Goal: Task Accomplishment & Management: Manage account settings

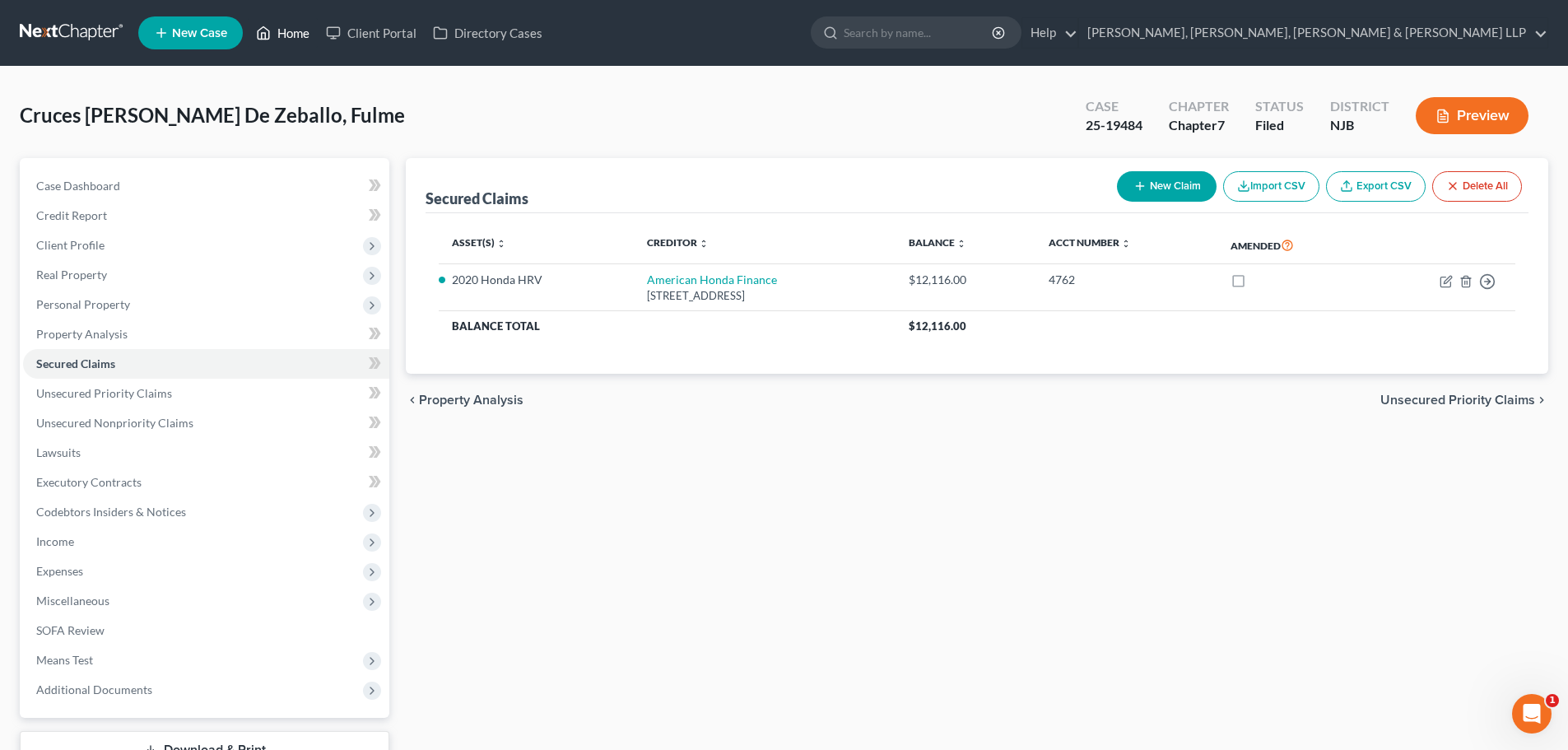
drag, startPoint x: 308, startPoint y: 20, endPoint x: 302, endPoint y: 26, distance: 8.5
click at [308, 20] on link "Home" at bounding box center [283, 32] width 70 height 29
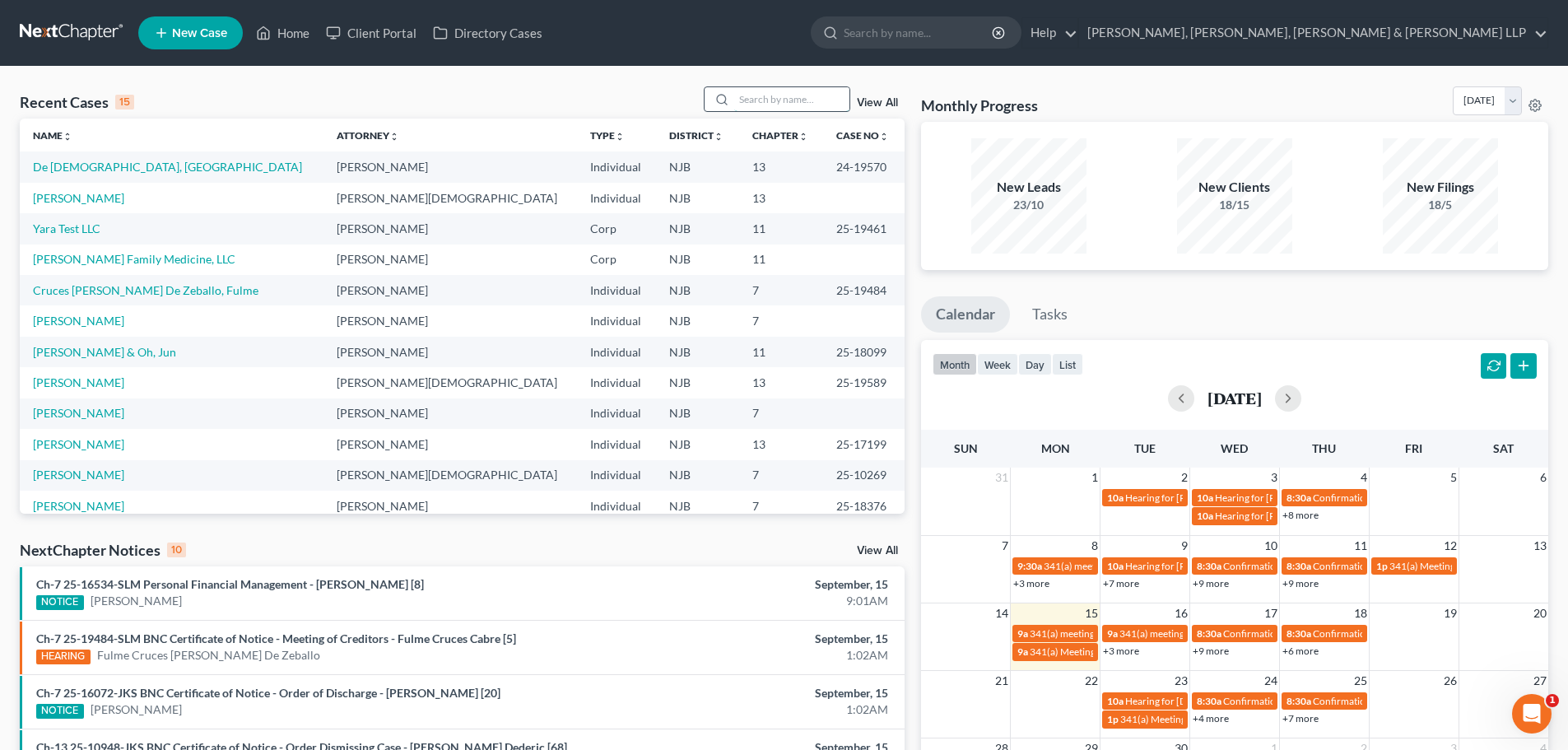
click at [743, 94] on input "search" at bounding box center [792, 99] width 116 height 24
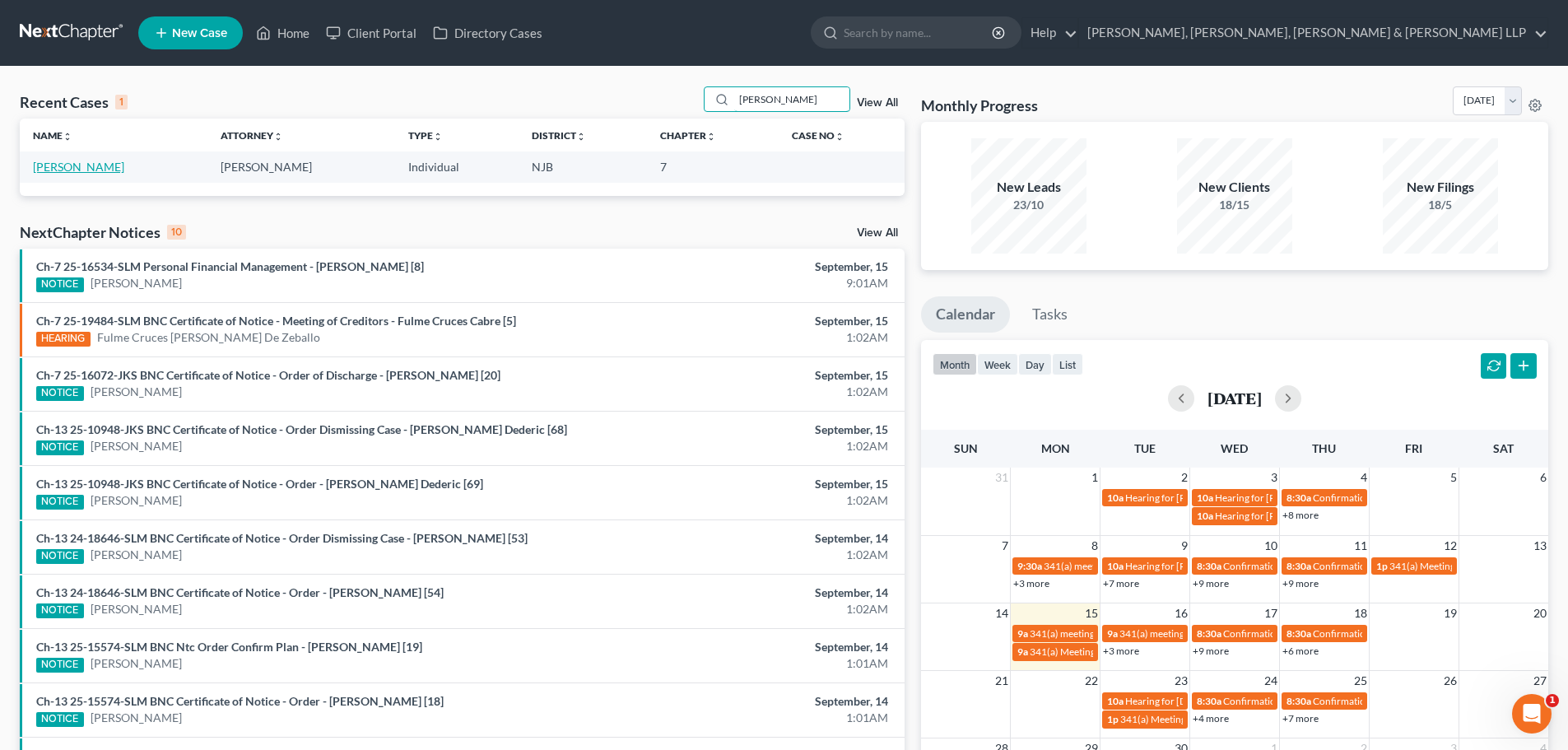
type input "hunt"
click at [65, 164] on link "[PERSON_NAME]" at bounding box center [78, 167] width 92 height 14
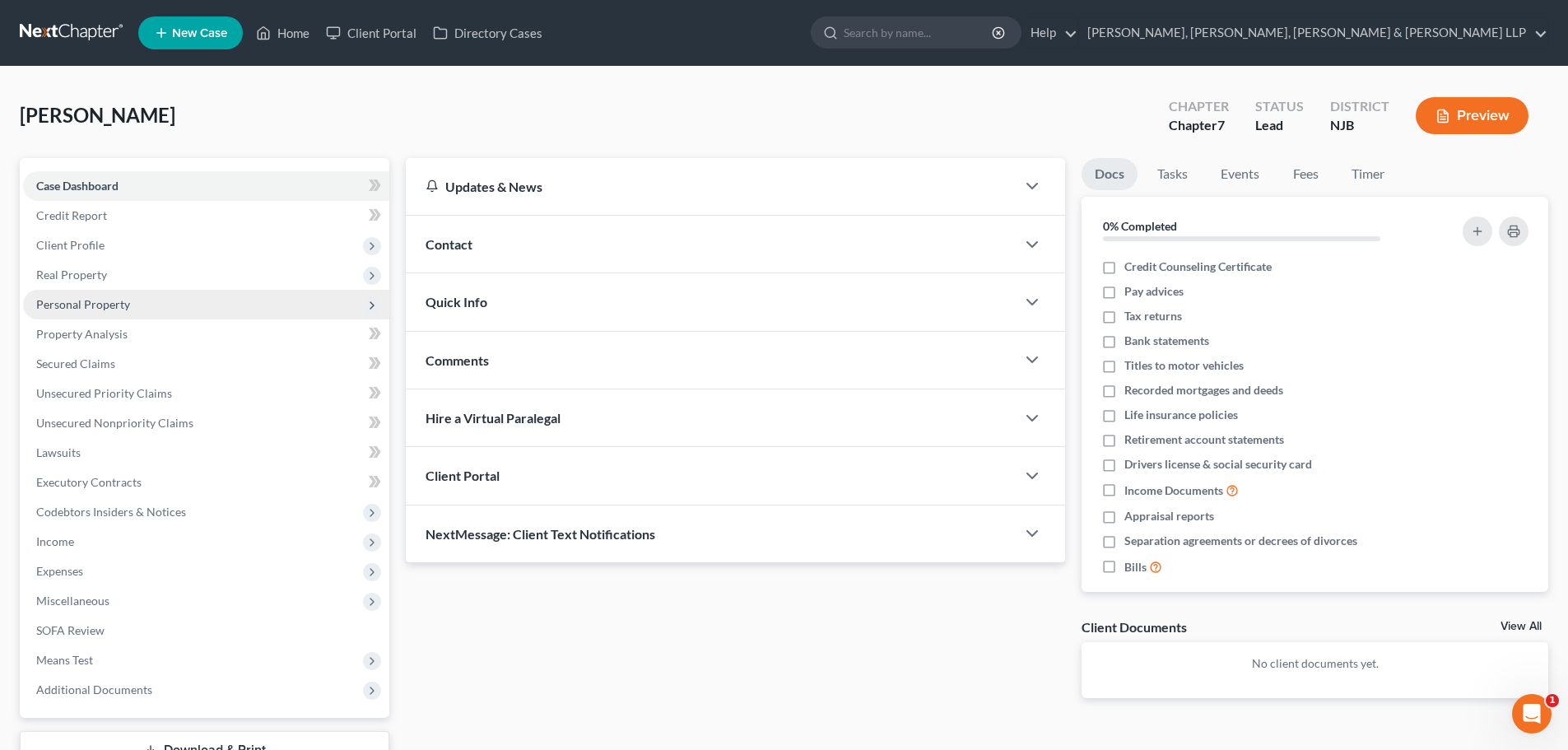
click at [120, 293] on span "Personal Property" at bounding box center [206, 304] width 366 height 29
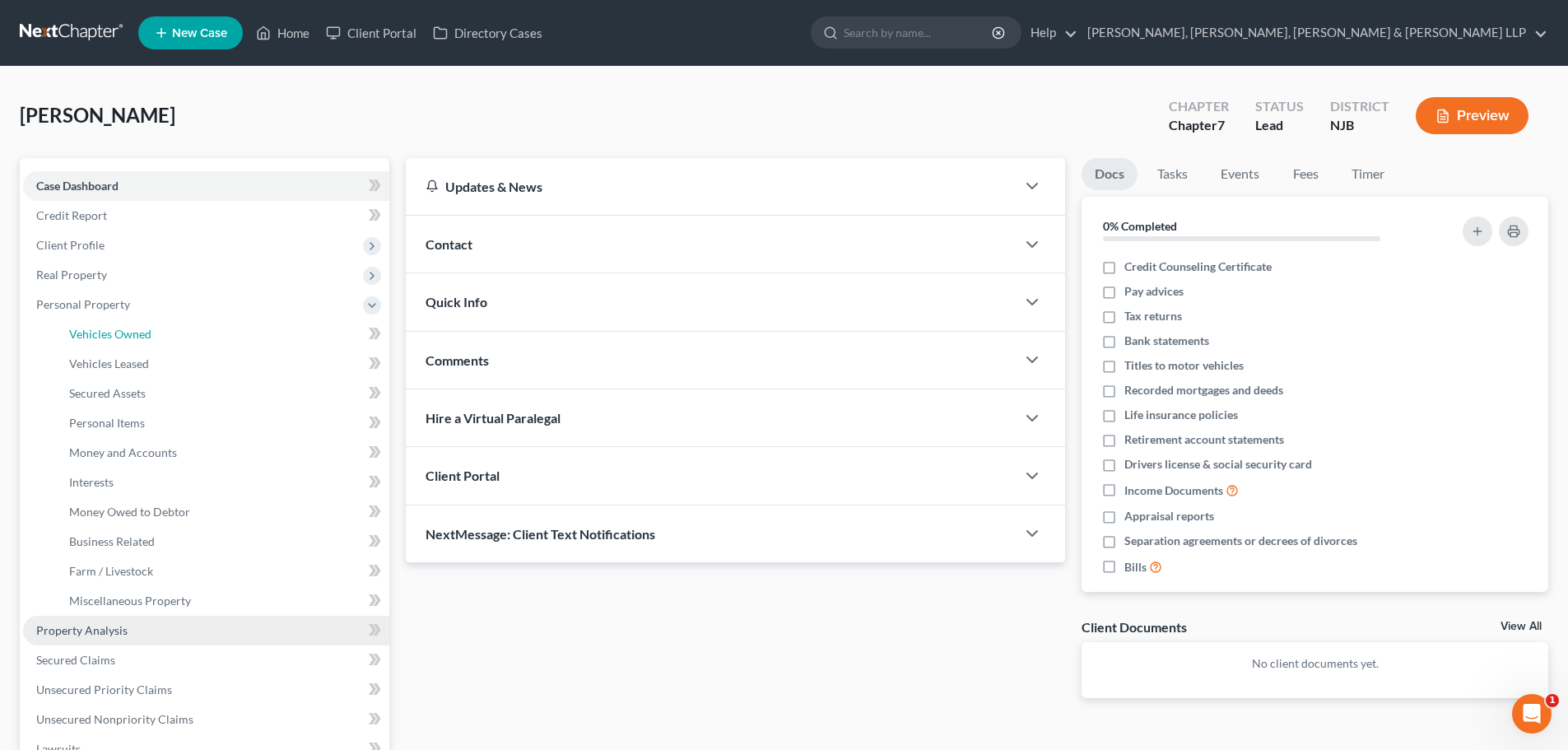
click at [132, 327] on span "Vehicles Owned" at bounding box center [110, 334] width 83 height 14
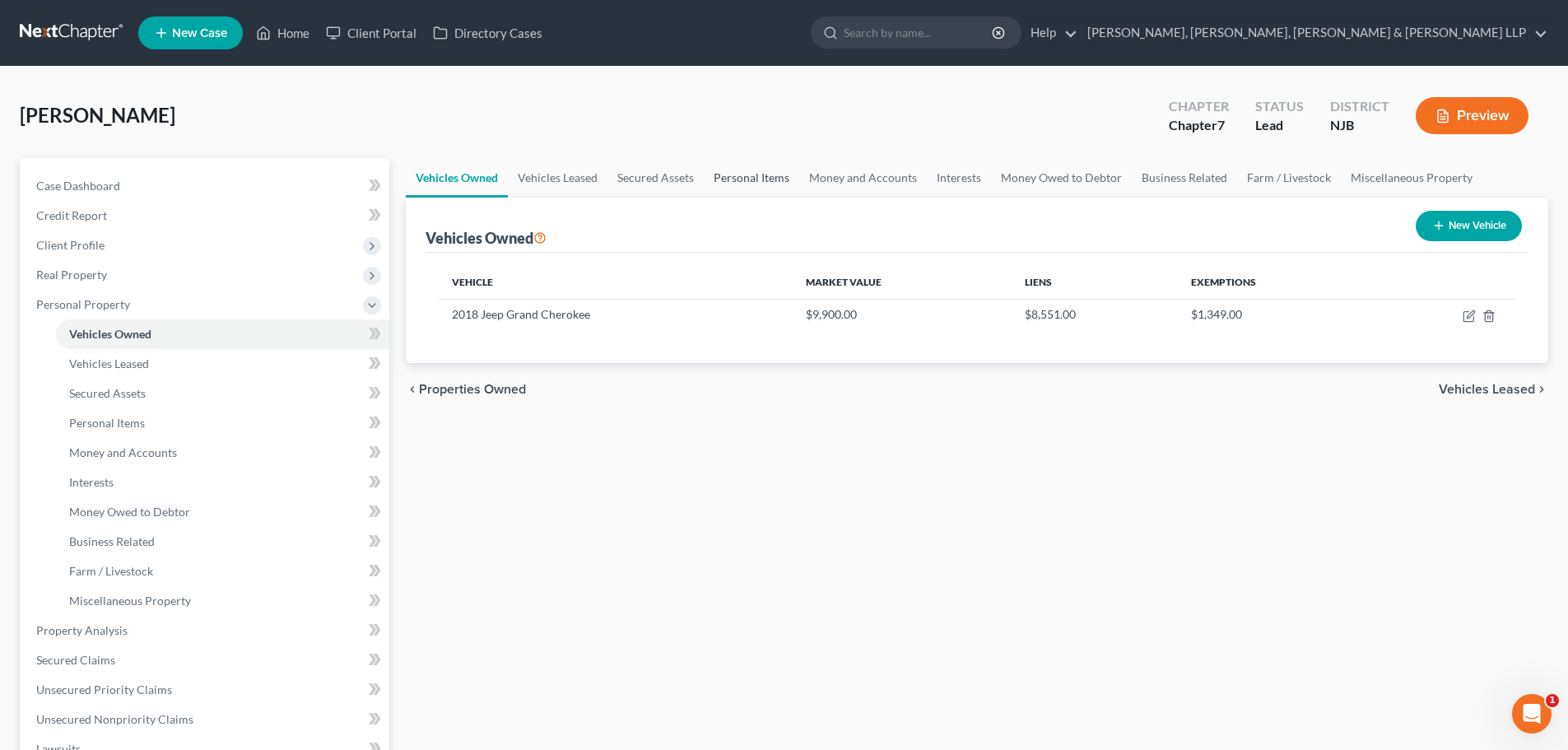
click at [741, 169] on link "Personal Items" at bounding box center [751, 178] width 95 height 39
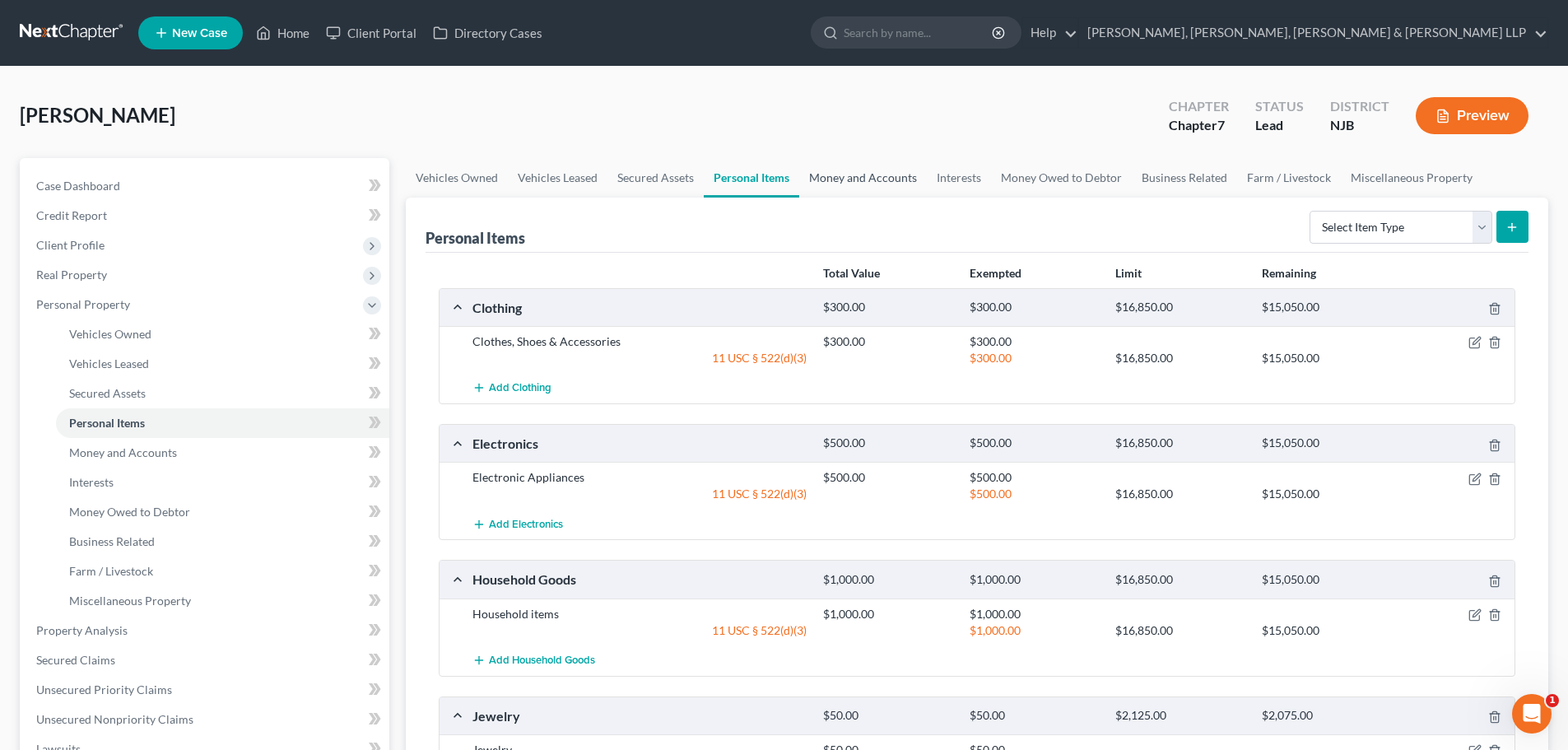
click at [814, 181] on link "Money and Accounts" at bounding box center [862, 178] width 127 height 39
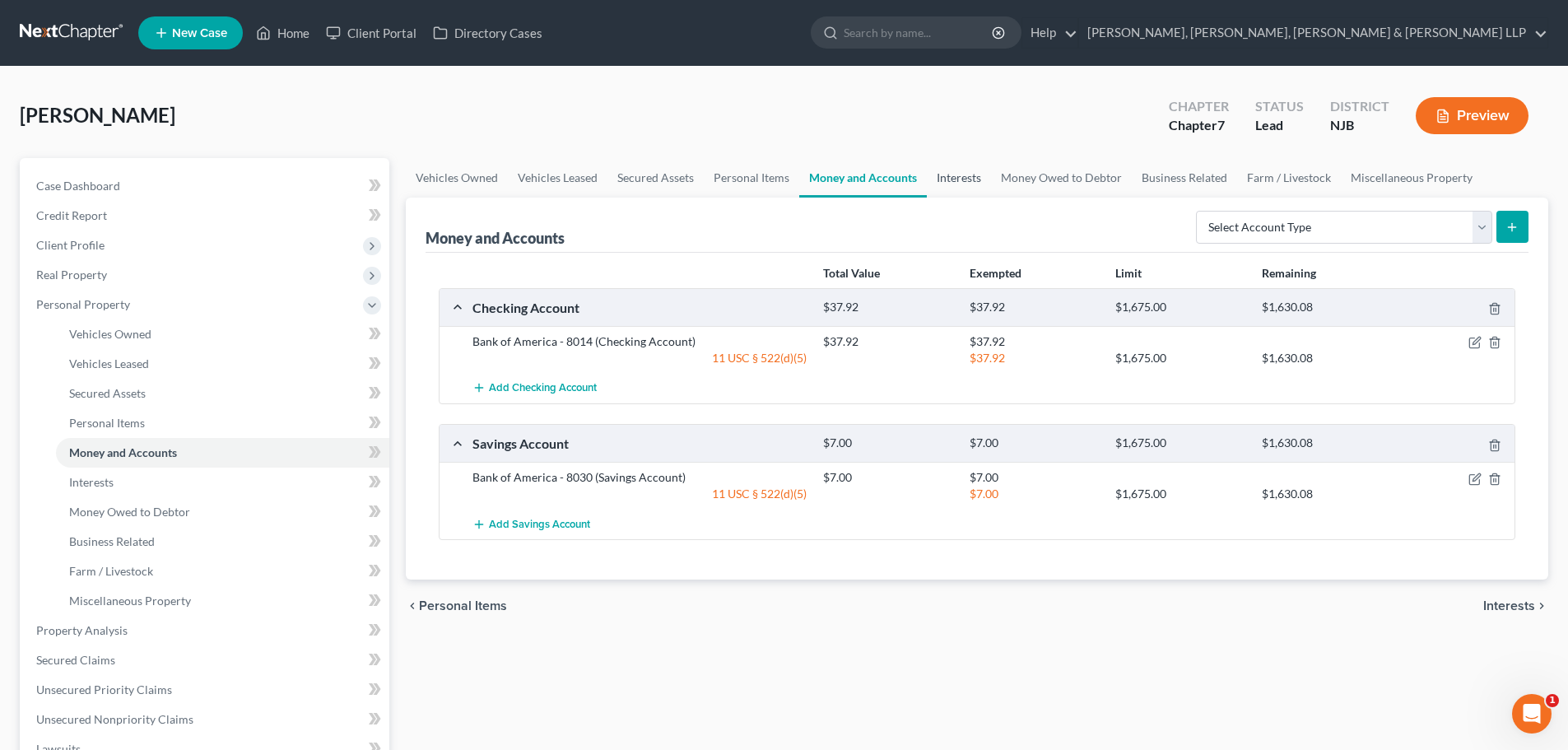
click at [954, 171] on link "Interests" at bounding box center [959, 178] width 64 height 39
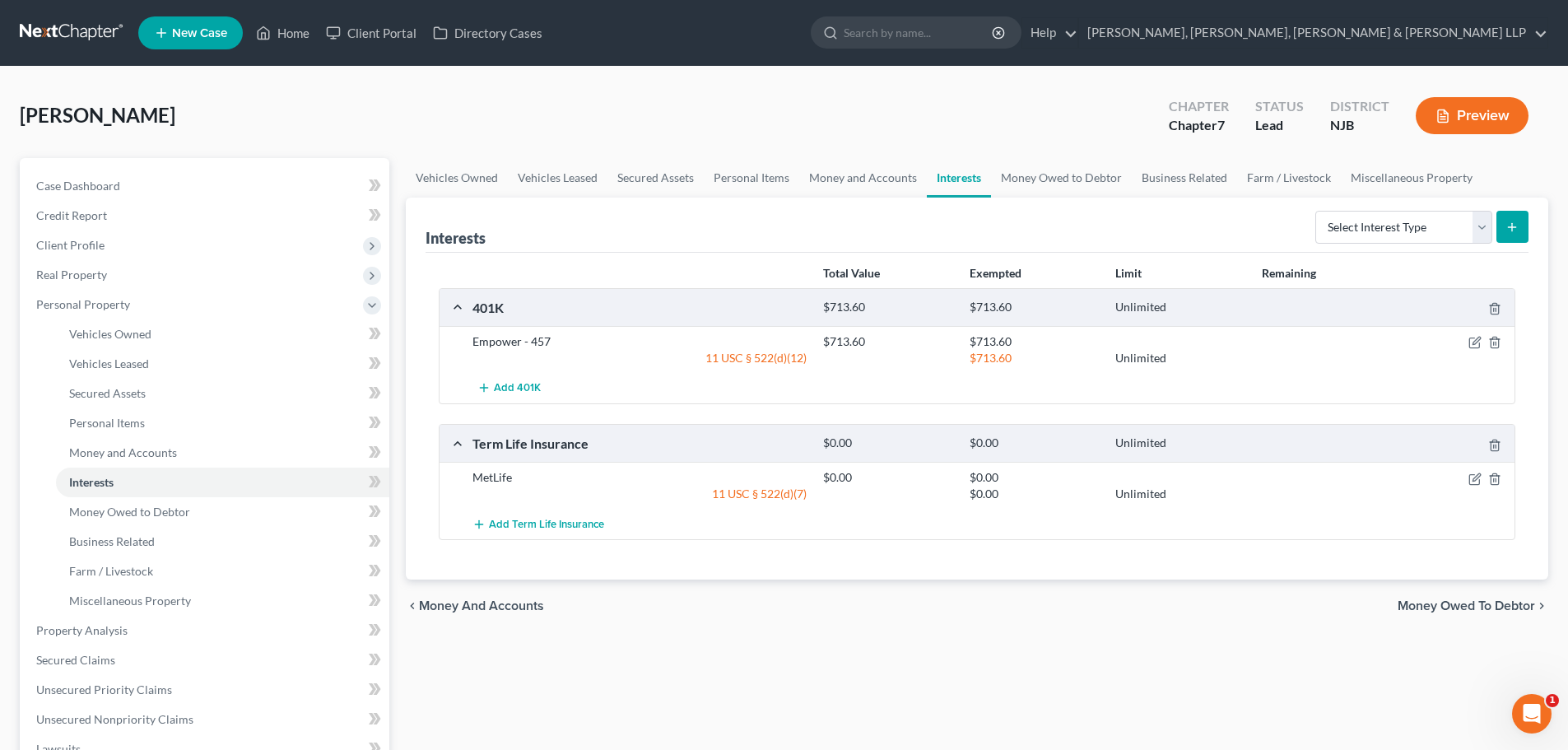
click at [1477, 335] on div at bounding box center [1457, 342] width 117 height 17
click at [1472, 342] on icon "button" at bounding box center [1475, 343] width 13 height 13
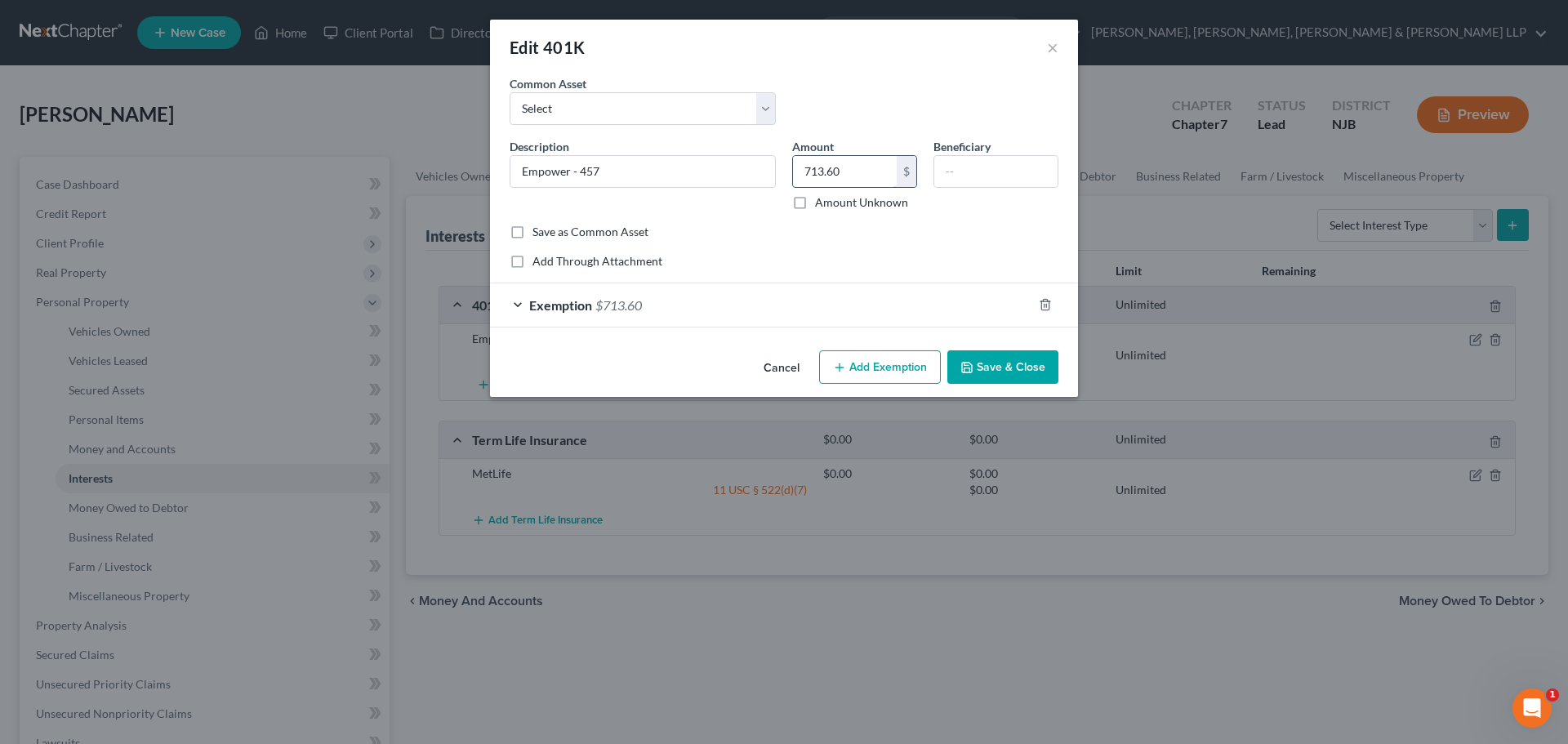
click at [849, 169] on input "713.60" at bounding box center [844, 171] width 104 height 31
drag, startPoint x: 822, startPoint y: 186, endPoint x: 786, endPoint y: 192, distance: 36.5
click at [796, 192] on div "Amount 1,811.78 $ Amount Unknown" at bounding box center [854, 174] width 141 height 72
type input "1,811.78"
click at [705, 303] on div "Exemption $713.60" at bounding box center [761, 304] width 542 height 43
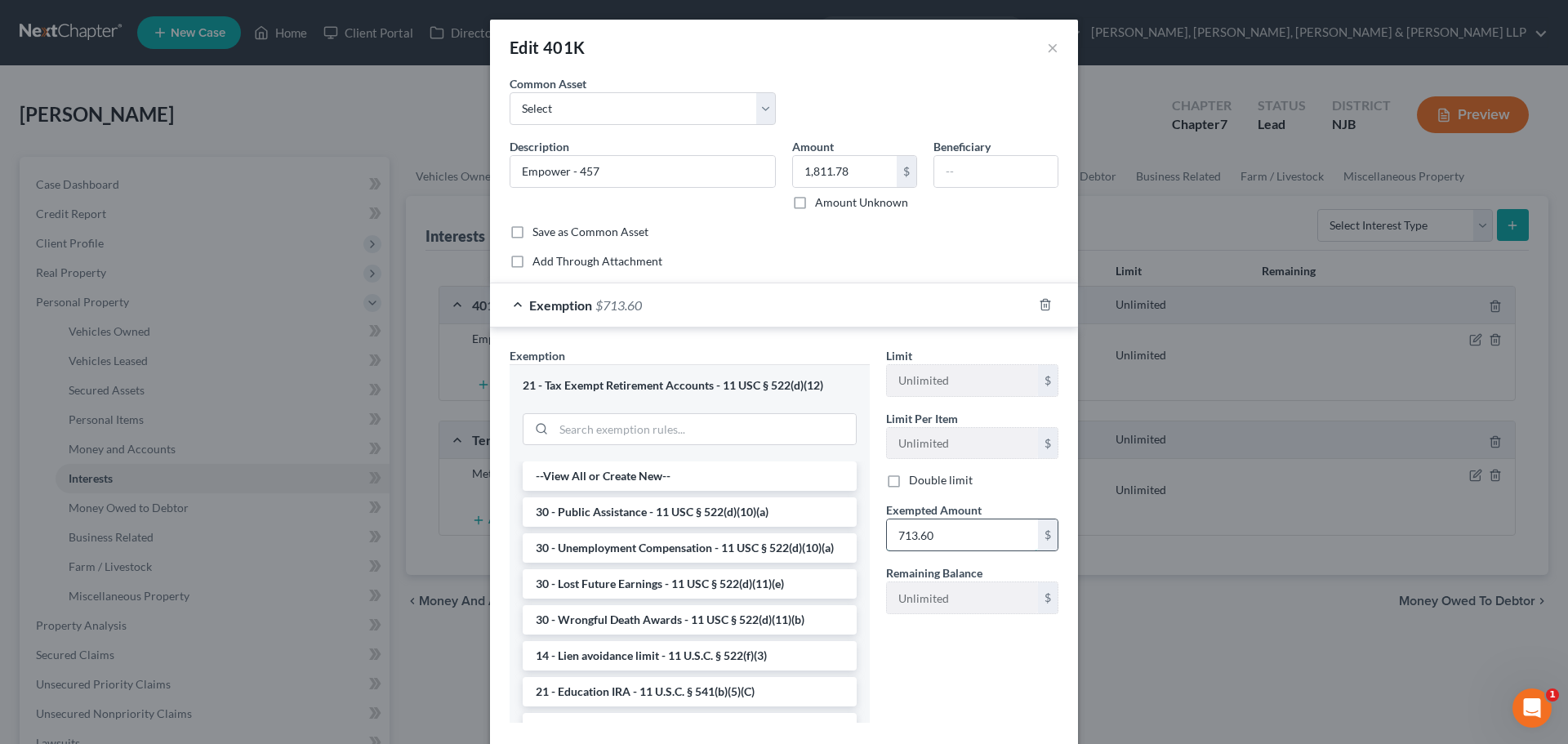
click at [948, 537] on input "713.60" at bounding box center [962, 534] width 151 height 31
paste input "1,811.78"
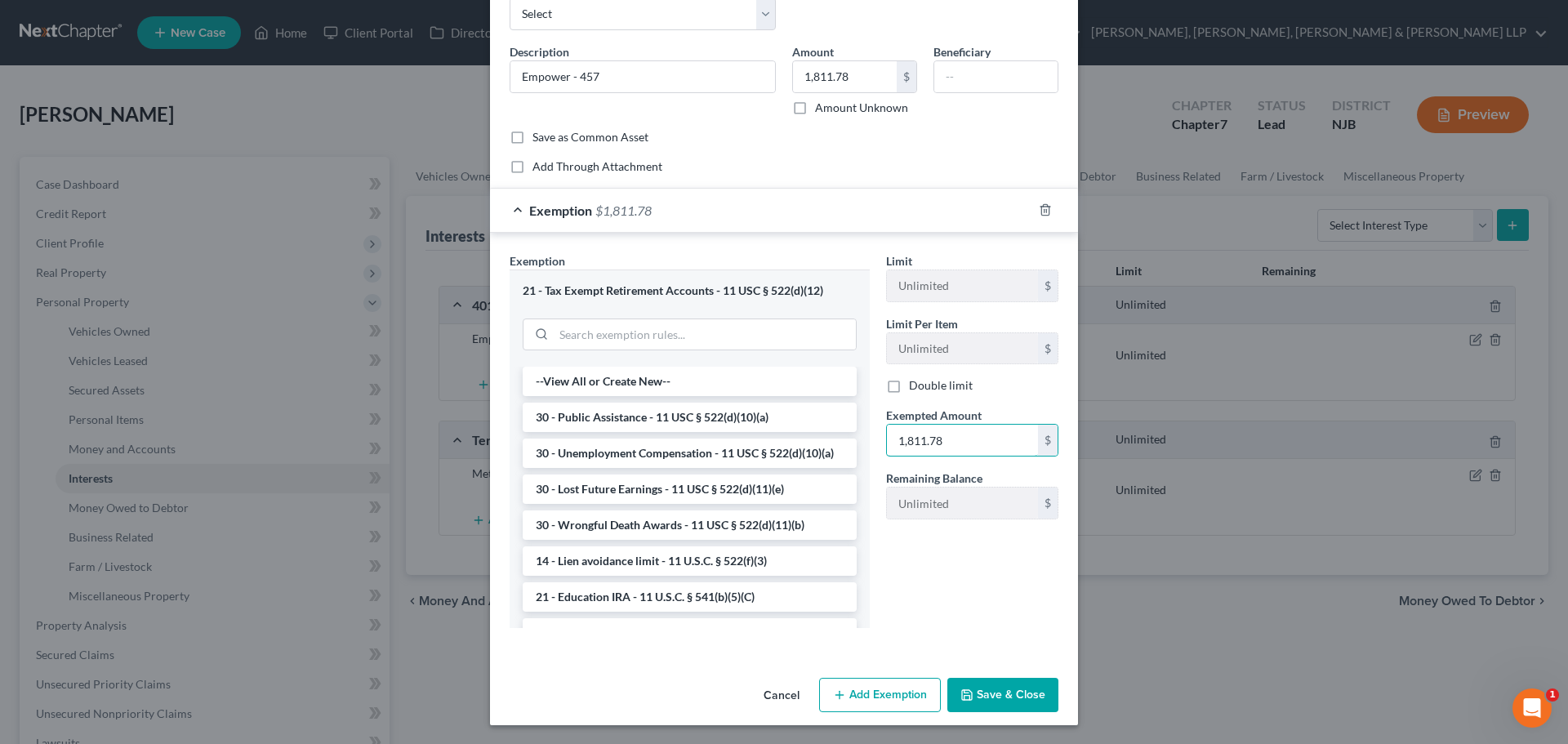
scroll to position [95, 0]
type input "1,811.78"
click at [969, 698] on button "Save & Close" at bounding box center [1002, 694] width 111 height 34
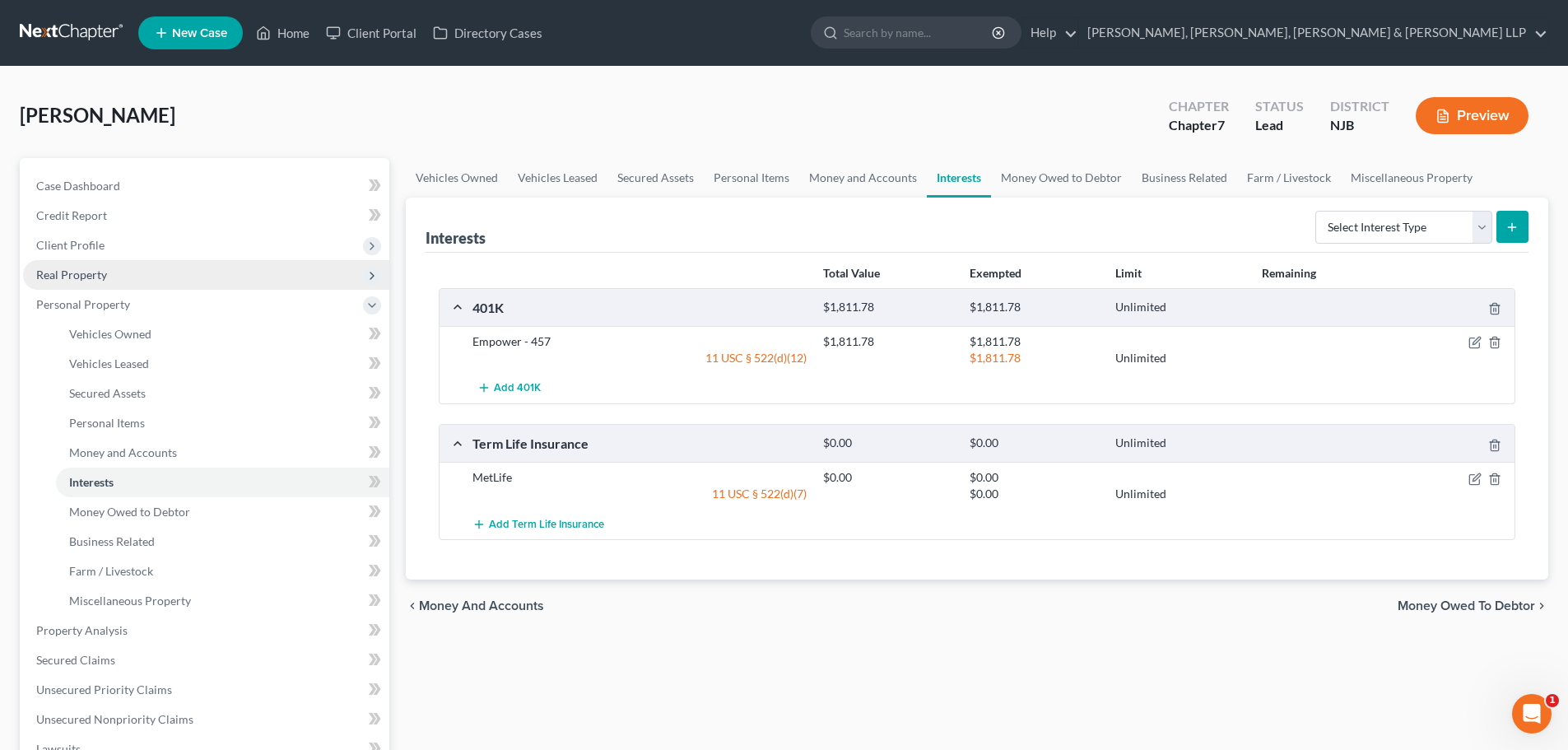
click at [113, 270] on span "Real Property" at bounding box center [206, 274] width 366 height 29
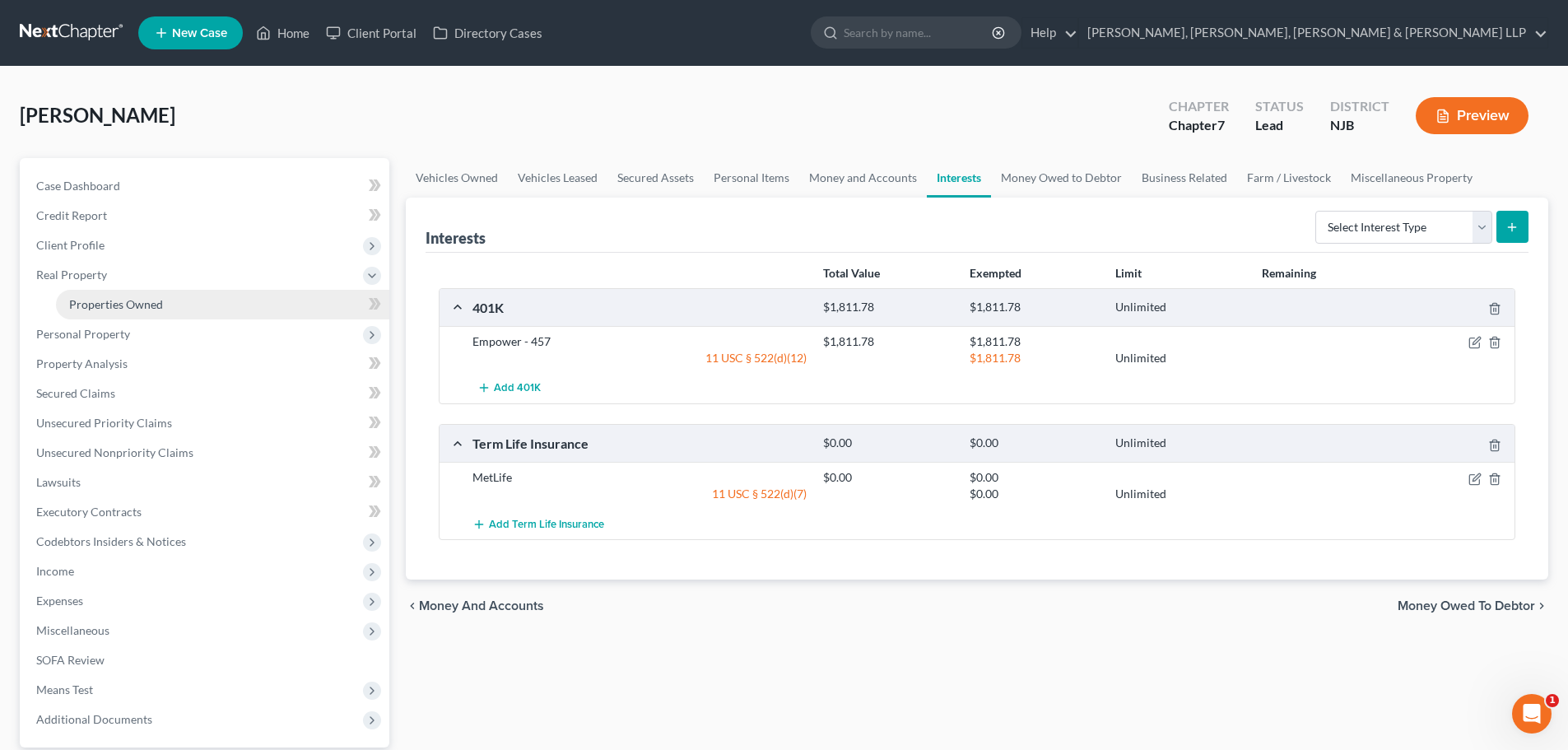
click at [130, 307] on span "Properties Owned" at bounding box center [116, 304] width 93 height 14
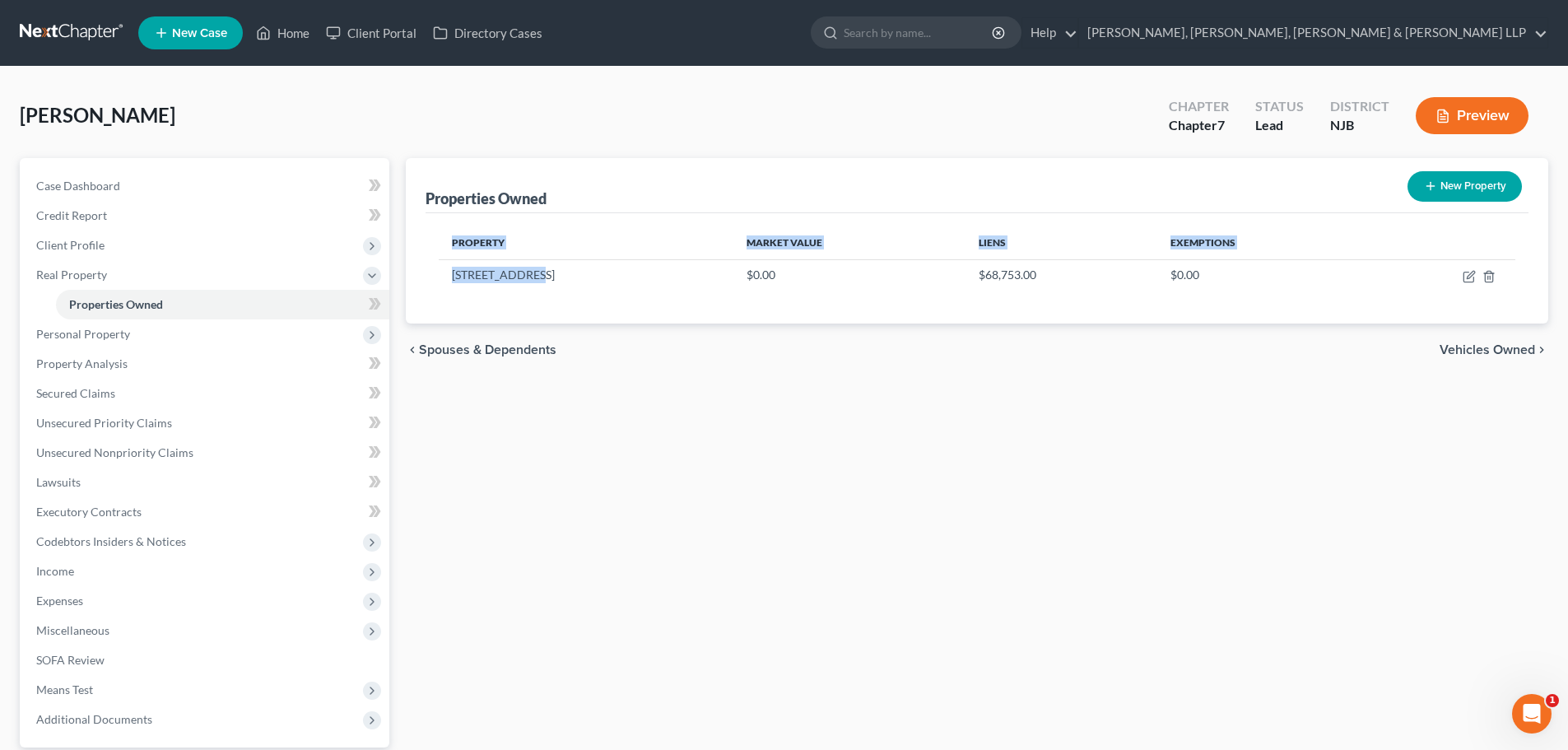
drag, startPoint x: 430, startPoint y: 272, endPoint x: 568, endPoint y: 304, distance: 141.7
click at [536, 270] on div "Property Market Value Liens Exemptions 88 10Th Street $0.00 $68,753.00 $0.00" at bounding box center [977, 269] width 1103 height 110
click at [568, 304] on div "Property Market Value Liens Exemptions 88 10Th Street $0.00 $68,753.00 $0.00" at bounding box center [977, 269] width 1103 height 110
drag, startPoint x: 544, startPoint y: 282, endPoint x: 971, endPoint y: 257, distance: 427.7
click at [547, 282] on td "[STREET_ADDRESS]" at bounding box center [585, 274] width 294 height 31
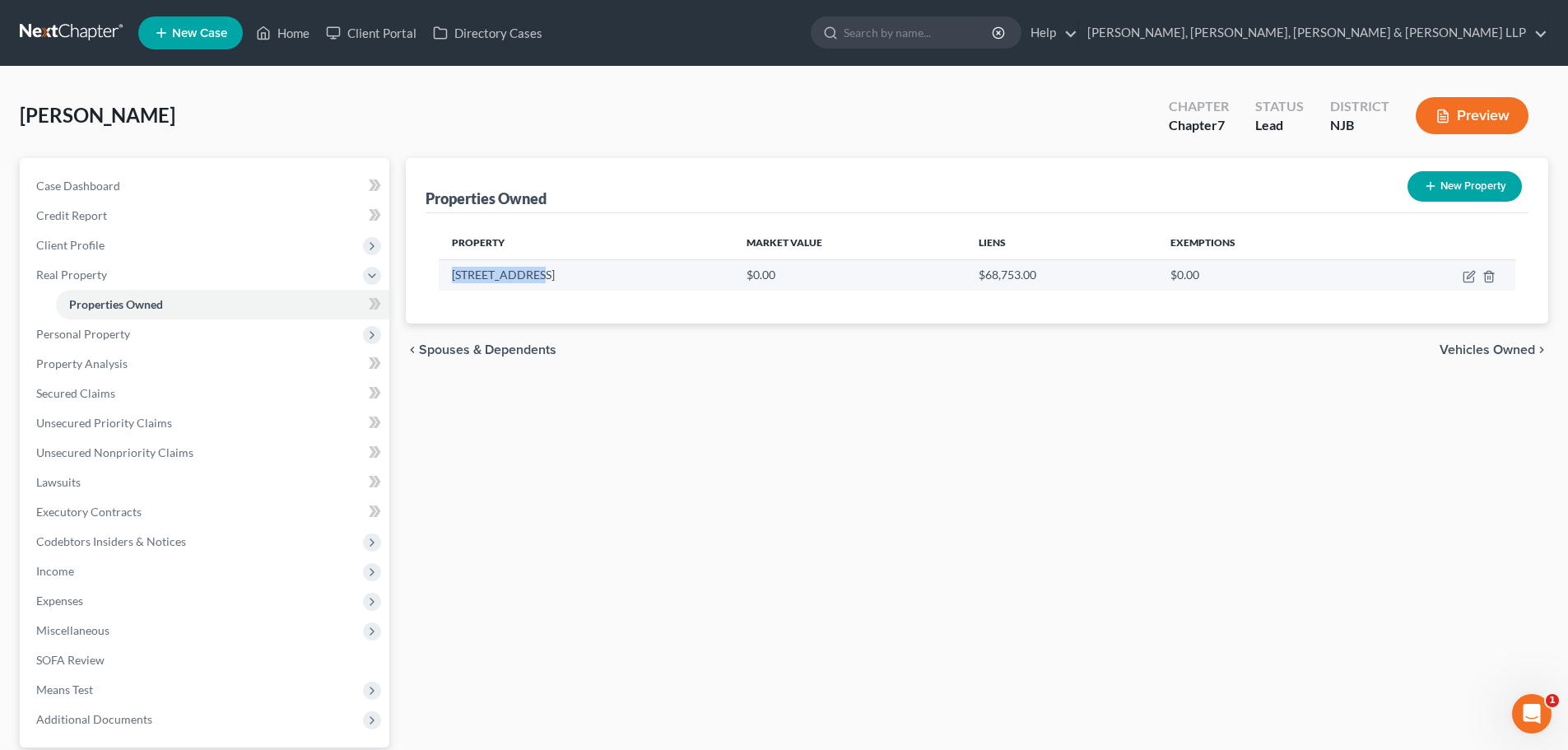
drag, startPoint x: 566, startPoint y: 278, endPoint x: 446, endPoint y: 278, distance: 120.0
click at [446, 278] on td "[STREET_ADDRESS]" at bounding box center [585, 274] width 294 height 31
copy td "[STREET_ADDRESS]"
click at [1484, 278] on icon "button" at bounding box center [1488, 277] width 13 height 13
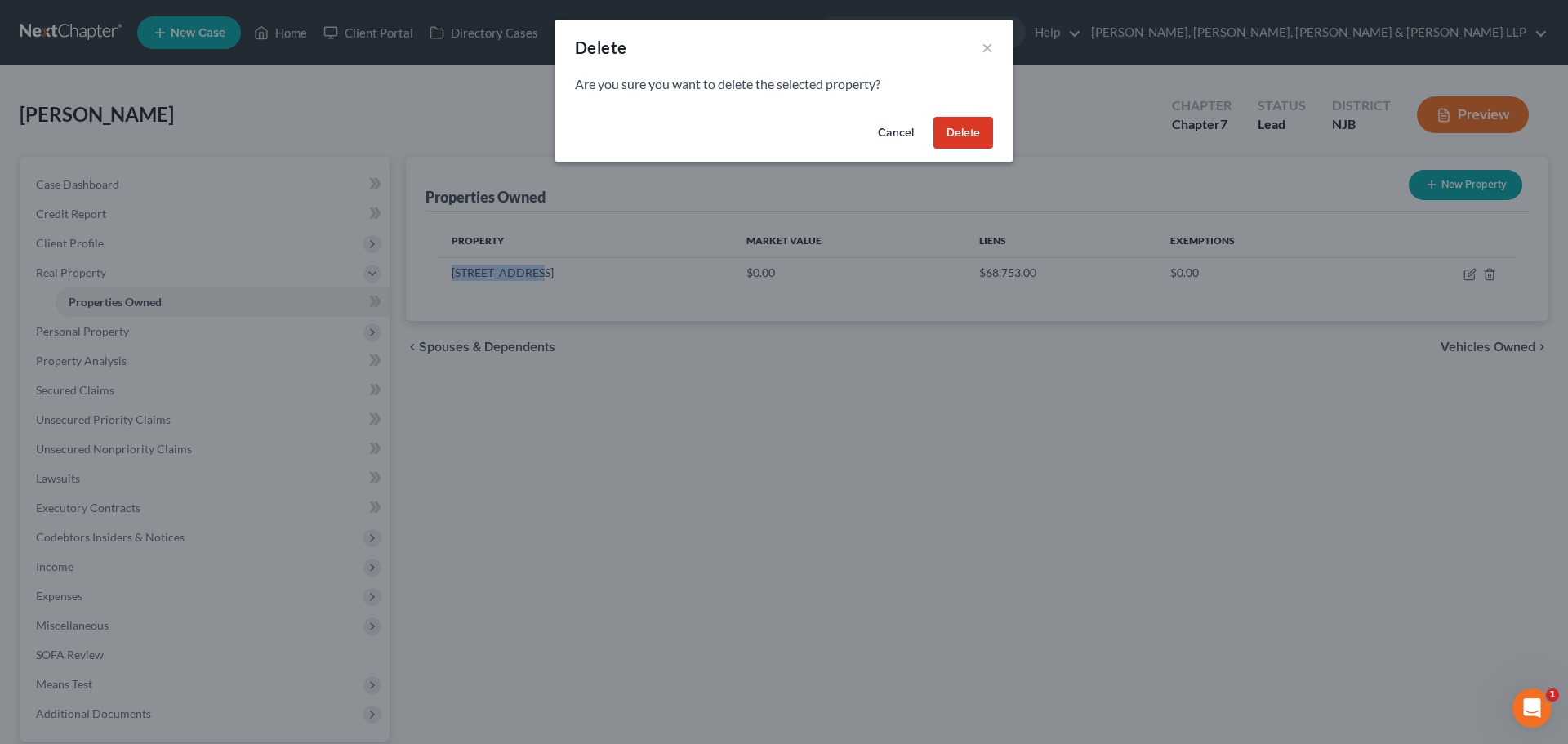
click at [940, 133] on button "Delete" at bounding box center [964, 132] width 60 height 33
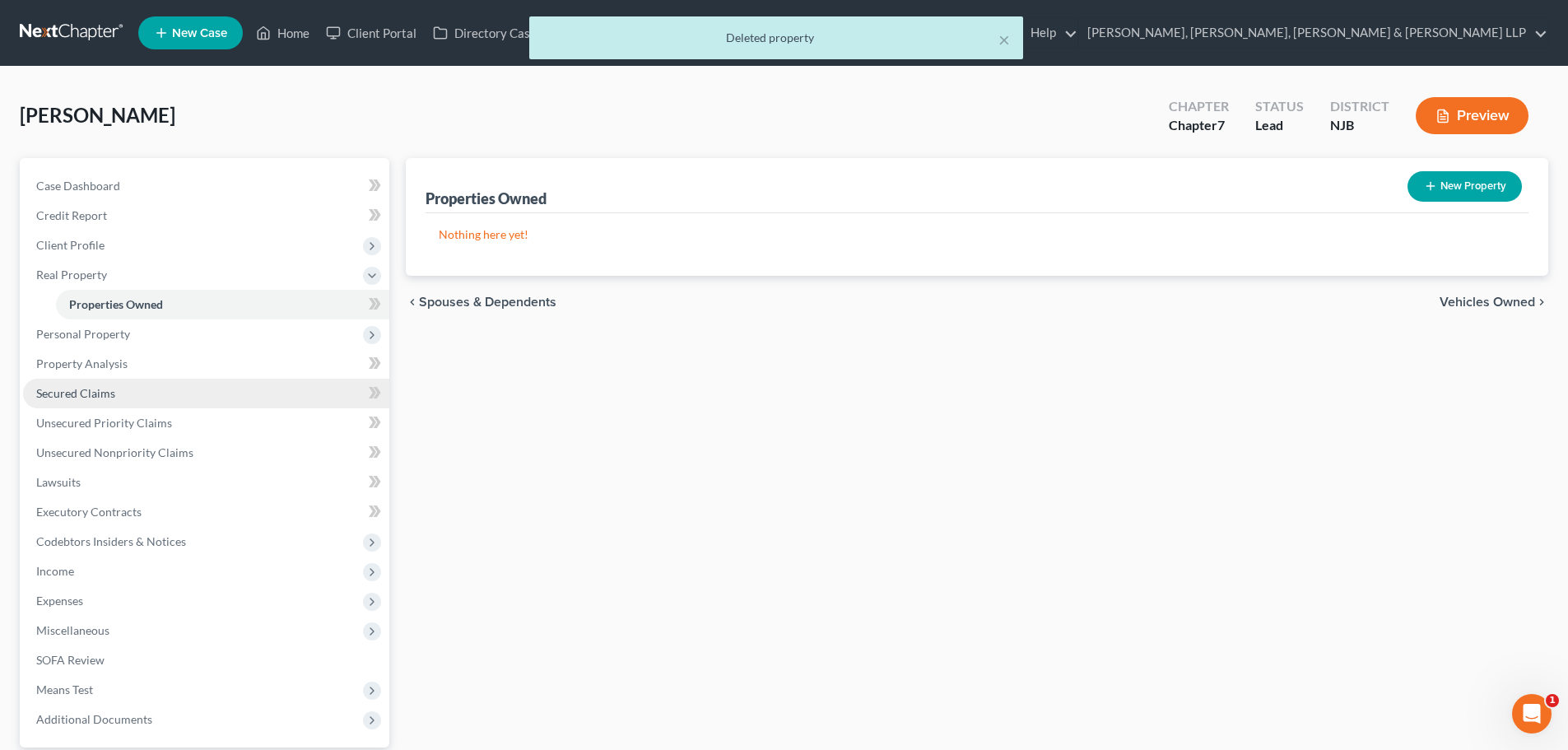
click at [115, 403] on link "Secured Claims" at bounding box center [206, 393] width 366 height 29
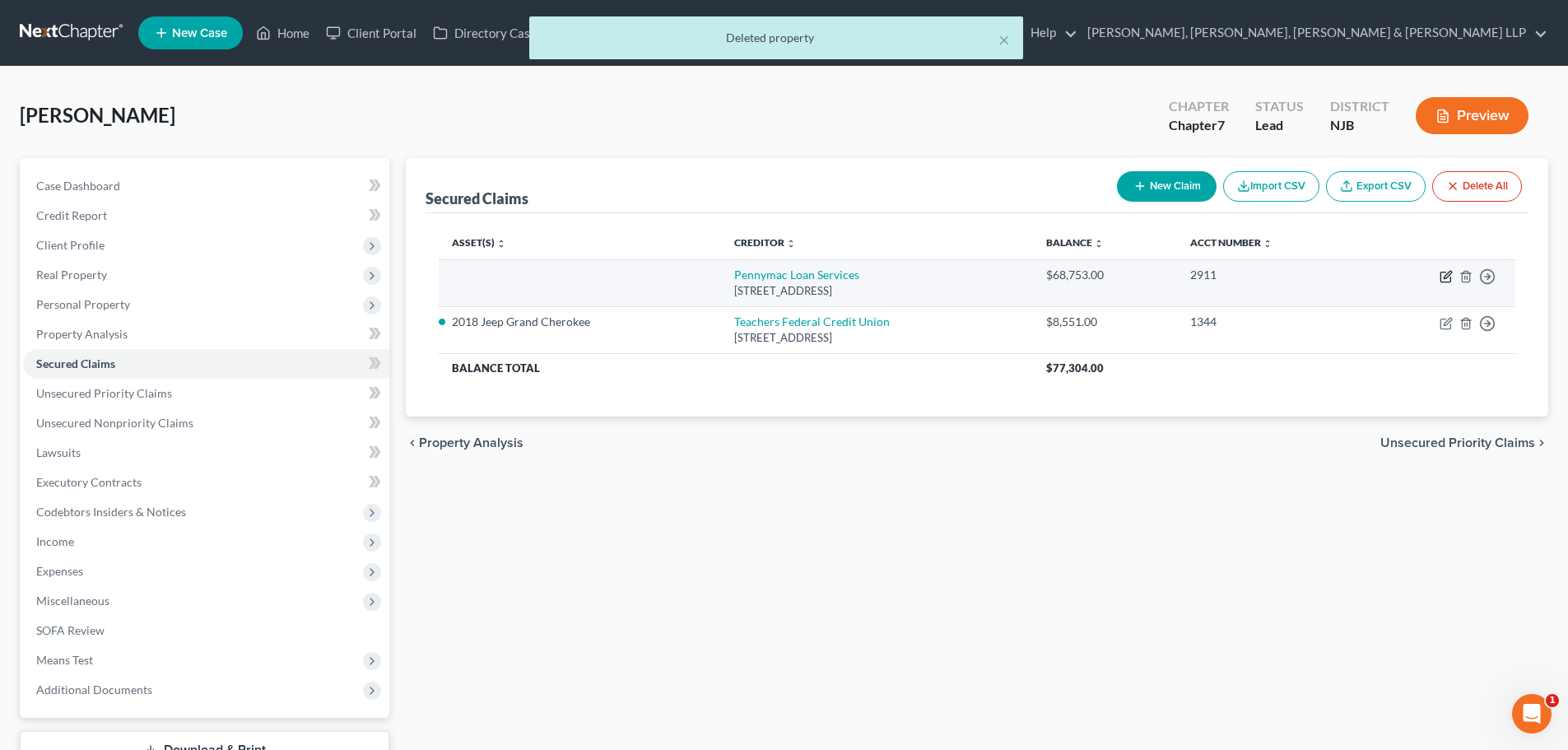
click at [1445, 276] on icon "button" at bounding box center [1447, 274] width 7 height 7
select select "4"
select select "0"
select select "3"
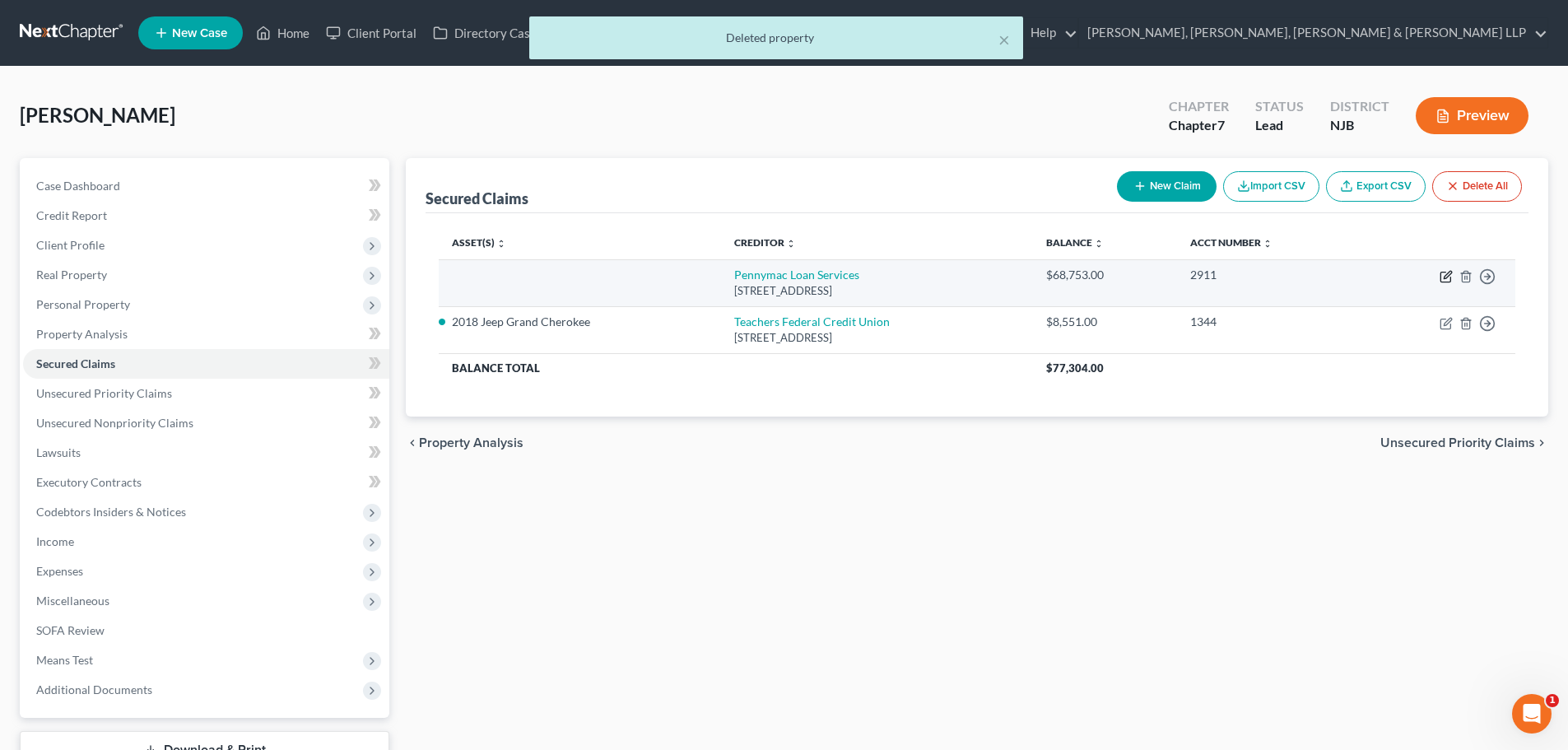
select select "0"
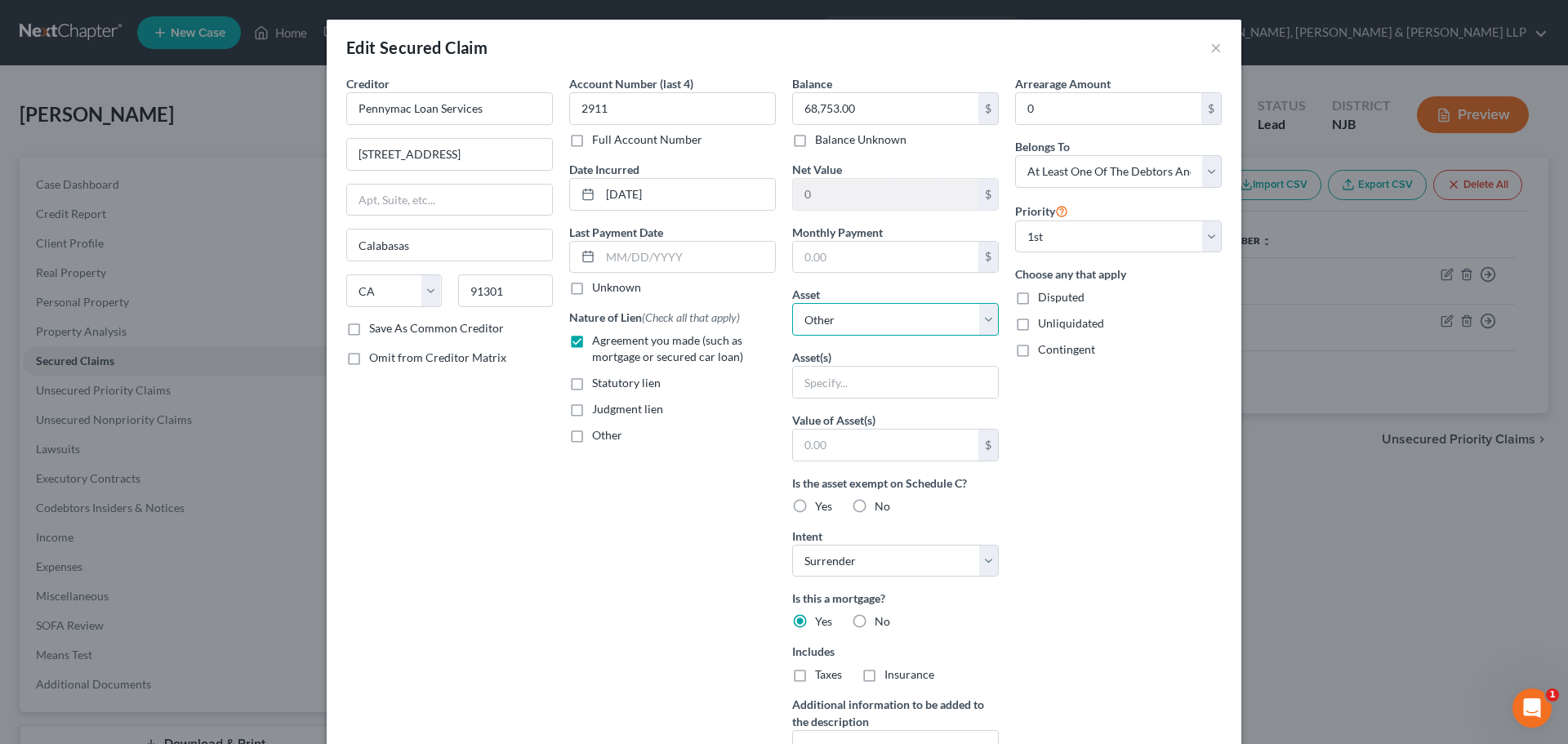
click at [853, 323] on select "Select Other Multiple Assets 2018 Jeep Grand Cherokee - $9900.0 Bank of America…" at bounding box center [896, 319] width 206 height 33
drag, startPoint x: 1145, startPoint y: 434, endPoint x: 778, endPoint y: 378, distance: 371.2
click at [1145, 434] on div "Arrearage Amount 0 $ Belongs To * Select Debtor 1 Only Debtor 2 Only Debtor 1 A…" at bounding box center [1118, 439] width 223 height 728
click at [814, 383] on input "text" at bounding box center [895, 381] width 205 height 31
paste input "[STREET_ADDRESS]"
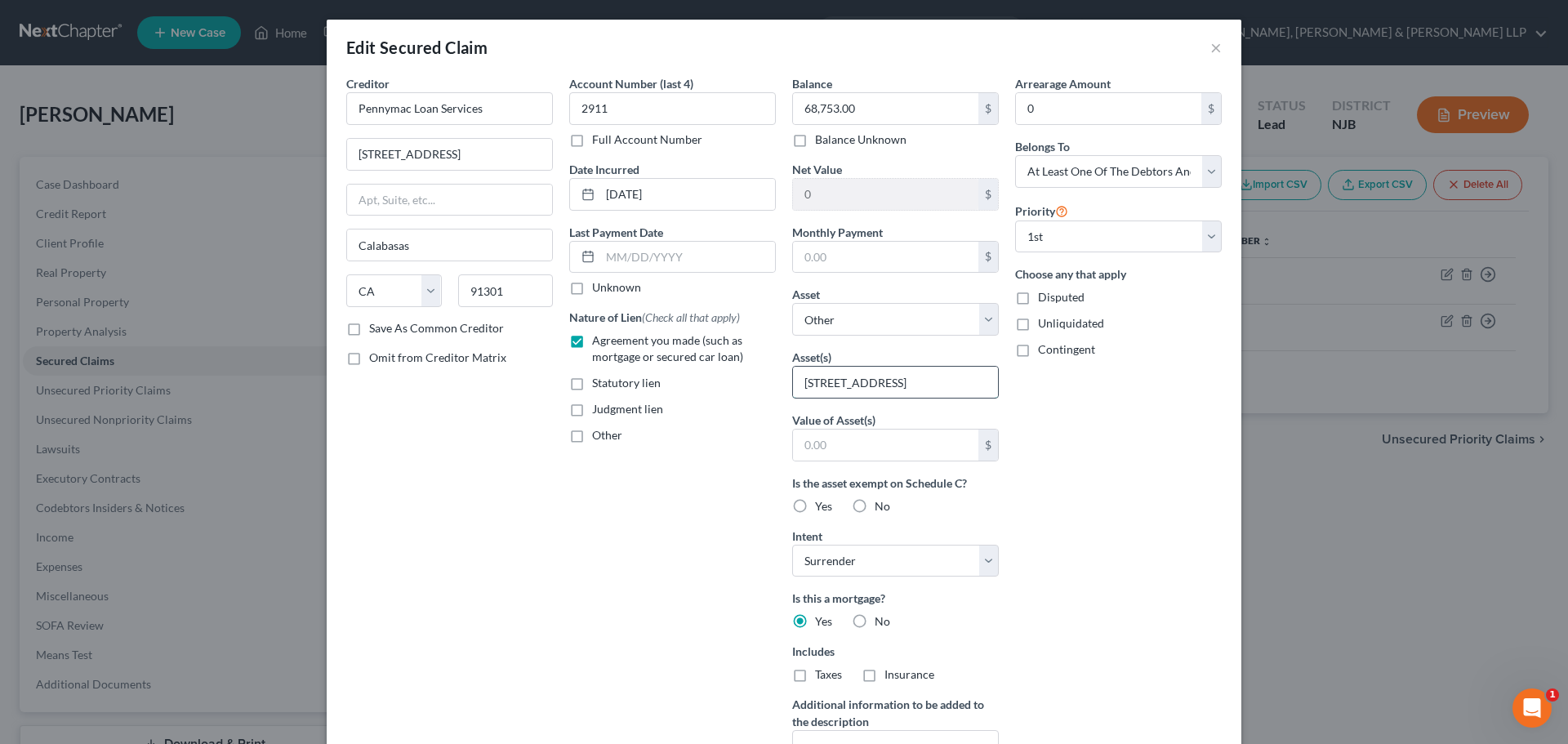
click at [835, 382] on input "[STREET_ADDRESS]" at bounding box center [895, 381] width 205 height 31
drag, startPoint x: 890, startPoint y: 387, endPoint x: 705, endPoint y: 380, distance: 185.1
click at [706, 380] on div "Creditor * Pennymac Loan Services 27001 Agoura Rd Calabasas State AL AK AR AZ C…" at bounding box center [784, 439] width 891 height 728
click at [919, 387] on input "[STREET_ADDRESS]" at bounding box center [895, 381] width 205 height 31
click at [925, 388] on input "[STREET_ADDRESS]" at bounding box center [895, 381] width 205 height 31
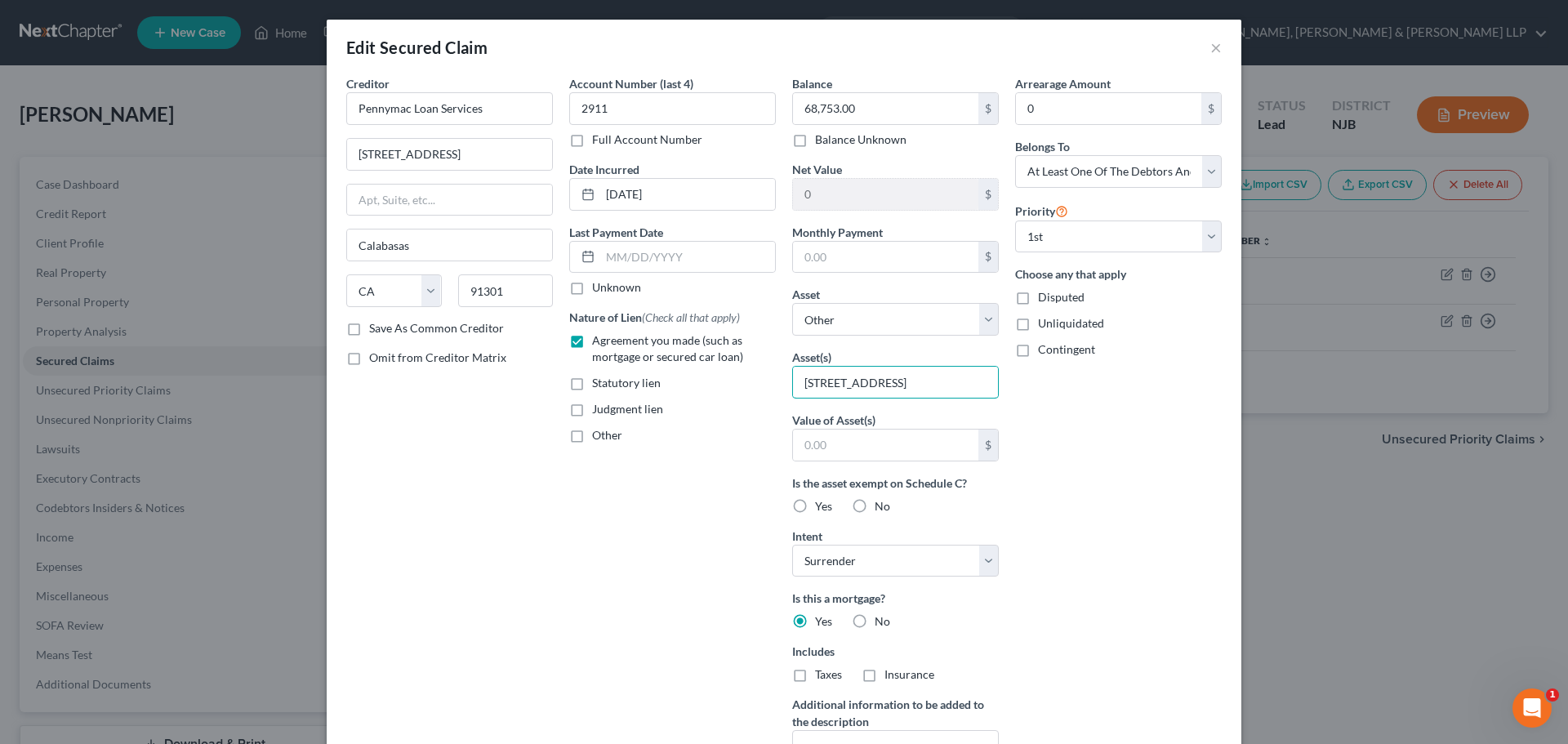
drag, startPoint x: 880, startPoint y: 386, endPoint x: 874, endPoint y: 399, distance: 14.3
click at [735, 384] on div "Creditor * Pennymac Loan Services 27001 Agoura Rd Calabasas State AL AK AR AZ C…" at bounding box center [784, 439] width 891 height 728
paste input "Piscataway, NJ 08854"
drag, startPoint x: 848, startPoint y: 387, endPoint x: 868, endPoint y: 403, distance: 25.6
click at [847, 387] on input "88 10th StPiscataway, NJ 08854" at bounding box center [895, 381] width 205 height 31
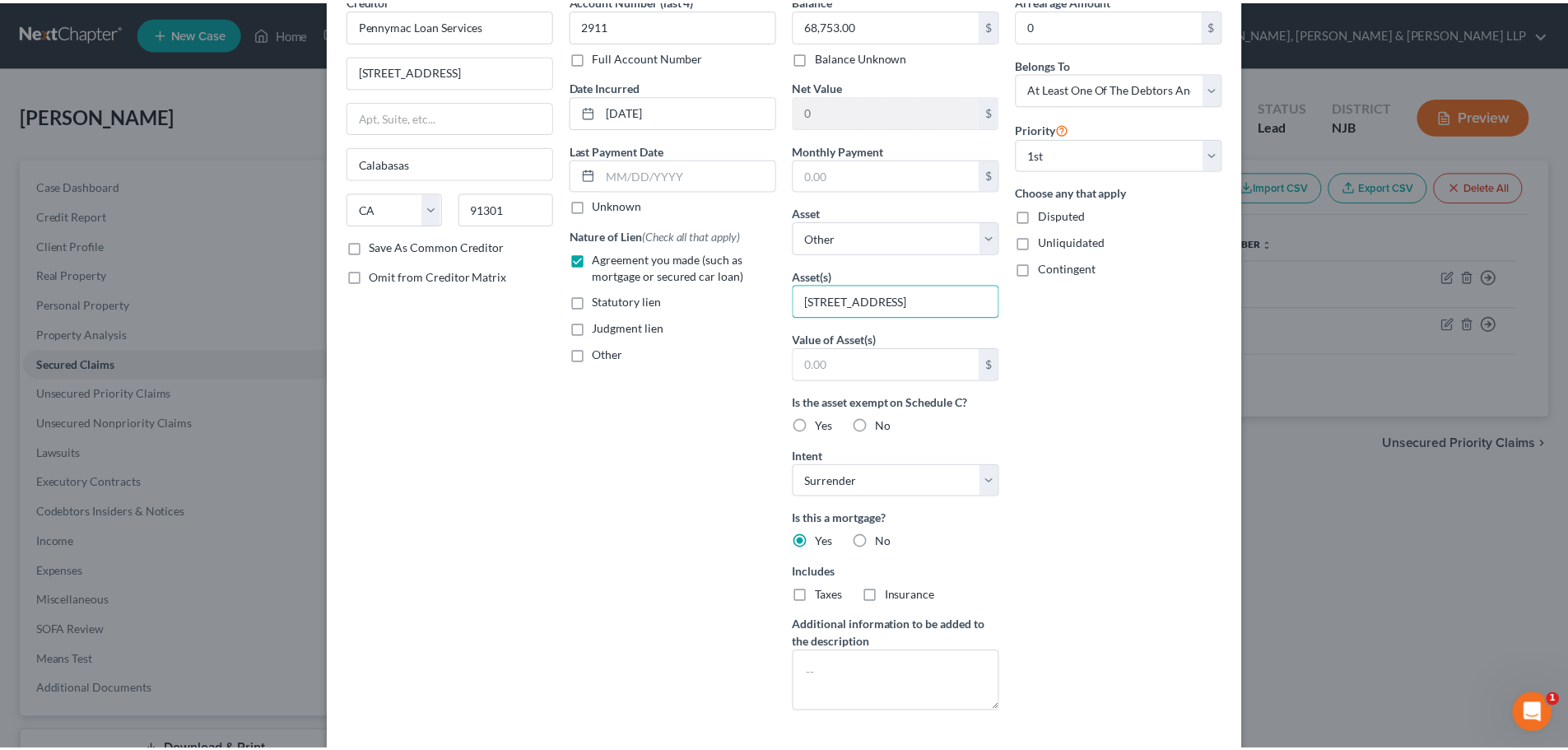
scroll to position [212, 0]
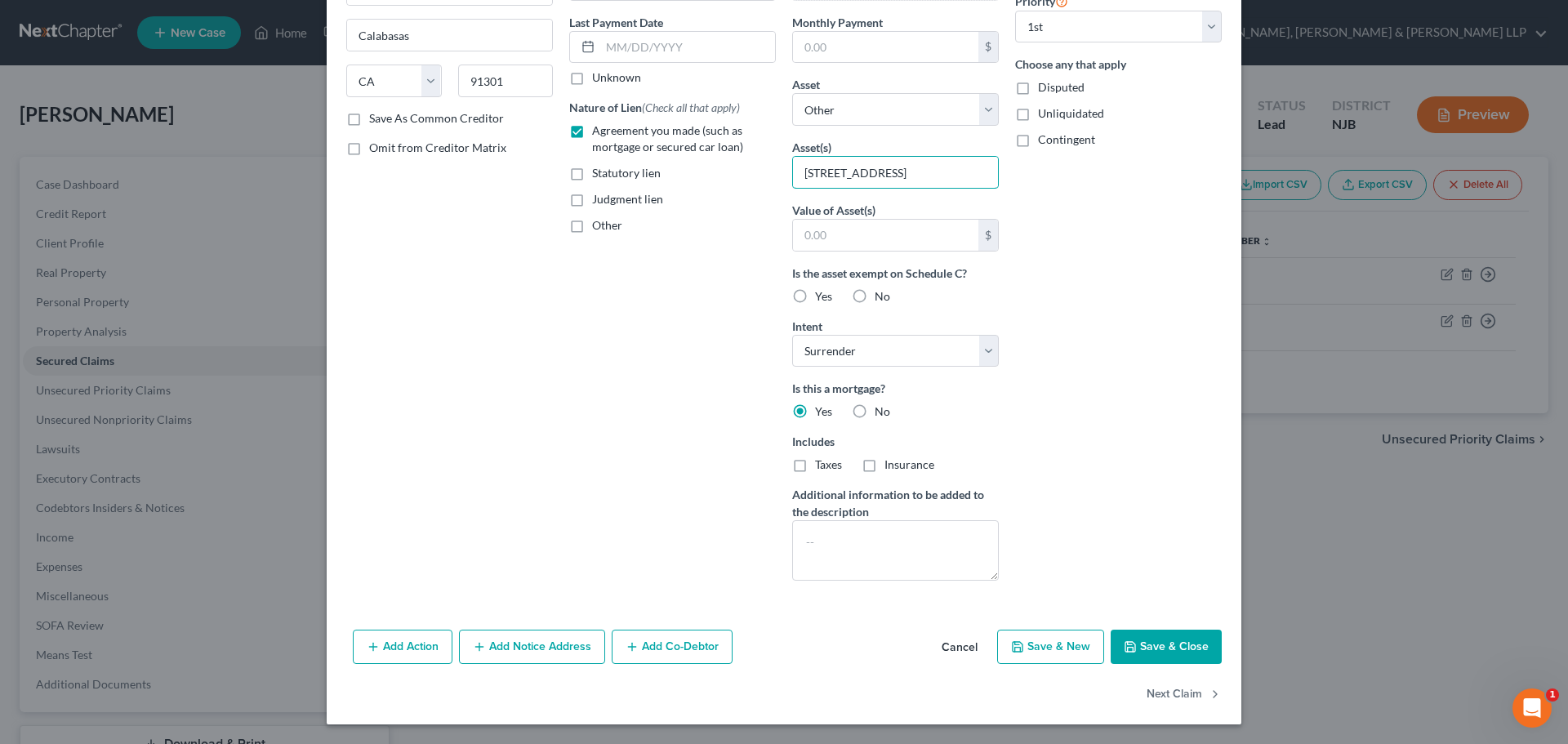
type input "[STREET_ADDRESS]"
click at [1155, 641] on button "Save & Close" at bounding box center [1166, 646] width 111 height 34
select select
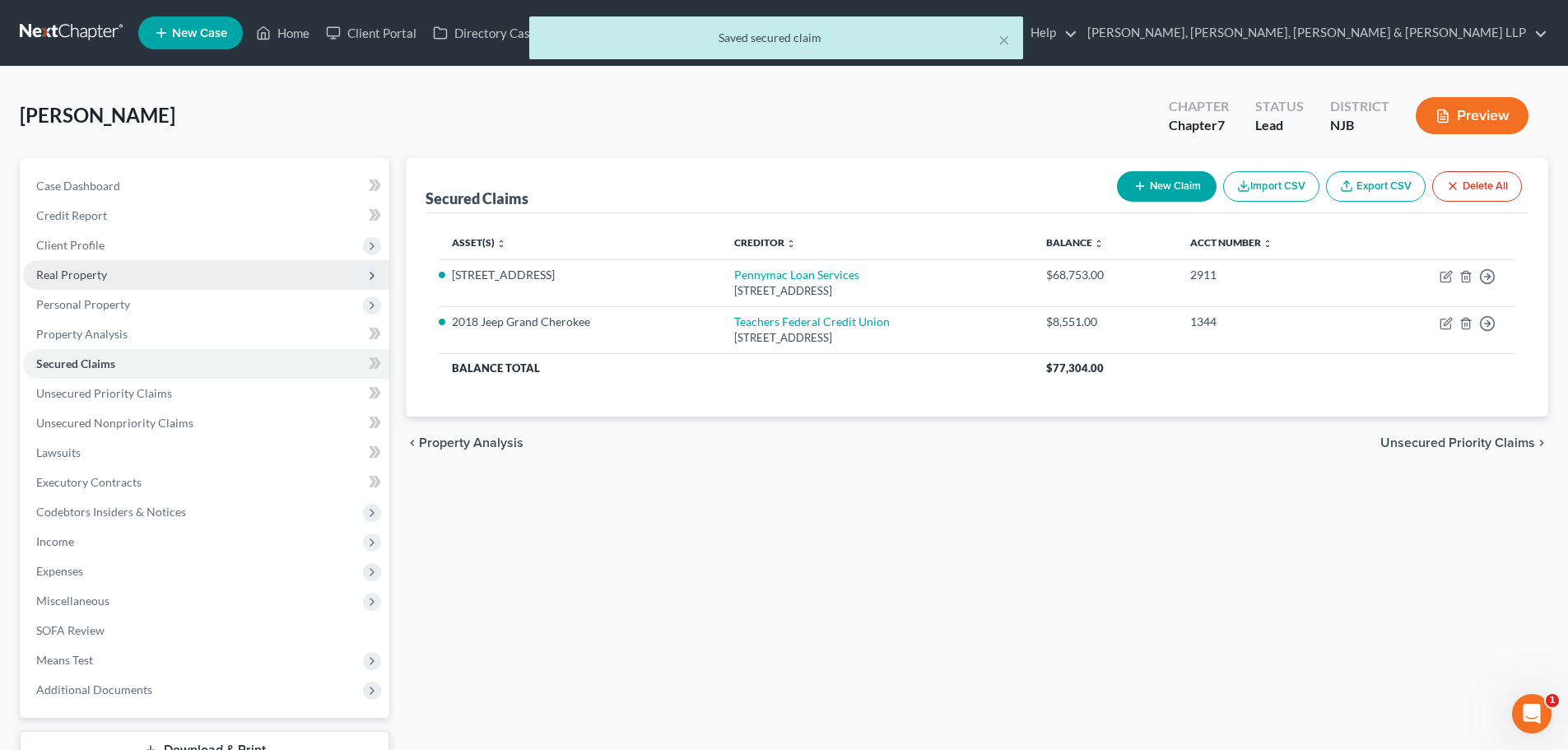
click at [171, 268] on span "Real Property" at bounding box center [206, 274] width 366 height 29
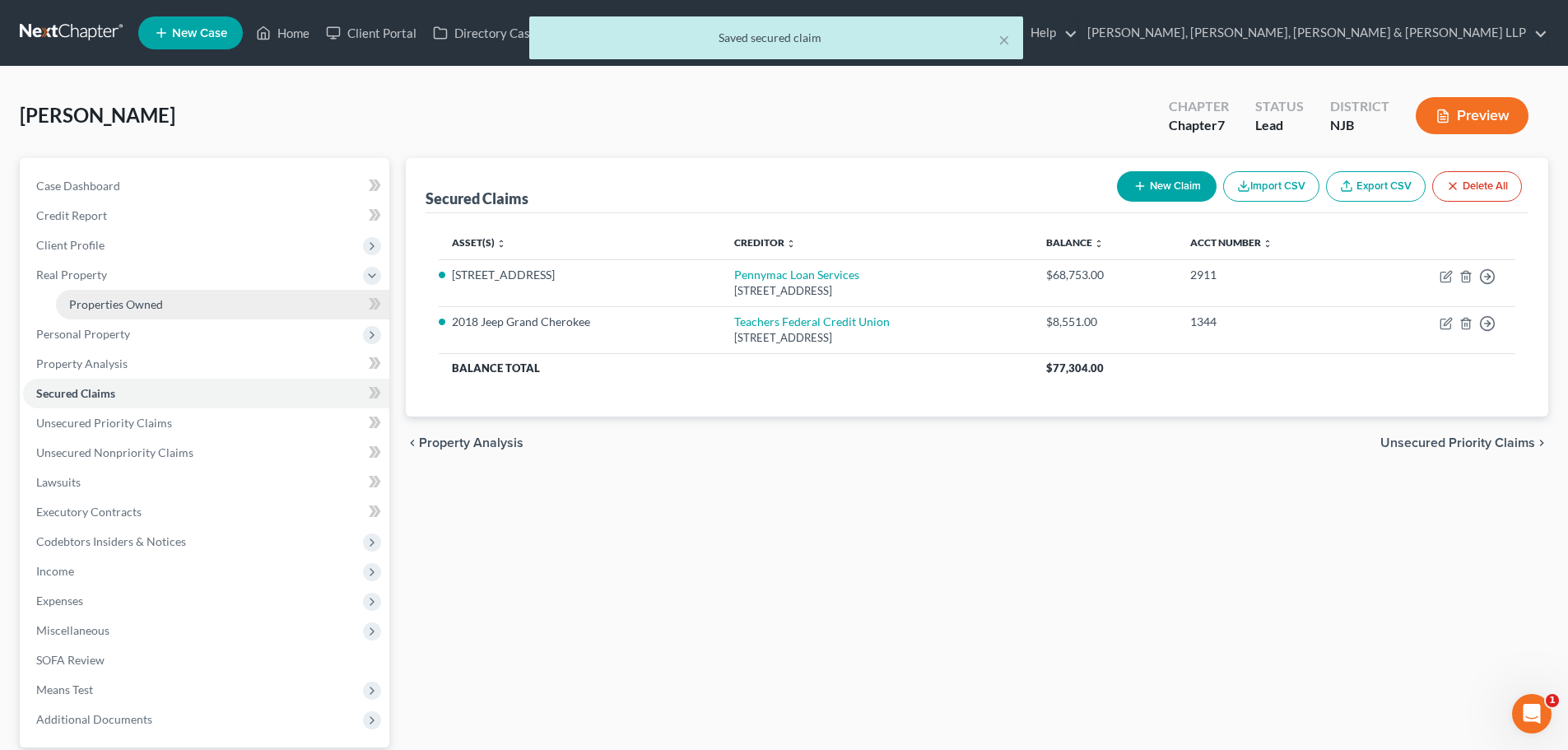
click at [127, 300] on span "Properties Owned" at bounding box center [116, 304] width 93 height 14
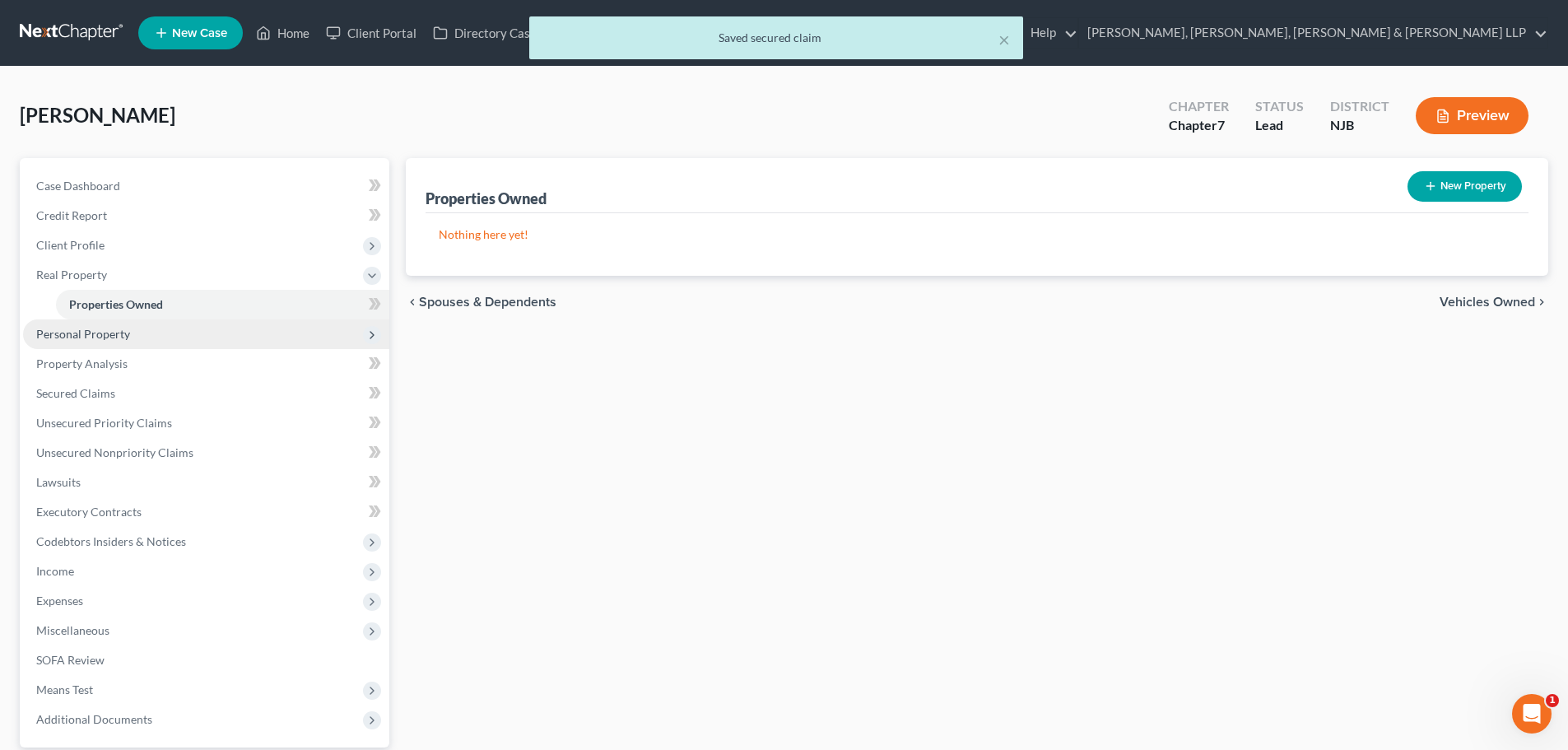
click at [93, 345] on span "Personal Property" at bounding box center [206, 334] width 366 height 29
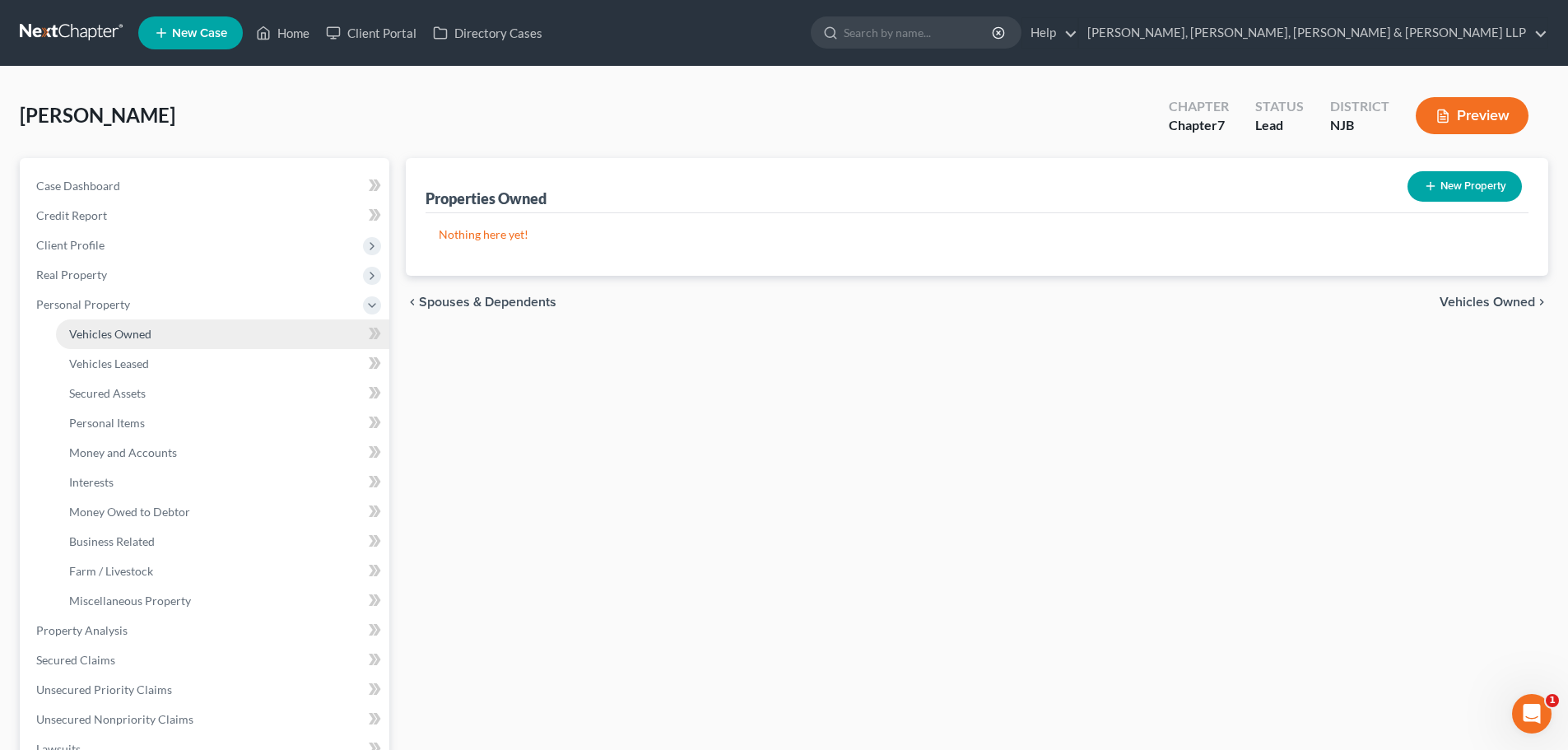
drag, startPoint x: 127, startPoint y: 343, endPoint x: 356, endPoint y: 324, distance: 229.8
click at [127, 343] on link "Vehicles Owned" at bounding box center [222, 334] width 334 height 29
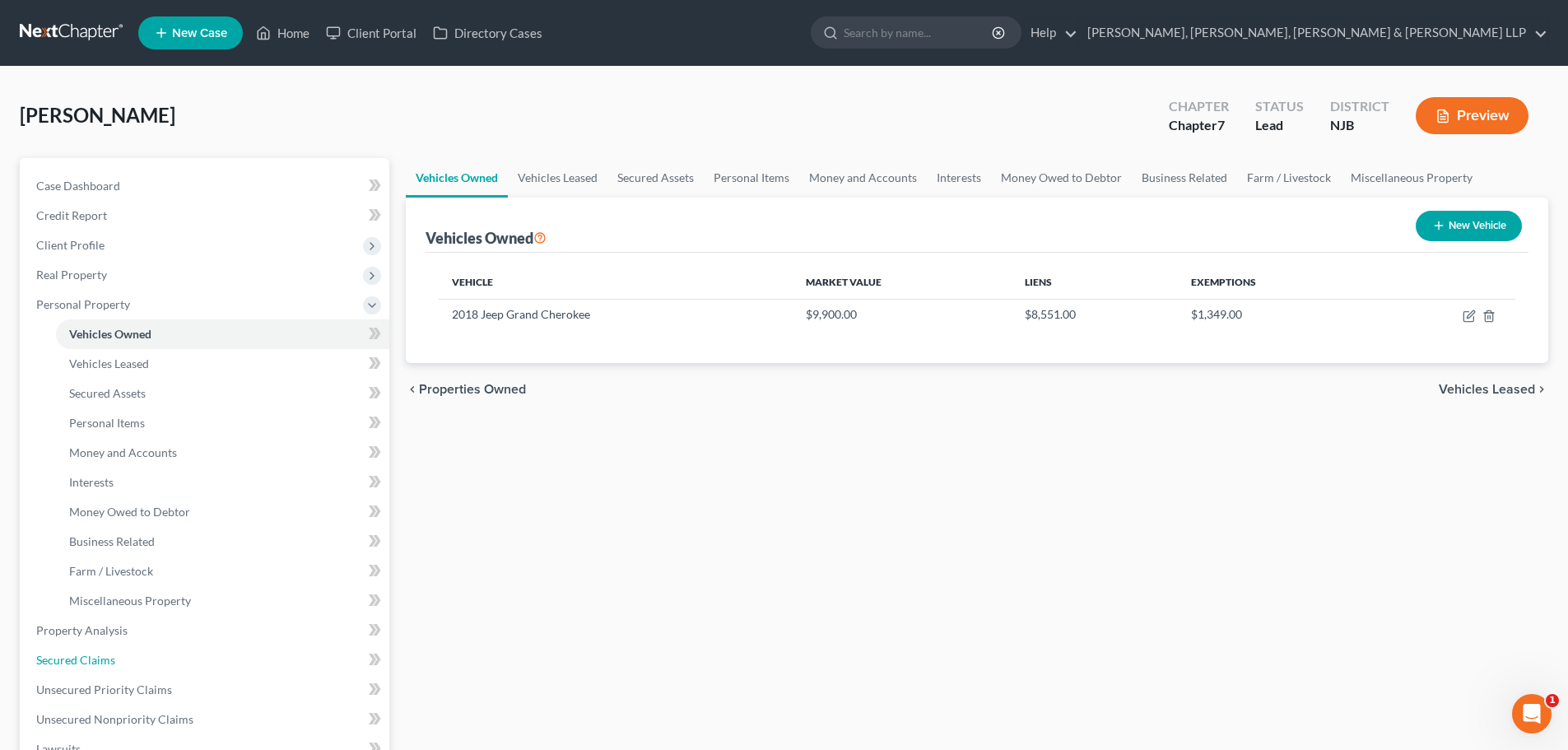
drag, startPoint x: 119, startPoint y: 652, endPoint x: 578, endPoint y: 483, distance: 489.1
click at [119, 652] on link "Secured Claims" at bounding box center [206, 659] width 366 height 29
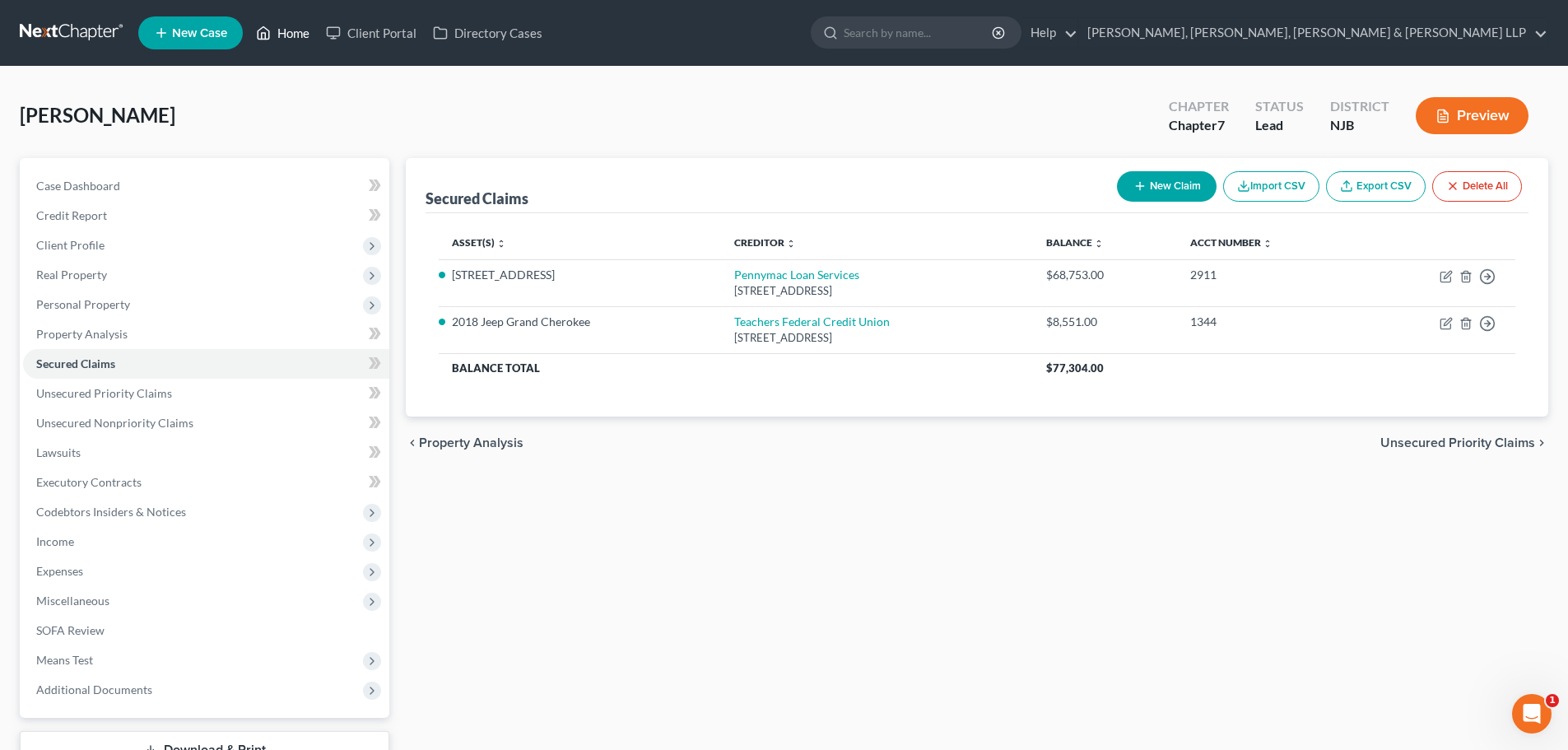
click at [298, 30] on link "Home" at bounding box center [283, 32] width 70 height 29
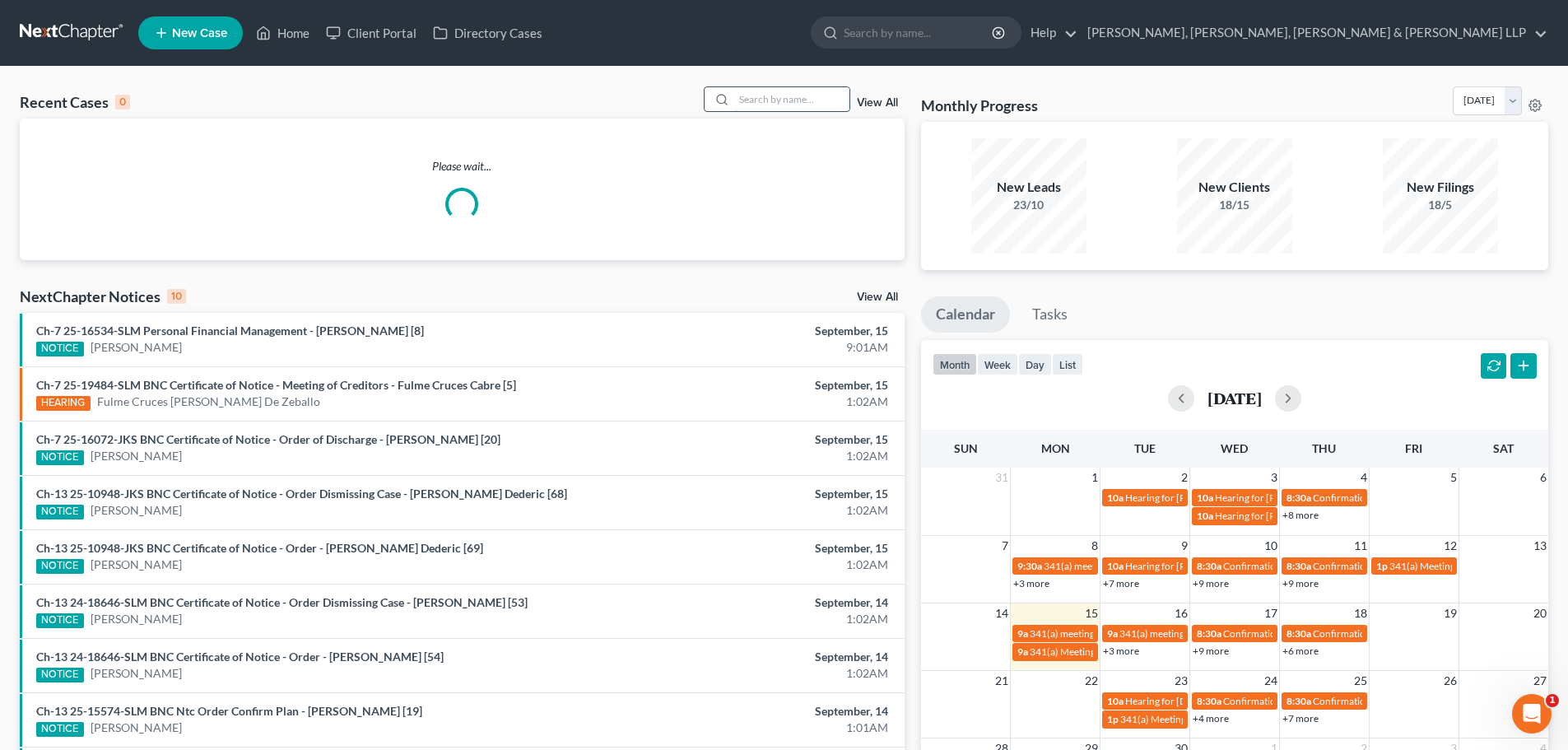
click at [788, 104] on input "search" at bounding box center [792, 99] width 116 height 24
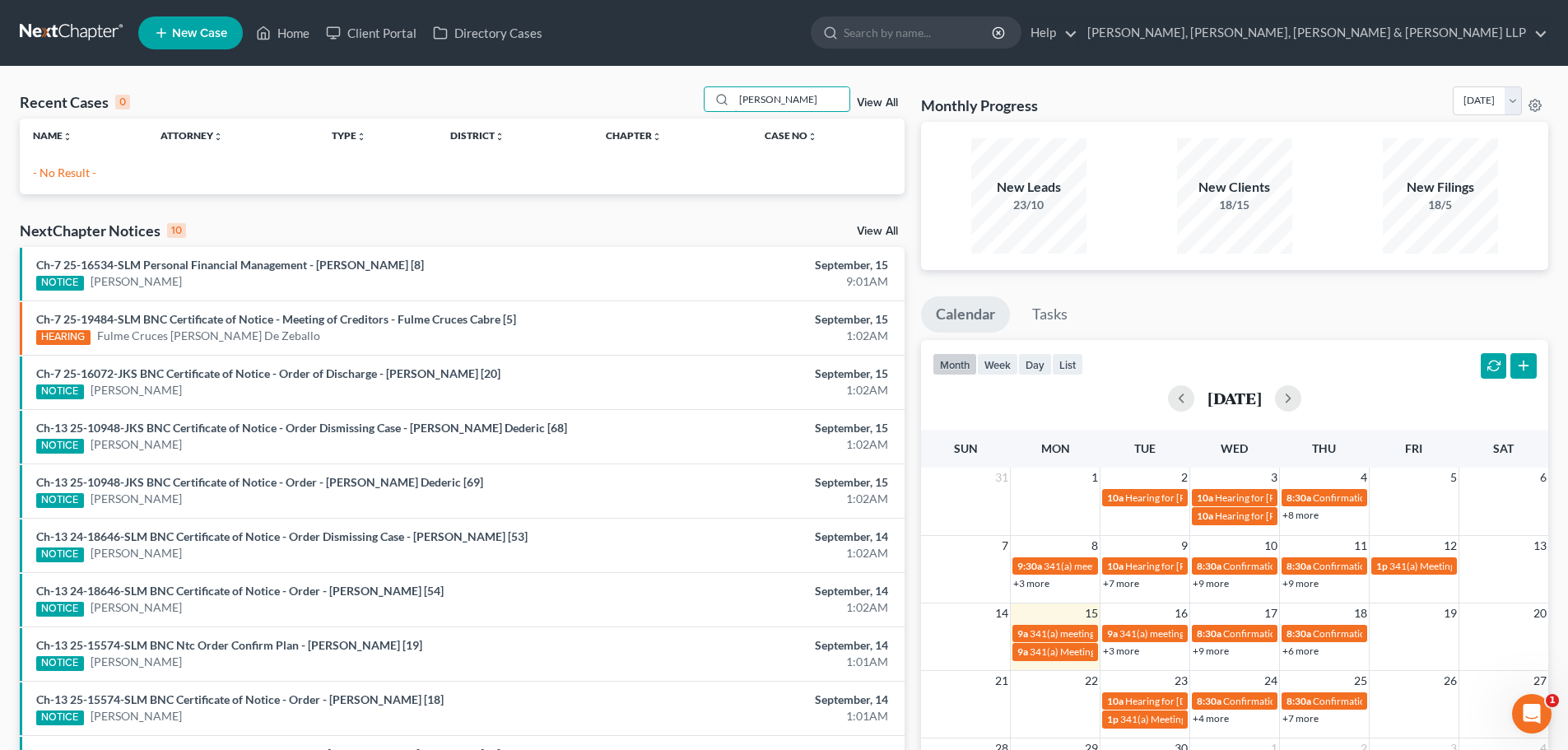
drag, startPoint x: 717, startPoint y: 108, endPoint x: 669, endPoint y: 113, distance: 48.3
click at [670, 113] on div "Recent Cases 0 boctor View All" at bounding box center [462, 102] width 885 height 32
drag, startPoint x: 685, startPoint y: 105, endPoint x: 708, endPoint y: 109, distance: 23.3
click at [681, 105] on div "Recent Cases 0 ehab View All" at bounding box center [462, 102] width 885 height 32
click at [464, 91] on div "Recent Cases 0 ehab View All" at bounding box center [462, 102] width 885 height 32
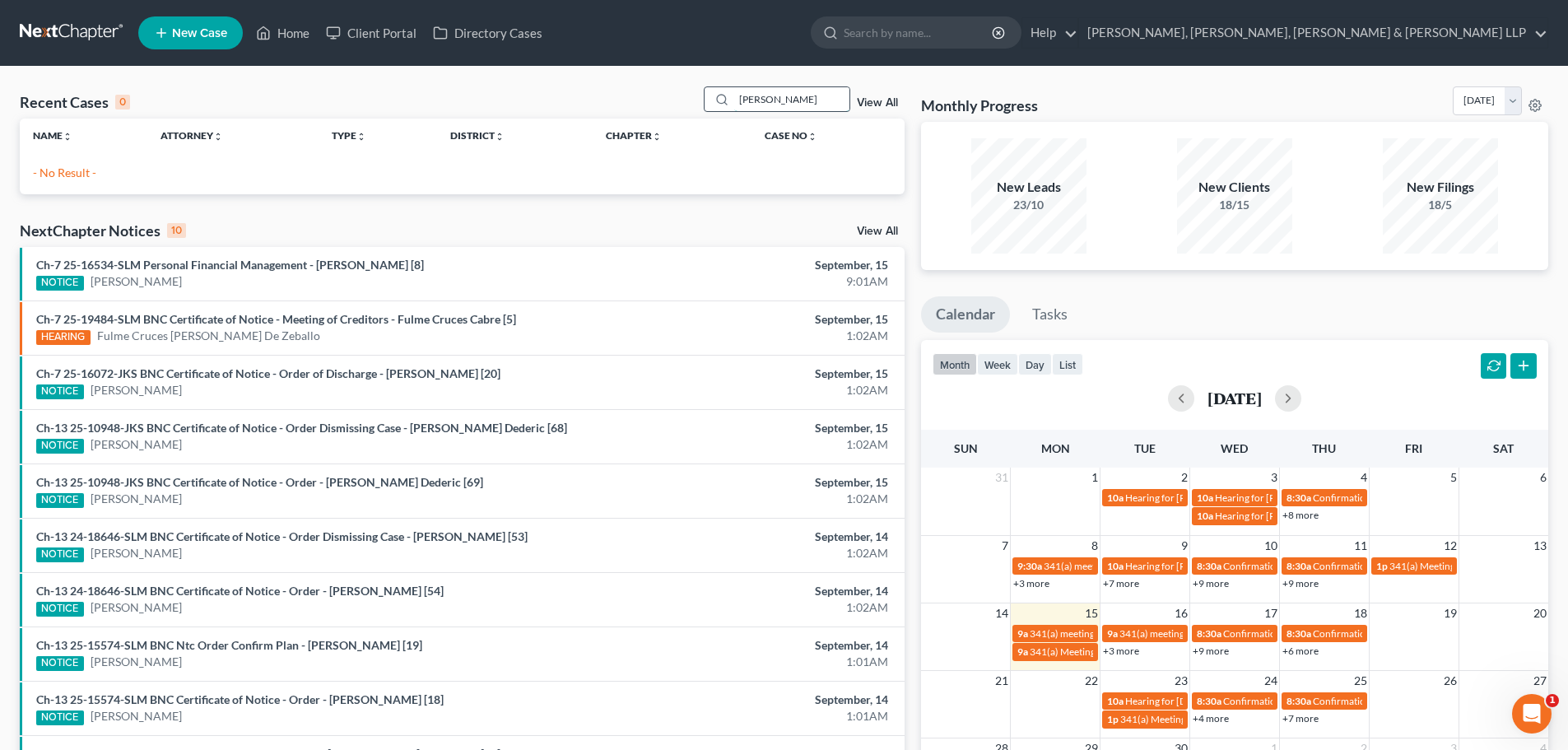
click at [783, 109] on input "ehab" at bounding box center [792, 99] width 116 height 24
drag, startPoint x: 782, startPoint y: 103, endPoint x: 607, endPoint y: 121, distance: 175.9
click at [609, 120] on div "Recent Cases 0 ehab View All Name unfold_more expand_more expand_less Attorney …" at bounding box center [462, 140] width 885 height 108
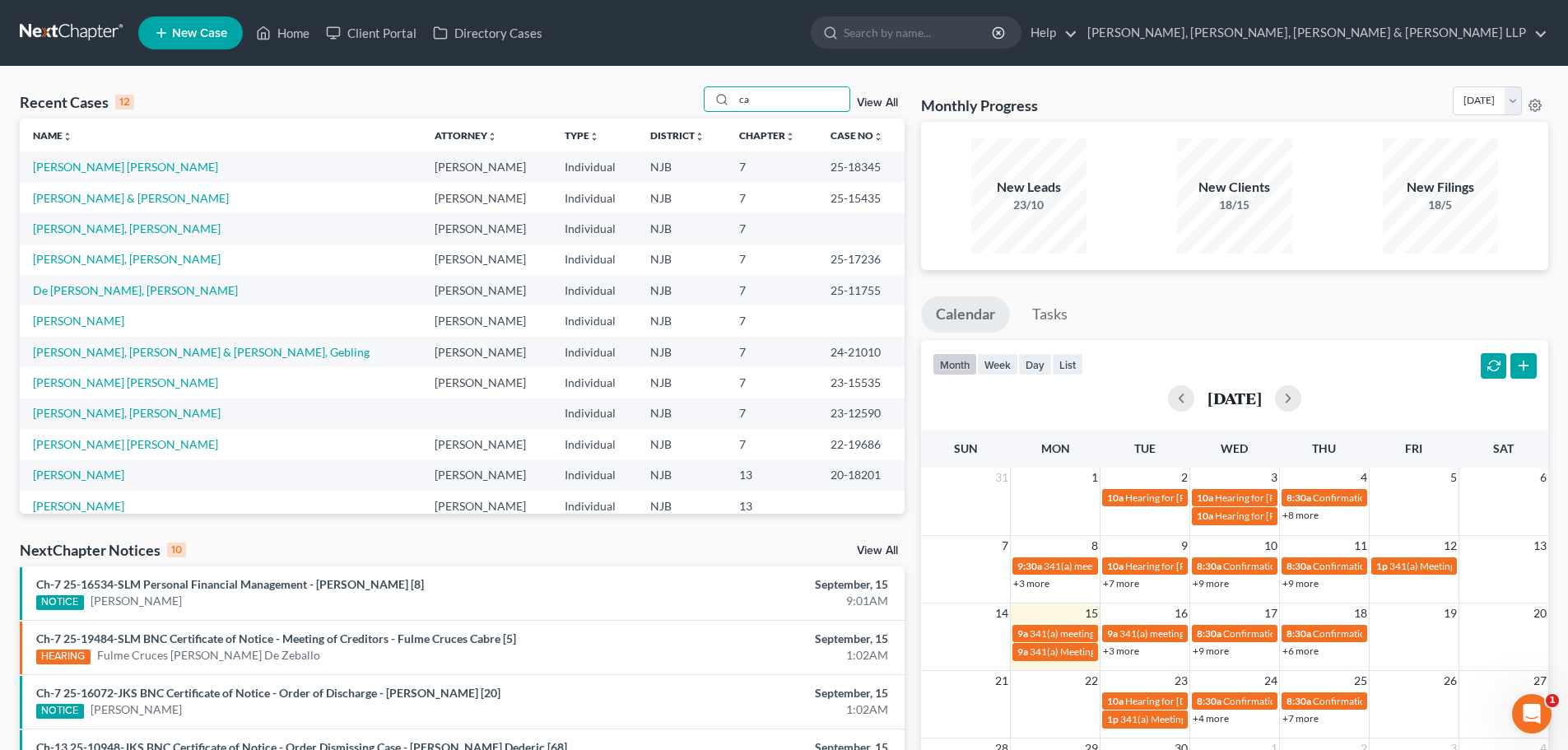
type input "c"
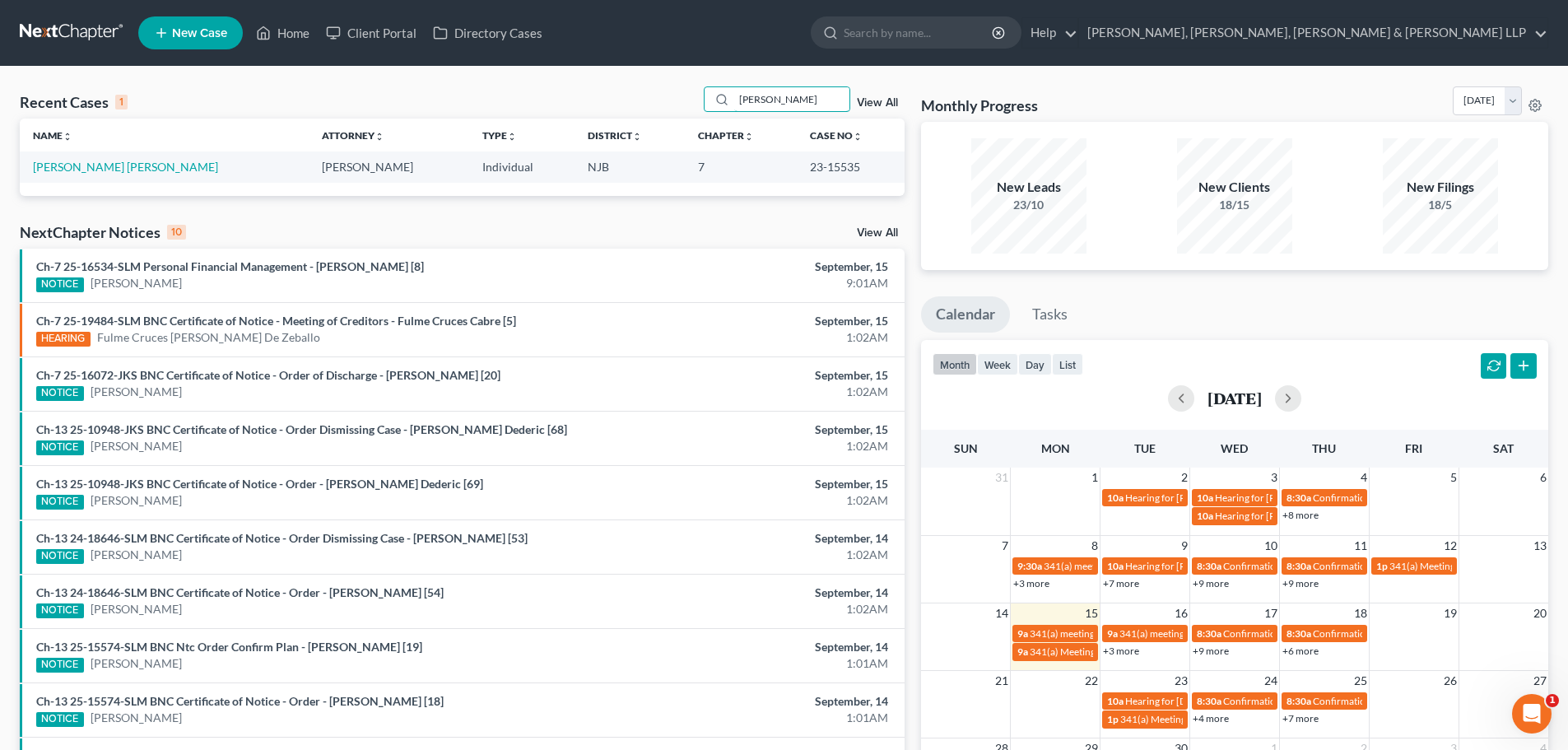
drag, startPoint x: 799, startPoint y: 103, endPoint x: 655, endPoint y: 104, distance: 144.0
click at [655, 104] on div "Recent Cases 1 juan carlos View All" at bounding box center [462, 102] width 885 height 32
type input "juan garcia"
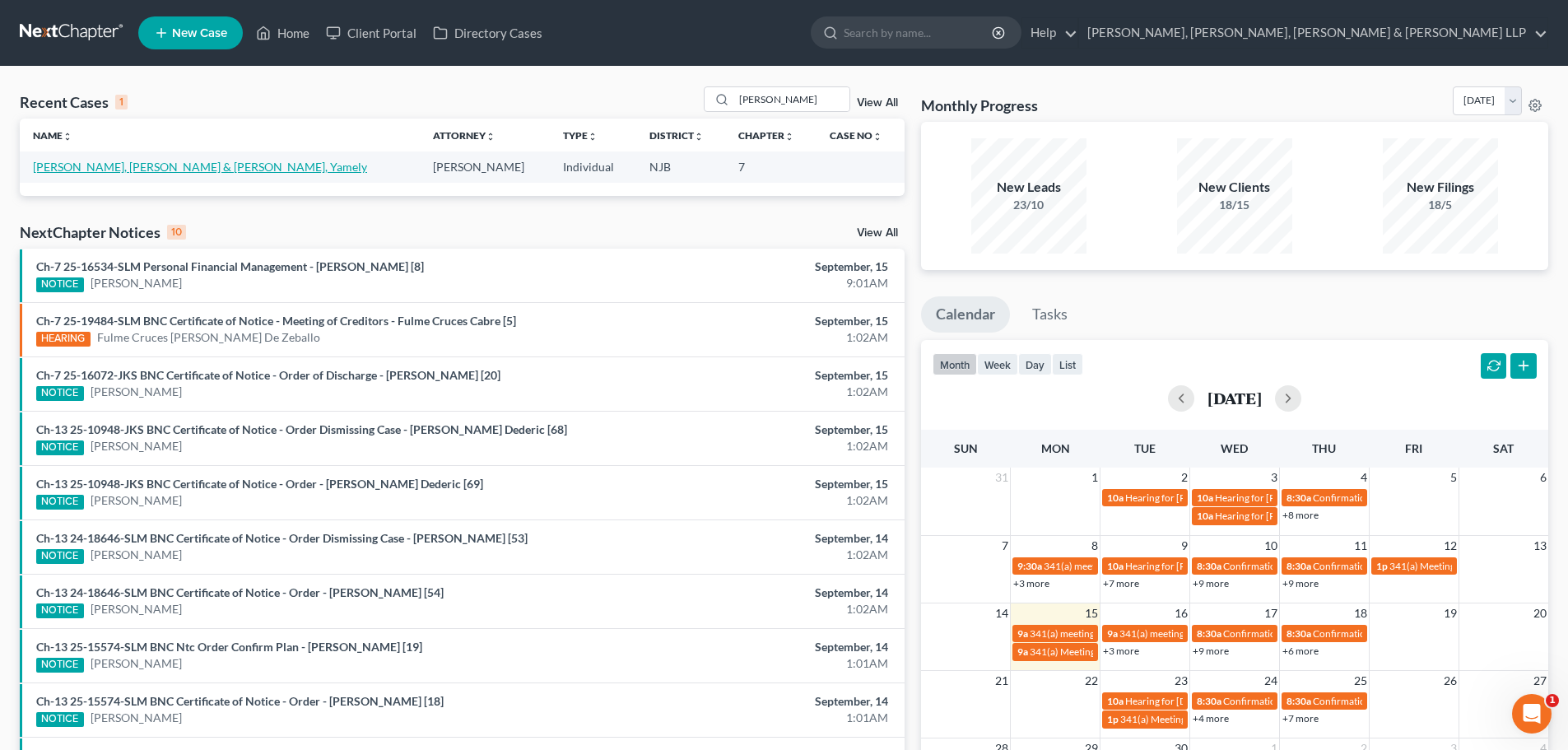
click at [109, 166] on link "[PERSON_NAME], [PERSON_NAME] & [PERSON_NAME], Yamely" at bounding box center [200, 167] width 334 height 14
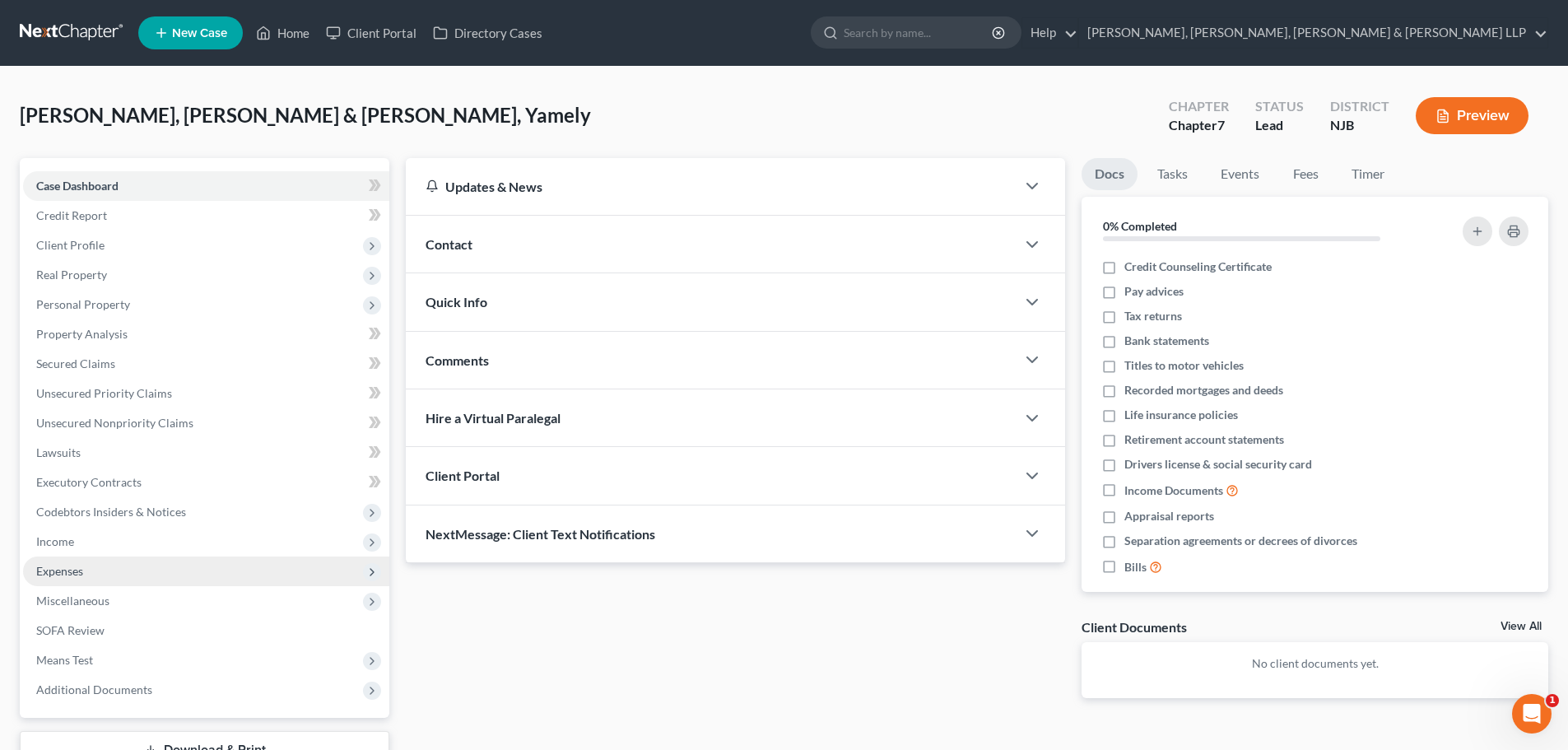
drag, startPoint x: 84, startPoint y: 546, endPoint x: 117, endPoint y: 561, distance: 36.2
click at [84, 545] on span "Income" at bounding box center [206, 541] width 366 height 29
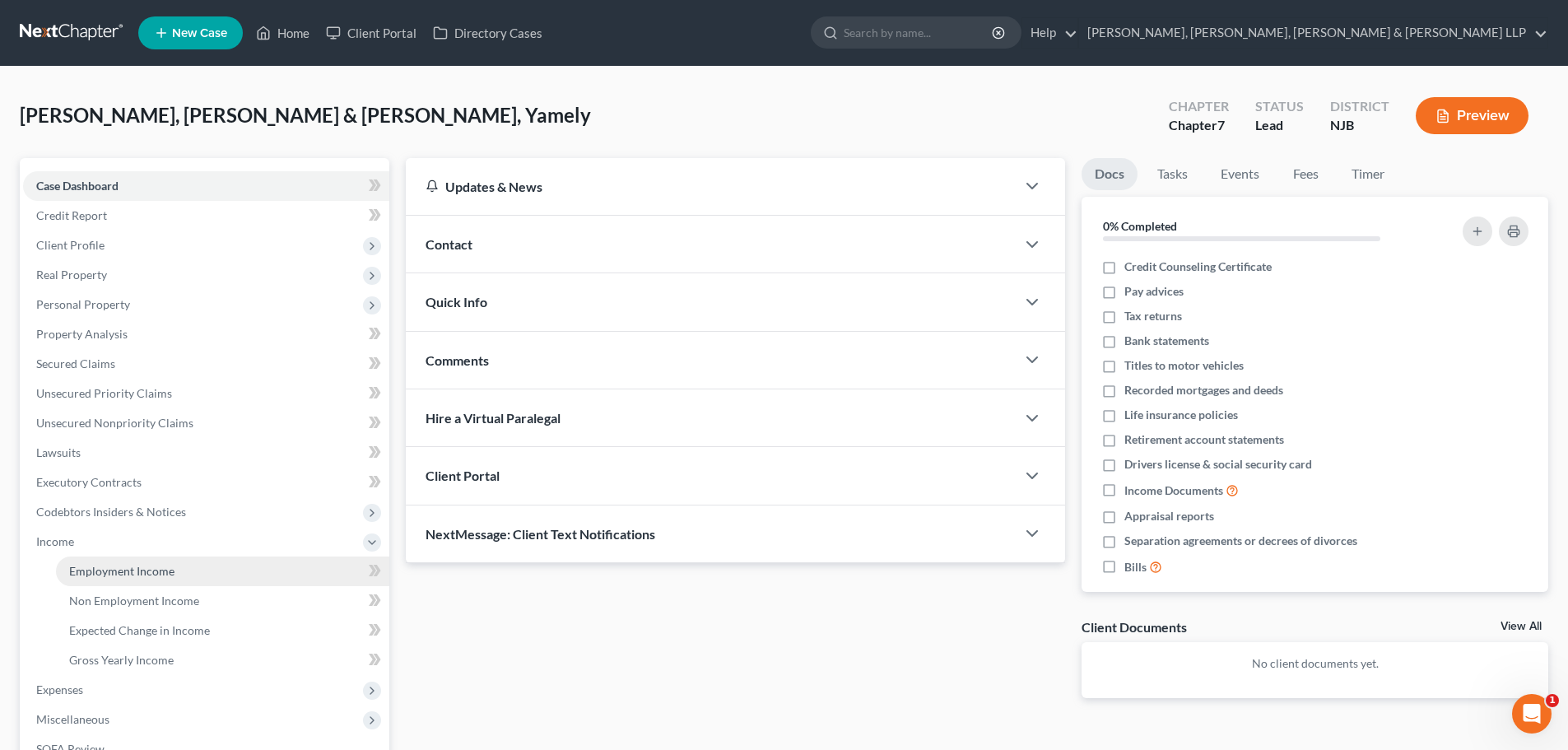
click at [116, 560] on link "Employment Income" at bounding box center [222, 571] width 334 height 29
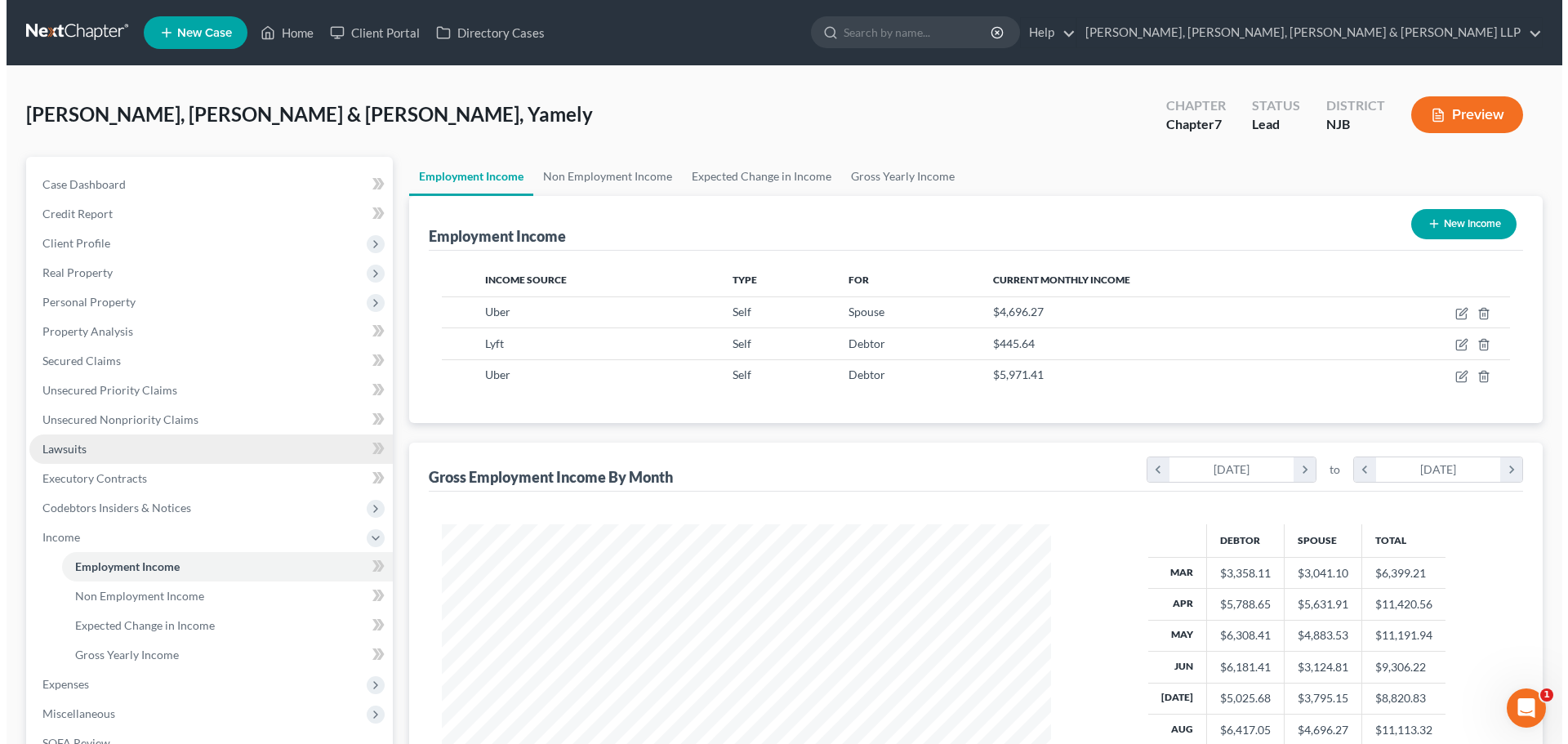
scroll to position [304, 641]
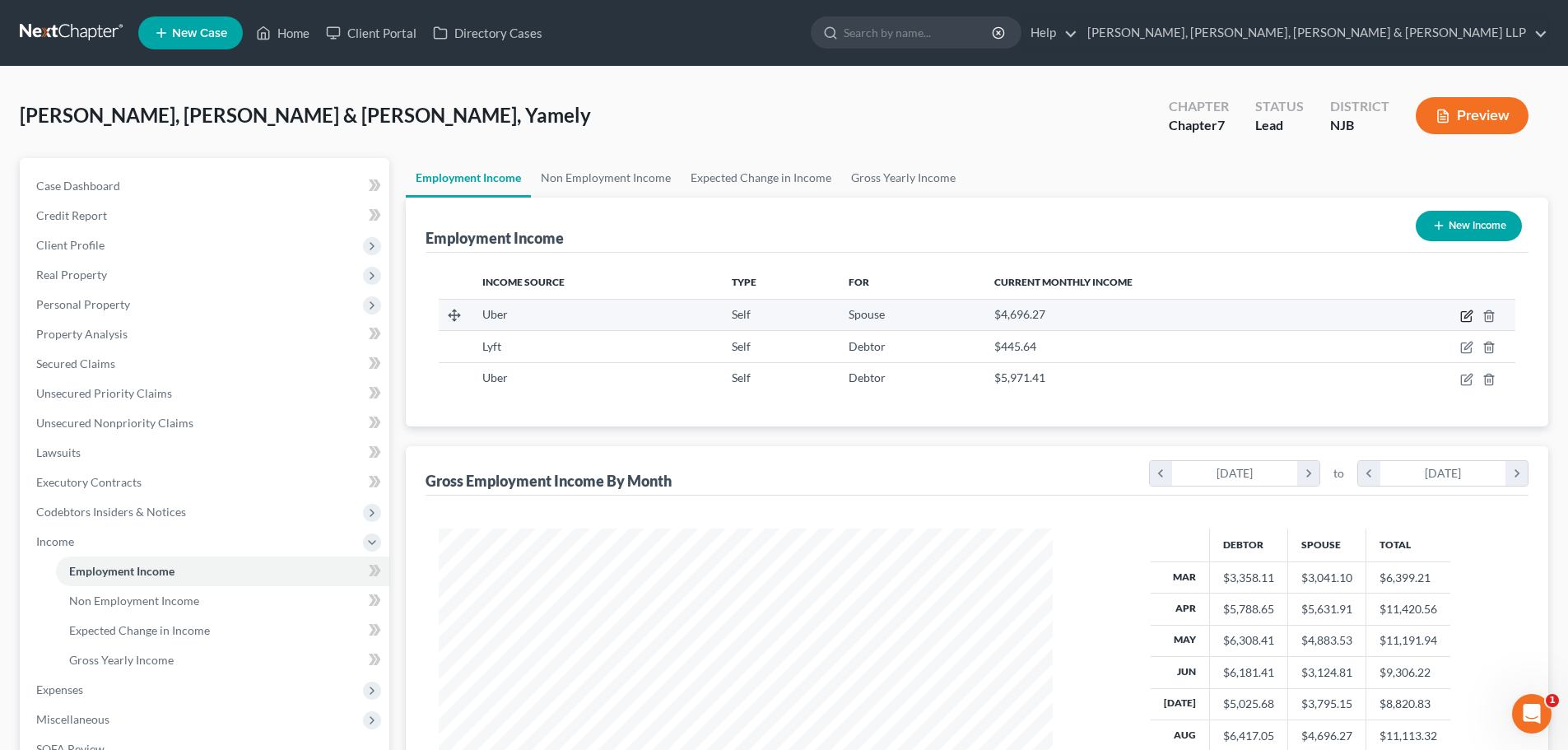
click at [1467, 314] on icon "button" at bounding box center [1467, 314] width 7 height 7
select select "1"
select select "0"
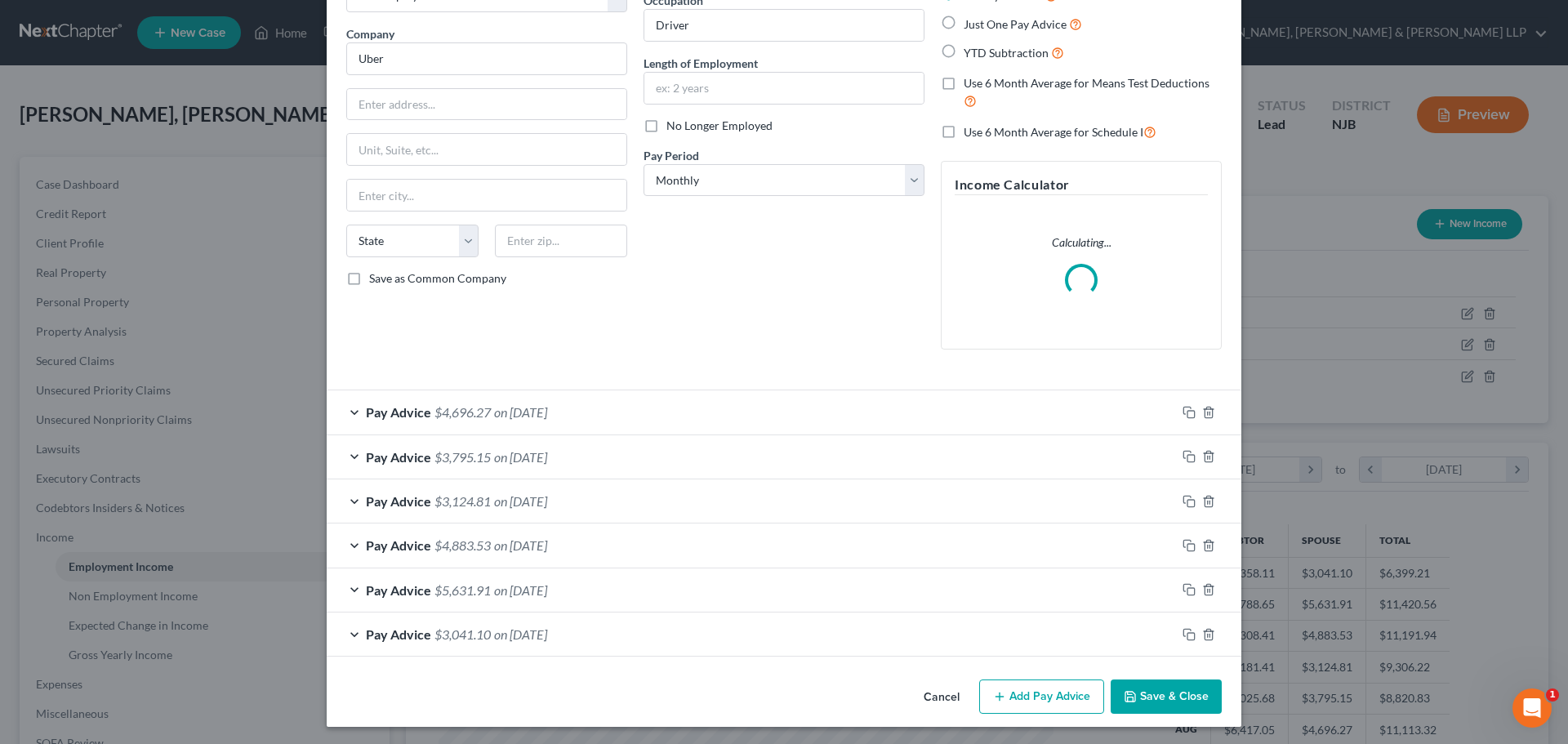
scroll to position [115, 0]
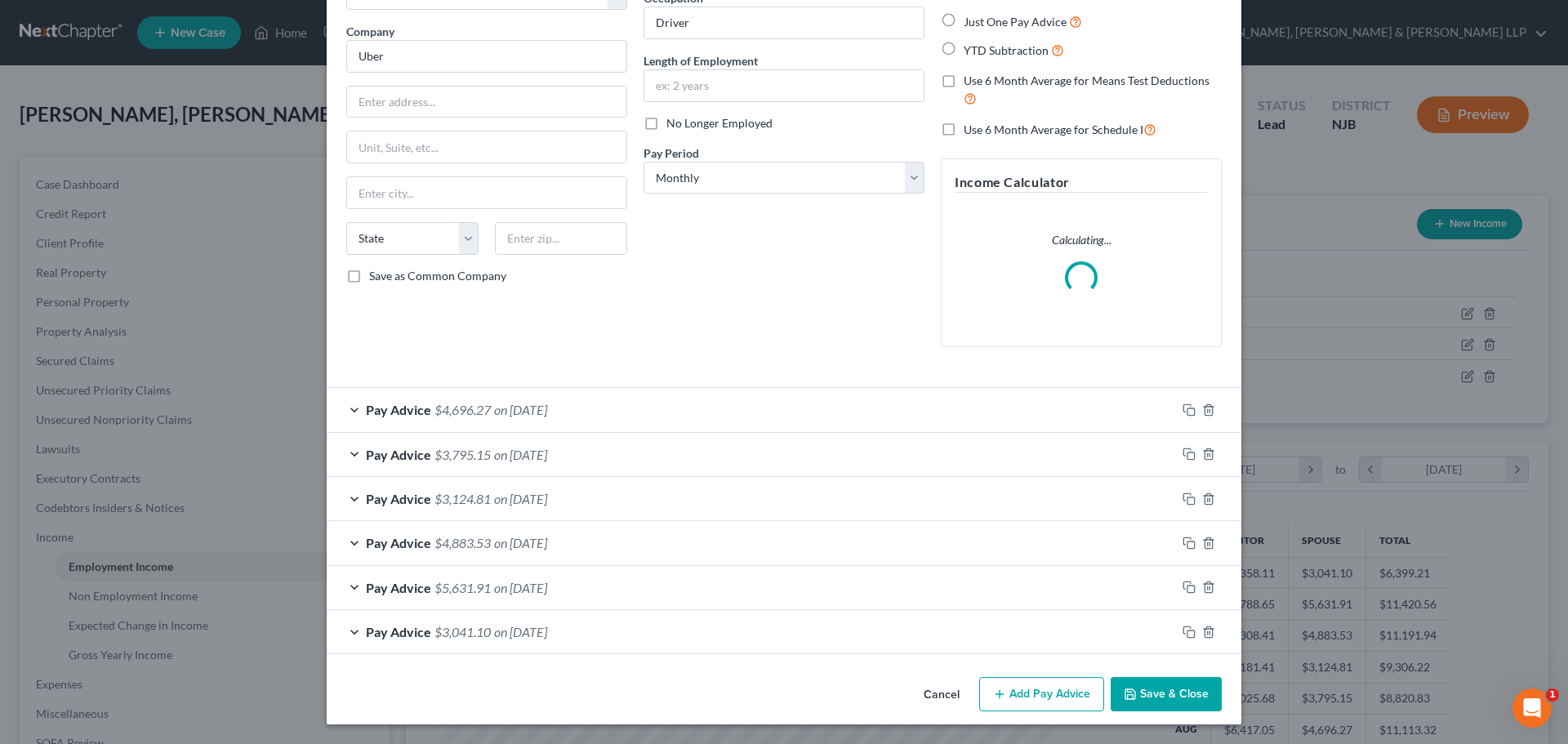
click at [468, 624] on span "$3,041.10" at bounding box center [462, 632] width 56 height 16
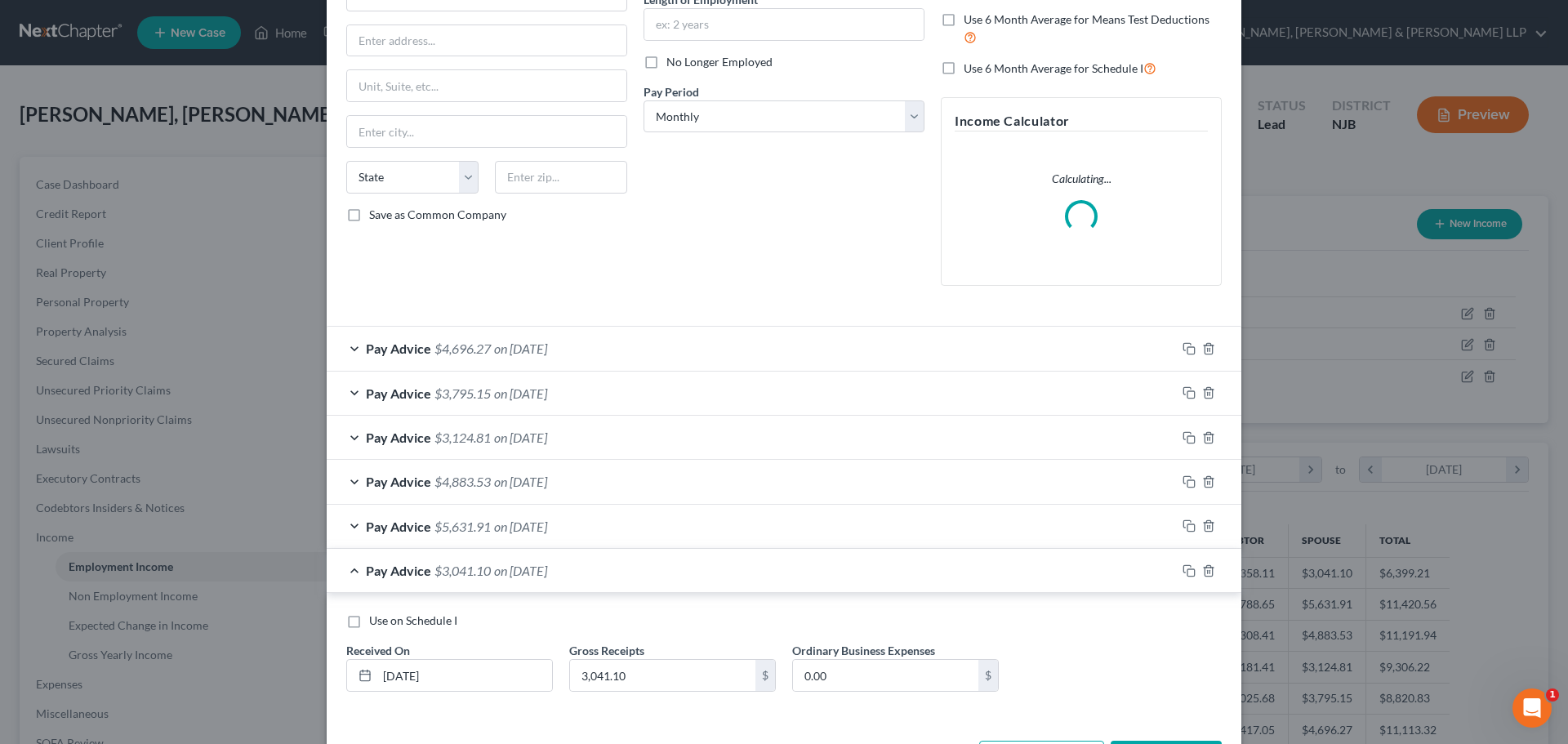
scroll to position [240, 0]
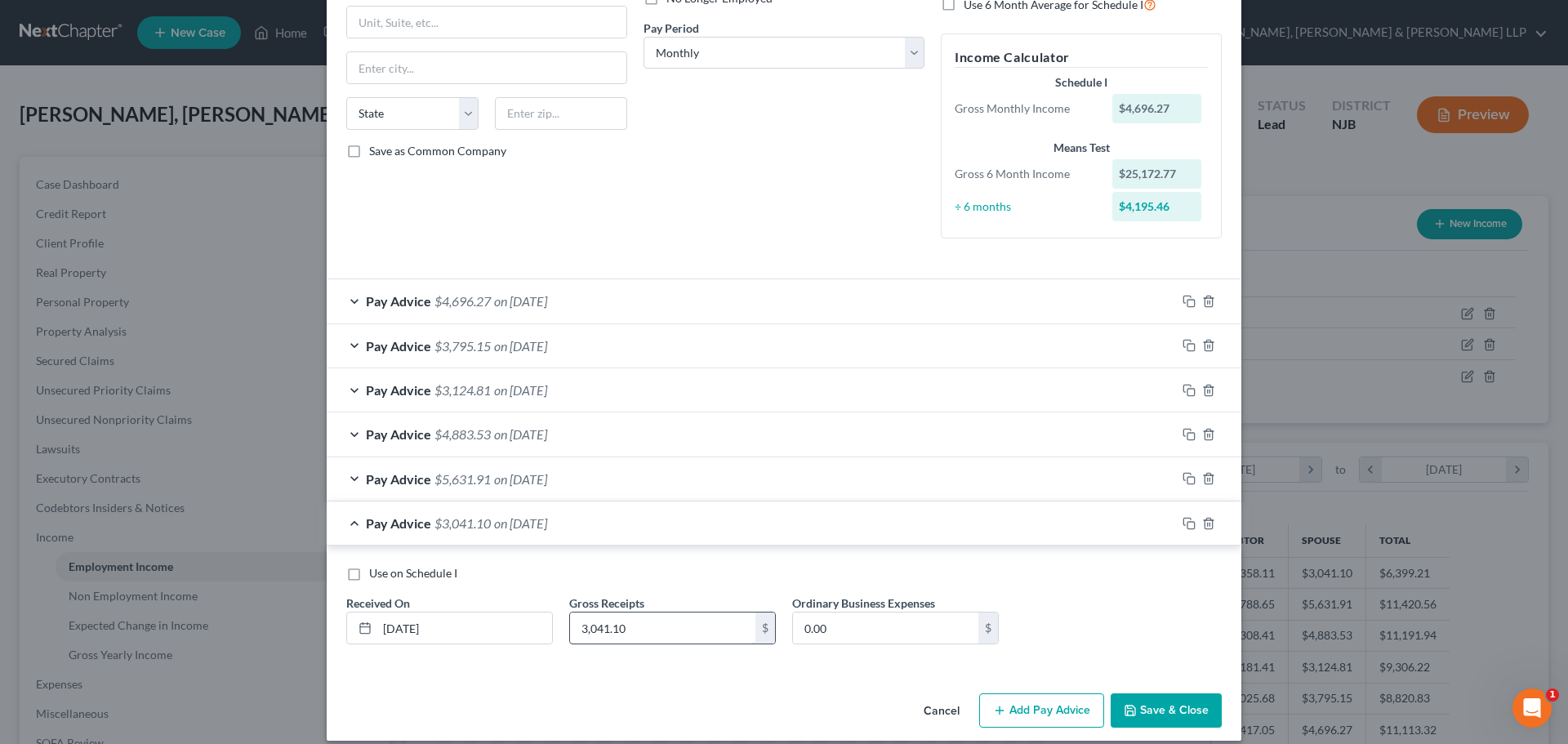
click at [628, 627] on input "3,041.10" at bounding box center [663, 628] width 185 height 31
type input "2,351.62"
click at [805, 632] on input "0.00" at bounding box center [885, 628] width 185 height 31
type input "798.90"
click at [607, 481] on div "Pay Advice $5,631.91 on 04/30/2025" at bounding box center [751, 478] width 849 height 43
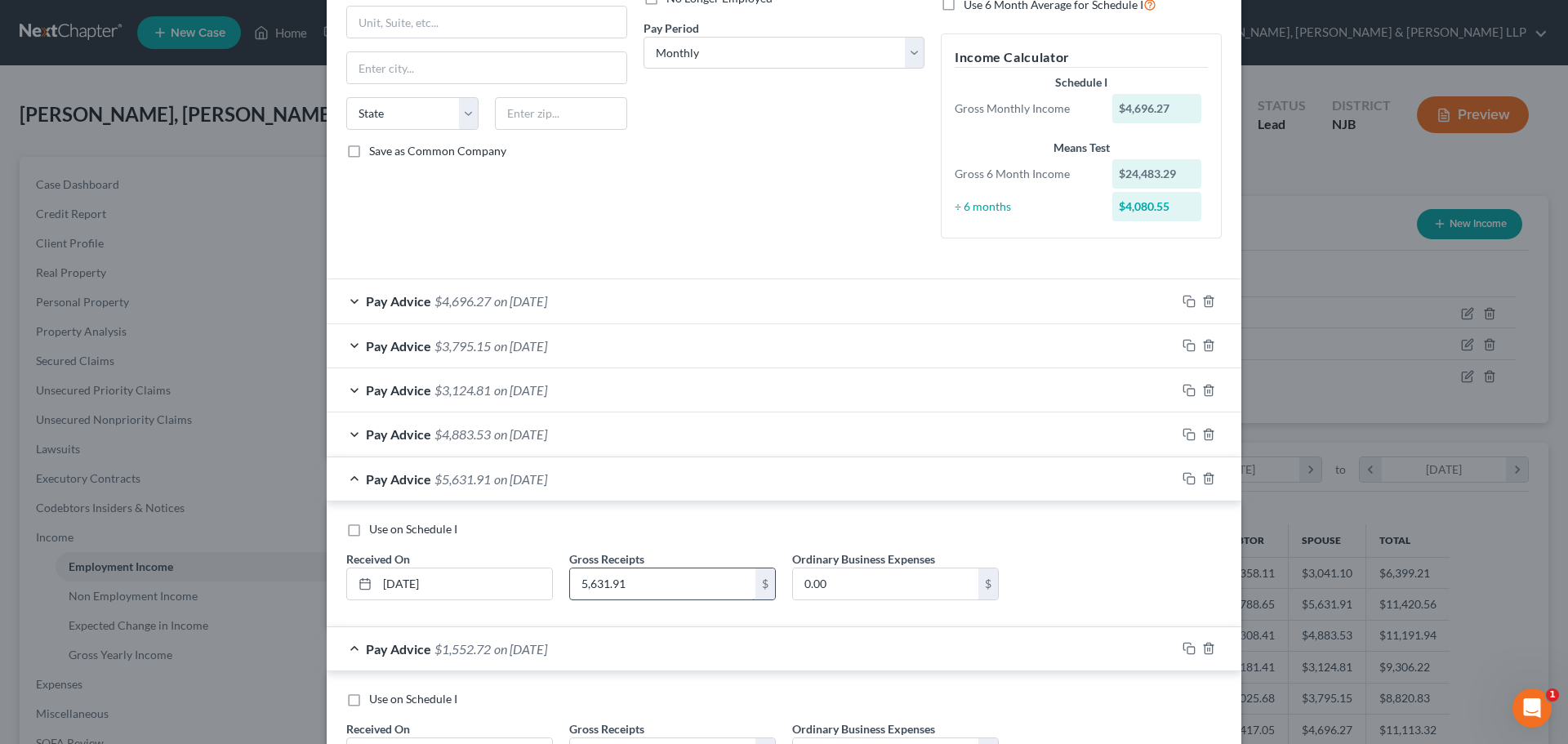
click at [645, 579] on input "5,631.91" at bounding box center [663, 583] width 185 height 31
type input "6,461.92"
click at [867, 579] on input "0.00" at bounding box center [885, 583] width 185 height 31
type input "2,463.56"
drag, startPoint x: 573, startPoint y: 440, endPoint x: 618, endPoint y: 523, distance: 94.4
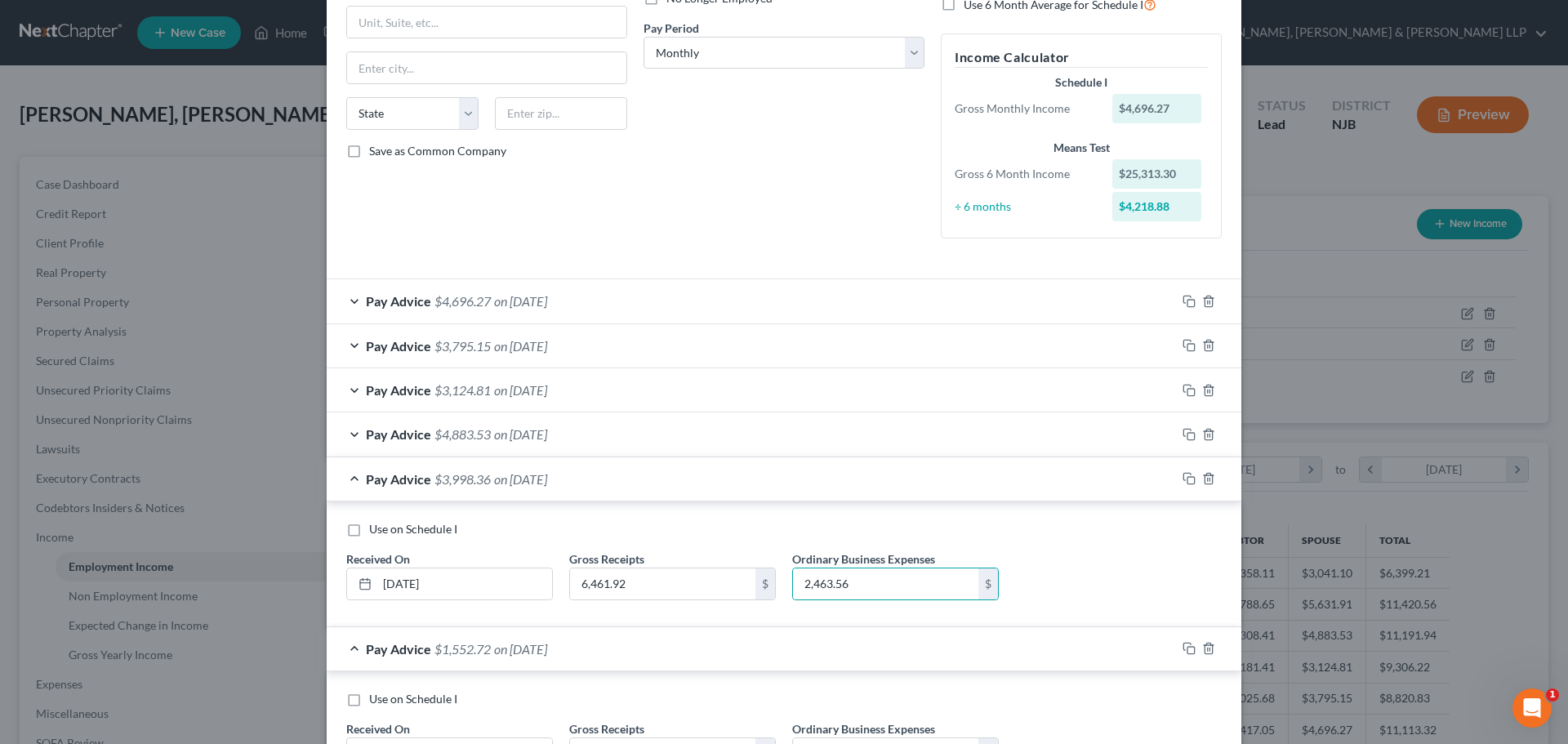
click at [547, 439] on span "on [DATE]" at bounding box center [521, 434] width 53 height 16
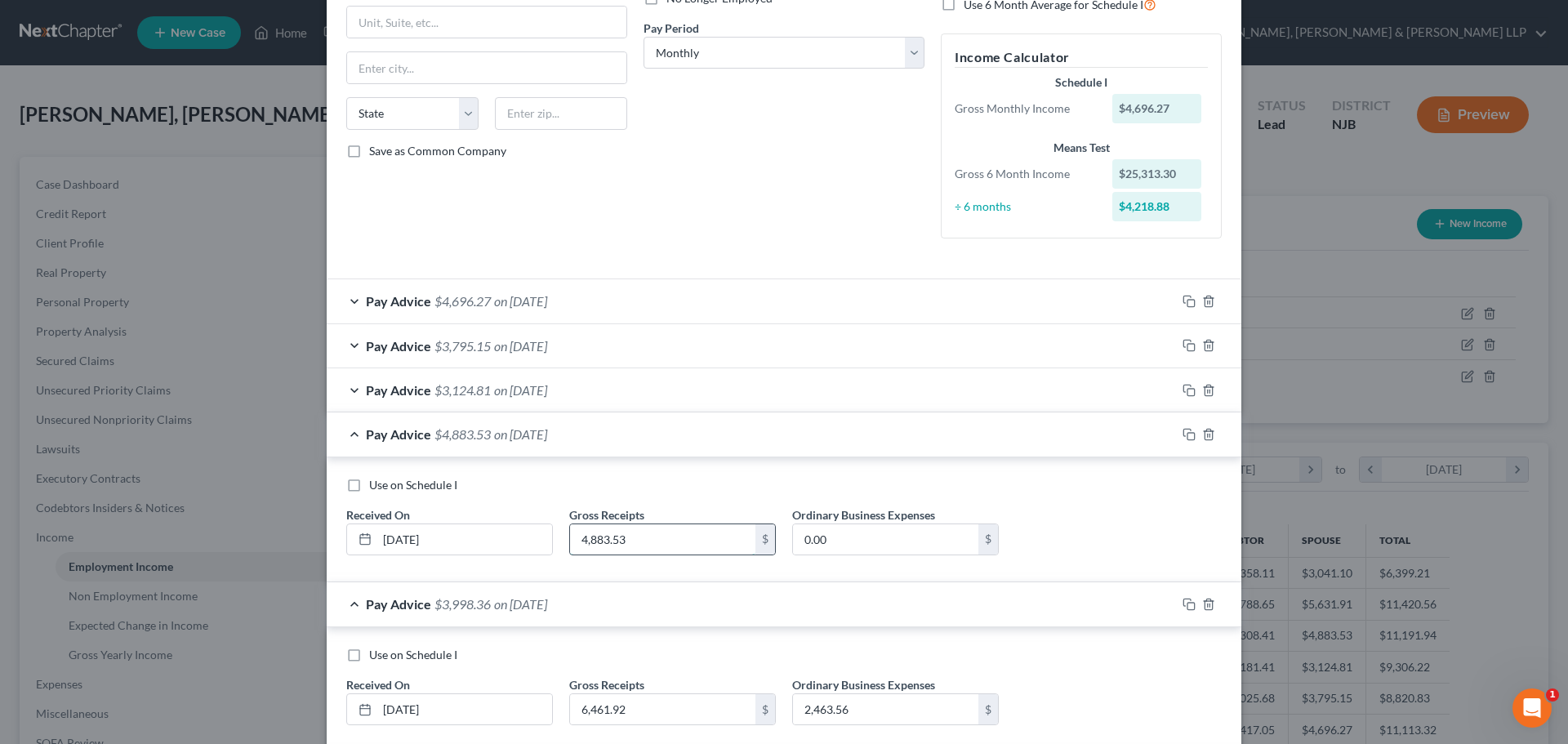
click at [650, 547] on input "4,883.53" at bounding box center [663, 539] width 185 height 31
type input "7,251.72"
click at [827, 550] on input "0.00" at bounding box center [885, 539] width 185 height 31
type input "2,015.55"
click at [587, 399] on div "Pay Advice $3,124.81 on 06/30/2025" at bounding box center [751, 389] width 849 height 43
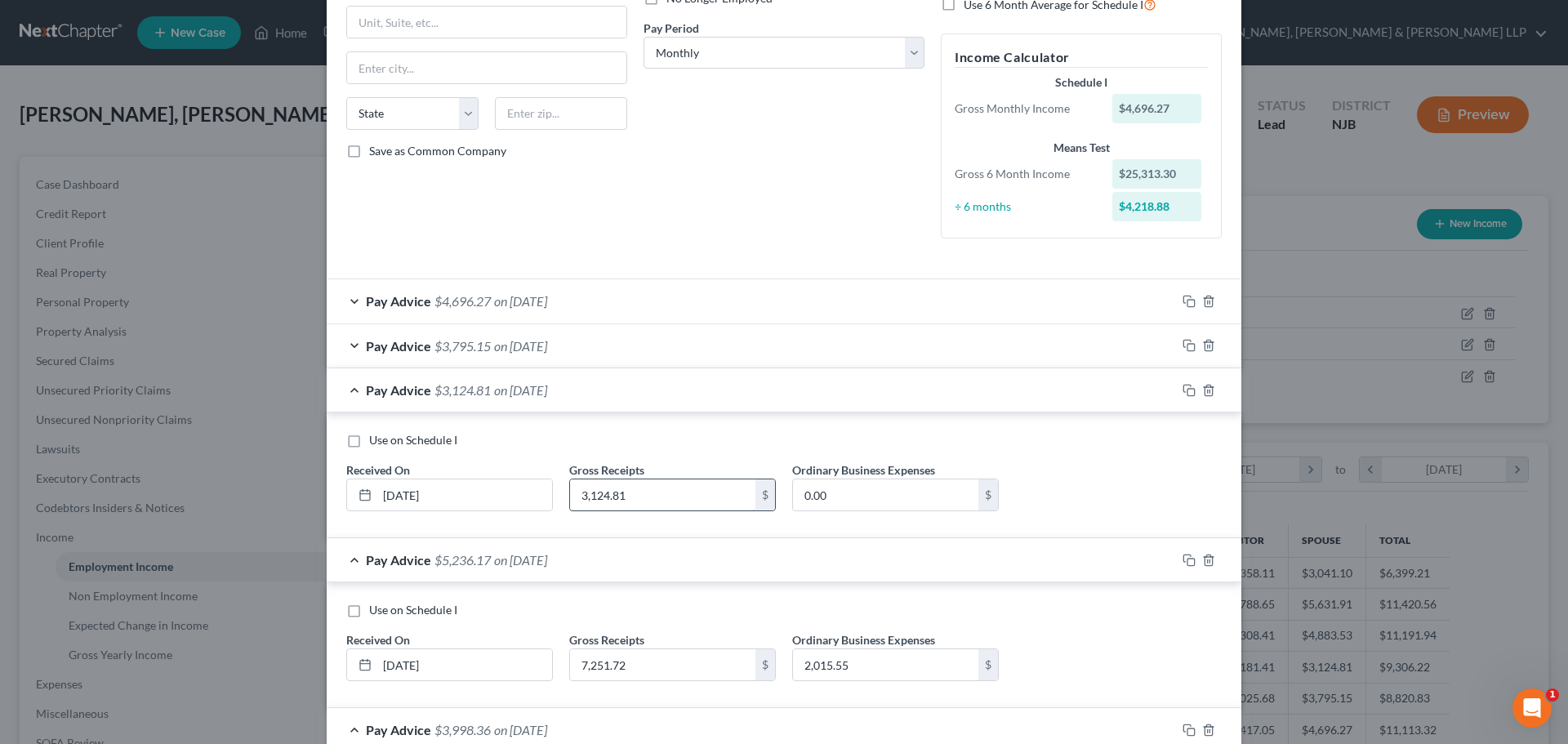
click at [636, 497] on input "3,124.81" at bounding box center [663, 494] width 185 height 31
type input "6,773.85"
click at [872, 493] on input "0.00" at bounding box center [885, 494] width 185 height 31
type input "1,927.35"
click at [663, 346] on div "Pay Advice $3,795.15 on 07/30/2025" at bounding box center [751, 345] width 849 height 43
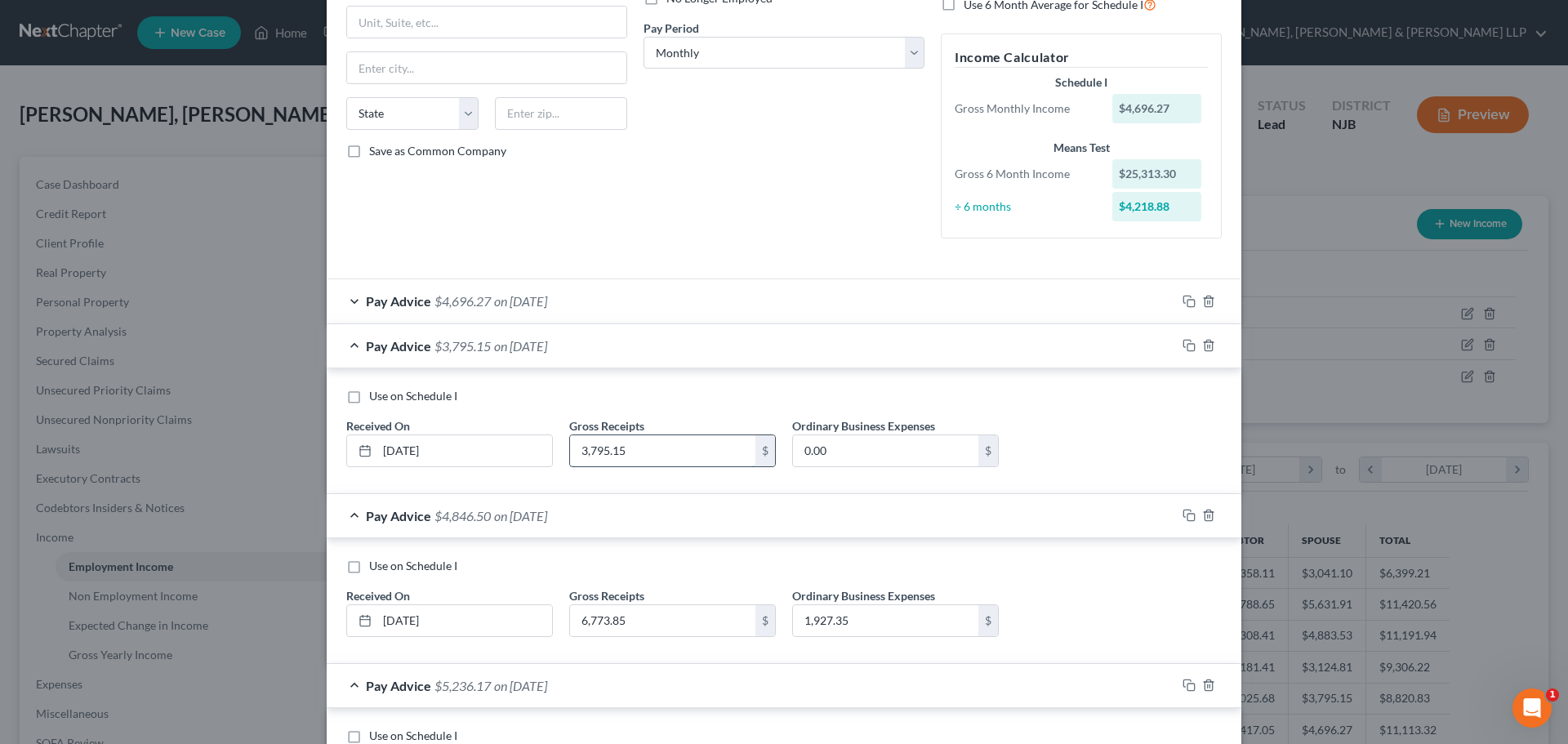
click at [620, 455] on input "3,795.15" at bounding box center [663, 450] width 185 height 31
type input "6,748.01"
click at [881, 451] on input "0.00" at bounding box center [885, 450] width 185 height 31
type input "2,117.61"
click at [547, 306] on span "on 08/30/2025" at bounding box center [521, 301] width 53 height 16
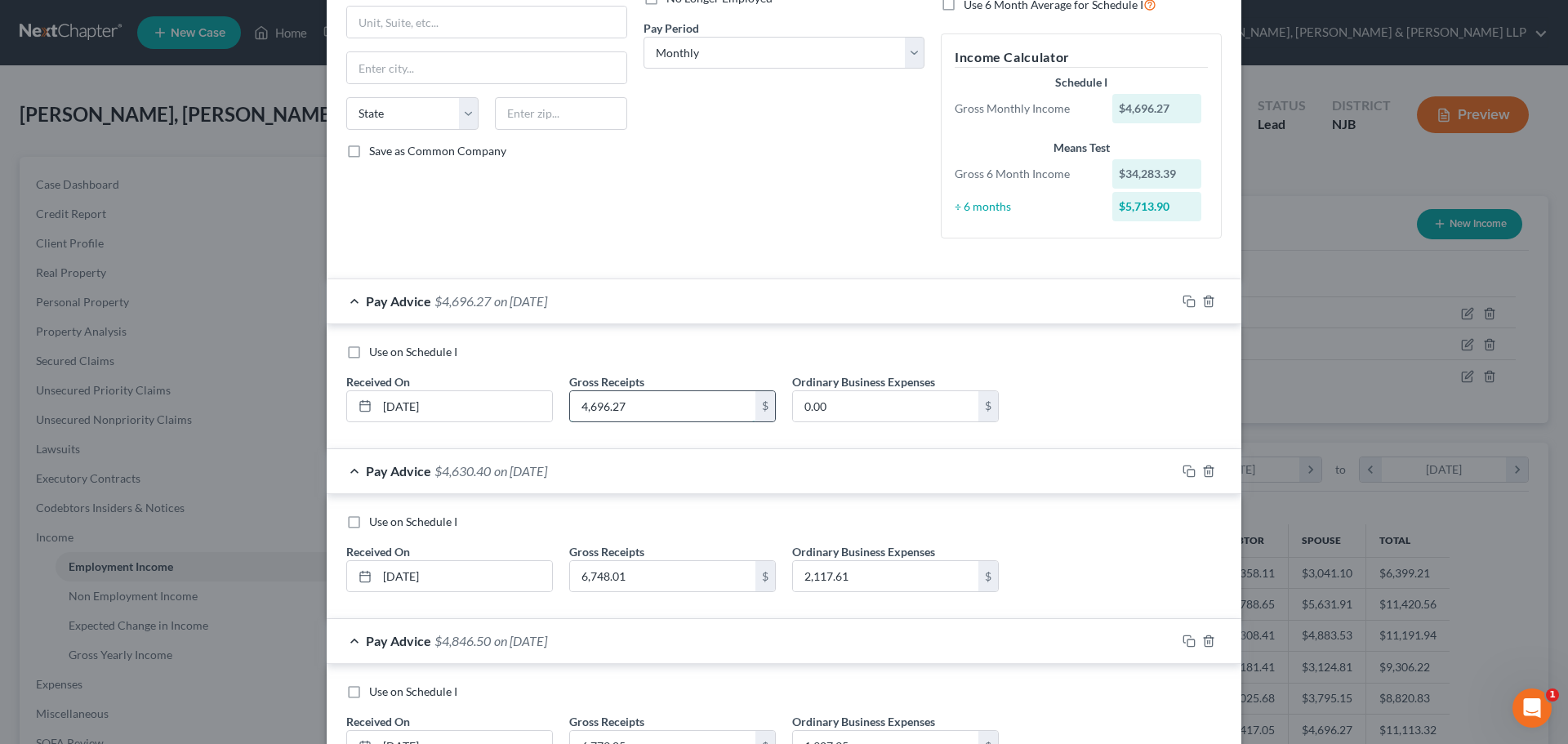
click at [643, 403] on input "4,696.27" at bounding box center [663, 406] width 185 height 31
type input "8,392.89"
click at [856, 398] on input "0.00" at bounding box center [885, 406] width 185 height 31
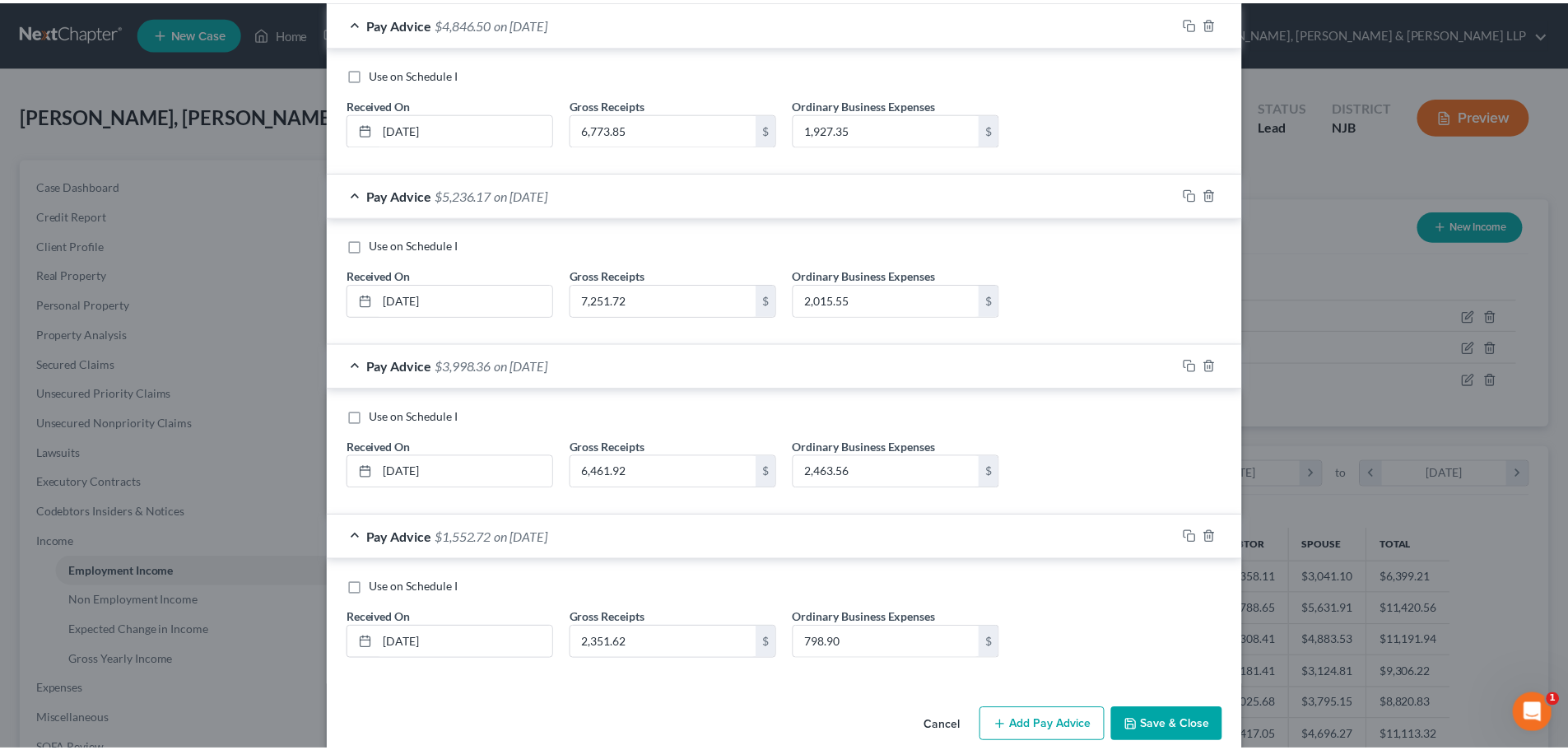
scroll to position [891, 0]
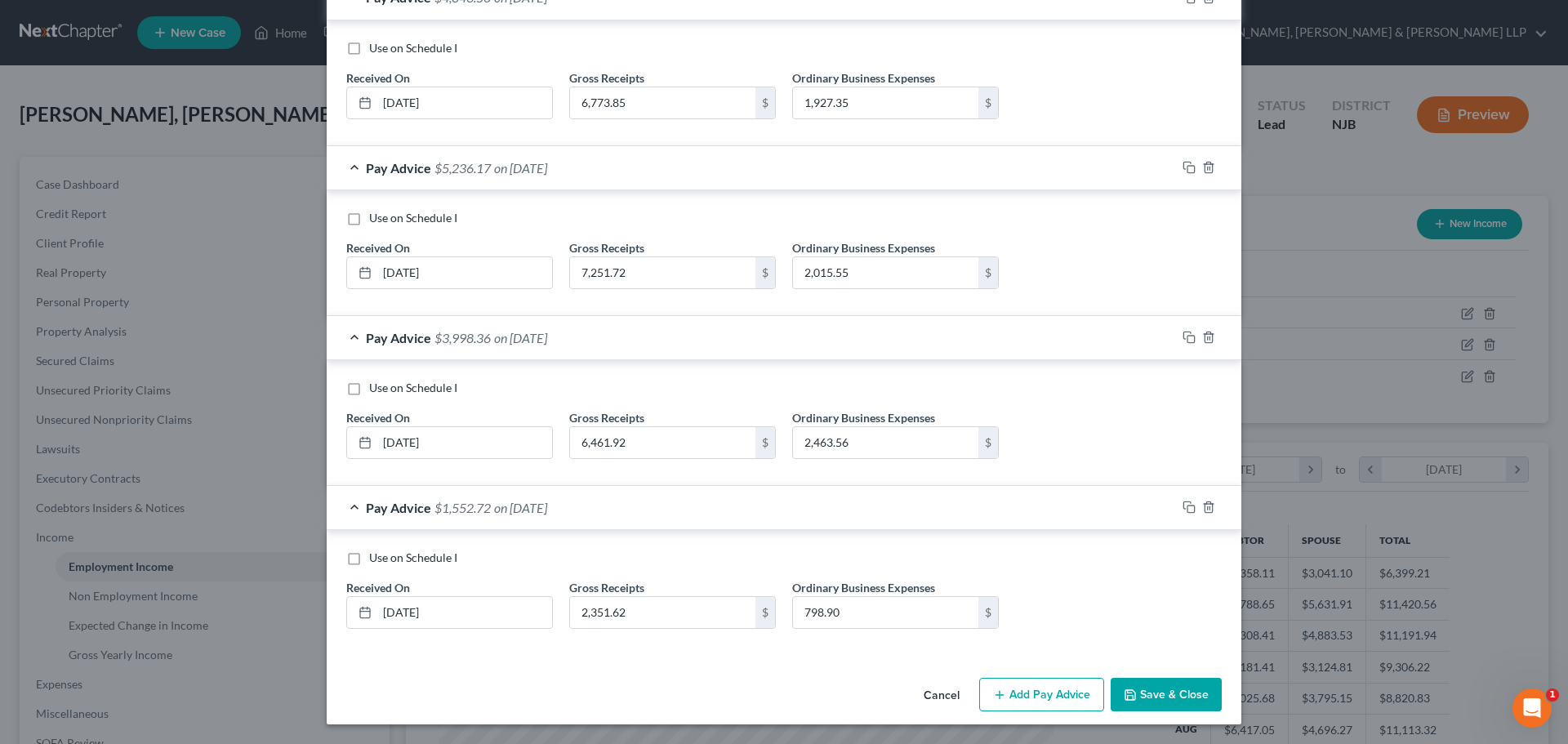
type input "2,574.12"
click at [1186, 692] on button "Save & Close" at bounding box center [1166, 695] width 111 height 34
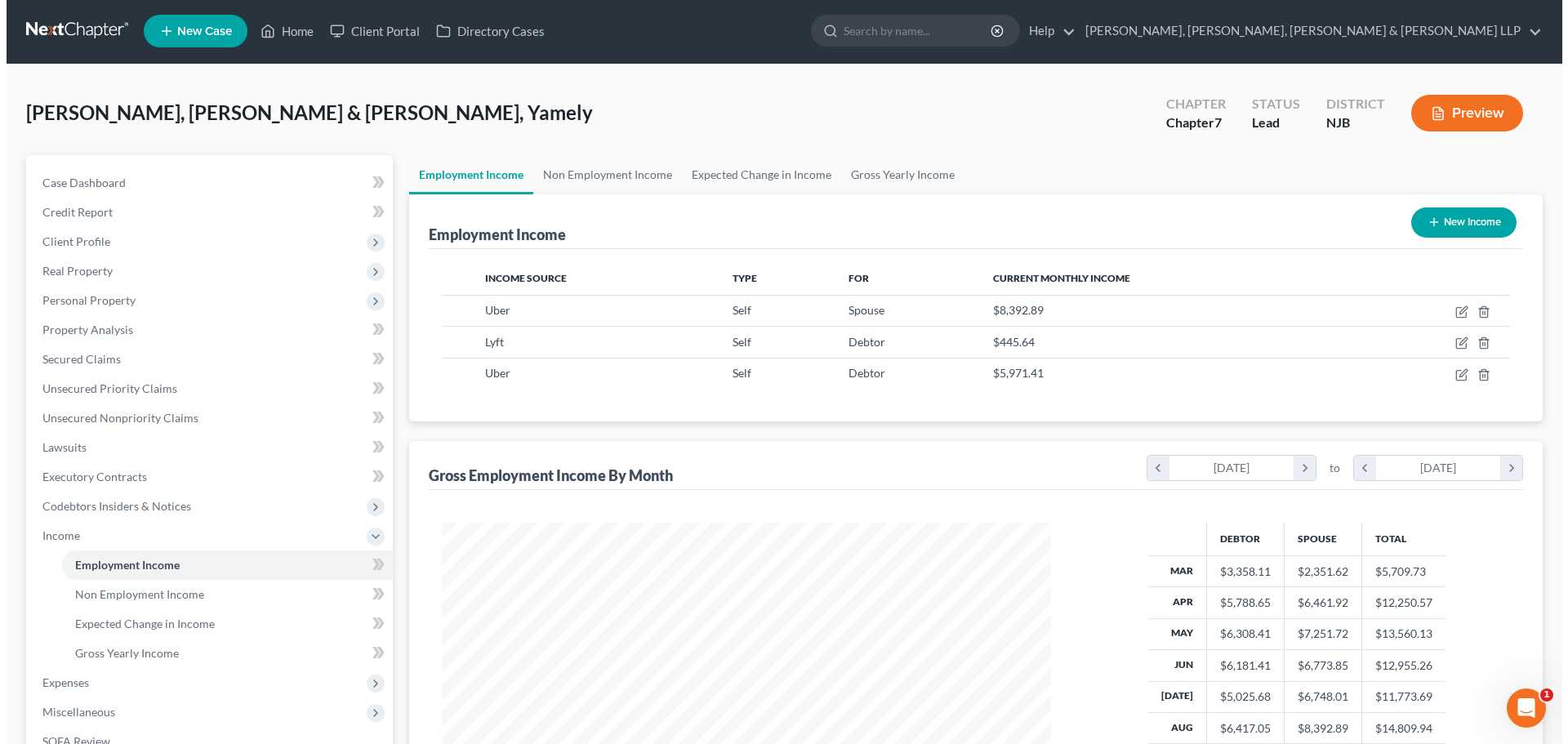
scroll to position [0, 0]
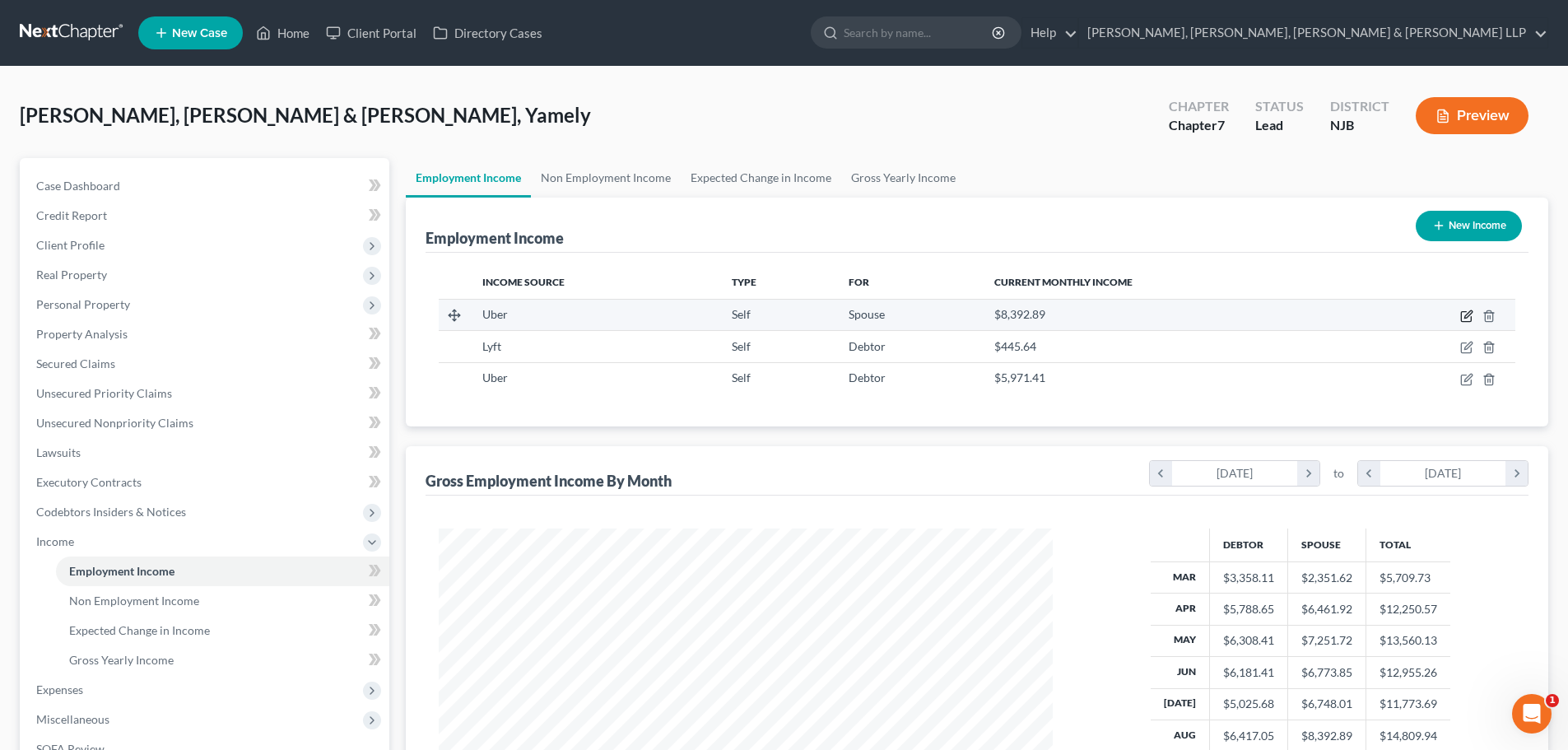
click at [1467, 317] on icon "button" at bounding box center [1467, 316] width 13 height 13
select select "1"
select select "0"
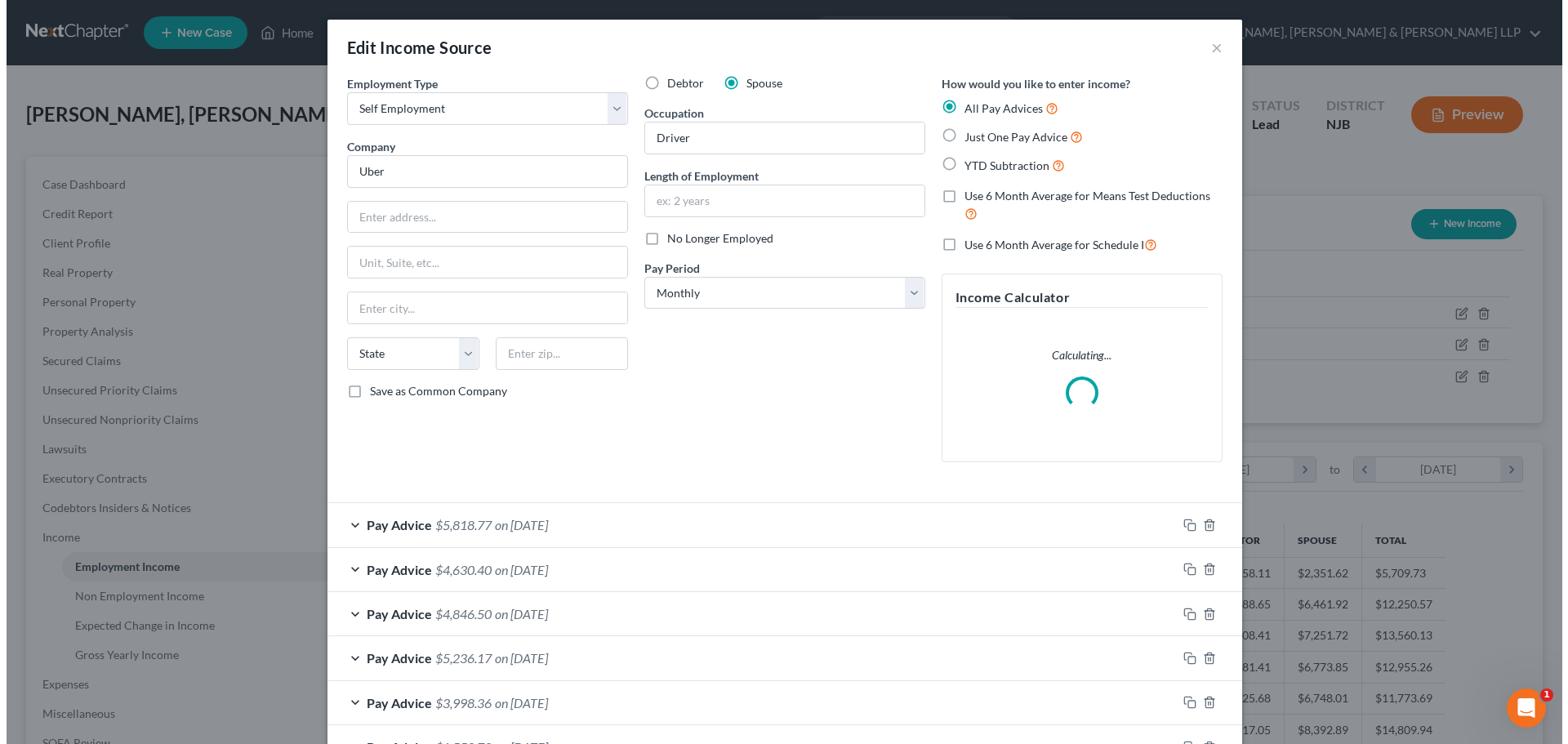
scroll to position [307, 648]
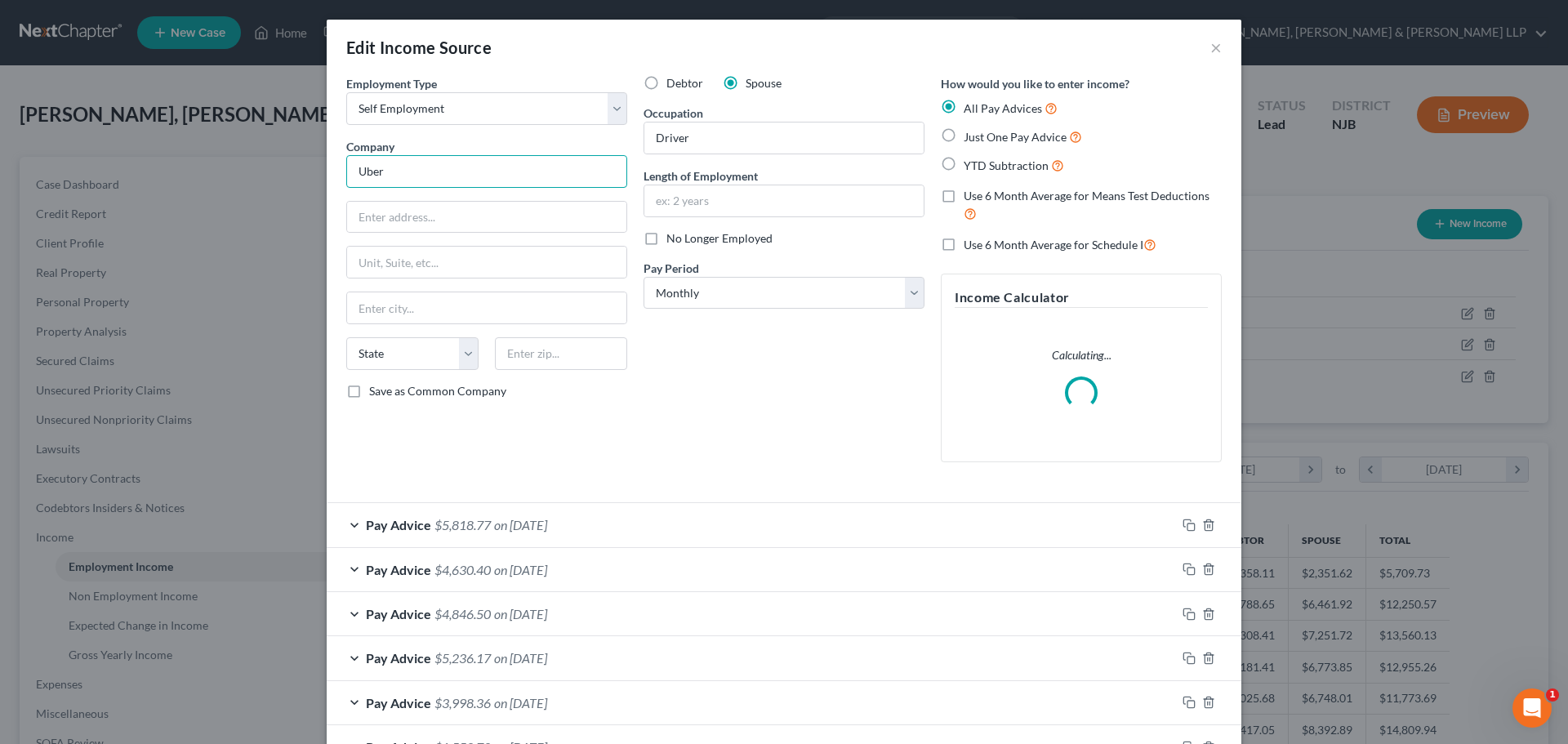
click at [539, 166] on input "Uber" at bounding box center [486, 171] width 281 height 33
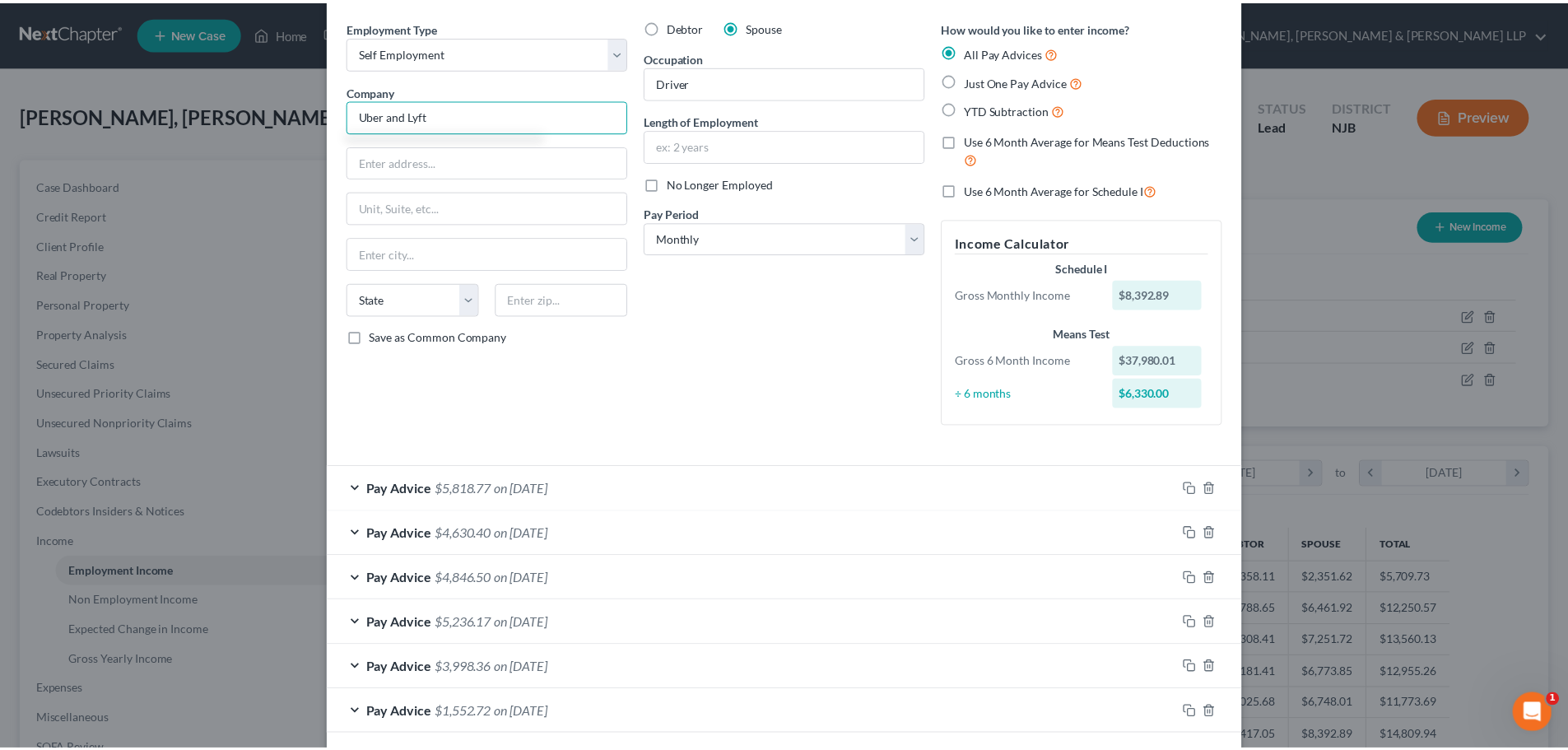
scroll to position [133, 0]
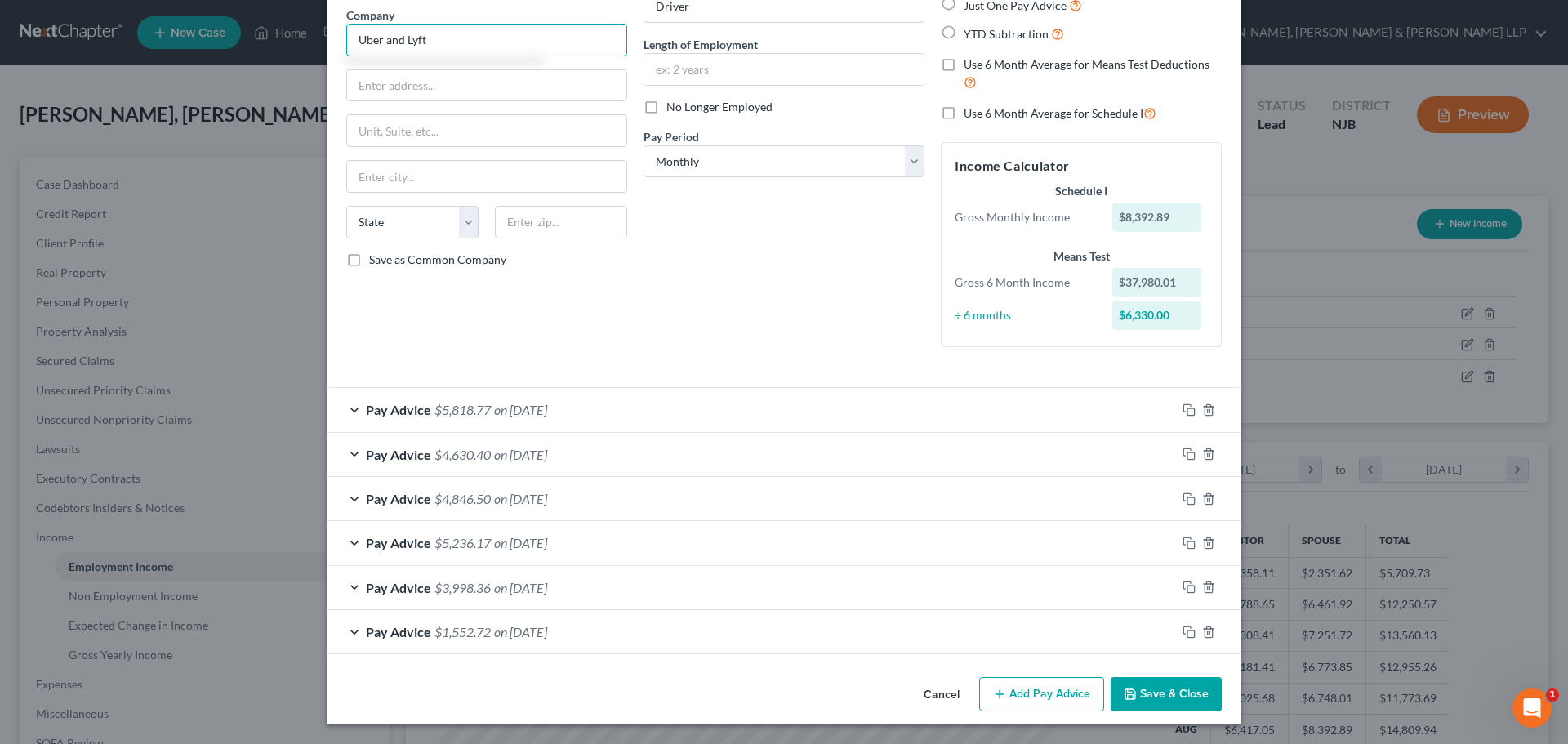
type input "Uber and Lyft"
click at [1154, 688] on button "Save & Close" at bounding box center [1166, 694] width 111 height 34
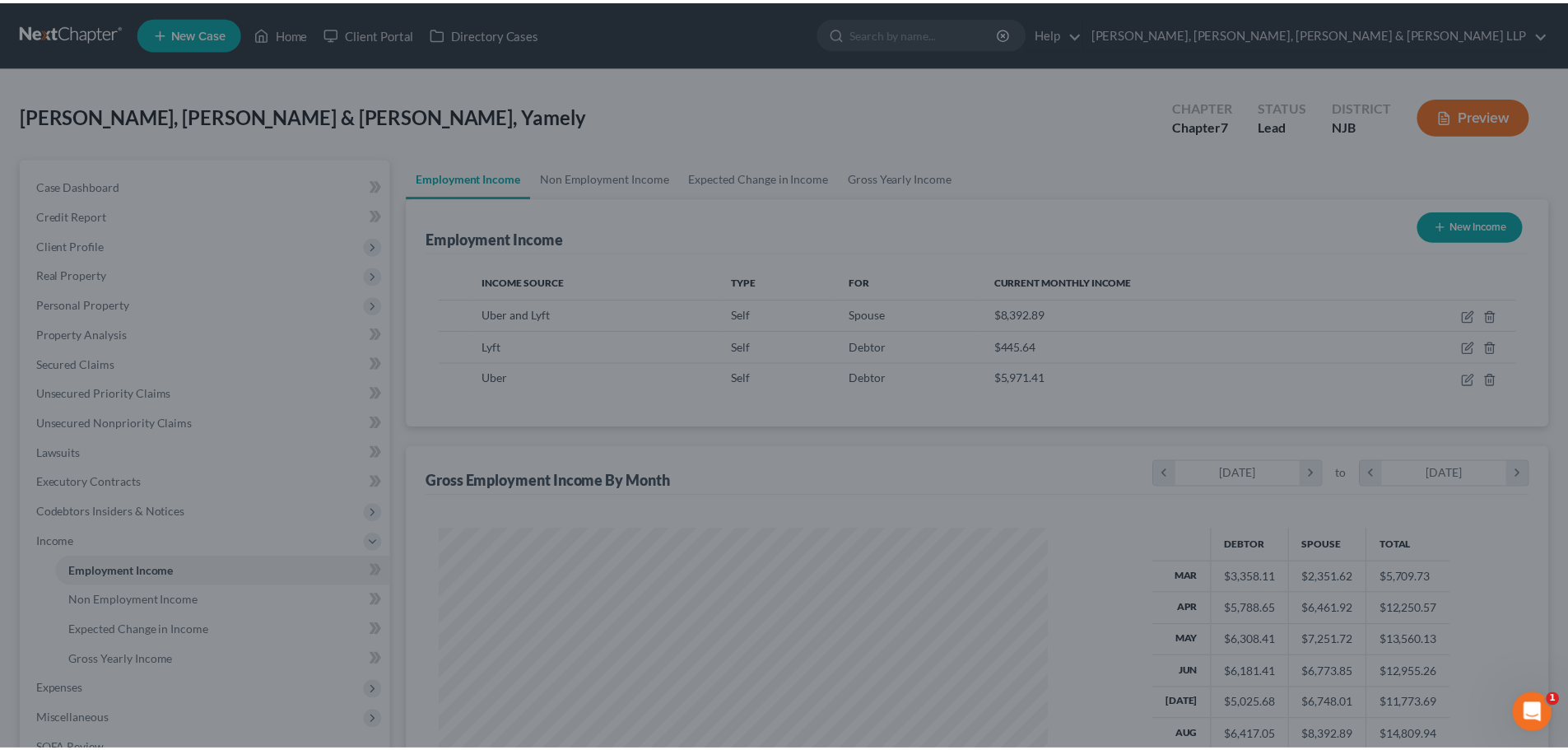
scroll to position [822924, 822320]
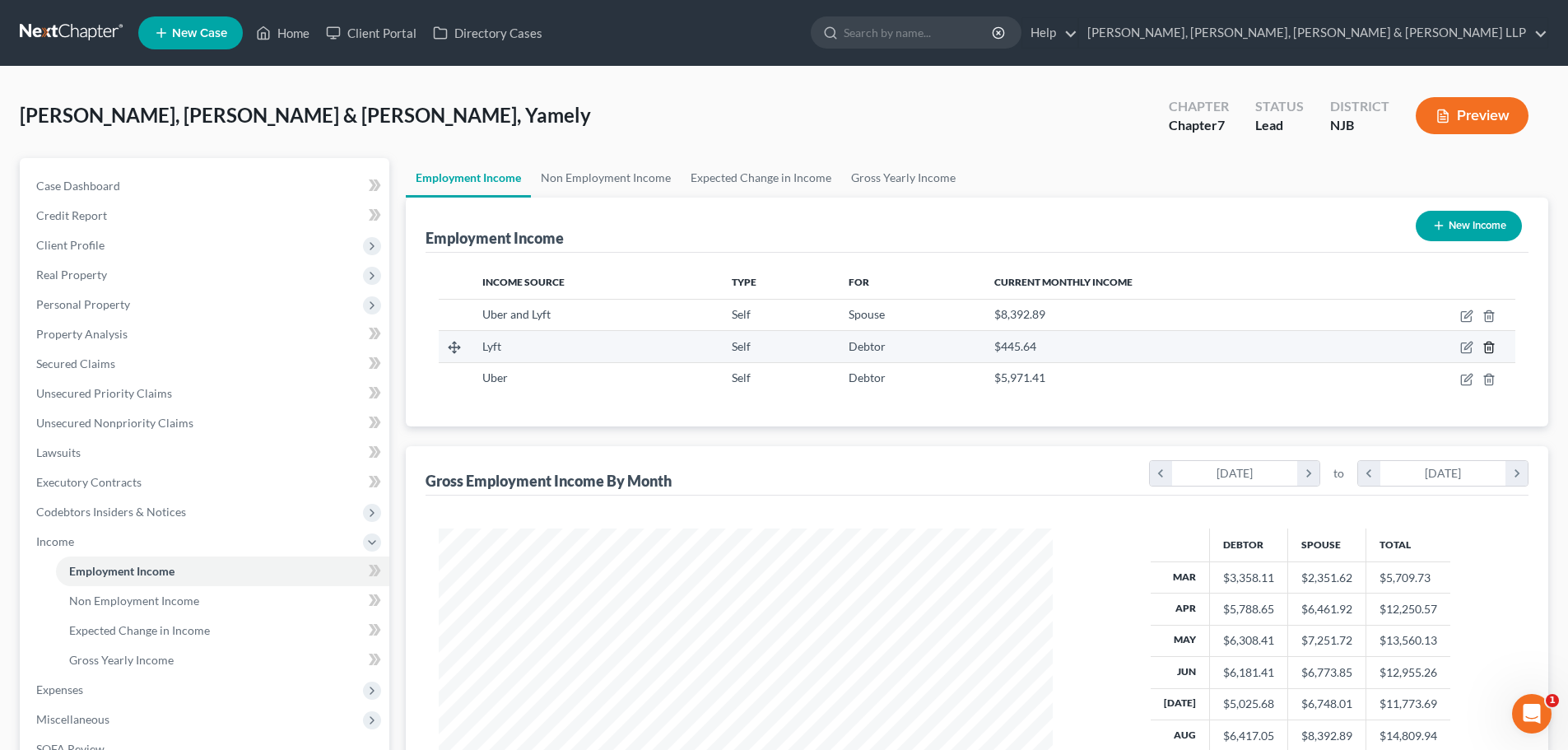
click at [1483, 347] on icon "button" at bounding box center [1488, 347] width 13 height 13
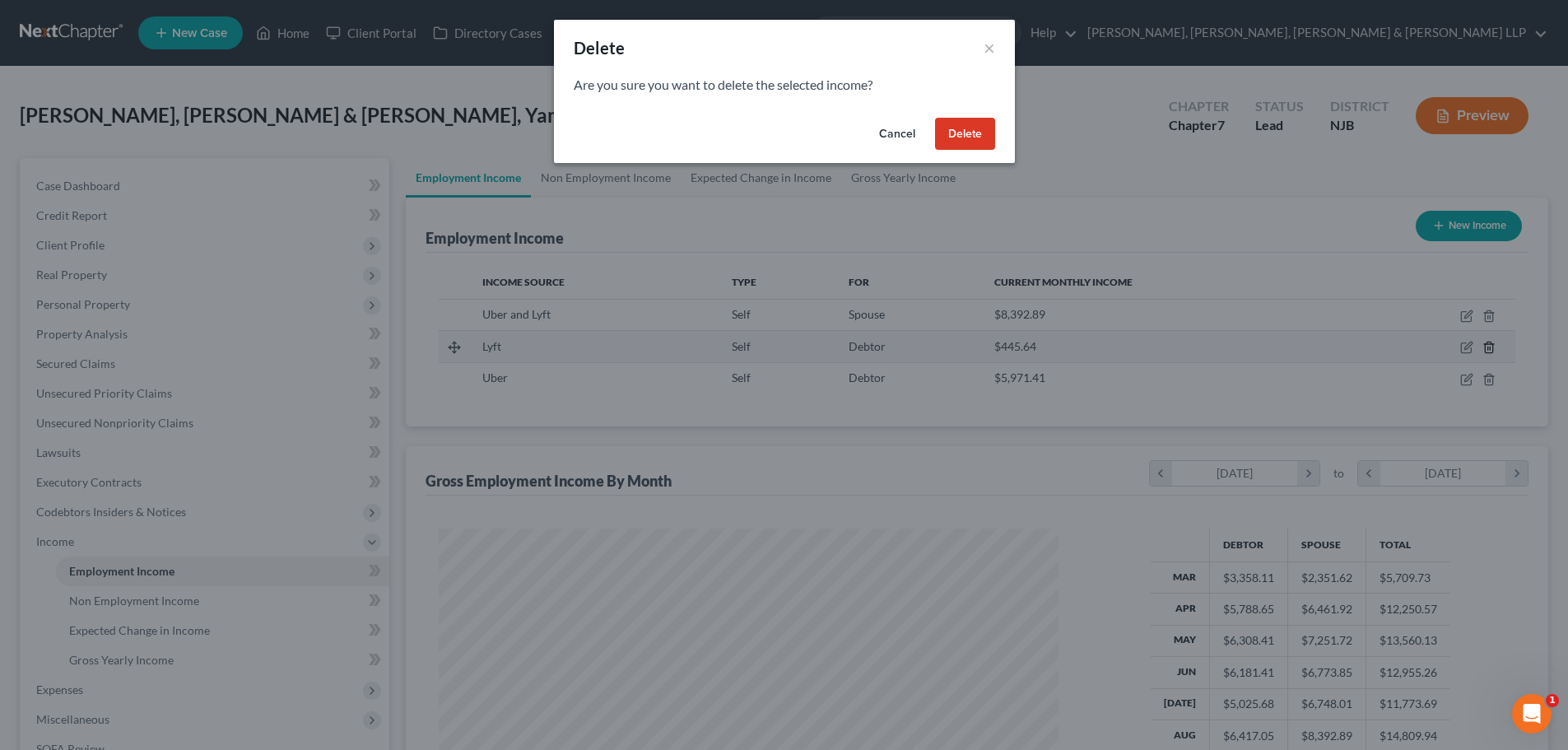
scroll to position [310, 653]
click at [975, 137] on button "Delete" at bounding box center [971, 133] width 60 height 33
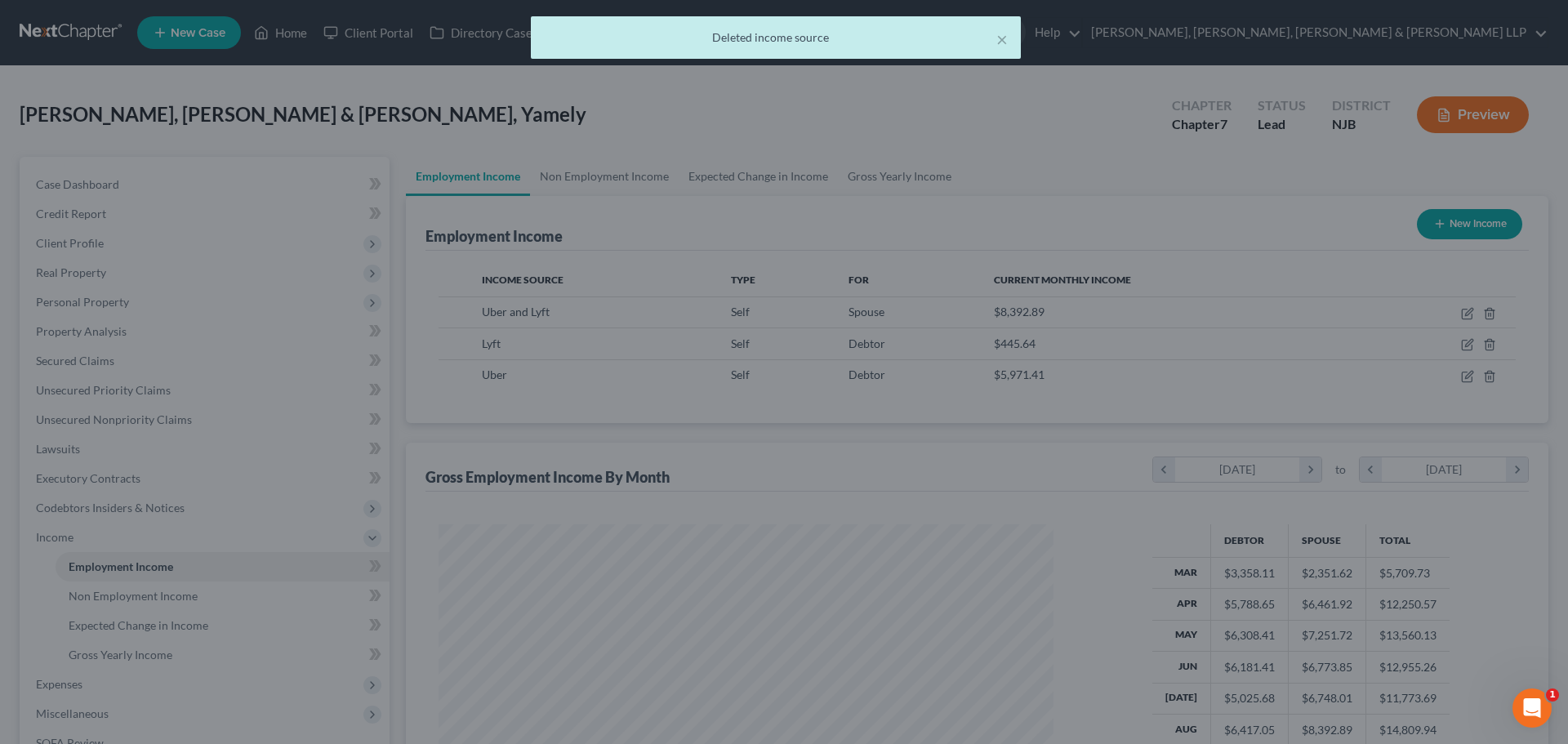
scroll to position [816341, 815841]
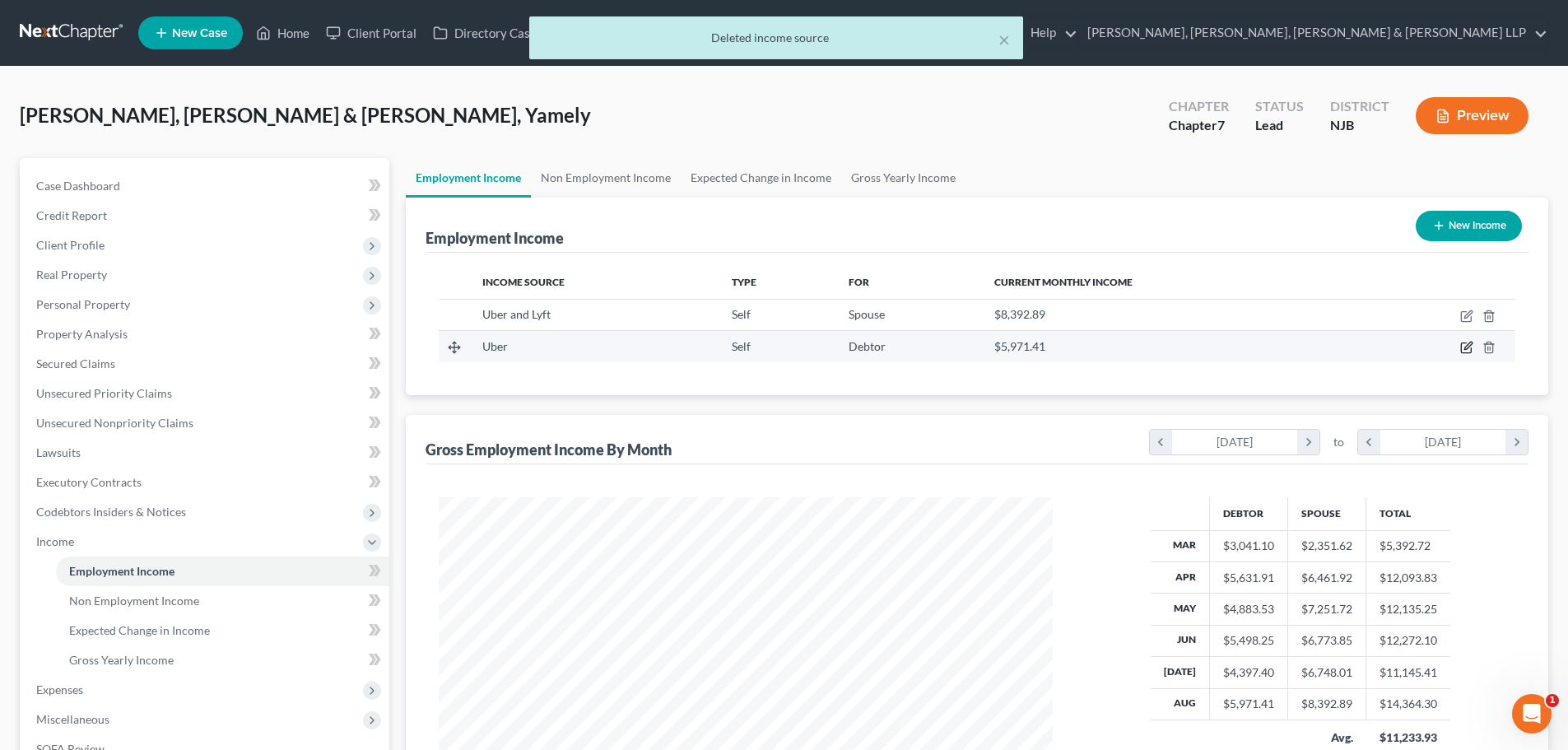
click at [1467, 345] on icon "button" at bounding box center [1467, 346] width 7 height 7
select select "1"
select select "0"
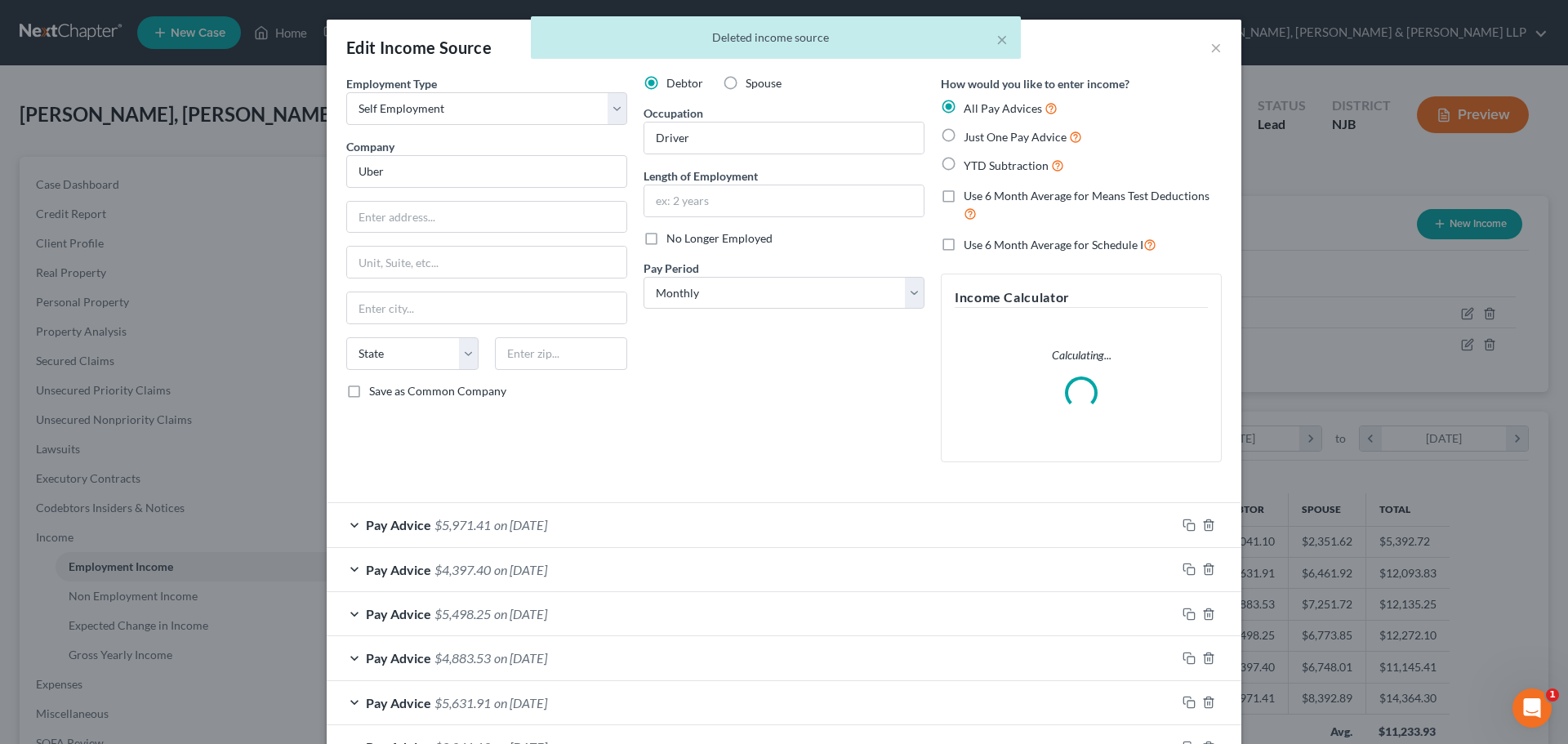
scroll to position [307, 648]
click at [521, 162] on input "Uber" at bounding box center [486, 171] width 281 height 33
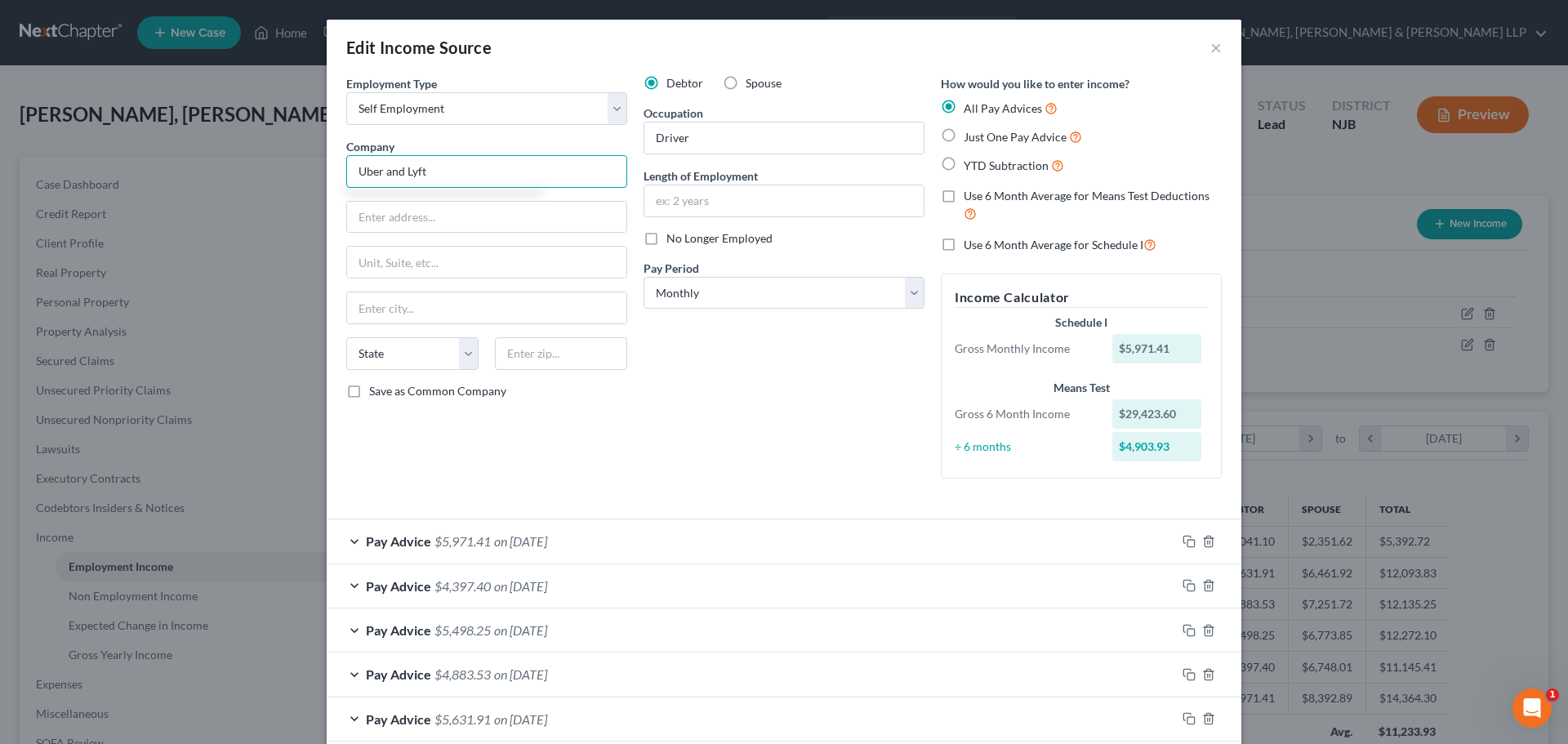
scroll to position [132, 0]
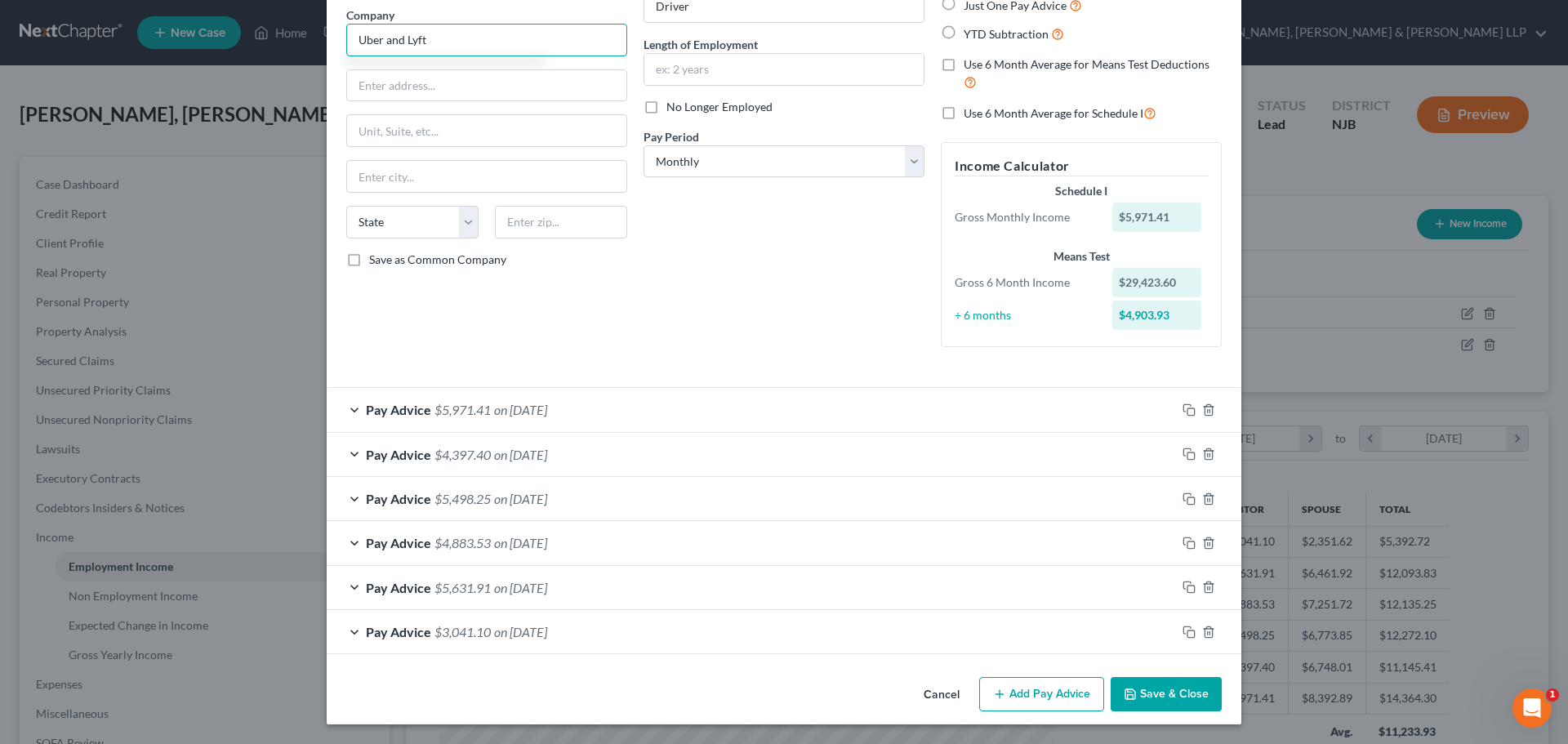
type input "Uber and Lyft"
click at [532, 632] on span "on 03/30/2025" at bounding box center [521, 632] width 53 height 16
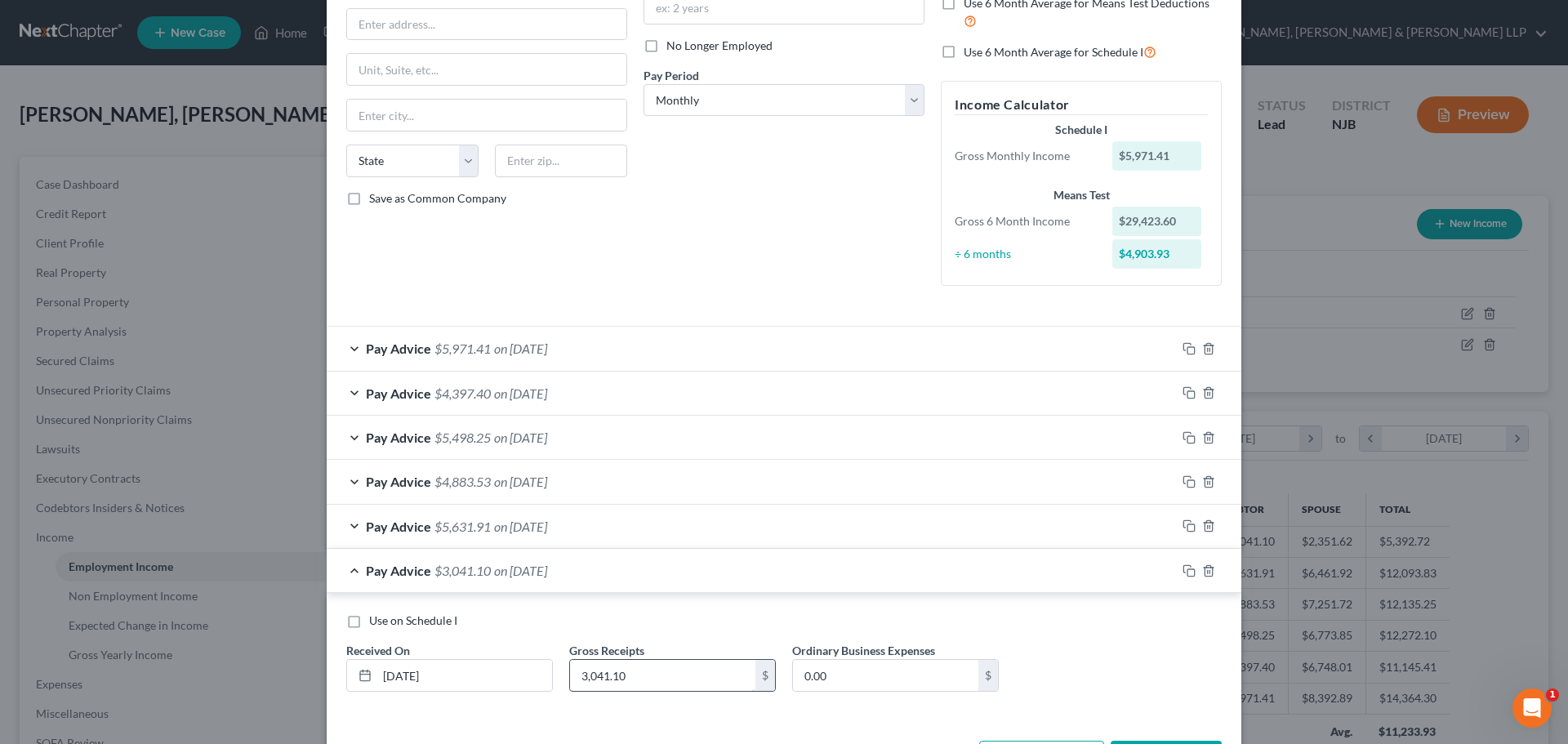
scroll to position [257, 0]
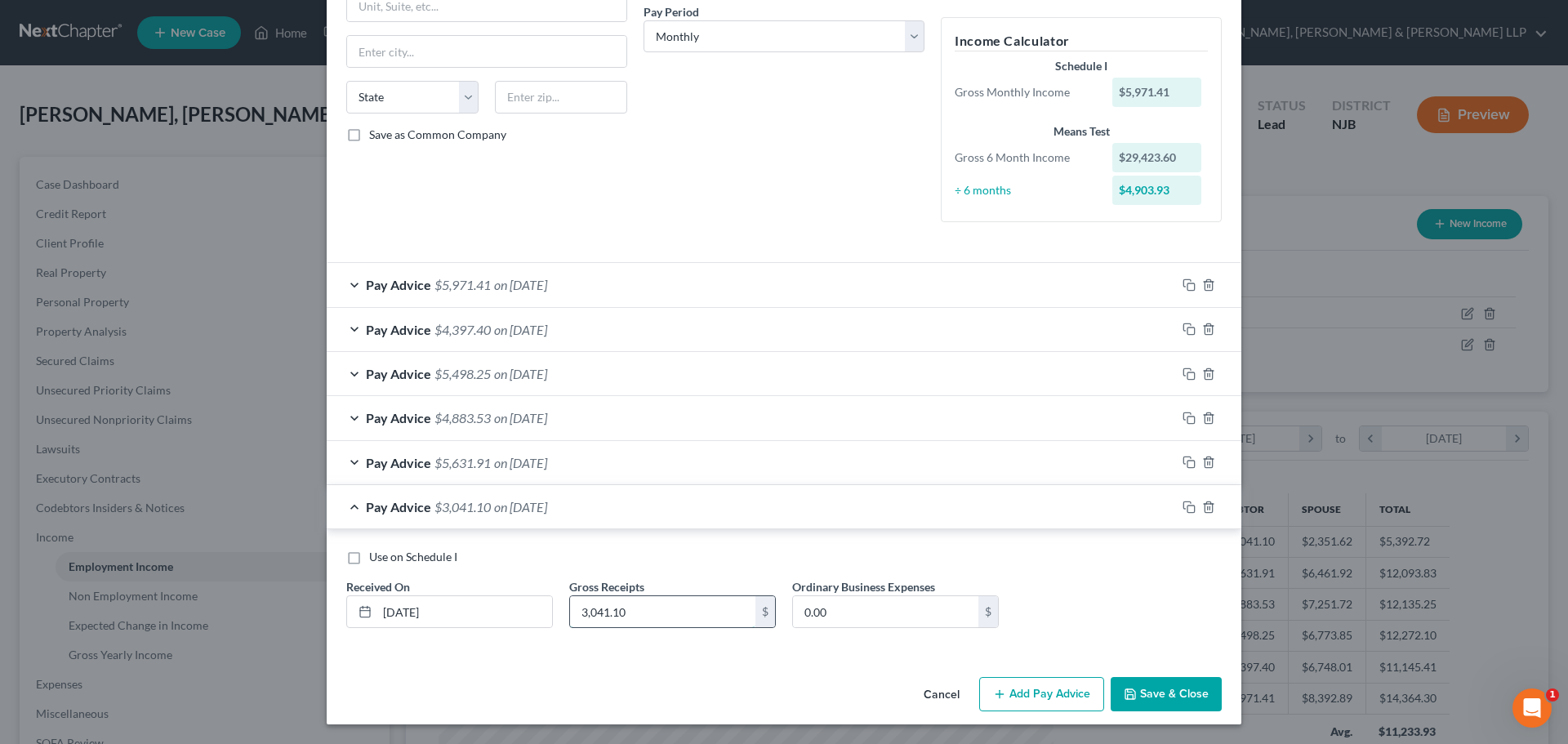
click at [646, 614] on input "3,041.10" at bounding box center [663, 611] width 185 height 31
type input "5,227.10"
click at [880, 614] on input "0.00" at bounding box center [885, 611] width 185 height 31
type input "2,168.99"
click at [600, 462] on div "Pay Advice $5,631.91 on 04/30/2025" at bounding box center [751, 462] width 849 height 43
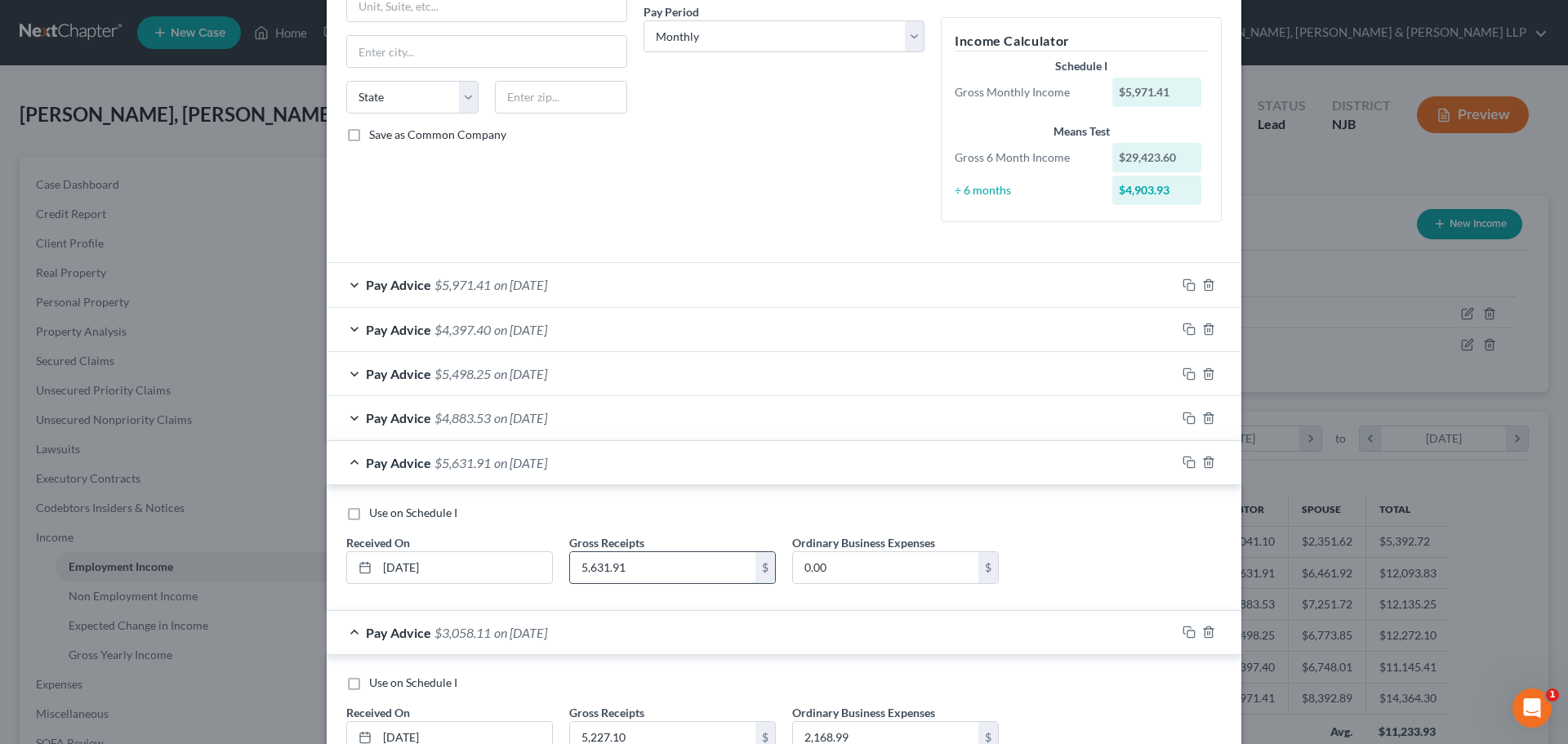
click at [640, 568] on input "5,631.91" at bounding box center [663, 567] width 185 height 31
type input "9,185.38"
click at [843, 563] on input "0.00" at bounding box center [885, 567] width 185 height 31
type input "3,396.73"
click at [559, 404] on div "Pay Advice $4,883.53 on 05/30/2025" at bounding box center [751, 417] width 849 height 43
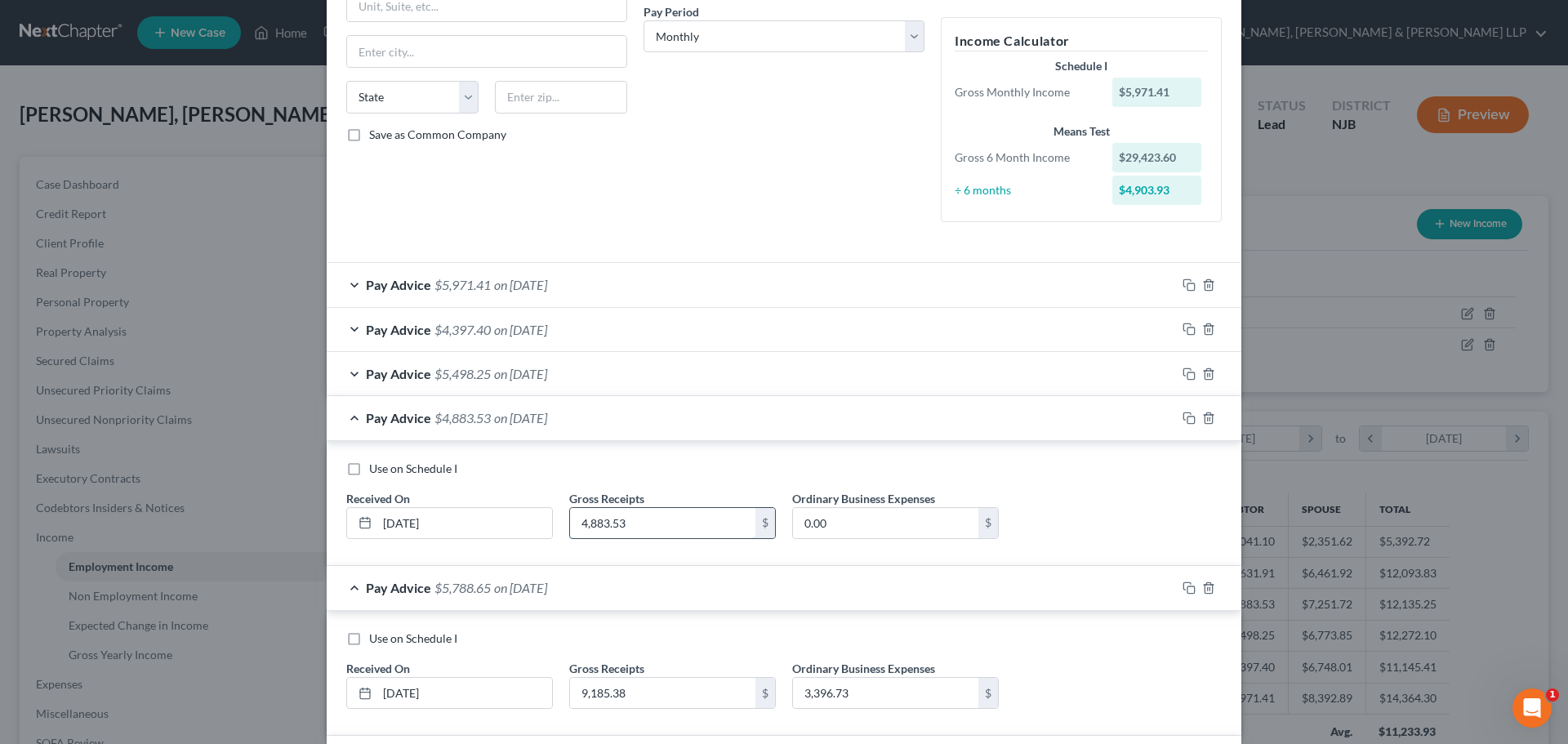
click at [636, 527] on input "4,883.53" at bounding box center [663, 523] width 185 height 31
type input "9,099.74"
click at [828, 533] on input "0.00" at bounding box center [885, 523] width 185 height 31
type input "2,791.33"
click at [546, 380] on span "on 06/30/2025" at bounding box center [521, 374] width 53 height 16
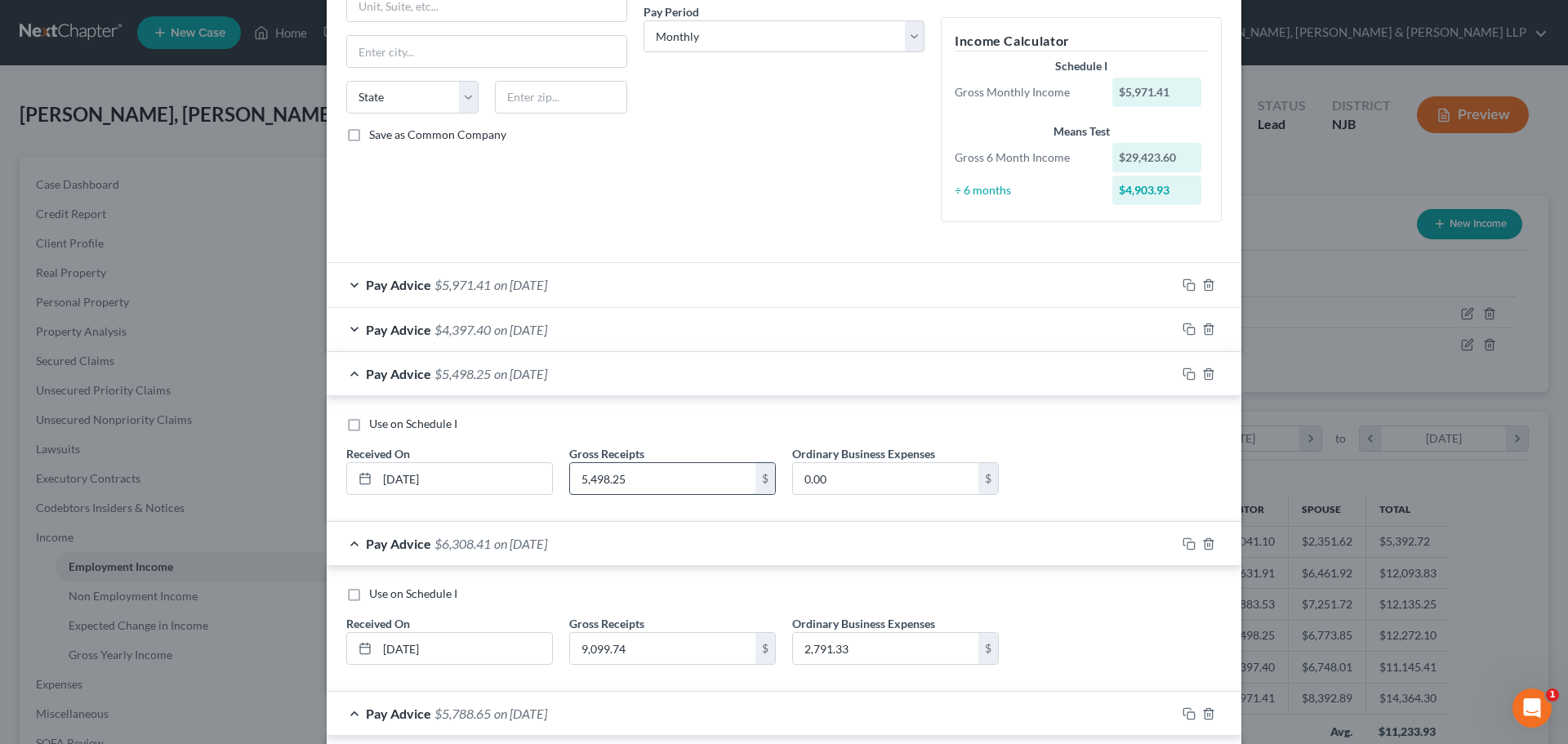
click at [635, 479] on input "5,498.25" at bounding box center [663, 478] width 185 height 31
type input "9,306.16"
click at [841, 476] on input "0.00" at bounding box center [885, 478] width 185 height 31
type input "6,181.35"
click at [547, 322] on span "on 07/30/2025" at bounding box center [521, 330] width 53 height 16
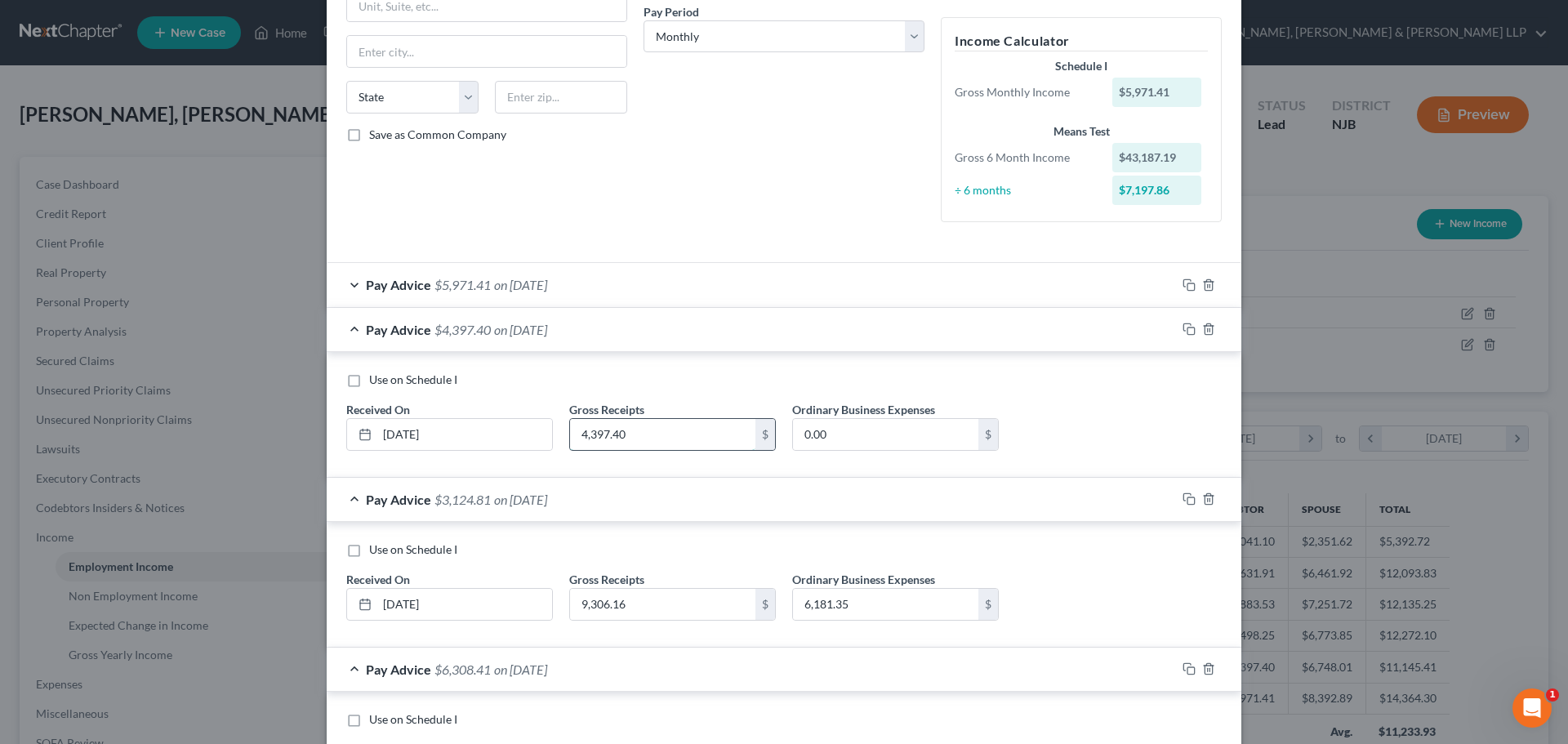
click at [647, 424] on input "4,397.40" at bounding box center [663, 434] width 185 height 31
type input "7,529.17"
click at [841, 434] on input "0.00" at bounding box center [885, 434] width 185 height 31
type input "2,503.49"
click at [618, 286] on div "Pay Advice $5,971.41 on 08/30/2025" at bounding box center [751, 284] width 849 height 43
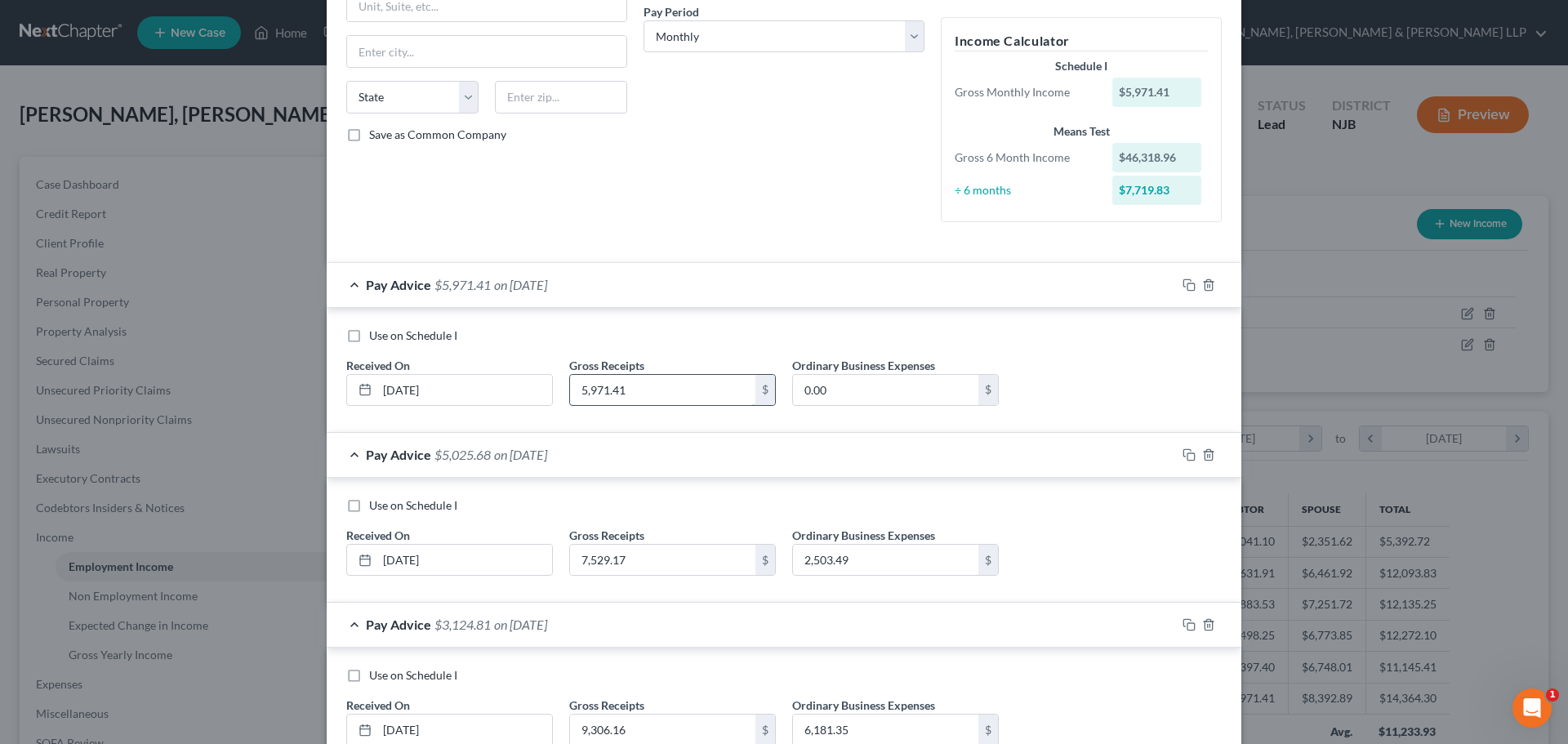
click at [625, 393] on input "5,971.41" at bounding box center [663, 390] width 185 height 31
type input "9,630.67"
click at [840, 388] on input "0.00" at bounding box center [885, 390] width 185 height 31
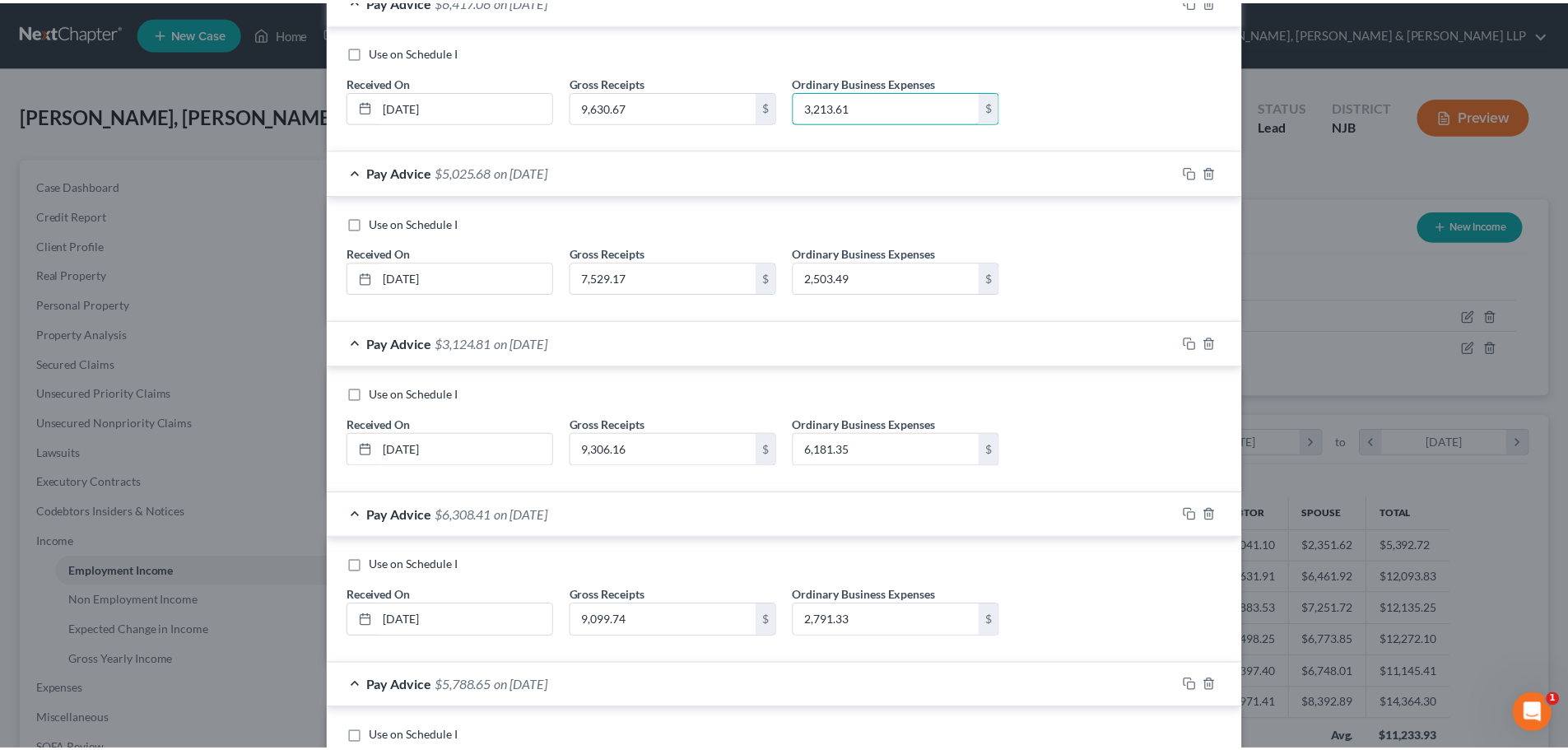
scroll to position [891, 0]
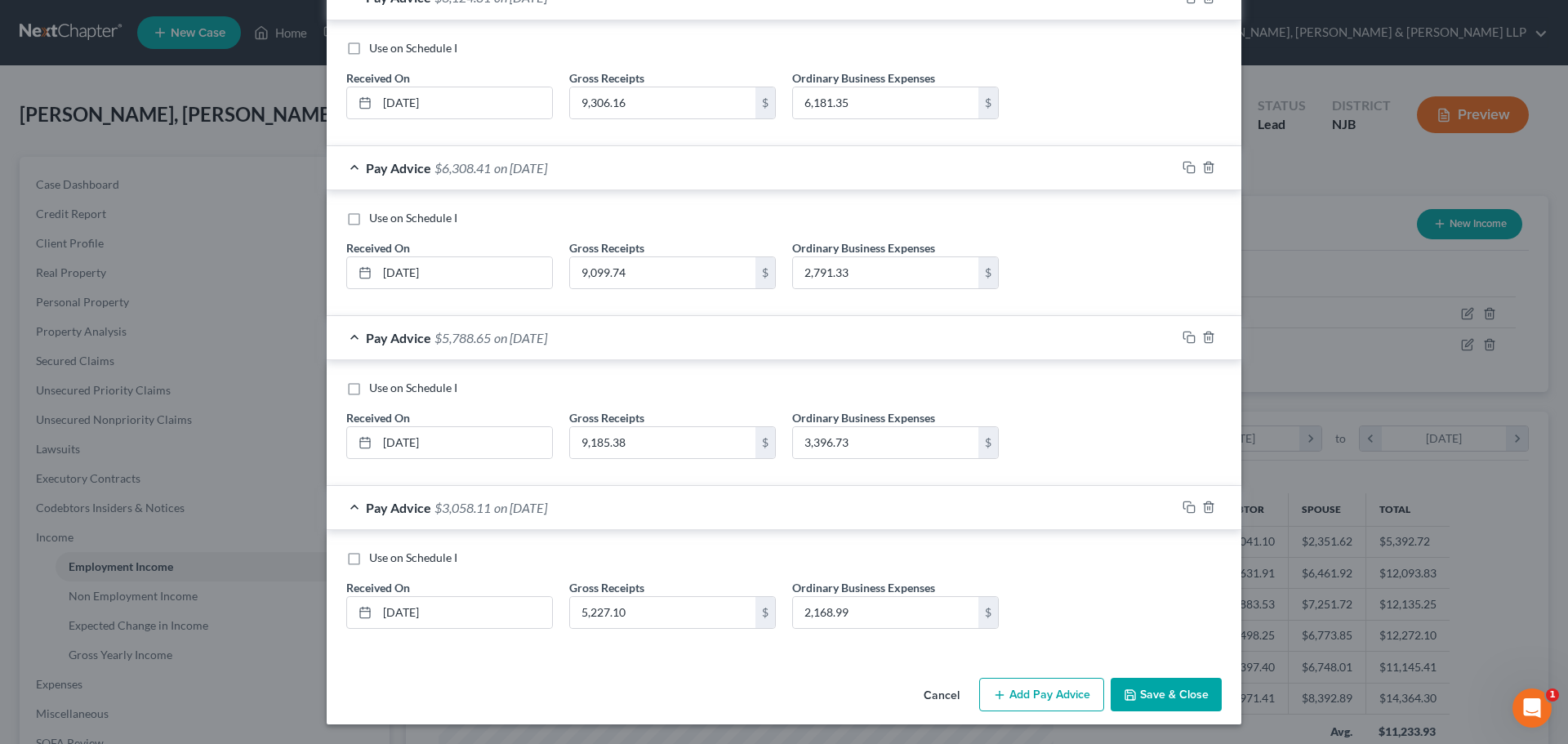
type input "3,213.61"
click at [1158, 683] on button "Save & Close" at bounding box center [1166, 695] width 111 height 34
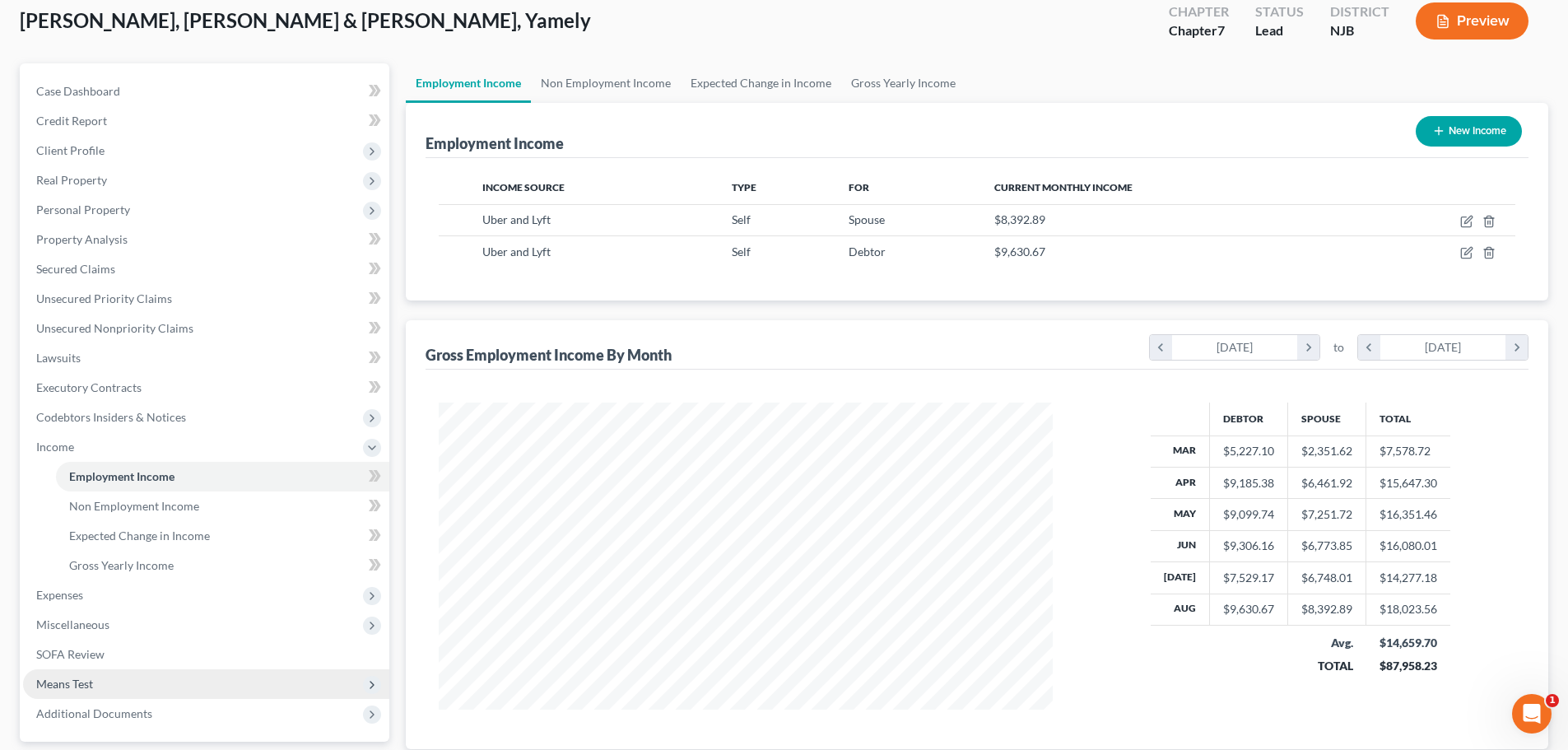
scroll to position [244, 0]
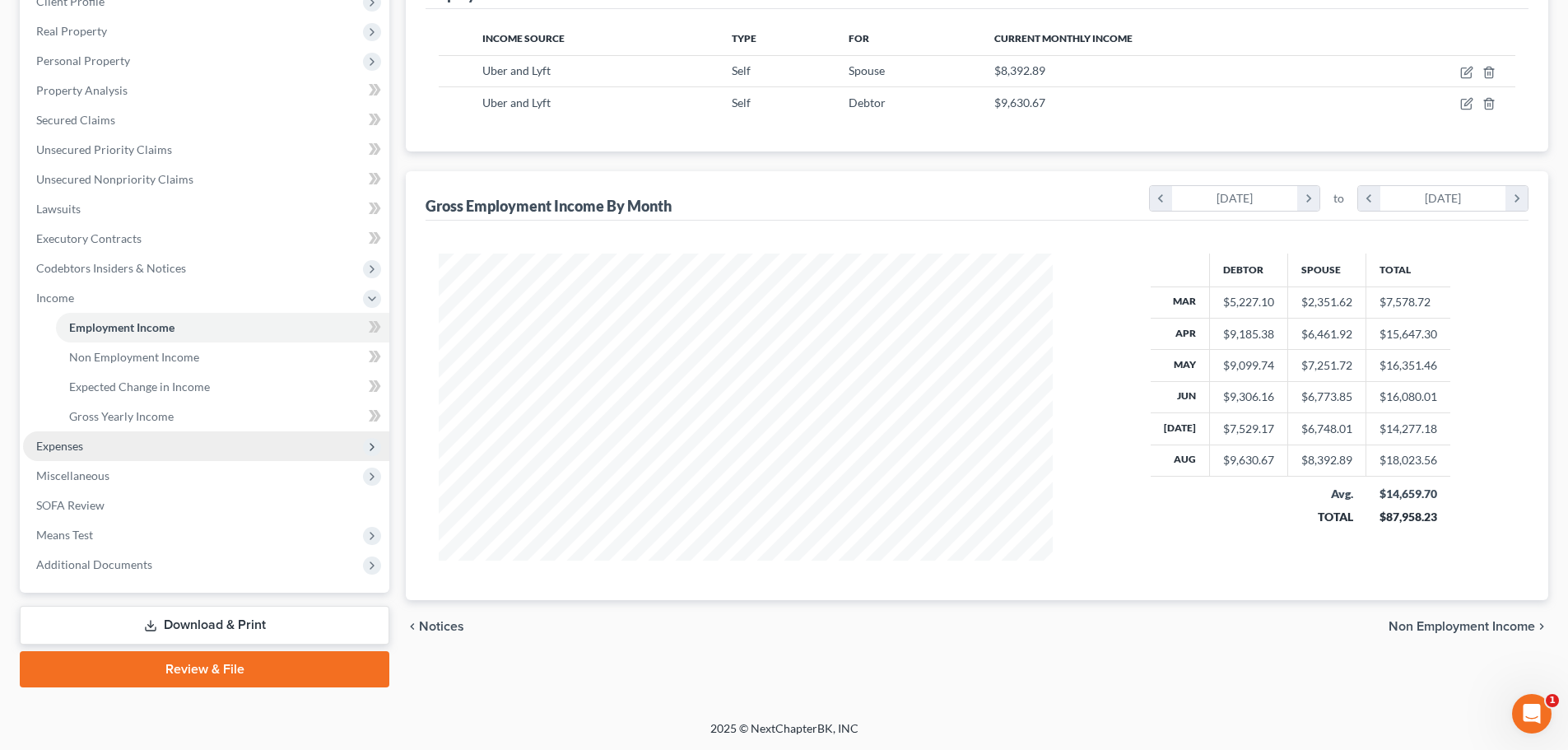
click at [101, 447] on span "Expenses" at bounding box center [206, 446] width 366 height 29
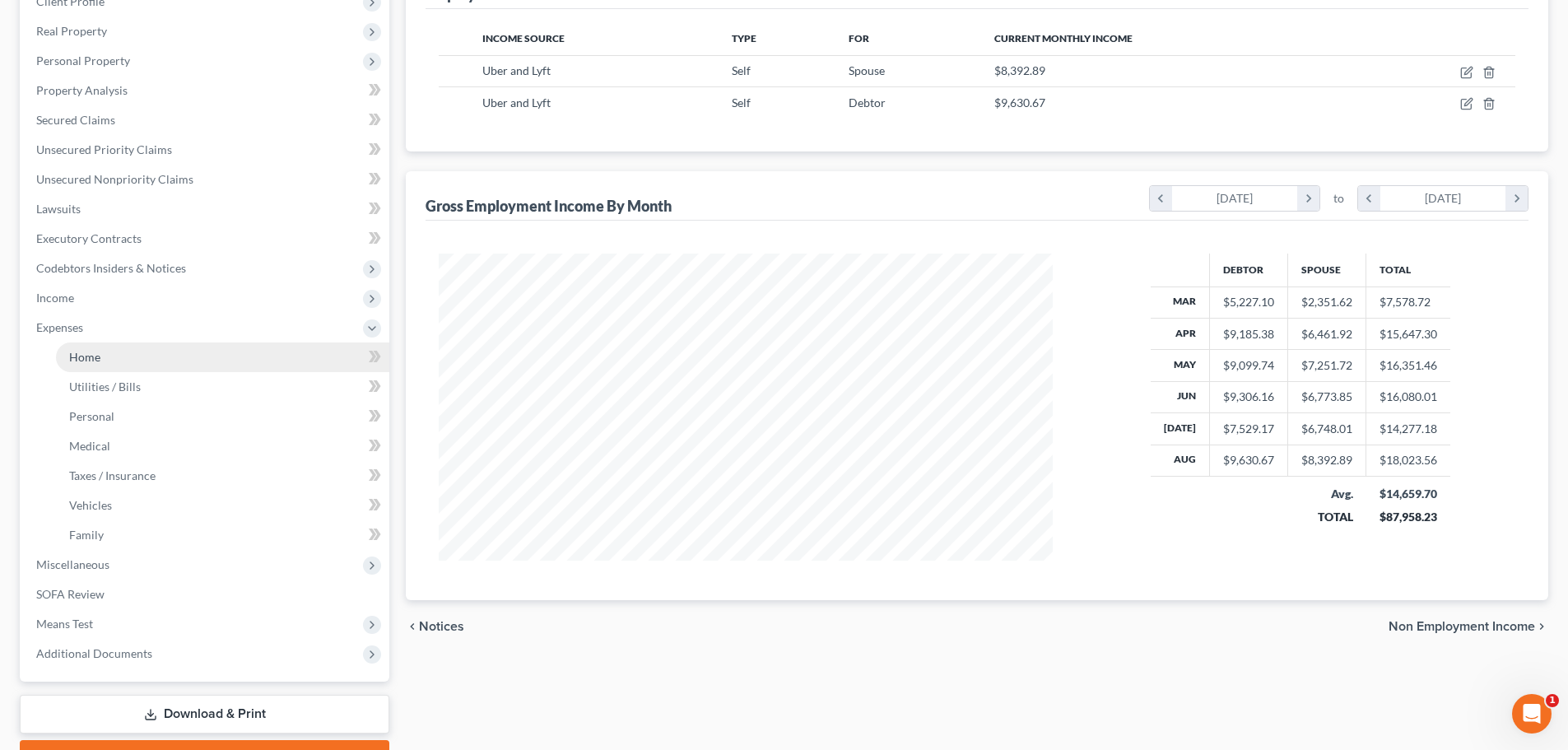
click at [114, 354] on link "Home" at bounding box center [222, 357] width 334 height 29
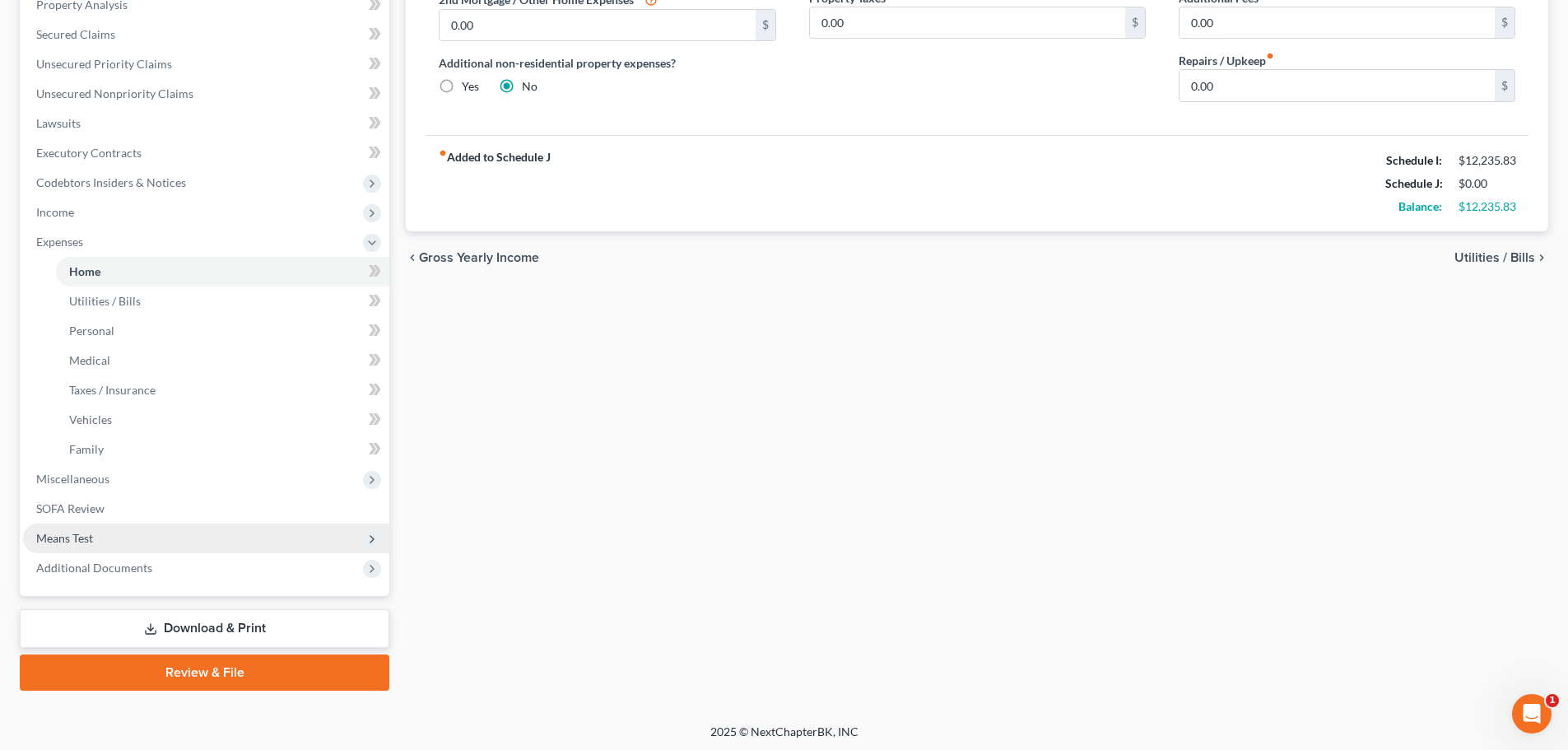
click at [82, 545] on span "Means Test" at bounding box center [206, 537] width 366 height 29
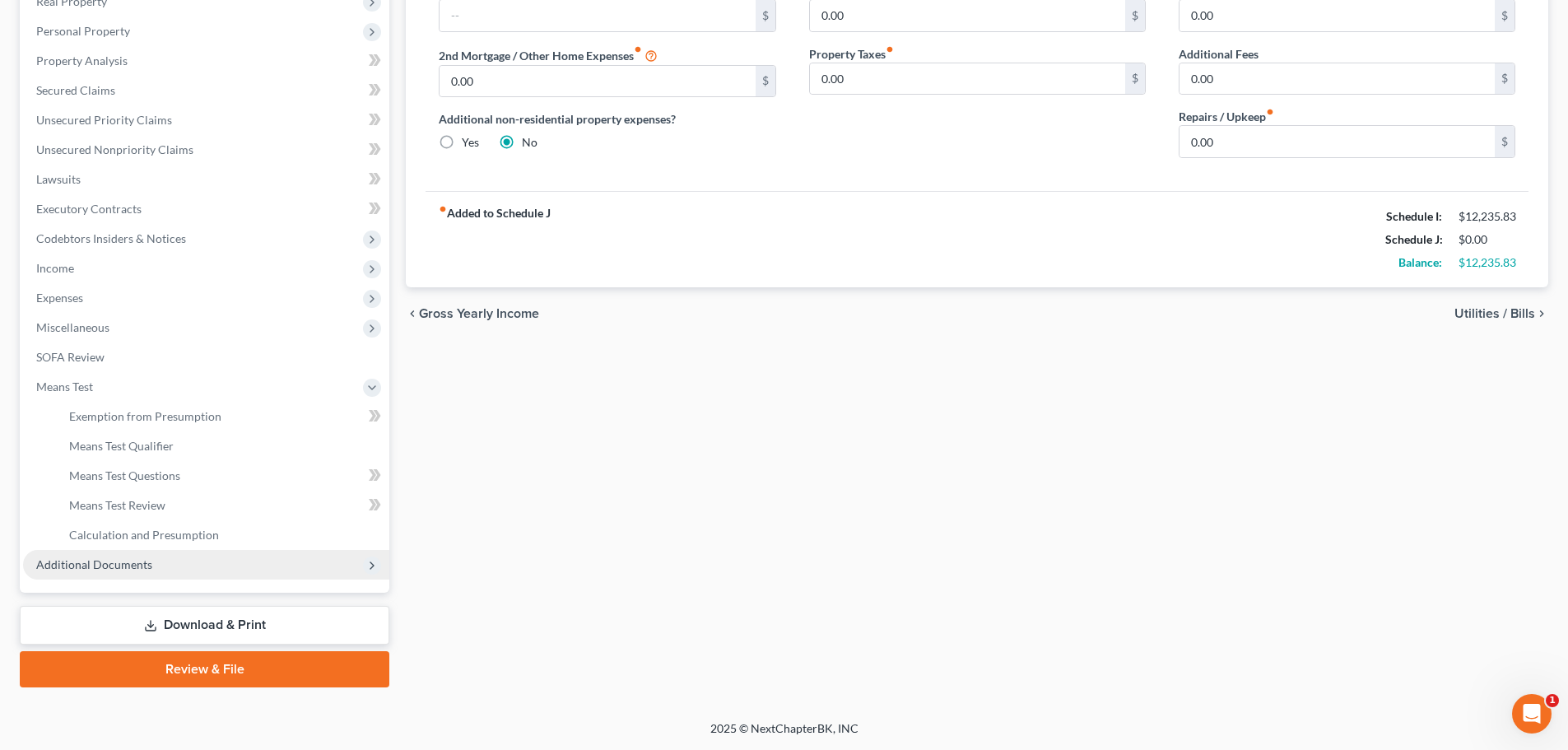
scroll to position [273, 0]
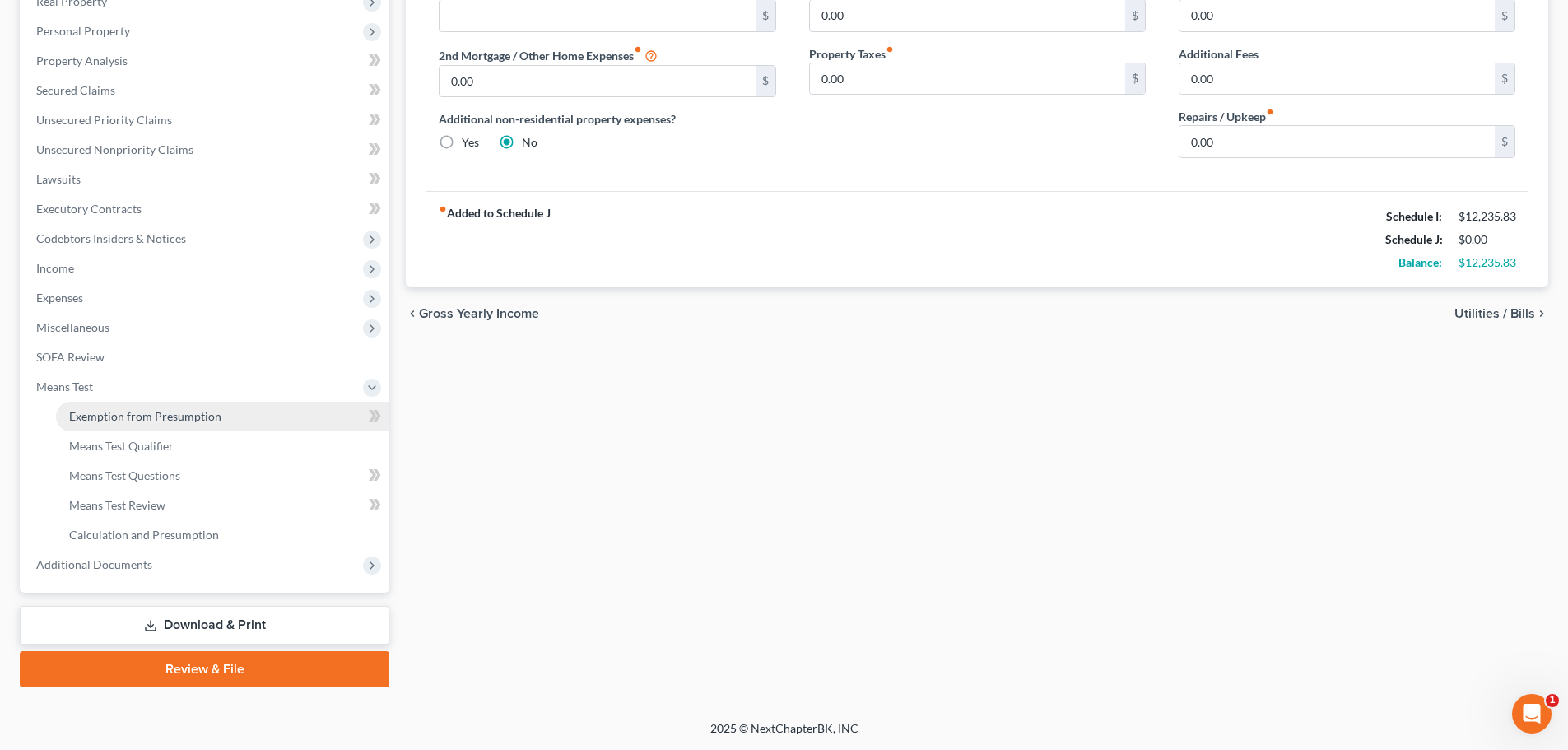
click at [146, 425] on link "Exemption from Presumption" at bounding box center [222, 416] width 334 height 29
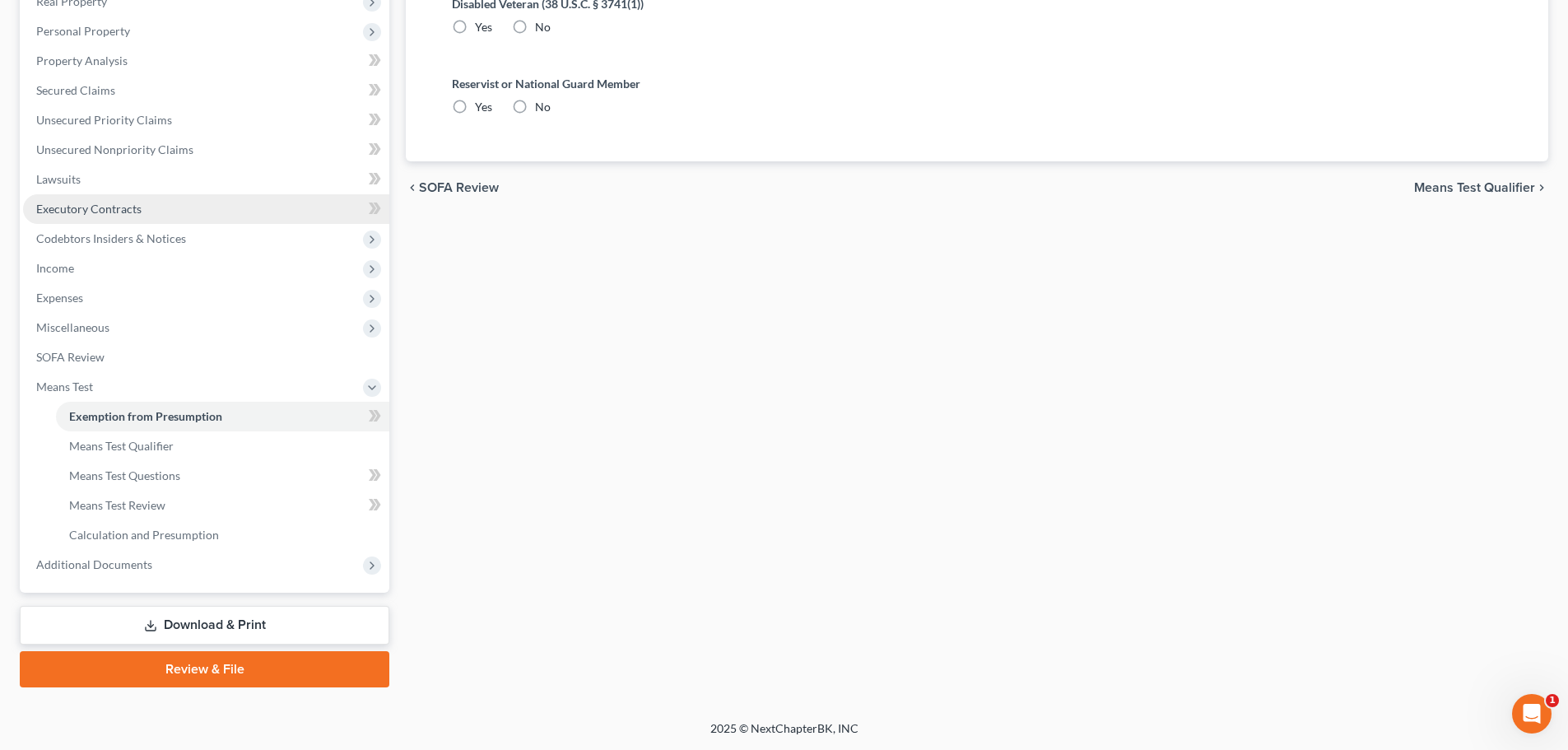
radio input "true"
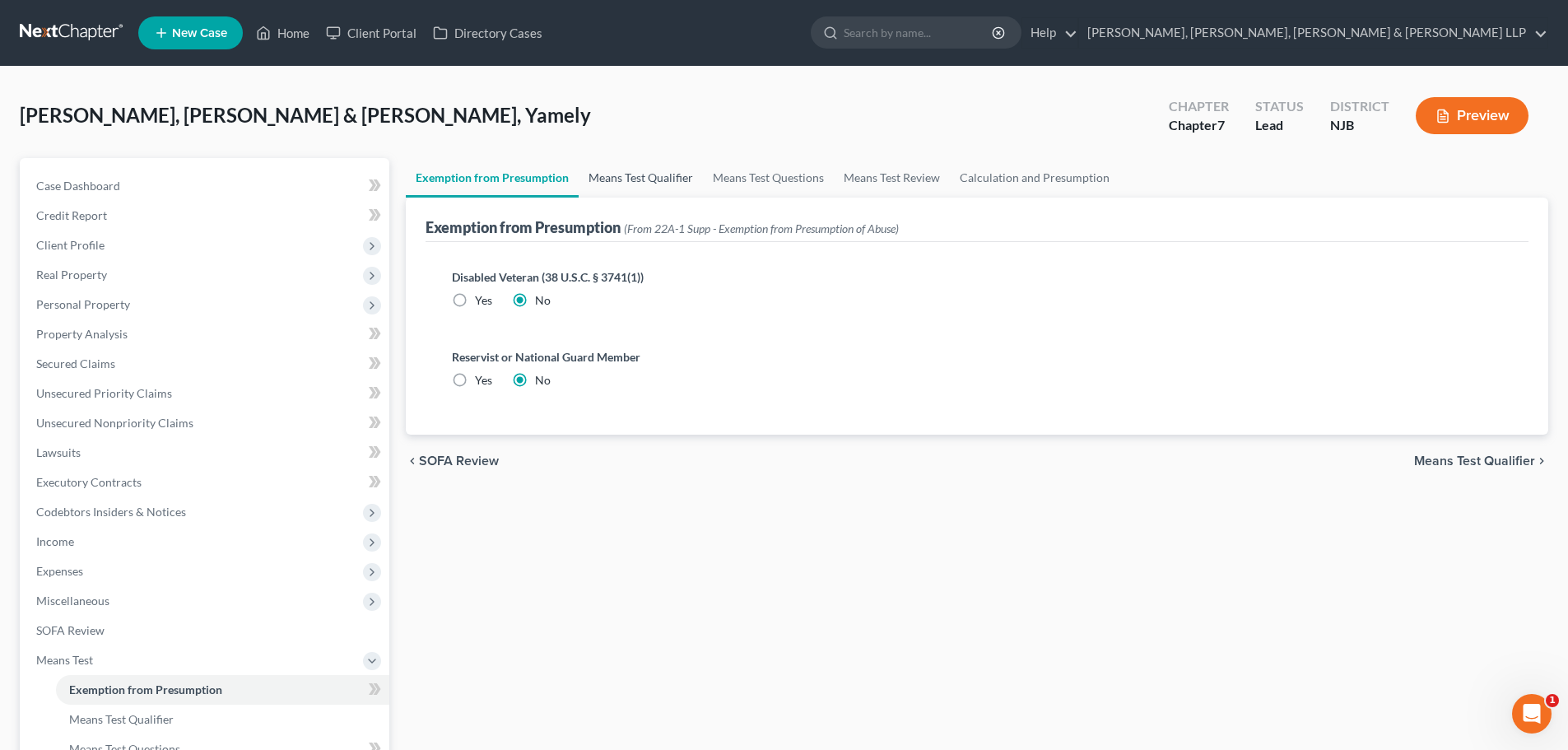
click at [627, 198] on div "Exemption from Presumption (From 22A-1 Supp - Exemption from Presumption of Abu…" at bounding box center [977, 220] width 1103 height 44
click at [666, 185] on link "Means Test Qualifier" at bounding box center [640, 178] width 125 height 39
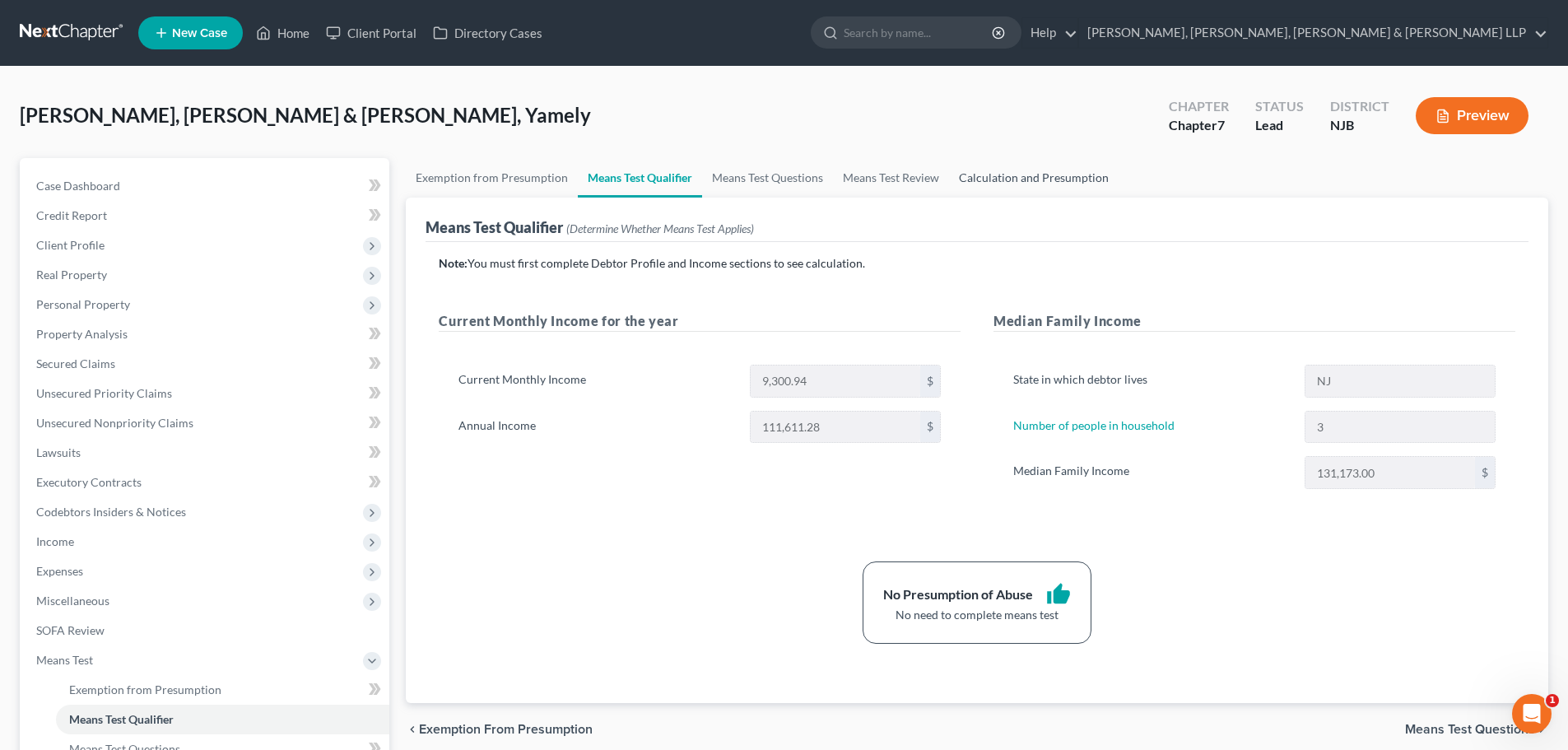
click at [1022, 181] on link "Calculation and Presumption" at bounding box center [1033, 178] width 170 height 39
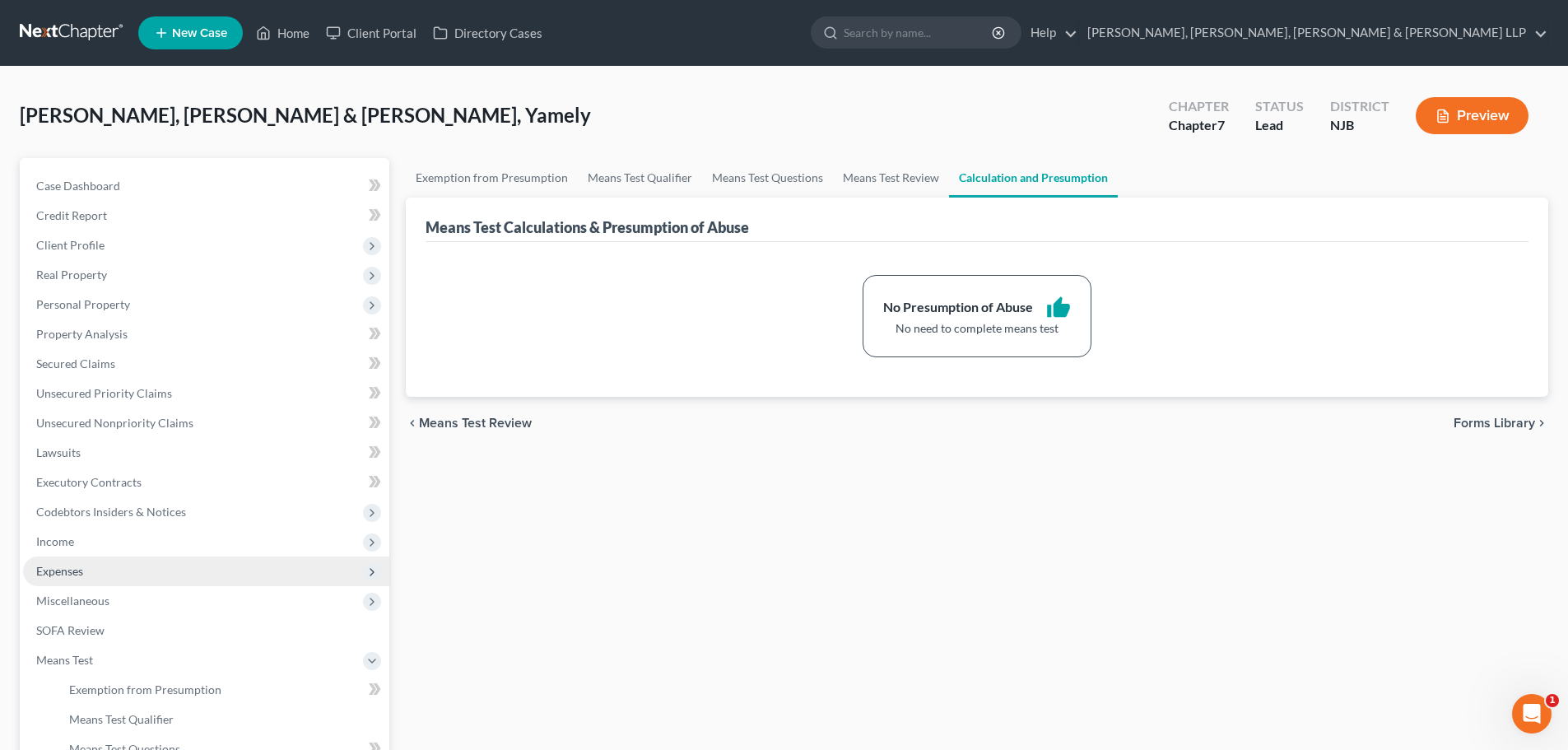
click at [72, 566] on span "Expenses" at bounding box center [60, 571] width 47 height 14
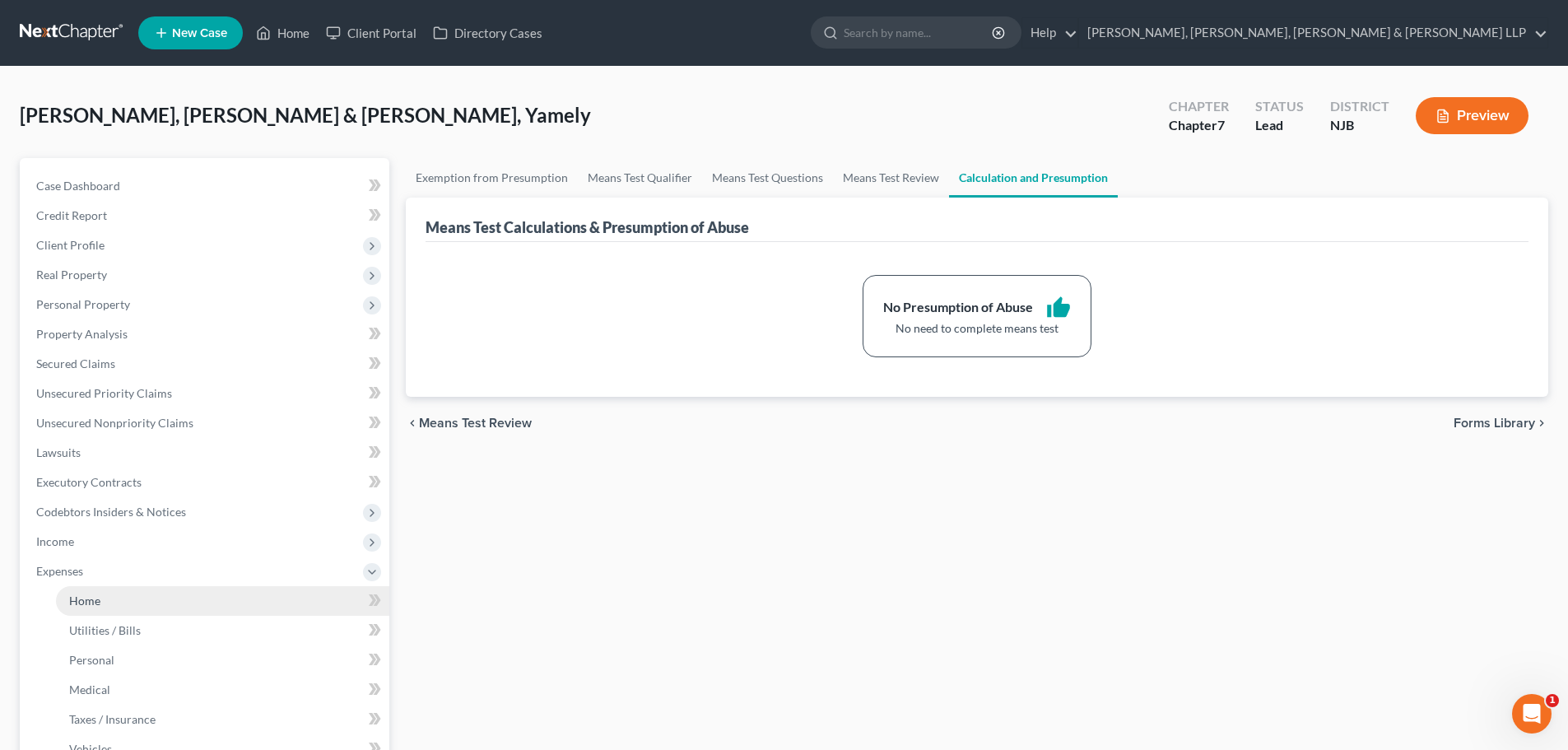
click at [97, 590] on link "Home" at bounding box center [222, 601] width 334 height 29
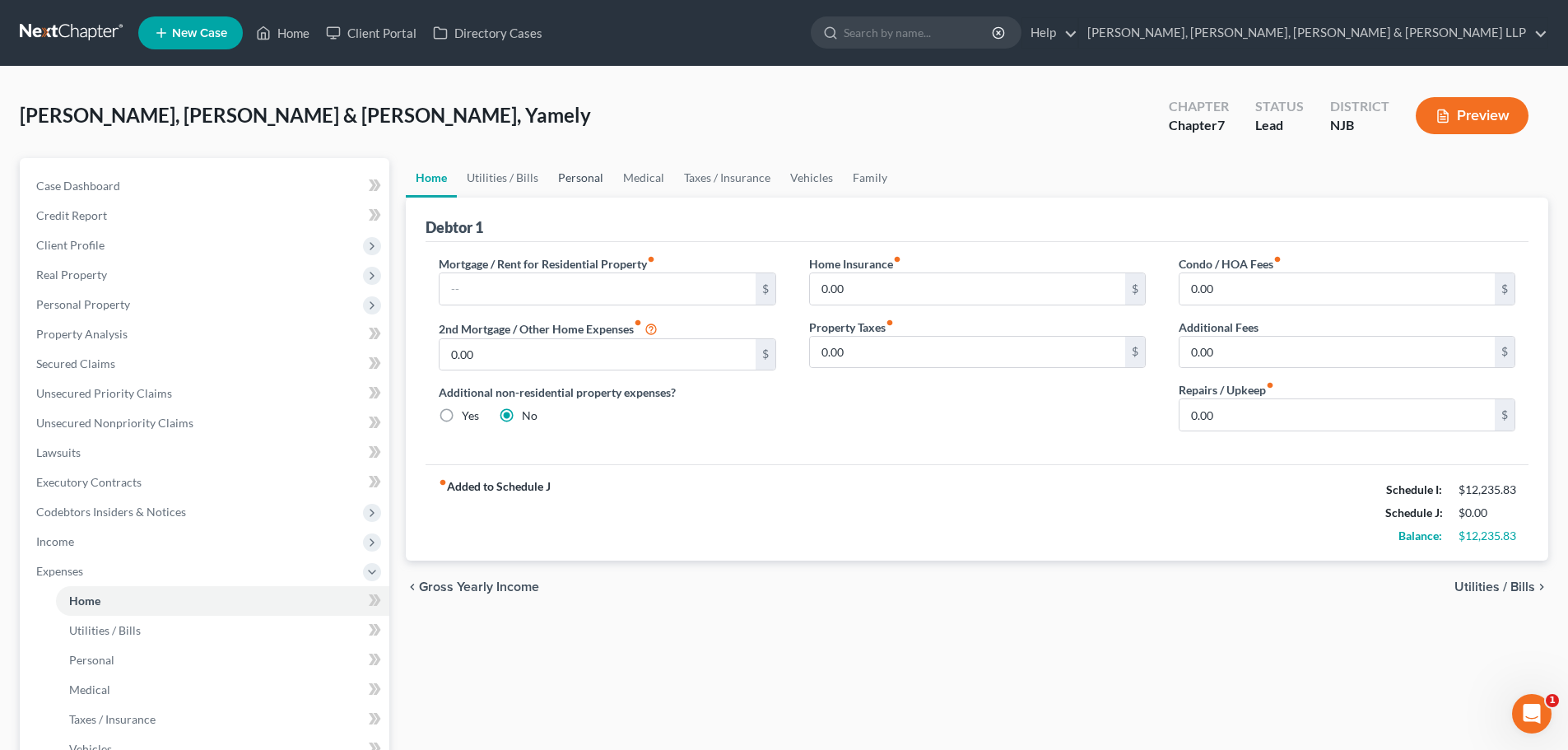
drag, startPoint x: 565, startPoint y: 182, endPoint x: 478, endPoint y: 256, distance: 114.2
click at [565, 183] on link "Personal" at bounding box center [580, 178] width 65 height 39
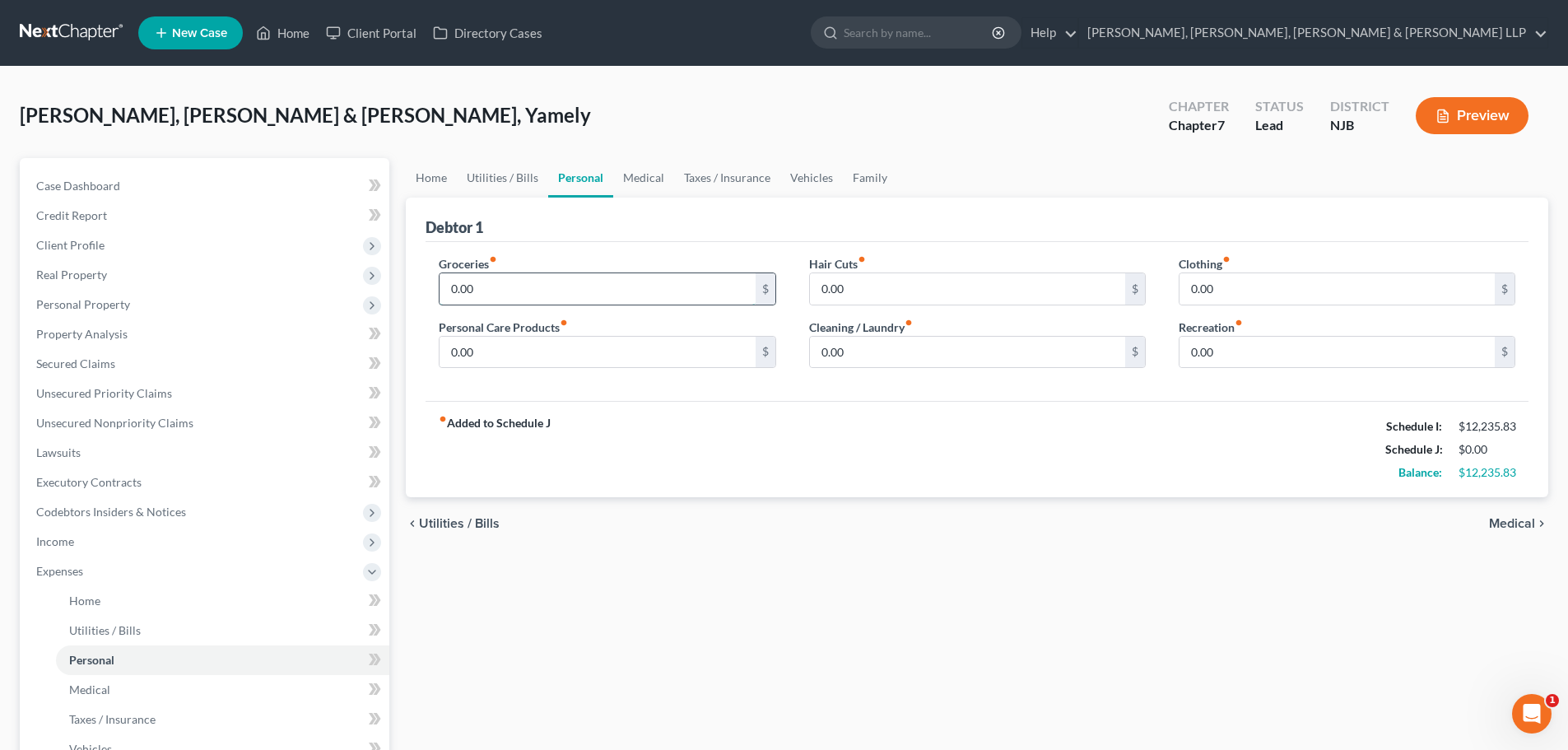
click at [502, 294] on input "0.00" at bounding box center [597, 288] width 315 height 31
type input "5"
type input "750"
click at [486, 357] on input "0.00" at bounding box center [597, 351] width 315 height 31
type input "250"
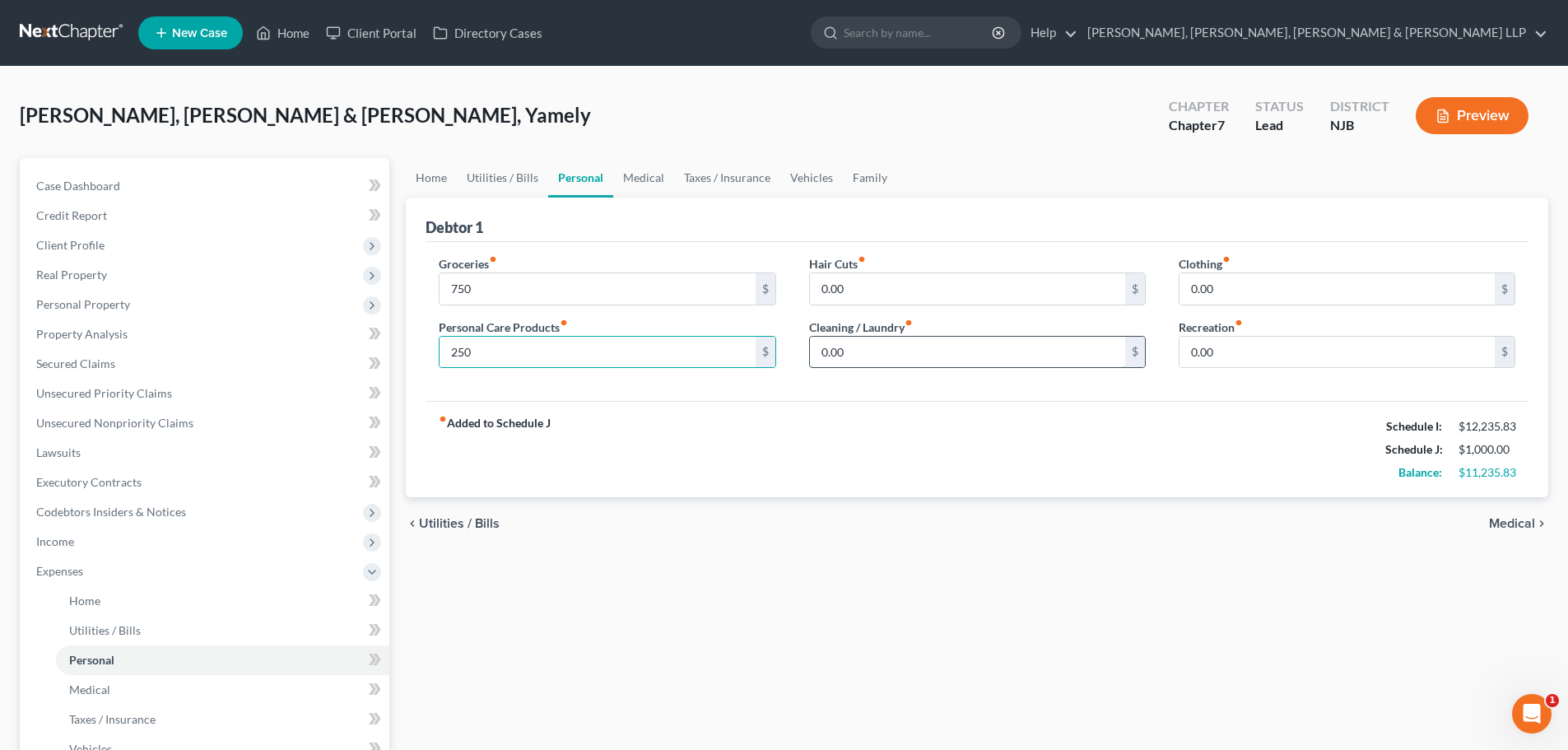
click at [908, 363] on input "0.00" at bounding box center [968, 351] width 315 height 31
type input "300"
click at [1222, 360] on input "0.00" at bounding box center [1337, 351] width 315 height 31
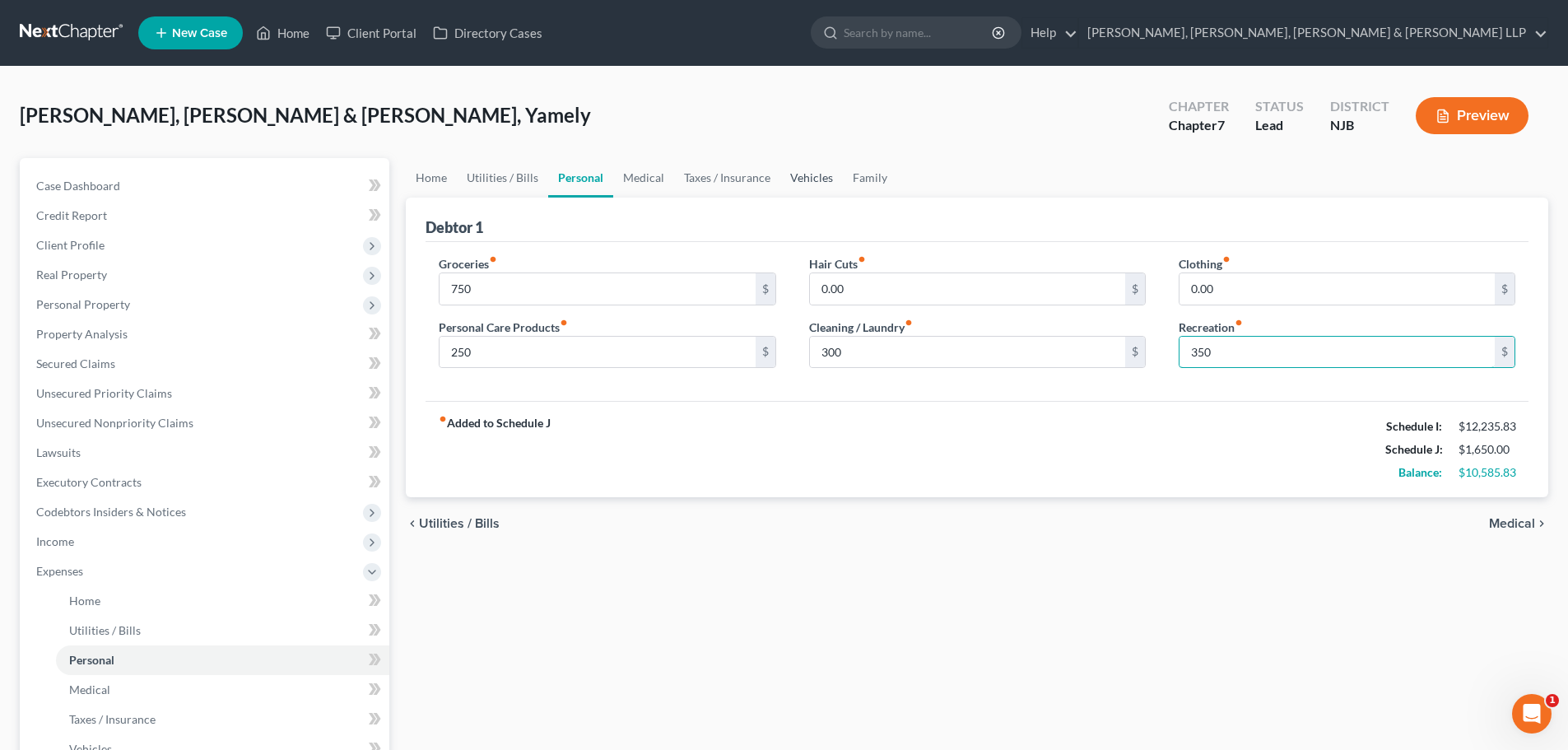
type input "350"
click at [812, 188] on link "Vehicles" at bounding box center [811, 178] width 62 height 39
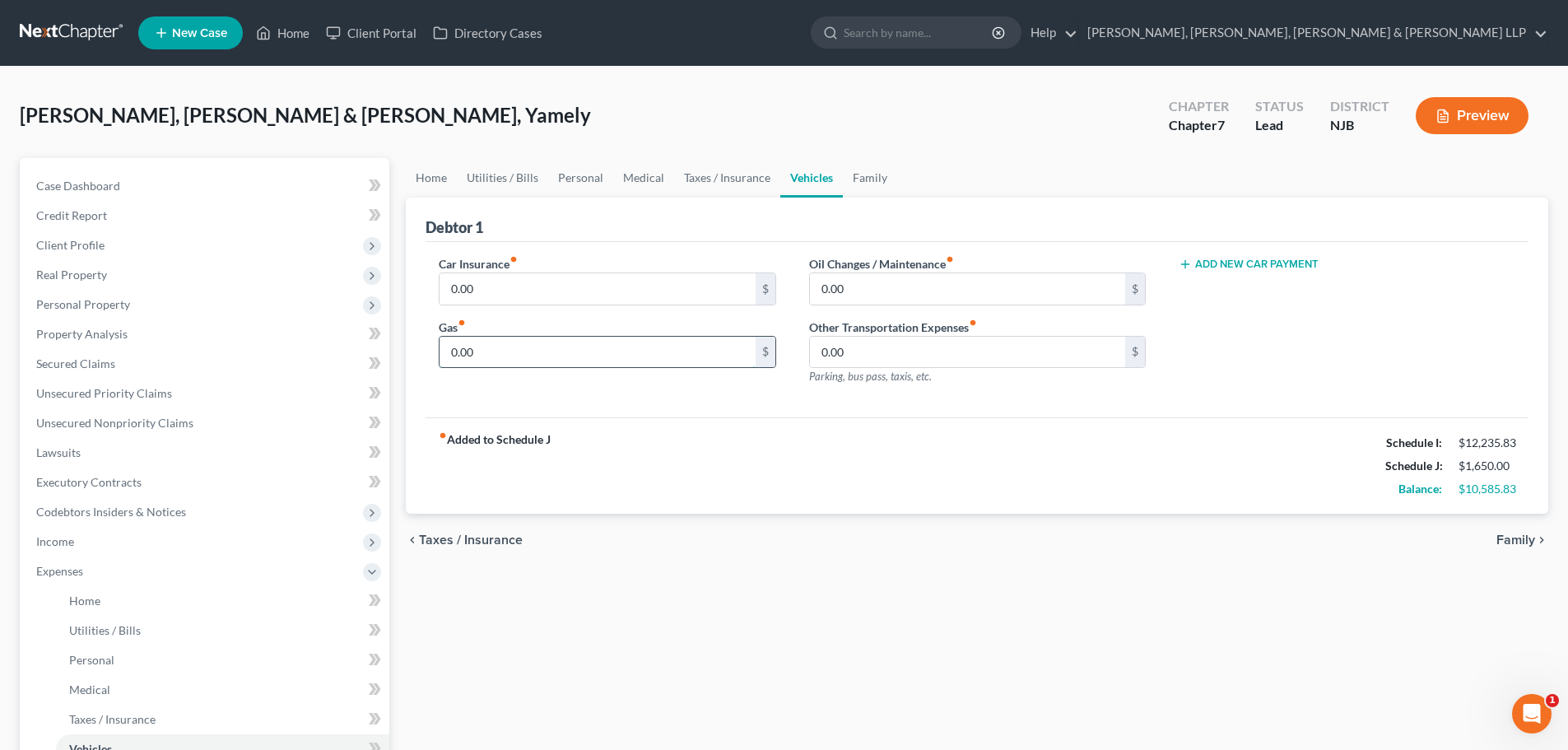
click at [523, 363] on input "0.00" at bounding box center [597, 351] width 315 height 31
click at [126, 251] on span "Client Profile" at bounding box center [206, 245] width 366 height 29
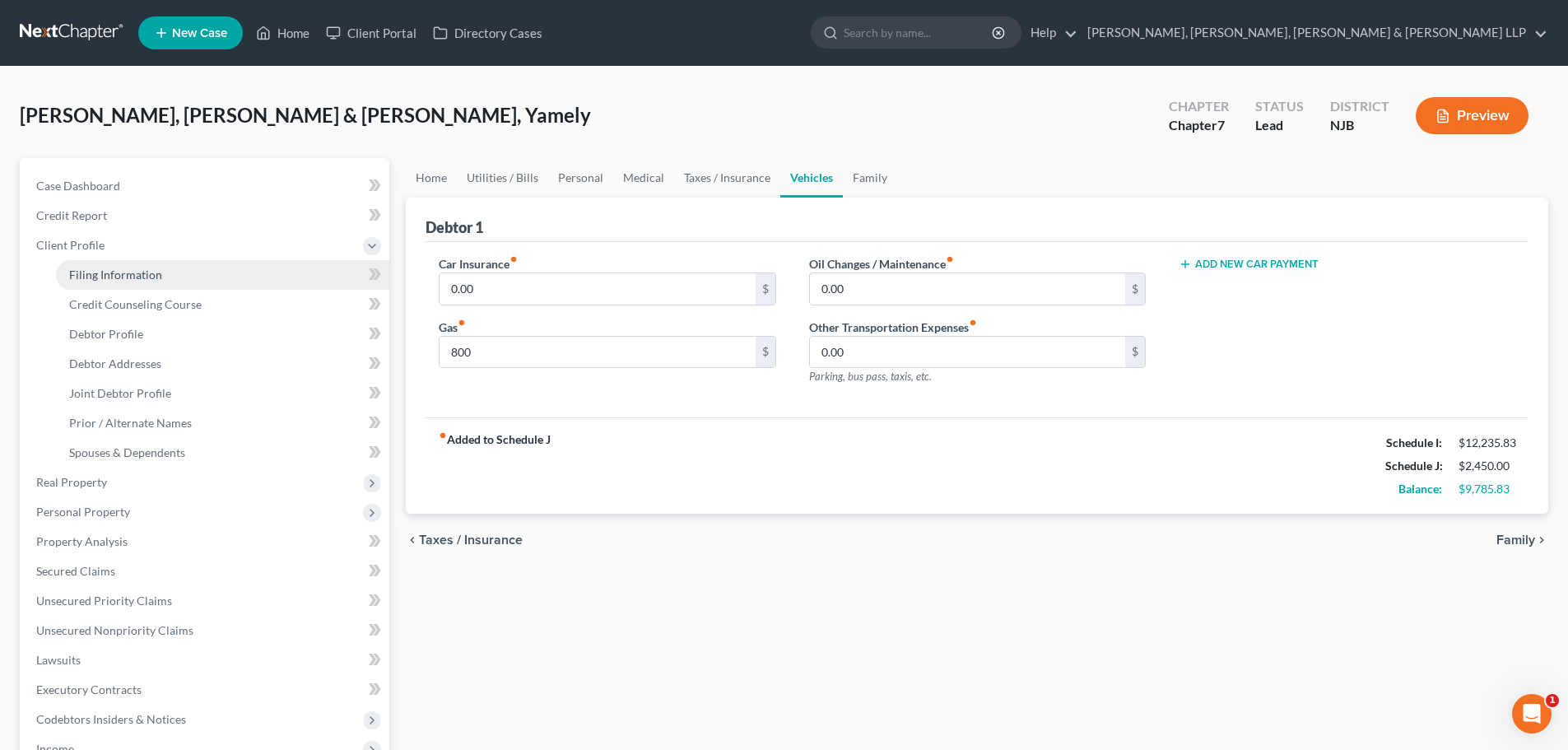
click at [123, 278] on span "Filing Information" at bounding box center [116, 275] width 93 height 14
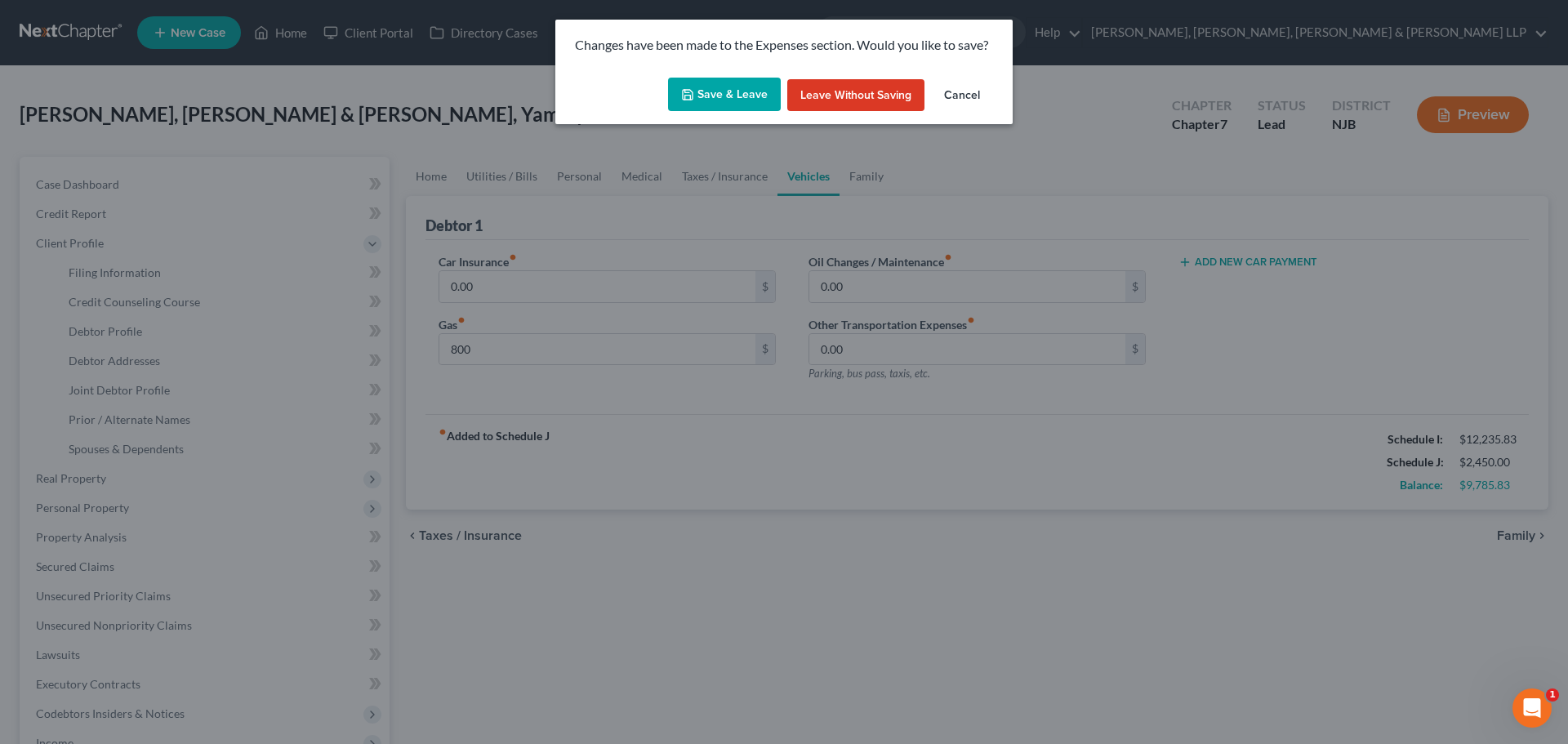
click at [742, 96] on button "Save & Leave" at bounding box center [724, 94] width 113 height 34
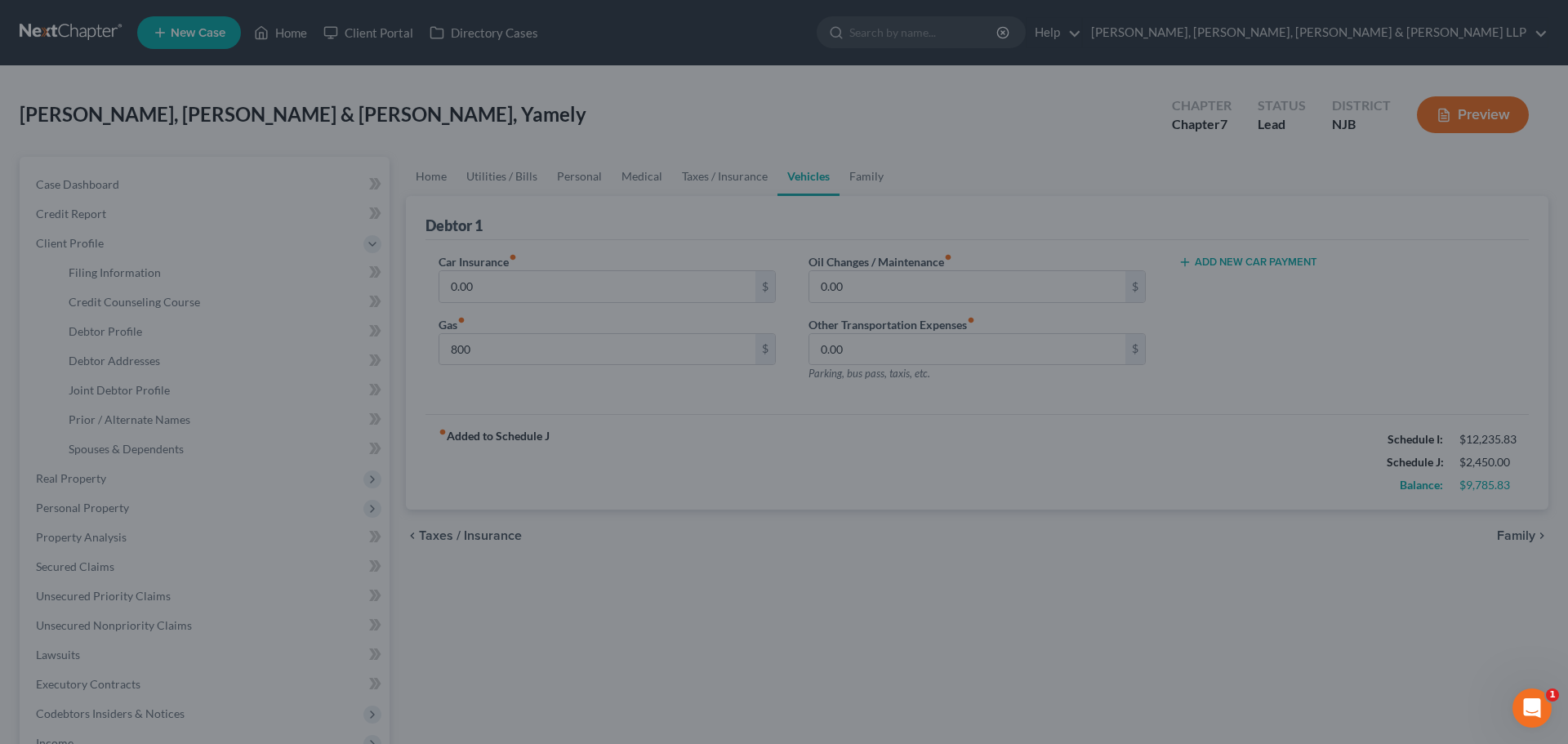
type input "800.00"
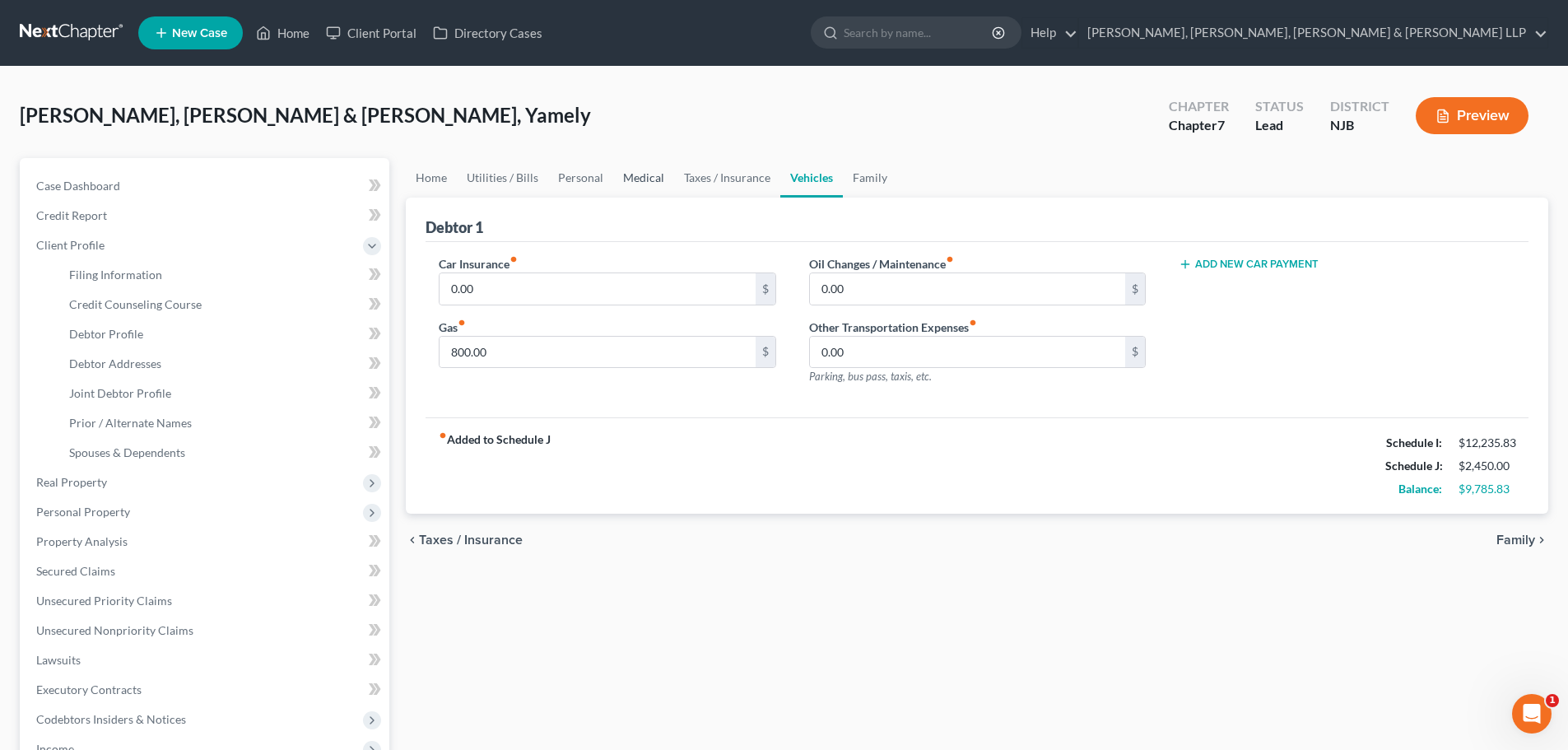
select select "1"
select select "0"
select select "51"
select select "4"
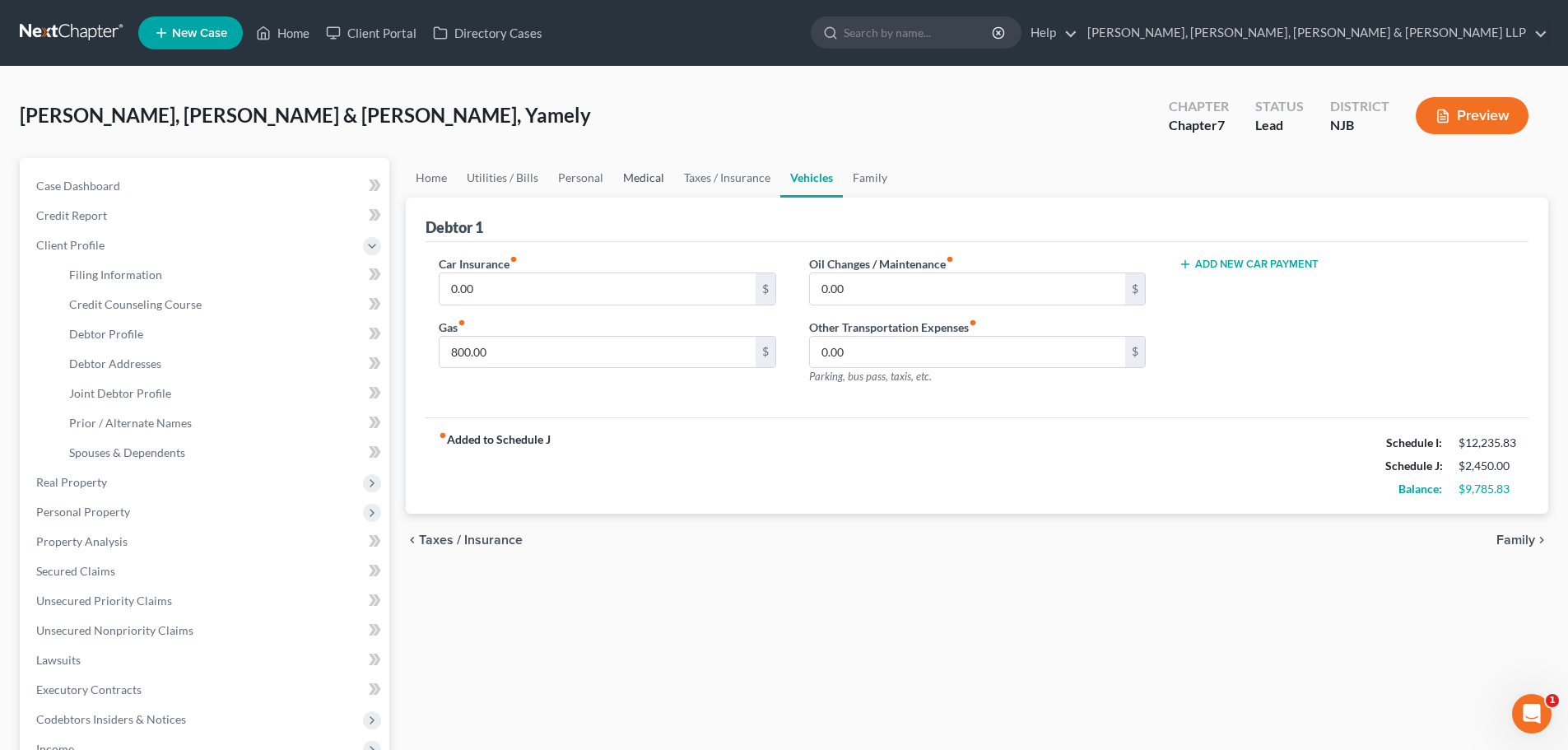
select select "0"
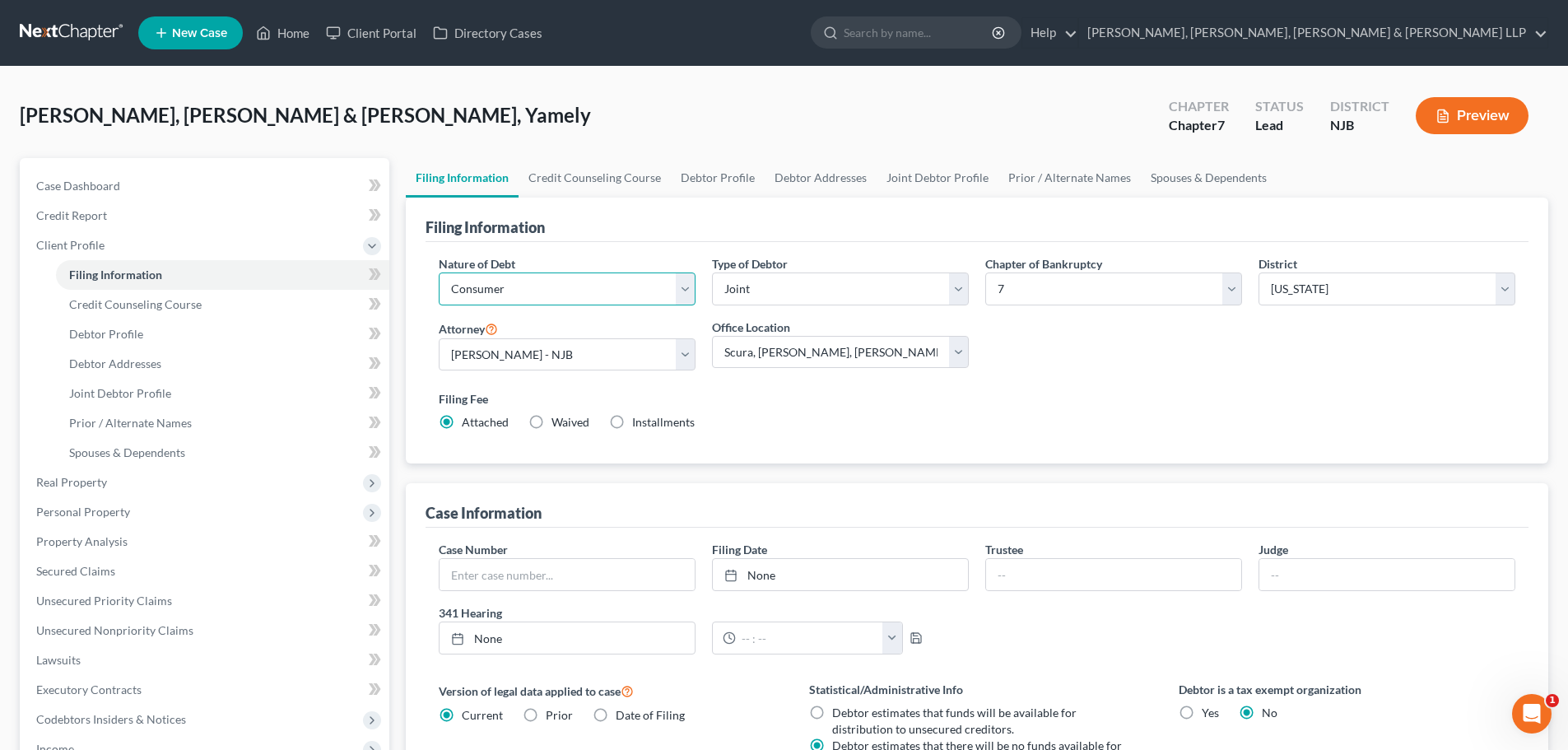
click at [573, 303] on select "Select Business Consumer Other" at bounding box center [567, 288] width 257 height 33
drag, startPoint x: 622, startPoint y: 237, endPoint x: 591, endPoint y: 190, distance: 56.3
click at [622, 237] on div "Filing Information" at bounding box center [977, 220] width 1103 height 44
drag, startPoint x: 591, startPoint y: 190, endPoint x: 721, endPoint y: 168, distance: 131.8
click at [591, 190] on link "Credit Counseling Course" at bounding box center [594, 178] width 152 height 39
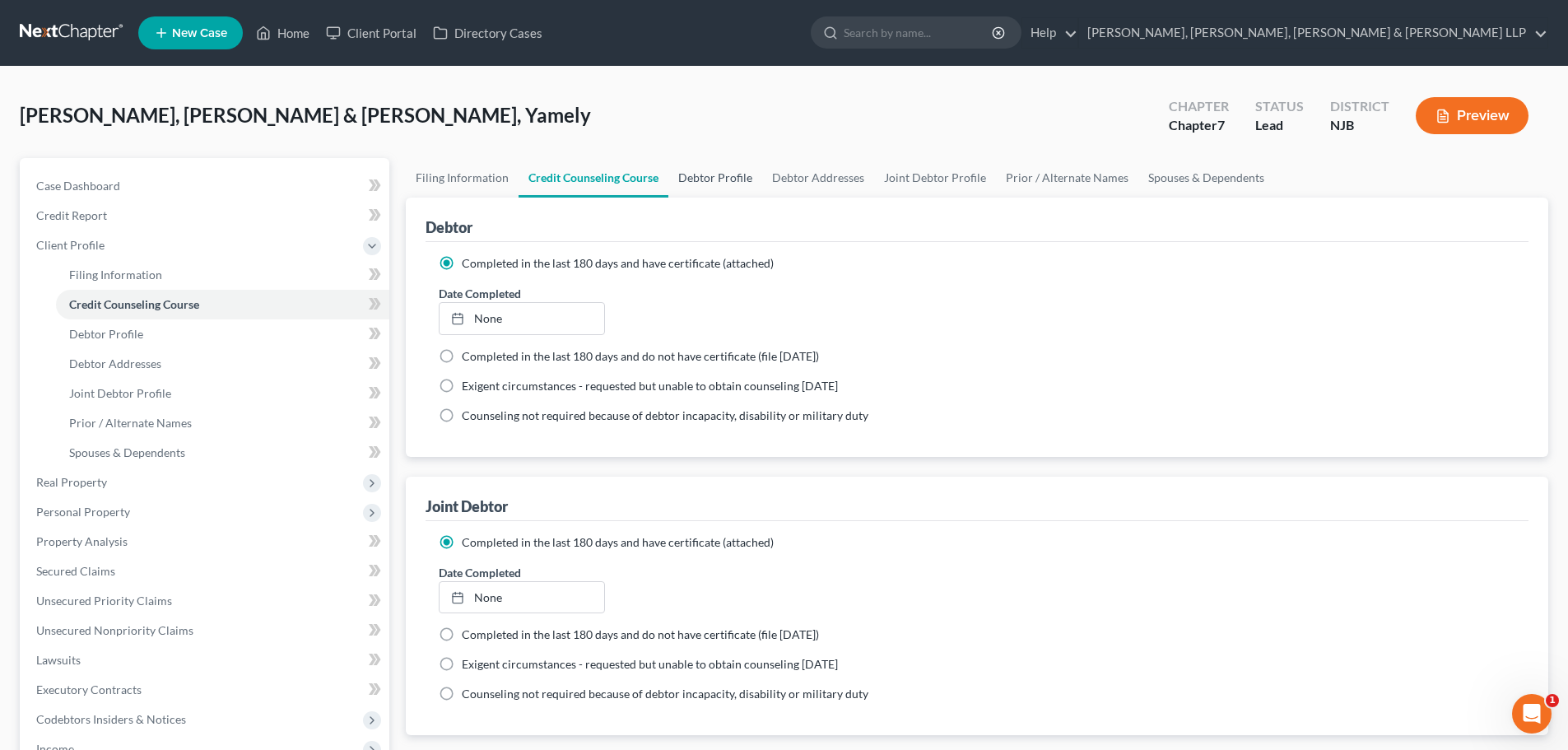
click at [720, 175] on link "Debtor Profile" at bounding box center [714, 178] width 93 height 39
select select "1"
select select "2"
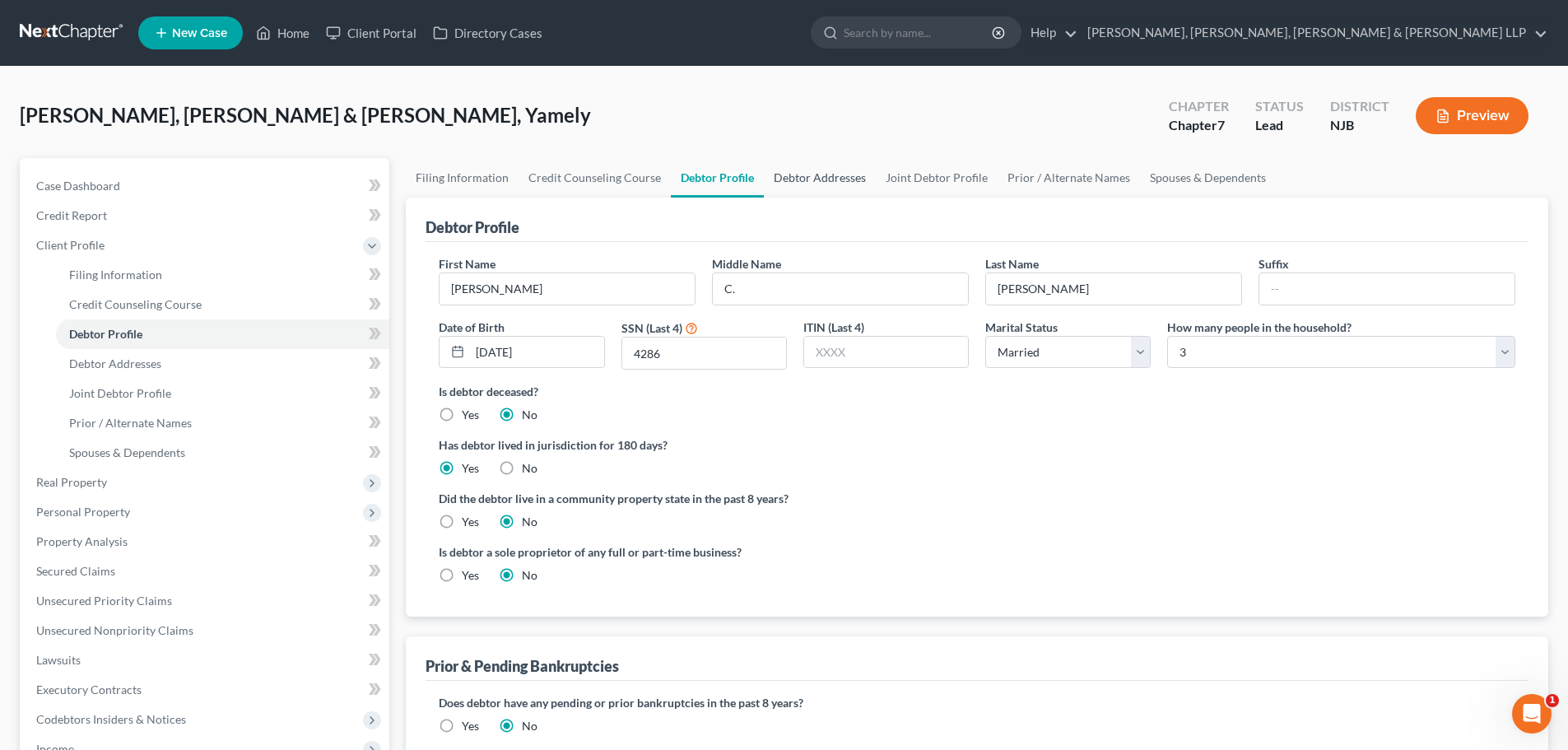
click at [831, 180] on link "Debtor Addresses" at bounding box center [820, 178] width 112 height 39
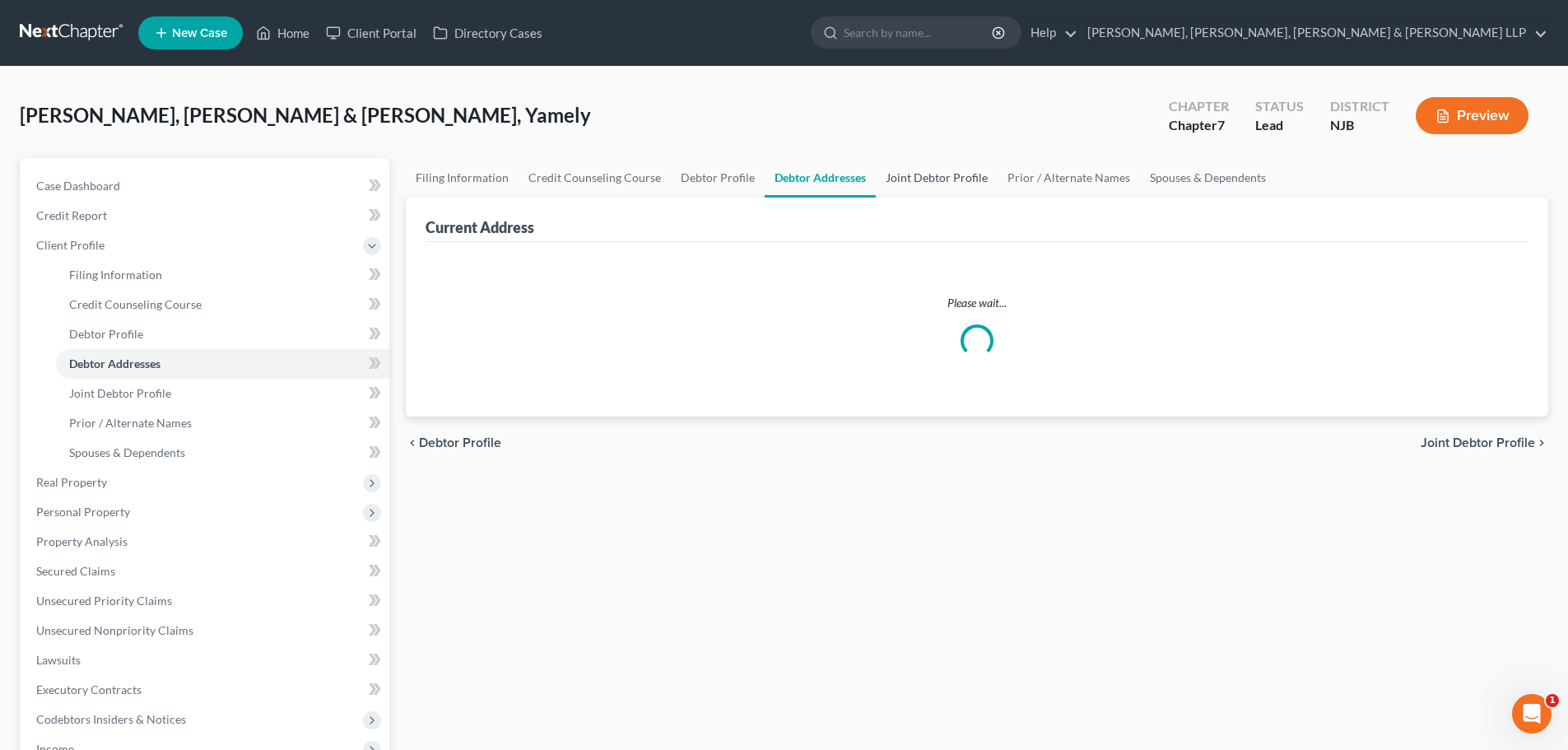
click at [924, 180] on link "Joint Debtor Profile" at bounding box center [937, 178] width 122 height 39
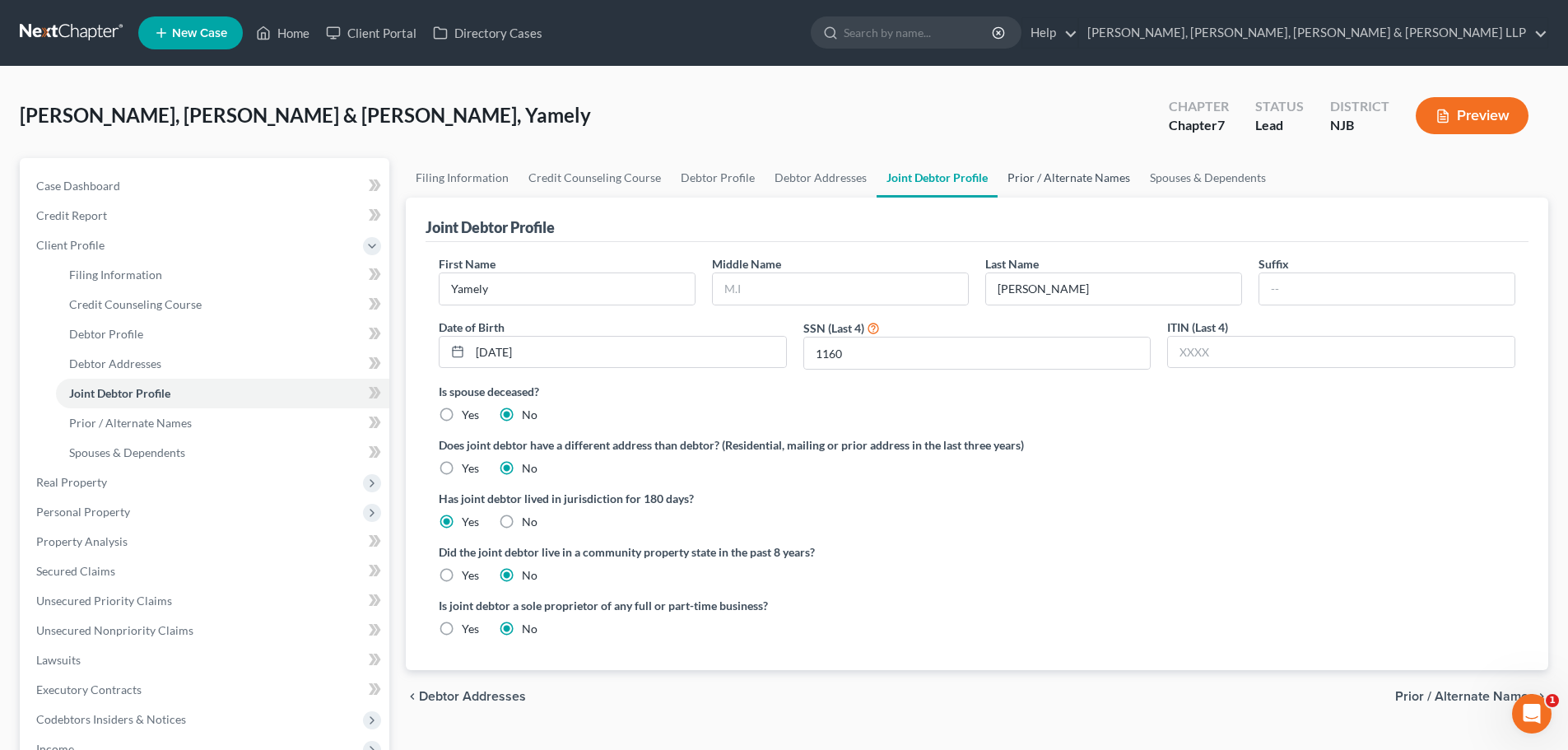
click at [1009, 184] on link "Prior / Alternate Names" at bounding box center [1068, 178] width 142 height 39
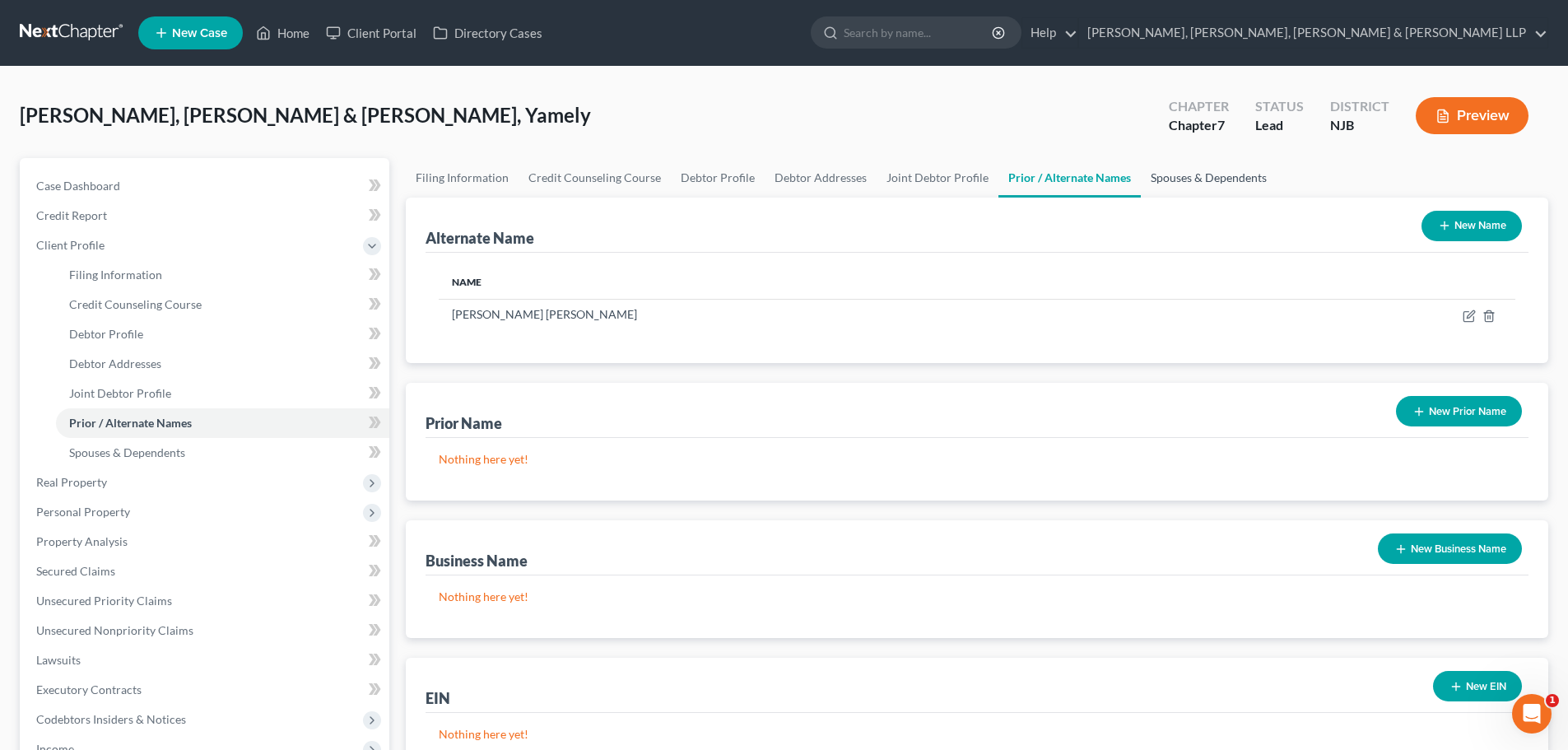
click at [1140, 181] on link "Spouses & Dependents" at bounding box center [1208, 178] width 136 height 39
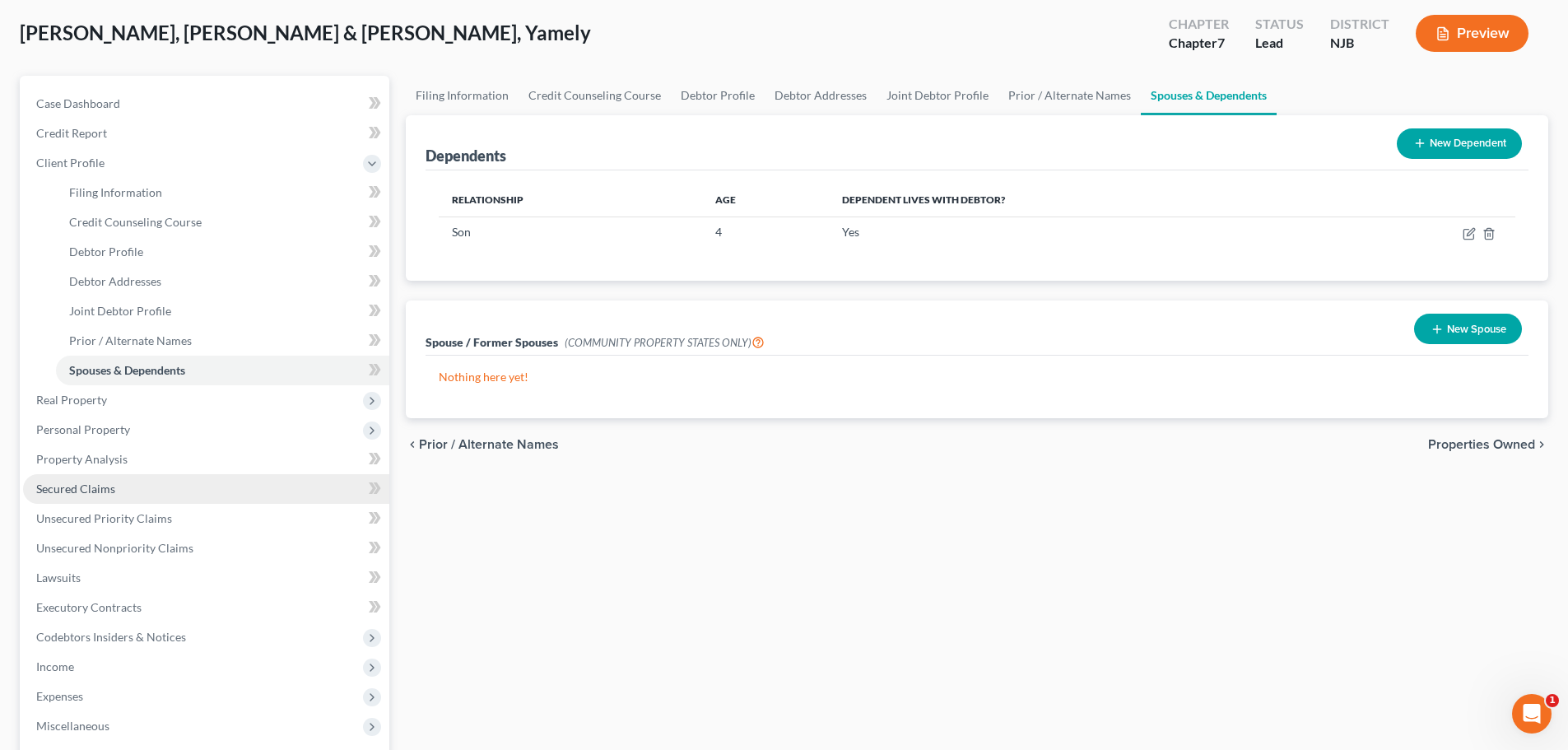
click at [85, 491] on span "Secured Claims" at bounding box center [76, 488] width 79 height 14
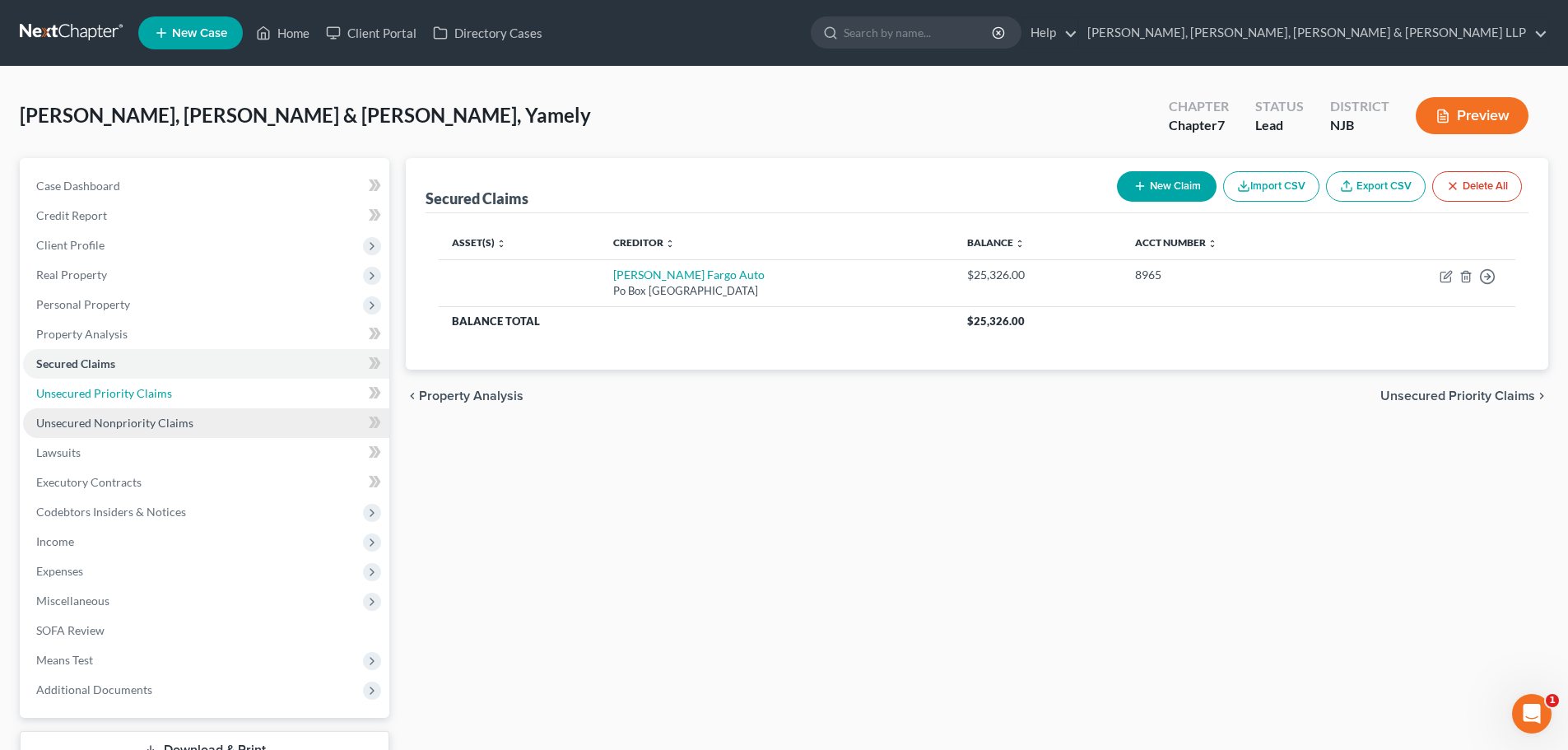
click at [165, 398] on span "Unsecured Priority Claims" at bounding box center [104, 393] width 136 height 14
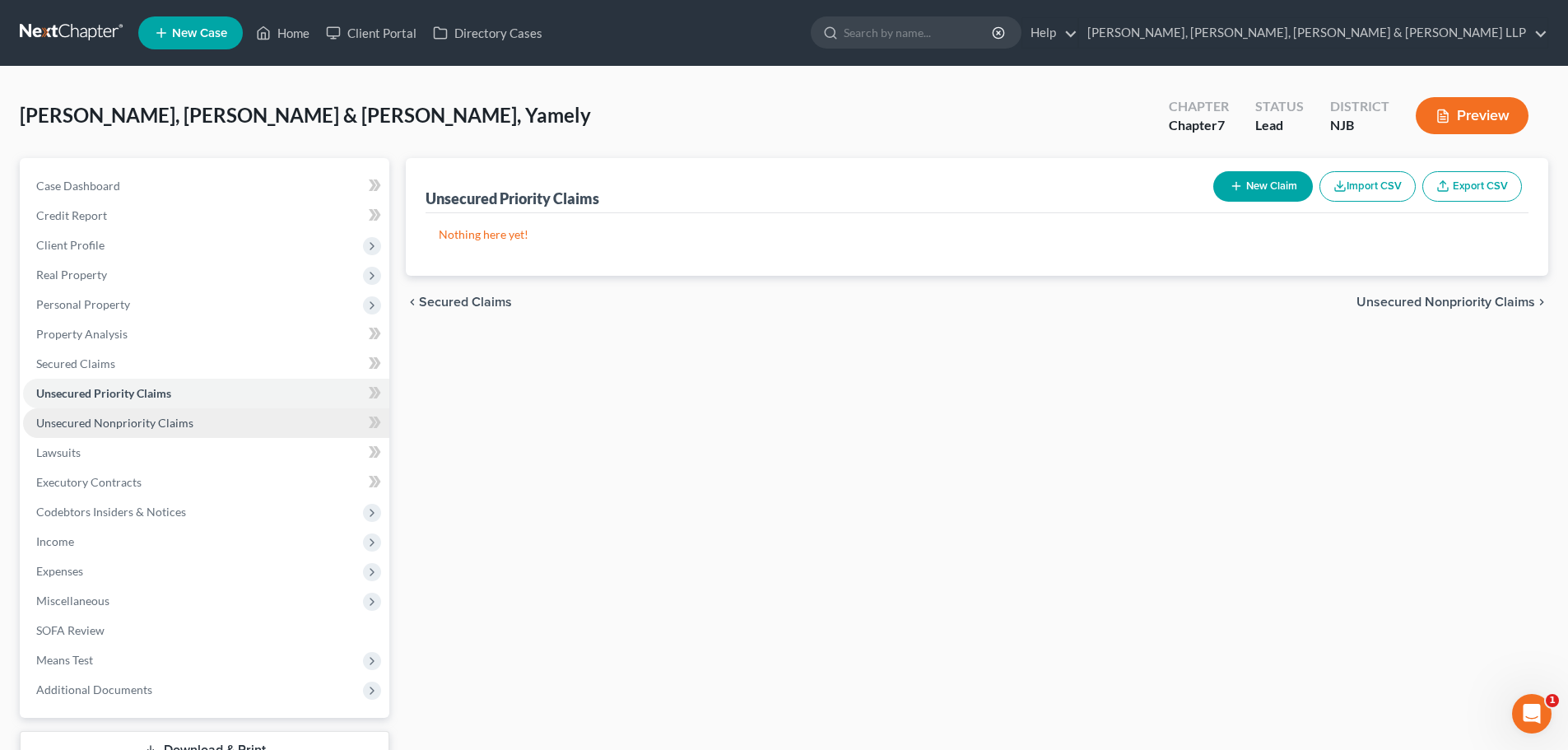
click at [151, 423] on span "Unsecured Nonpriority Claims" at bounding box center [115, 423] width 157 height 14
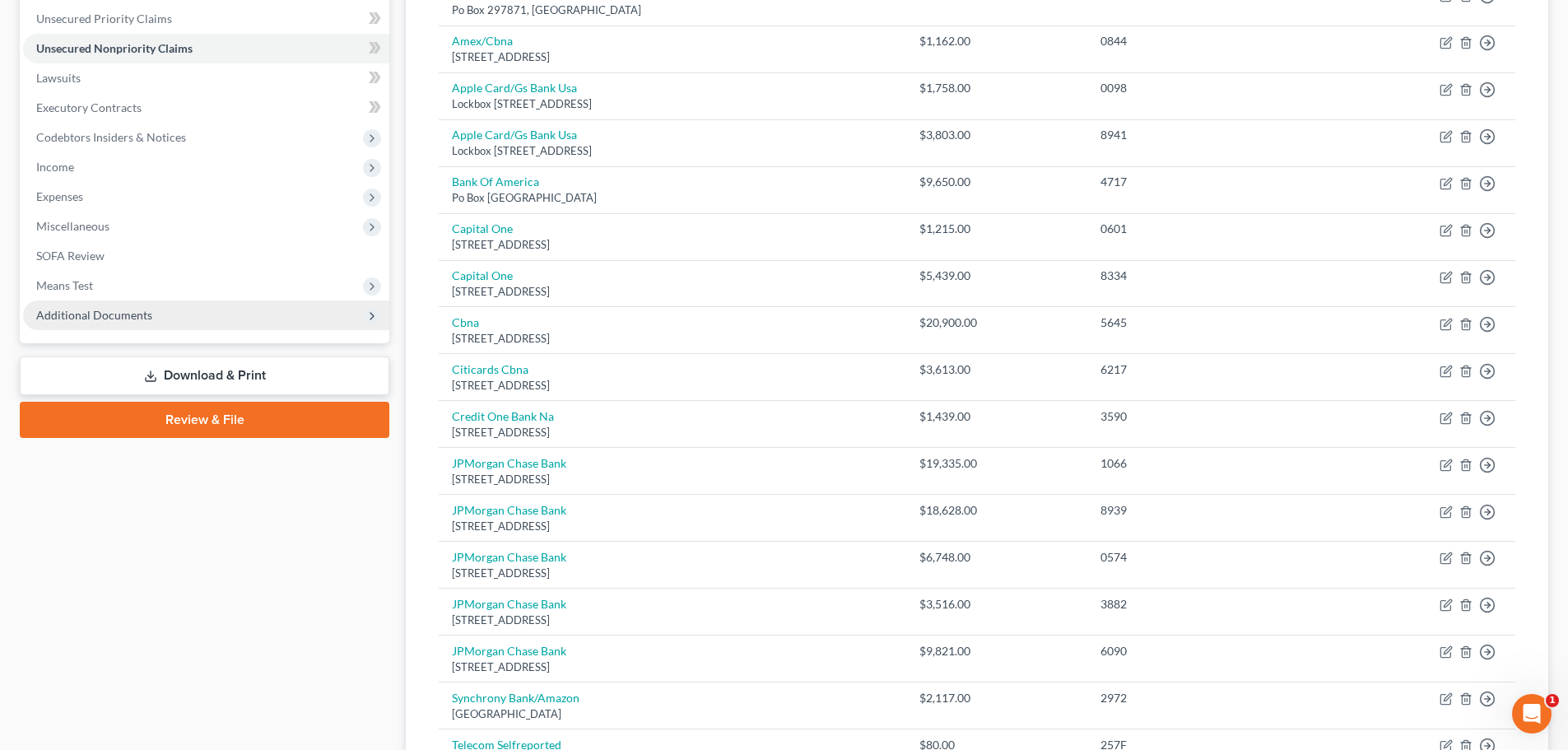
scroll to position [367, 0]
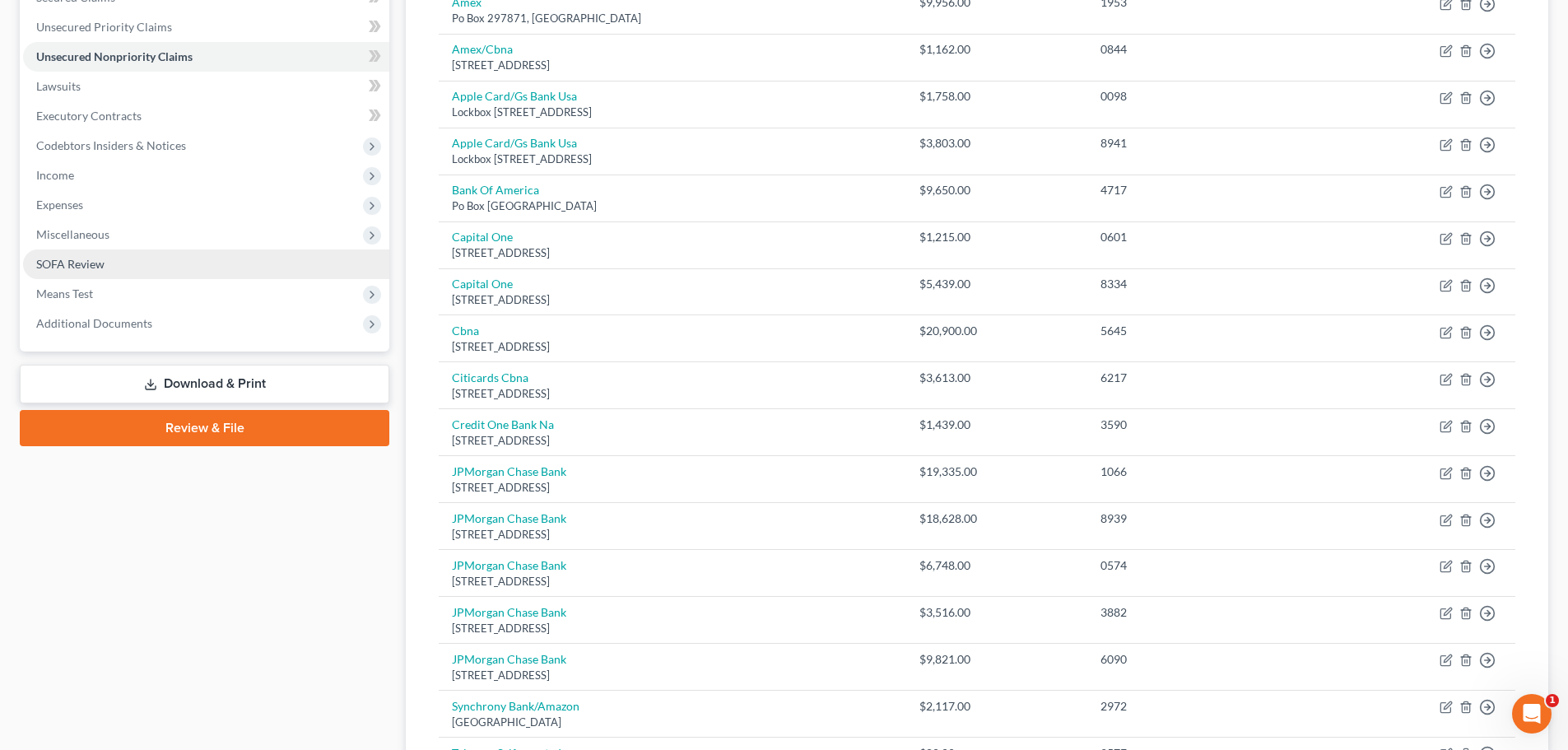
drag, startPoint x: 81, startPoint y: 232, endPoint x: 98, endPoint y: 259, distance: 31.9
click at [80, 232] on span "Miscellaneous" at bounding box center [73, 234] width 73 height 14
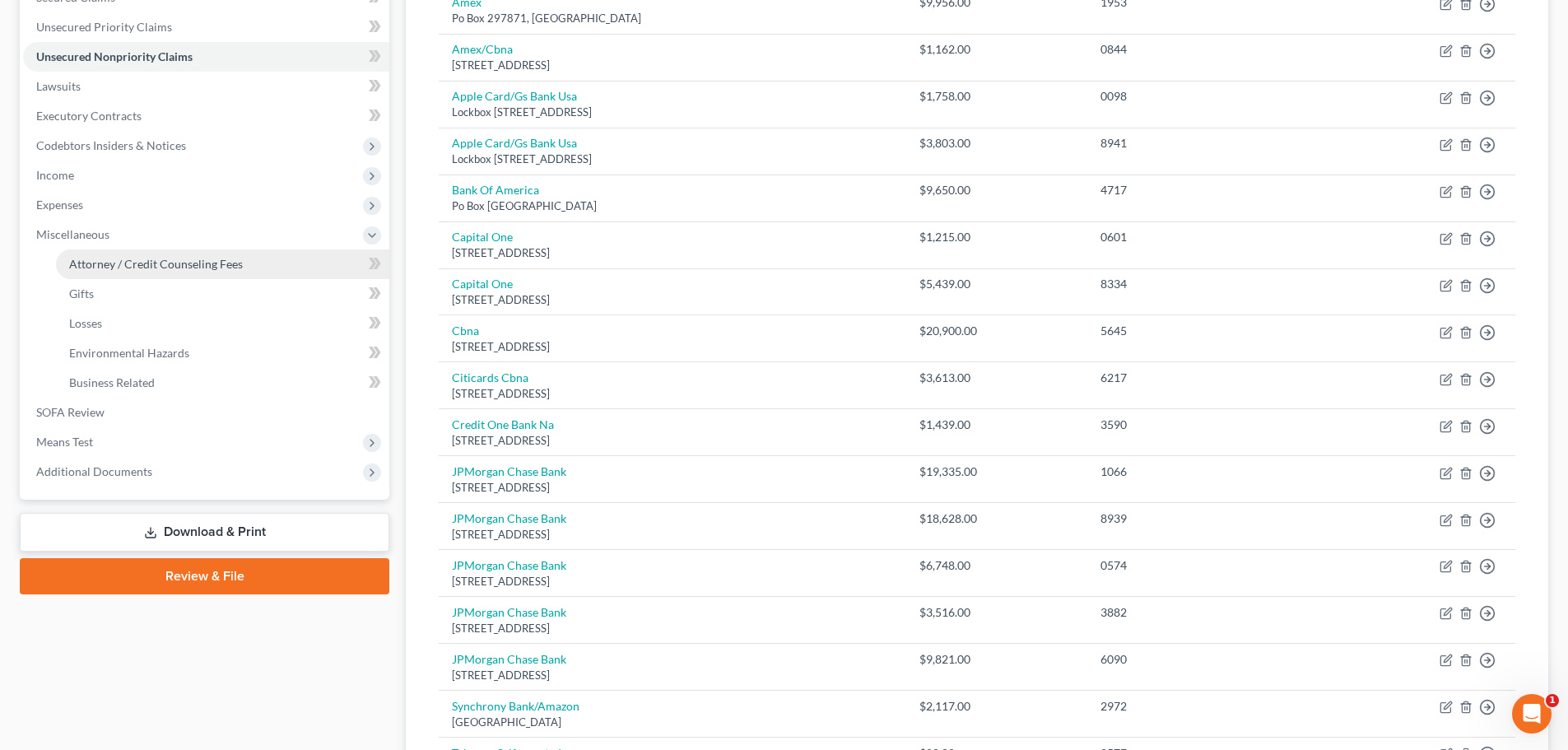
click at [126, 265] on span "Attorney / Credit Counseling Fees" at bounding box center [156, 264] width 173 height 14
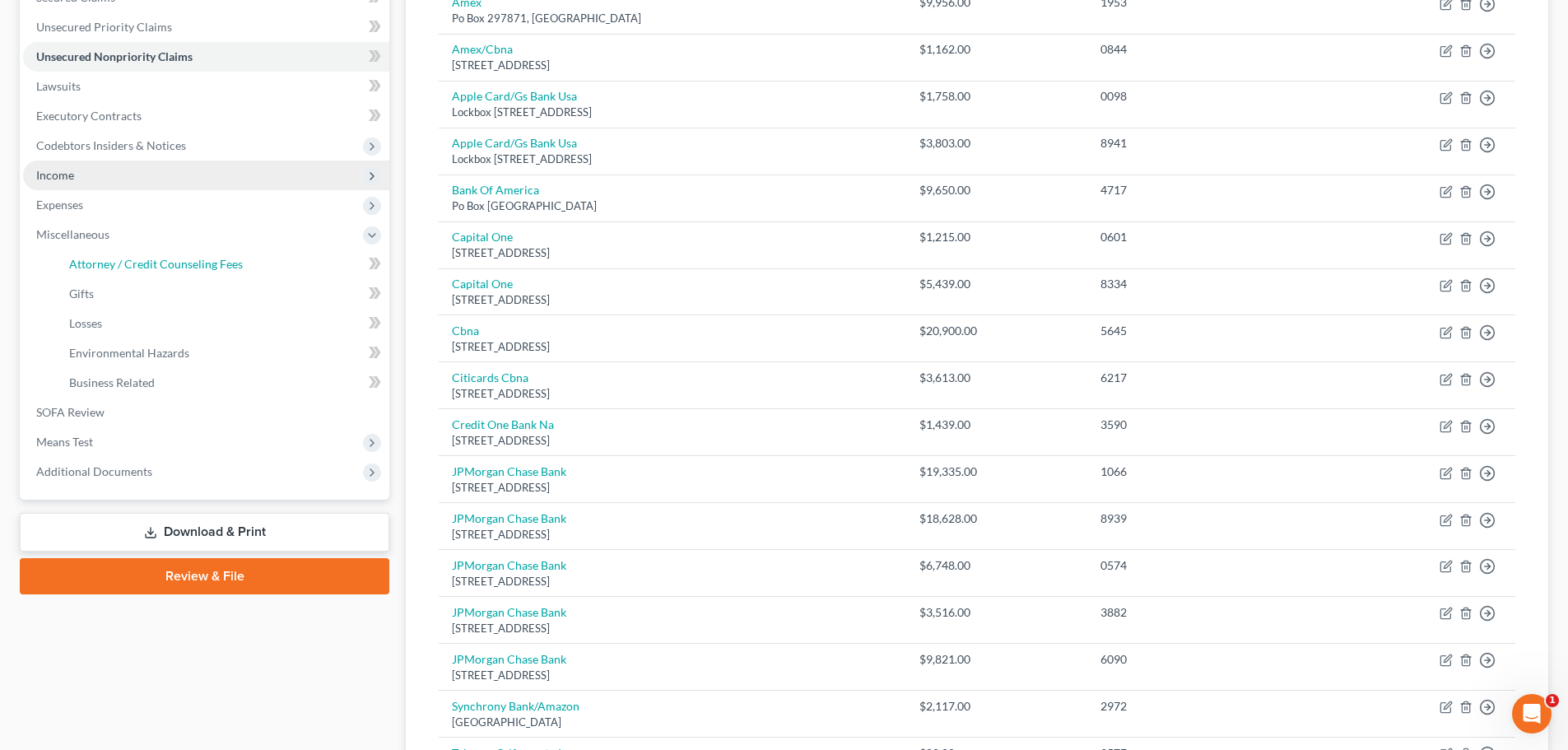
select select "1"
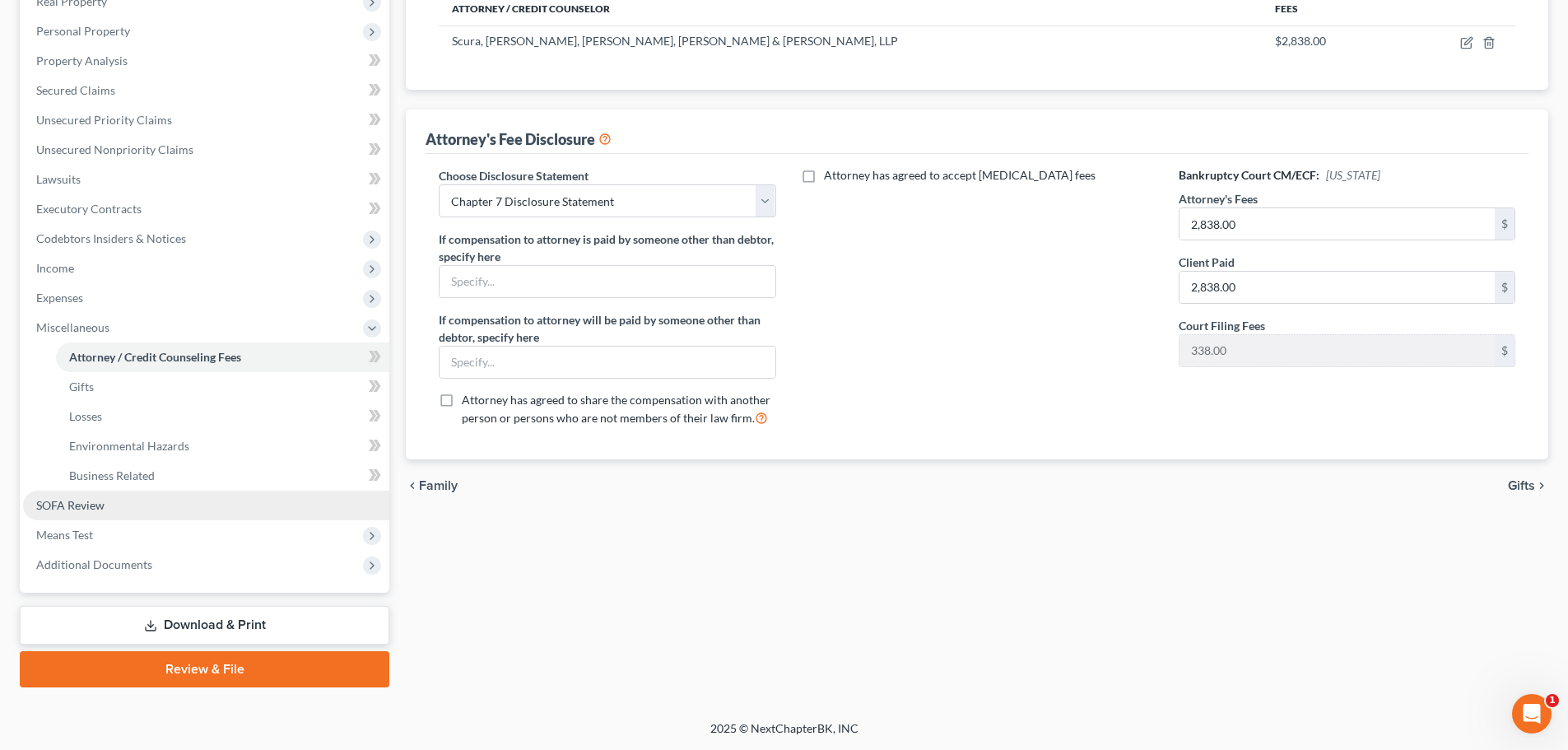
click at [119, 507] on link "SOFA Review" at bounding box center [206, 504] width 366 height 29
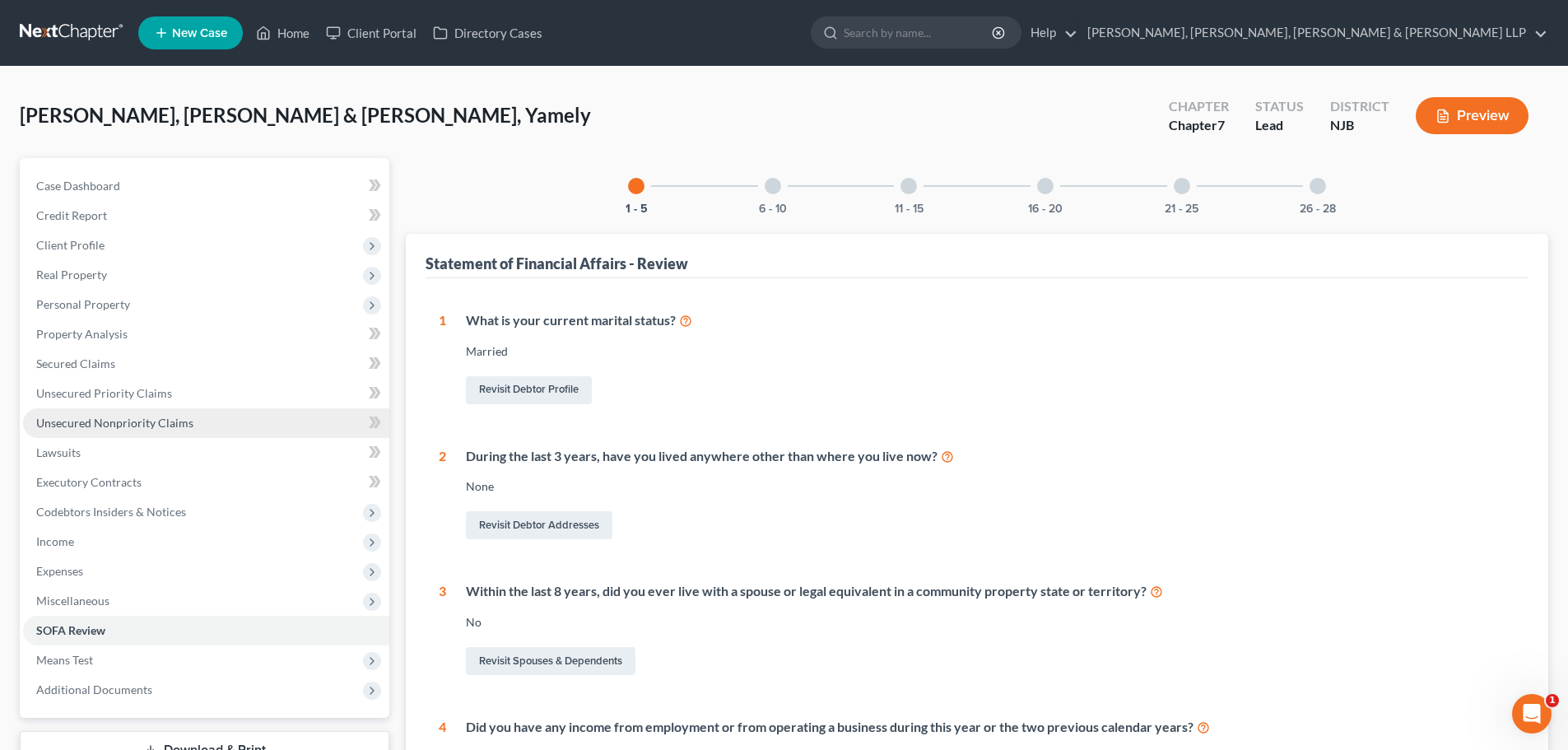
click at [120, 424] on span "Unsecured Nonpriority Claims" at bounding box center [115, 423] width 157 height 14
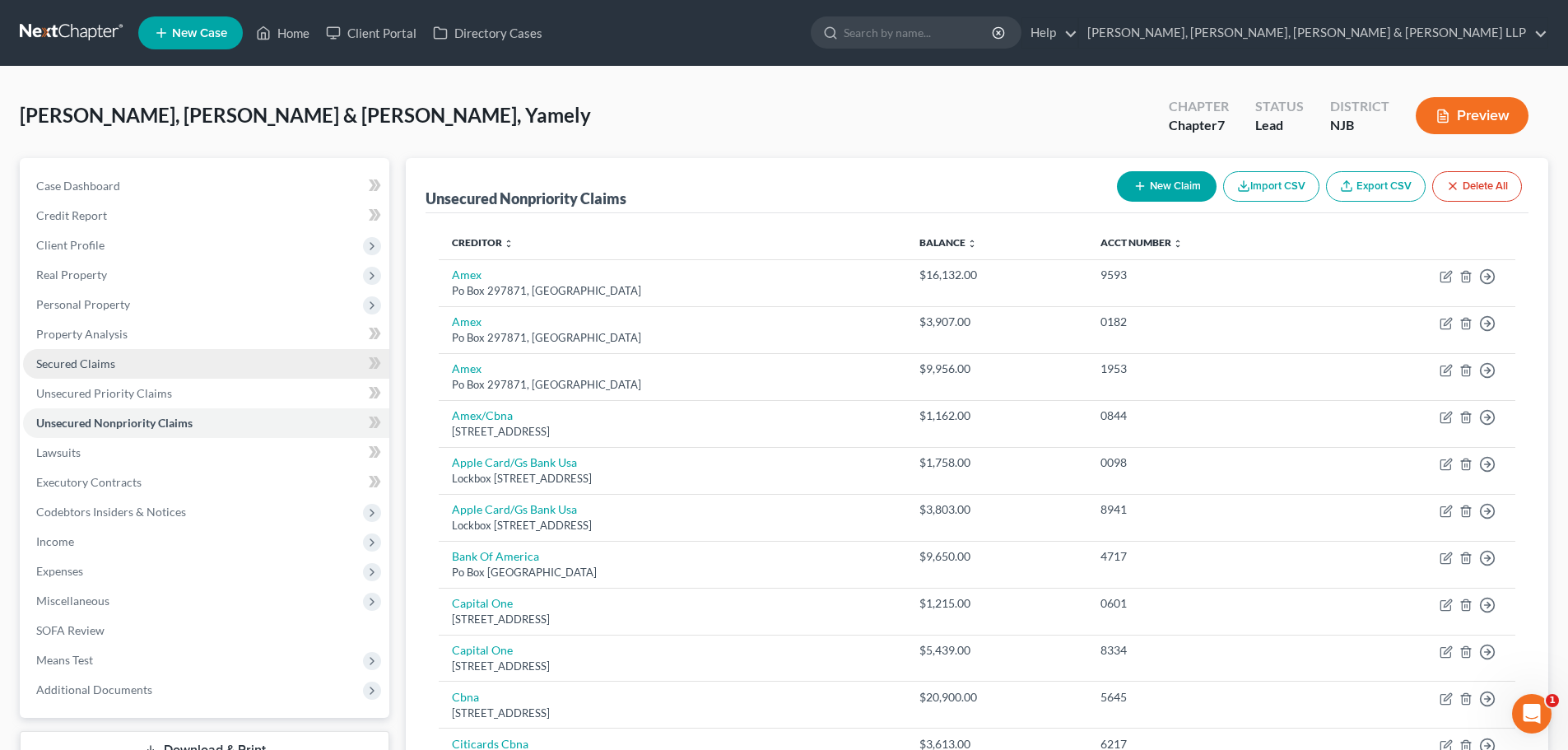
click at [117, 359] on link "Secured Claims" at bounding box center [206, 363] width 366 height 29
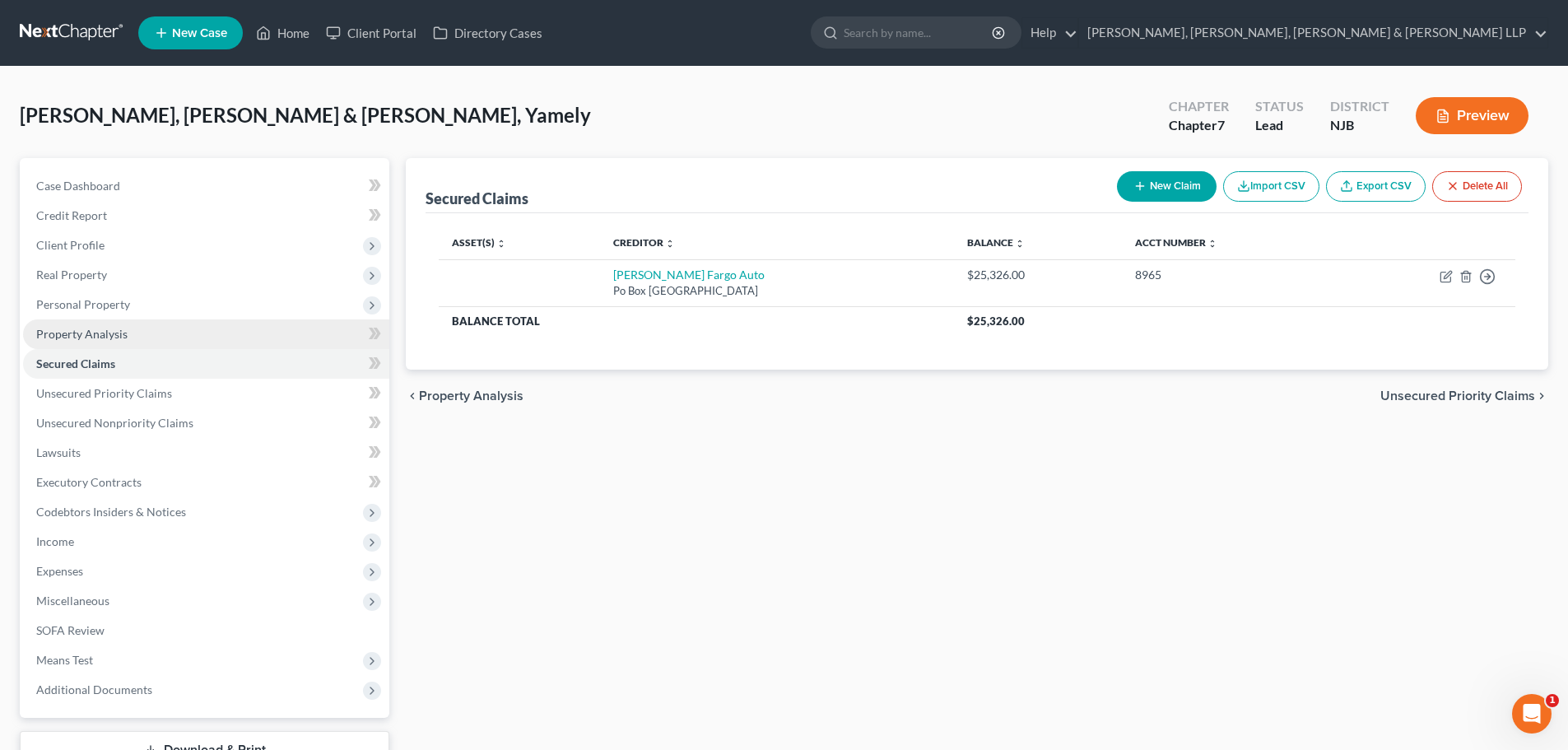
click at [93, 314] on span "Personal Property" at bounding box center [206, 304] width 366 height 29
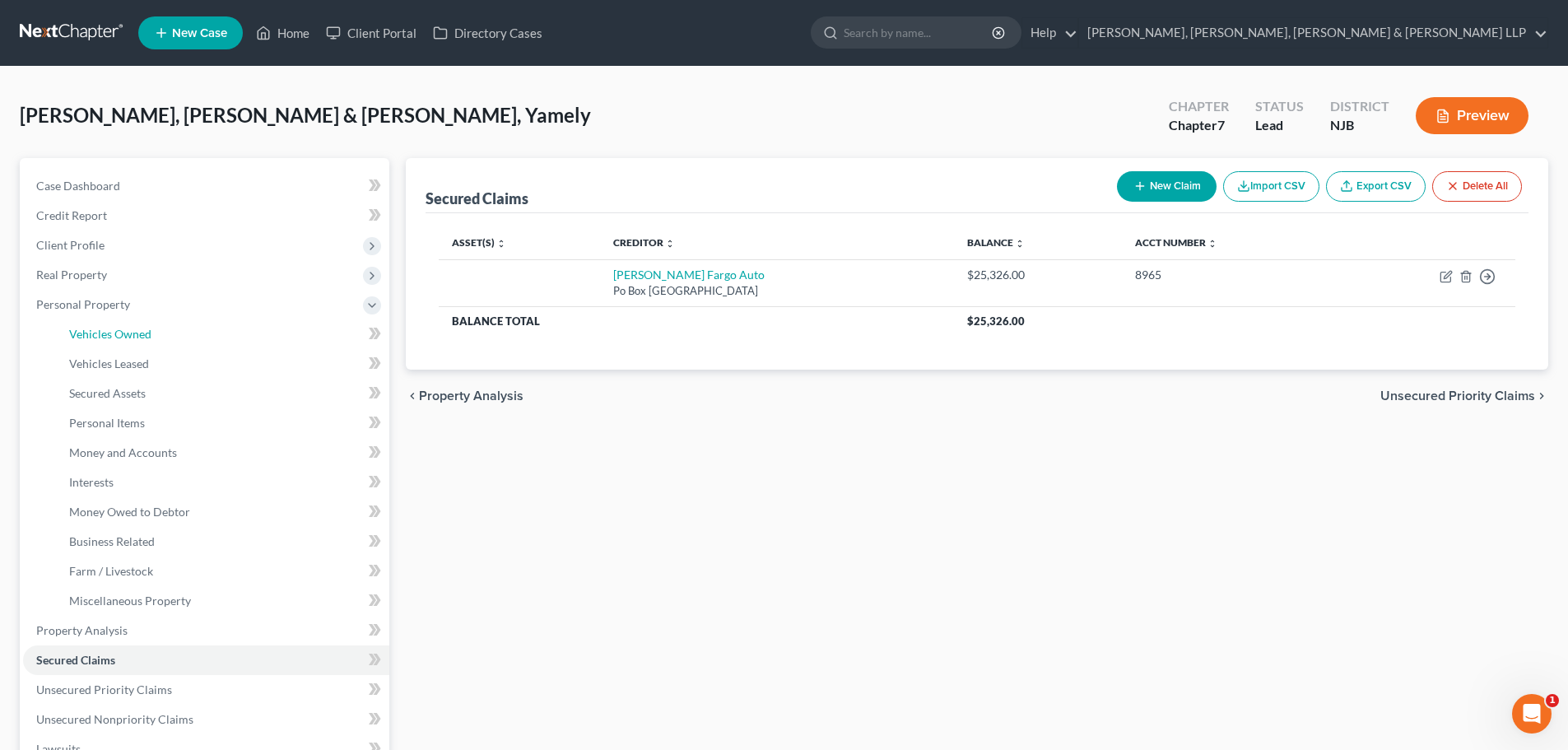
drag, startPoint x: 134, startPoint y: 333, endPoint x: 951, endPoint y: 218, distance: 825.1
click at [135, 333] on span "Vehicles Owned" at bounding box center [110, 334] width 83 height 14
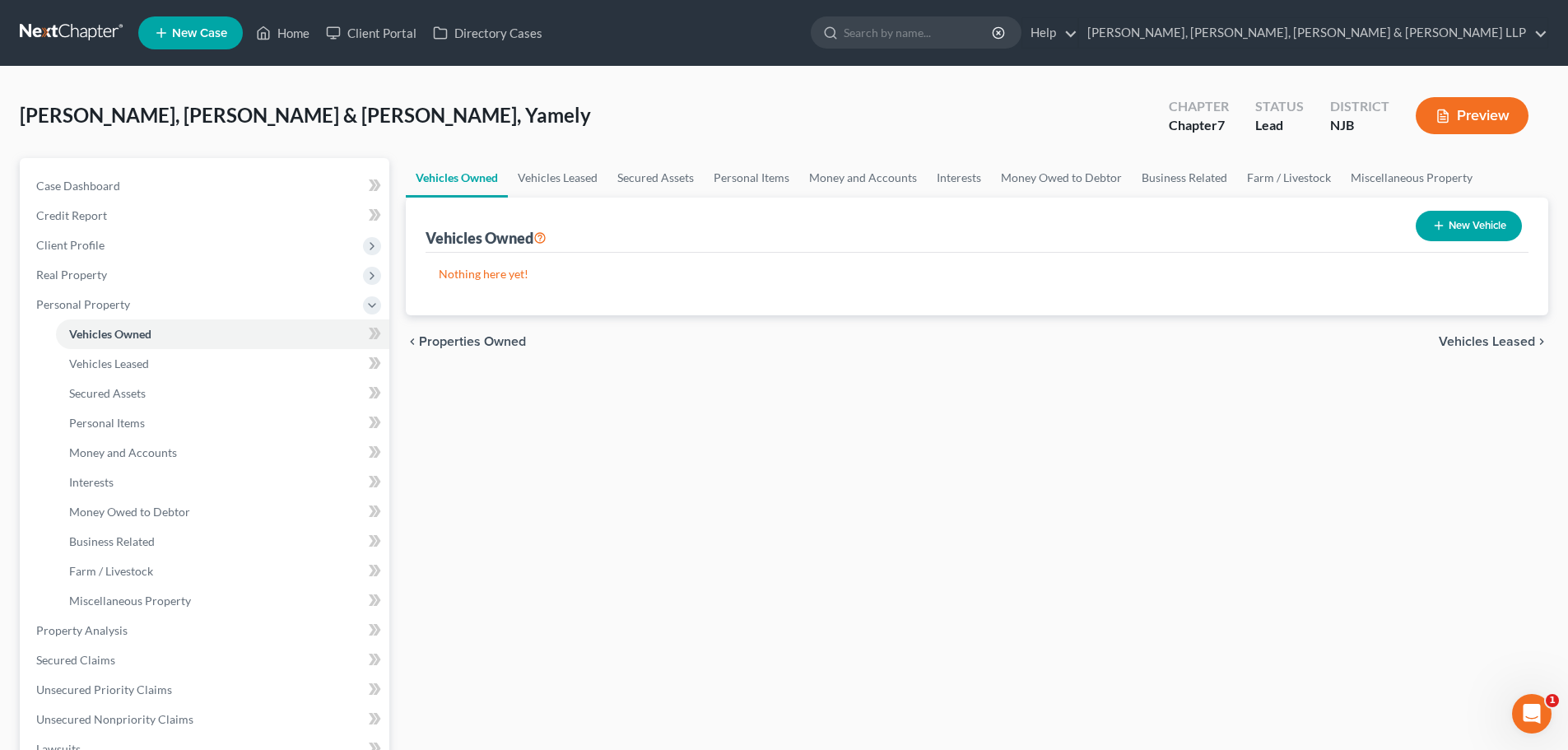
click at [1438, 226] on icon "button" at bounding box center [1438, 225] width 13 height 13
select select "0"
select select "2"
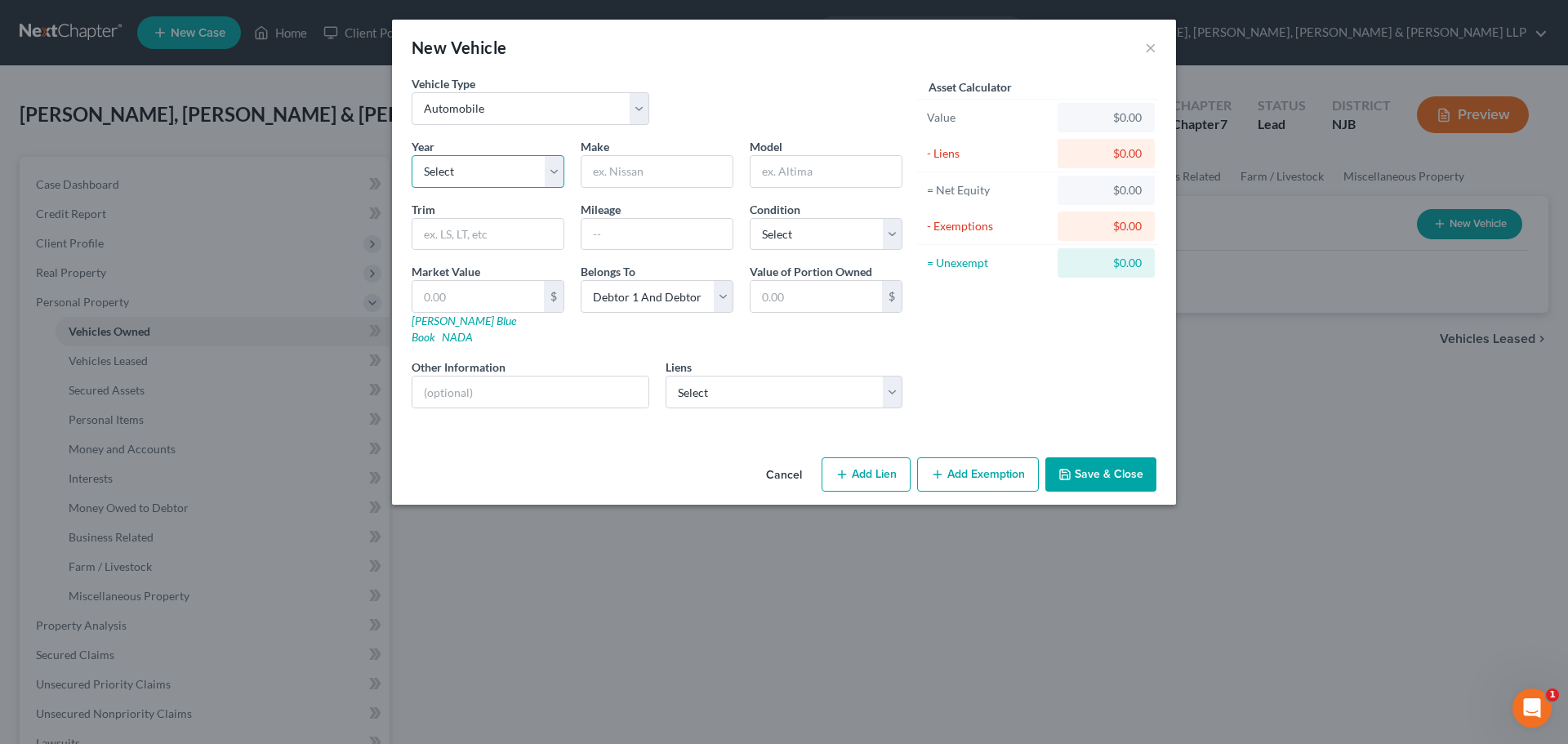
click at [513, 171] on select "Select 2026 2025 2024 2023 2022 2021 2020 2019 2018 2017 2016 2015 2014 2013 20…" at bounding box center [487, 171] width 153 height 33
select select "4"
click at [411, 155] on select "Select 2026 2025 2024 2023 2022 2021 2020 2019 2018 2017 2016 2015 2014 2013 20…" at bounding box center [487, 171] width 153 height 33
click at [651, 174] on input "text" at bounding box center [656, 171] width 151 height 31
type input "Tesla"
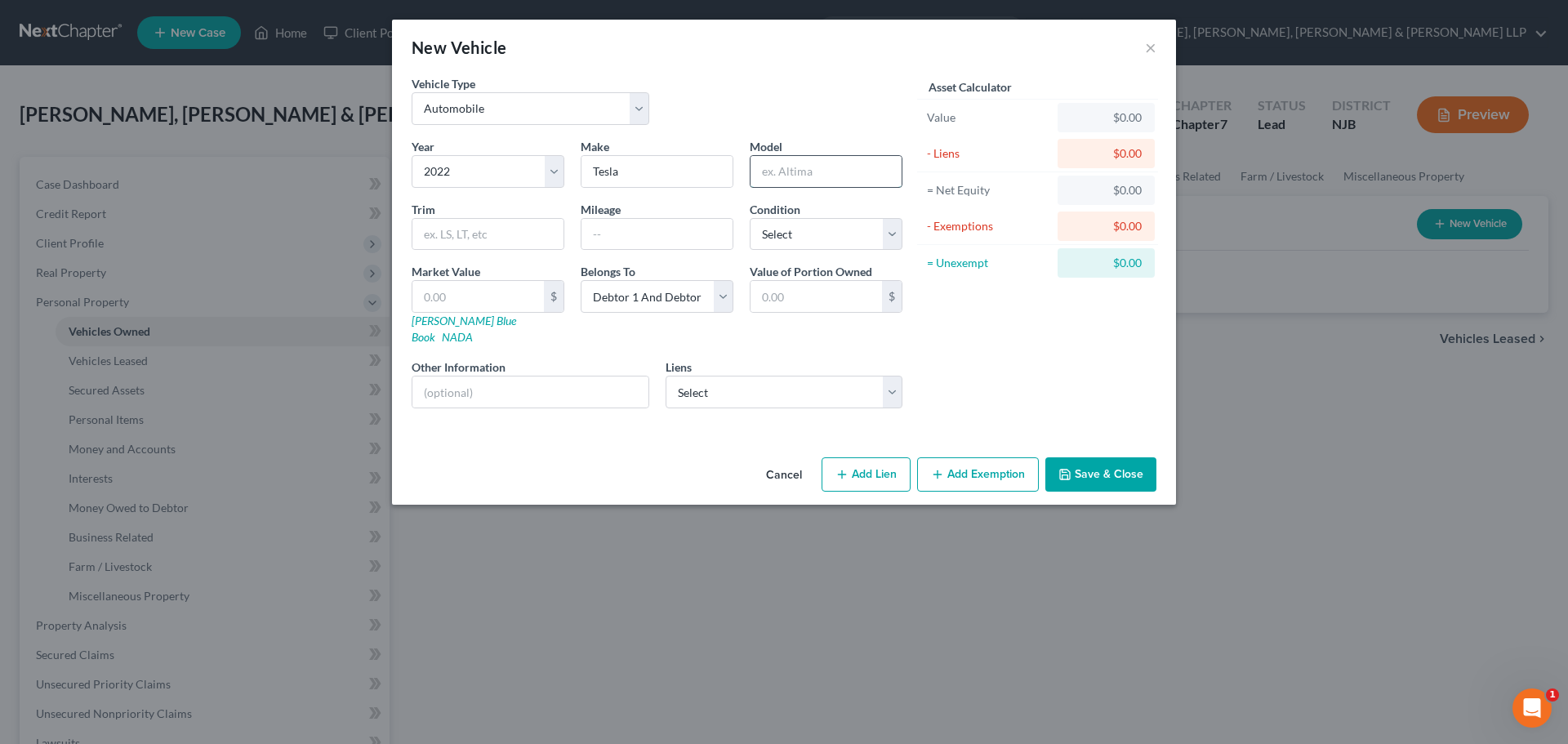
click at [798, 170] on input "text" at bounding box center [825, 171] width 151 height 31
type input "Y"
drag, startPoint x: 679, startPoint y: 237, endPoint x: 776, endPoint y: 238, distance: 97.0
click at [679, 237] on input "text" at bounding box center [656, 234] width 151 height 31
drag, startPoint x: 786, startPoint y: 240, endPoint x: 793, endPoint y: 249, distance: 11.4
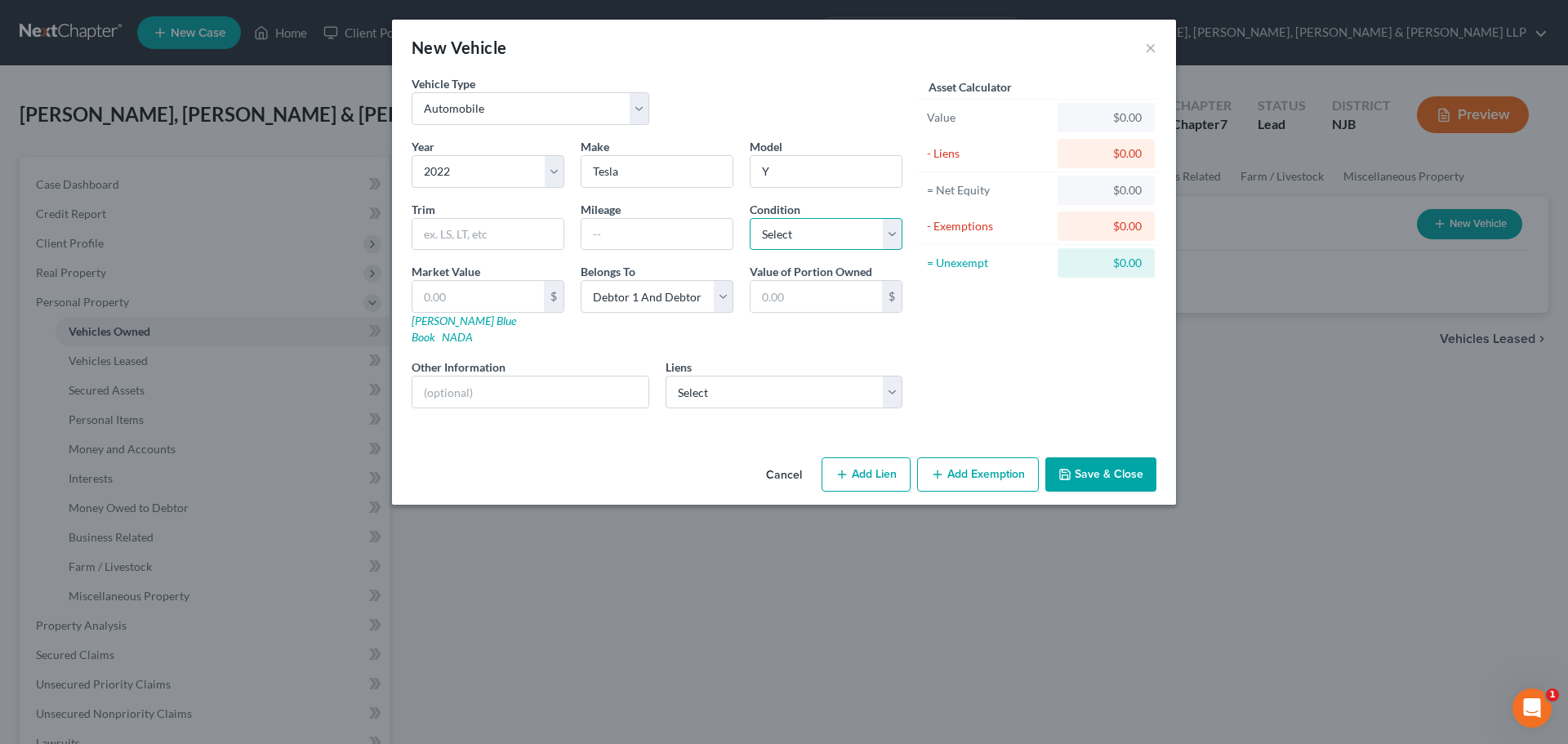
click at [786, 240] on select "Select Excellent Very Good Good Fair Poor" at bounding box center [825, 234] width 153 height 33
select select "2"
click at [749, 218] on select "Select Excellent Very Good Good Fair Poor" at bounding box center [825, 234] width 153 height 33
click at [729, 358] on div "Liens Select Wells Fargo Auto - $25,326.00" at bounding box center [784, 383] width 237 height 49
click at [731, 376] on select "Select Wells Fargo Auto - $25,326.00" at bounding box center [784, 392] width 237 height 33
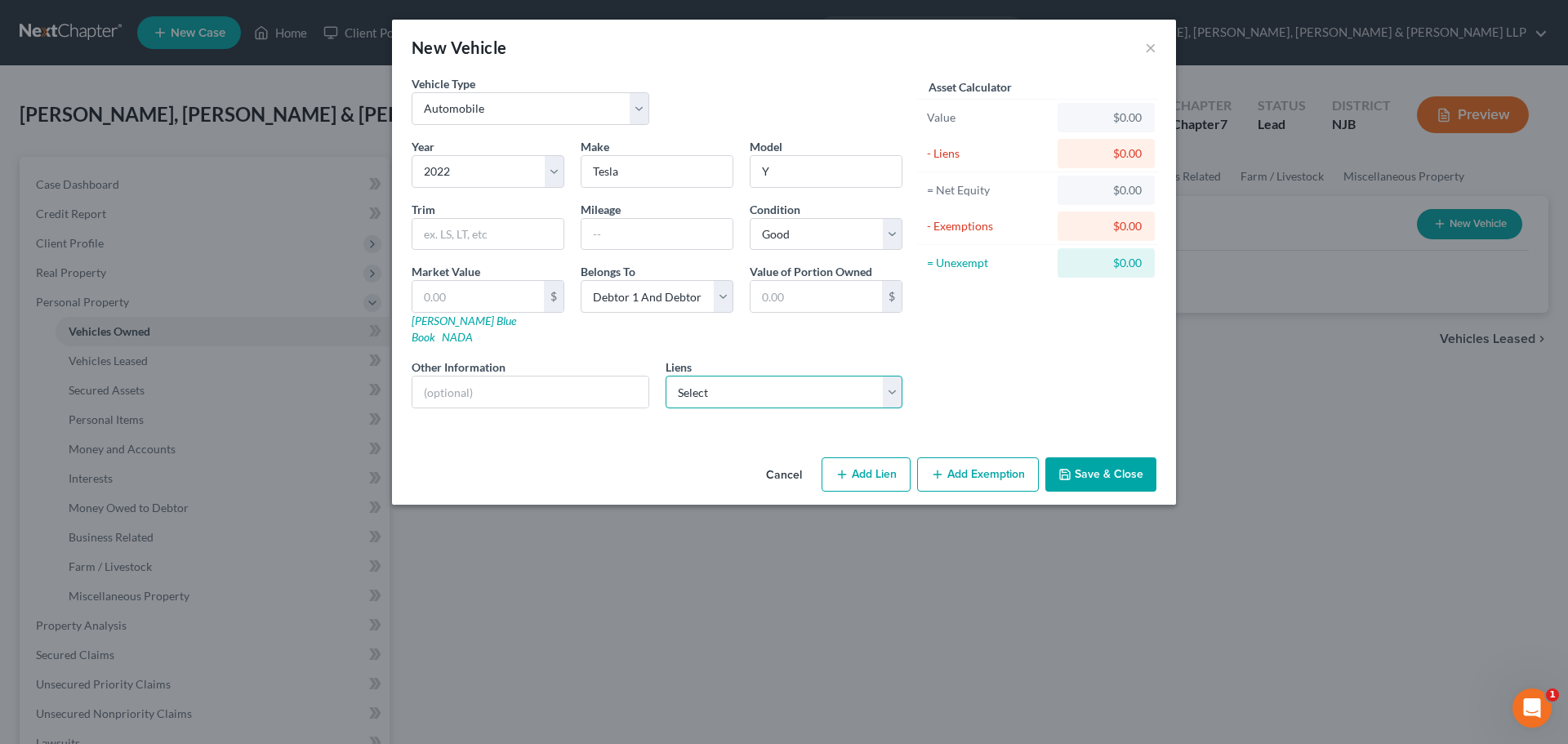
select select "28"
select select "0"
select select "2"
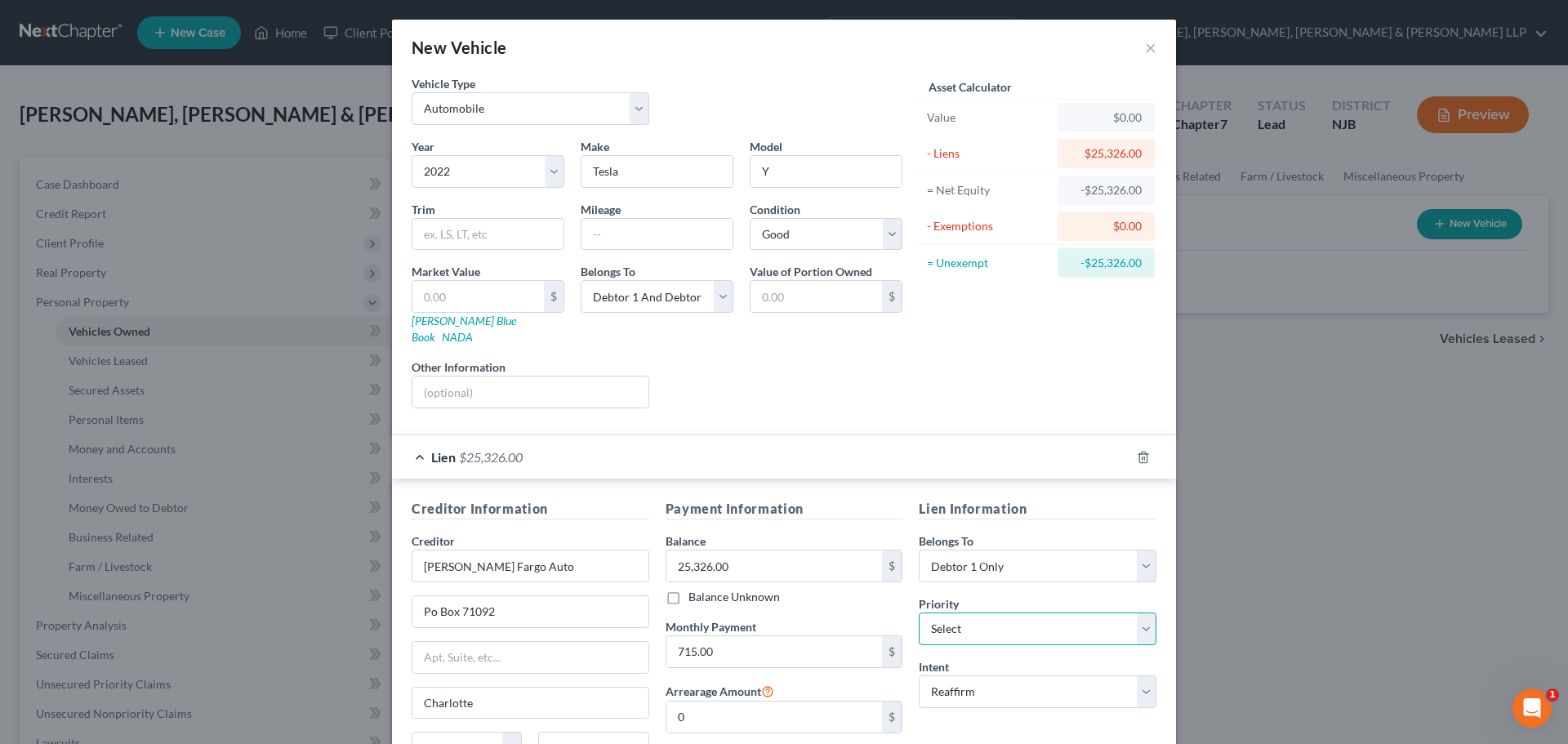
drag, startPoint x: 964, startPoint y: 614, endPoint x: 966, endPoint y: 597, distance: 17.1
click at [964, 614] on select "Select 1st 2nd 3rd 4th 5th 6th 7th 8th 9th 10th 11th 12th 13th 14th 15th 16th 1…" at bounding box center [1037, 628] width 237 height 33
select select "0"
click at [919, 612] on select "Select 1st 2nd 3rd 4th 5th 6th 7th 8th 9th 10th 11th 12th 13th 14th 15th 16th 1…" at bounding box center [1037, 628] width 237 height 33
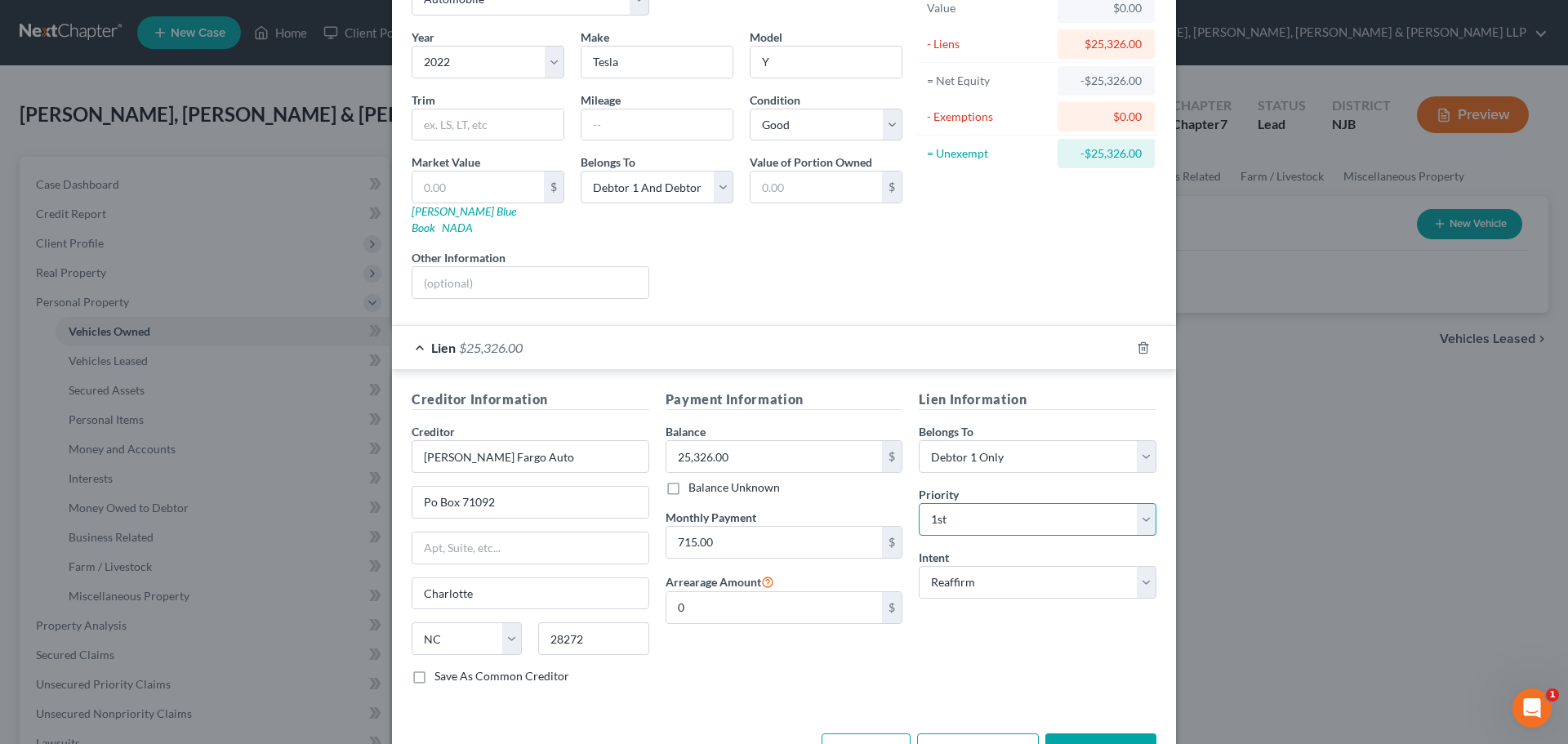
scroll to position [149, 0]
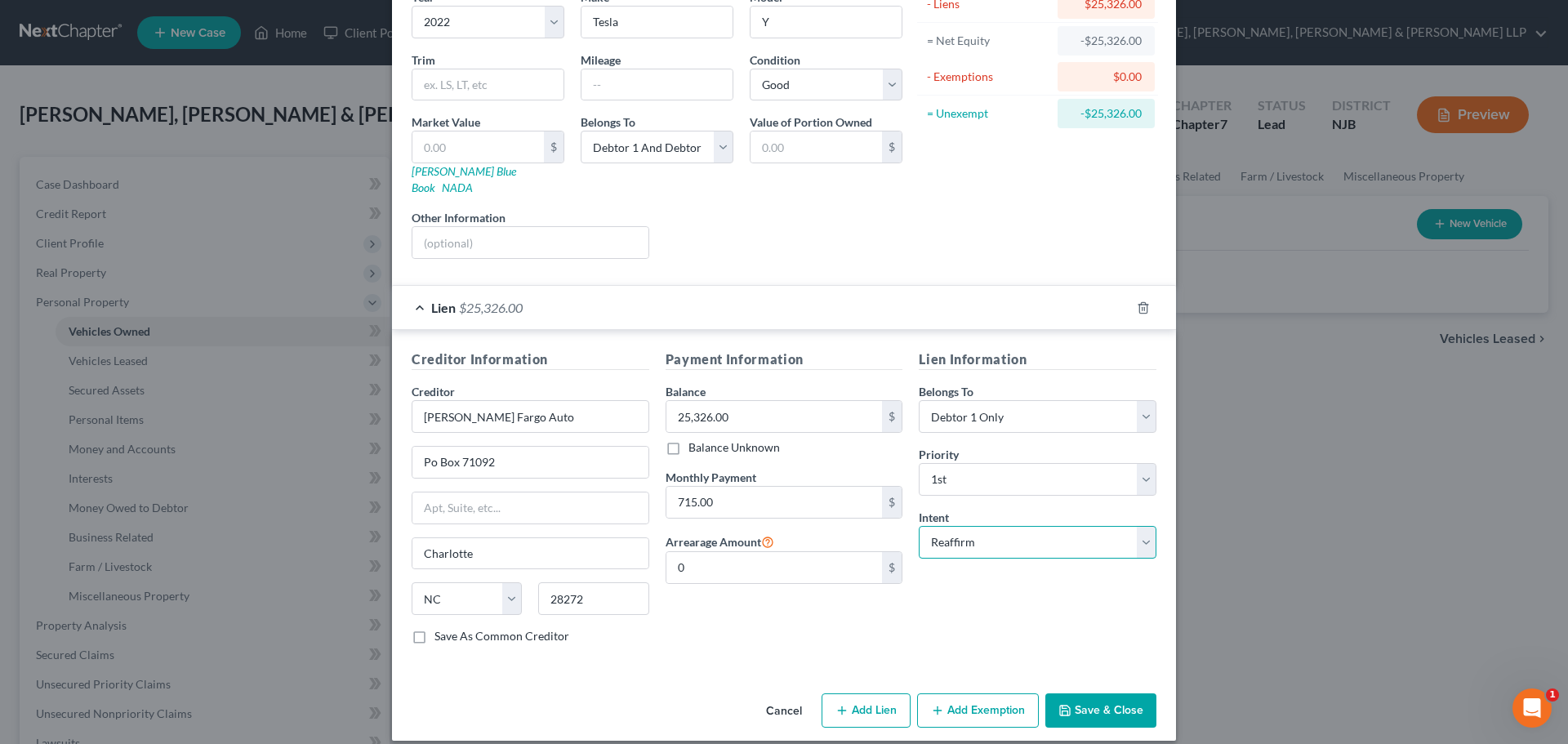
drag, startPoint x: 958, startPoint y: 524, endPoint x: 970, endPoint y: 541, distance: 20.8
click at [958, 526] on select "Select Surrender Redeem Reaffirm Avoid Other" at bounding box center [1037, 542] width 237 height 33
select select "0"
click at [919, 526] on select "Select Surrender Redeem Reaffirm Avoid Other" at bounding box center [1037, 542] width 237 height 33
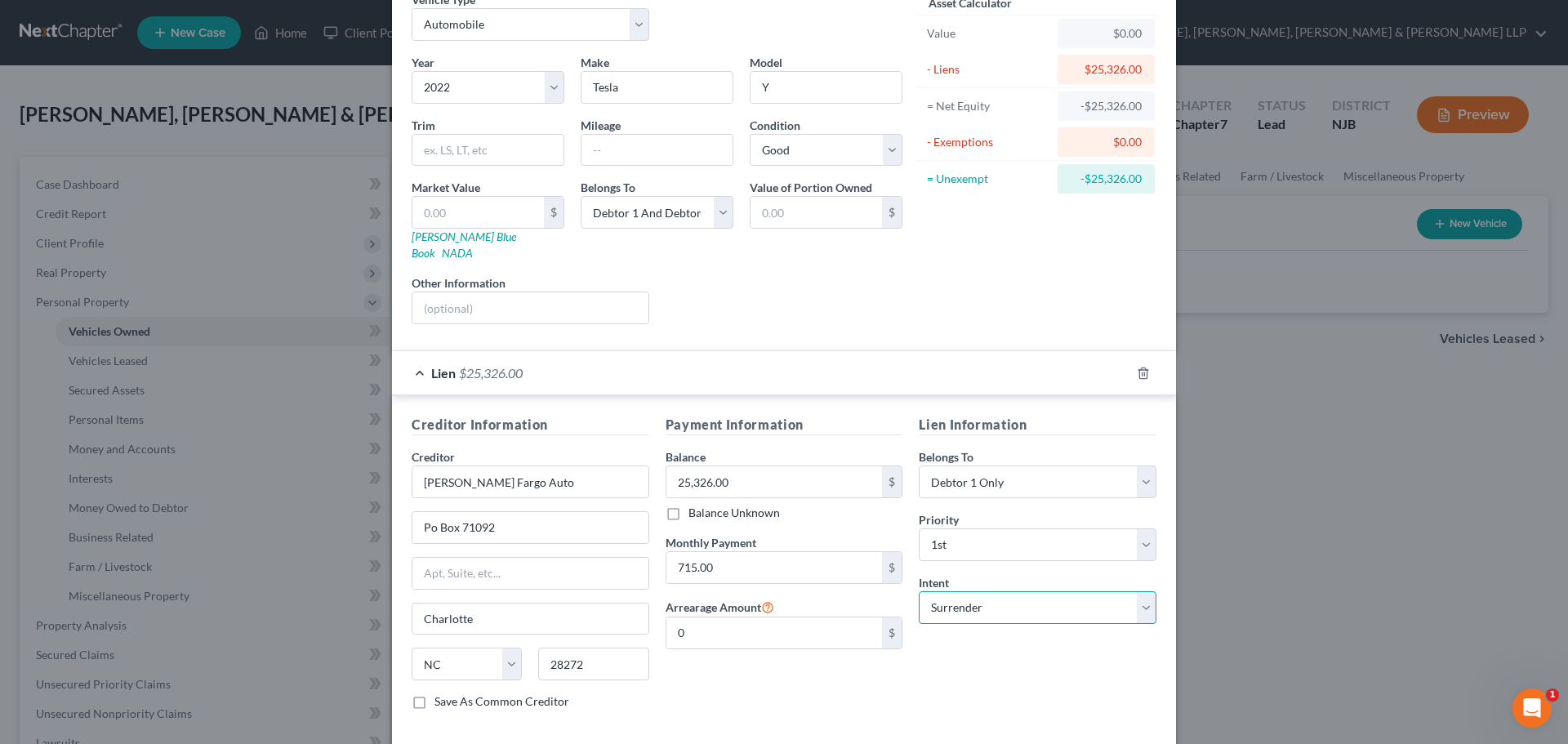
scroll to position [0, 0]
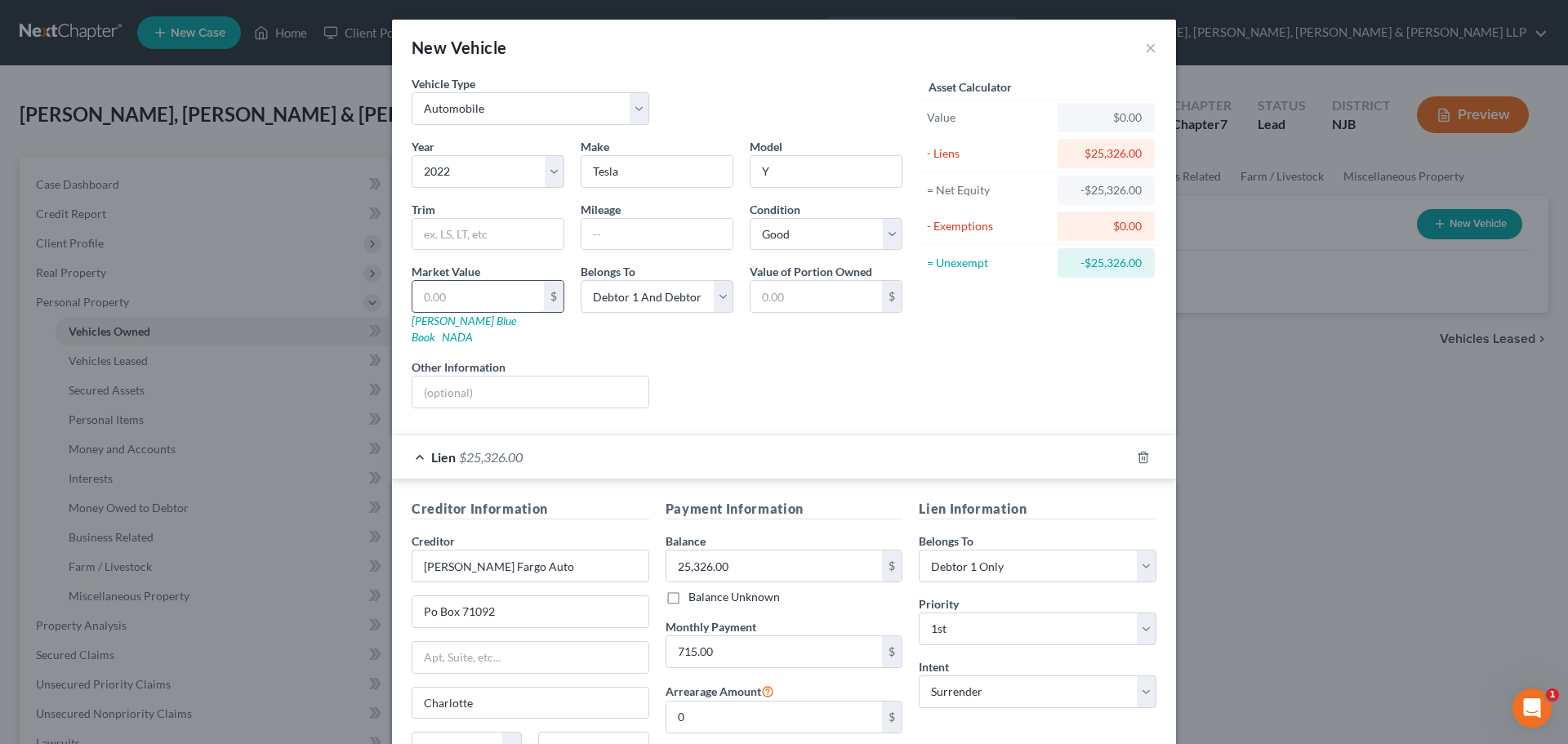
click at [454, 296] on input "text" at bounding box center [477, 296] width 131 height 31
click at [640, 241] on input "text" at bounding box center [656, 234] width 151 height 31
click at [596, 234] on input "80000" at bounding box center [656, 234] width 151 height 31
type input "80000"
click at [469, 292] on input "text" at bounding box center [477, 296] width 131 height 31
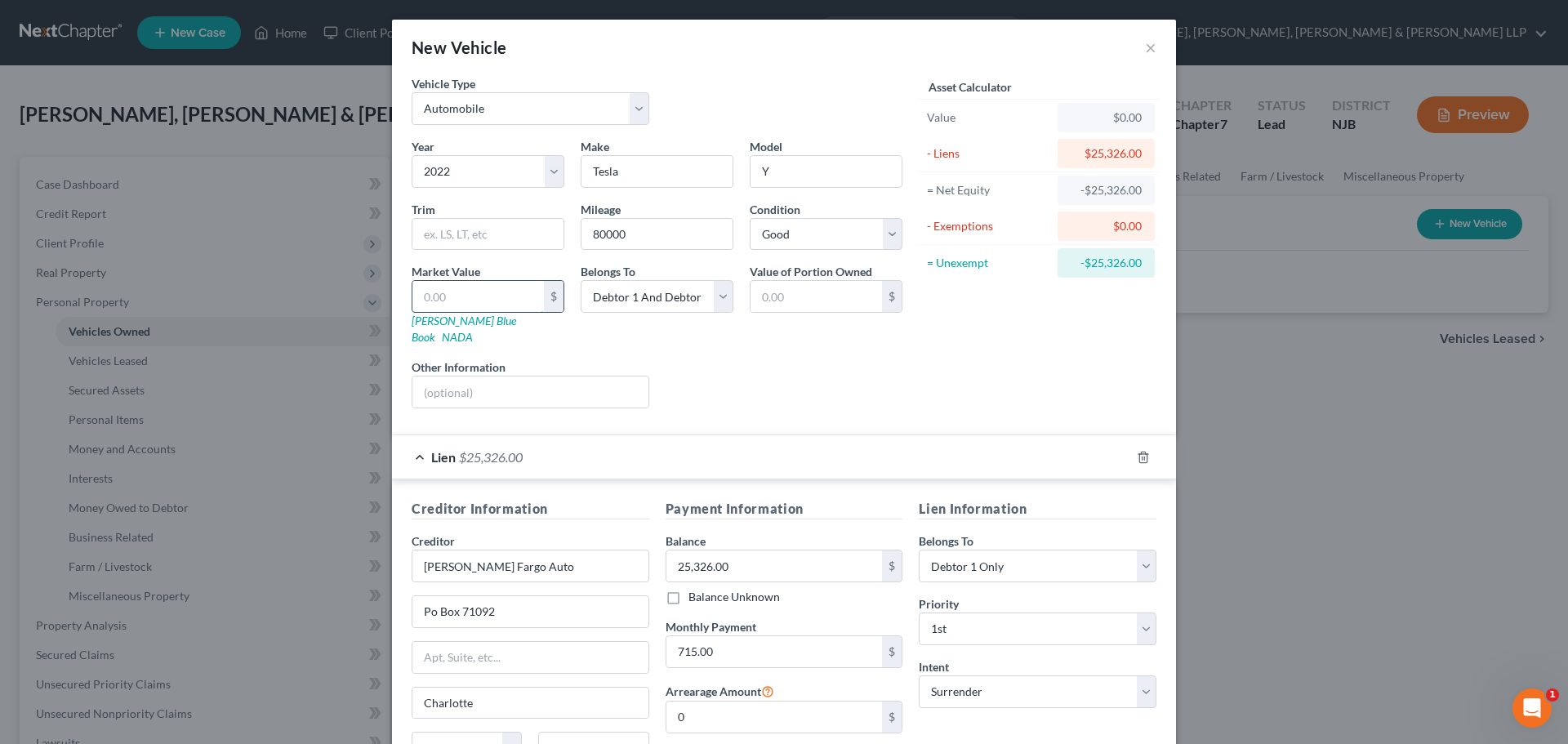
type input "1"
type input "1.00"
type input "19"
type input "19.00"
type input "193"
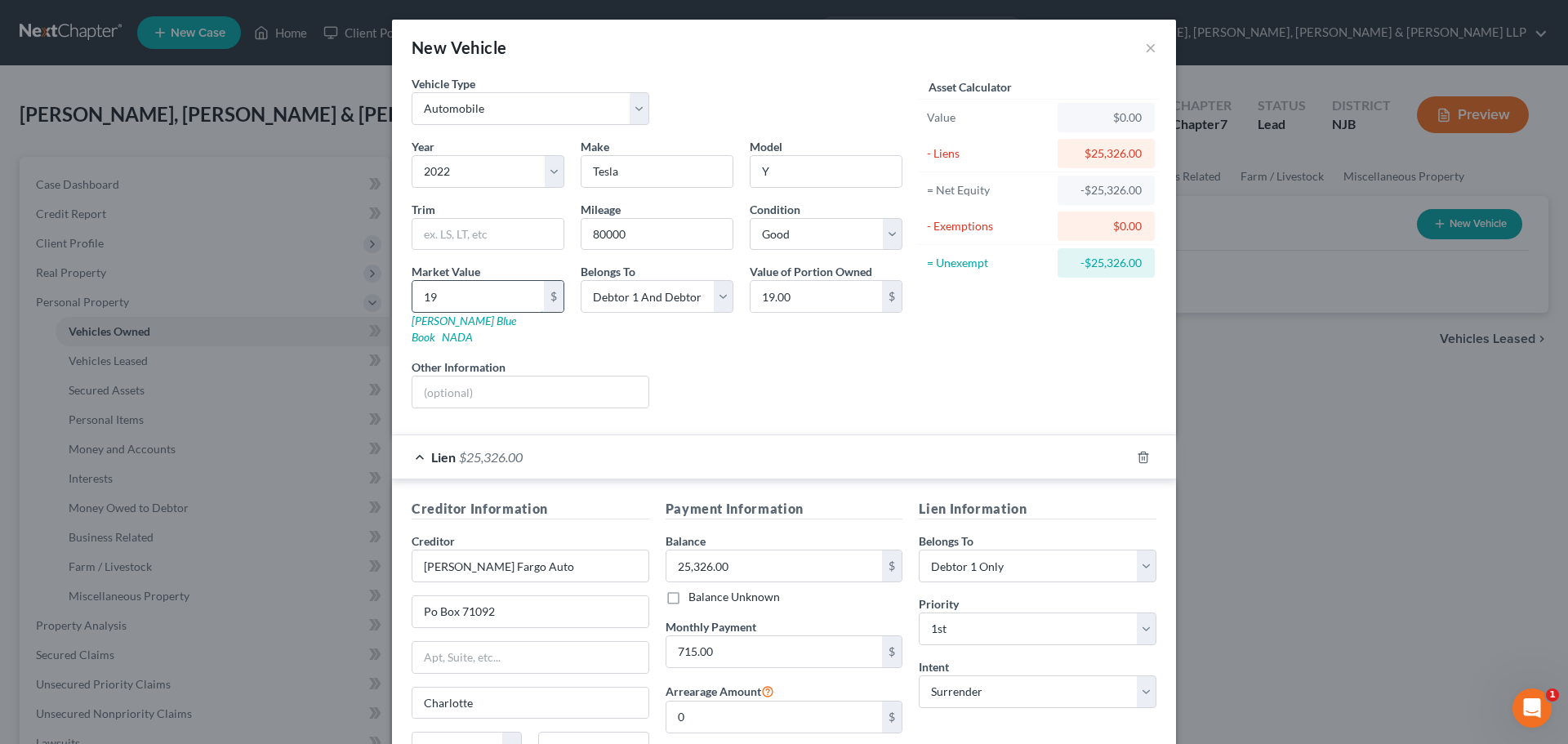
type input "193.00"
type input "1930"
type input "1,930.00"
type input "1,9300"
type input "19,300.00"
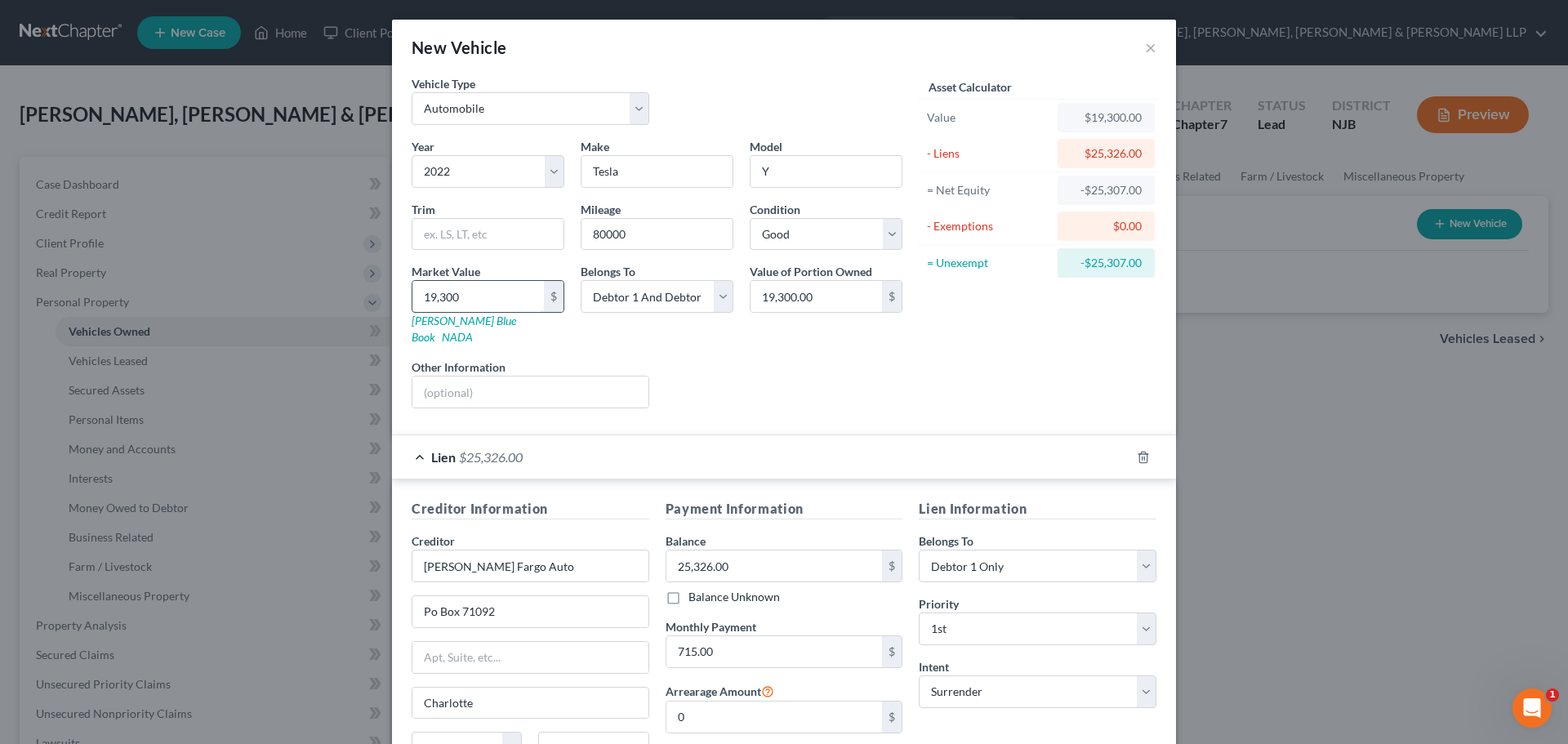
type input "19,30"
type input "1,930.00"
type input "1,93"
type input "193.00"
type input "19"
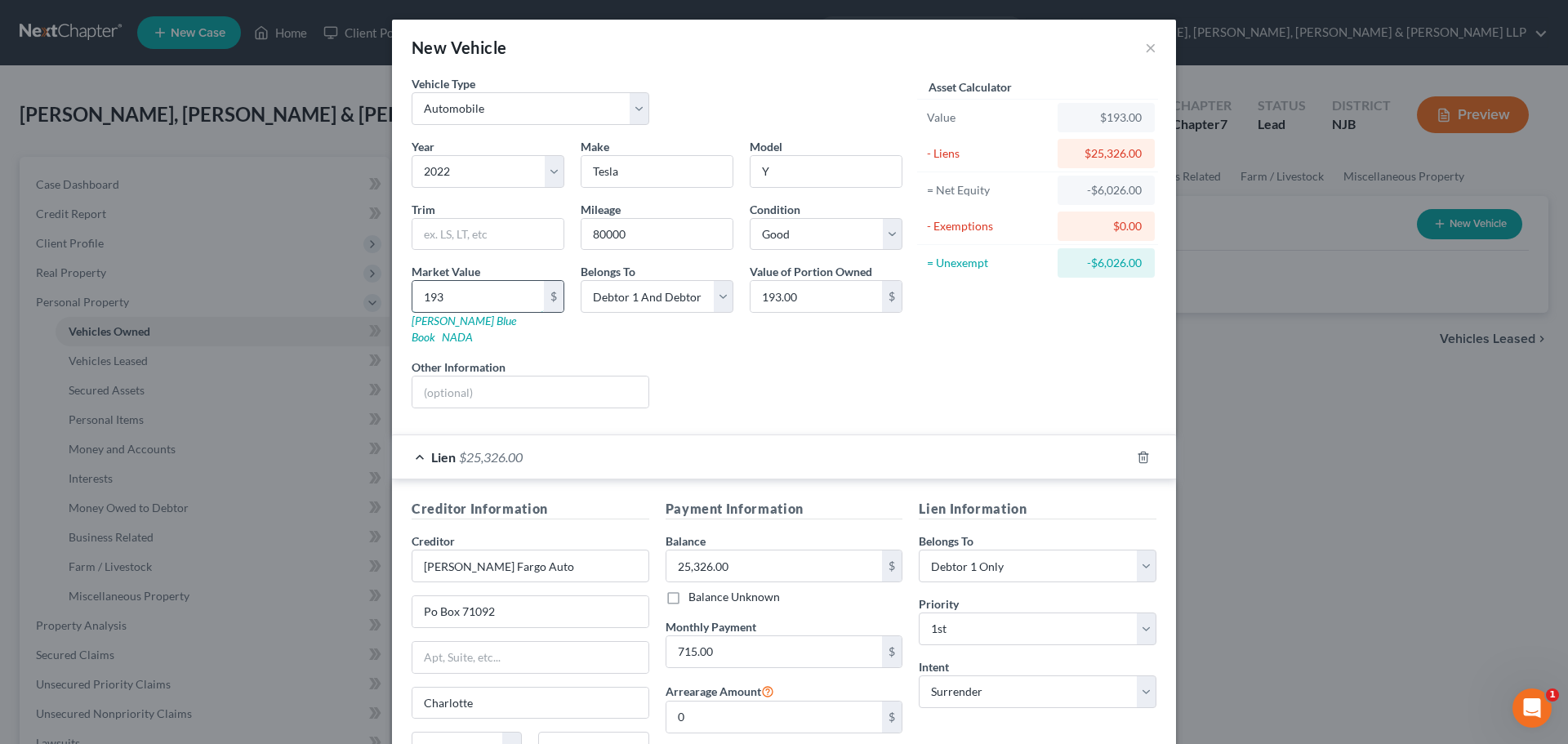
type input "19.00"
type input "196"
type input "196.00"
type input "1960"
type input "1,960.00"
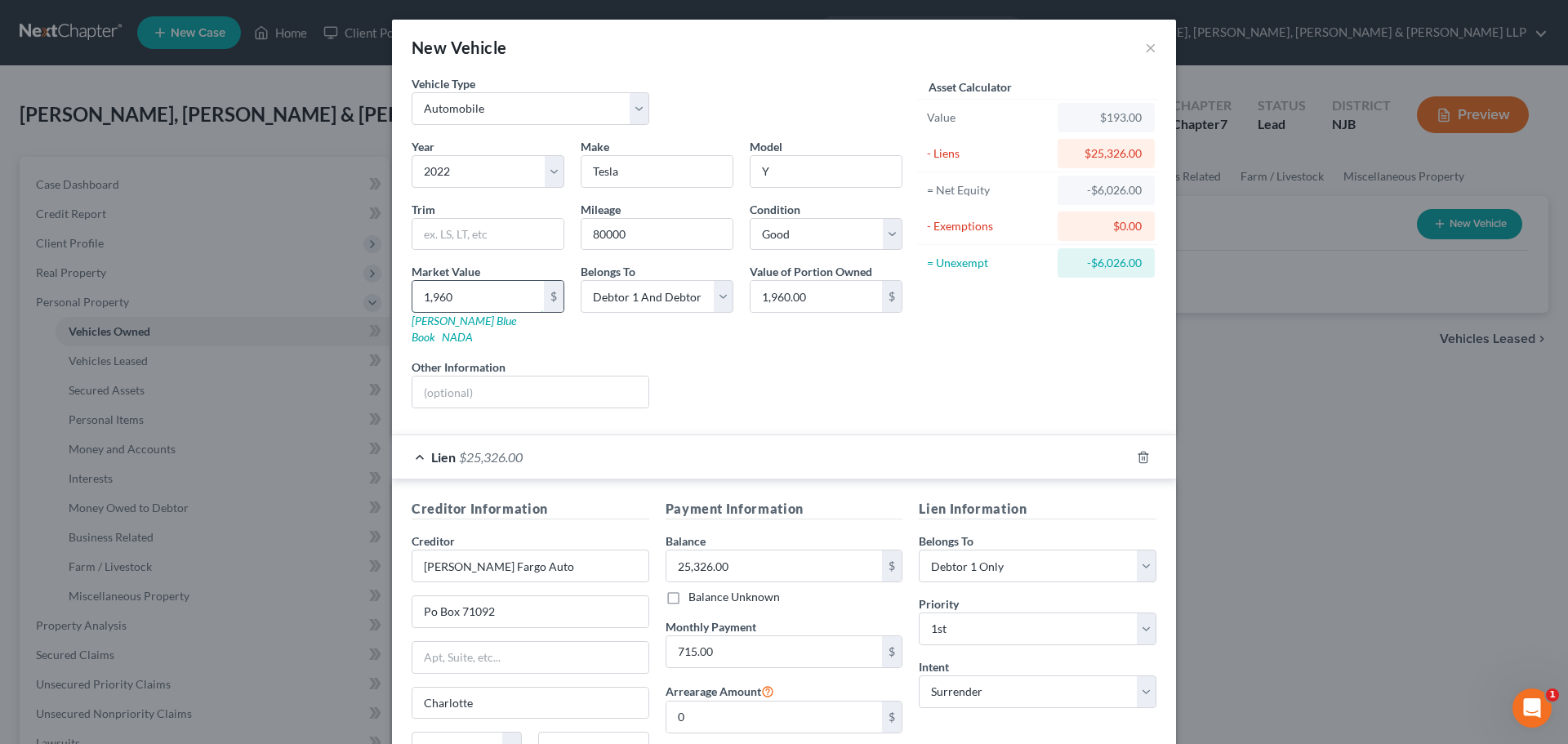
type input "1,9600"
type input "19,600.00"
click at [486, 449] on div "Lien $25,326.00" at bounding box center [761, 456] width 738 height 43
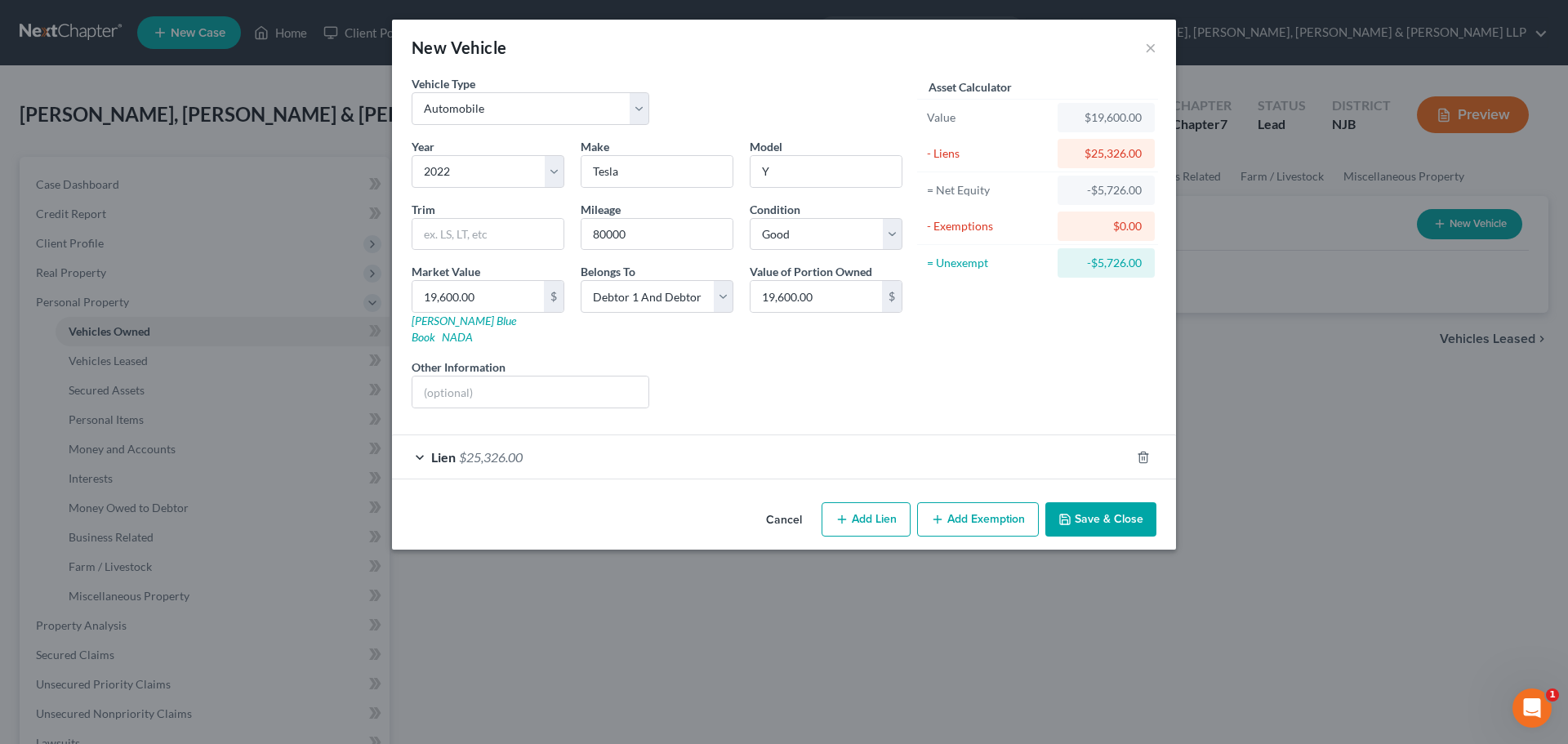
click at [1100, 502] on button "Save & Close" at bounding box center [1100, 519] width 111 height 34
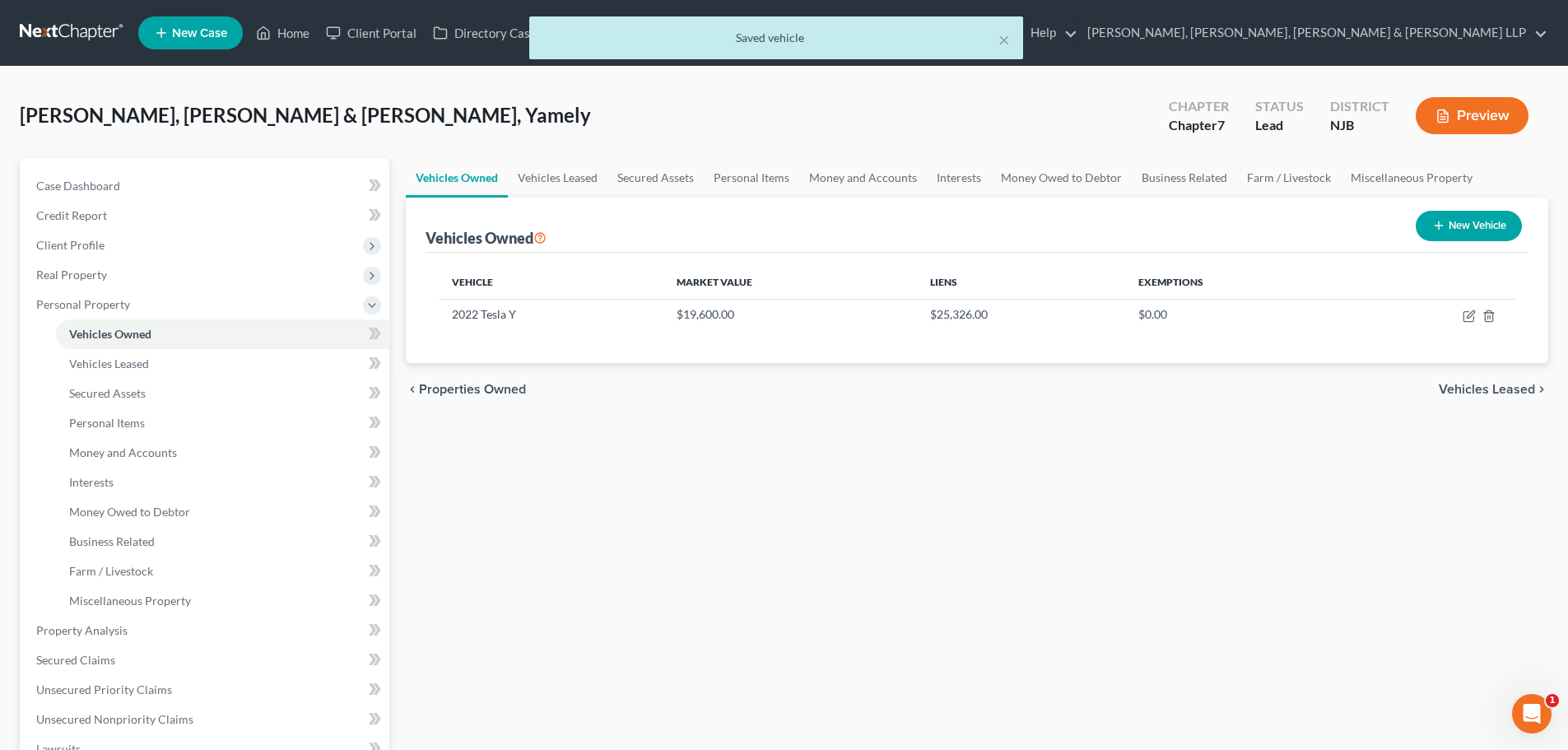
click at [1452, 213] on button "New Vehicle" at bounding box center [1468, 226] width 106 height 30
select select "0"
select select "2"
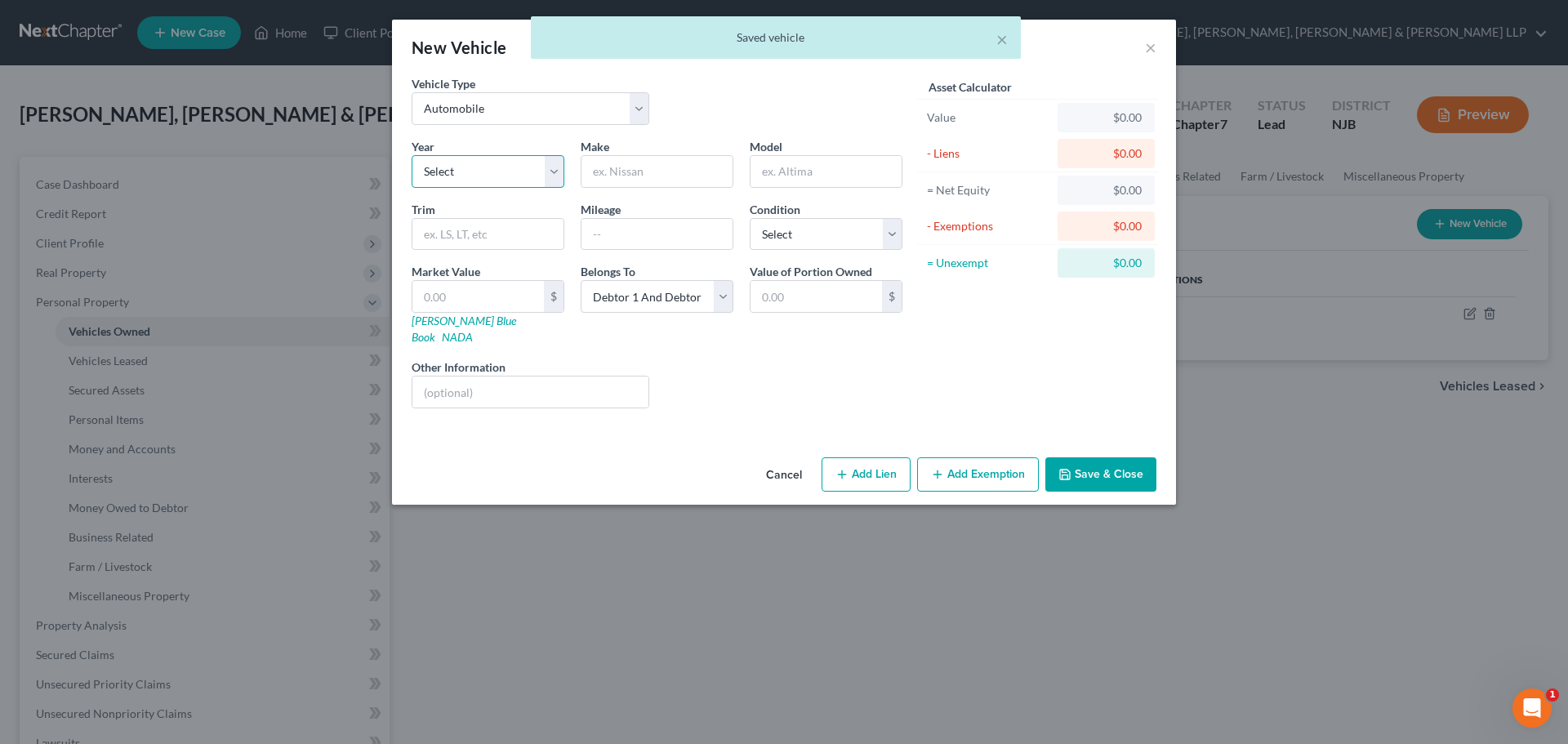
click at [538, 166] on select "Select 2026 2025 2024 2023 2022 2021 2020 2019 2018 2017 2016 2015 2014 2013 20…" at bounding box center [487, 171] width 153 height 33
select select "5"
click at [411, 155] on select "Select 2026 2025 2024 2023 2022 2021 2020 2019 2018 2017 2016 2015 2014 2013 20…" at bounding box center [487, 171] width 153 height 33
click at [665, 166] on input "text" at bounding box center [656, 171] width 151 height 31
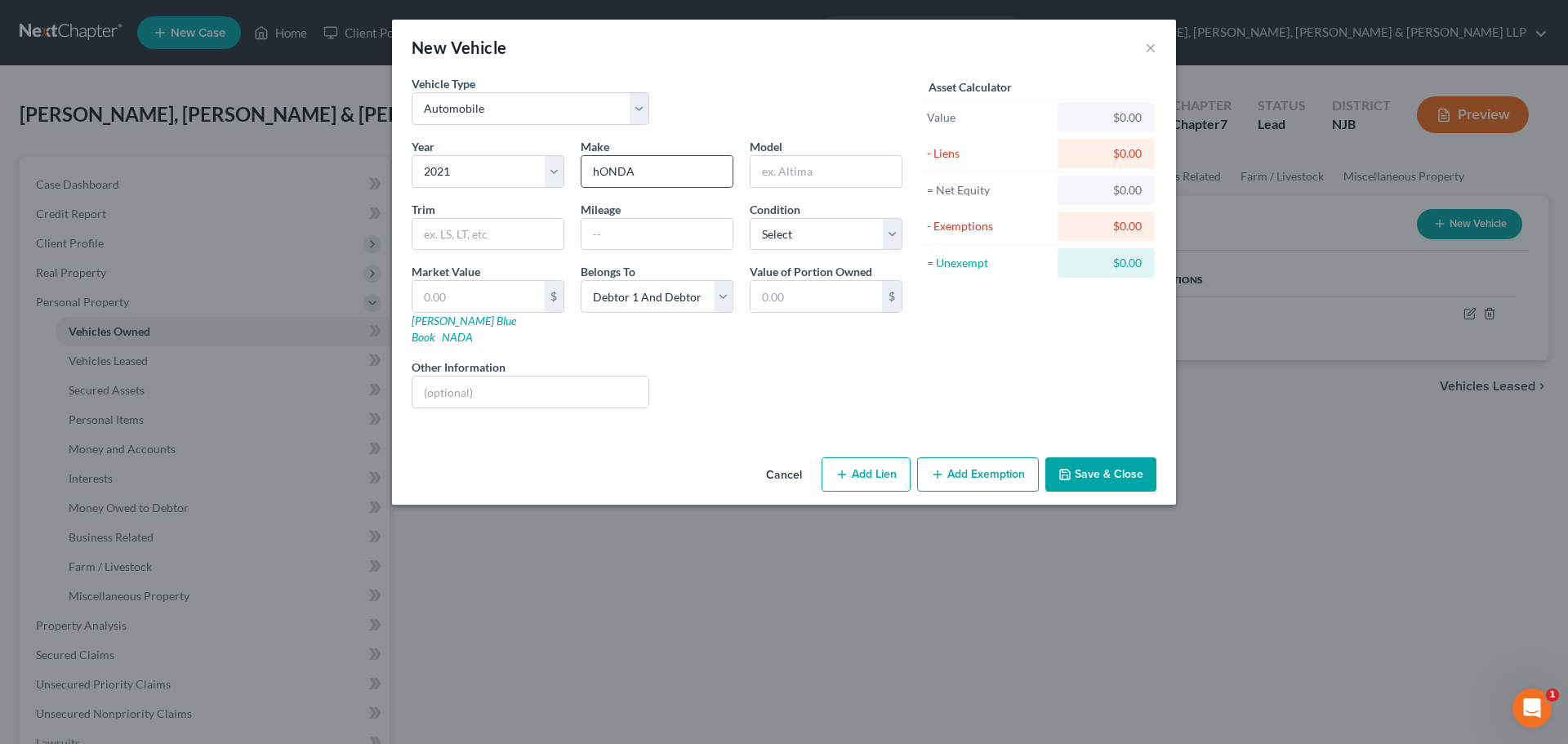
type input "Honda"
click at [835, 170] on input "text" at bounding box center [825, 171] width 151 height 31
type input "CRV"
click at [626, 247] on input "text" at bounding box center [656, 234] width 151 height 31
type input "126000"
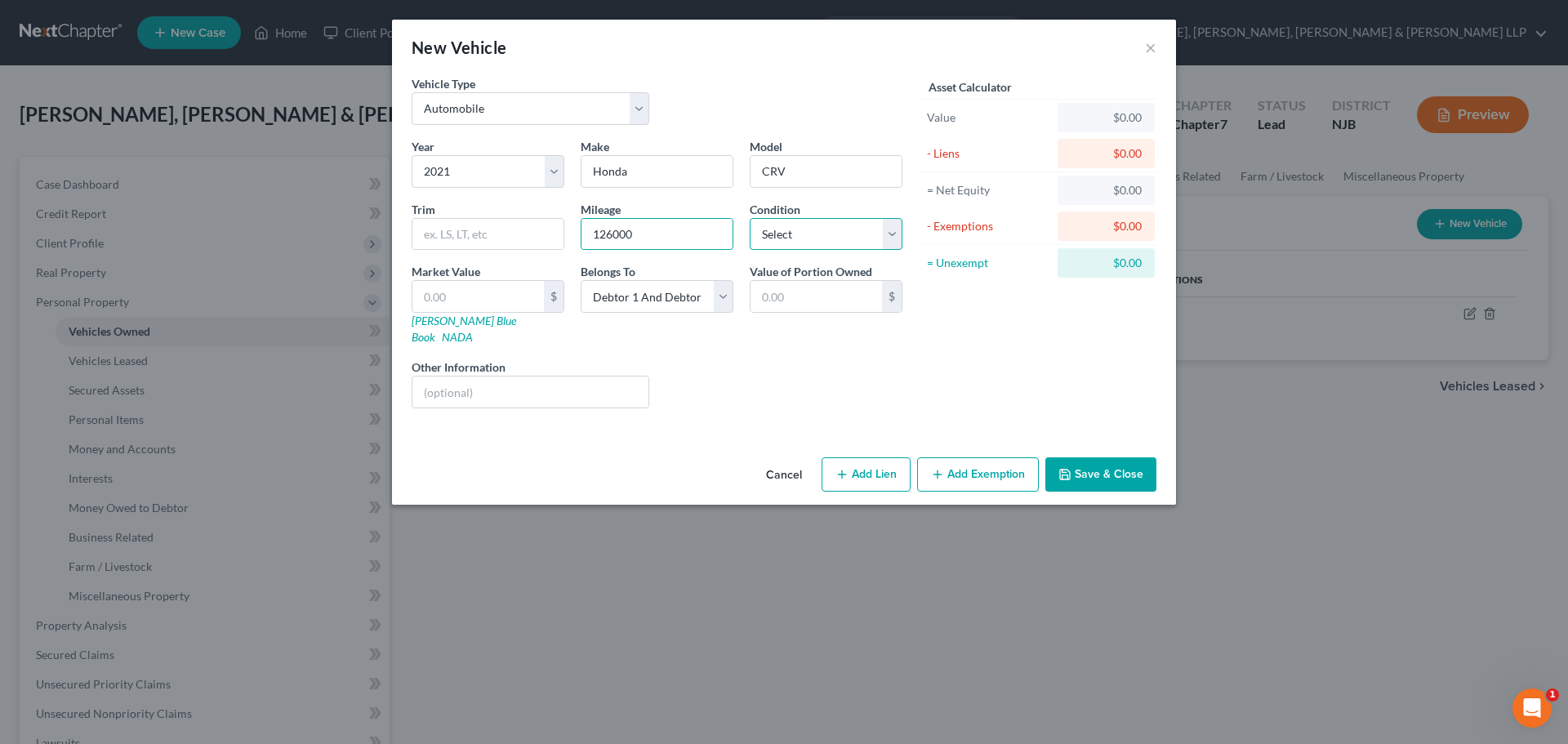
click at [822, 248] on select "Select Excellent Very Good Good Fair Poor" at bounding box center [825, 234] width 153 height 33
select select "2"
click at [749, 218] on select "Select Excellent Very Good Good Fair Poor" at bounding box center [825, 234] width 153 height 33
click at [640, 306] on select "Select Debtor 1 Only Debtor 2 Only Debtor 1 And Debtor 2 Only At Least One Of T…" at bounding box center [656, 296] width 153 height 33
select select "1"
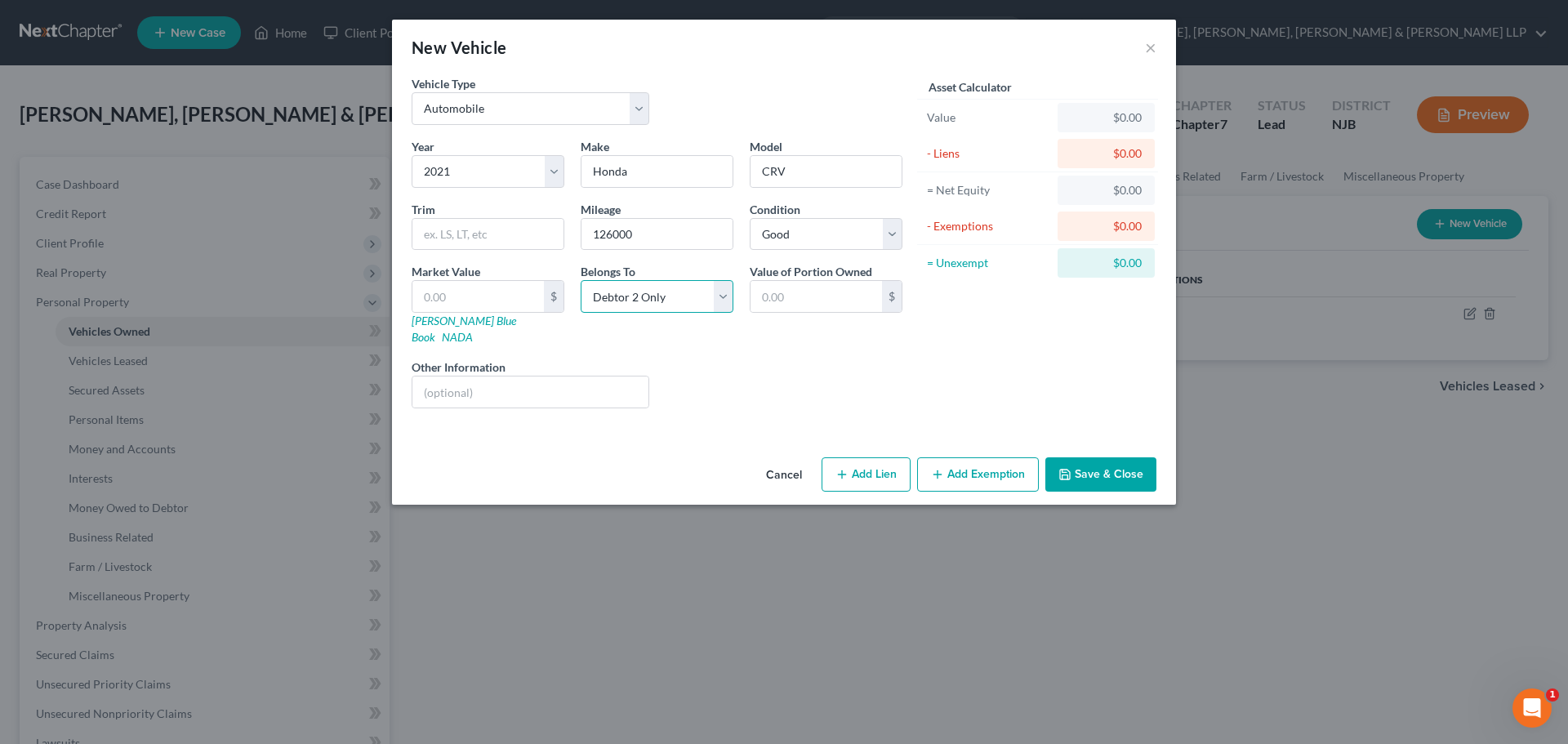
click at [581, 280] on select "Select Debtor 1 Only Debtor 2 Only Debtor 1 And Debtor 2 Only At Least One Of T…" at bounding box center [656, 296] width 153 height 33
click at [470, 292] on input "text" at bounding box center [477, 296] width 131 height 31
type input "1"
type input "1.00"
type input "13"
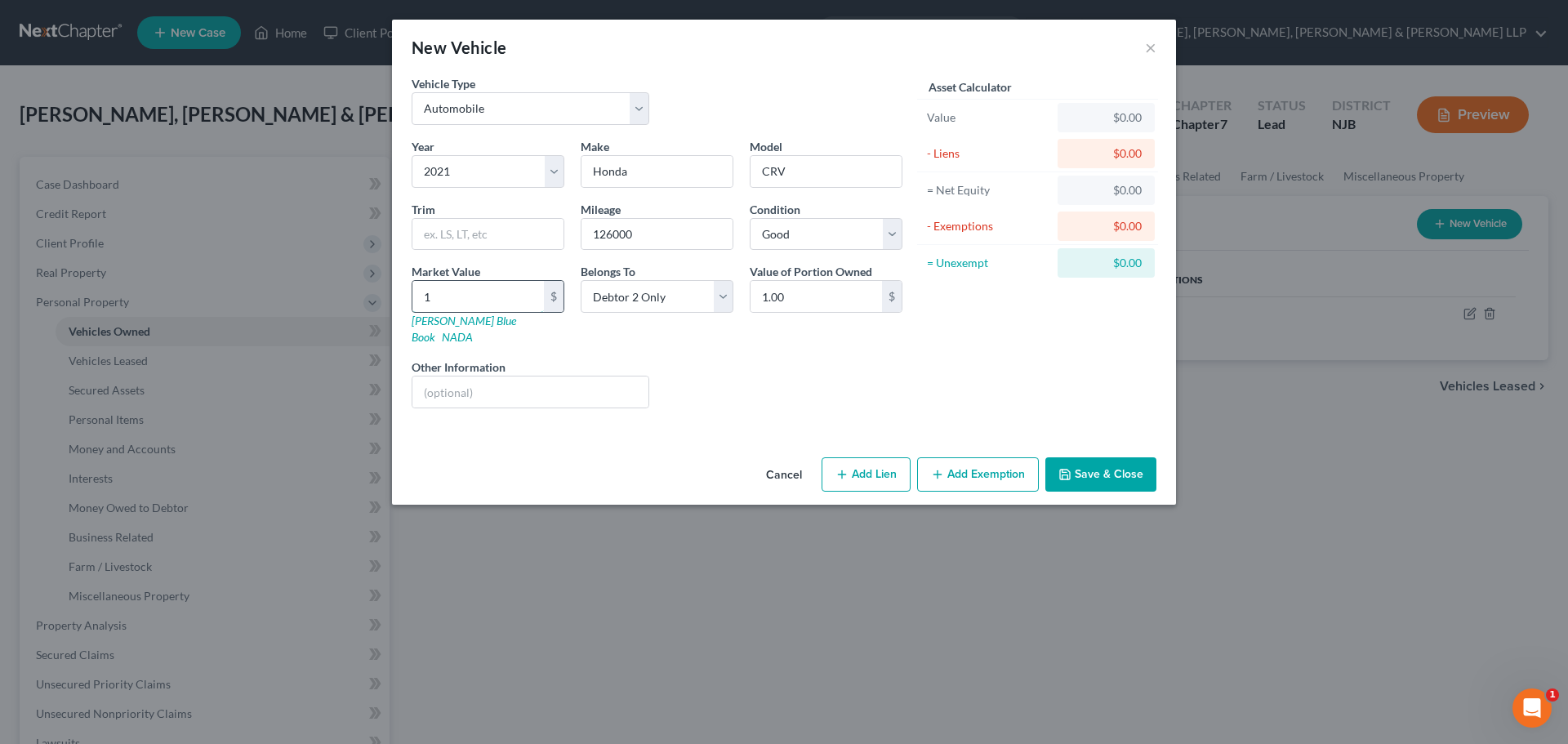
type input "13.00"
type input "132"
type input "132.00"
type input "1320"
type input "1,320.00"
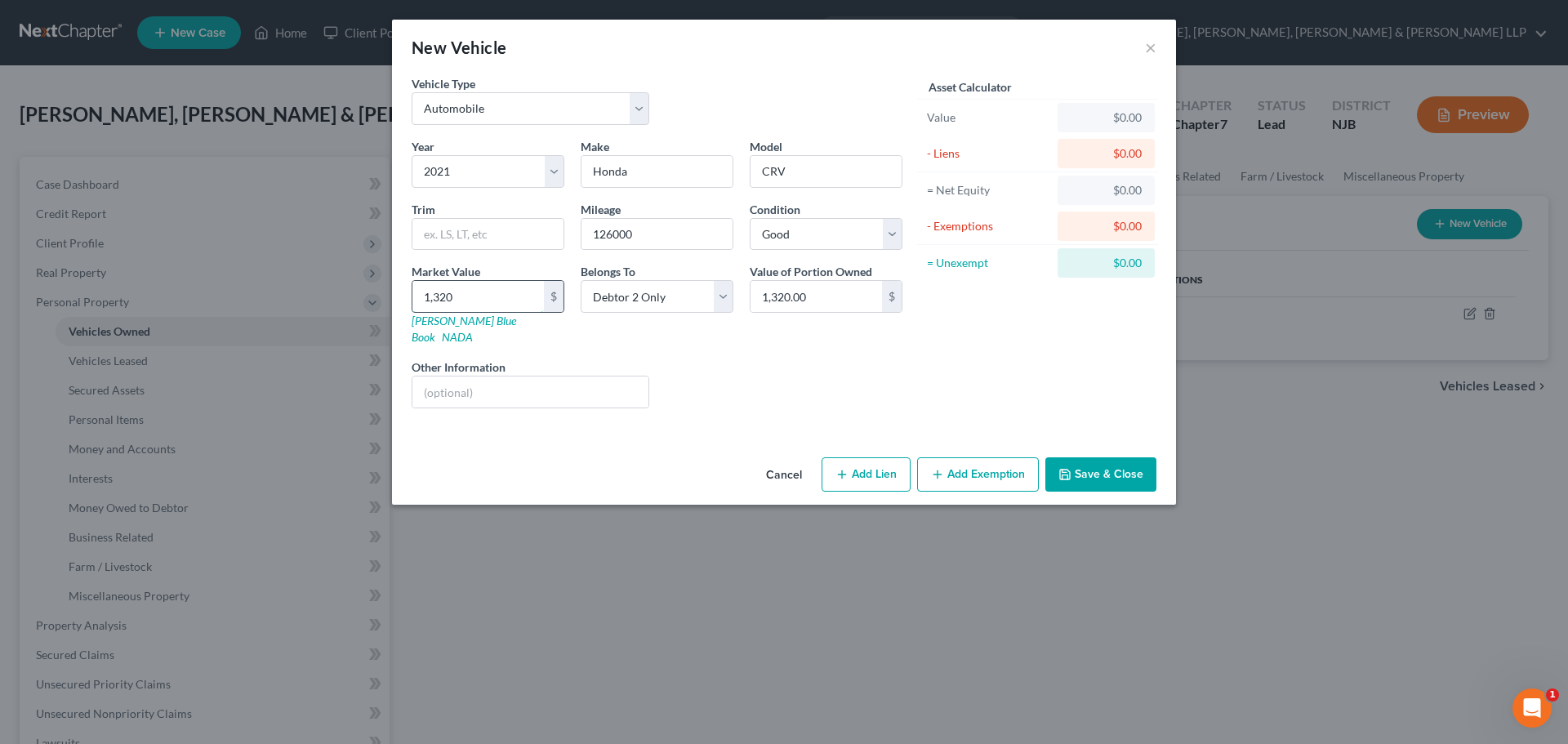
type input "1,3200"
type input "13,200.00"
click at [980, 462] on button "Add Exemption" at bounding box center [978, 474] width 122 height 34
select select "2"
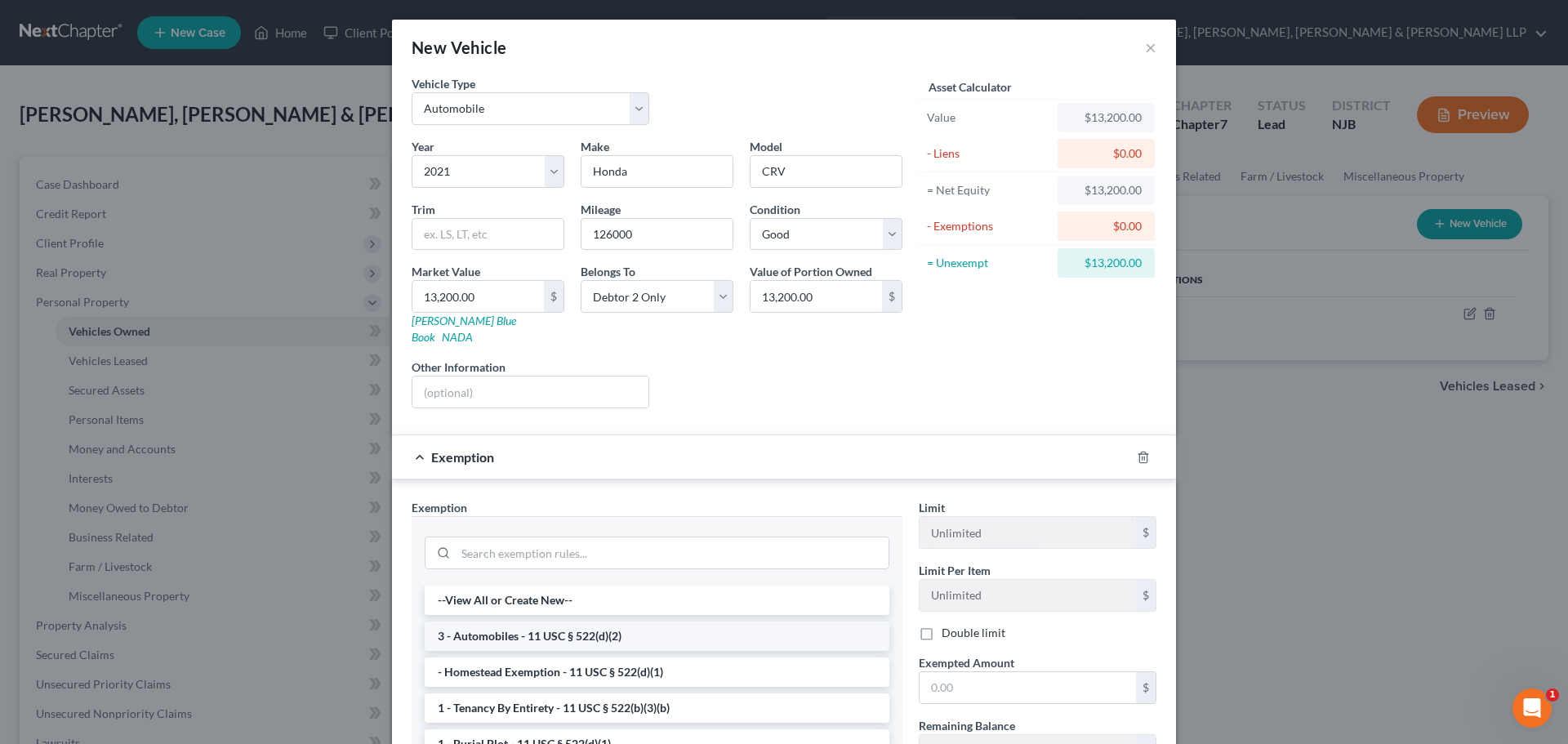
click at [603, 621] on li "3 - Automobiles - 11 USC § 522(d)(2)" at bounding box center [656, 635] width 465 height 29
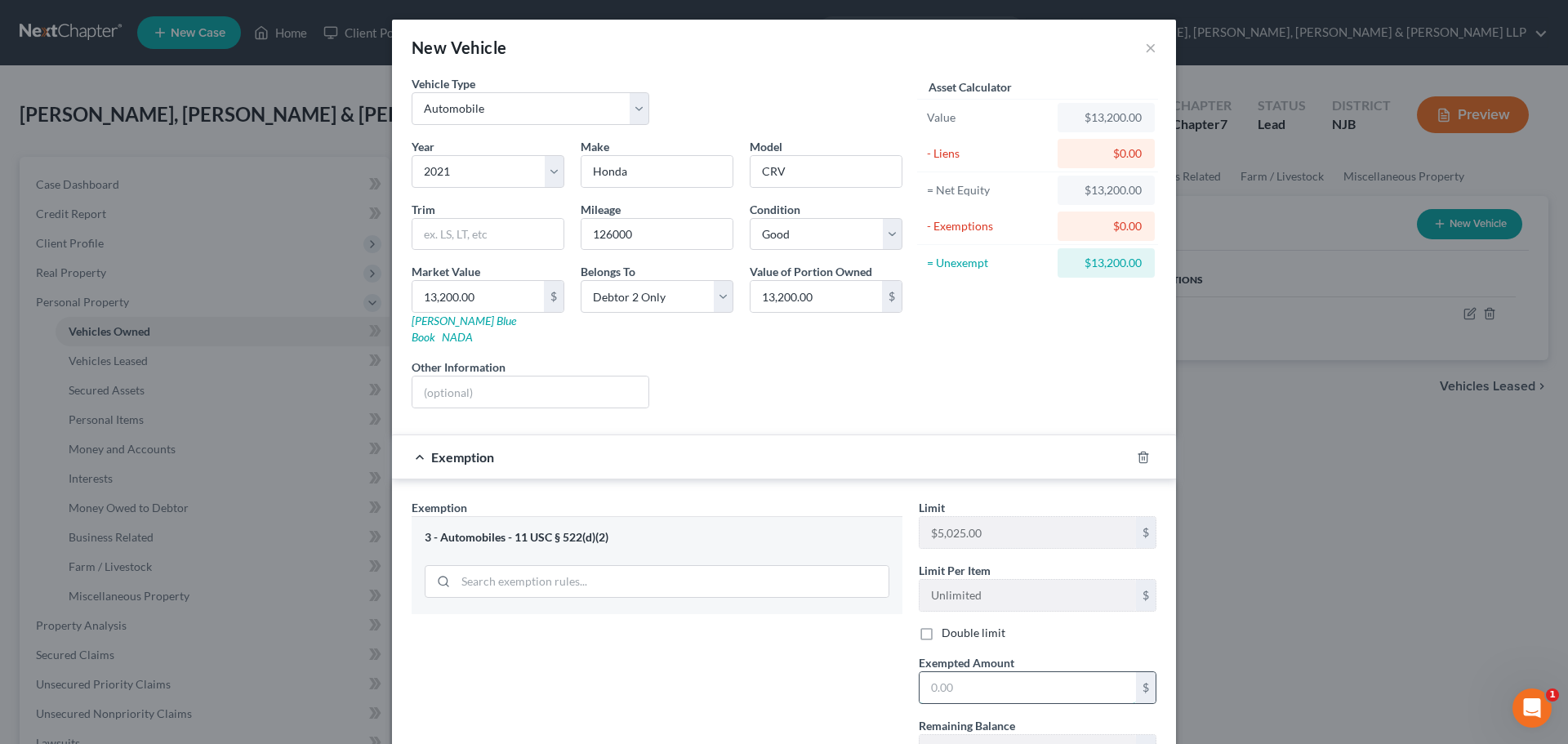
click at [974, 673] on input "text" at bounding box center [1027, 688] width 216 height 31
type input "5,025.00"
click at [488, 443] on div "Exemption $5,025.00" at bounding box center [761, 456] width 738 height 43
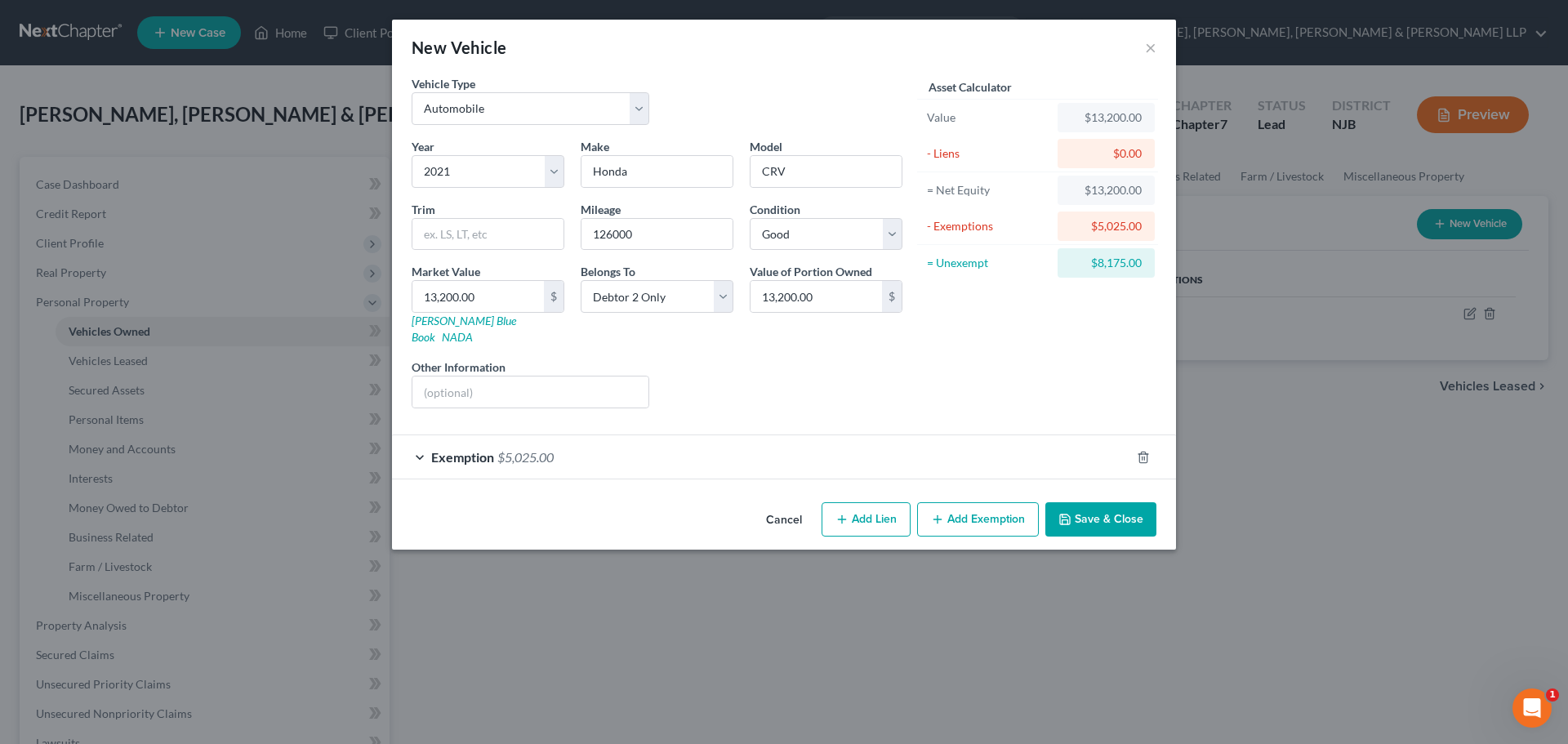
click at [1006, 507] on button "Add Exemption" at bounding box center [978, 519] width 122 height 34
select select "2"
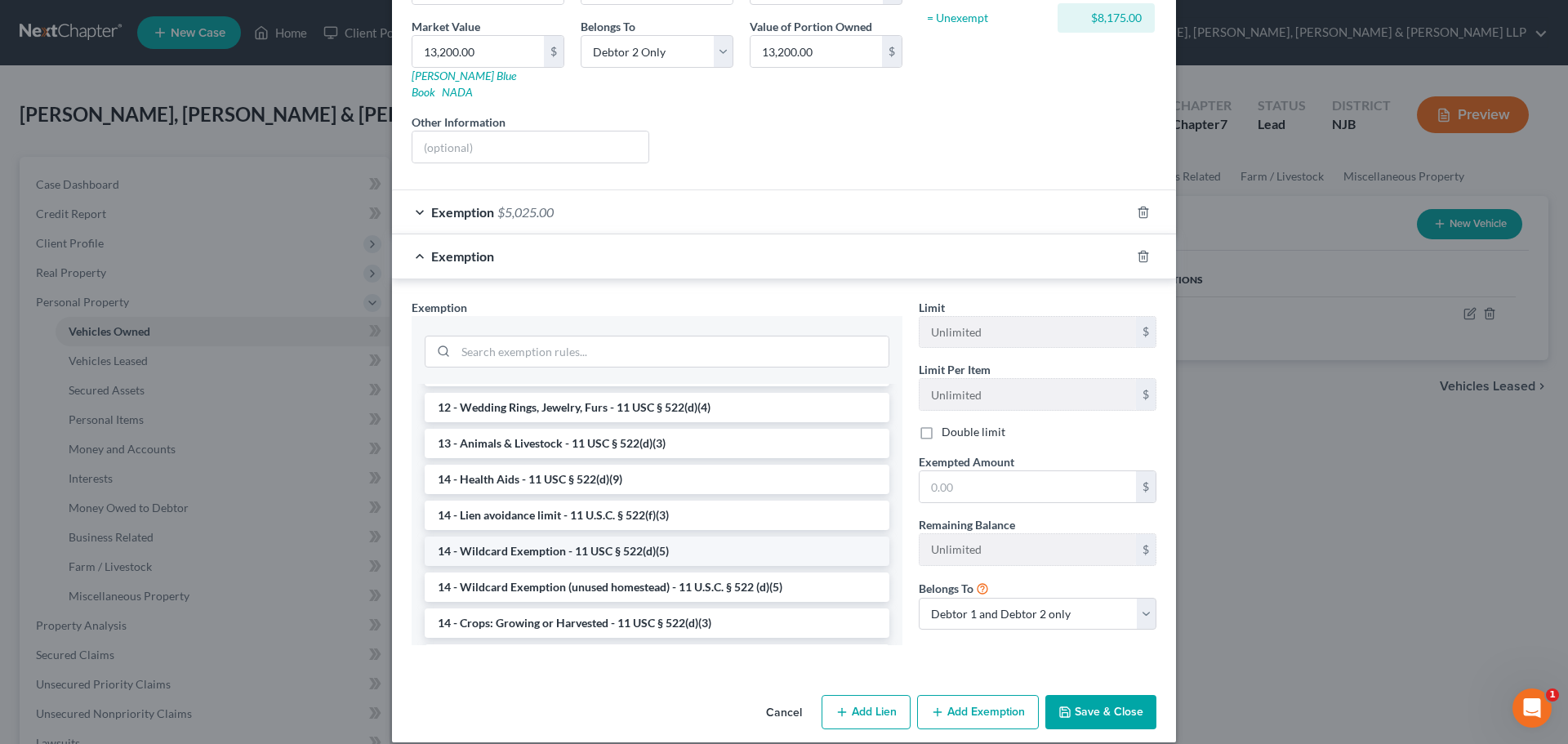
scroll to position [245, 0]
click at [551, 537] on li "14 - Wildcard Exemption (unused homestead) - 11 U.S.C. § 522 (d)(5)" at bounding box center [656, 548] width 465 height 29
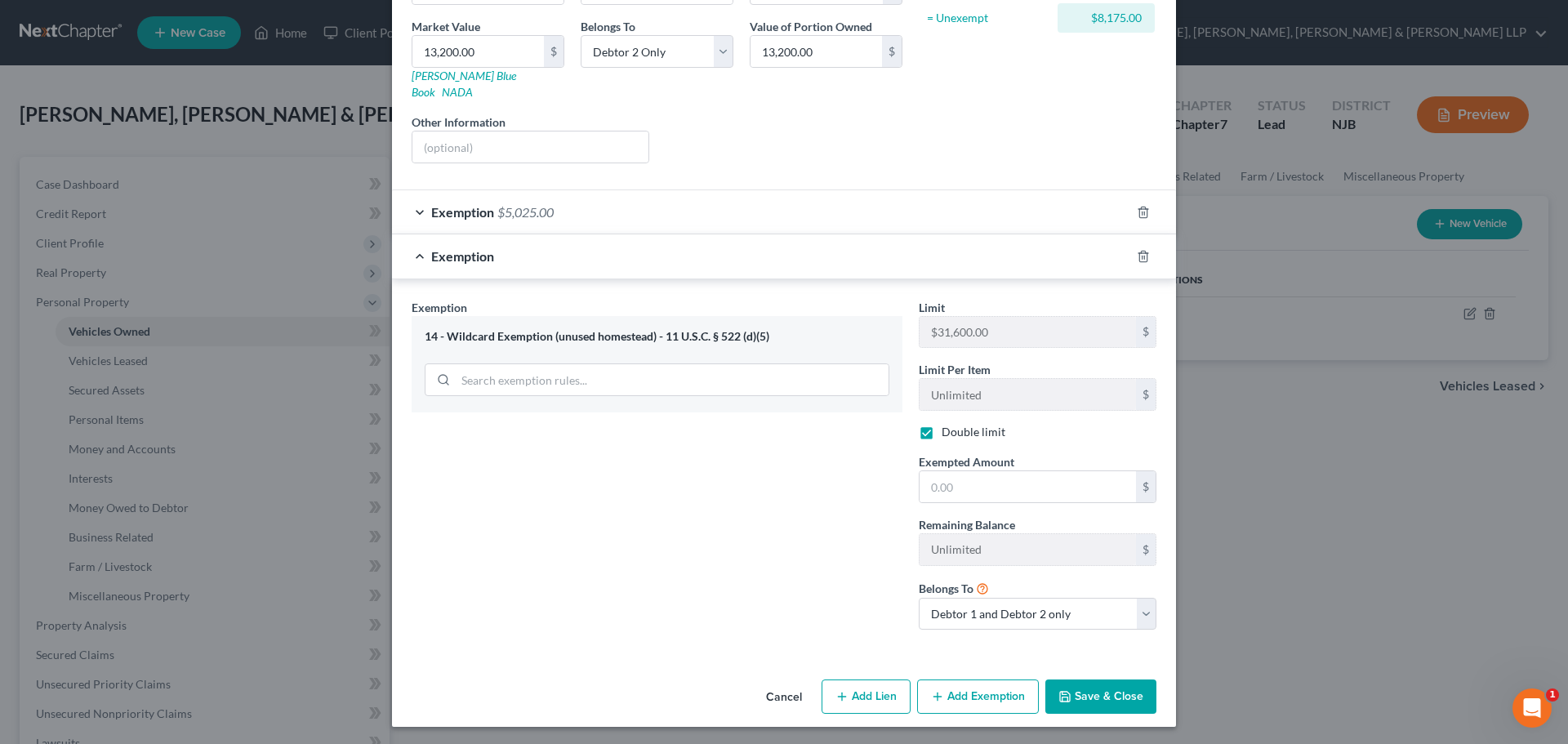
checkbox input "true"
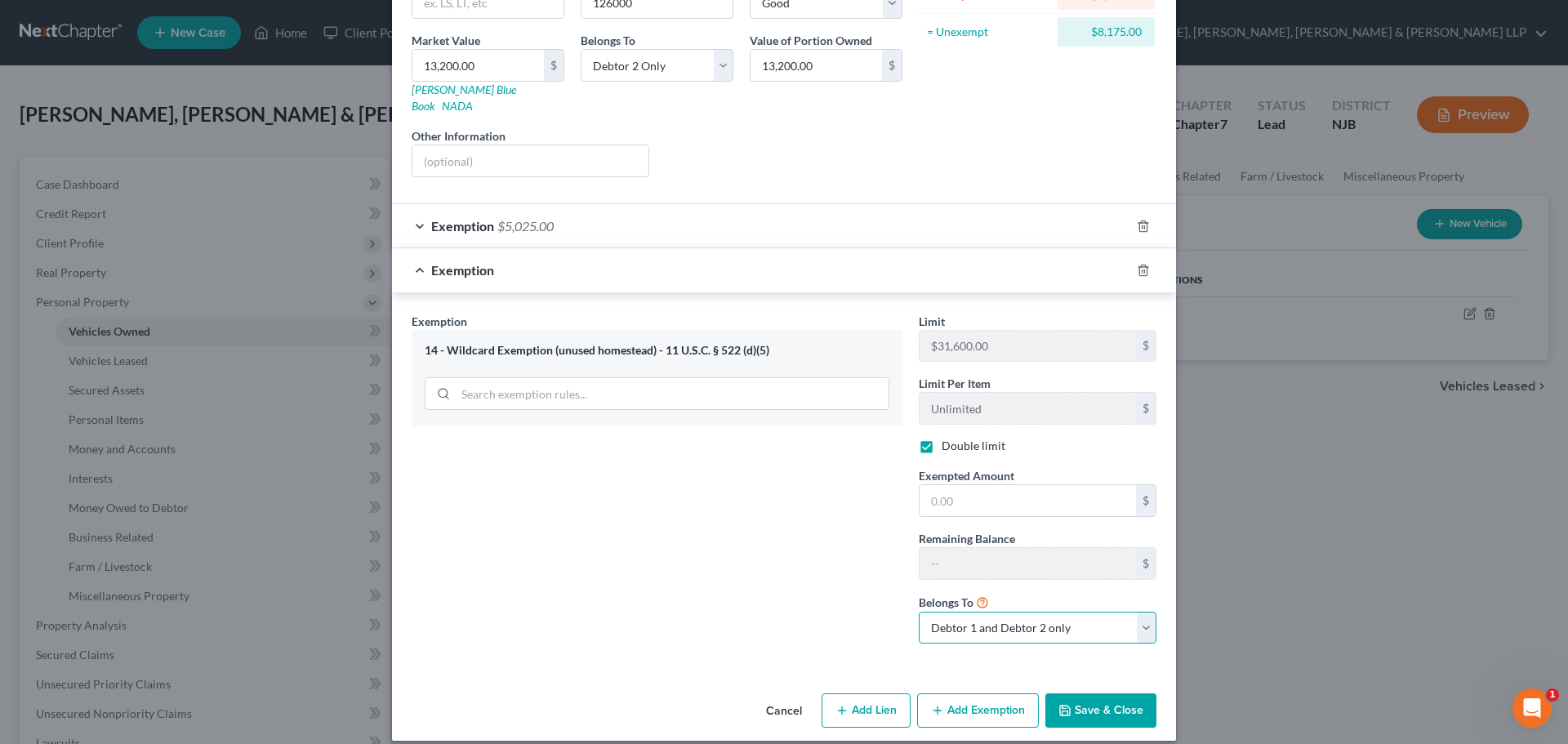
click at [986, 620] on select "Debtor 1 only Debtor 2 only Debtor 1 and Debtor 2 only" at bounding box center [1037, 628] width 237 height 33
select select "1"
click at [919, 612] on select "Debtor 1 only Debtor 2 only Debtor 1 and Debtor 2 only" at bounding box center [1037, 628] width 237 height 33
click at [948, 438] on label "Double limit" at bounding box center [973, 446] width 64 height 17
click at [948, 438] on input "Double limit" at bounding box center [953, 443] width 11 height 11
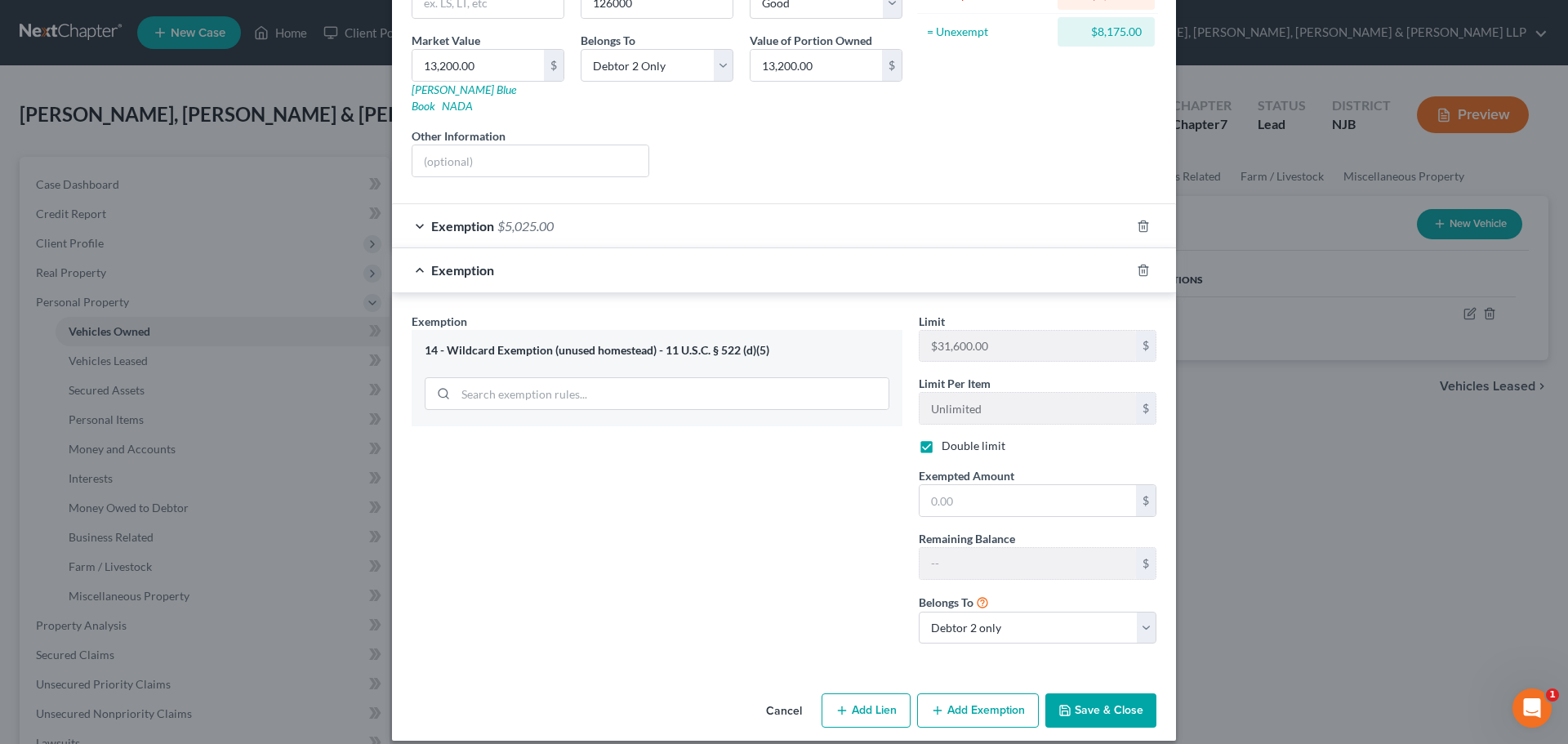
checkbox input "false"
click at [967, 489] on input "text" at bounding box center [1027, 500] width 216 height 31
type input "8,175.00"
click at [424, 248] on div "Exemption $8,175.00" at bounding box center [761, 269] width 738 height 43
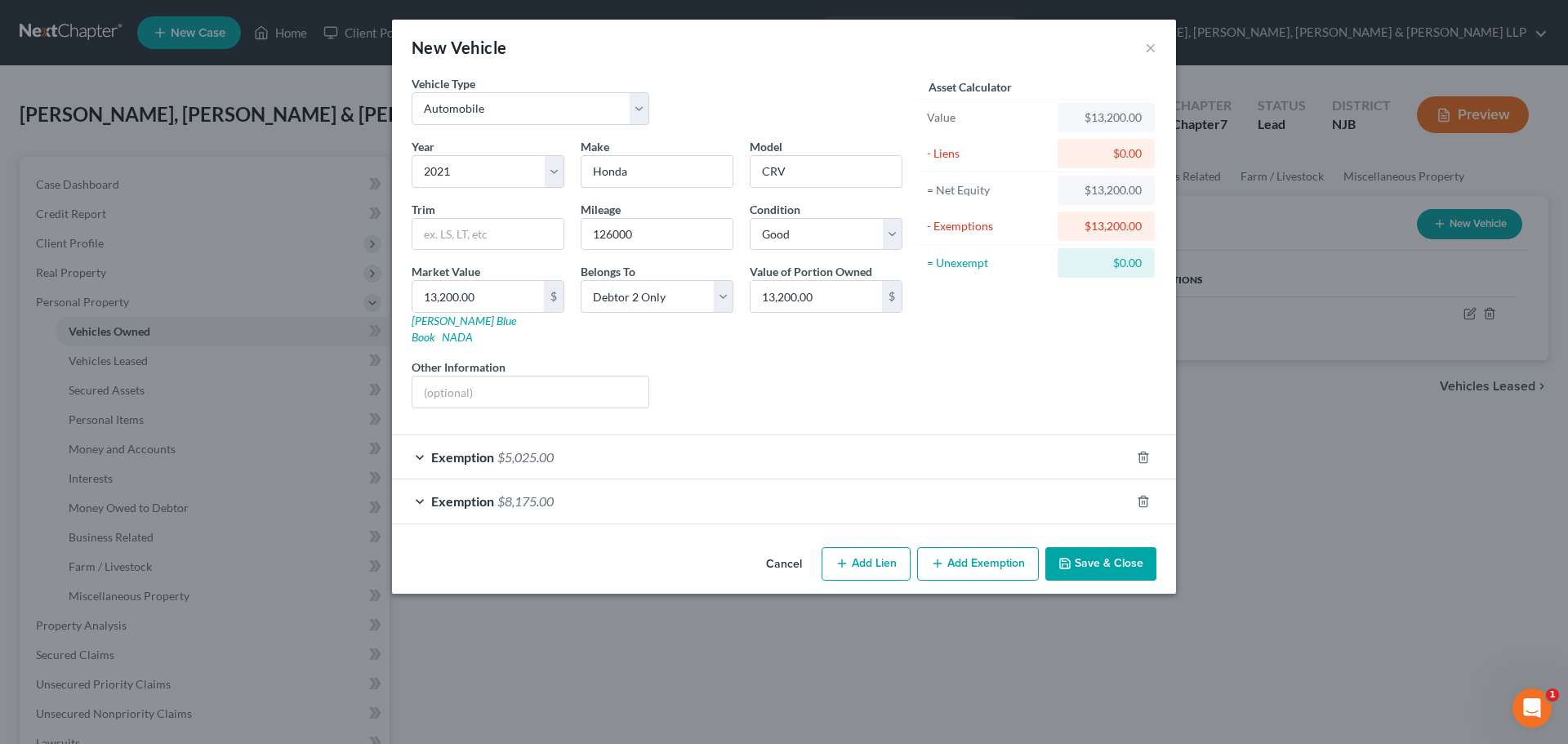
scroll to position [0, 0]
click at [1099, 547] on button "Save & Close" at bounding box center [1100, 564] width 111 height 34
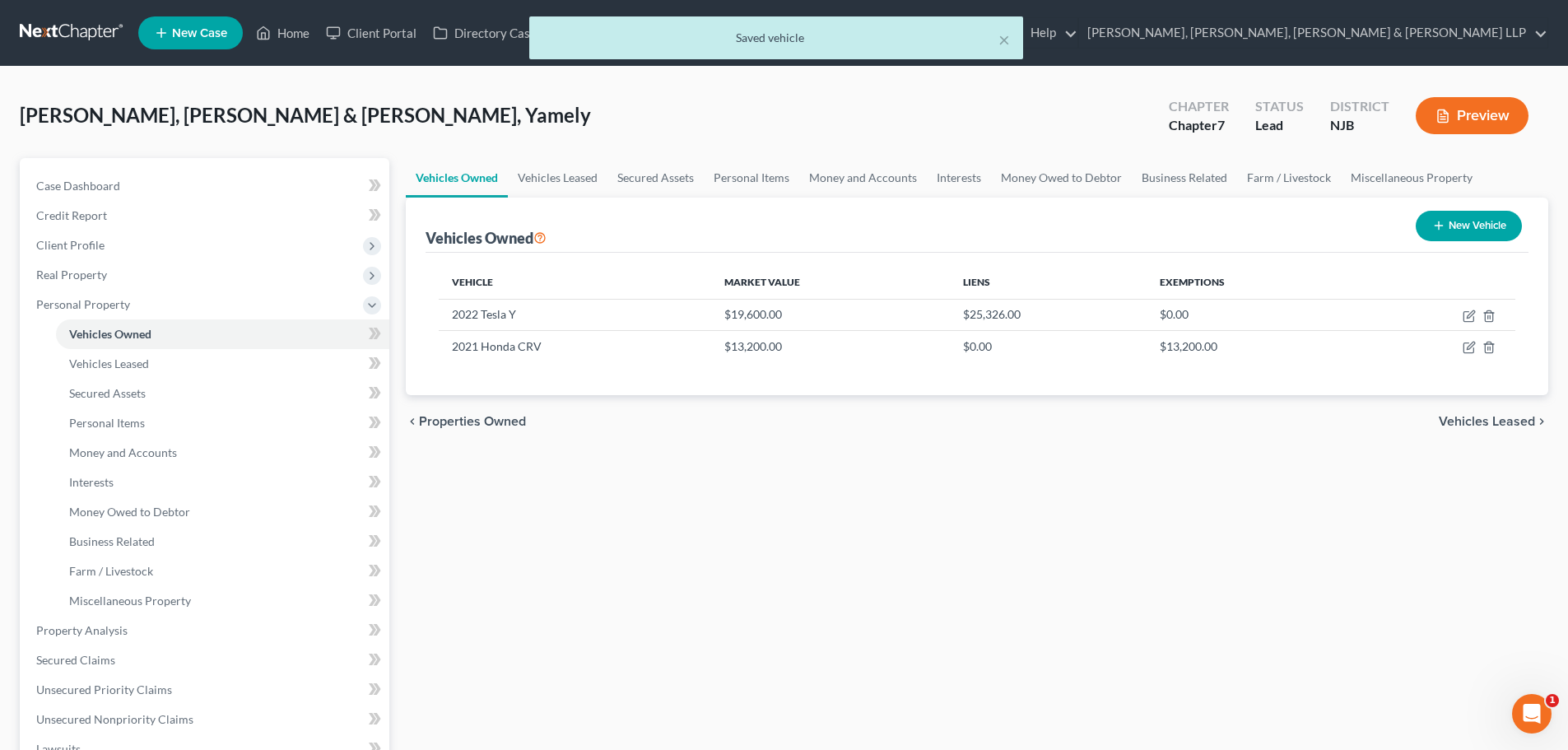
click at [1481, 238] on button "New Vehicle" at bounding box center [1468, 226] width 106 height 30
select select "0"
select select "2"
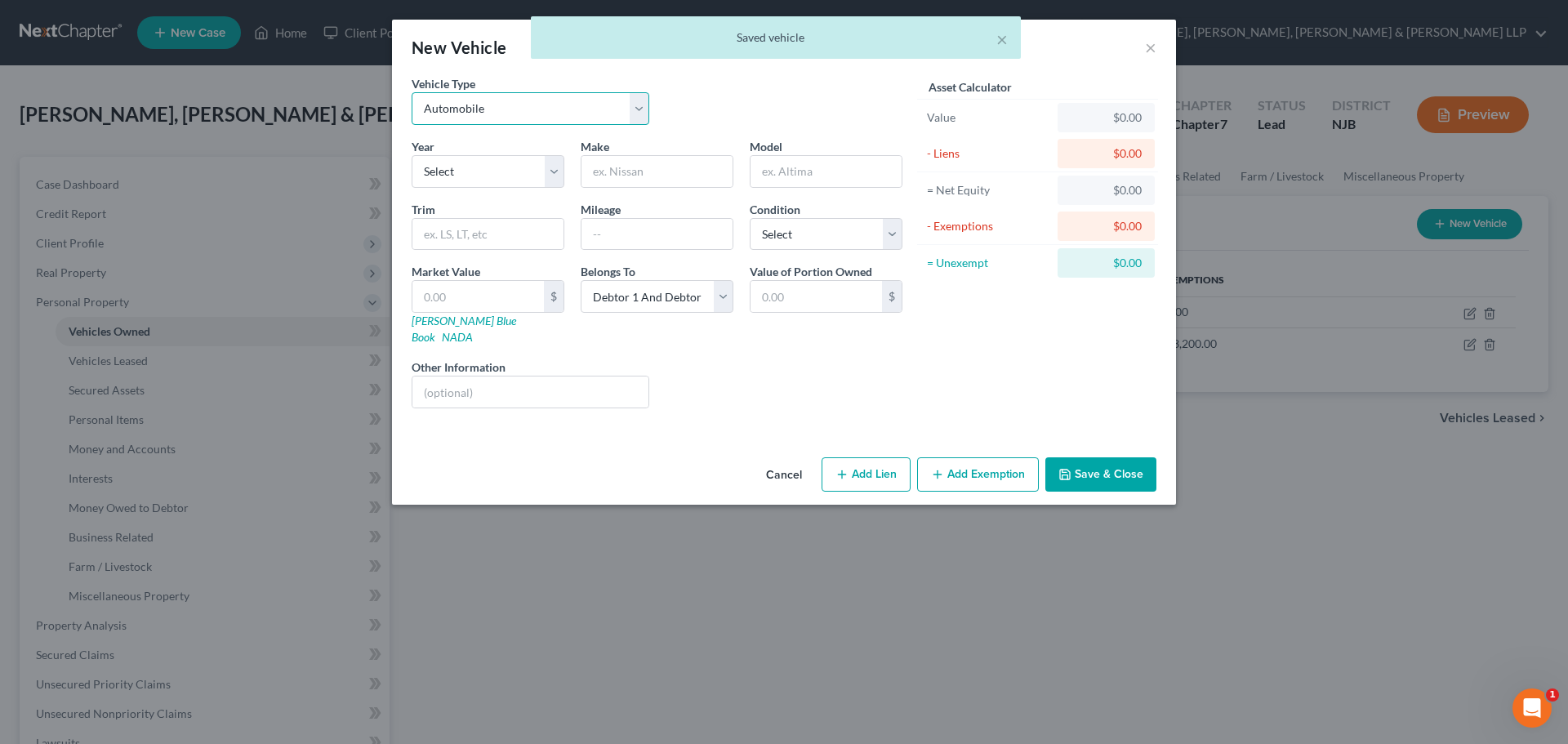
drag, startPoint x: 548, startPoint y: 102, endPoint x: 541, endPoint y: 124, distance: 23.1
click at [548, 102] on select "Select Automobile Truck Trailer Watercraft Aircraft Motor Home Atv Other Vehicle" at bounding box center [529, 109] width 237 height 33
click at [411, 93] on select "Select Automobile Truck Trailer Watercraft Aircraft Motor Home Atv Other Vehicle" at bounding box center [529, 109] width 237 height 33
click at [494, 180] on select "Select 2026 2025 2024 2023 2022 2021 2020 2019 2018 2017 2016 2015 2014 2013 20…" at bounding box center [487, 171] width 153 height 33
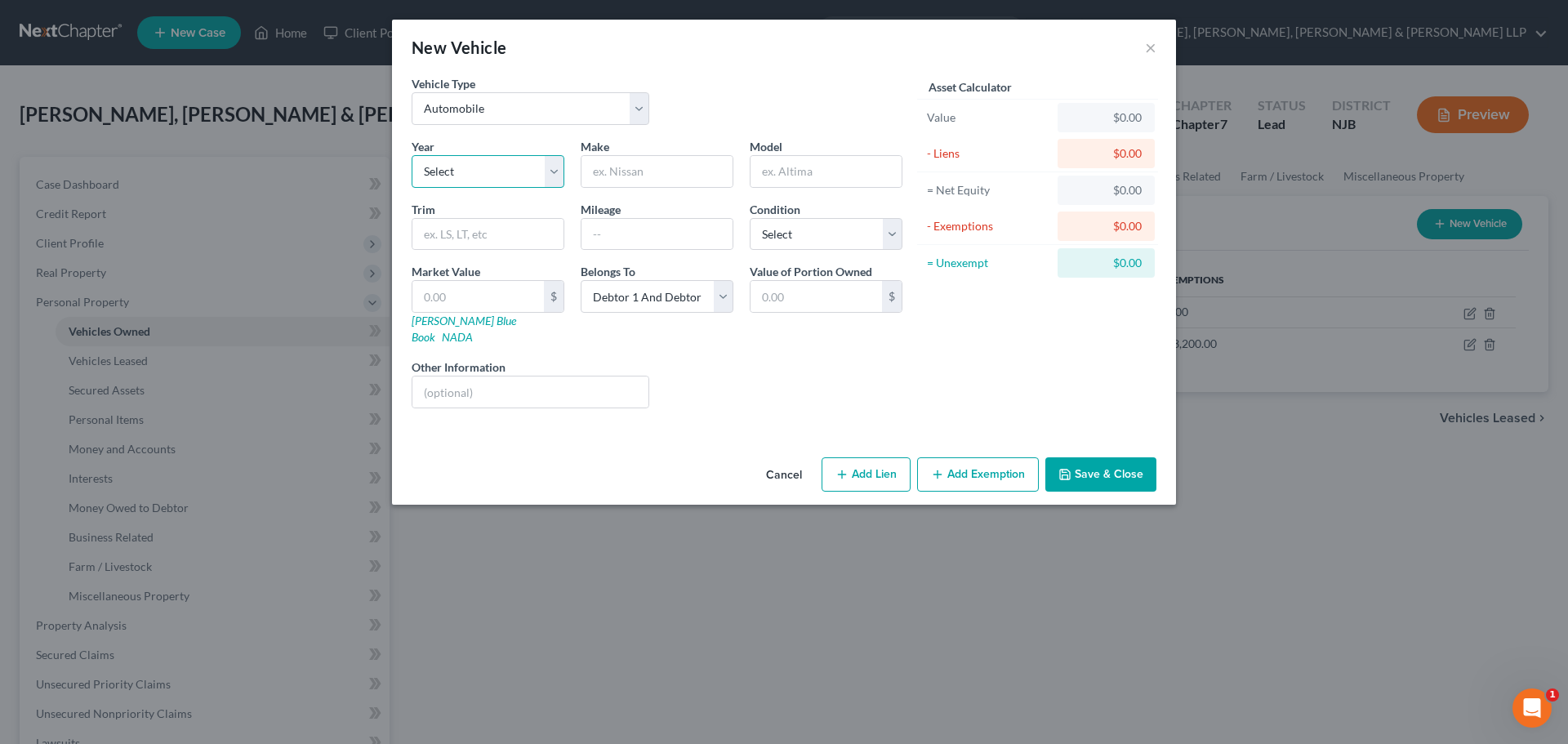
select select "14"
click at [411, 155] on select "Select 2026 2025 2024 2023 2022 2021 2020 2019 2018 2017 2016 2015 2014 2013 20…" at bounding box center [487, 171] width 153 height 33
click at [672, 163] on input "text" at bounding box center [656, 171] width 151 height 31
type input "Honda"
click at [829, 176] on input "text" at bounding box center [825, 171] width 151 height 31
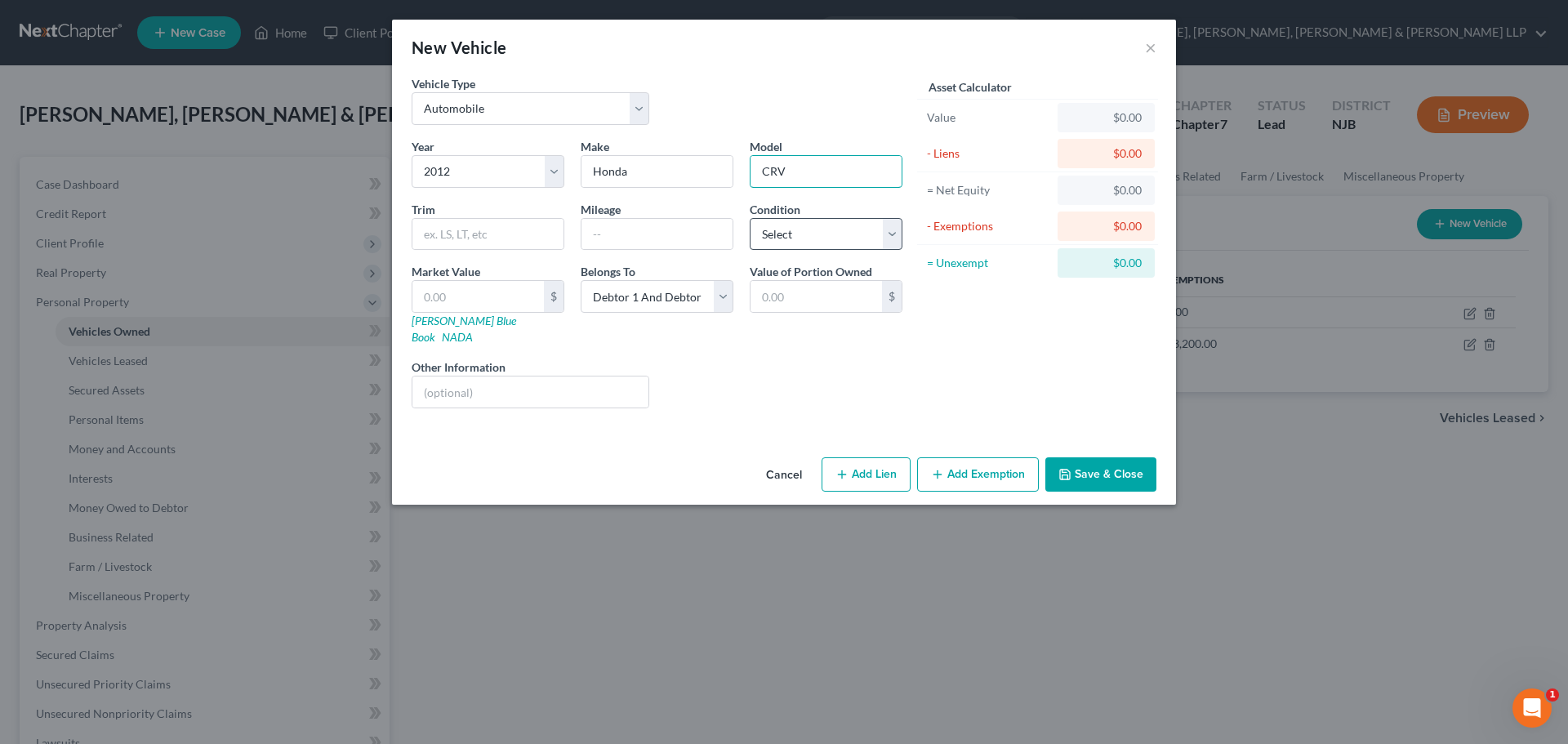
type input "CRV"
drag, startPoint x: 807, startPoint y: 227, endPoint x: 823, endPoint y: 249, distance: 27.2
click at [807, 227] on select "Select Excellent Very Good Good Fair Poor" at bounding box center [825, 234] width 153 height 33
select select "2"
click at [749, 218] on select "Select Excellent Very Good Good Fair Poor" at bounding box center [825, 234] width 153 height 33
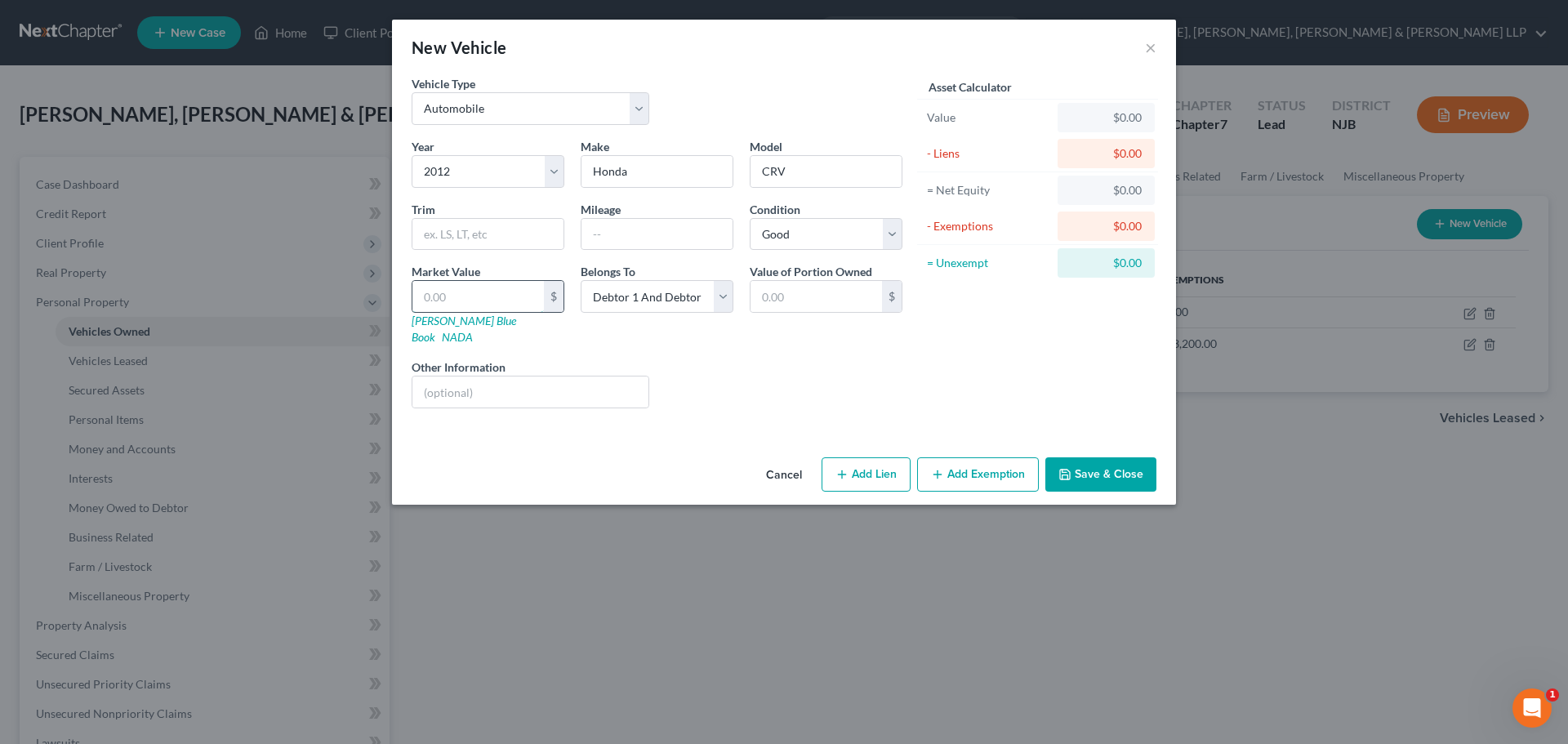
click at [456, 298] on input "text" at bounding box center [477, 296] width 131 height 31
type input "6"
type input "6.00"
type input "61"
type input "61.00"
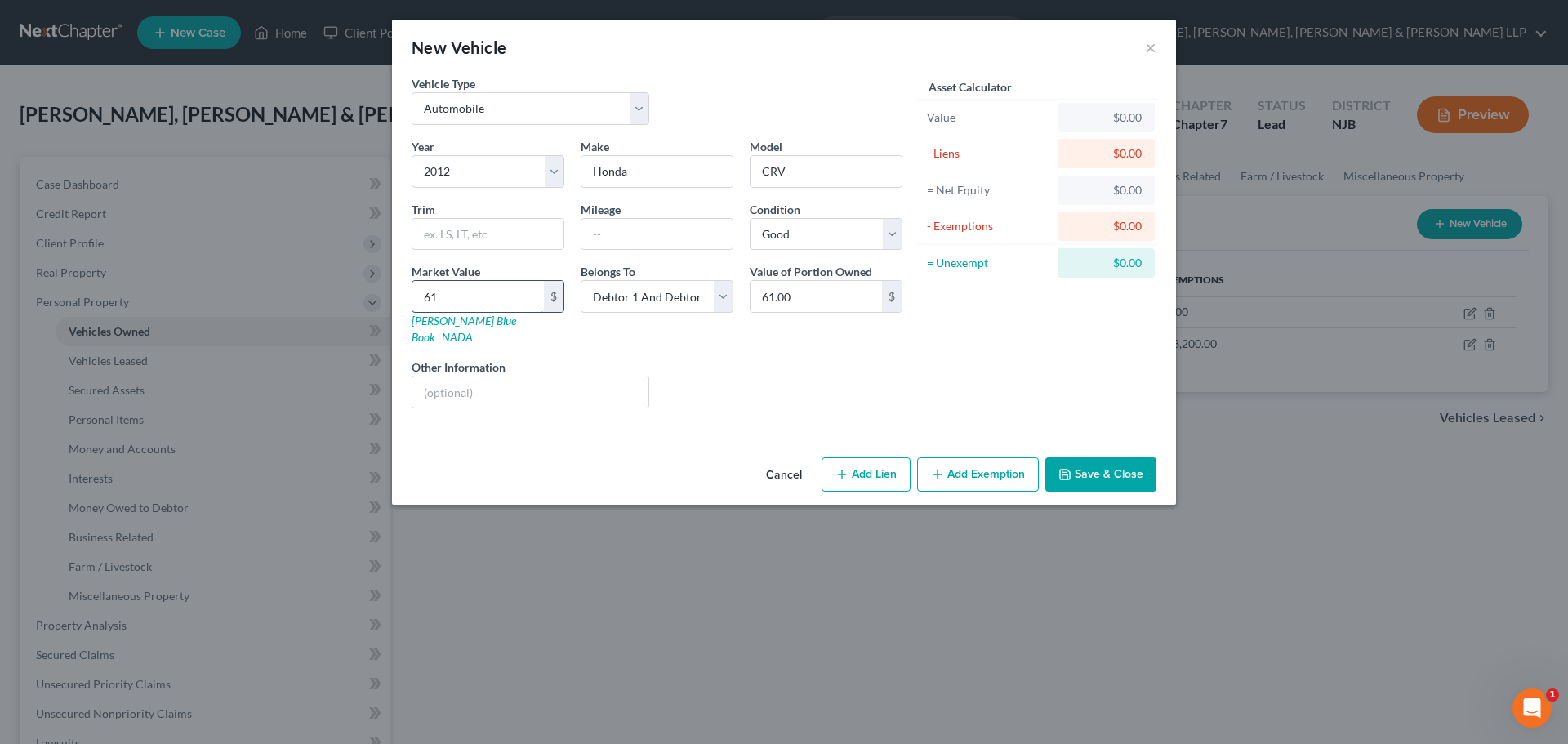
type input "610"
type input "610.00"
type input "6100"
type input "6,100.00"
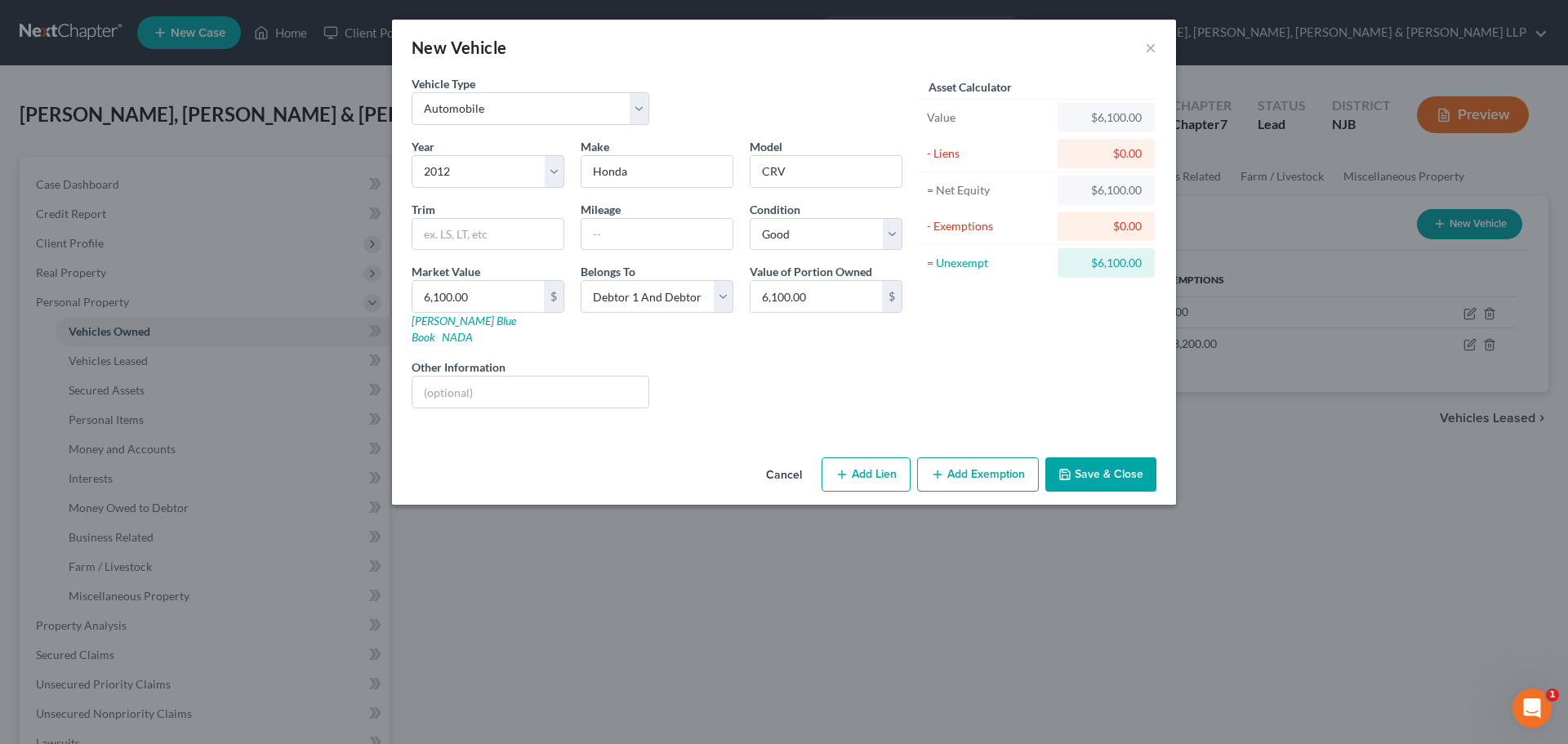
click at [1093, 457] on button "Save & Close" at bounding box center [1100, 474] width 111 height 34
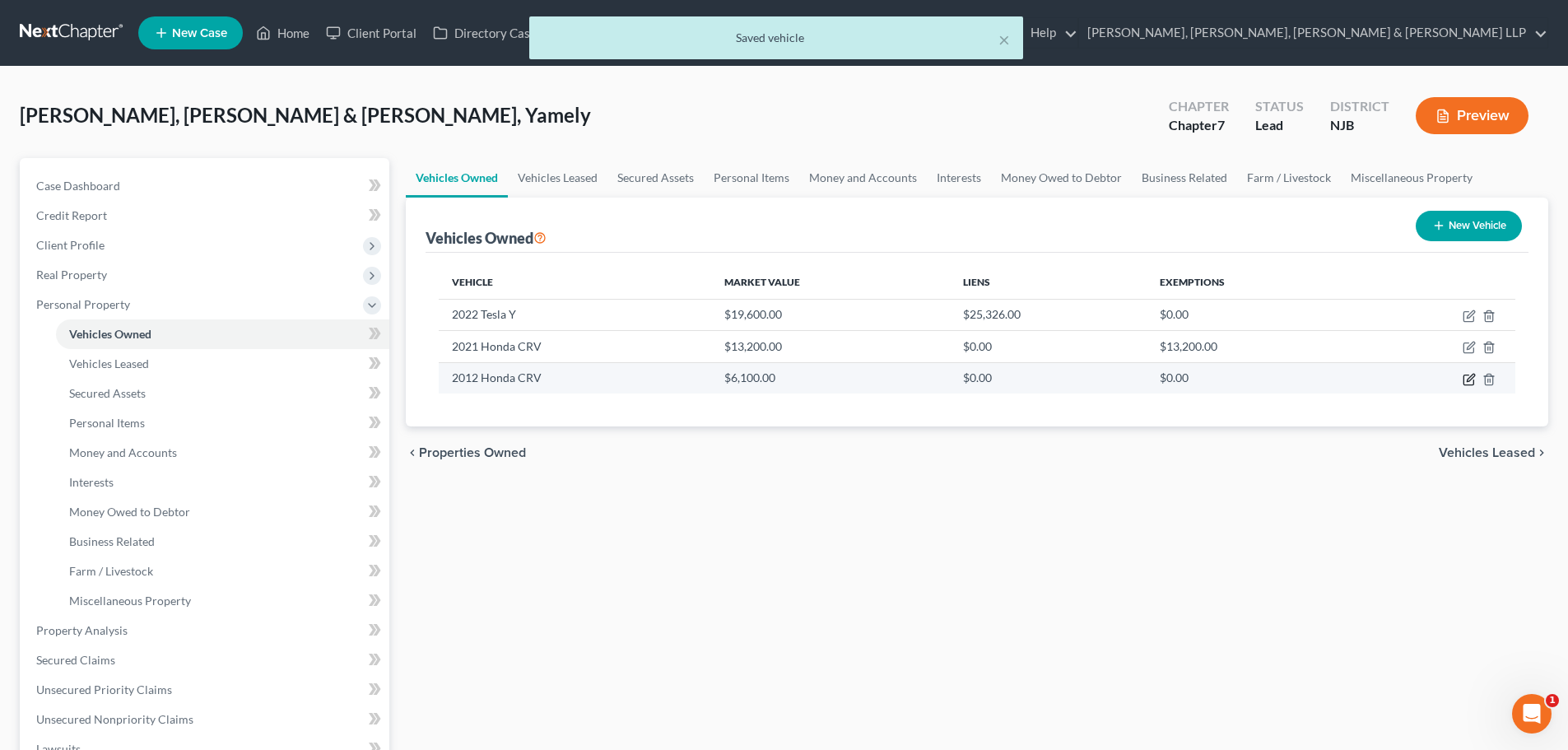
click at [1468, 377] on icon "button" at bounding box center [1468, 379] width 13 height 13
select select "0"
select select "14"
select select "2"
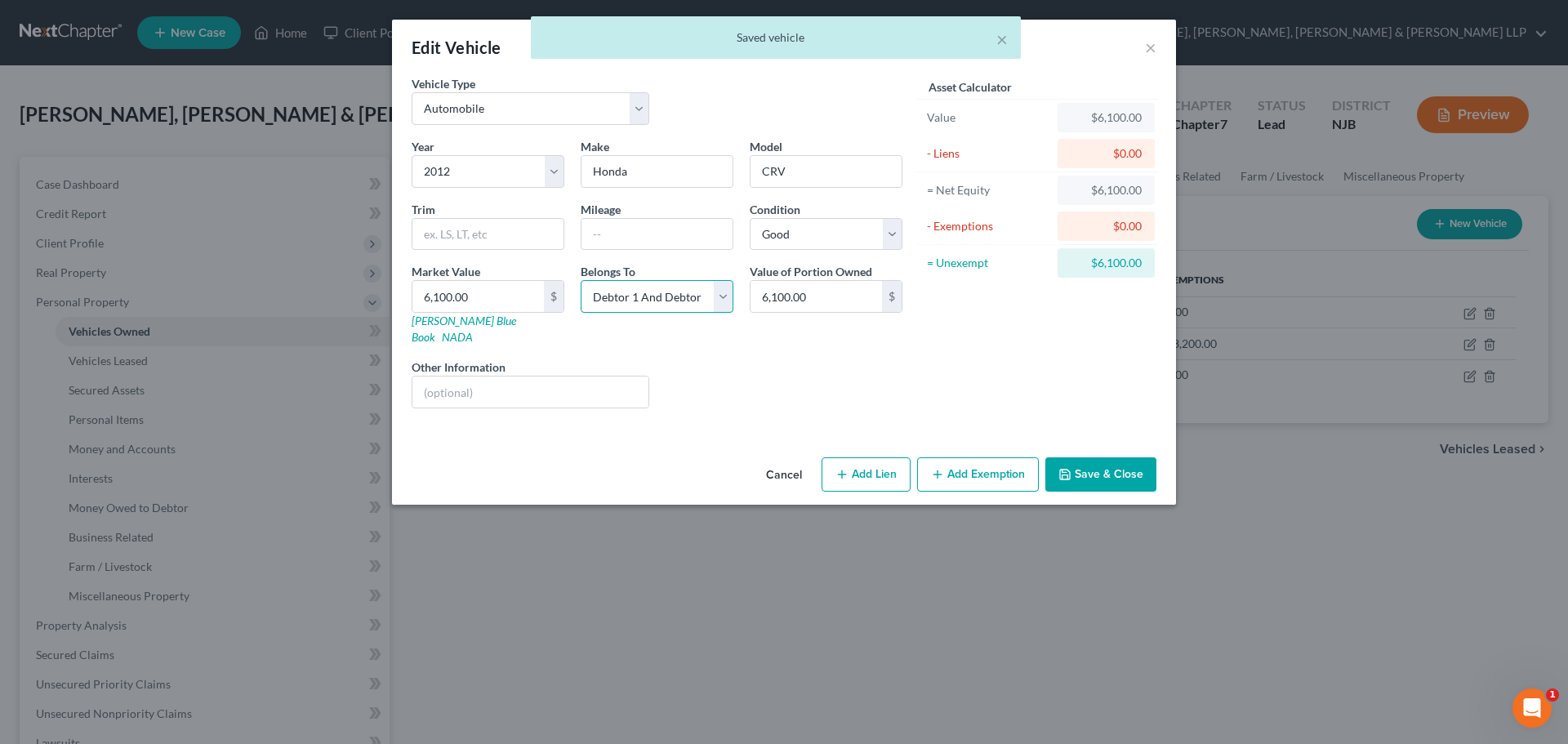
click at [652, 289] on select "Select Debtor 1 Only Debtor 2 Only Debtor 1 And Debtor 2 Only At Least One Of T…" at bounding box center [656, 296] width 153 height 33
select select "1"
click at [581, 280] on select "Select Debtor 1 Only Debtor 2 Only Debtor 1 And Debtor 2 Only At Least One Of T…" at bounding box center [656, 296] width 153 height 33
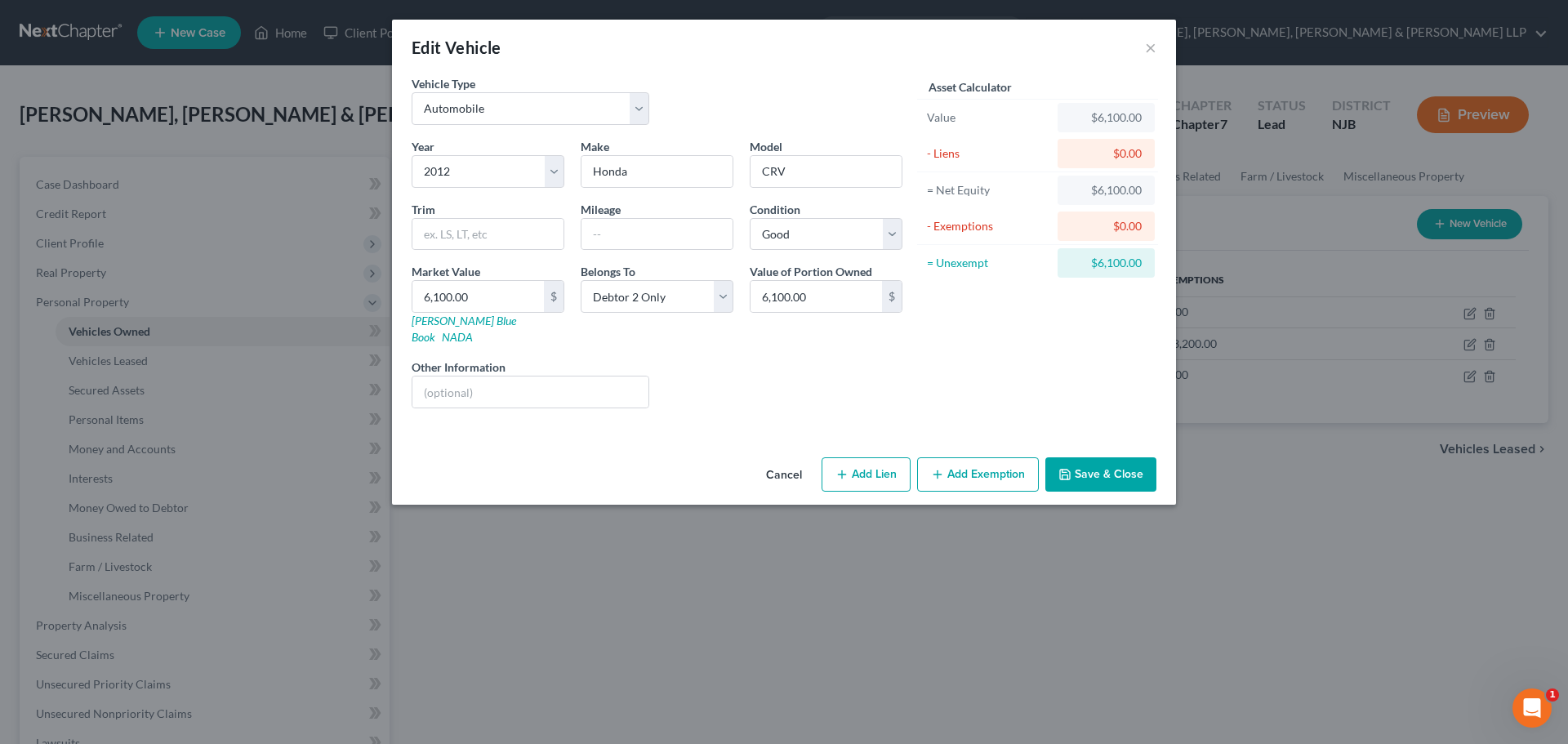
click at [968, 457] on button "Add Exemption" at bounding box center [978, 474] width 122 height 34
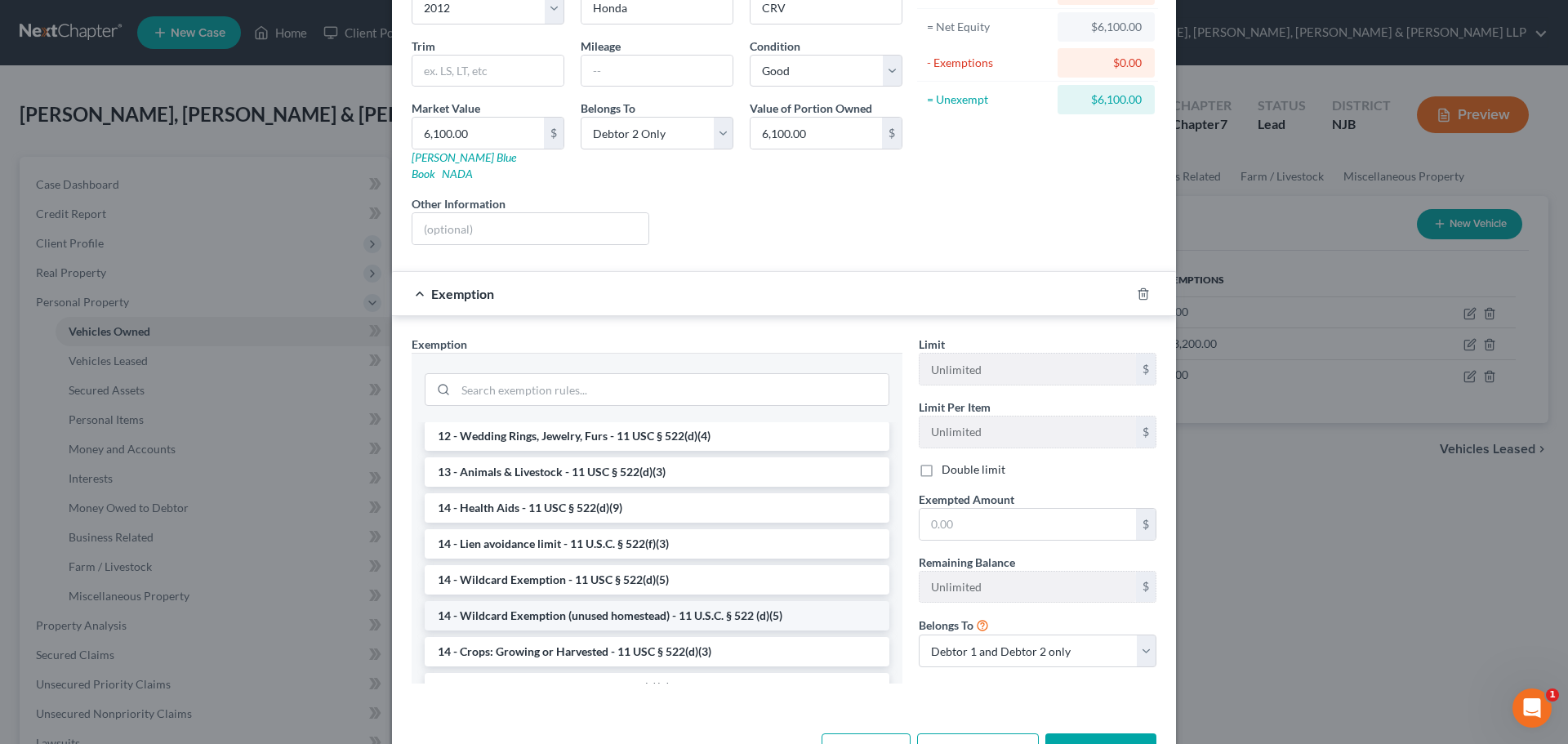
scroll to position [245, 0]
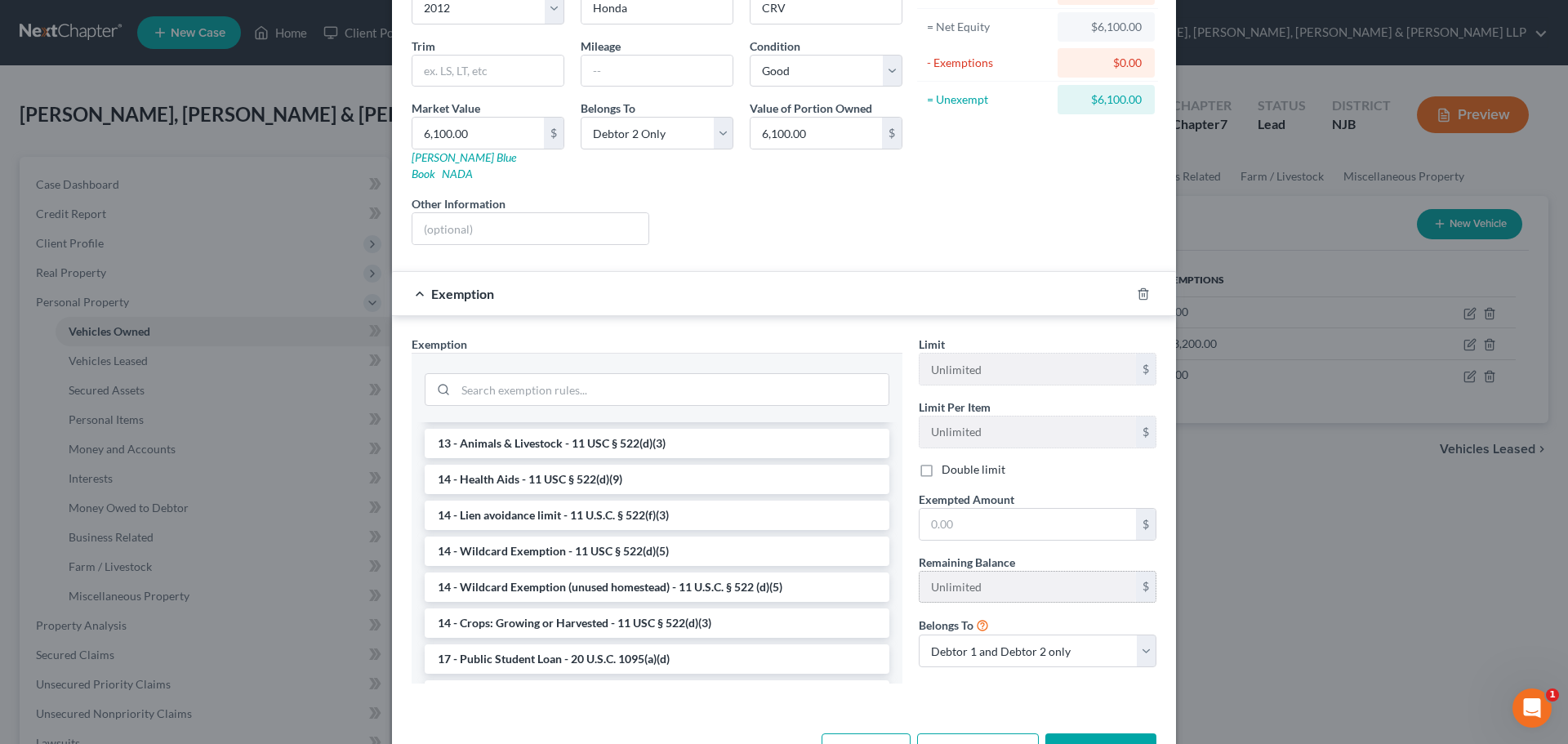
click at [538, 577] on li "14 - Wildcard Exemption (unused homestead) - 11 U.S.C. § 522 (d)(5)" at bounding box center [656, 587] width 465 height 29
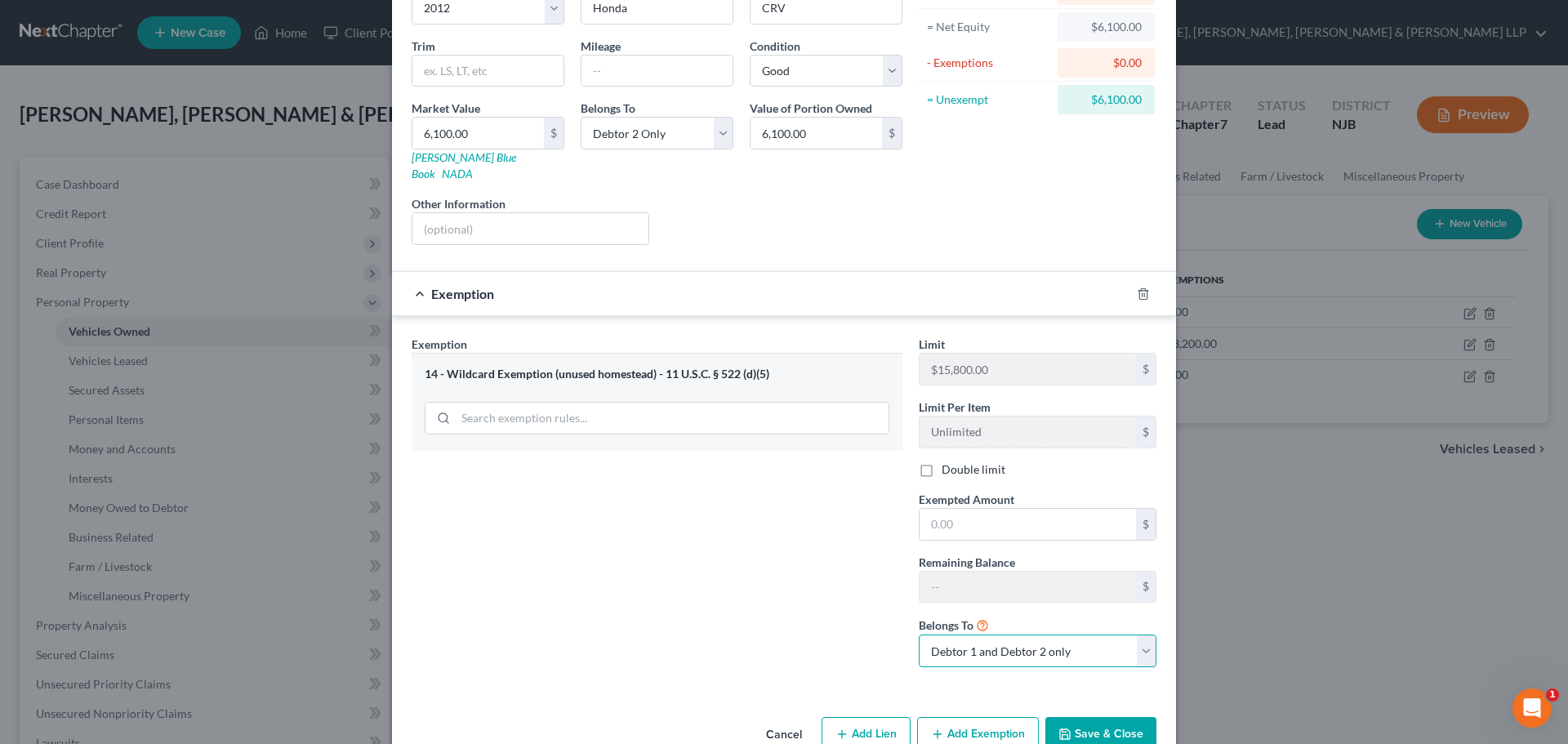
drag, startPoint x: 985, startPoint y: 627, endPoint x: 1013, endPoint y: 650, distance: 36.2
click at [985, 635] on select "Debtor 1 only Debtor 2 only Debtor 1 and Debtor 2 only" at bounding box center [1037, 650] width 237 height 33
select select "1"
click at [919, 635] on select "Debtor 1 only Debtor 2 only Debtor 1 and Debtor 2 only" at bounding box center [1037, 650] width 237 height 33
click at [985, 508] on input "text" at bounding box center [1027, 523] width 216 height 31
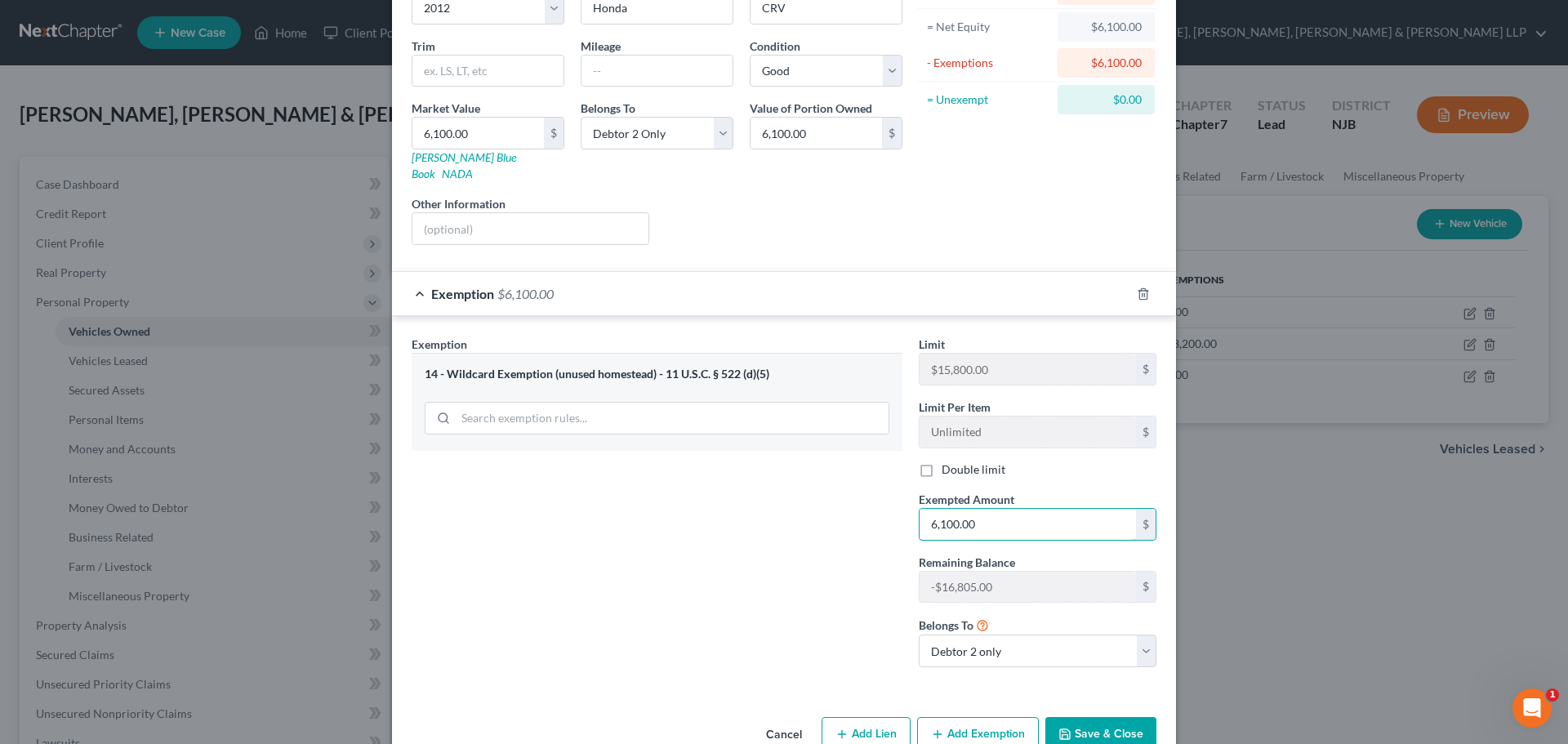
type input "6,100.00"
drag, startPoint x: 1119, startPoint y: 707, endPoint x: 1091, endPoint y: 653, distance: 60.8
click at [1118, 717] on button "Save & Close" at bounding box center [1100, 733] width 111 height 34
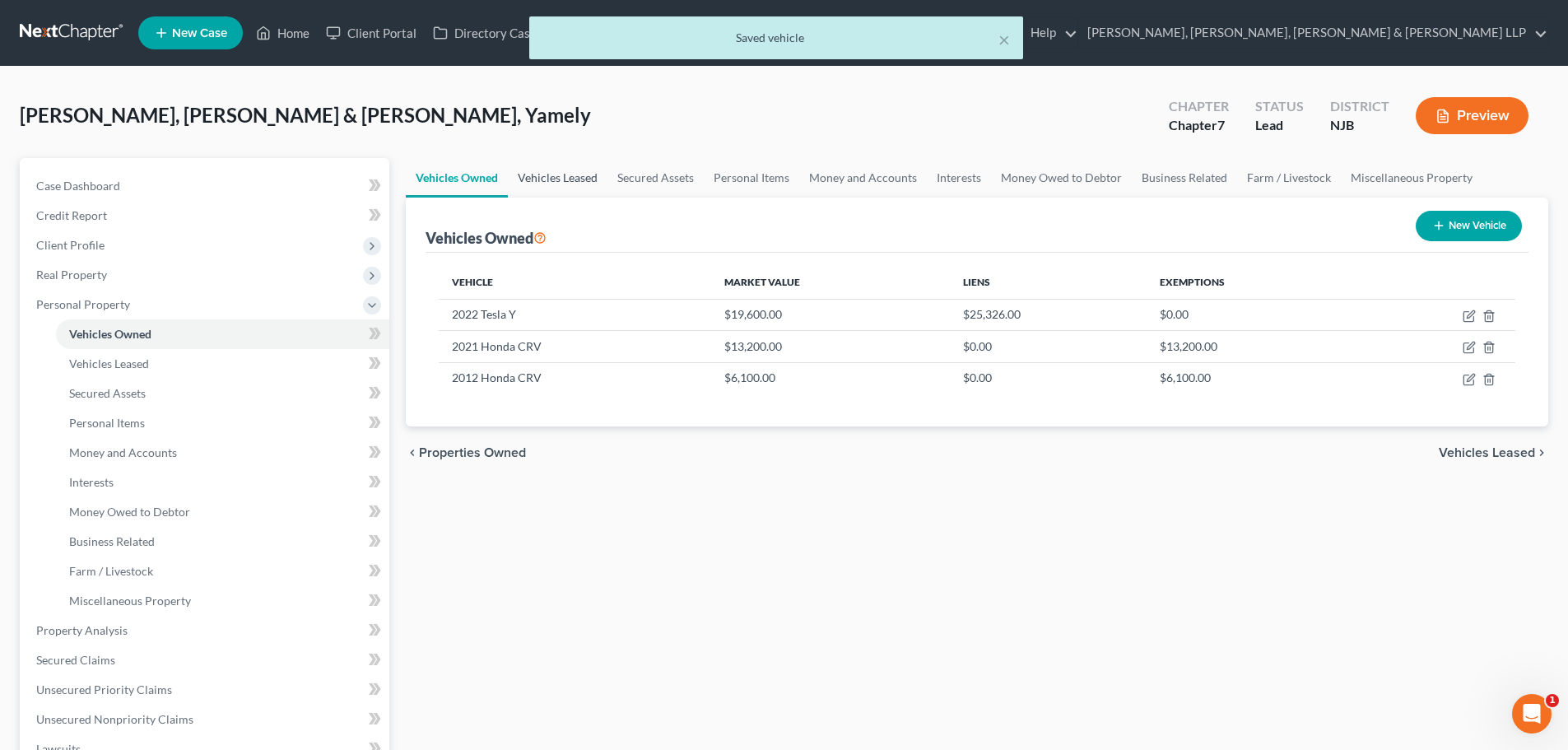
click at [556, 180] on link "Vehicles Leased" at bounding box center [558, 178] width 100 height 39
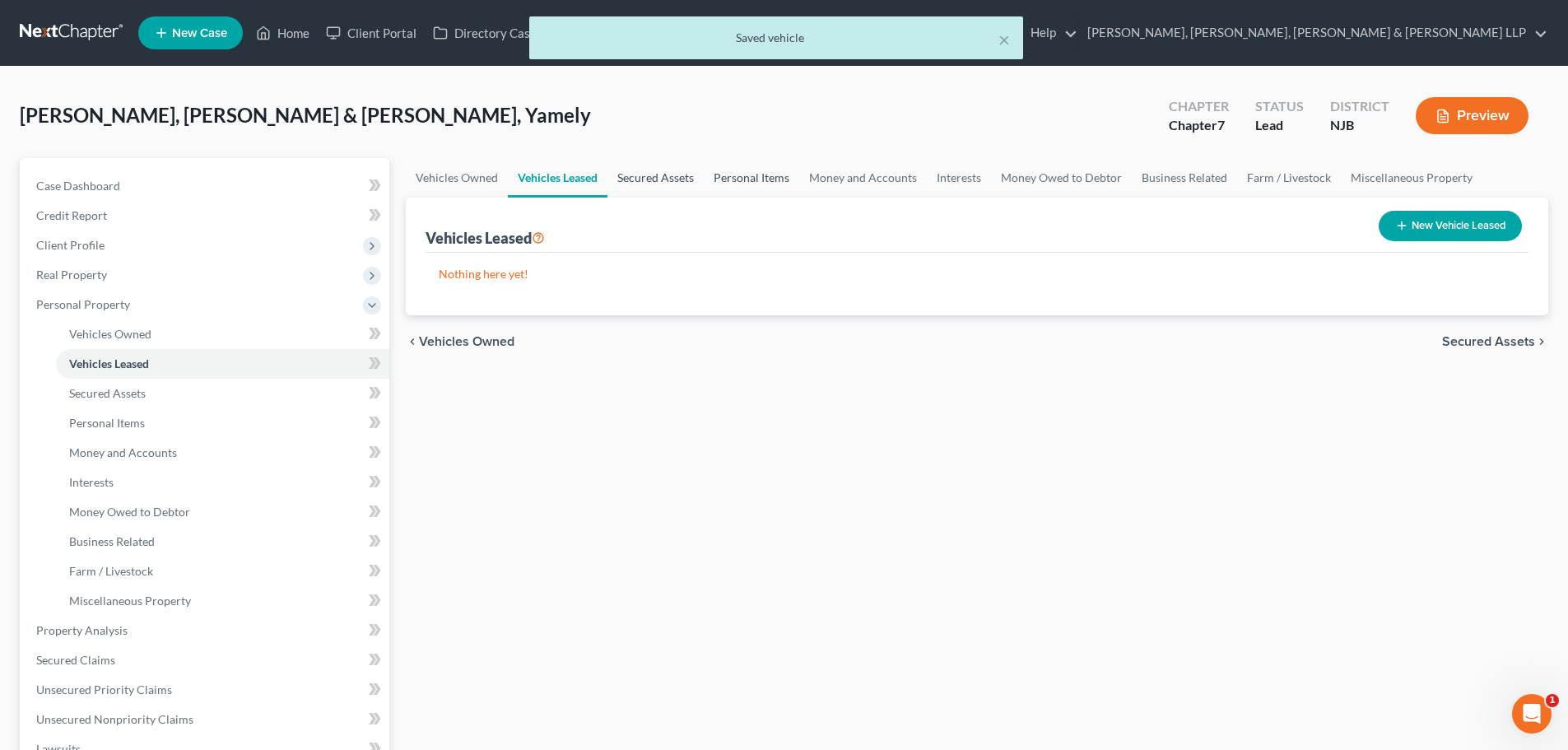
drag, startPoint x: 670, startPoint y: 172, endPoint x: 739, endPoint y: 171, distance: 69.0
click at [670, 171] on link "Secured Assets" at bounding box center [655, 178] width 96 height 39
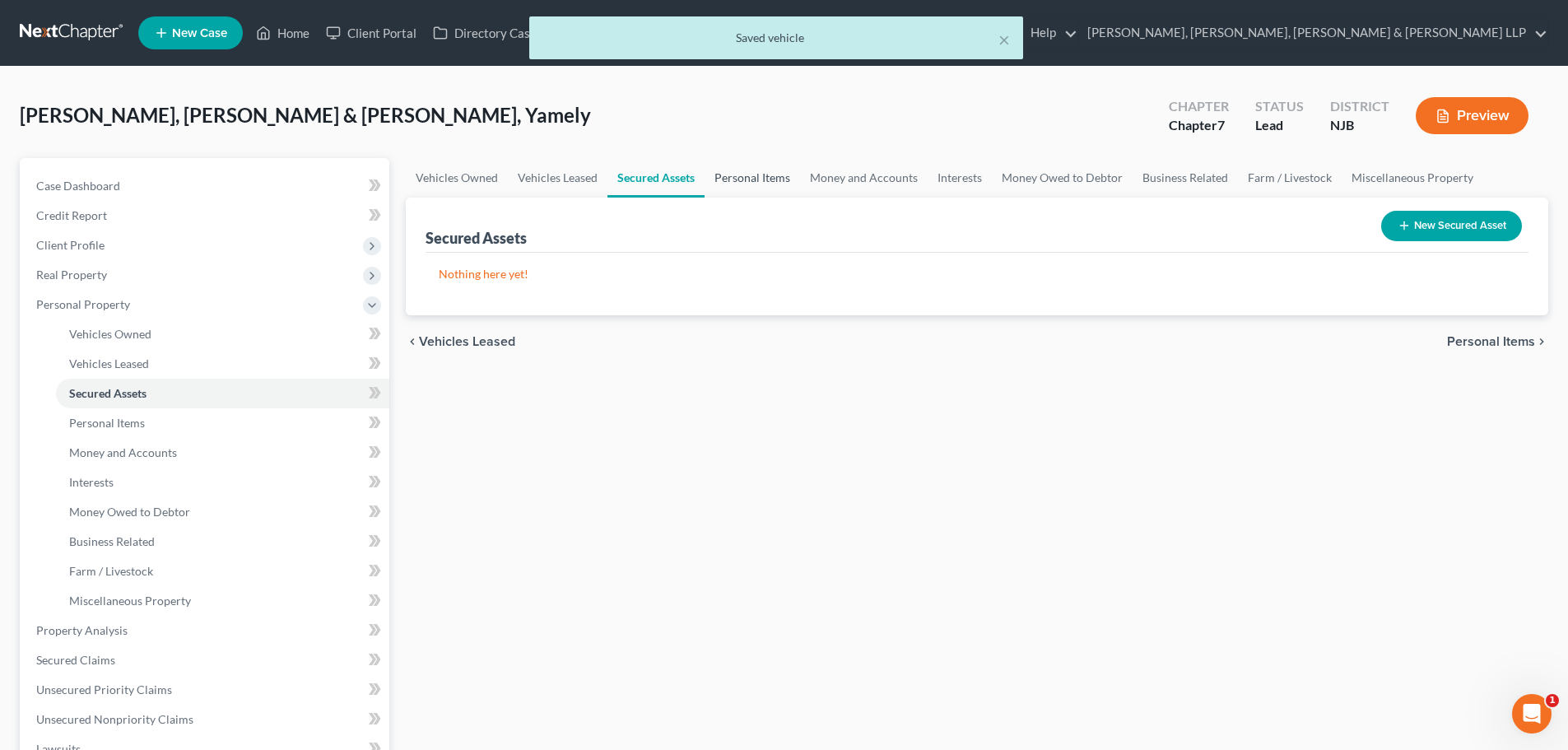
click at [739, 171] on link "Personal Items" at bounding box center [752, 178] width 95 height 39
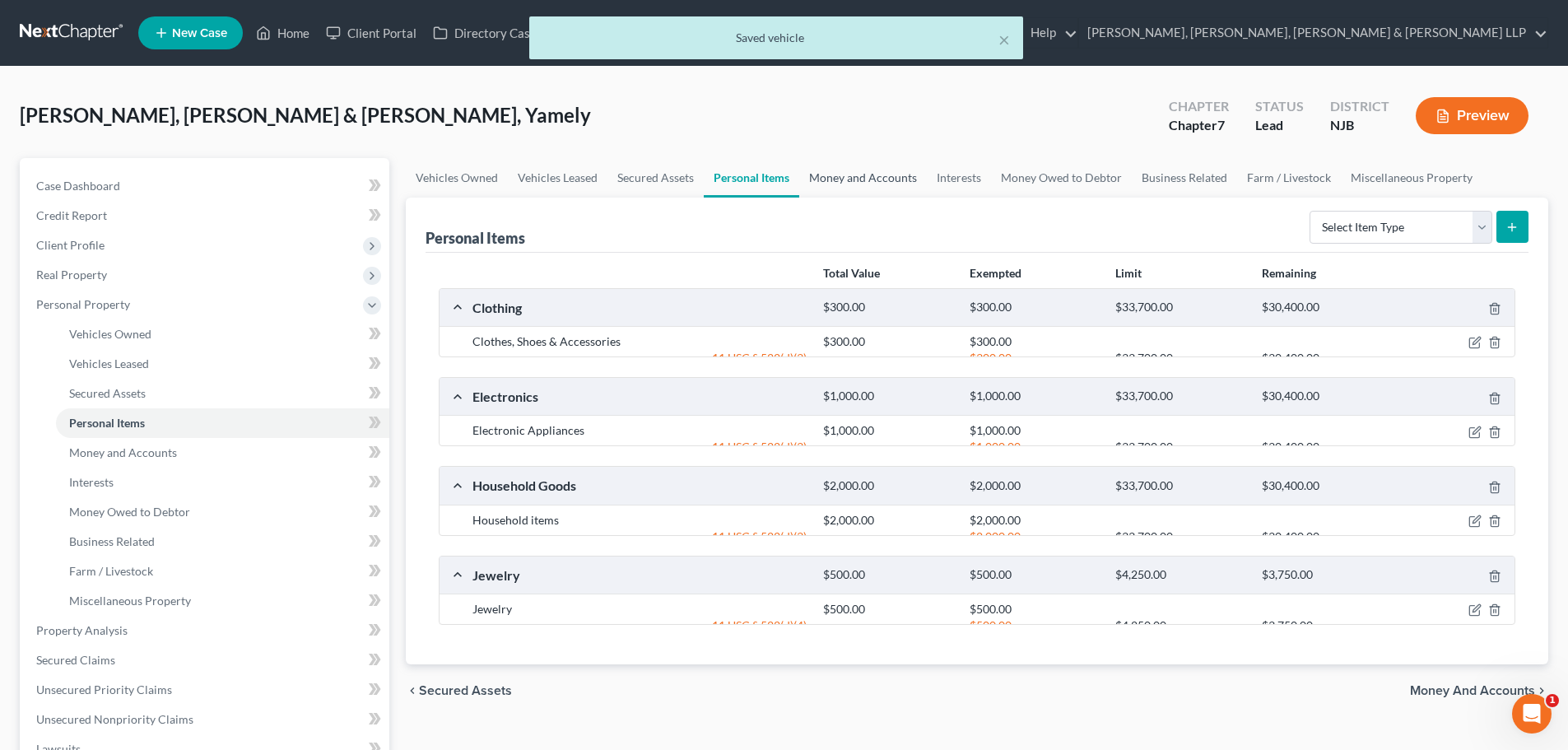
click at [833, 188] on link "Money and Accounts" at bounding box center [862, 178] width 127 height 39
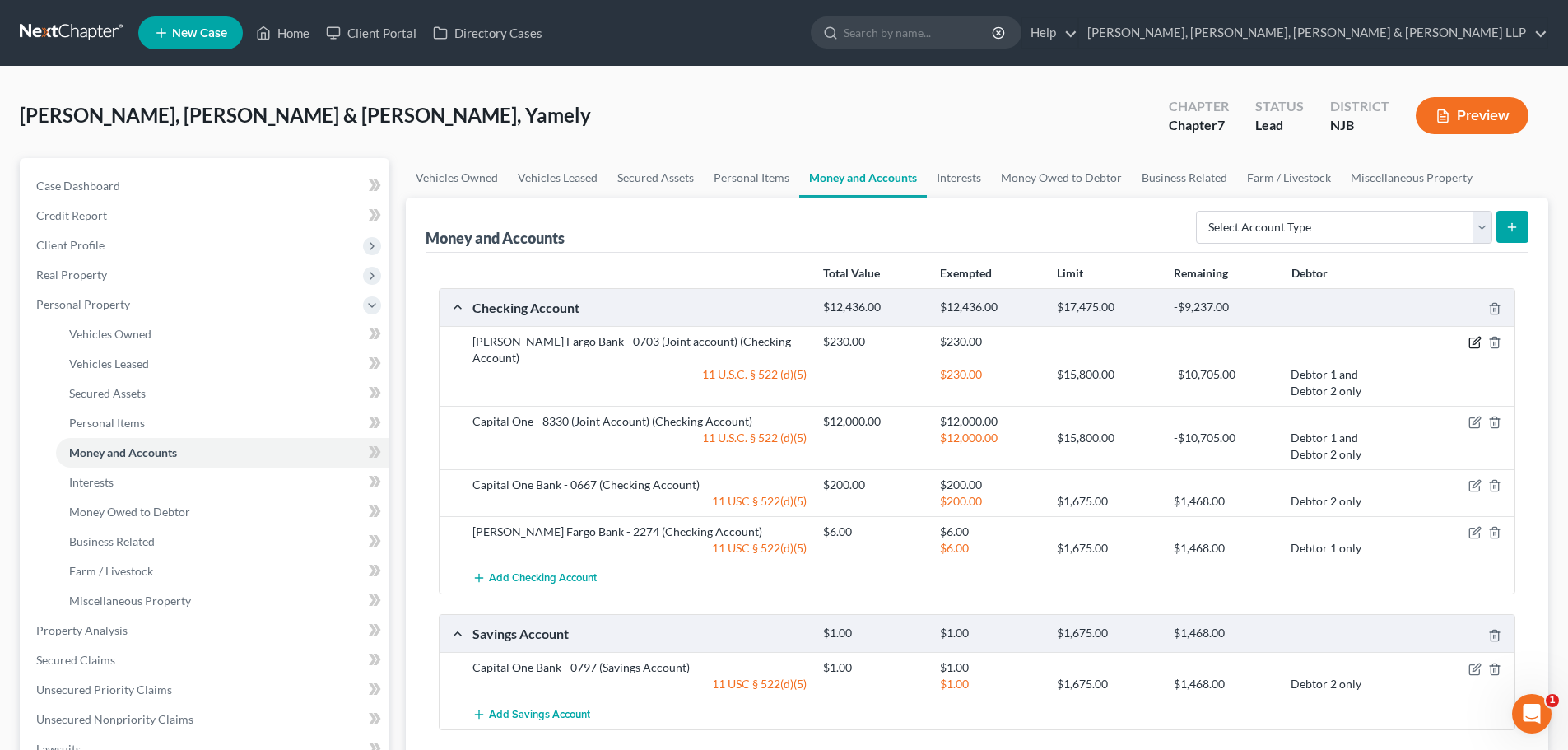
click at [1475, 342] on icon "button" at bounding box center [1476, 341] width 7 height 7
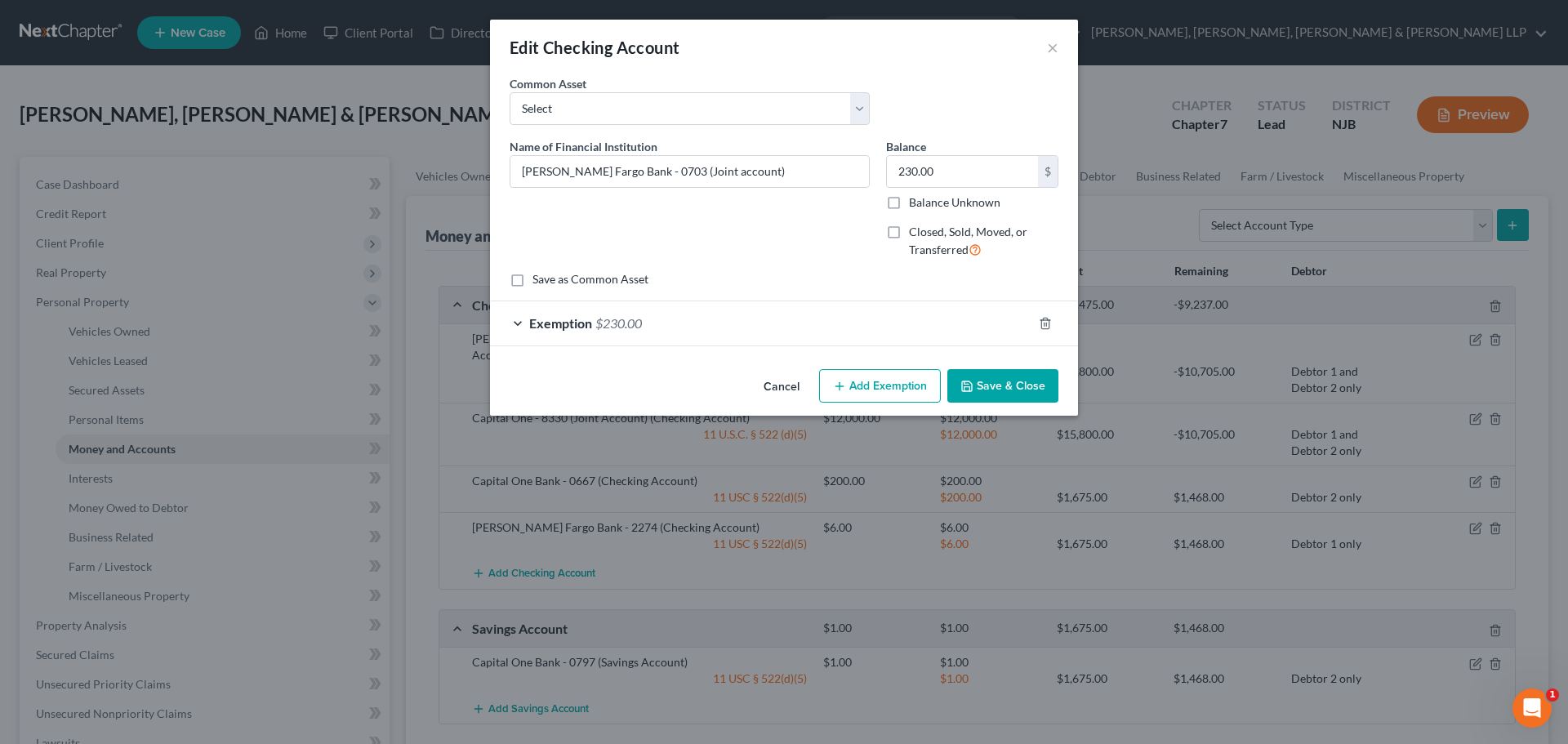
click at [877, 334] on div "Exemption $230.00" at bounding box center [761, 322] width 542 height 43
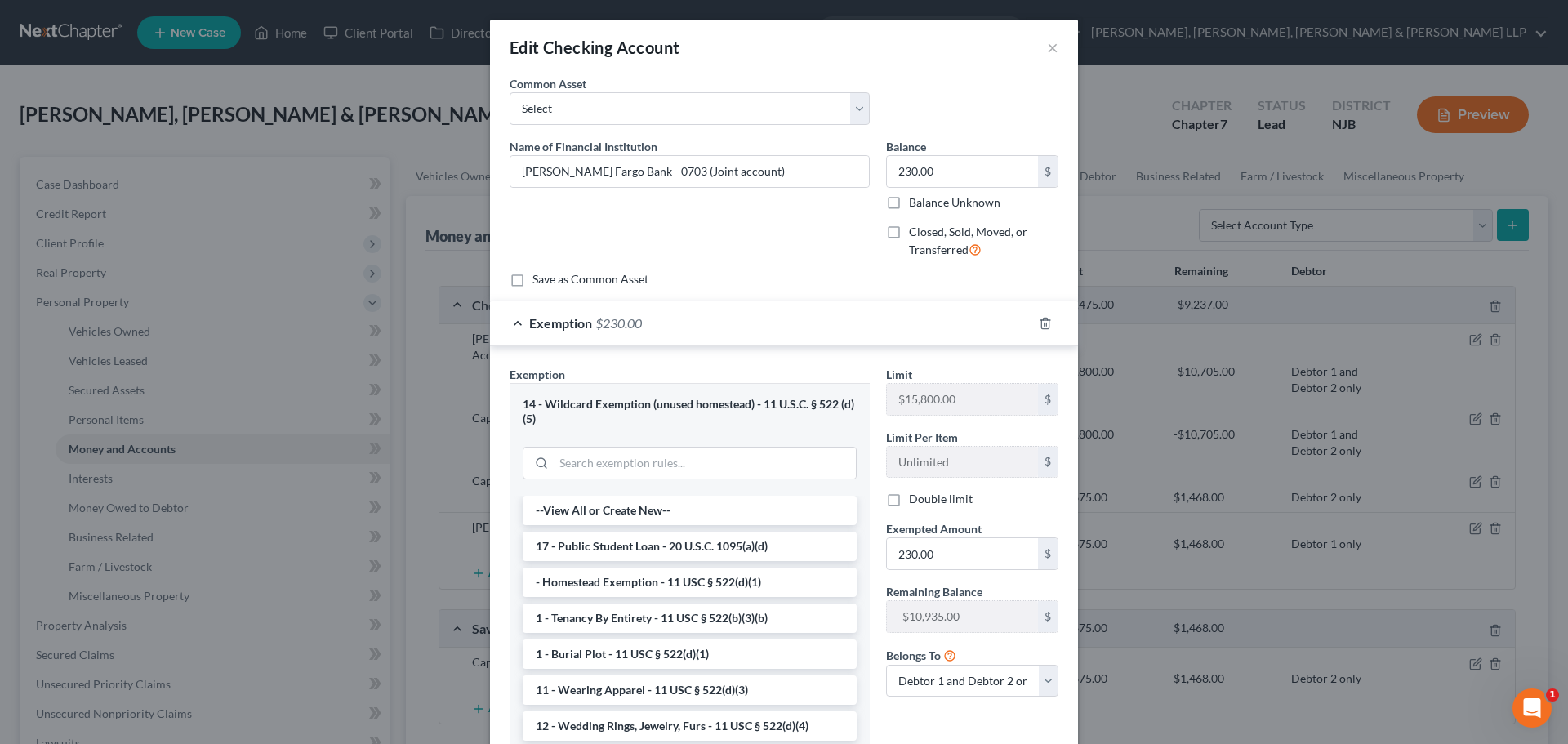
click at [909, 500] on label "Double limit" at bounding box center [941, 499] width 64 height 17
click at [915, 500] on input "Double limit" at bounding box center [920, 496] width 11 height 11
checkbox input "true"
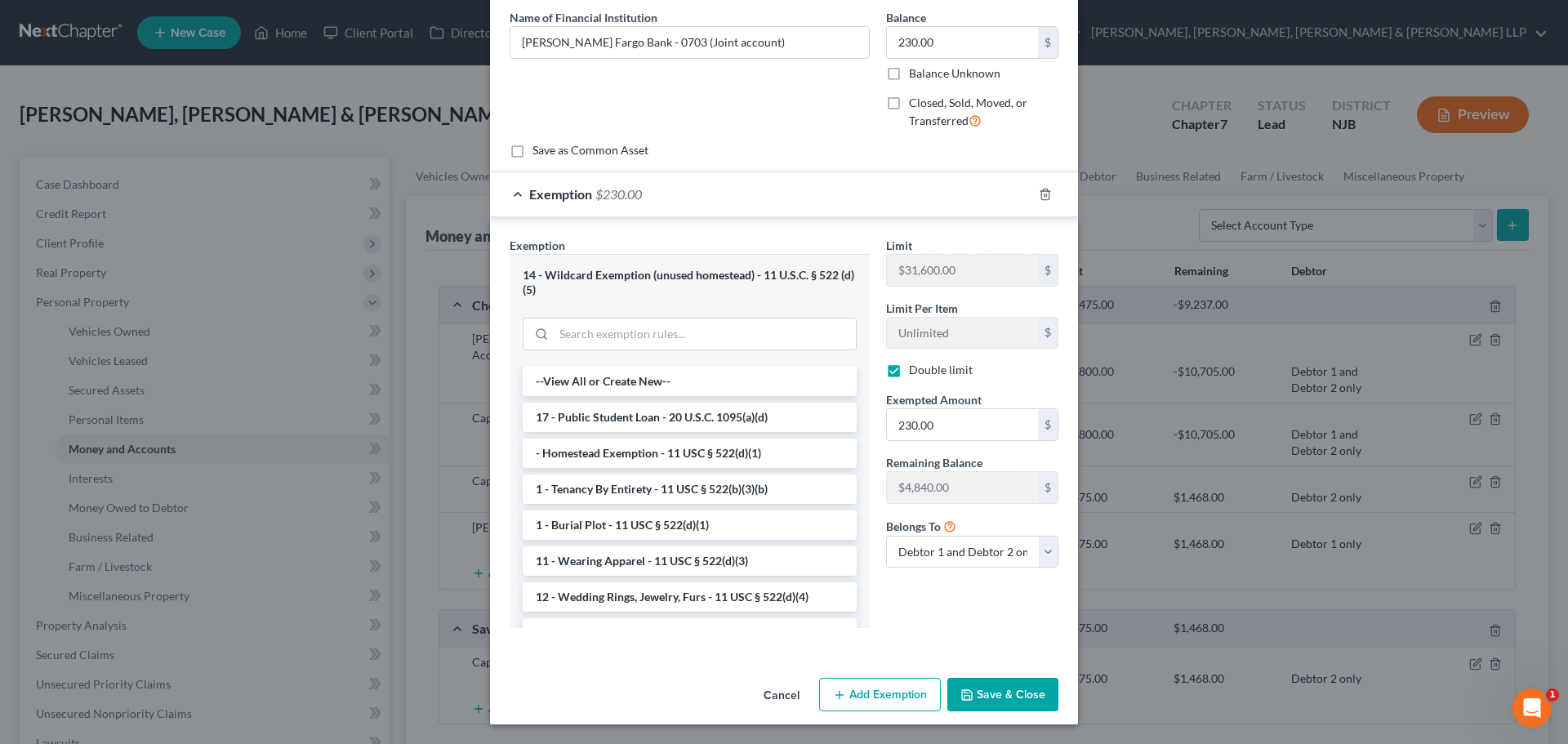
click at [1008, 690] on button "Save & Close" at bounding box center [1002, 695] width 111 height 34
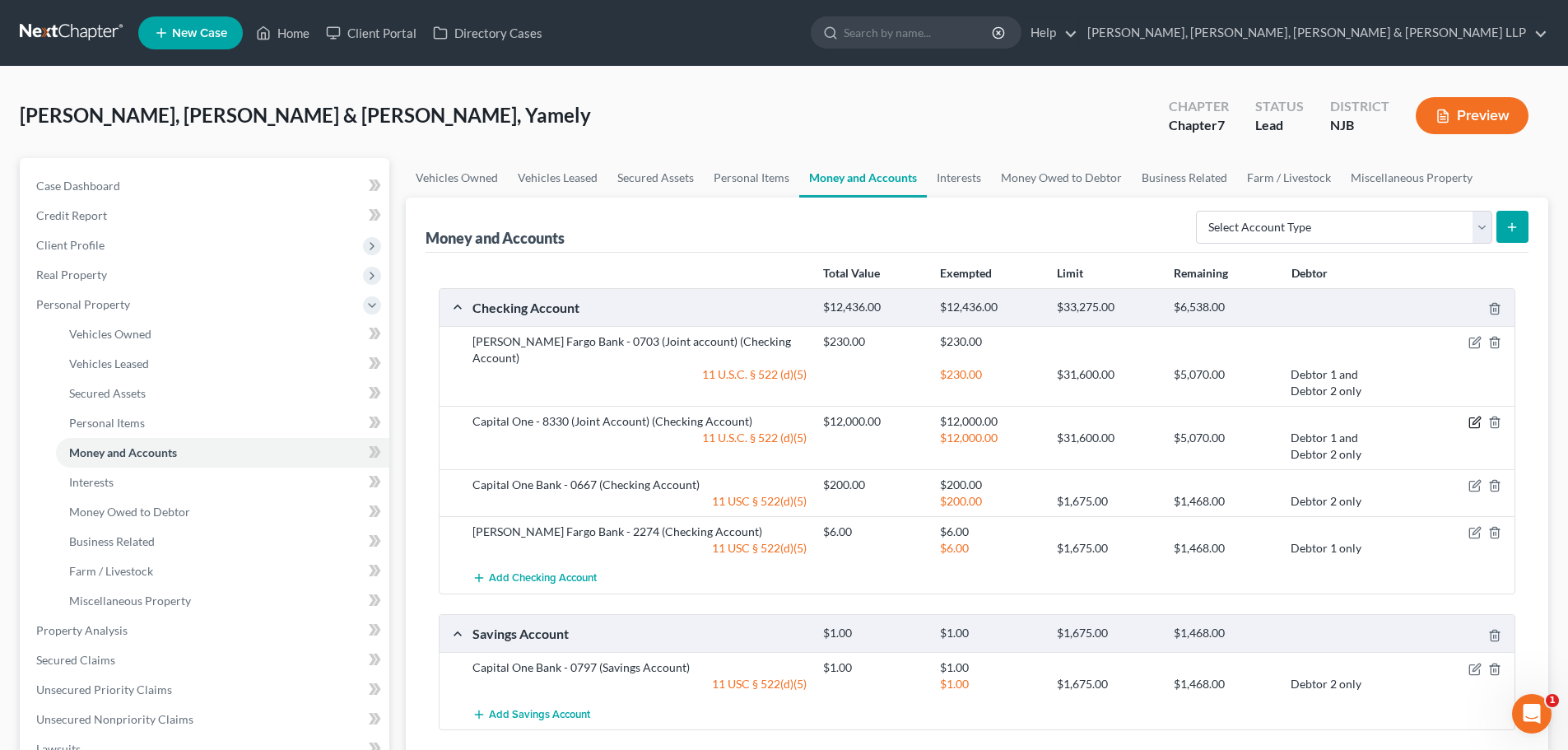
click at [1470, 415] on icon "button" at bounding box center [1475, 422] width 13 height 13
select select "2"
checkbox input "true"
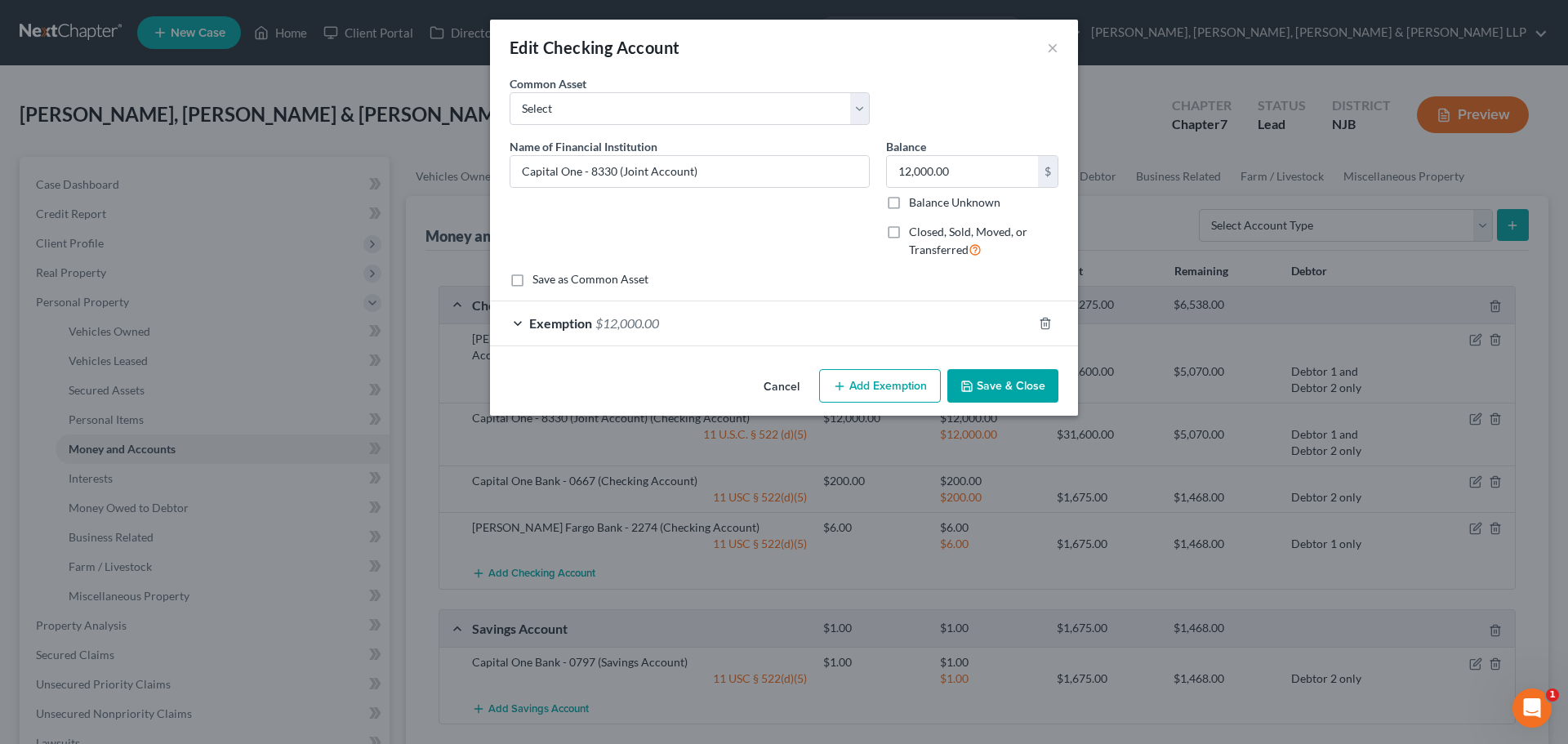
click at [827, 333] on div "Exemption $12,000.00" at bounding box center [761, 322] width 542 height 43
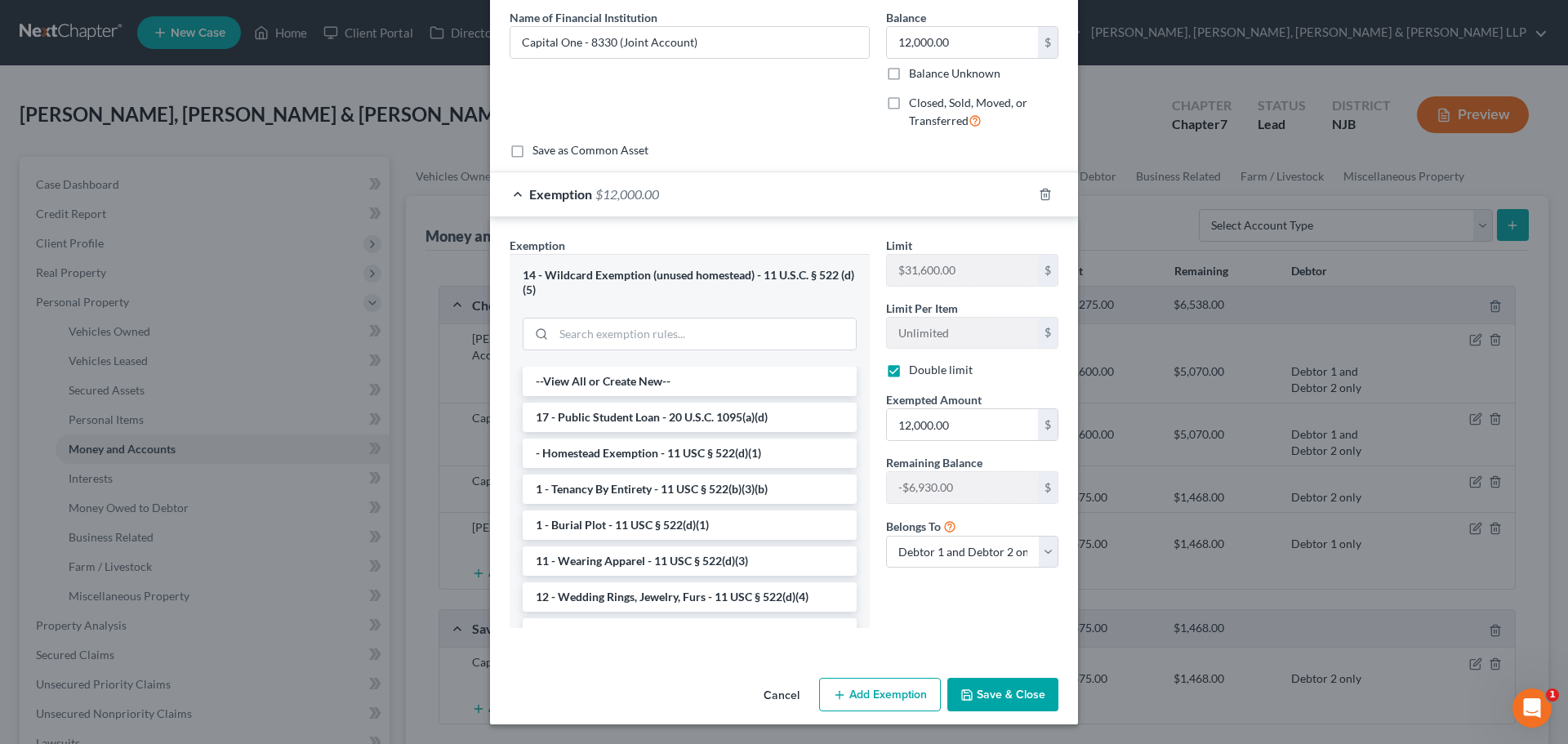
click at [1018, 696] on button "Save & Close" at bounding box center [1002, 695] width 111 height 34
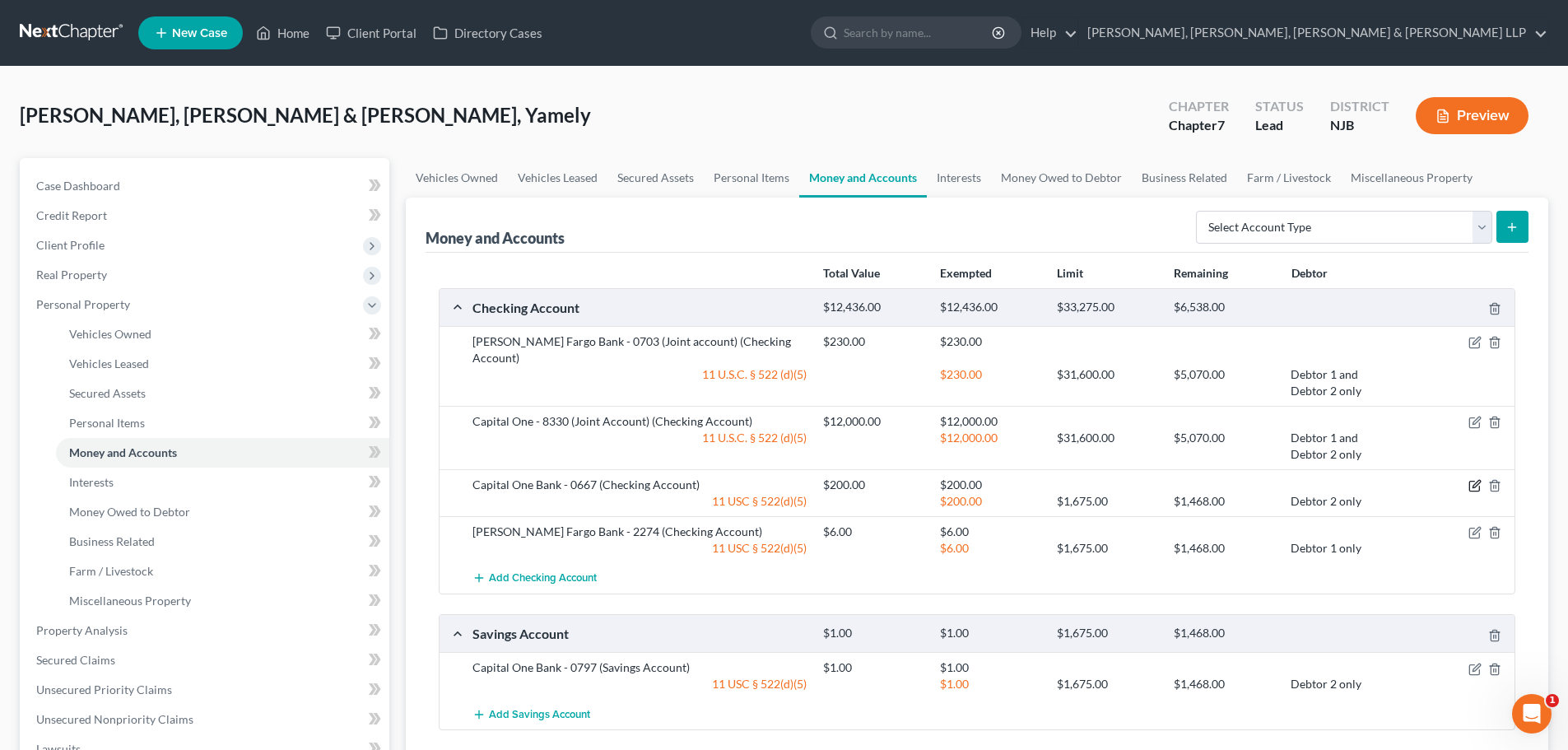
click at [1472, 480] on icon "button" at bounding box center [1475, 486] width 13 height 13
select select "1"
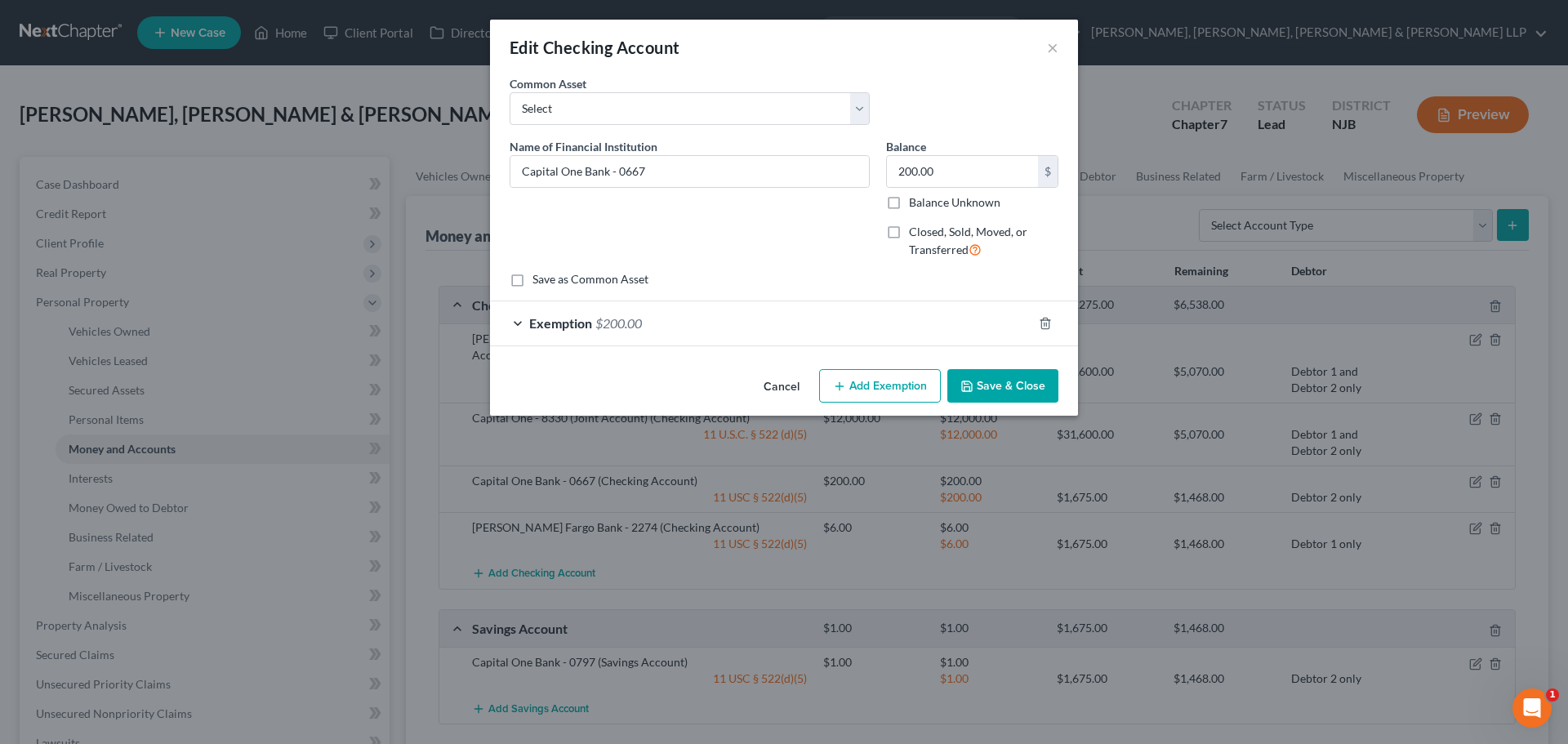
click at [976, 319] on div "Exemption $200.00" at bounding box center [761, 322] width 542 height 43
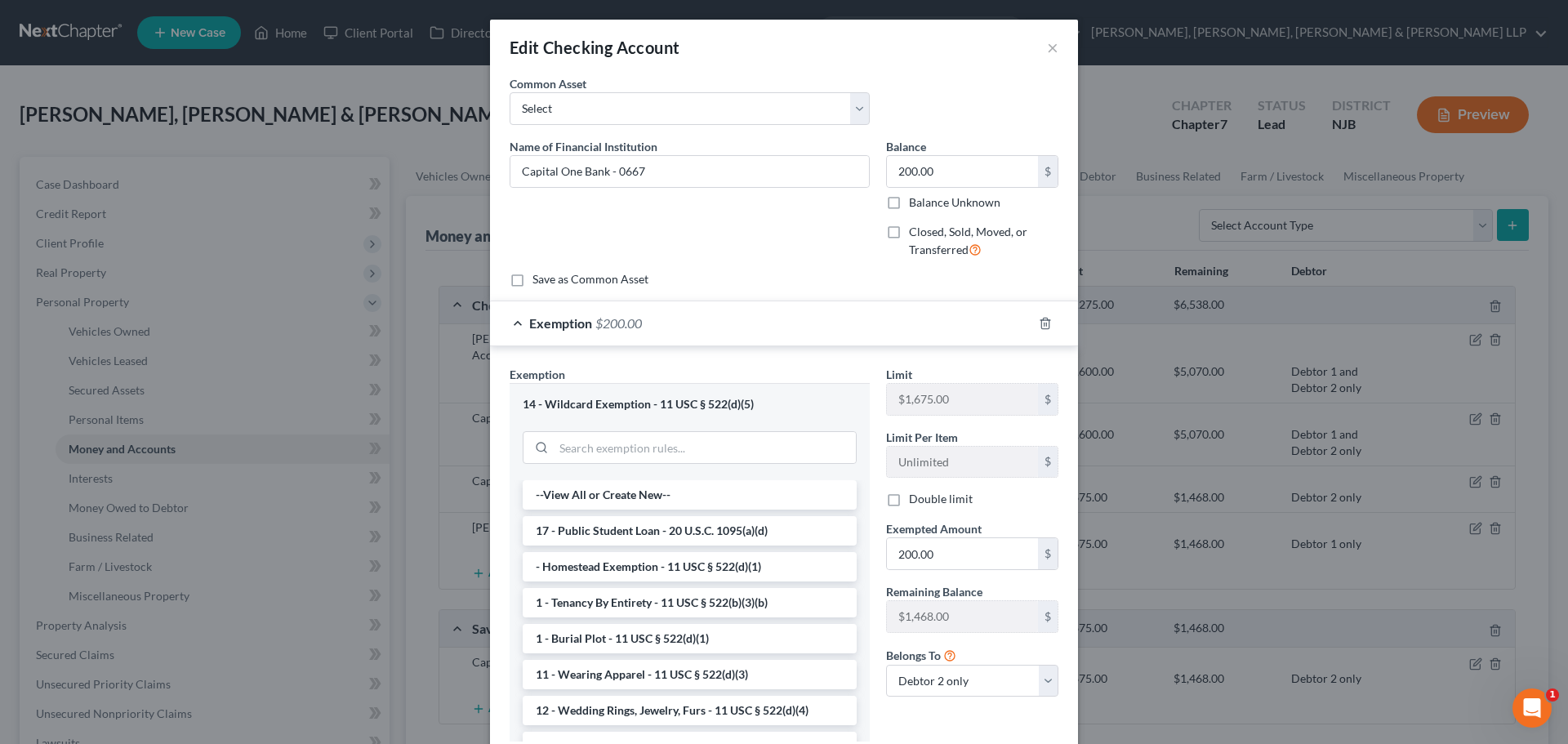
click at [976, 319] on div "Exemption $200.00" at bounding box center [761, 322] width 542 height 43
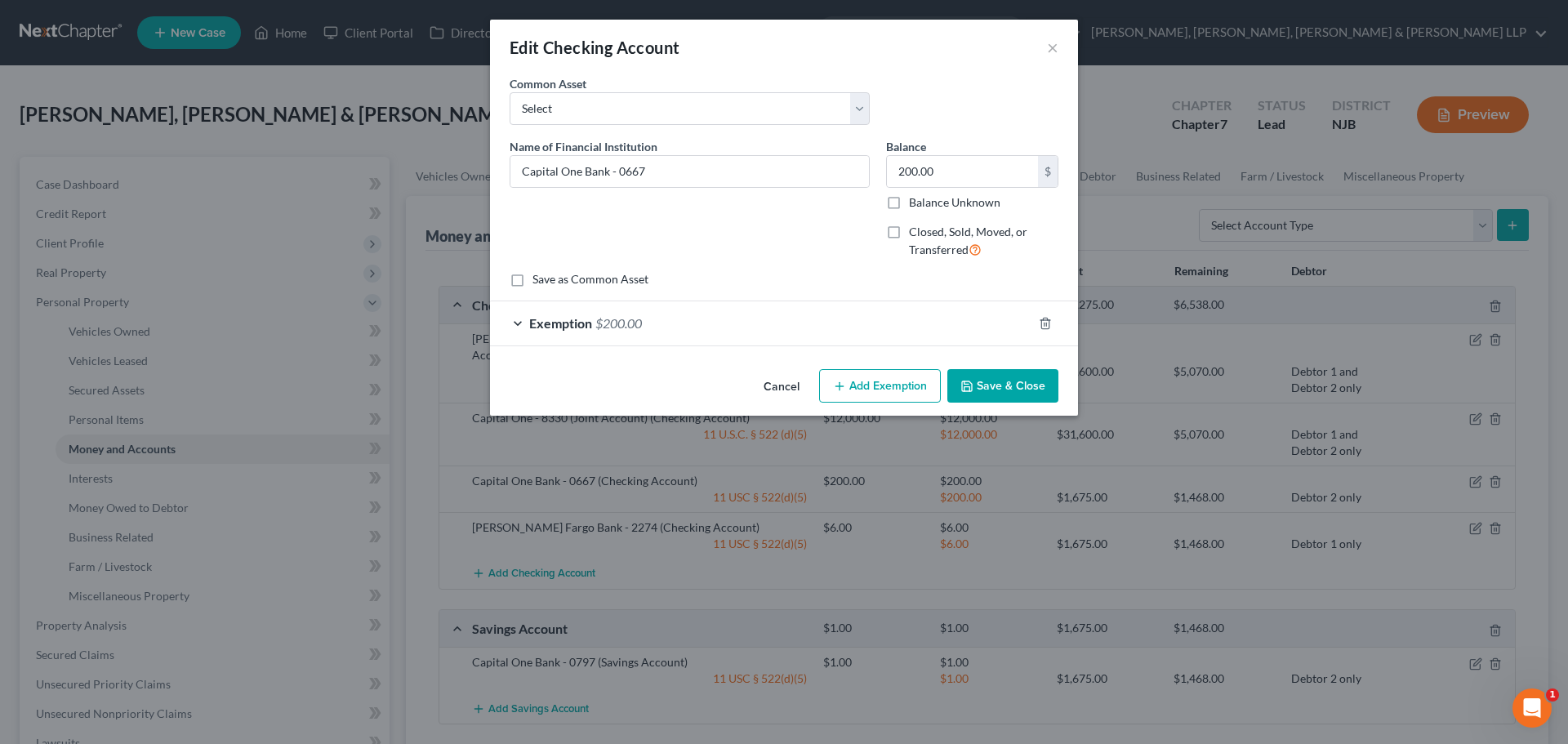
click at [987, 377] on button "Save & Close" at bounding box center [1002, 386] width 111 height 34
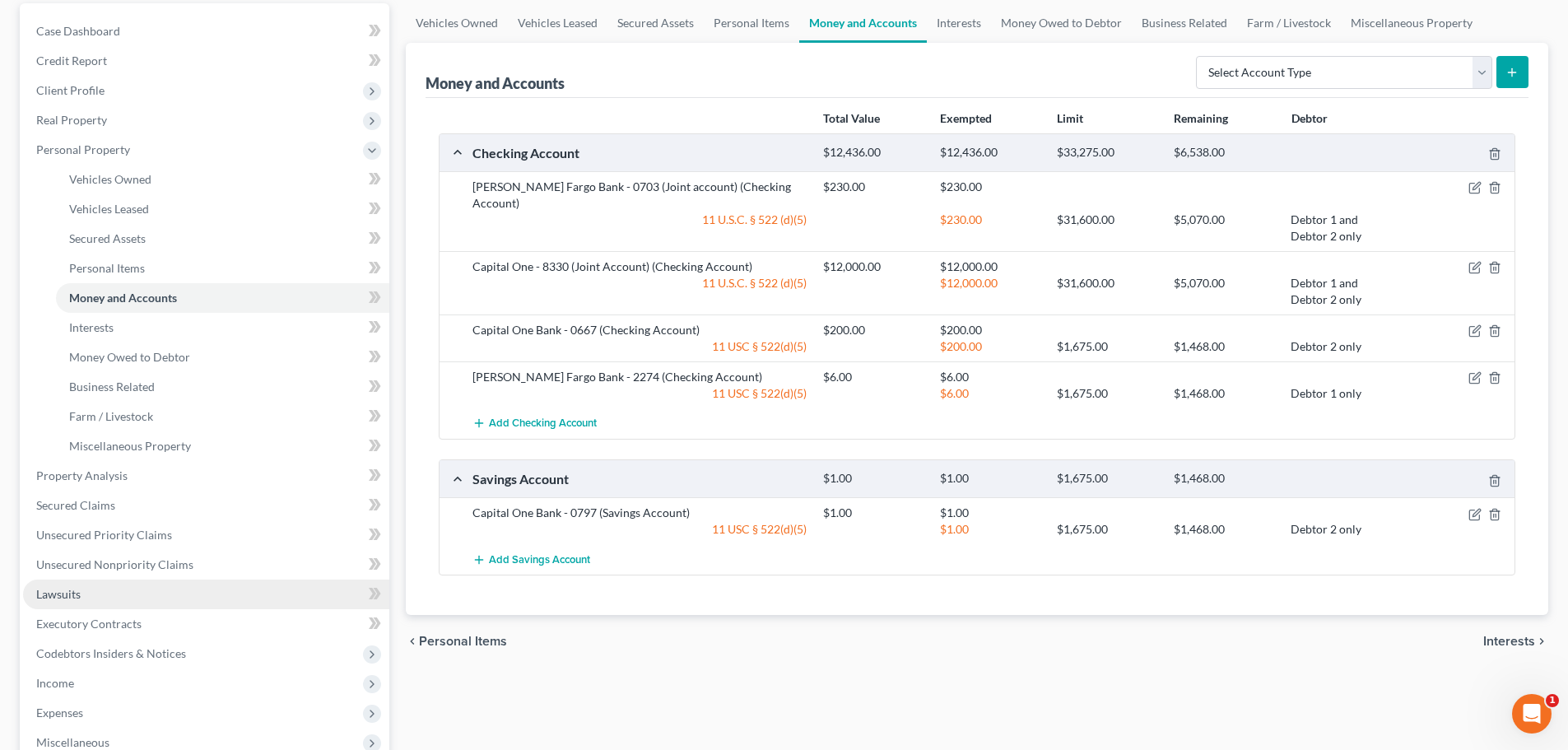
scroll to position [165, 0]
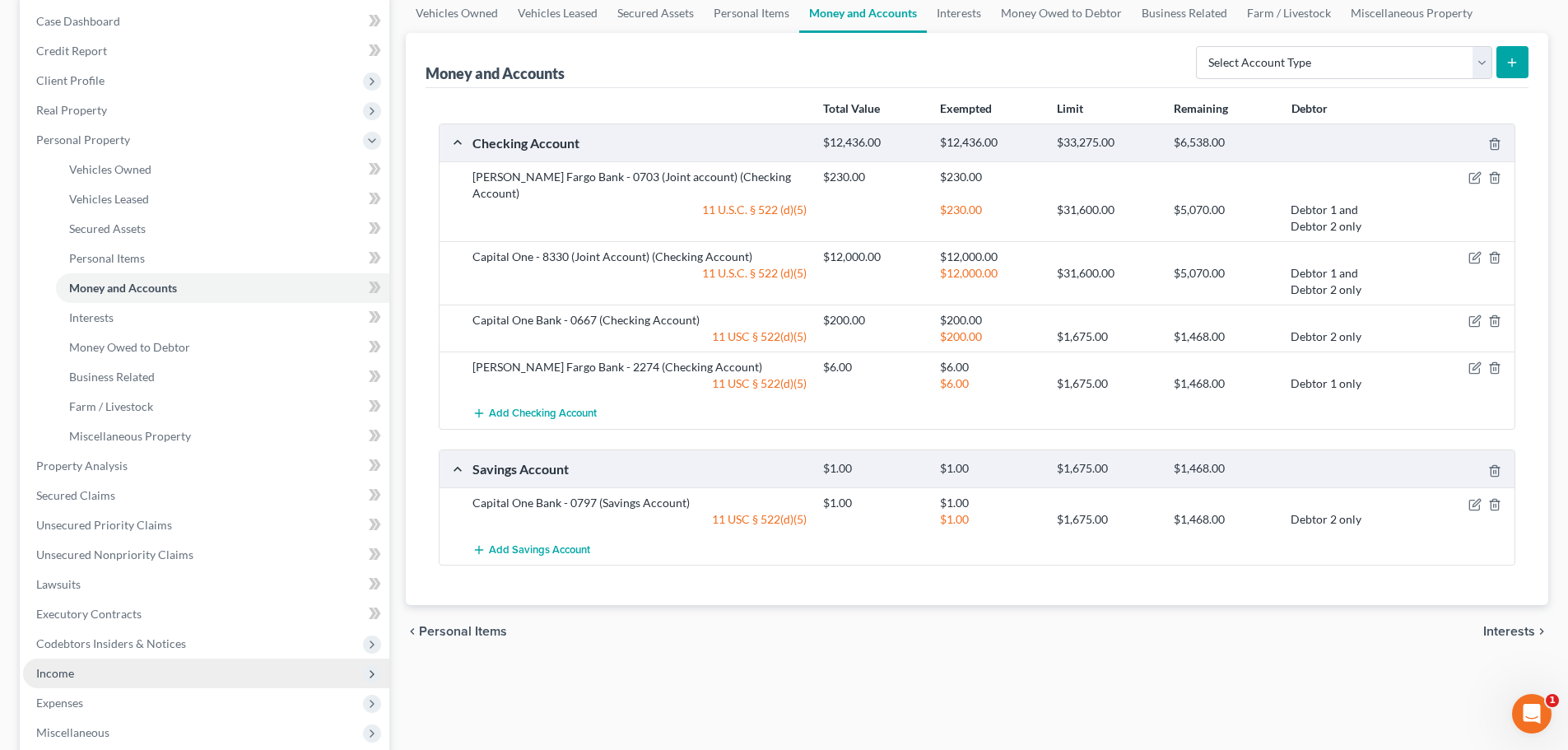
click at [83, 667] on span "Income" at bounding box center [206, 673] width 366 height 29
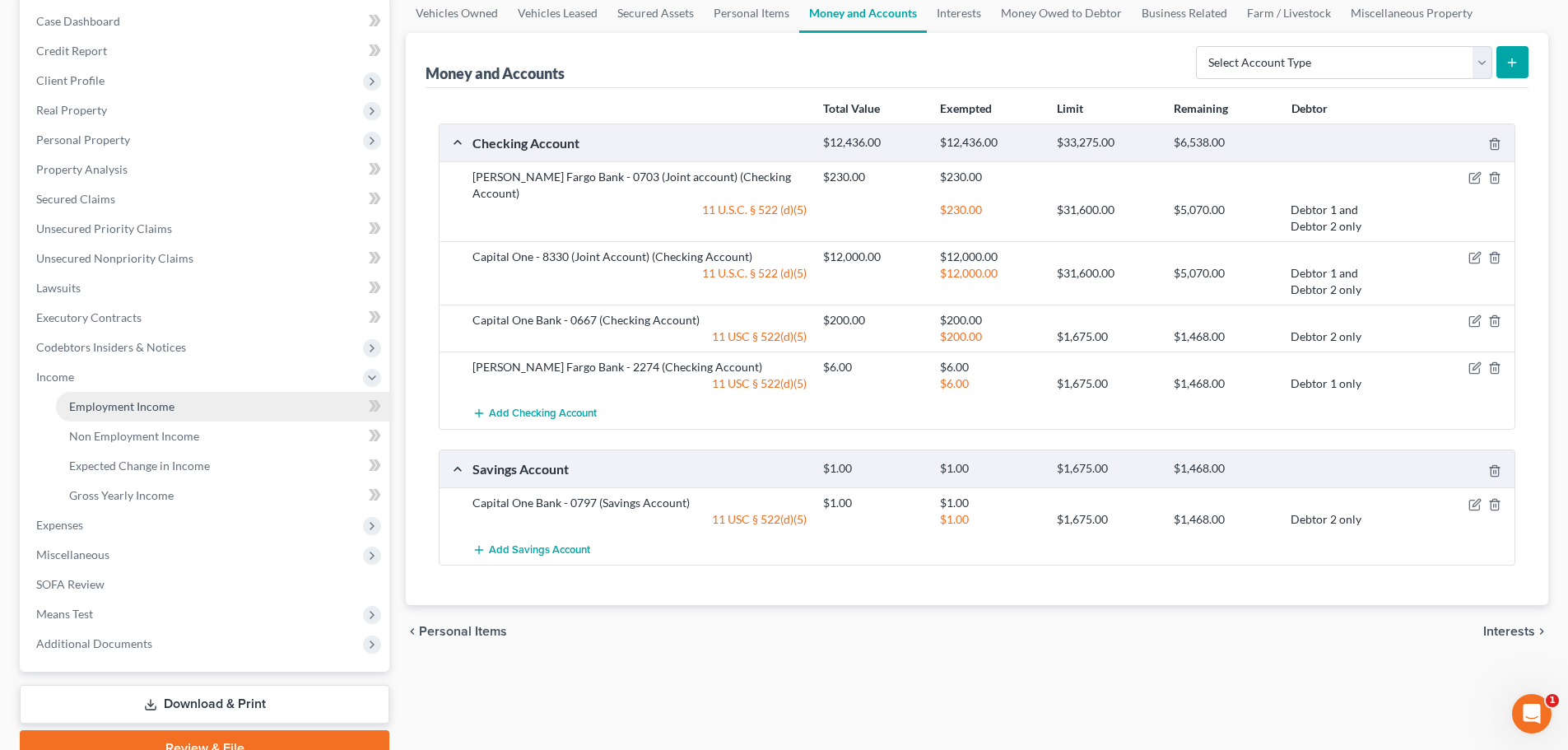
click at [143, 404] on span "Employment Income" at bounding box center [122, 407] width 105 height 14
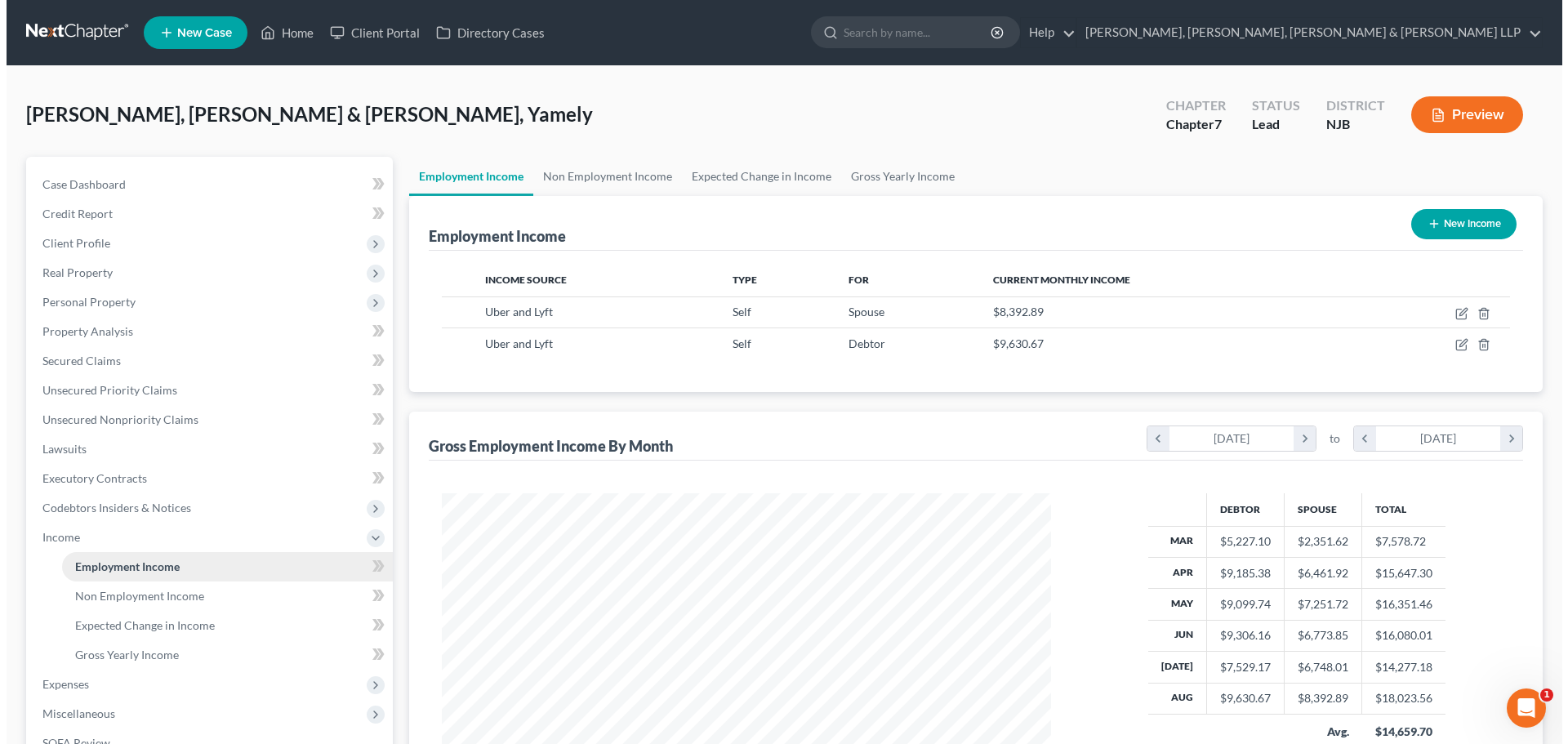
scroll to position [304, 641]
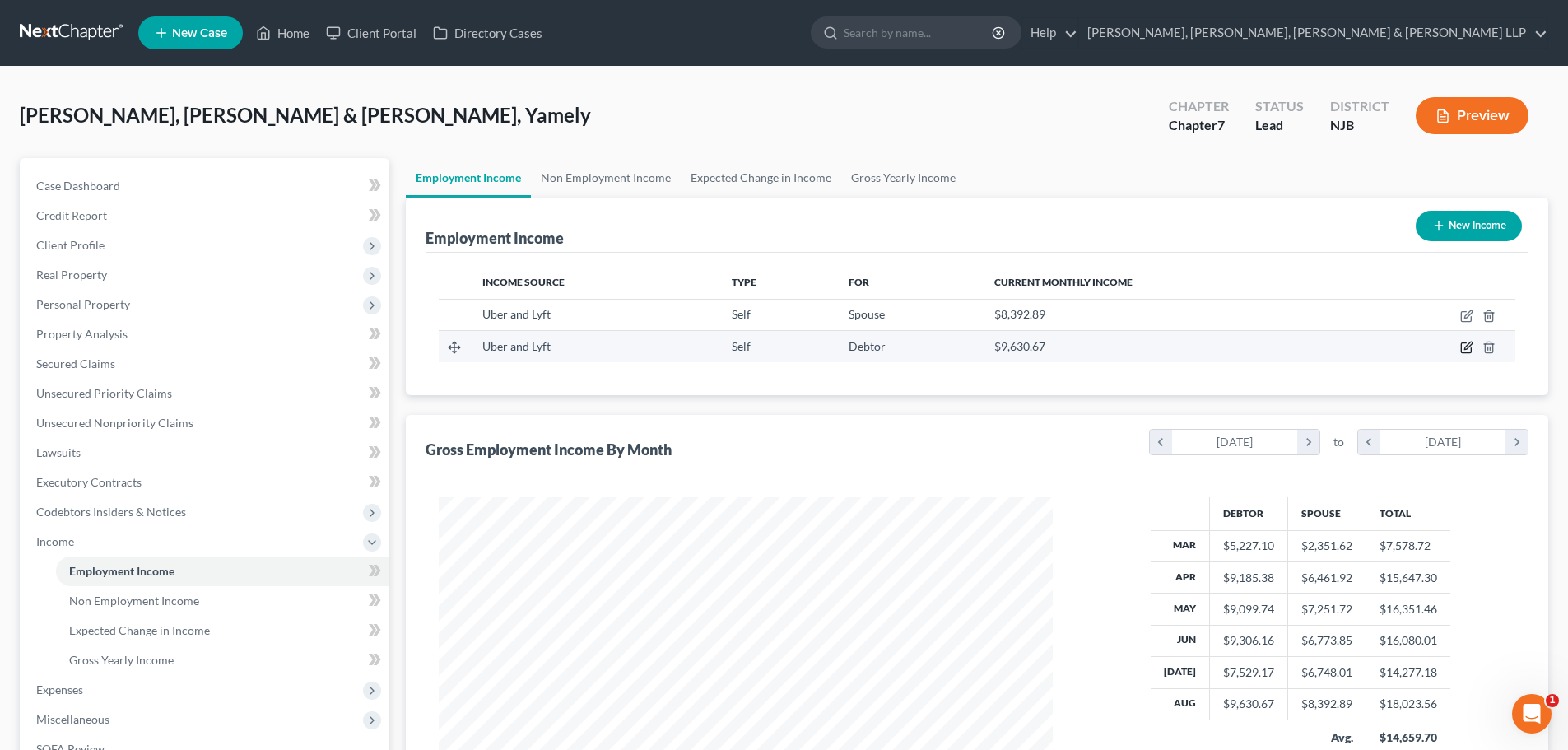
click at [1467, 347] on icon "button" at bounding box center [1467, 347] width 13 height 13
select select "1"
select select "0"
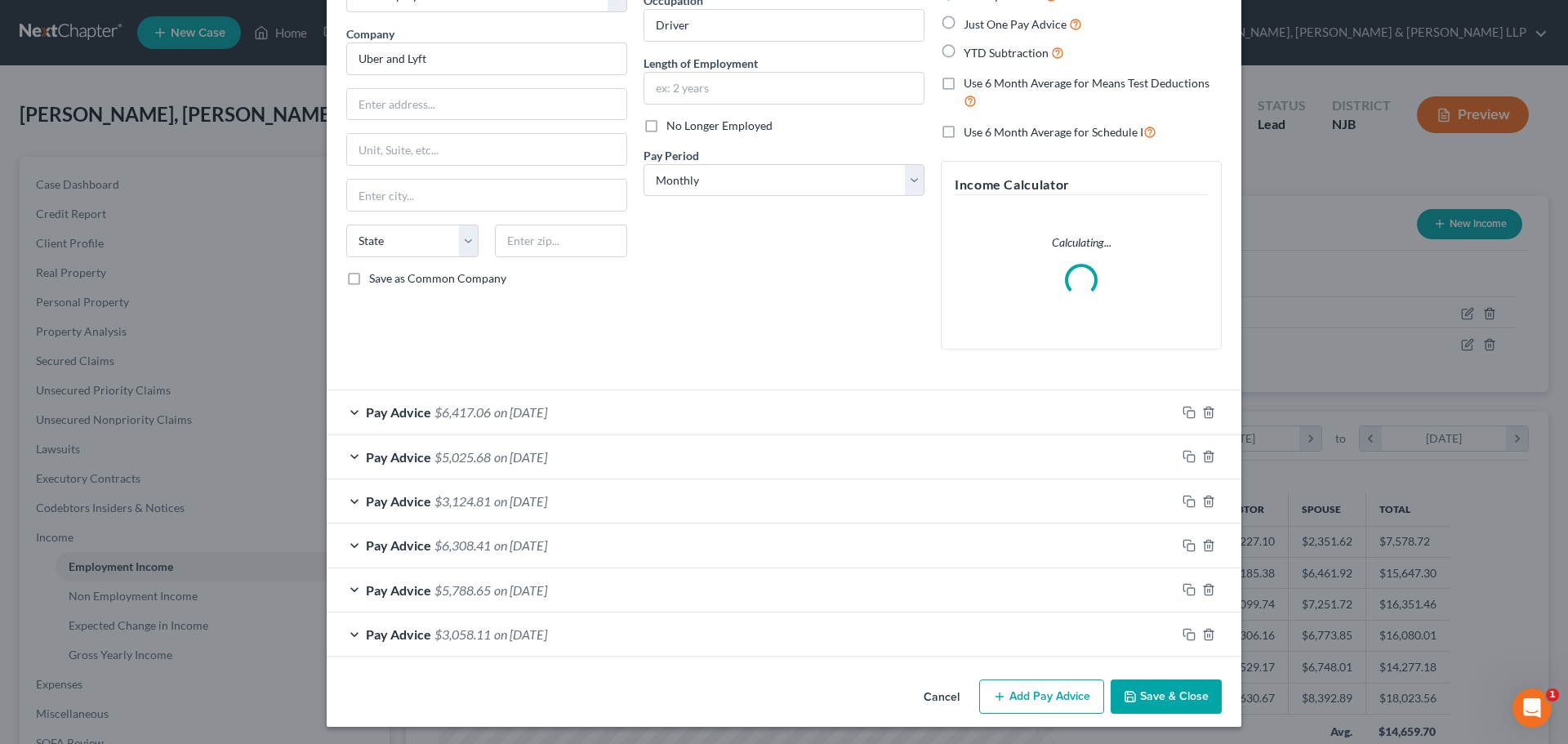
scroll to position [115, 0]
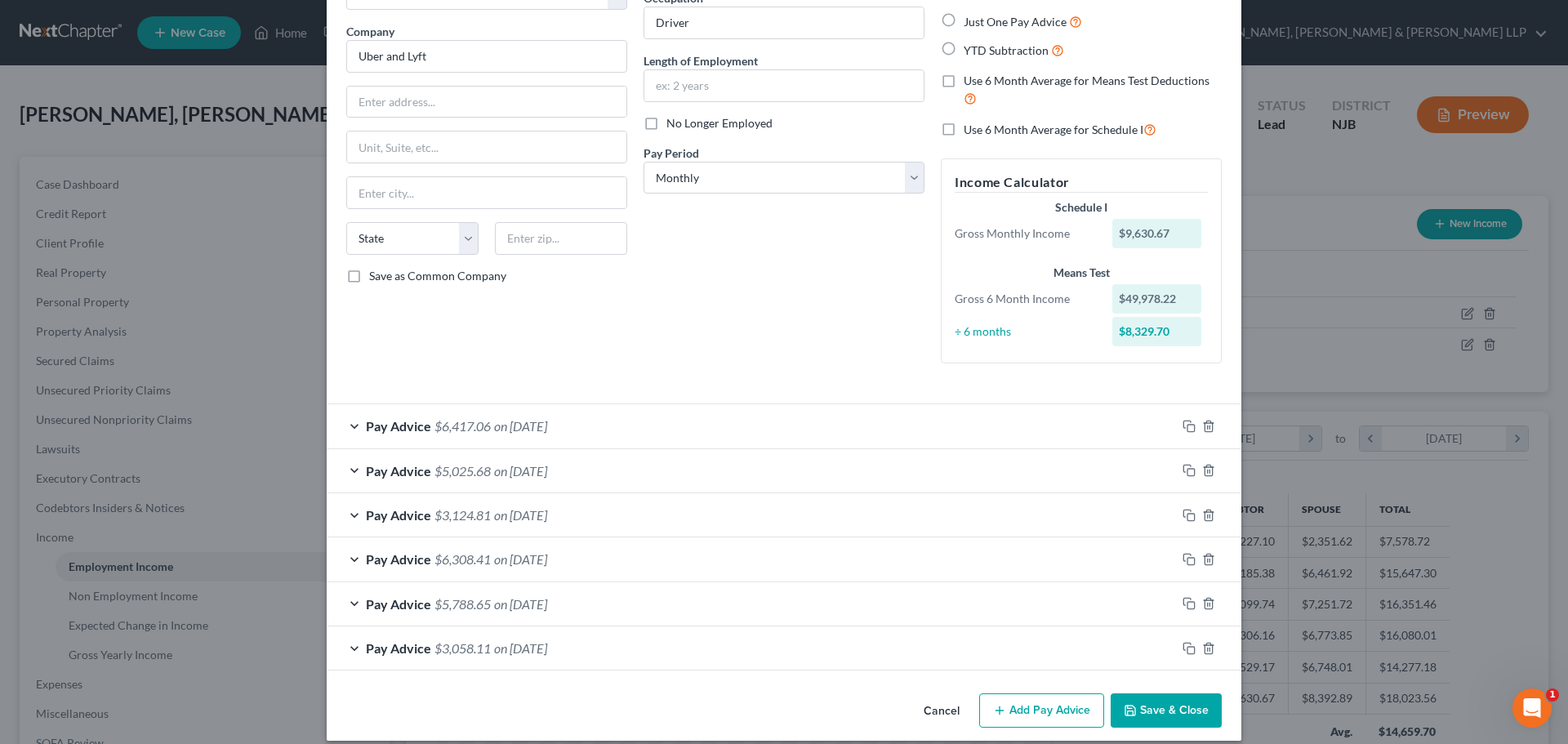
click at [547, 644] on span "on 03/30/2025" at bounding box center [521, 648] width 53 height 16
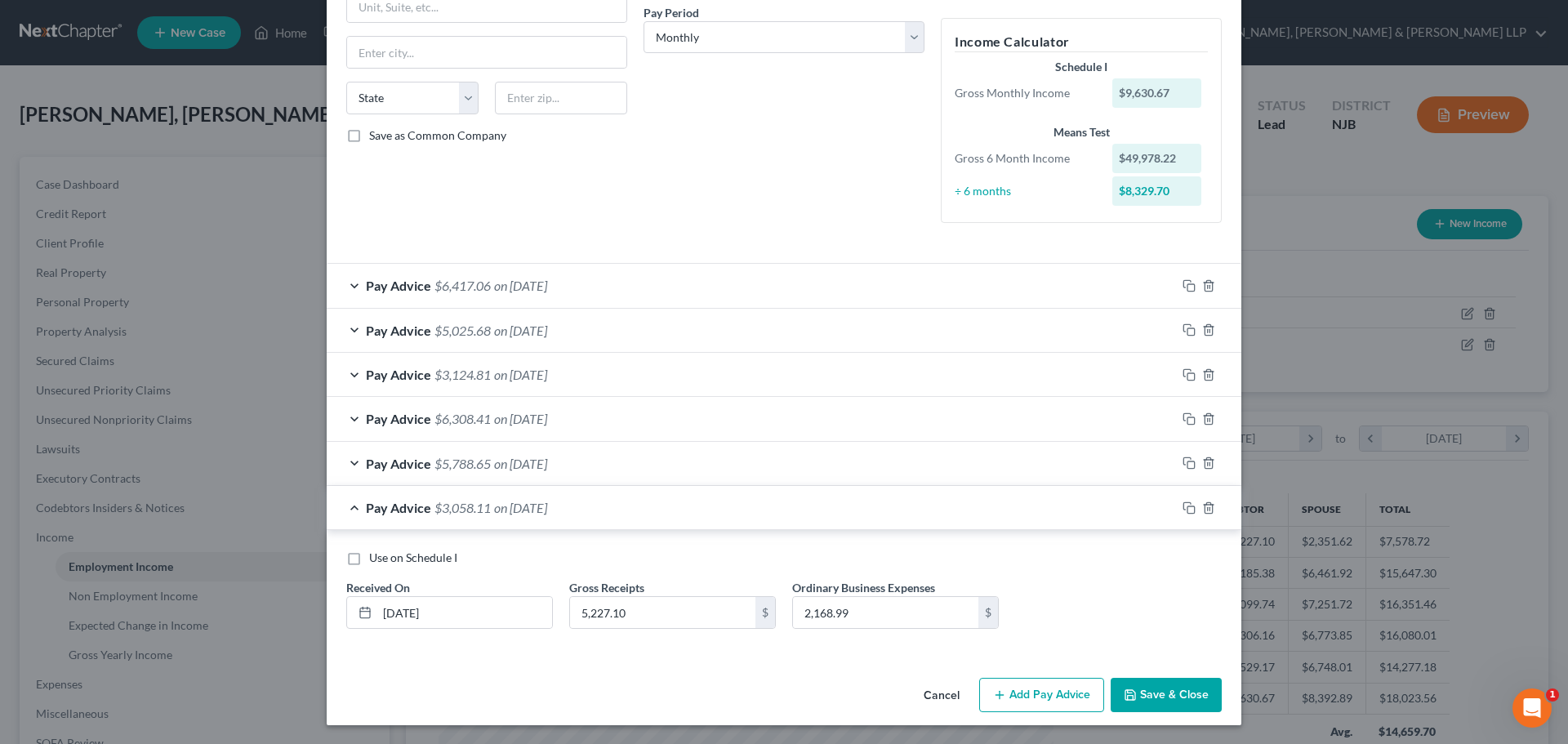
scroll to position [257, 0]
click at [641, 612] on input "5,227.10" at bounding box center [663, 611] width 185 height 31
type input "3,358.11"
click at [850, 612] on input "2,168.99" at bounding box center [885, 611] width 185 height 31
type input "1,816"
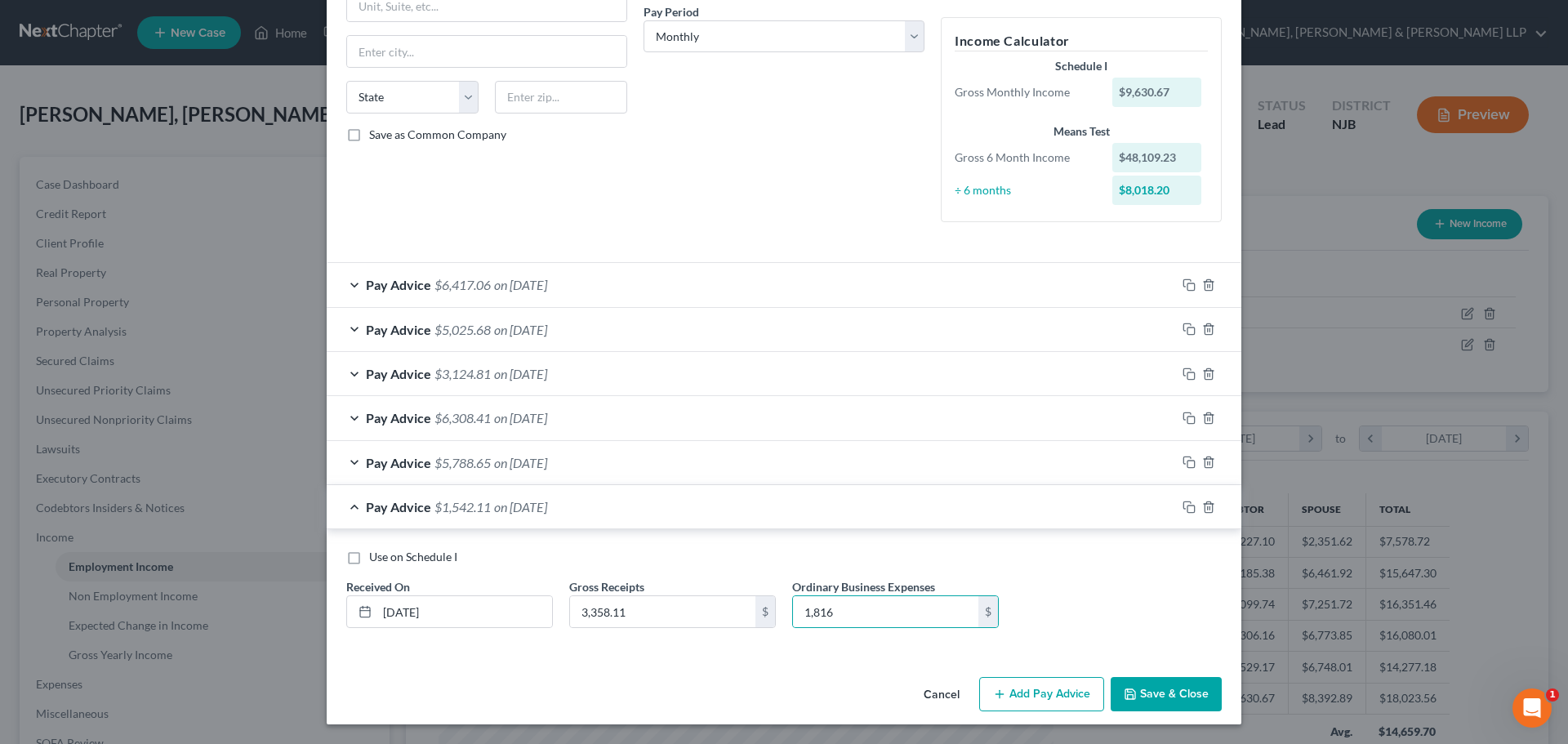
click at [594, 463] on div "Pay Advice $5,788.65 on 04/30/2025" at bounding box center [751, 462] width 849 height 43
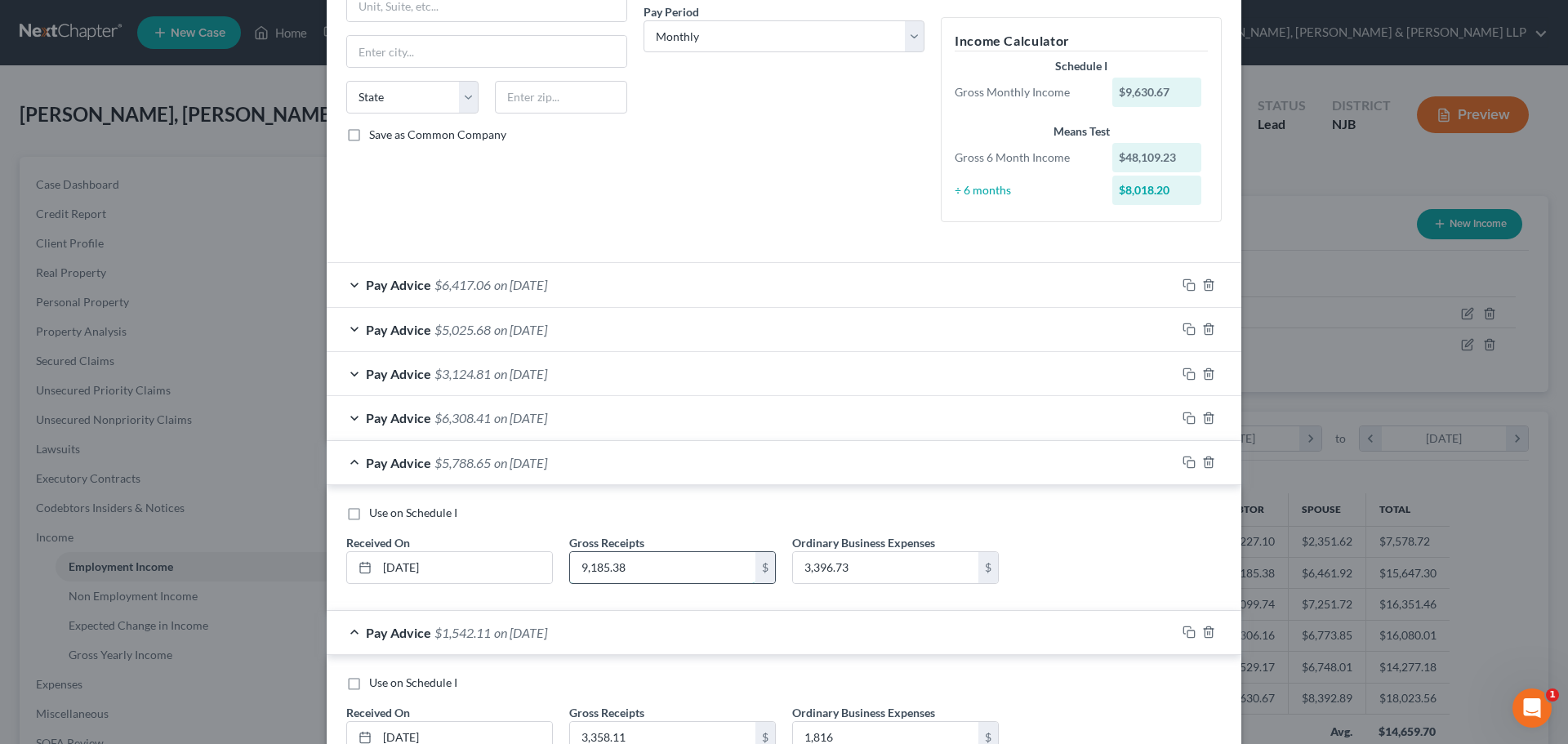
click at [657, 563] on input "9,185.38" at bounding box center [663, 567] width 185 height 31
type input "5,788.65"
click at [858, 560] on input "3,396.73" at bounding box center [885, 567] width 185 height 31
type input "0"
type input "2,026"
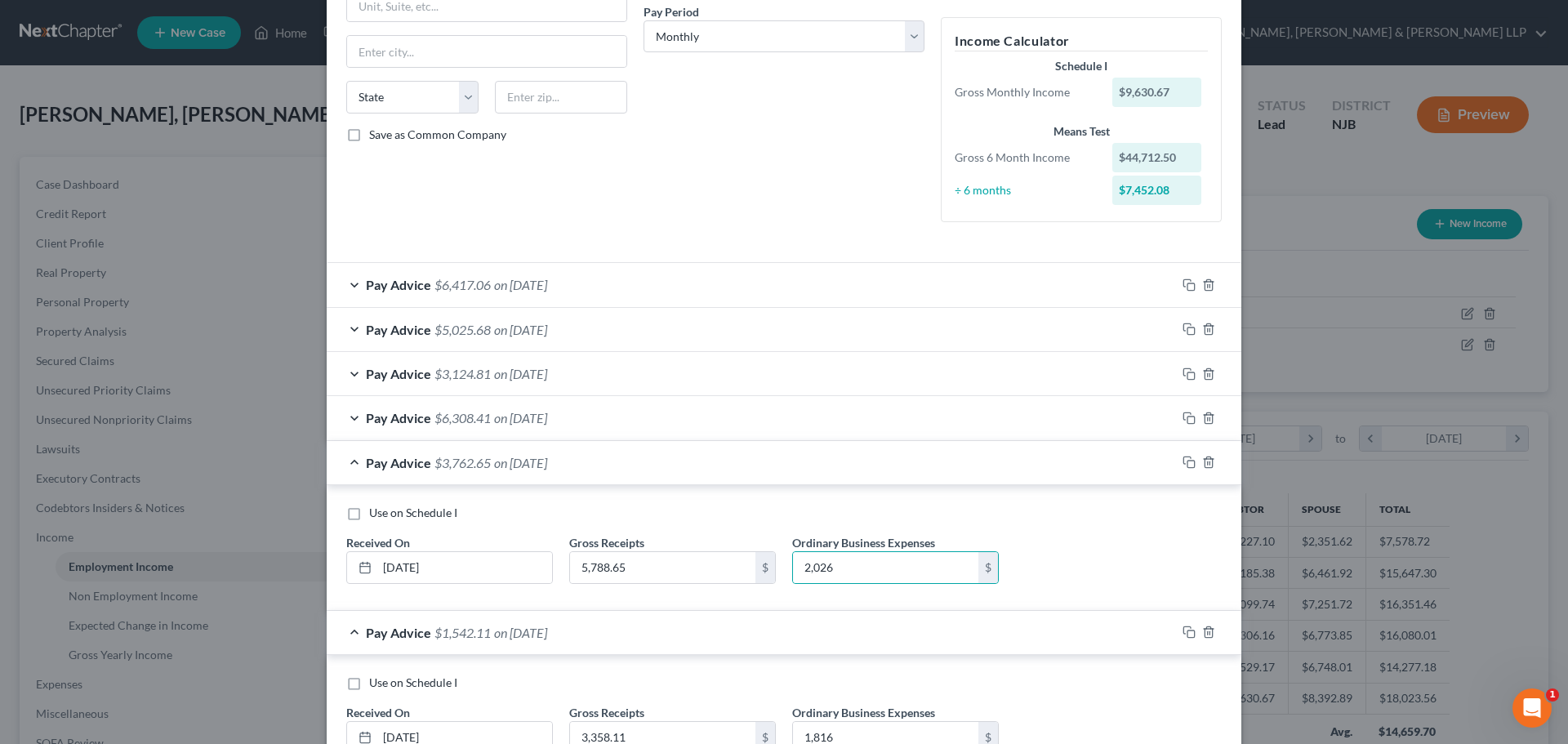
click at [524, 409] on div "Pay Advice $6,308.41 on 05/30/2025" at bounding box center [751, 417] width 849 height 43
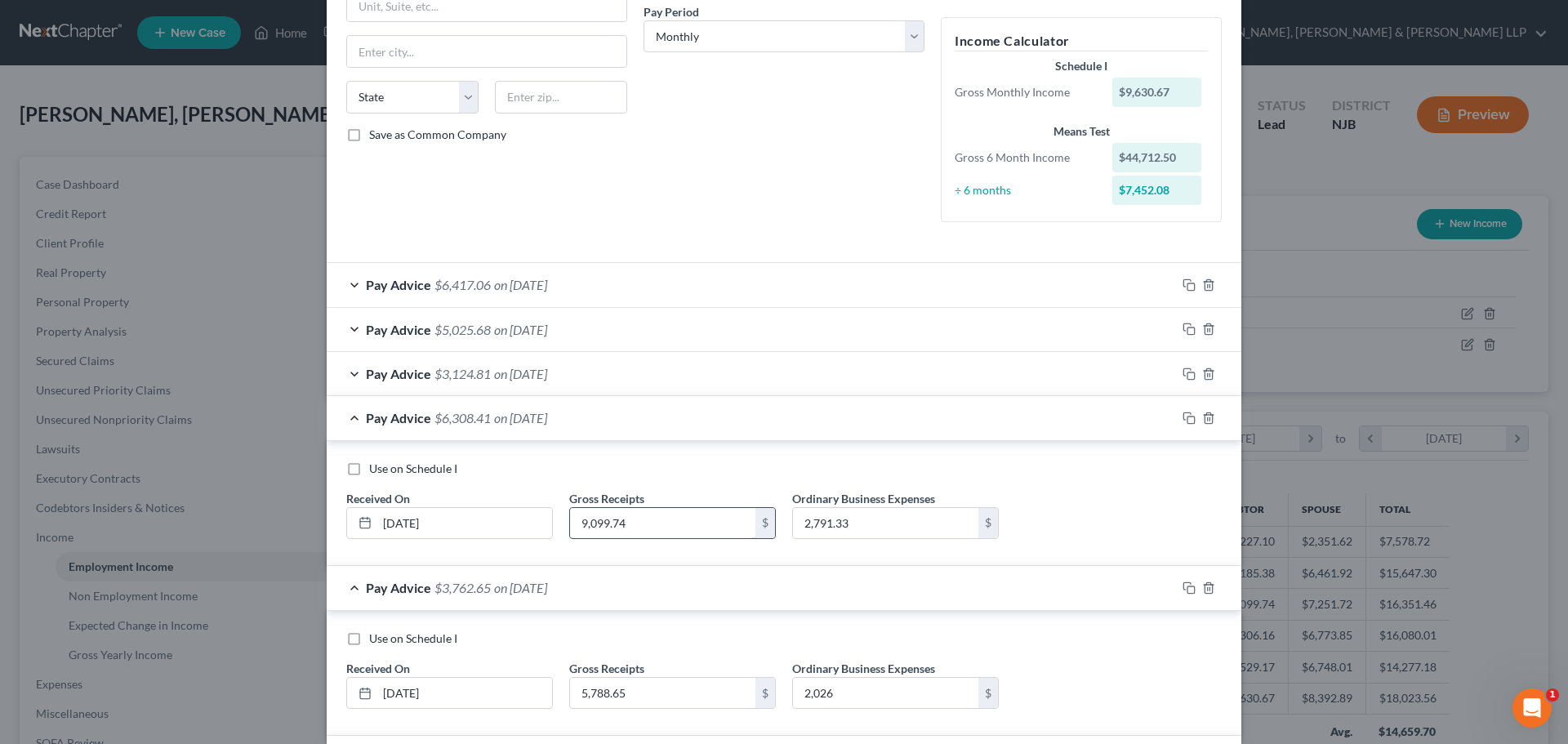
click at [656, 523] on input "9,099.74" at bounding box center [663, 523] width 185 height 31
type input "6,308.41"
click at [869, 527] on input "2,791.33" at bounding box center [885, 523] width 185 height 31
type input "2,081"
click at [494, 374] on span "on 06/30/2025" at bounding box center [521, 374] width 53 height 16
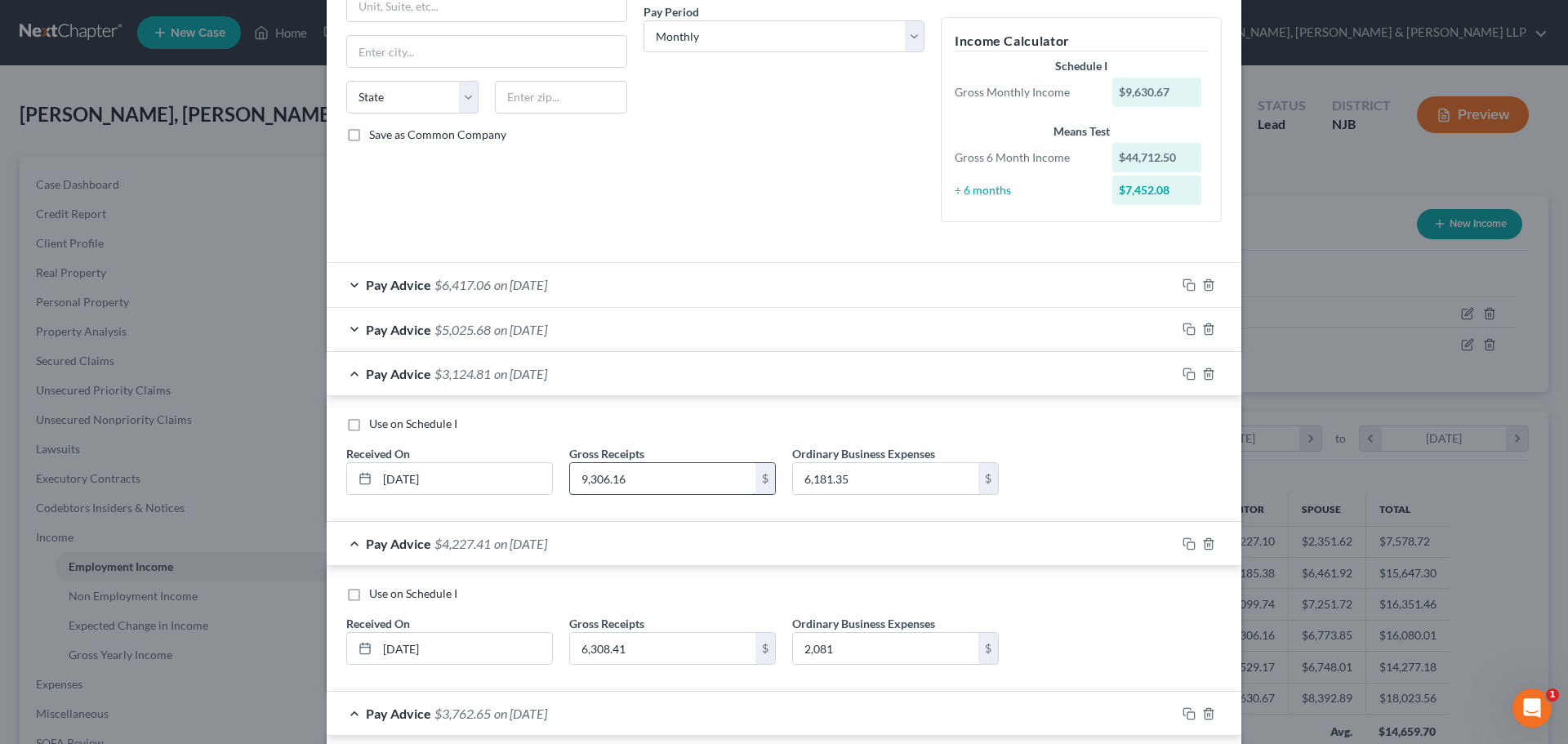
click at [631, 482] on input "9,306.16" at bounding box center [663, 478] width 185 height 31
type input "6,181.35"
click at [865, 476] on input "6,181.35" at bounding box center [885, 478] width 185 height 31
type input "2,056"
click at [499, 323] on span "on 07/30/2025" at bounding box center [521, 330] width 53 height 16
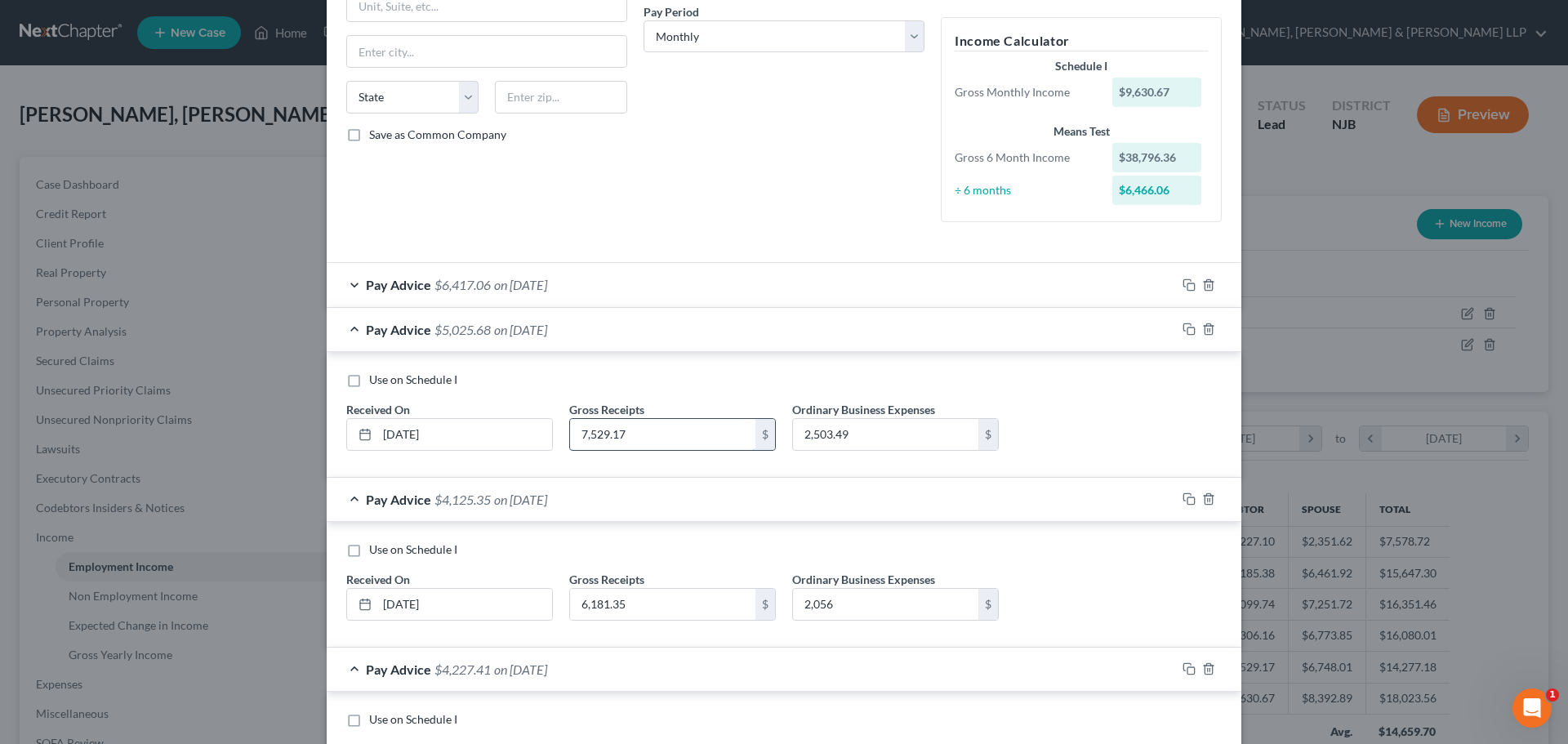
click at [640, 432] on input "7,529.17" at bounding box center [663, 434] width 185 height 31
type input "5,025.68"
click at [869, 435] on input "2,503.49" at bounding box center [885, 434] width 185 height 31
type input "2,056"
click at [563, 295] on div "Pay Advice $6,417.06 on 08/30/2025" at bounding box center [751, 284] width 849 height 43
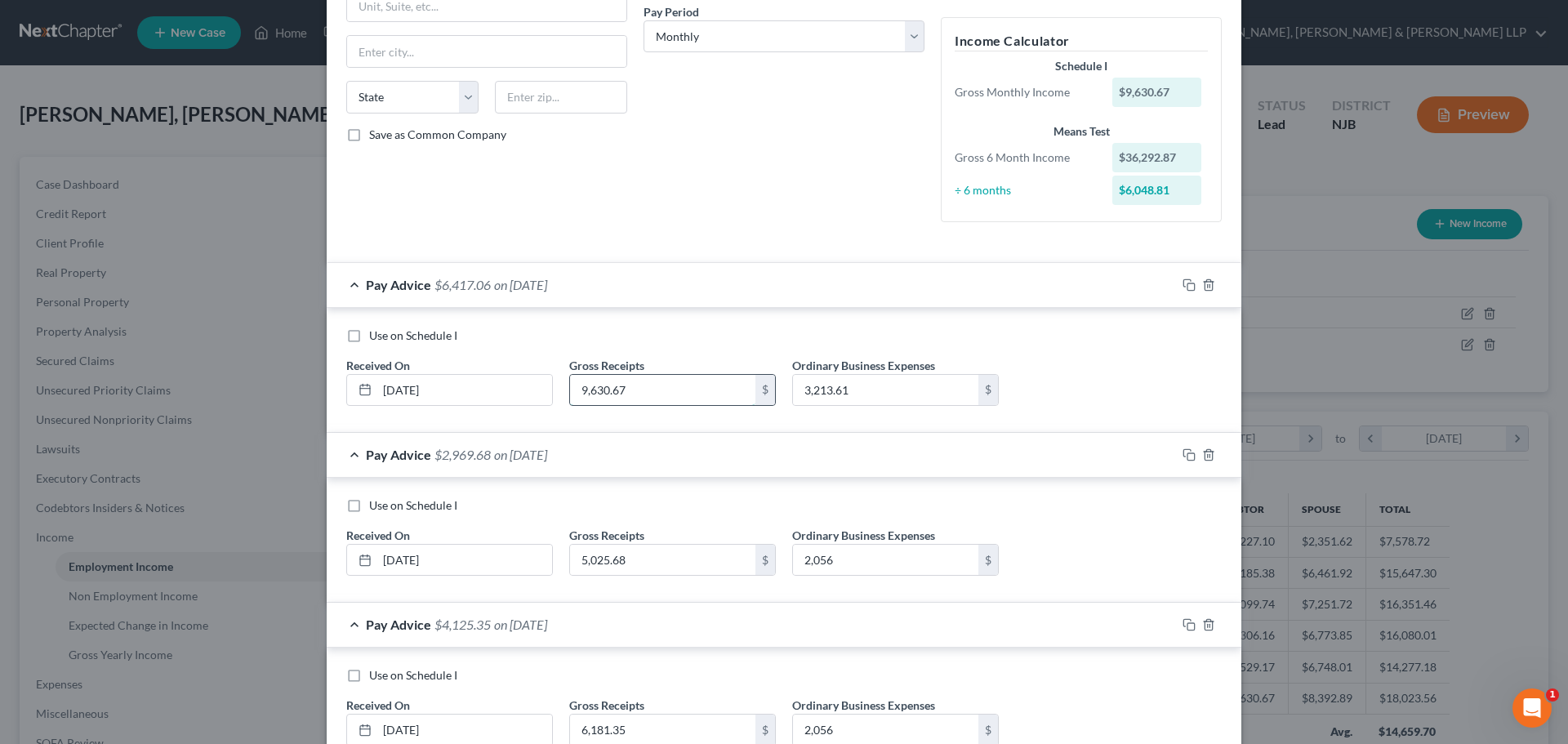
click at [641, 398] on input "9,630.67" at bounding box center [663, 390] width 185 height 31
type input "6,417.06"
click at [862, 395] on input "3,213.61" at bounding box center [885, 390] width 185 height 31
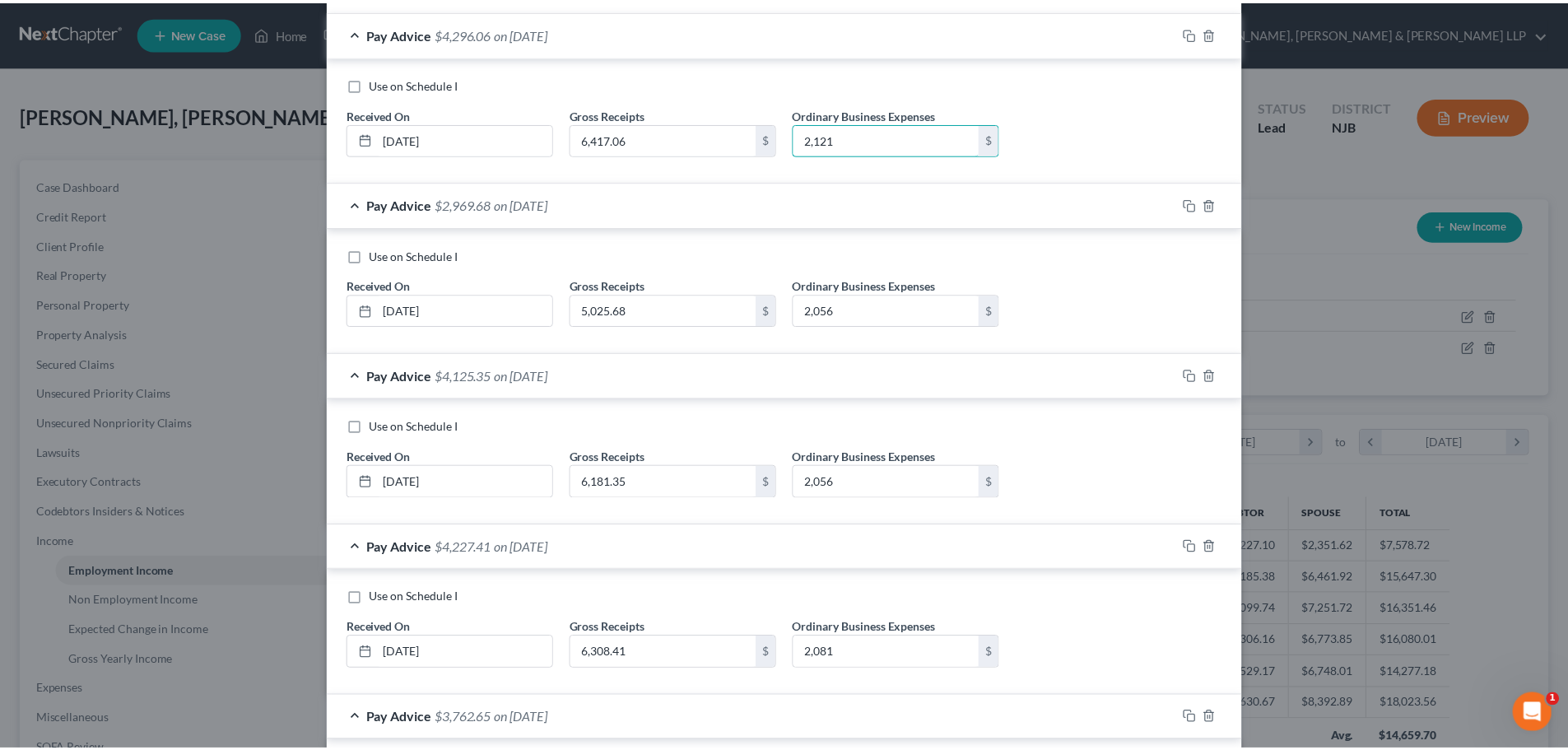
scroll to position [891, 0]
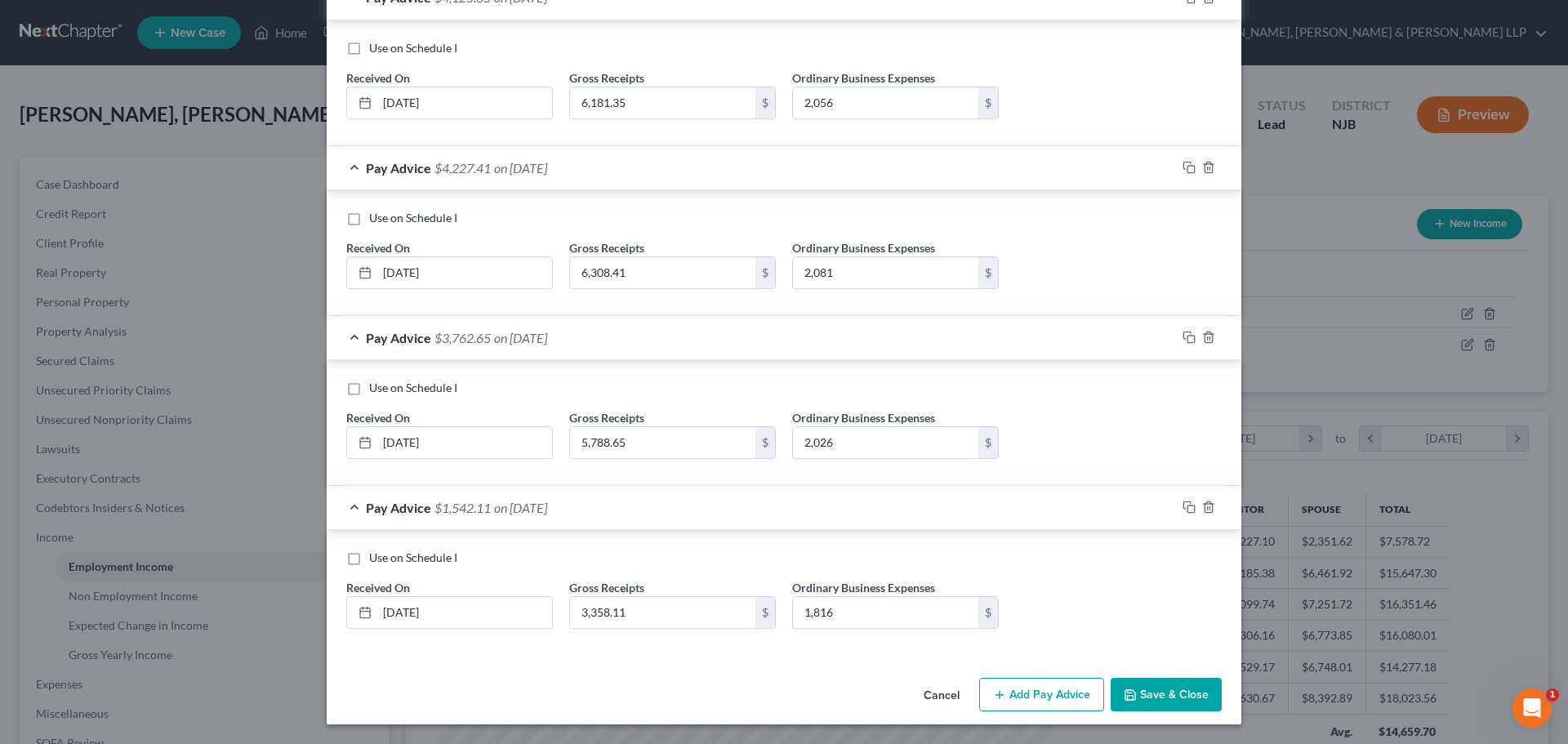
type input "2,121"
click at [1184, 703] on button "Save & Close" at bounding box center [1166, 695] width 111 height 34
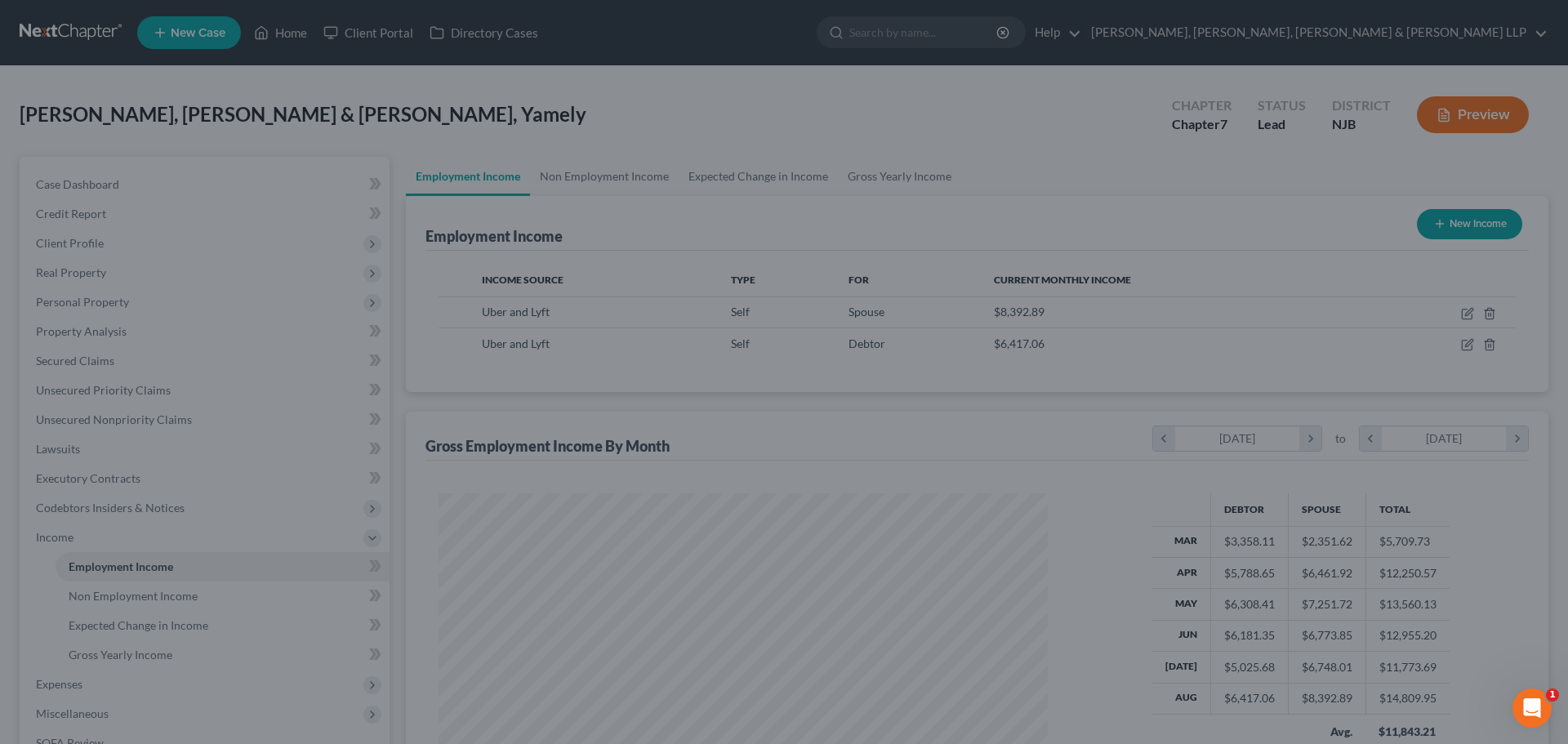
scroll to position [816341, 815841]
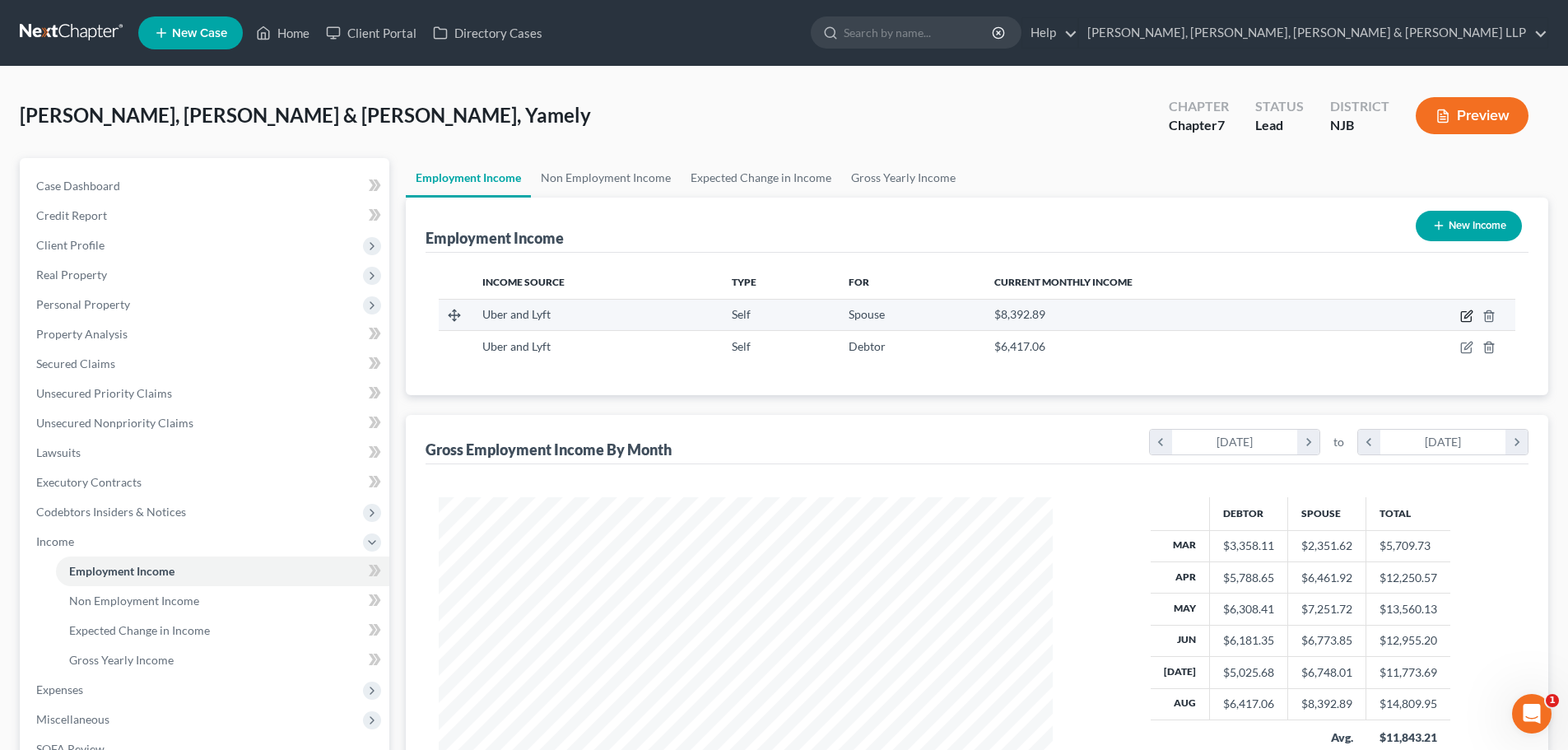
click at [1469, 313] on icon "button" at bounding box center [1467, 314] width 7 height 7
select select "1"
select select "0"
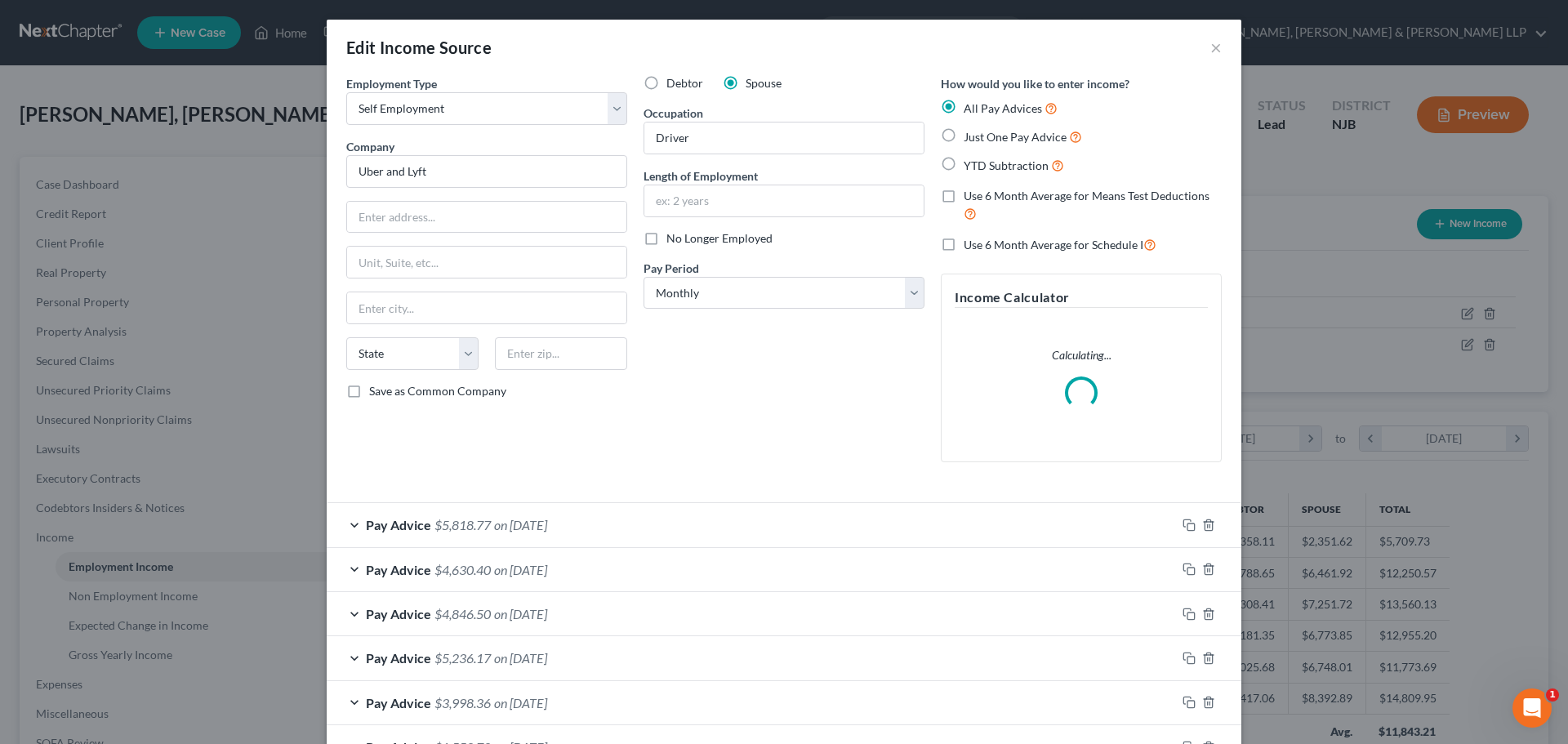
scroll to position [307, 648]
click at [547, 526] on span "on 08/30/2025" at bounding box center [521, 525] width 53 height 16
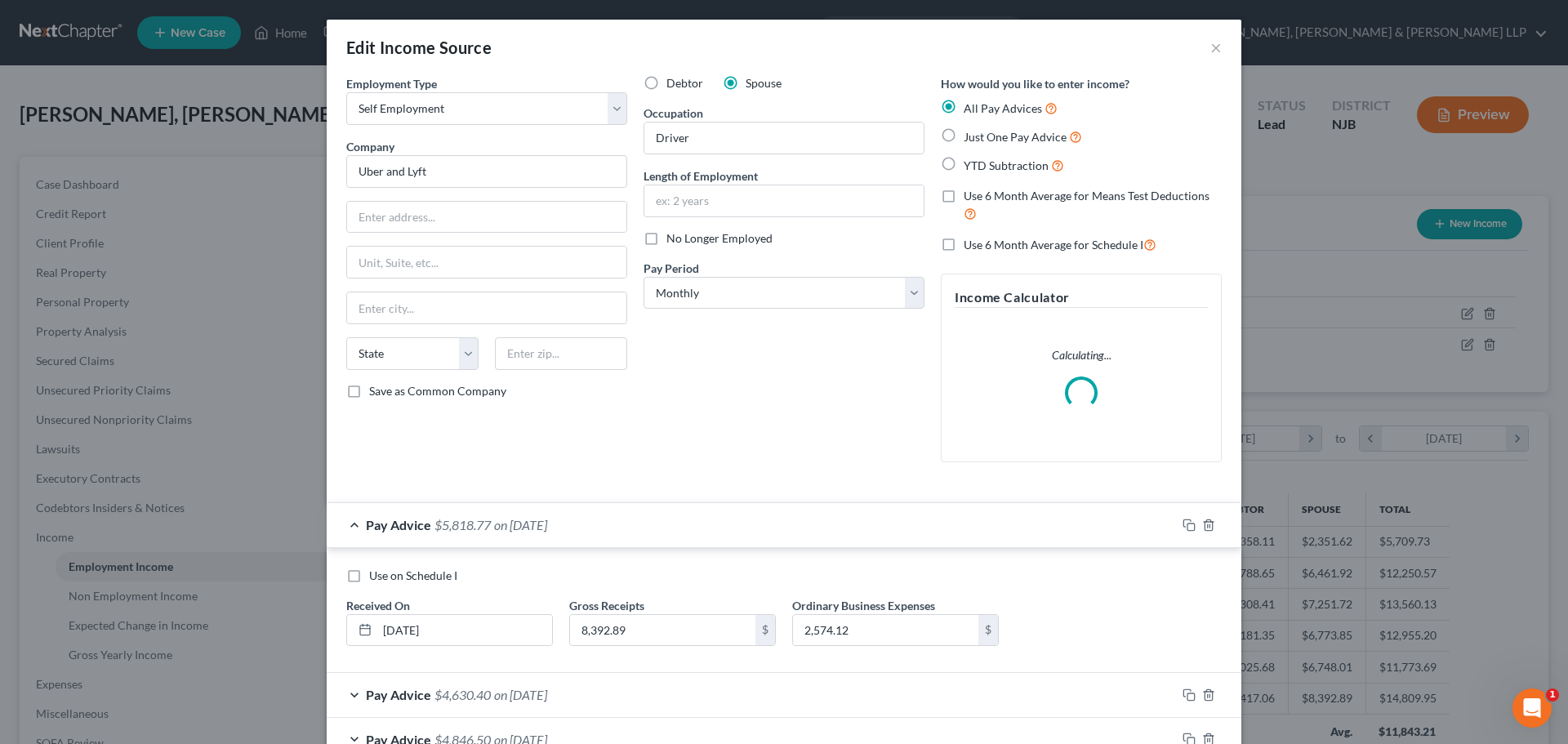
click at [547, 526] on span "on 08/30/2025" at bounding box center [521, 525] width 53 height 16
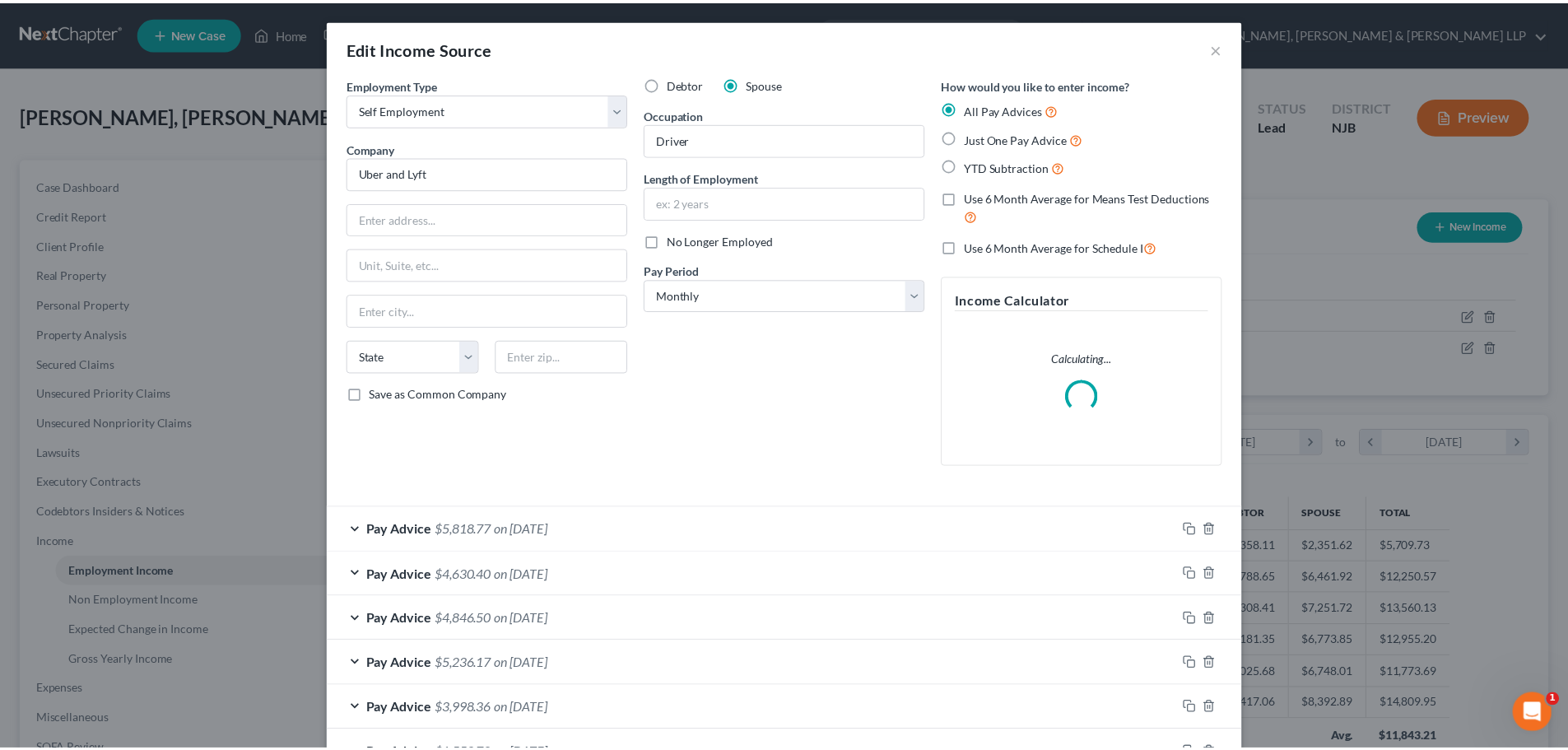
scroll to position [116, 0]
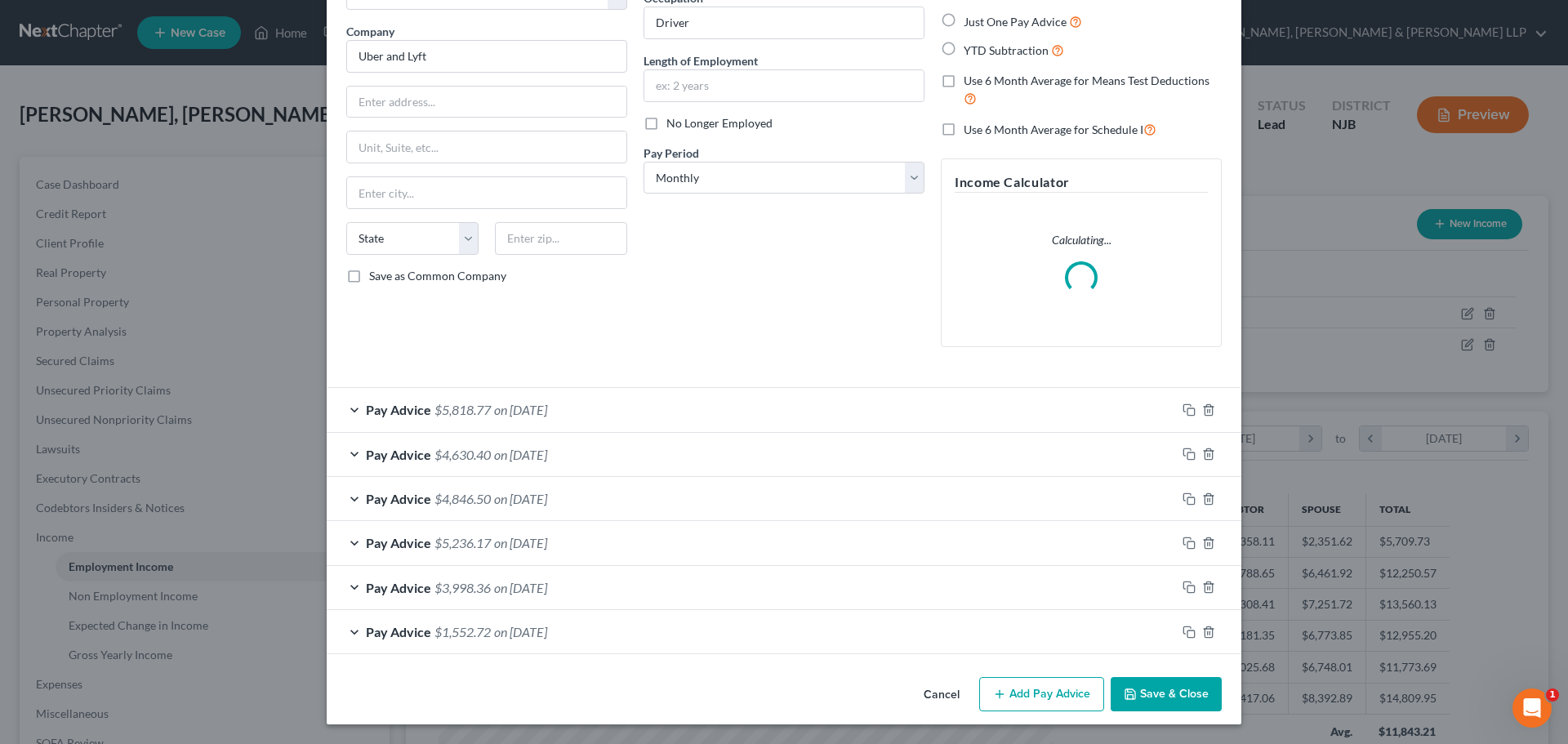
click at [1182, 698] on button "Save & Close" at bounding box center [1166, 694] width 111 height 34
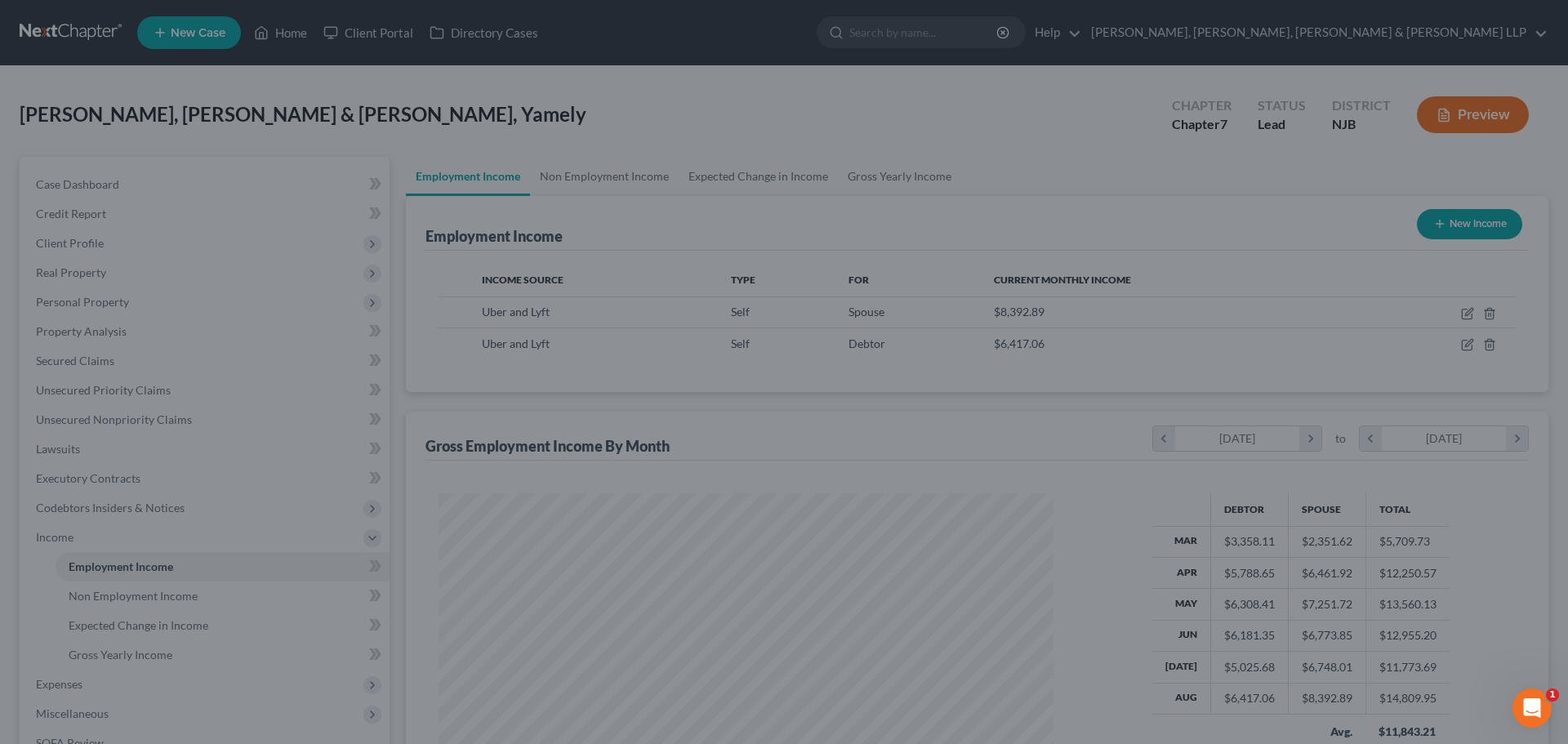
scroll to position [816341, 815841]
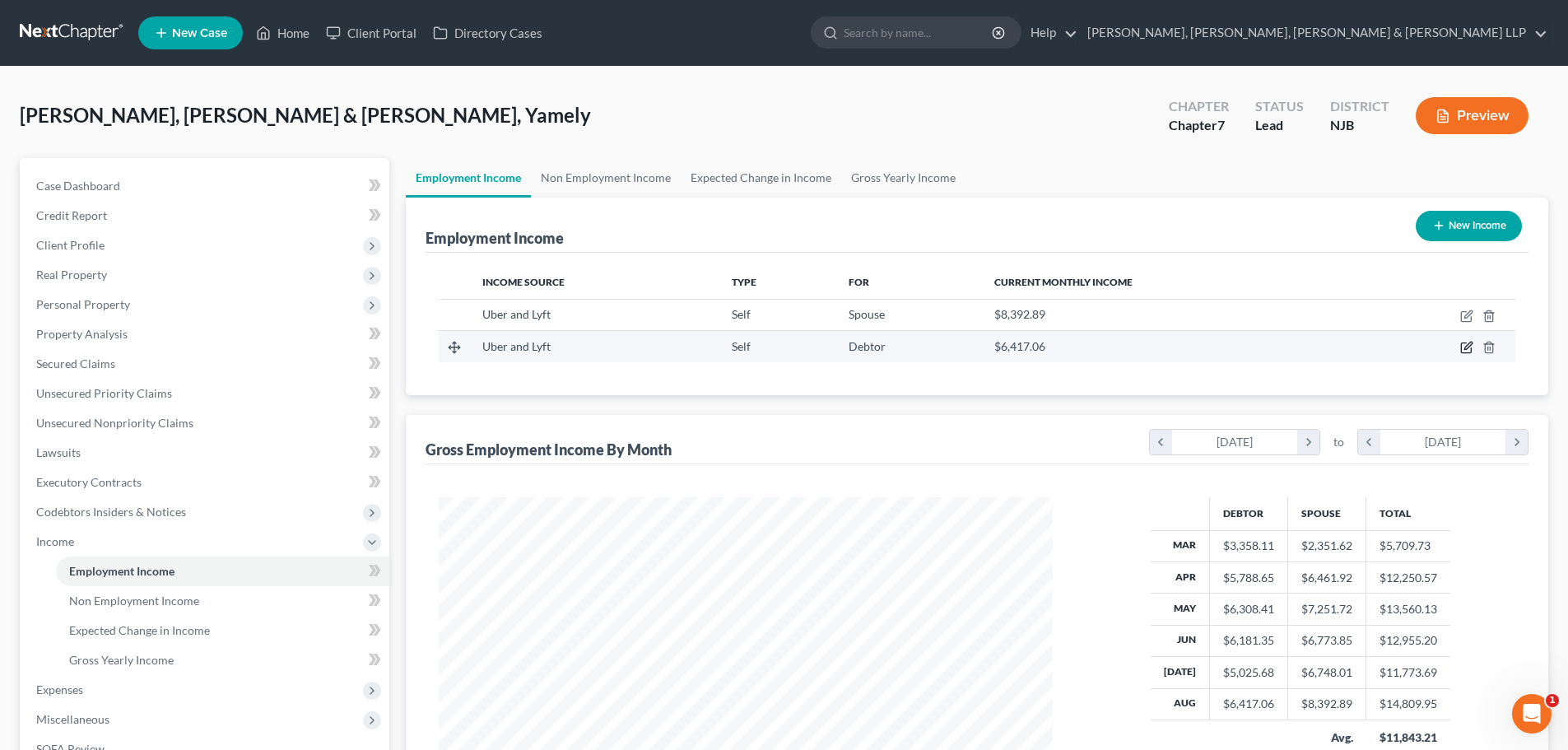
click at [1465, 344] on icon "button" at bounding box center [1467, 347] width 13 height 13
select select "1"
select select "0"
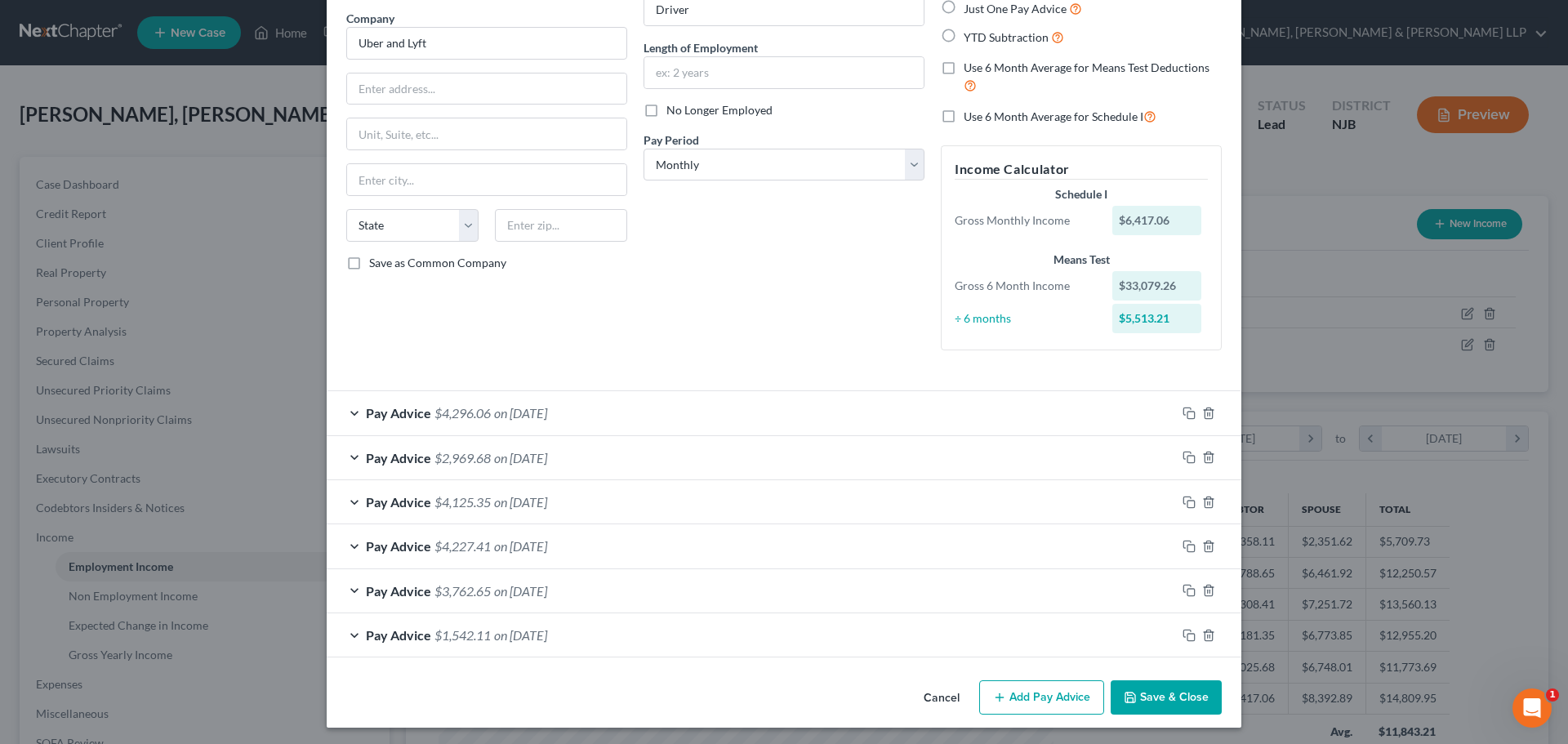
scroll to position [132, 0]
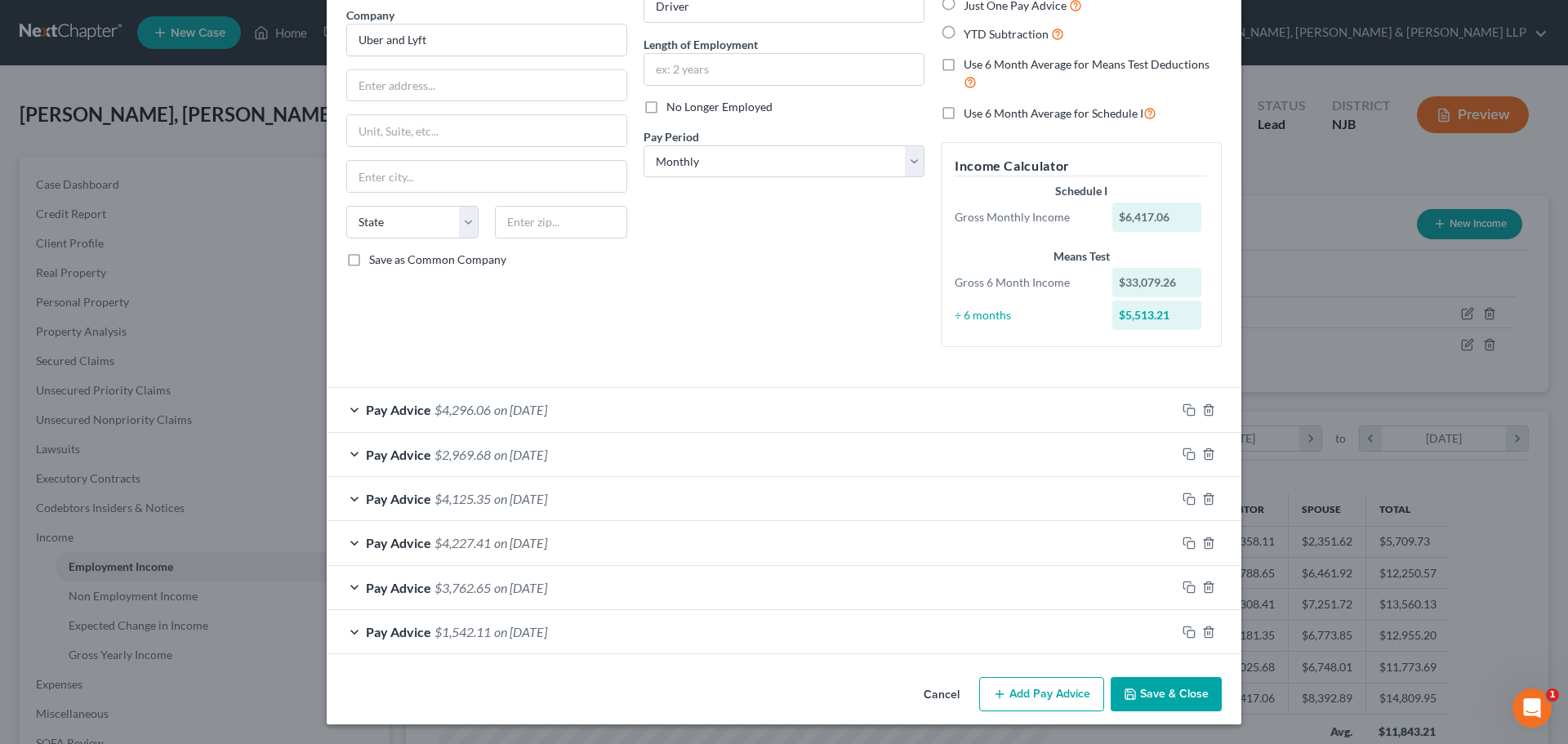
drag, startPoint x: 575, startPoint y: 642, endPoint x: 641, endPoint y: 586, distance: 86.6
click at [575, 642] on div "Pay Advice $1,542.11 on 03/30/2025" at bounding box center [751, 631] width 849 height 43
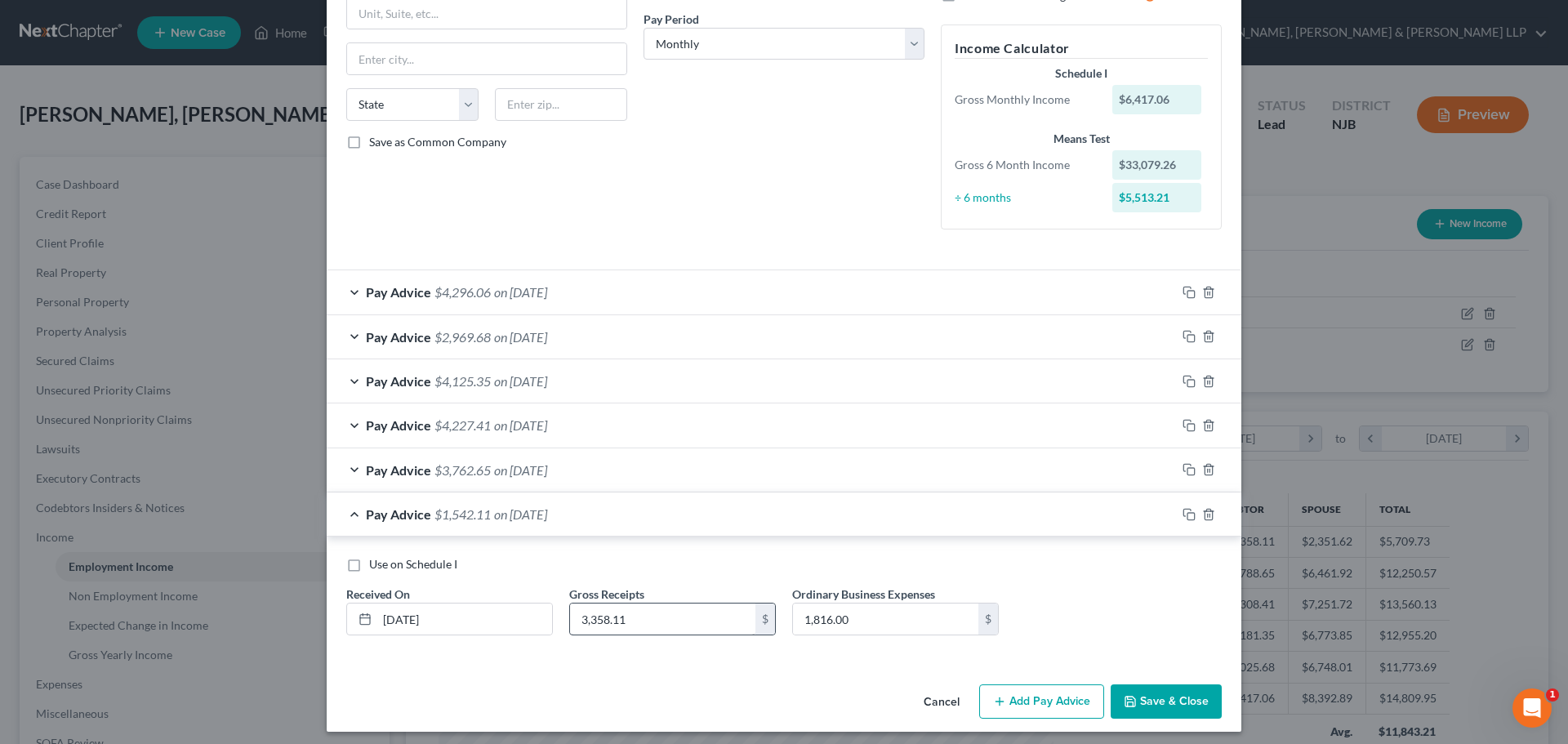
scroll to position [257, 0]
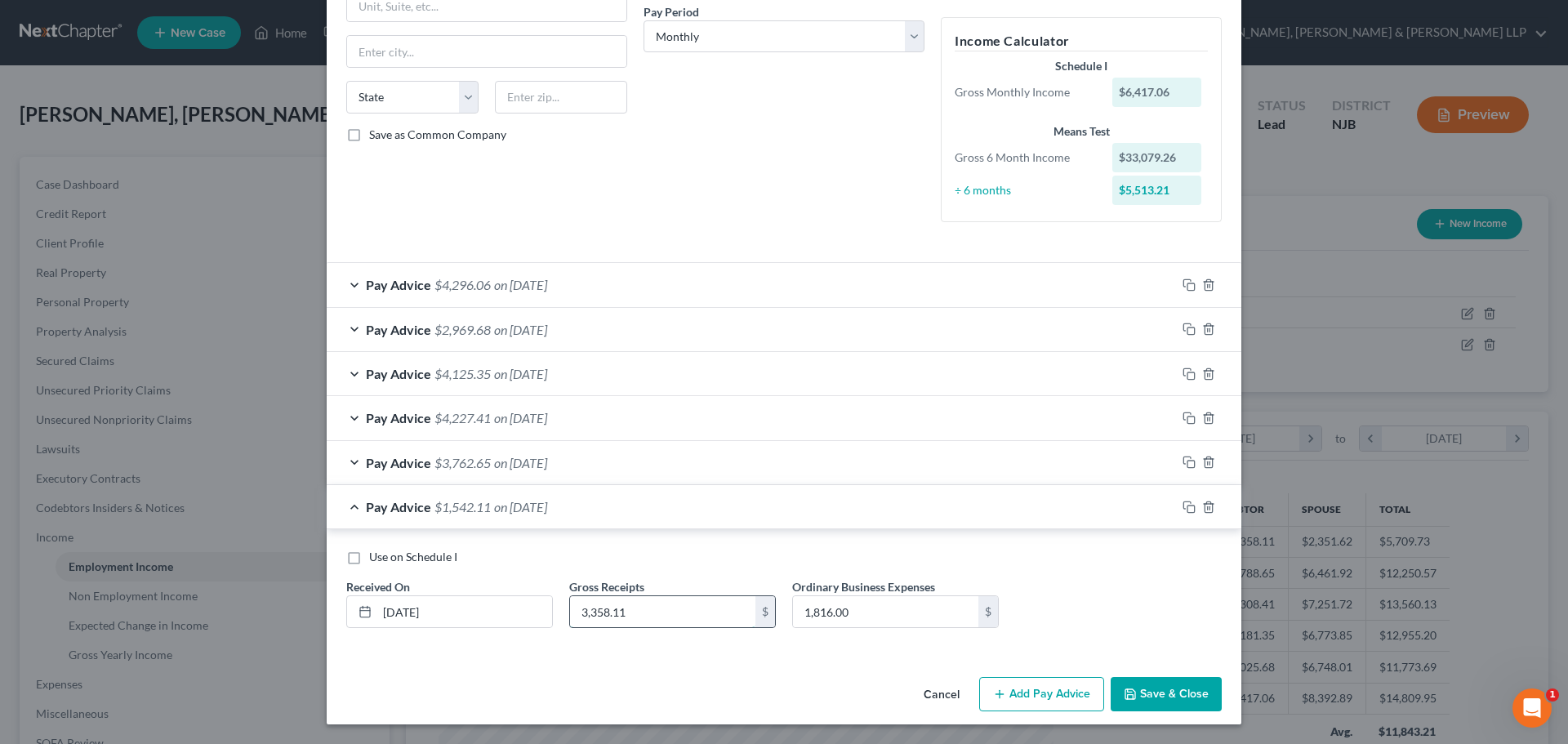
click at [632, 612] on input "3,358.11" at bounding box center [663, 611] width 185 height 31
type input "1,552.72"
click at [862, 618] on input "1,816.00" at bounding box center [885, 611] width 185 height 31
type input "1,966.22"
click at [544, 451] on div "Pay Advice $3,762.65 on 04/30/2025" at bounding box center [751, 462] width 849 height 43
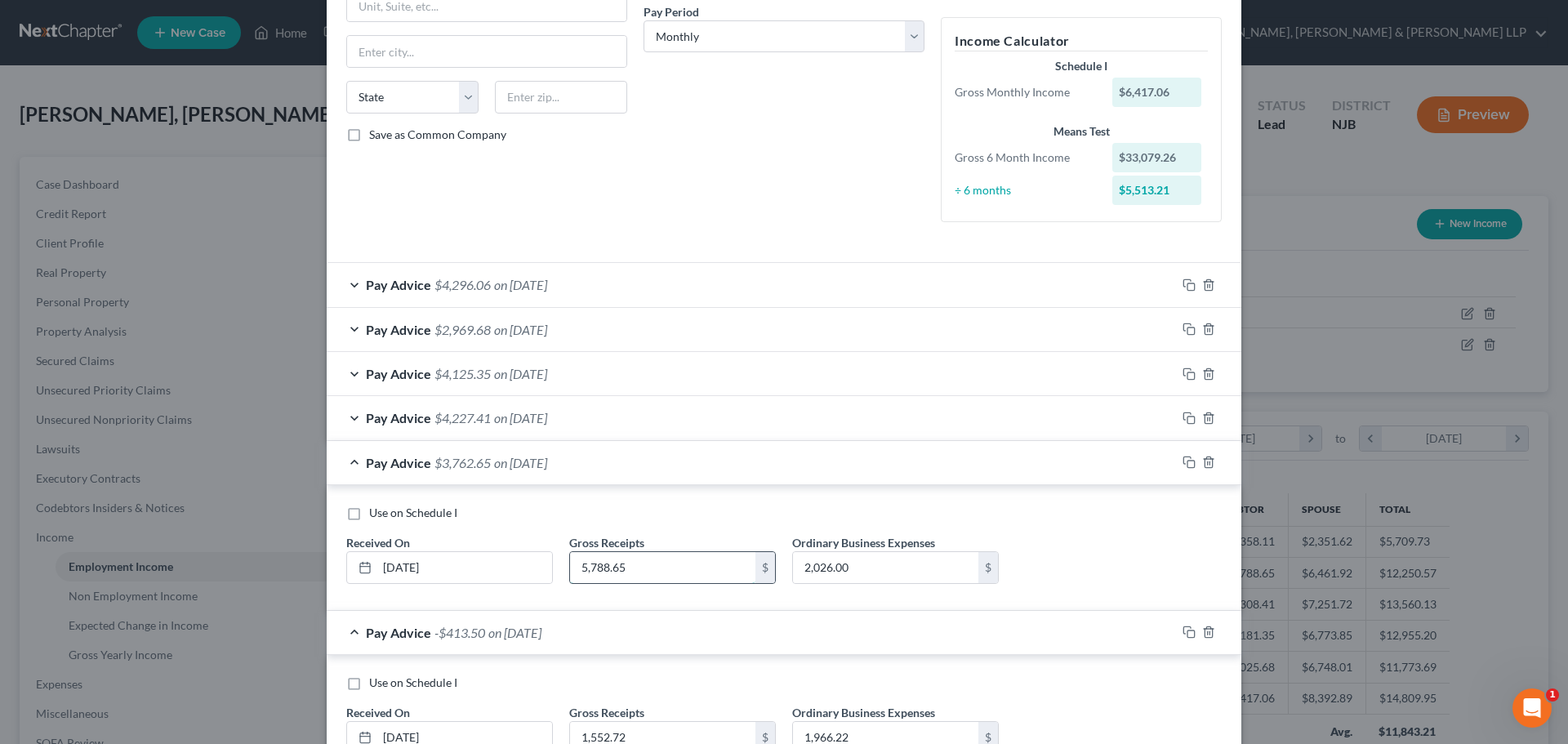
click at [634, 567] on input "5,788.65" at bounding box center [663, 567] width 185 height 31
type input "3,998.36"
click at [867, 572] on input "2,026.00" at bounding box center [885, 567] width 185 height 31
type input "3,041.22"
click at [599, 422] on div "Pay Advice $4,227.41 on 05/30/2025" at bounding box center [751, 417] width 849 height 43
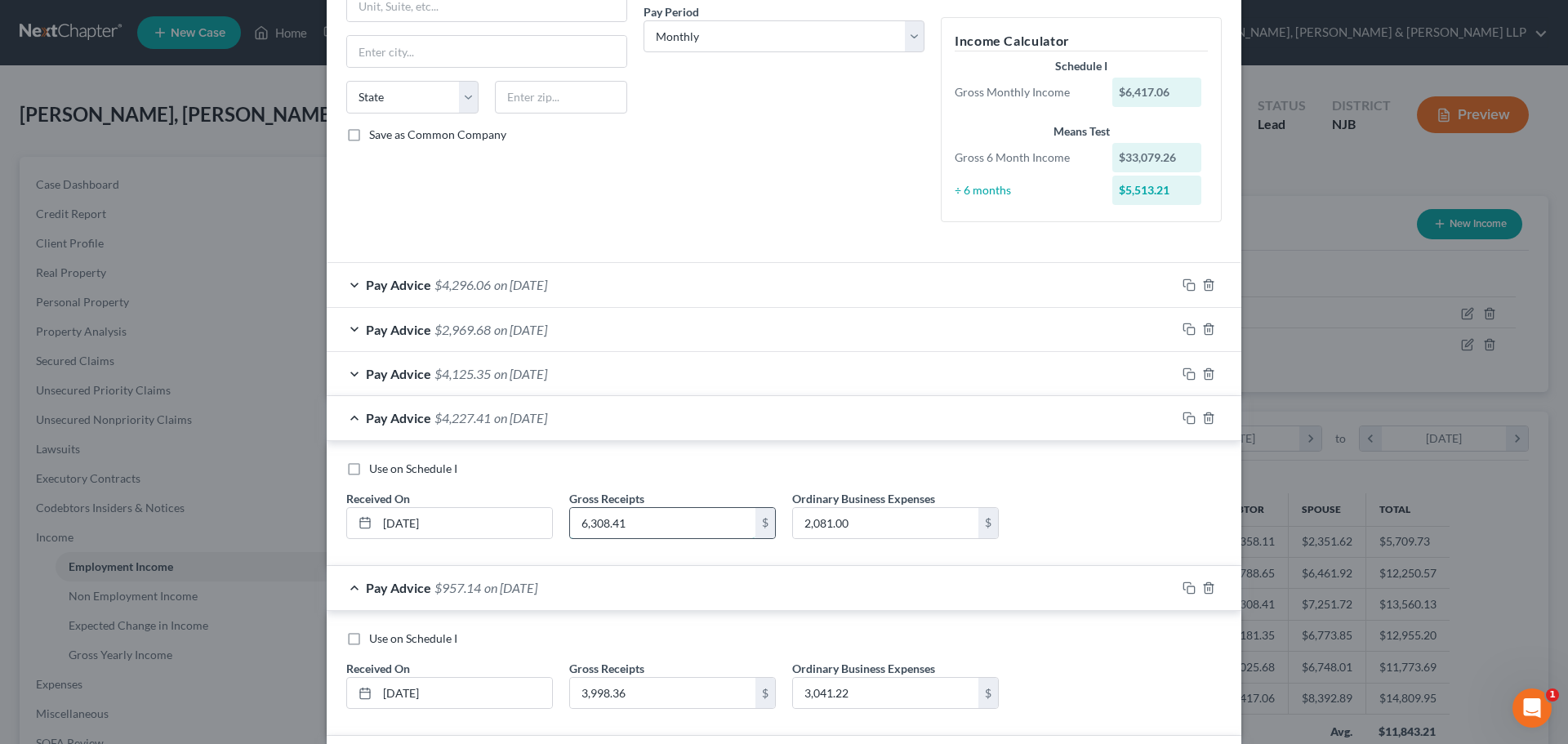
click at [649, 520] on input "6,308.41" at bounding box center [663, 523] width 185 height 31
type input "5,236.17"
click at [855, 518] on input "2,081.00" at bounding box center [885, 523] width 185 height 31
type input "4,166.24"
click at [577, 375] on div "Pay Advice $4,125.35 on 06/30/2025" at bounding box center [751, 373] width 849 height 43
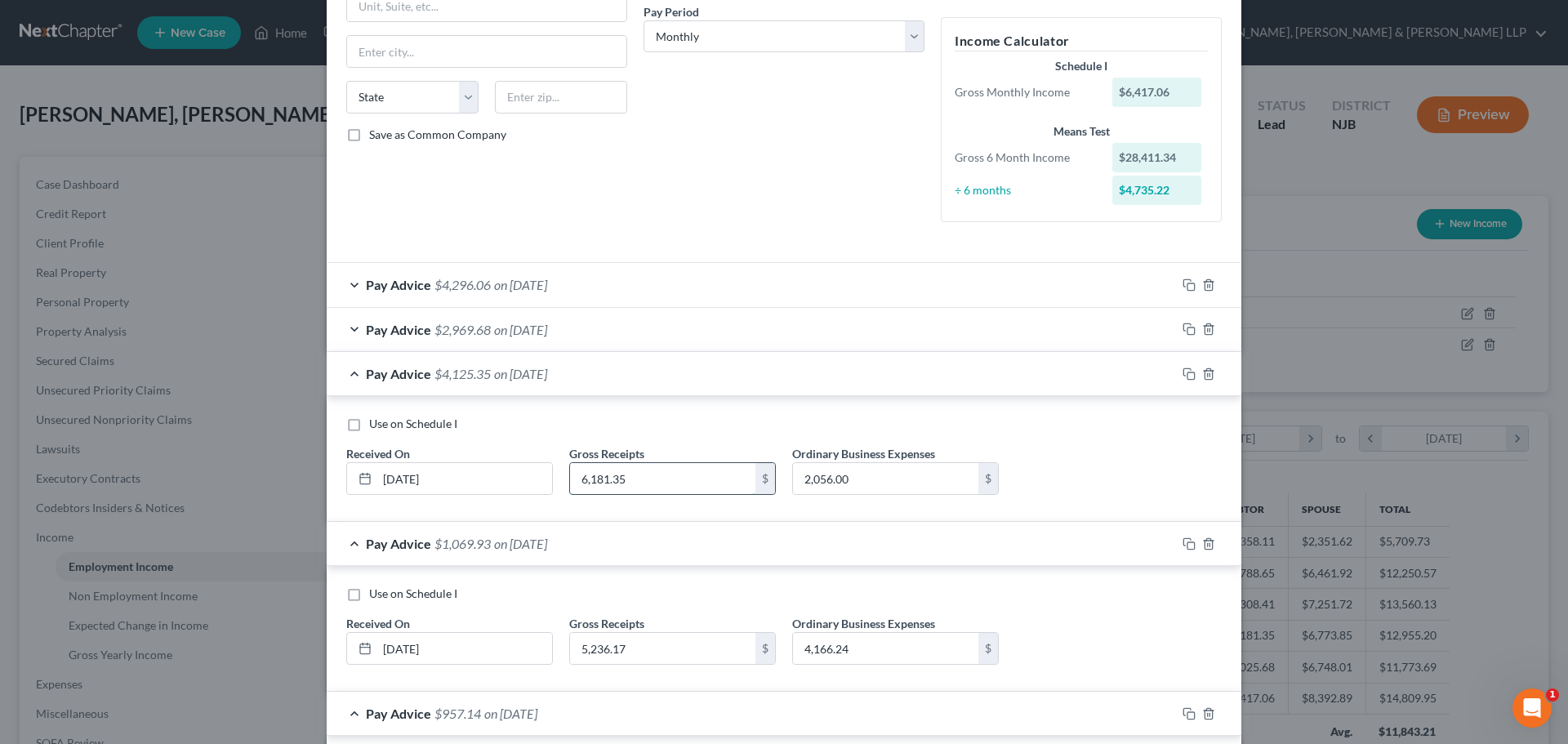
click at [637, 472] on input "6,181.35" at bounding box center [663, 478] width 185 height 31
click at [867, 473] on input "2,056.00" at bounding box center [885, 478] width 185 height 31
type input "3,609.25"
click at [636, 337] on div "Pay Advice $2,969.68 on 07/30/2025" at bounding box center [751, 329] width 849 height 43
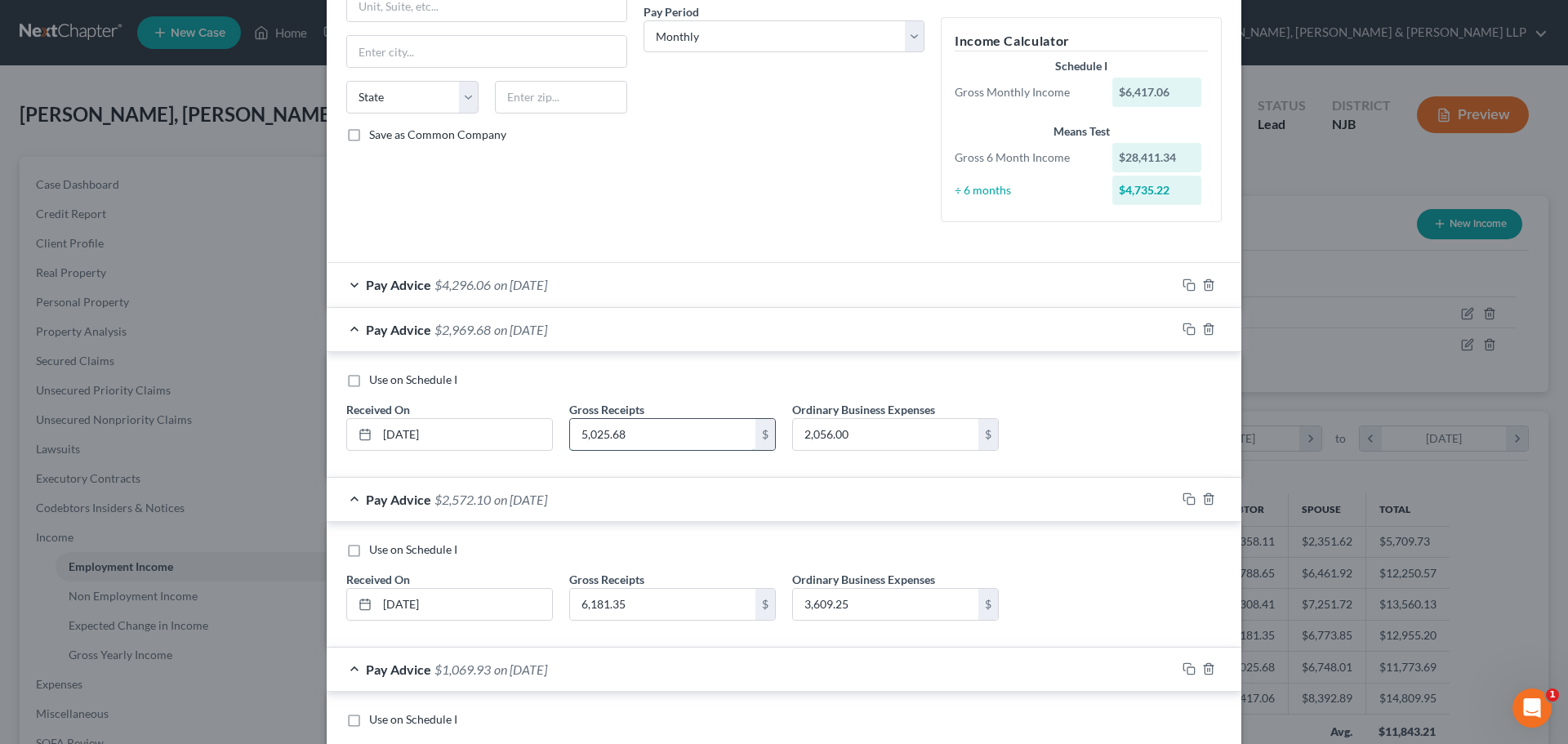
click at [626, 425] on input "5,025.68" at bounding box center [663, 434] width 185 height 31
type input "4,630.40"
click at [910, 445] on input "2,056.00" at bounding box center [885, 434] width 185 height 31
type input "3,507.21"
drag, startPoint x: 607, startPoint y: 294, endPoint x: 611, endPoint y: 361, distance: 67.1
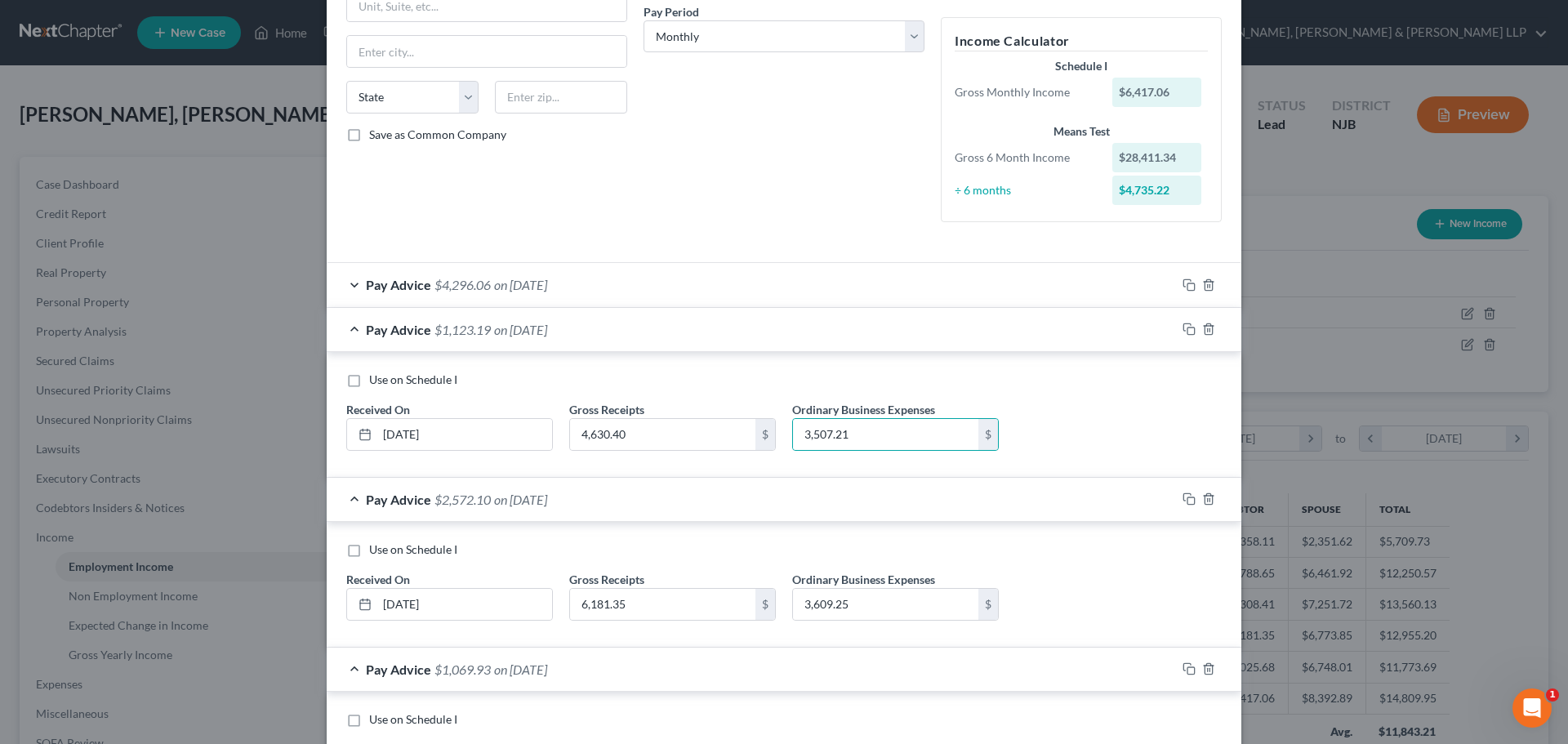
click at [606, 293] on div "Pay Advice $4,296.06 on 08/30/2025" at bounding box center [751, 284] width 849 height 43
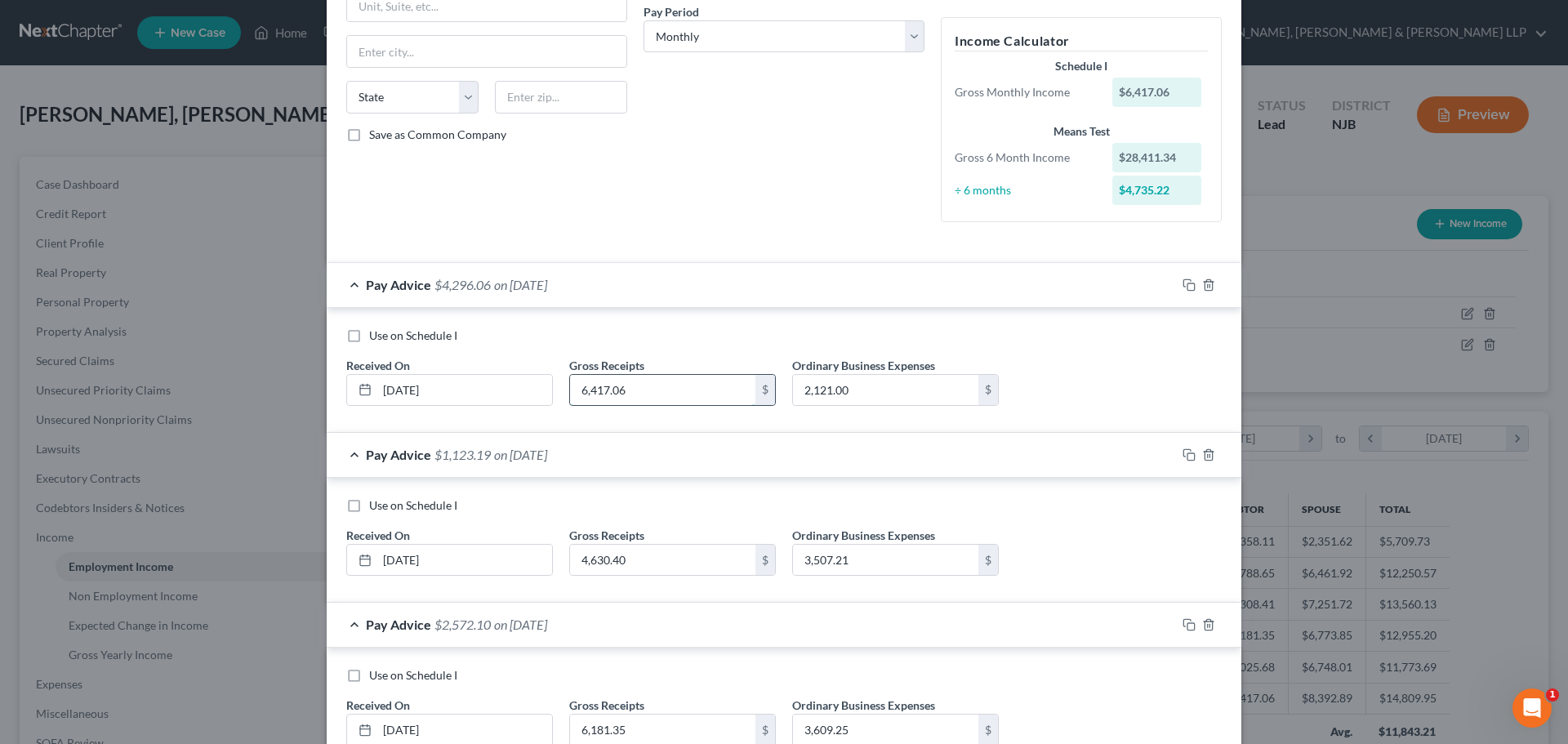
click at [649, 393] on input "6,417.06" at bounding box center [663, 390] width 185 height 31
type input "5,818.77"
click at [847, 375] on input "2,121.00" at bounding box center [885, 390] width 185 height 31
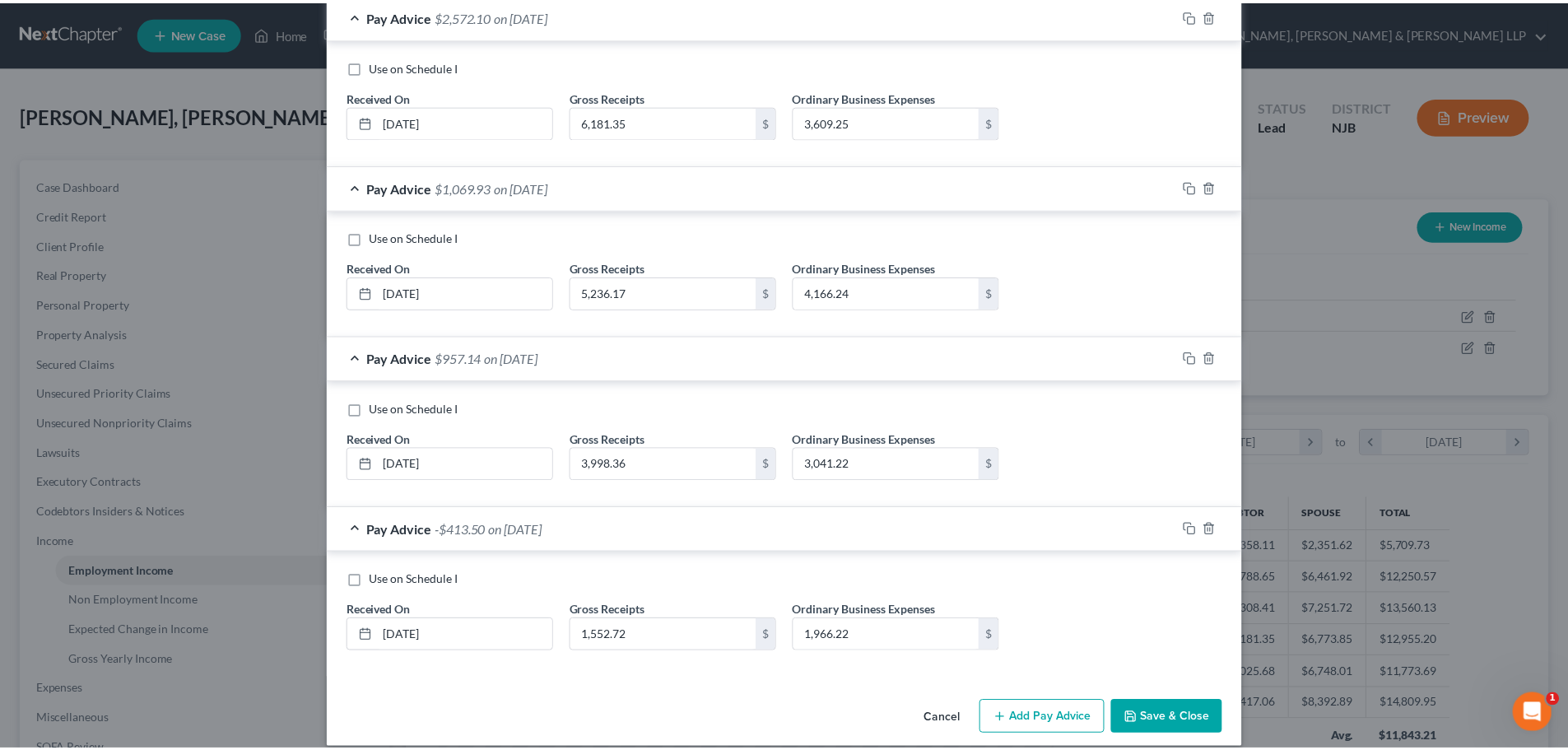
scroll to position [891, 0]
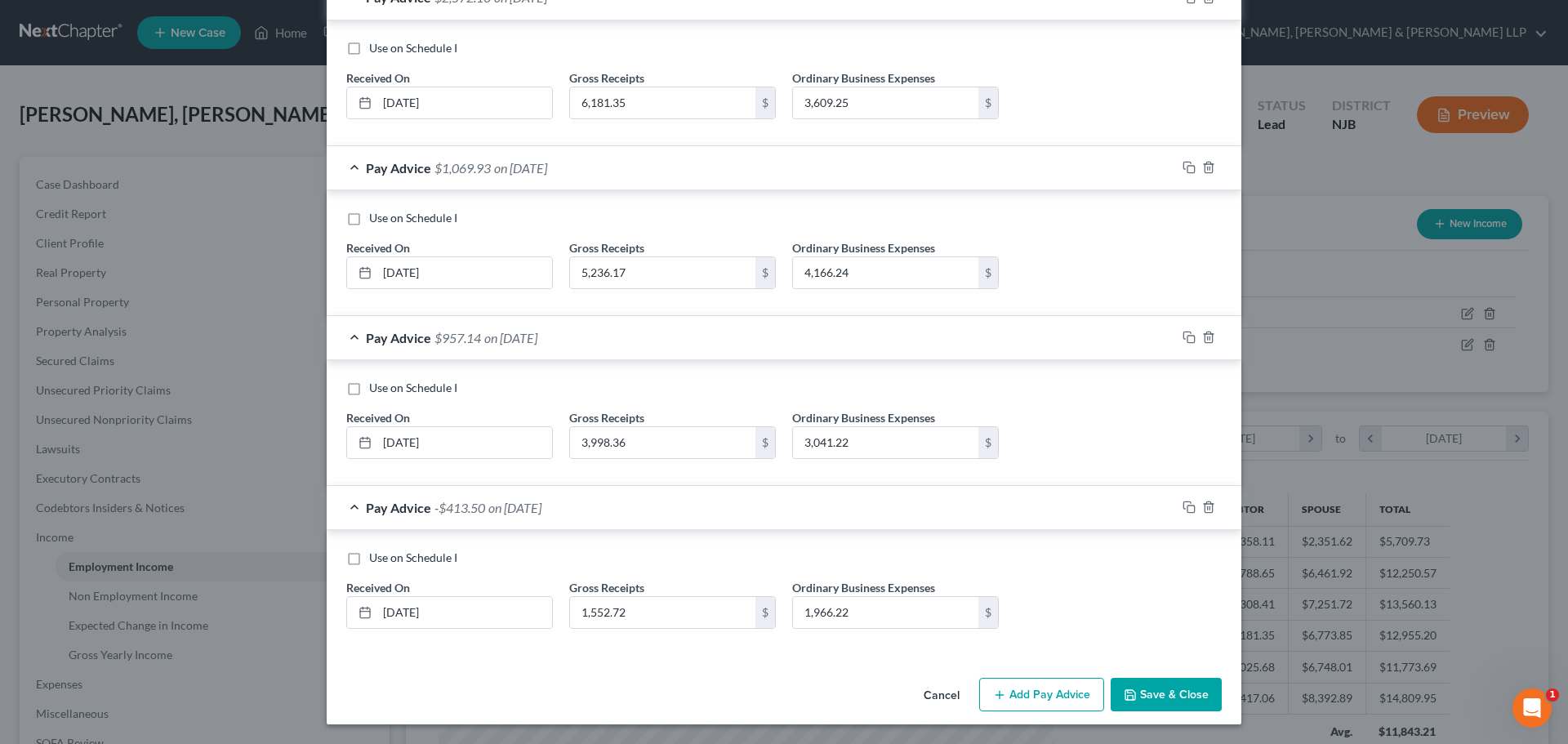
type input "4,156.70"
click at [1164, 695] on button "Save & Close" at bounding box center [1166, 695] width 111 height 34
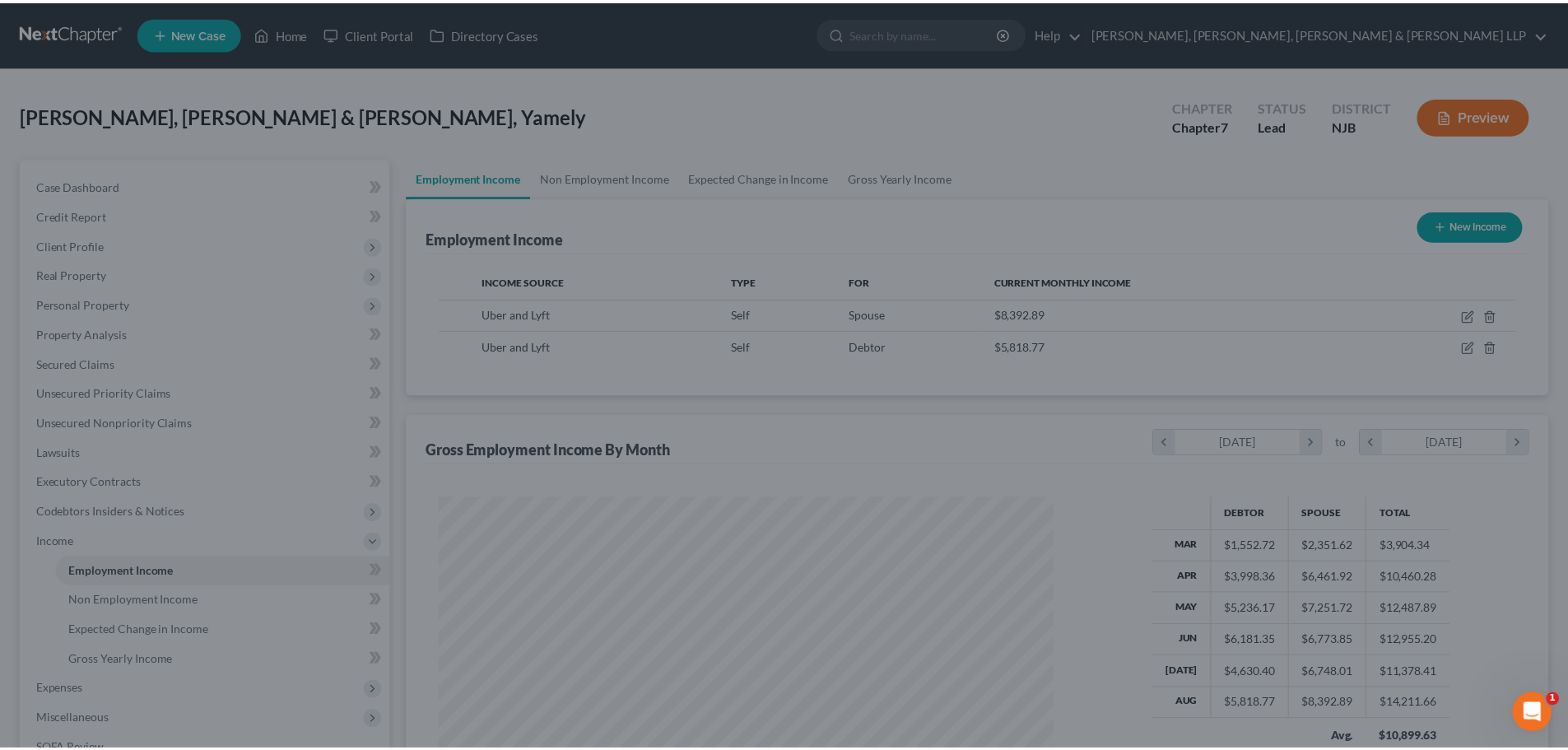
scroll to position [822924, 822320]
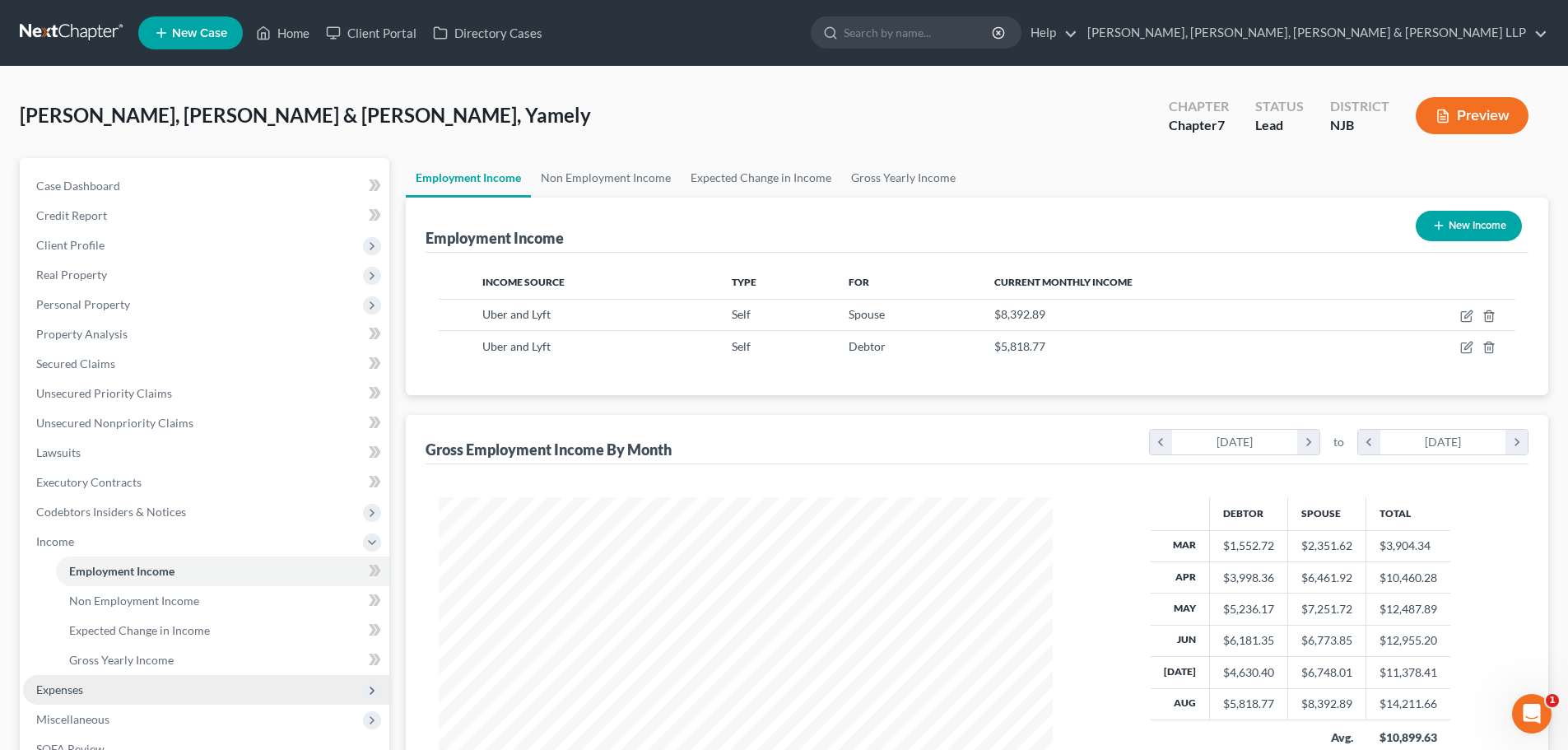
drag, startPoint x: 70, startPoint y: 687, endPoint x: 107, endPoint y: 690, distance: 37.1
click at [69, 687] on span "Expenses" at bounding box center [60, 690] width 47 height 14
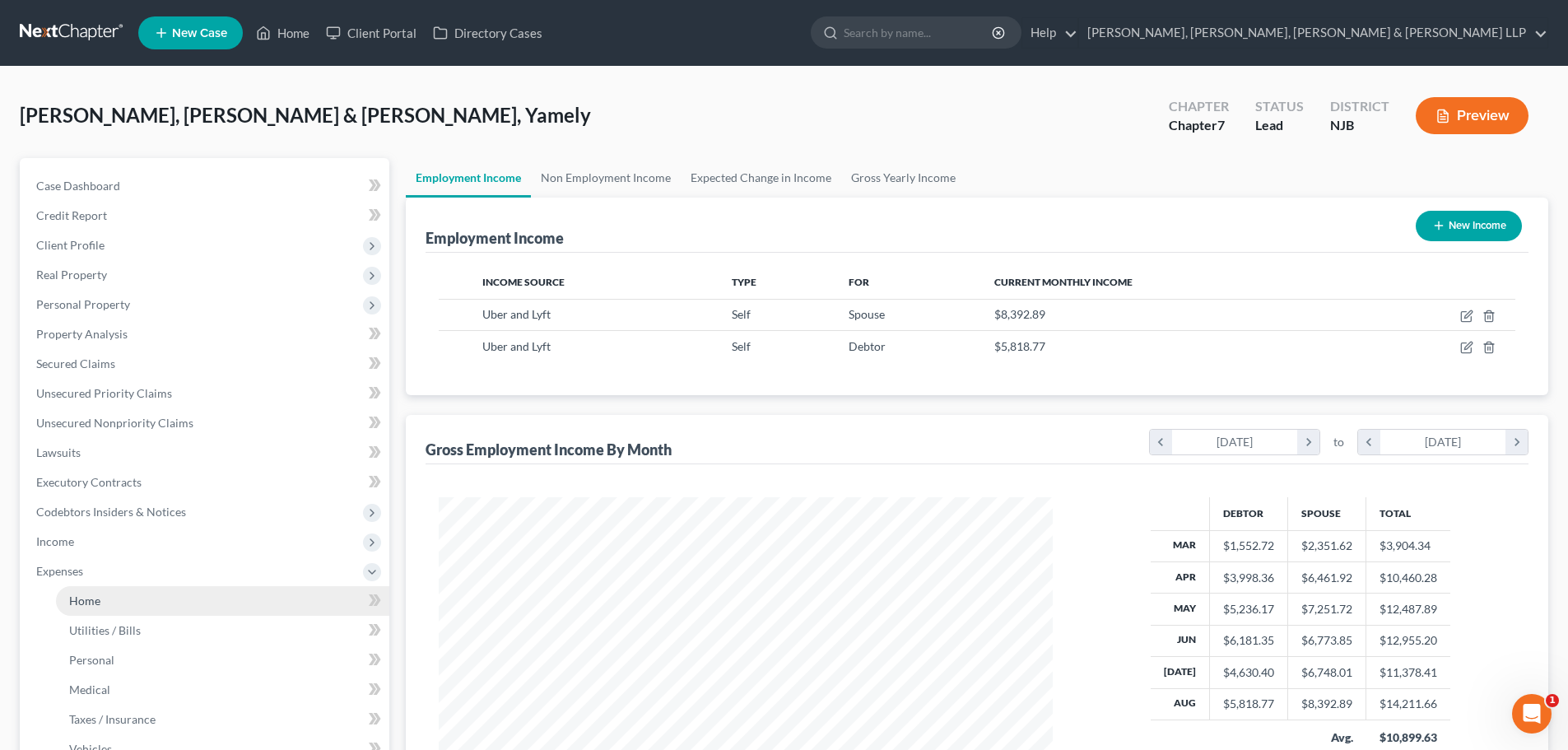
click at [104, 603] on link "Home" at bounding box center [222, 601] width 334 height 29
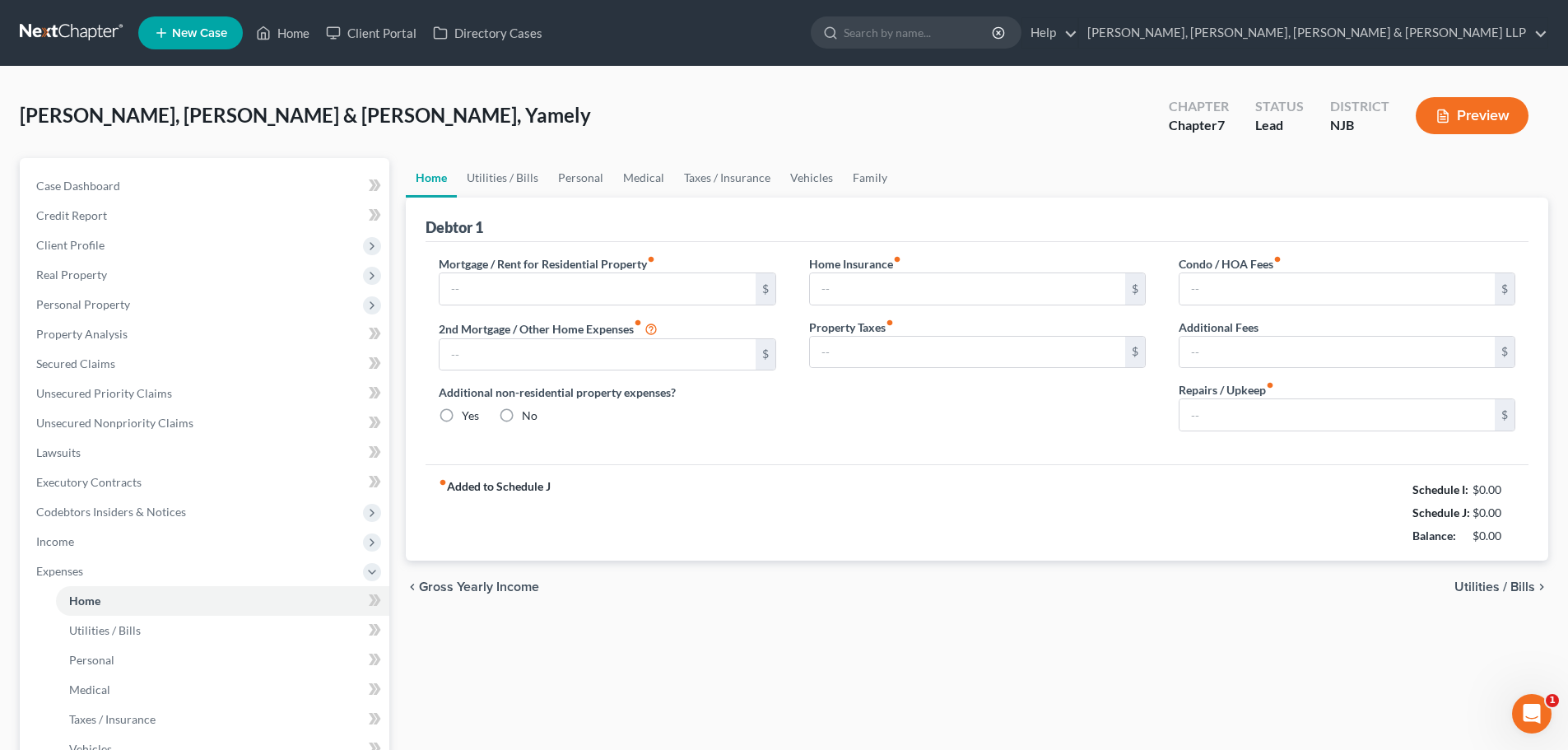
type input "0.00"
radio input "true"
type input "0.00"
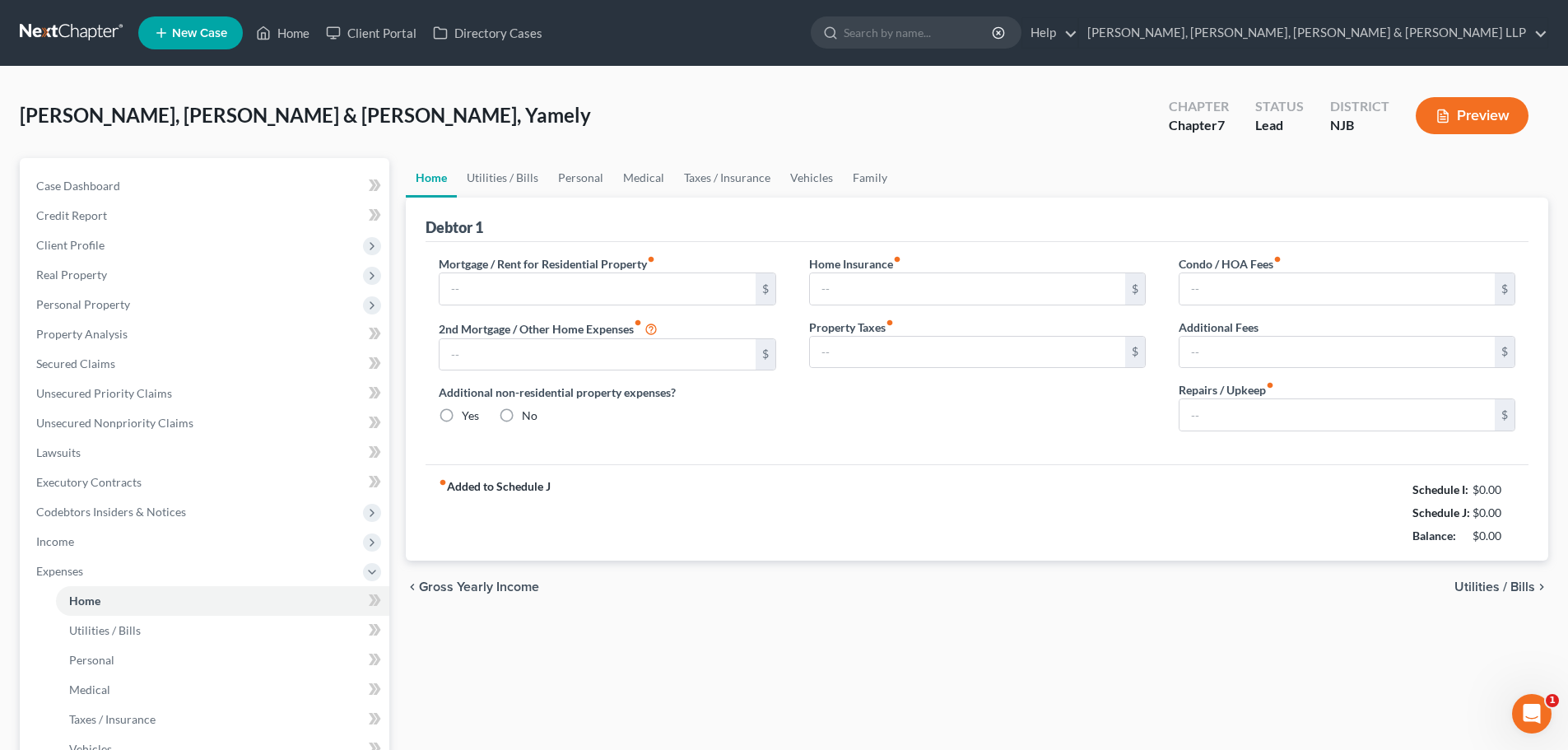
type input "0.00"
click at [517, 291] on input "text" at bounding box center [597, 288] width 315 height 31
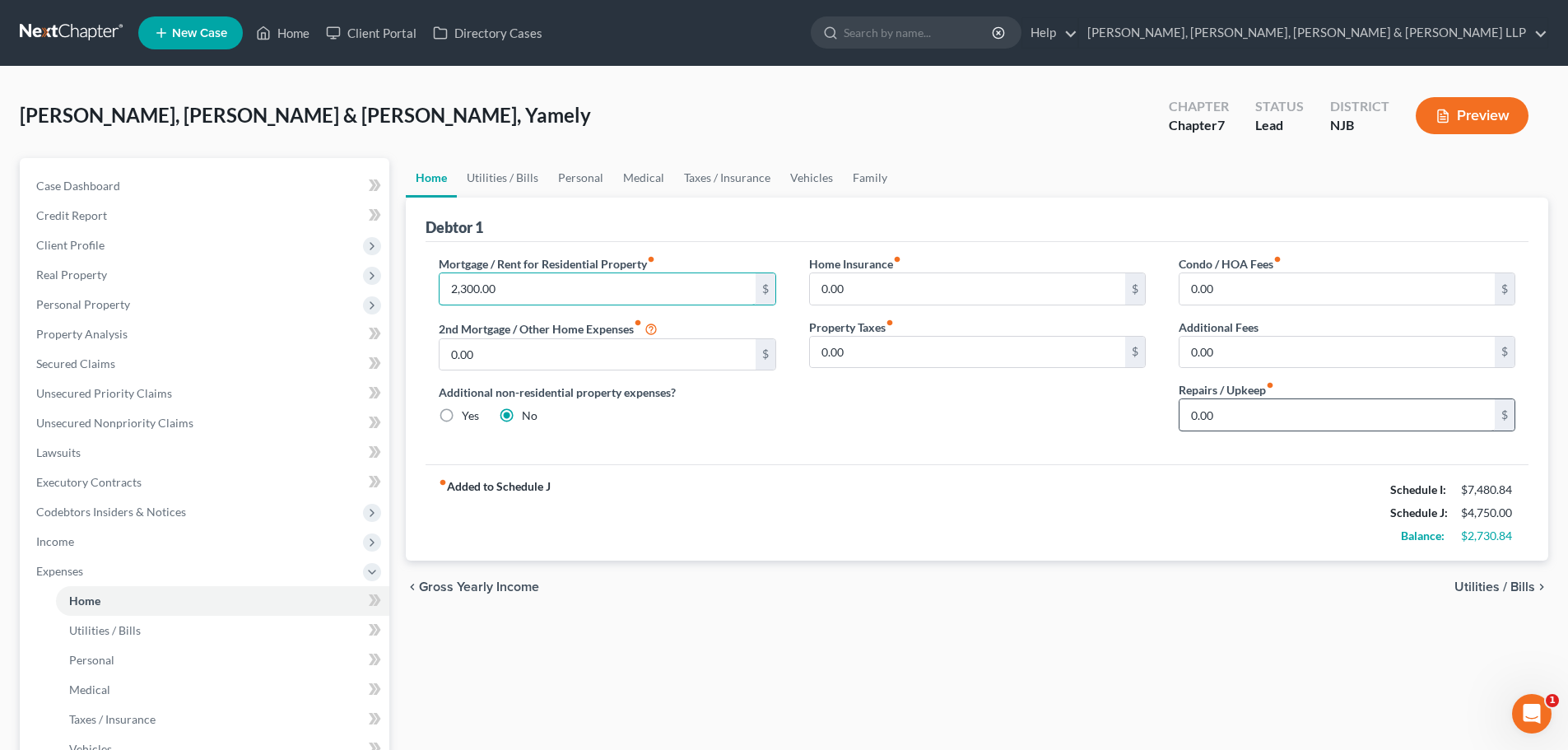
type input "2,300.00"
click at [1263, 424] on input "0.00" at bounding box center [1337, 415] width 315 height 31
type input "2"
type input "150"
click at [502, 176] on link "Utilities / Bills" at bounding box center [503, 178] width 92 height 39
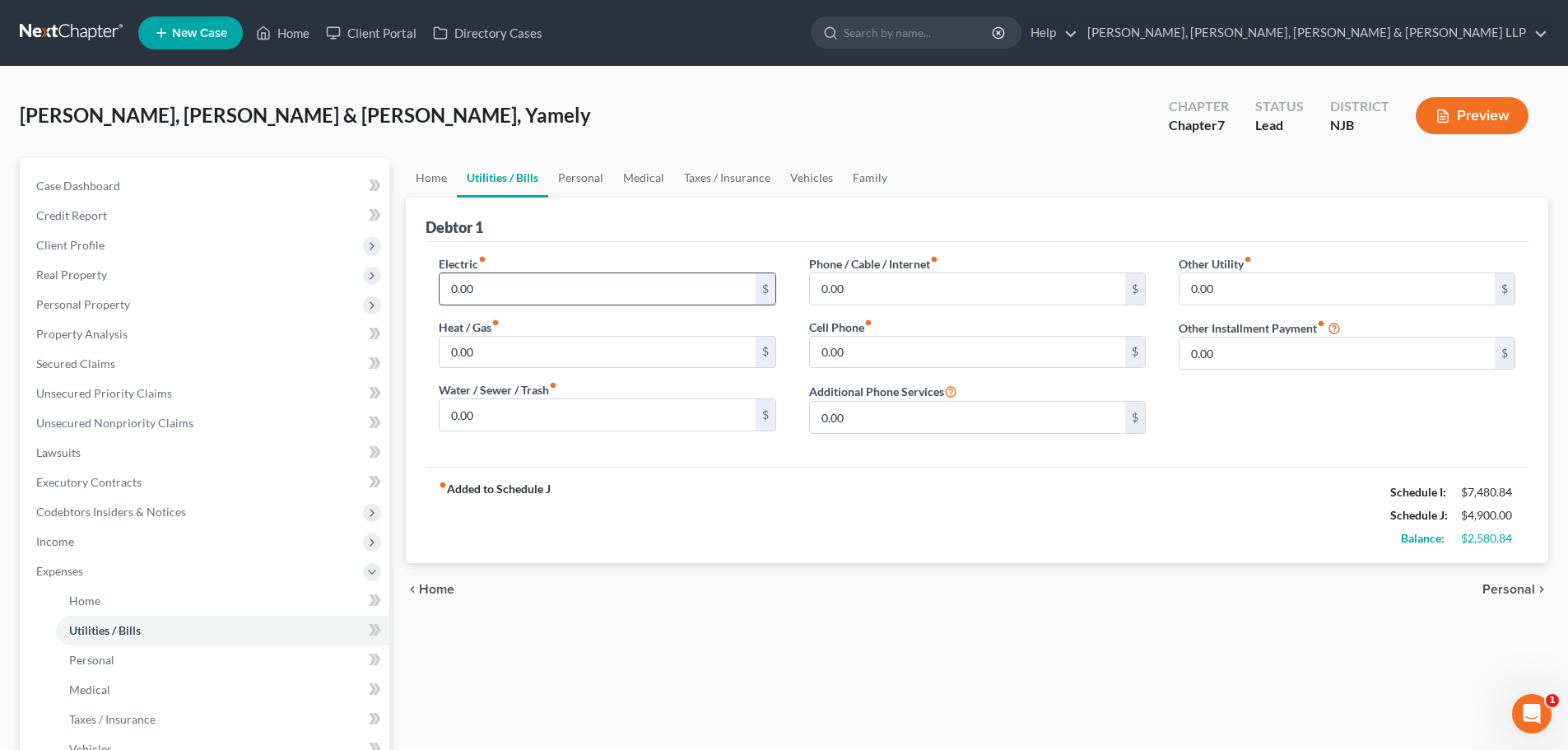
click at [501, 294] on input "0.00" at bounding box center [597, 288] width 315 height 31
type input "160"
click at [918, 280] on input "0.00" at bounding box center [968, 288] width 315 height 31
type input "250"
drag, startPoint x: 562, startPoint y: 173, endPoint x: 560, endPoint y: 238, distance: 65.0
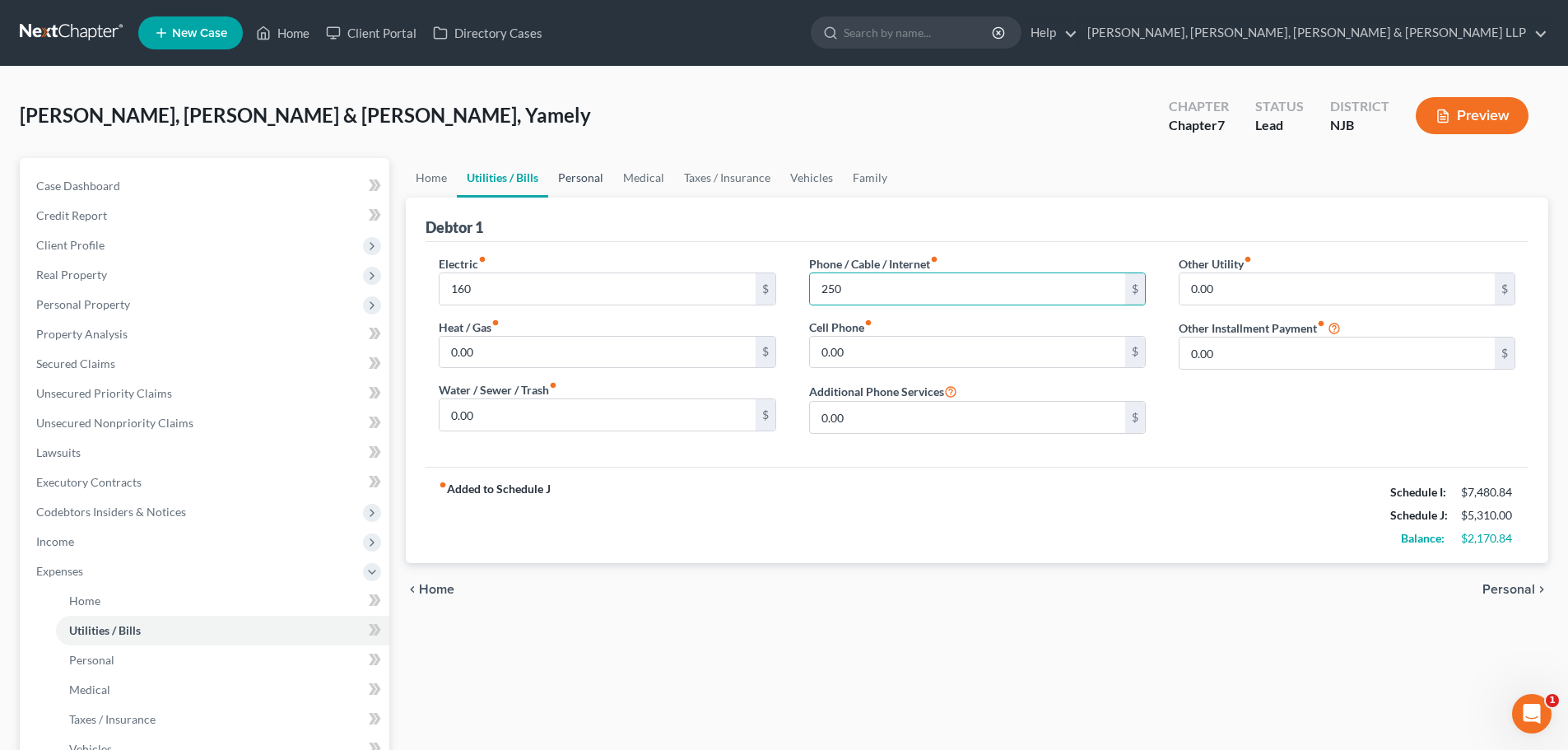
click at [563, 173] on link "Personal" at bounding box center [580, 178] width 65 height 39
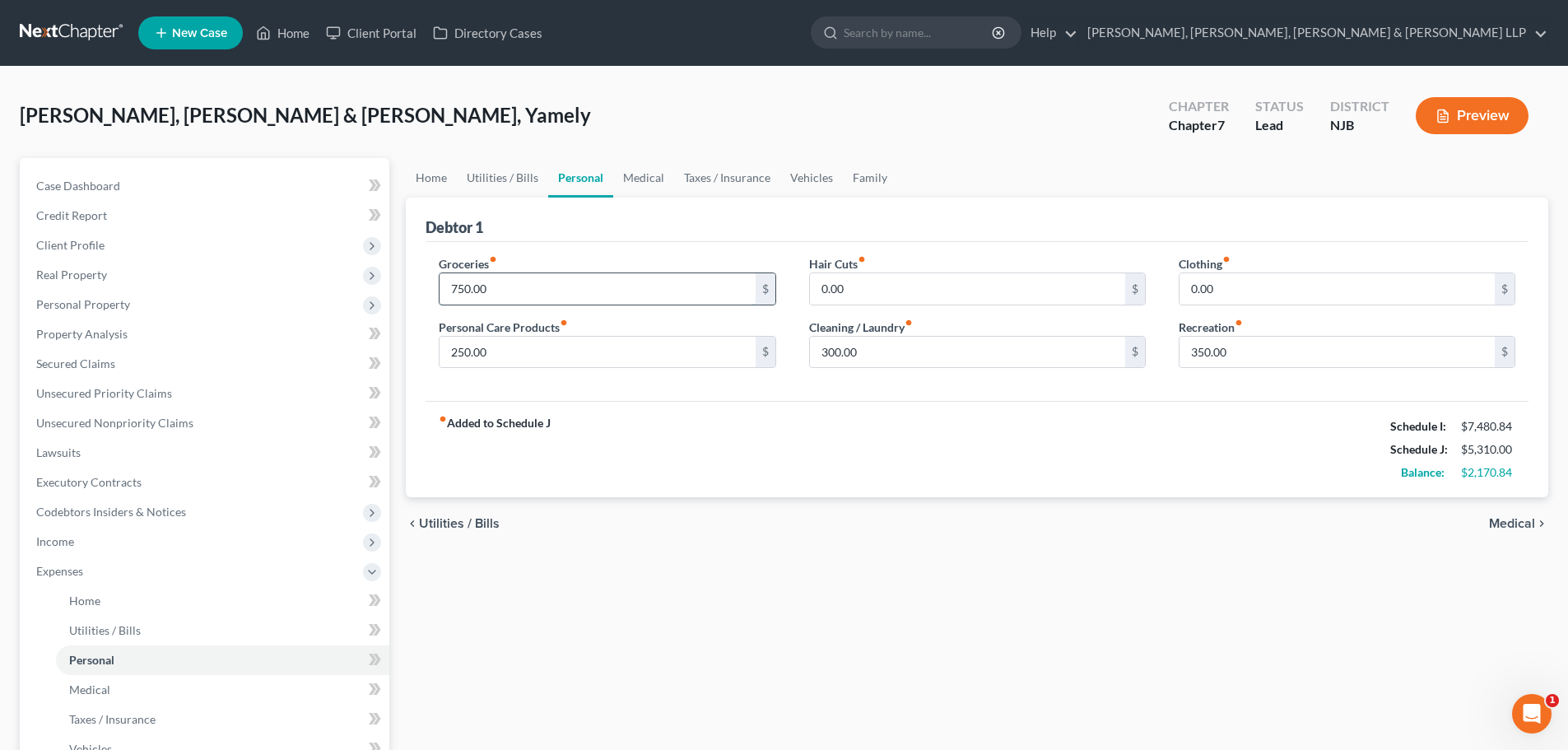
click at [517, 292] on input "750.00" at bounding box center [597, 288] width 315 height 31
type input "850"
click at [496, 344] on input "250.00" at bounding box center [597, 351] width 315 height 31
type input "300"
click at [640, 177] on link "Medical" at bounding box center [643, 178] width 60 height 39
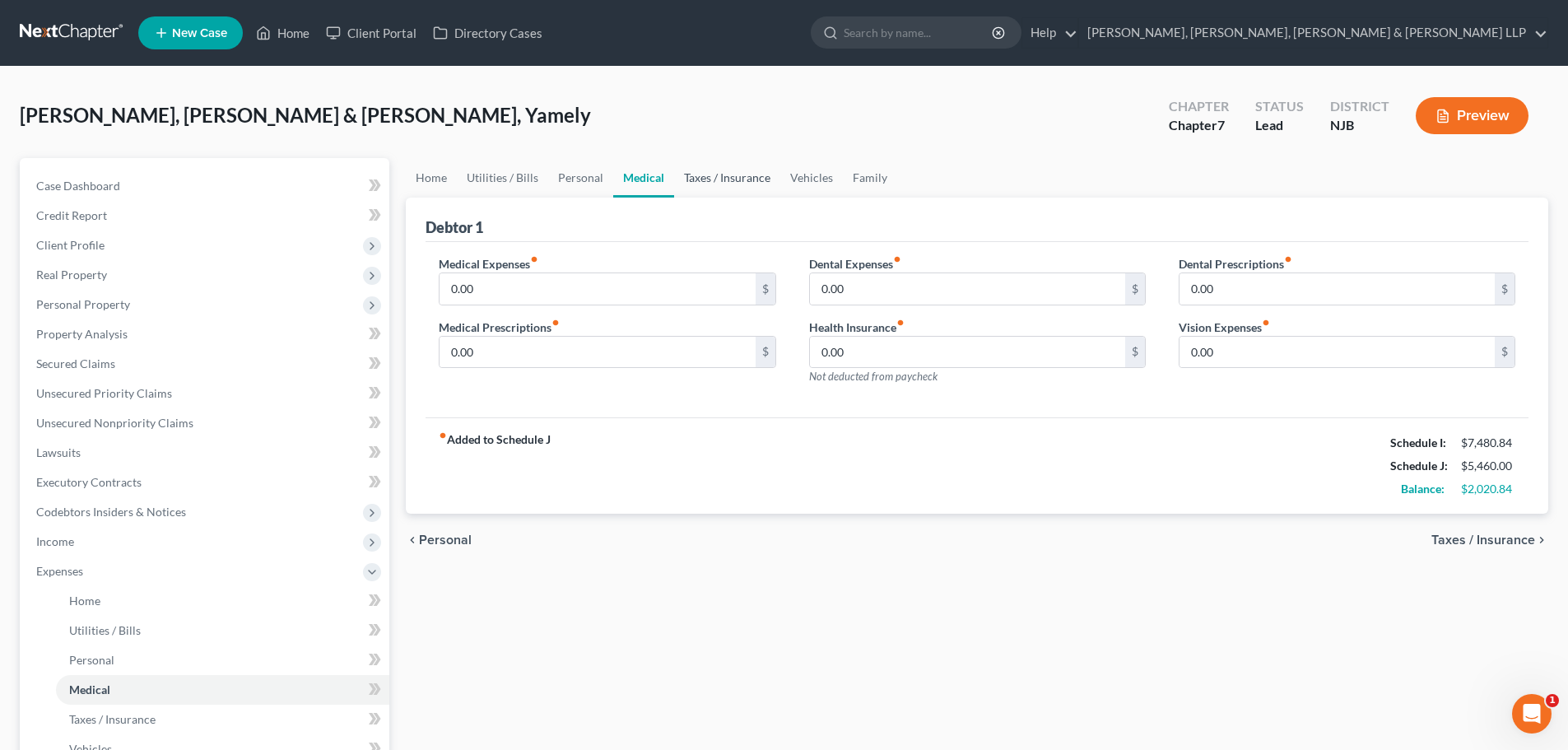
click at [701, 181] on link "Taxes / Insurance" at bounding box center [727, 178] width 106 height 39
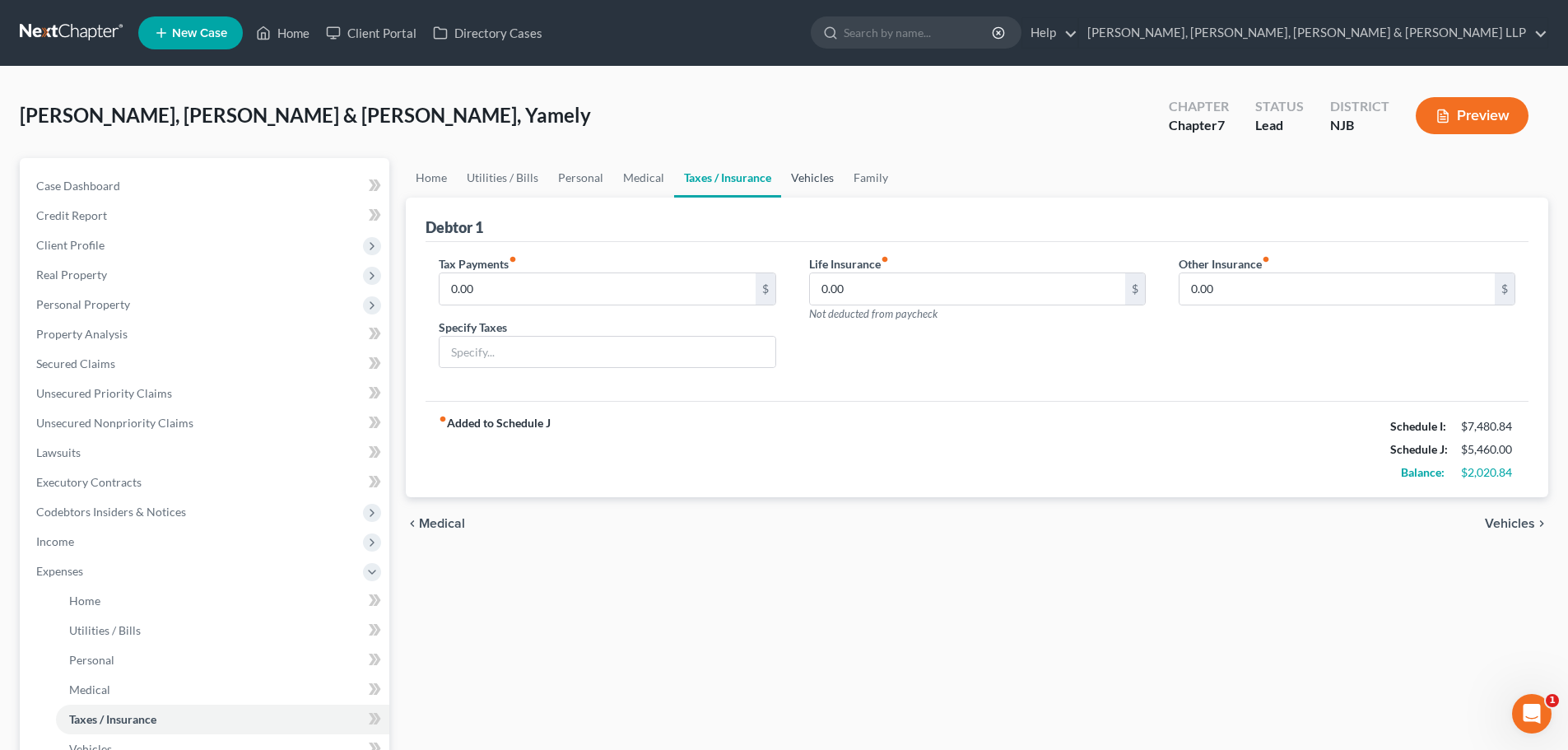
click at [787, 173] on link "Vehicles" at bounding box center [812, 178] width 62 height 39
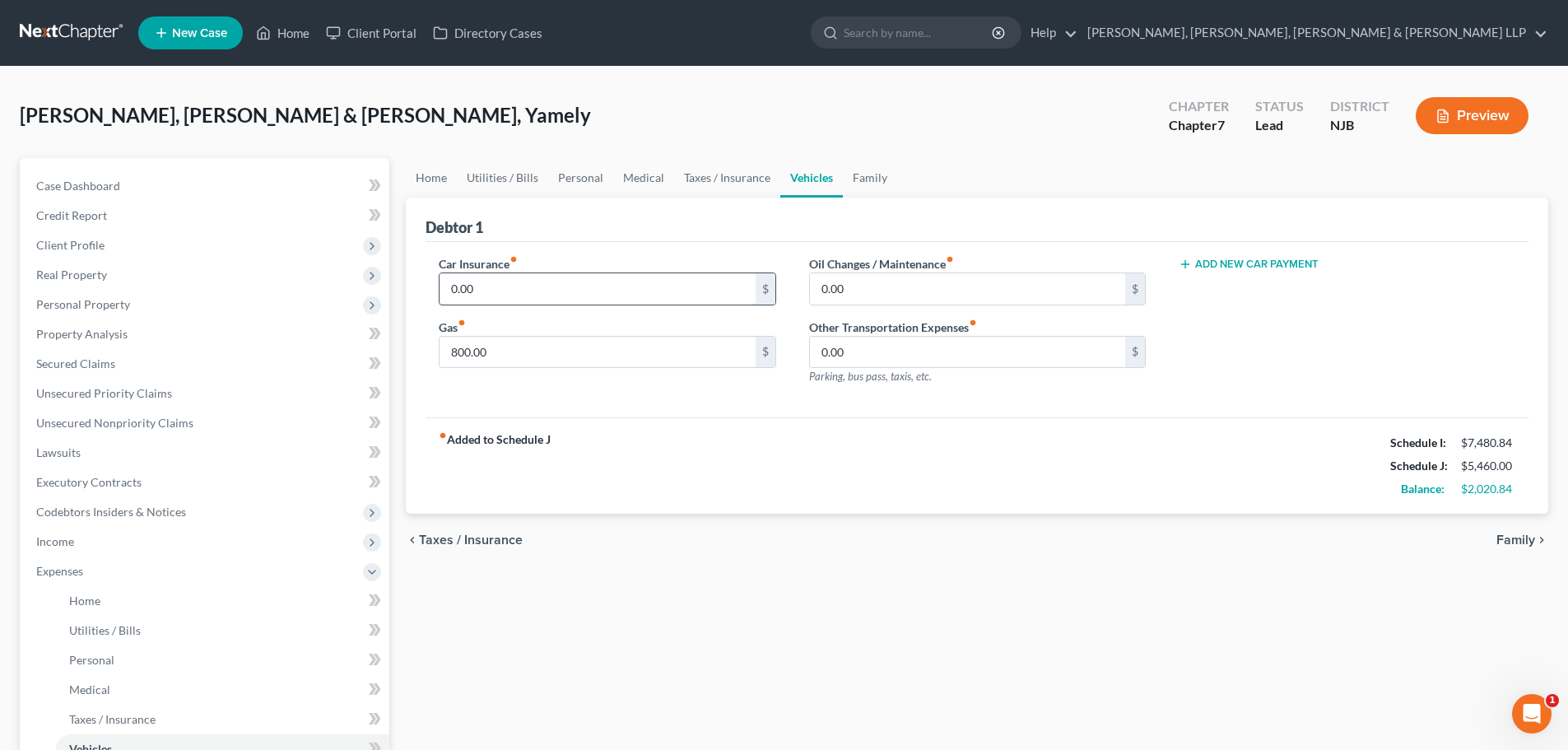
click at [511, 289] on input "0.00" at bounding box center [597, 288] width 315 height 31
click at [551, 366] on input "800.00" at bounding box center [597, 351] width 315 height 31
type input "400"
click at [496, 294] on input "0.00" at bounding box center [597, 288] width 315 height 31
type input "225"
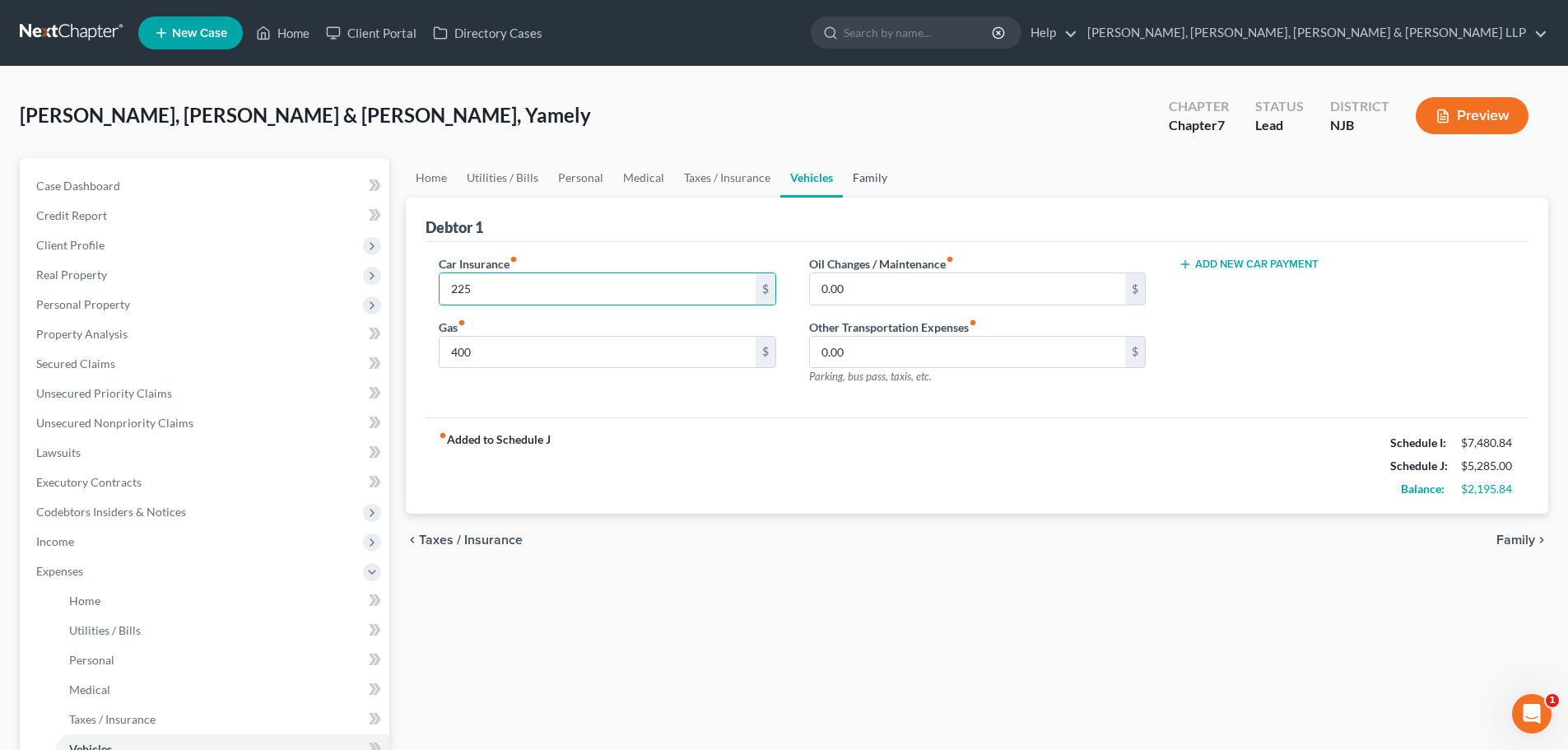
click at [853, 178] on link "Family" at bounding box center [870, 178] width 54 height 39
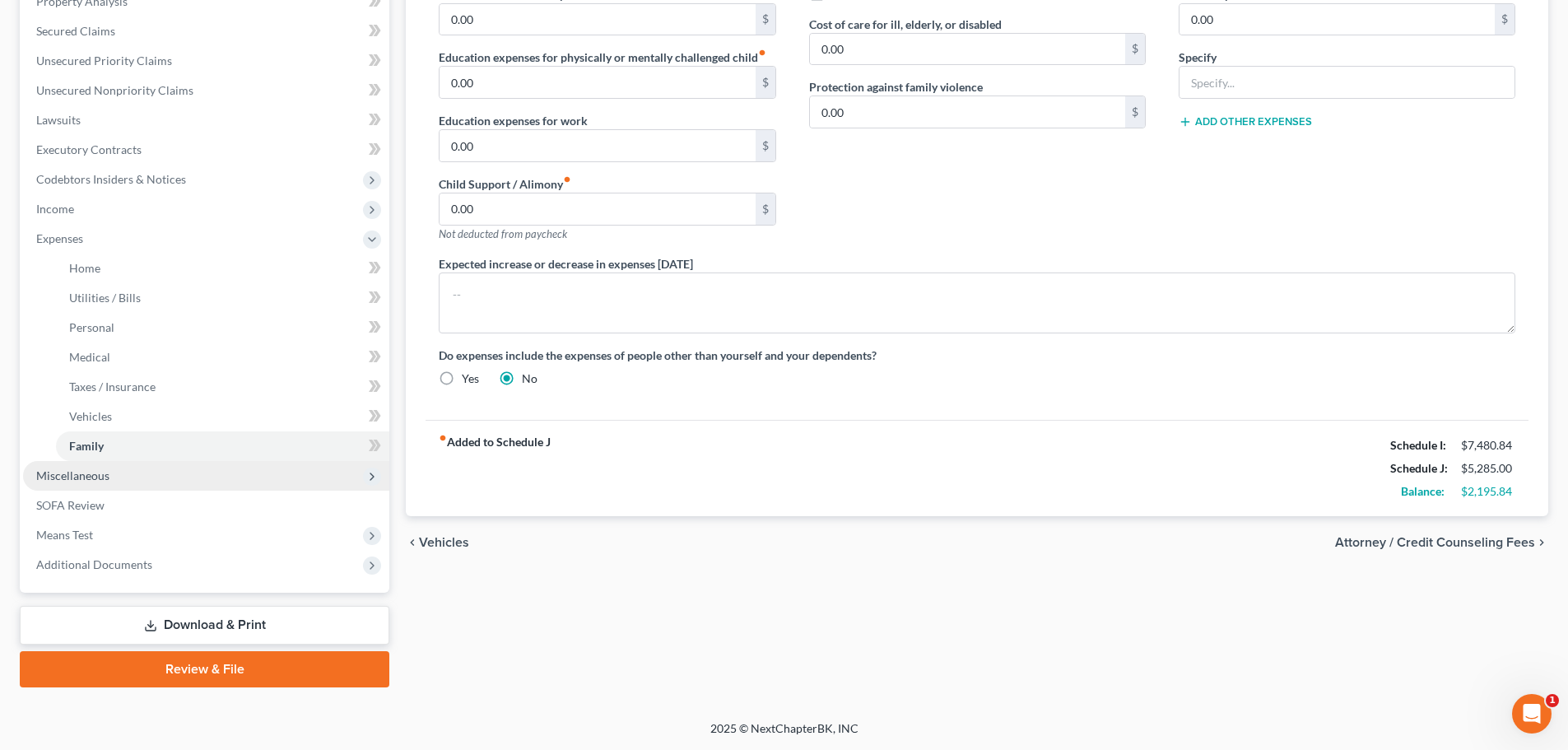
click at [90, 469] on span "Miscellaneous" at bounding box center [73, 476] width 73 height 14
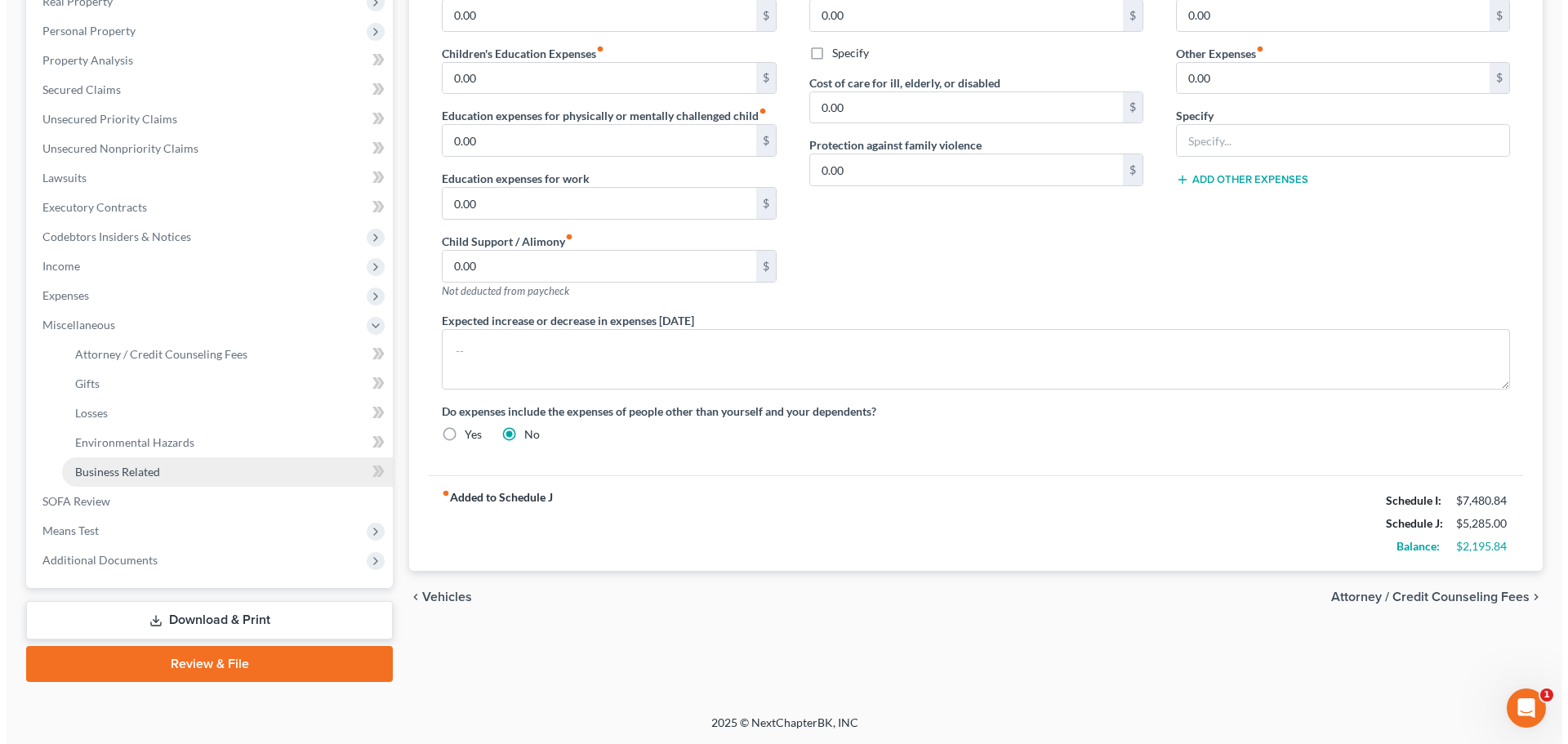
scroll to position [271, 0]
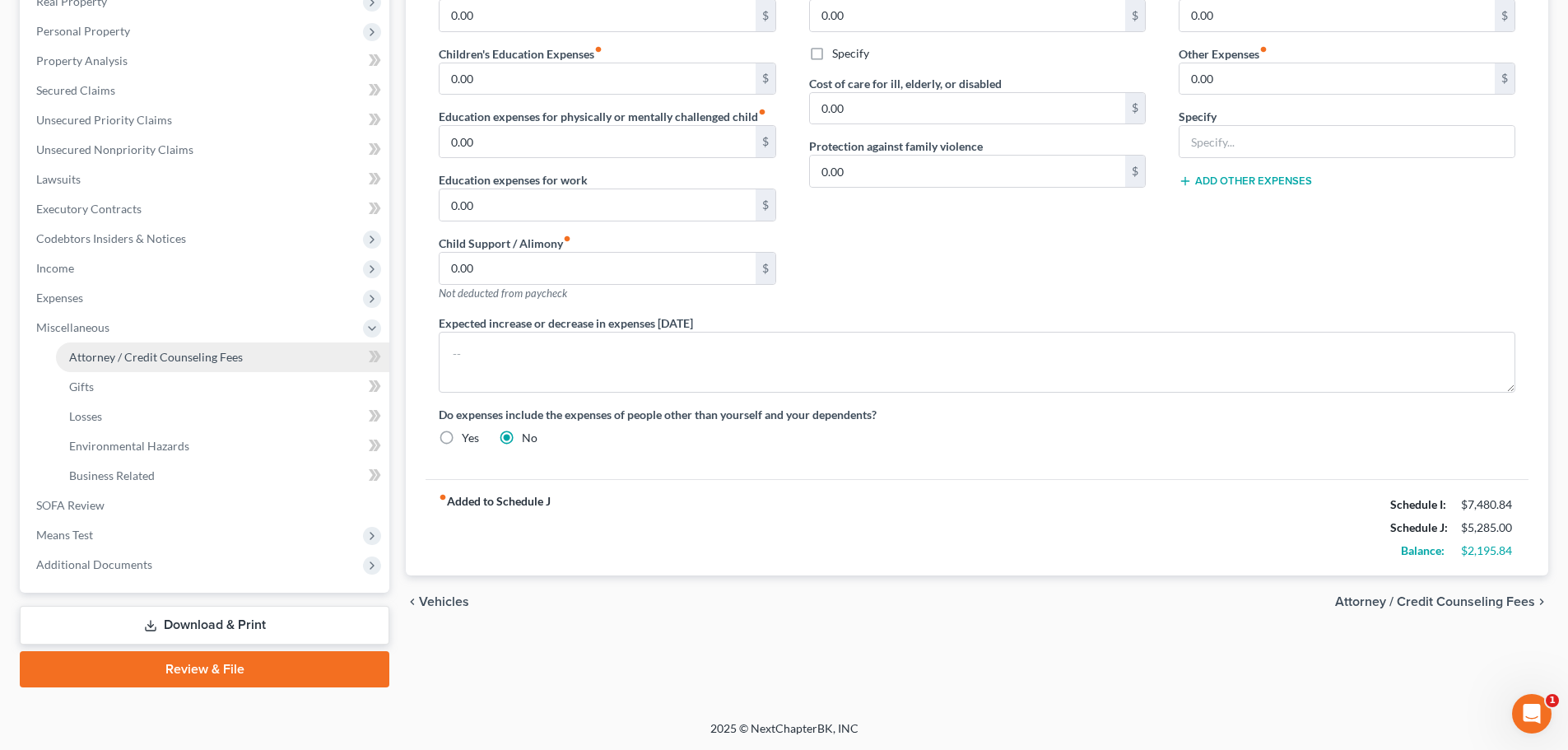
click at [145, 366] on link "Attorney / Credit Counseling Fees" at bounding box center [222, 357] width 334 height 29
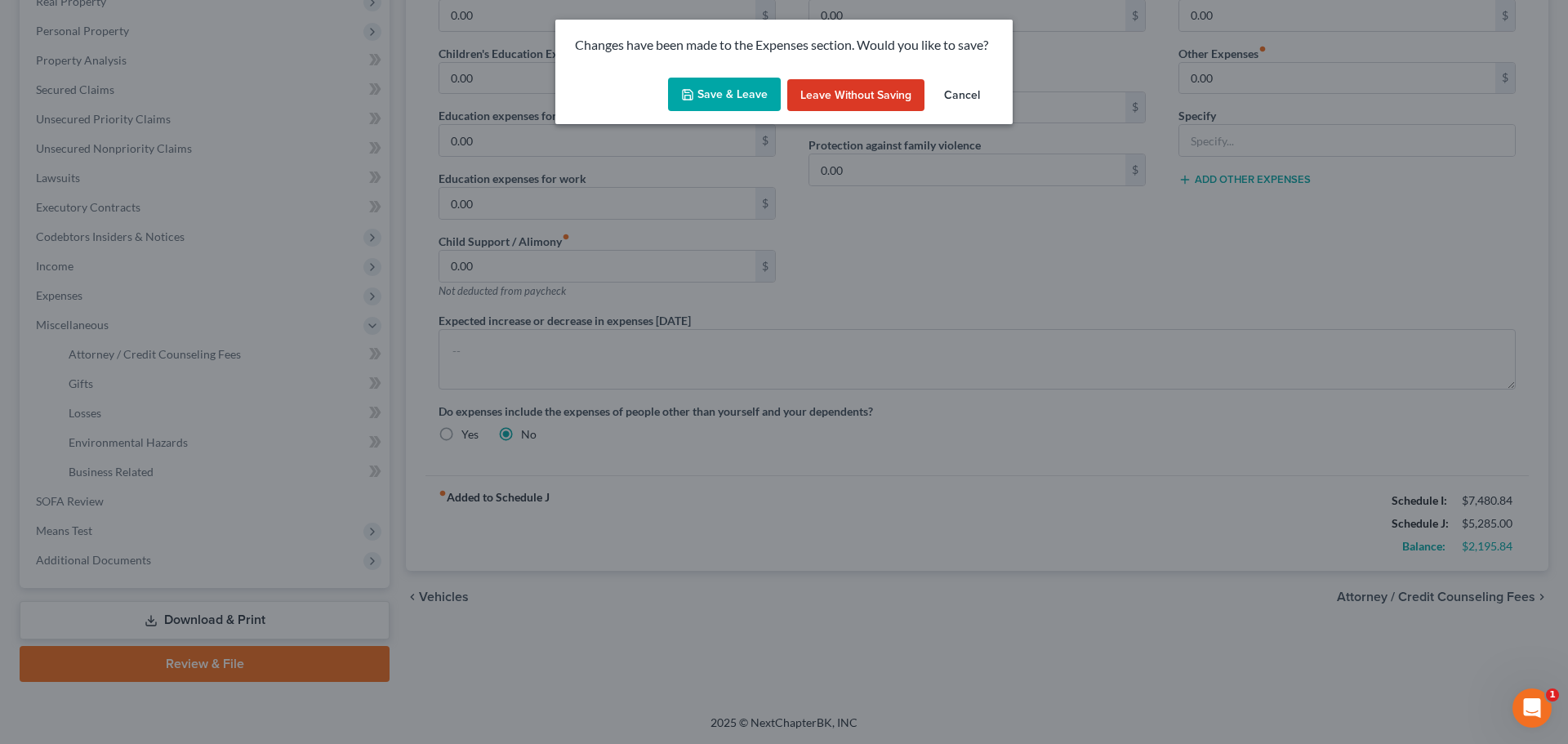
drag, startPoint x: 695, startPoint y: 93, endPoint x: 551, endPoint y: 229, distance: 198.1
click at [698, 93] on button "Save & Leave" at bounding box center [724, 94] width 113 height 34
select select "1"
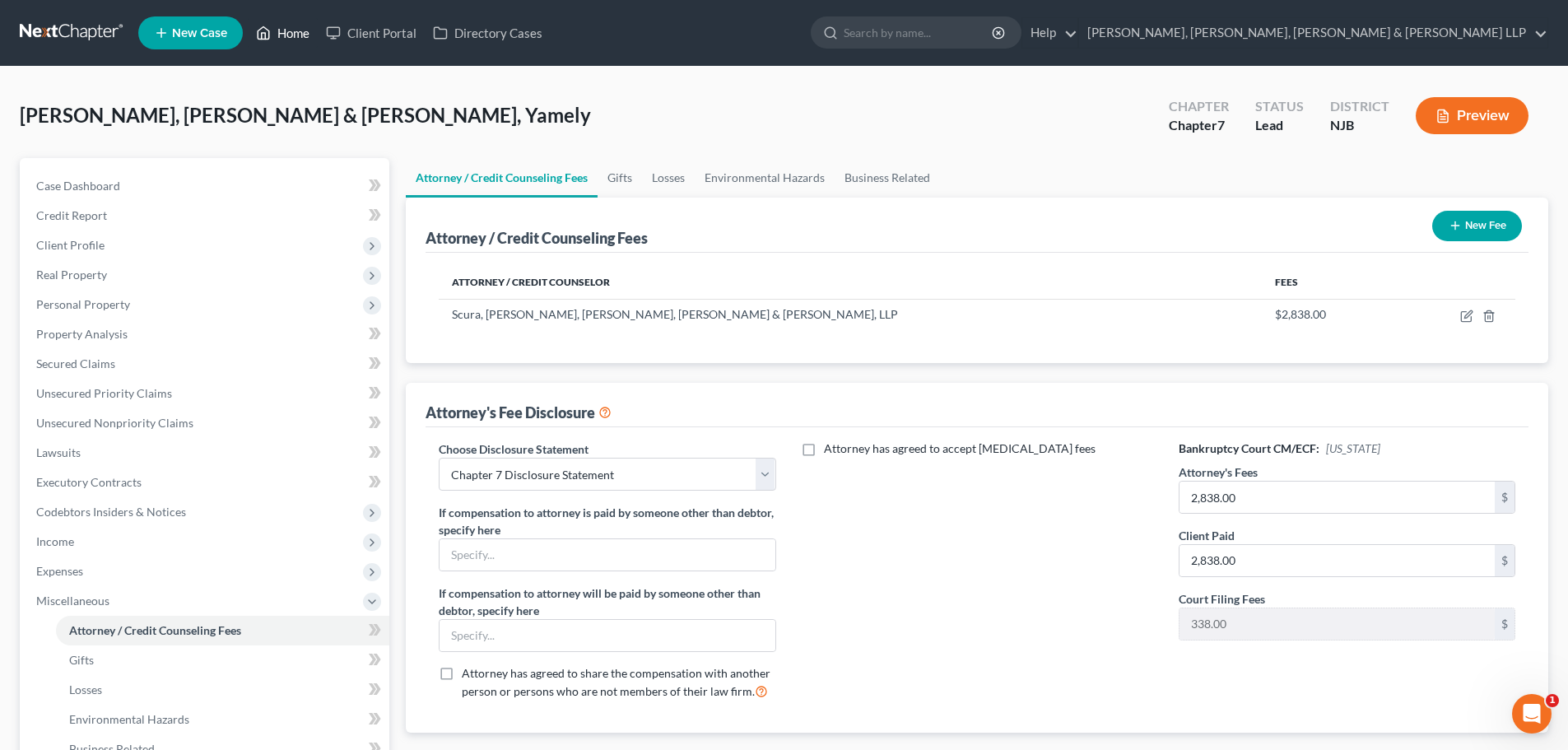
click at [305, 35] on link "Home" at bounding box center [283, 32] width 70 height 29
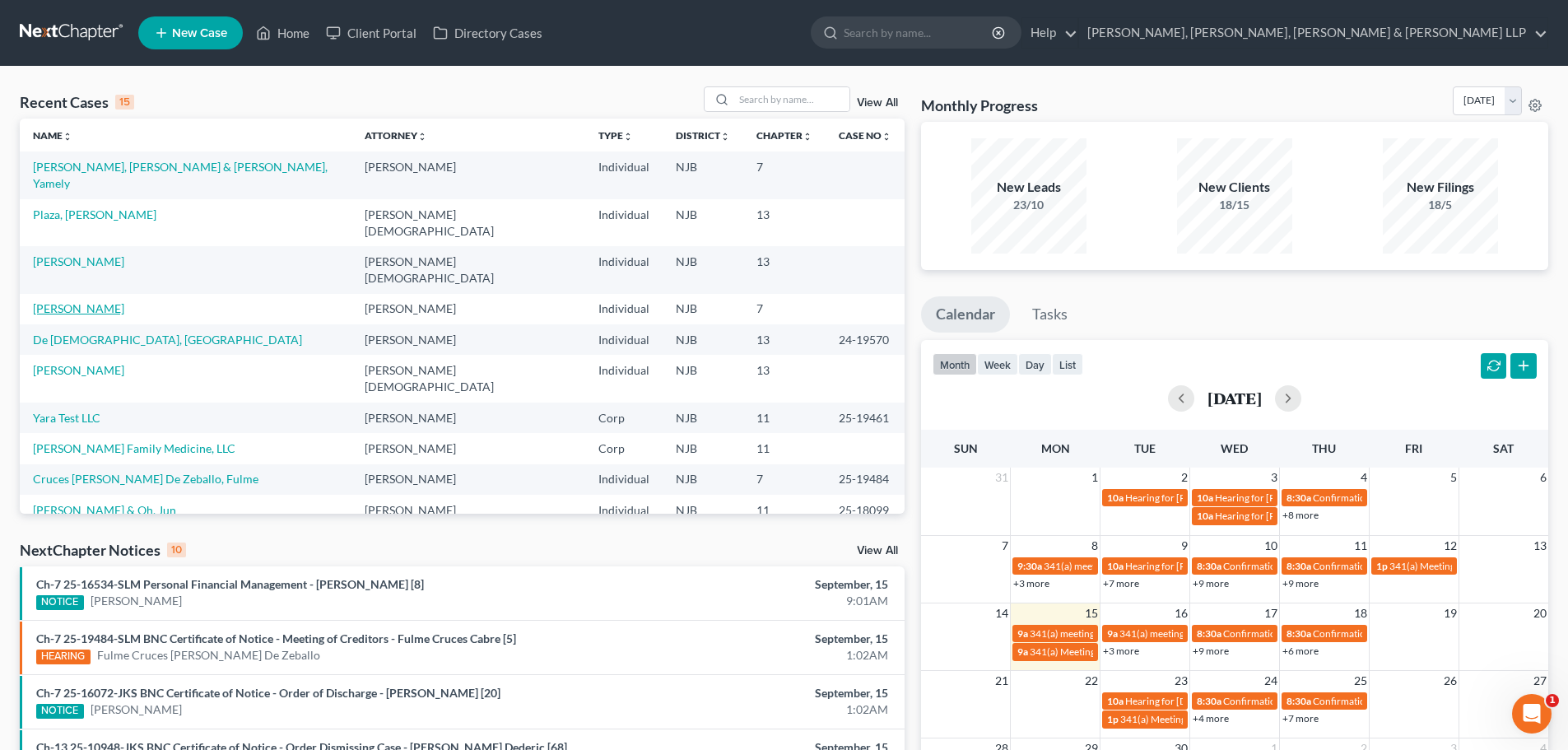
click at [81, 302] on link "[PERSON_NAME]" at bounding box center [78, 309] width 92 height 14
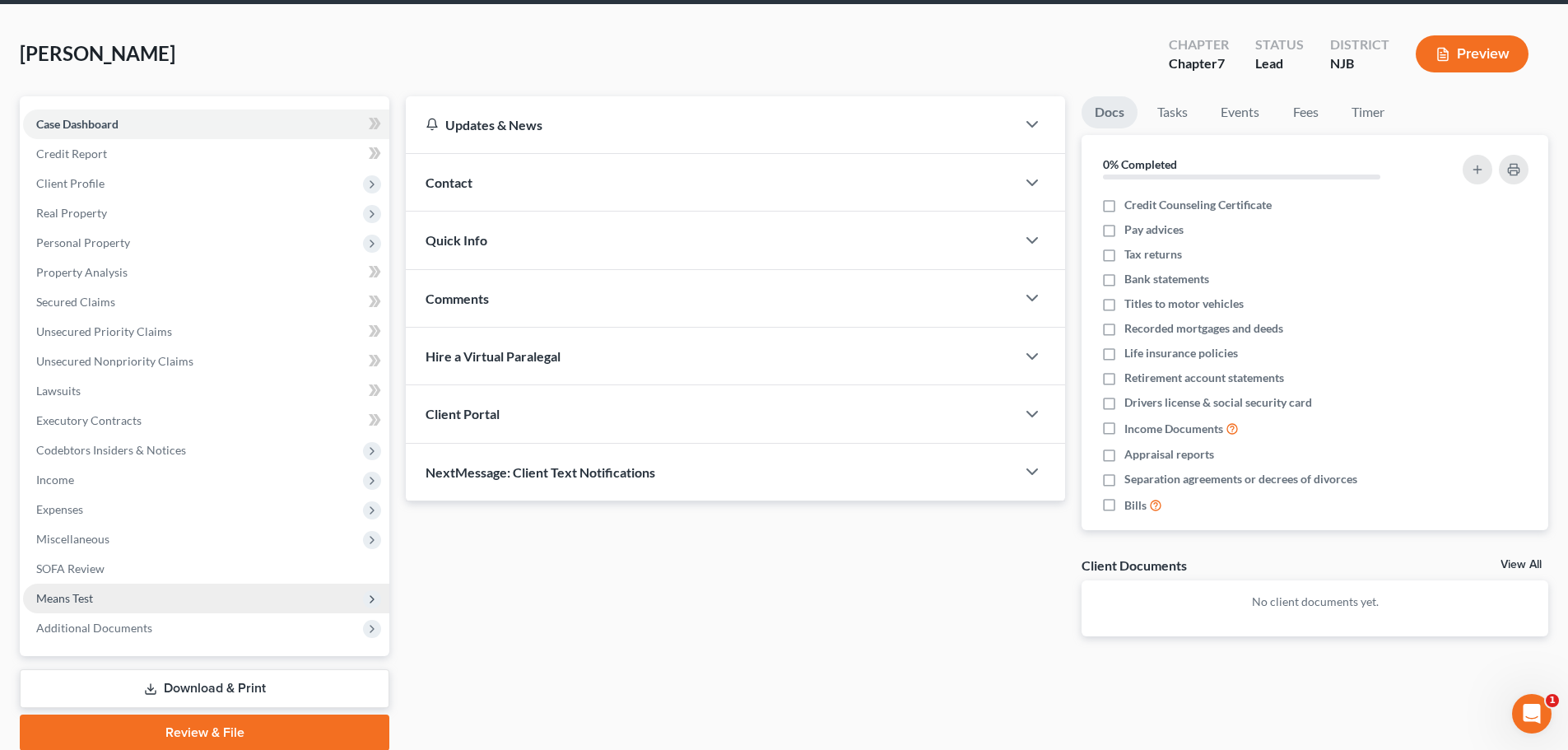
scroll to position [125, 0]
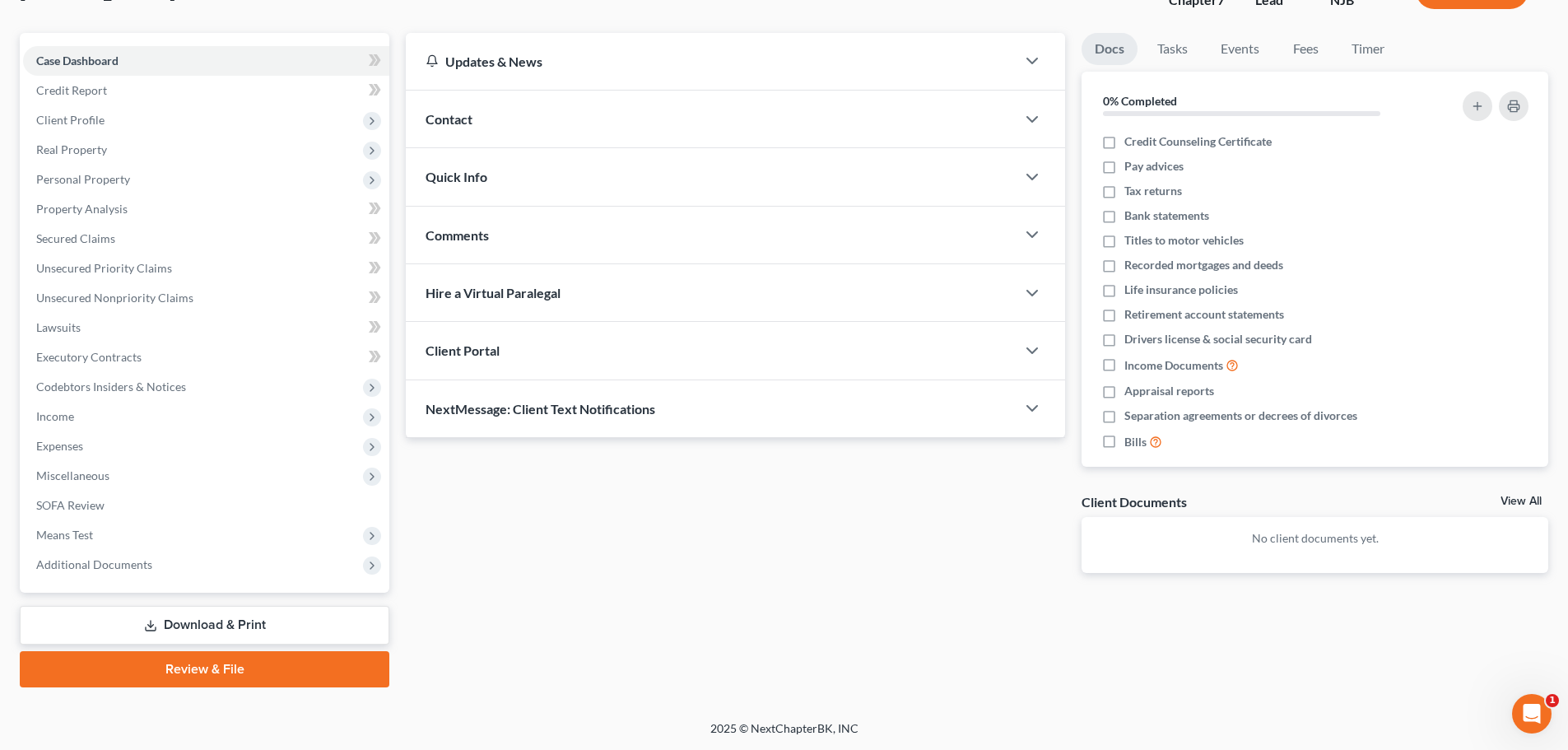
click at [126, 580] on div "Case Dashboard Payments Invoices Payments Payments Credit Report Client Profile…" at bounding box center [204, 312] width 369 height 560
click at [124, 554] on span "Additional Documents" at bounding box center [206, 564] width 366 height 29
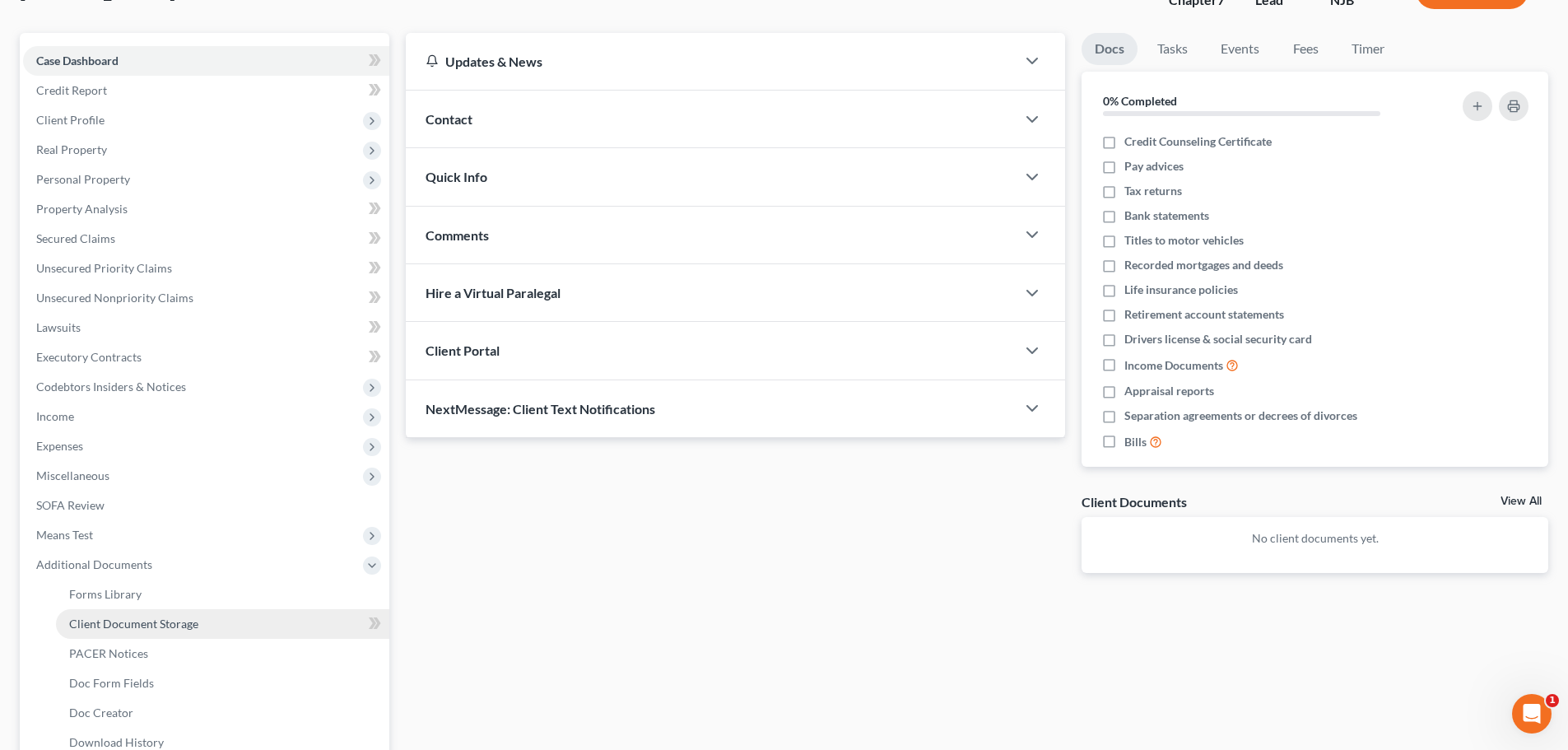
click at [169, 623] on span "Client Document Storage" at bounding box center [133, 624] width 129 height 14
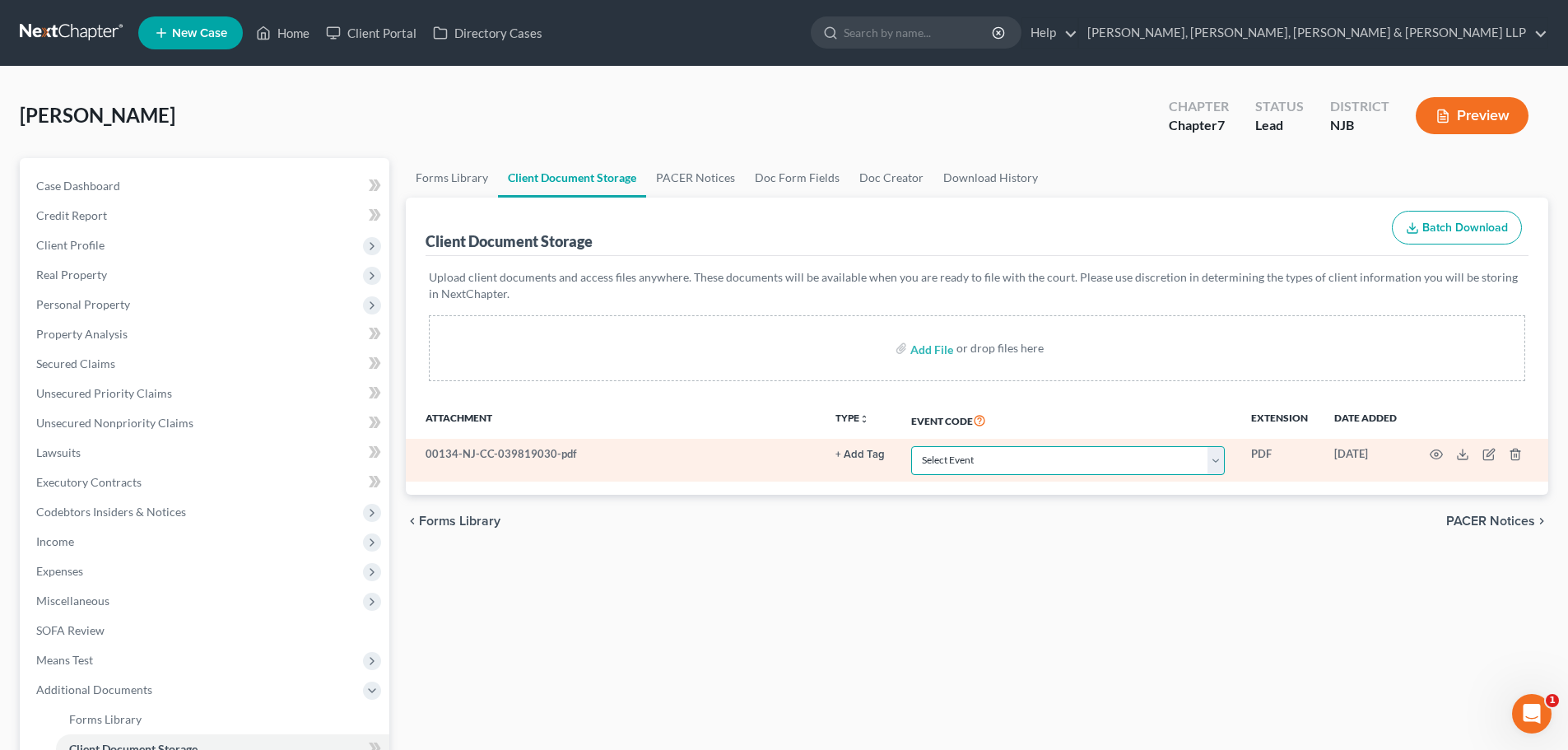
click at [986, 469] on select "Select Event 20 Largest Unsecured Creditors Amended Attorney Compensation State…" at bounding box center [1067, 461] width 314 height 28
select select "9"
click at [911, 447] on select "Select Event 20 Largest Unsecured Creditors Amended Attorney Compensation State…" at bounding box center [1067, 461] width 314 height 28
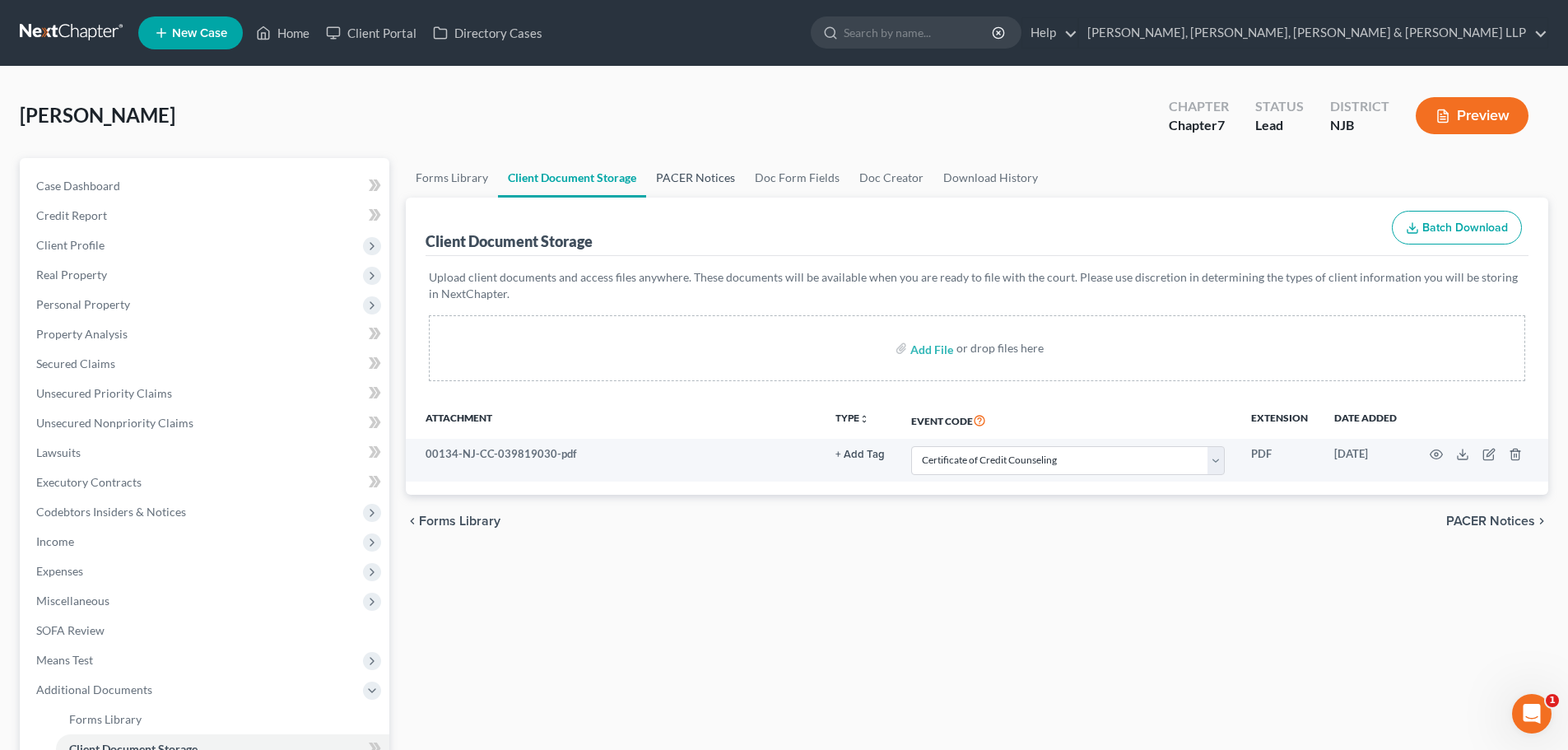
click at [688, 181] on link "PACER Notices" at bounding box center [695, 178] width 99 height 39
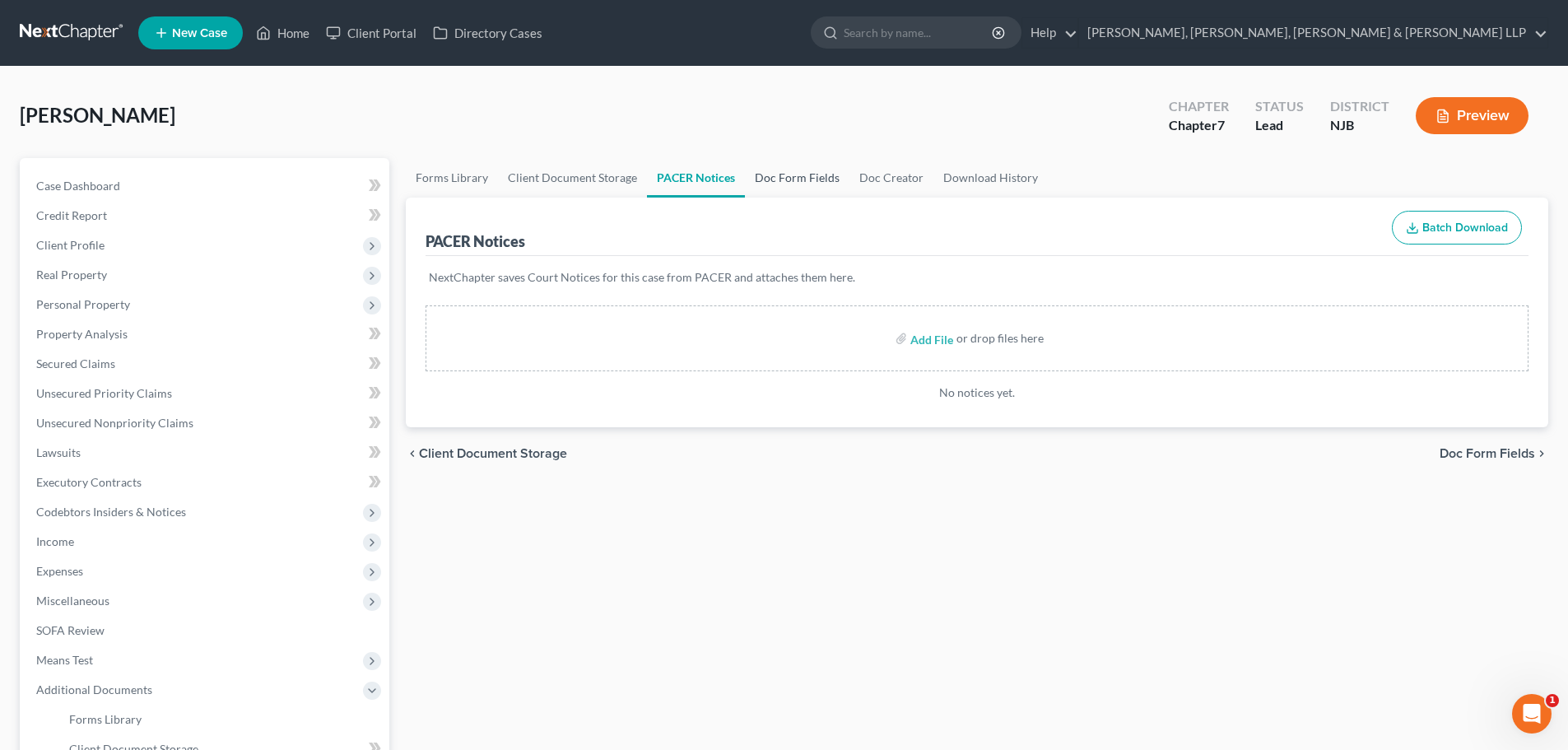
click at [766, 180] on link "Doc Form Fields" at bounding box center [797, 178] width 105 height 39
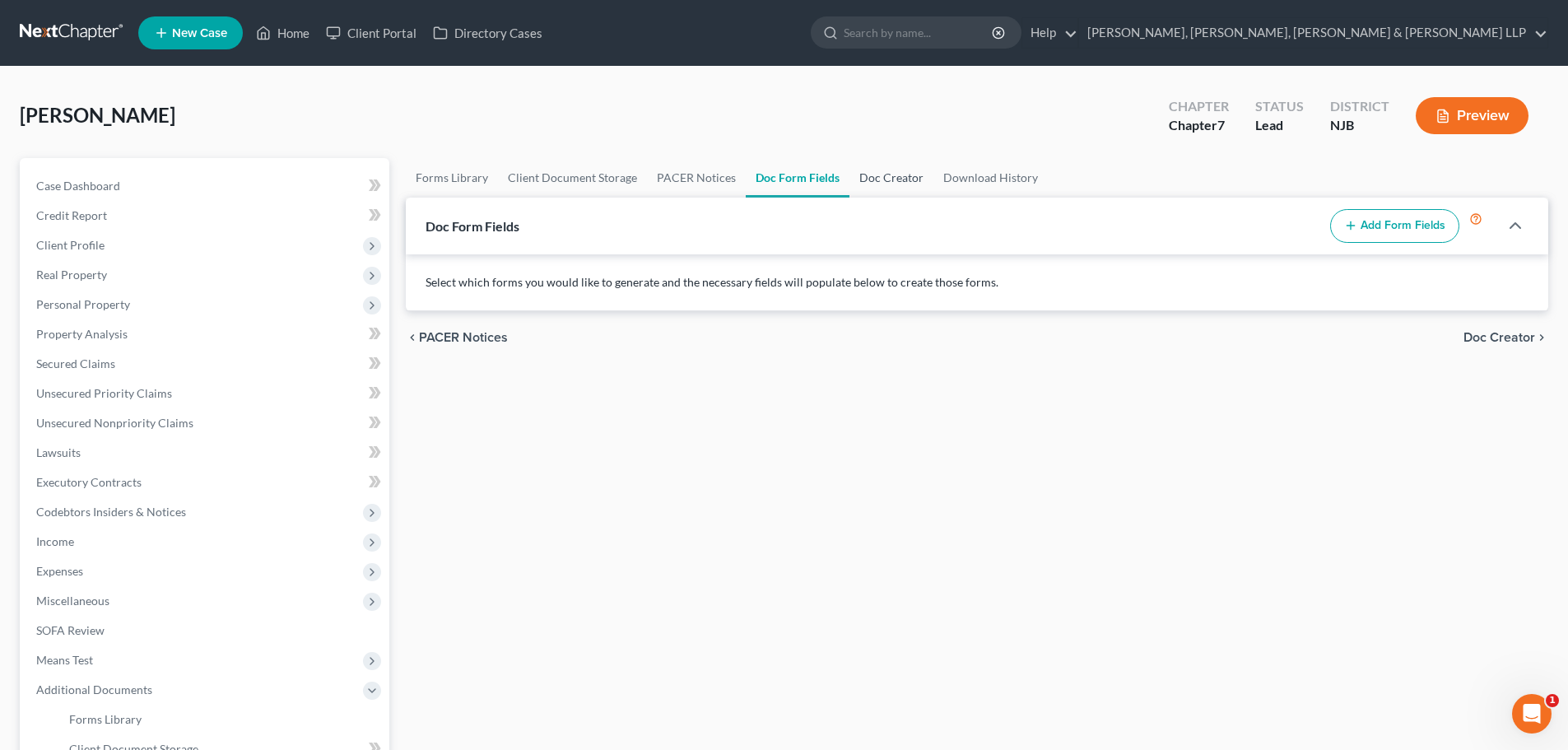
click at [874, 172] on link "Doc Creator" at bounding box center [891, 178] width 84 height 39
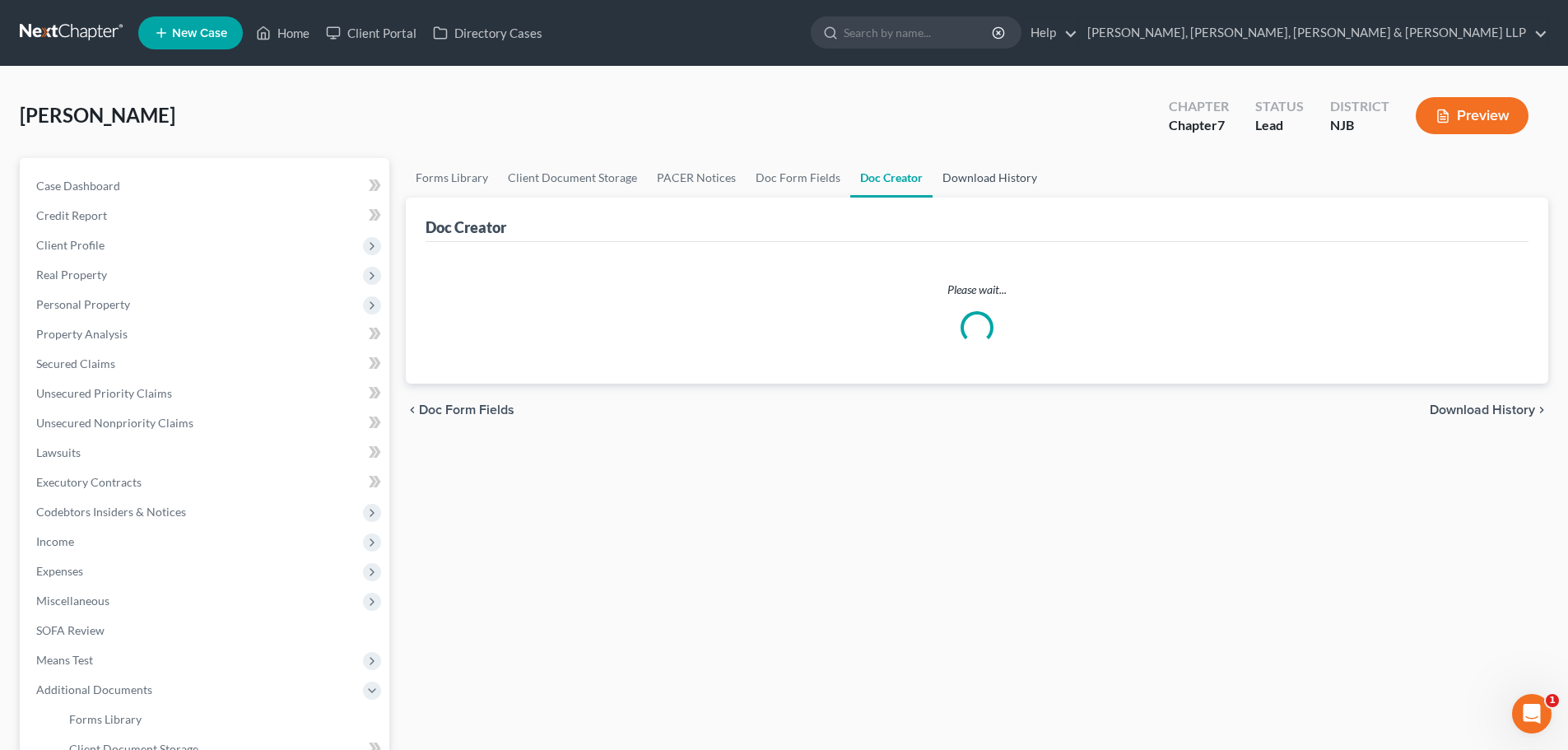
click at [963, 176] on link "Download History" at bounding box center [989, 178] width 115 height 39
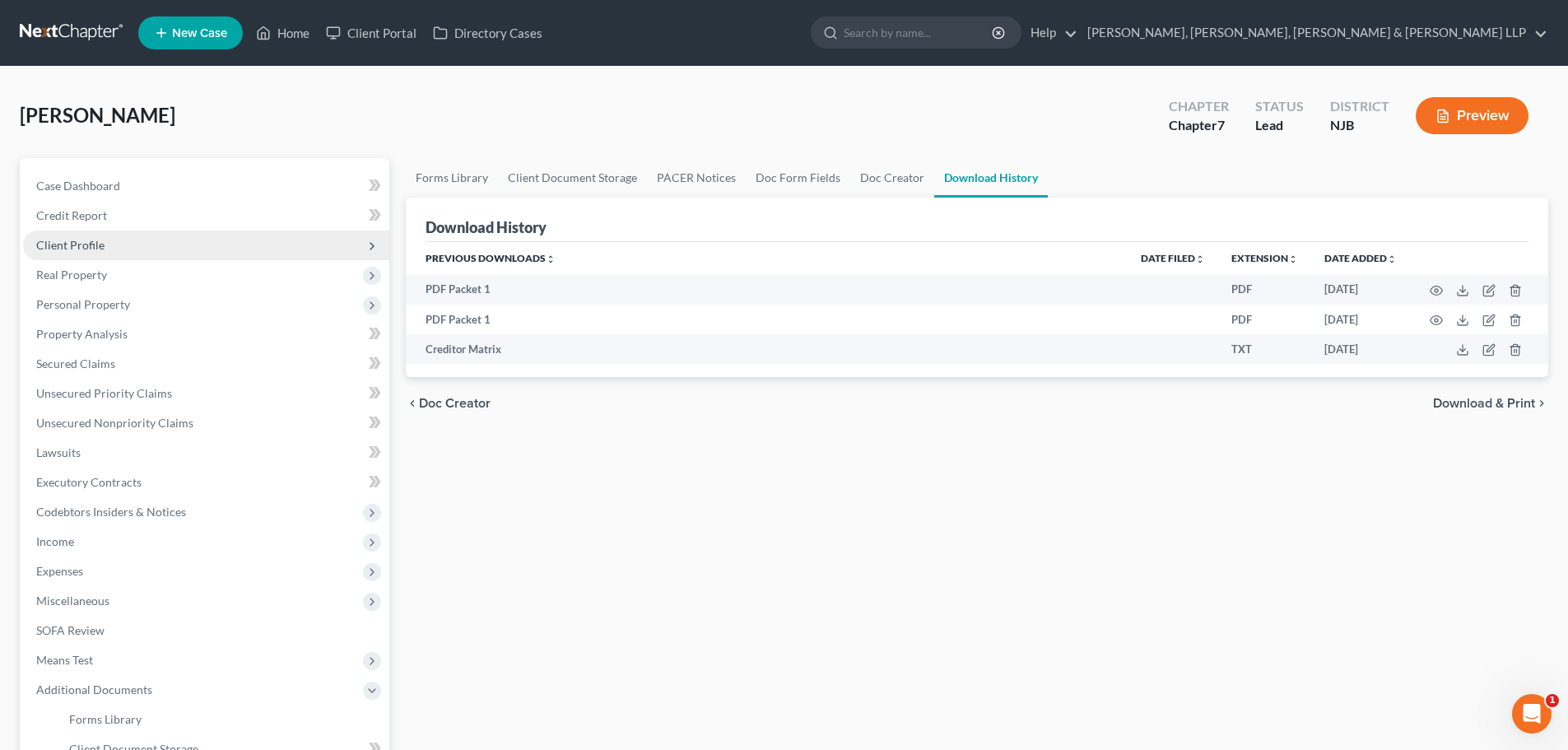
click at [142, 235] on span "Client Profile" at bounding box center [206, 245] width 366 height 29
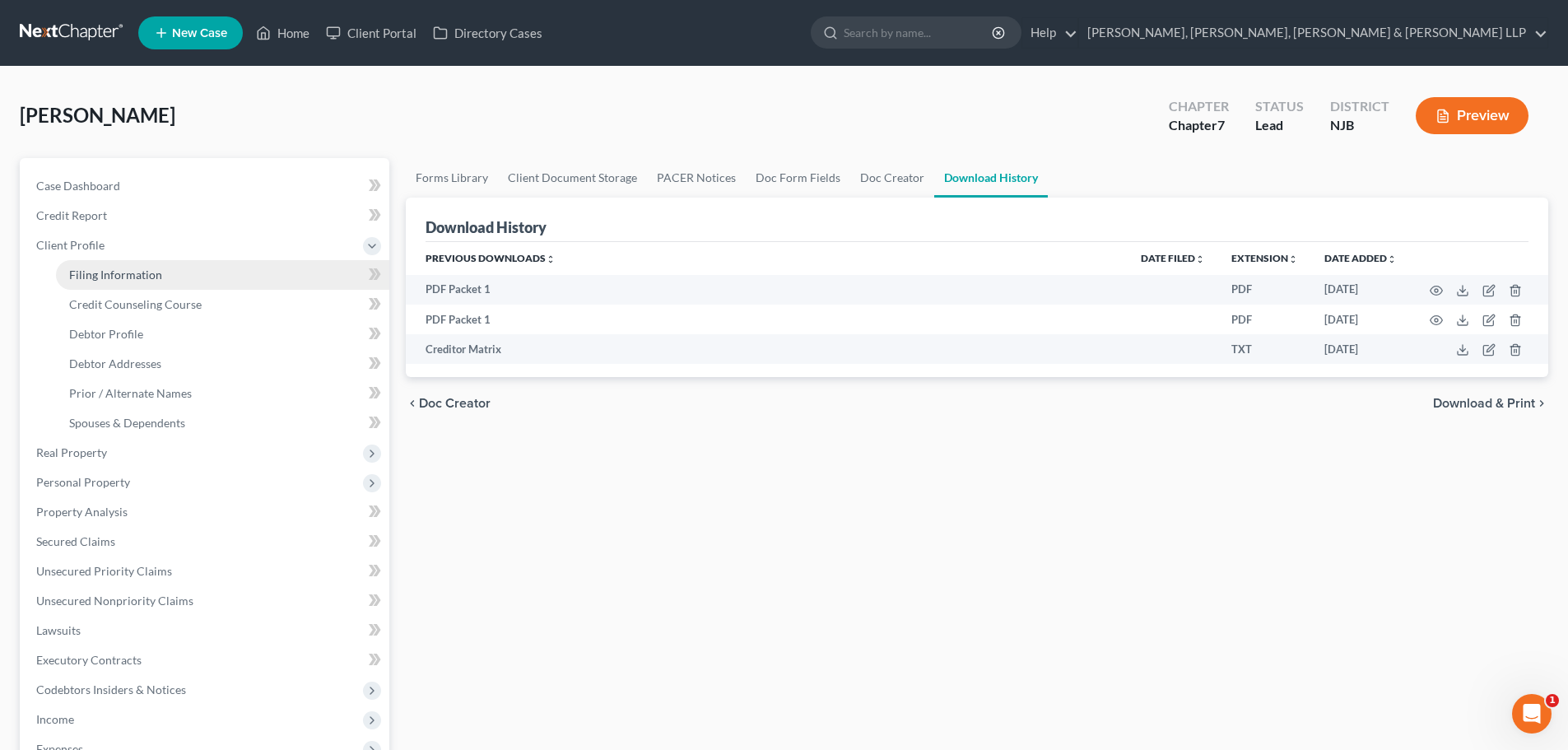
click at [139, 265] on link "Filing Information" at bounding box center [222, 274] width 334 height 29
select select "1"
select select "0"
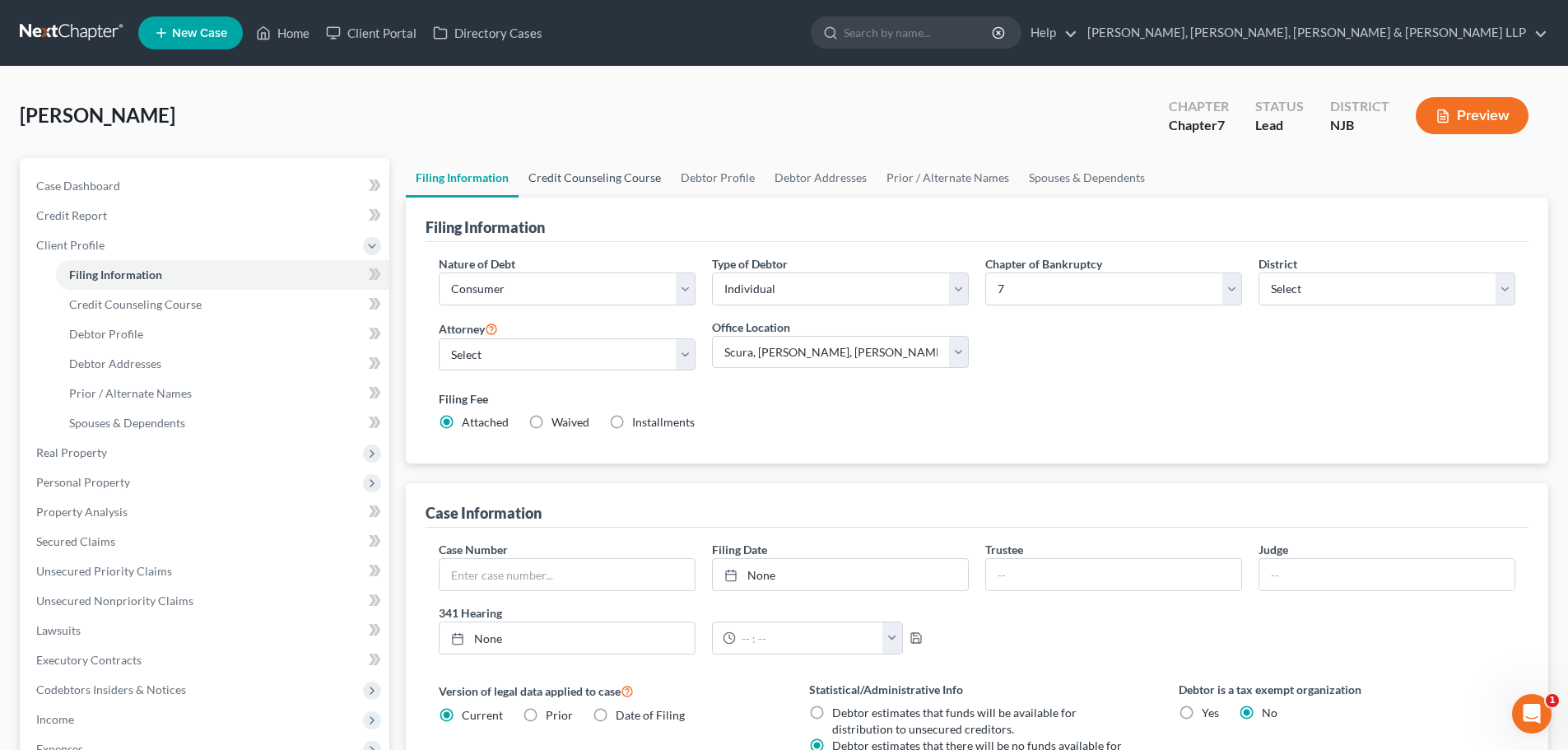
click at [590, 192] on link "Credit Counseling Course" at bounding box center [594, 178] width 152 height 39
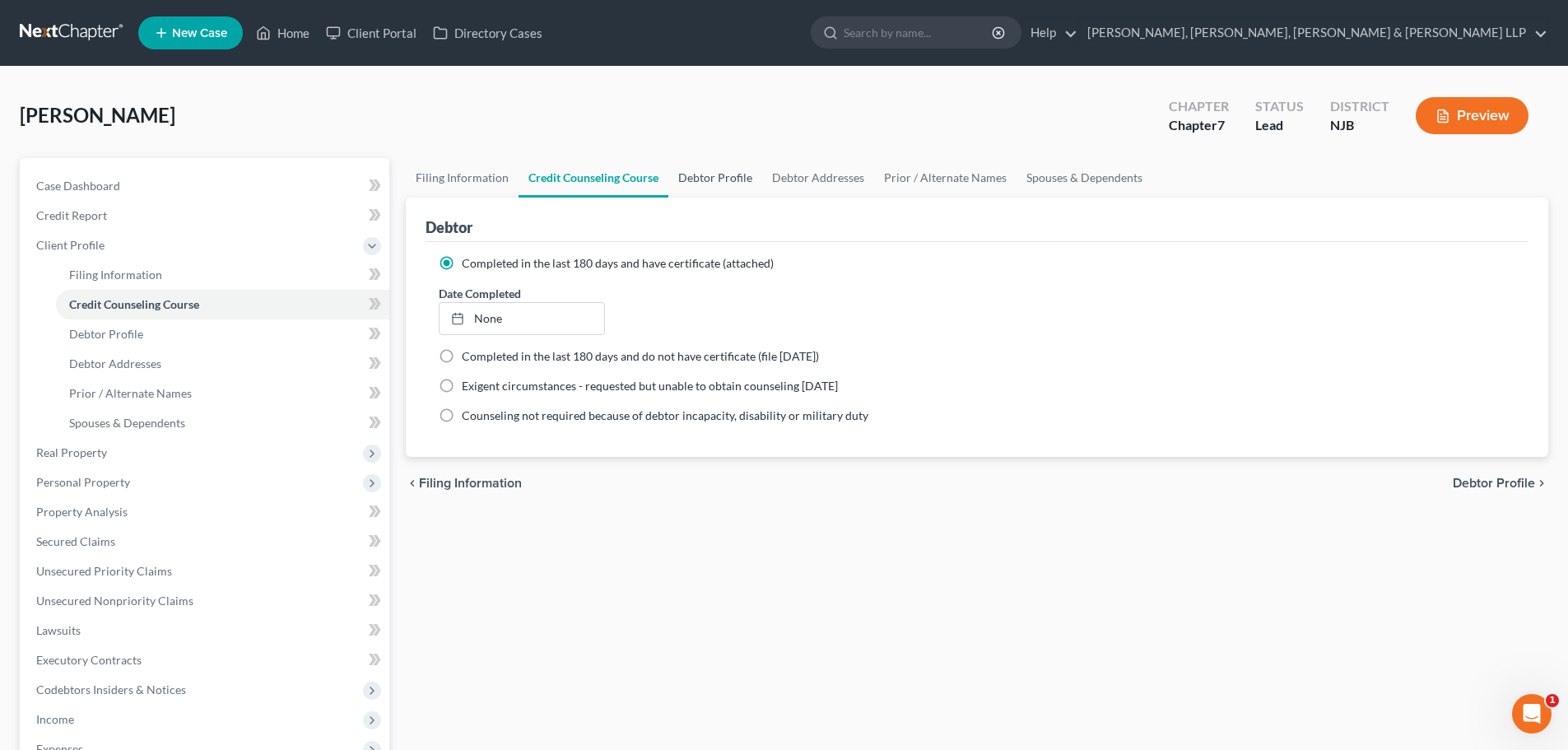
click at [690, 178] on link "Debtor Profile" at bounding box center [714, 178] width 93 height 39
select select "0"
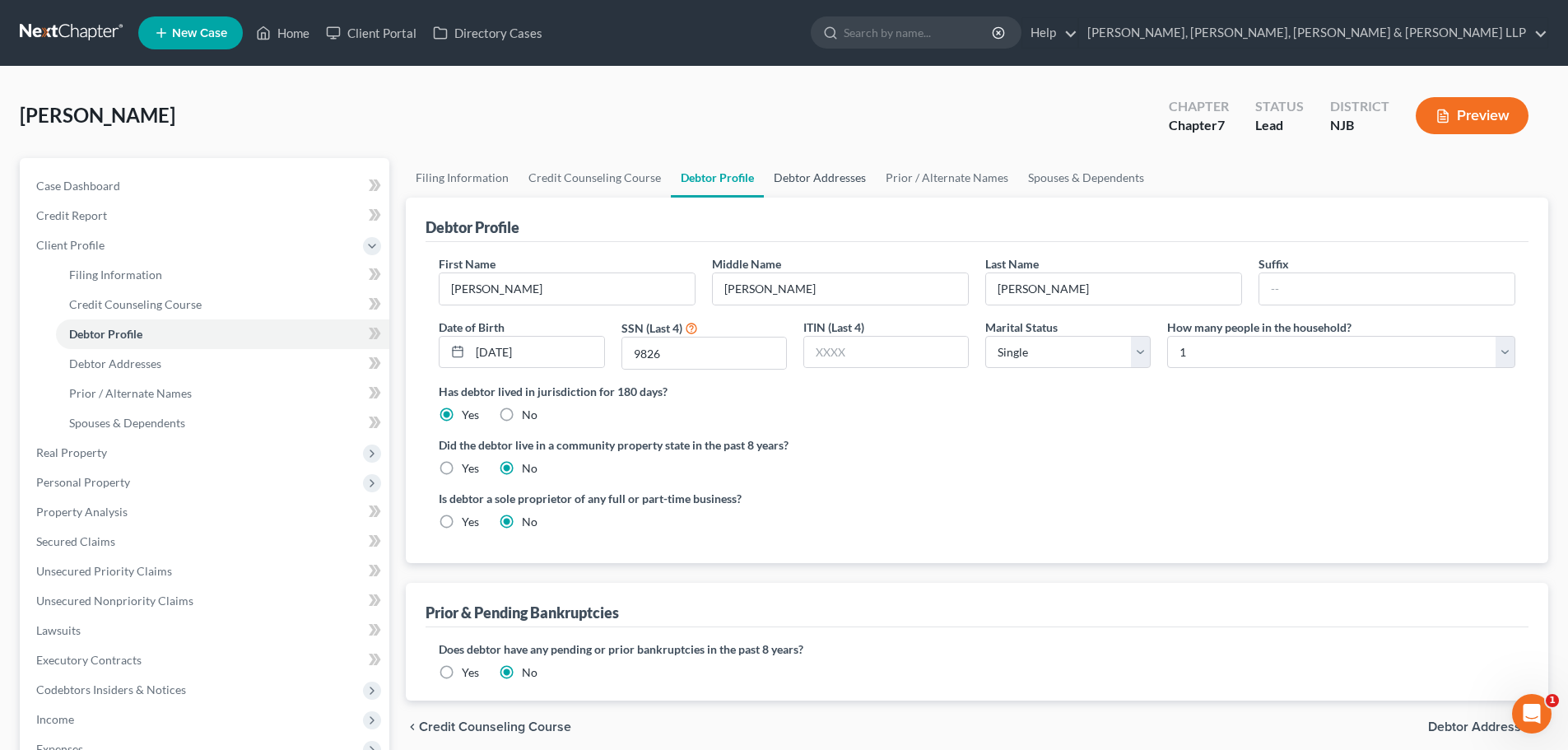
click at [800, 178] on link "Debtor Addresses" at bounding box center [820, 178] width 112 height 39
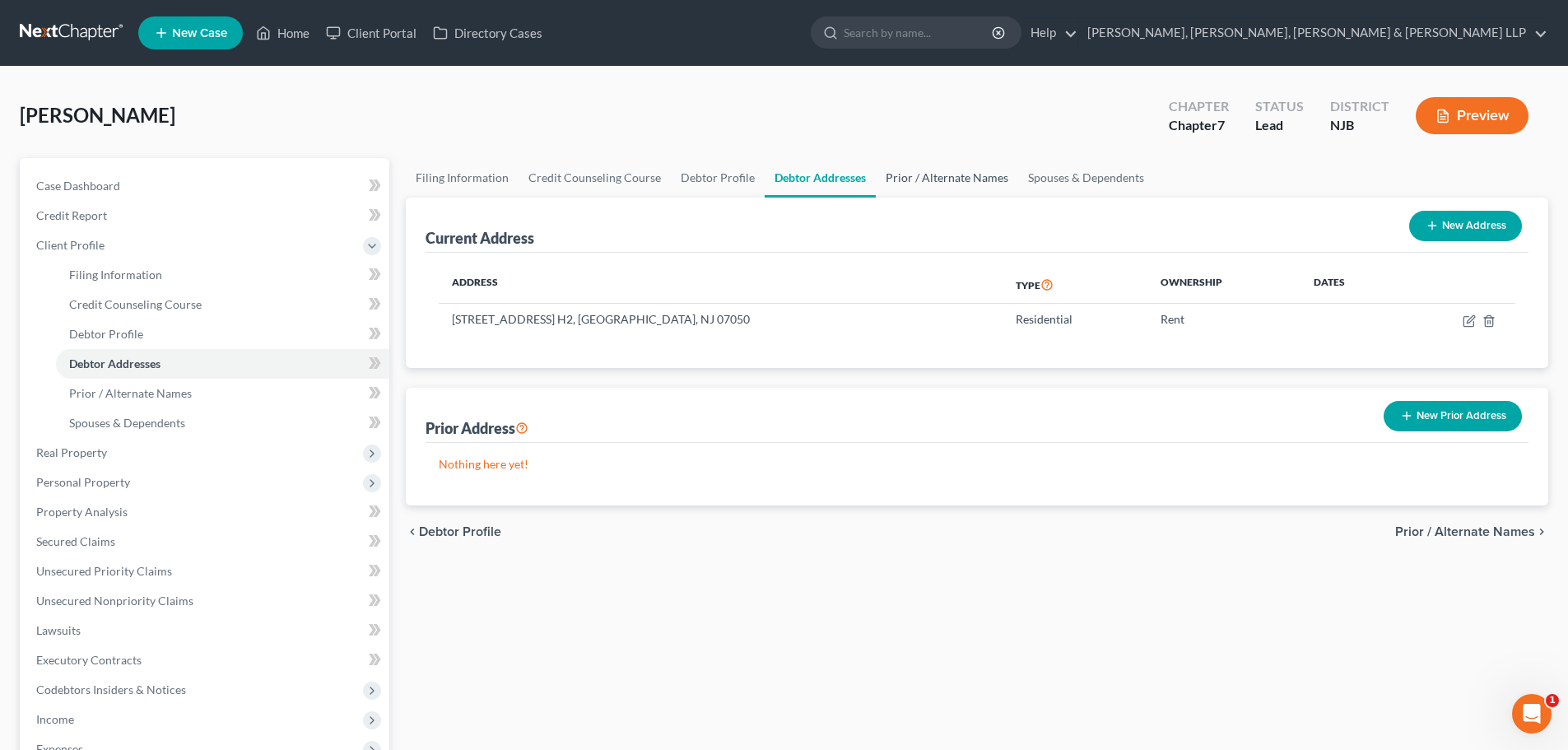
click at [889, 179] on link "Prior / Alternate Names" at bounding box center [947, 178] width 142 height 39
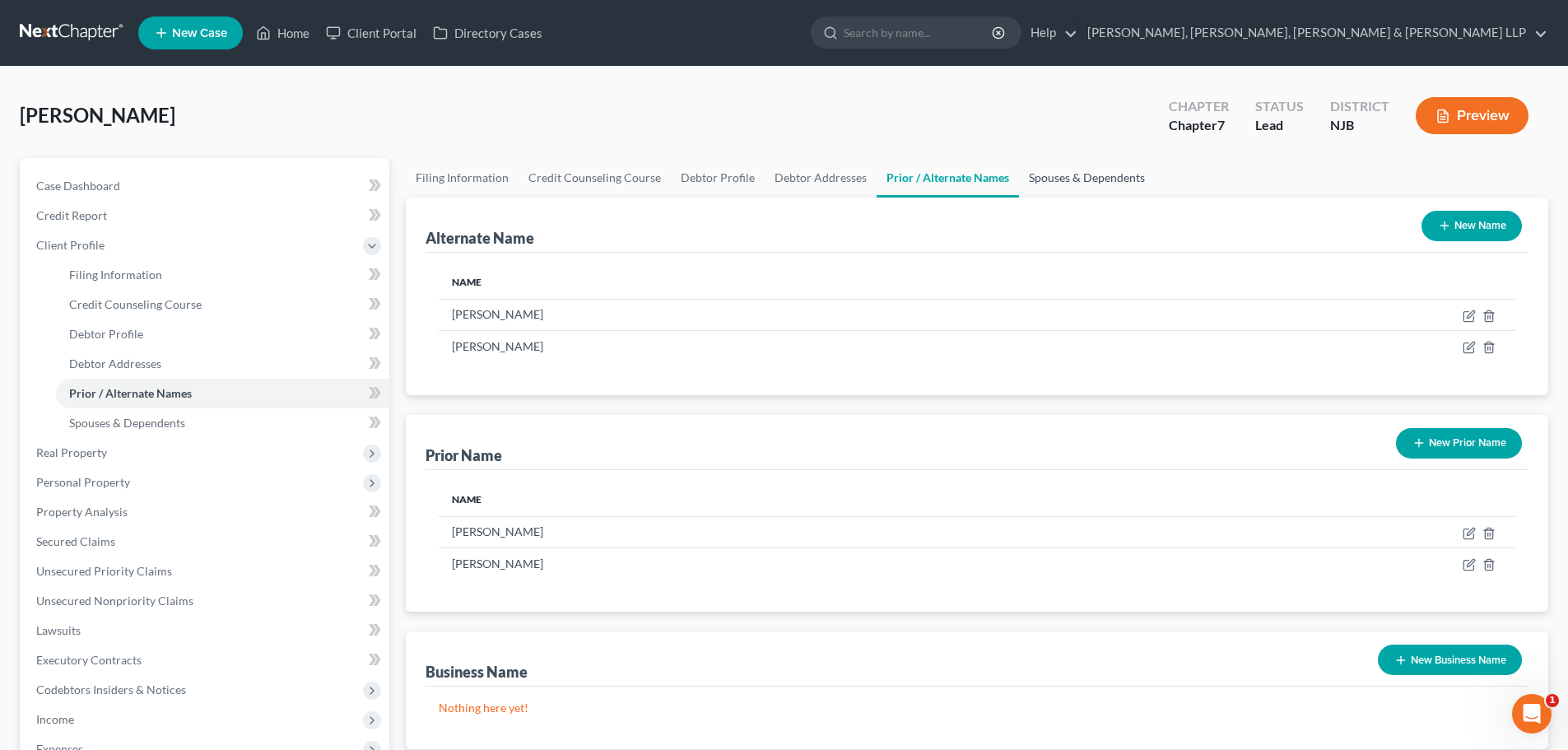
click at [1061, 181] on link "Spouses & Dependents" at bounding box center [1087, 178] width 136 height 39
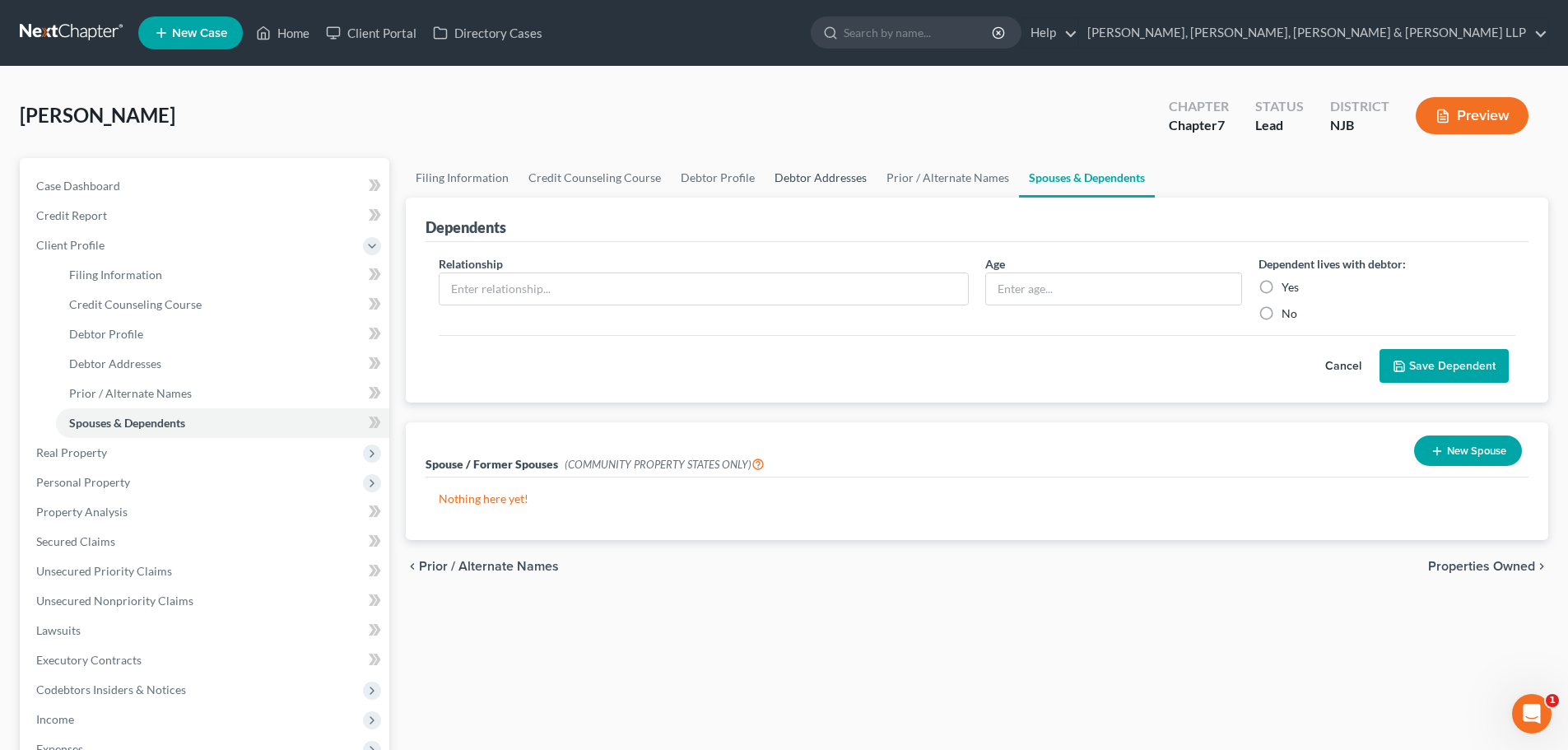
click at [820, 184] on link "Debtor Addresses" at bounding box center [821, 178] width 112 height 39
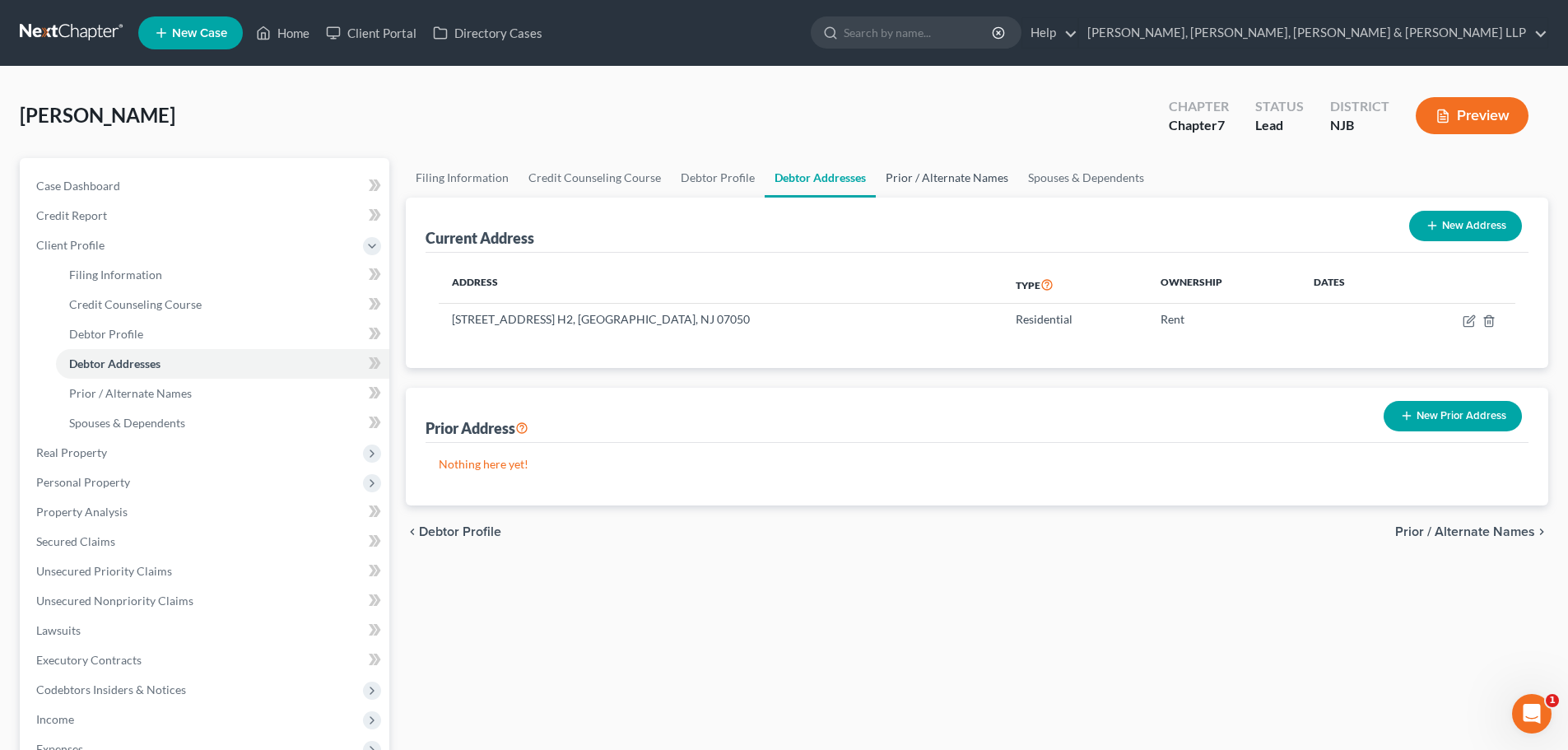
click at [925, 180] on link "Prior / Alternate Names" at bounding box center [947, 178] width 142 height 39
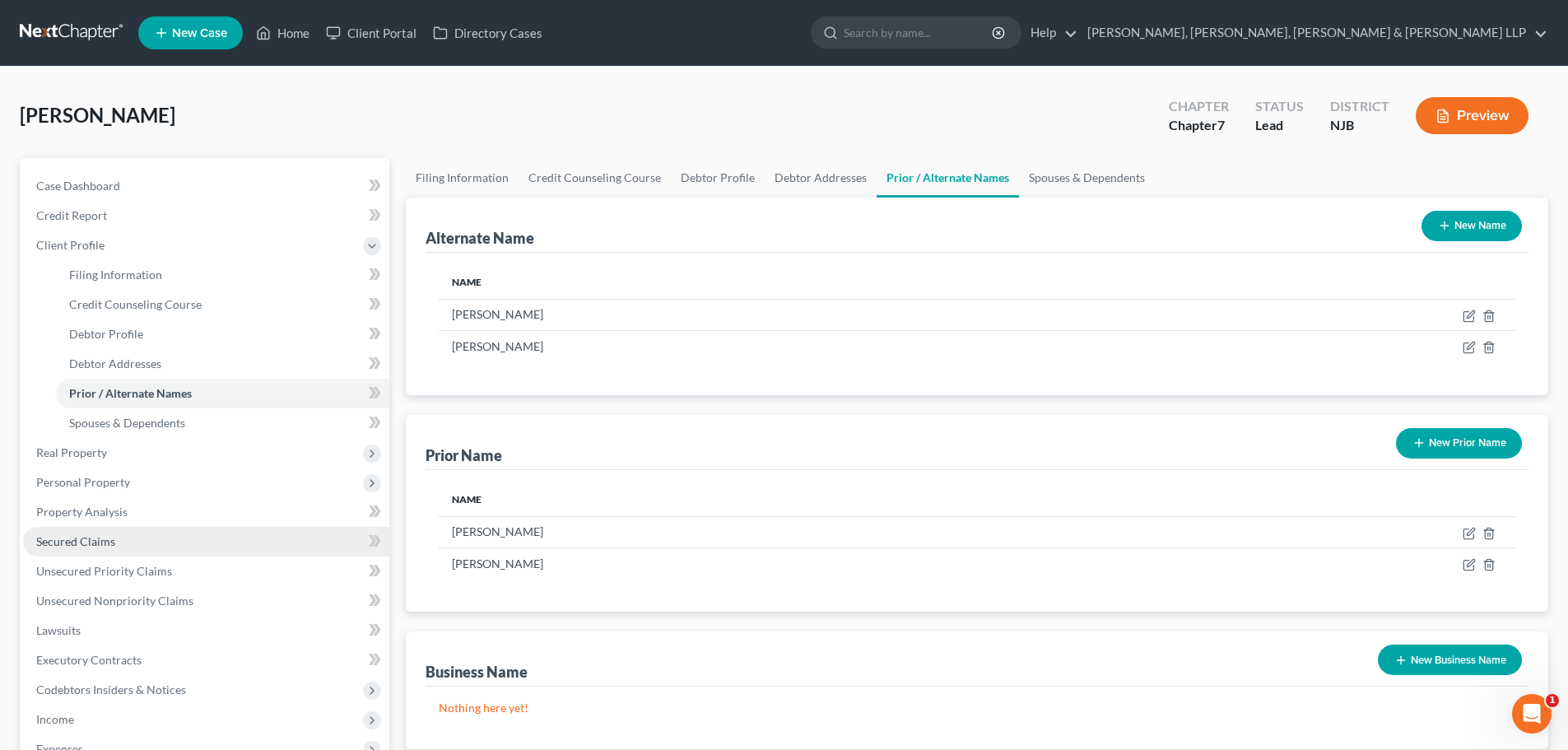
drag, startPoint x: 83, startPoint y: 548, endPoint x: 91, endPoint y: 544, distance: 8.9
click at [83, 548] on link "Secured Claims" at bounding box center [206, 541] width 366 height 29
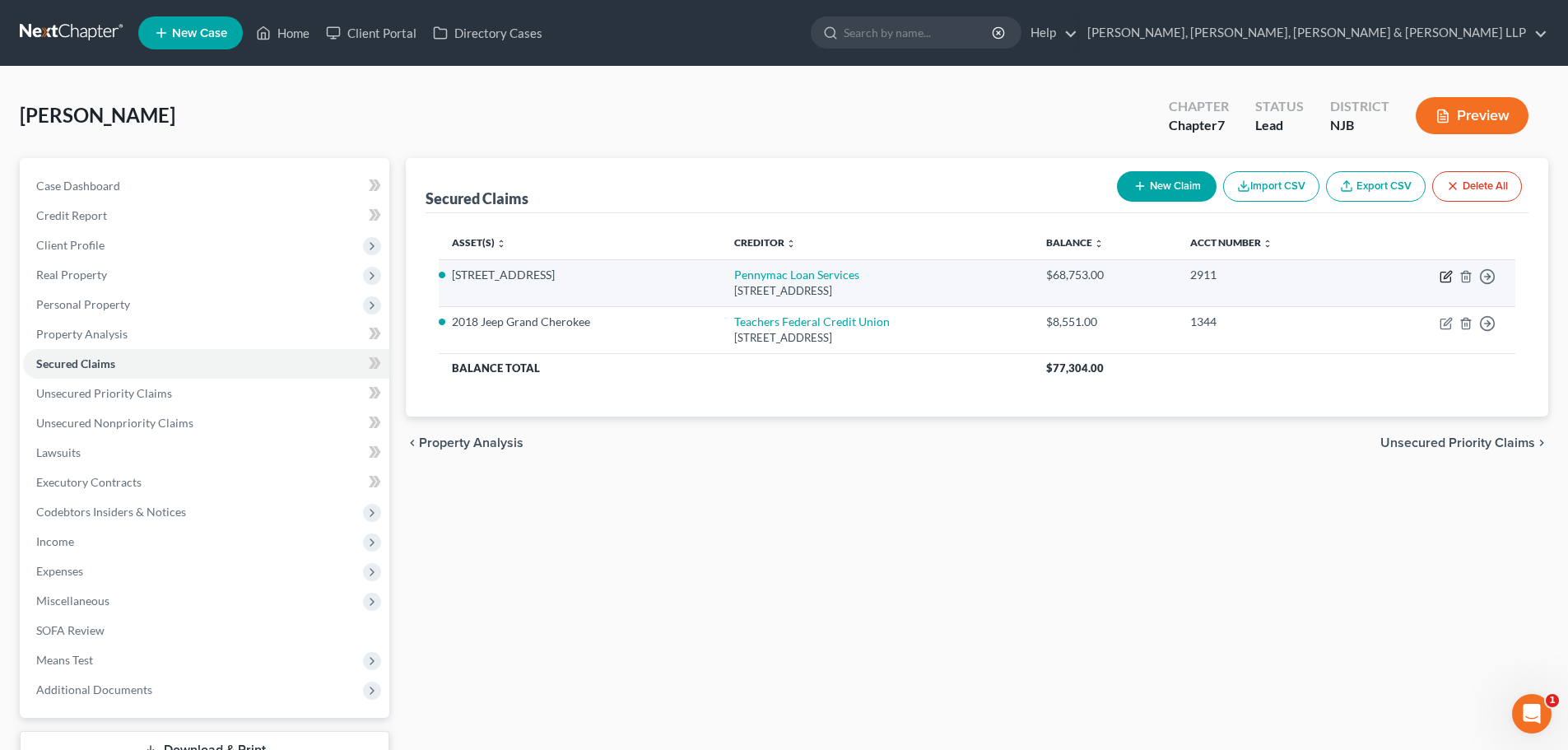
click at [1445, 278] on icon "button" at bounding box center [1445, 277] width 13 height 13
select select "4"
select select "0"
select select "3"
select select "0"
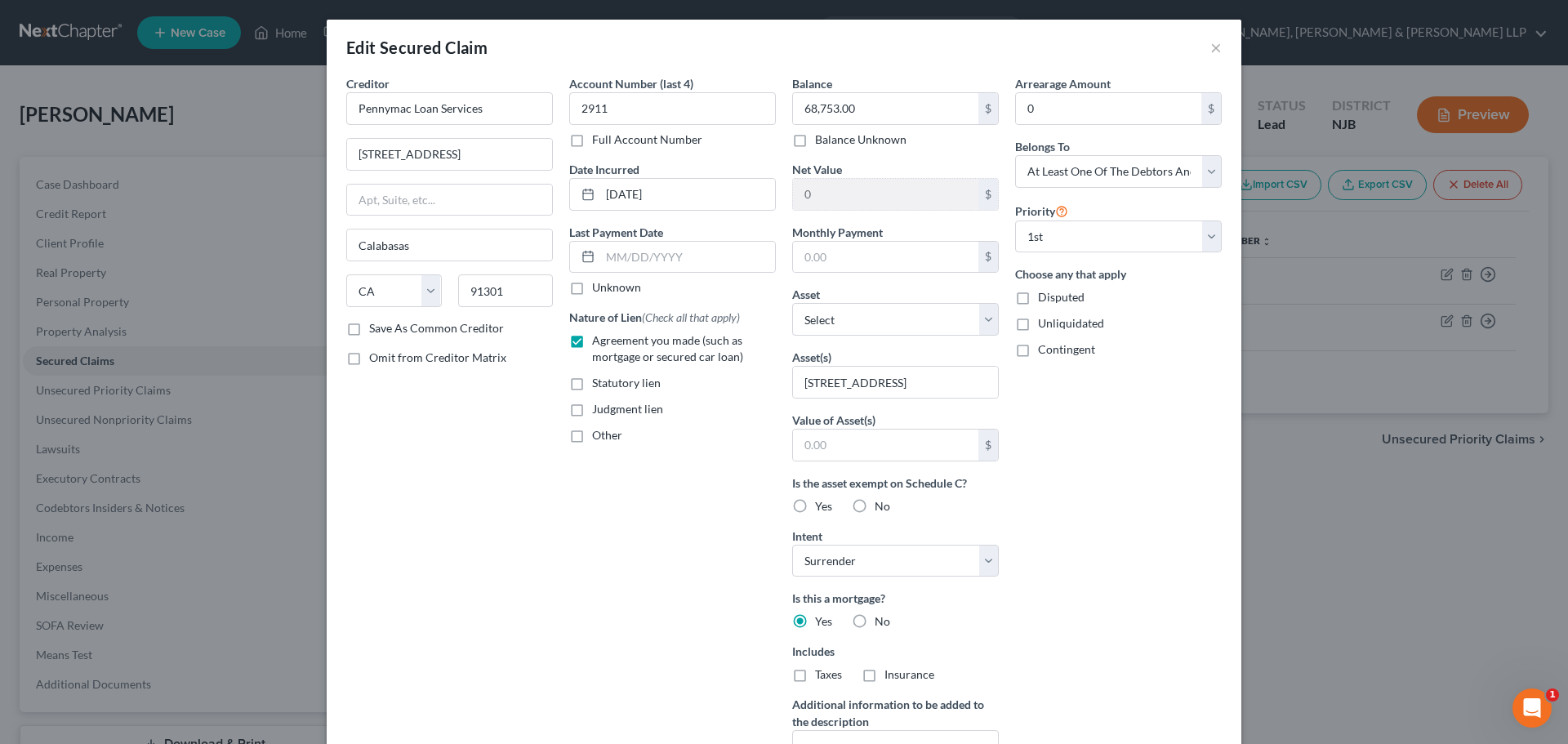
scroll to position [210, 0]
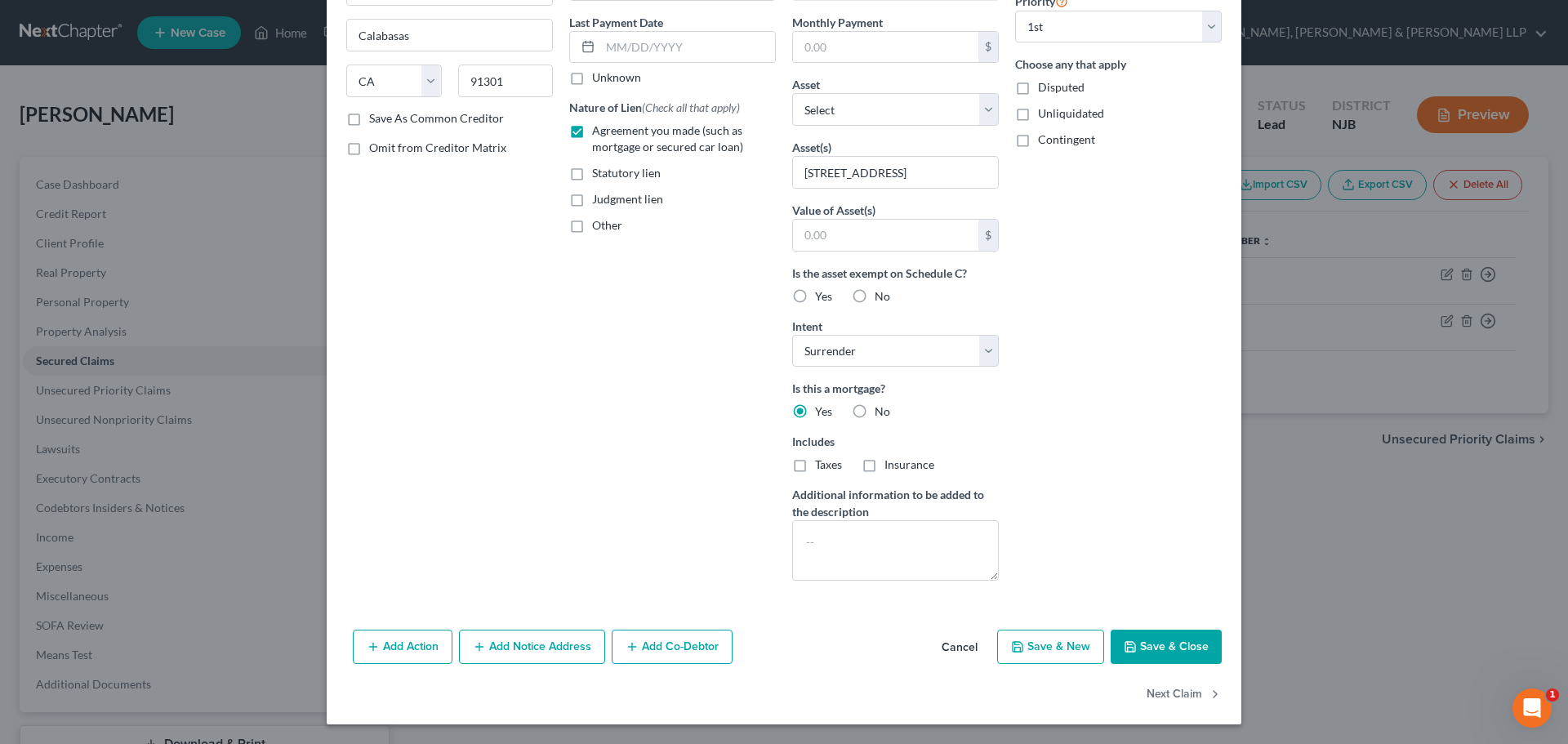
click at [692, 650] on button "Add Co-Debtor" at bounding box center [671, 646] width 121 height 34
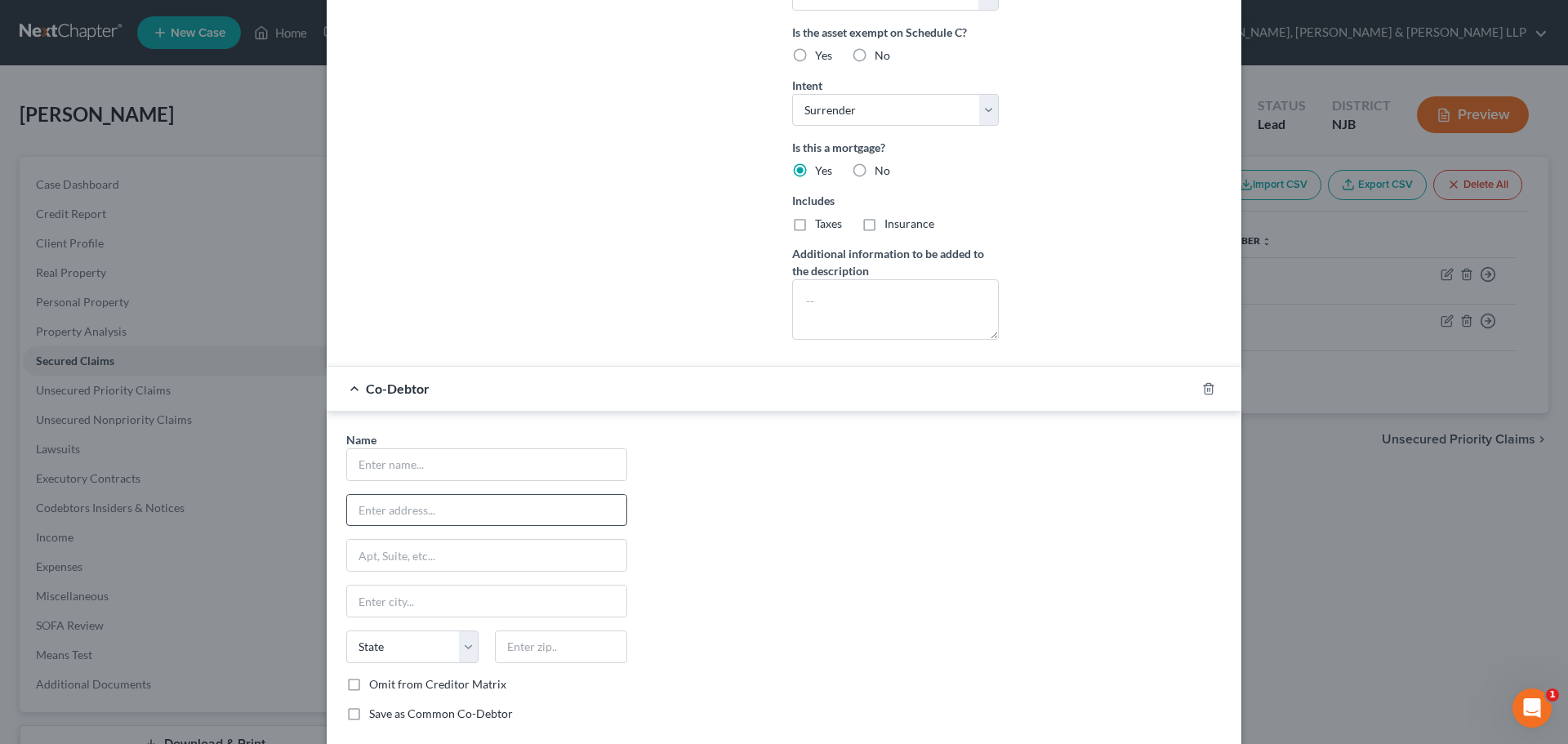
scroll to position [455, 0]
click at [413, 513] on input "text" at bounding box center [486, 506] width 279 height 31
paste input "[STREET_ADDRESS]"
drag, startPoint x: 486, startPoint y: 508, endPoint x: 536, endPoint y: 581, distance: 88.5
click at [574, 519] on input "[STREET_ADDRESS]" at bounding box center [486, 506] width 279 height 31
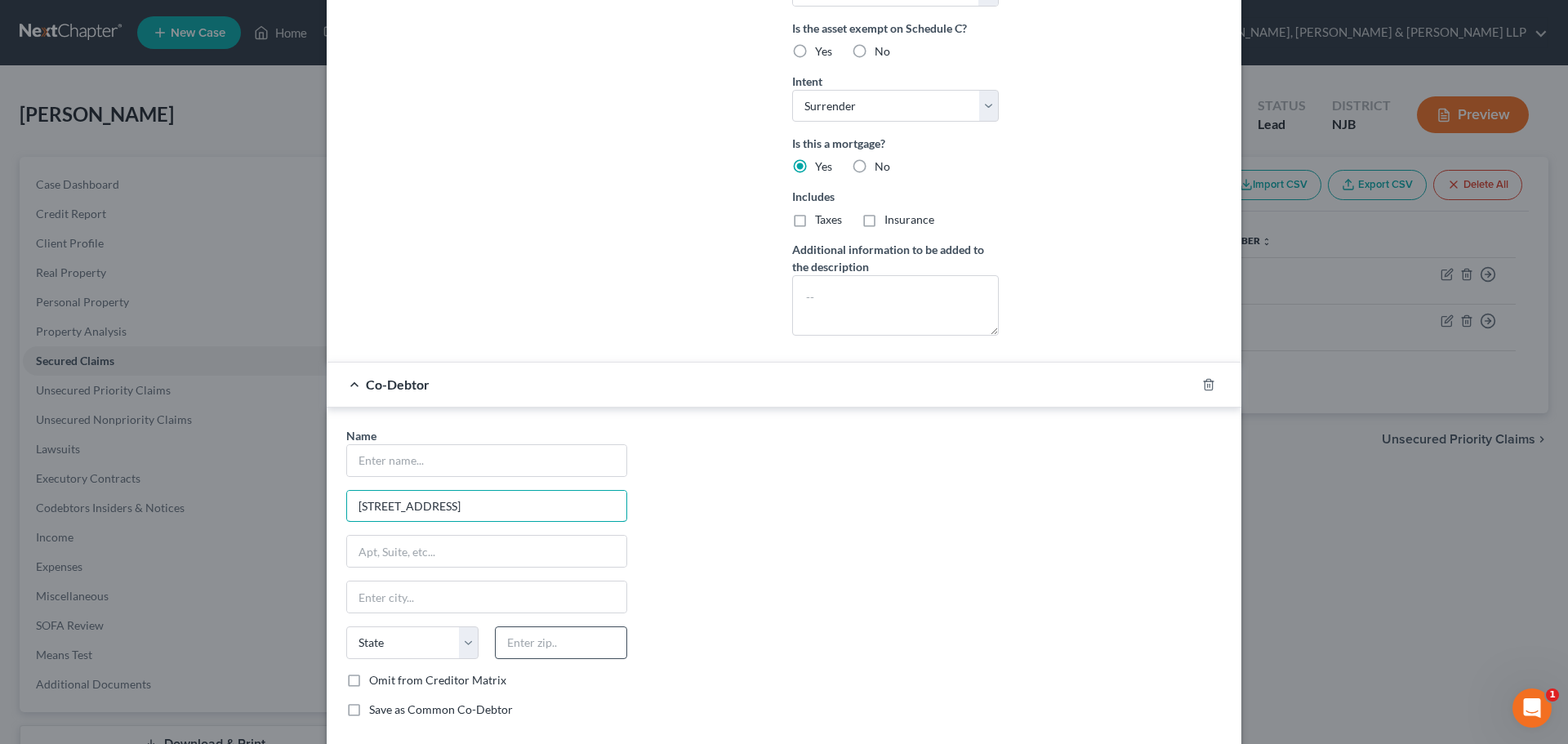
type input "[STREET_ADDRESS]"
click at [533, 647] on input "text" at bounding box center [561, 643] width 132 height 33
paste input "08854"
type input "08854"
type input "Piscataway"
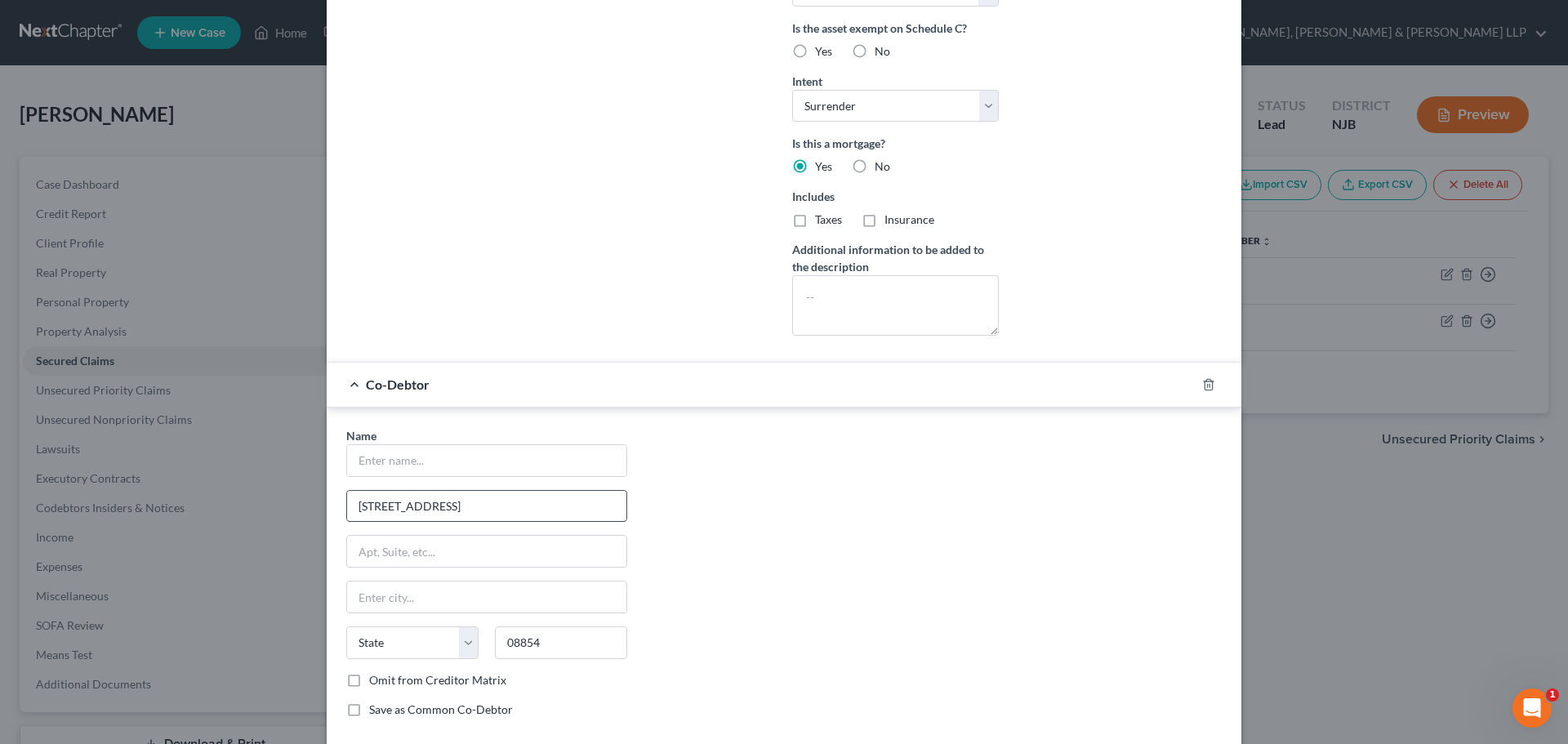
select select "33"
drag, startPoint x: 409, startPoint y: 508, endPoint x: 671, endPoint y: 519, distance: 262.2
click at [669, 519] on div "Name * 88 [GEOGRAPHIC_DATA] [GEOGRAPHIC_DATA] [US_STATE] AK AR AZ CA CO CT DE D…" at bounding box center [784, 579] width 891 height 304
click at [385, 505] on input "[STREET_ADDRESS]" at bounding box center [486, 506] width 279 height 31
click at [613, 513] on input "[STREET_ADDRESS]" at bounding box center [486, 506] width 279 height 31
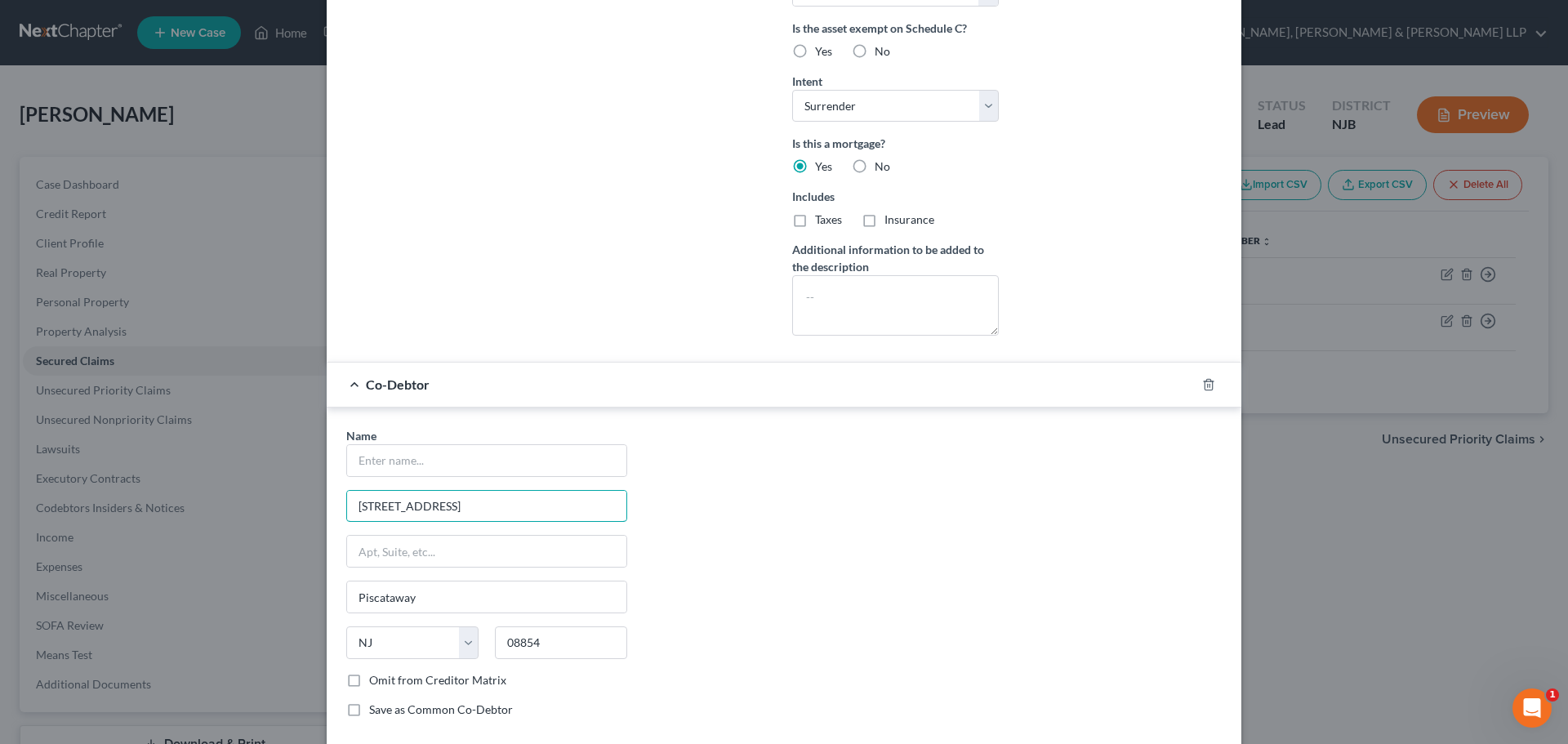
type input "[STREET_ADDRESS]"
click at [892, 503] on div "Name * [GEOGRAPHIC_DATA] Piscataway State [US_STATE] AK AR AZ CA CO CT DE DC [G…" at bounding box center [784, 579] width 891 height 304
click at [455, 478] on div "Name * [GEOGRAPHIC_DATA] Piscataway State [US_STATE] AK AR AZ CA CO CT DE DC [G…" at bounding box center [486, 579] width 297 height 304
click at [445, 463] on input "text" at bounding box center [486, 460] width 279 height 31
paste input "[PERSON_NAME]"
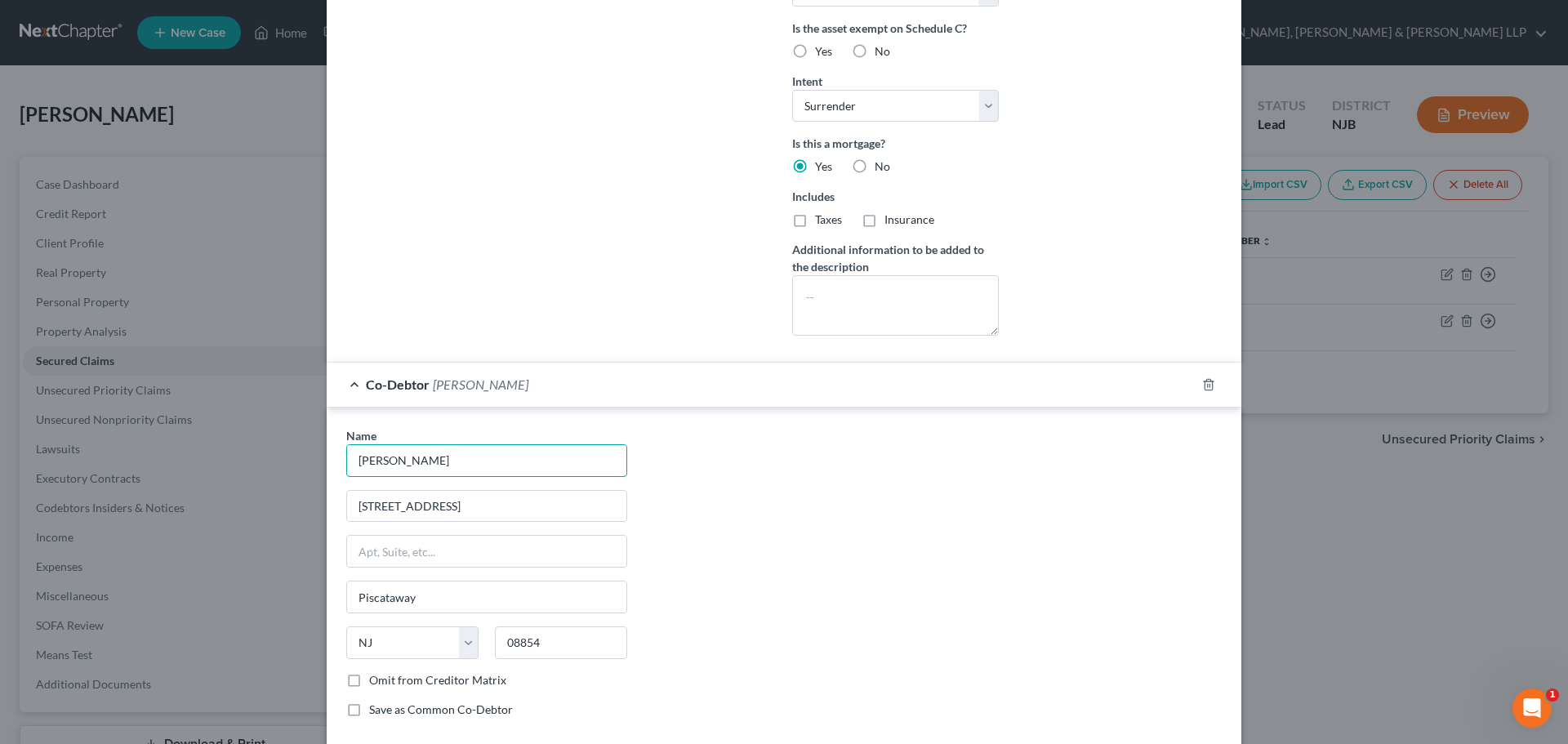
drag, startPoint x: 395, startPoint y: 464, endPoint x: 327, endPoint y: 463, distance: 68.0
click at [327, 463] on div "Name * [PERSON_NAME] [GEOGRAPHIC_DATA] Piscataway State [US_STATE] AK AR AZ CA …" at bounding box center [784, 575] width 914 height 336
click at [418, 455] on input "[PERSON_NAME]" at bounding box center [486, 460] width 279 height 31
paste input "[PERSON_NAME],"
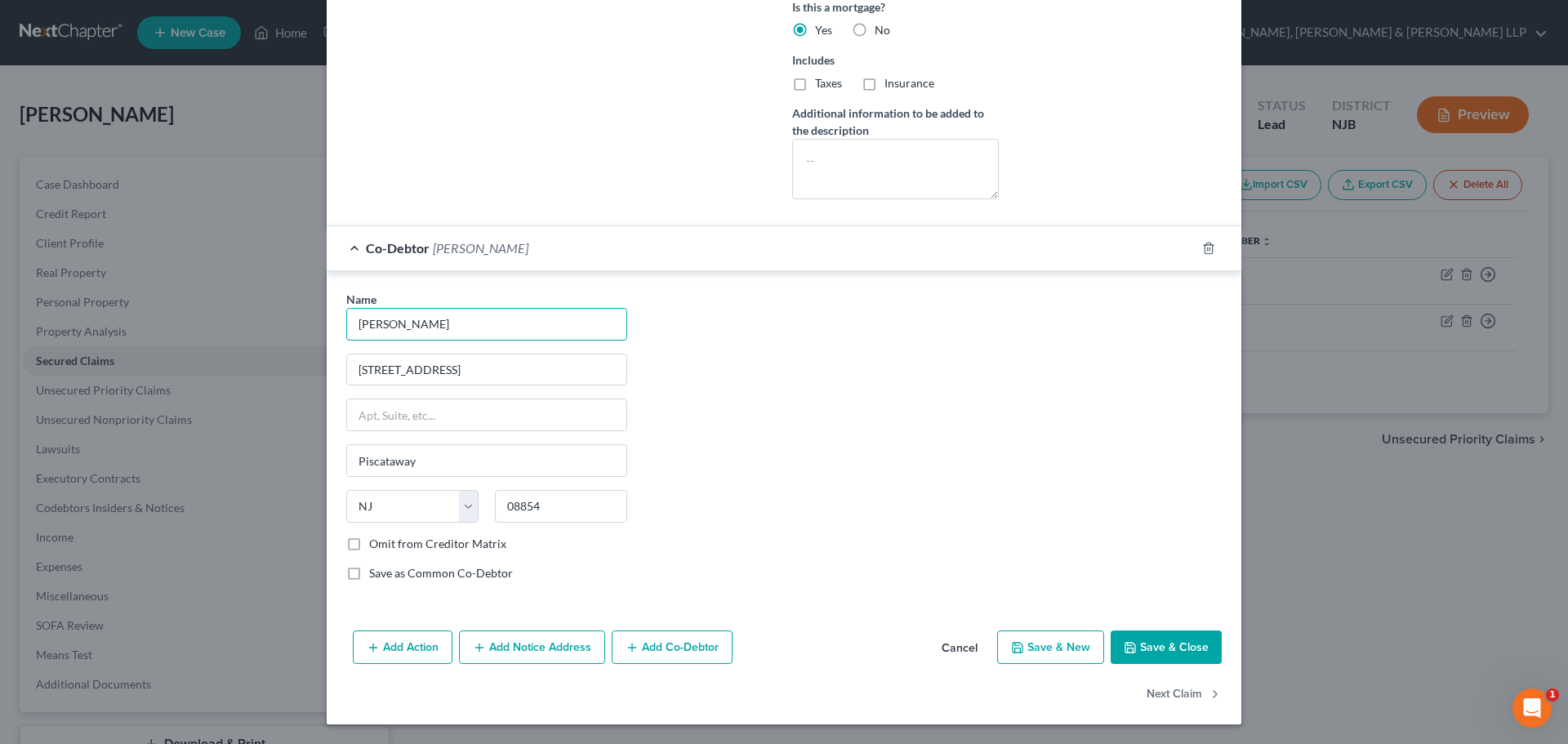
type input "[PERSON_NAME]"
click at [1141, 650] on button "Save & Close" at bounding box center [1166, 647] width 111 height 34
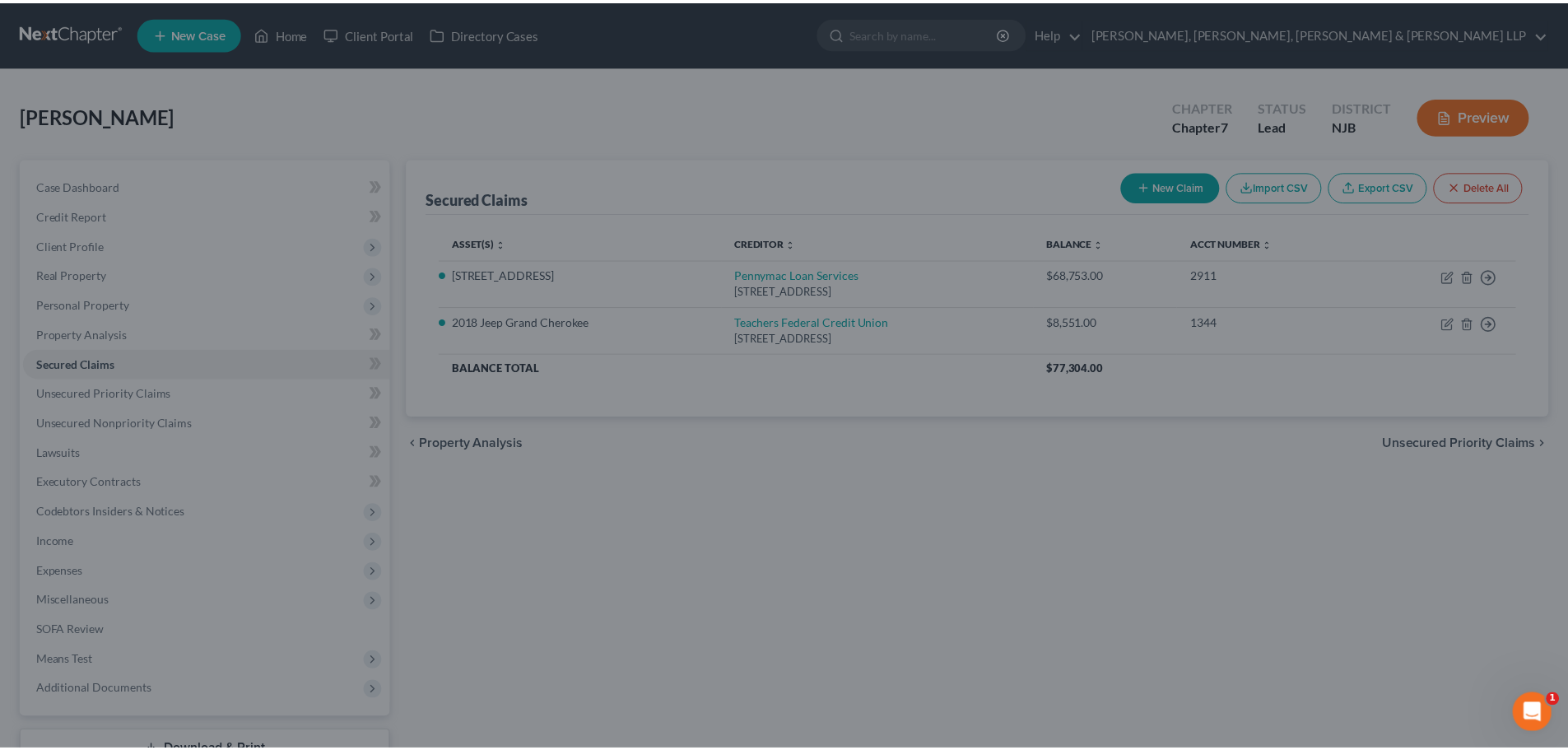
scroll to position [415, 0]
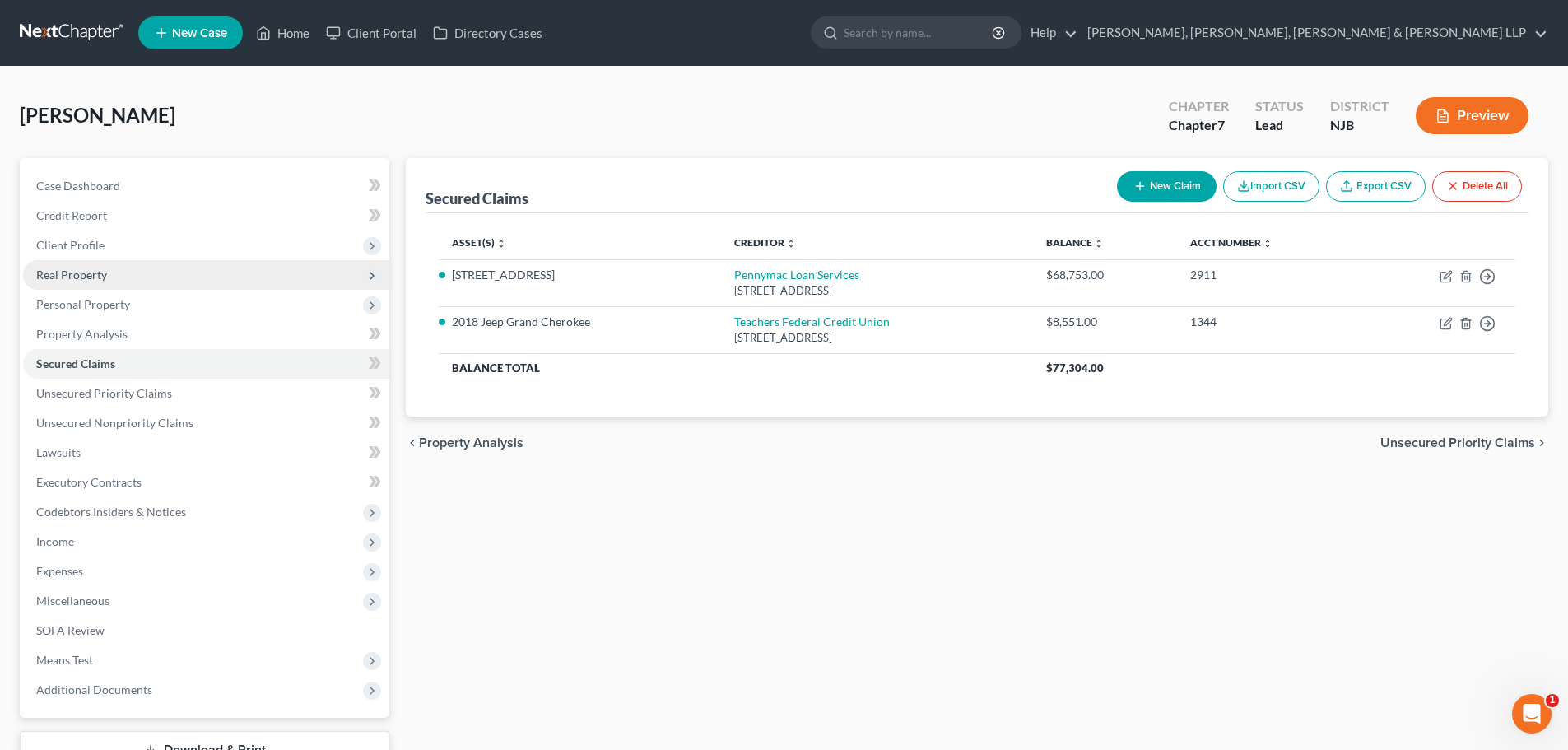
click at [109, 278] on span "Real Property" at bounding box center [206, 274] width 366 height 29
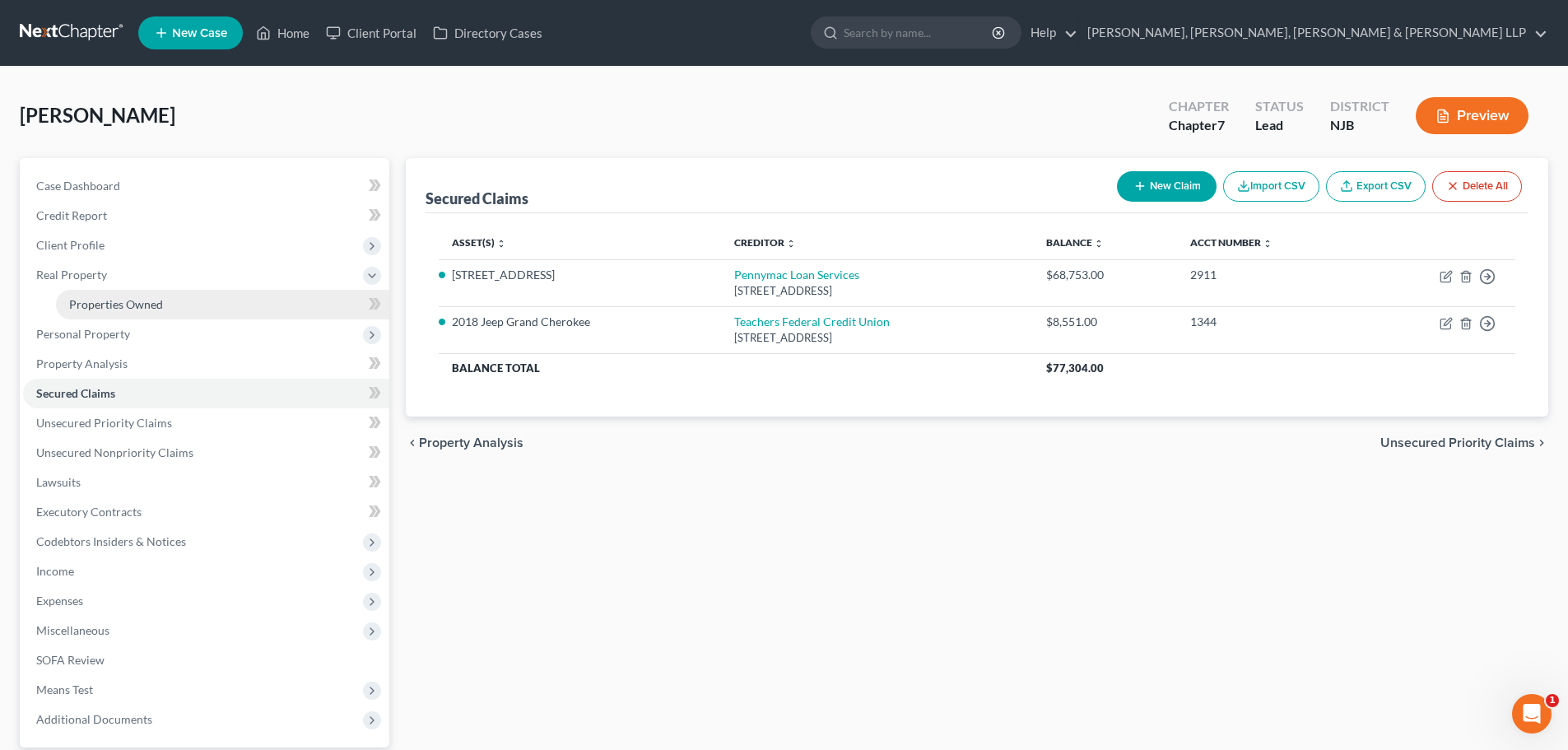
click at [115, 300] on span "Properties Owned" at bounding box center [116, 304] width 93 height 14
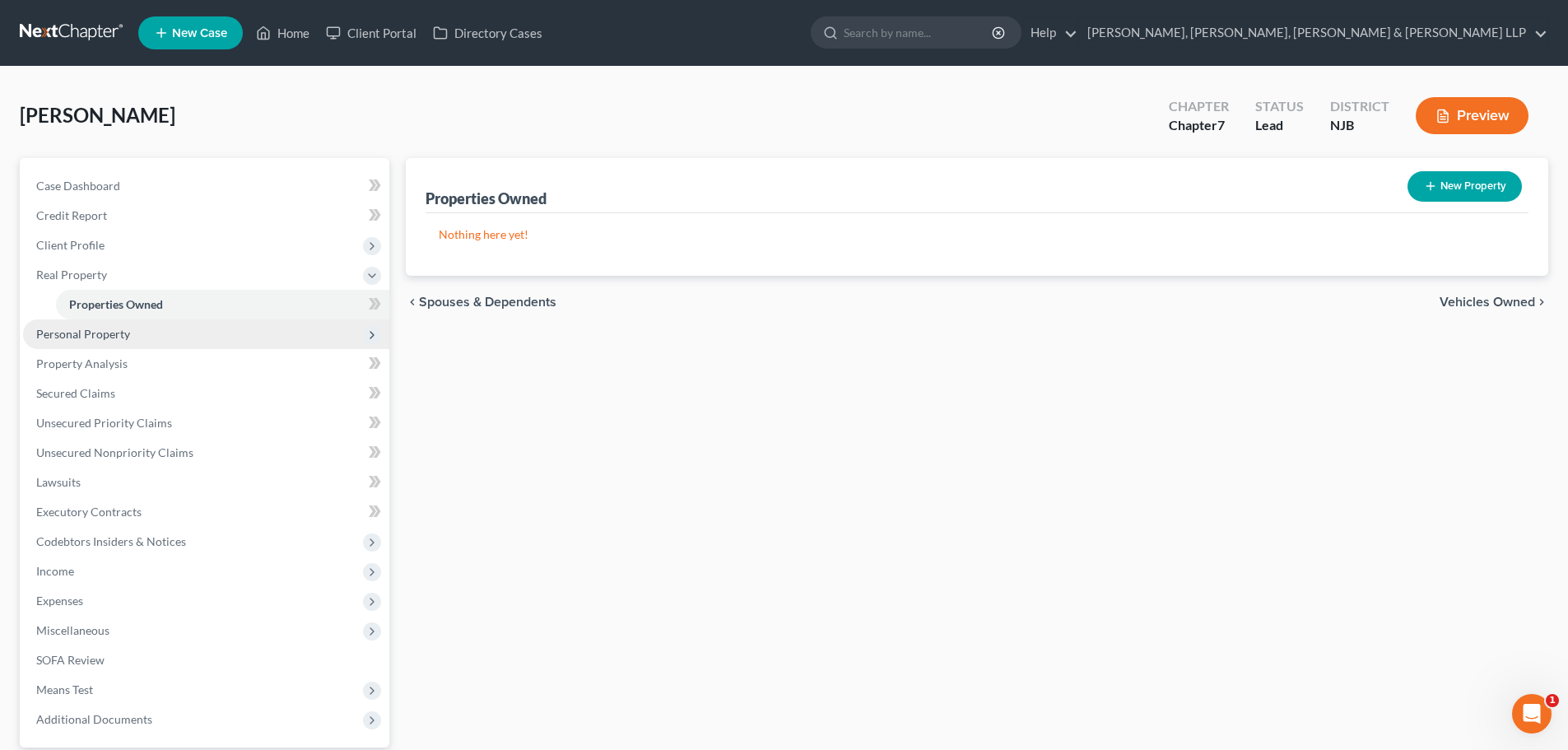
click at [137, 341] on span "Personal Property" at bounding box center [206, 334] width 366 height 29
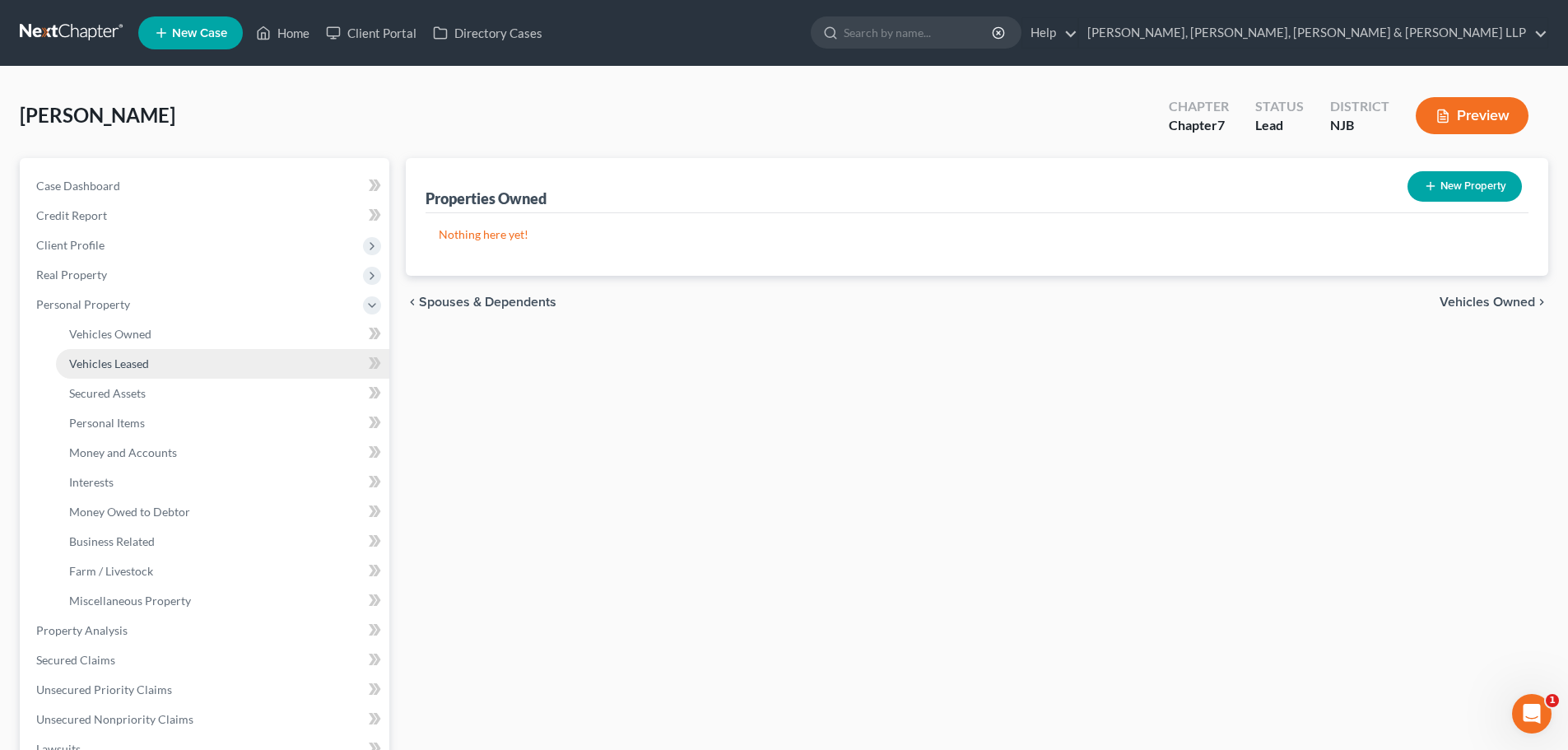
click at [137, 349] on link "Vehicles Leased" at bounding box center [222, 363] width 334 height 29
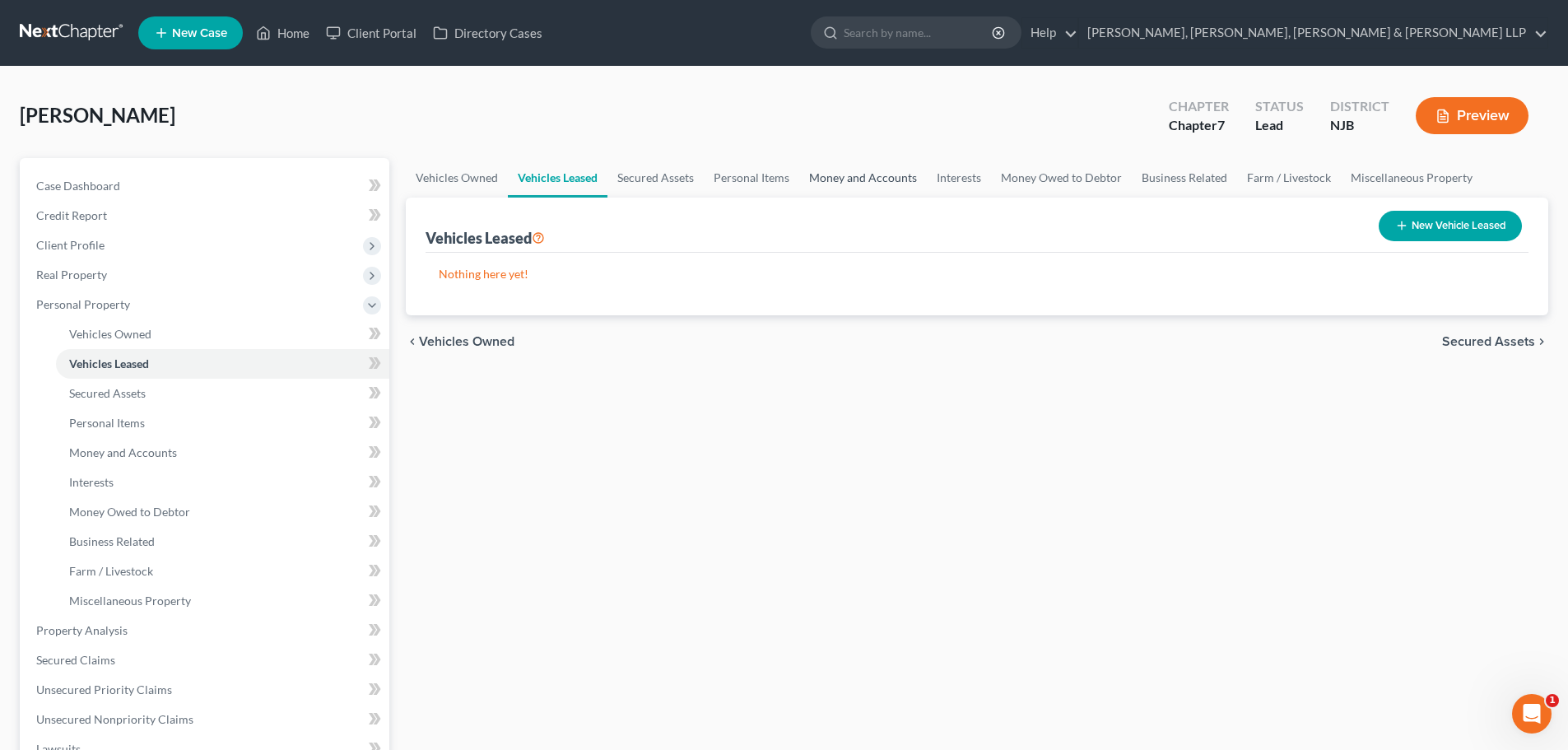
click at [860, 176] on link "Money and Accounts" at bounding box center [862, 178] width 127 height 39
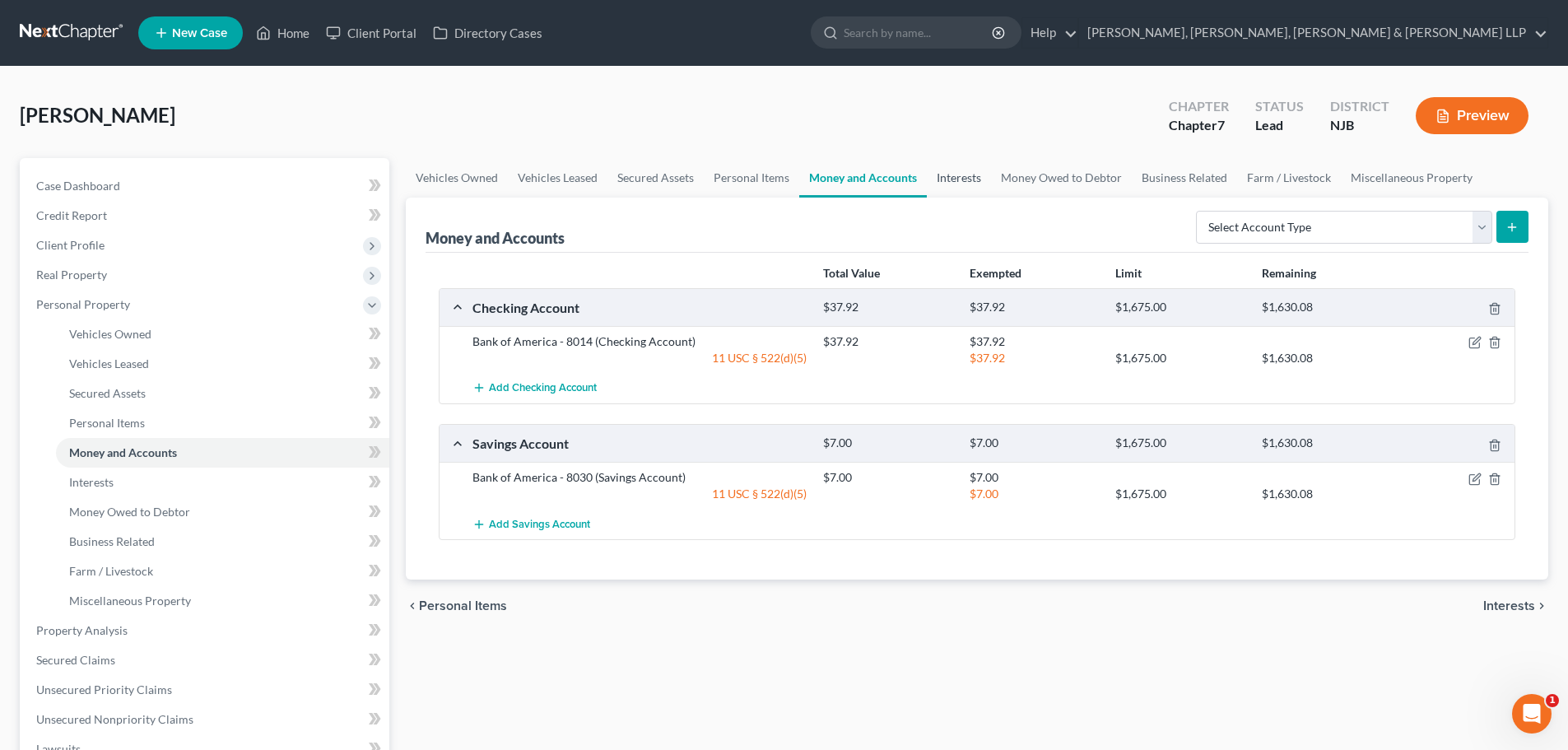
click at [954, 180] on link "Interests" at bounding box center [959, 178] width 64 height 39
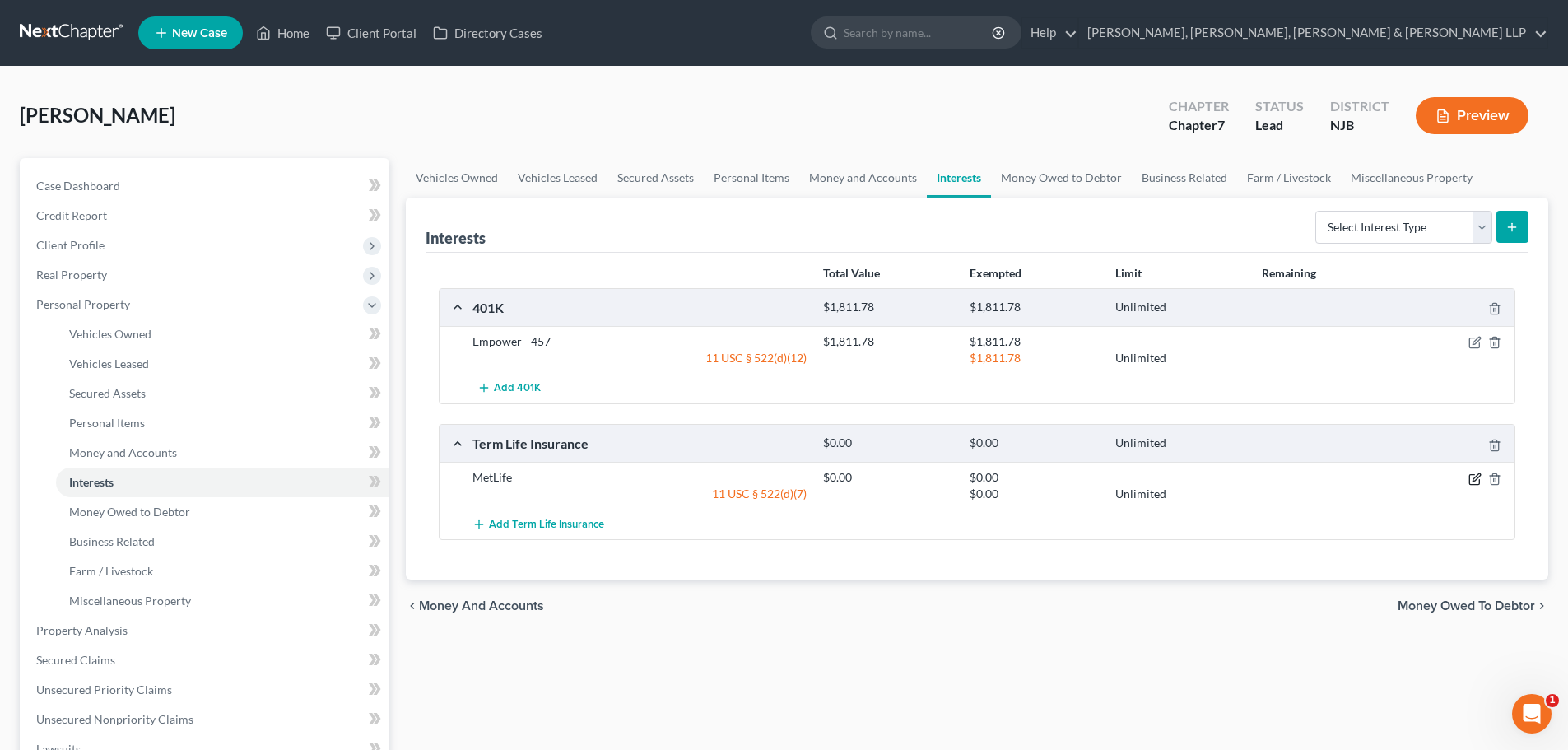
click at [1476, 475] on icon "button" at bounding box center [1475, 479] width 13 height 13
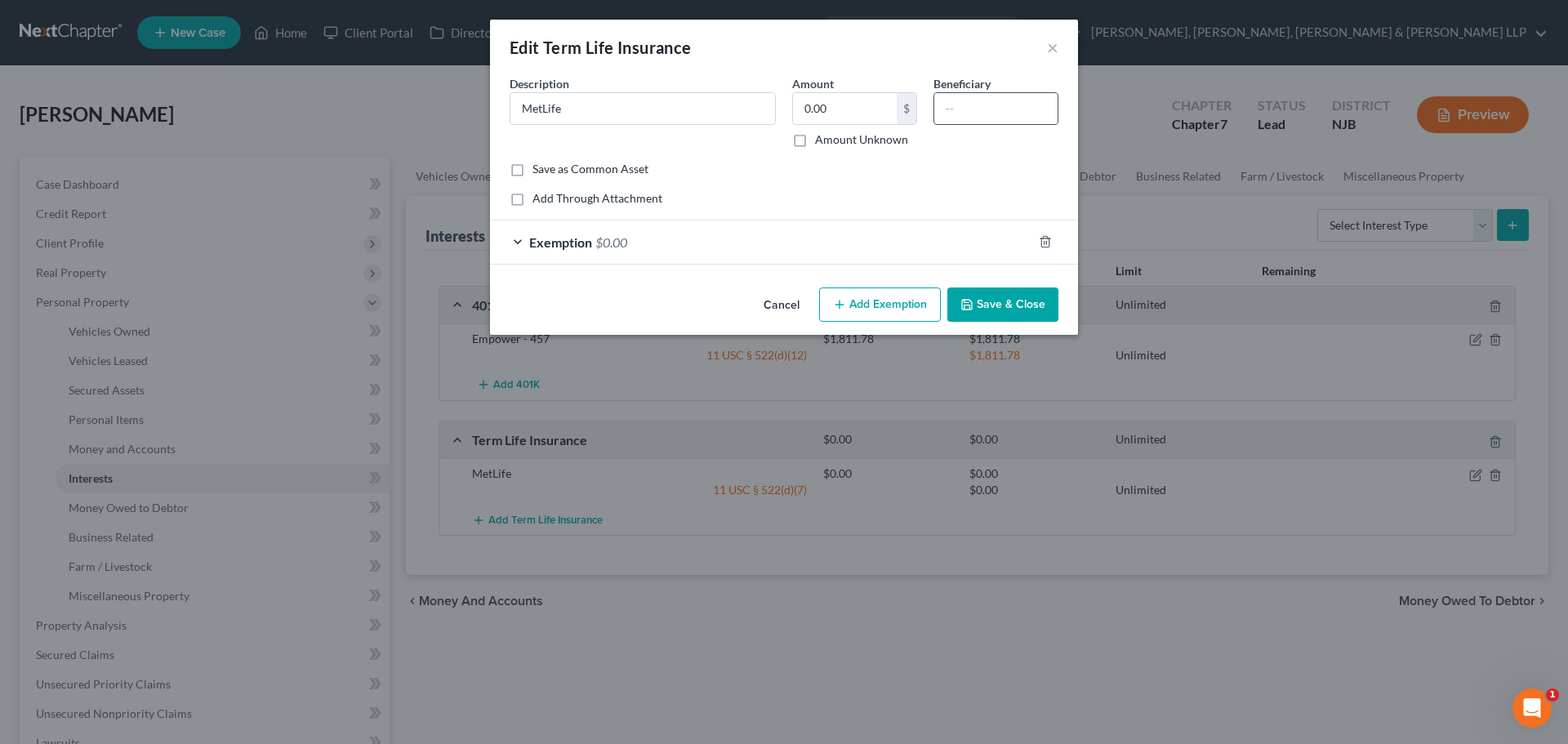
click at [1011, 115] on input "text" at bounding box center [996, 108] width 124 height 31
paste input "Intestate"
type input "Intestate"
click at [987, 302] on button "Save & Close" at bounding box center [1002, 304] width 111 height 34
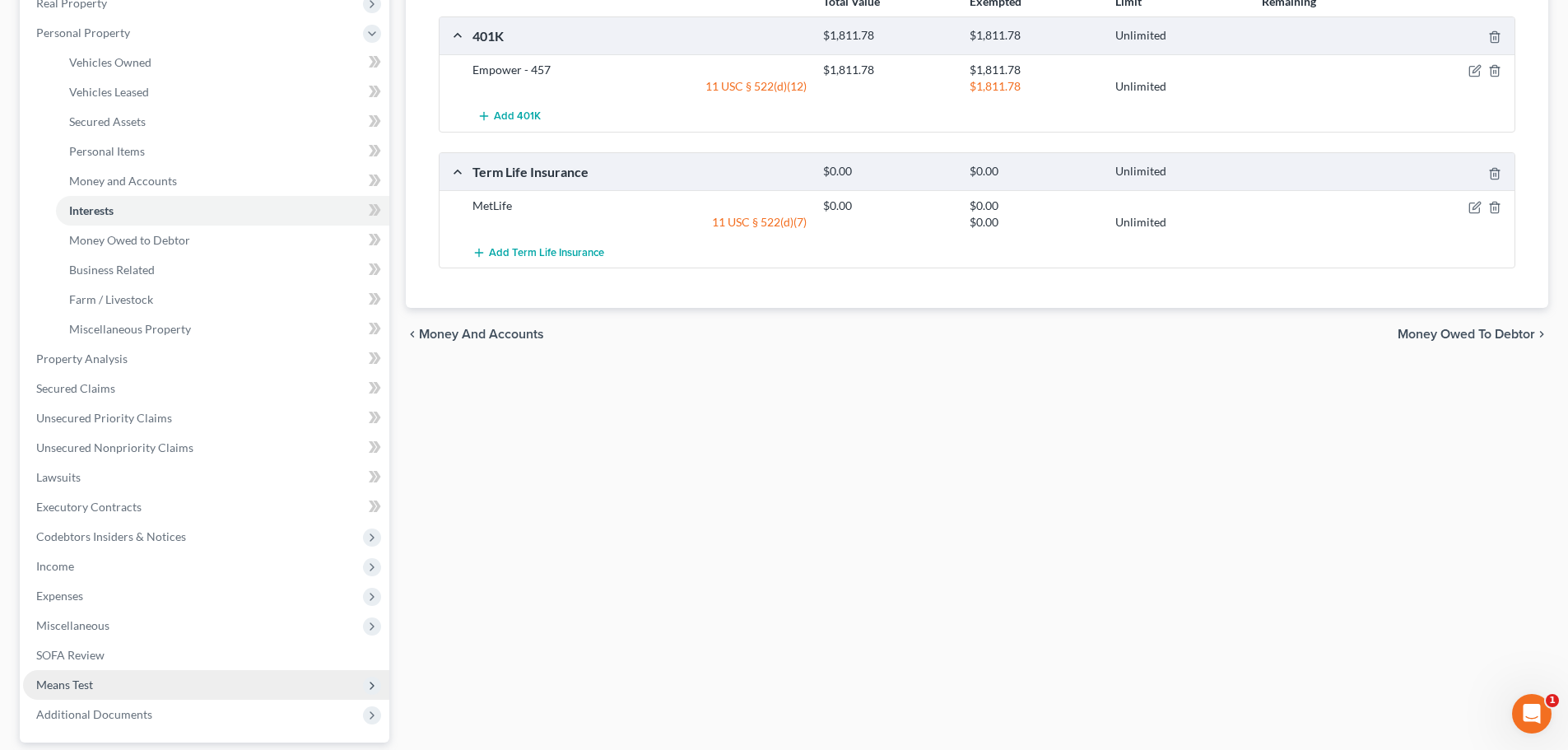
scroll to position [329, 0]
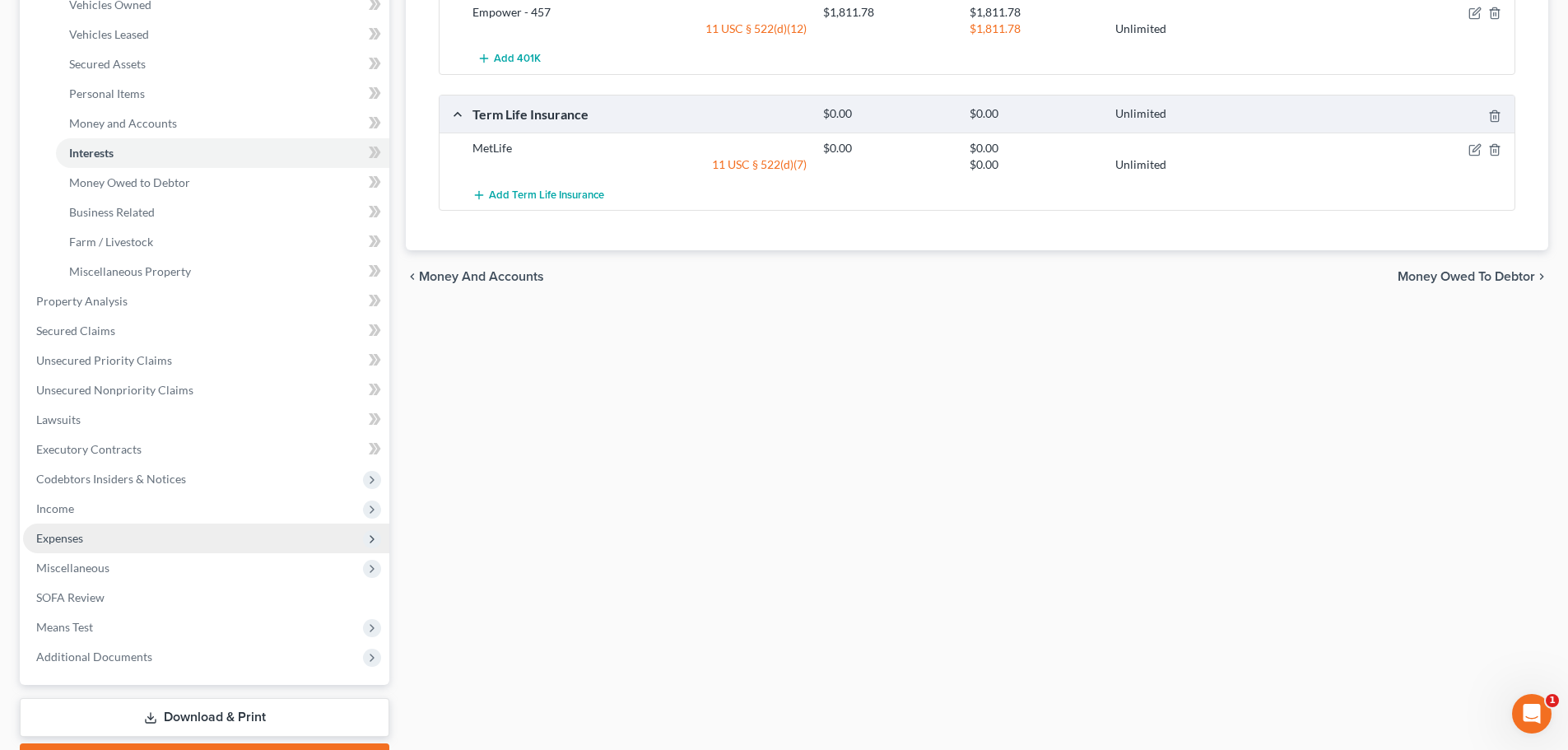
click at [86, 546] on span "Expenses" at bounding box center [206, 537] width 366 height 29
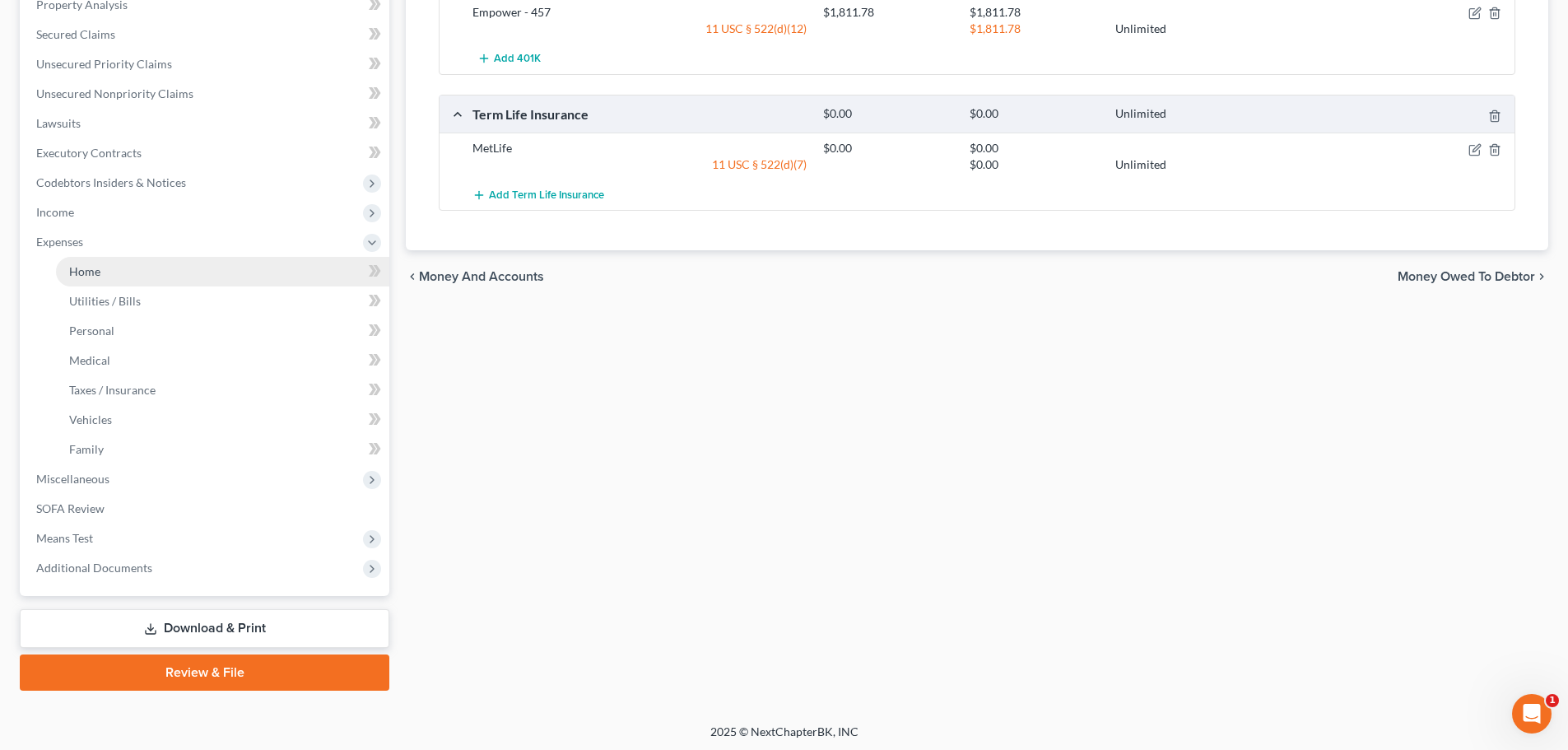
click at [141, 270] on link "Home" at bounding box center [222, 271] width 334 height 29
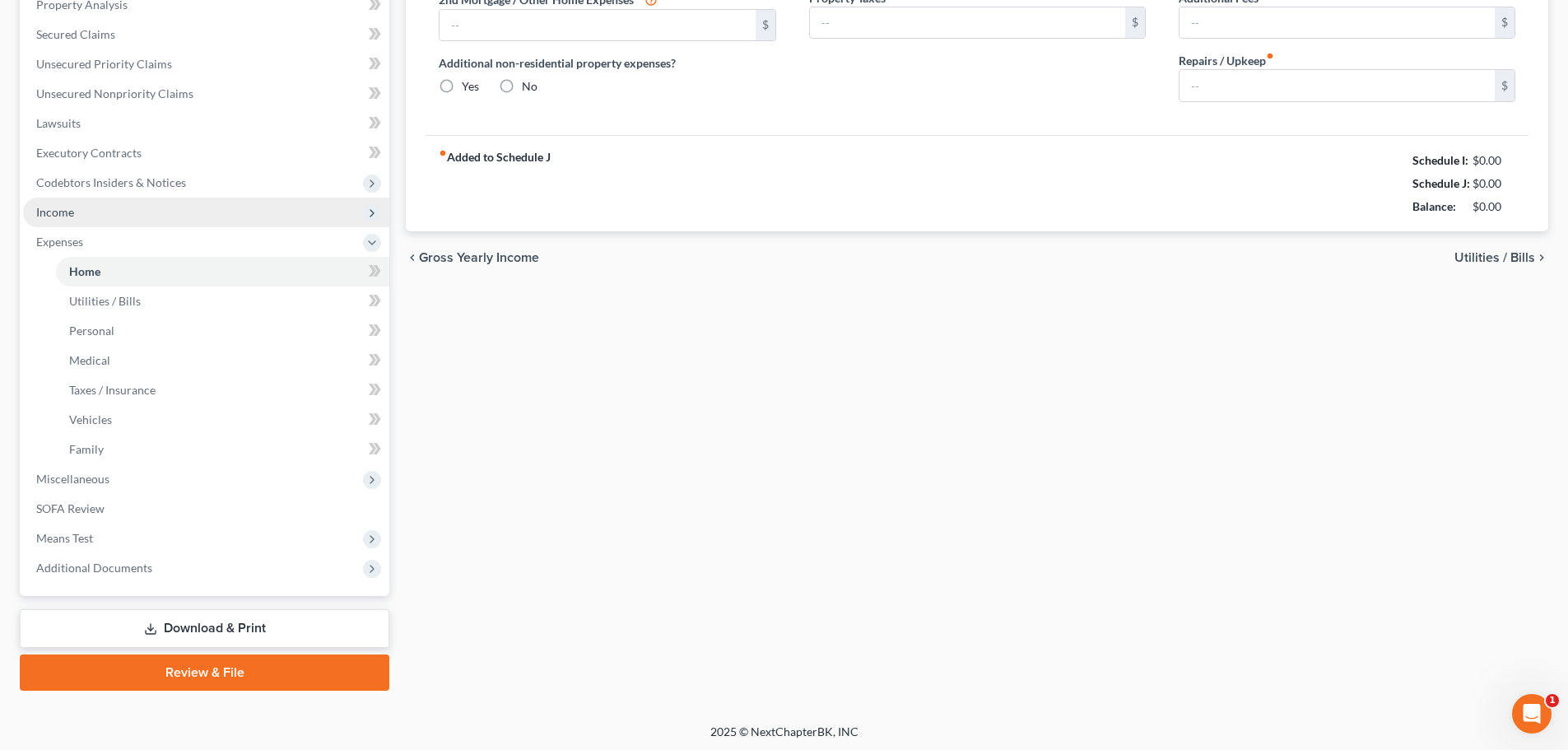
type input "1,800.00"
type input "0.00"
radio input "true"
type input "0.00"
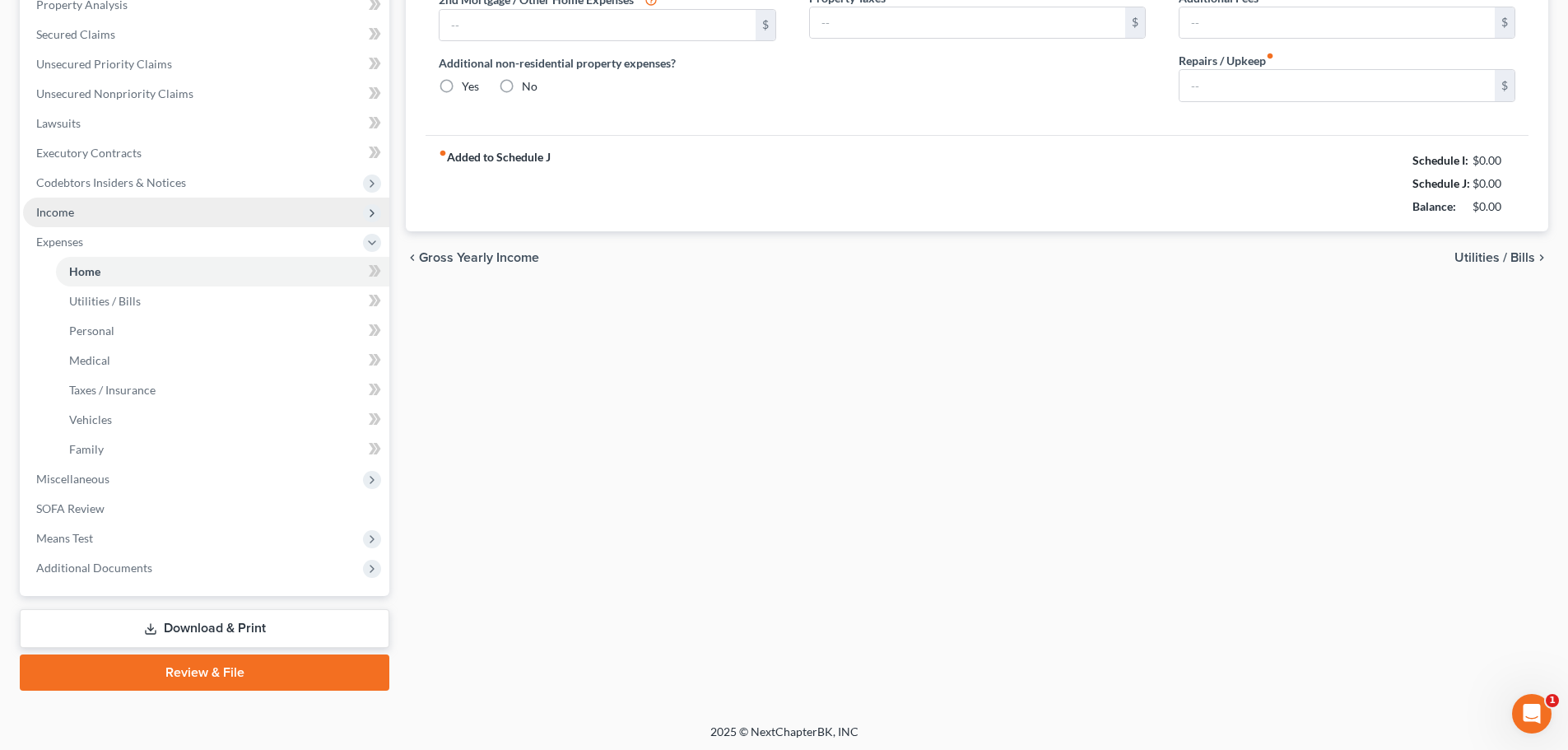
type input "0.00"
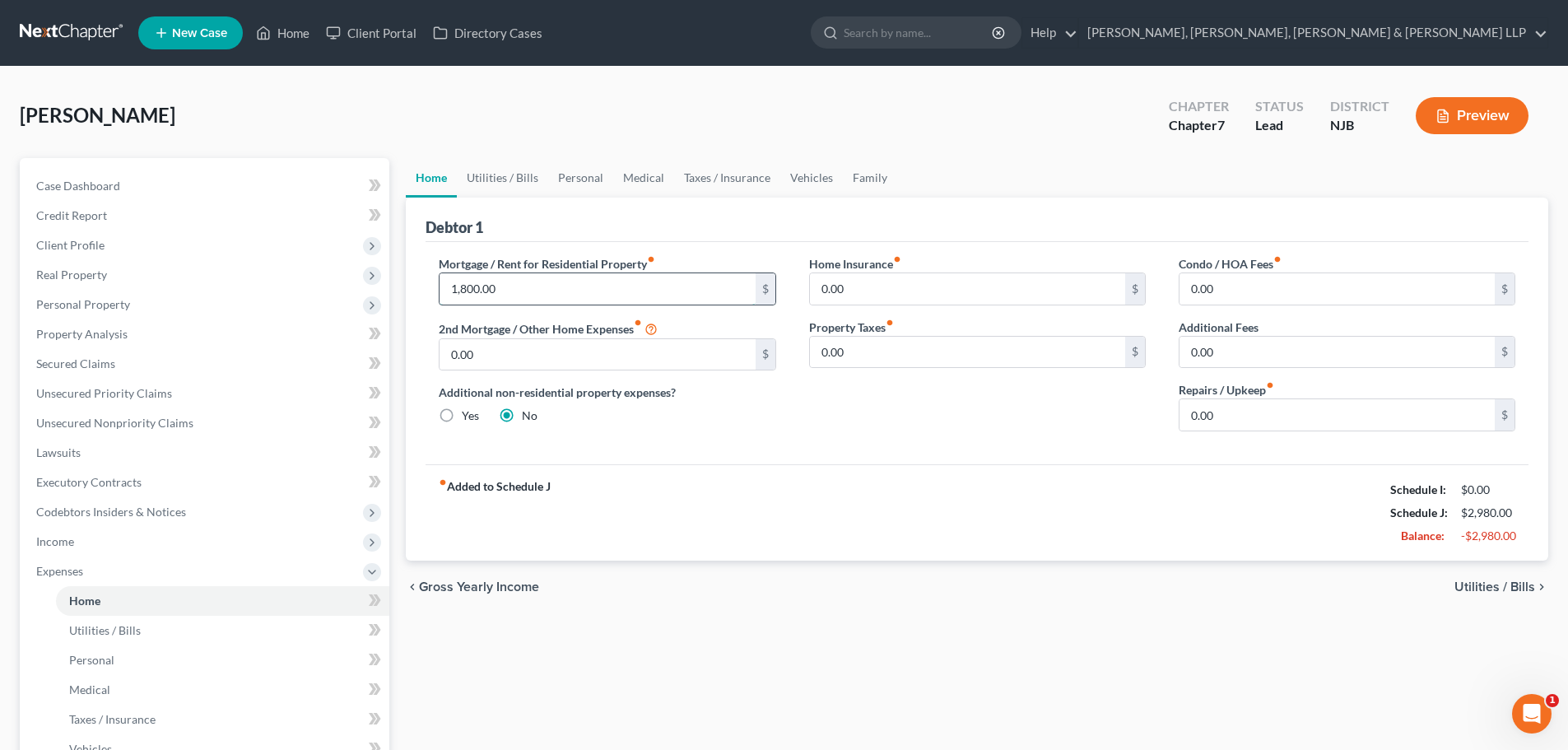
click at [517, 278] on input "1,800.00" at bounding box center [597, 288] width 315 height 31
type input "1,980.00"
click at [118, 551] on span "Income" at bounding box center [206, 541] width 366 height 29
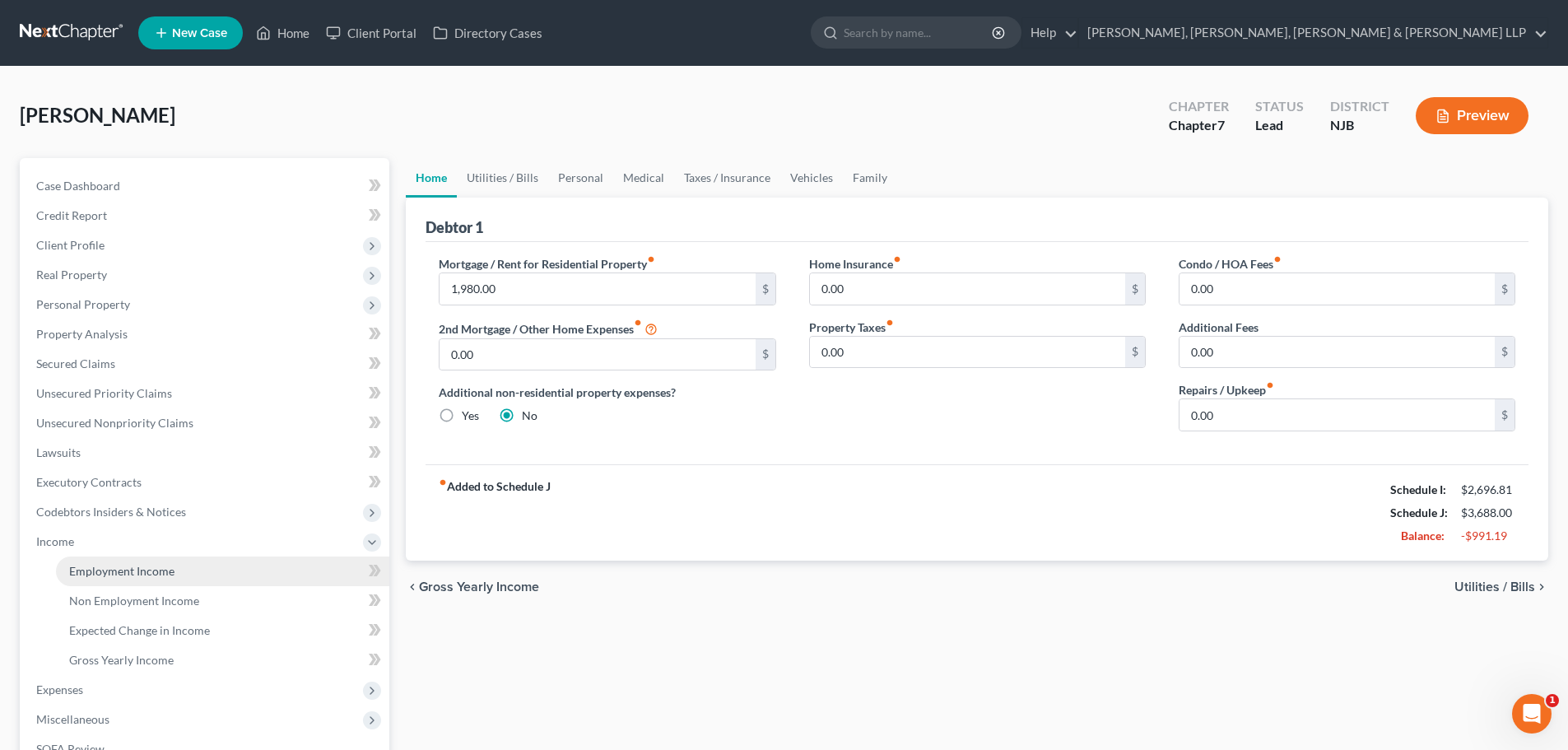
click at [128, 565] on span "Employment Income" at bounding box center [122, 571] width 105 height 14
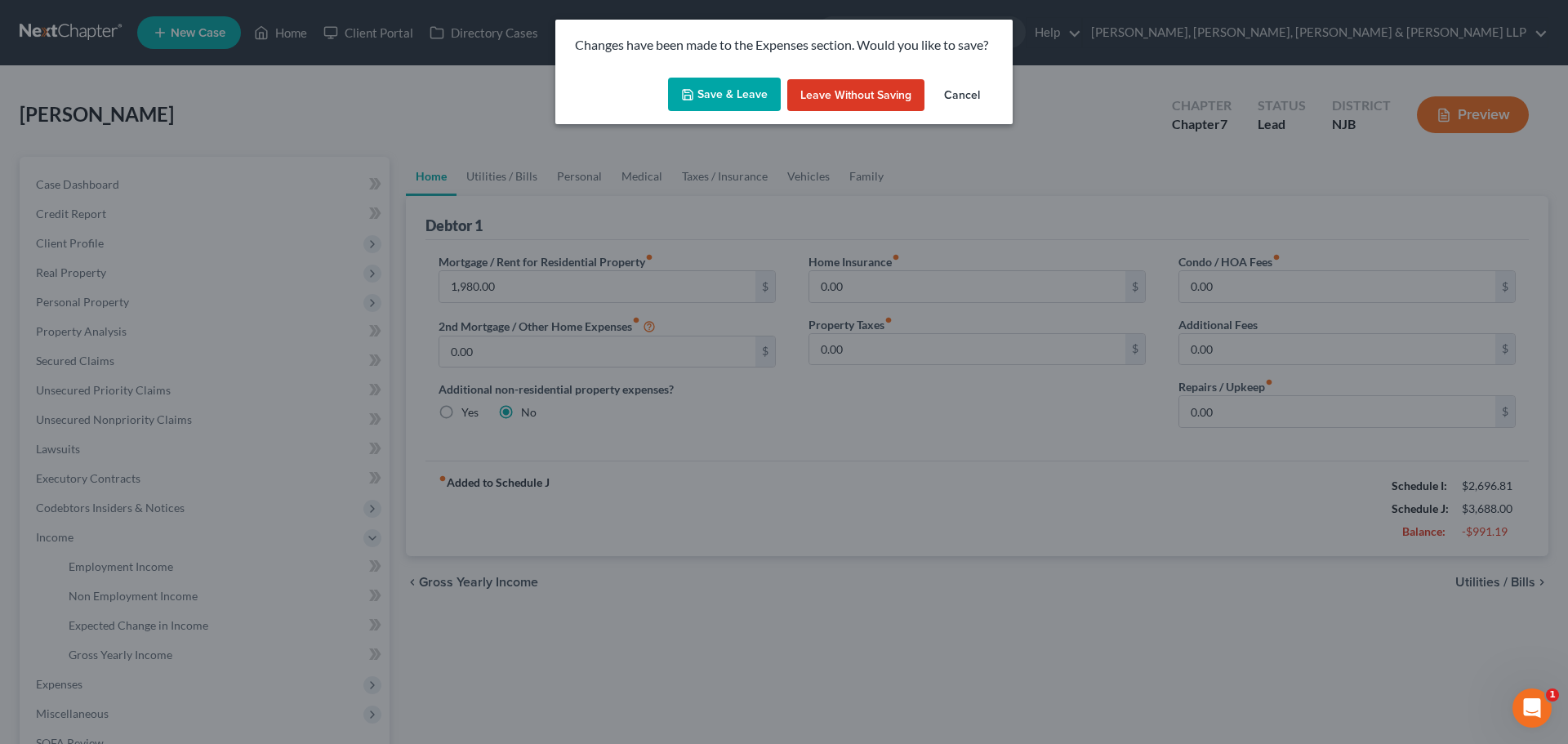
click at [717, 92] on button "Save & Leave" at bounding box center [724, 94] width 113 height 34
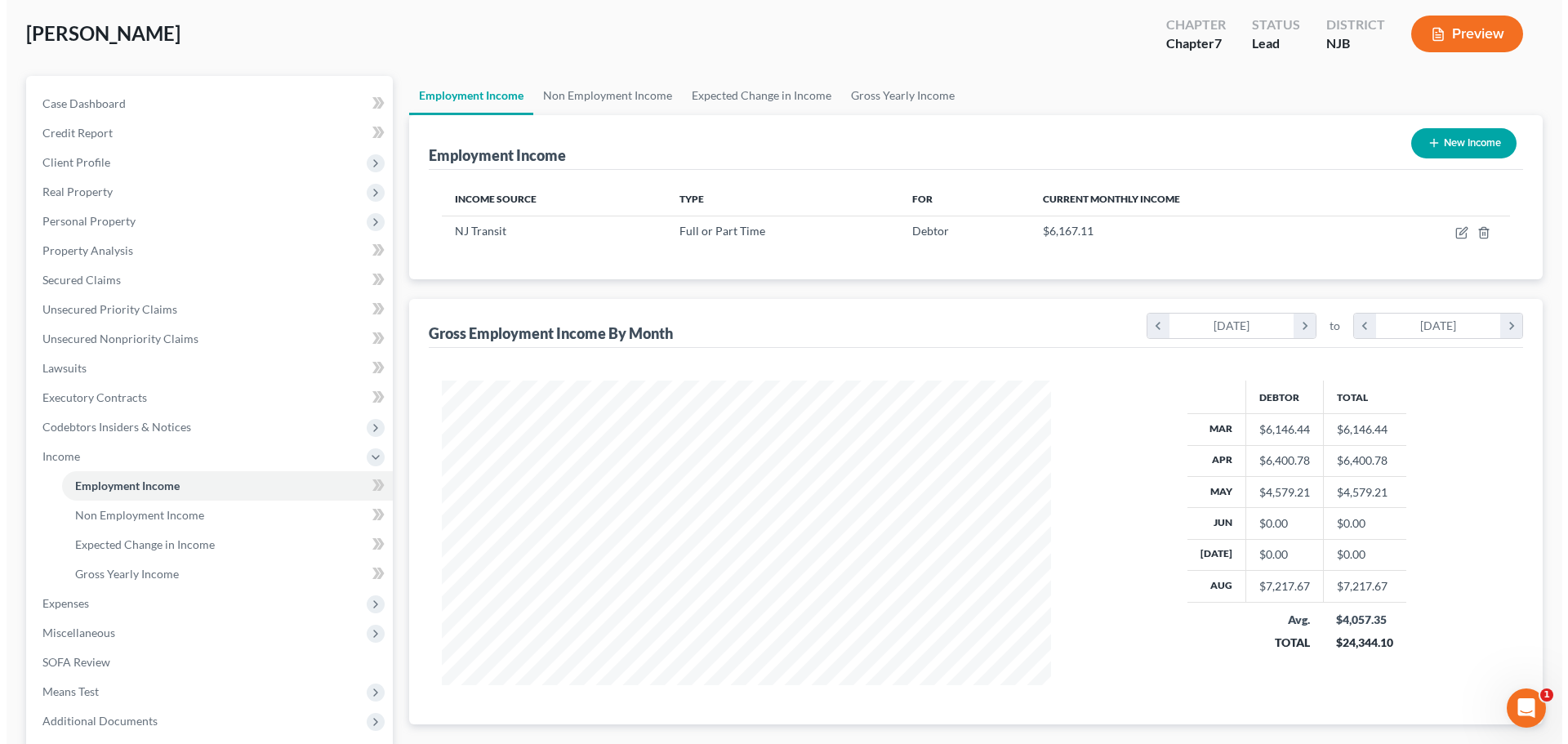
scroll to position [82, 0]
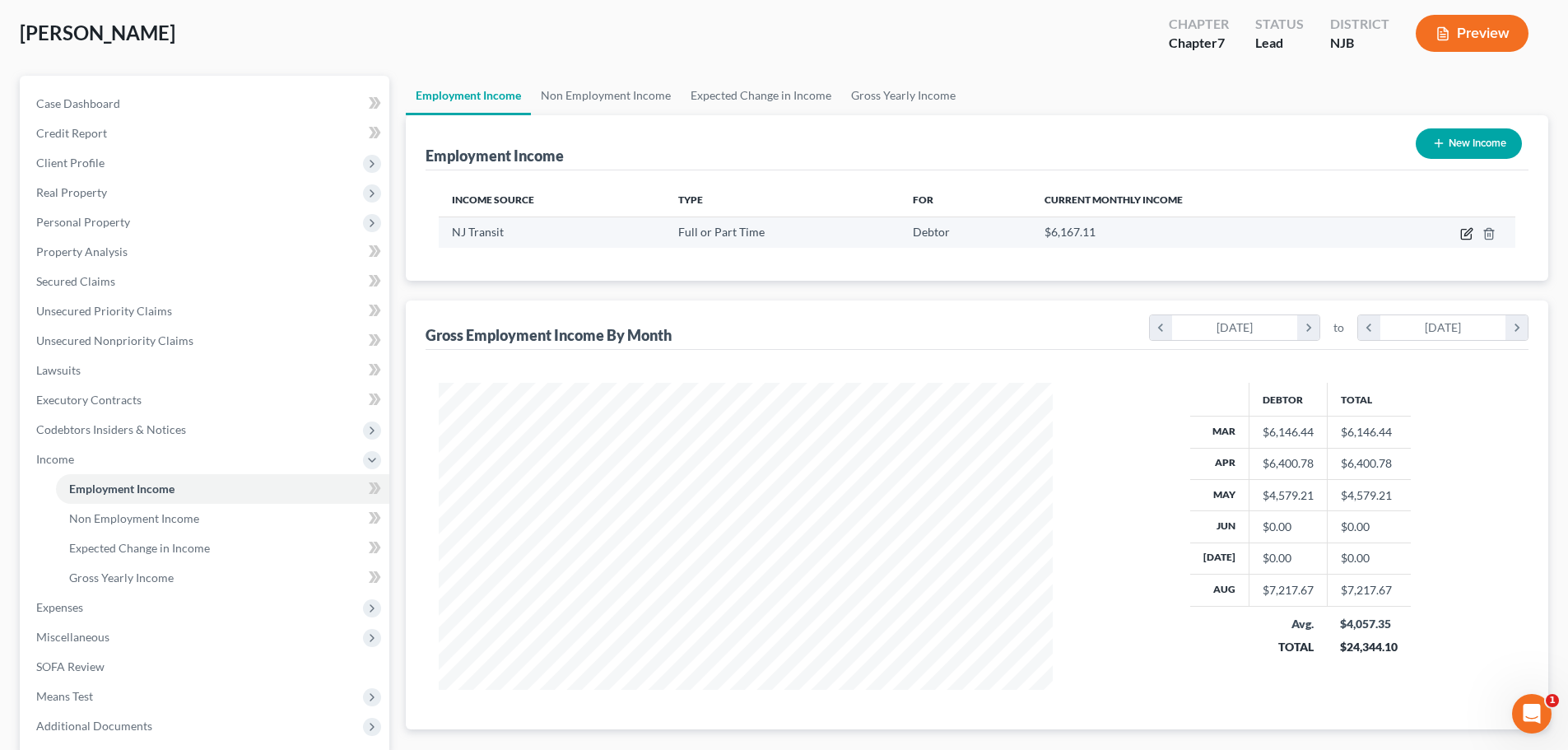
click at [1464, 230] on icon "button" at bounding box center [1465, 234] width 10 height 10
select select "0"
select select "33"
select select "3"
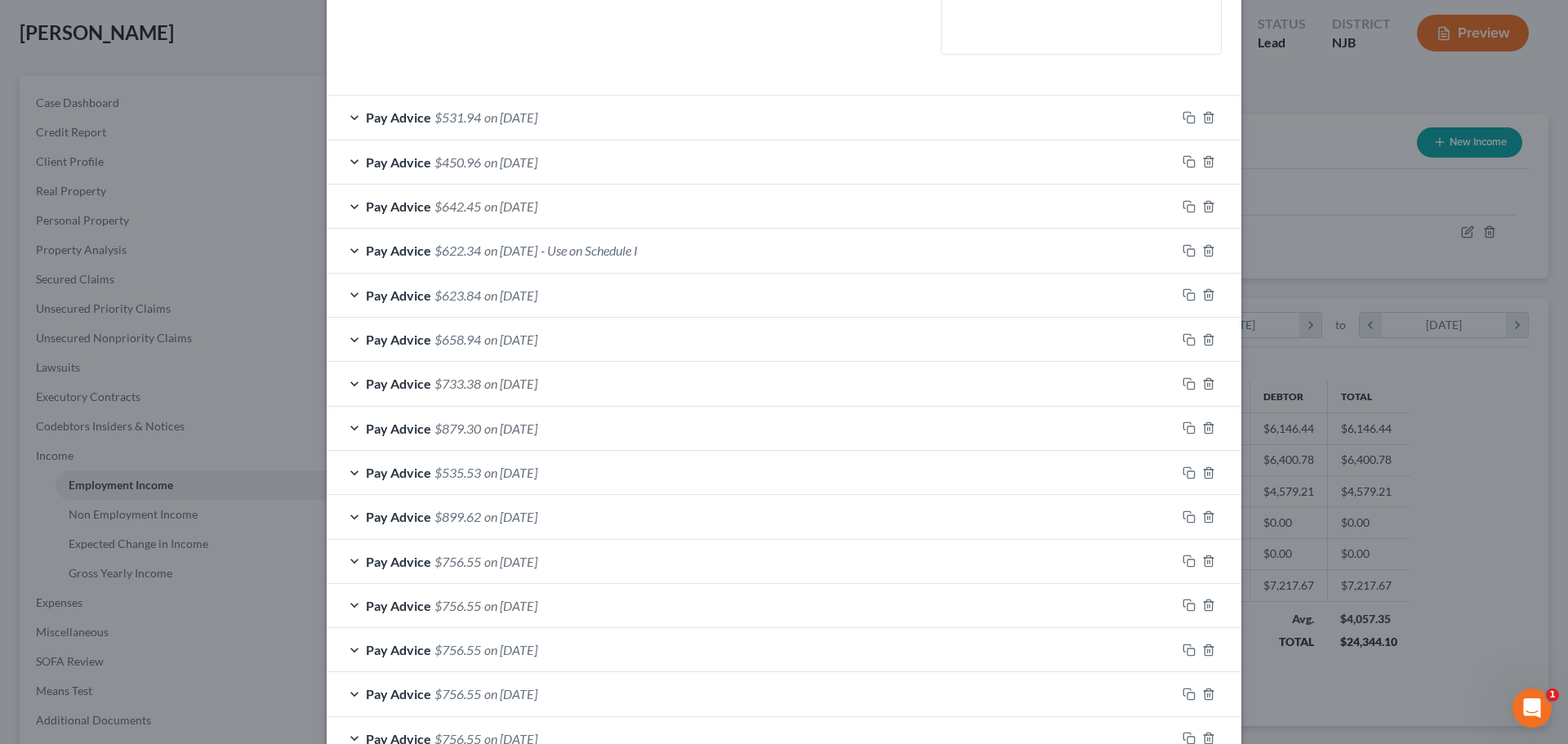
scroll to position [409, 0]
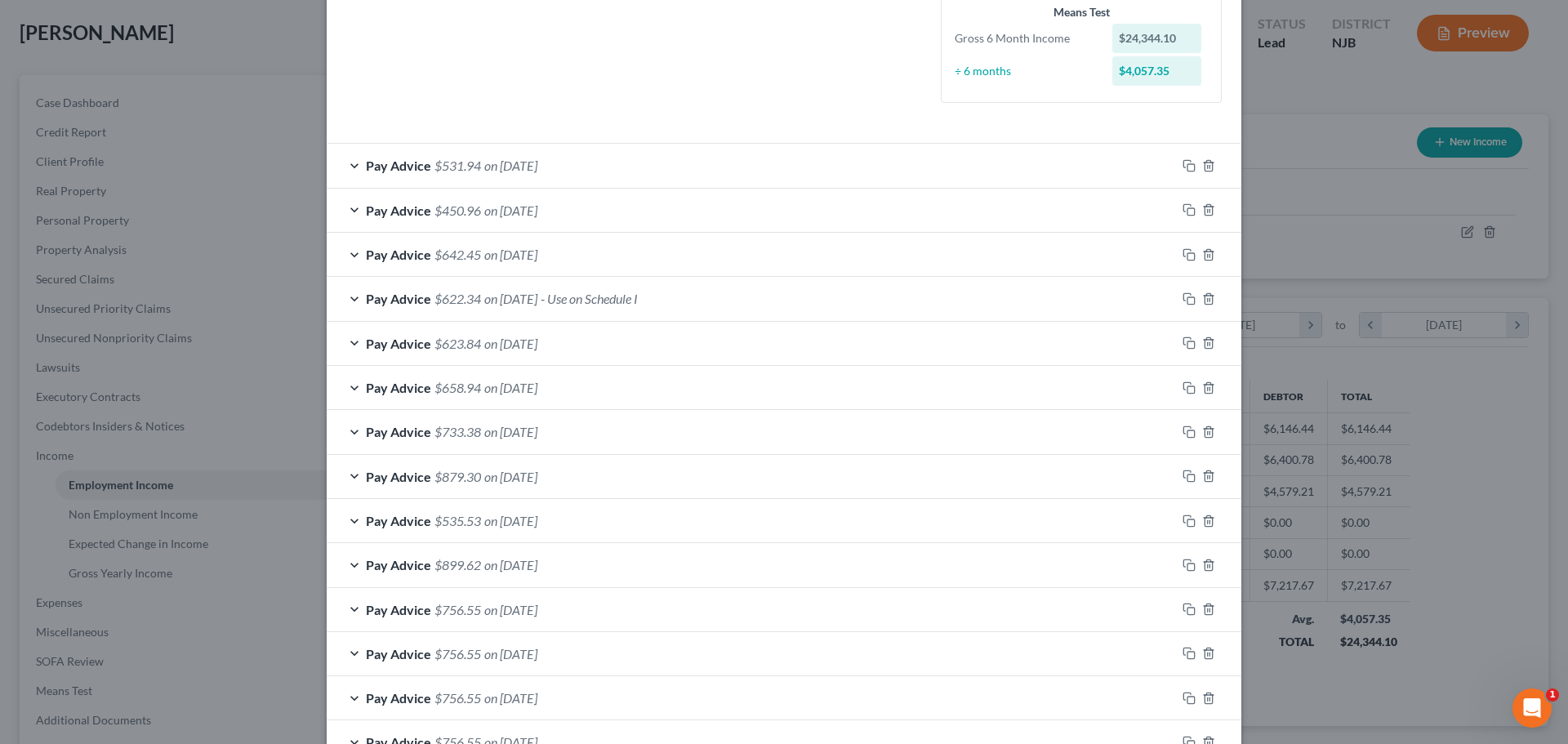
click at [532, 555] on div "Pay Advice $899.62 on [DATE]" at bounding box center [751, 564] width 849 height 43
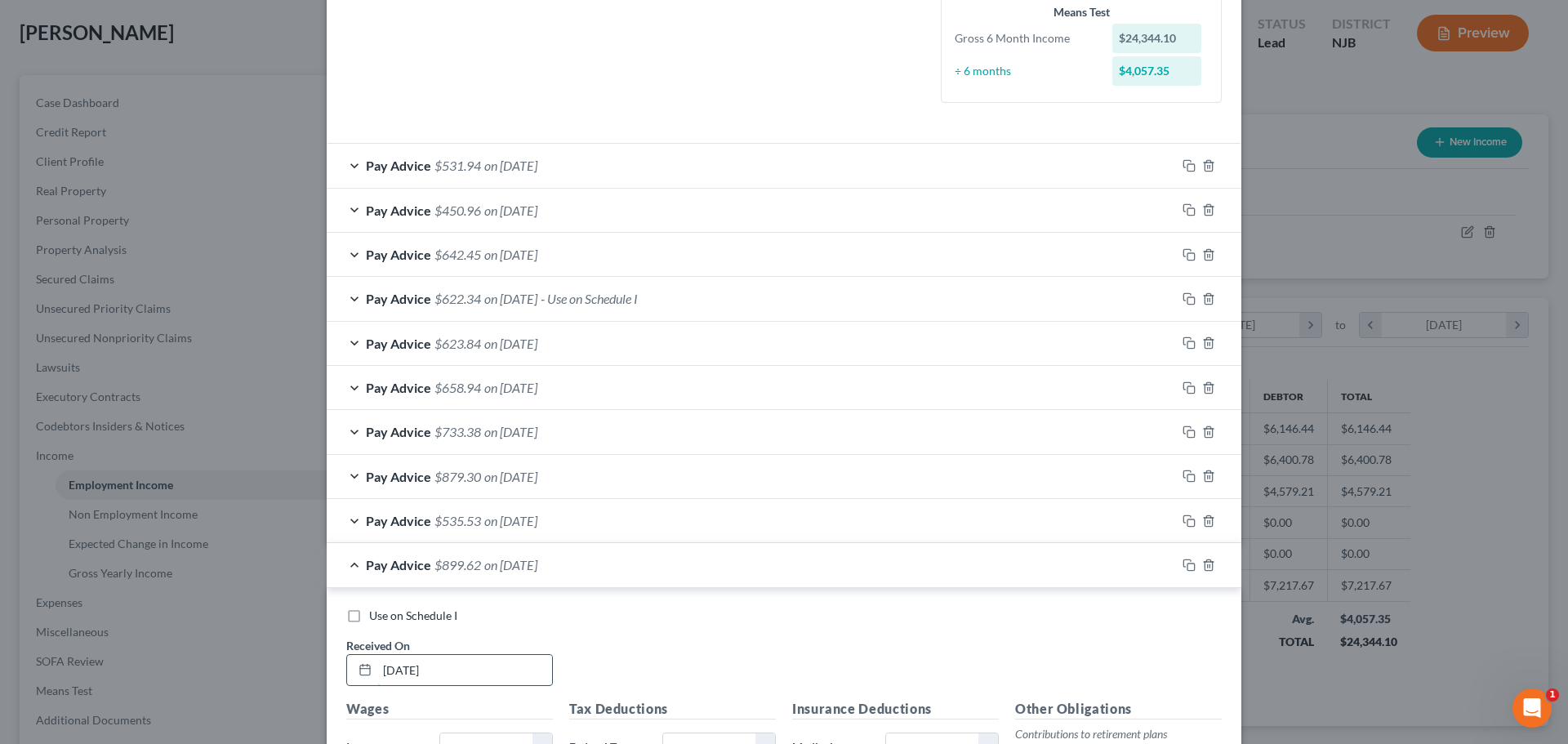
click at [457, 668] on input "[DATE]" at bounding box center [464, 670] width 175 height 31
drag, startPoint x: 457, startPoint y: 668, endPoint x: 354, endPoint y: 664, distance: 103.1
click at [356, 664] on div "[DATE]" at bounding box center [449, 670] width 206 height 33
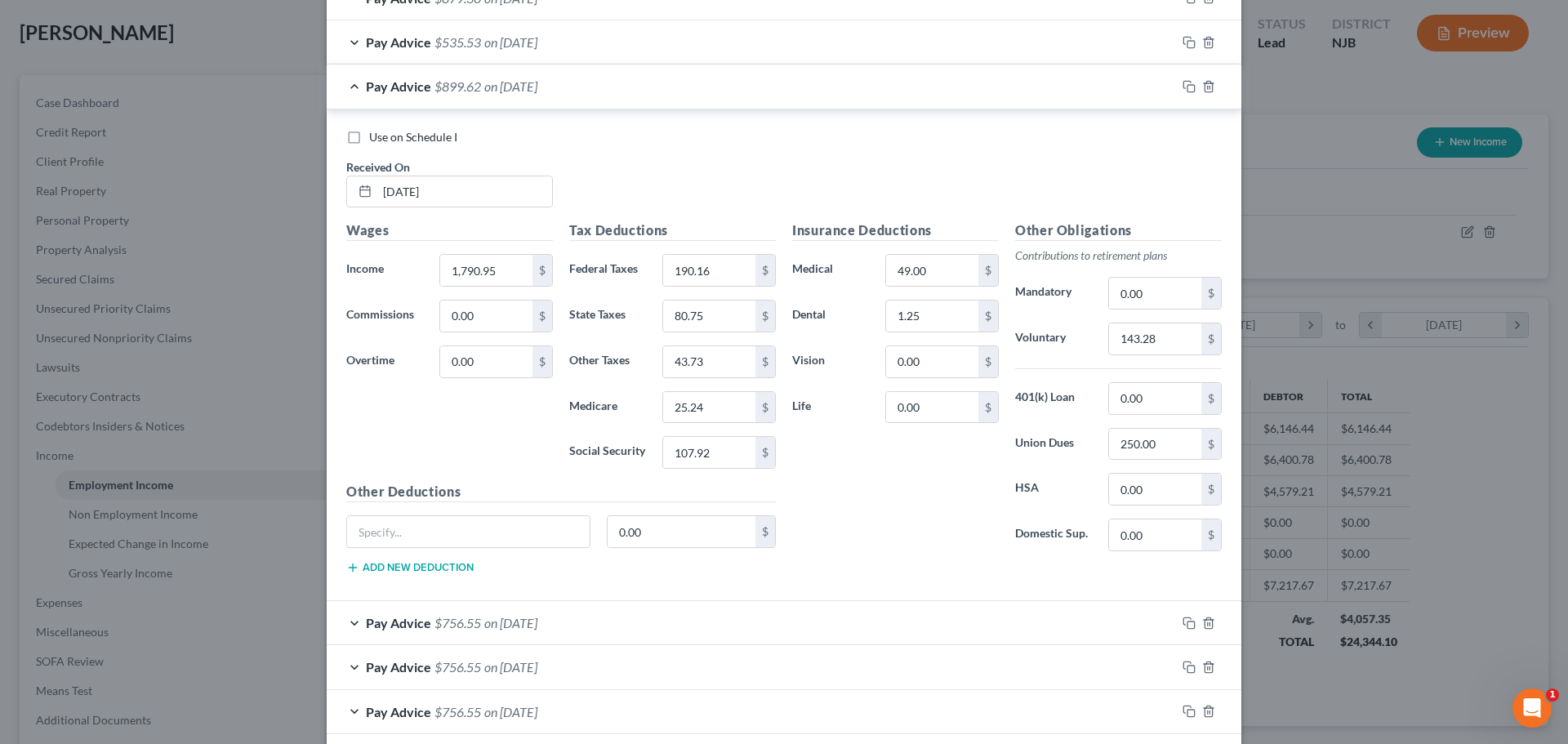
scroll to position [1144, 0]
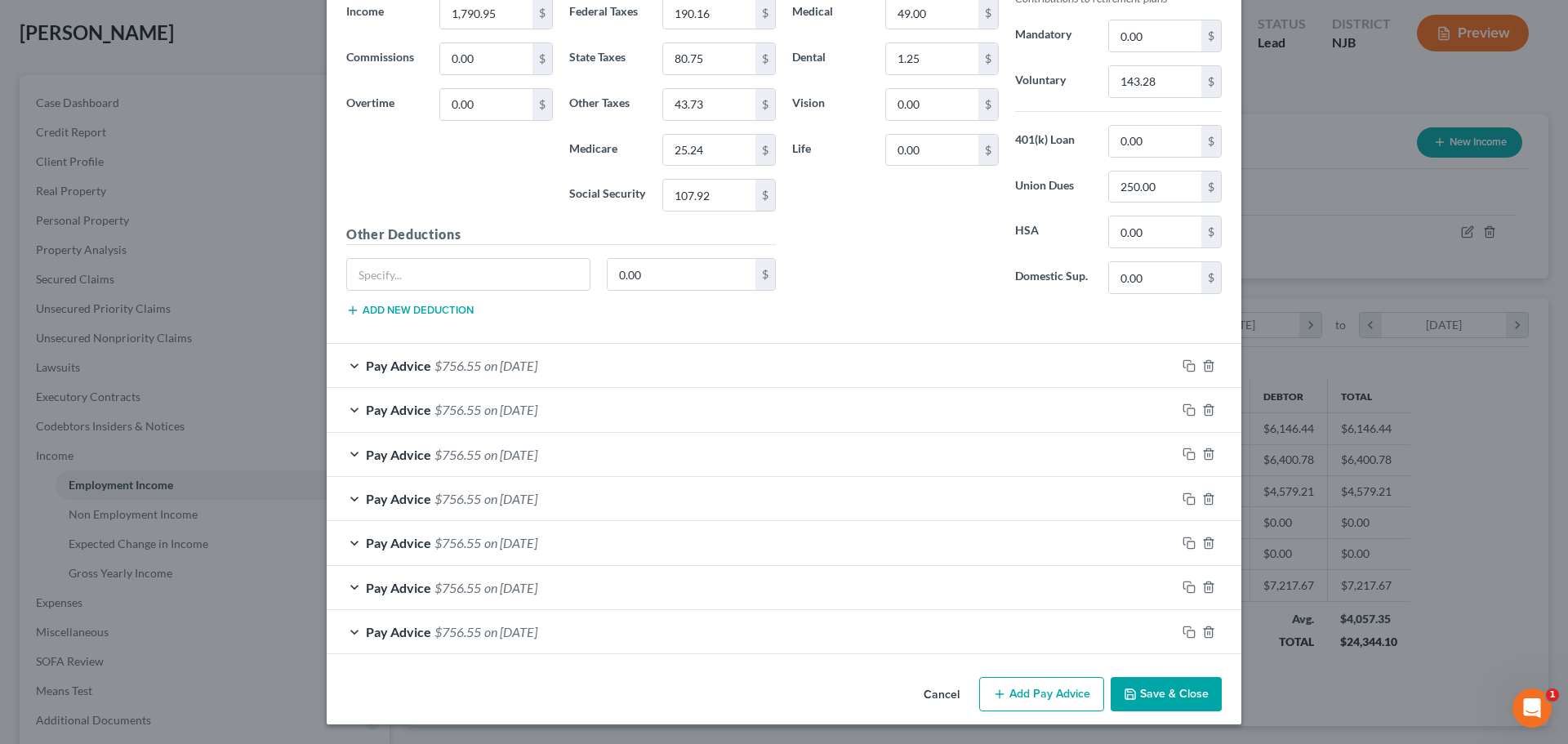
click at [1031, 697] on button "Add Pay Advice" at bounding box center [1041, 694] width 125 height 34
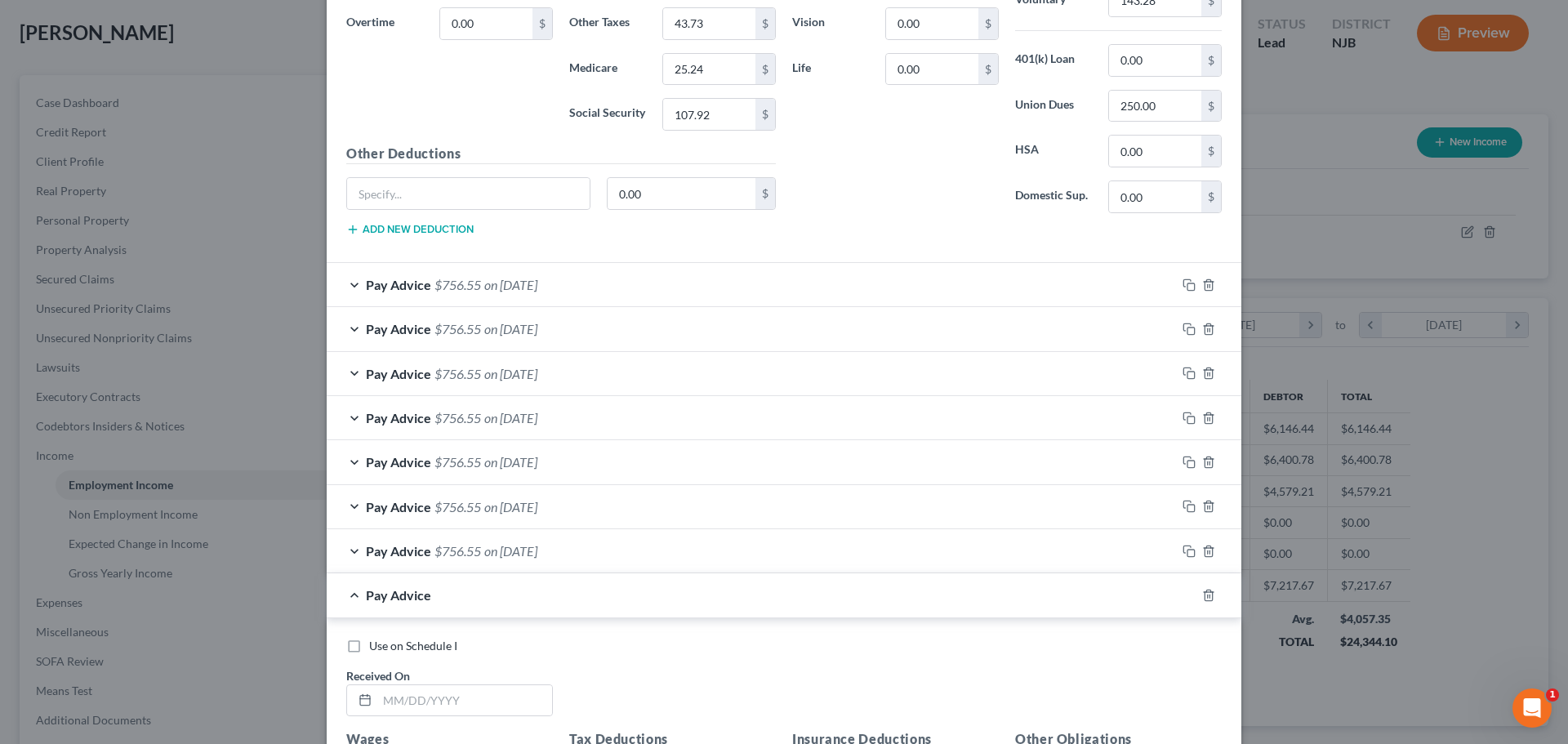
scroll to position [1389, 0]
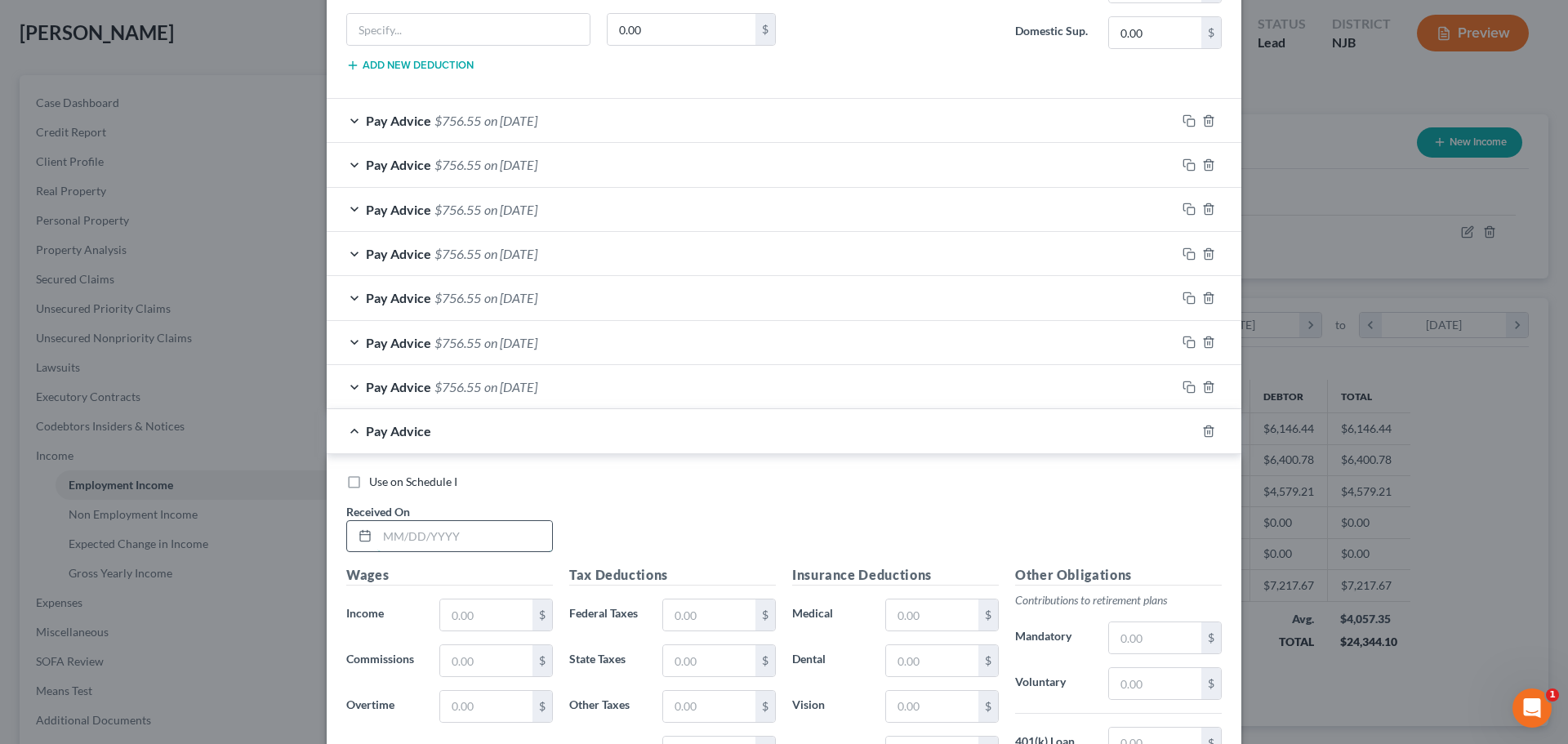
click at [434, 545] on input "text" at bounding box center [464, 536] width 175 height 31
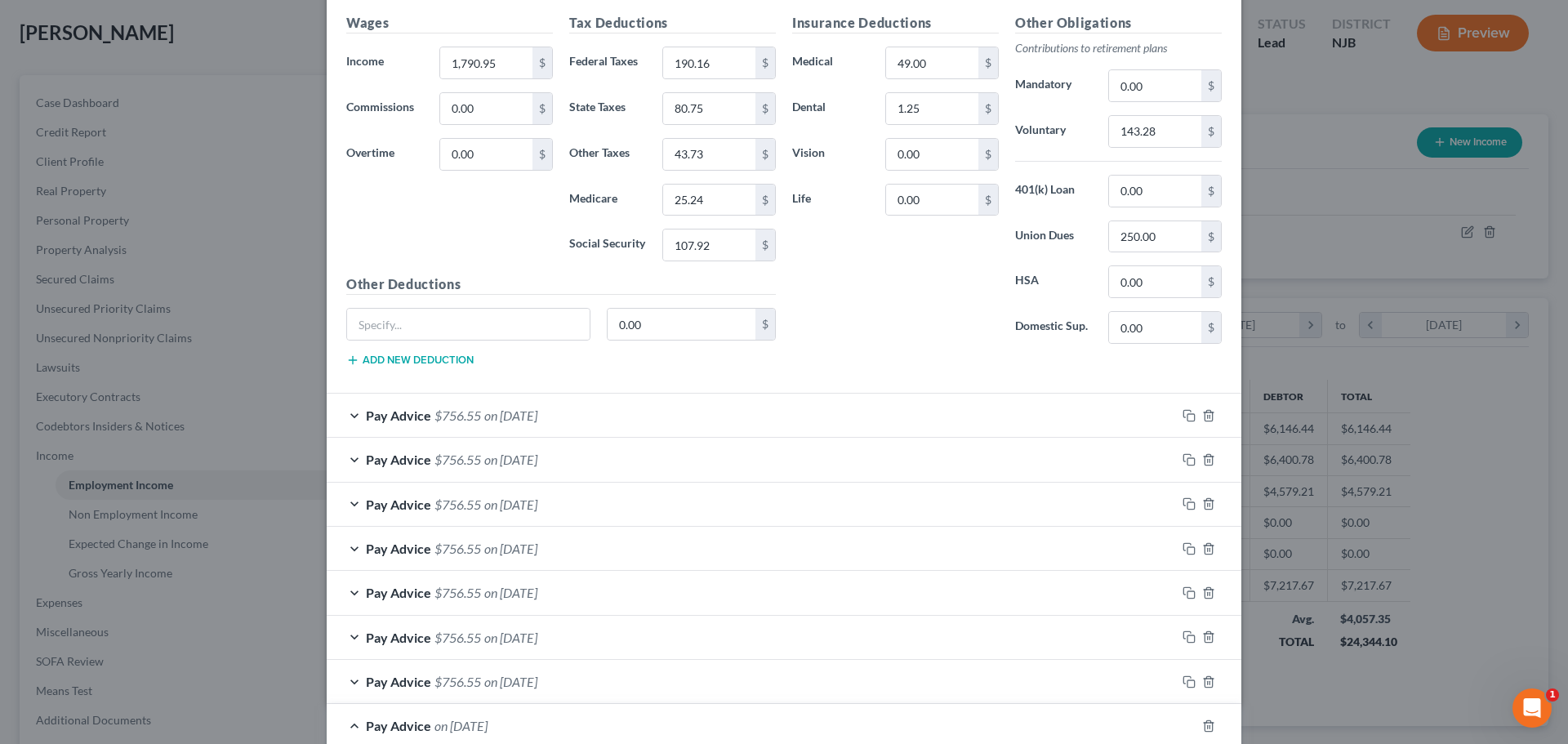
scroll to position [1063, 0]
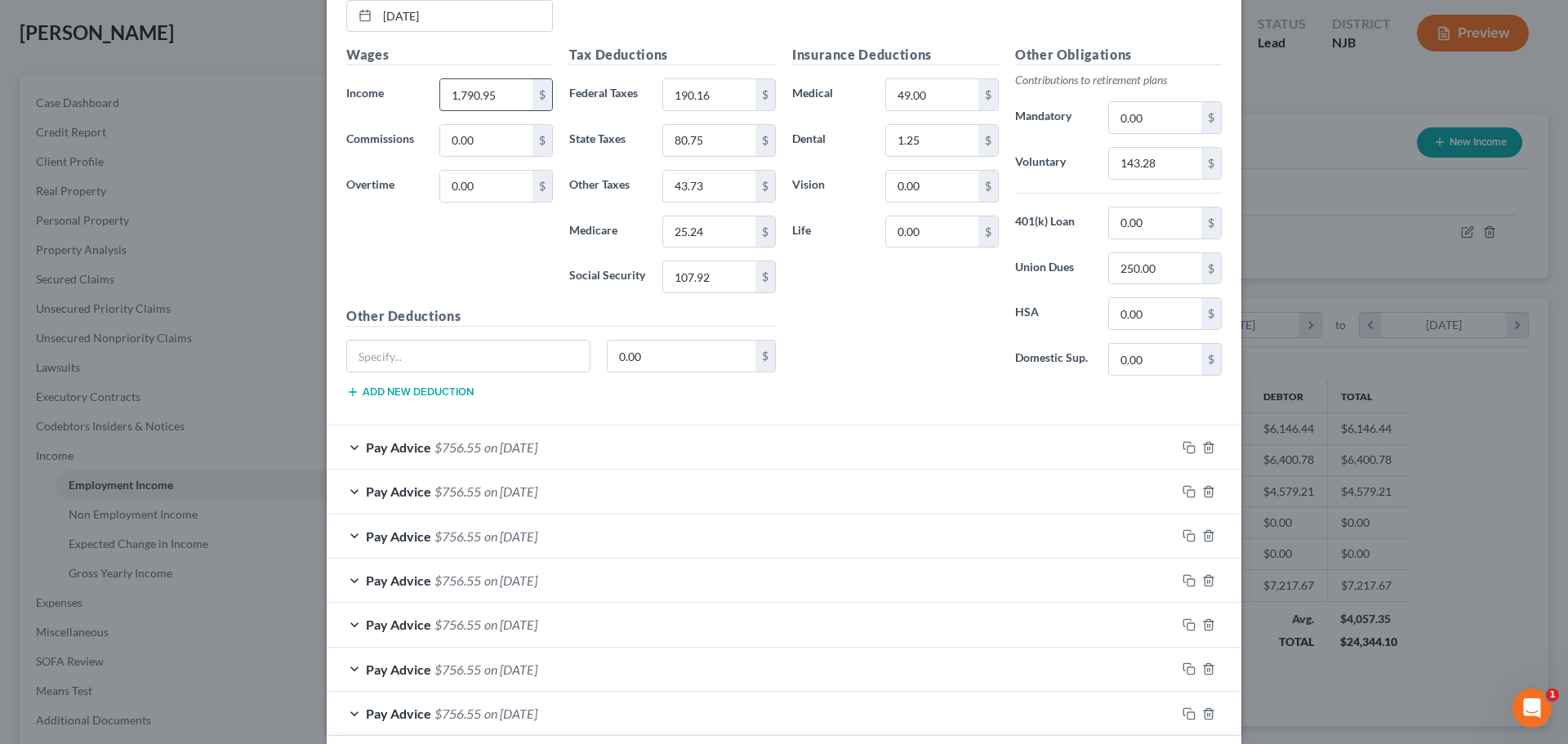
type input "[DATE]"
click at [503, 97] on input "1,790.95" at bounding box center [486, 94] width 93 height 31
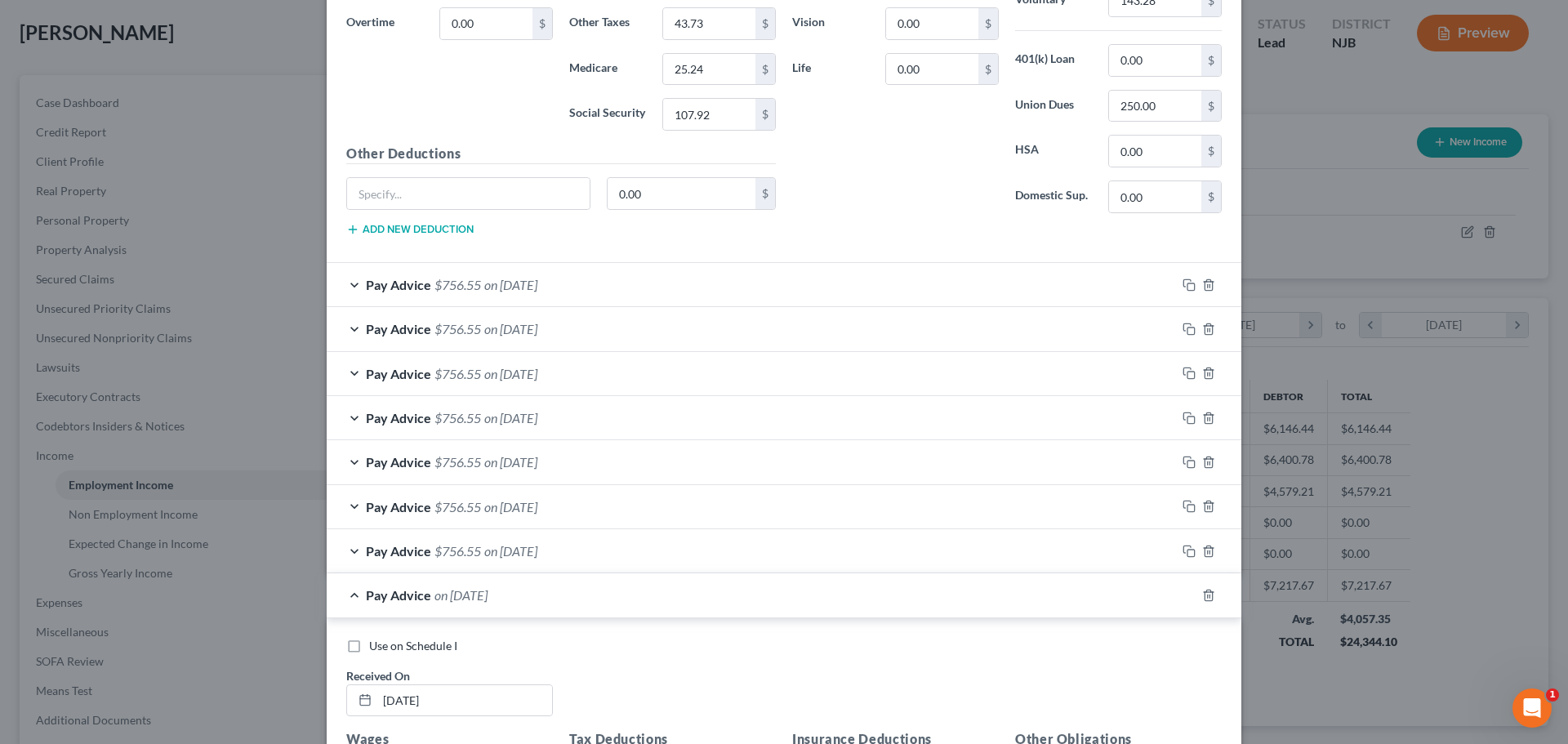
scroll to position [1552, 0]
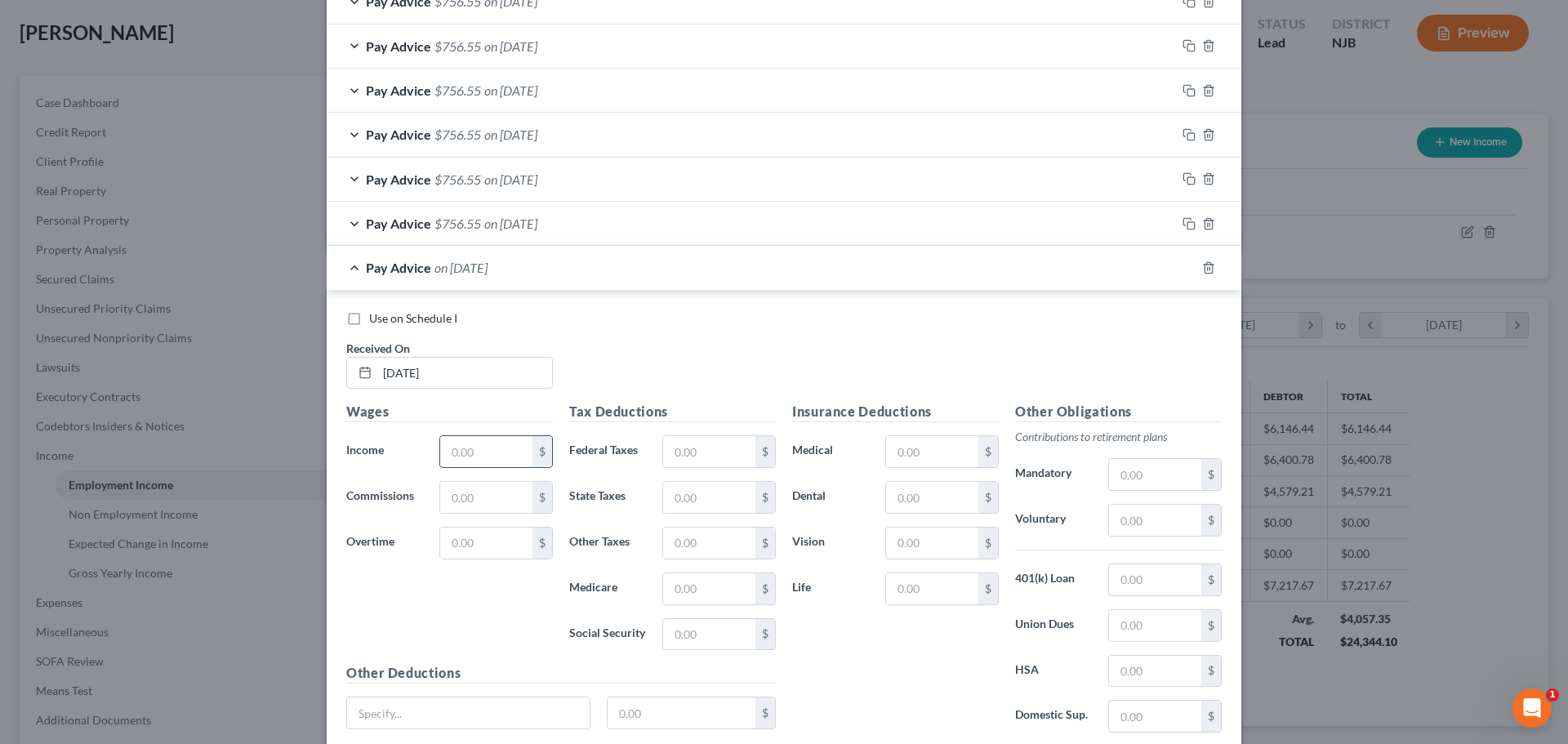
click at [482, 462] on input "text" at bounding box center [486, 451] width 93 height 31
paste input "1,790.95"
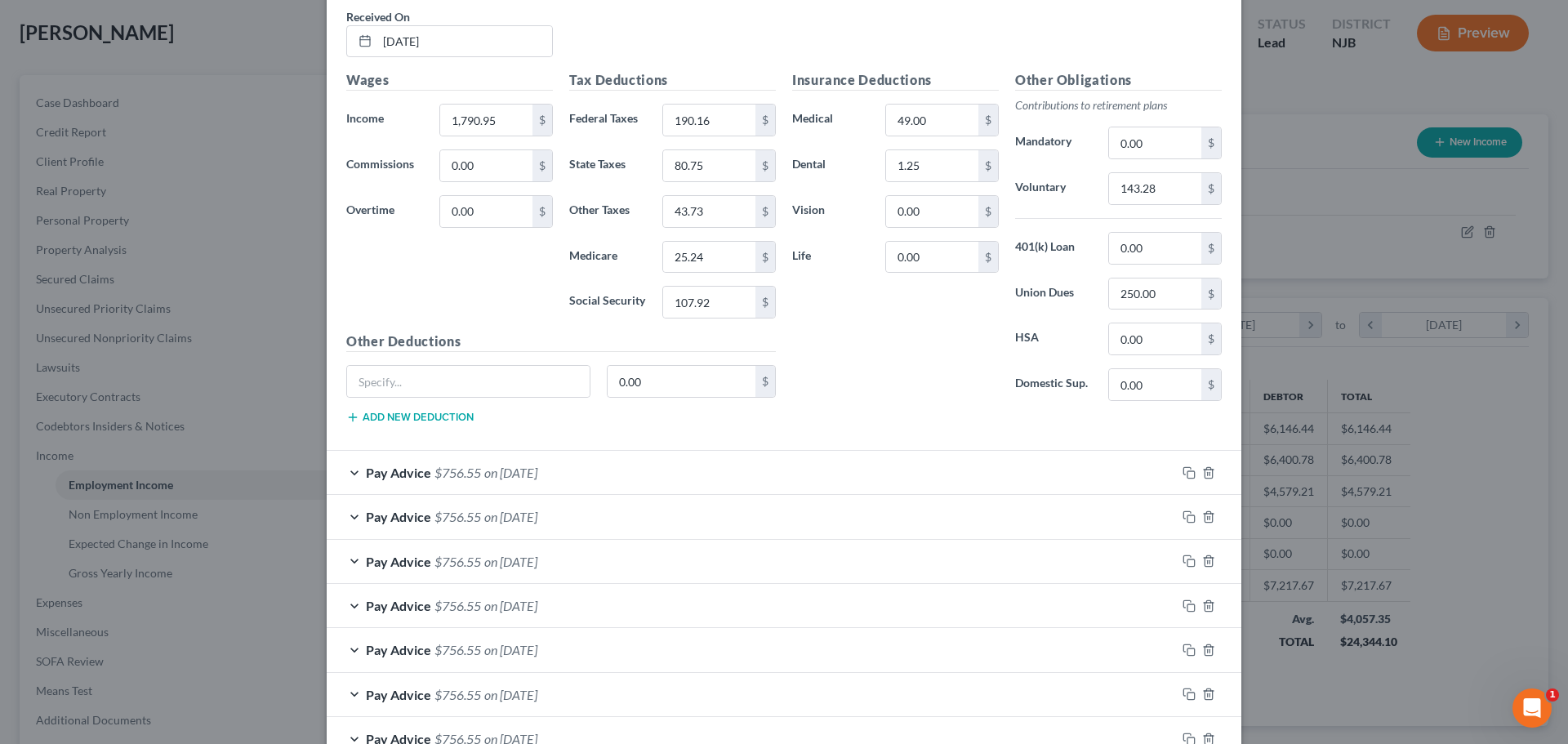
scroll to position [899, 0]
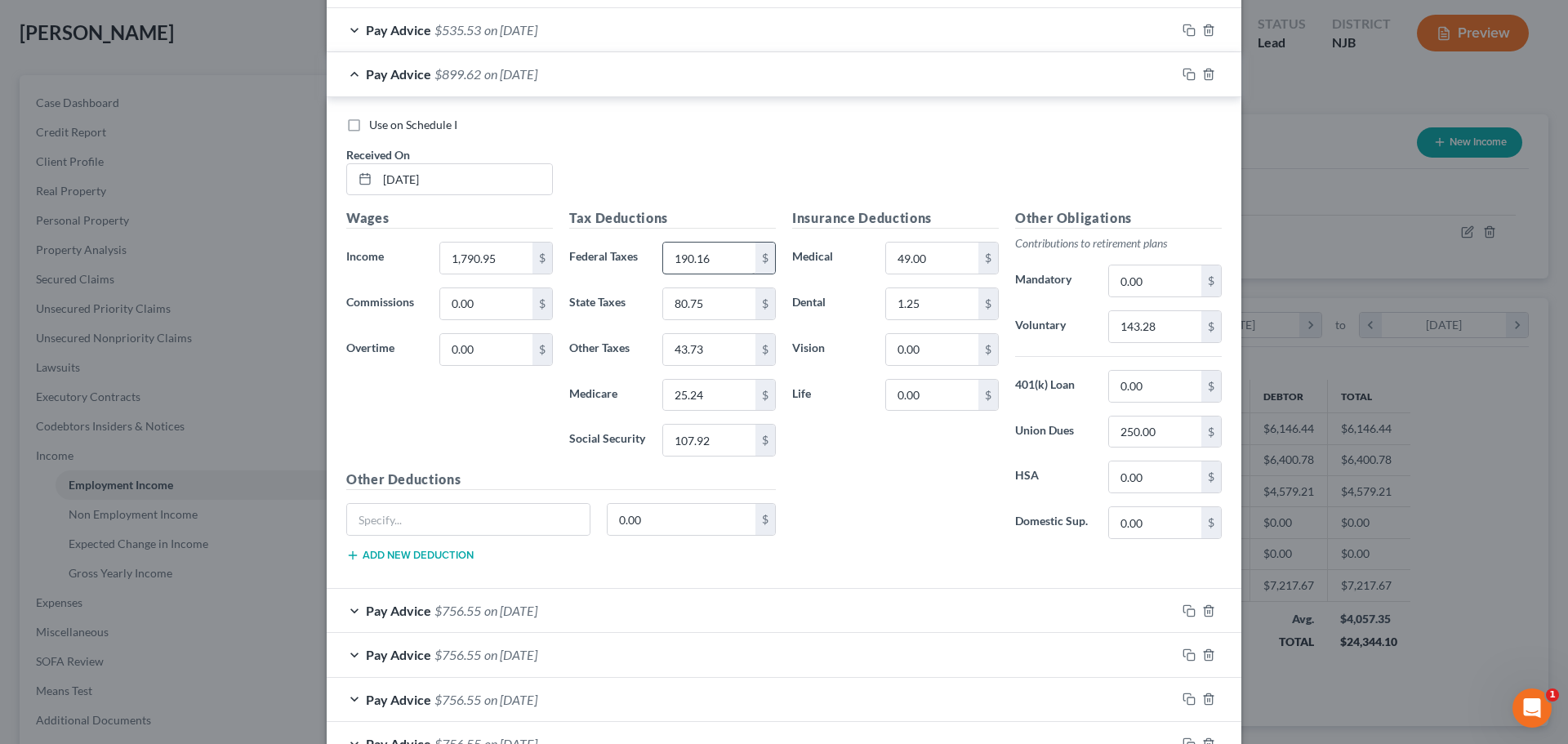
type input "1,790.95"
click at [715, 255] on input "190.16" at bounding box center [709, 258] width 93 height 31
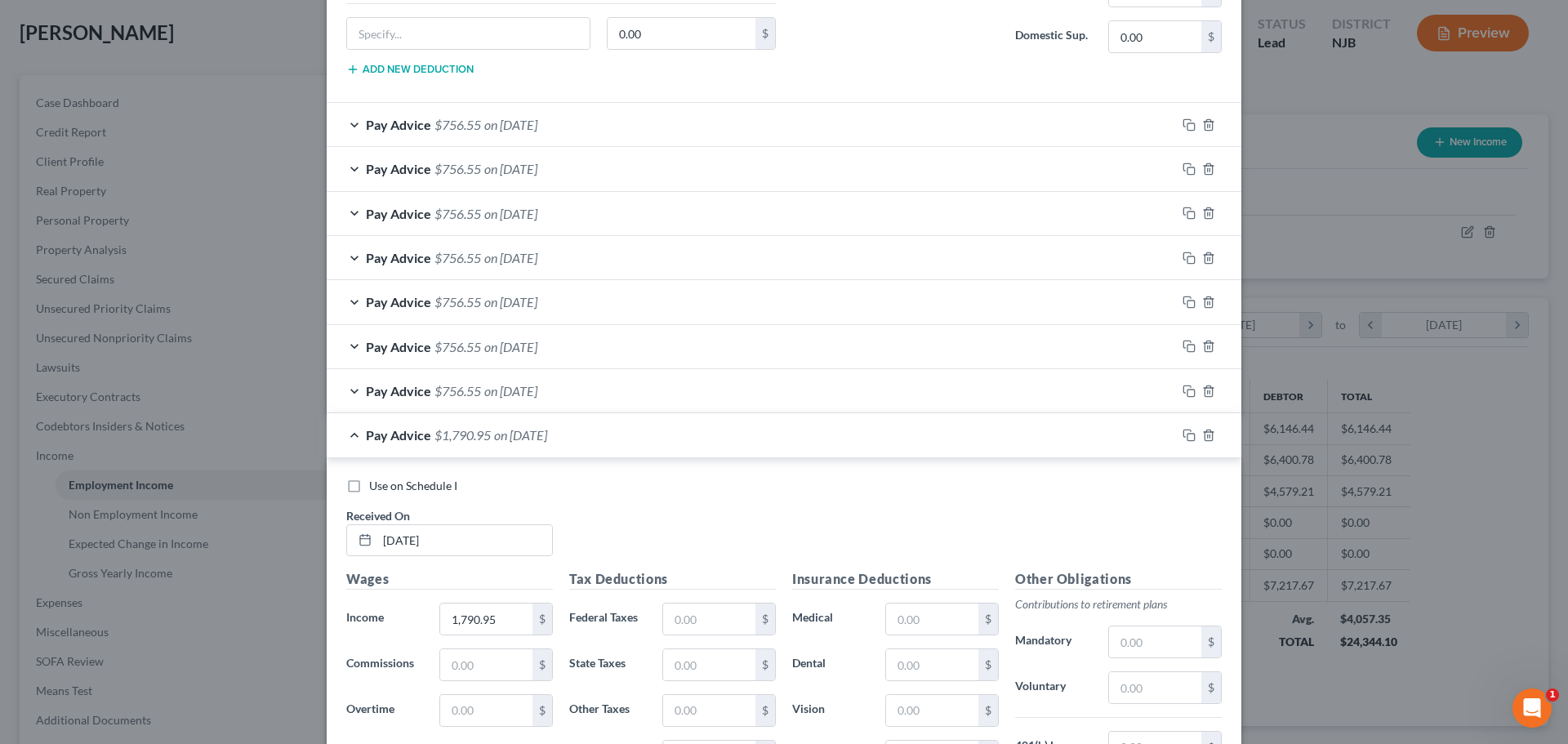
scroll to position [1389, 0]
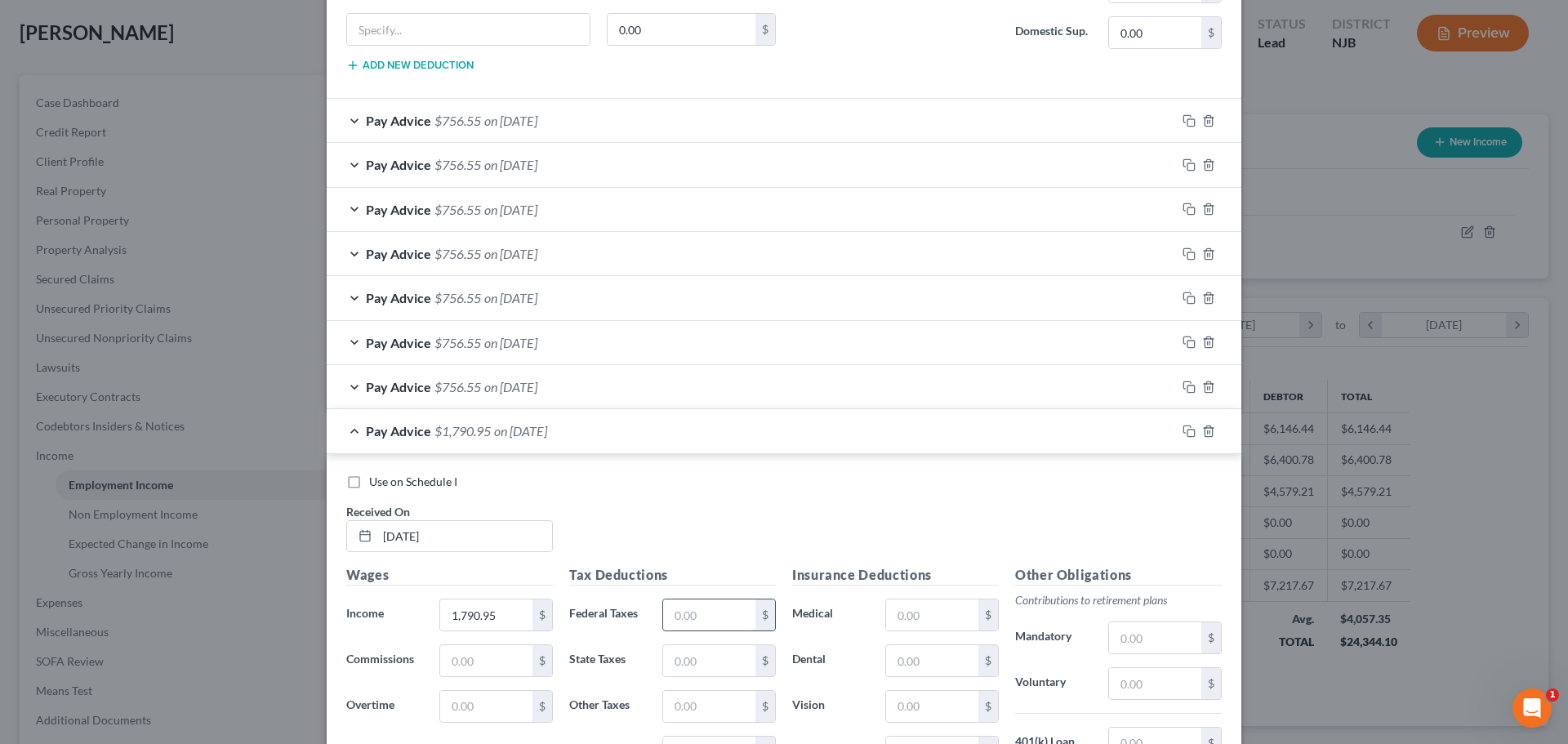
click at [720, 612] on input "text" at bounding box center [709, 614] width 93 height 31
paste input "190.16"
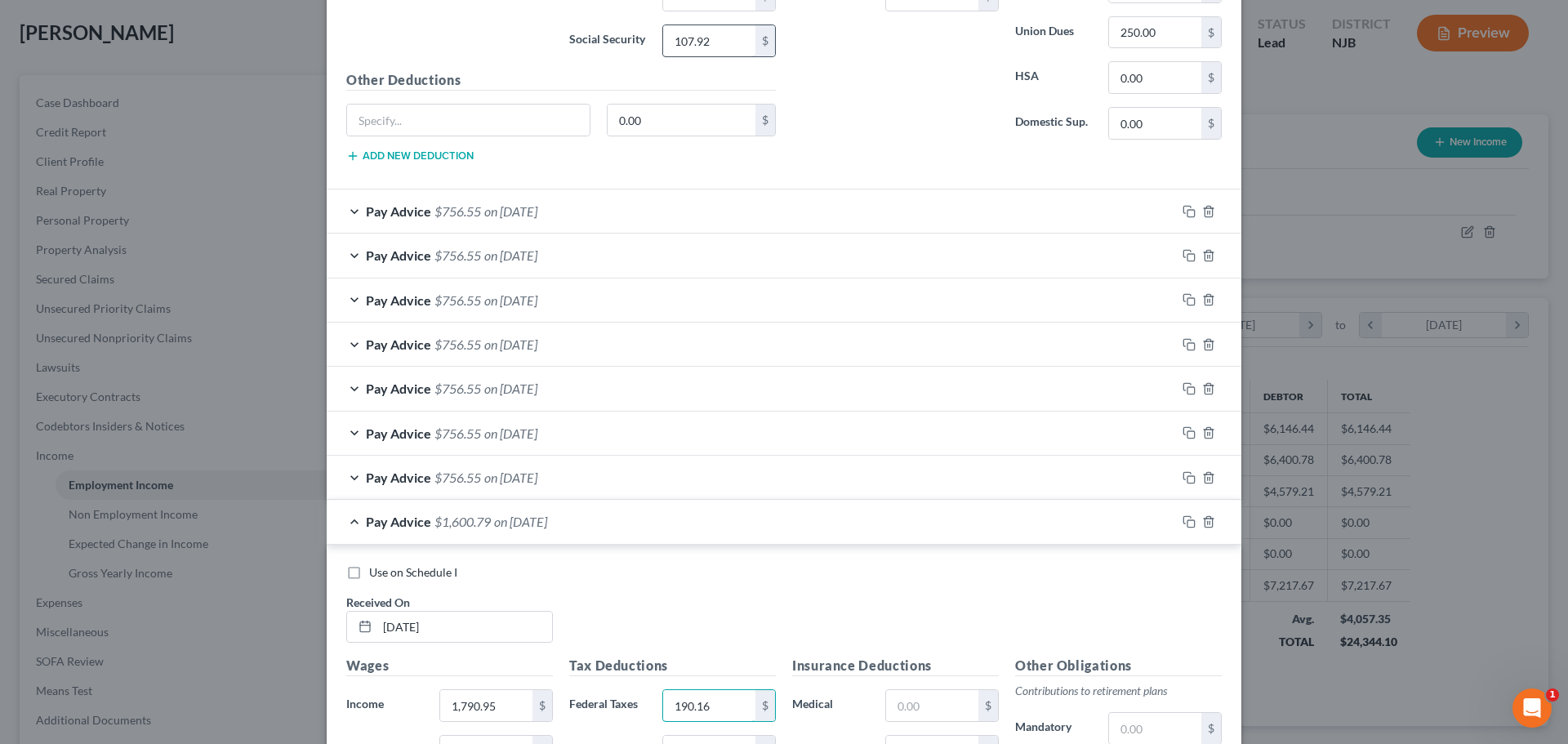
scroll to position [1063, 0]
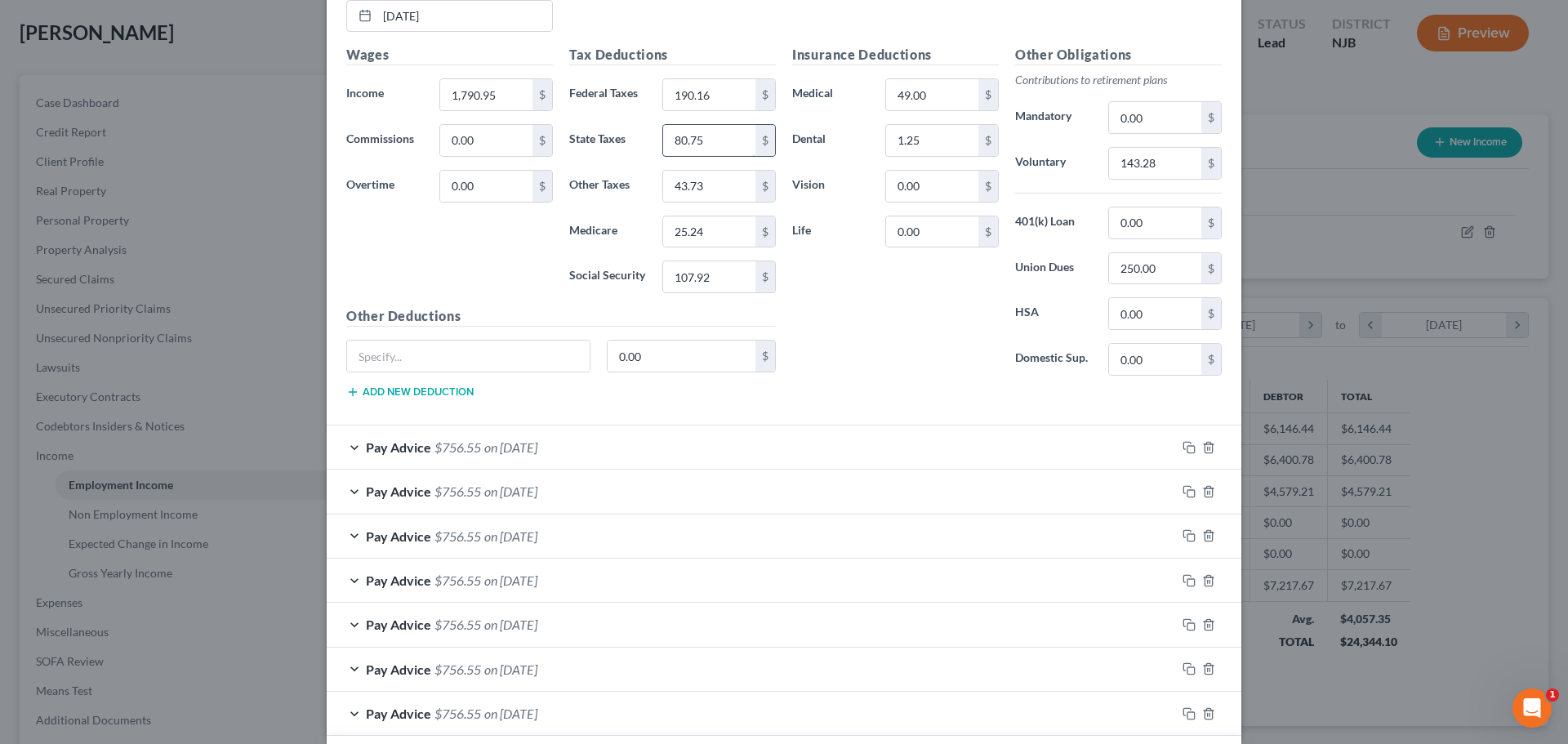
type input "190.16"
click at [709, 137] on input "80.75" at bounding box center [709, 140] width 93 height 31
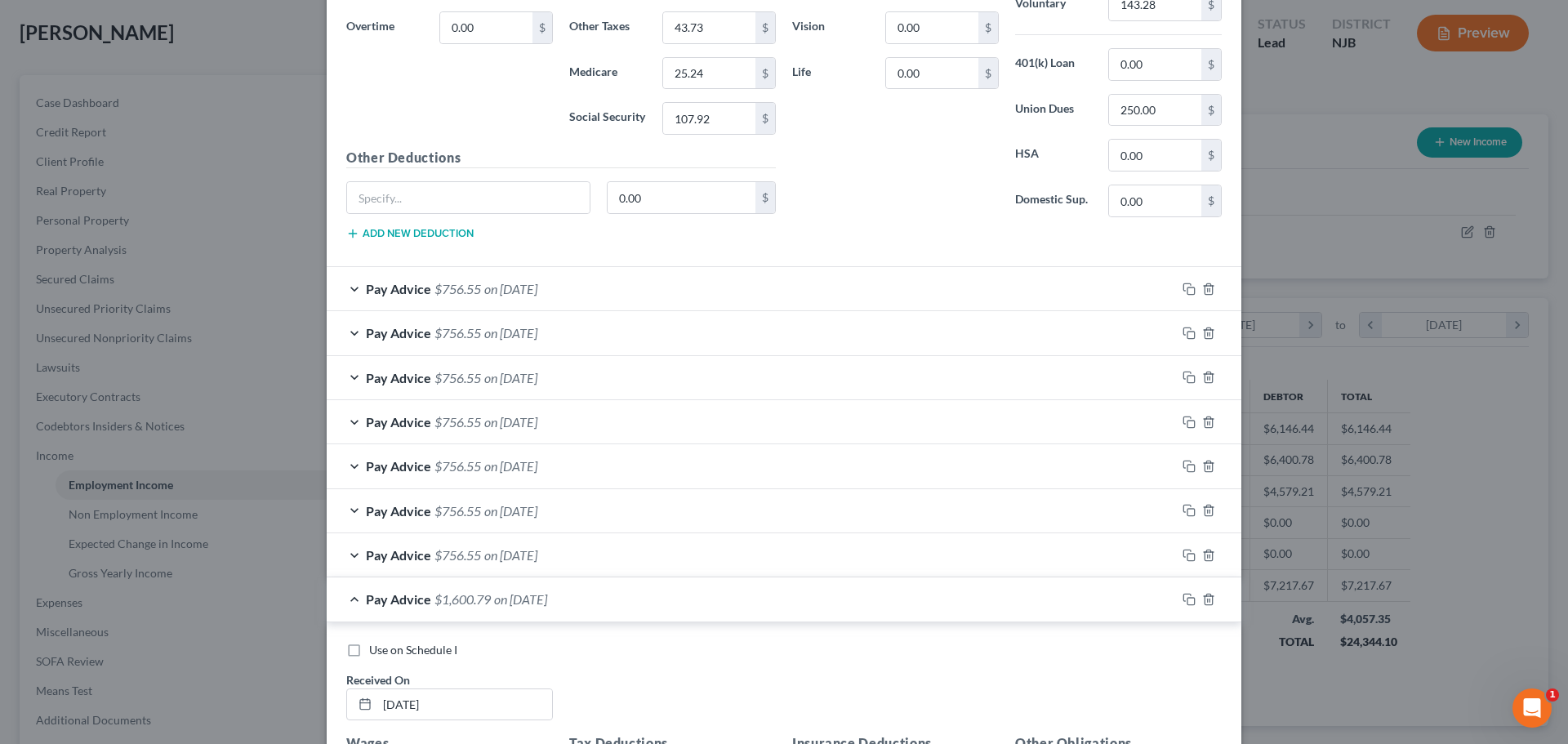
scroll to position [1470, 0]
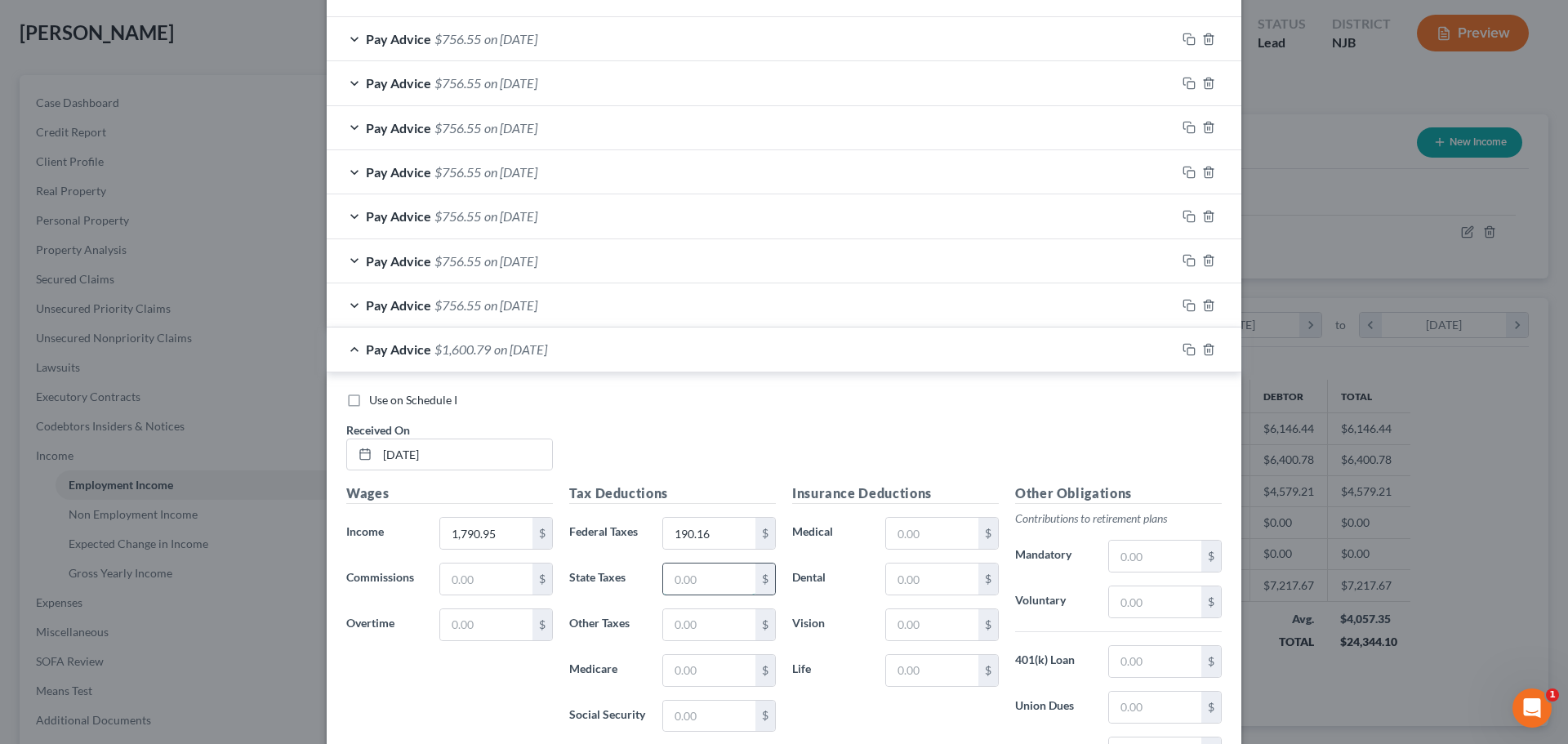
click at [697, 590] on input "text" at bounding box center [709, 578] width 93 height 31
paste input "80.75"
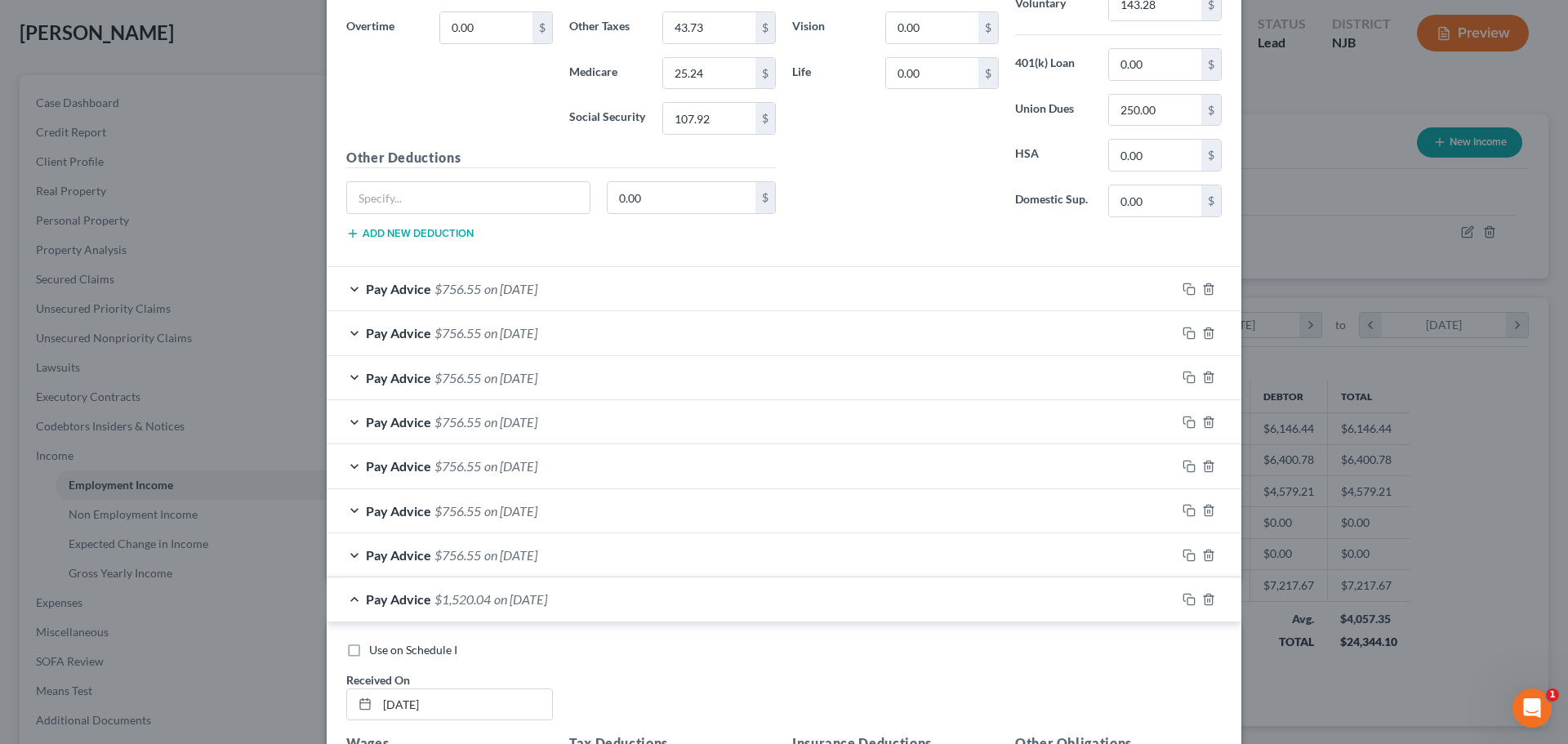
scroll to position [981, 0]
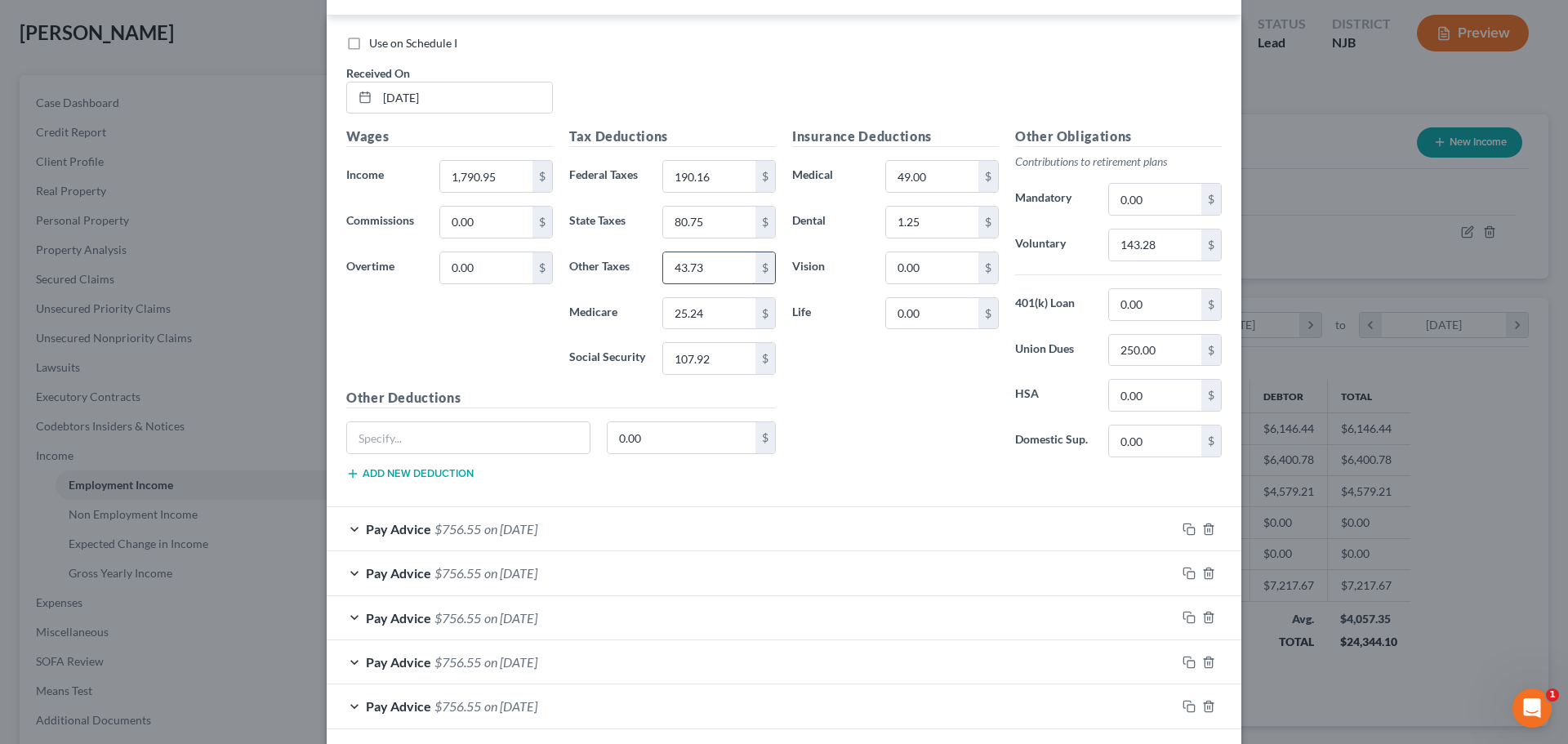
type input "80.75"
click at [717, 272] on input "43.73" at bounding box center [709, 267] width 93 height 31
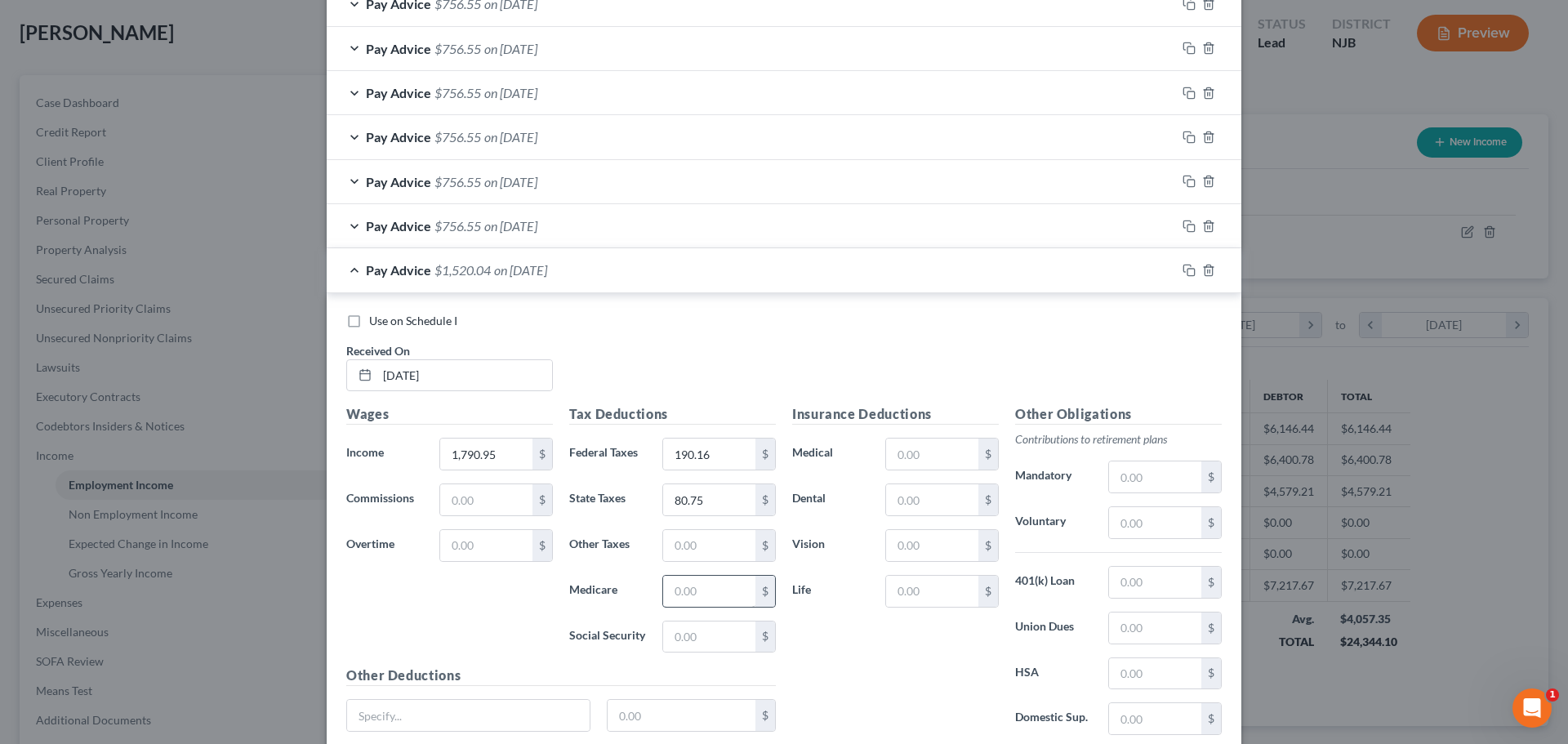
scroll to position [1552, 0]
click at [701, 541] on input "text" at bounding box center [709, 543] width 93 height 31
paste input "43.73"
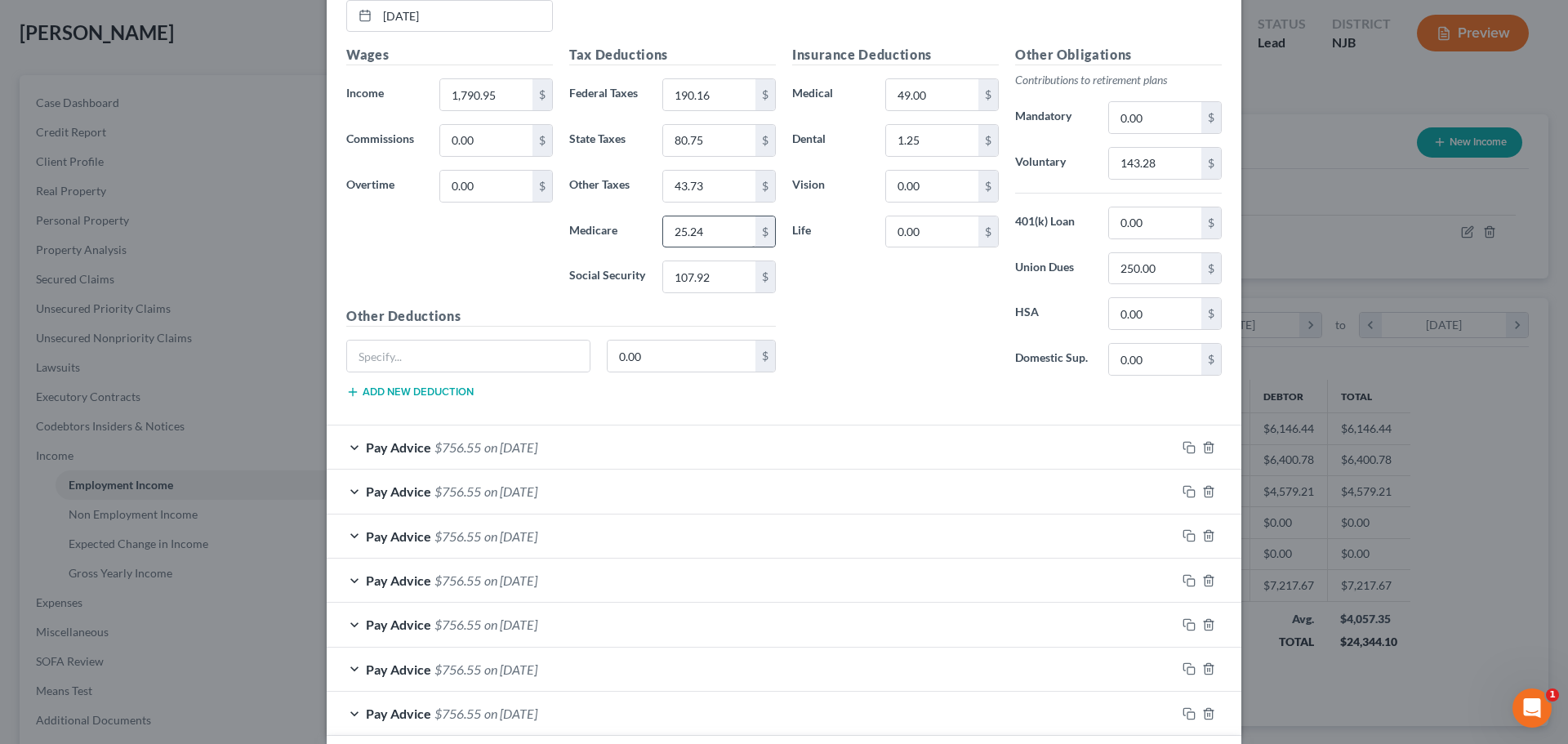
type input "43.73"
click at [705, 232] on input "25.24" at bounding box center [709, 231] width 93 height 31
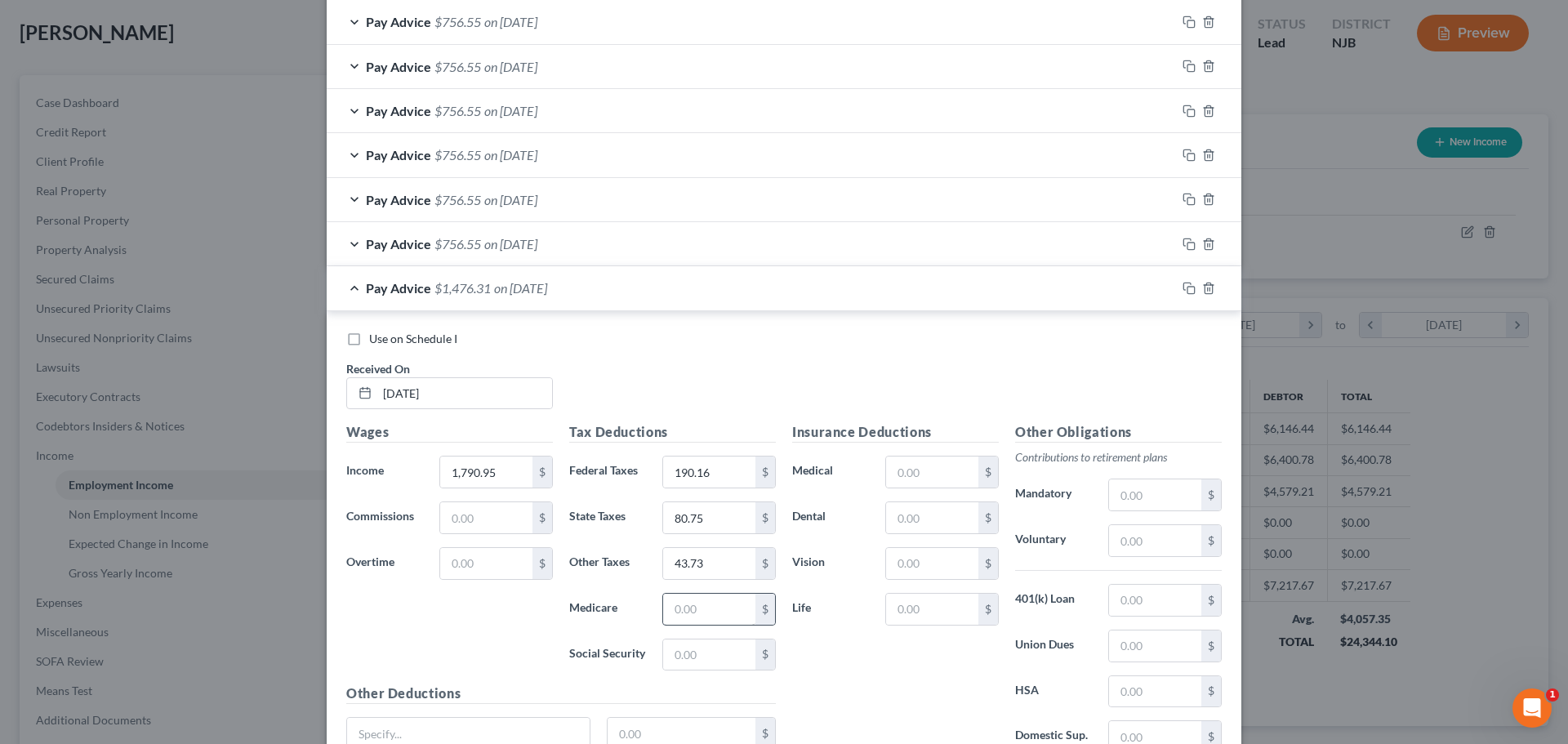
scroll to position [1552, 0]
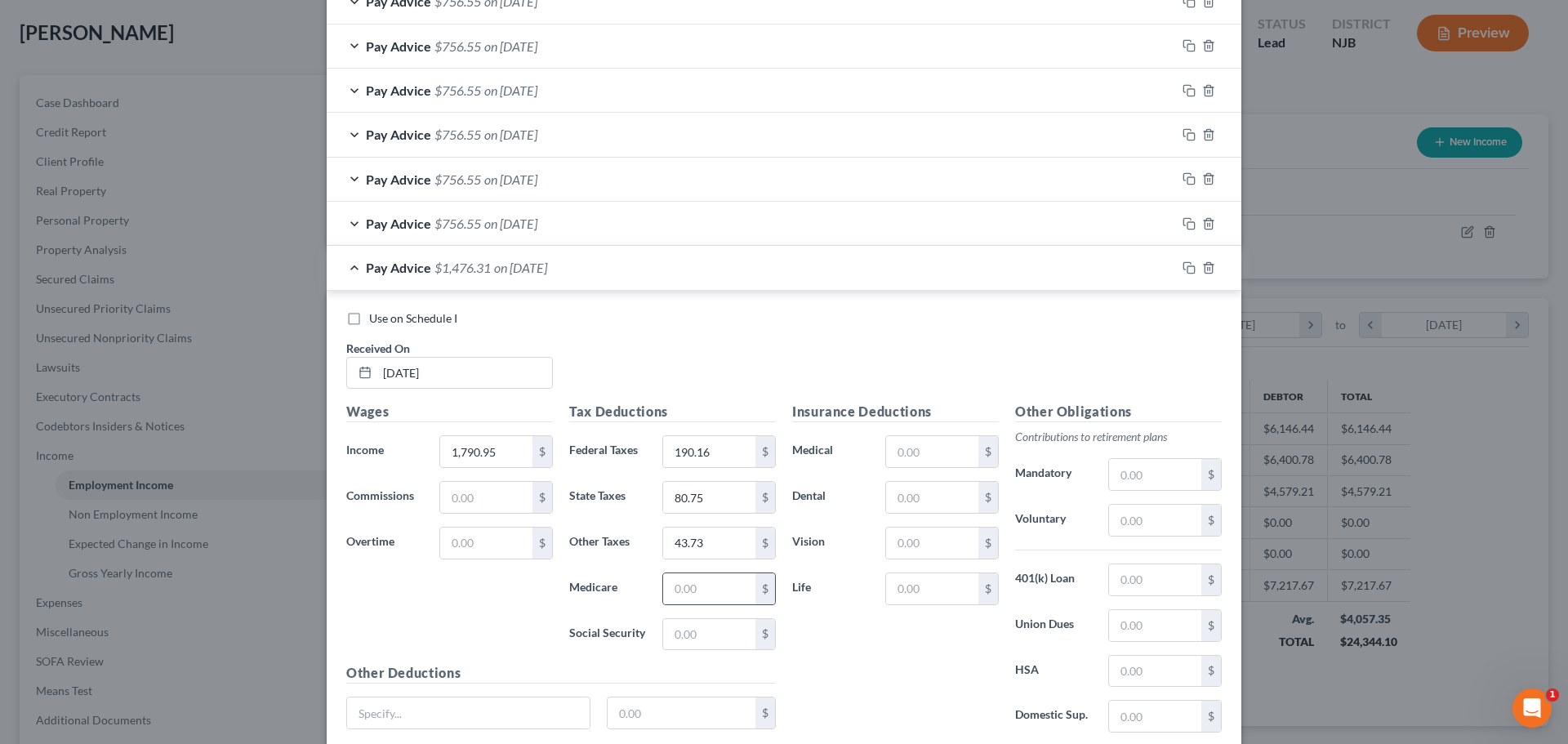
click at [701, 573] on div "$" at bounding box center [718, 589] width 114 height 33
click at [706, 598] on input "text" at bounding box center [709, 589] width 93 height 31
paste input "25.24"
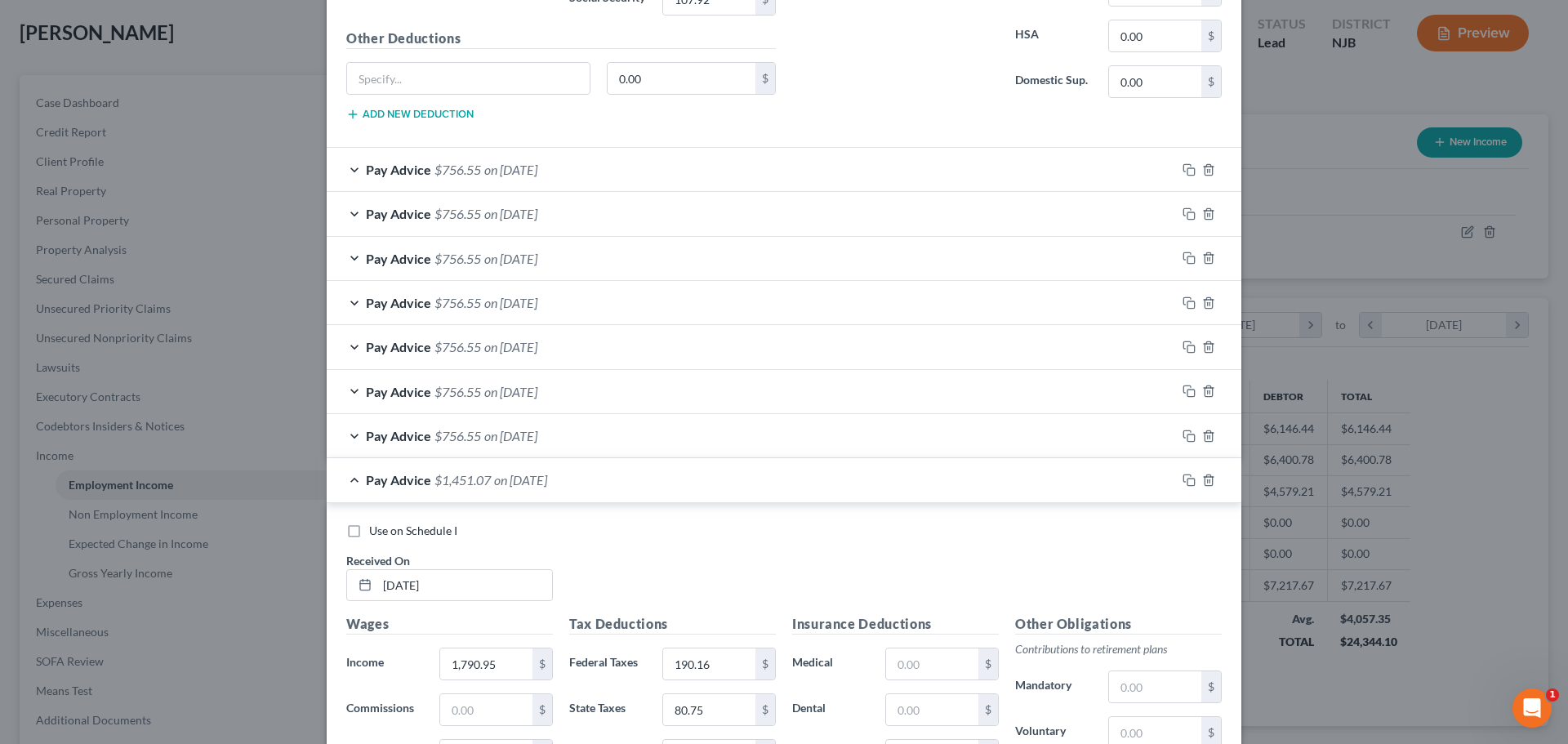
scroll to position [1063, 0]
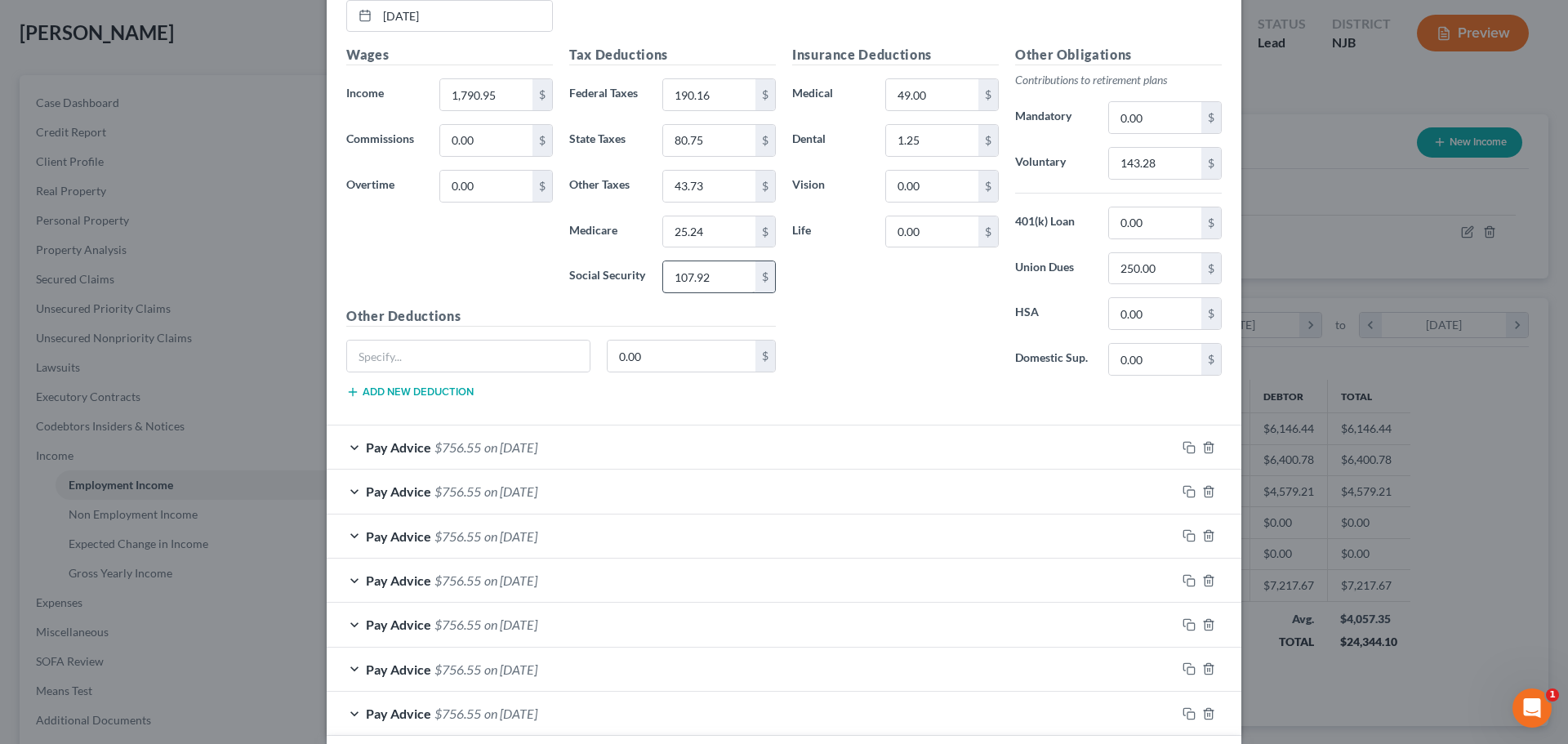
type input "25.24"
click at [699, 279] on input "107.92" at bounding box center [709, 276] width 93 height 31
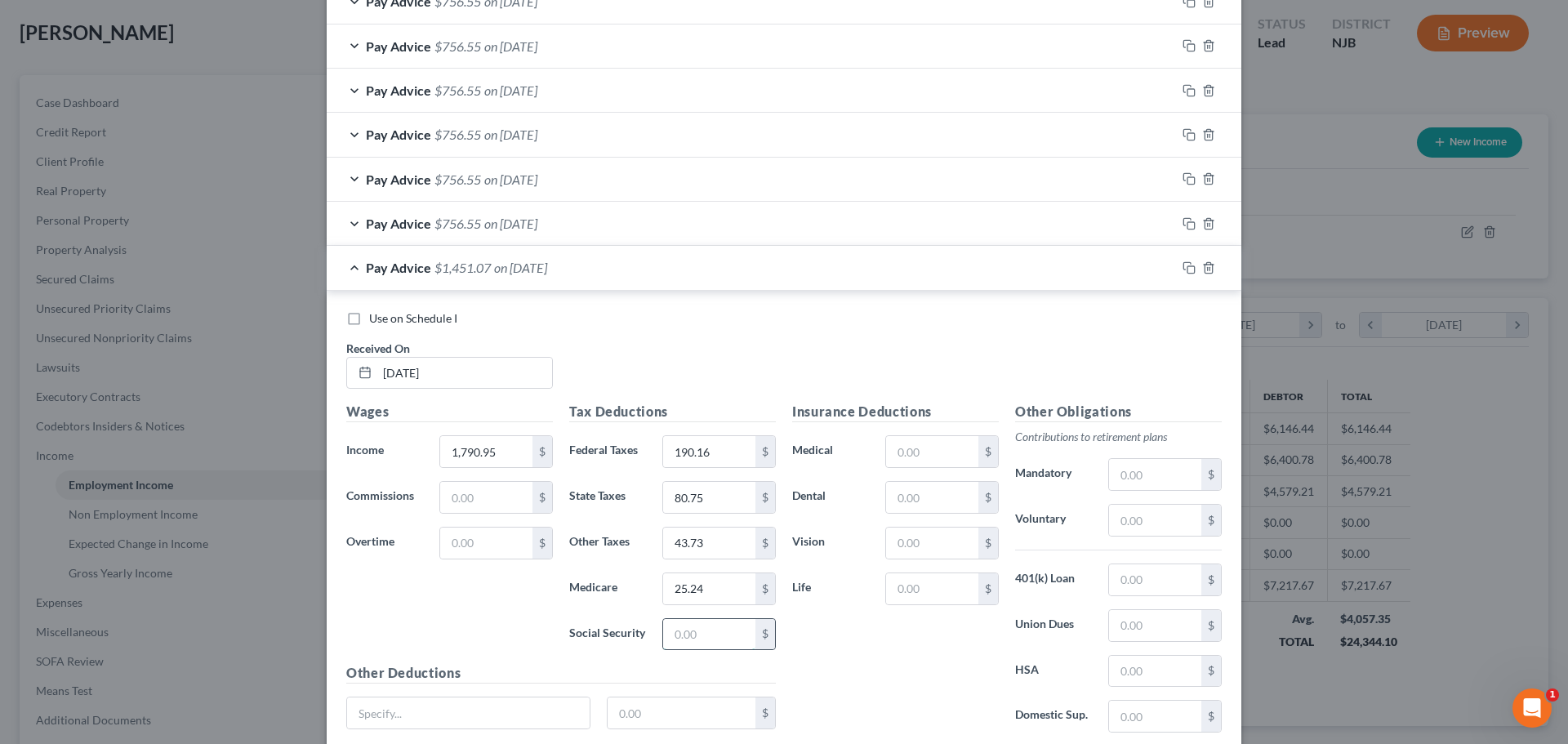
click at [709, 632] on input "text" at bounding box center [709, 634] width 93 height 31
paste input "107.92"
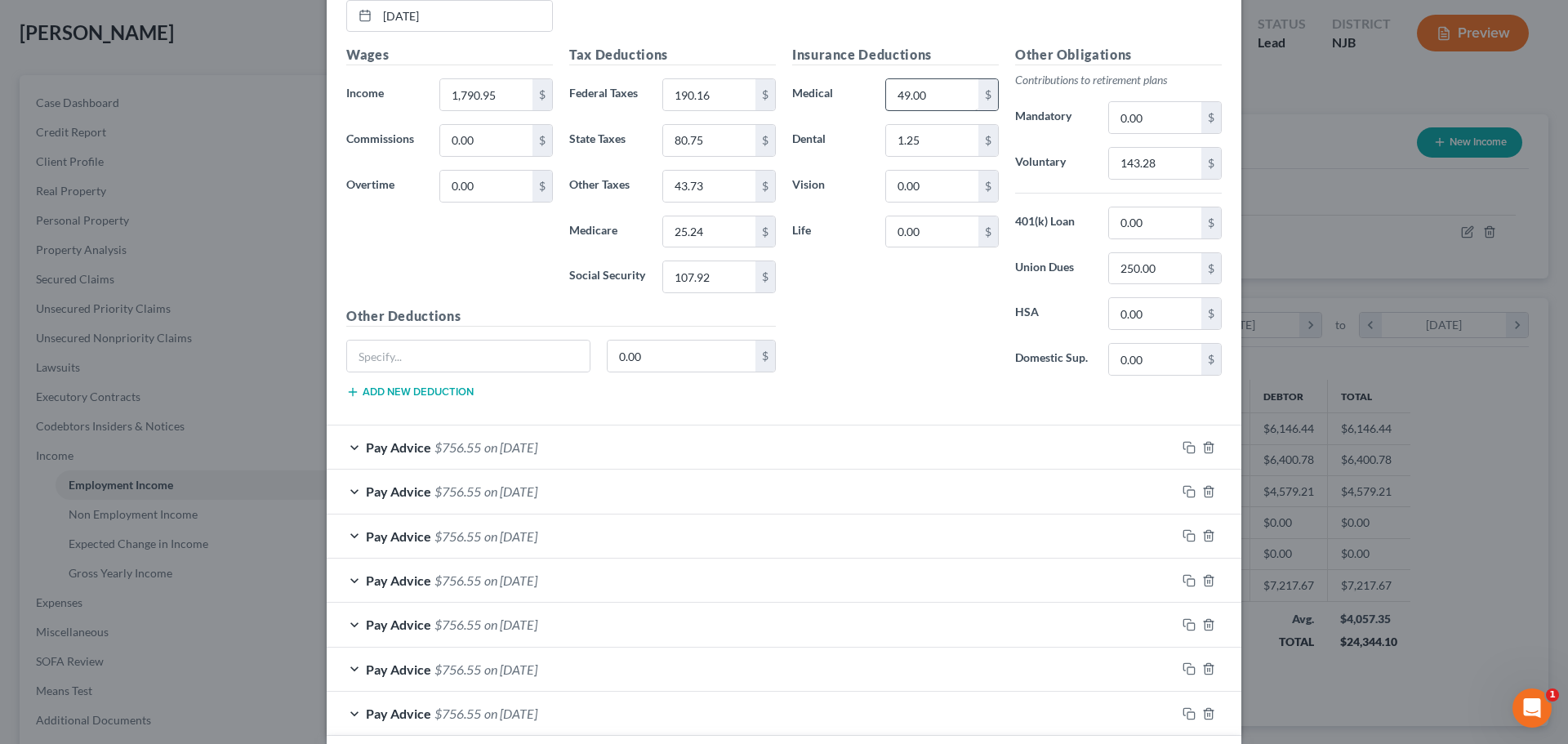
type input "107.92"
click at [924, 98] on input "49.00" at bounding box center [932, 94] width 93 height 31
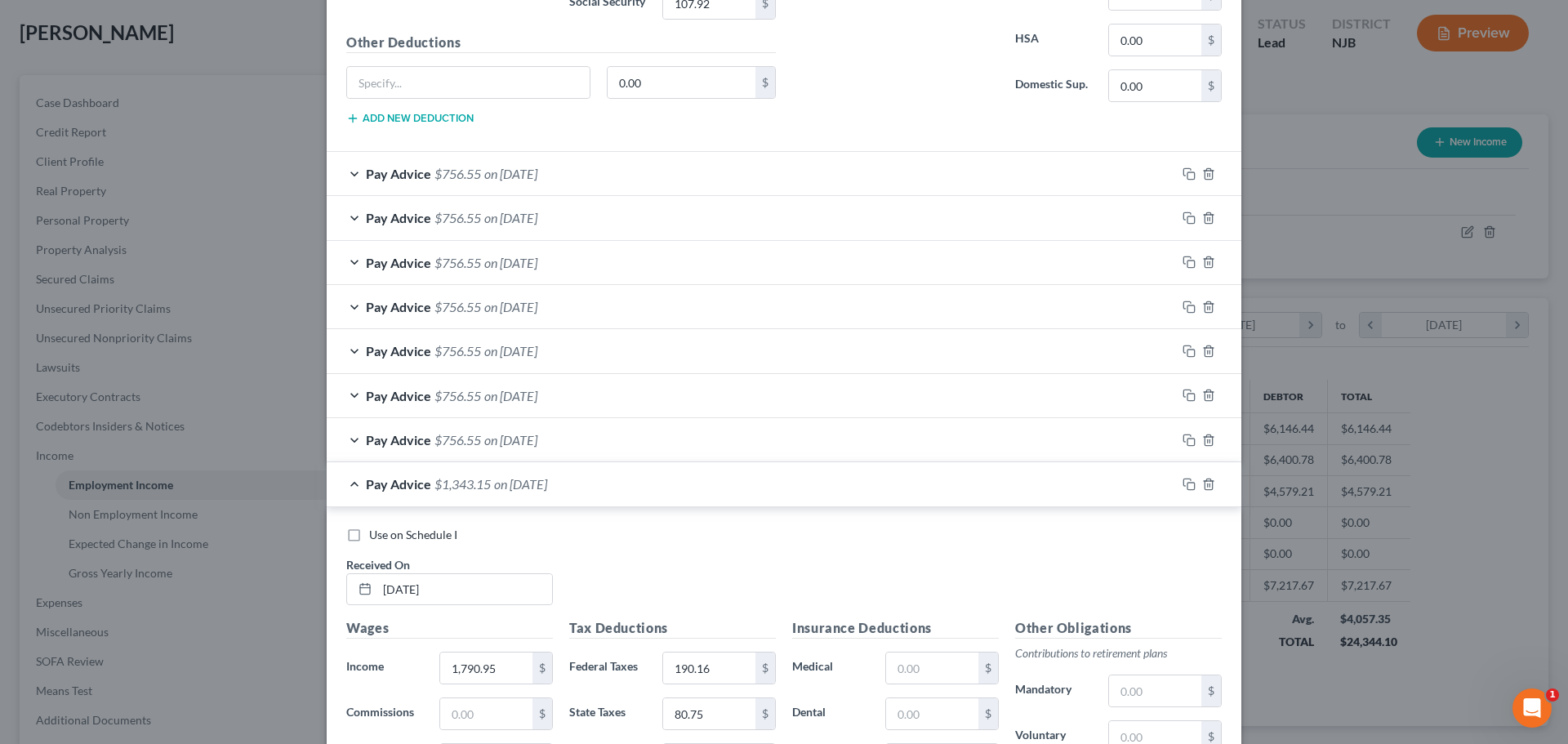
scroll to position [1470, 0]
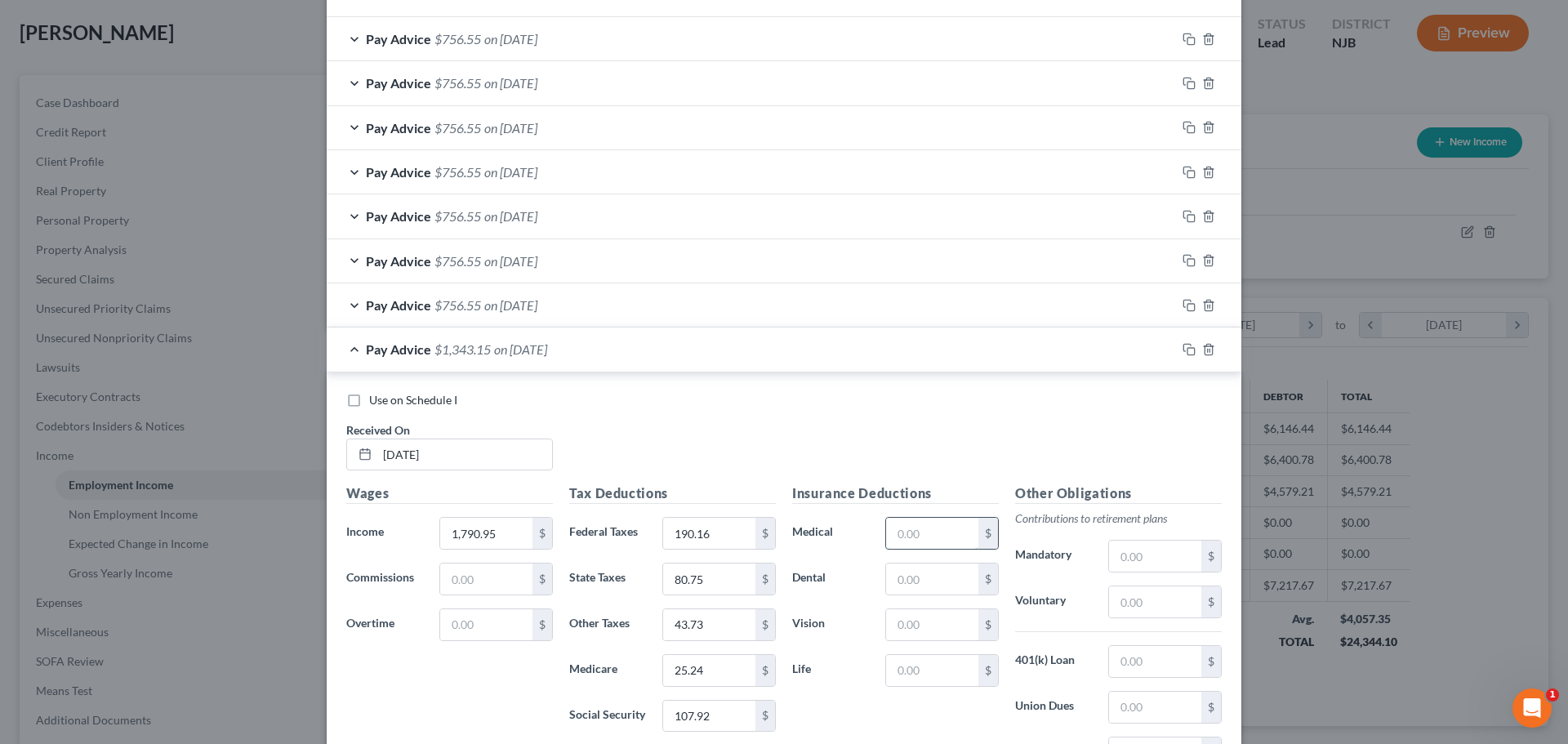
click at [905, 543] on input "text" at bounding box center [932, 533] width 93 height 31
paste input "49.00"
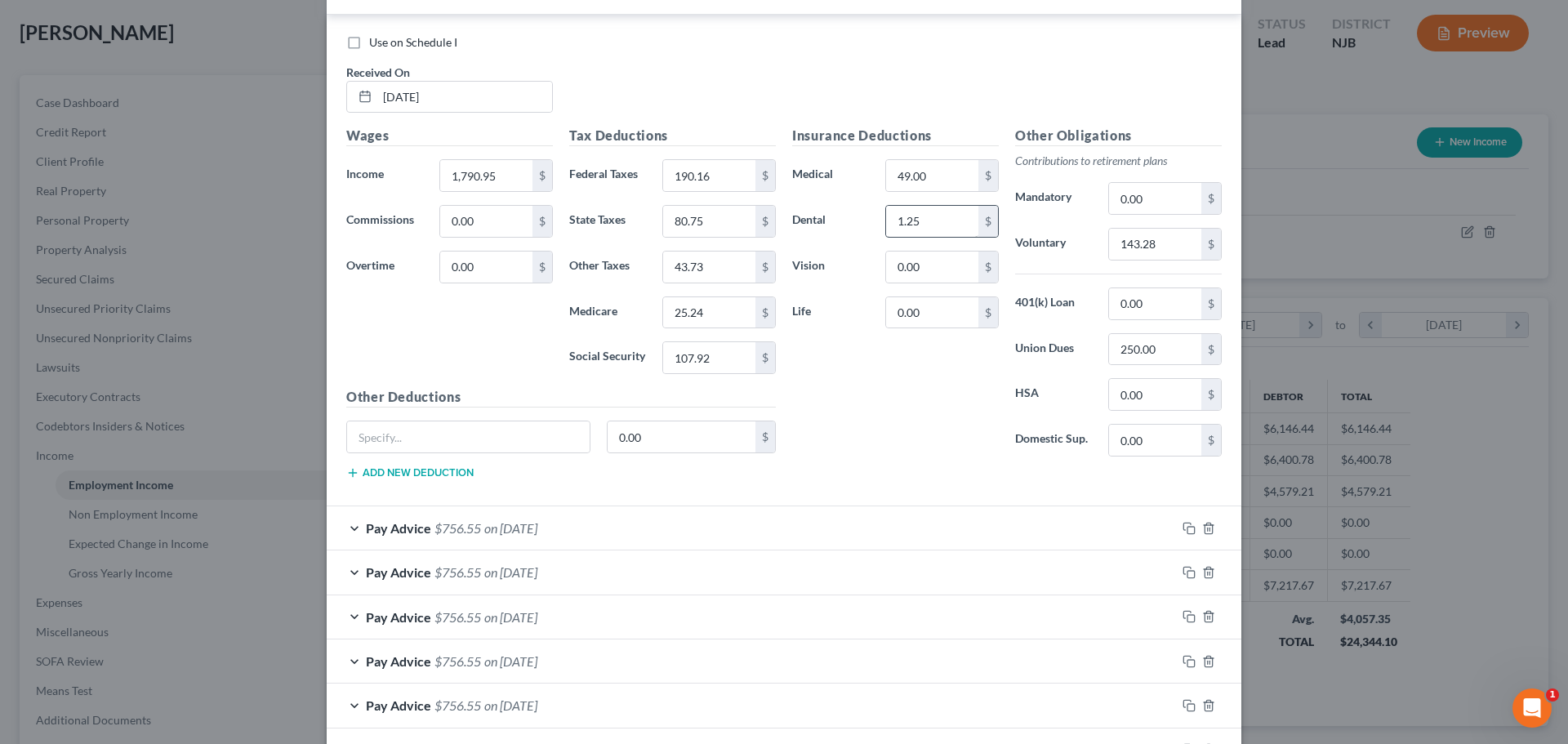
scroll to position [981, 0]
type input "49.00"
click at [934, 223] on input "1.25" at bounding box center [932, 222] width 93 height 31
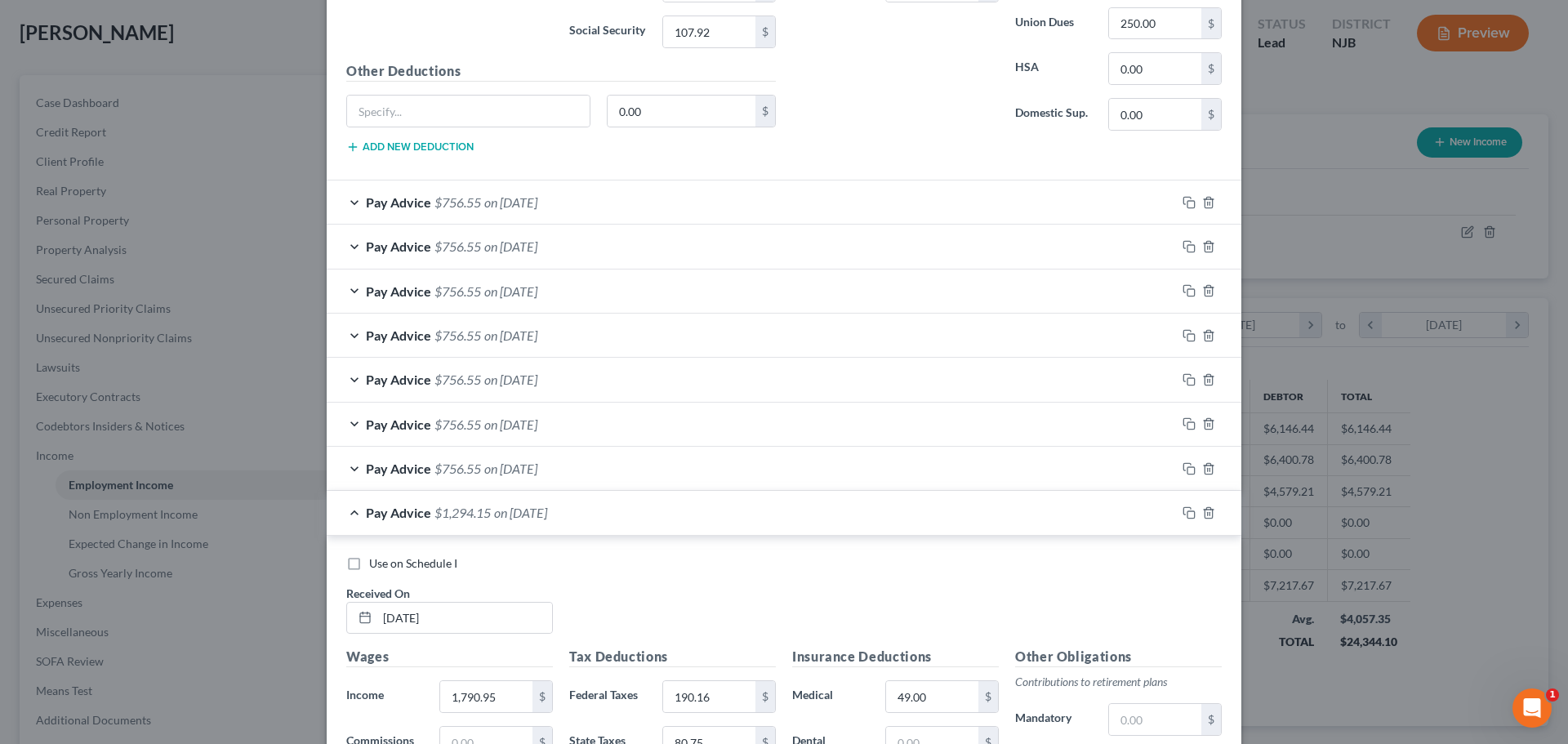
scroll to position [1470, 0]
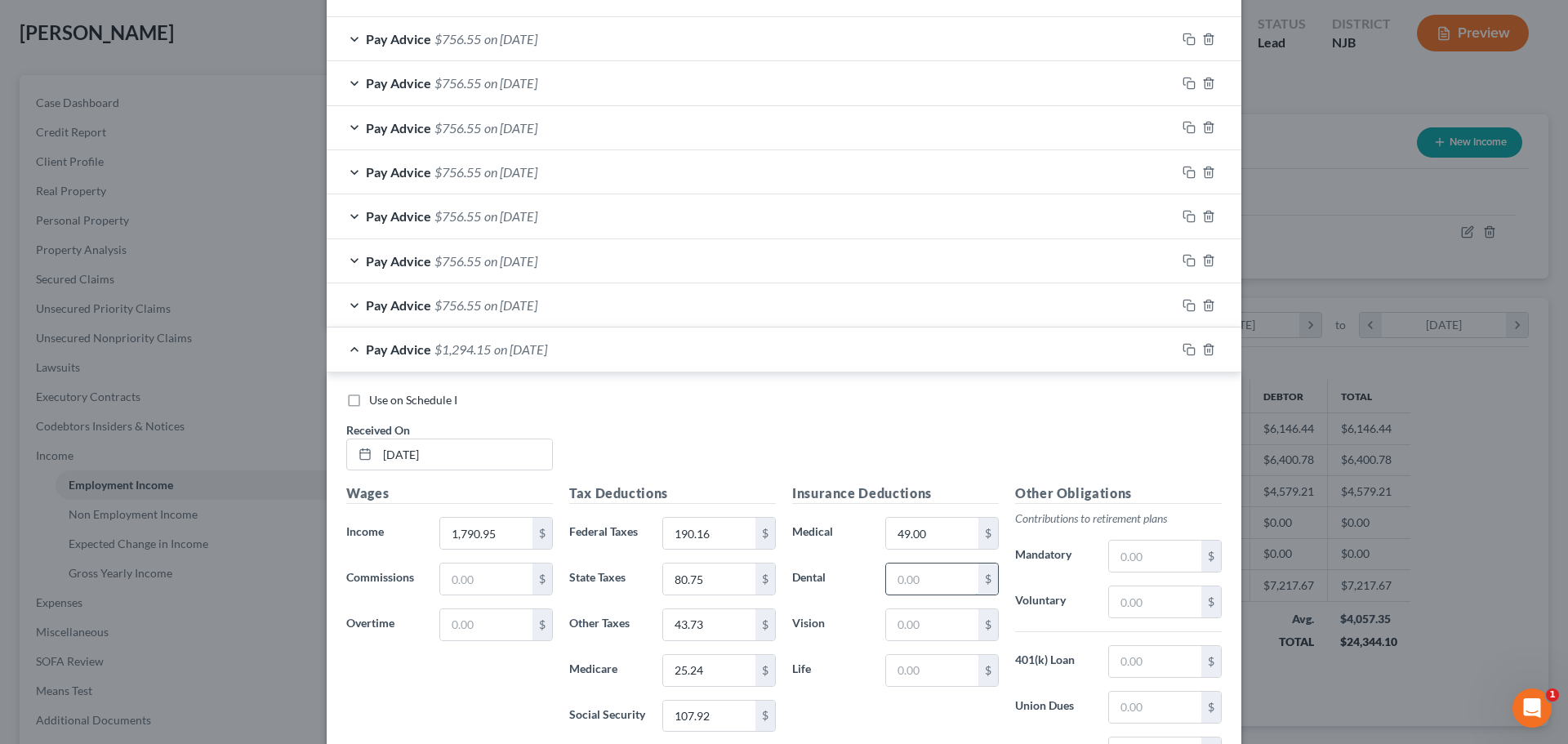
click at [940, 574] on input "text" at bounding box center [932, 578] width 93 height 31
paste input "1.25"
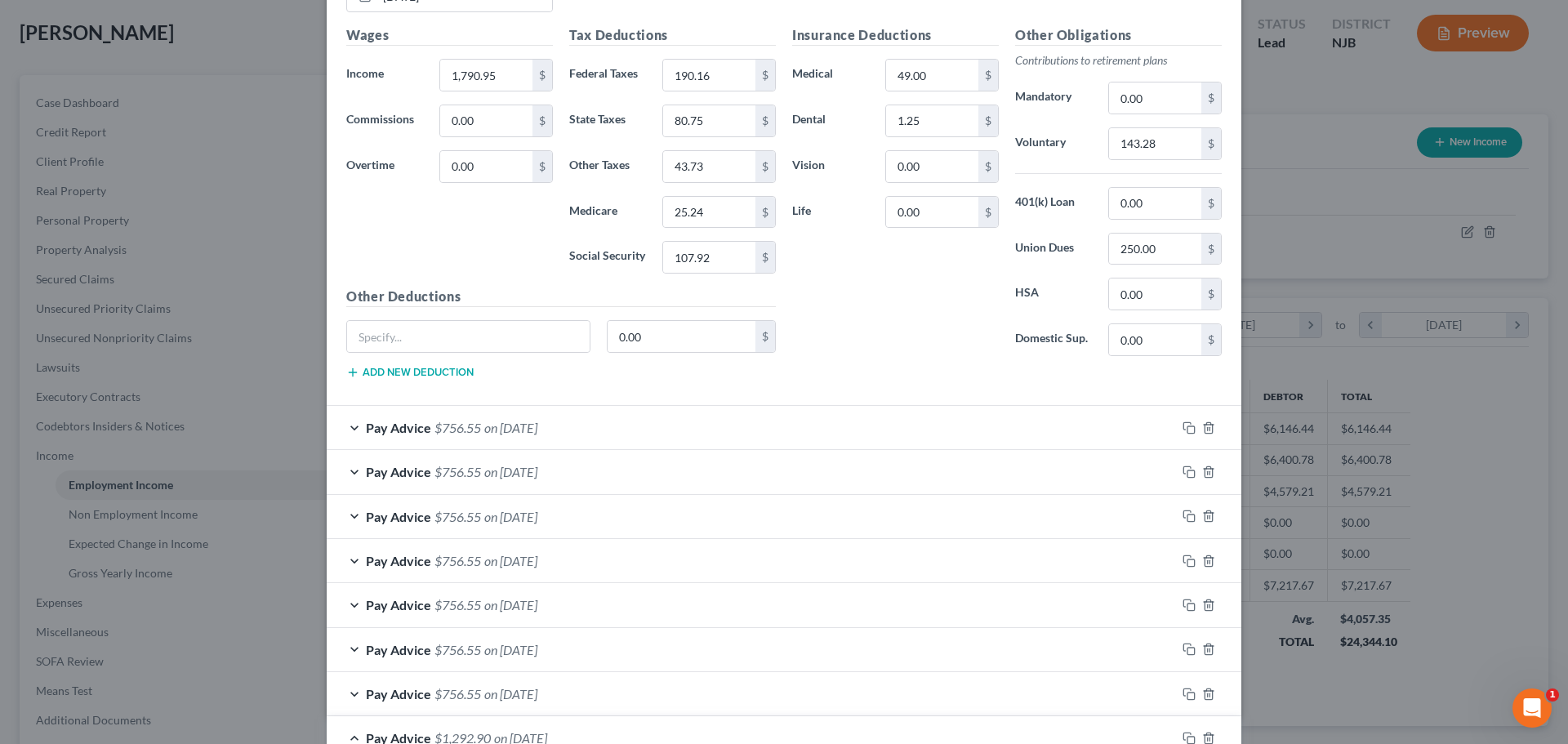
scroll to position [1063, 0]
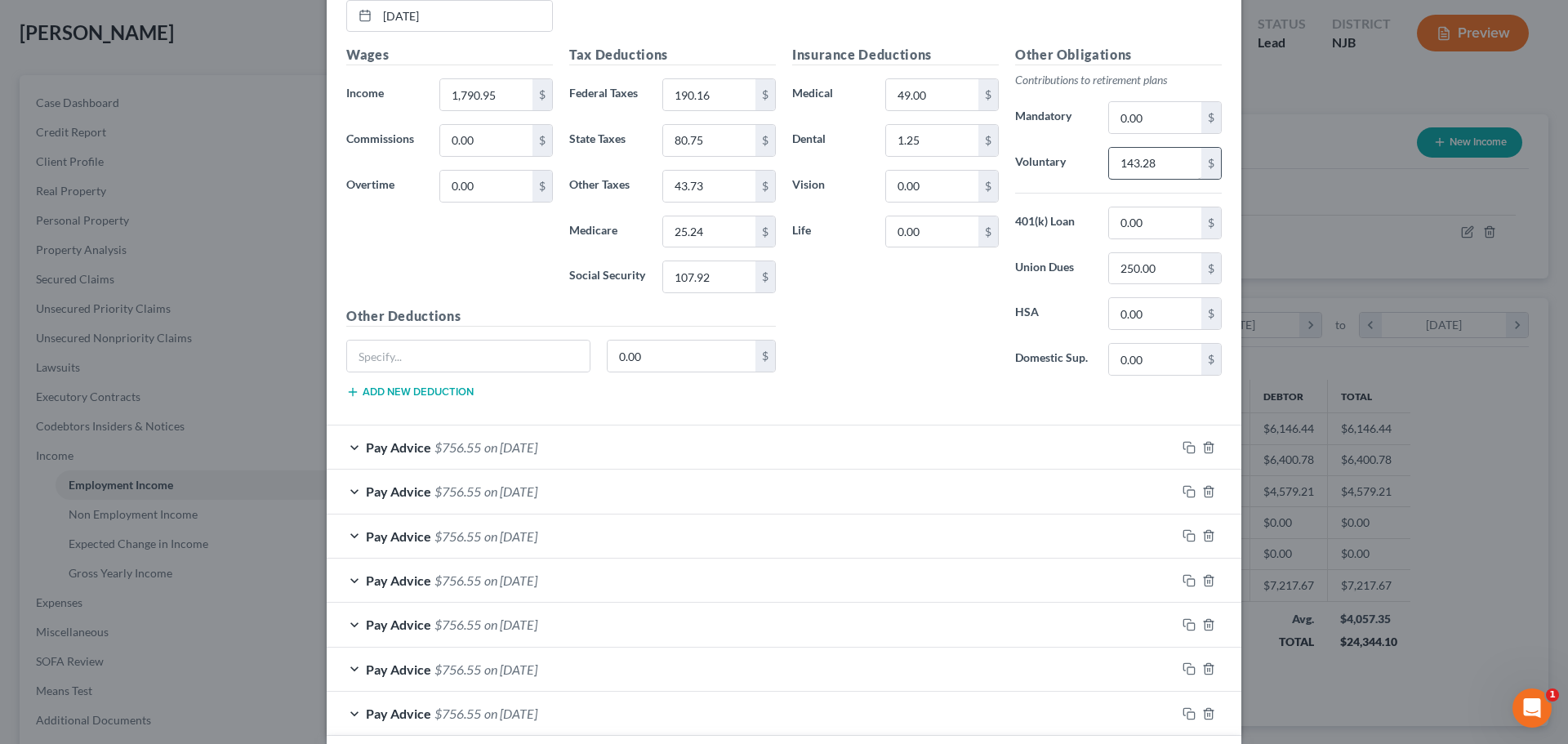
type input "1.25"
click at [1162, 175] on input "143.28" at bounding box center [1155, 162] width 93 height 31
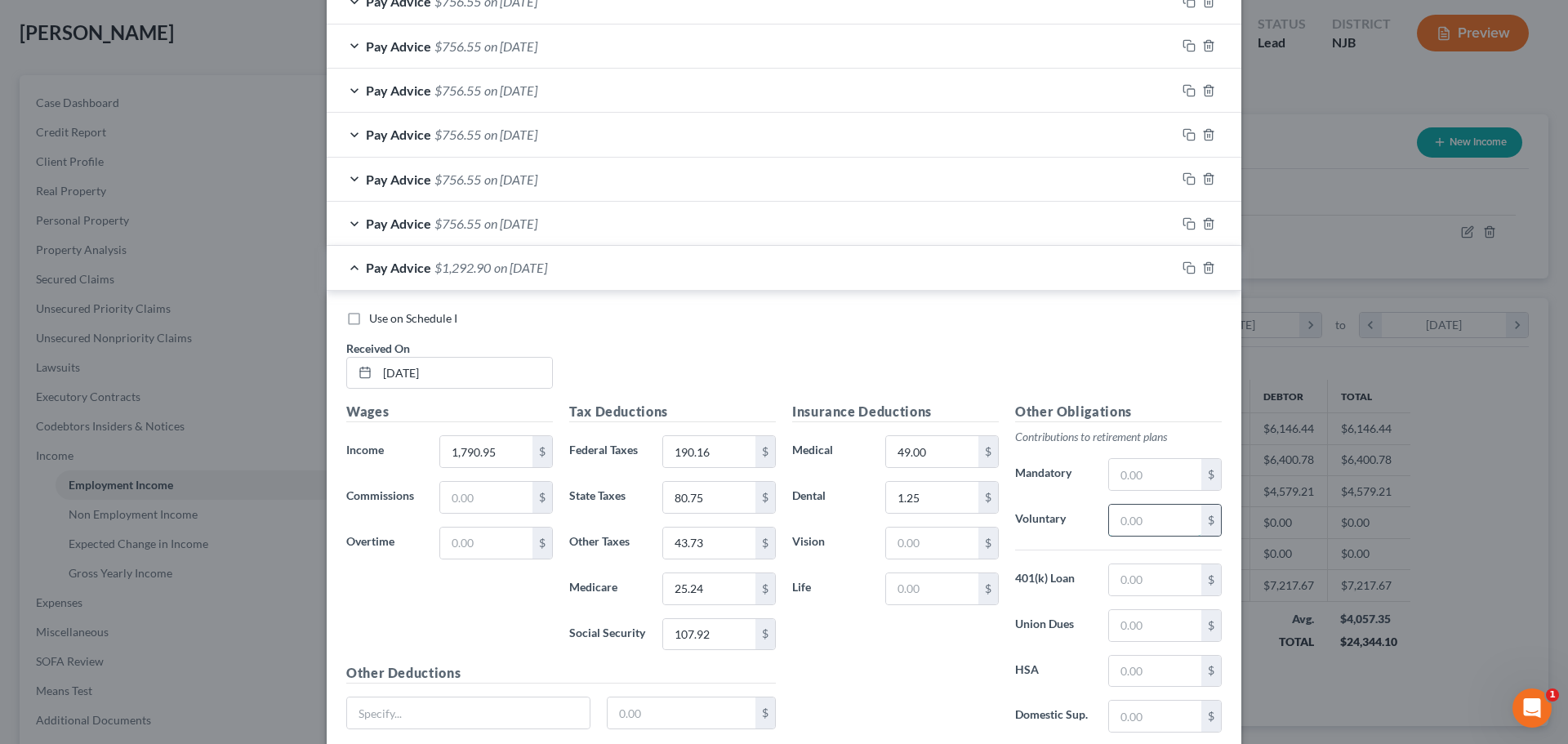
click at [1131, 516] on input "text" at bounding box center [1155, 520] width 93 height 31
paste input "143.28"
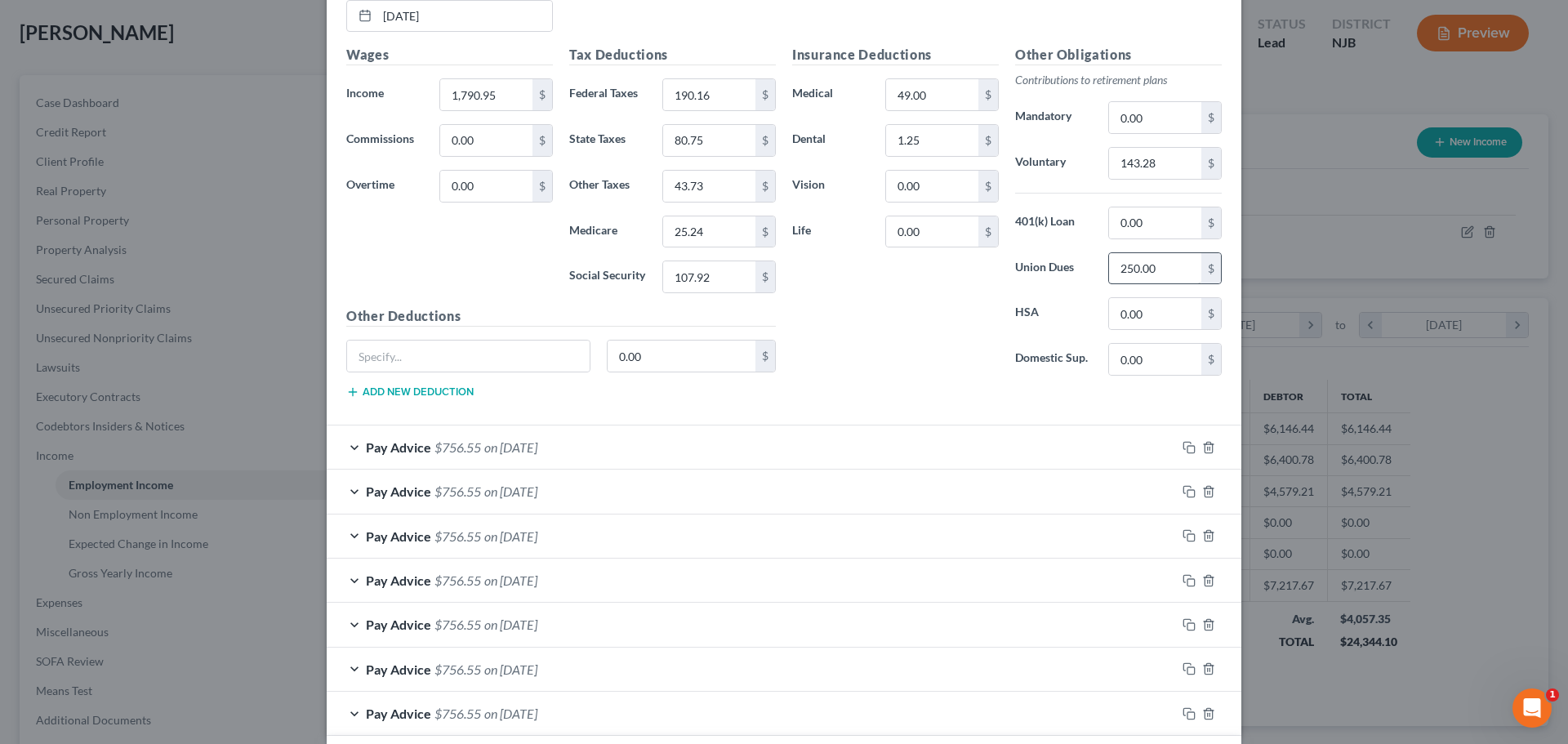
type input "143.28"
click at [1177, 270] on input "250.00" at bounding box center [1155, 268] width 93 height 31
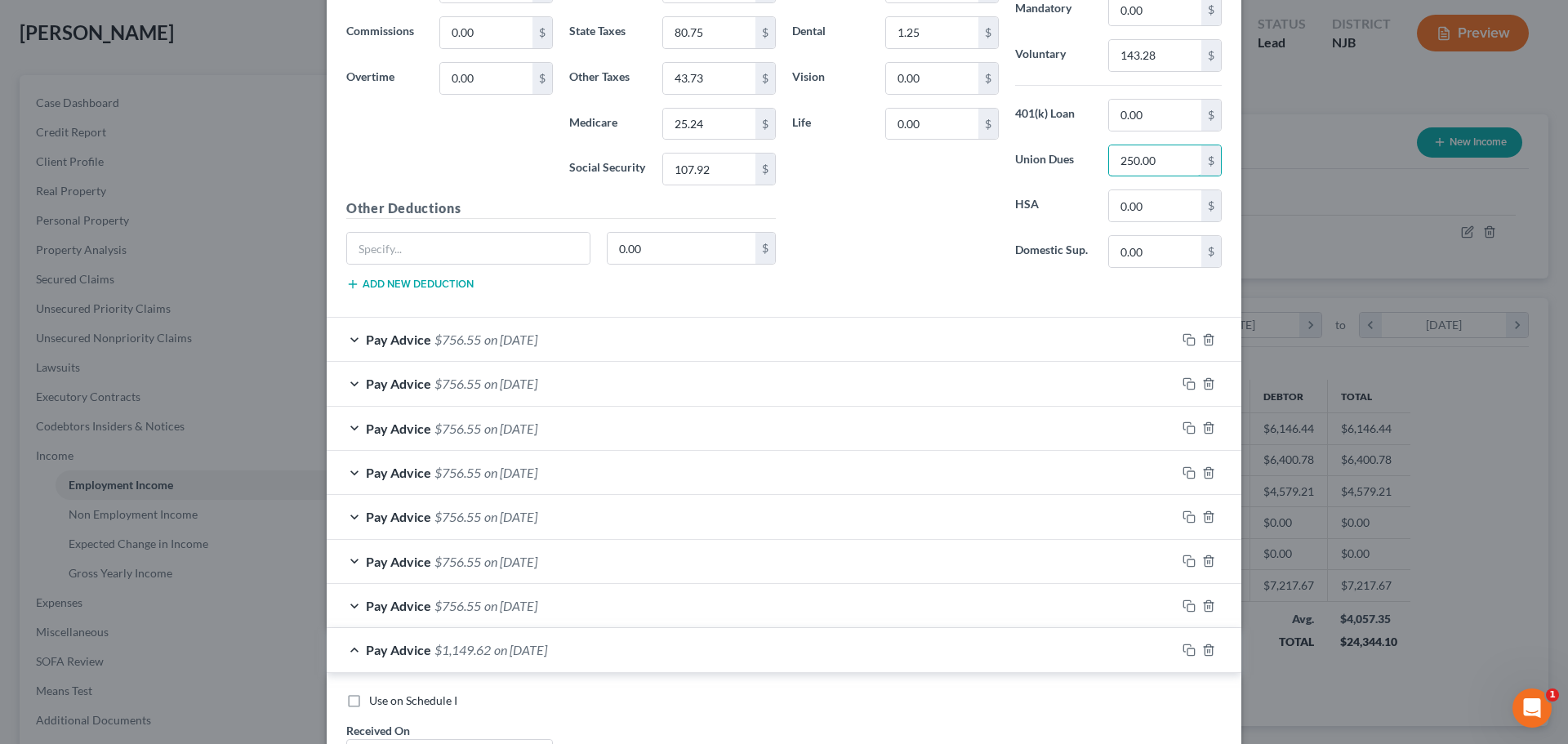
scroll to position [1470, 0]
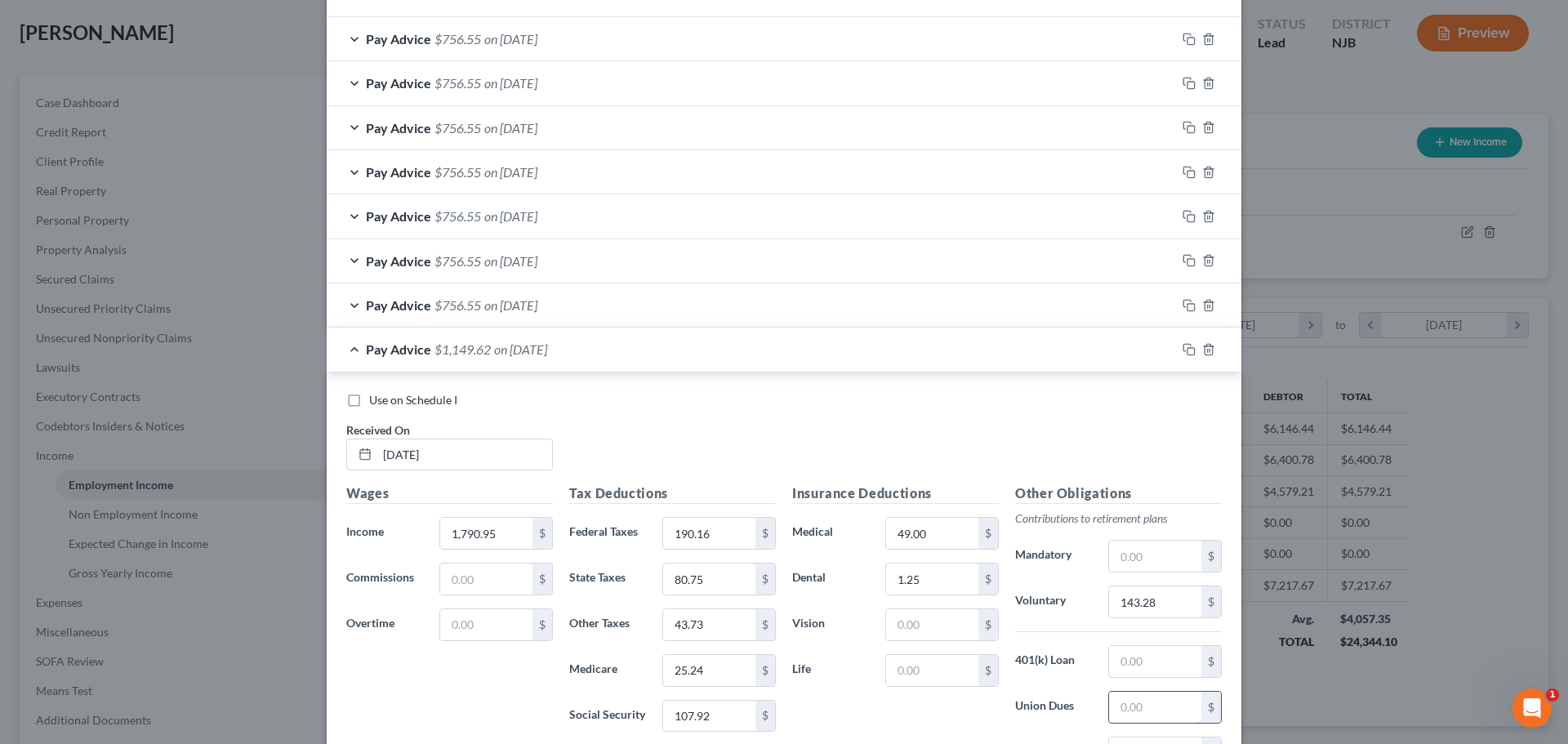
click at [1138, 697] on input "text" at bounding box center [1155, 707] width 93 height 31
paste input "250.00"
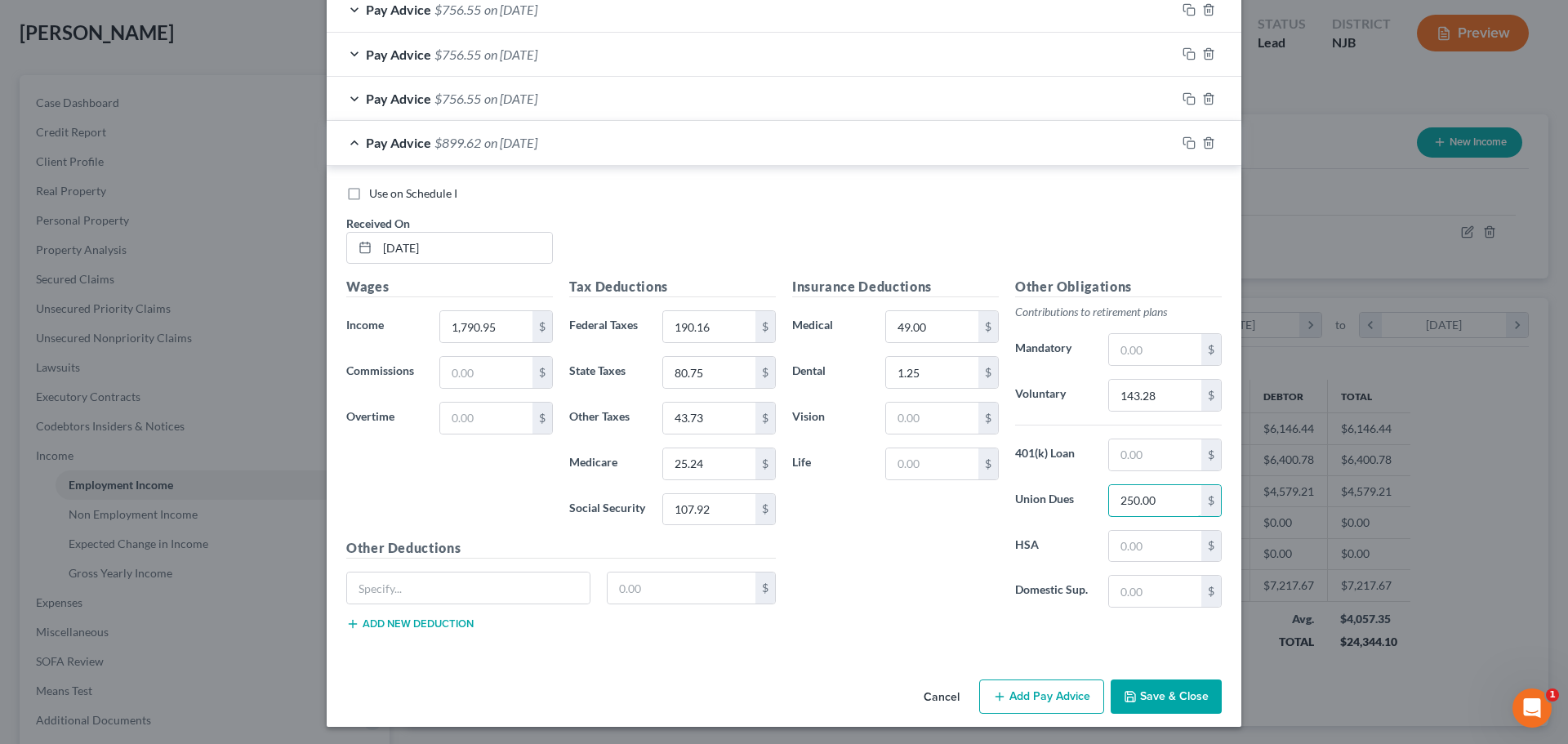
scroll to position [1680, 0]
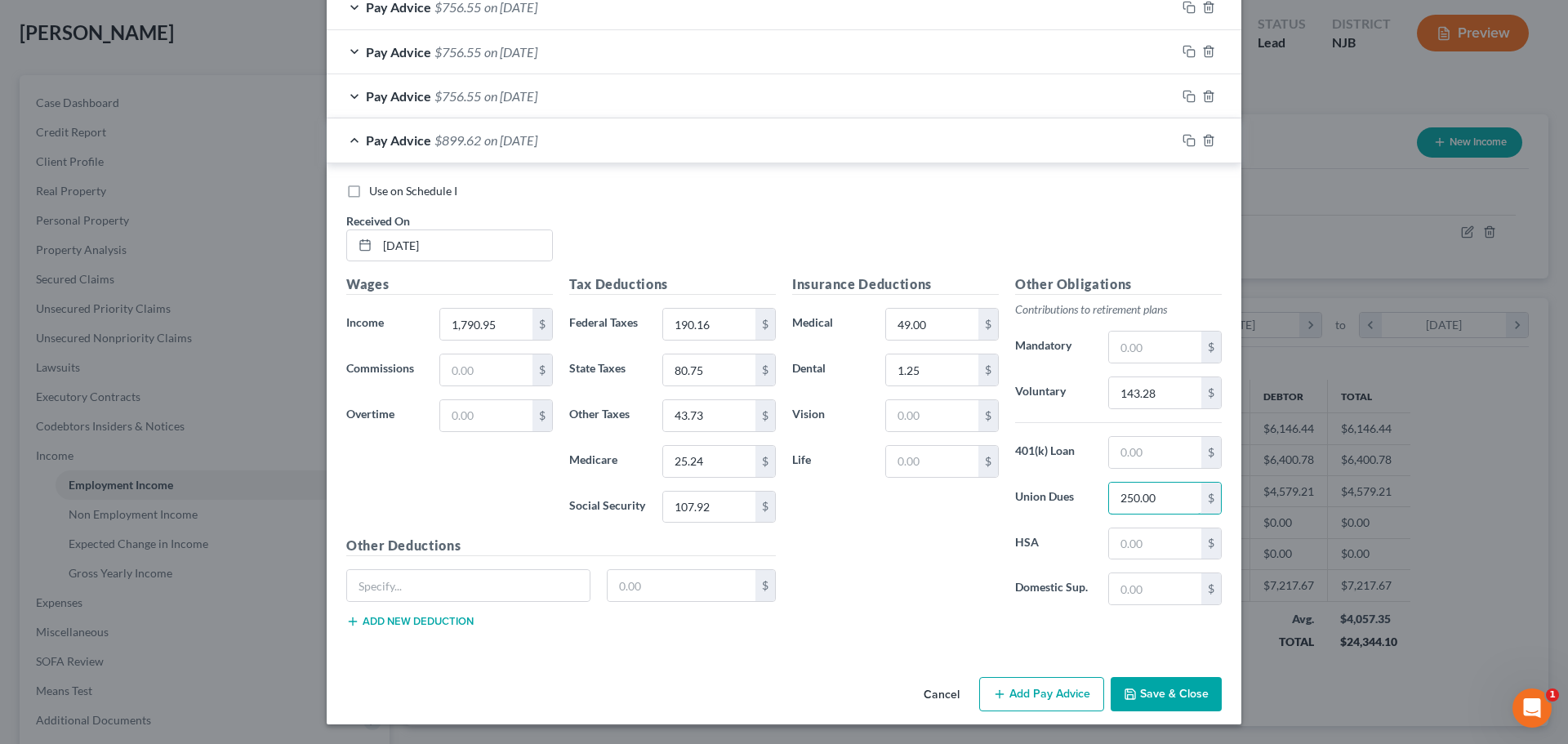
type input "250.00"
click at [1020, 693] on button "Add Pay Advice" at bounding box center [1041, 694] width 125 height 34
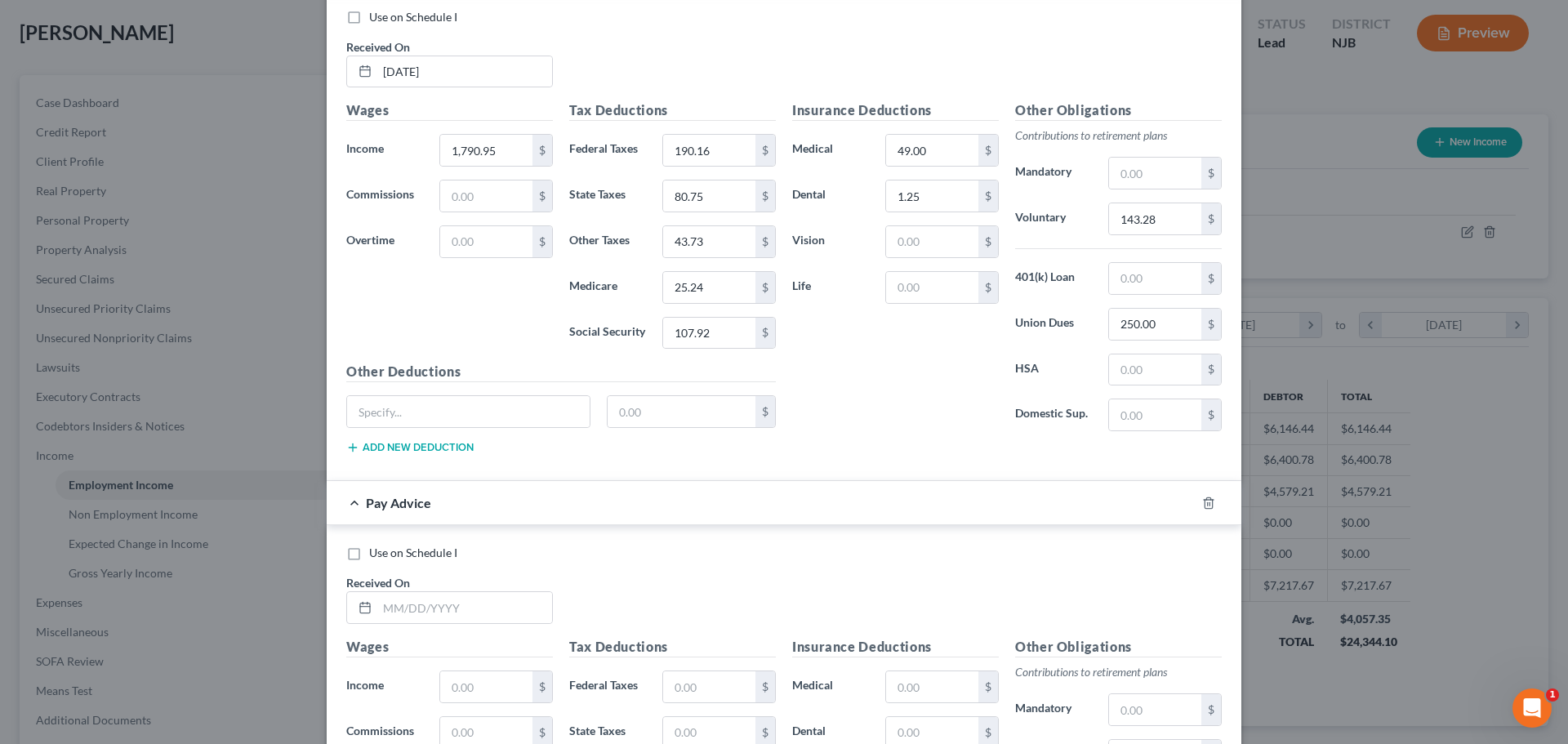
scroll to position [1925, 0]
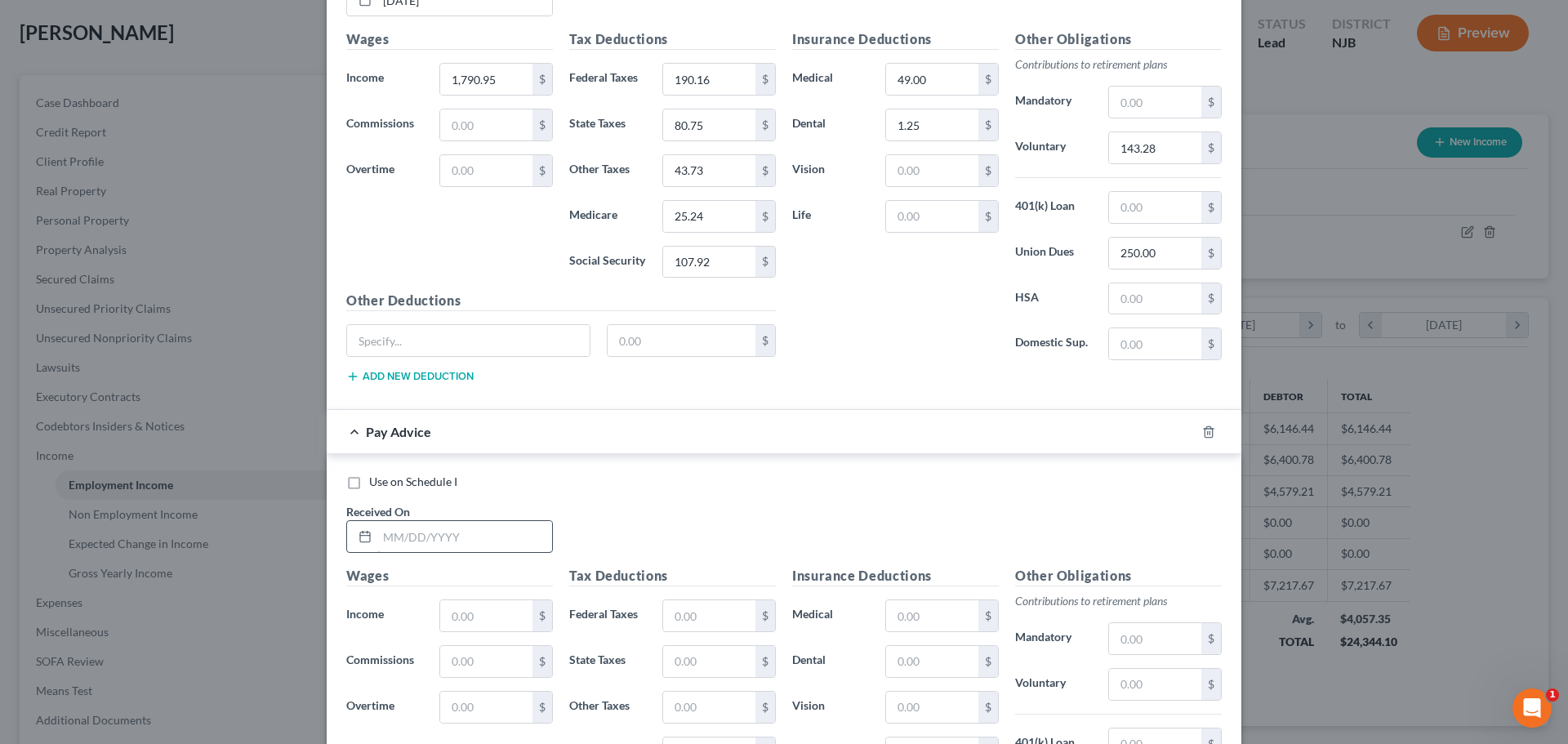
click at [476, 548] on input "text" at bounding box center [464, 536] width 175 height 31
type input "[DATE]"
click at [515, 65] on input "1,790.95" at bounding box center [486, 79] width 93 height 31
click at [478, 623] on input "text" at bounding box center [486, 615] width 93 height 31
paste input "1,790.95"
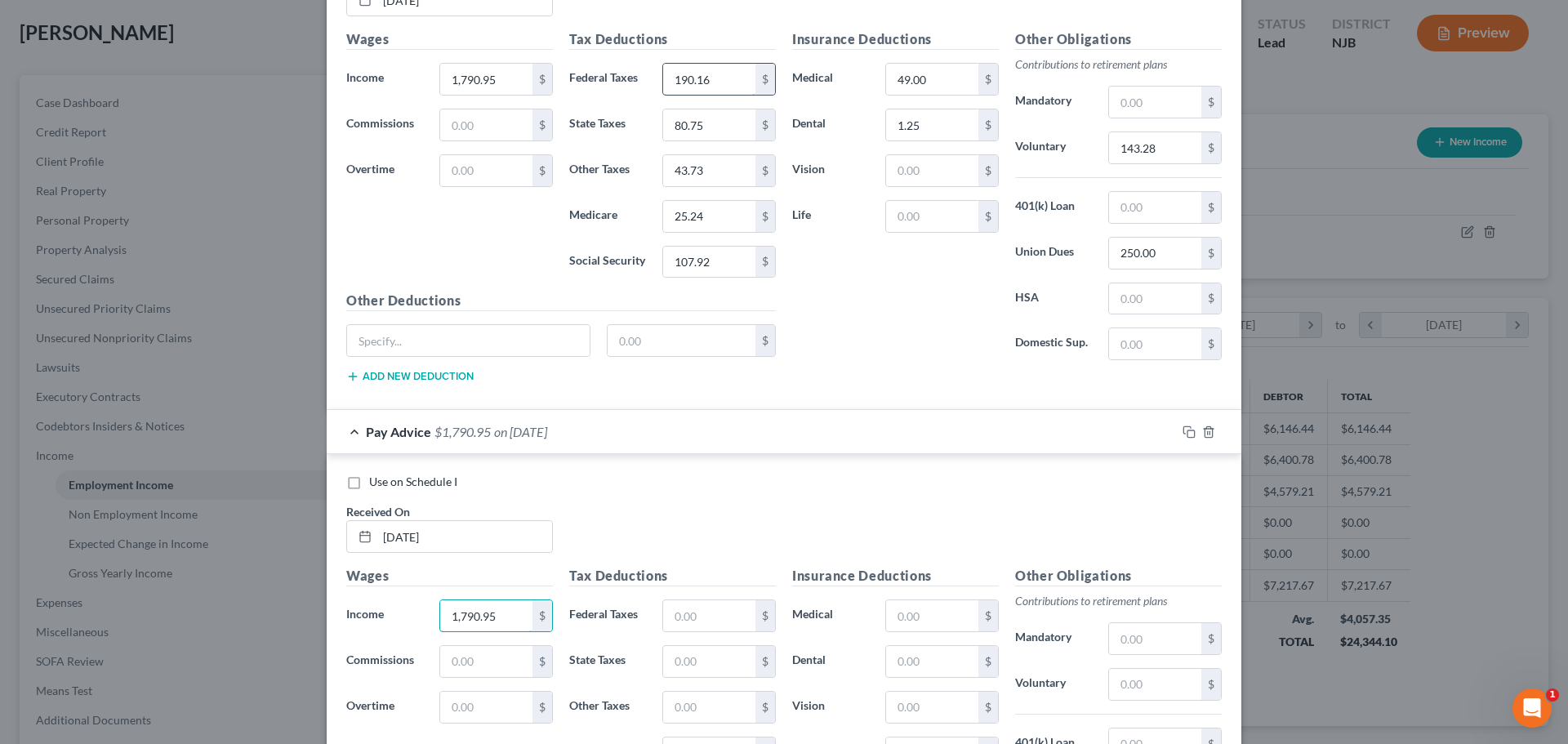
type input "1,790.95"
click at [723, 88] on input "190.16" at bounding box center [709, 79] width 93 height 31
click at [709, 619] on input "text" at bounding box center [709, 615] width 93 height 31
paste input "190.16"
type input "190.16"
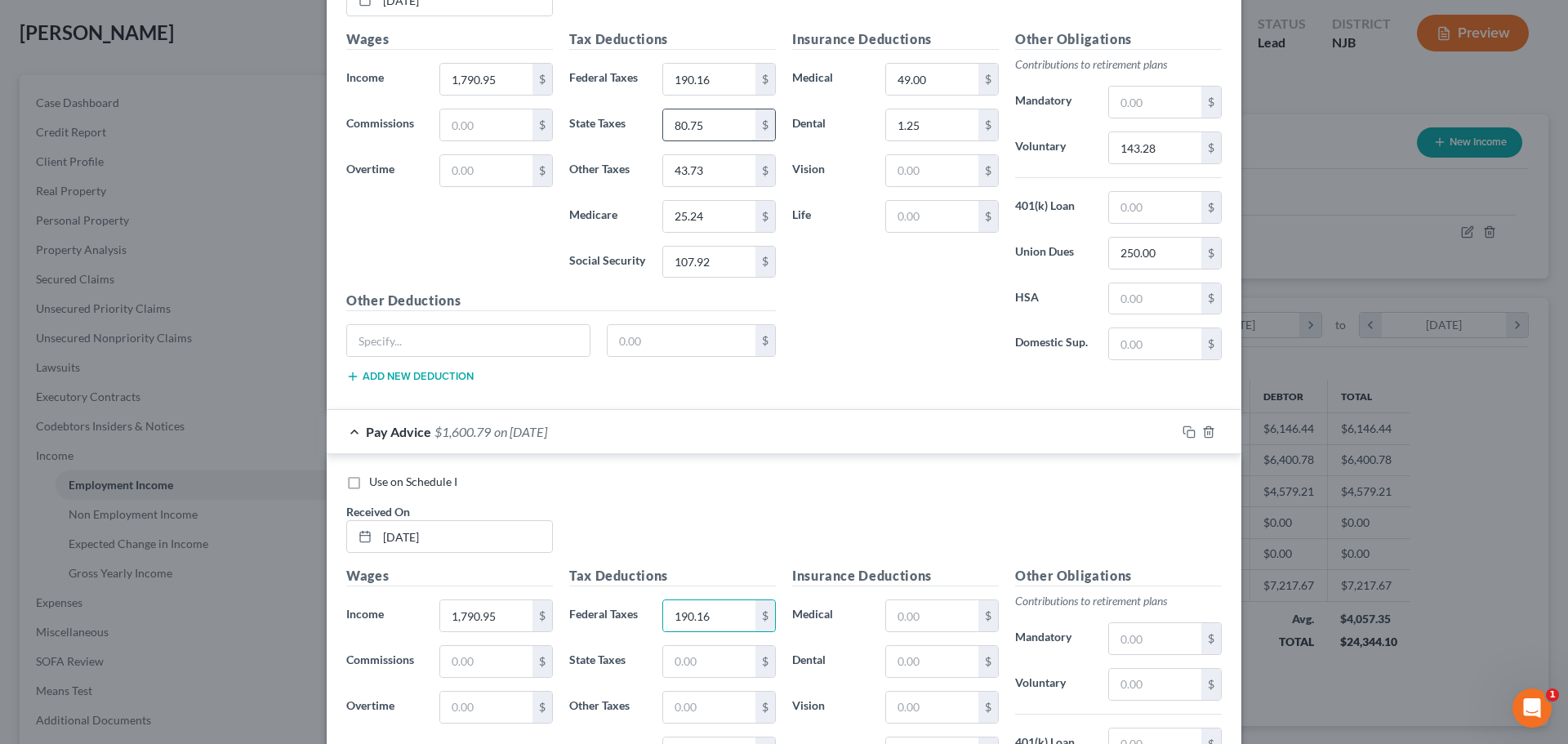
click at [724, 126] on input "80.75" at bounding box center [709, 124] width 93 height 31
click at [696, 673] on input "text" at bounding box center [709, 661] width 93 height 31
paste input "80.75"
type input "80.75"
click at [716, 180] on input "43.73" at bounding box center [709, 170] width 93 height 31
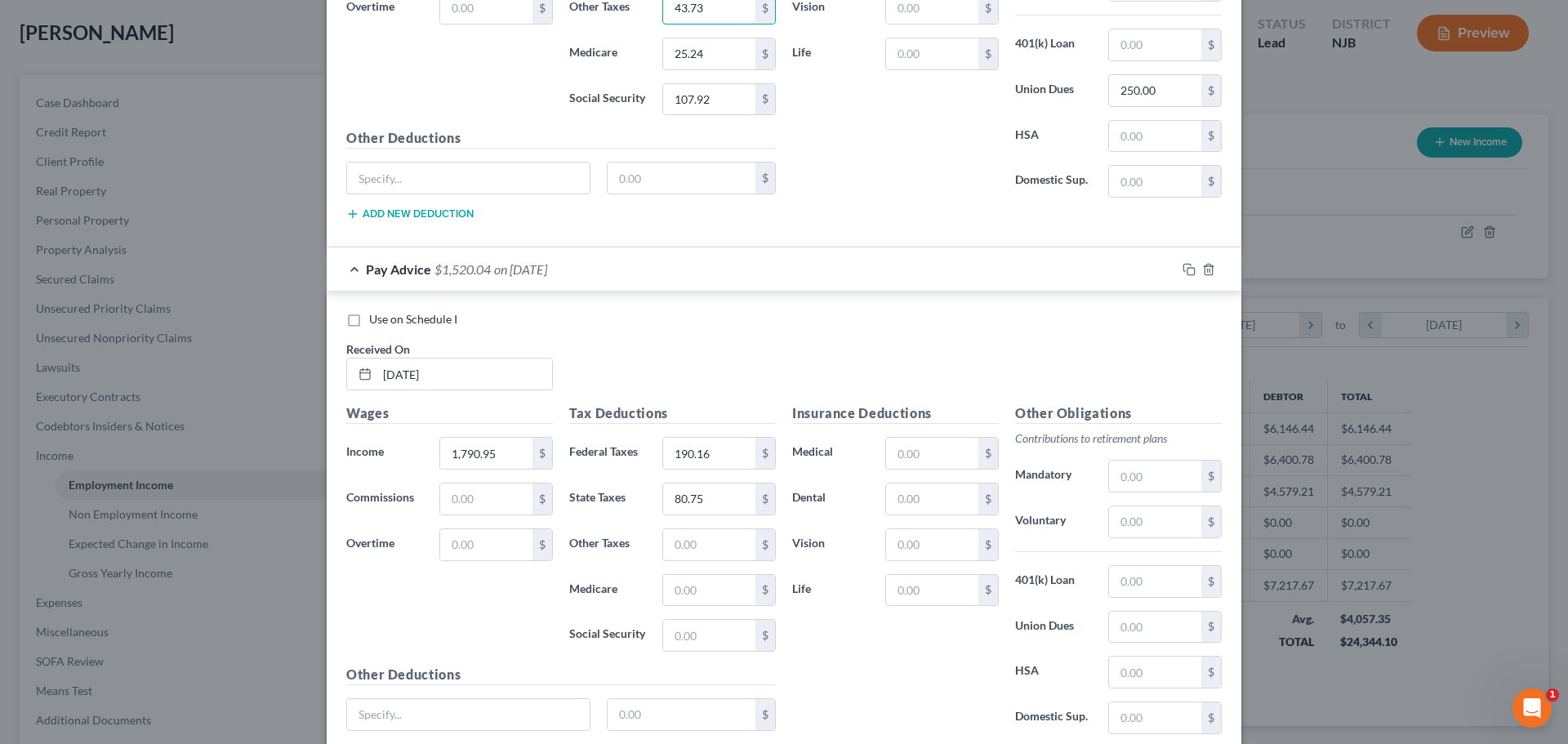
scroll to position [2088, 0]
click at [707, 552] on input "text" at bounding box center [709, 544] width 93 height 31
paste input "43.73"
type input "43.73"
click at [711, 56] on input "25.24" at bounding box center [709, 53] width 93 height 31
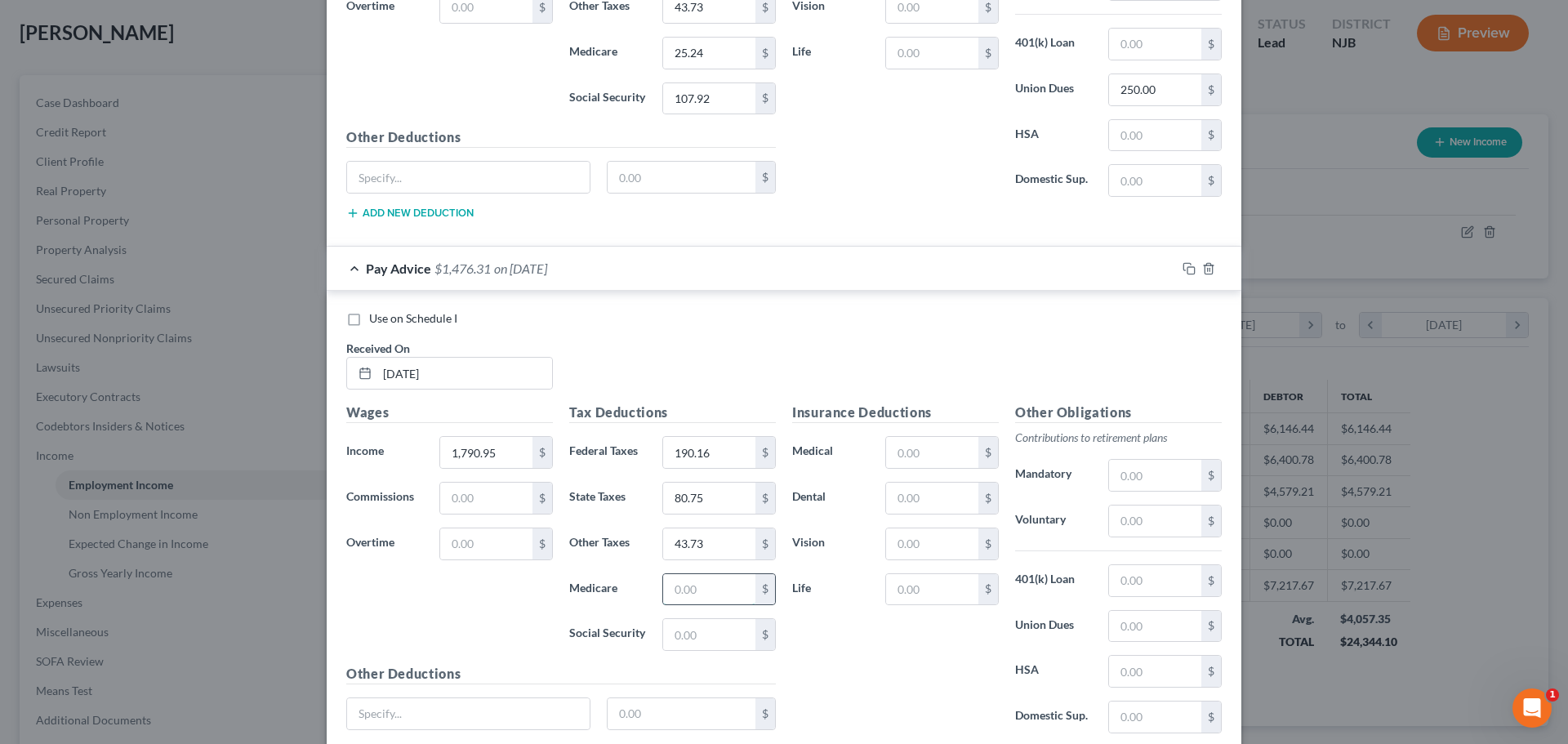
click at [722, 578] on input "text" at bounding box center [709, 589] width 93 height 31
paste input "25.24"
type input "25.24"
click at [716, 99] on input "107.92" at bounding box center [709, 98] width 93 height 31
click at [709, 631] on input "text" at bounding box center [709, 634] width 93 height 31
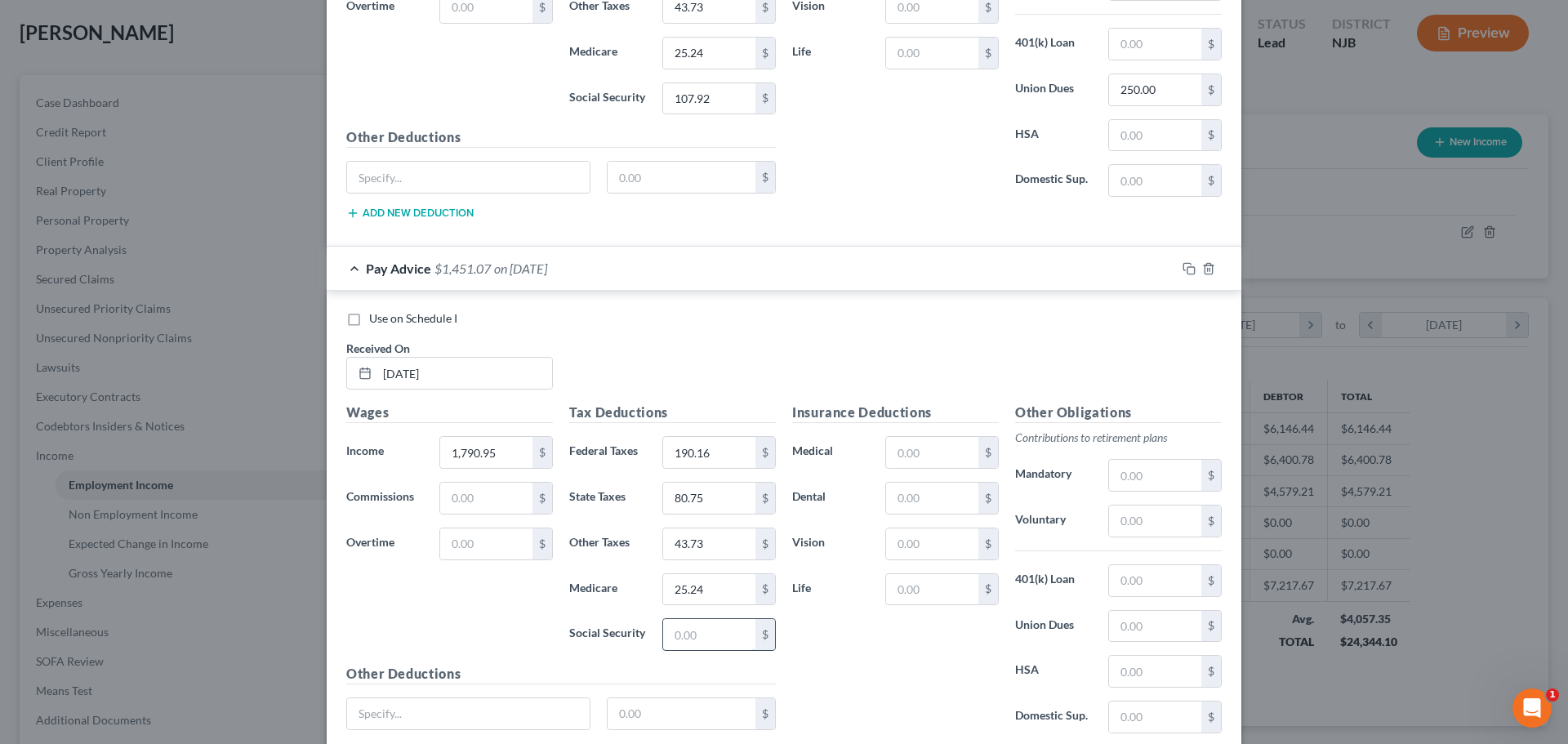
paste input "107.92"
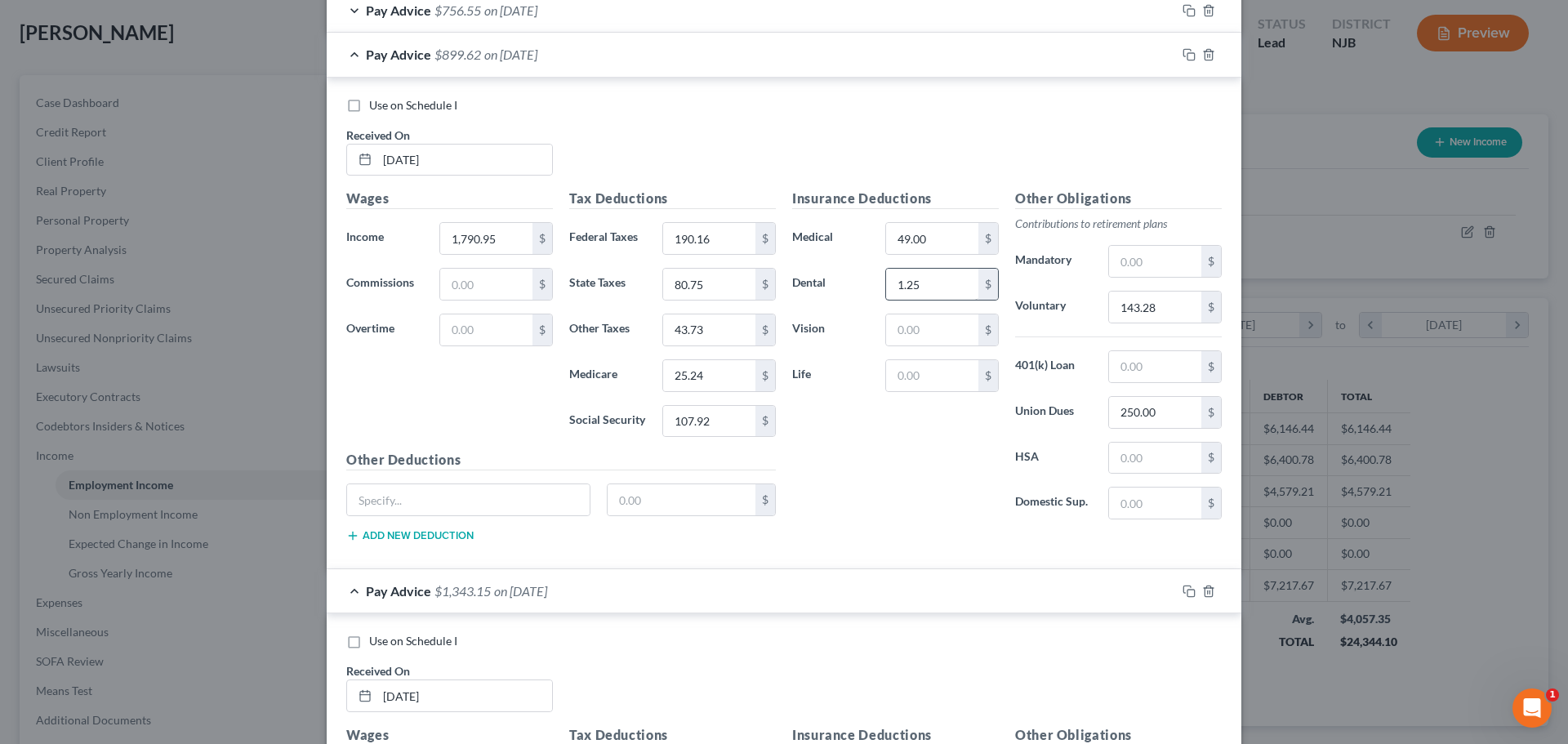
scroll to position [1762, 0]
type input "107.92"
click at [924, 237] on input "49.00" at bounding box center [932, 242] width 93 height 31
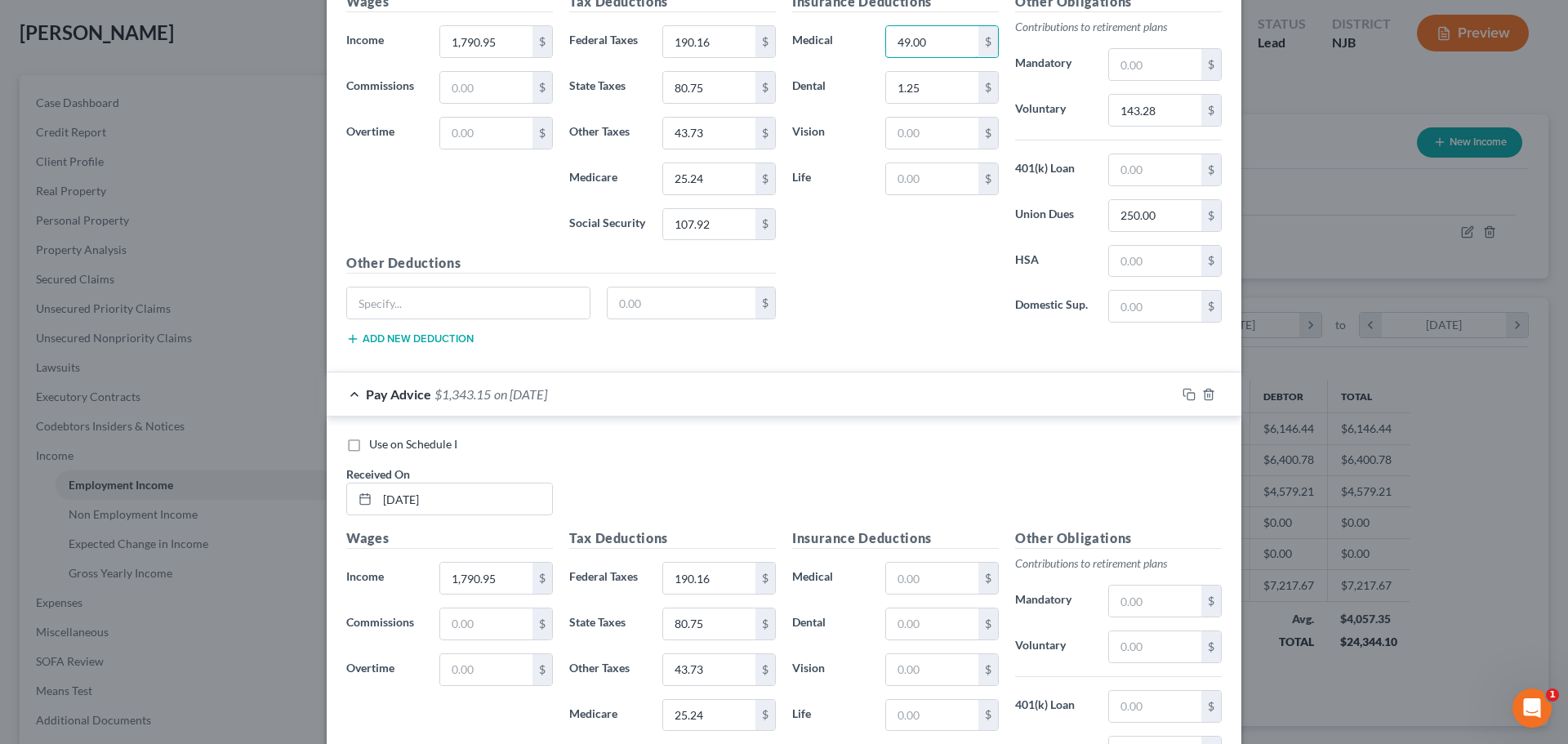
scroll to position [2006, 0]
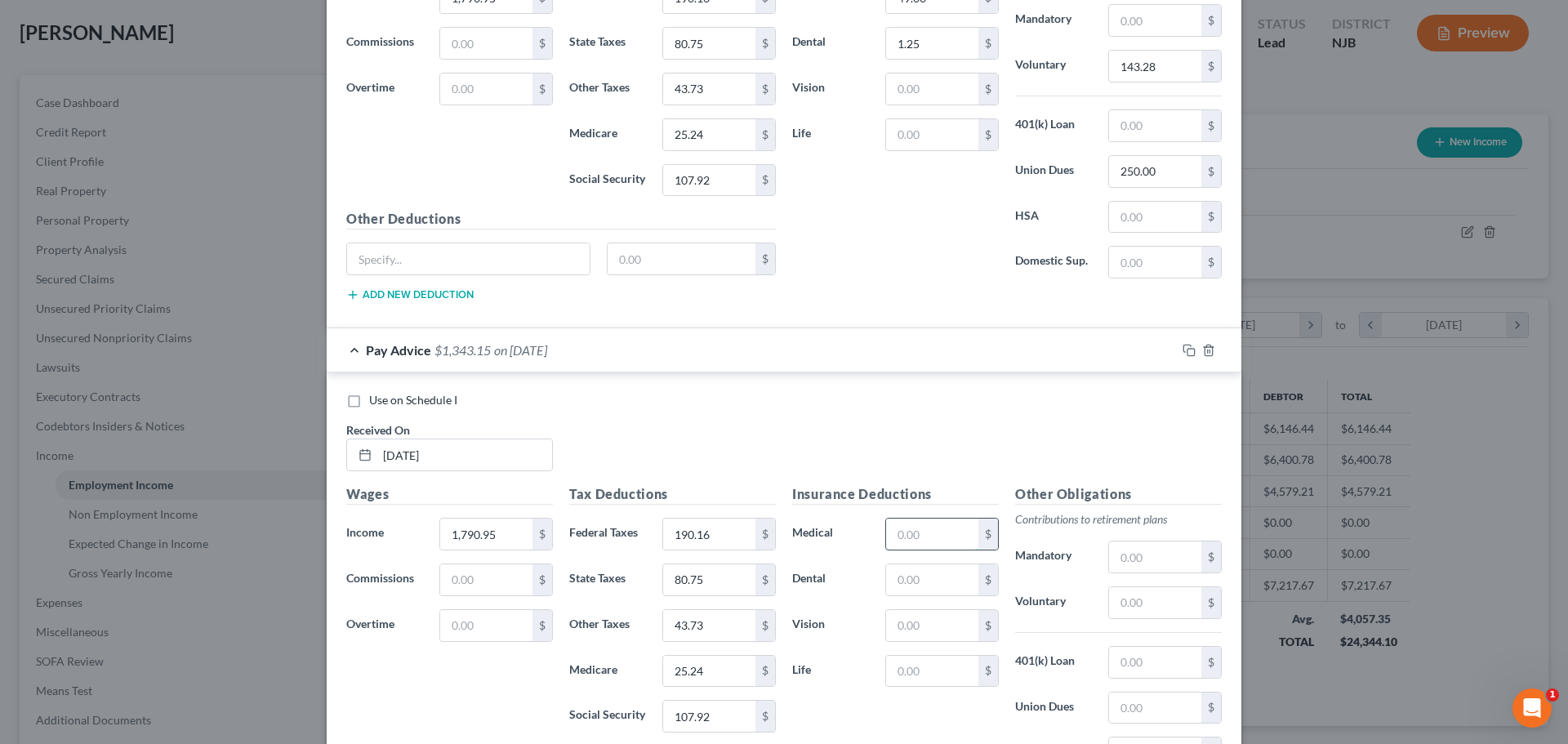
click at [904, 526] on input "text" at bounding box center [932, 534] width 93 height 31
paste input "49.00"
type input "49.00"
click at [922, 49] on input "1.25" at bounding box center [932, 42] width 93 height 31
click at [901, 564] on input "text" at bounding box center [932, 579] width 93 height 31
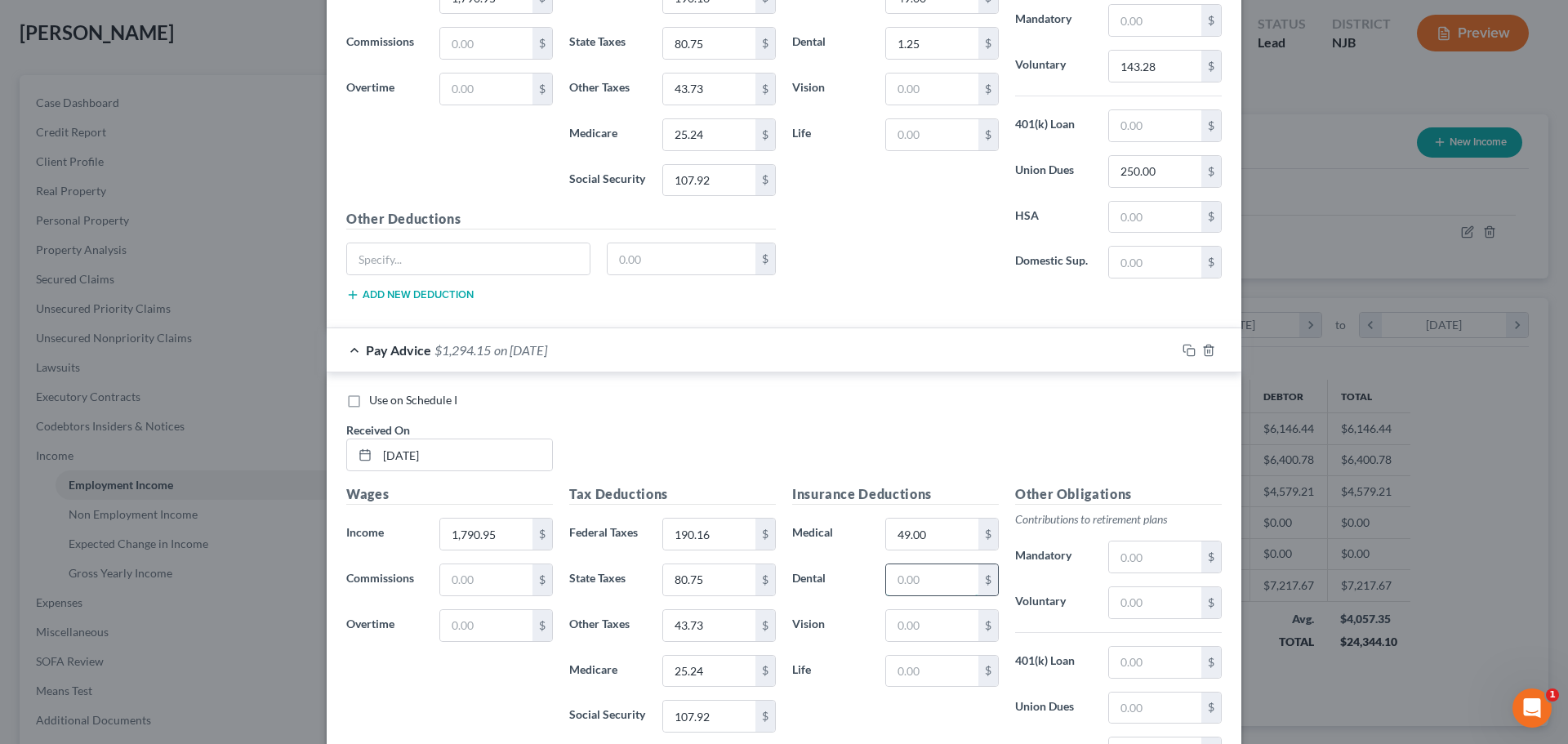
paste input "1.25"
type input "1.25"
click at [1160, 60] on input "143.28" at bounding box center [1155, 65] width 93 height 31
click at [1164, 609] on input "text" at bounding box center [1155, 602] width 93 height 31
paste input "143.28"
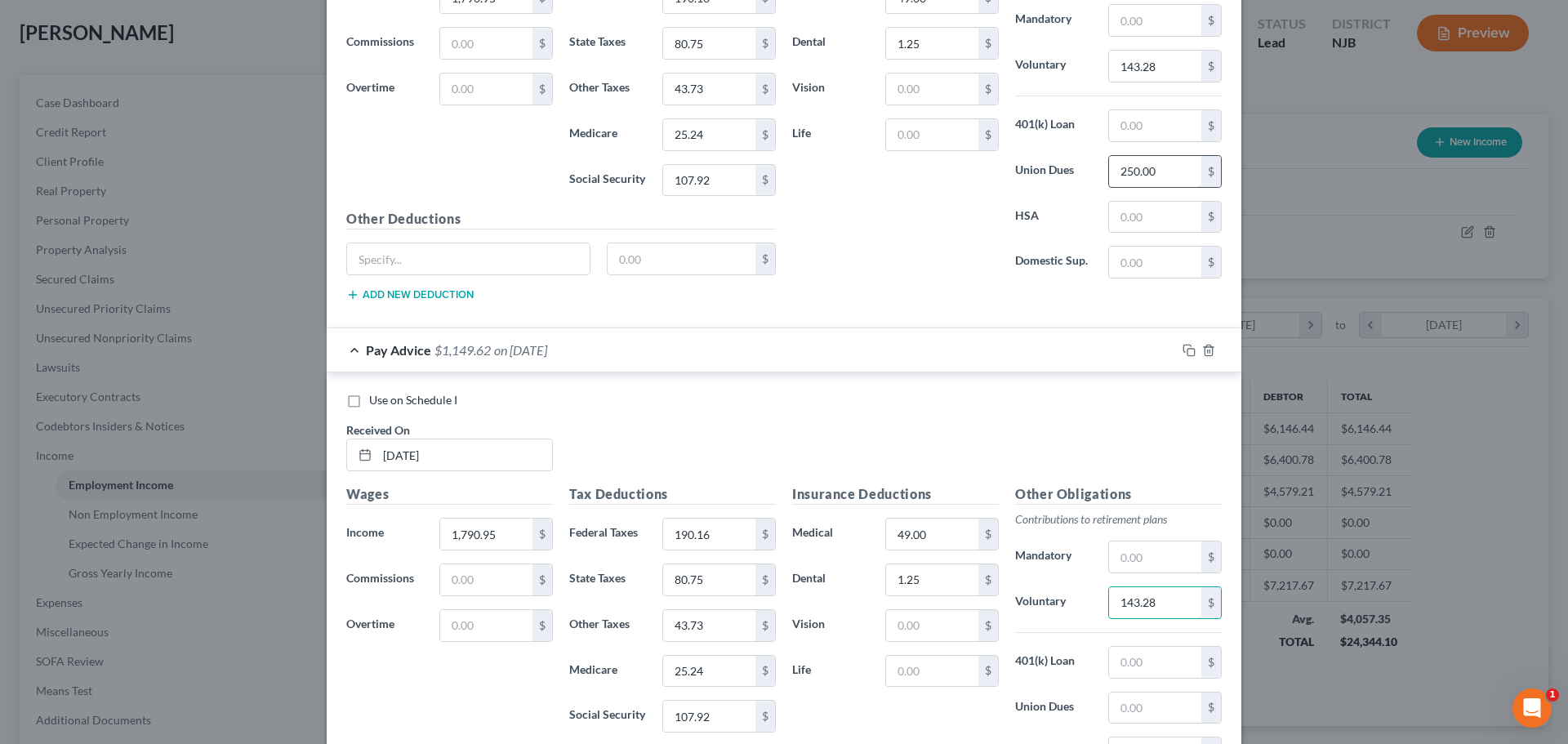
type input "143.28"
click at [1164, 184] on input "250.00" at bounding box center [1155, 171] width 93 height 31
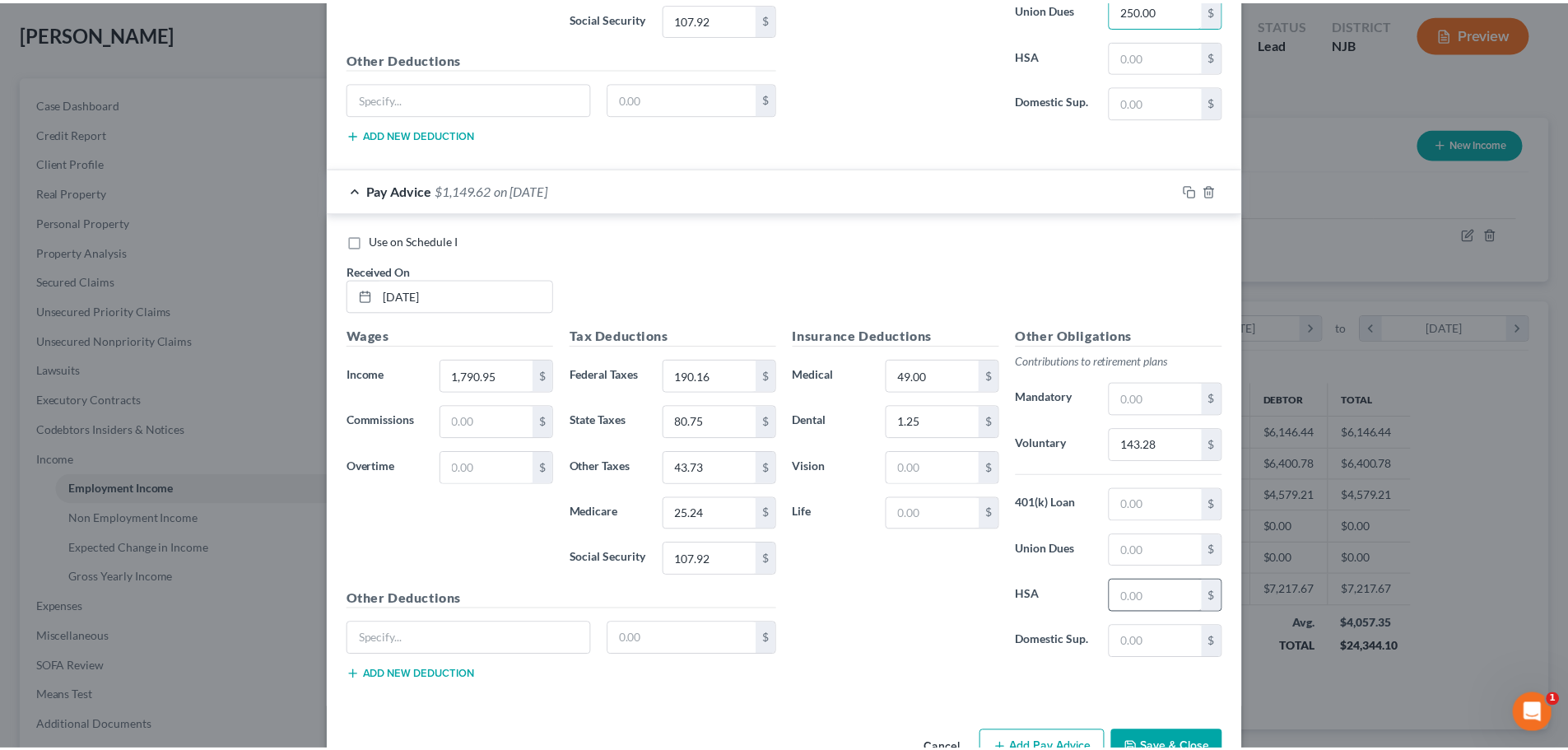
scroll to position [2188, 0]
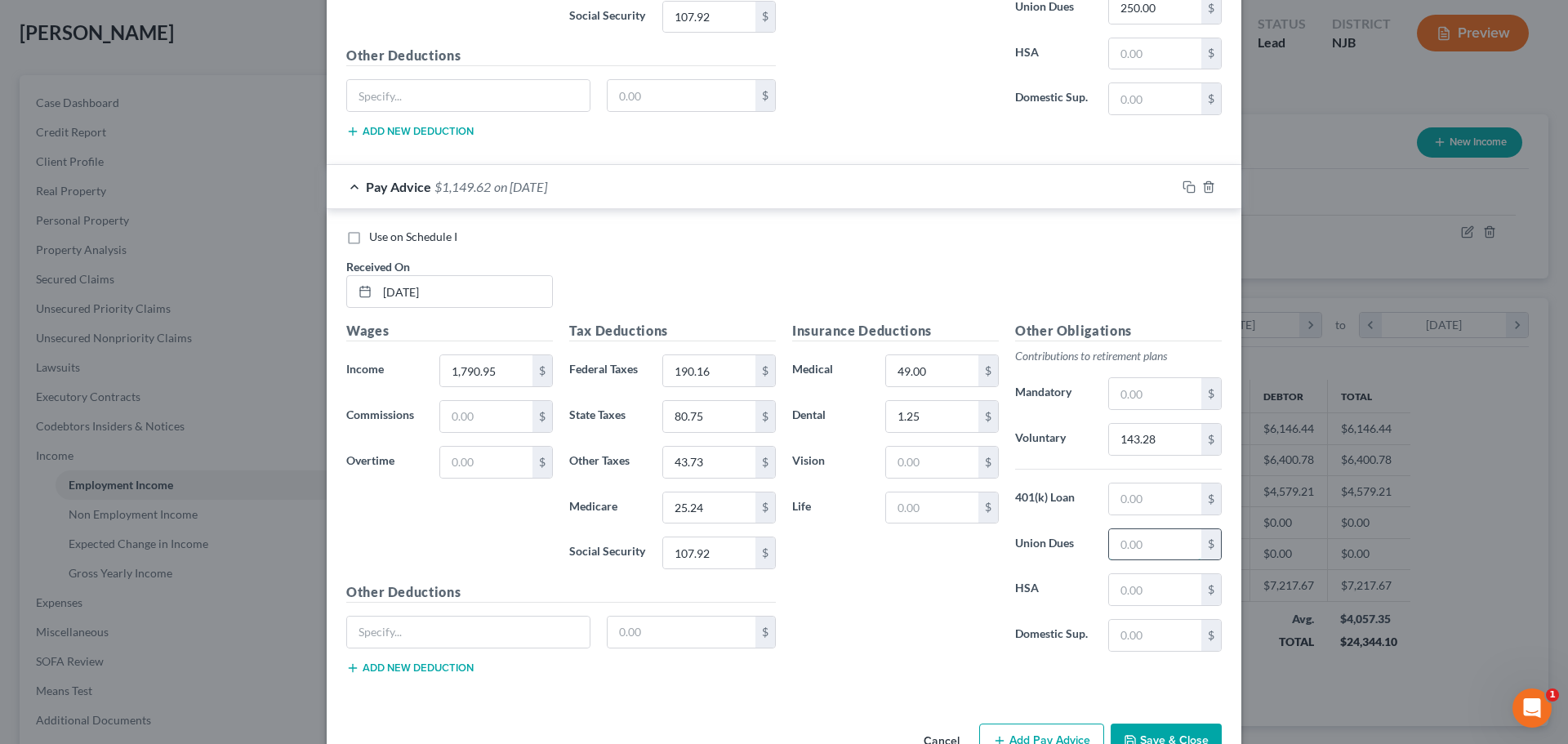
click at [1129, 542] on input "text" at bounding box center [1155, 545] width 93 height 31
paste input "250.00"
type input "250.00"
click at [1170, 737] on button "Save & Close" at bounding box center [1166, 740] width 111 height 34
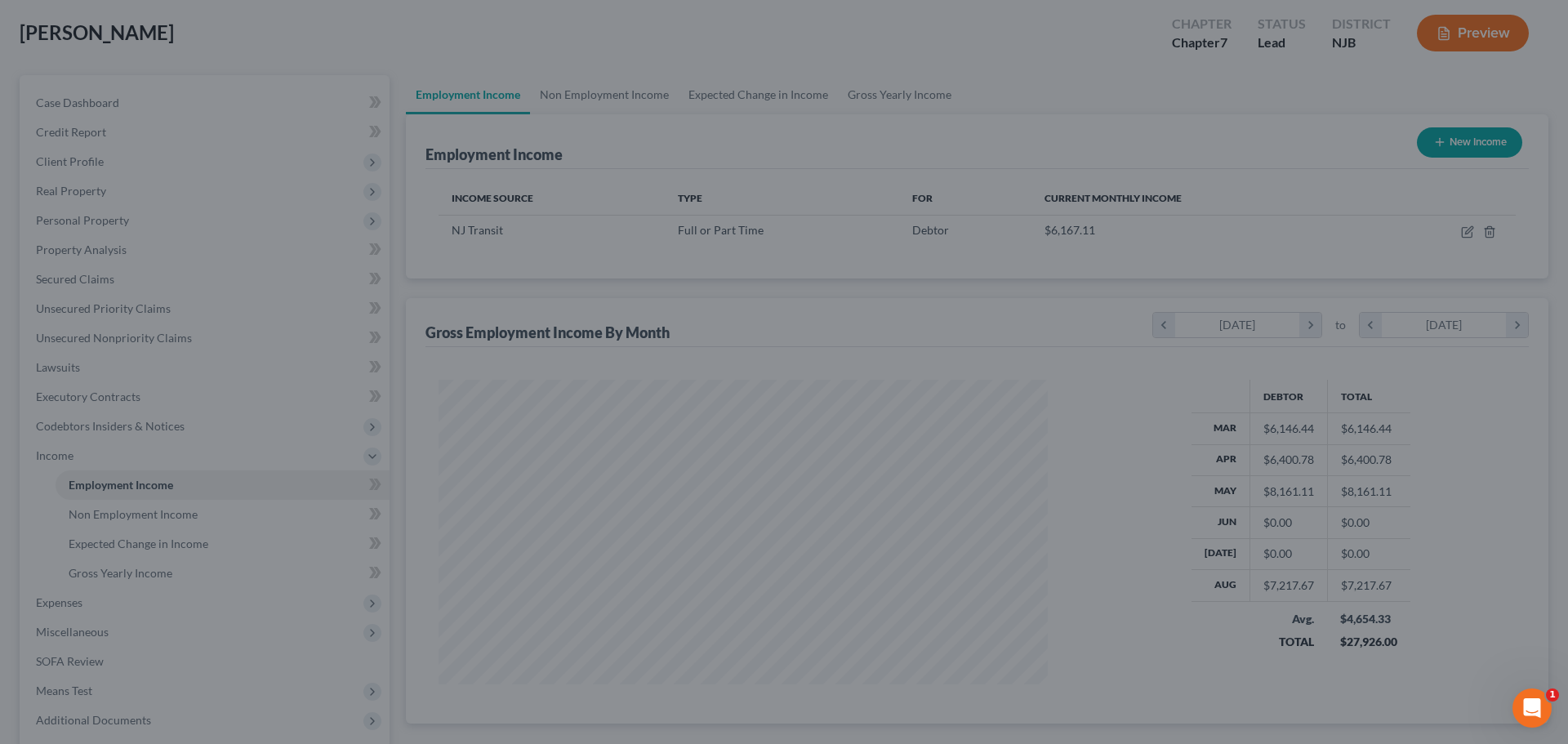
scroll to position [816341, 815841]
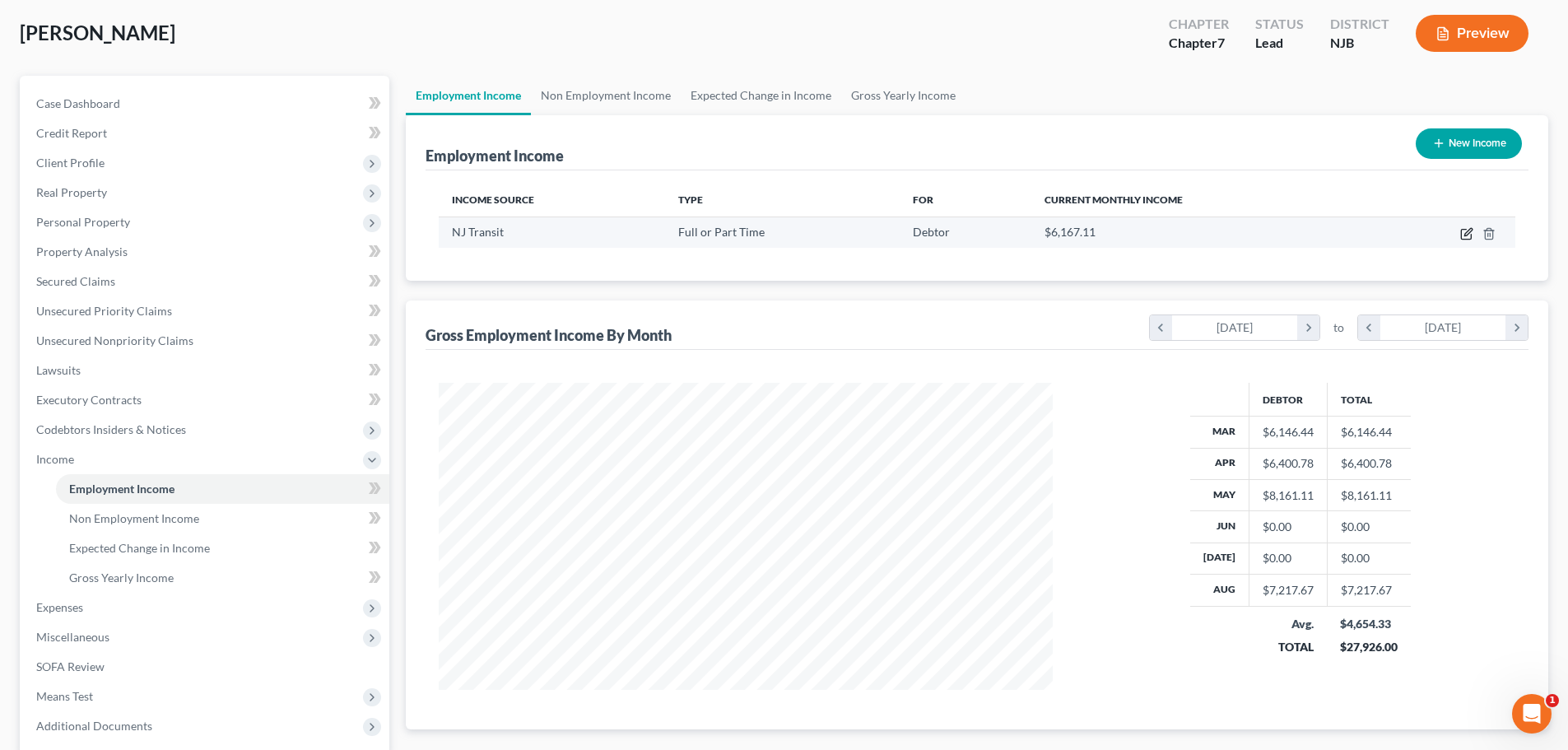
click at [1461, 229] on icon "button" at bounding box center [1467, 233] width 13 height 13
select select "0"
select select "33"
select select "3"
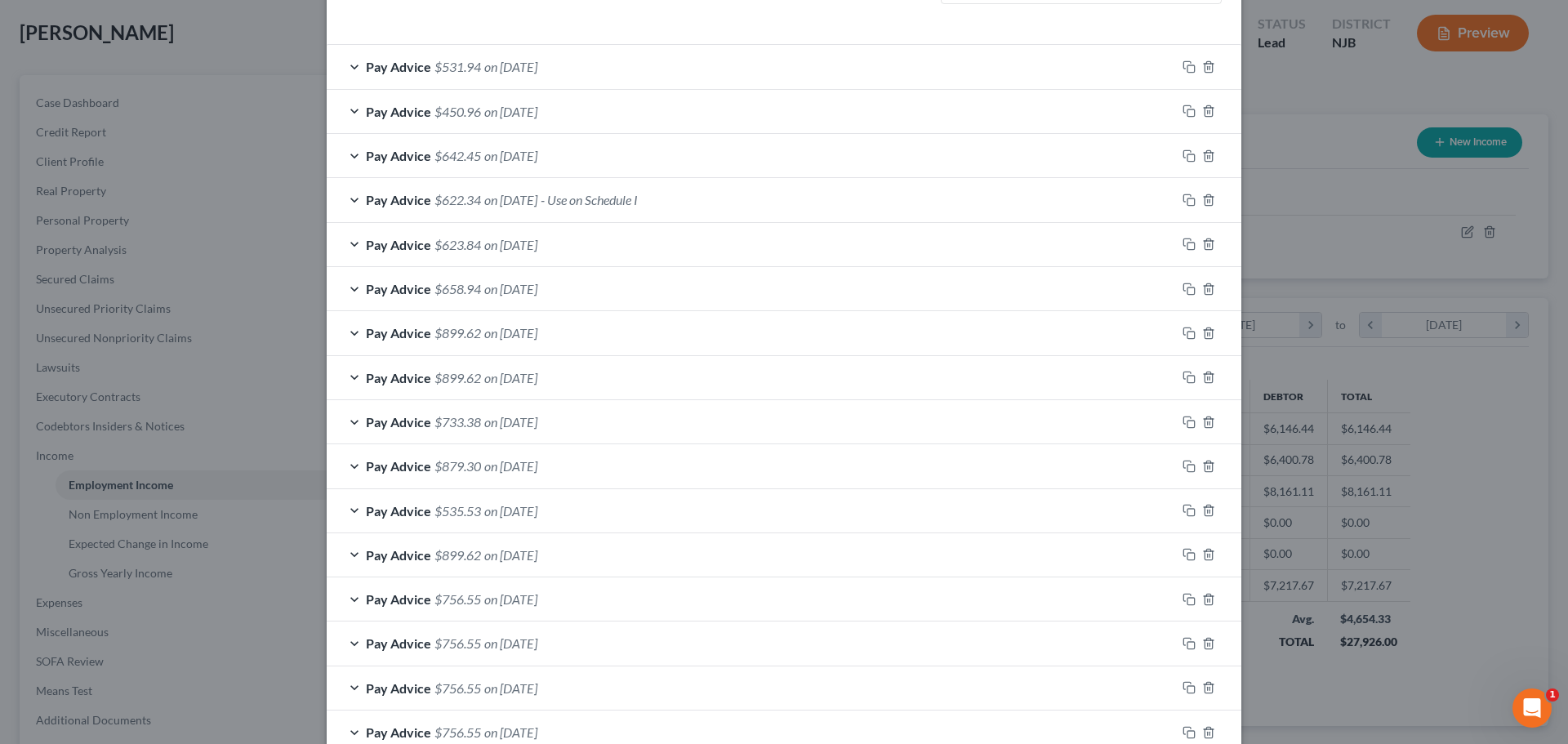
scroll to position [414, 0]
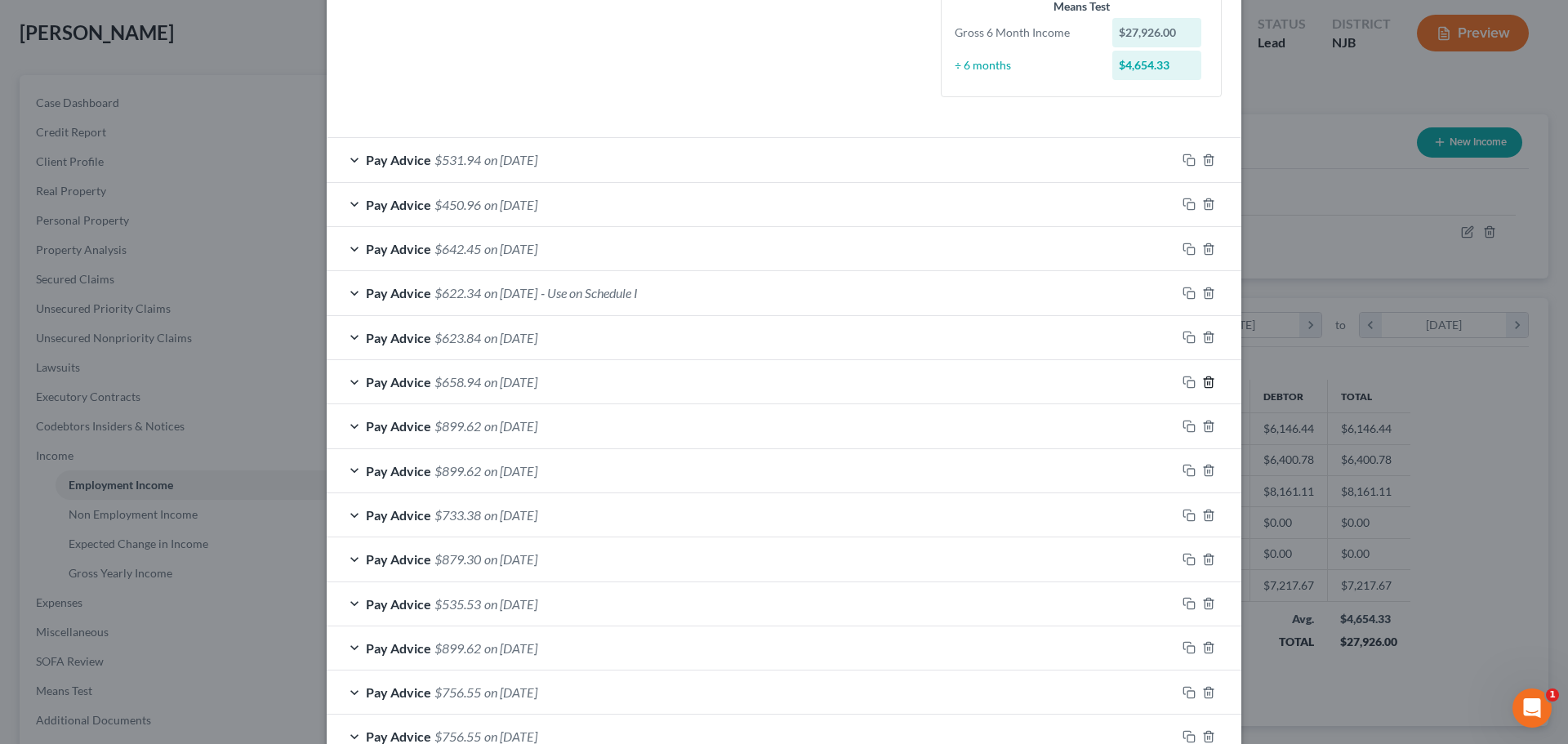
drag, startPoint x: 1204, startPoint y: 380, endPoint x: 775, endPoint y: 169, distance: 478.1
click at [1204, 380] on icon "button" at bounding box center [1208, 382] width 13 height 13
click at [1204, 291] on icon "button" at bounding box center [1208, 293] width 7 height 11
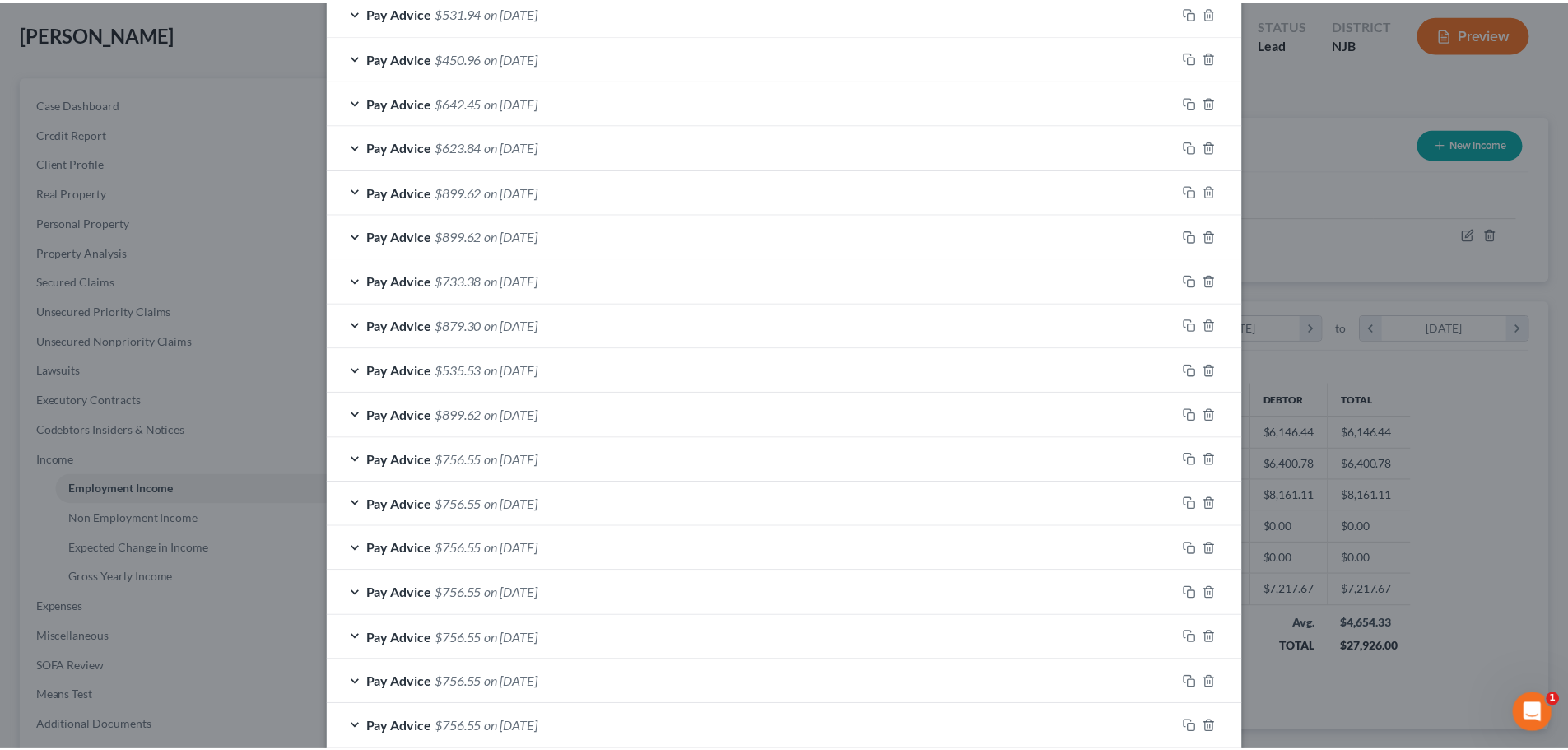
scroll to position [657, 0]
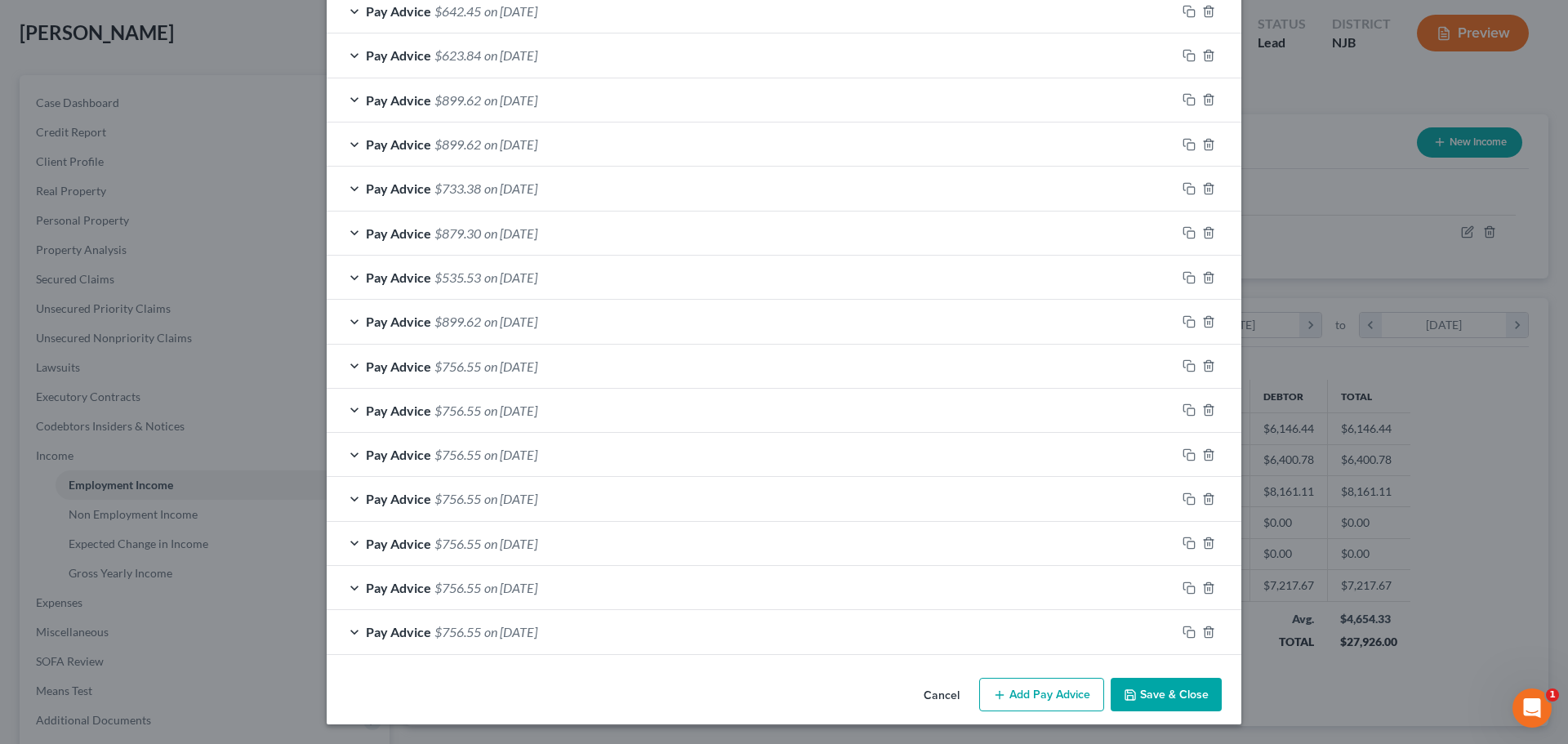
click at [1155, 683] on button "Save & Close" at bounding box center [1166, 695] width 111 height 34
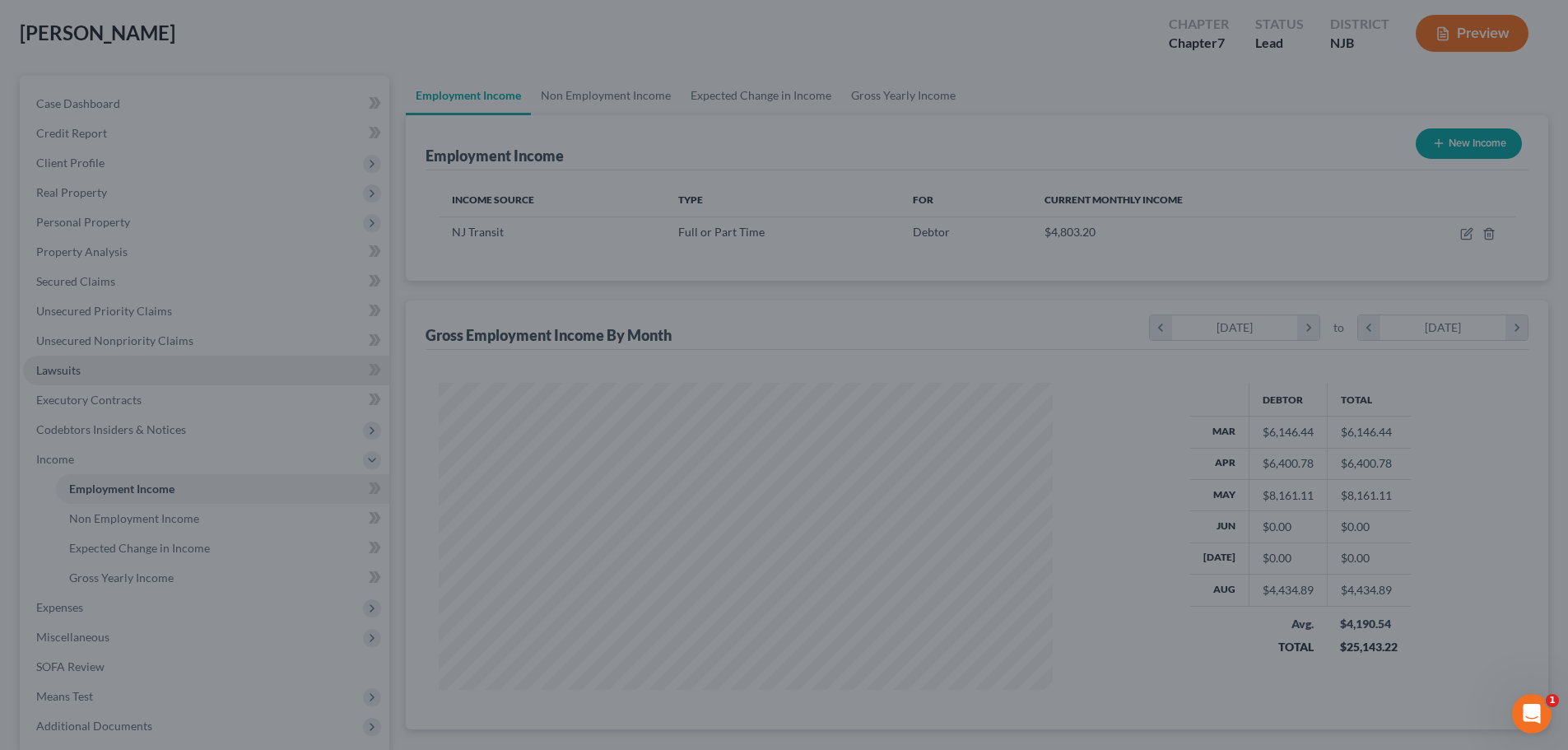
scroll to position [822924, 822320]
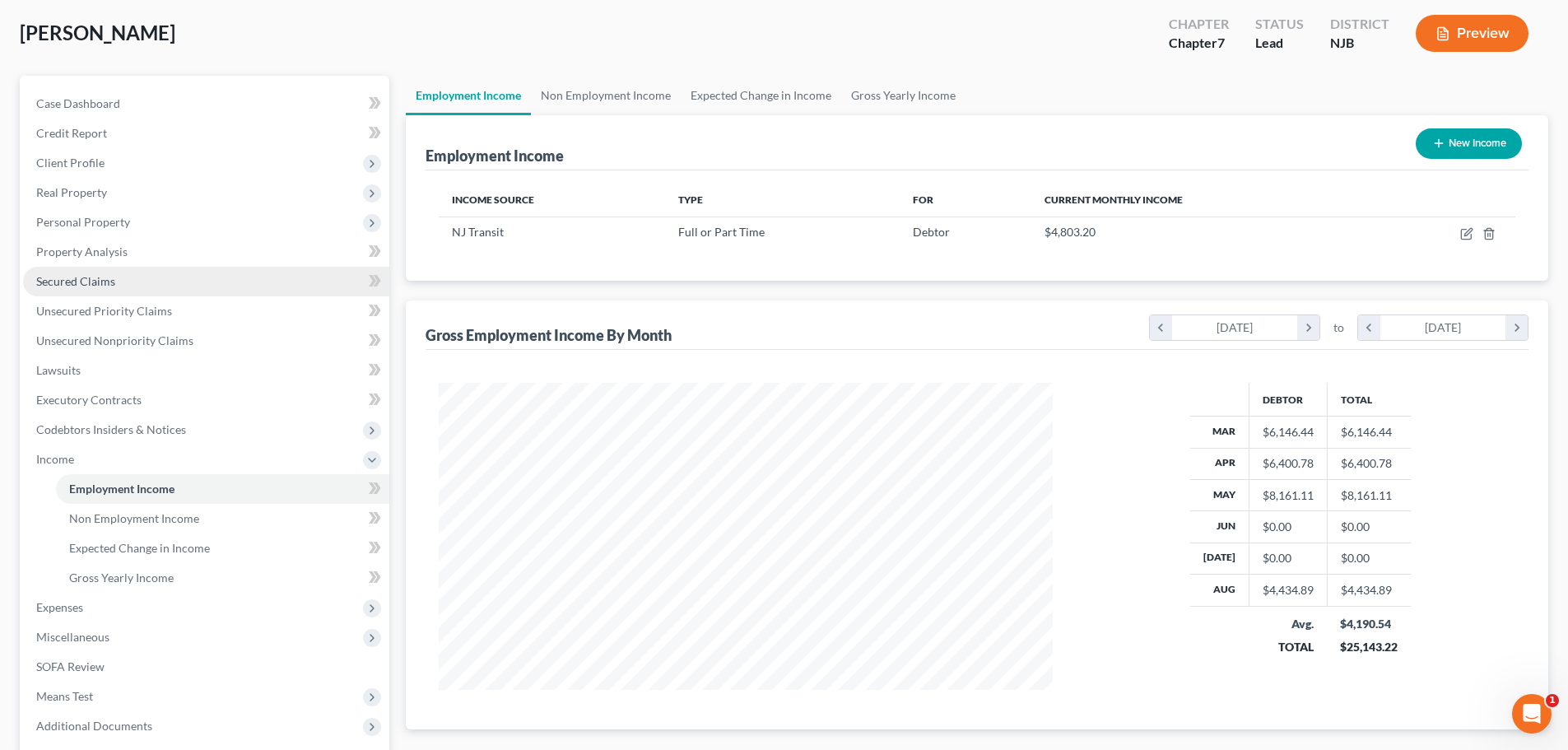
click at [126, 285] on link "Secured Claims" at bounding box center [206, 281] width 366 height 29
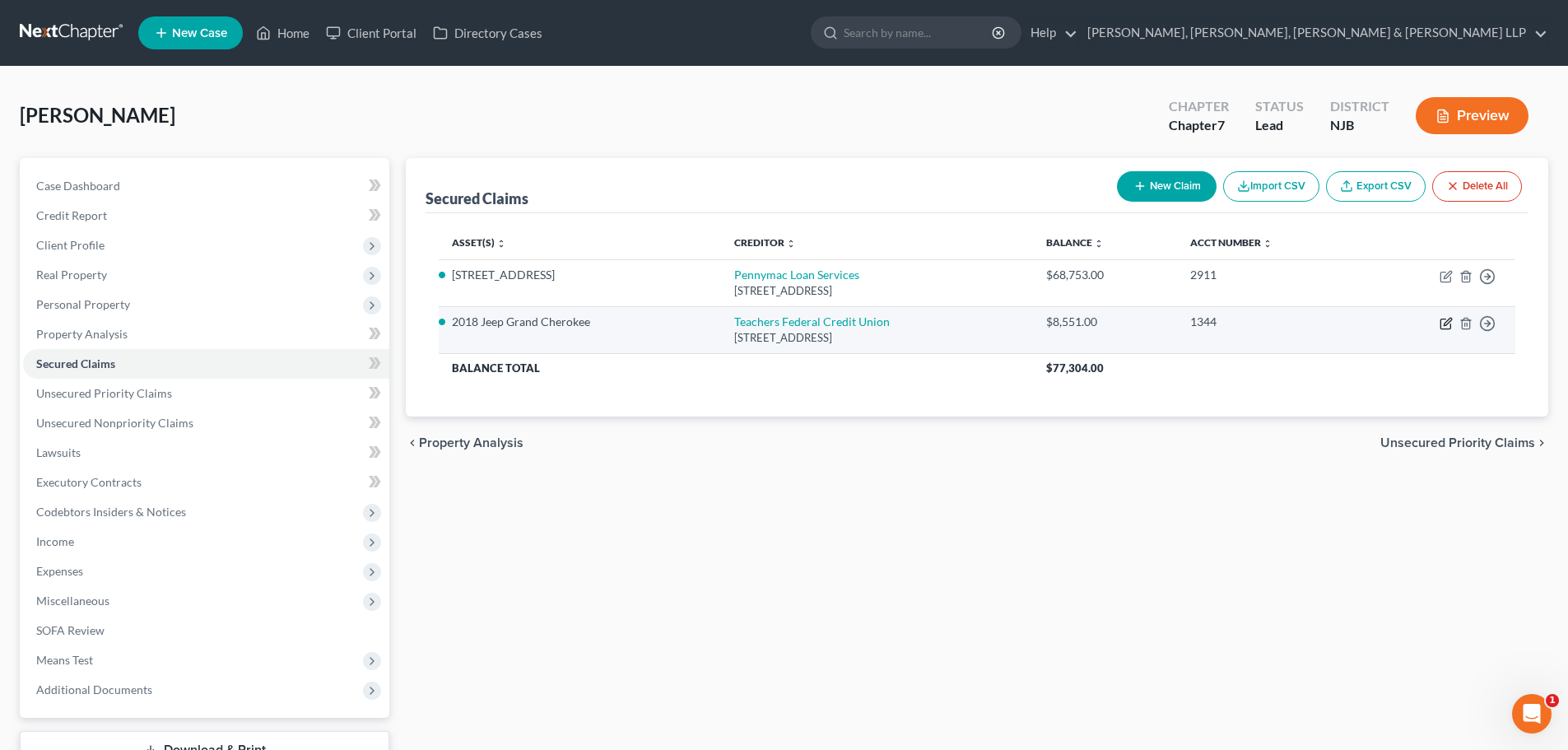
click at [1446, 320] on icon "button" at bounding box center [1445, 323] width 13 height 13
select select "35"
select select "2"
select select "0"
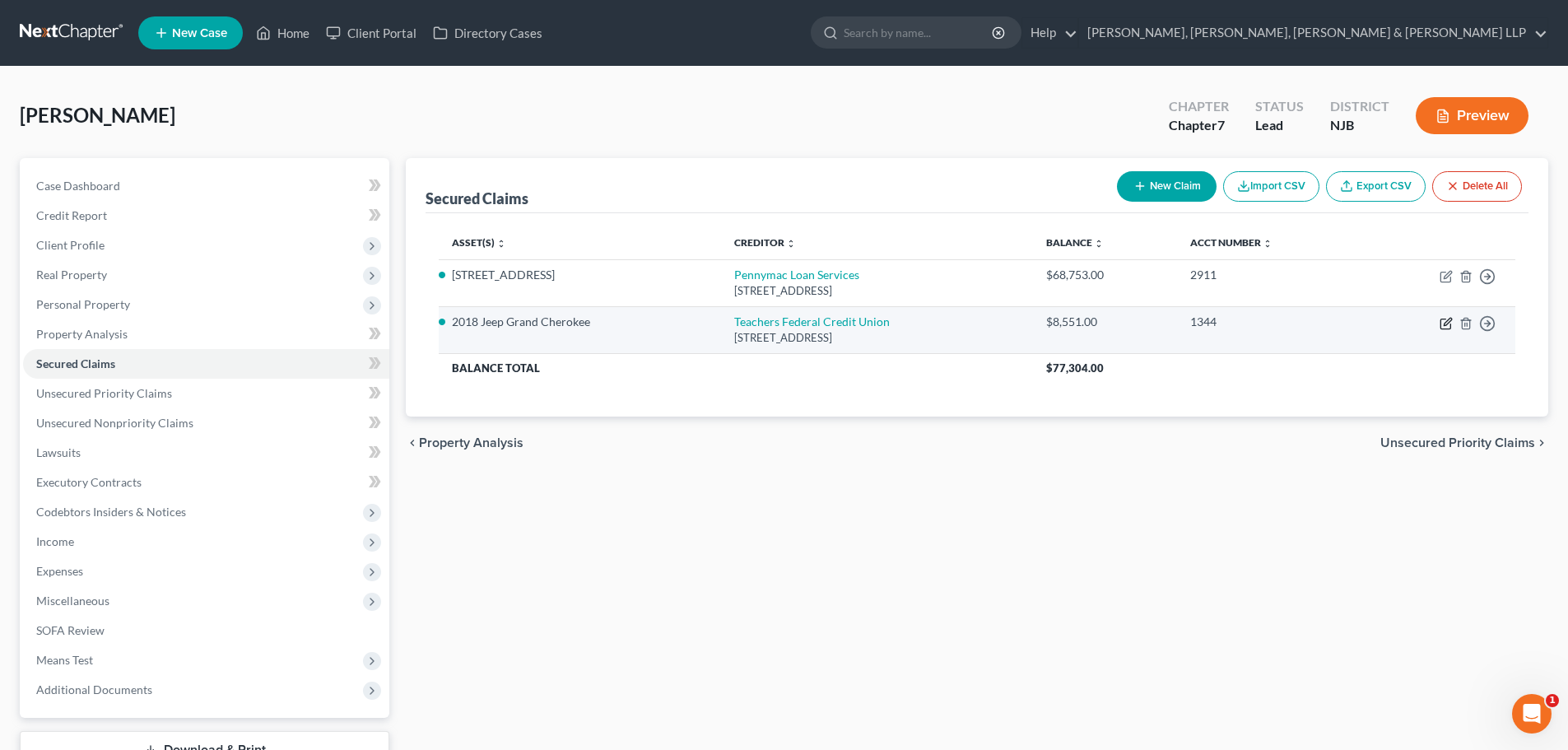
select select "0"
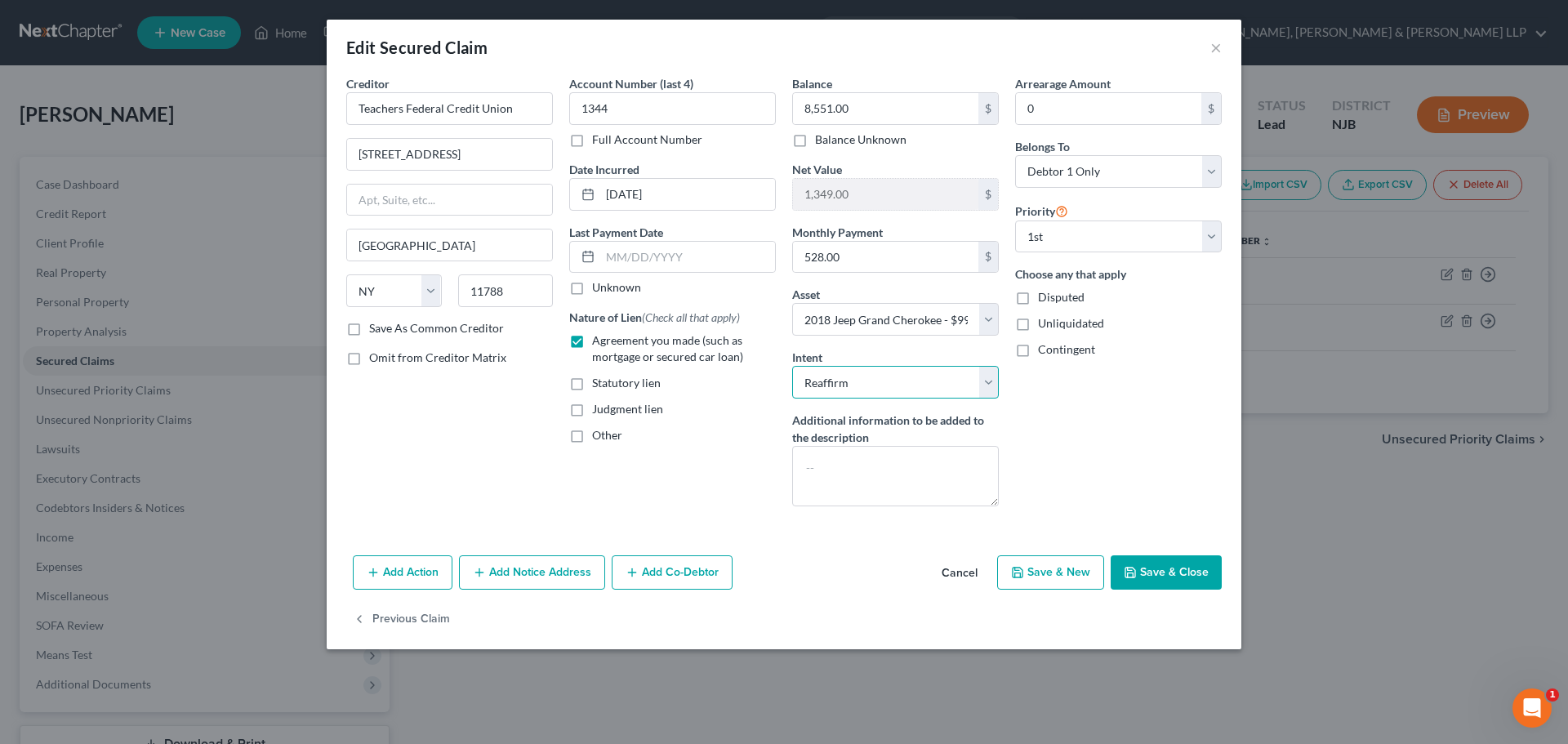
click at [826, 386] on select "Select Surrender Redeem Reaffirm Avoid Other" at bounding box center [896, 382] width 206 height 33
select select "0"
click at [792, 366] on select "Select Surrender Redeem Reaffirm Avoid Other" at bounding box center [896, 382] width 206 height 33
click at [1175, 564] on button "Save & Close" at bounding box center [1166, 572] width 111 height 34
select select "2"
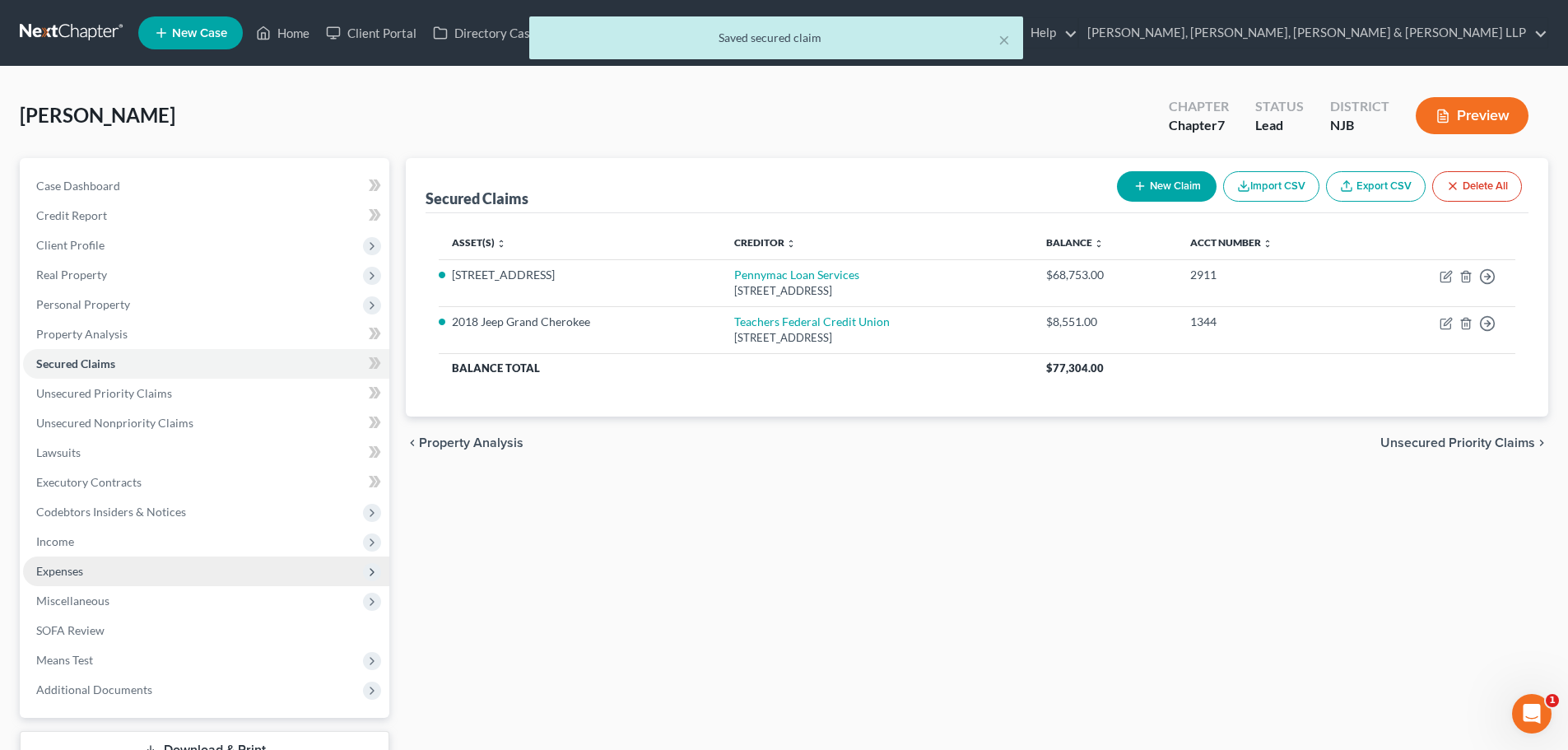
click at [69, 557] on span "Expenses" at bounding box center [206, 571] width 366 height 29
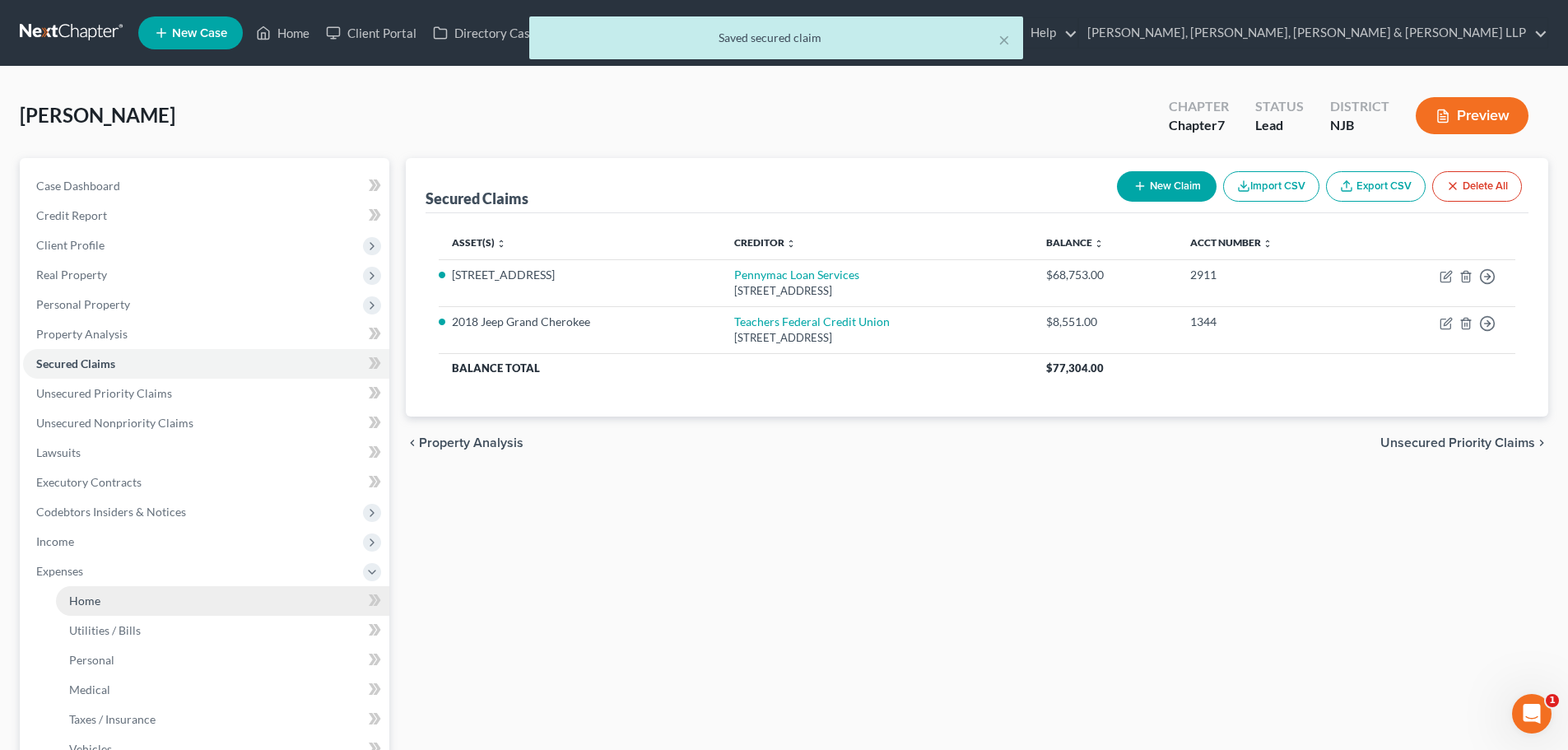
click at [80, 593] on span "Home" at bounding box center [84, 601] width 31 height 14
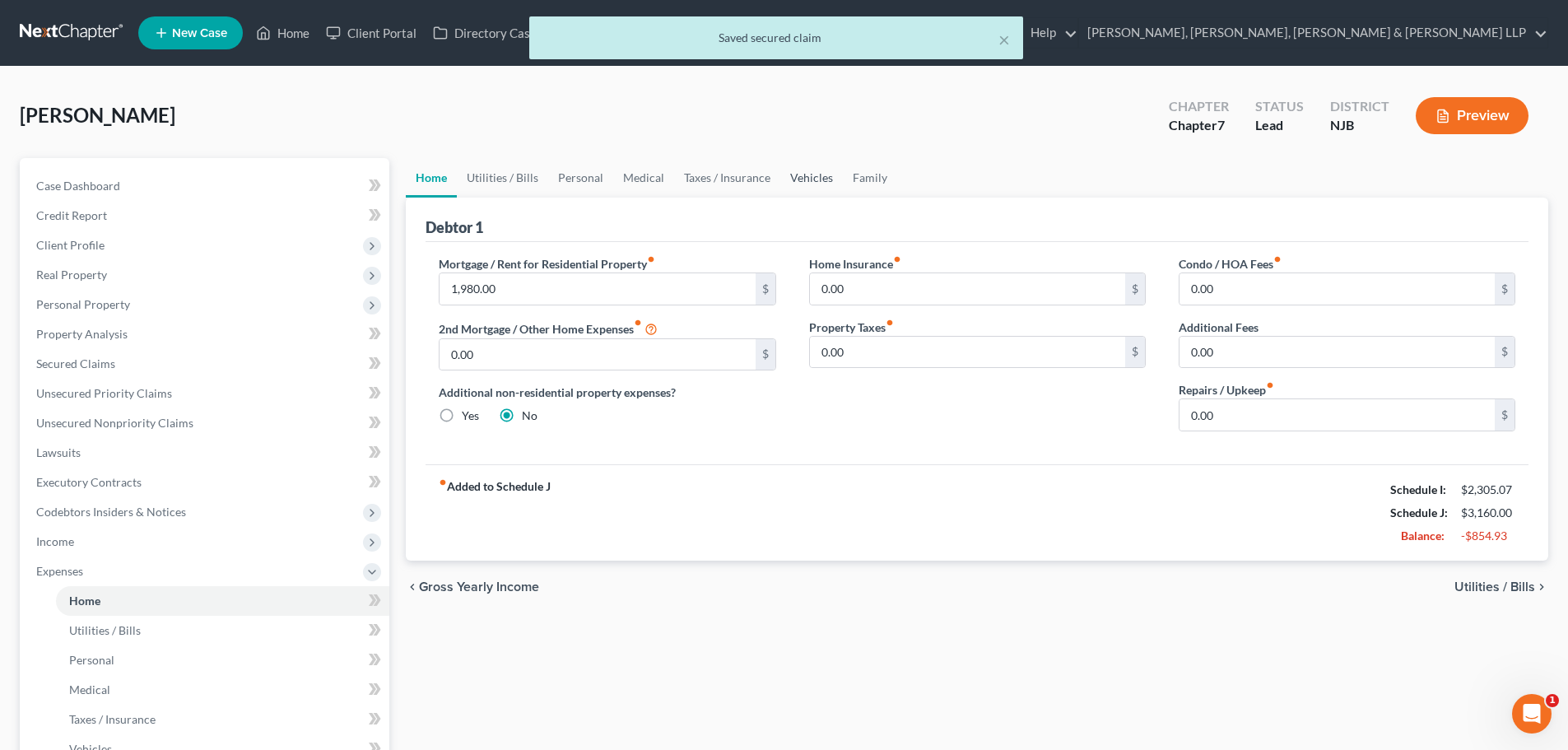
click at [799, 171] on link "Vehicles" at bounding box center [811, 178] width 62 height 39
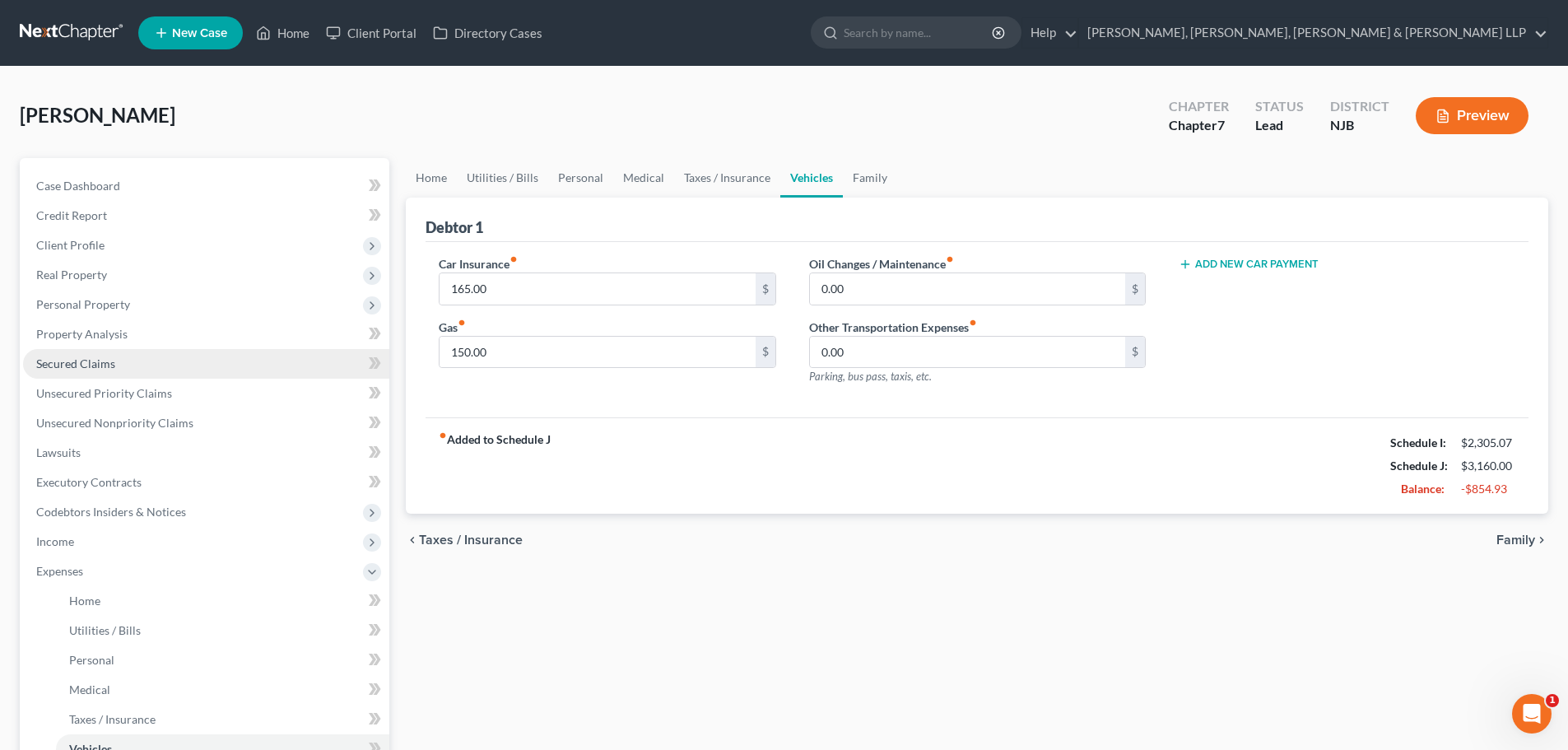
click at [69, 369] on span "Secured Claims" at bounding box center [76, 364] width 79 height 14
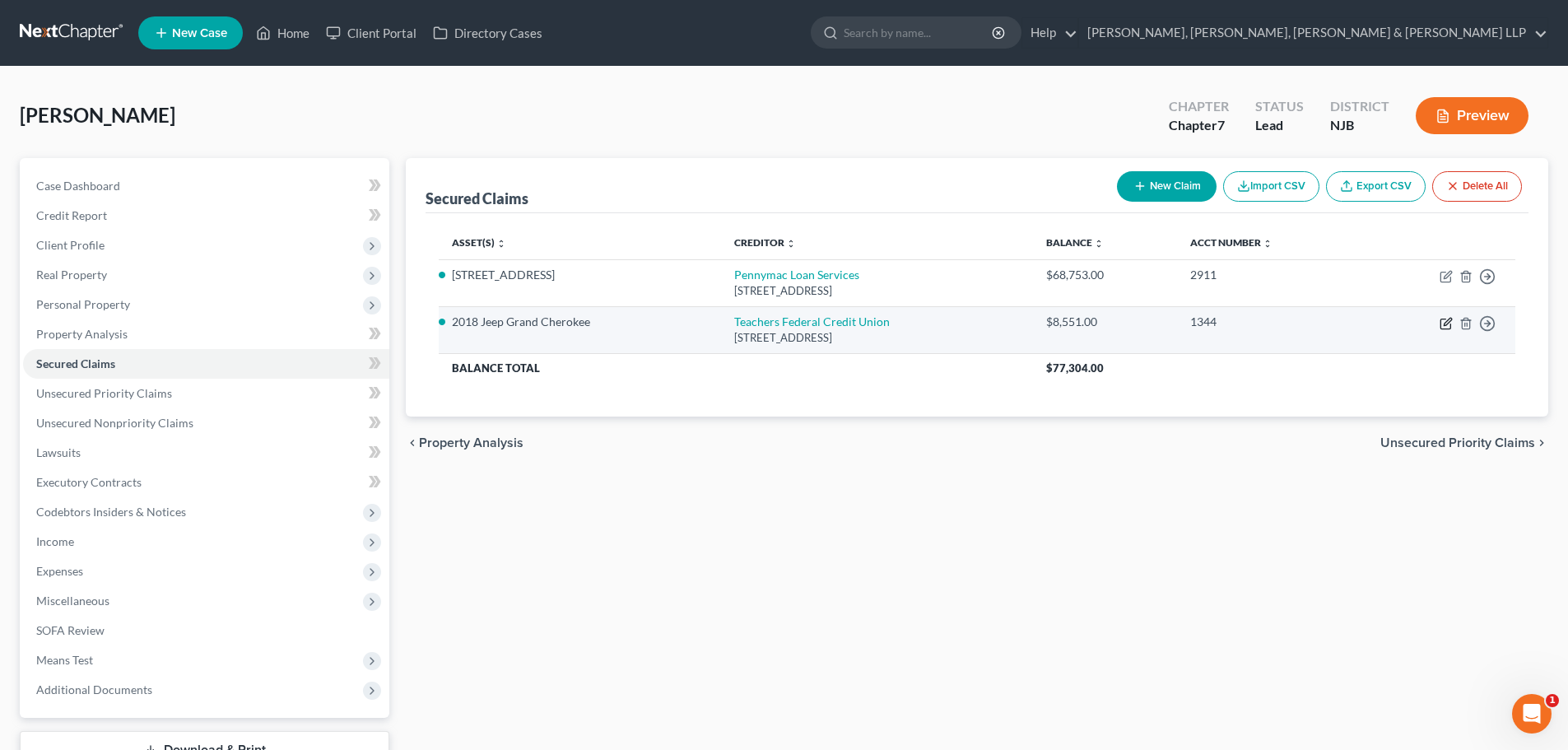
click at [1444, 322] on icon "button" at bounding box center [1445, 323] width 13 height 13
select select "35"
select select "2"
select select "0"
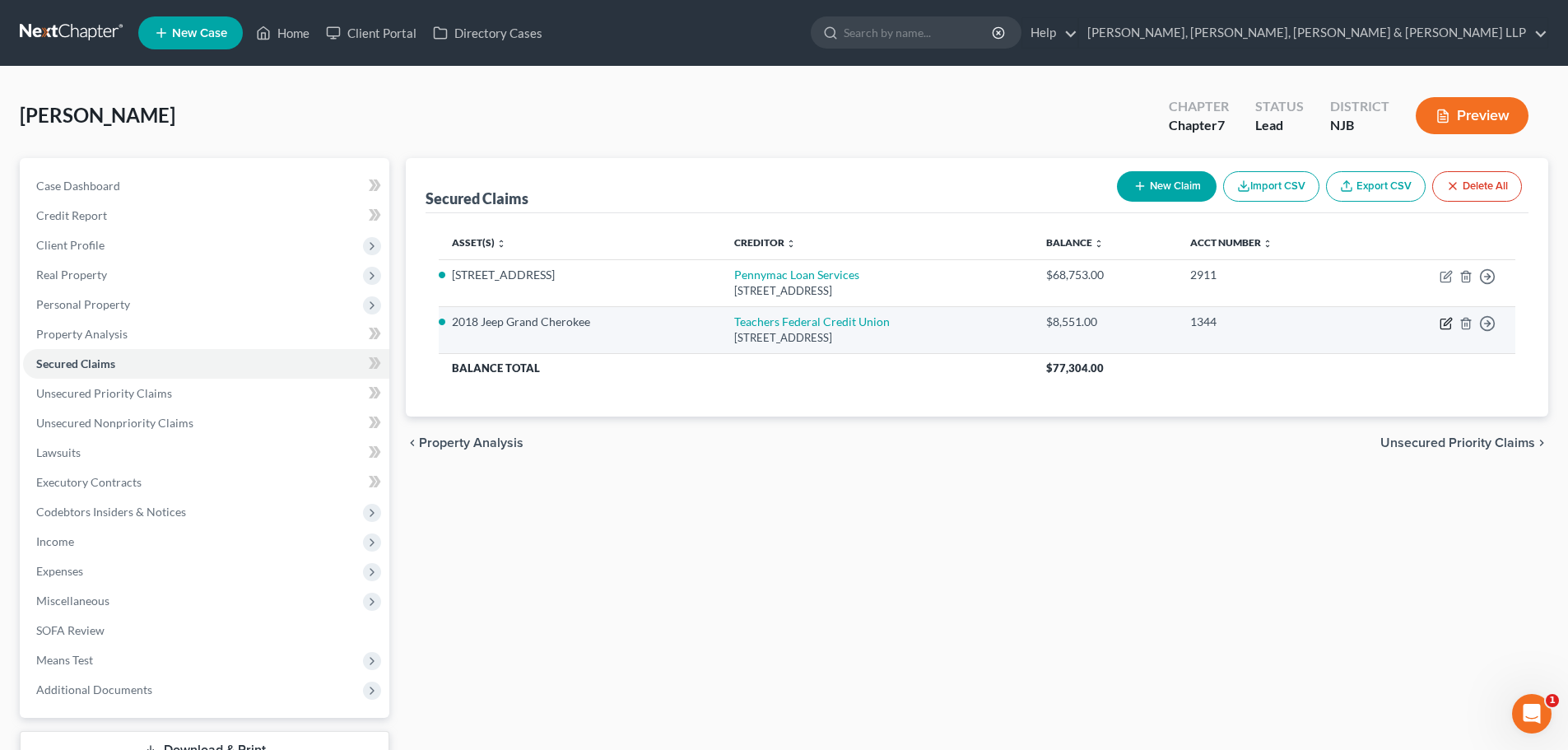
select select "0"
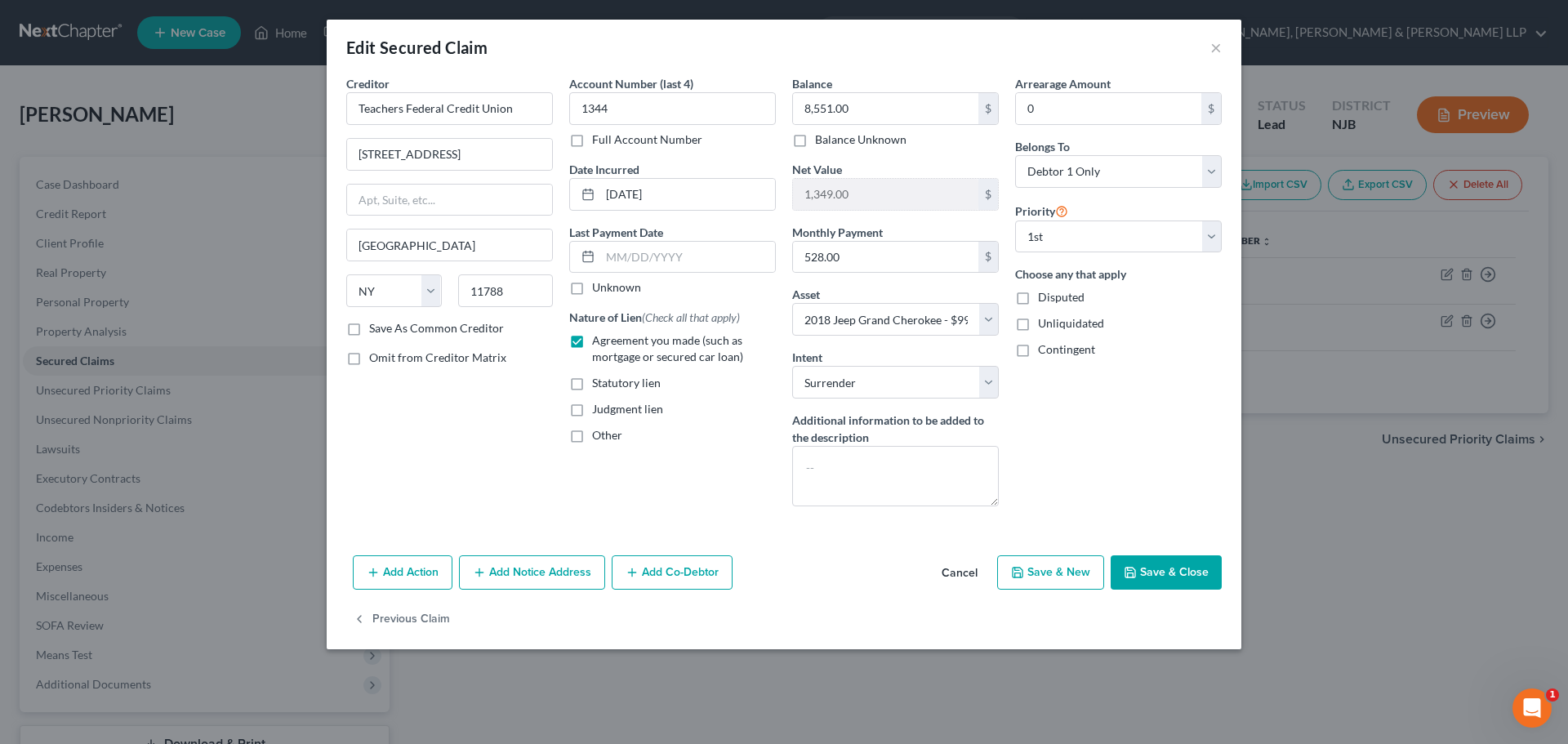
click at [1181, 567] on button "Save & Close" at bounding box center [1166, 572] width 111 height 34
select select "2"
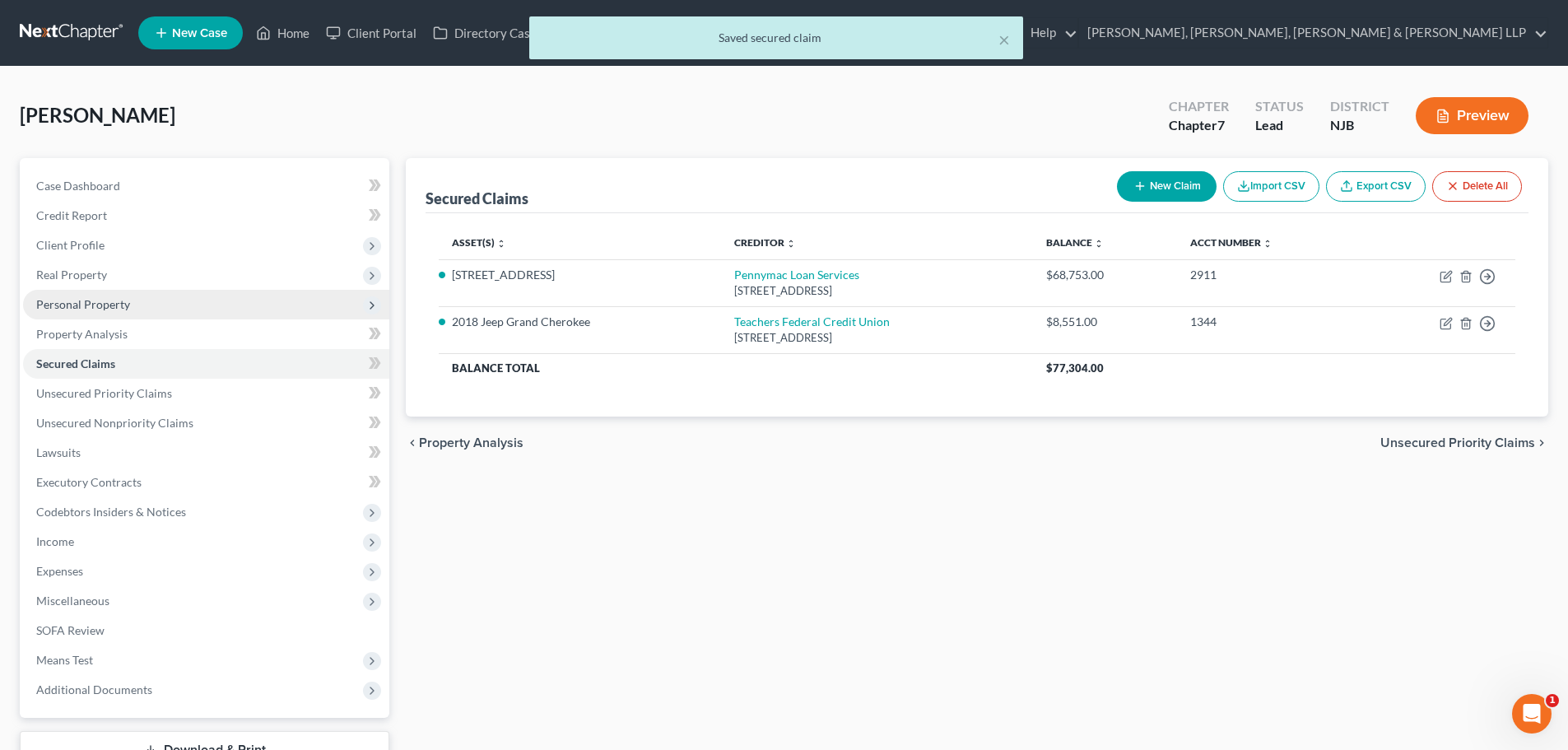
click at [112, 304] on span "Personal Property" at bounding box center [83, 304] width 93 height 14
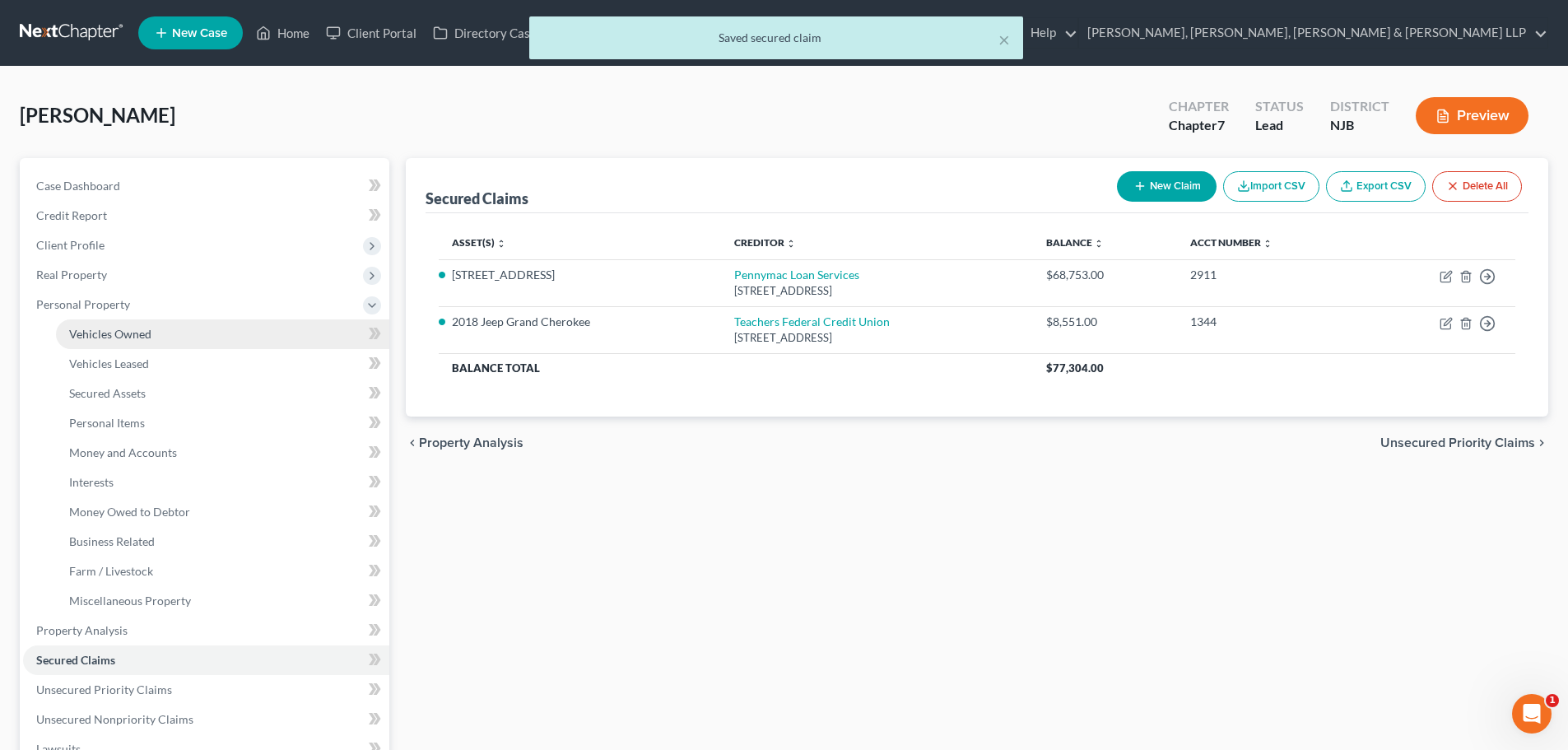
click at [125, 333] on span "Vehicles Owned" at bounding box center [110, 334] width 83 height 14
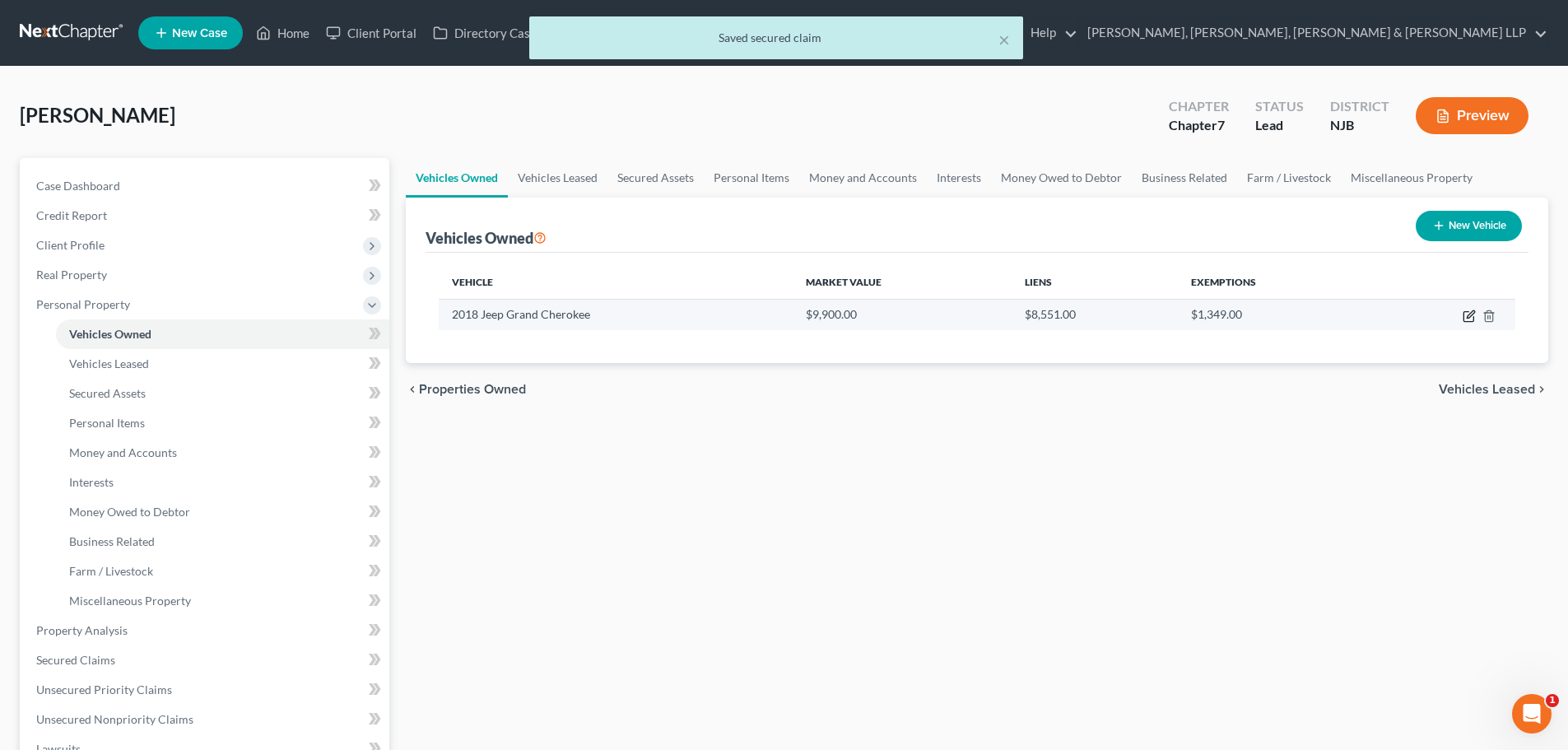
click at [1468, 317] on icon "button" at bounding box center [1468, 316] width 13 height 13
select select "0"
select select "8"
select select "2"
select select "0"
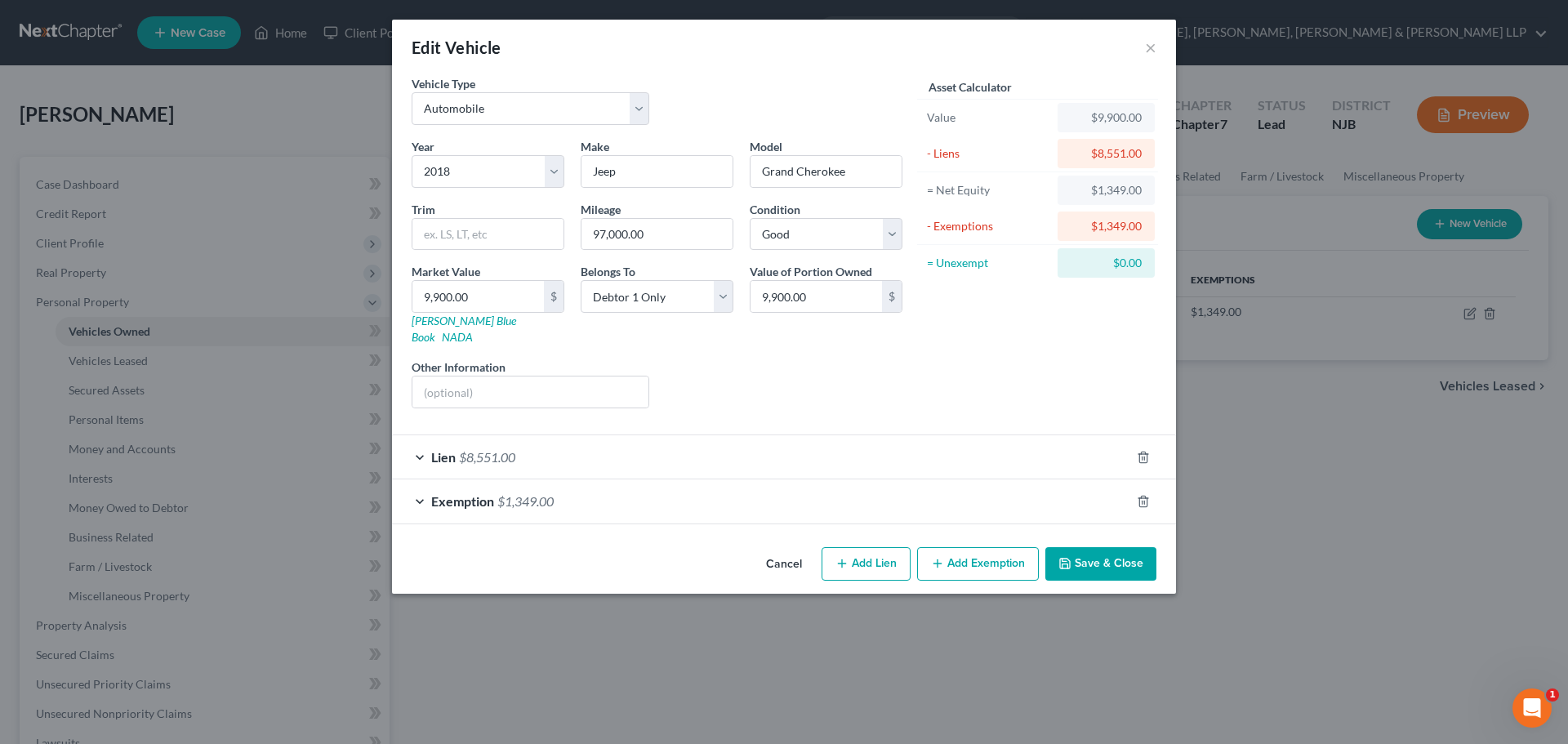
drag, startPoint x: 626, startPoint y: 486, endPoint x: 657, endPoint y: 482, distance: 31.3
click at [626, 486] on div "Exemption $1,349.00" at bounding box center [761, 500] width 738 height 43
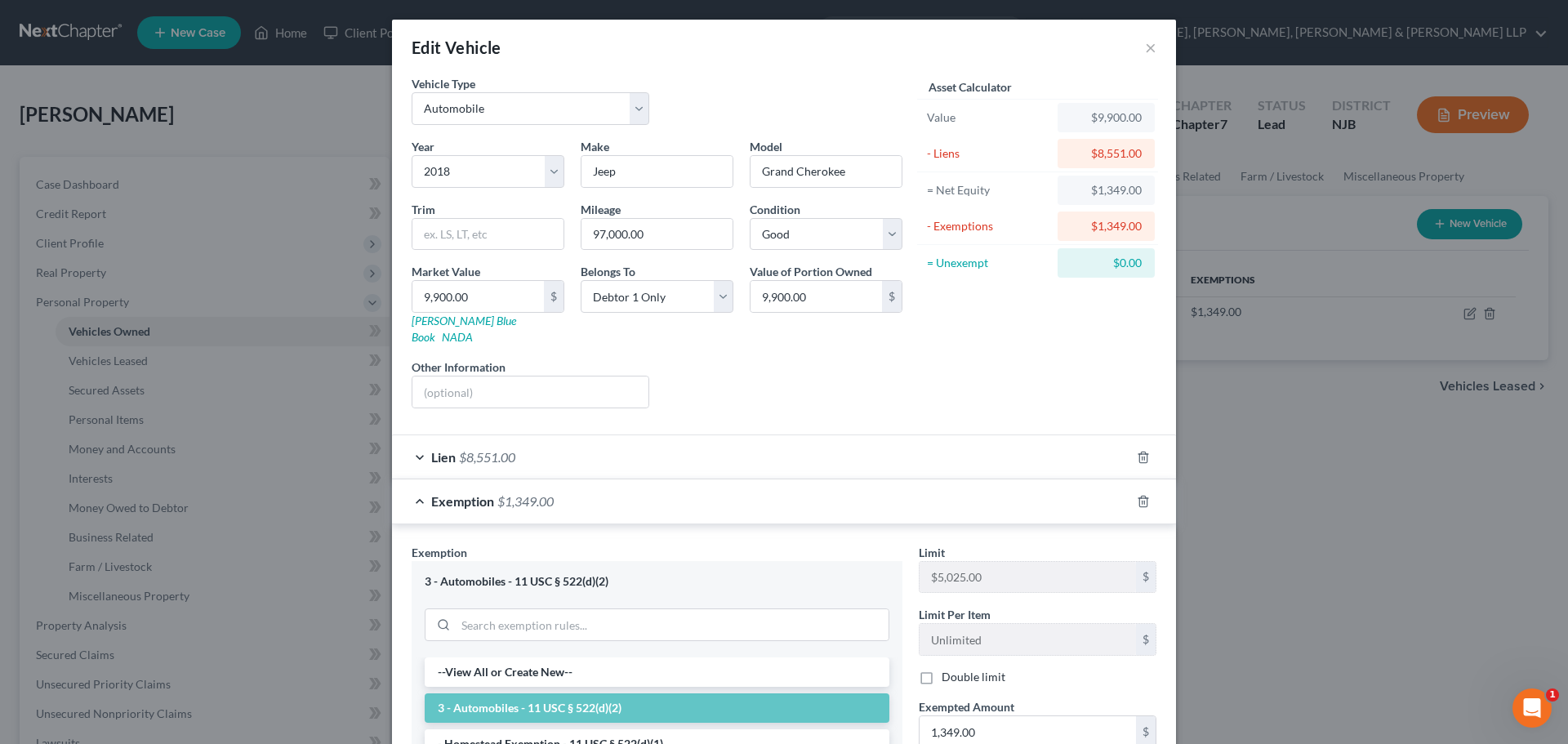
scroll to position [275, 0]
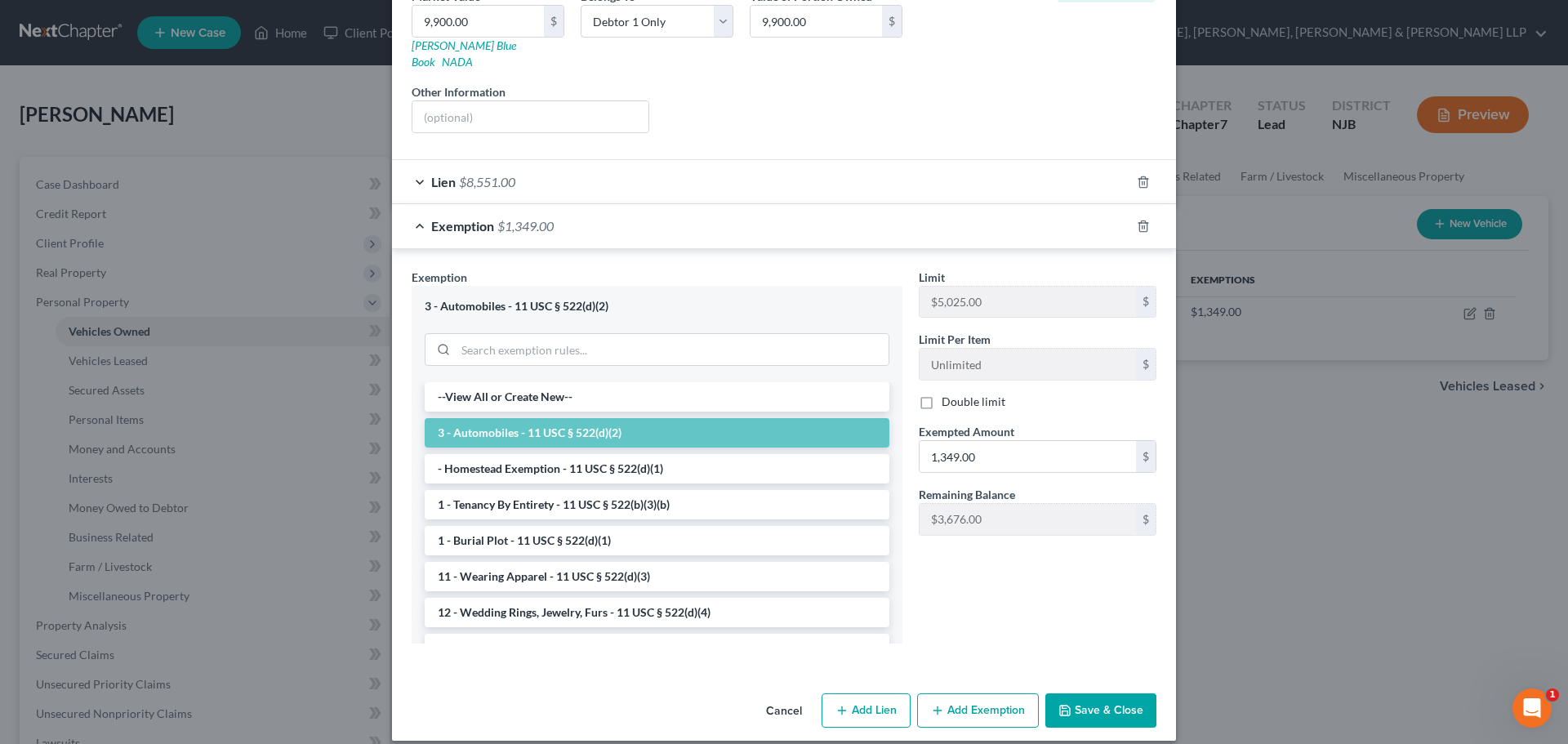
click at [431, 218] on span "Exemption" at bounding box center [462, 226] width 63 height 16
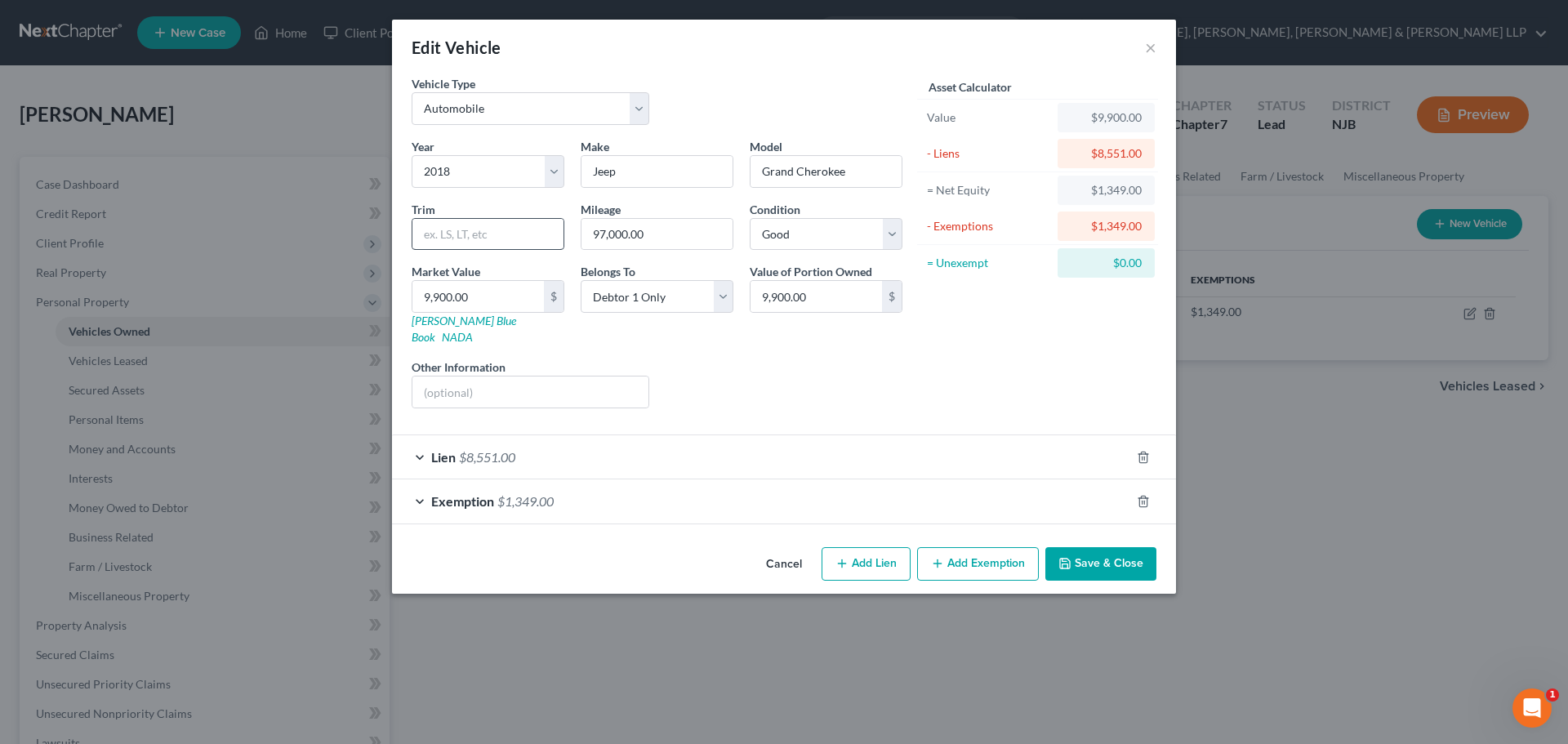
scroll to position [0, 0]
click at [1124, 547] on button "Save & Close" at bounding box center [1100, 564] width 111 height 34
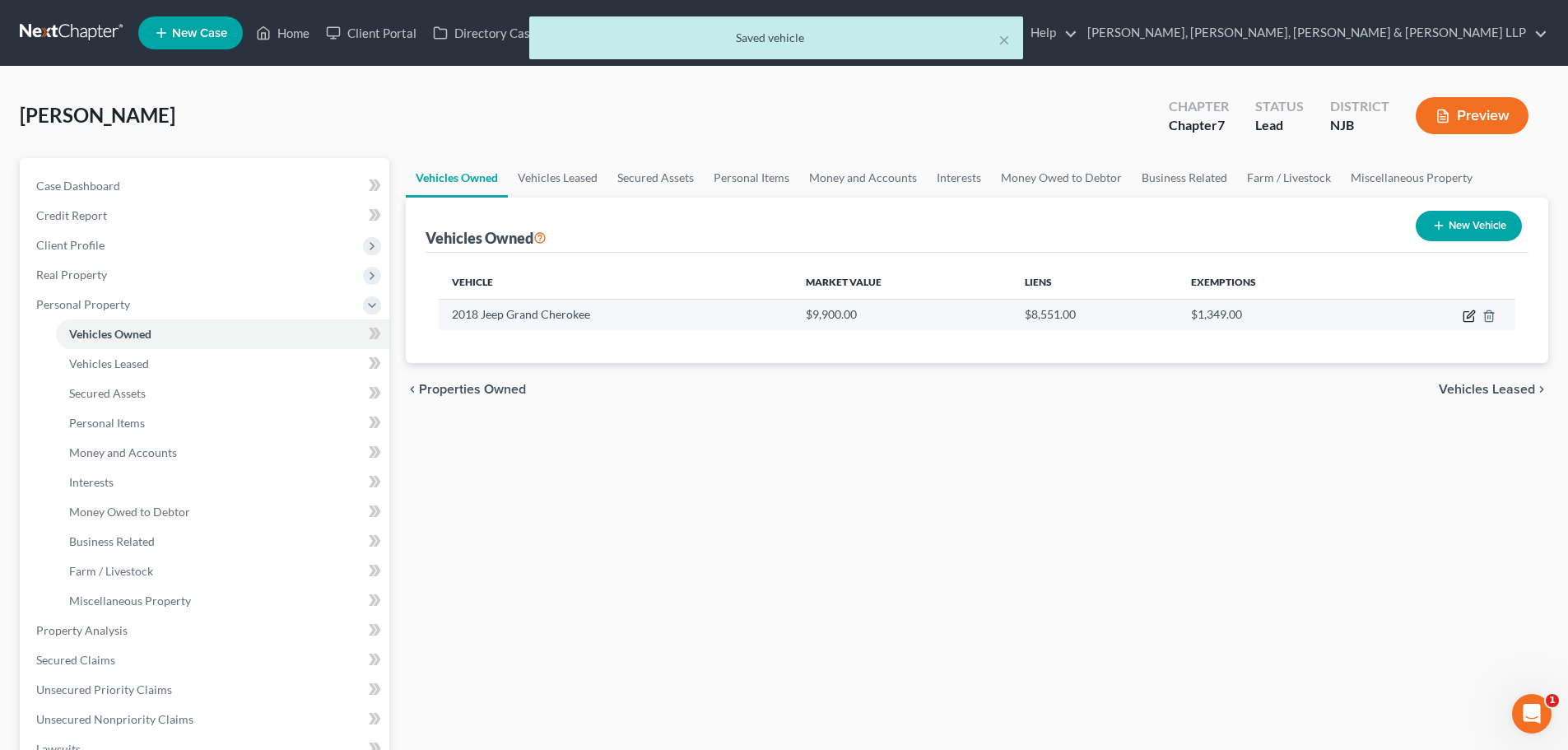
click at [1464, 314] on icon "button" at bounding box center [1467, 317] width 10 height 10
select select "0"
select select "8"
select select "2"
select select "0"
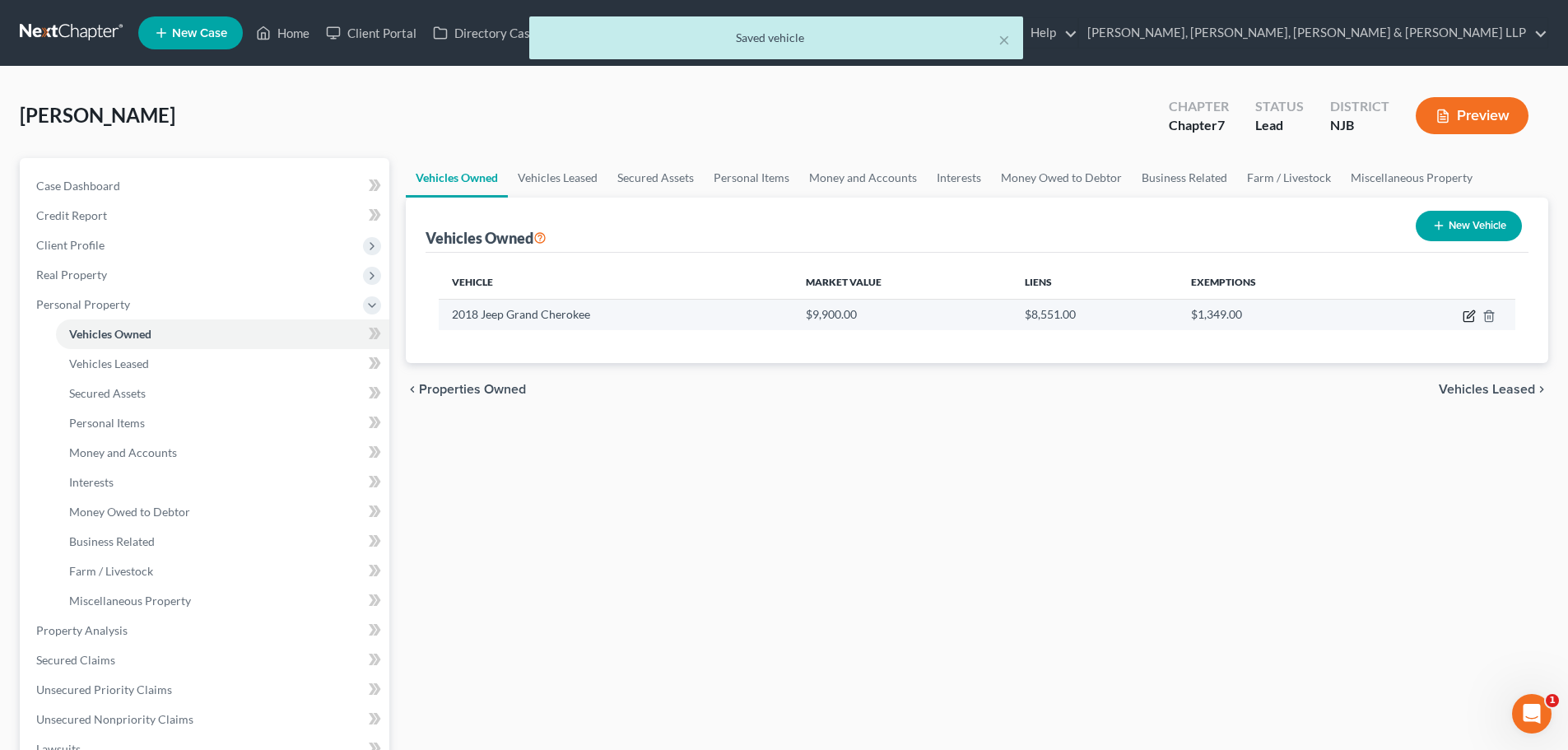
select select "35"
select select "0"
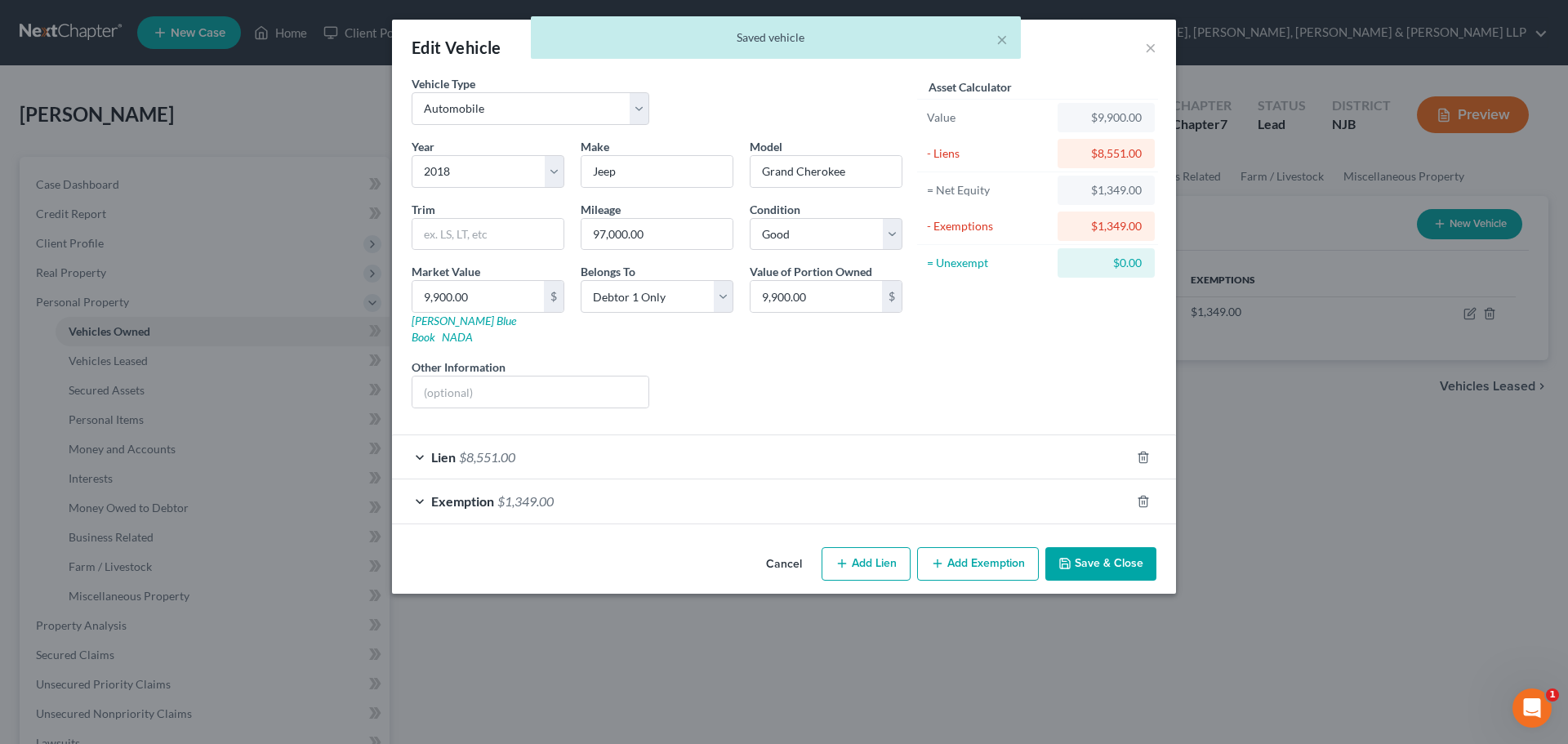
click at [570, 445] on div "Lien $8,551.00" at bounding box center [761, 456] width 738 height 43
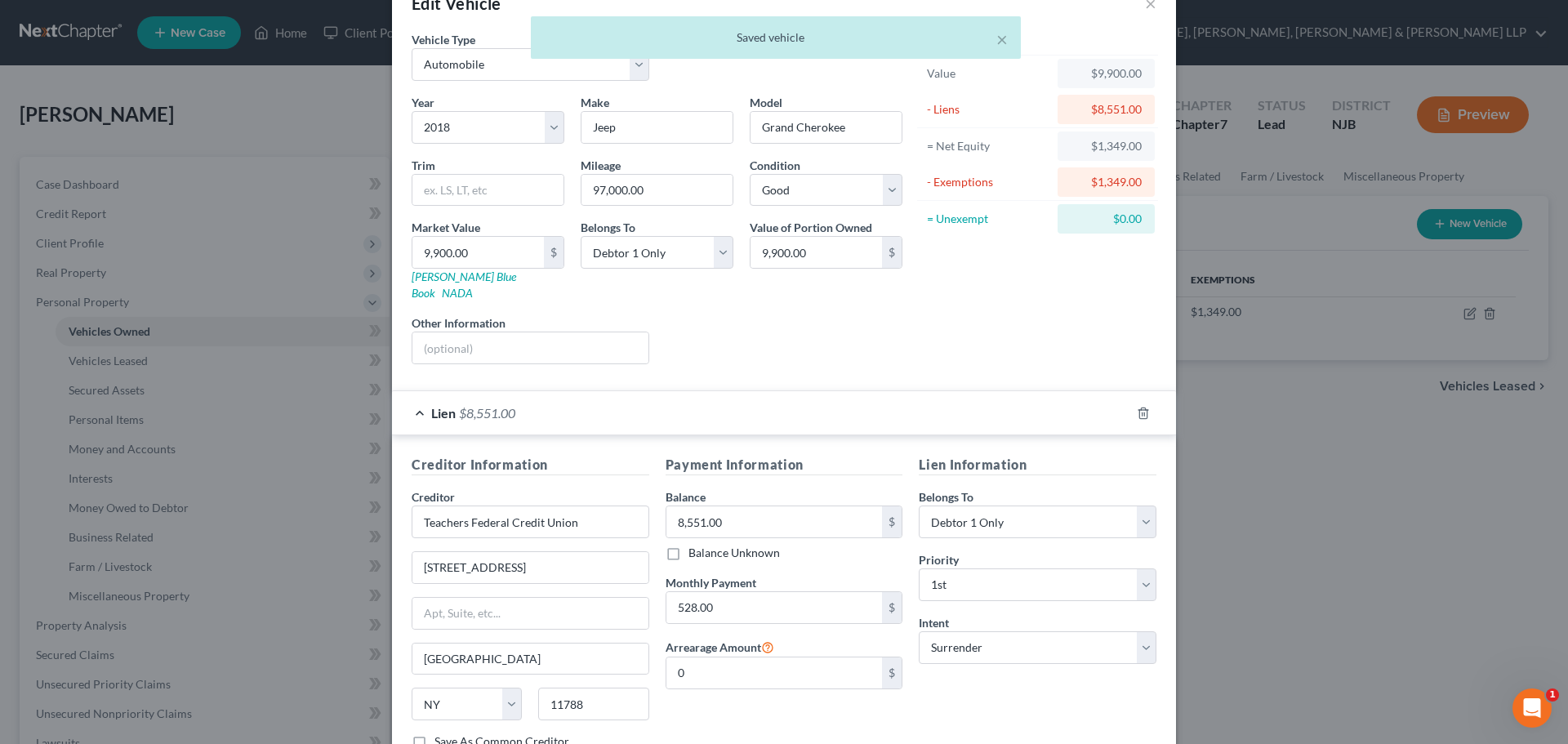
scroll to position [82, 0]
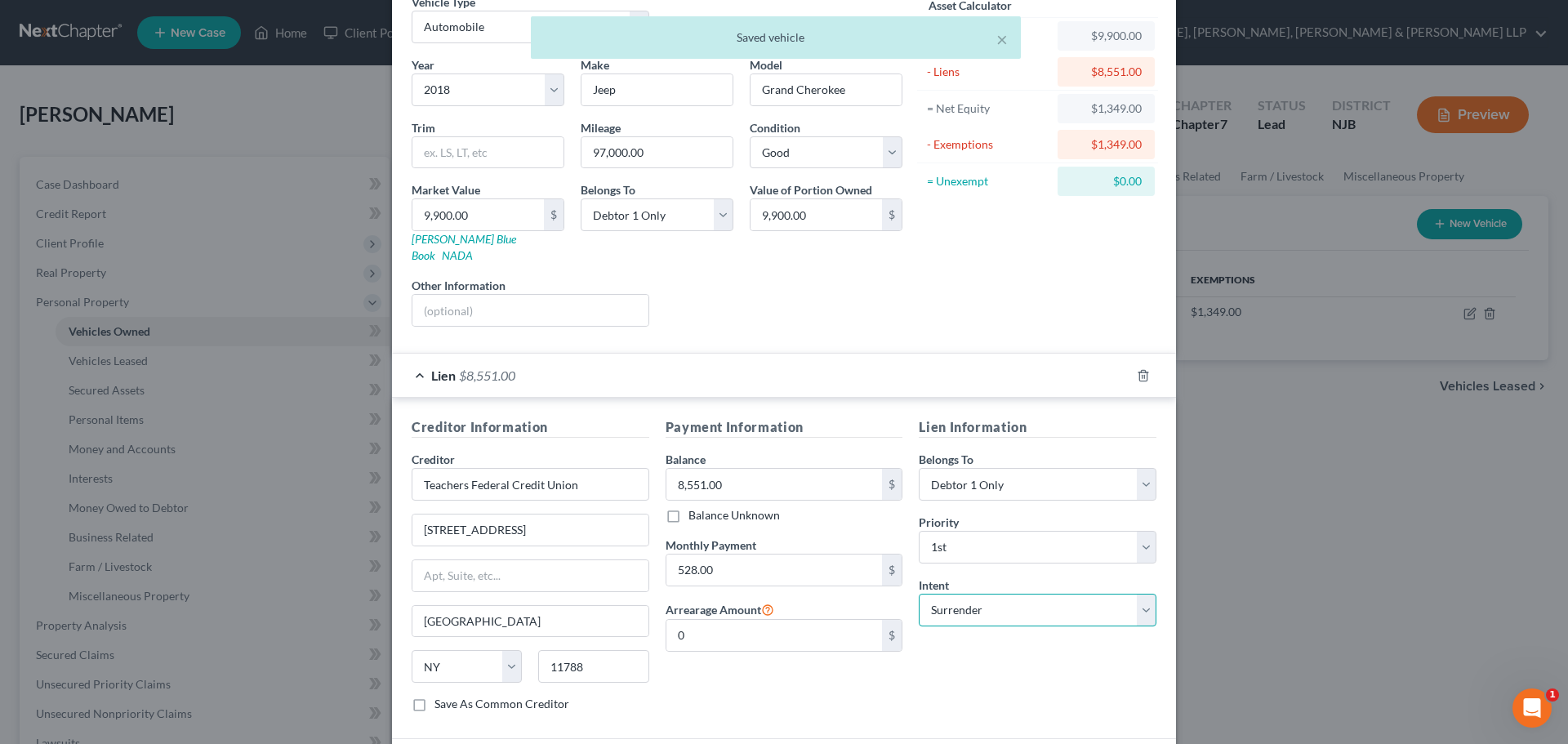
click at [984, 597] on select "Select Surrender Redeem Reaffirm Avoid Other" at bounding box center [1037, 610] width 237 height 33
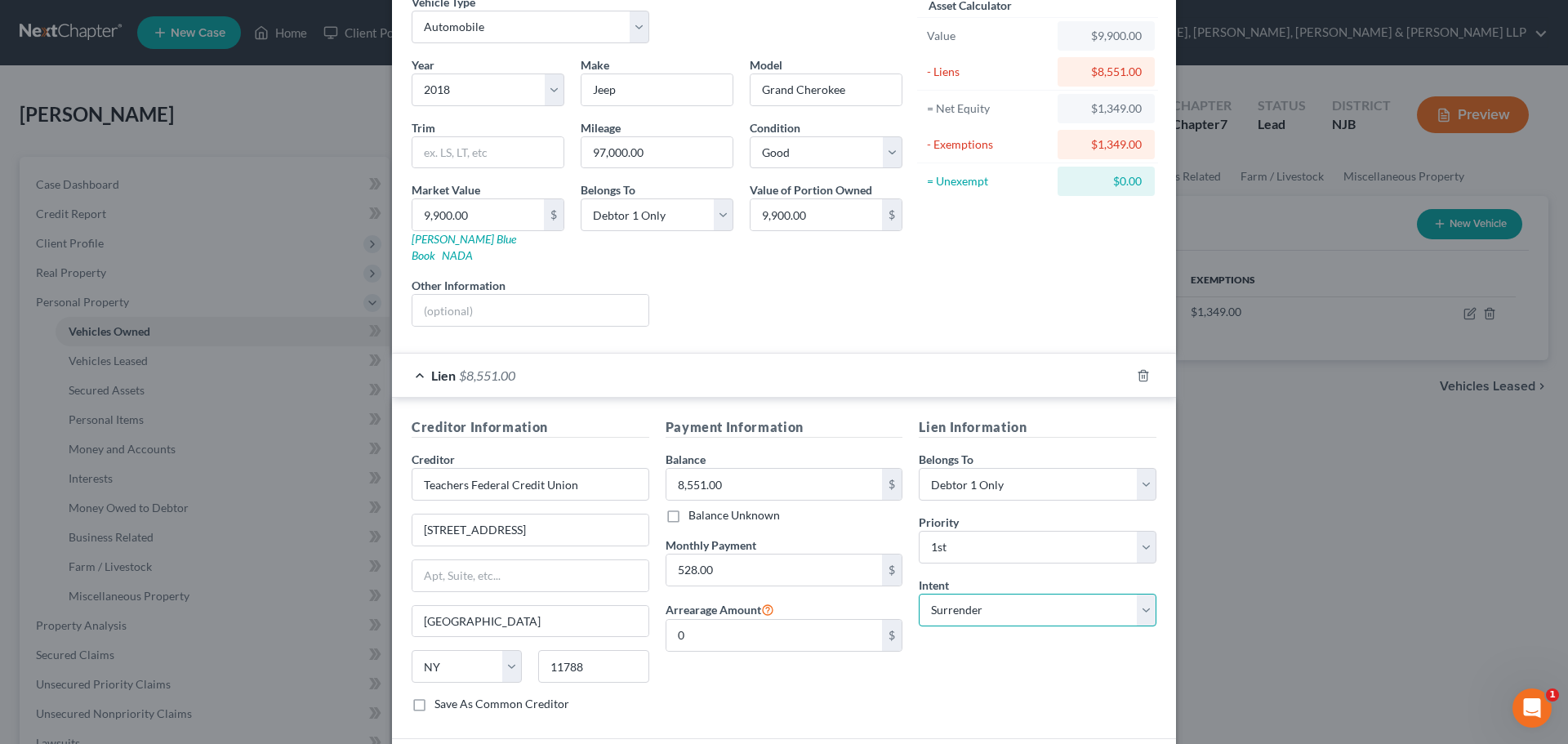
select select "2"
click at [919, 594] on select "Select Surrender Redeem Reaffirm Avoid Other" at bounding box center [1037, 610] width 237 height 33
click at [416, 358] on div "Lien $8,551.00" at bounding box center [761, 375] width 738 height 43
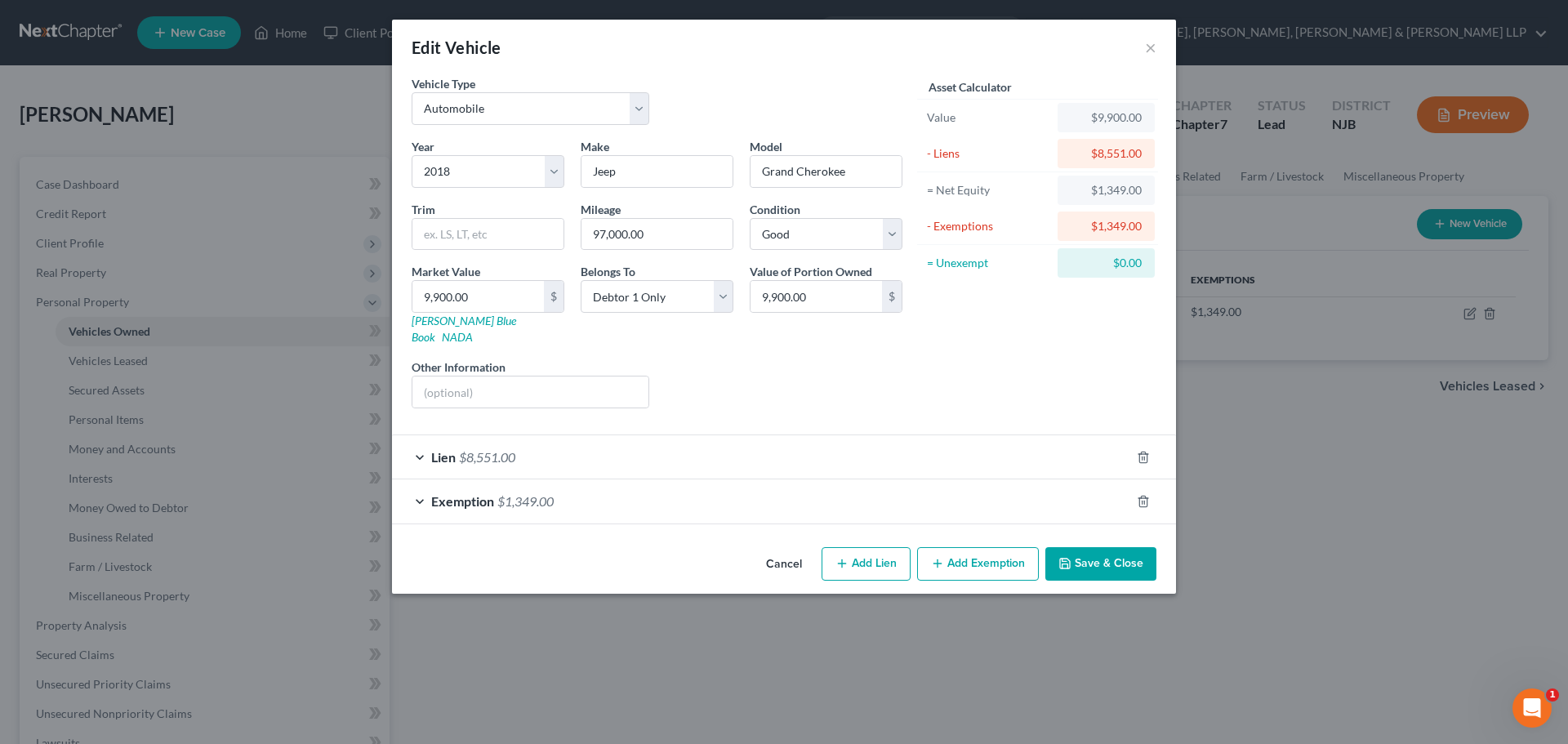
click at [1030, 440] on div "Lien $8,551.00" at bounding box center [761, 456] width 738 height 43
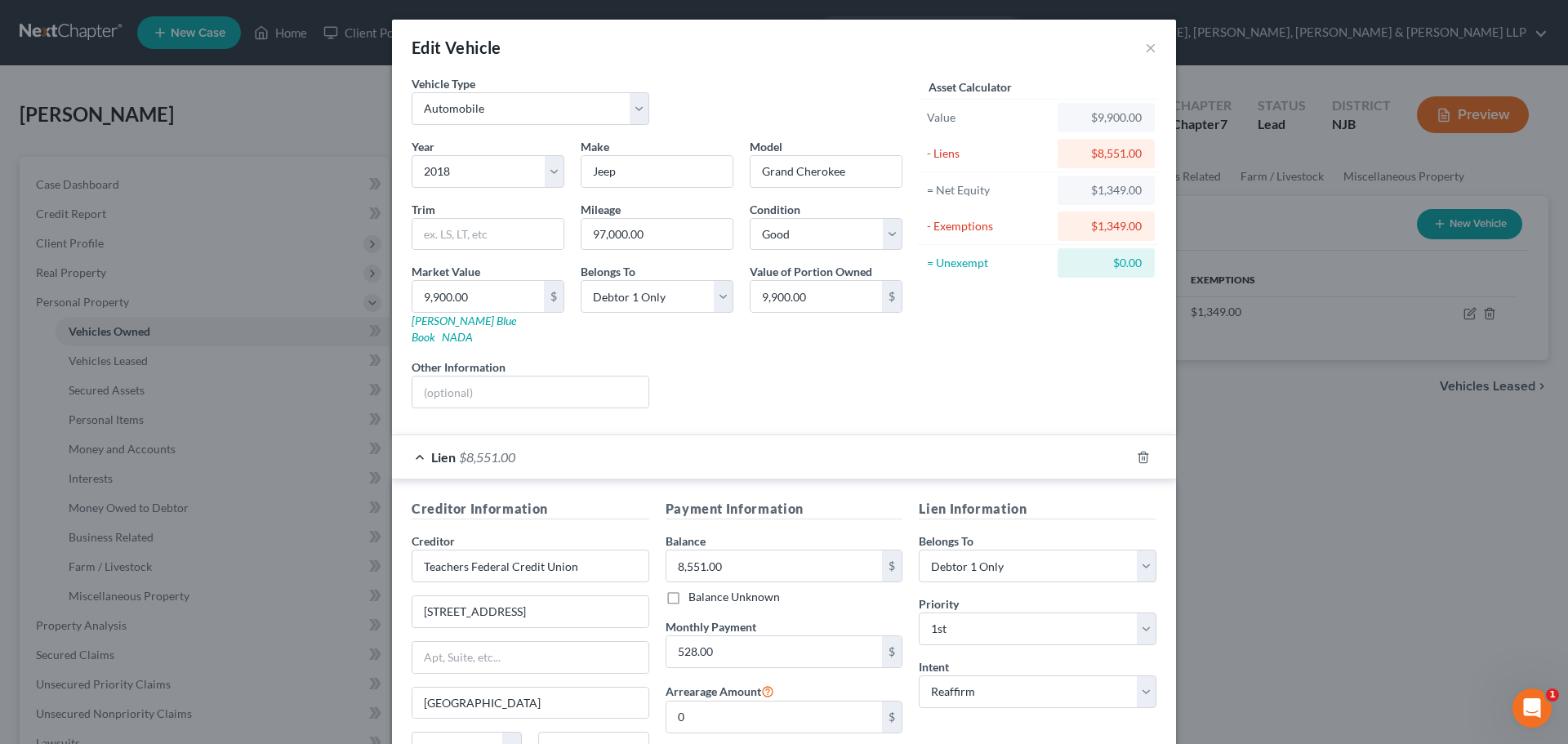
click at [1030, 440] on div "Lien $8,551.00" at bounding box center [761, 456] width 738 height 43
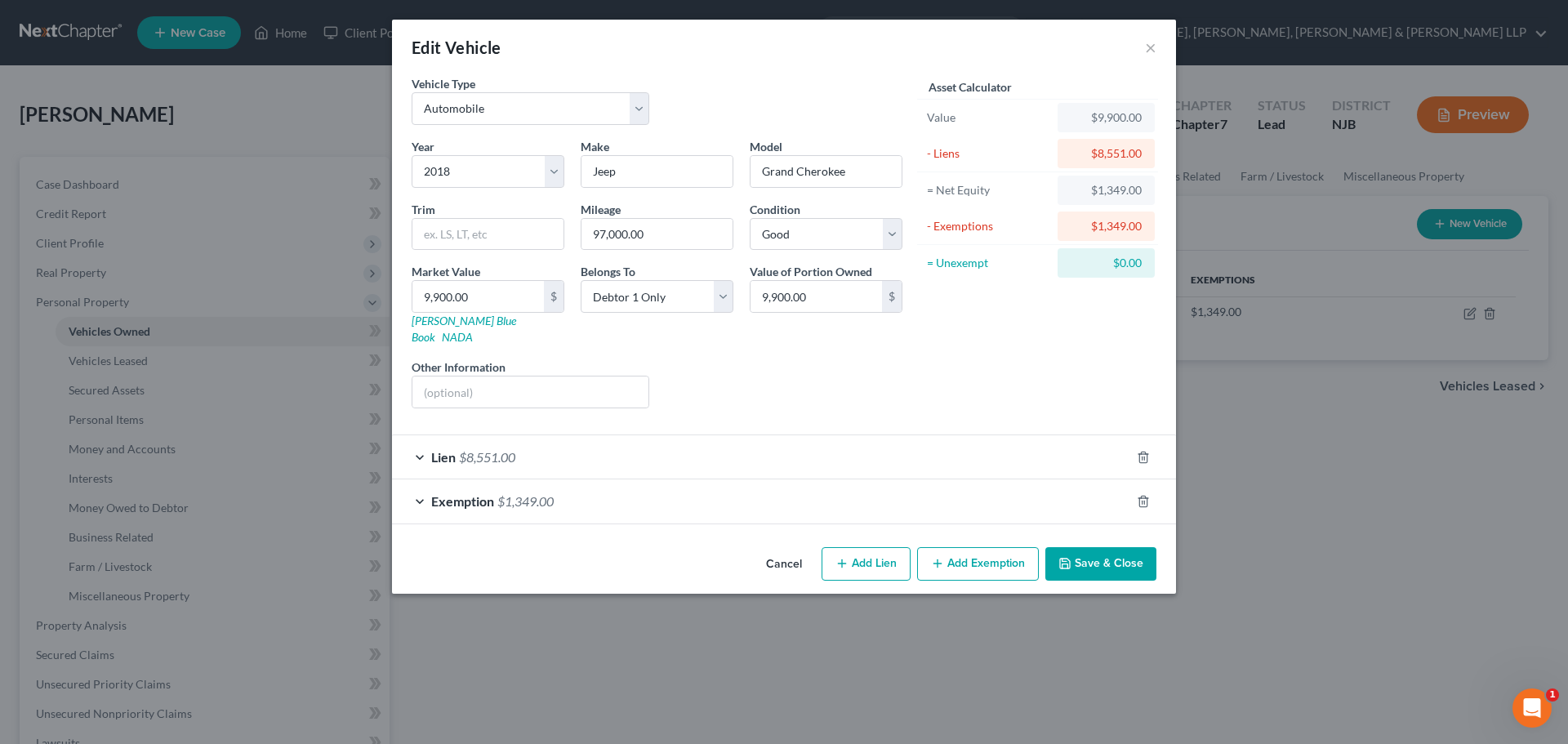
click at [1108, 547] on button "Save & Close" at bounding box center [1100, 564] width 111 height 34
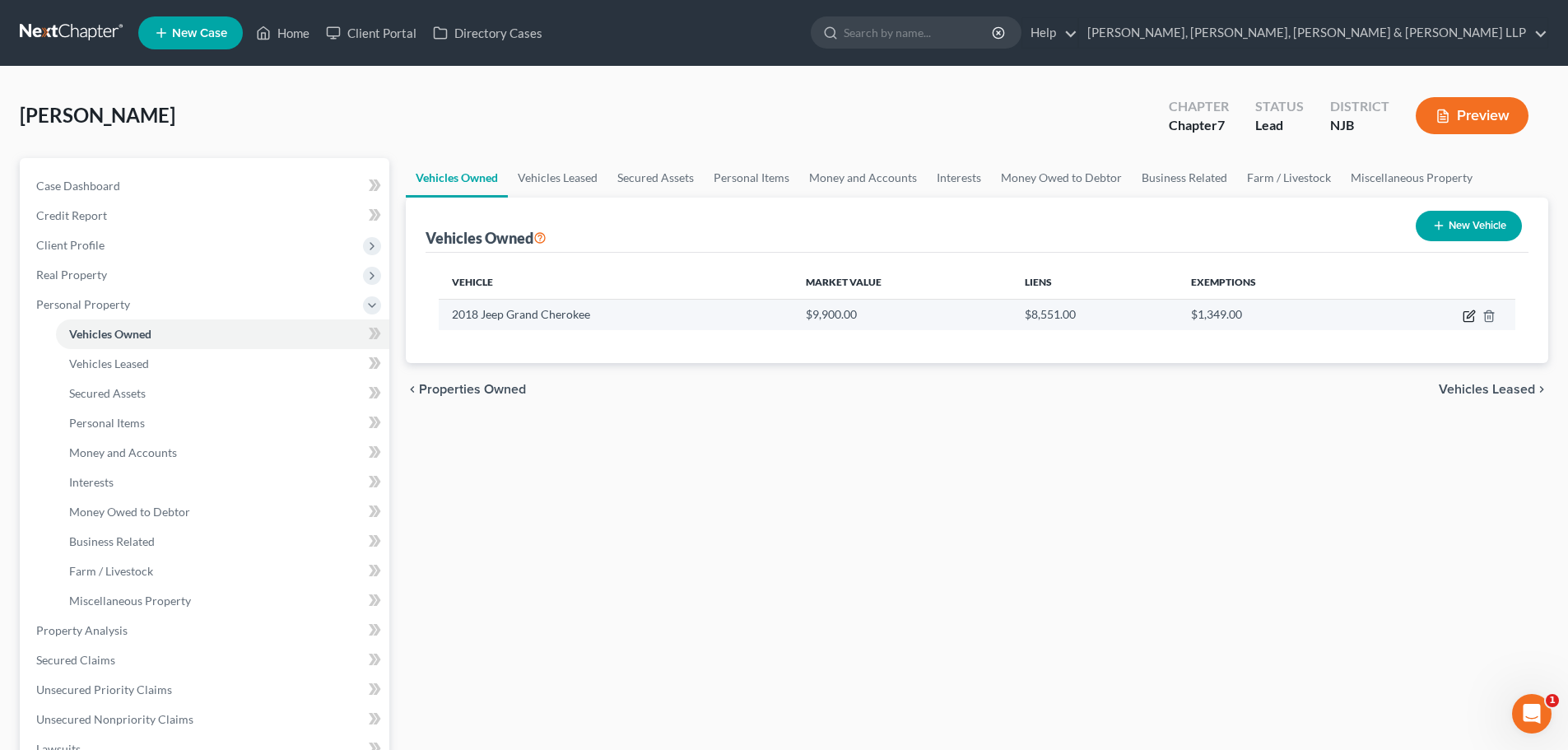
click at [1470, 321] on icon "button" at bounding box center [1467, 317] width 10 height 10
select select "0"
select select "8"
select select "2"
select select "0"
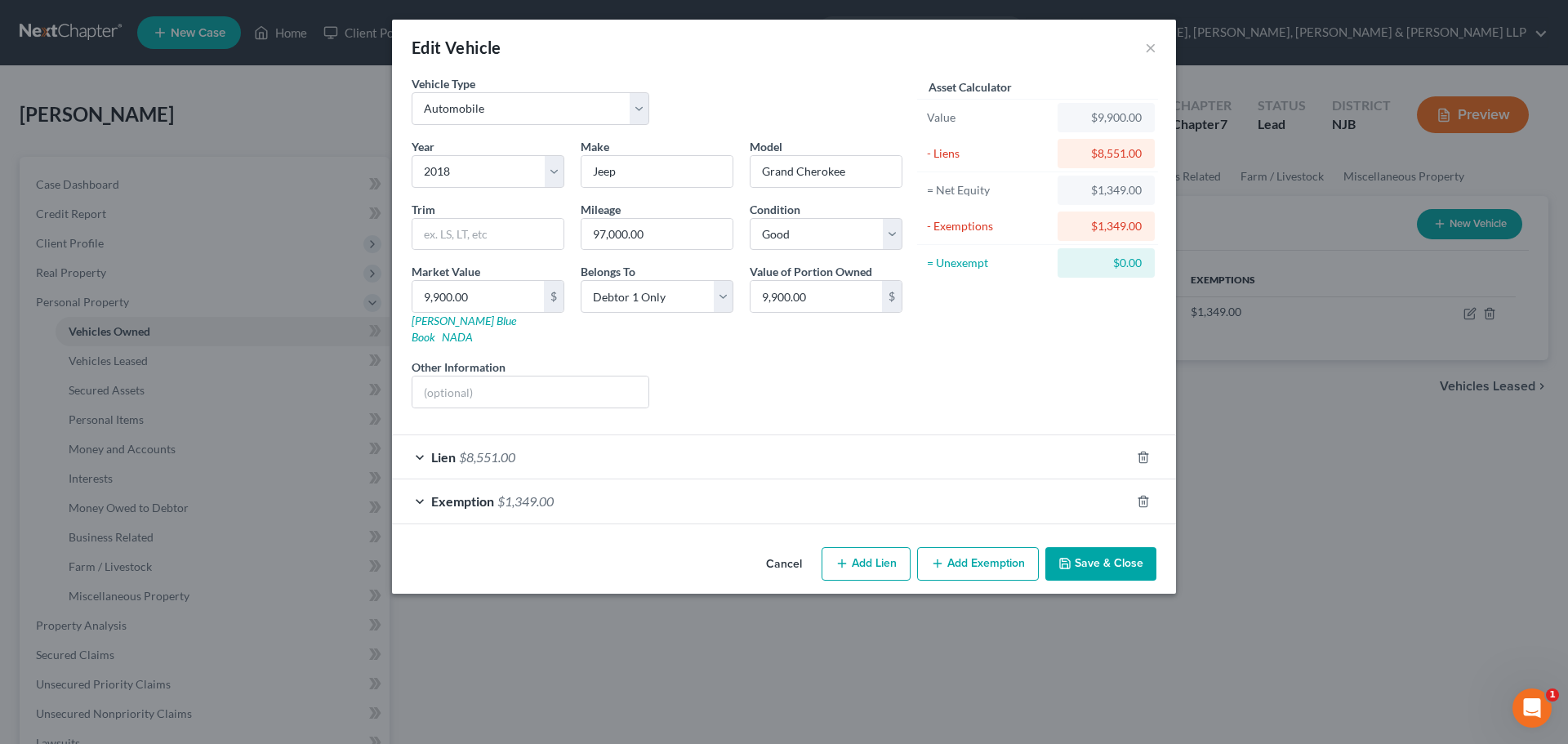
click at [1095, 547] on button "Save & Close" at bounding box center [1100, 564] width 111 height 34
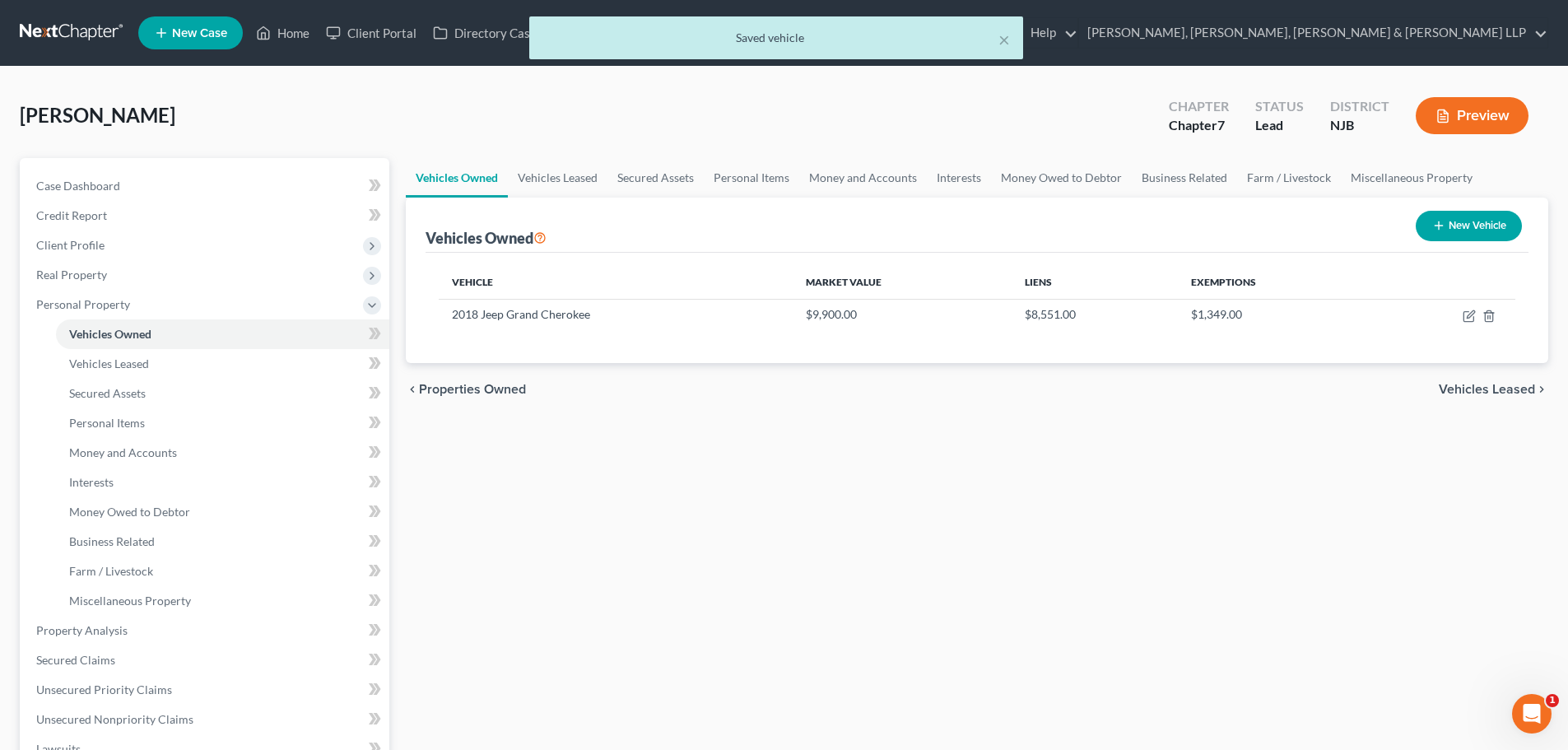
click at [309, 36] on div "× Saved vehicle" at bounding box center [776, 42] width 1568 height 51
click at [1468, 314] on icon "button" at bounding box center [1468, 316] width 13 height 13
select select "0"
select select "8"
select select "2"
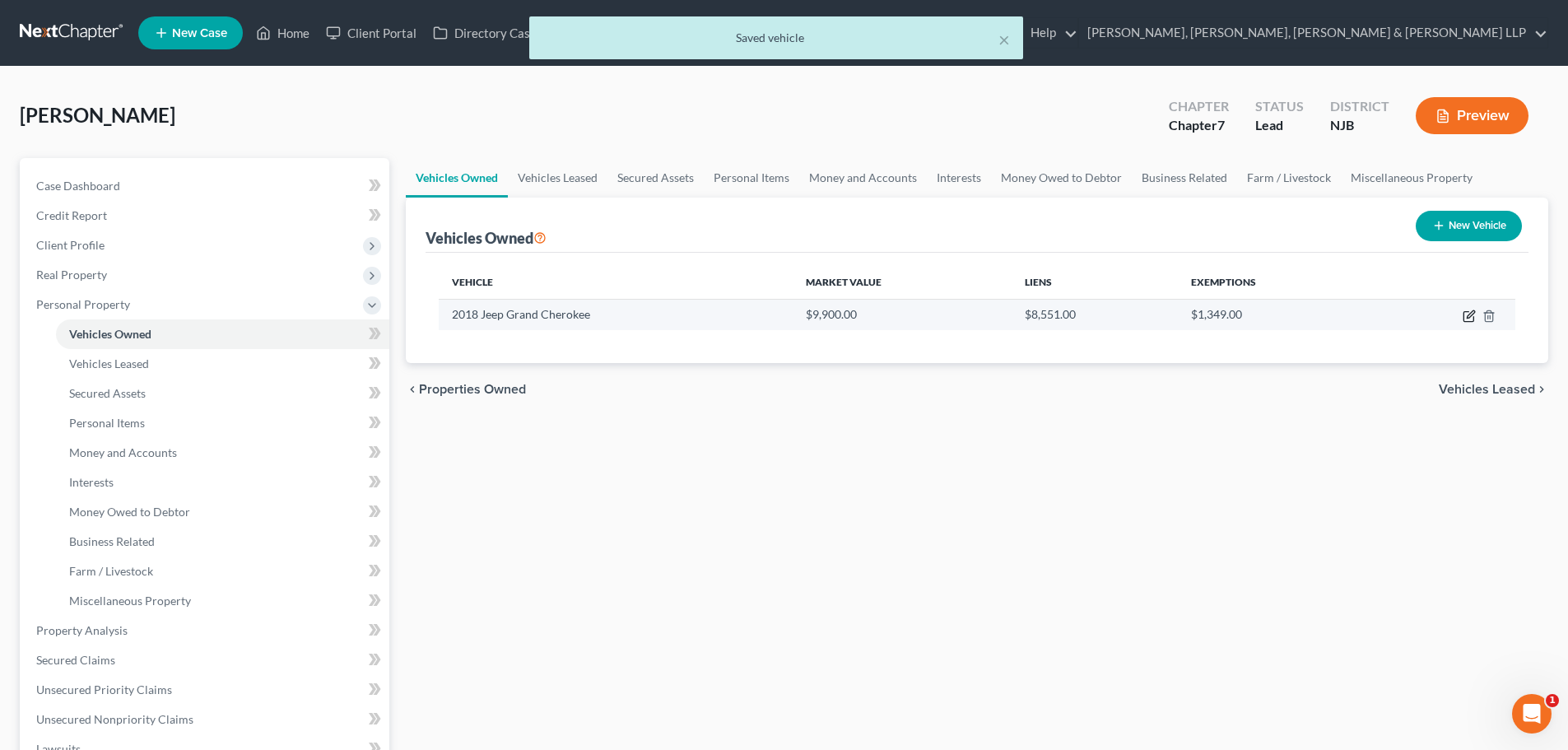
select select "0"
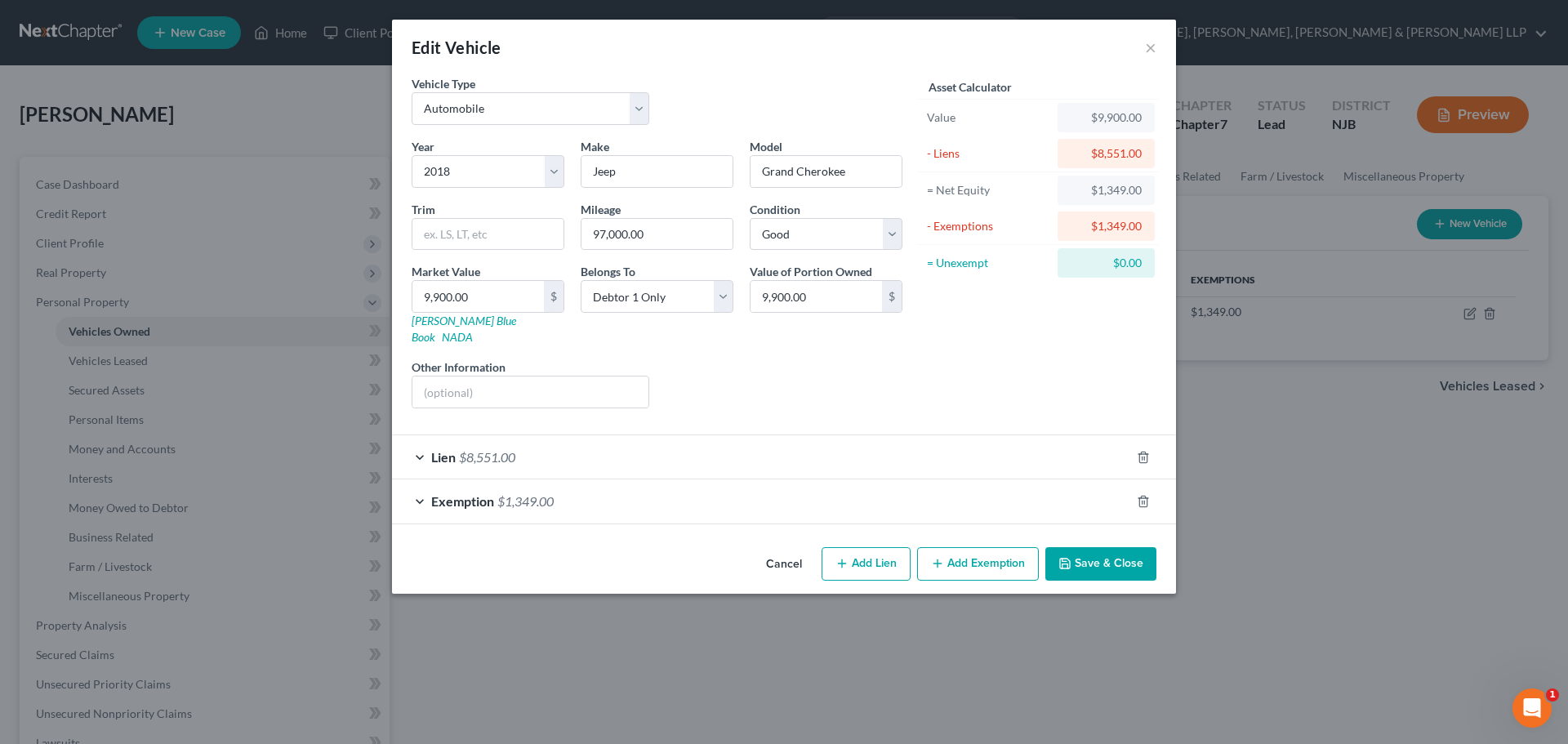
click at [706, 500] on div "Exemption $1,349.00" at bounding box center [761, 500] width 738 height 43
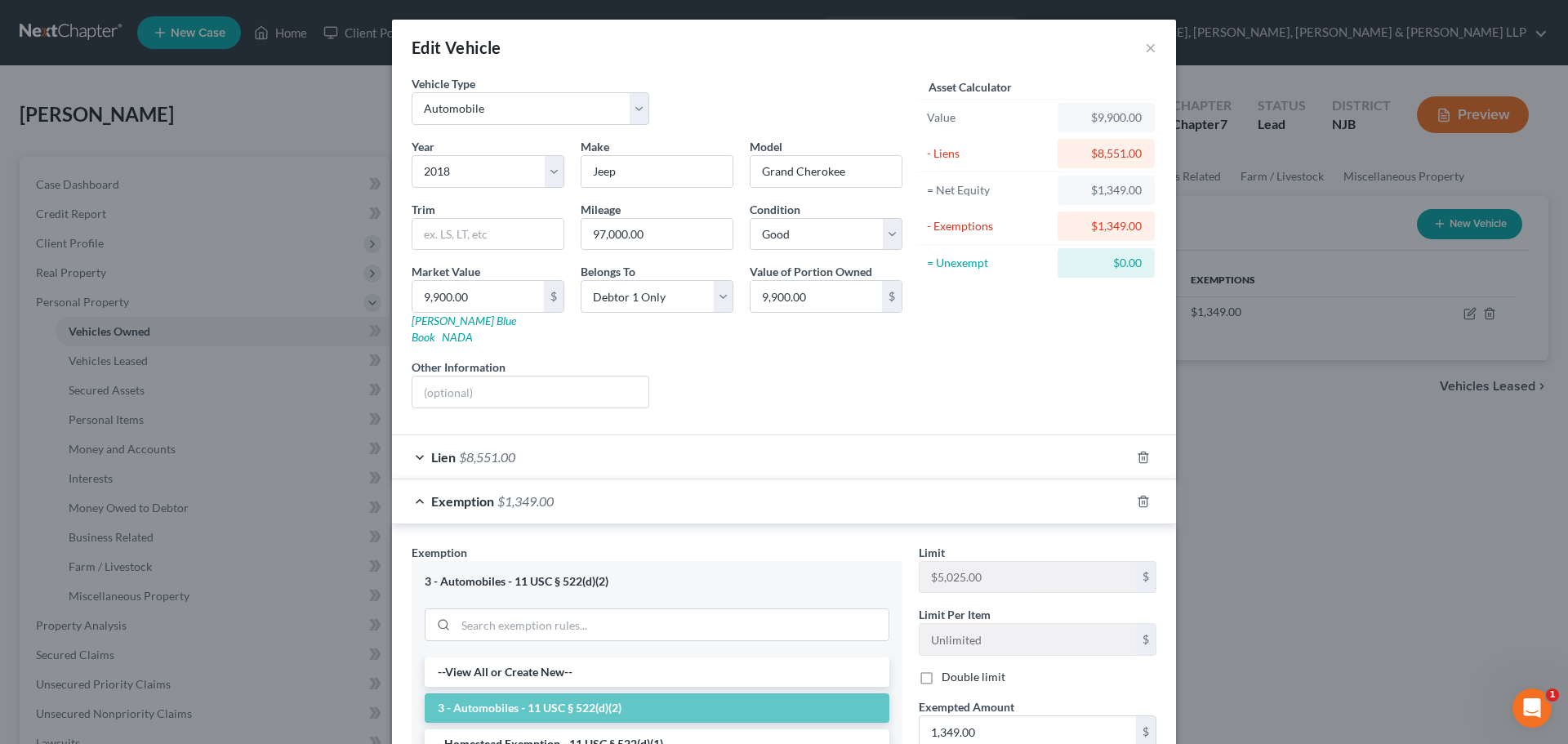
scroll to position [275, 0]
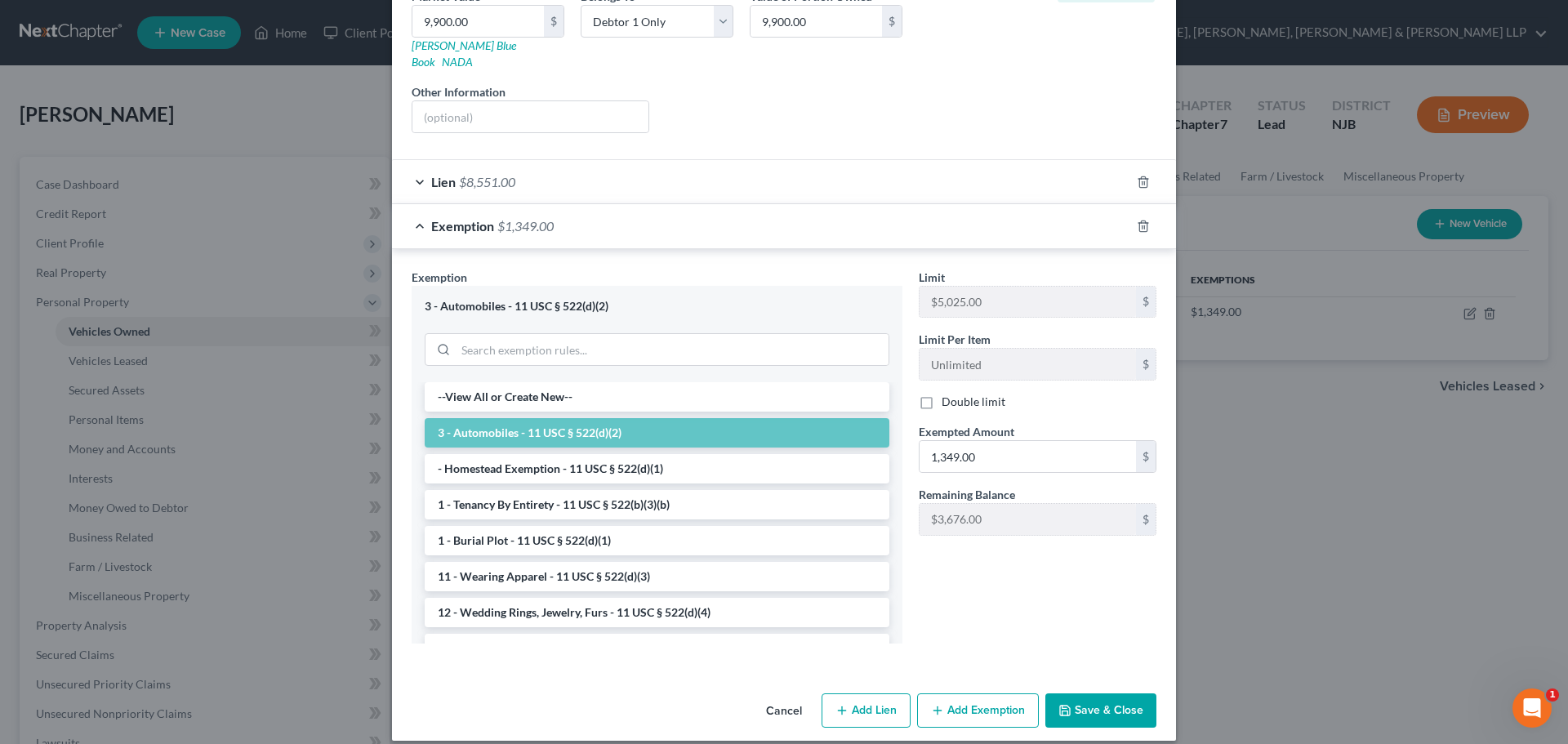
click at [769, 182] on div "Lien $8,551.00" at bounding box center [761, 181] width 738 height 43
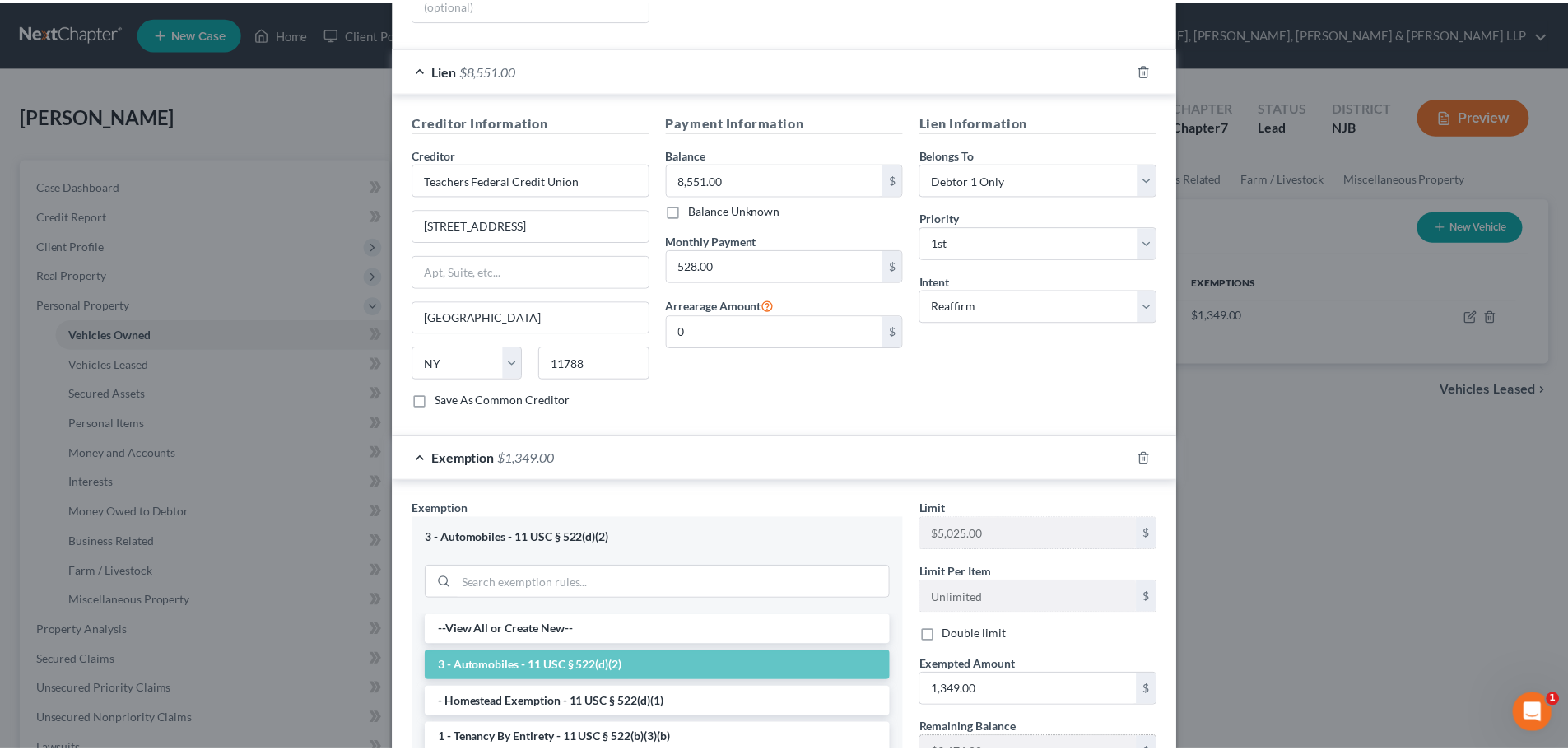
scroll to position [622, 0]
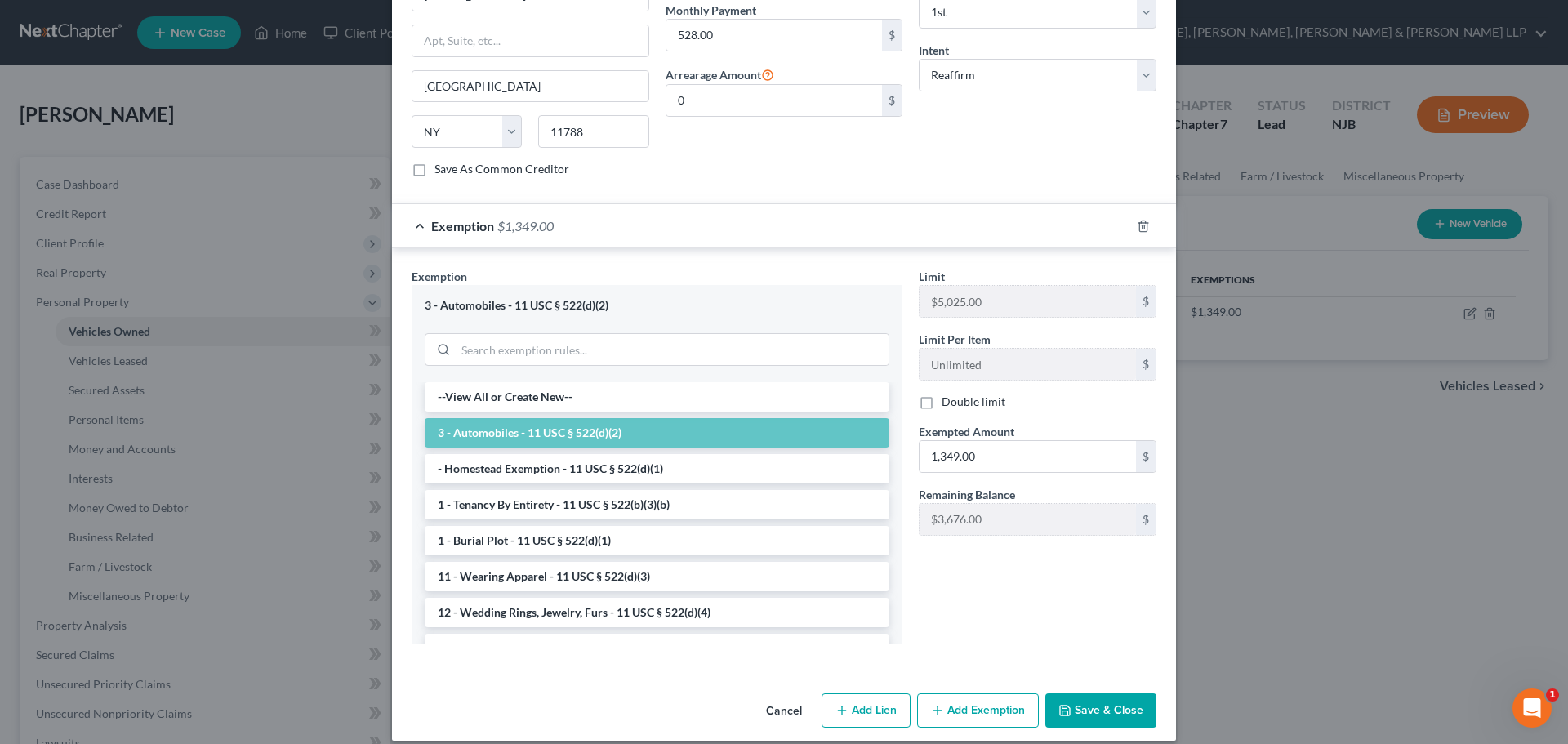
click at [1103, 694] on button "Save & Close" at bounding box center [1100, 710] width 111 height 34
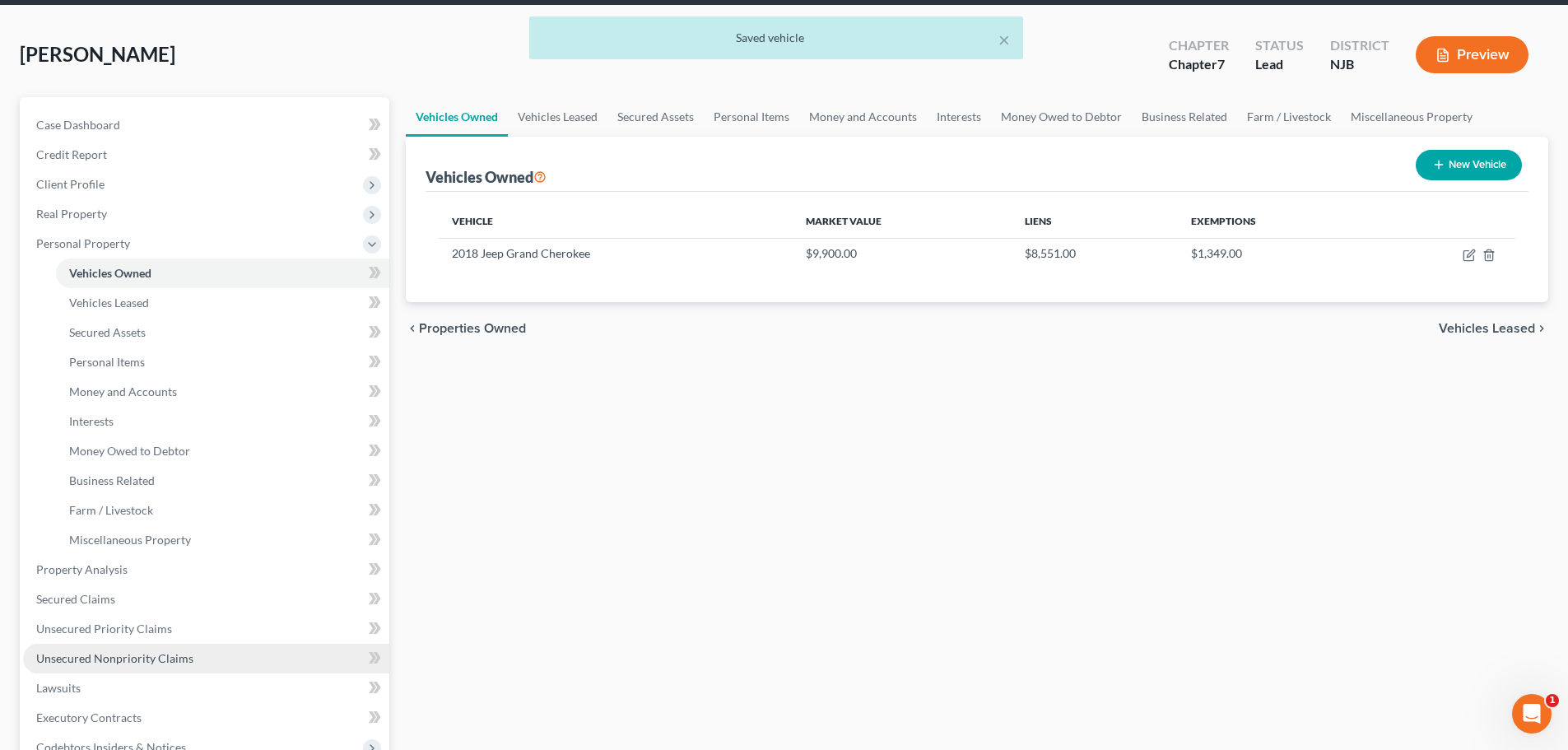
scroll to position [165, 0]
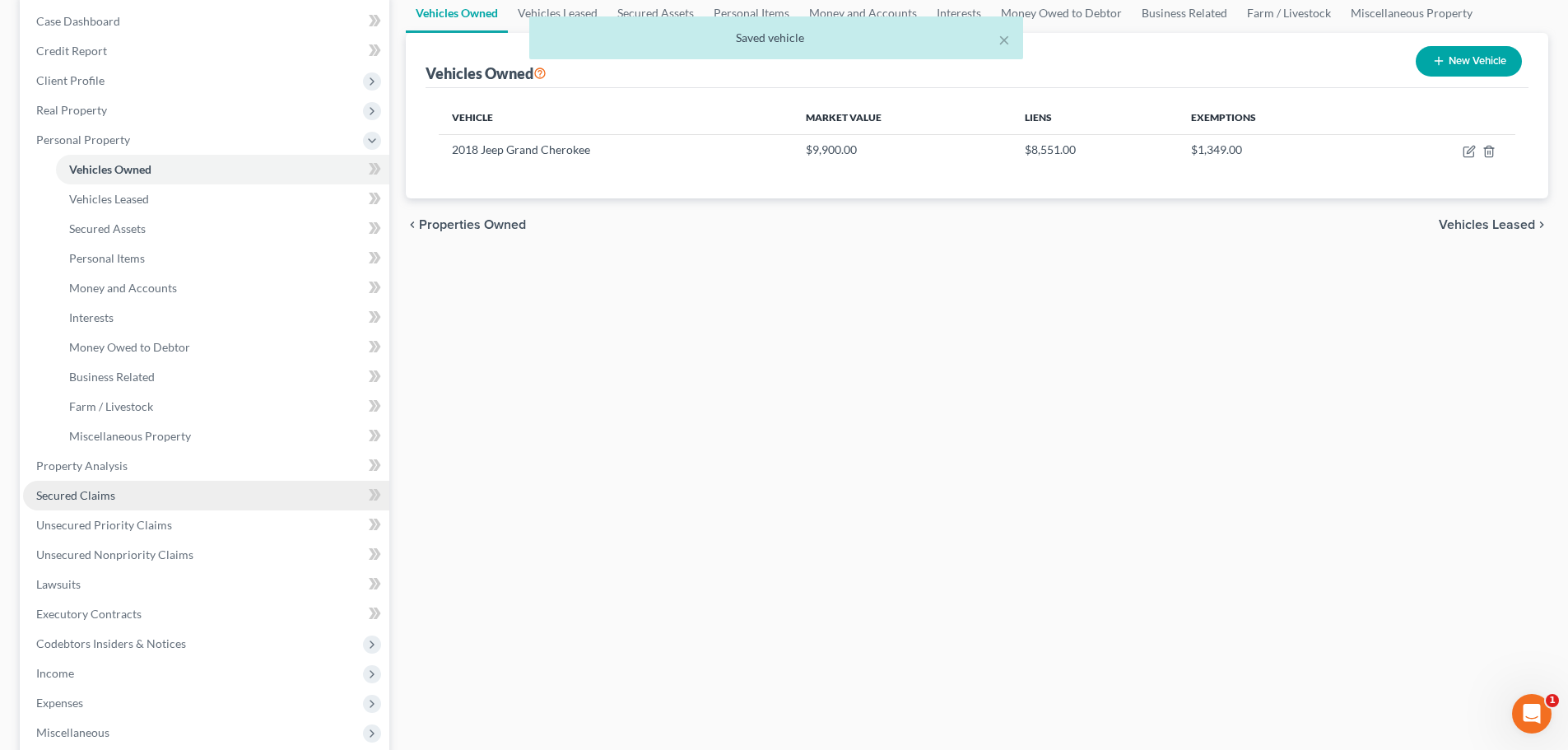
click at [110, 492] on span "Secured Claims" at bounding box center [76, 496] width 79 height 14
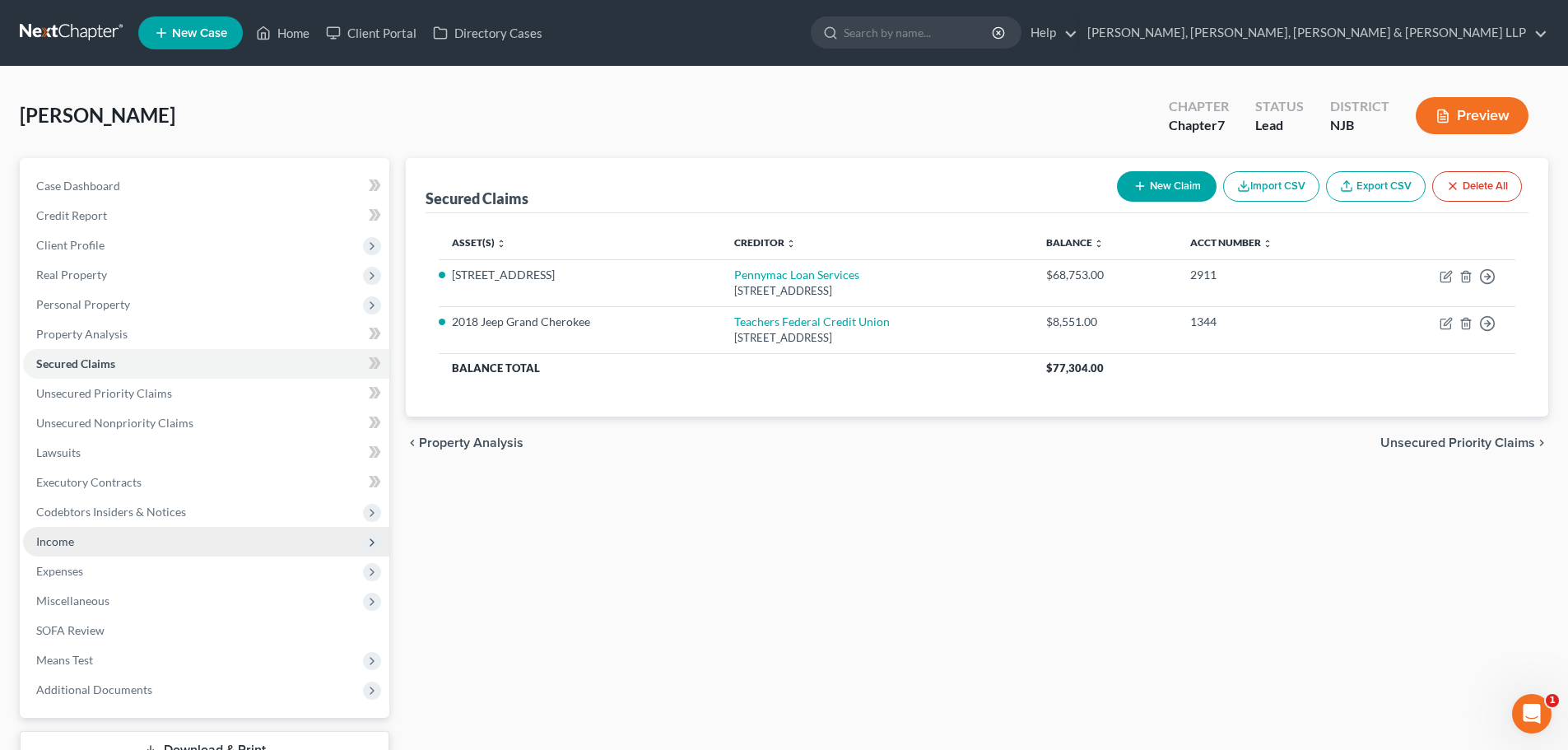
click at [71, 540] on span "Income" at bounding box center [55, 542] width 38 height 14
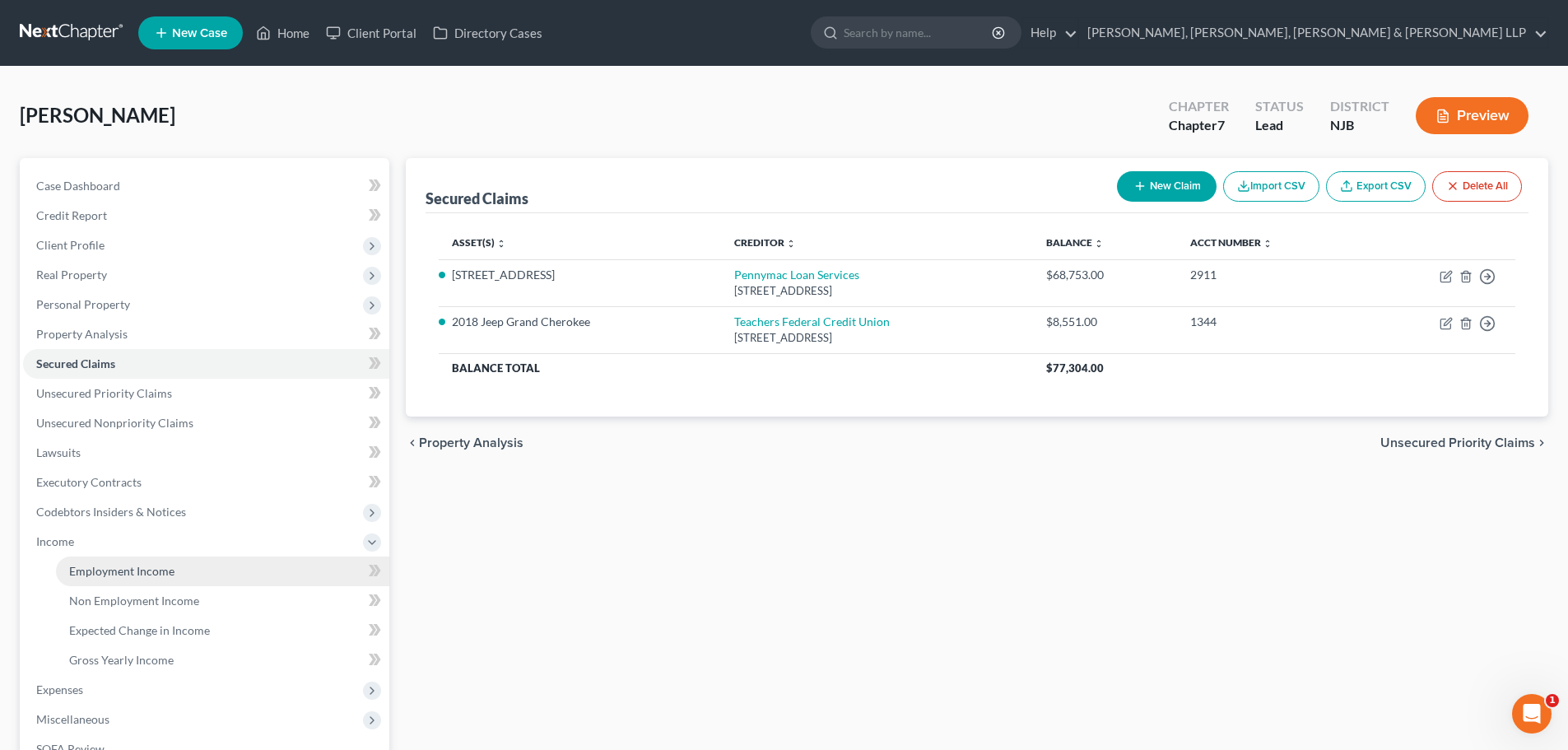
click at [130, 560] on link "Employment Income" at bounding box center [222, 571] width 334 height 29
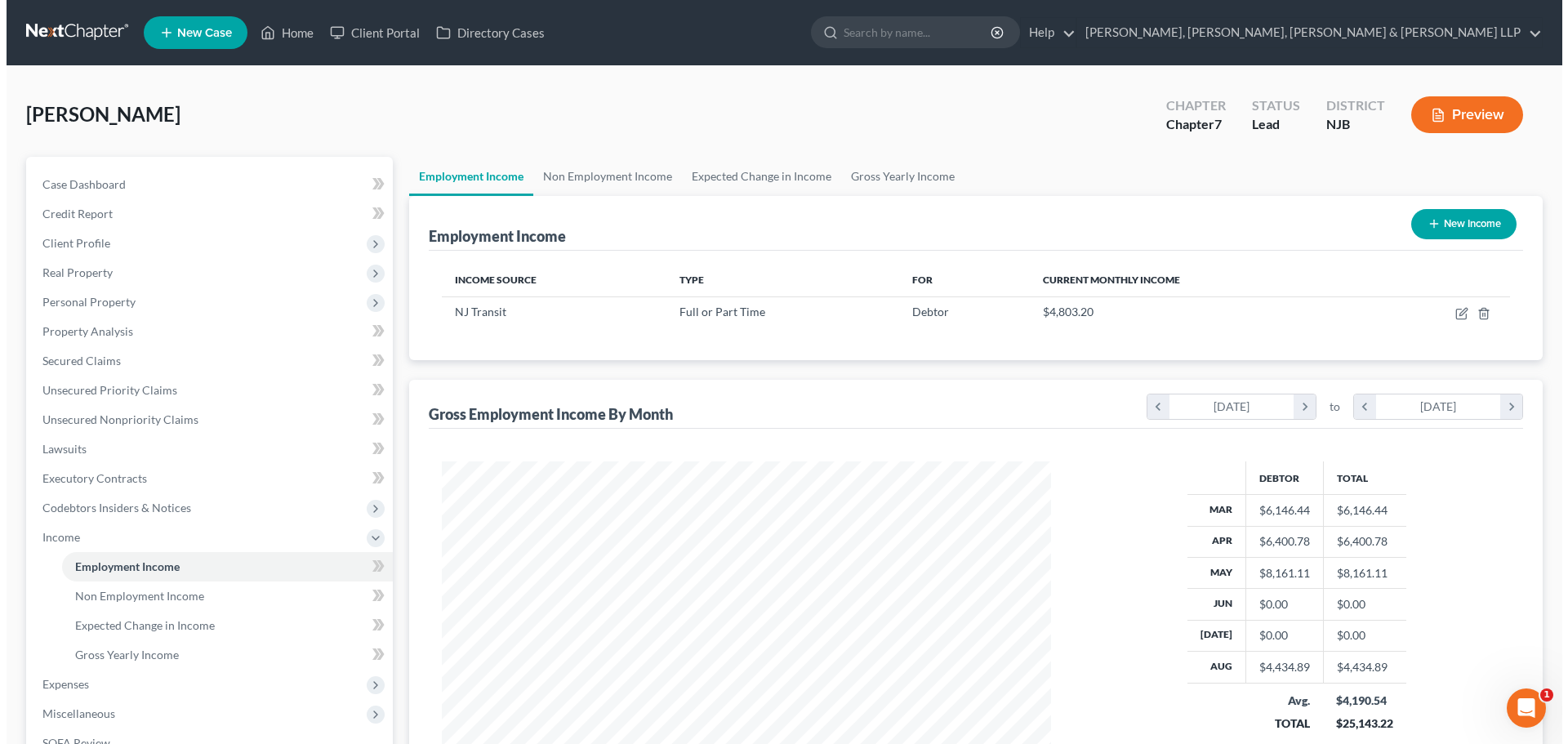
scroll to position [304, 641]
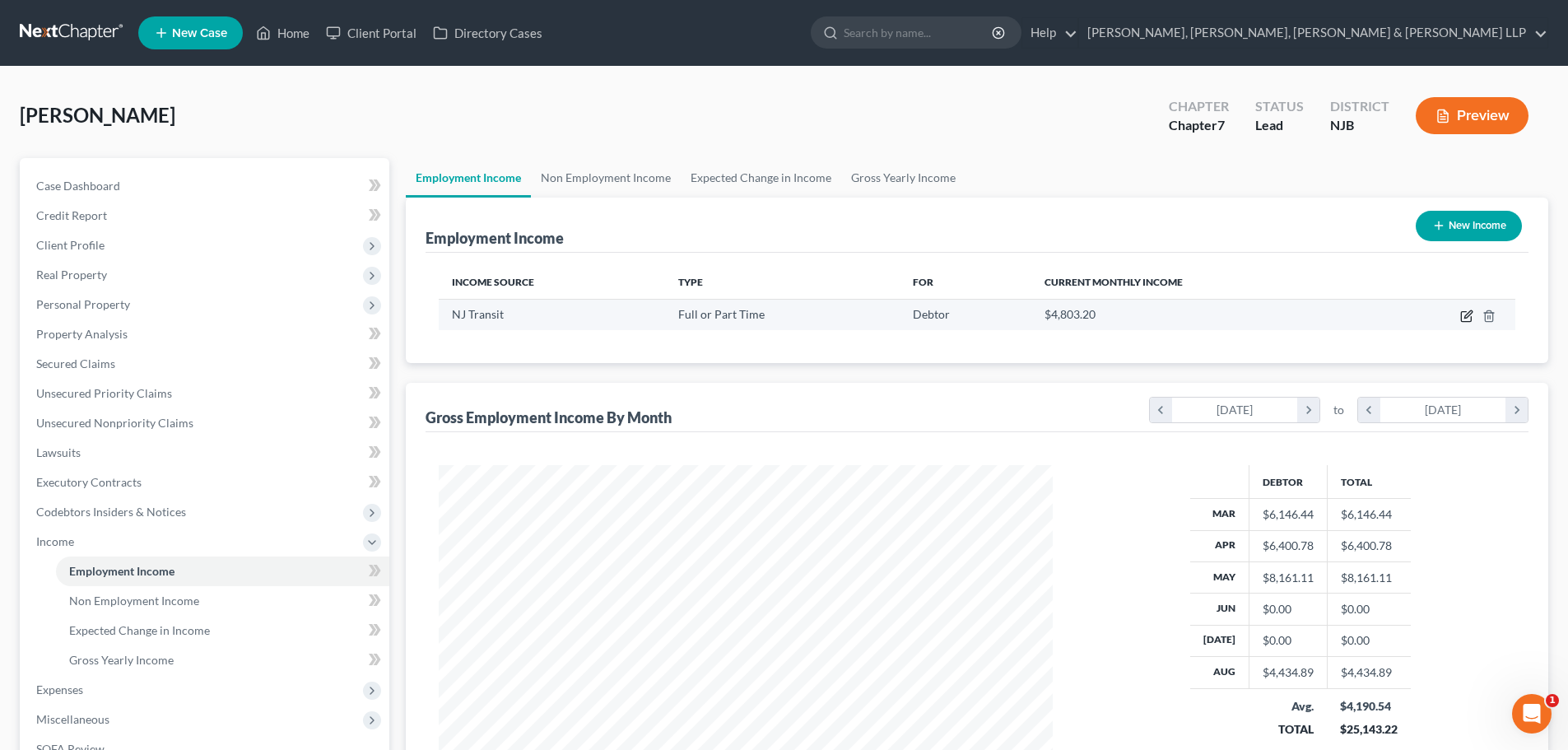
click at [1464, 312] on icon "button" at bounding box center [1465, 317] width 10 height 10
select select "0"
select select "33"
select select "3"
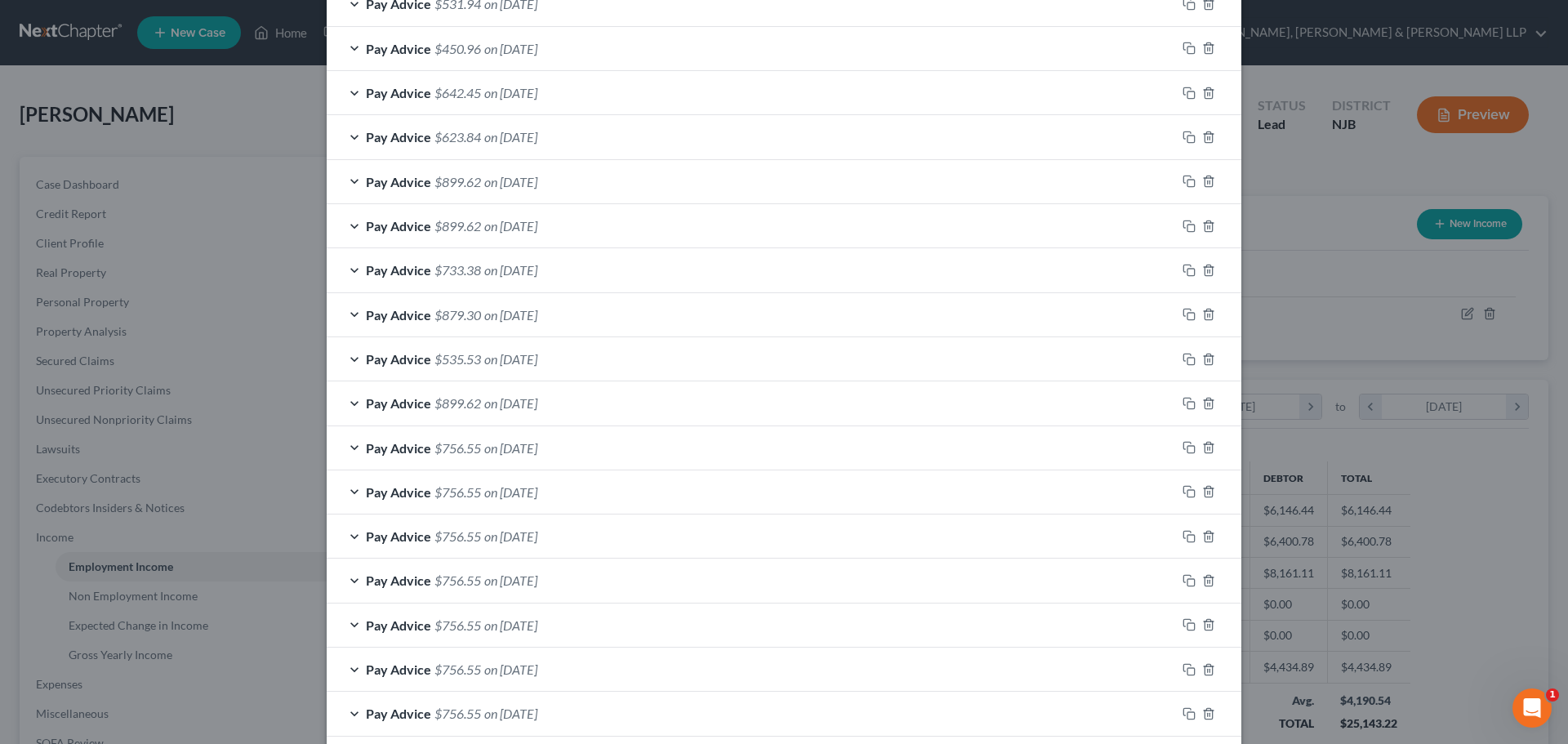
scroll to position [651, 0]
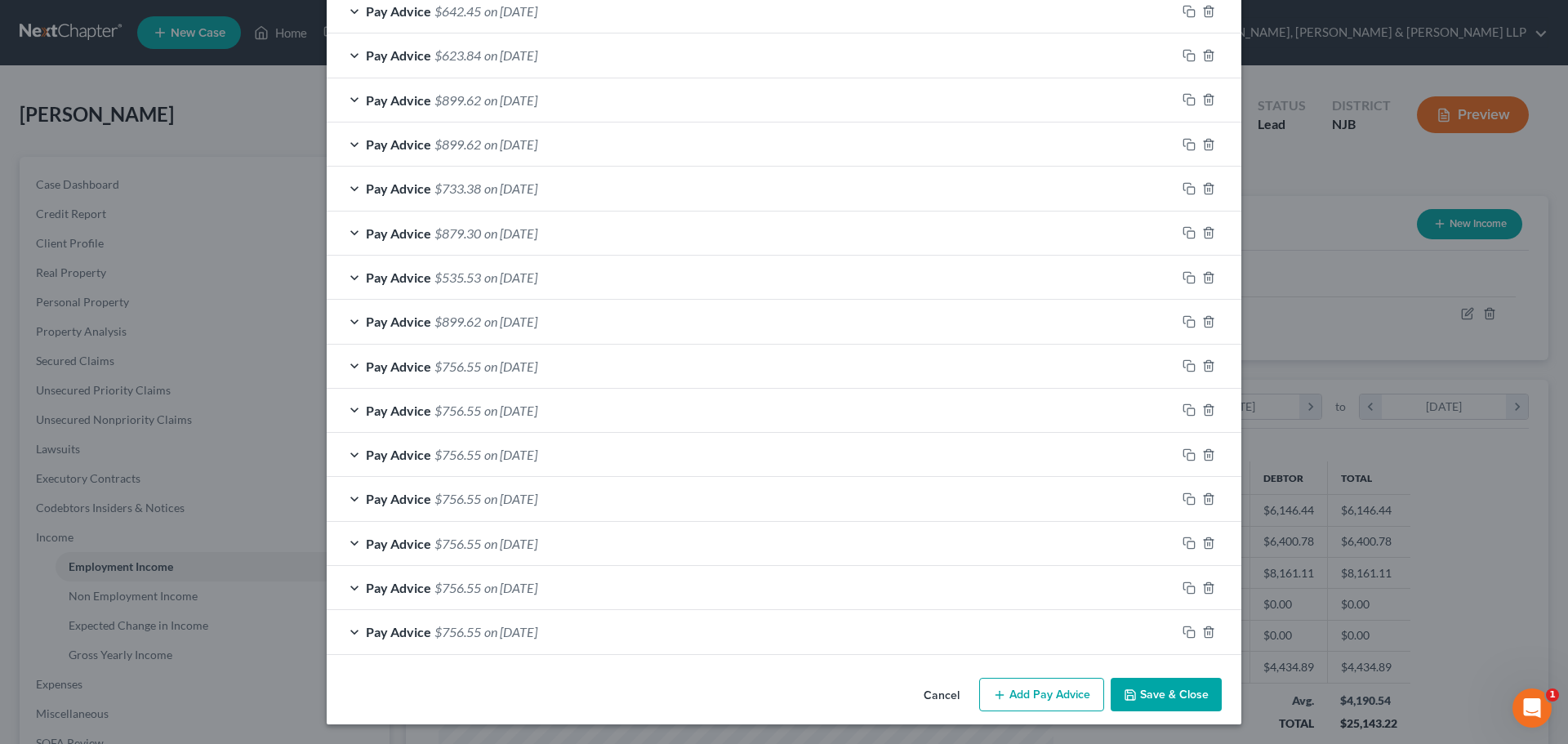
click at [1033, 689] on button "Add Pay Advice" at bounding box center [1041, 695] width 125 height 34
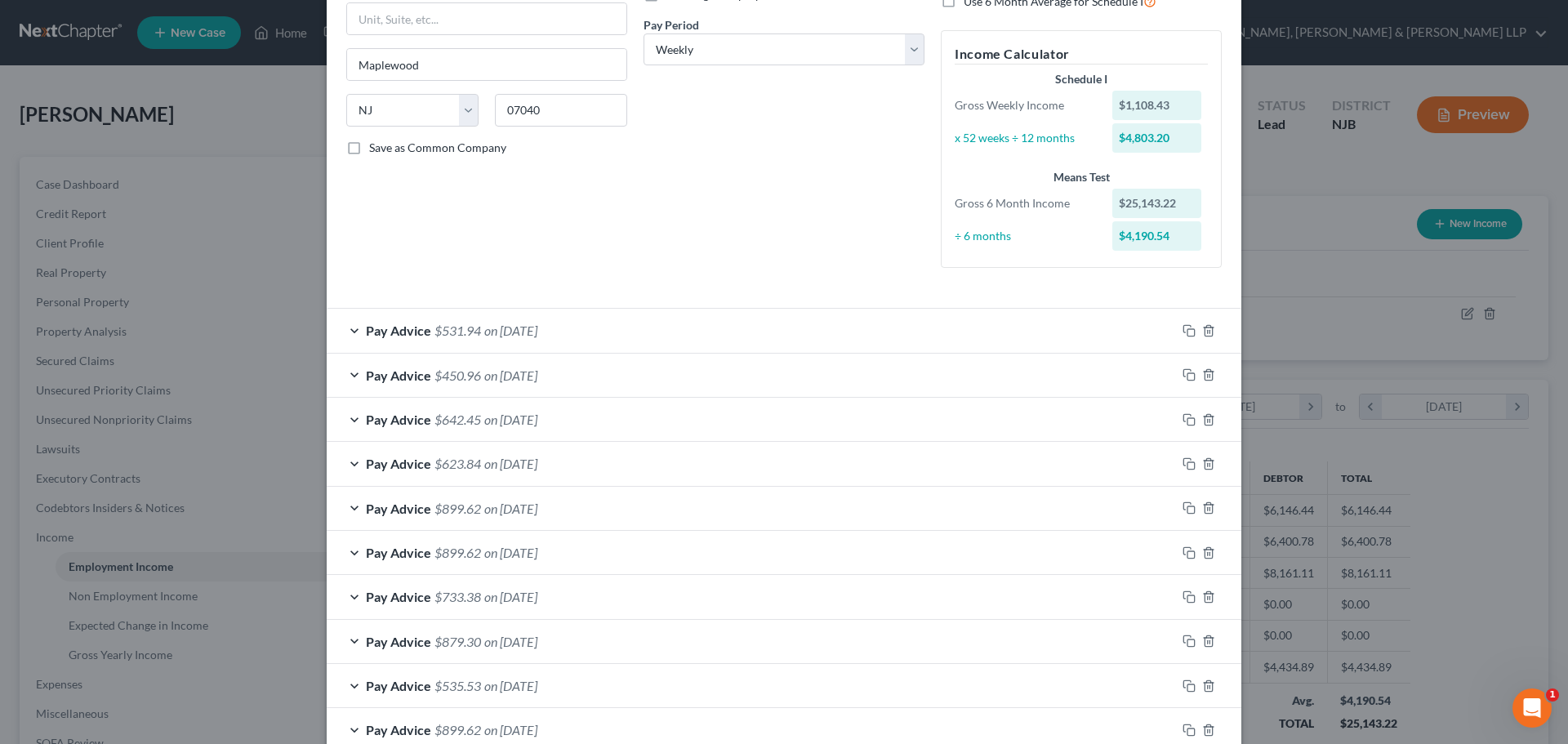
scroll to position [325, 0]
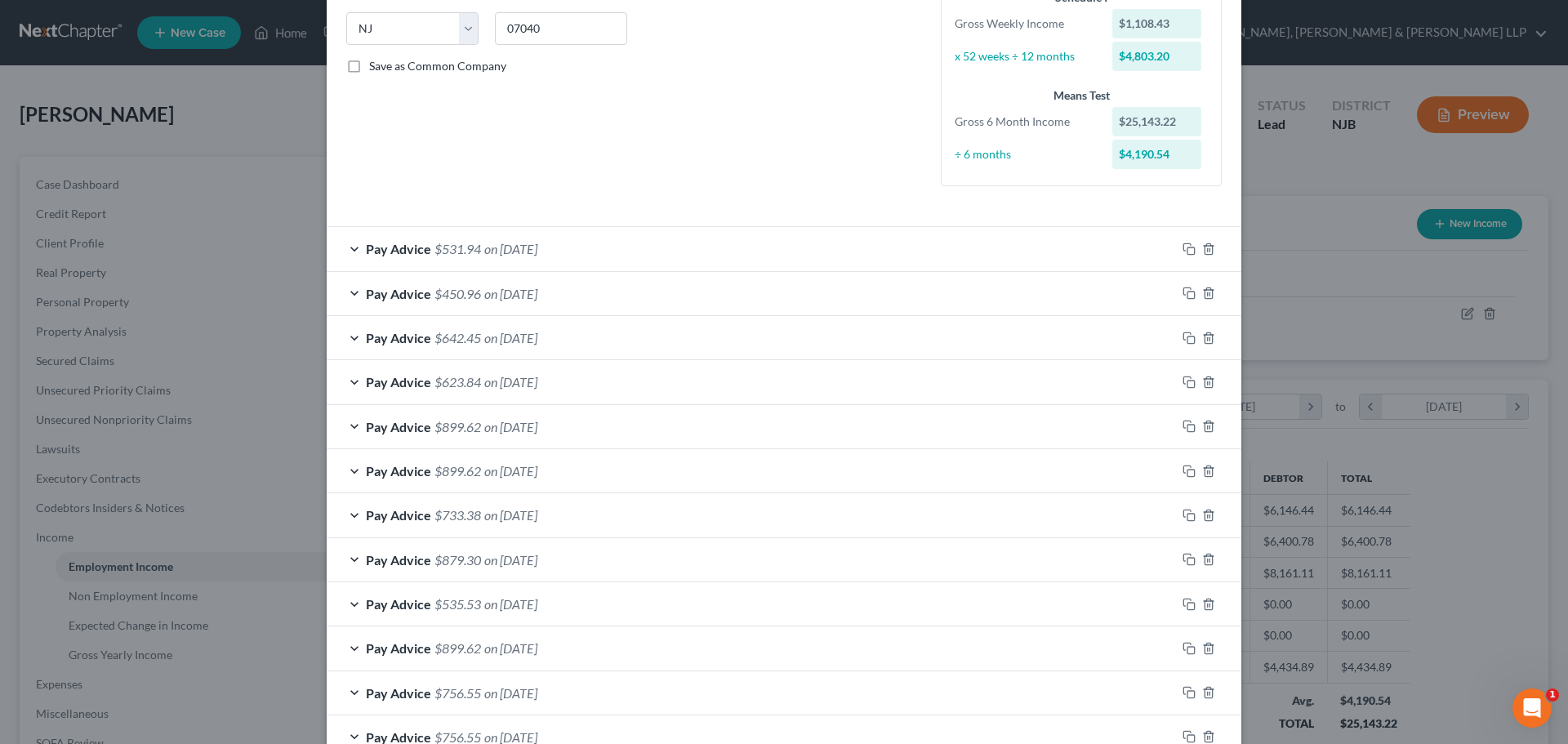
click at [531, 515] on span "on [DATE]" at bounding box center [511, 515] width 53 height 16
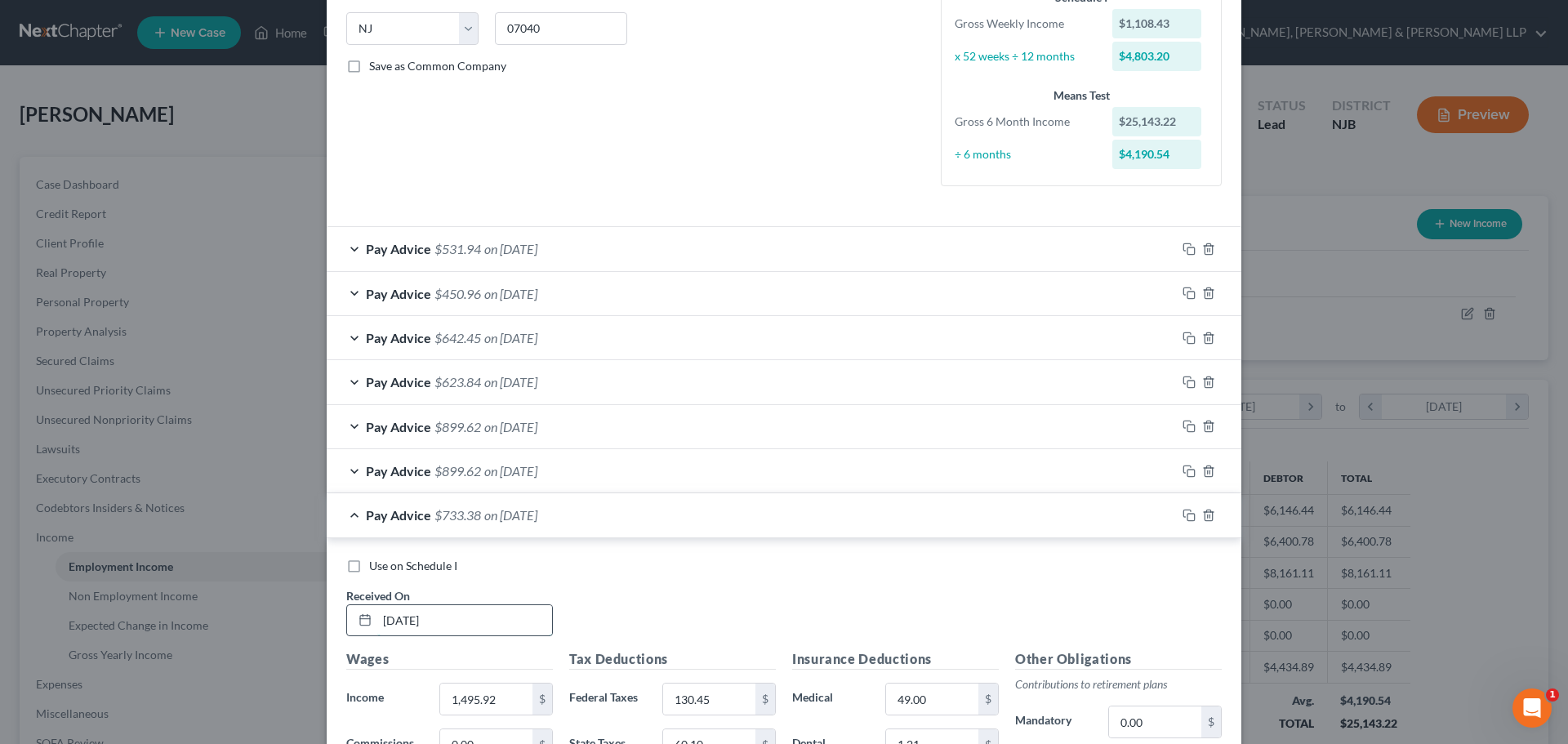
click at [460, 620] on input "[DATE]" at bounding box center [464, 620] width 175 height 31
drag, startPoint x: 420, startPoint y: 617, endPoint x: 296, endPoint y: 615, distance: 124.0
click at [296, 615] on div "Edit Income Source × Employment Type * Select Full or [DEMOGRAPHIC_DATA] Employ…" at bounding box center [784, 372] width 1568 height 744
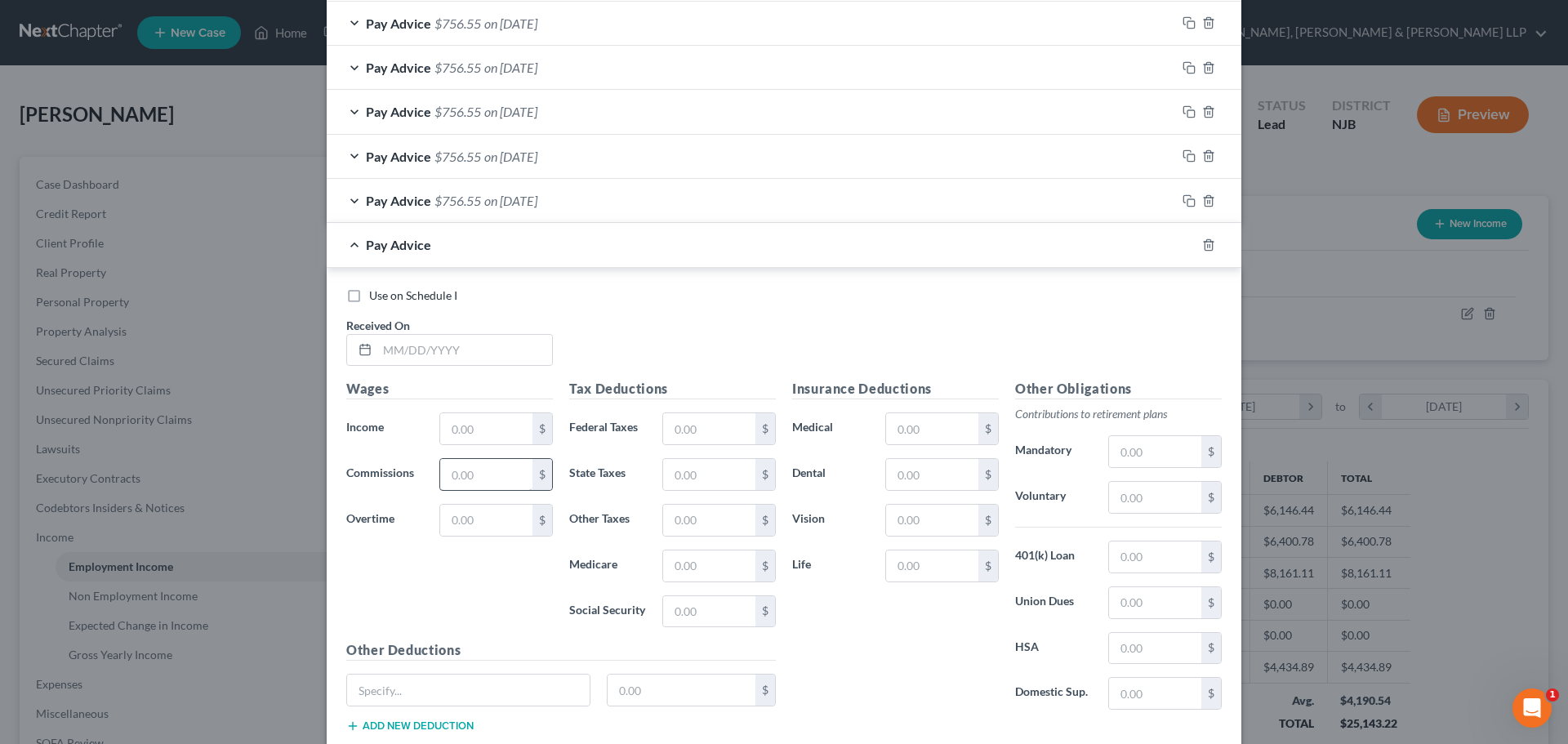
scroll to position [1680, 0]
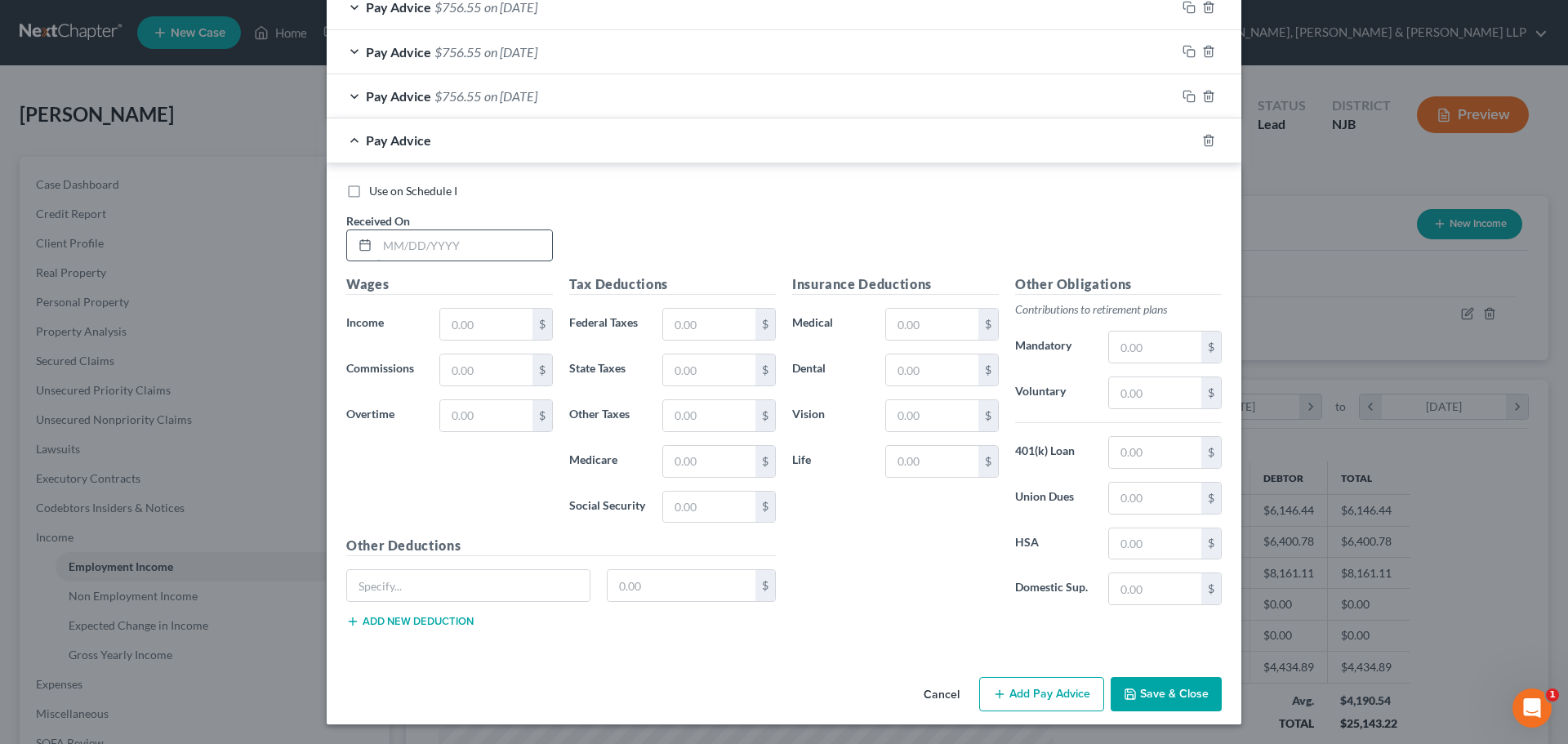
click at [446, 247] on input "text" at bounding box center [464, 245] width 175 height 31
type input "[DATE]"
drag, startPoint x: 470, startPoint y: 312, endPoint x: 474, endPoint y: 322, distance: 10.8
click at [474, 319] on input "text" at bounding box center [486, 324] width 93 height 31
paste input "[DATE]"
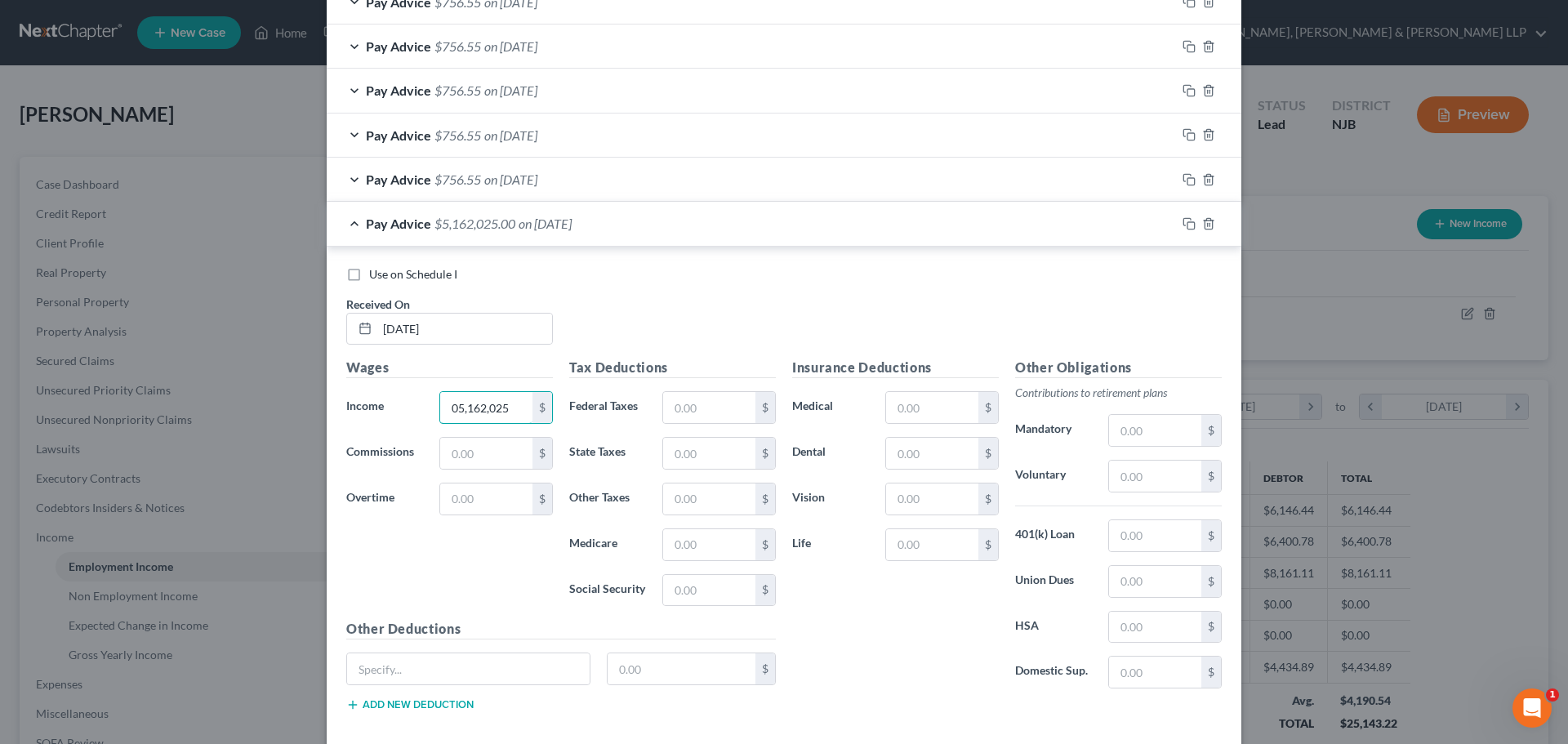
scroll to position [1353, 0]
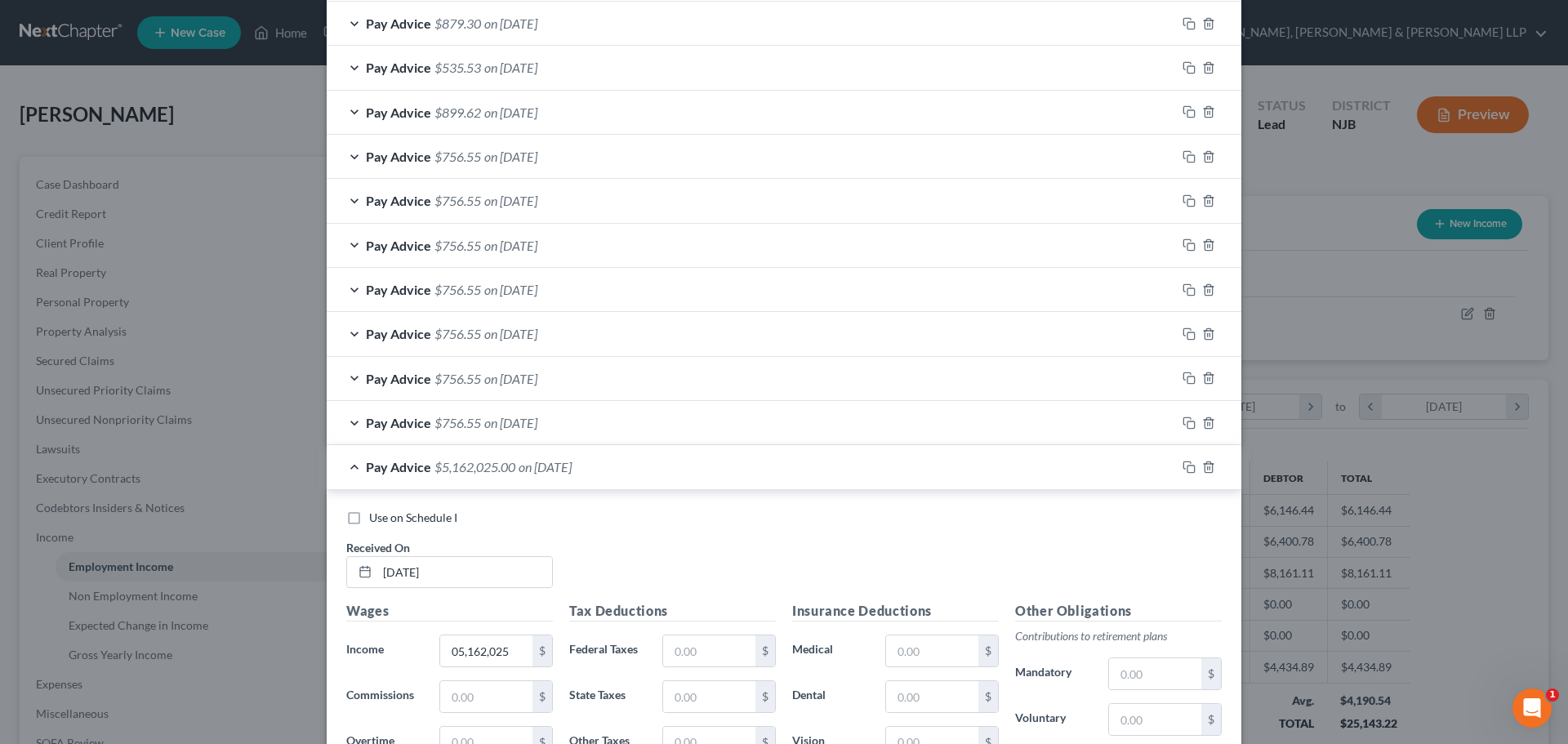
click at [471, 147] on div "Pay Advice $756.55 on [DATE]" at bounding box center [751, 156] width 849 height 43
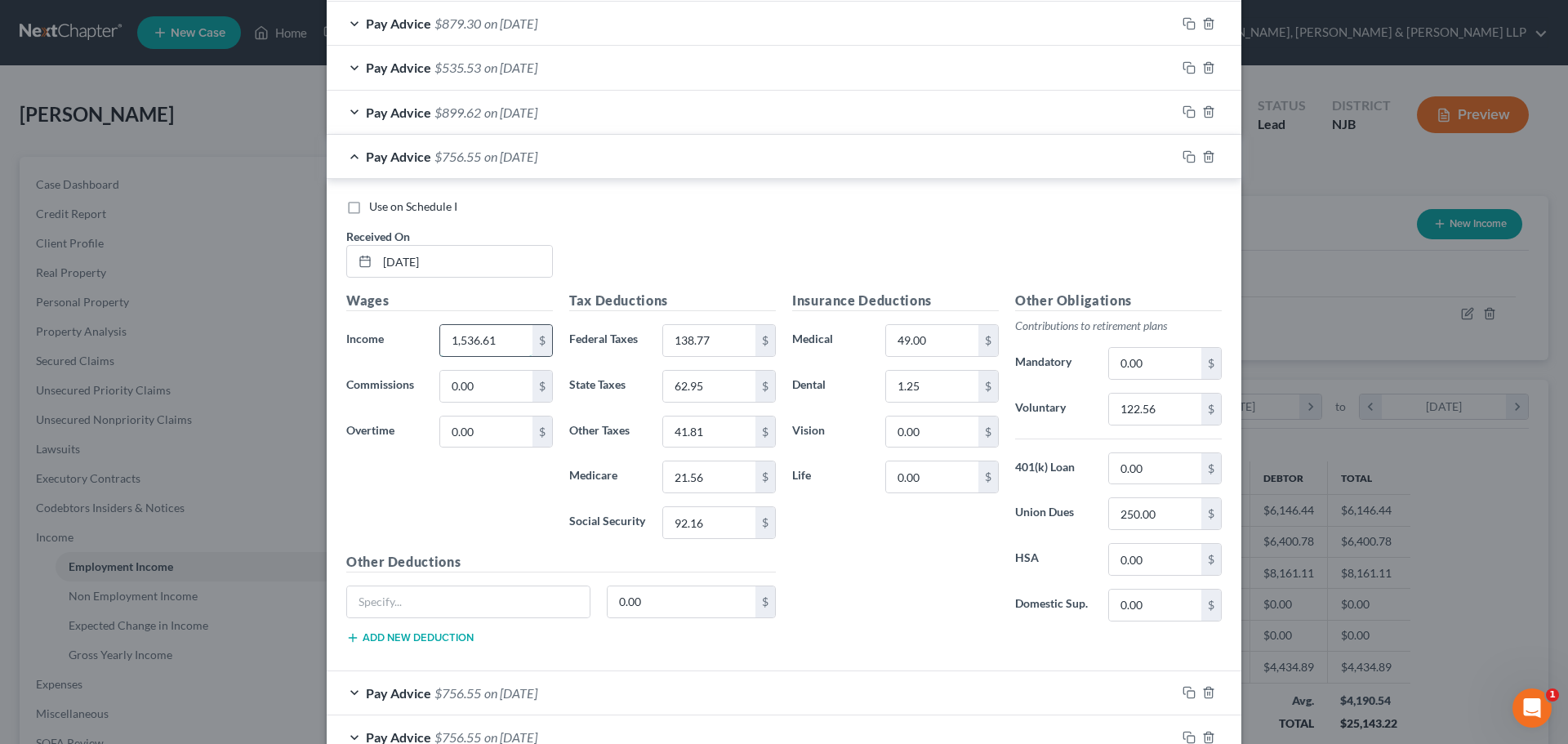
click at [508, 342] on input "1,536.61" at bounding box center [486, 340] width 93 height 31
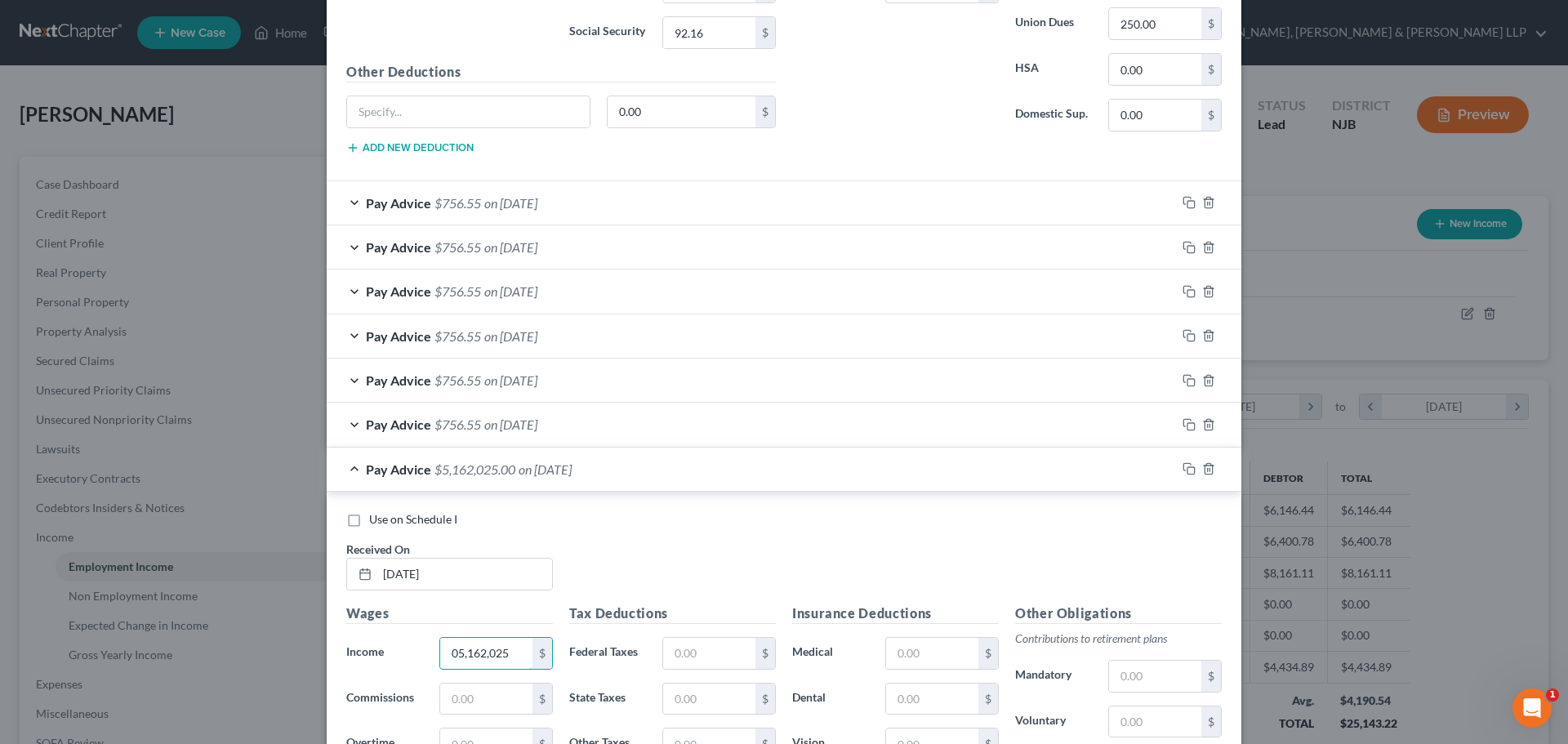
paste input "1,536.61"
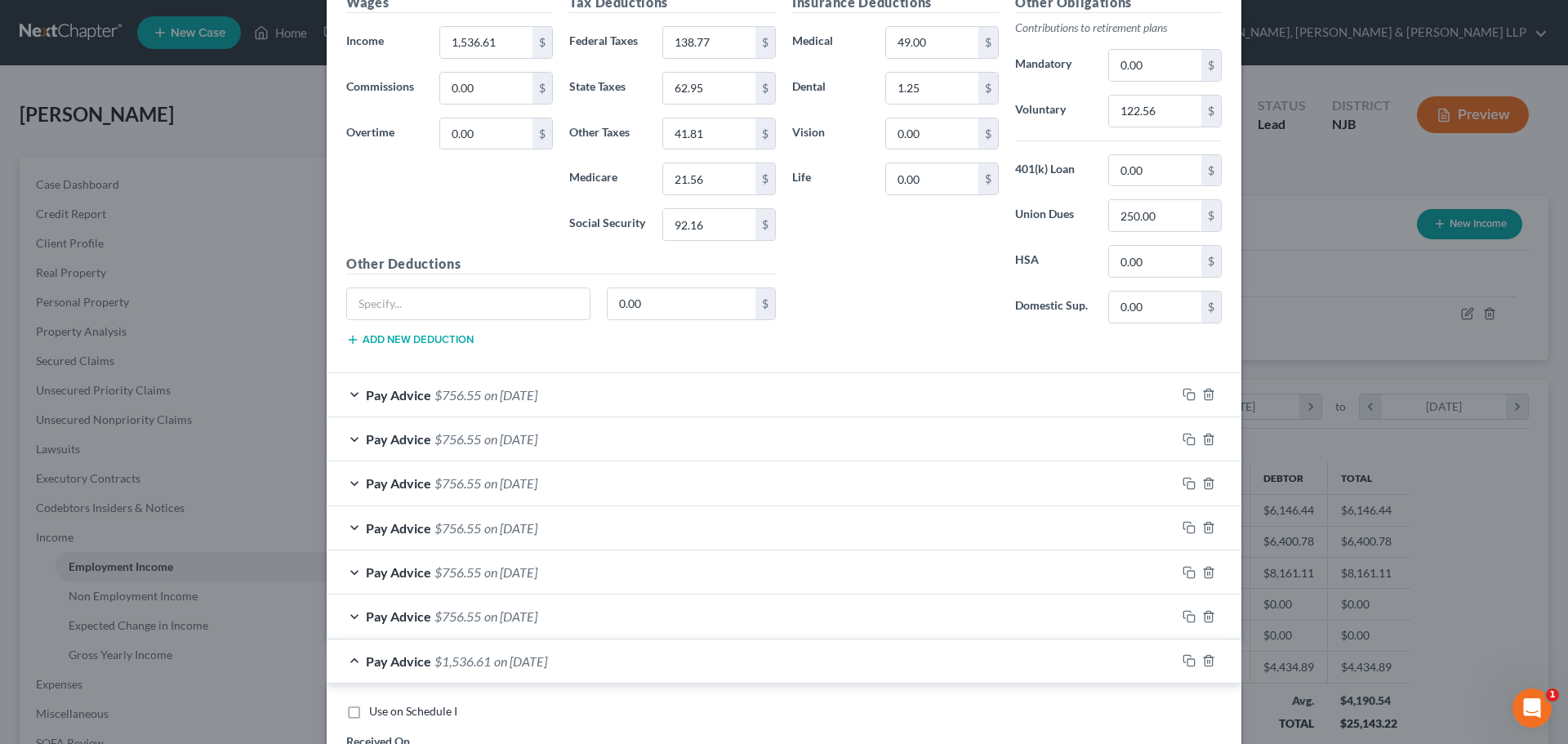
scroll to position [1598, 0]
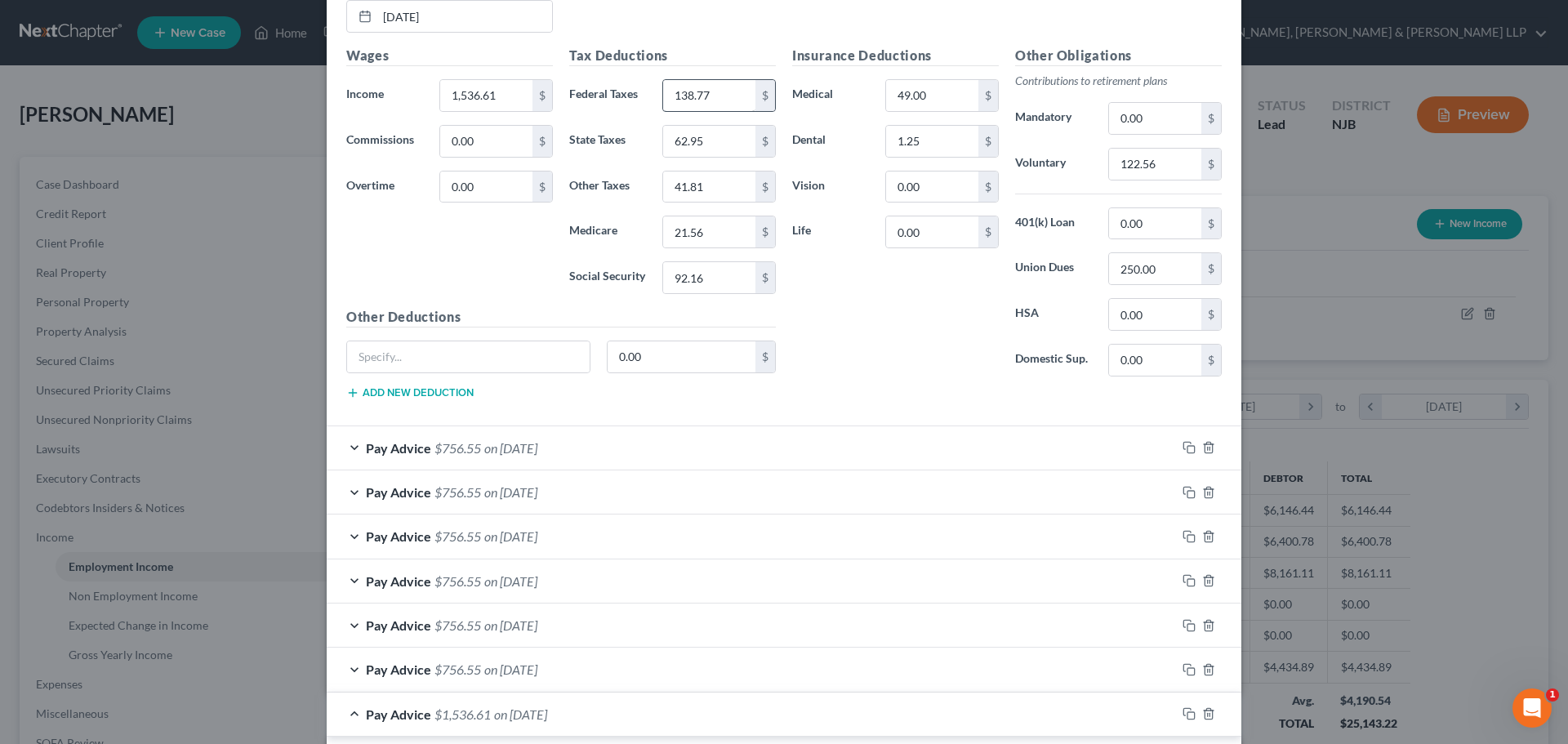
type input "1,536.61"
click at [707, 96] on input "138.77" at bounding box center [709, 95] width 93 height 31
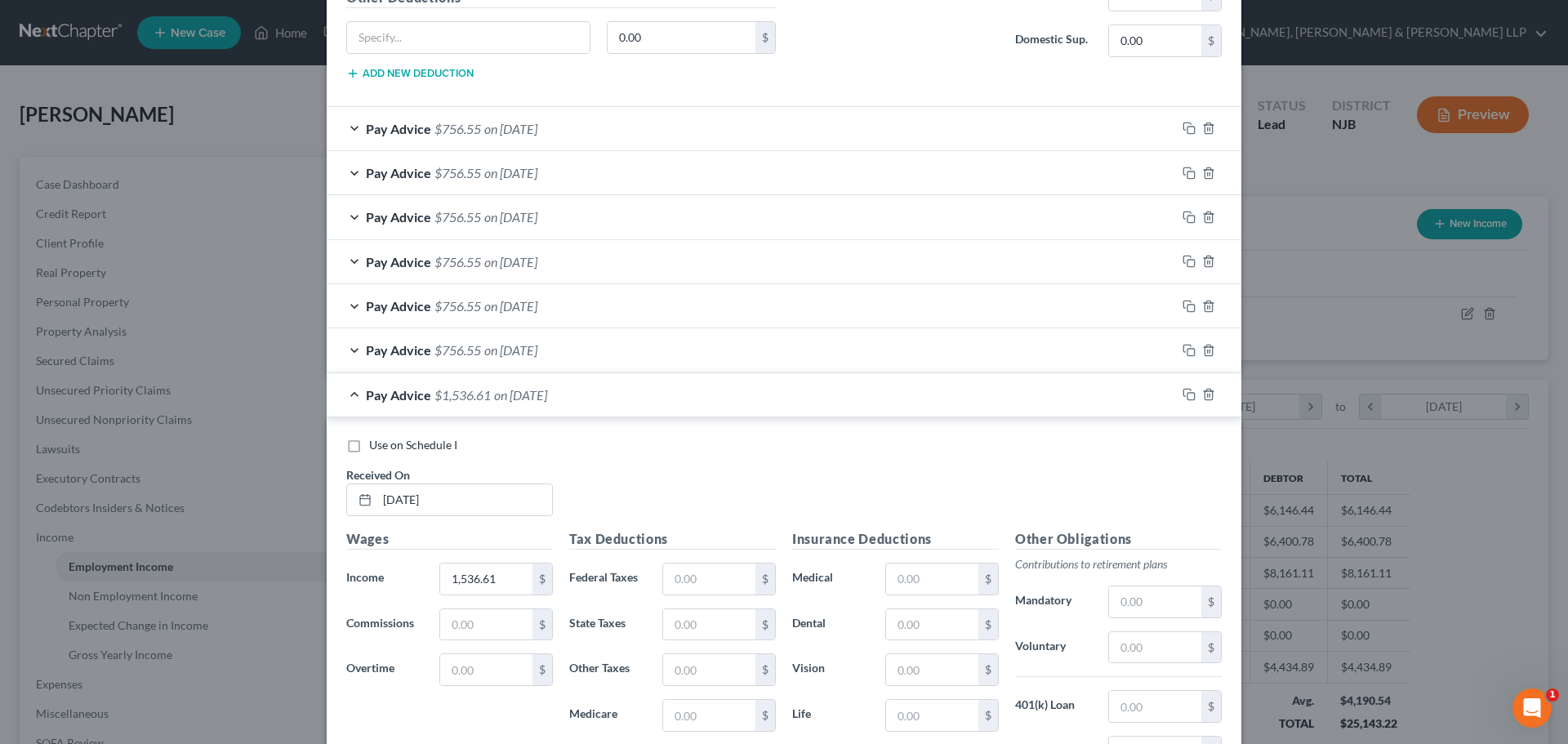
scroll to position [1925, 0]
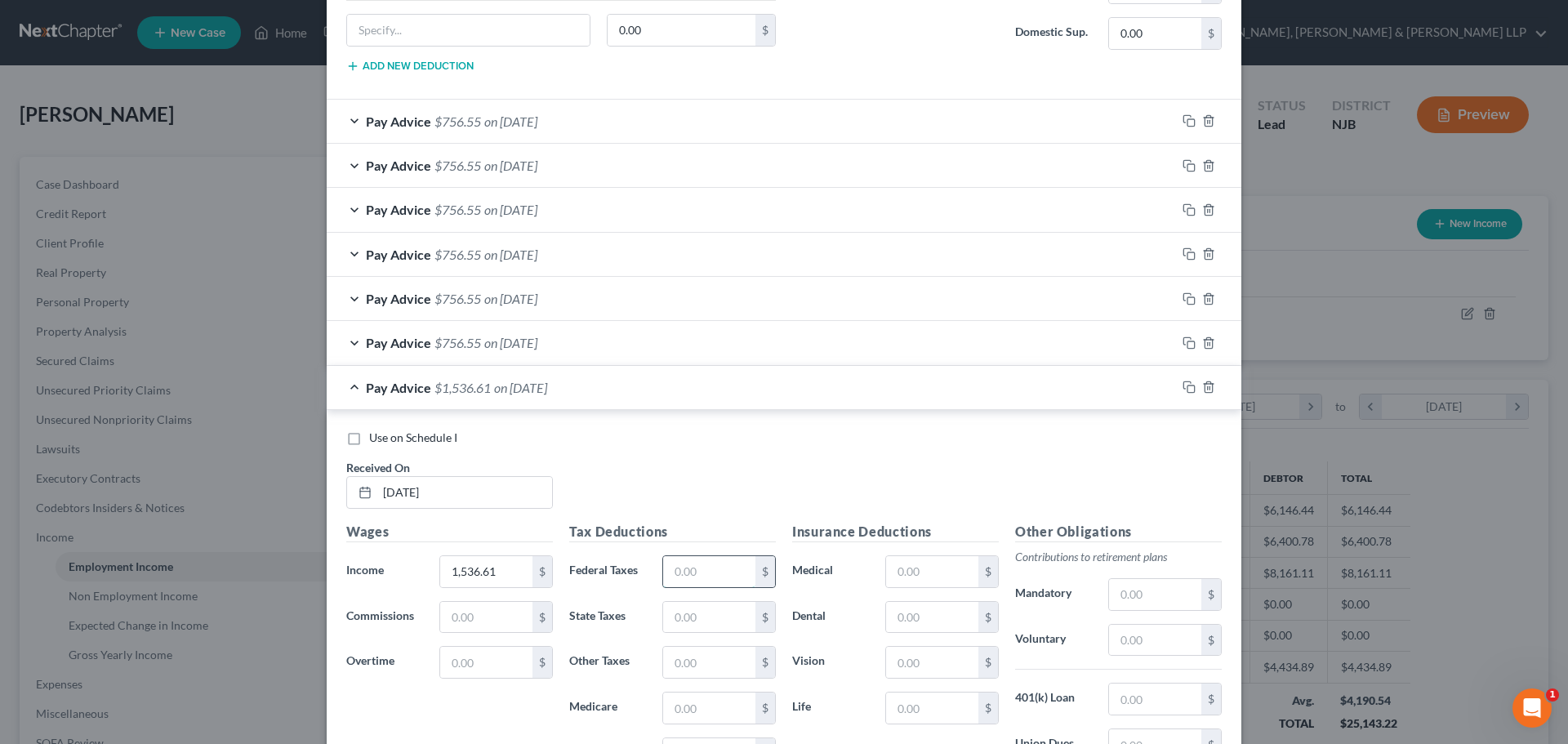
click at [695, 575] on input "text" at bounding box center [709, 571] width 93 height 31
paste input "138.77"
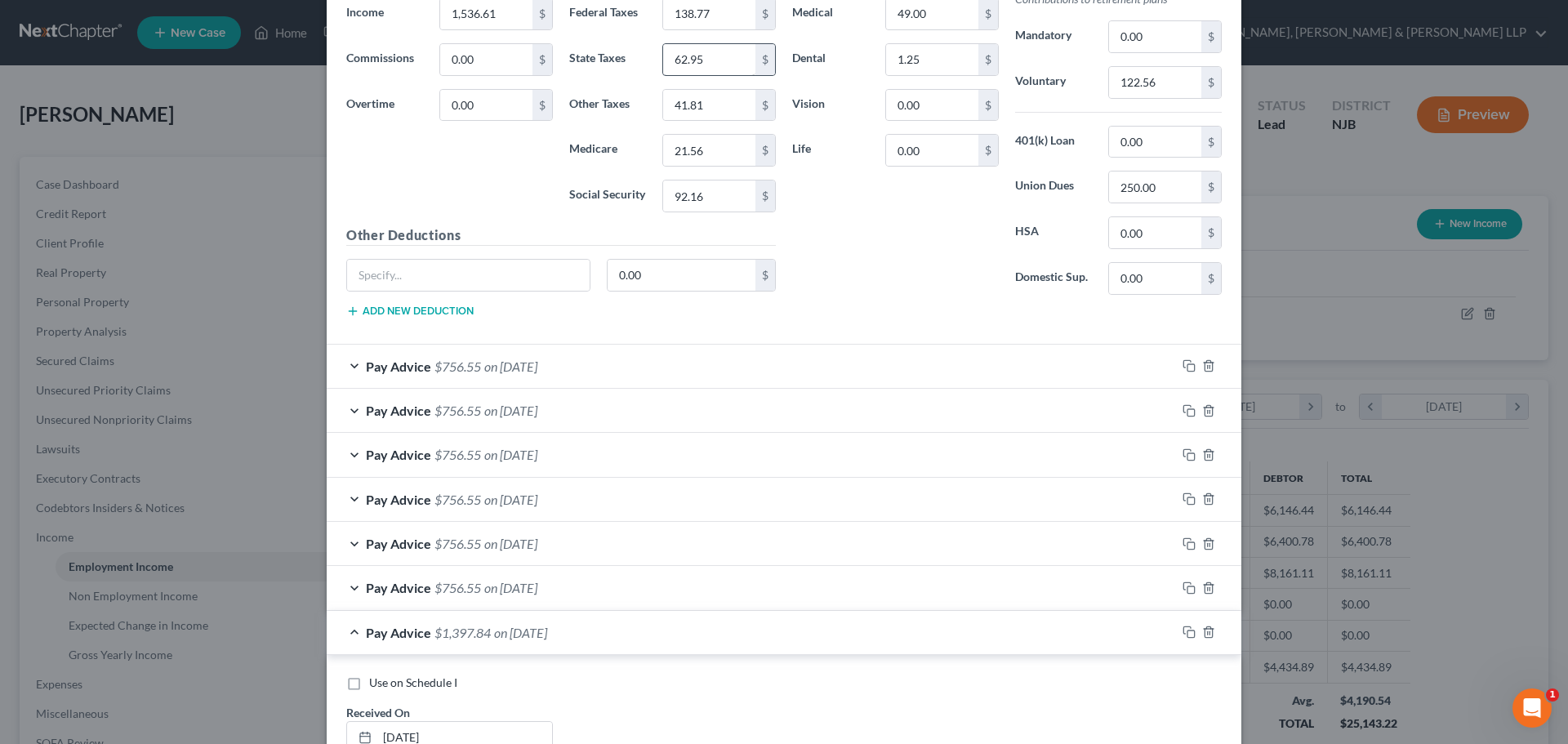
type input "138.77"
click at [723, 56] on input "62.95" at bounding box center [709, 59] width 93 height 31
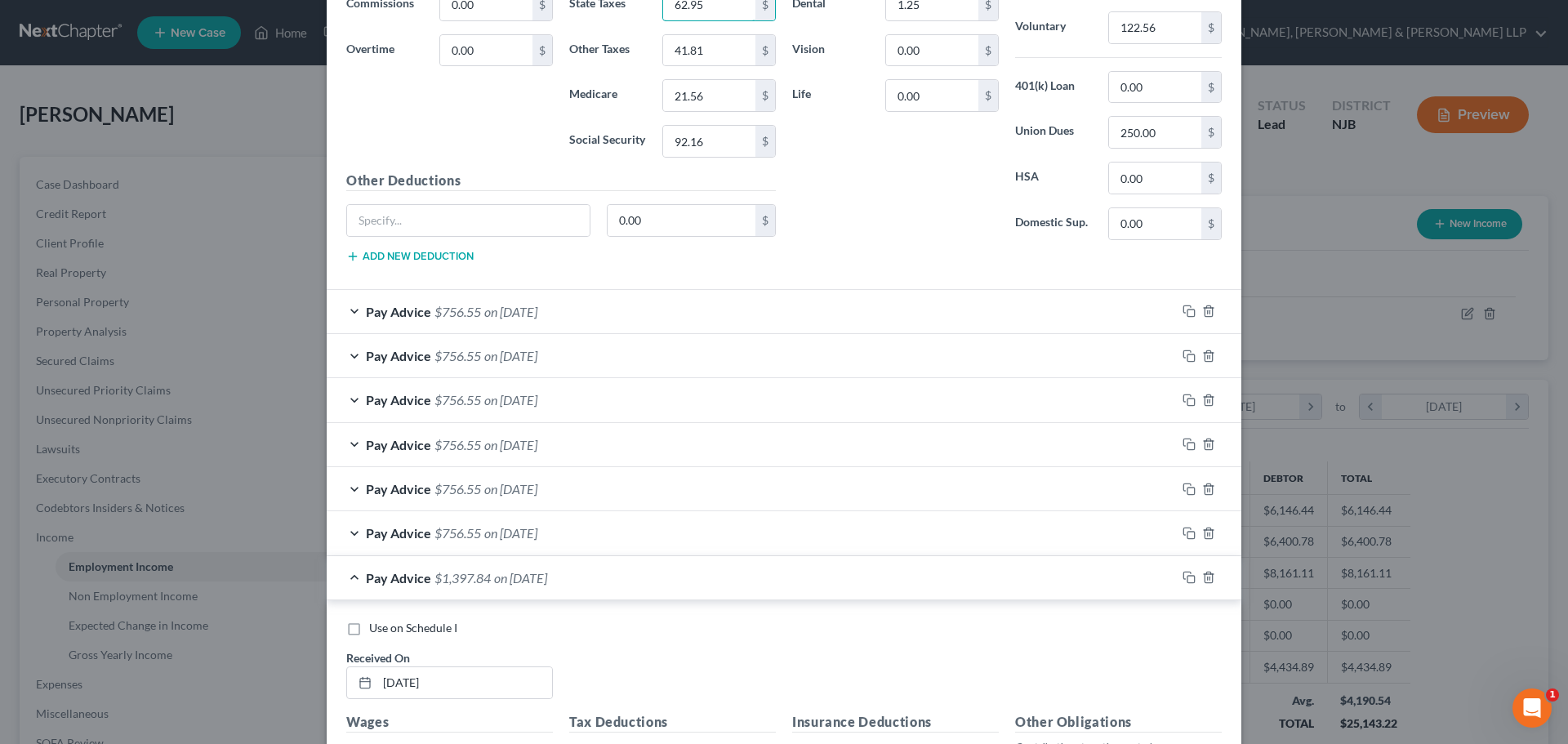
scroll to position [1925, 0]
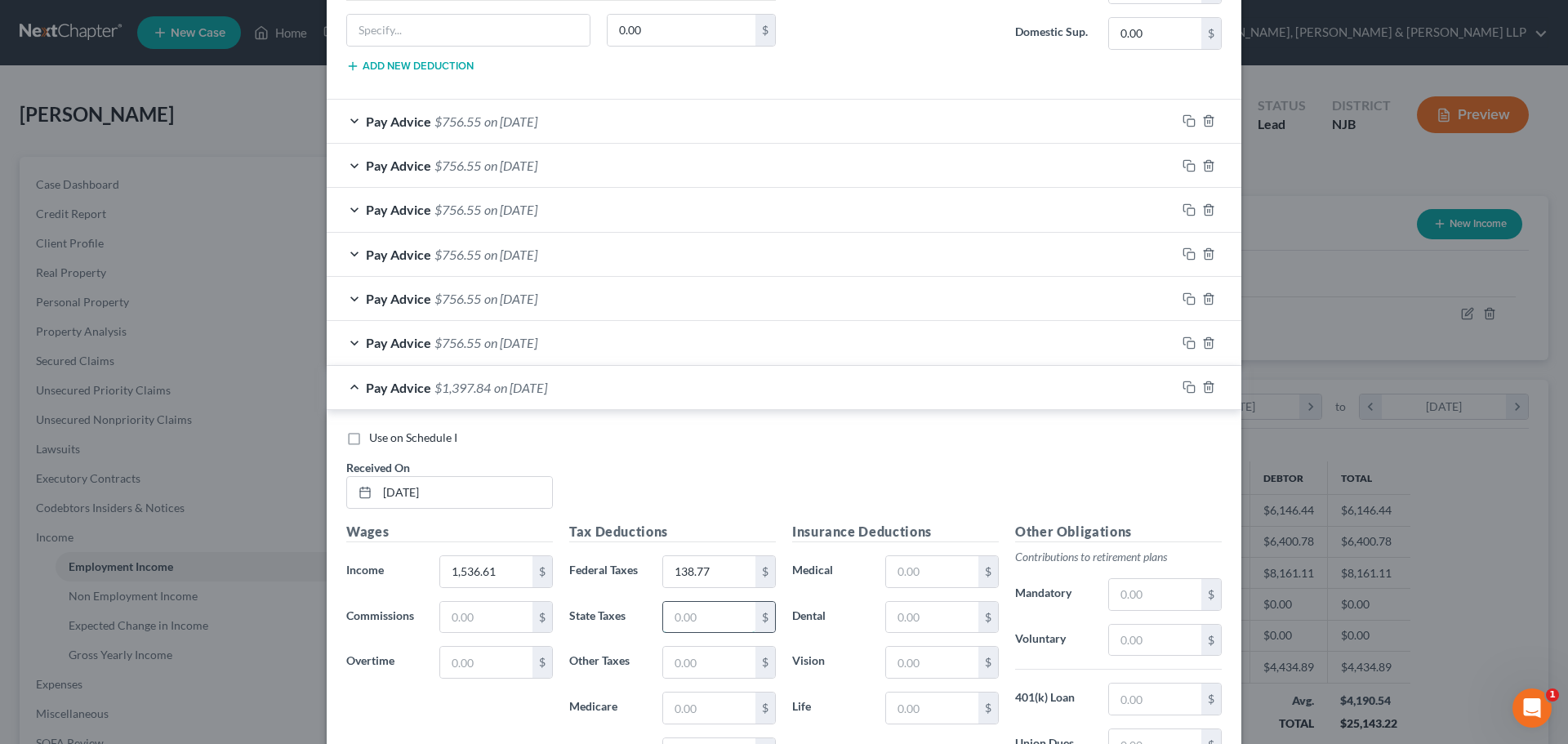
click at [718, 615] on input "text" at bounding box center [709, 617] width 93 height 31
paste input "62.95"
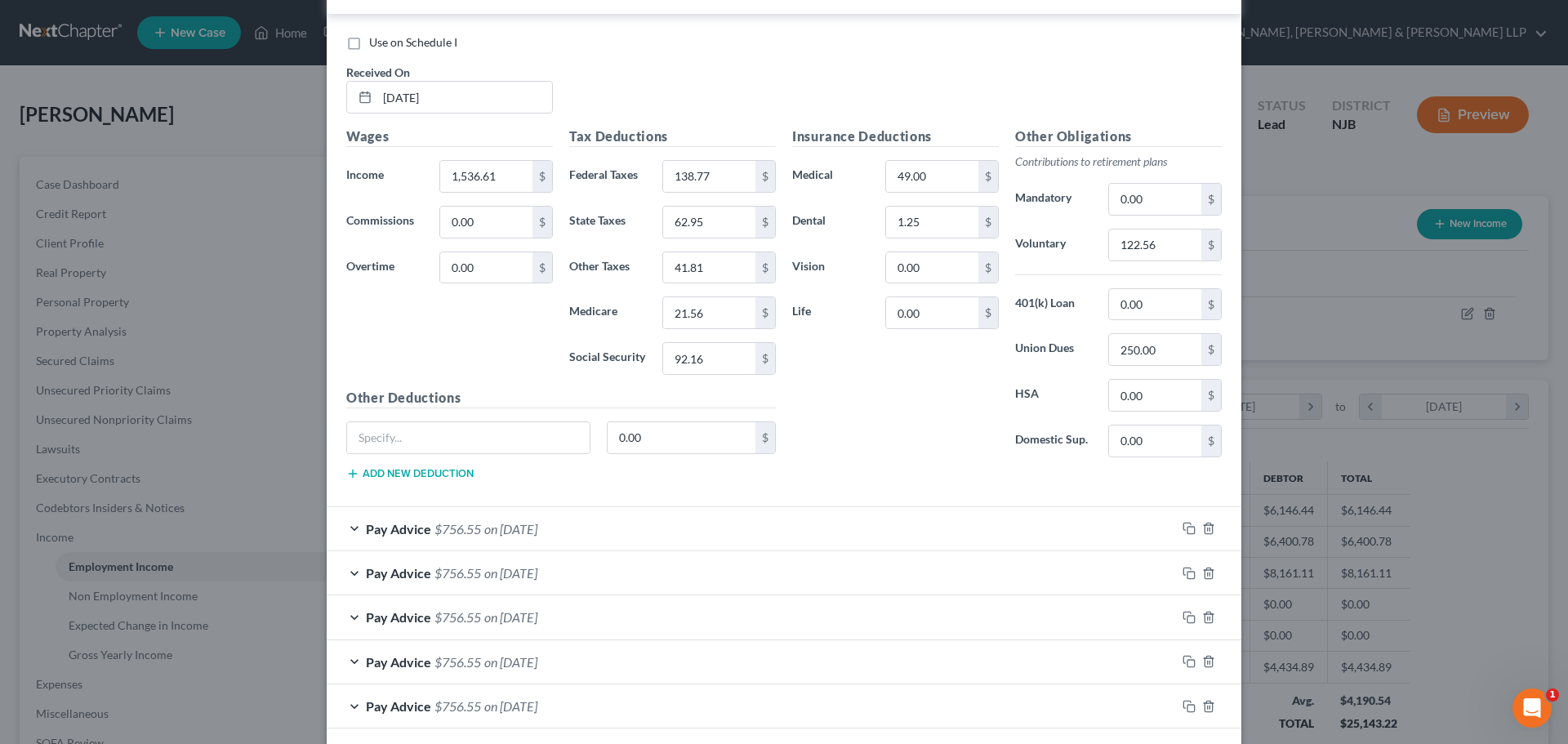
scroll to position [1516, 0]
type input "62.95"
click at [722, 273] on input "41.81" at bounding box center [709, 268] width 93 height 31
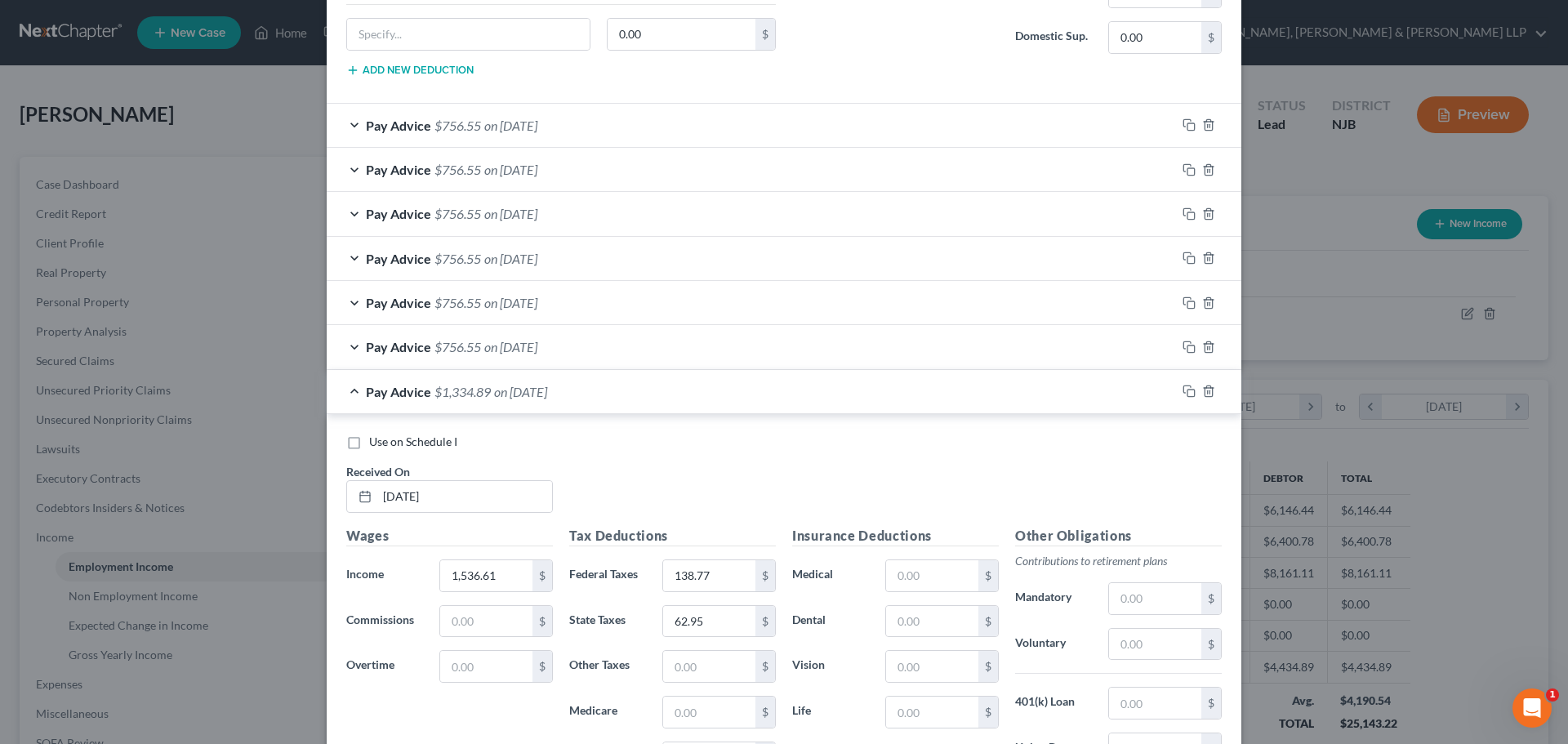
scroll to position [1925, 0]
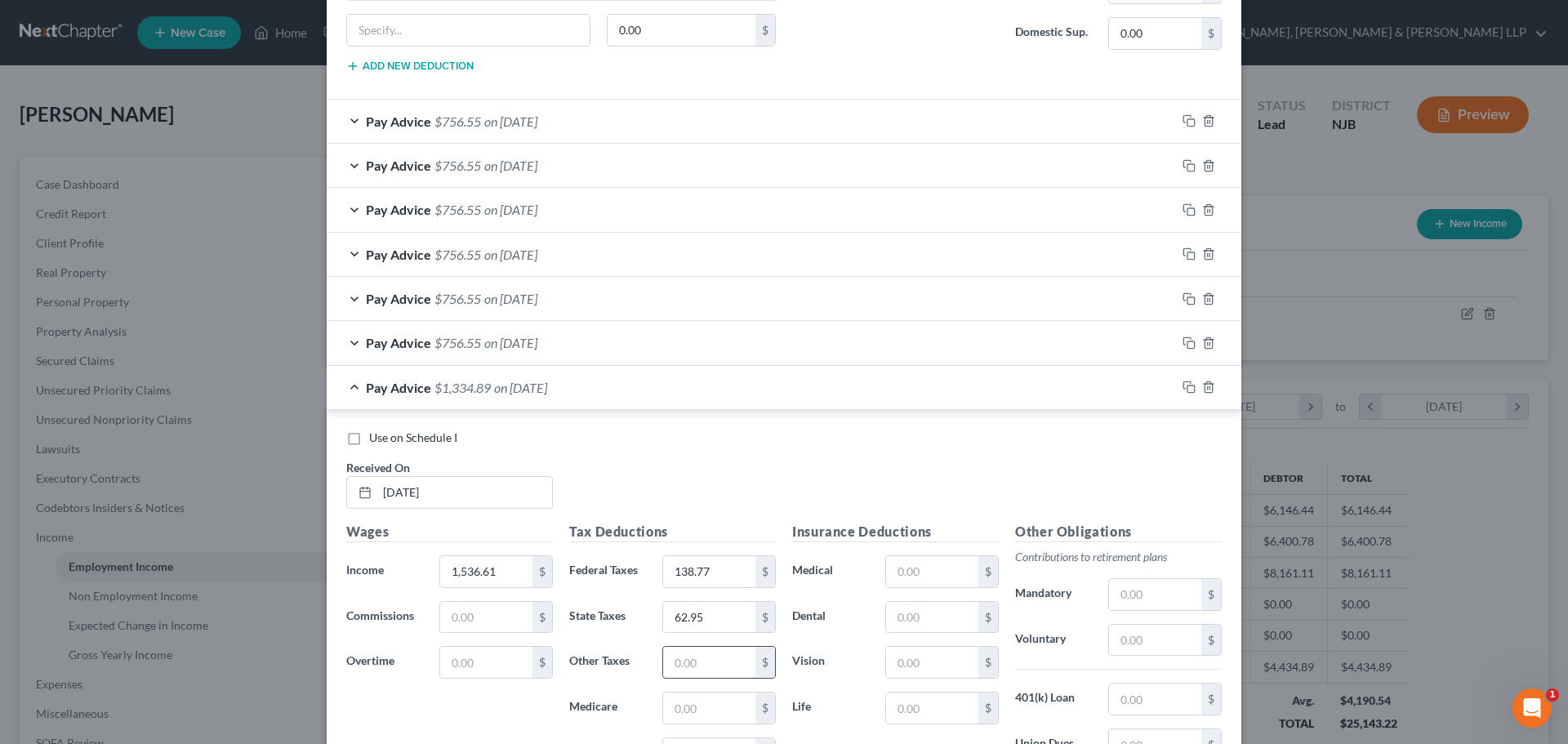
click at [719, 667] on input "text" at bounding box center [709, 662] width 93 height 31
paste input "41.81"
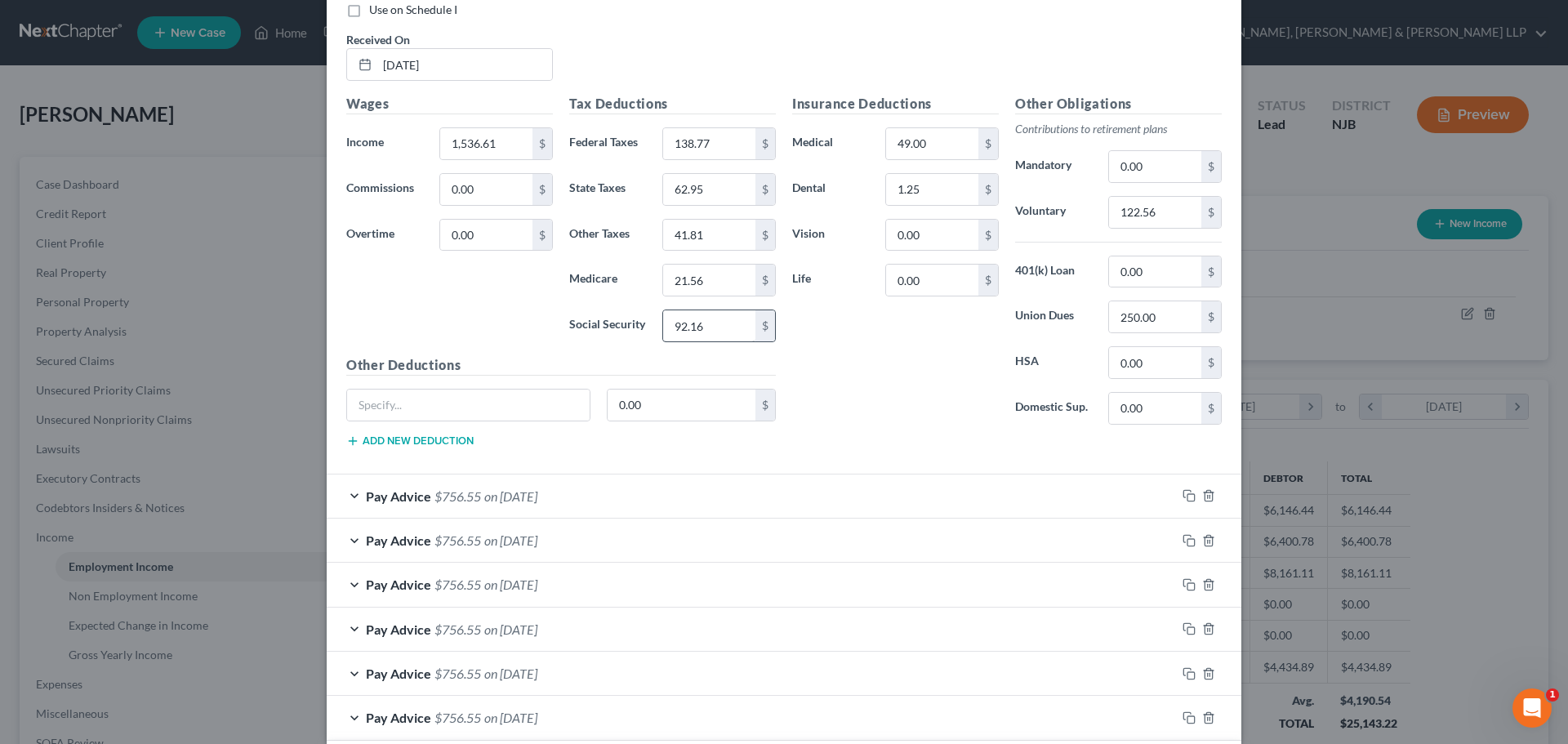
scroll to position [1516, 0]
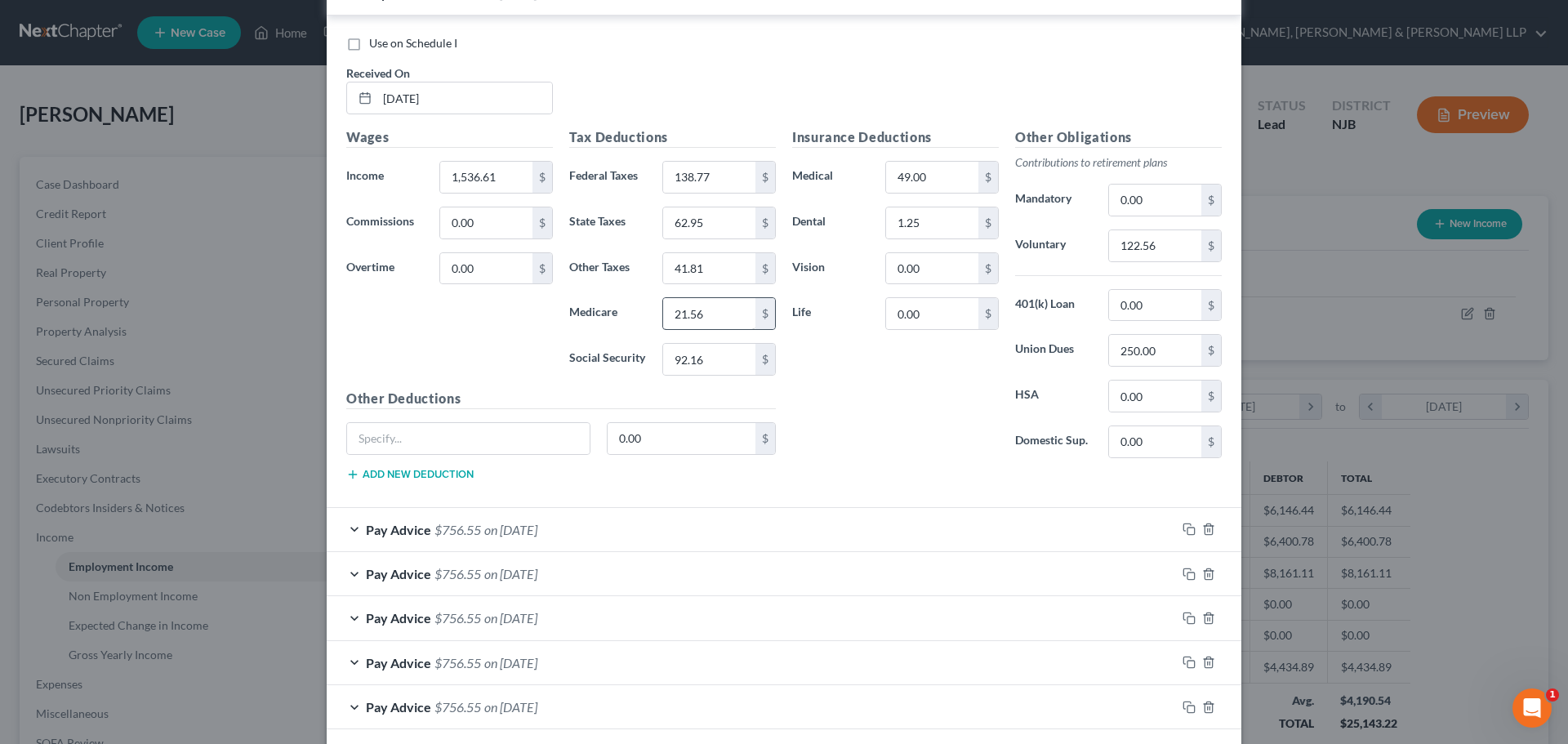
type input "41.81"
click at [715, 316] on input "21.56" at bounding box center [709, 313] width 93 height 31
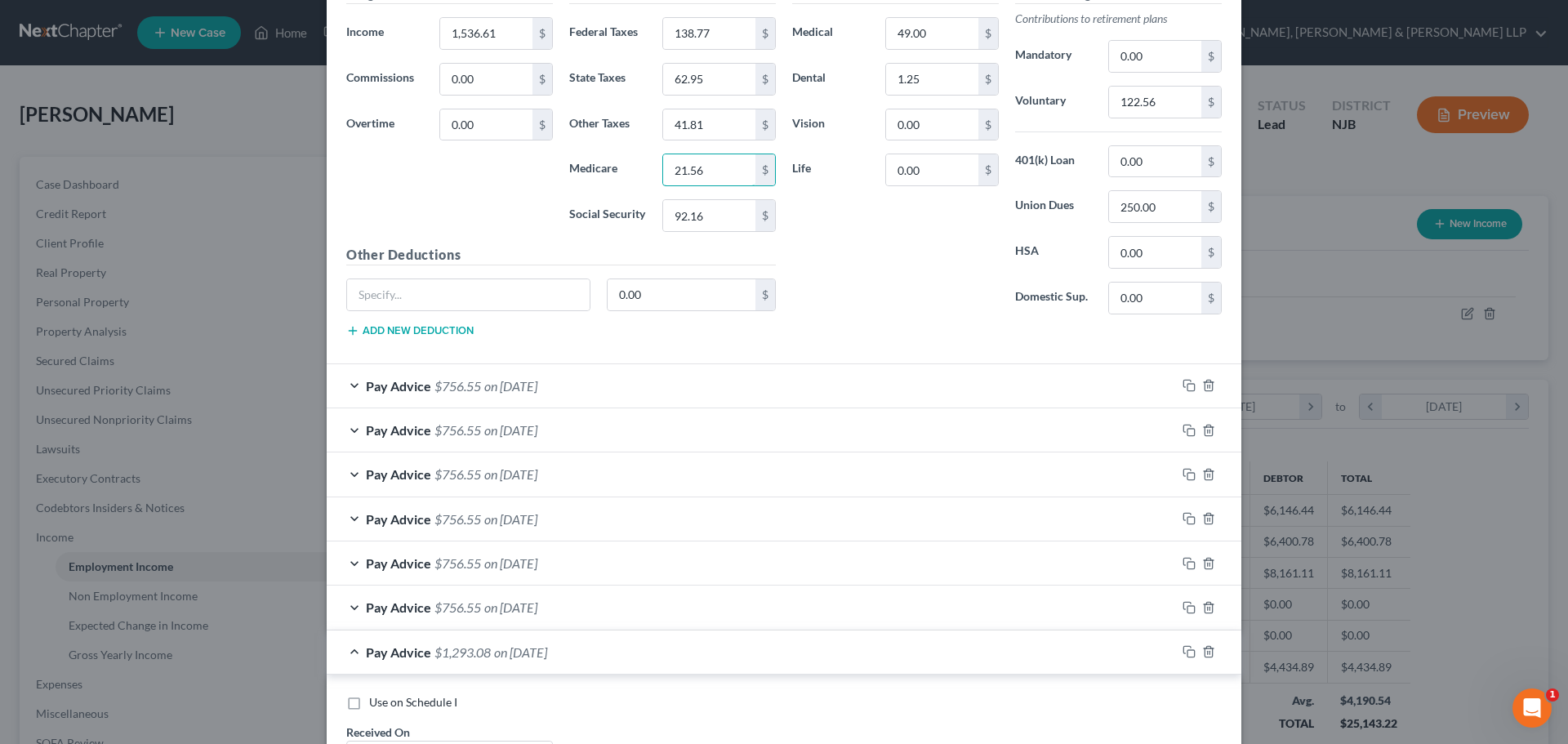
scroll to position [1925, 0]
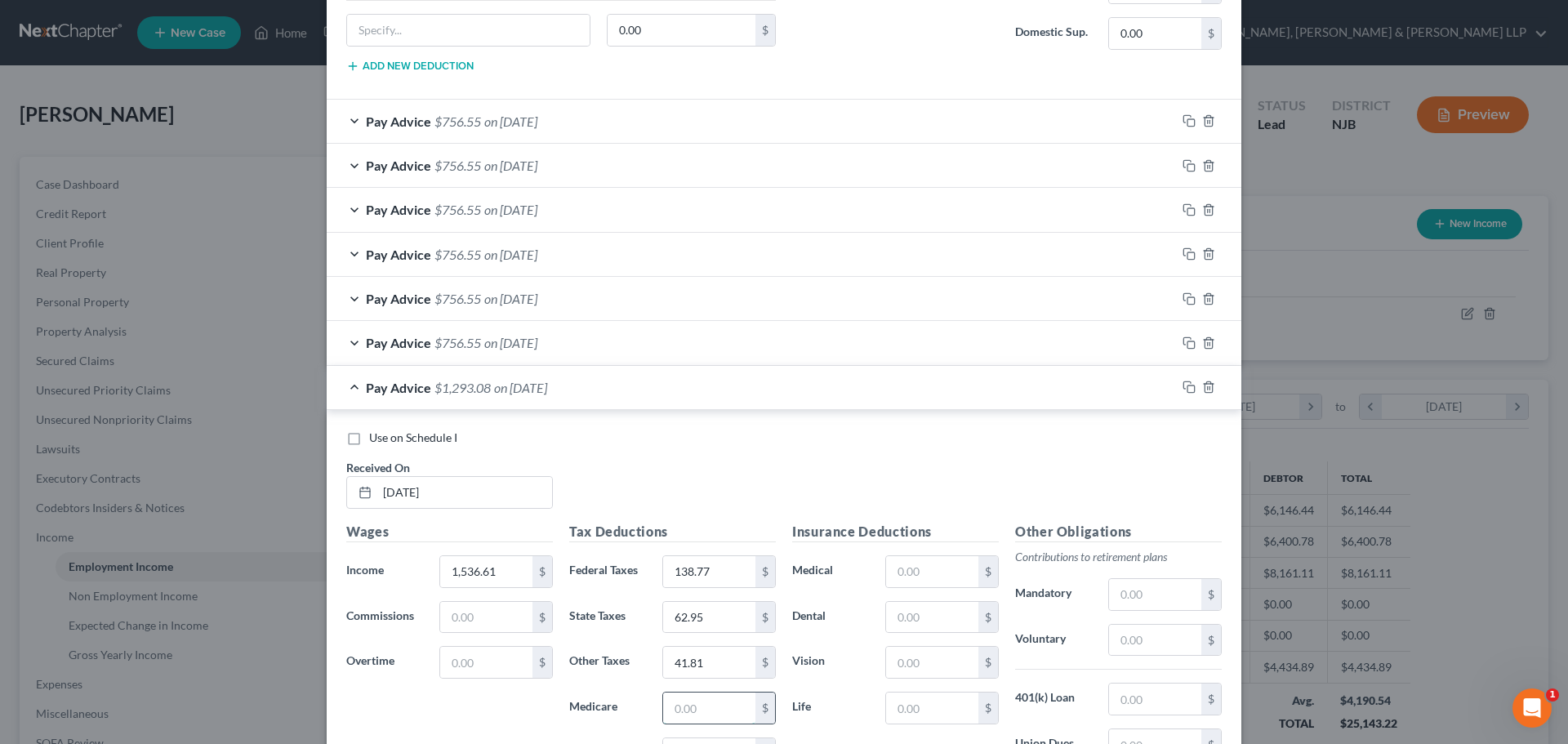
click at [710, 705] on input "text" at bounding box center [709, 708] width 93 height 31
paste input "21.56"
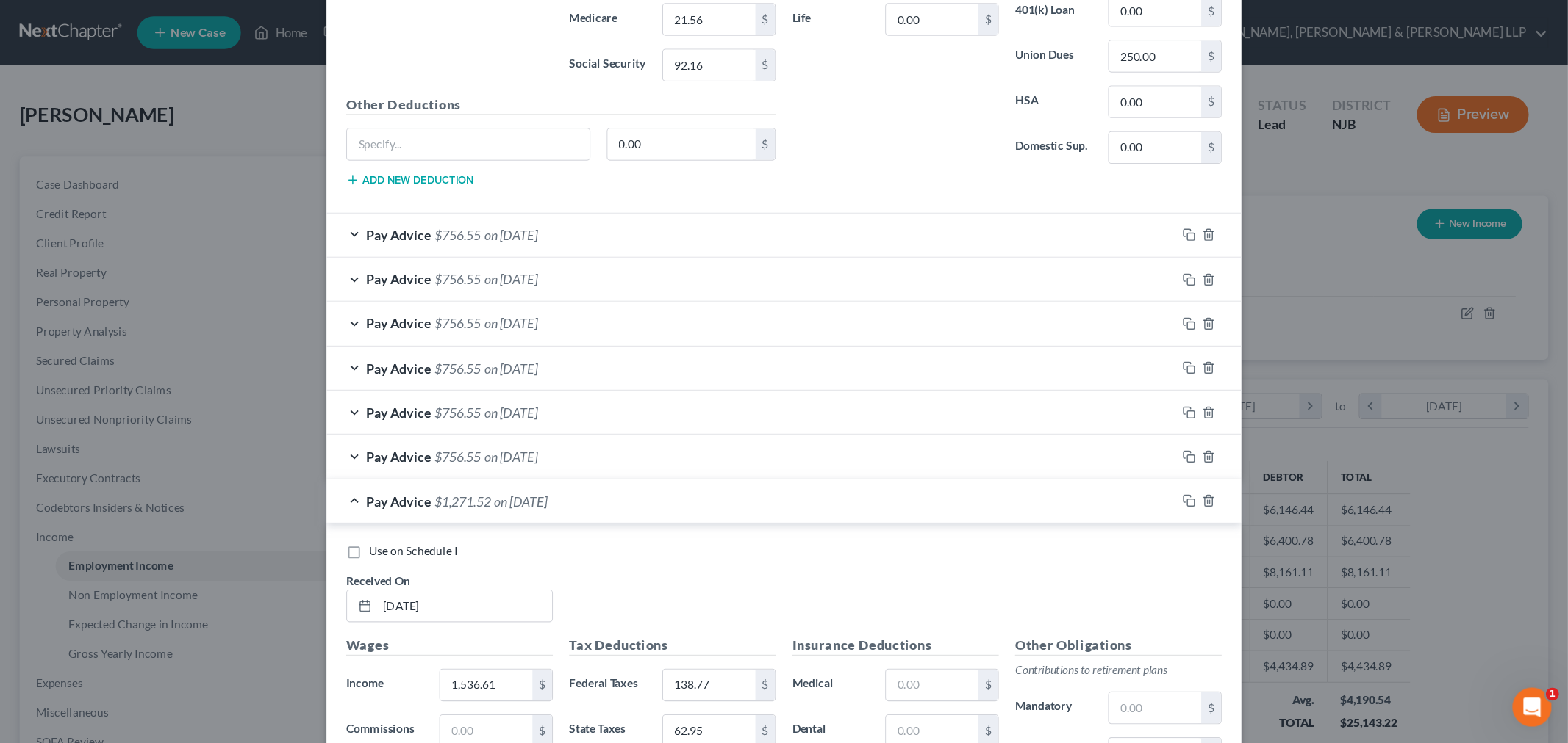
scroll to position [1438, 0]
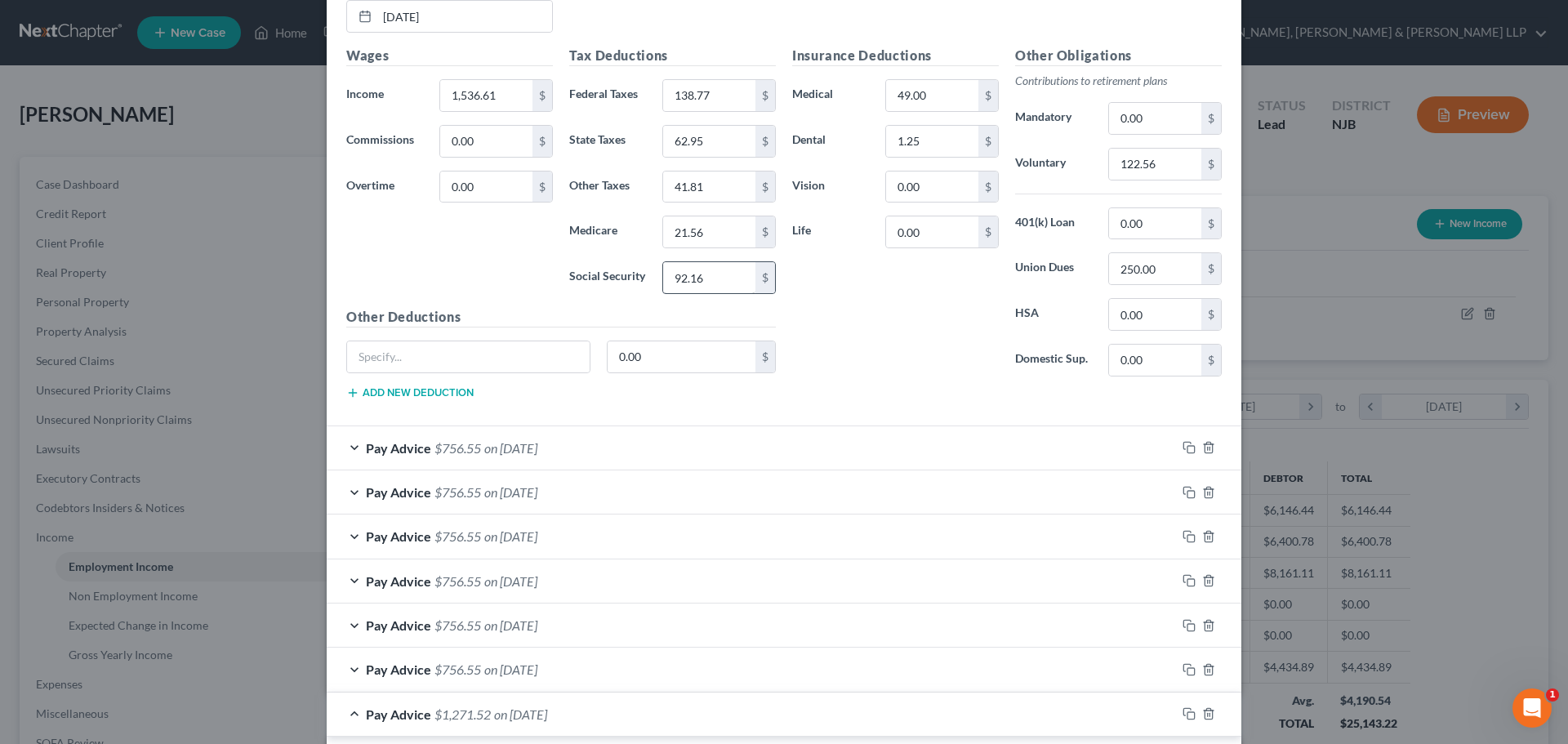
type input "21.56"
click at [714, 280] on input "92.16" at bounding box center [709, 277] width 93 height 31
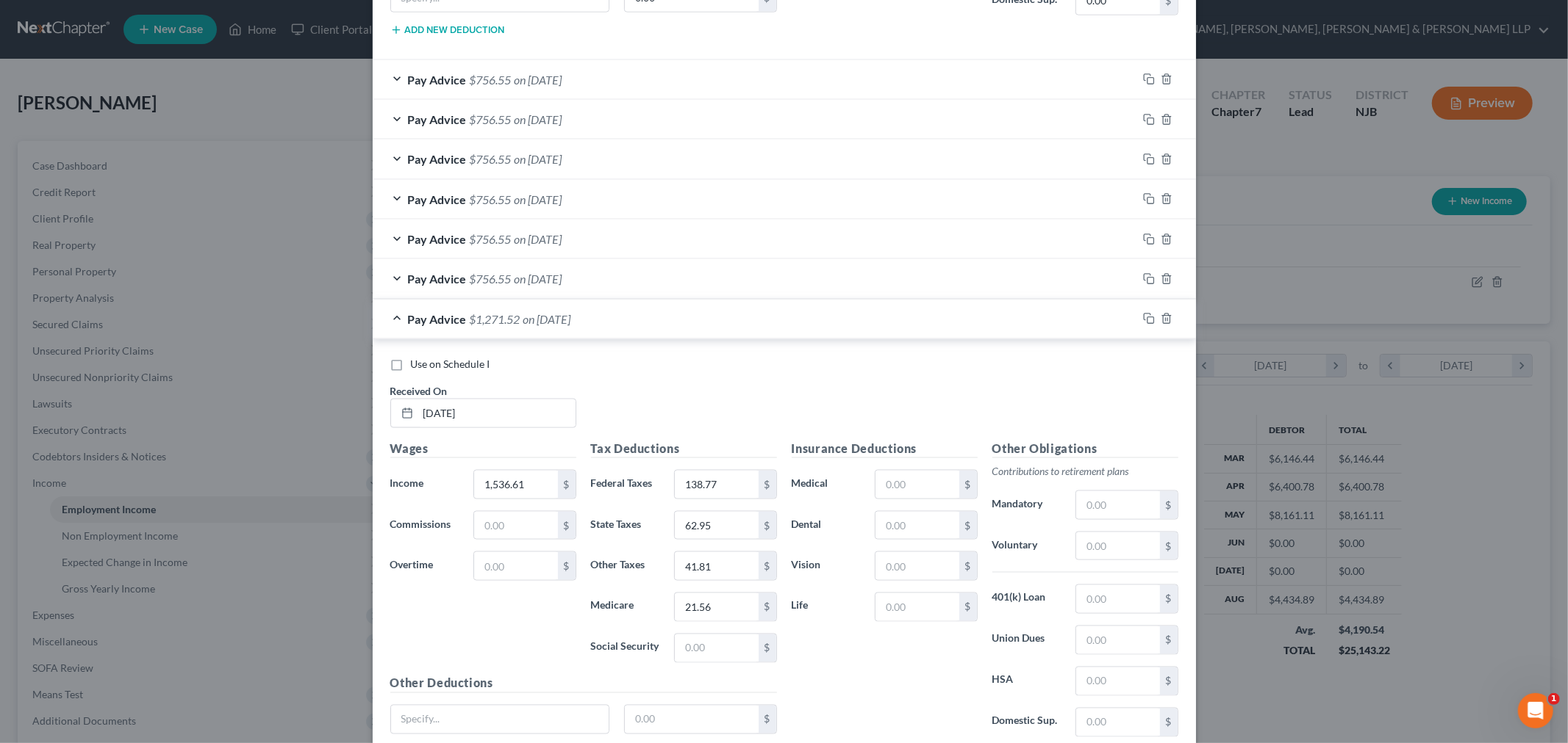
scroll to position [1884, 0]
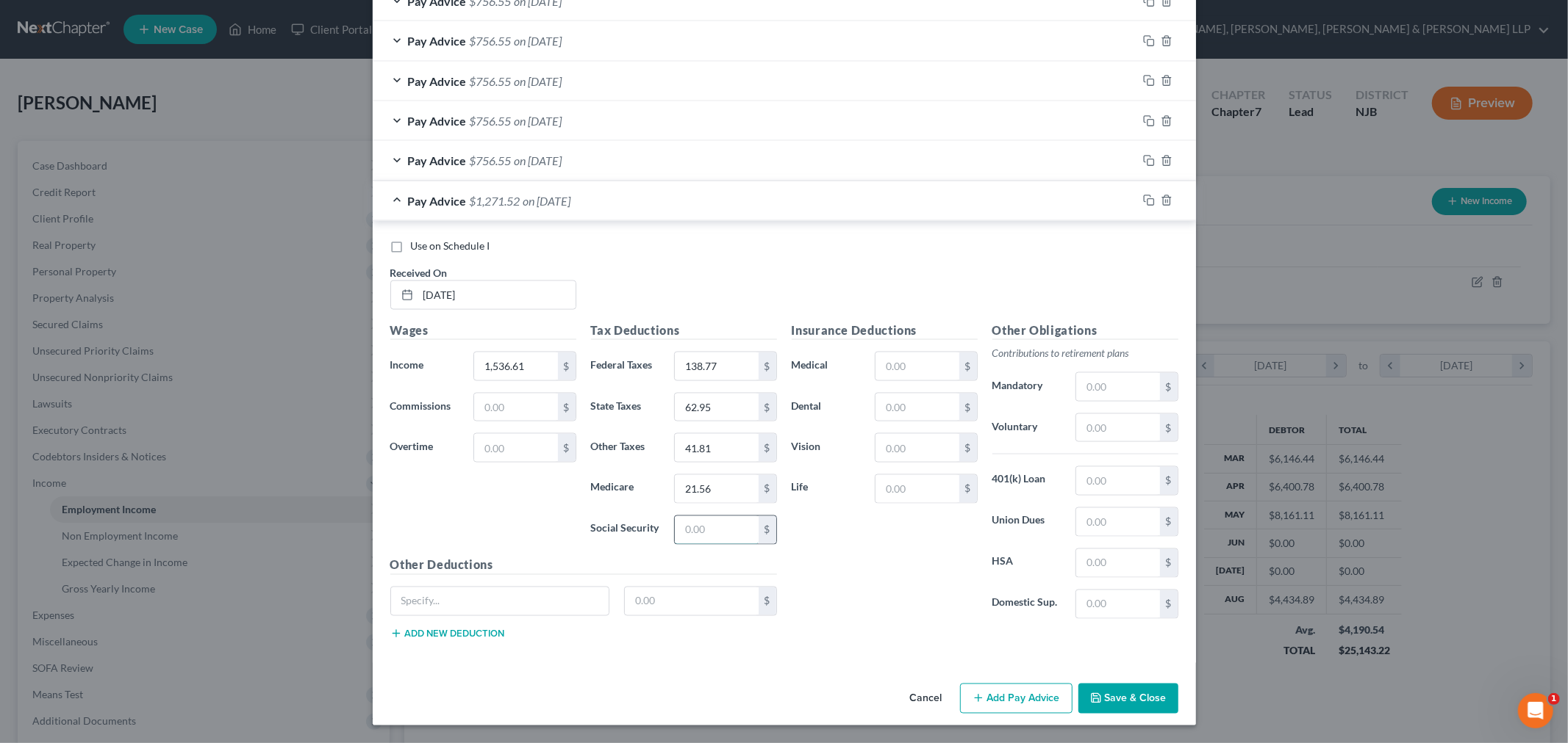
click at [704, 529] on input "text" at bounding box center [716, 529] width 83 height 28
paste input "92.16"
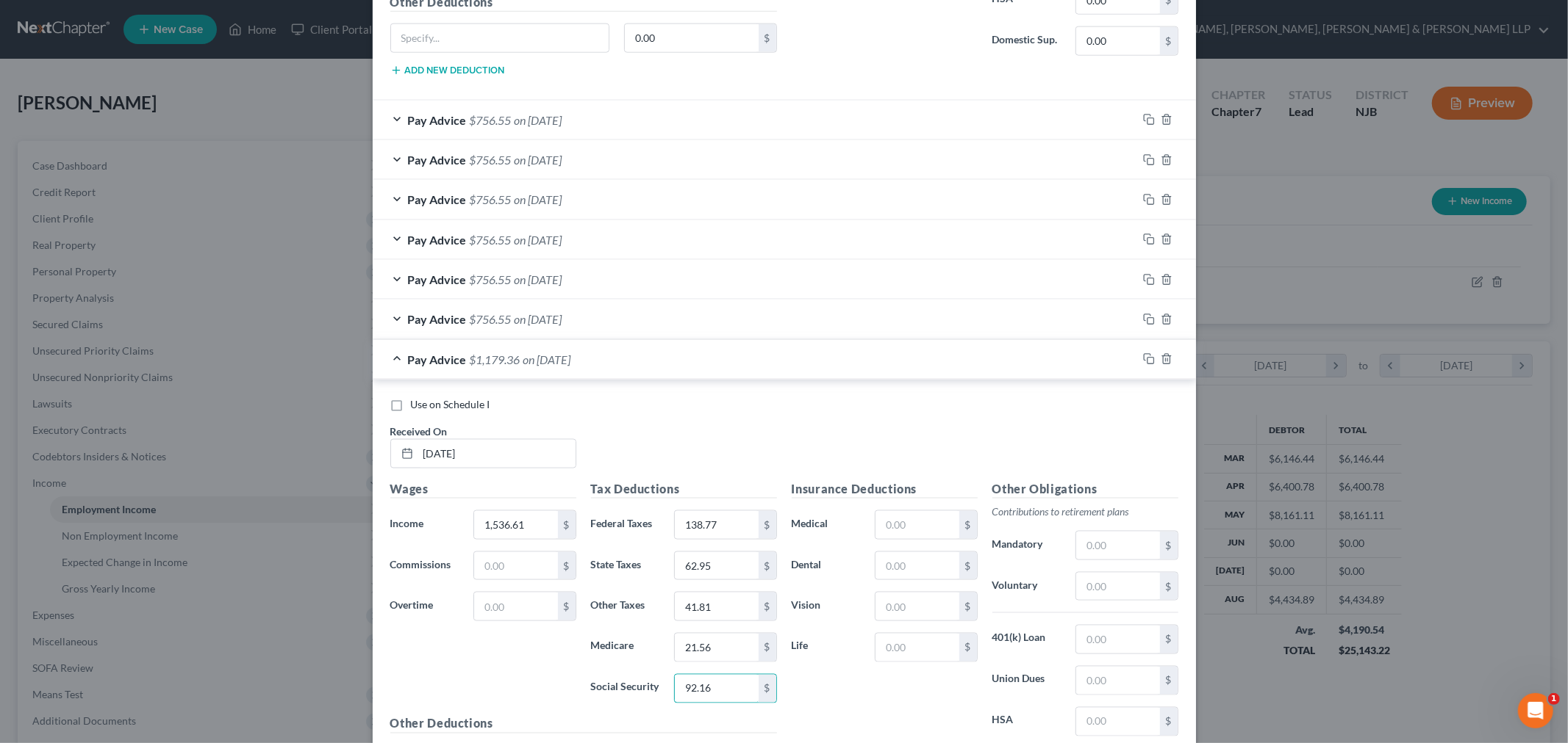
scroll to position [1393, 0]
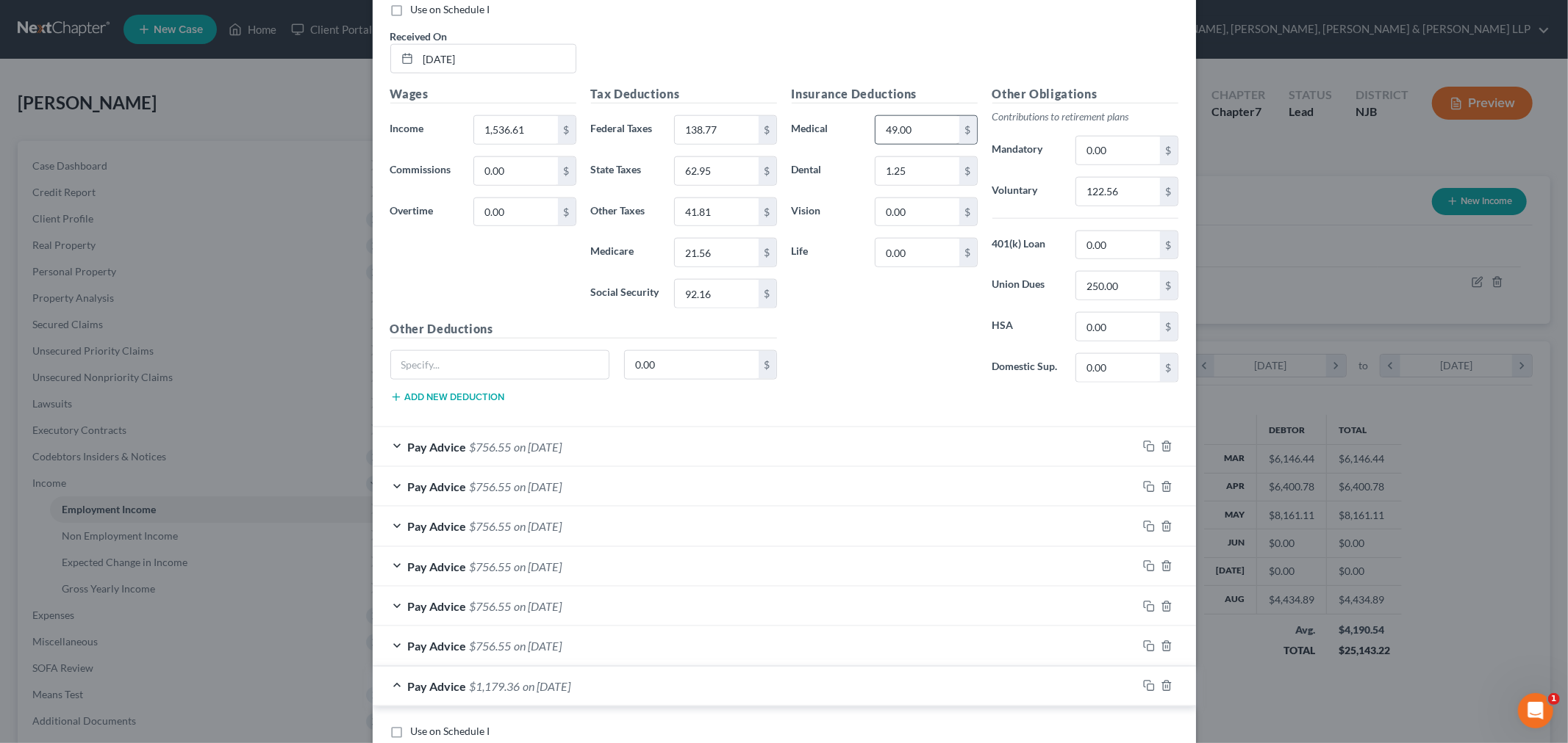
type input "92.16"
click at [921, 125] on input "49.00" at bounding box center [917, 129] width 83 height 28
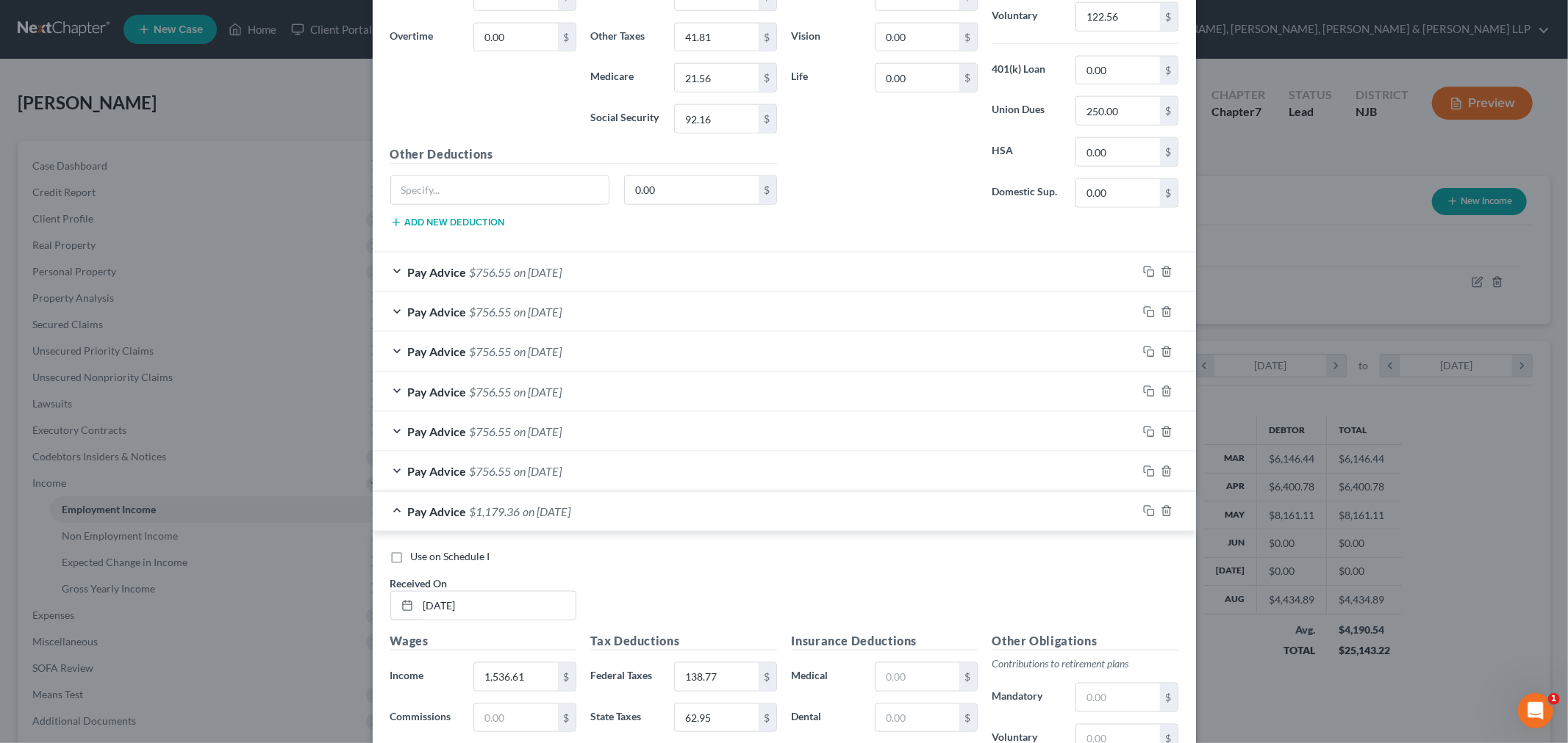
scroll to position [1802, 0]
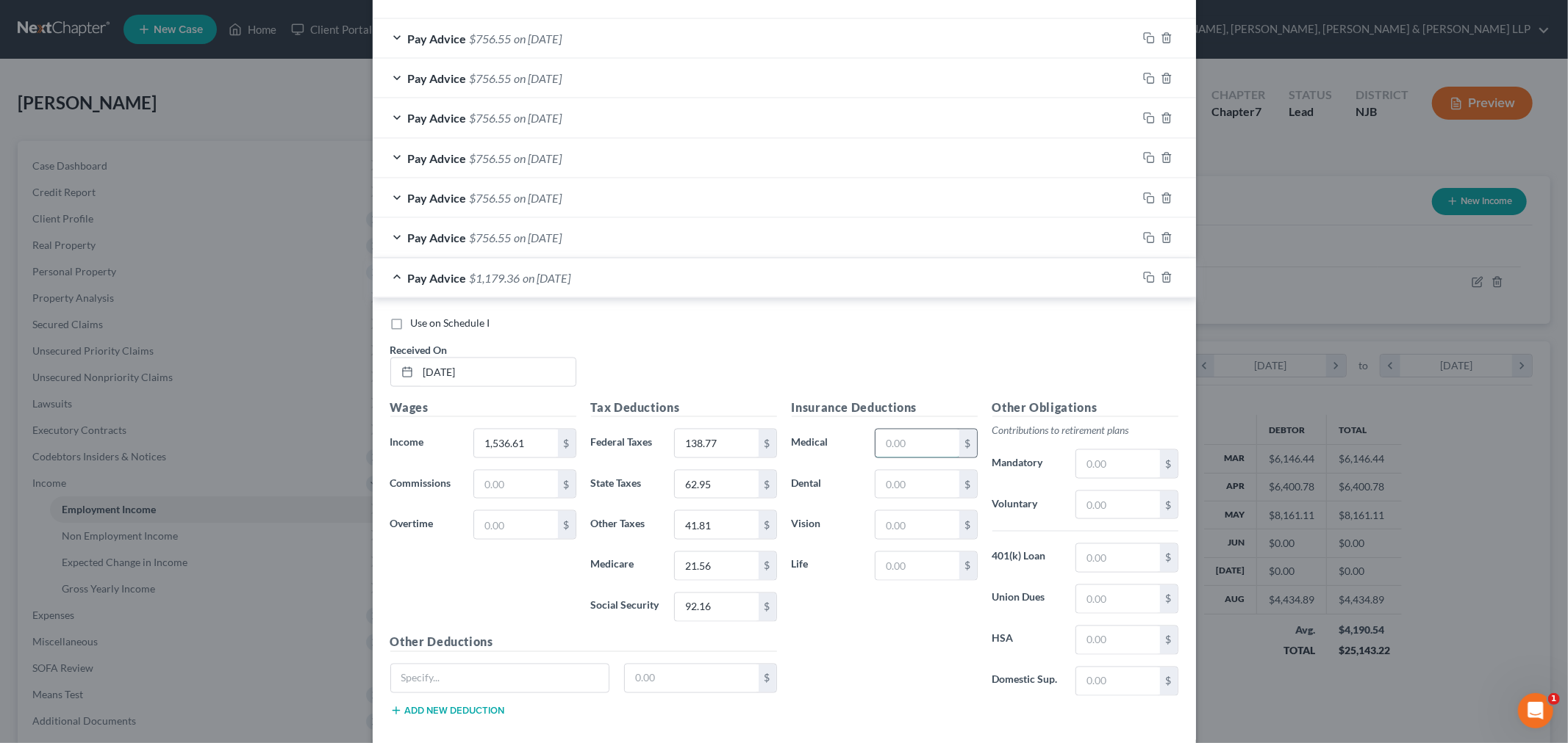
click at [894, 457] on input "text" at bounding box center [917, 443] width 83 height 28
paste input "49.00"
type input "49.00"
click at [881, 487] on input "text" at bounding box center [917, 484] width 83 height 28
type input "1.25"
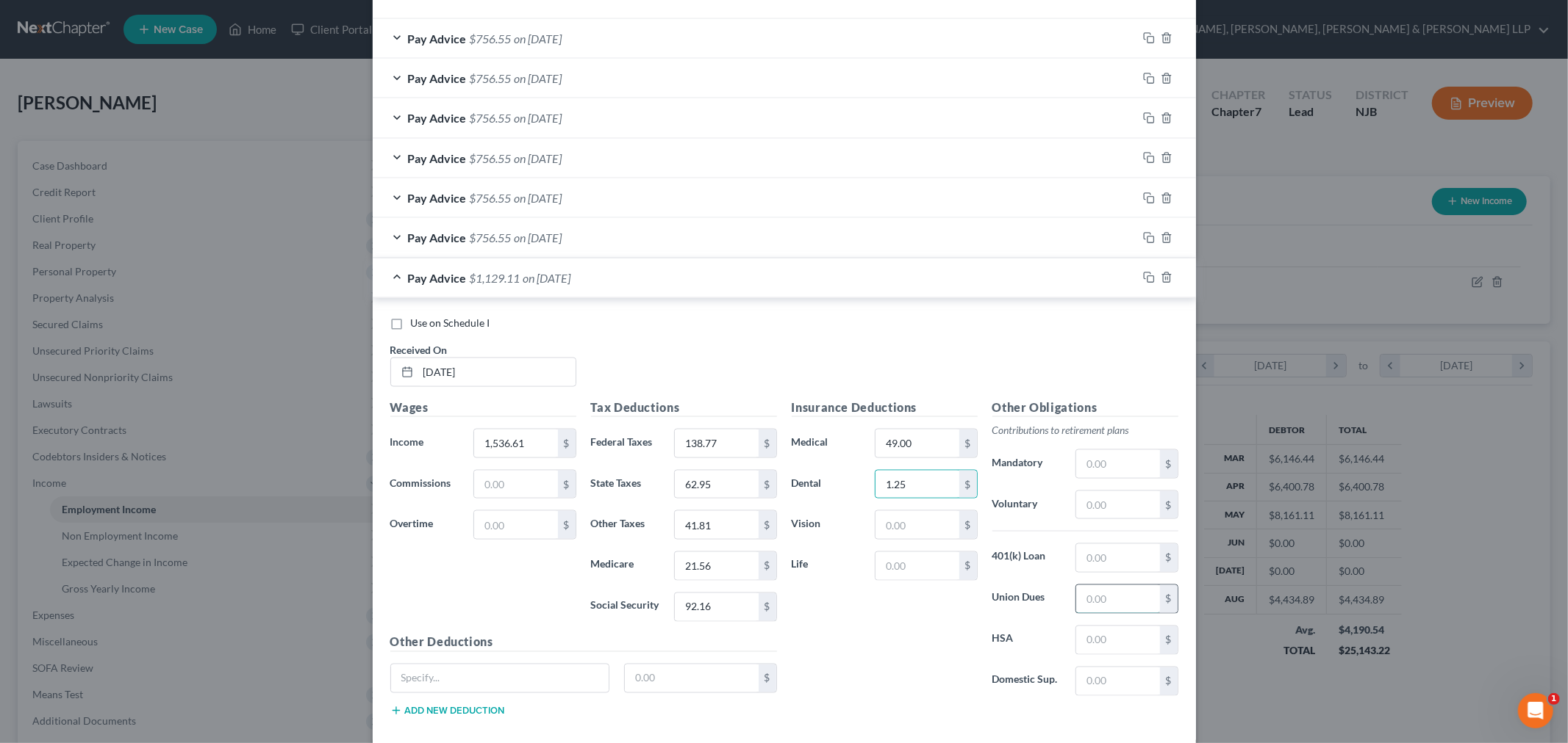
click at [1118, 599] on input "text" at bounding box center [1118, 599] width 83 height 28
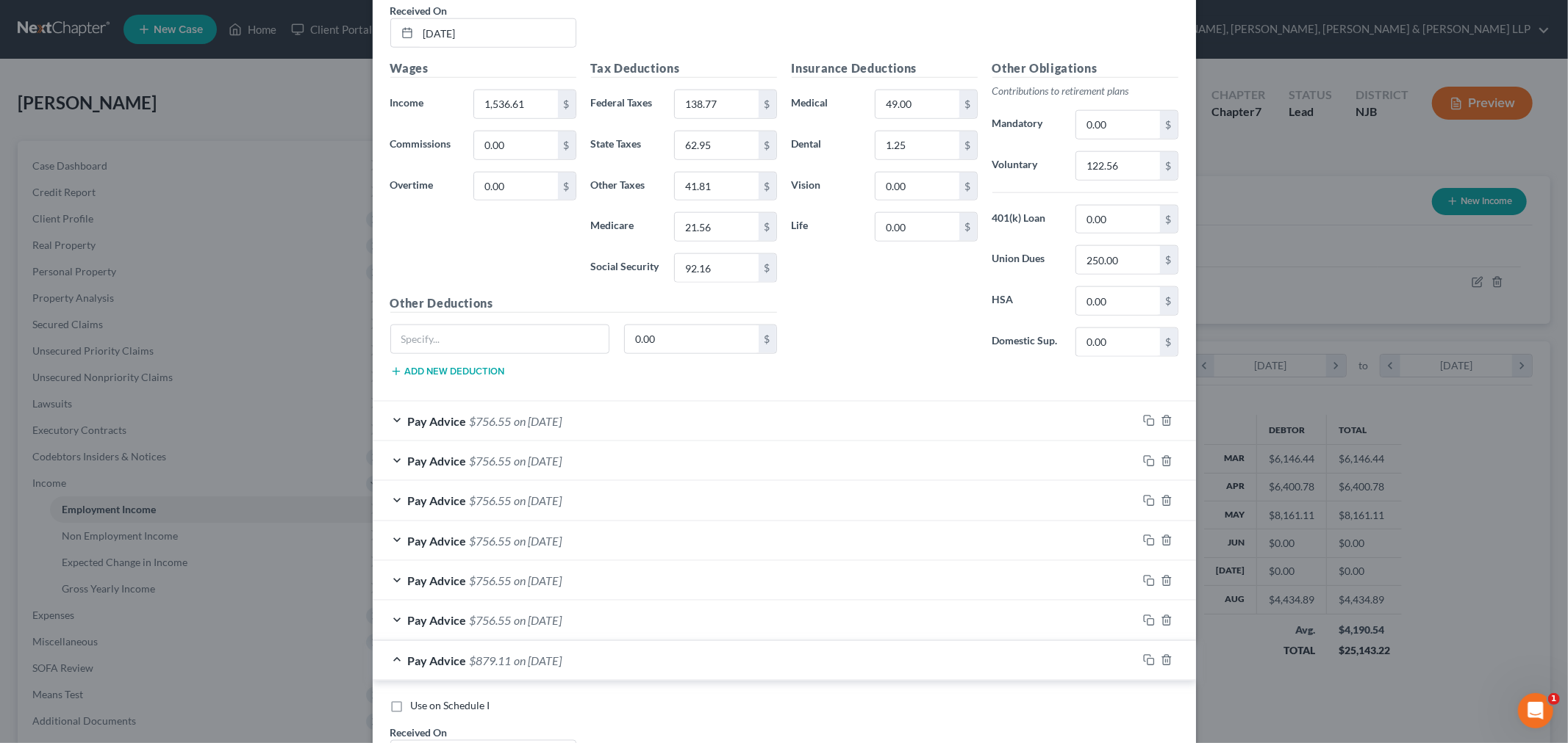
scroll to position [1393, 0]
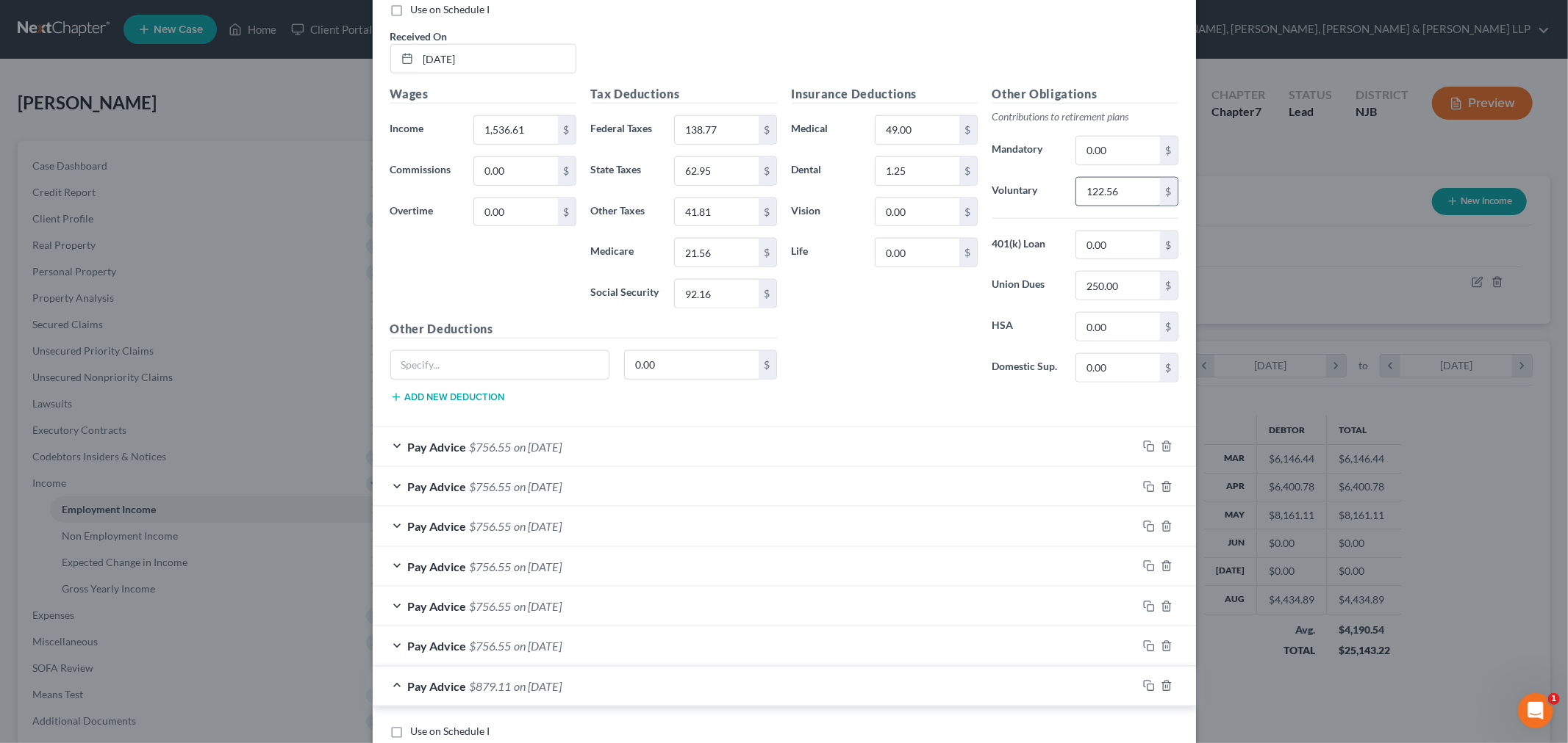
type input "250"
click at [1144, 190] on input "122.56" at bounding box center [1118, 191] width 83 height 28
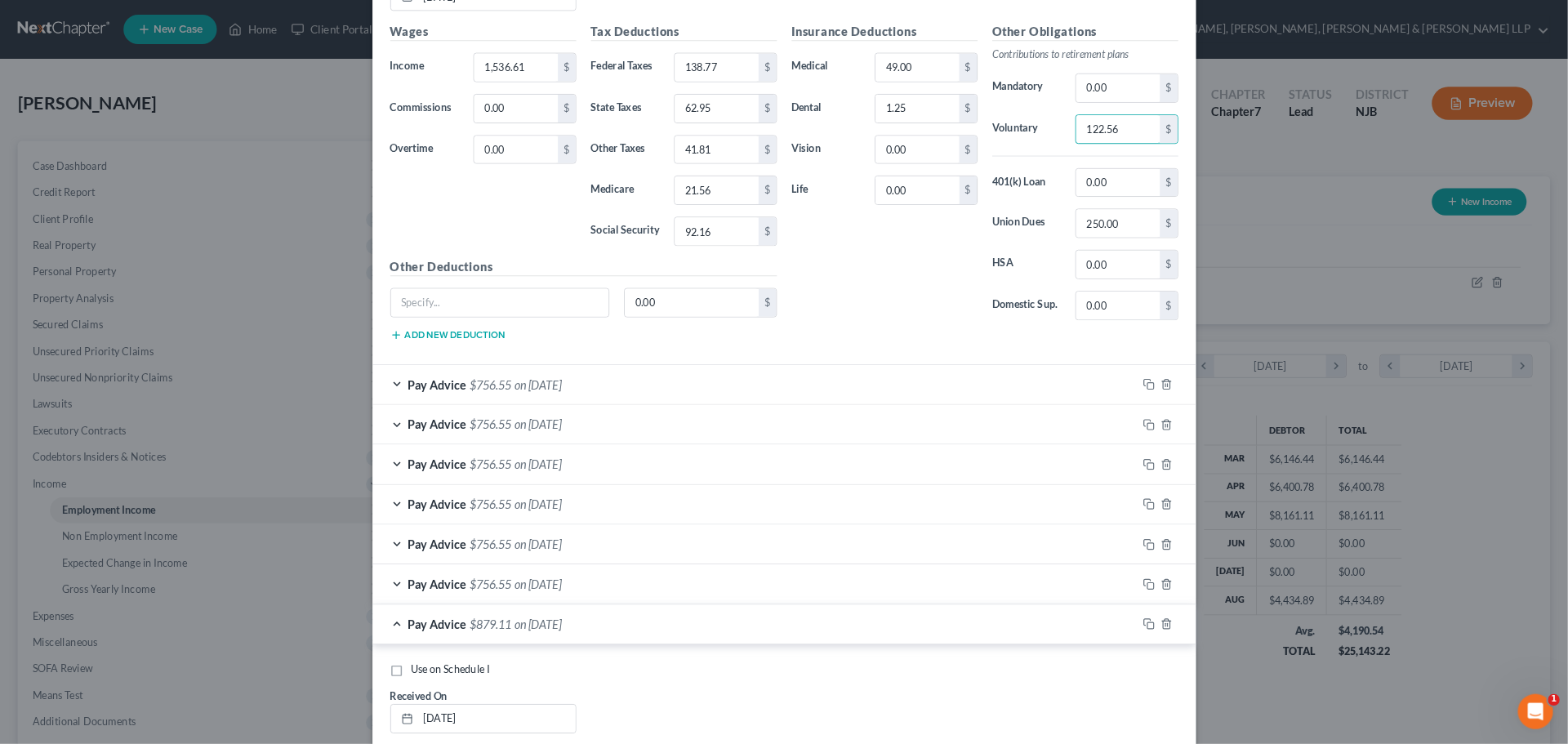
scroll to position [1822, 0]
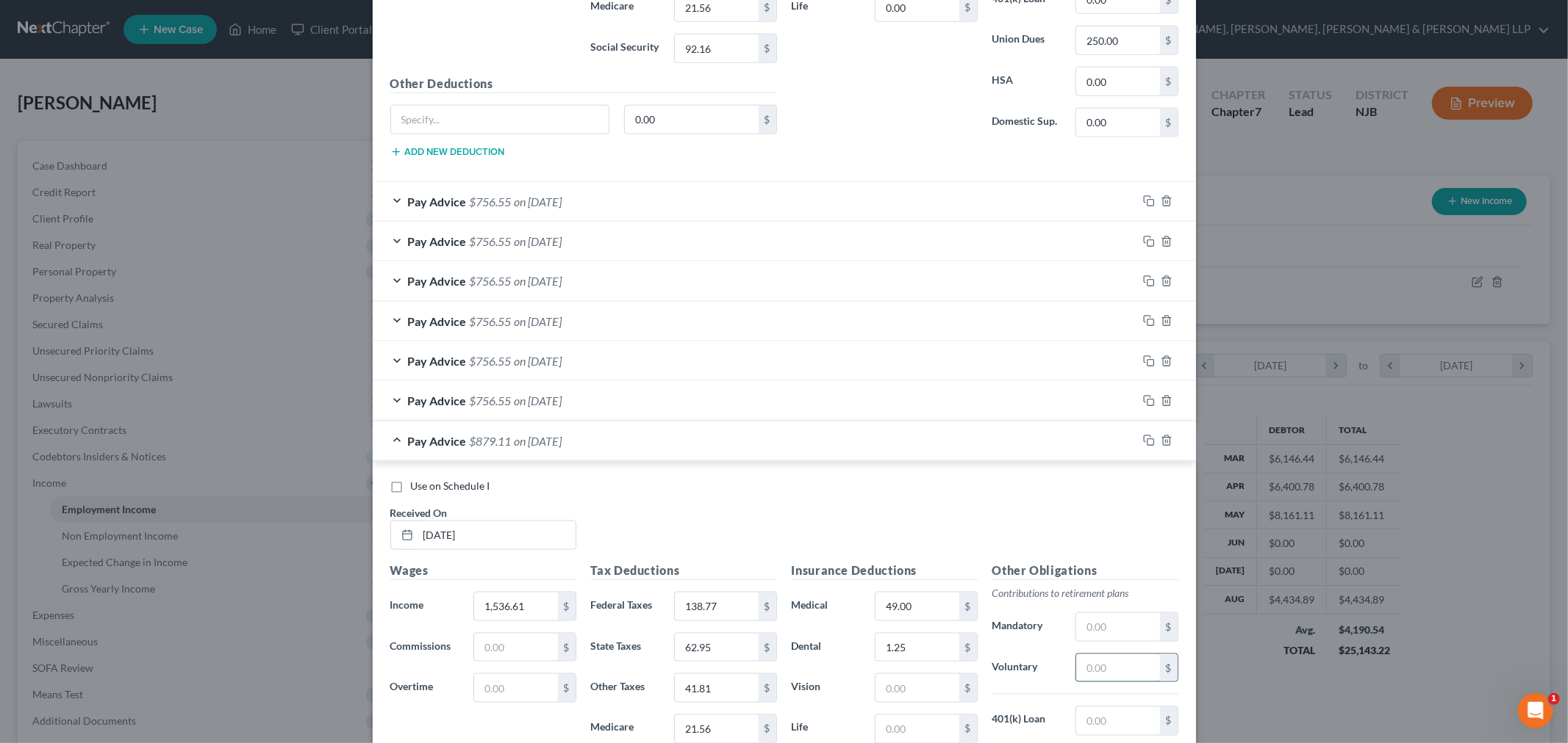
click at [1108, 668] on input "text" at bounding box center [1118, 668] width 83 height 28
paste input "122.56"
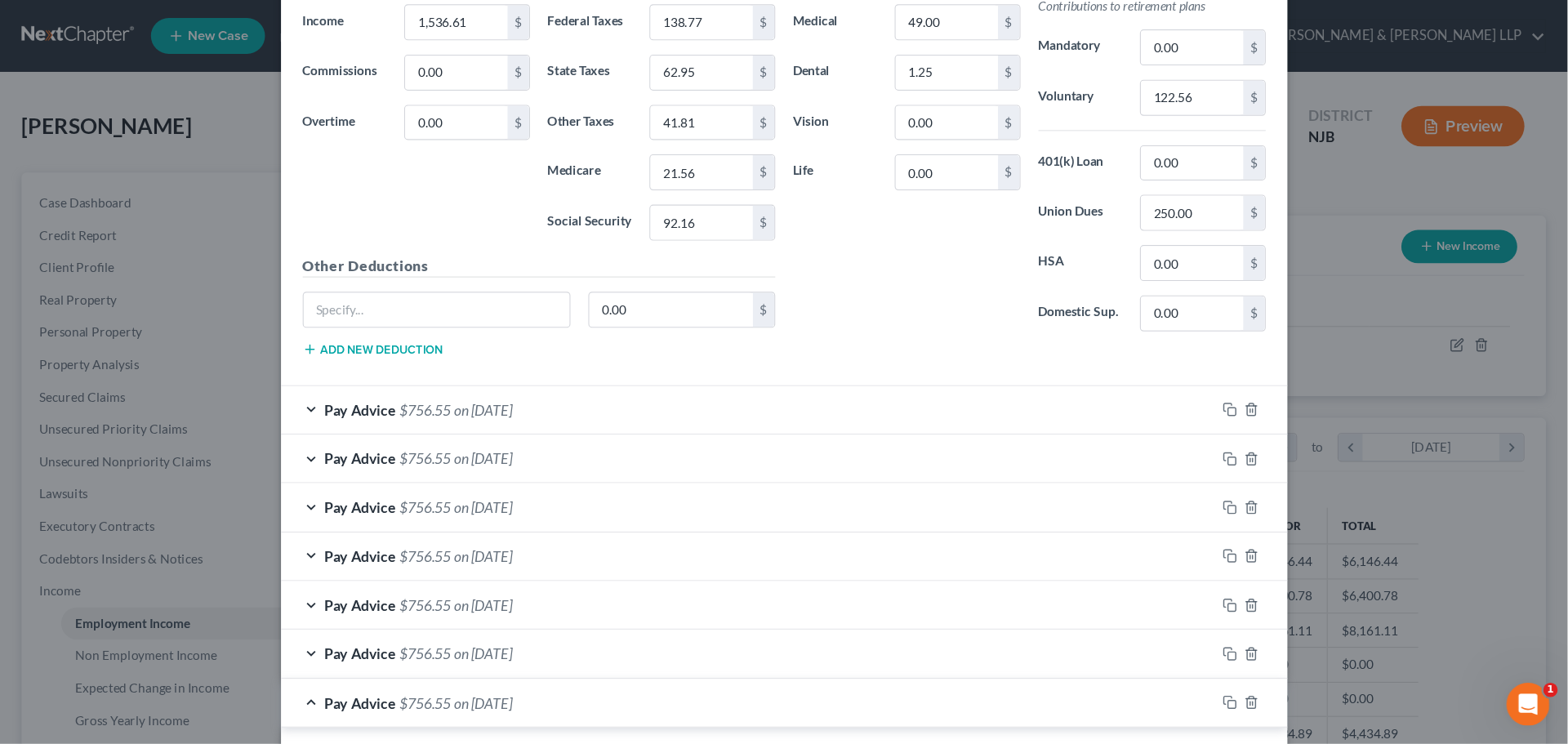
scroll to position [0, 0]
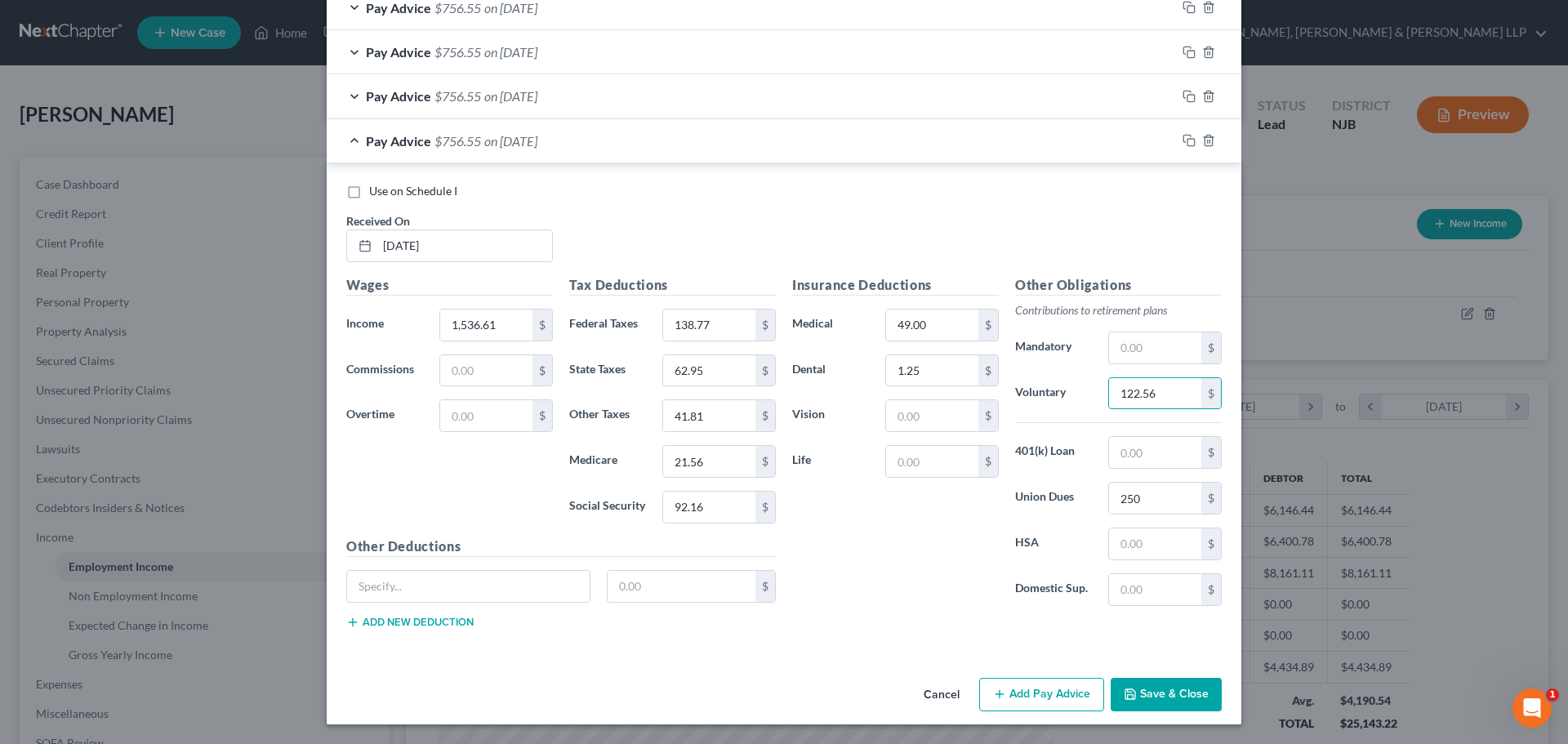
type input "122.56"
click at [1151, 701] on button "Save & Close" at bounding box center [1166, 695] width 111 height 34
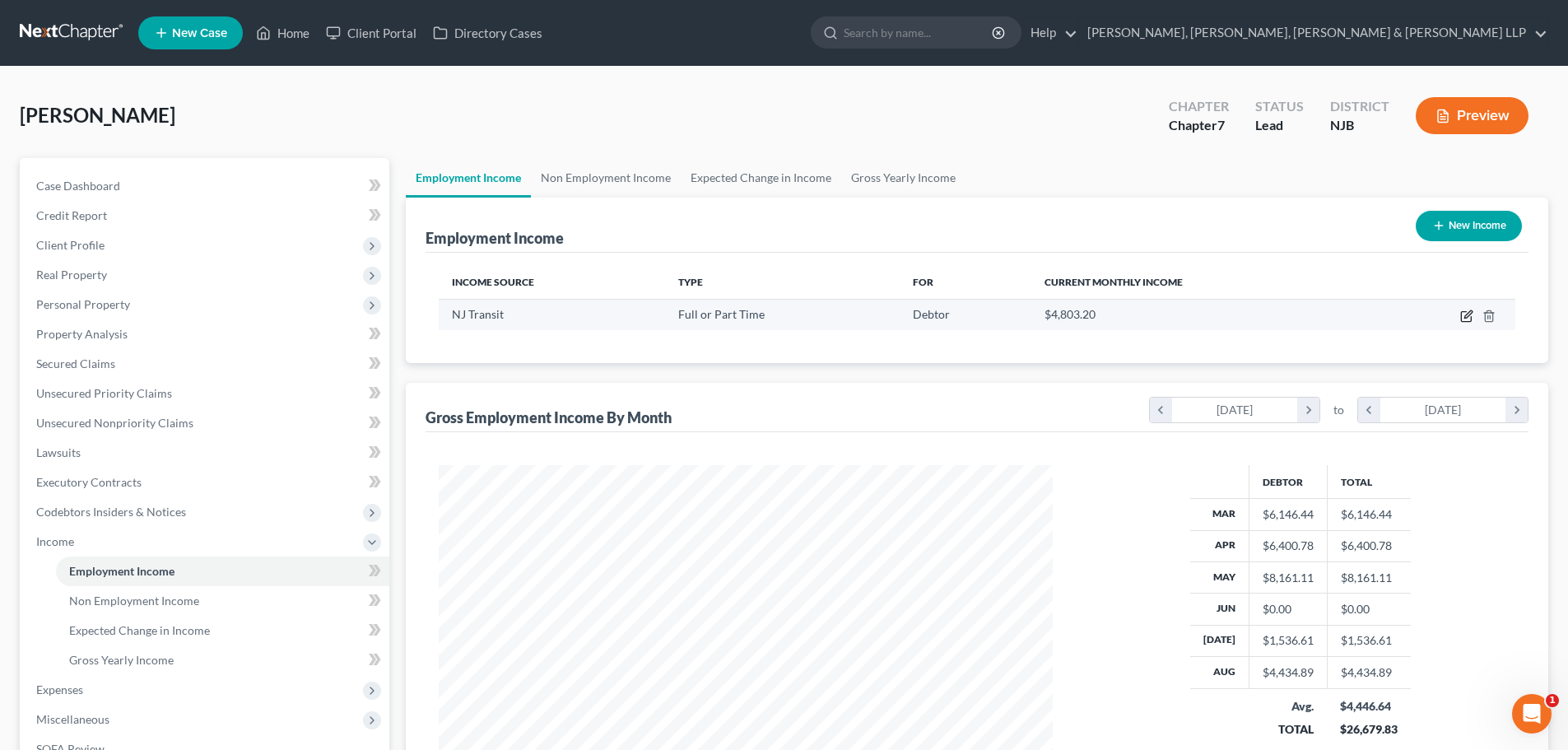
click at [1466, 316] on icon "button" at bounding box center [1467, 314] width 7 height 7
select select "0"
select select "33"
select select "3"
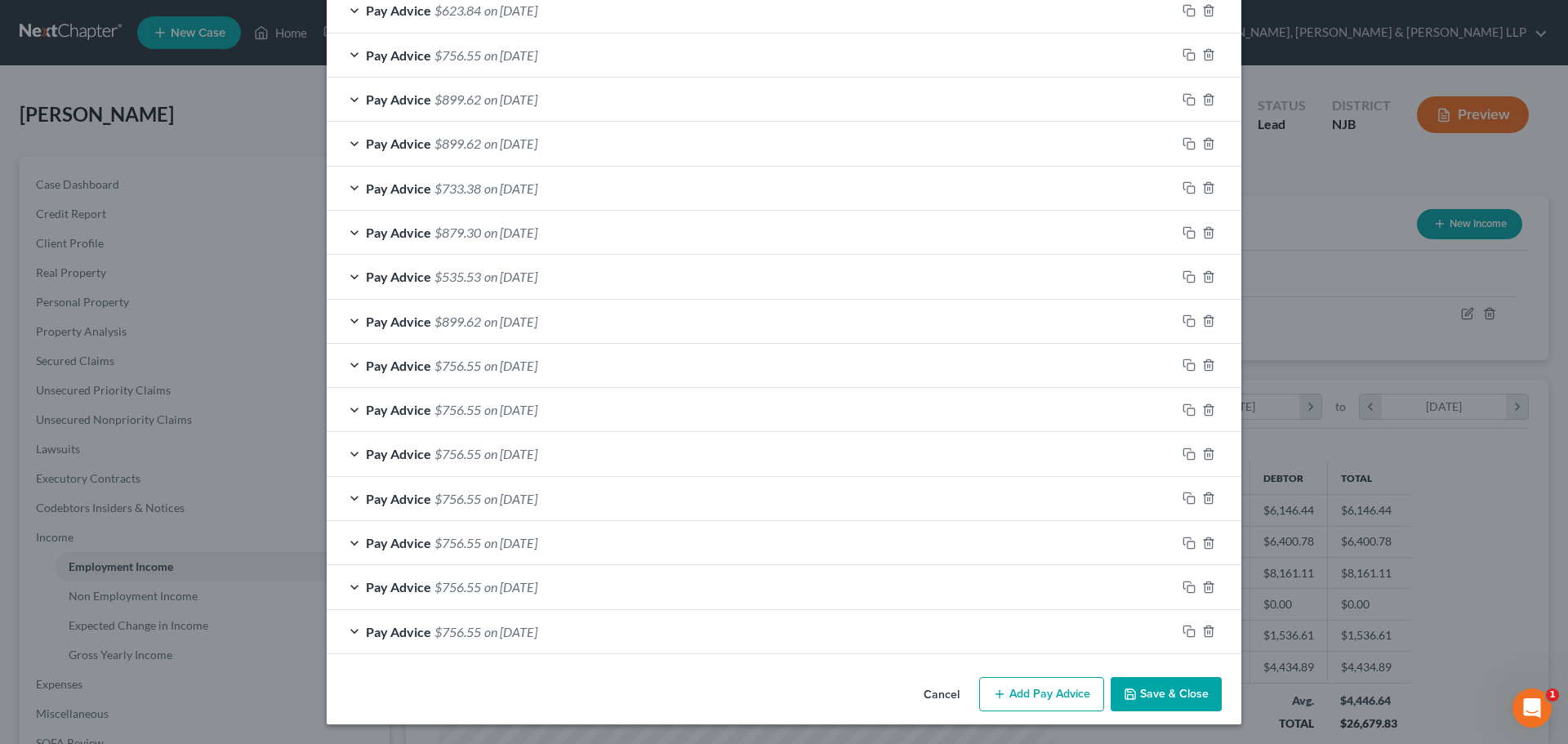
click at [1050, 708] on button "Add Pay Advice" at bounding box center [1041, 694] width 125 height 34
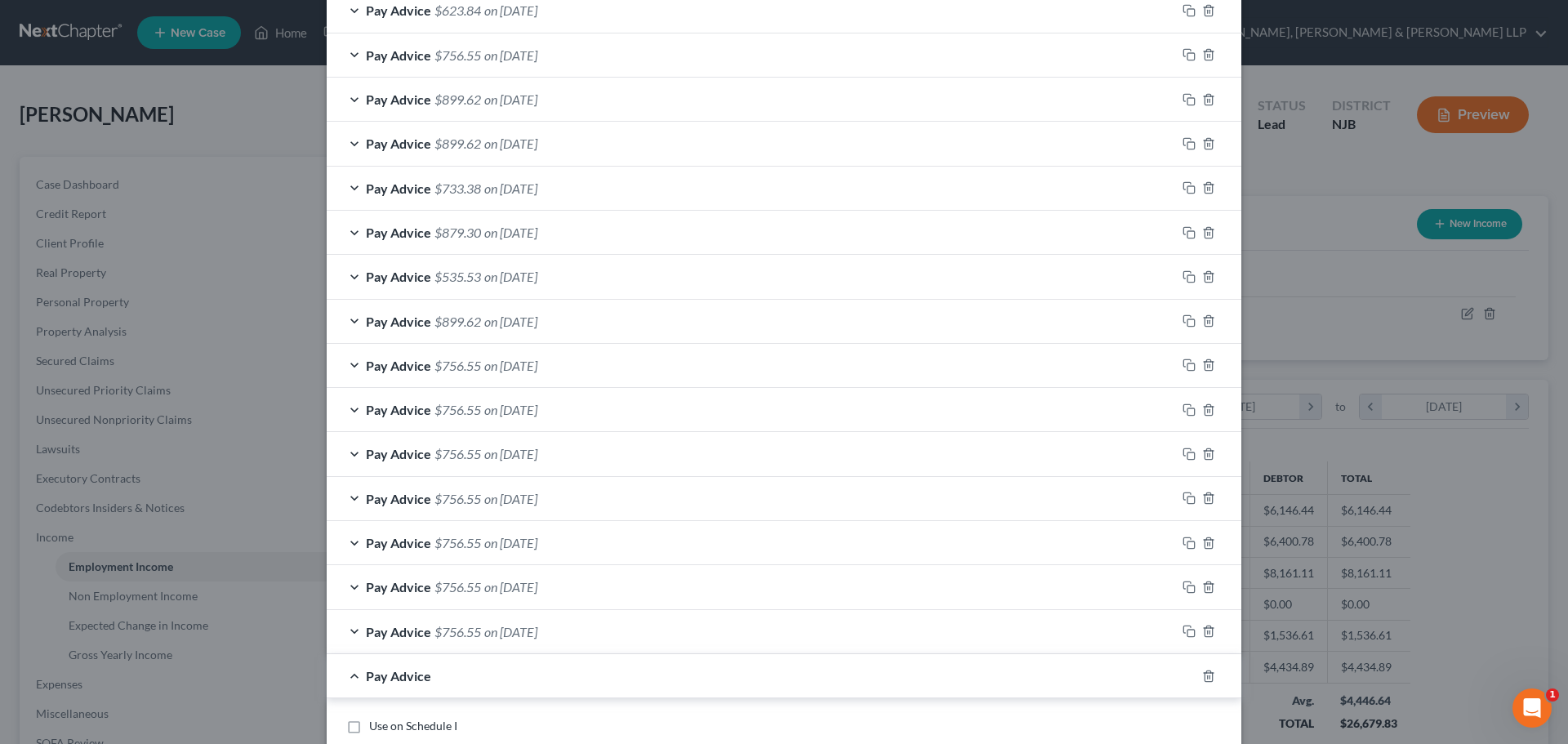
click at [537, 62] on span "on [DATE]" at bounding box center [511, 56] width 53 height 16
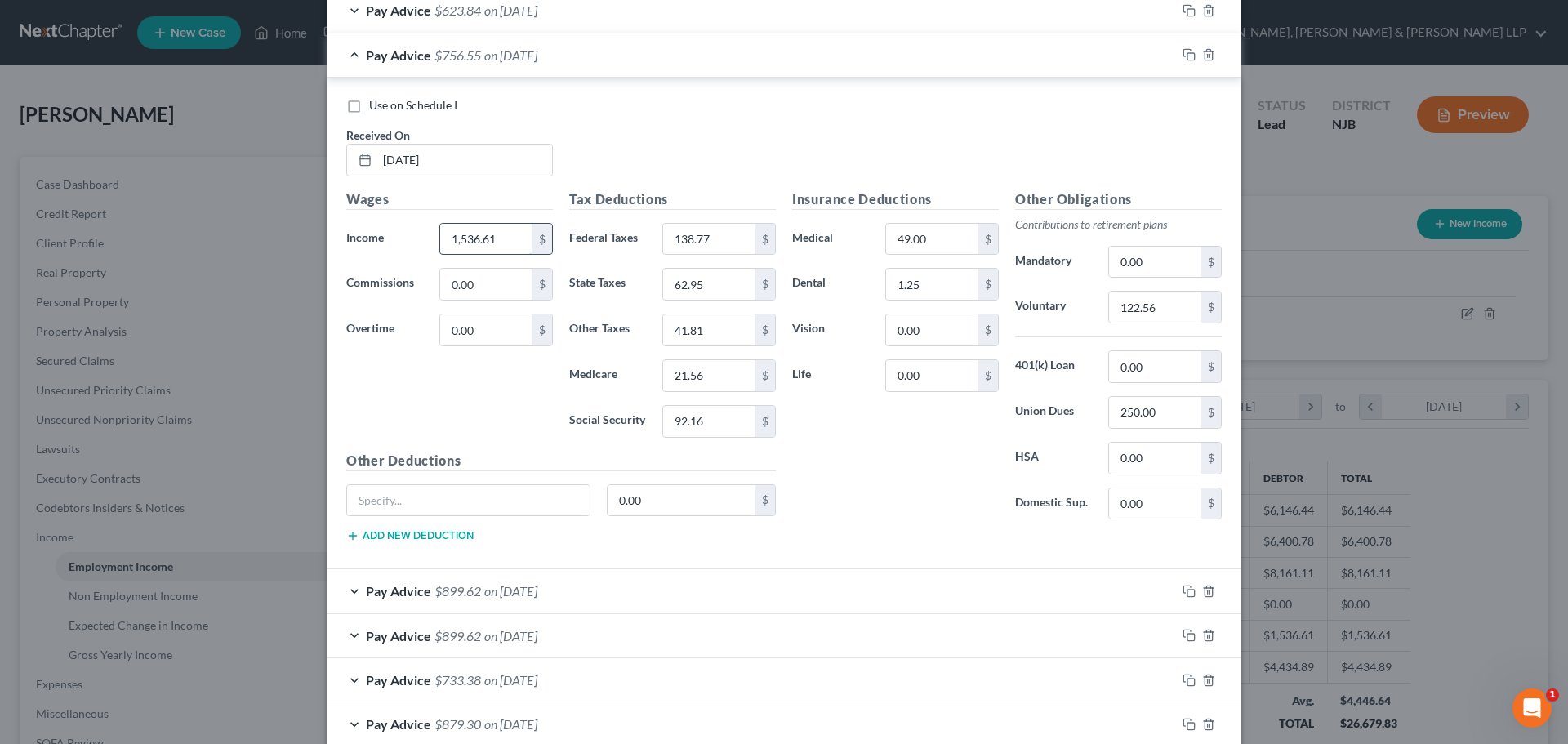
click at [509, 249] on input "1,536.61" at bounding box center [486, 239] width 93 height 31
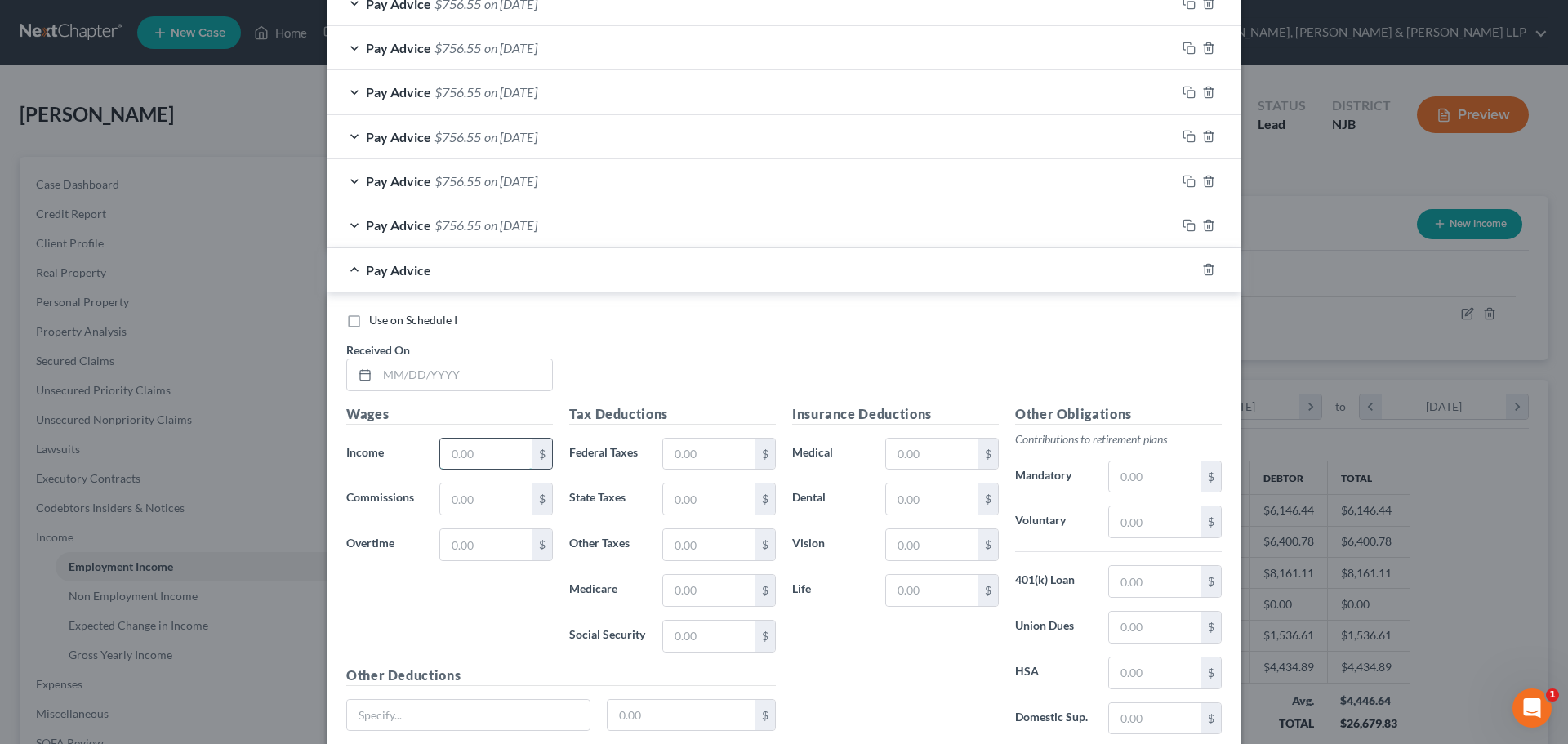
click at [477, 451] on input "text" at bounding box center [486, 454] width 93 height 31
paste input "1,536.61"
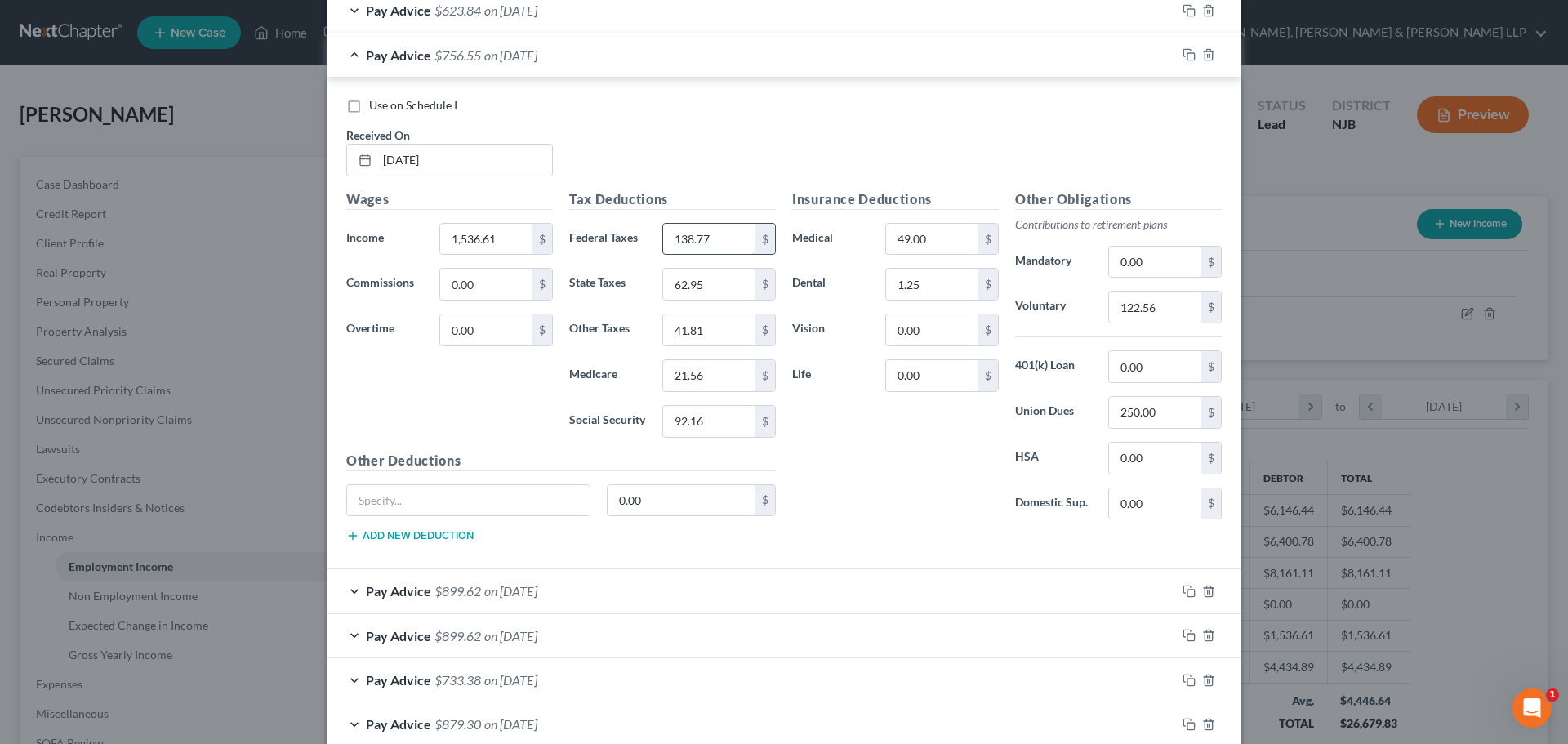
type input "1,536.61"
click at [708, 247] on input "138.77" at bounding box center [709, 239] width 93 height 31
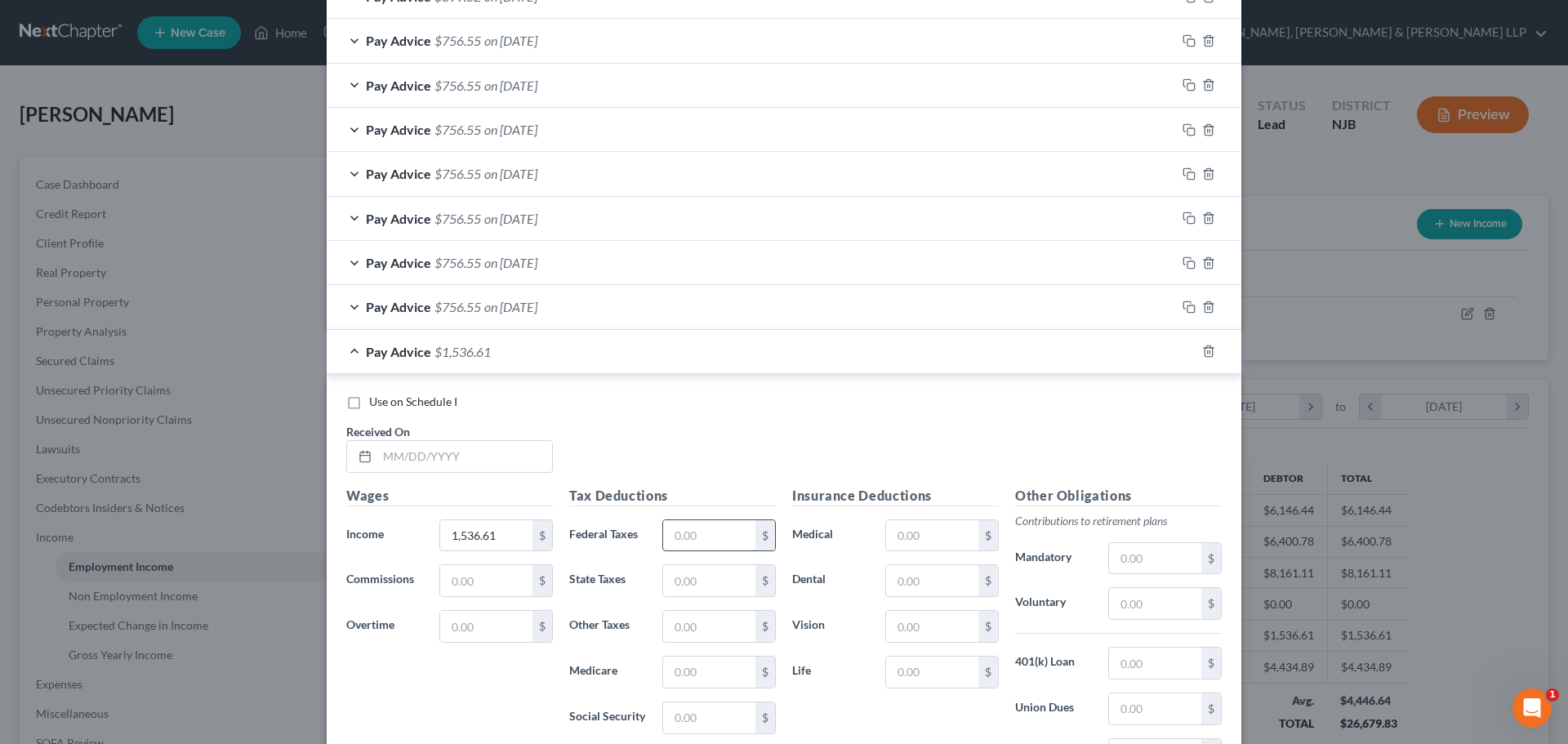
click at [708, 532] on input "text" at bounding box center [709, 535] width 93 height 31
paste input "138.77"
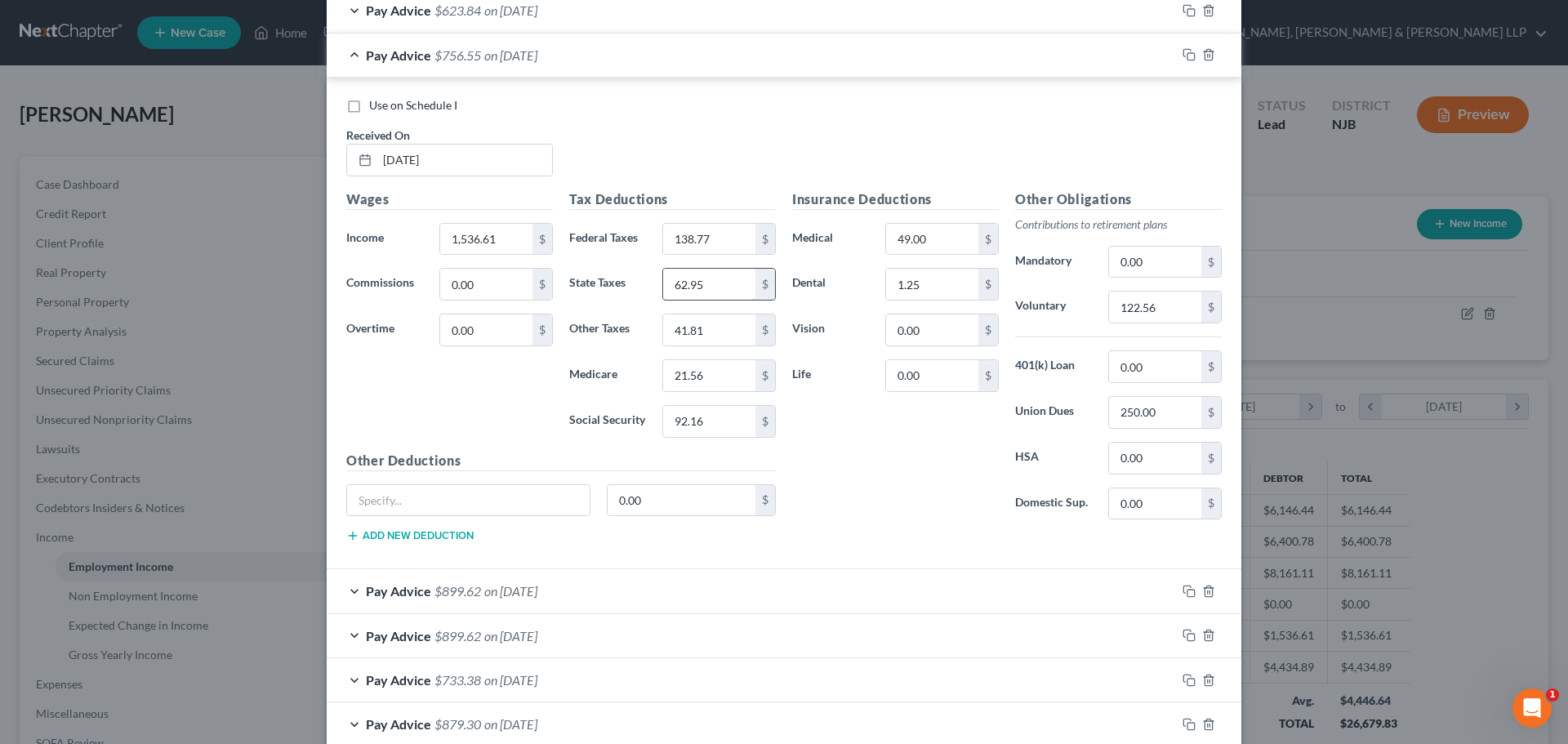
type input "138.77"
click at [705, 296] on input "62.95" at bounding box center [709, 283] width 93 height 31
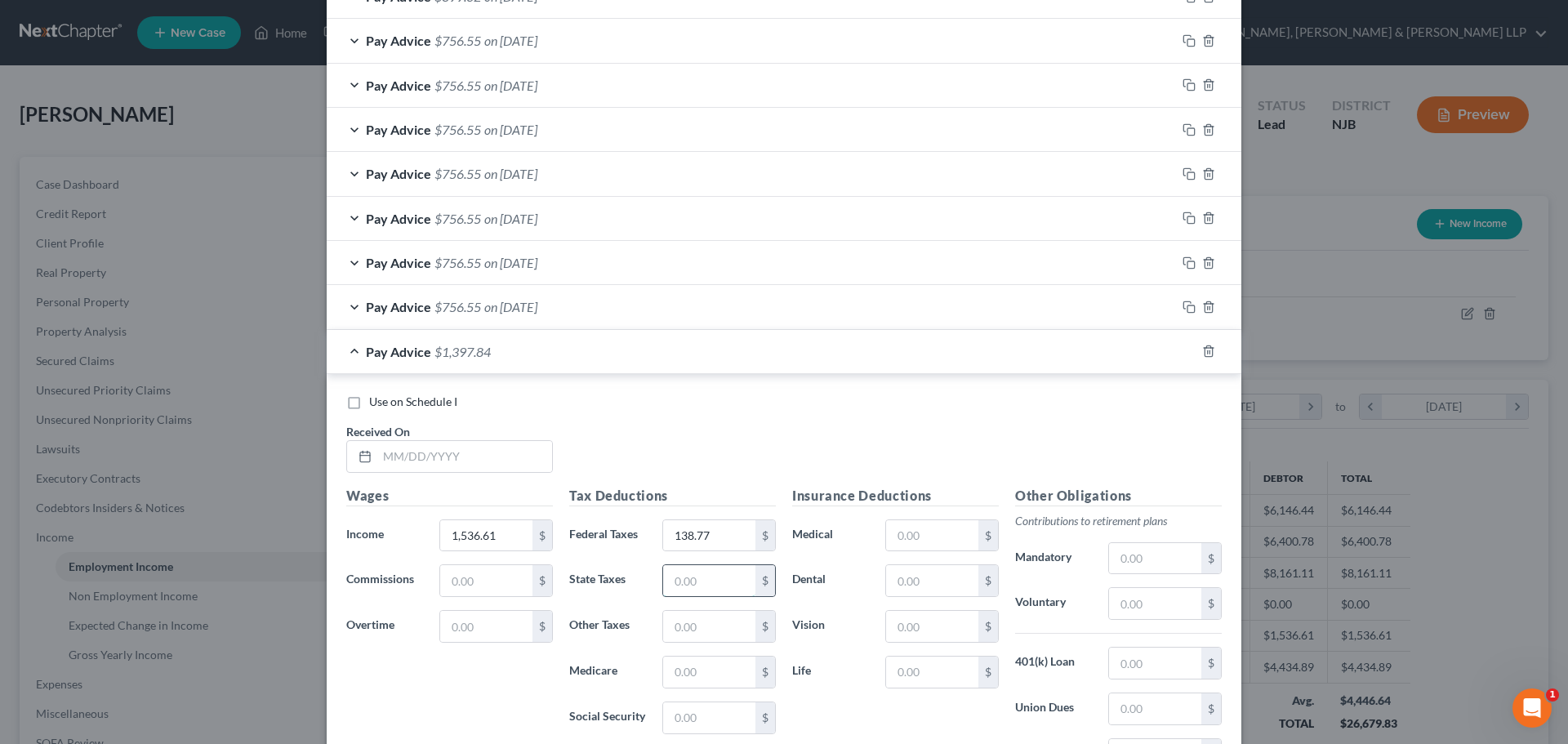
click at [711, 582] on input "text" at bounding box center [709, 580] width 93 height 31
paste input "62.95"
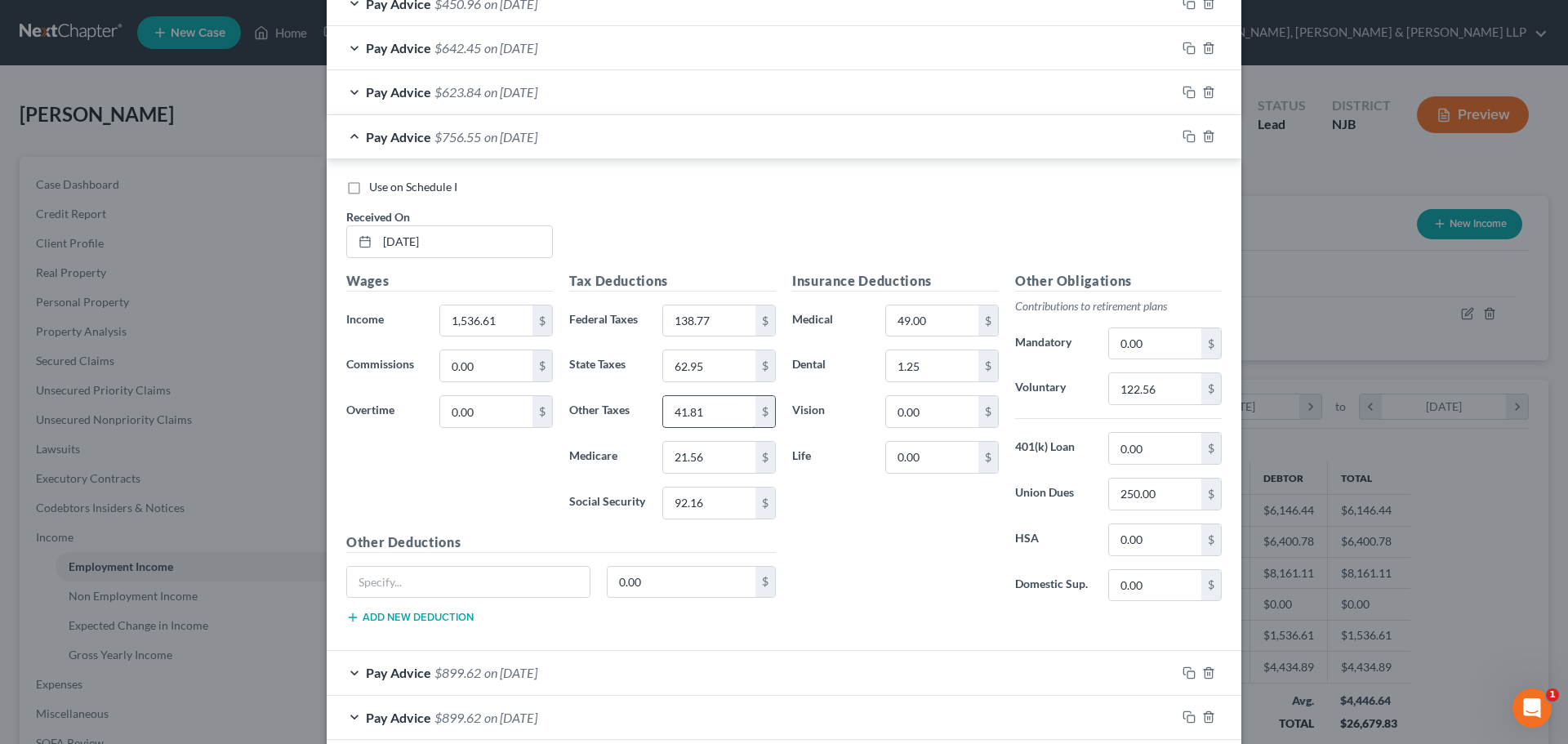
type input "62.95"
click at [707, 424] on input "41.81" at bounding box center [709, 411] width 93 height 31
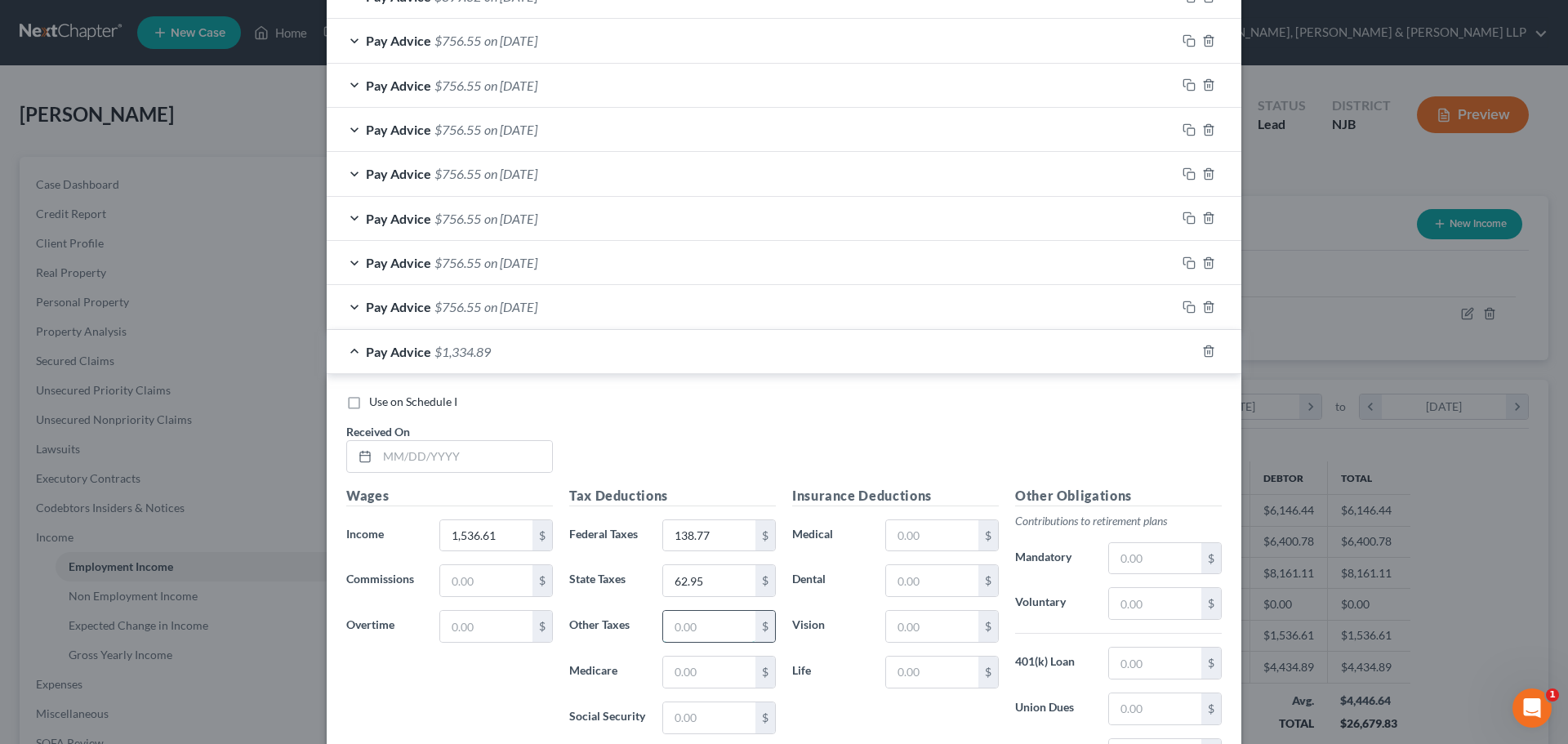
click at [716, 620] on input "text" at bounding box center [709, 626] width 93 height 31
paste input "41.81"
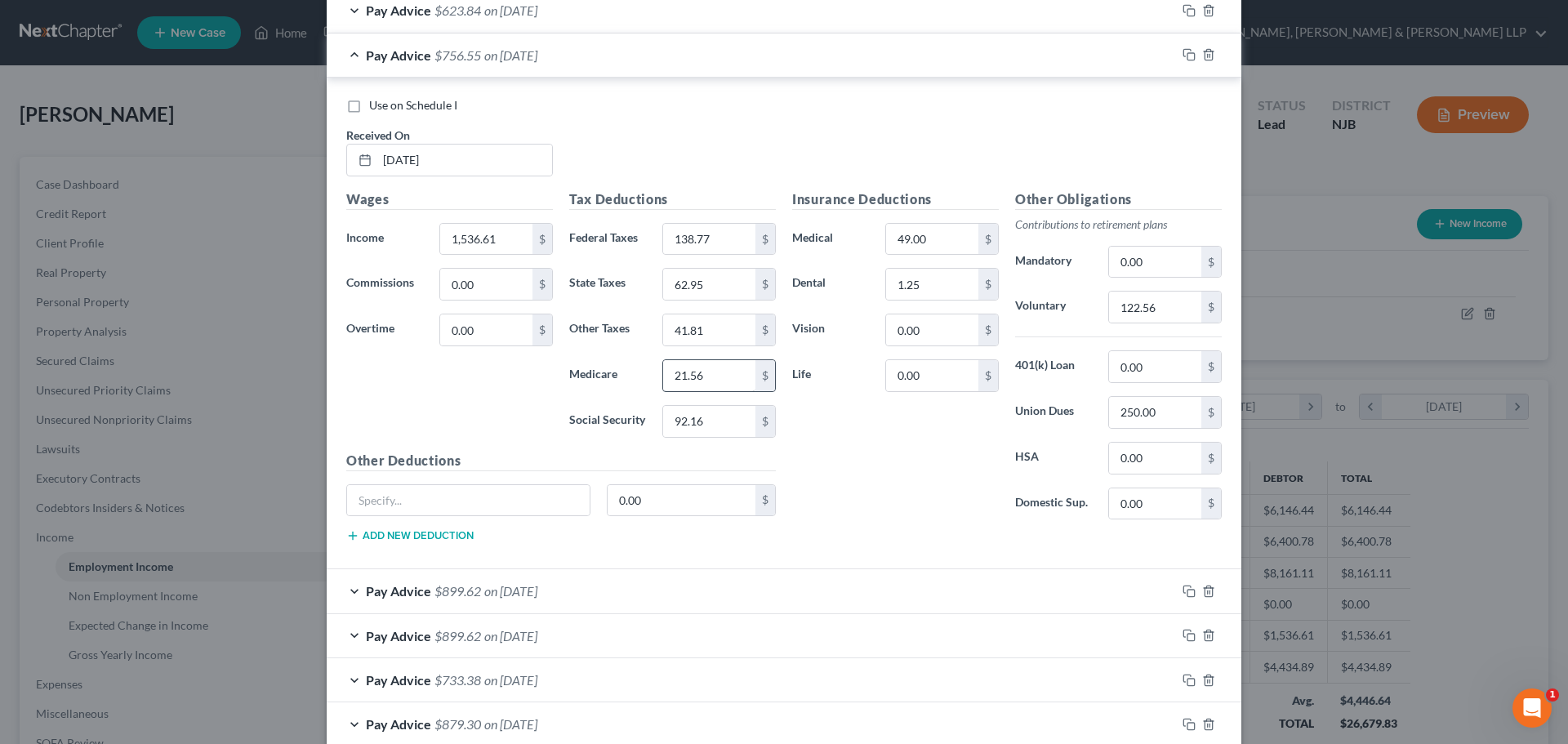
type input "41.81"
click at [708, 386] on input "21.56" at bounding box center [709, 375] width 93 height 31
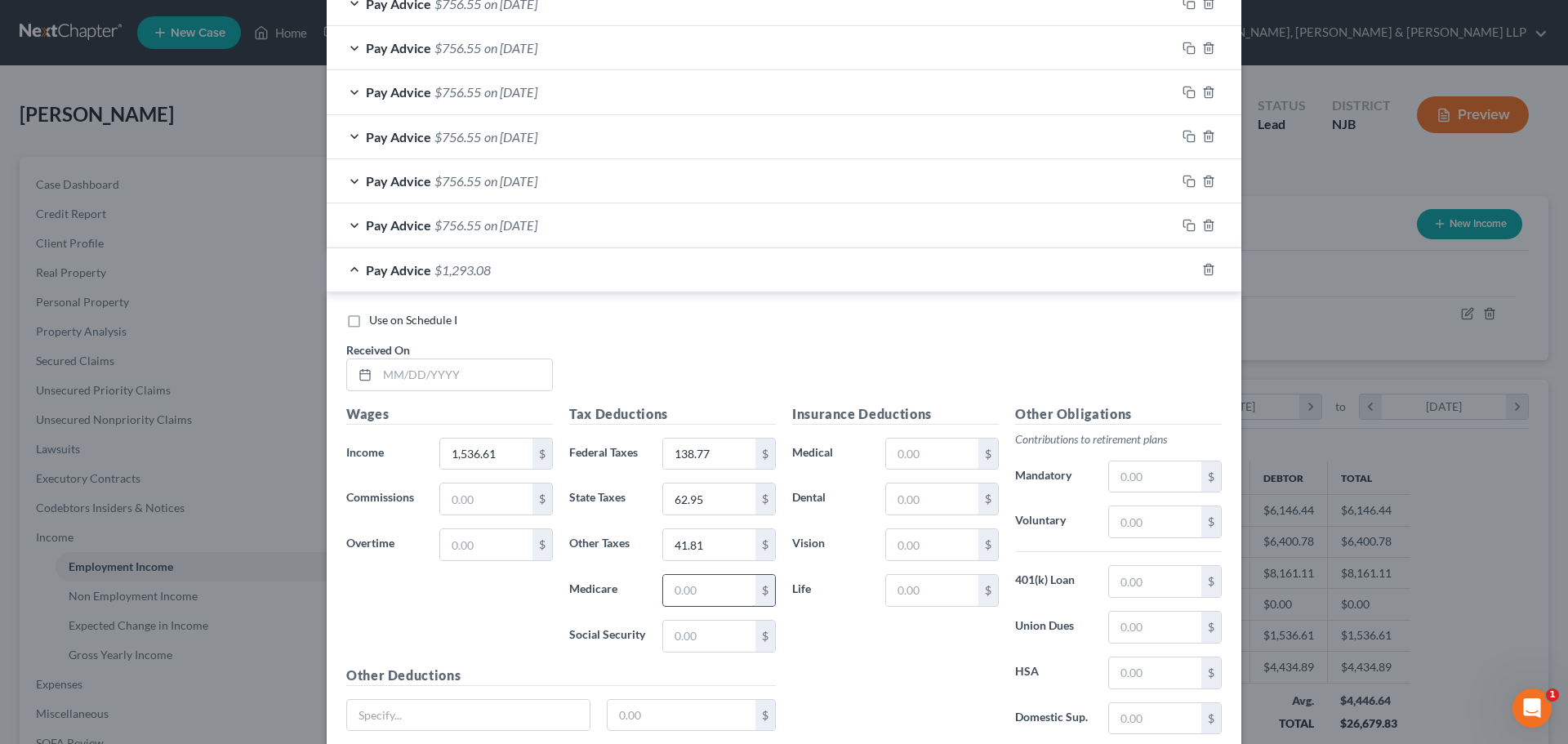
click at [709, 599] on input "text" at bounding box center [709, 590] width 93 height 31
paste input "21.56"
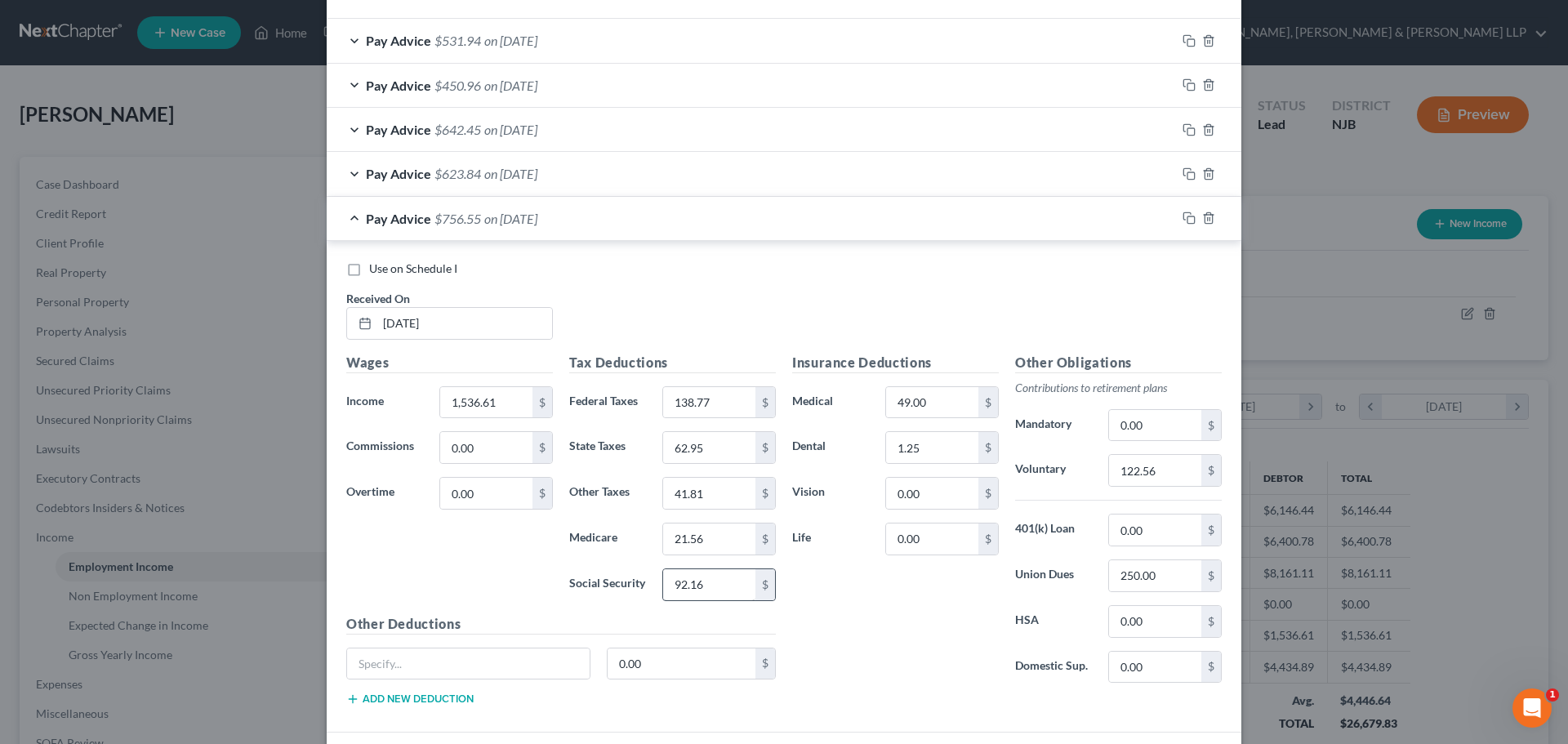
type input "21.56"
click at [716, 598] on input "92.16" at bounding box center [709, 584] width 93 height 31
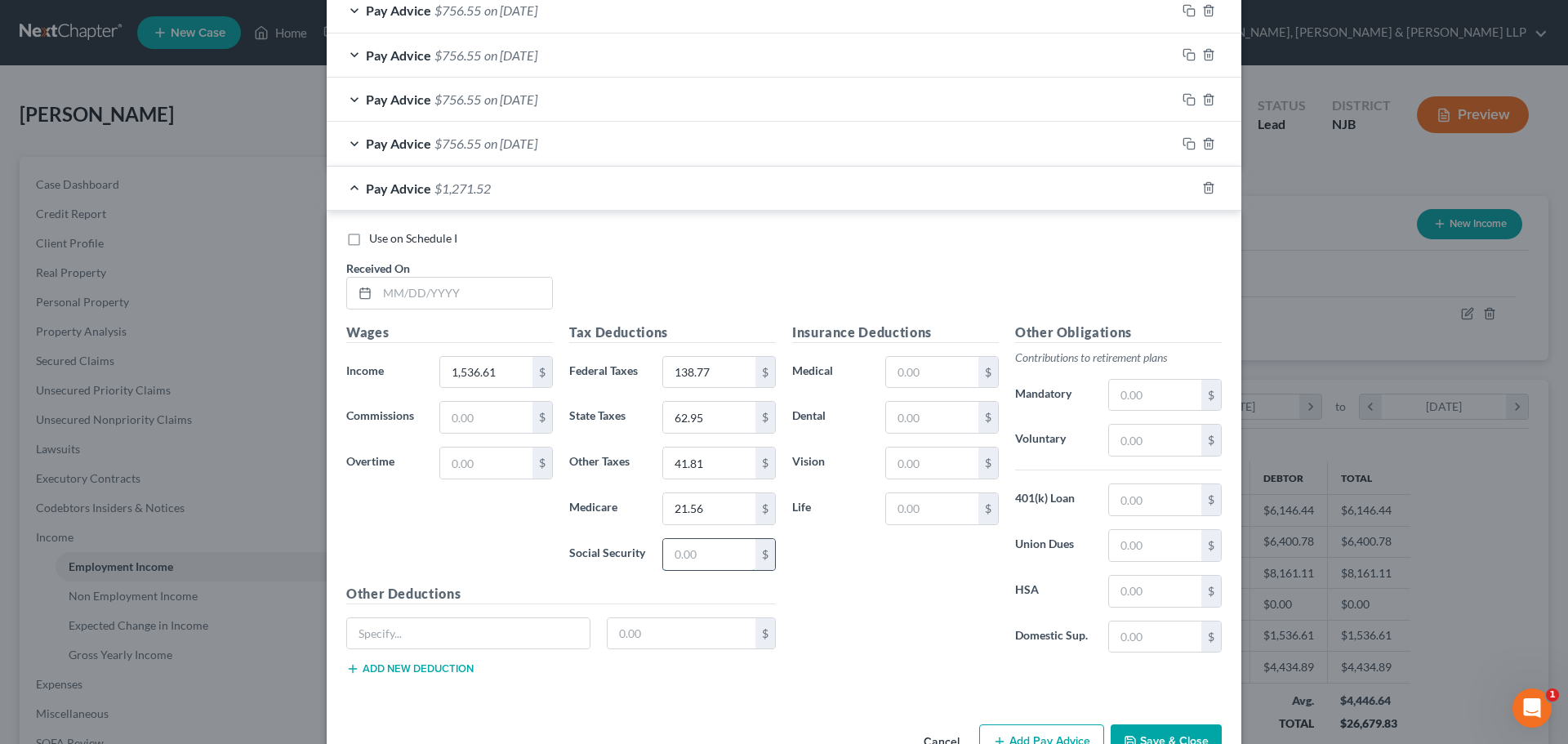
click at [713, 563] on input "text" at bounding box center [709, 554] width 93 height 31
paste input "92.16"
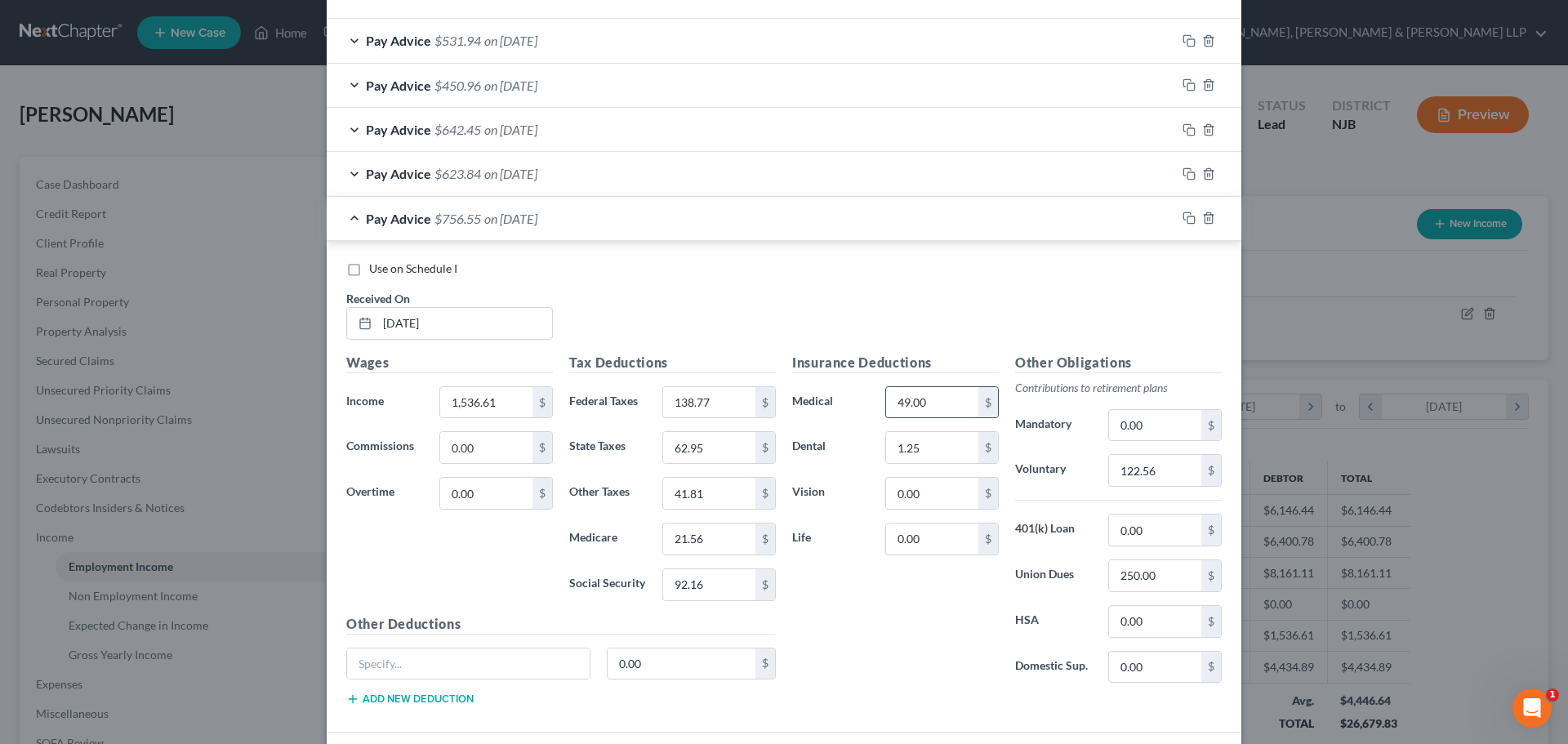
type input "92.16"
click at [944, 397] on input "49.00" at bounding box center [932, 402] width 93 height 31
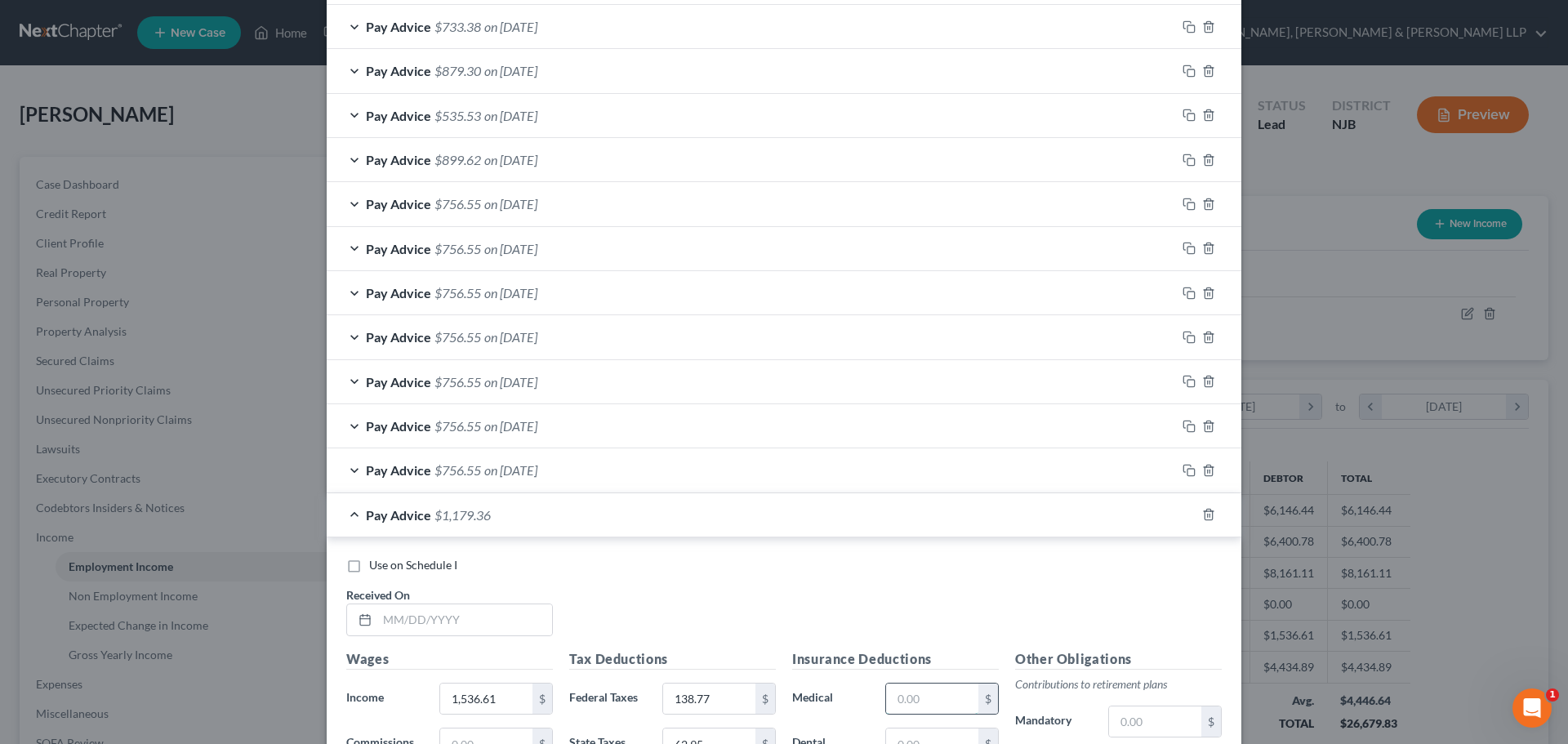
click at [902, 687] on input "text" at bounding box center [932, 698] width 93 height 31
paste input "49.00"
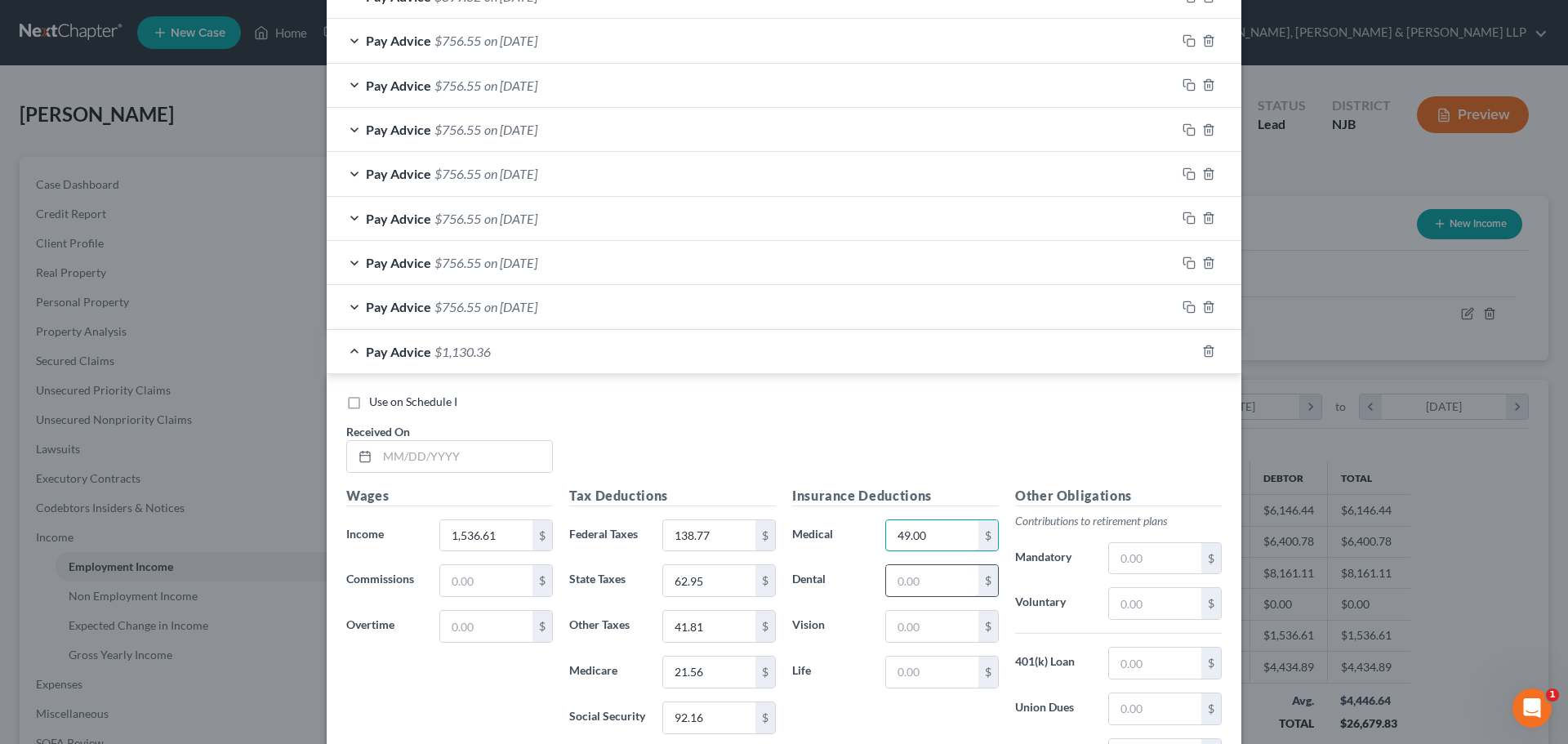
type input "49.00"
click at [909, 574] on input "text" at bounding box center [932, 580] width 93 height 31
type input "1.25"
click at [1117, 710] on input "text" at bounding box center [1155, 709] width 93 height 31
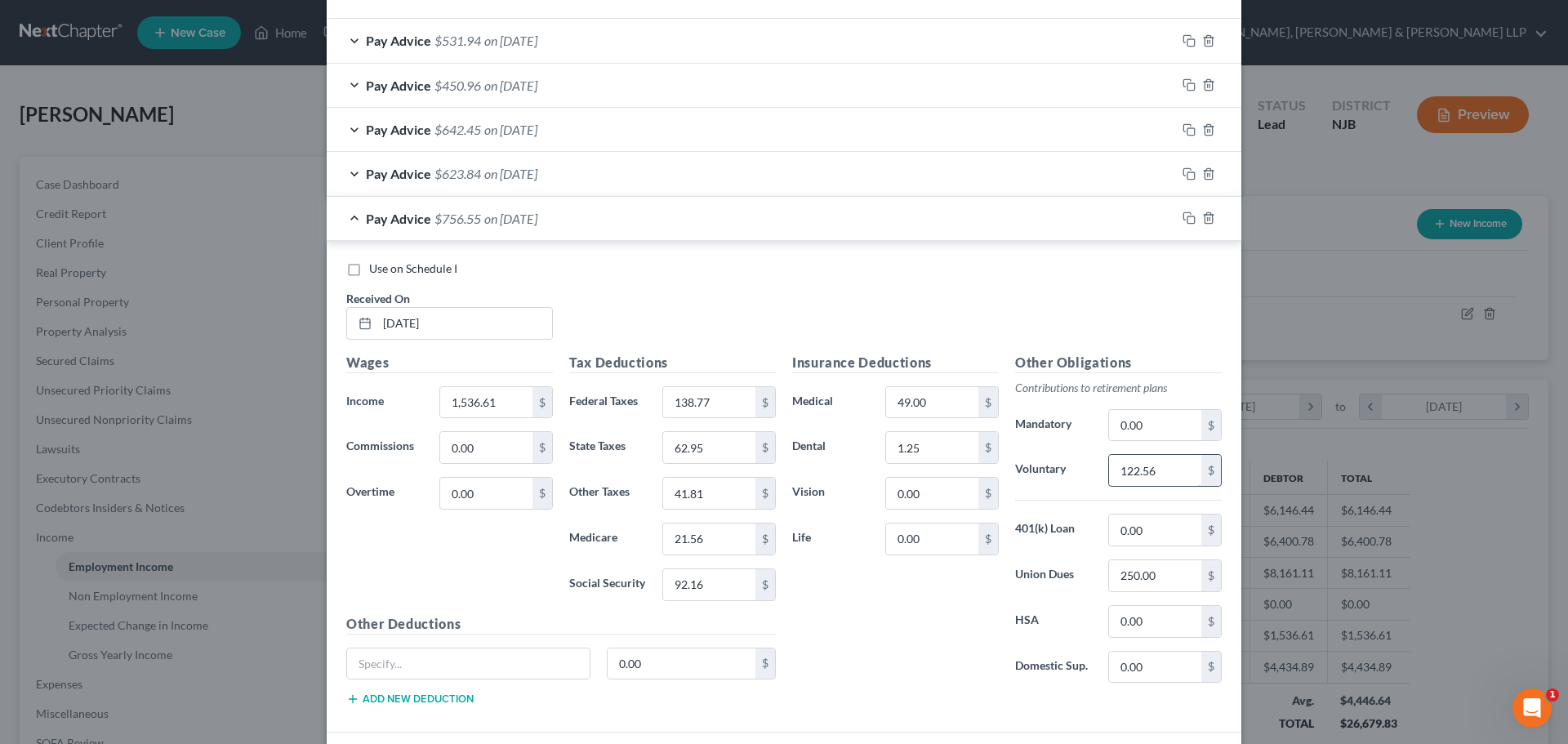
type input "250"
click at [1169, 471] on input "122.56" at bounding box center [1155, 470] width 93 height 31
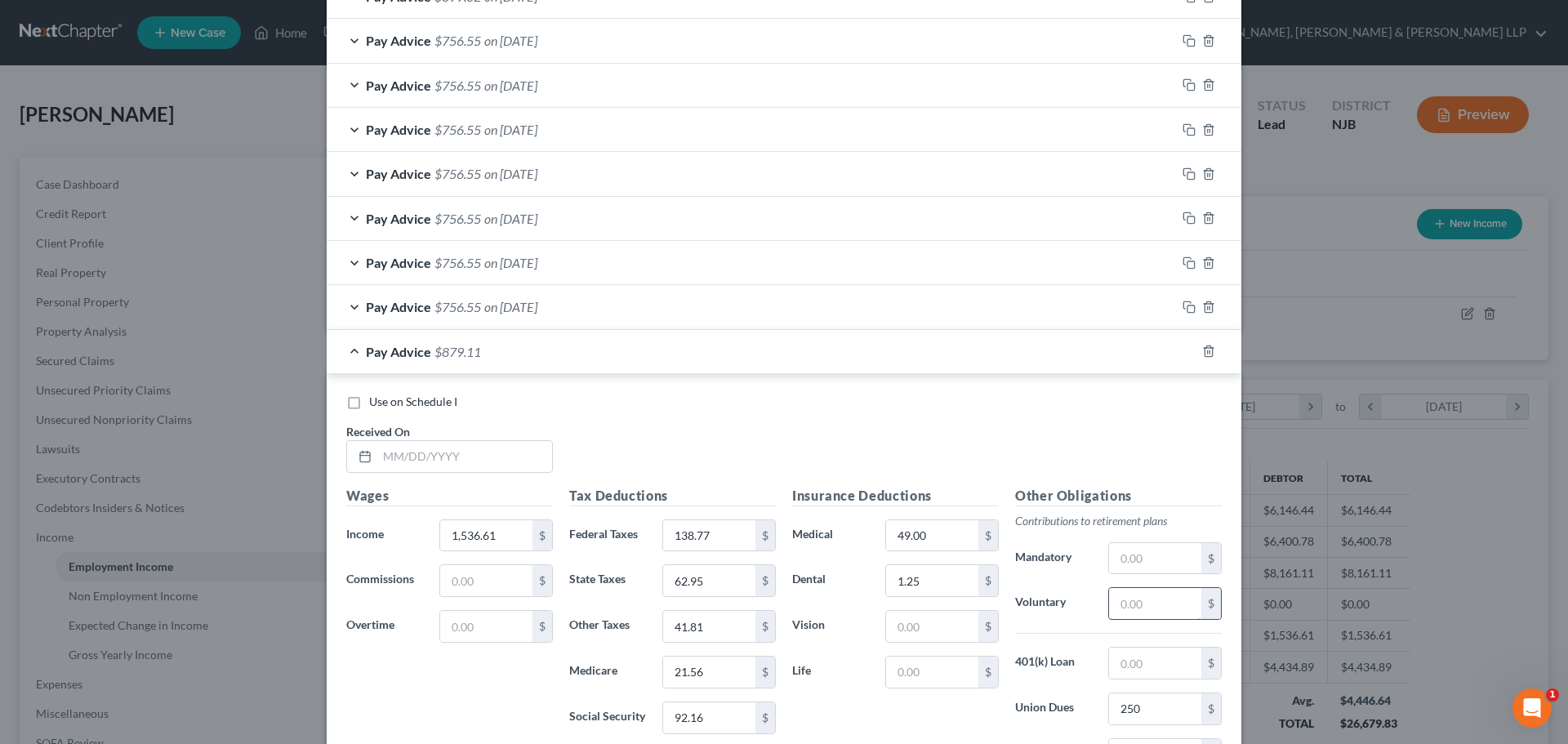
click at [1159, 607] on input "text" at bounding box center [1155, 603] width 93 height 31
paste input "122.56"
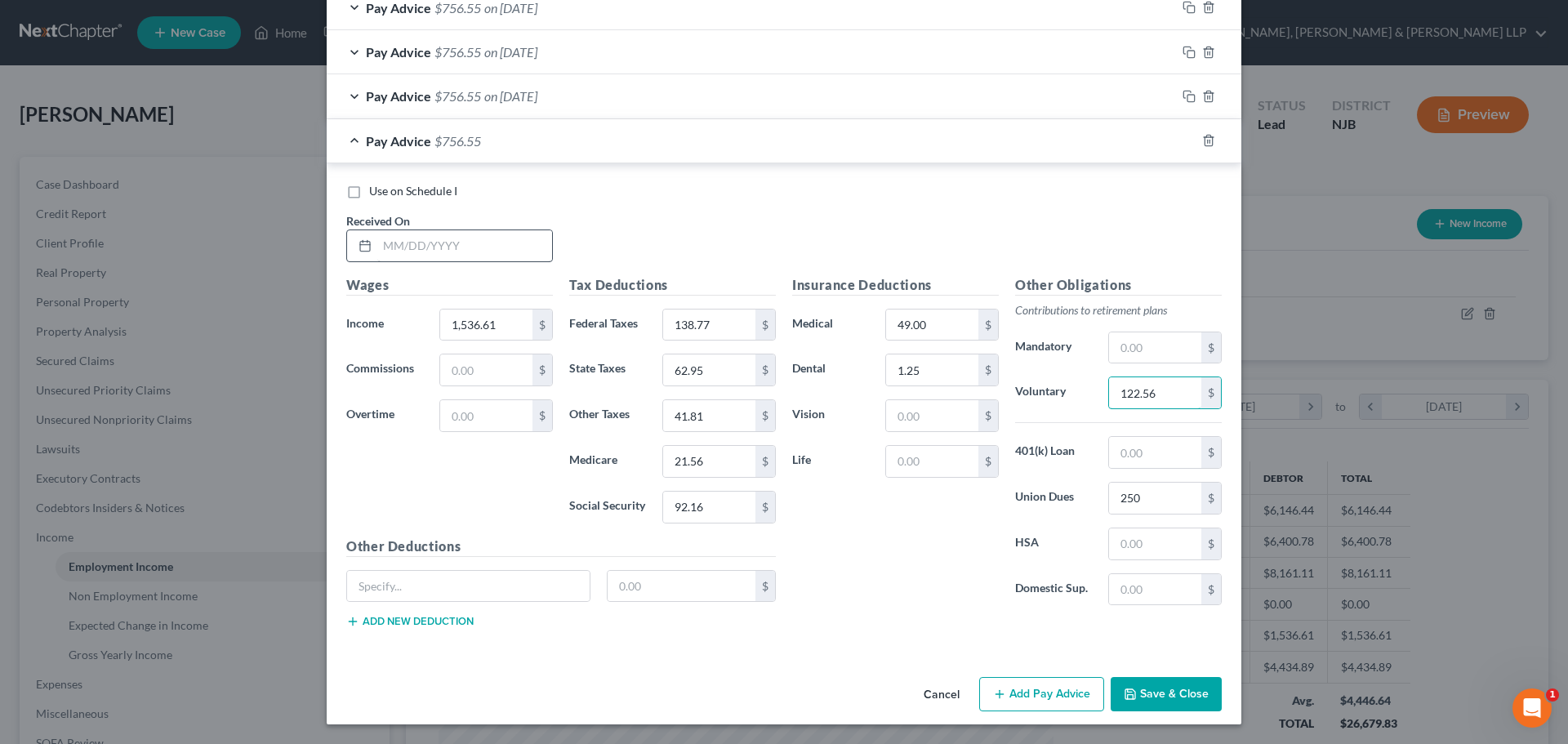
type input "122.56"
click at [461, 250] on input "text" at bounding box center [464, 245] width 175 height 31
type input "[DATE]"
click at [1045, 702] on button "Add Pay Advice" at bounding box center [1041, 694] width 125 height 34
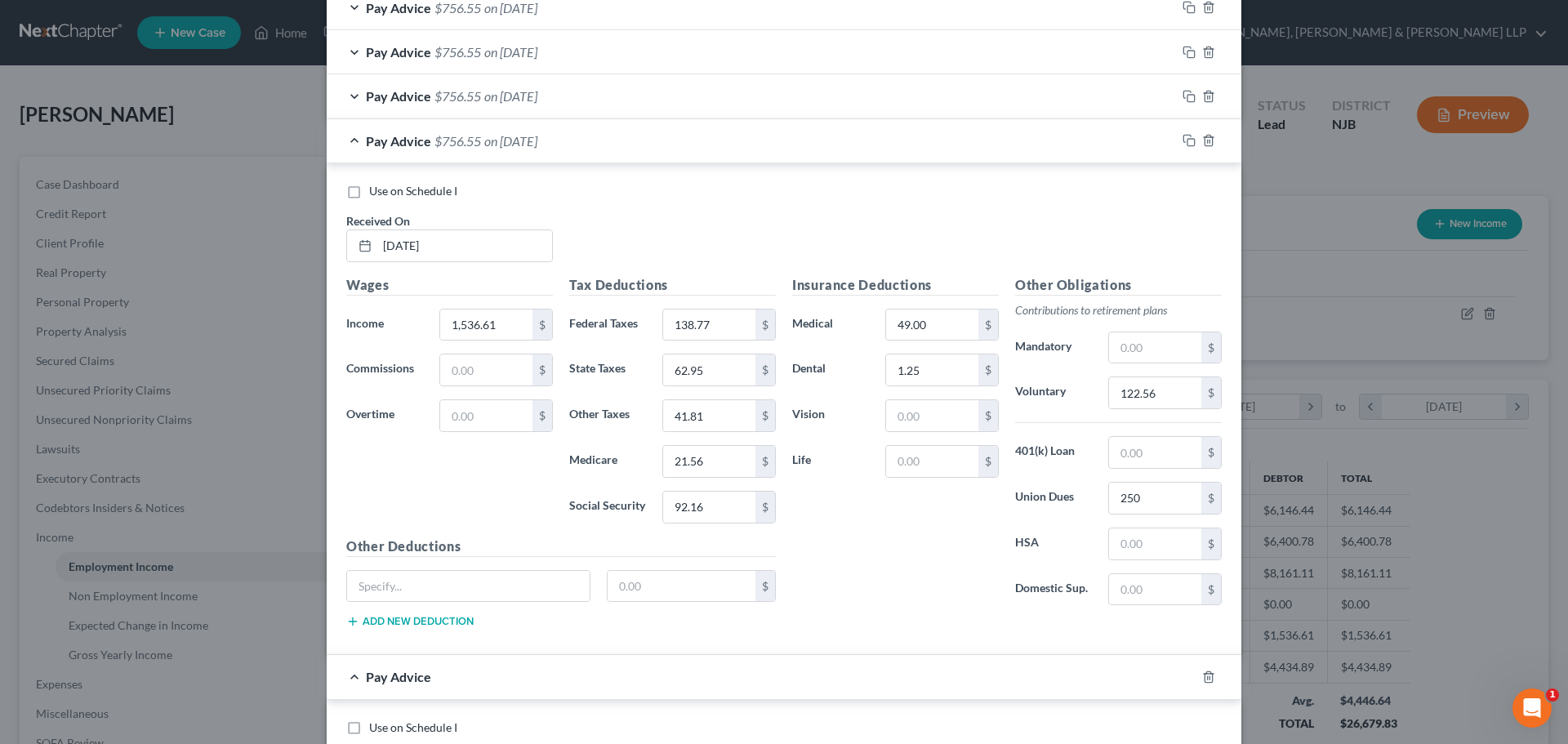
scroll to position [1969, 0]
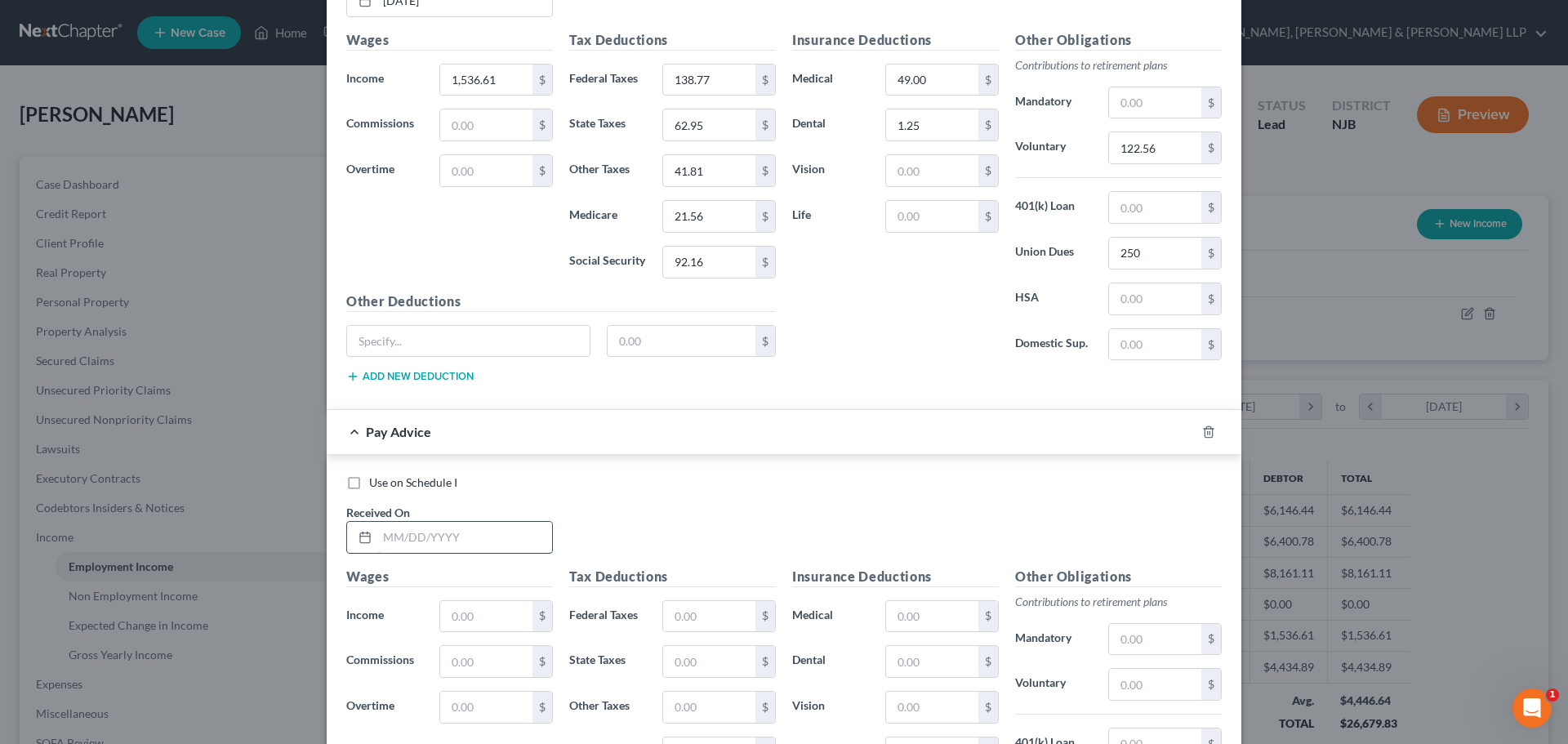
click at [472, 545] on input "text" at bounding box center [464, 537] width 175 height 31
type input "[DATE]"
click at [506, 82] on input "1,536.61" at bounding box center [486, 79] width 93 height 31
click at [506, 611] on input "text" at bounding box center [486, 616] width 93 height 31
paste input "1,536.61"
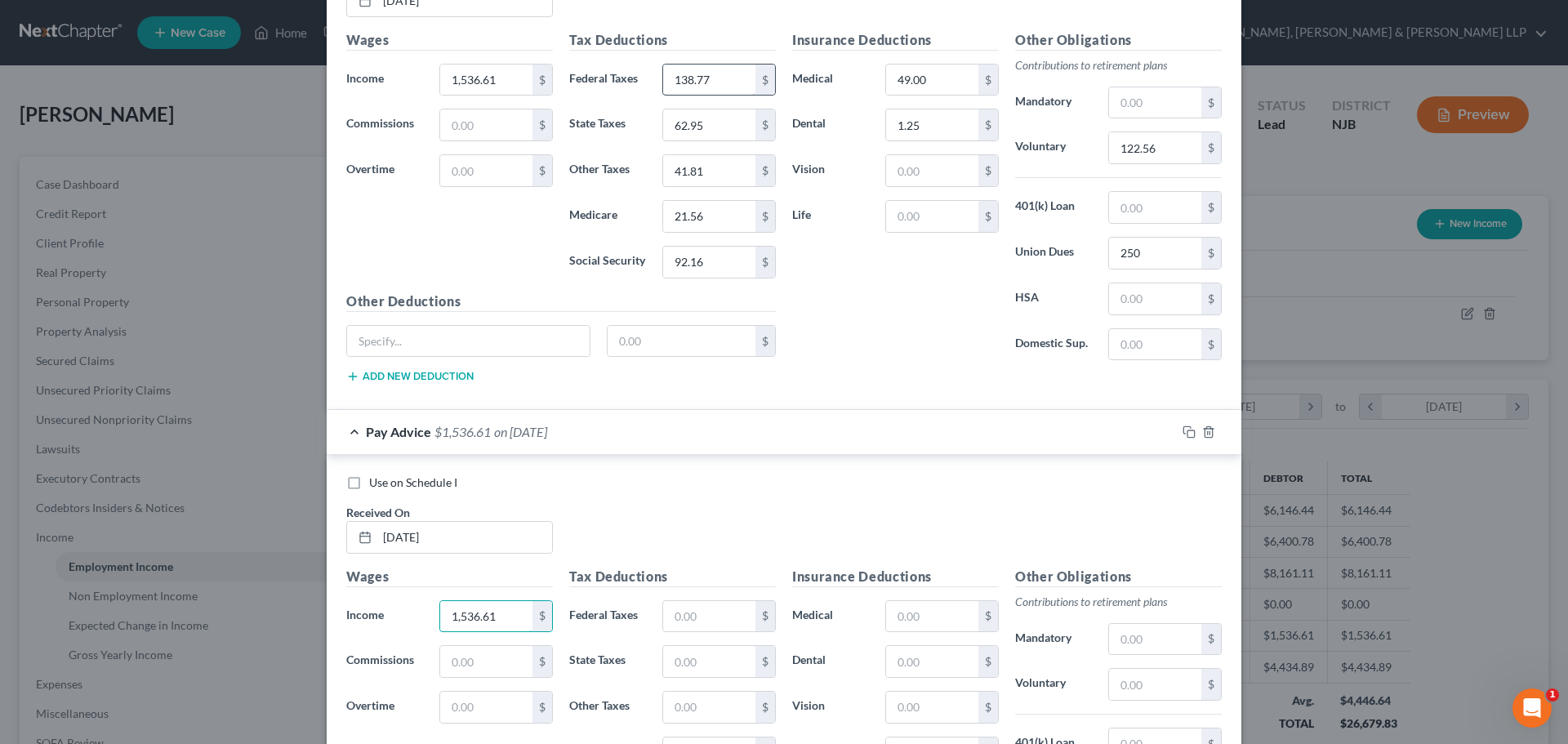
type input "1,536.61"
click at [746, 79] on input "138.77" at bounding box center [709, 79] width 93 height 31
click at [704, 609] on input "text" at bounding box center [709, 616] width 93 height 31
paste input "138.77"
type input "138.77"
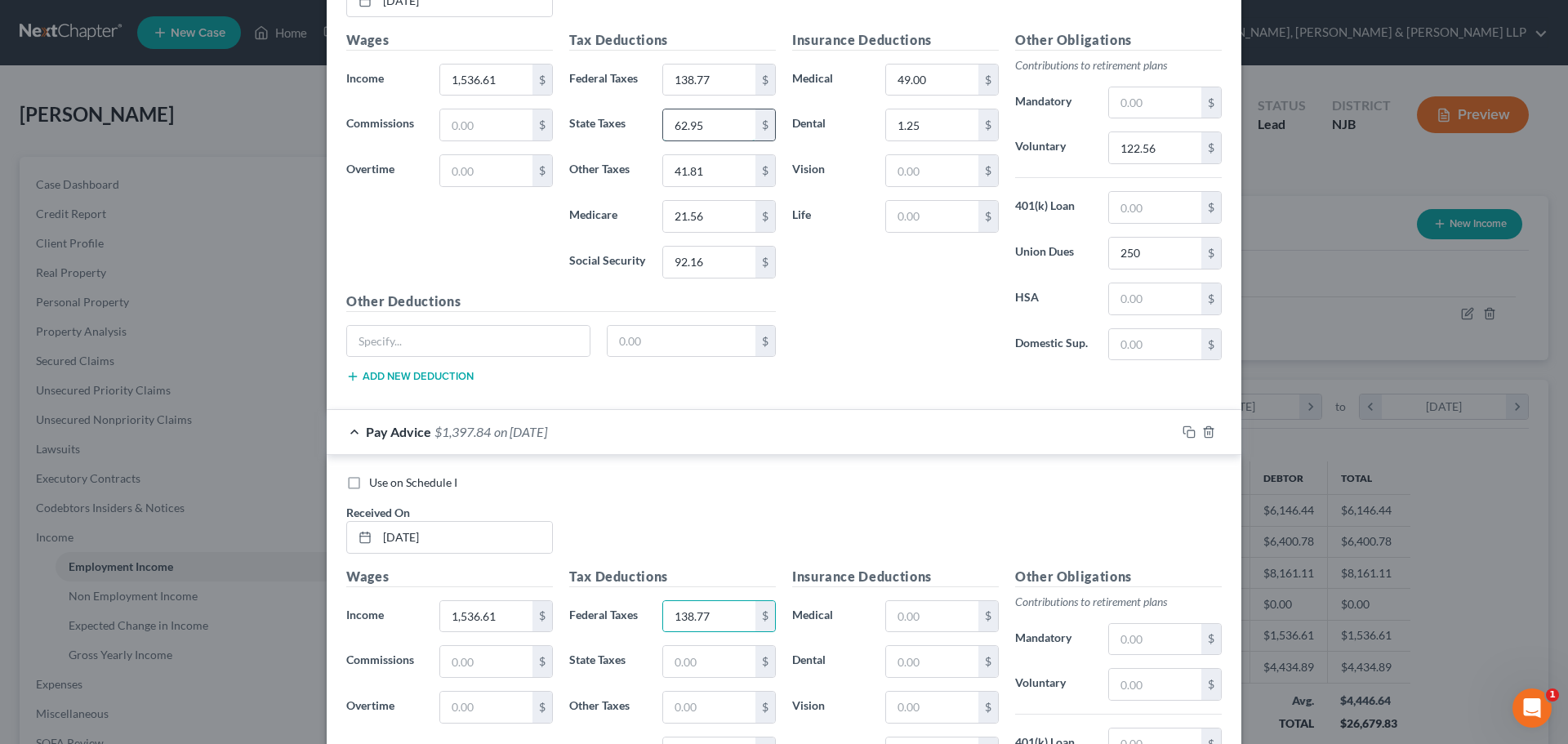
click at [738, 133] on input "62.95" at bounding box center [709, 124] width 93 height 31
click at [685, 656] on input "text" at bounding box center [709, 661] width 93 height 31
paste input "62.95"
type input "62.95"
click at [724, 182] on input "41.81" at bounding box center [709, 170] width 93 height 31
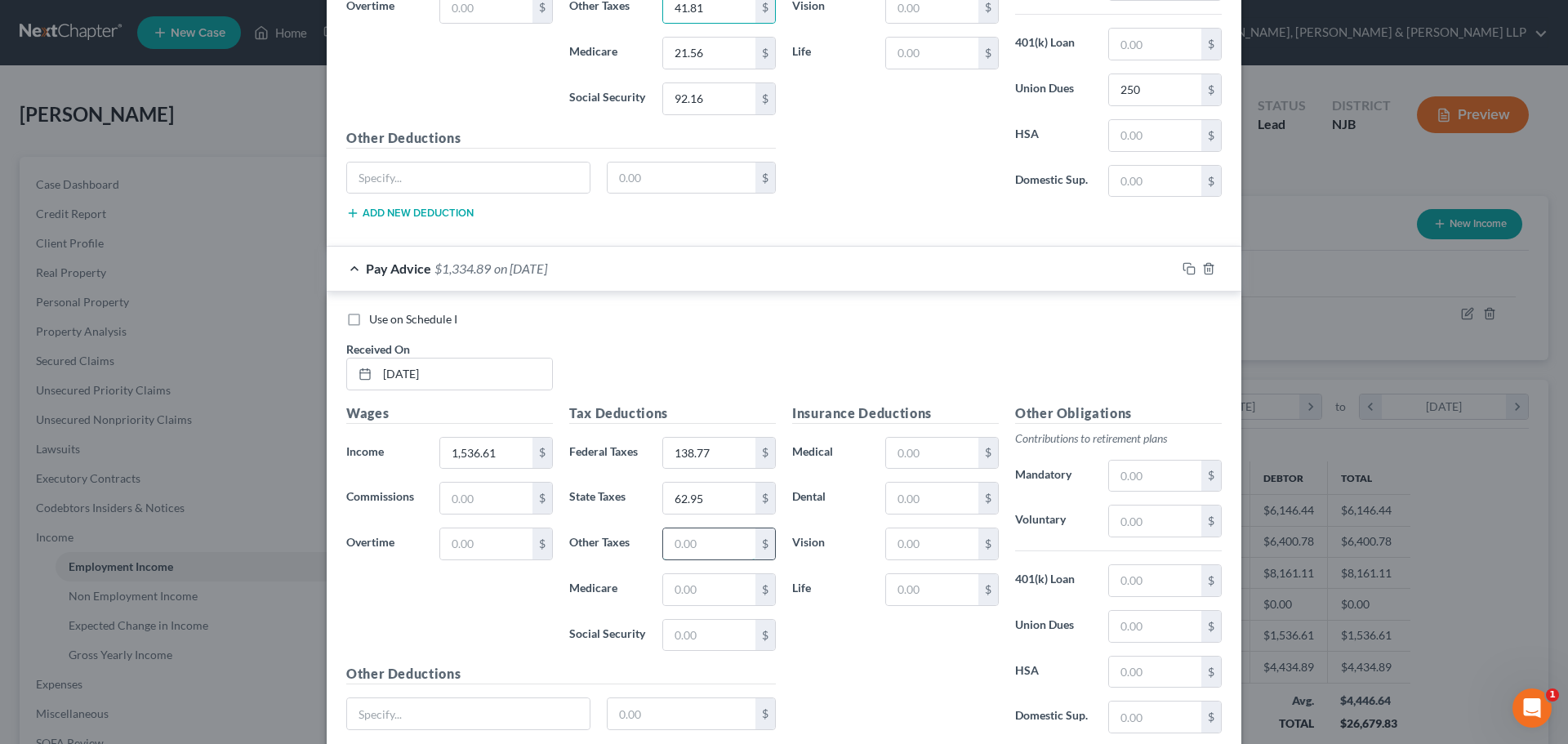
click at [677, 545] on input "text" at bounding box center [709, 544] width 93 height 31
paste input "41.81"
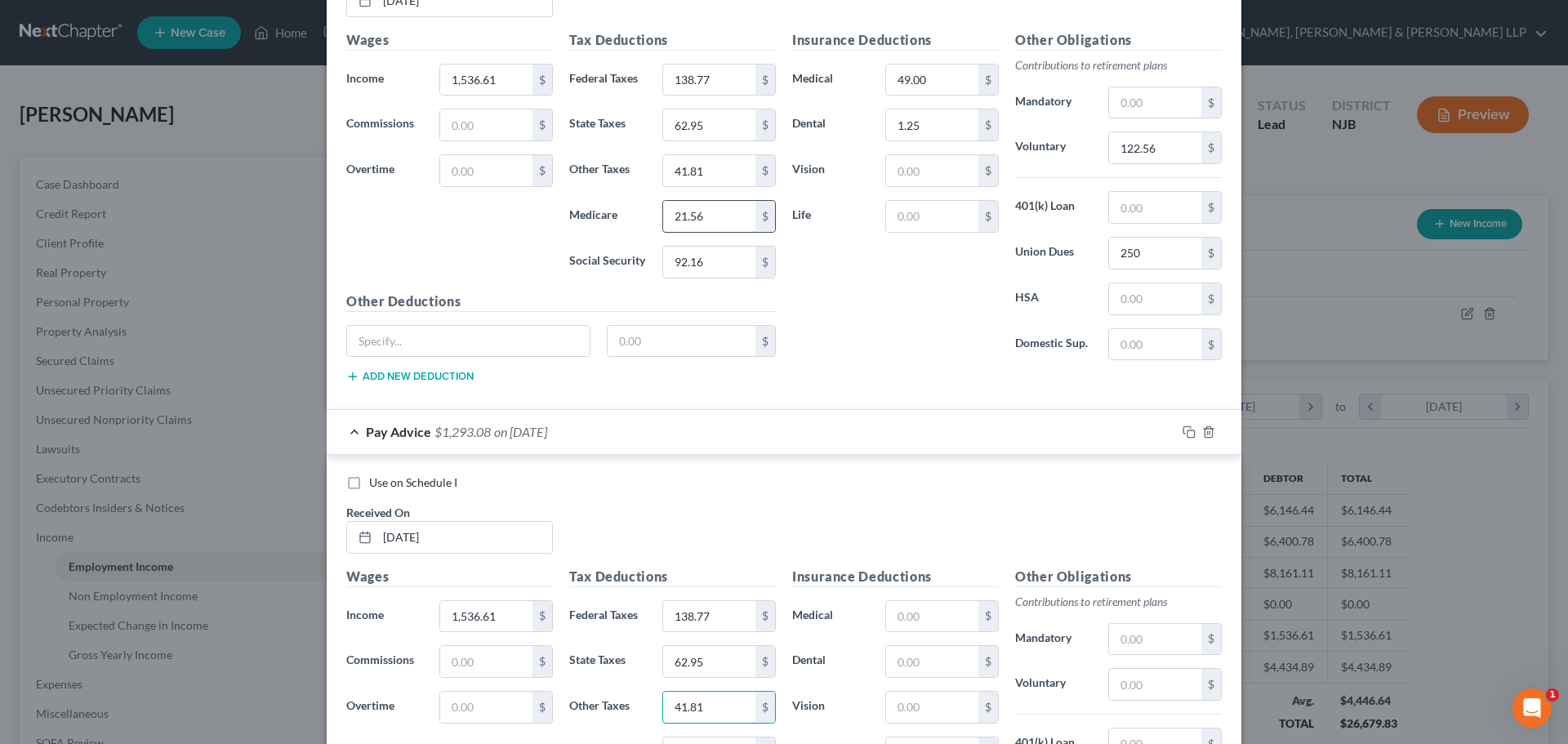
type input "41.81"
click at [723, 223] on input "21.56" at bounding box center [709, 216] width 93 height 31
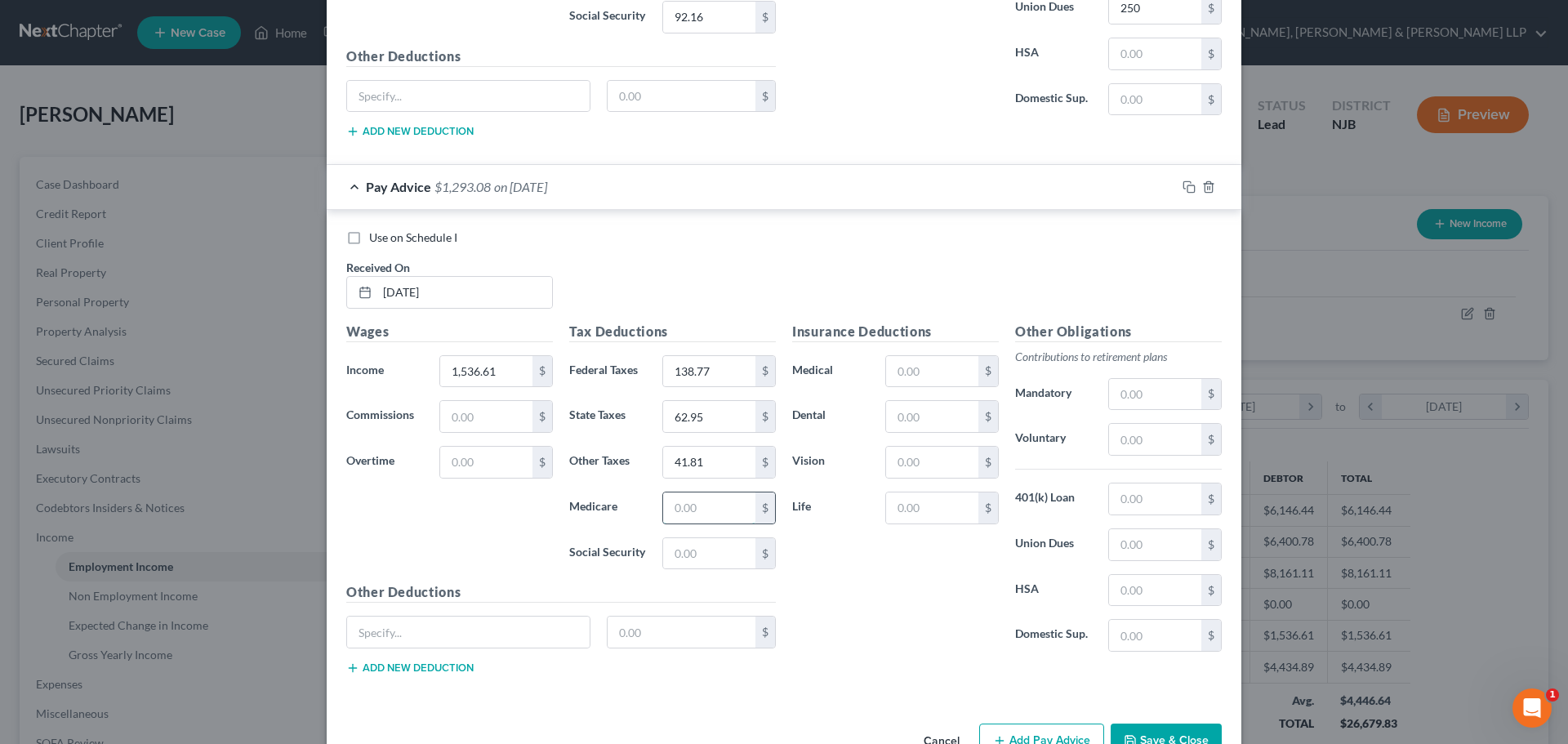
click at [713, 495] on input "text" at bounding box center [709, 507] width 93 height 31
paste input "21.56"
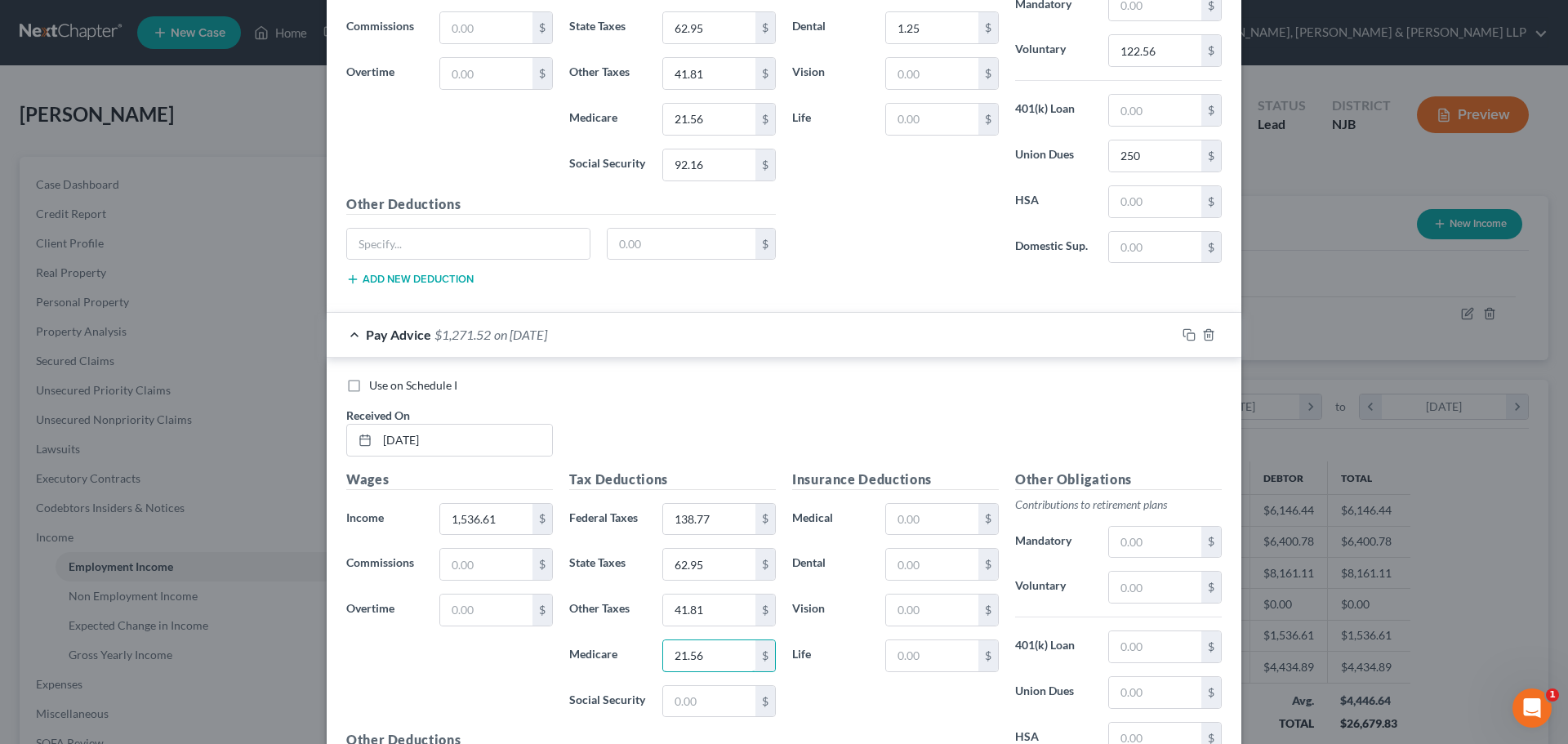
scroll to position [2050, 0]
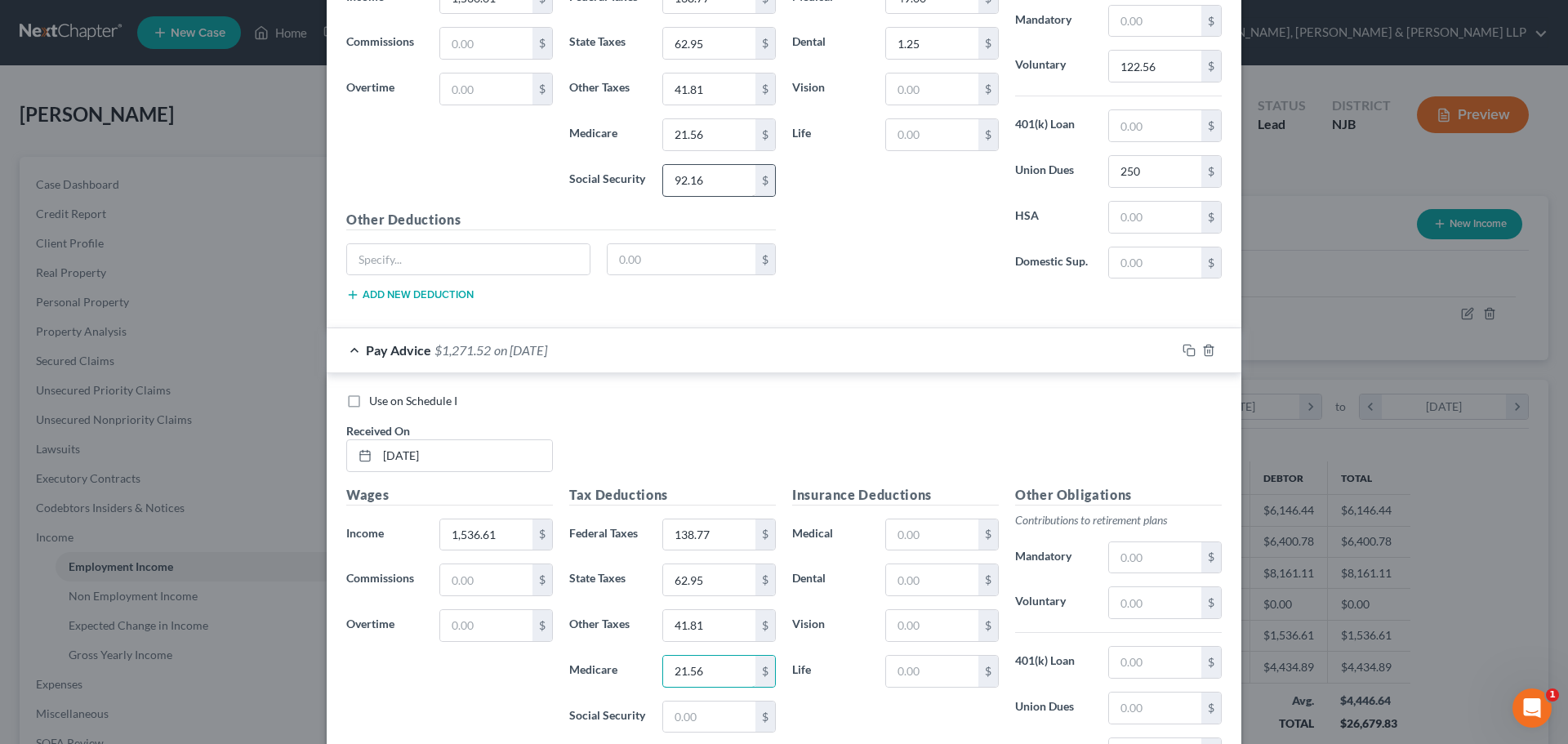
type input "21.56"
click at [713, 192] on input "92.16" at bounding box center [709, 180] width 93 height 31
click at [729, 725] on input "text" at bounding box center [709, 717] width 93 height 31
paste input "92.16"
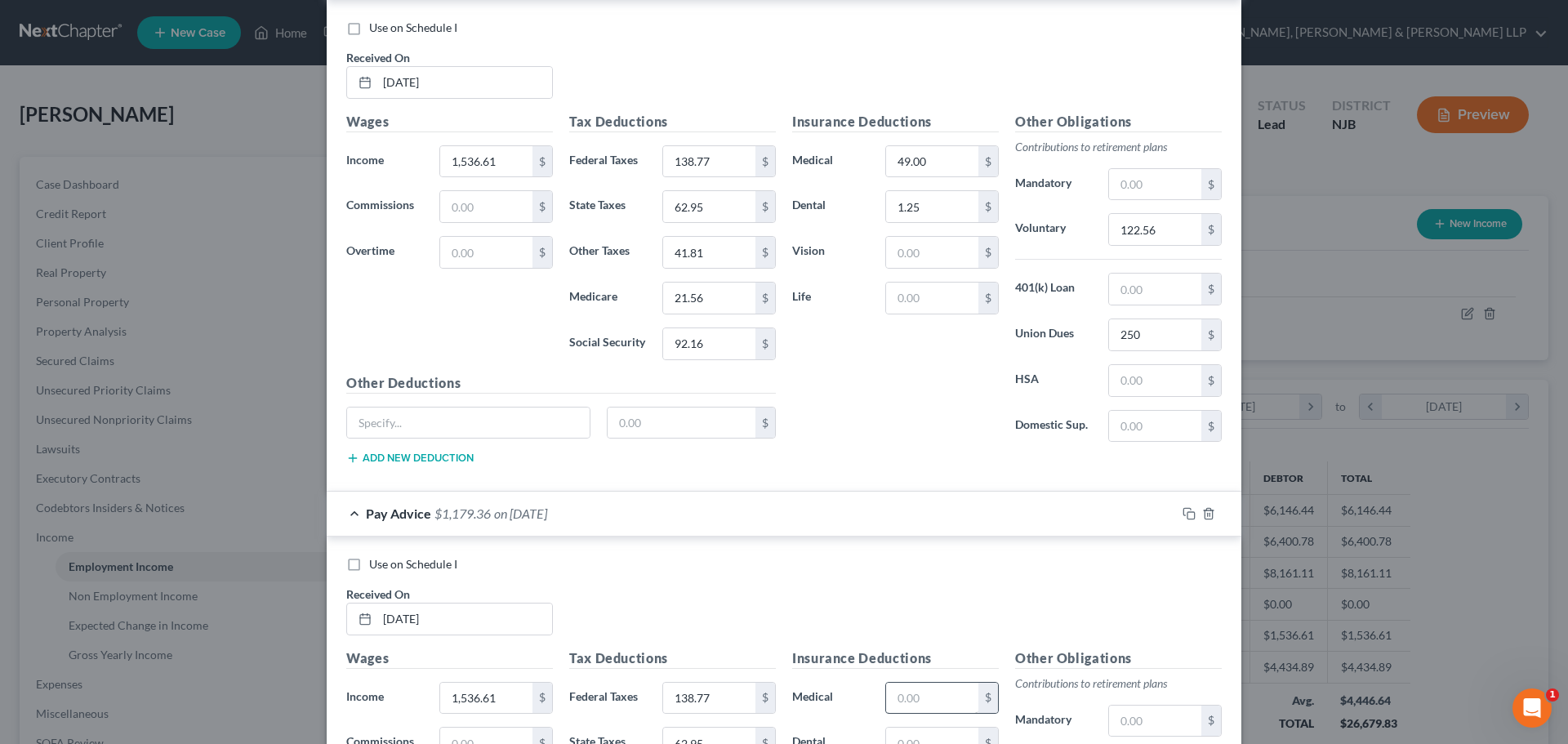
scroll to position [1969, 0]
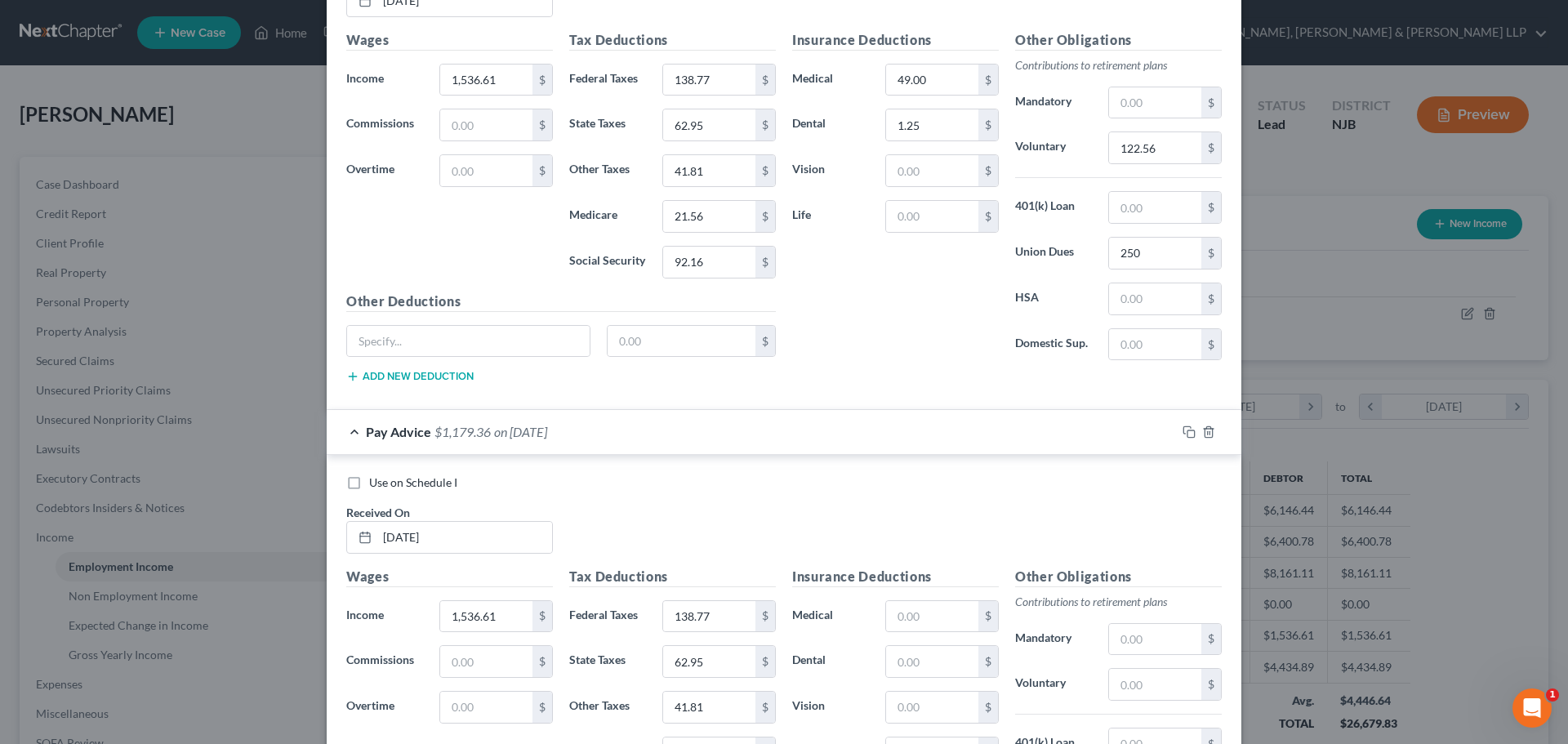
type input "92.16"
drag, startPoint x: 895, startPoint y: 636, endPoint x: 900, endPoint y: 620, distance: 16.8
click at [895, 635] on div "Insurance Deductions Medical $ Dental $ Vision $ Life $" at bounding box center [895, 739] width 223 height 344
click at [900, 619] on input "text" at bounding box center [932, 616] width 93 height 31
type input "49"
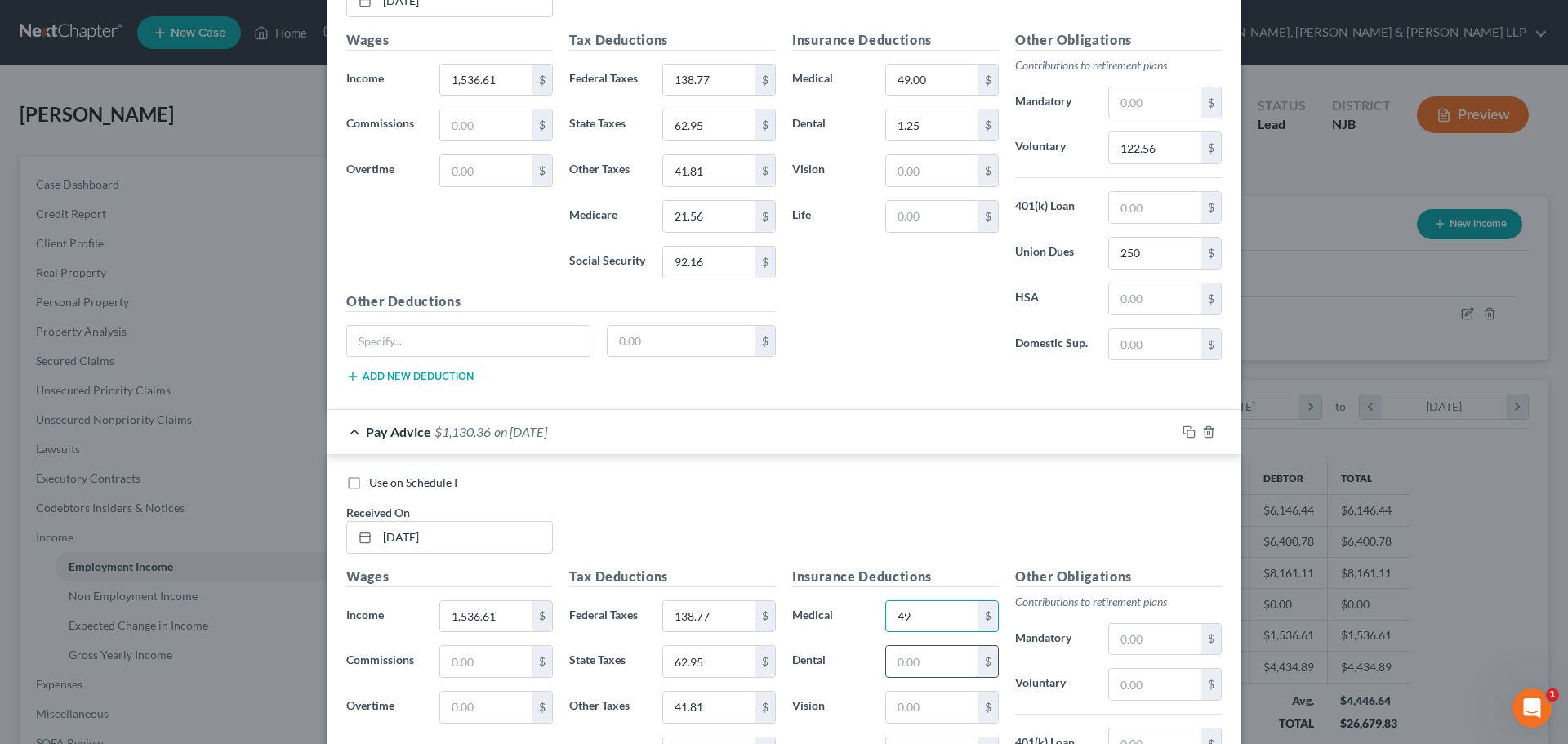
click at [904, 662] on input "text" at bounding box center [932, 661] width 93 height 31
type input "1.25"
click at [1129, 681] on input "text" at bounding box center [1155, 684] width 93 height 31
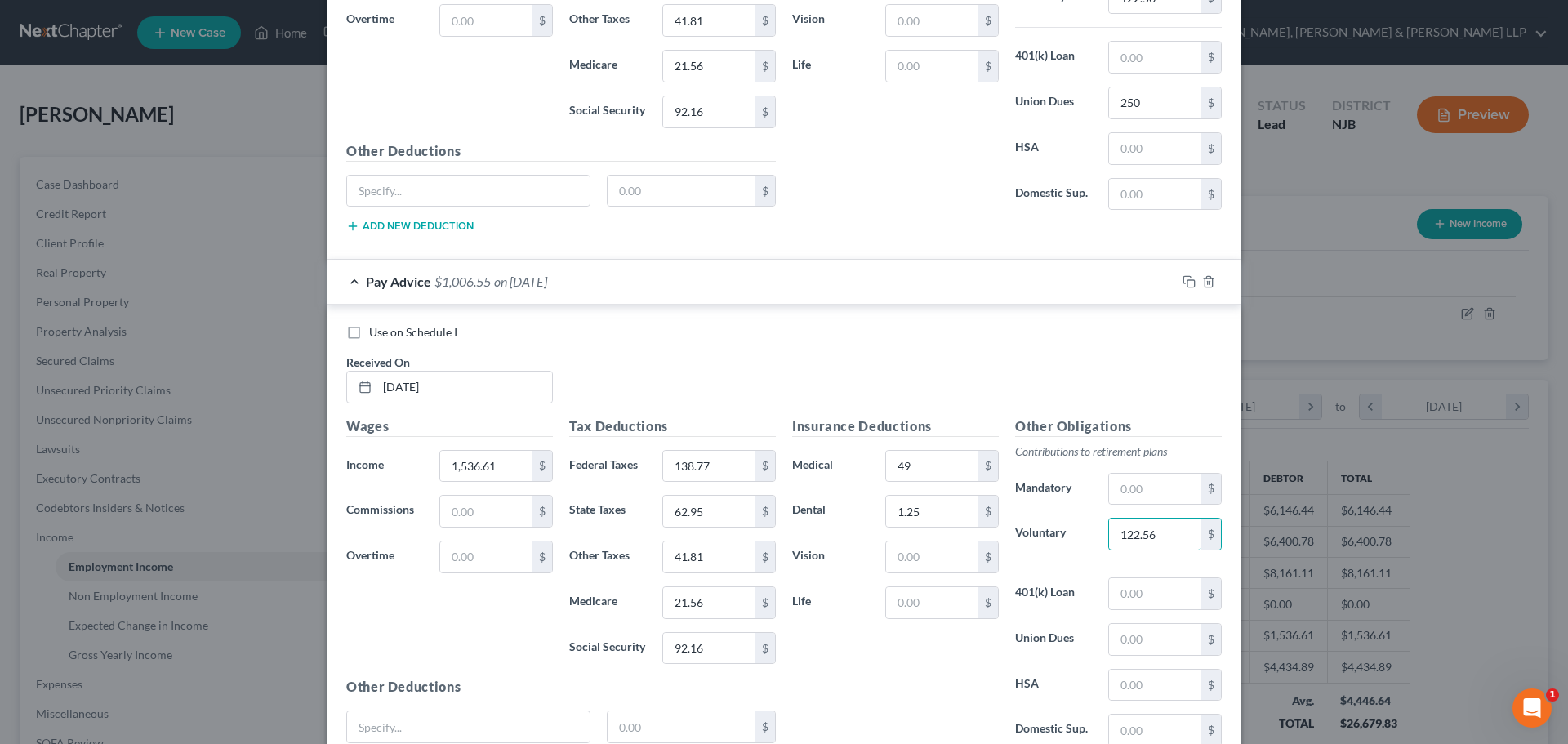
scroll to position [2132, 0]
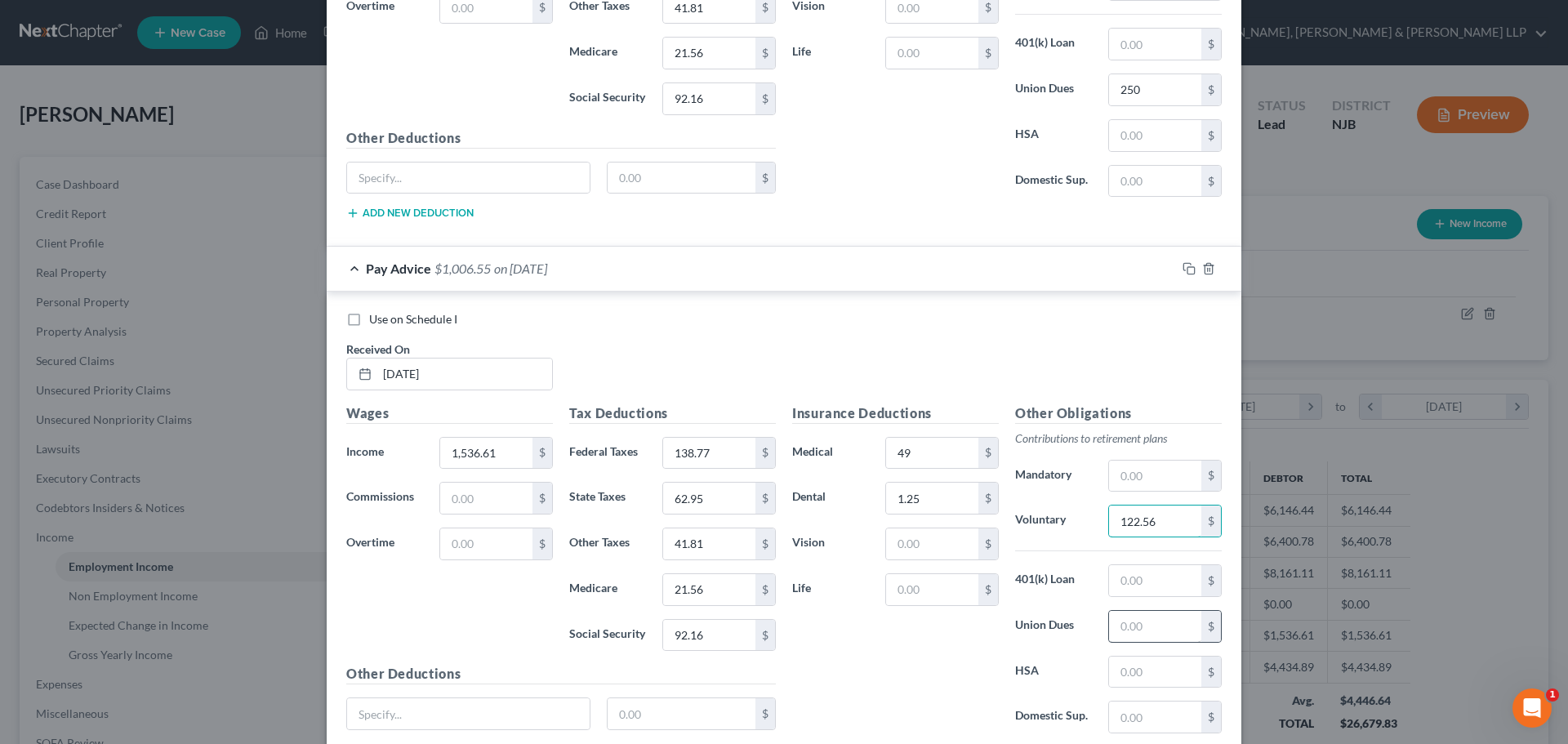
type input "122.56"
click at [1143, 616] on input "text" at bounding box center [1155, 626] width 93 height 31
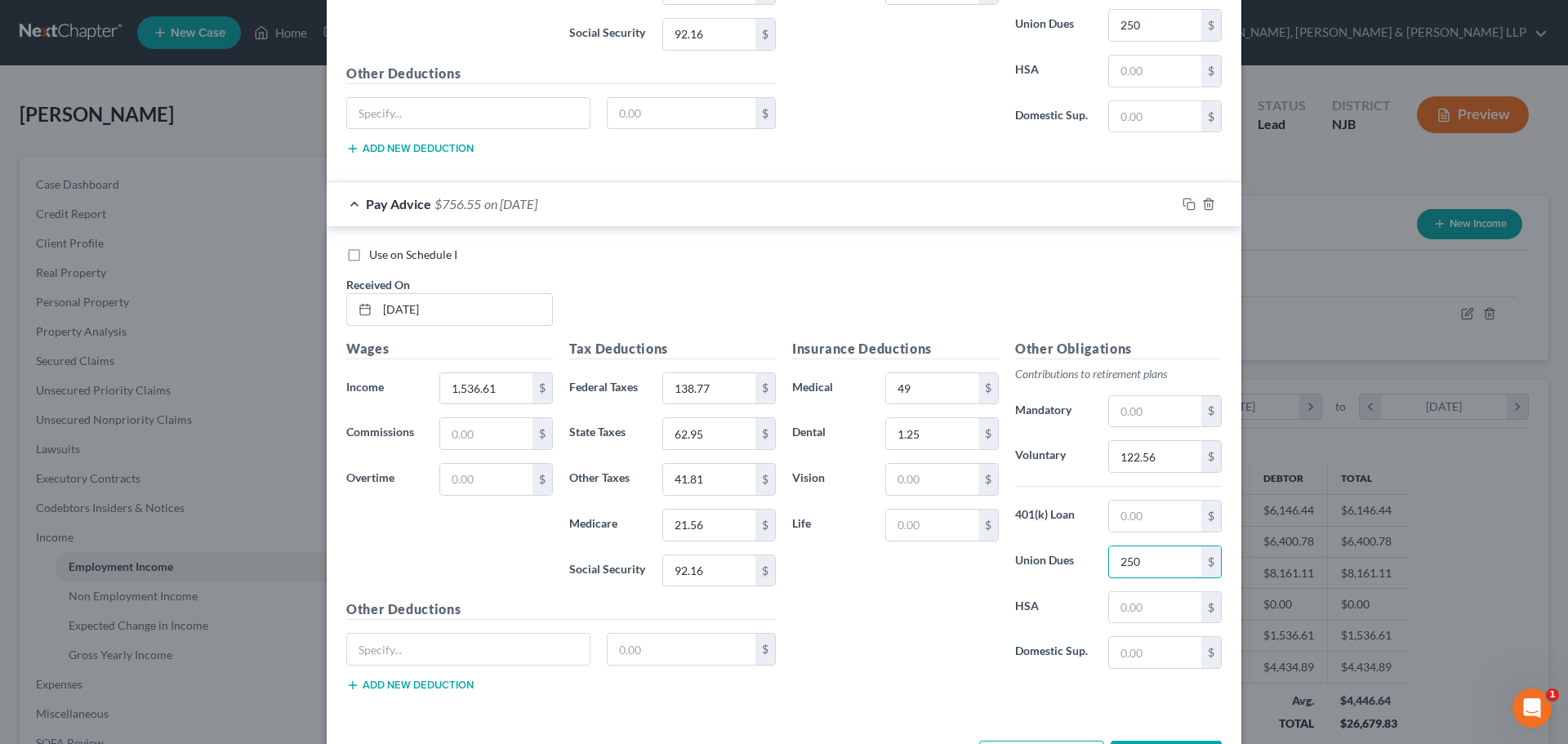
scroll to position [2260, 0]
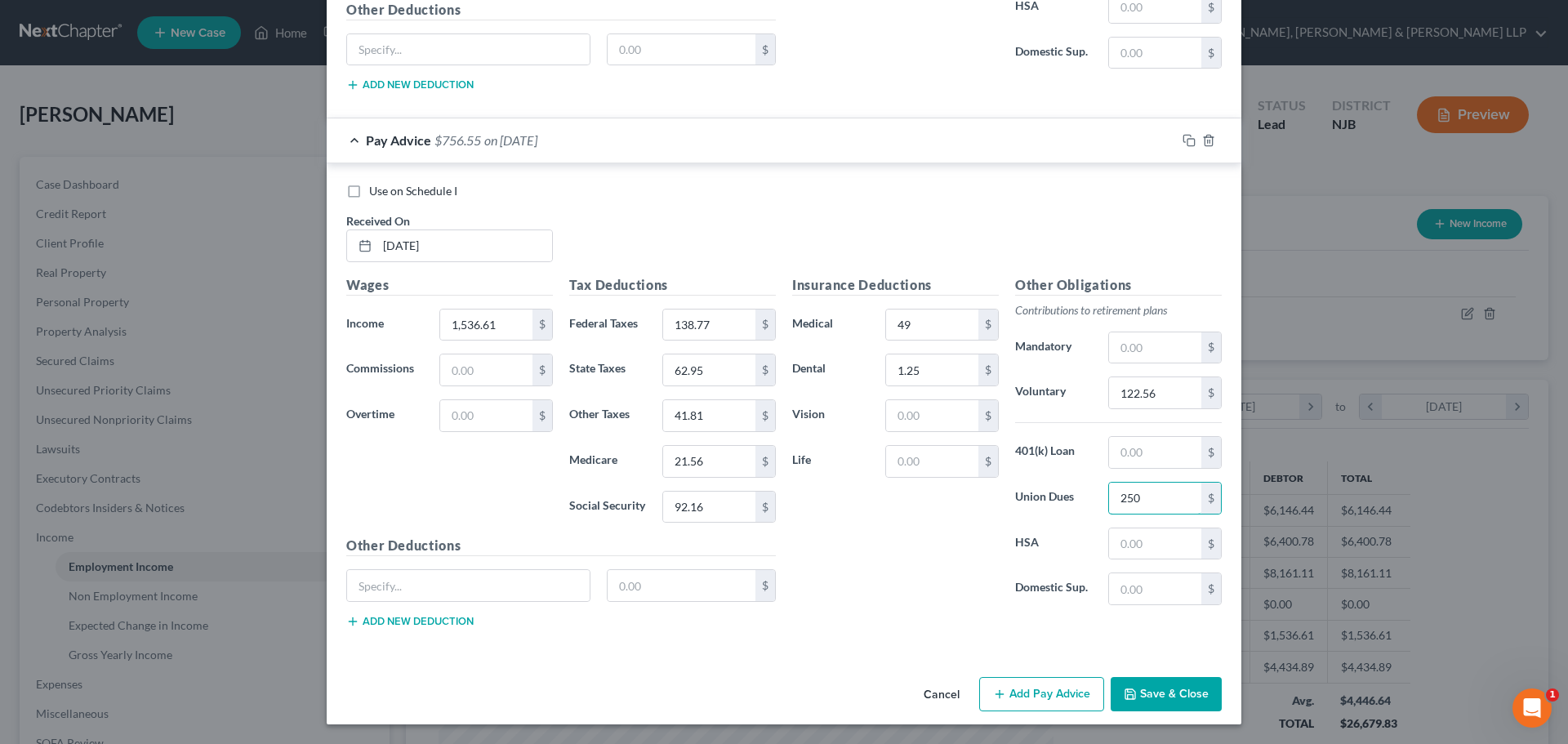
type input "250"
drag, startPoint x: 1022, startPoint y: 696, endPoint x: 848, endPoint y: 613, distance: 192.8
click at [1022, 696] on button "Add Pay Advice" at bounding box center [1041, 694] width 125 height 34
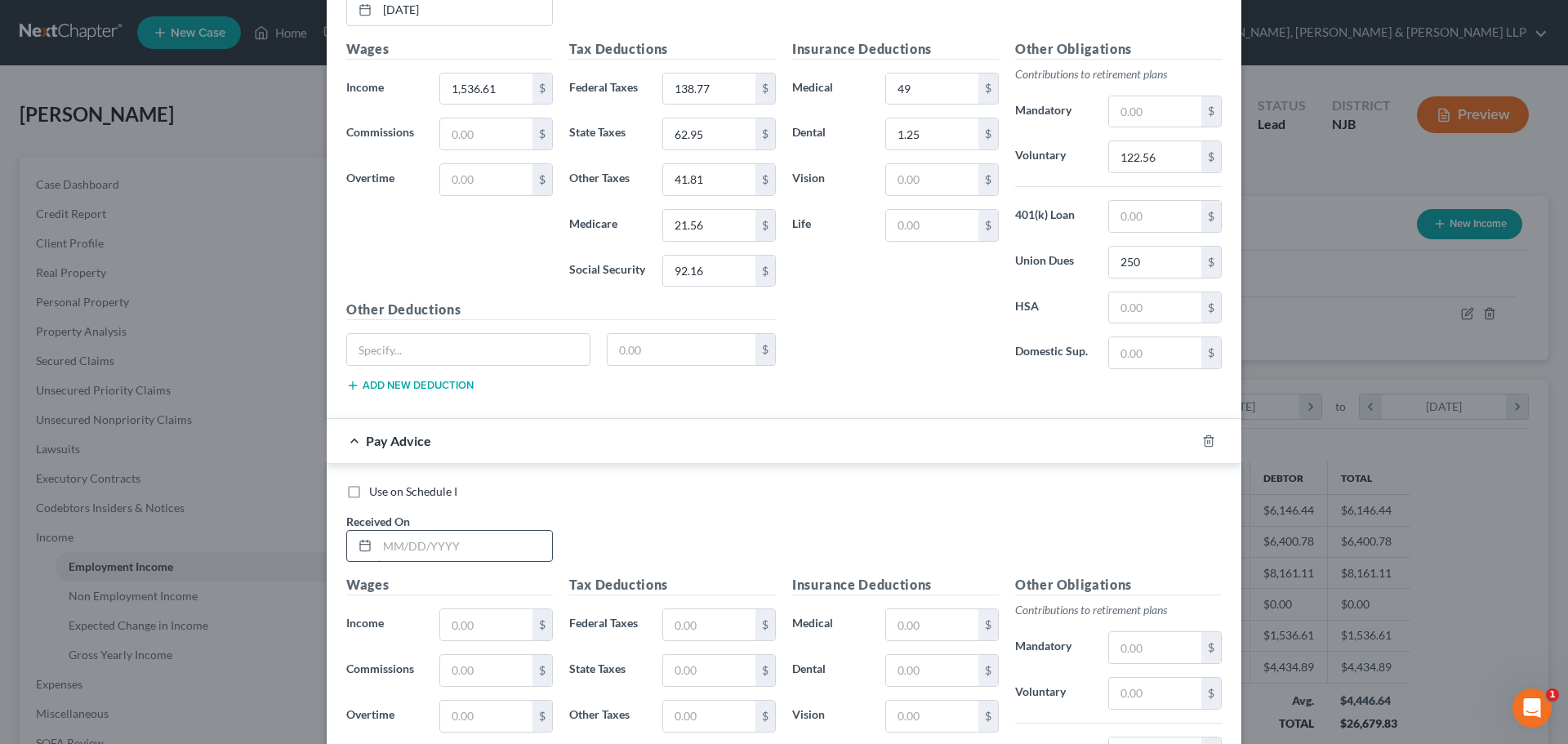
scroll to position [2506, 0]
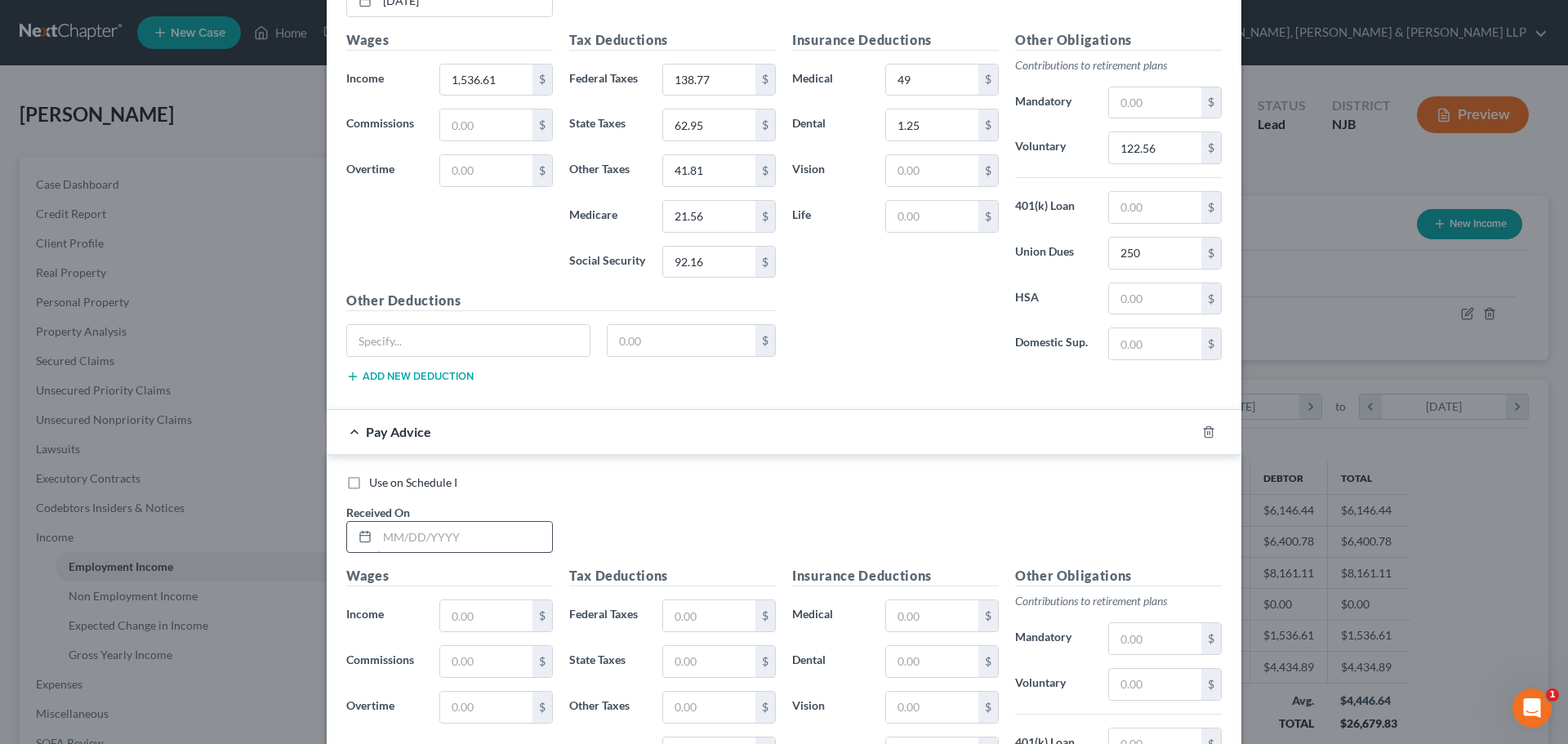
click at [446, 541] on input "text" at bounding box center [464, 537] width 175 height 31
type input "[DATE]"
click at [493, 71] on input "1,536.61" at bounding box center [486, 79] width 93 height 31
click at [515, 624] on input "text" at bounding box center [486, 615] width 93 height 31
paste input "1,536.61"
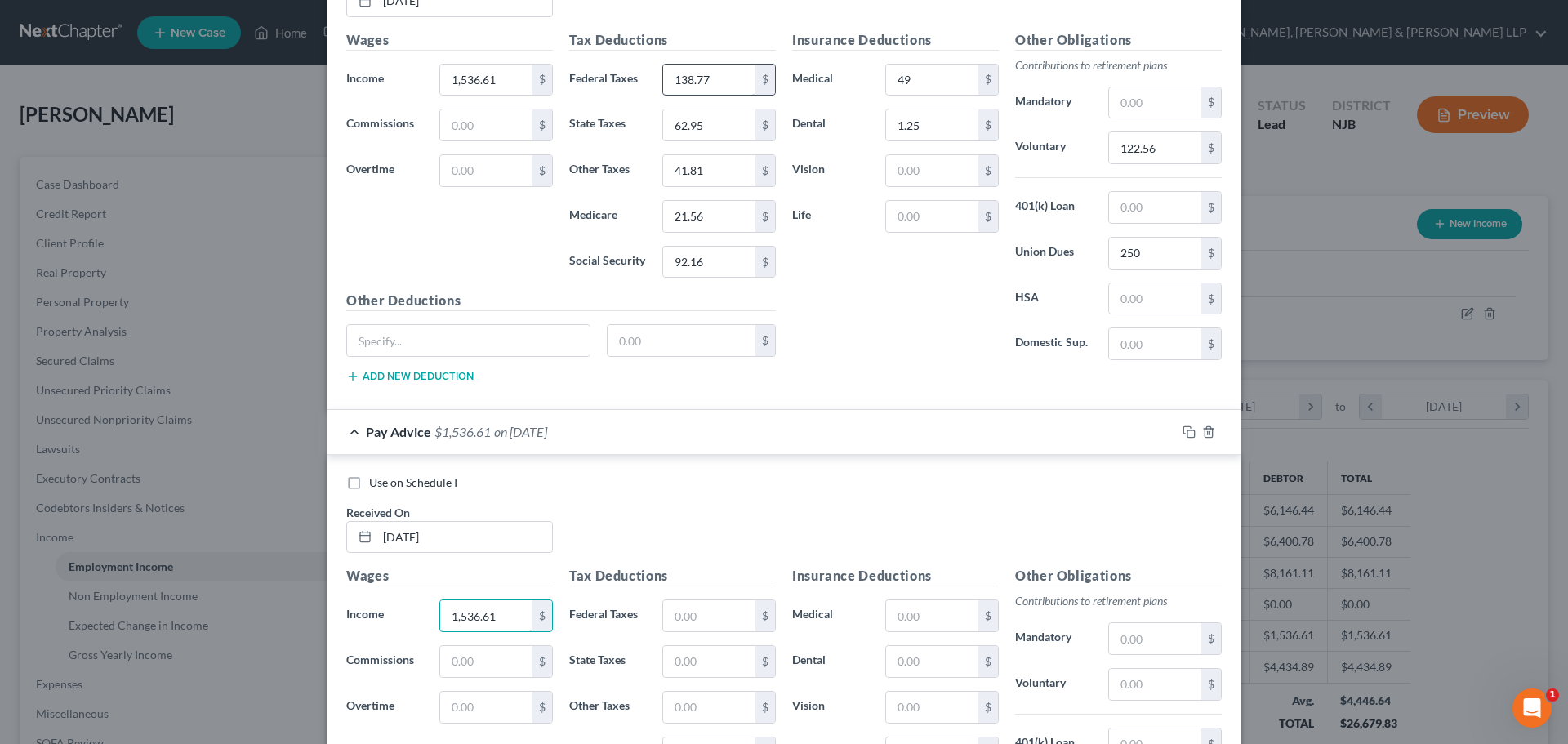
type input "1,536.61"
click at [719, 81] on input "138.77" at bounding box center [709, 79] width 93 height 31
drag, startPoint x: 714, startPoint y: 629, endPoint x: 715, endPoint y: 612, distance: 17.0
click at [714, 629] on input "text" at bounding box center [709, 615] width 93 height 31
paste input "138.77"
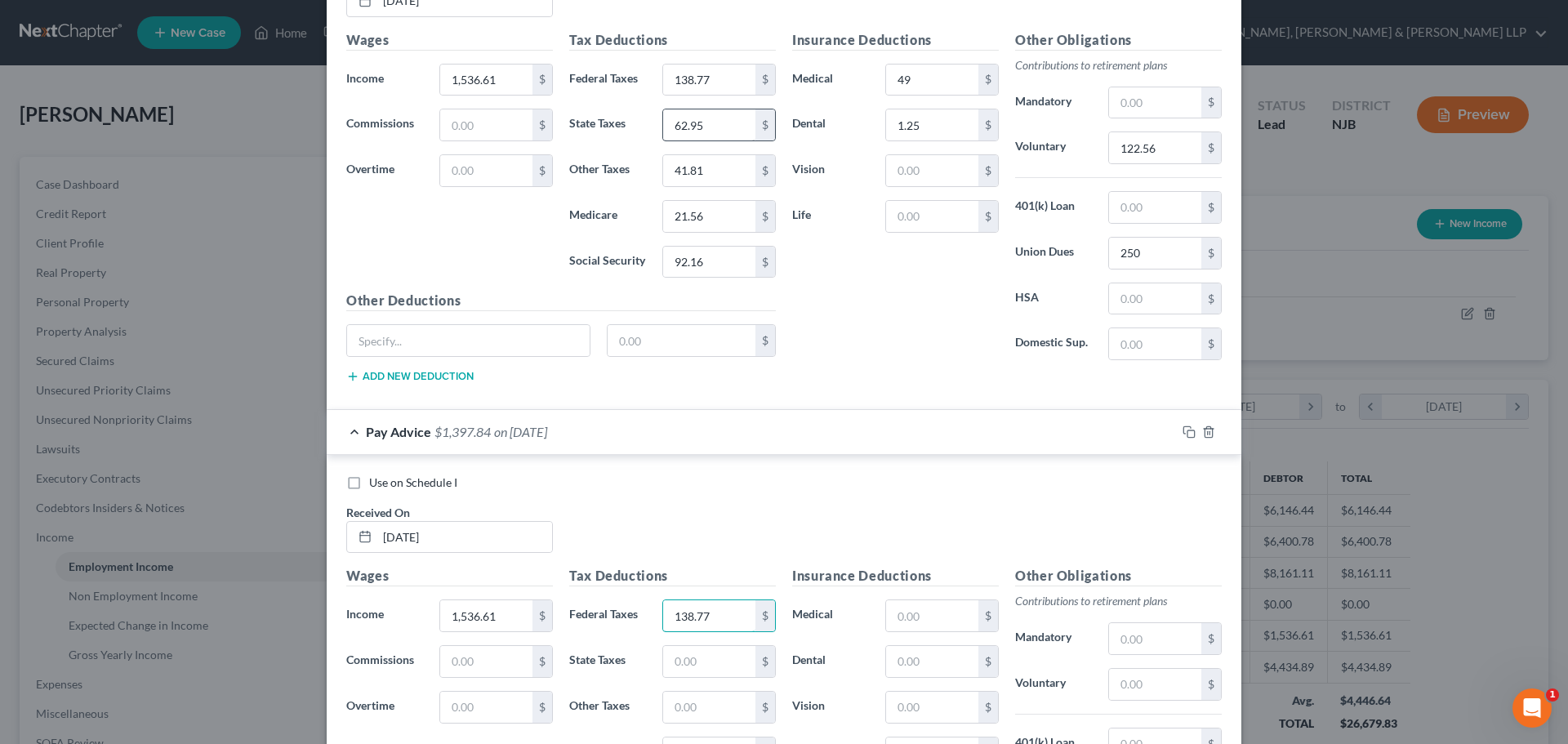
type input "138.77"
click at [716, 136] on input "62.95" at bounding box center [709, 124] width 93 height 31
click at [695, 659] on input "text" at bounding box center [709, 661] width 93 height 31
paste input "62.95"
type input "62.95"
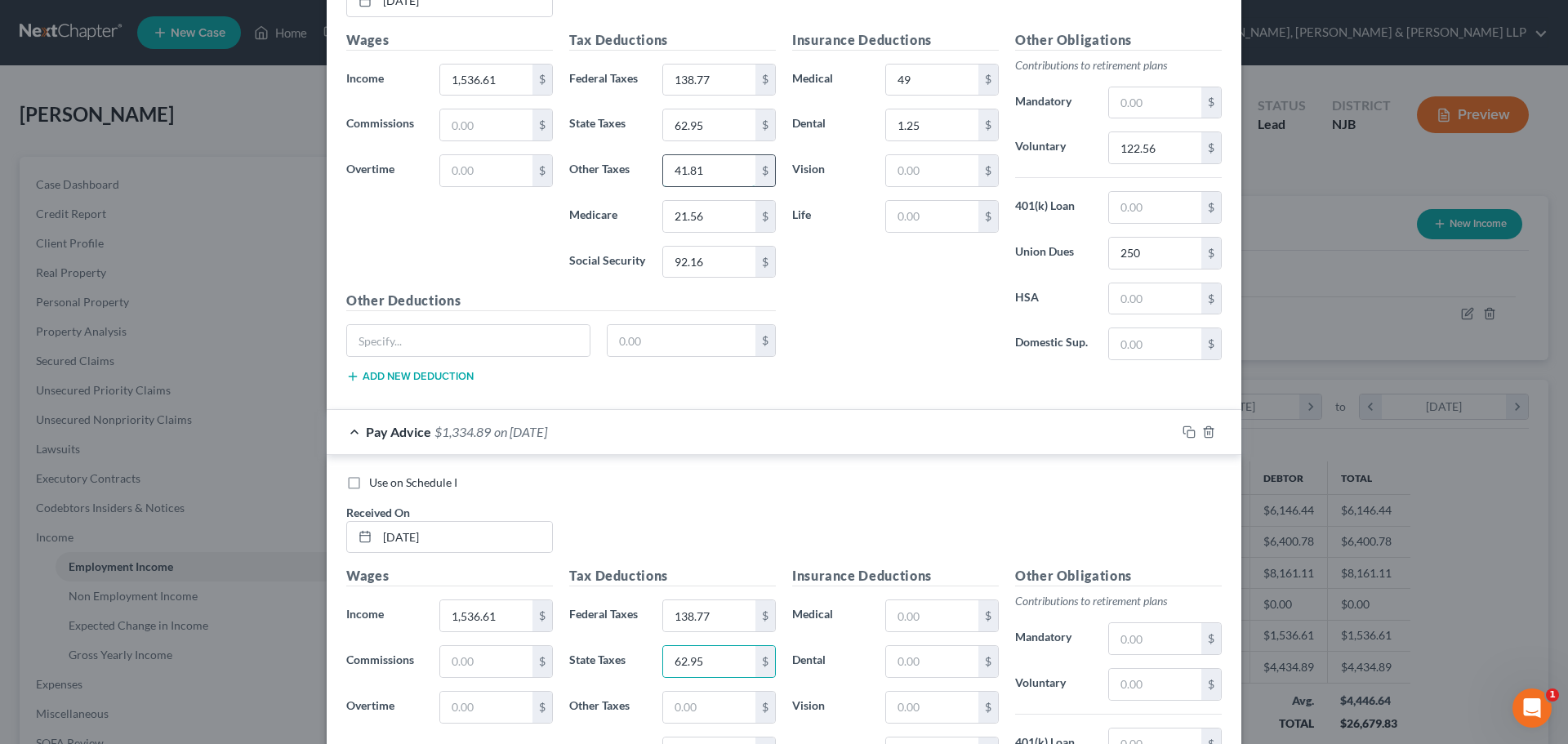
click at [733, 179] on input "41.81" at bounding box center [709, 170] width 93 height 31
click at [702, 703] on input "text" at bounding box center [709, 707] width 93 height 31
paste input "41.81"
type input "41.81"
click at [729, 232] on div "21.56 $" at bounding box center [718, 216] width 114 height 33
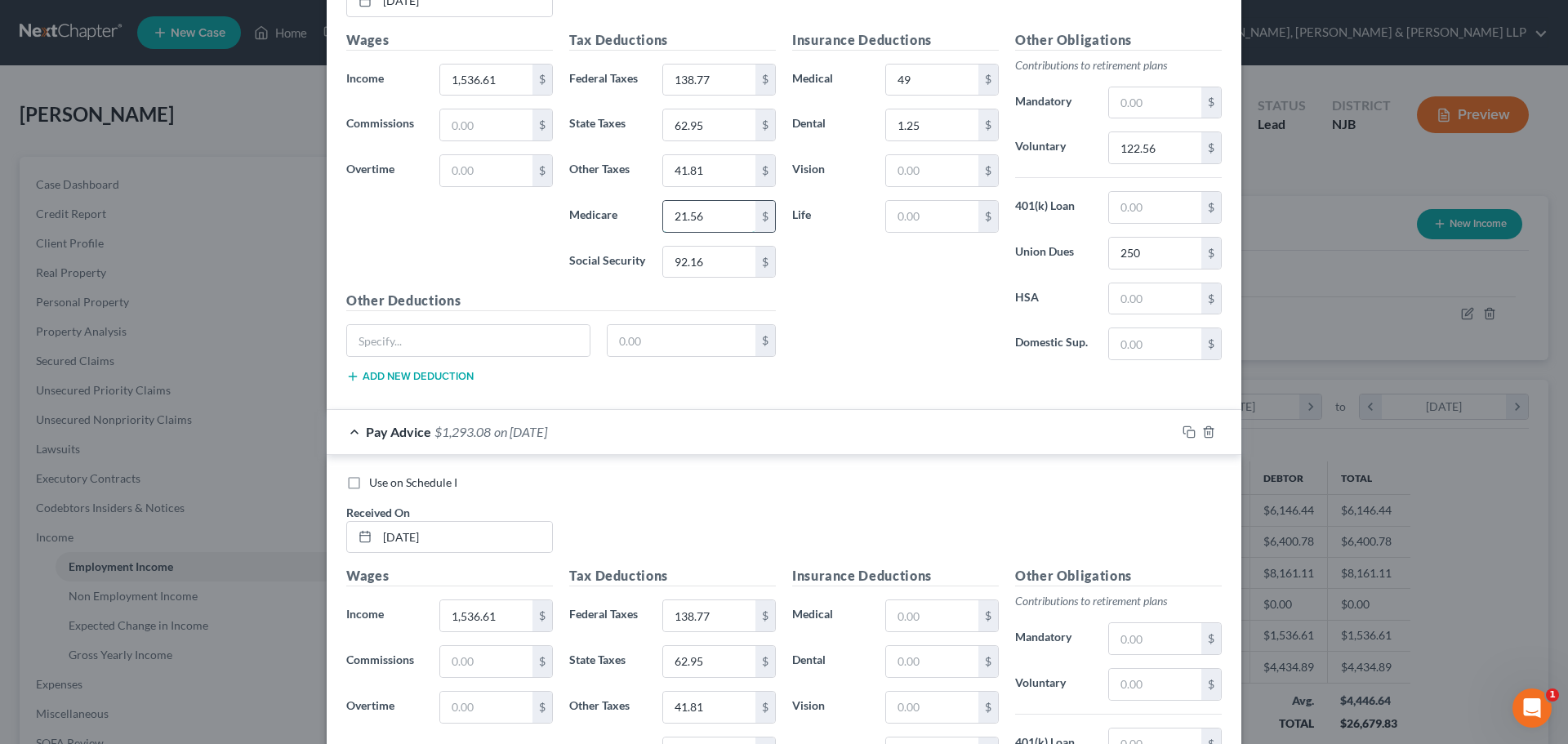
click at [729, 214] on input "21.56" at bounding box center [709, 216] width 93 height 31
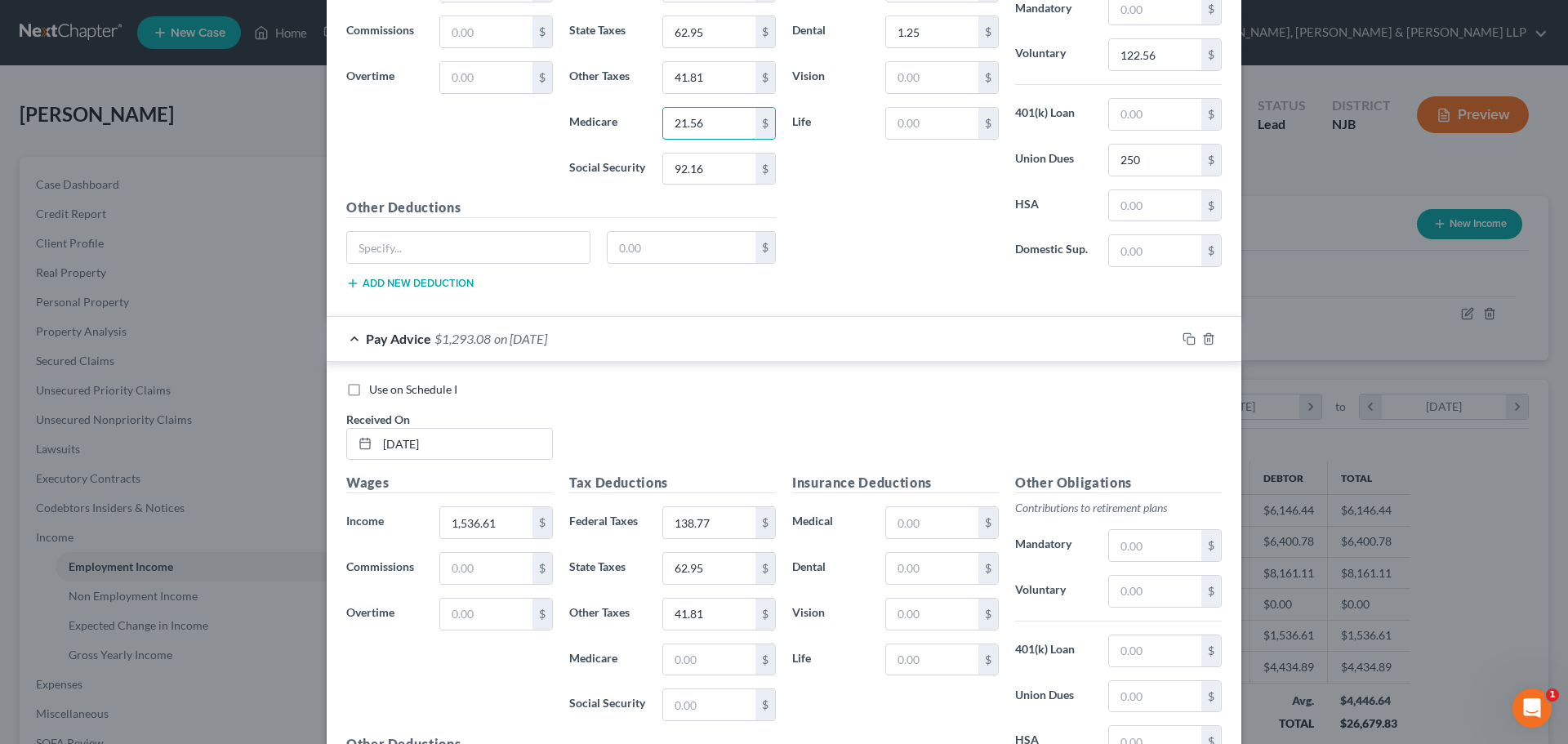
scroll to position [2797, 0]
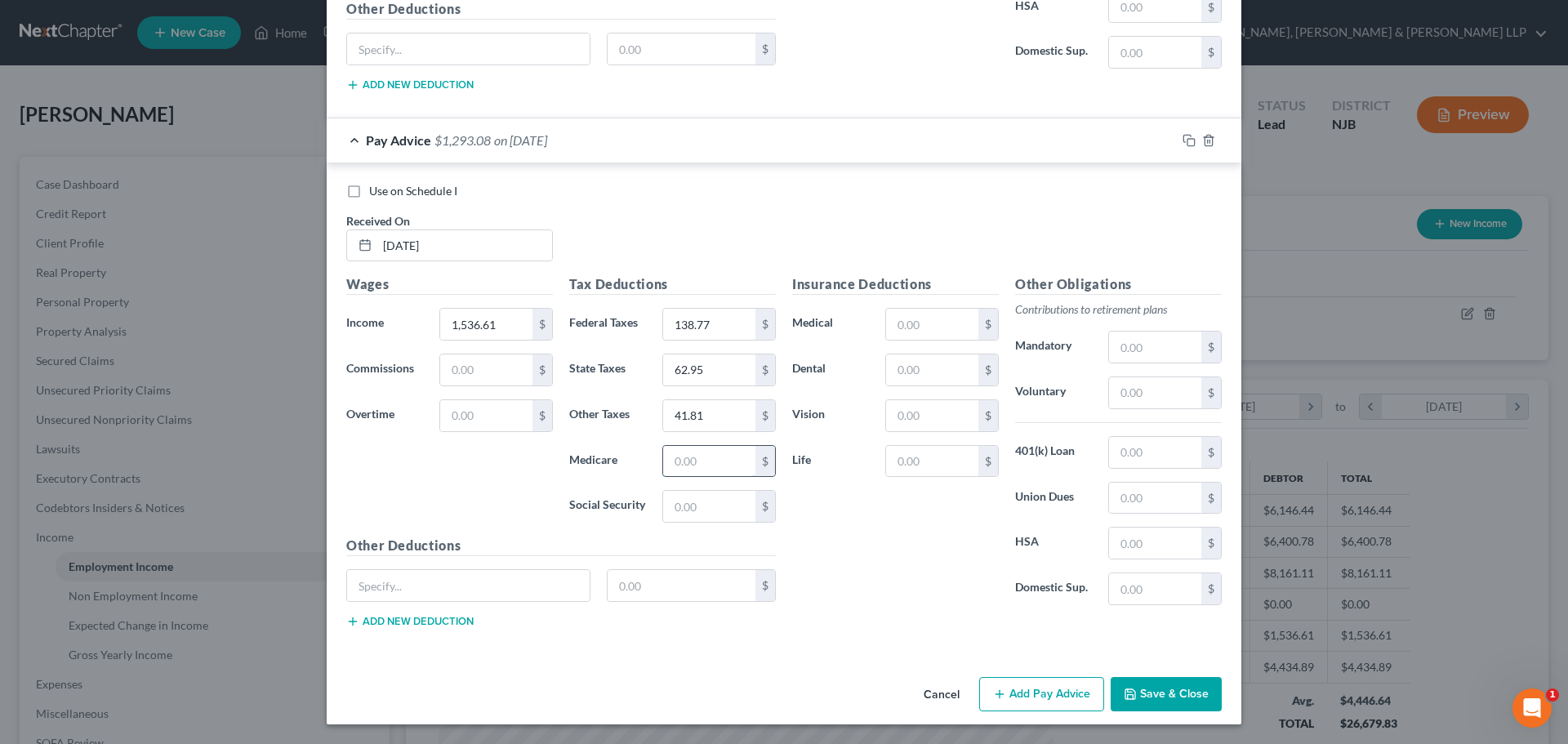
click at [716, 455] on input "text" at bounding box center [709, 461] width 93 height 31
paste input "21.56"
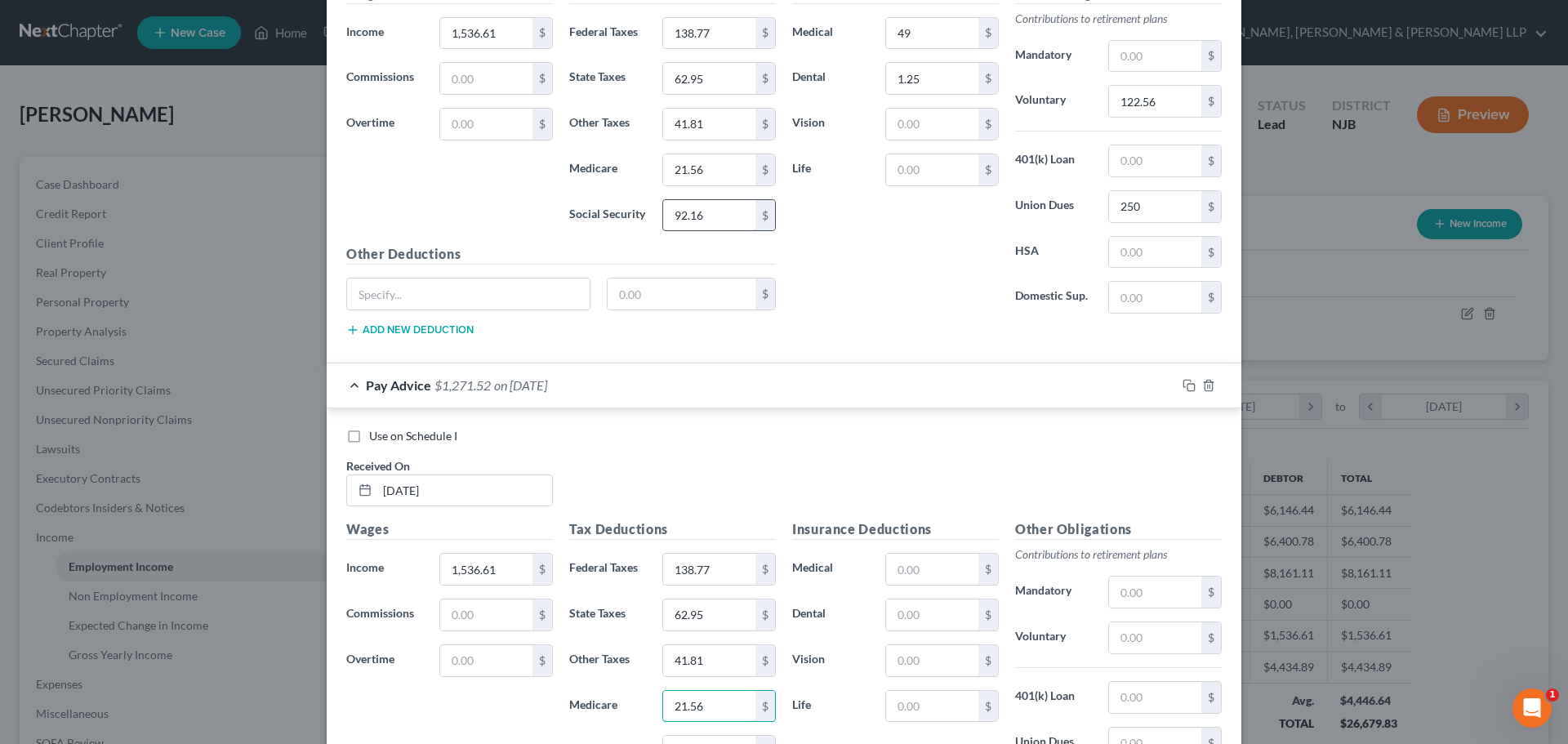
type input "21.56"
click at [714, 213] on input "92.16" at bounding box center [709, 215] width 93 height 31
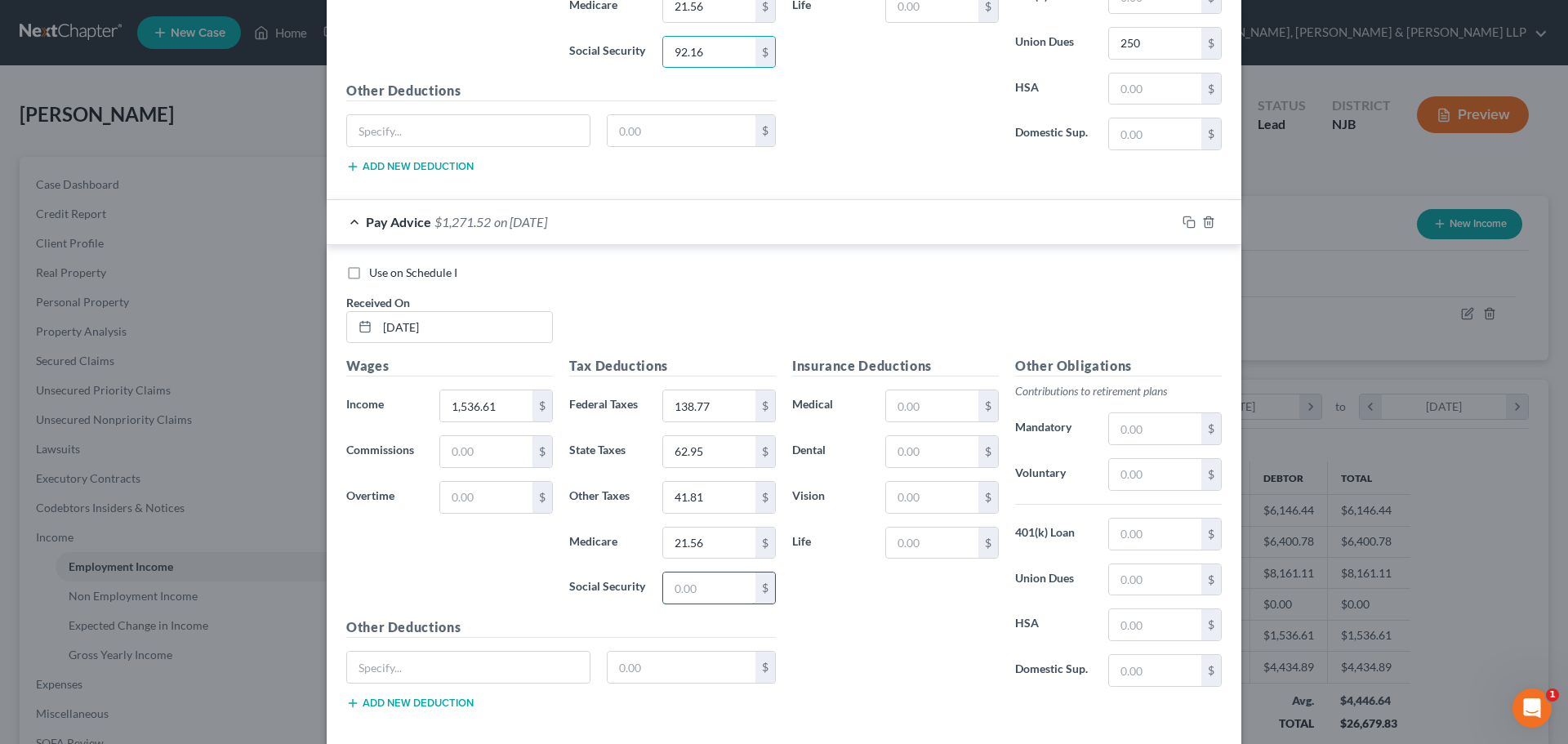
click at [705, 598] on input "text" at bounding box center [709, 588] width 93 height 31
paste input "92.16"
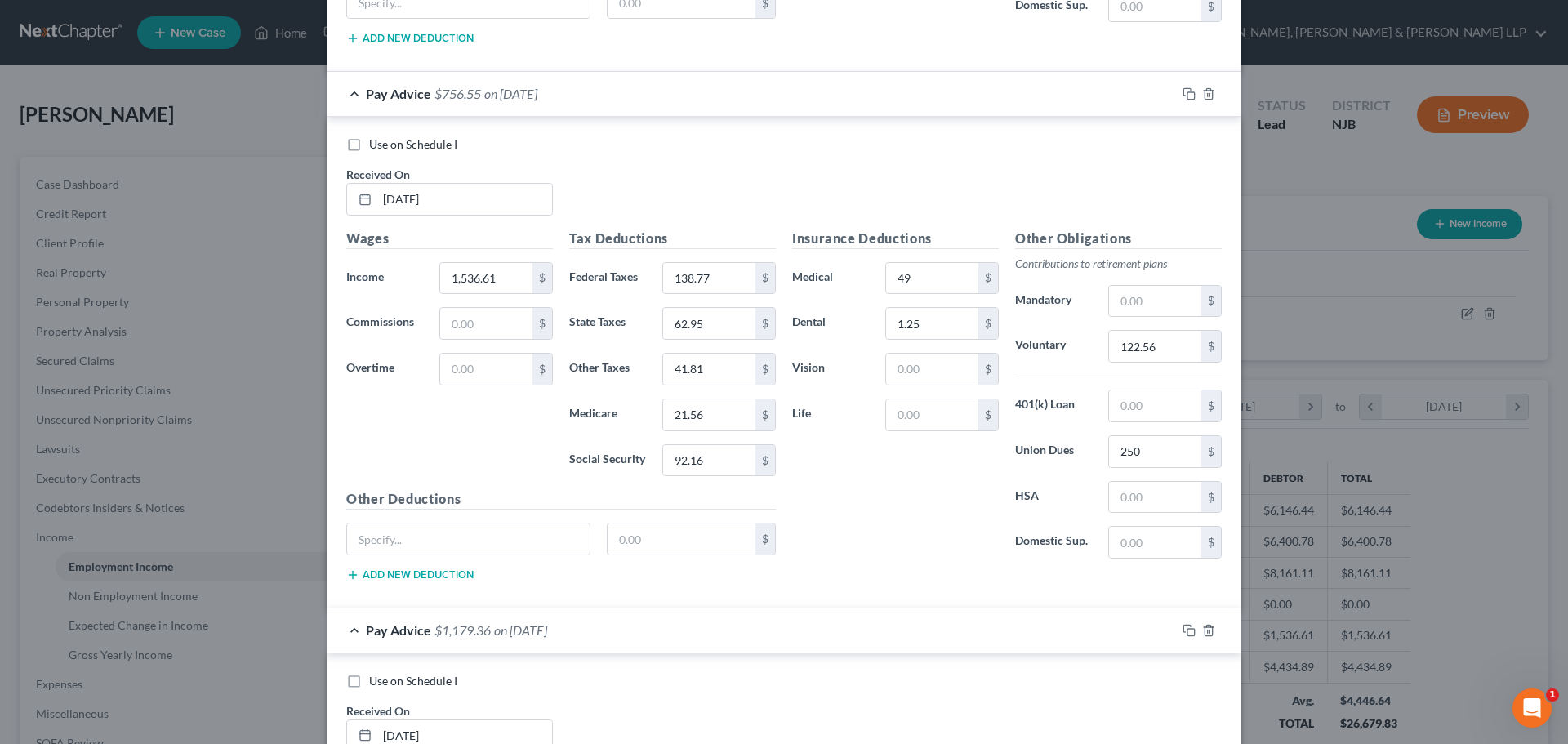
scroll to position [2716, 0]
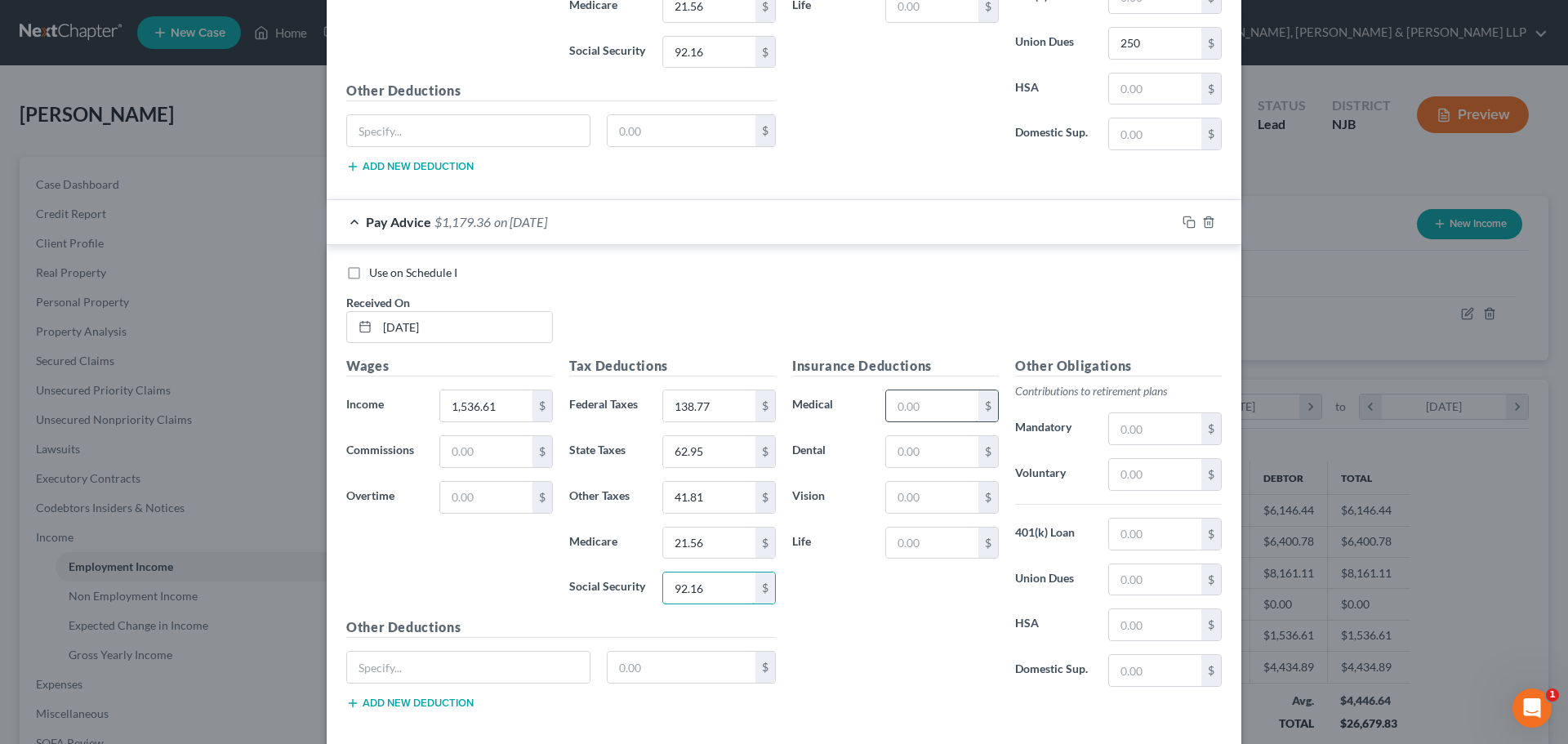
type input "92.16"
click at [922, 398] on input "text" at bounding box center [932, 405] width 93 height 31
type input "49"
click at [903, 454] on input "text" at bounding box center [932, 451] width 93 height 31
type input "1.25"
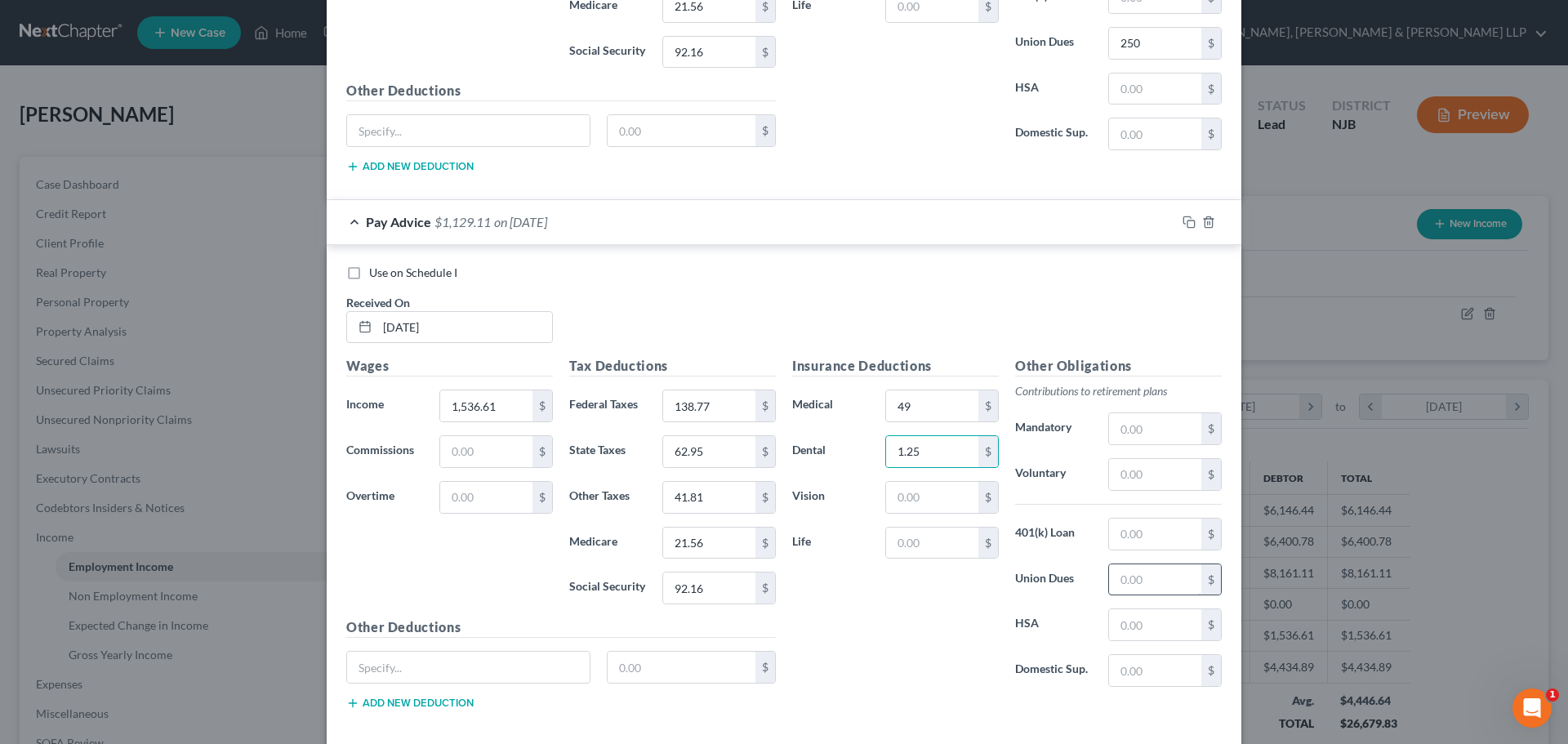
click at [1161, 578] on input "text" at bounding box center [1155, 579] width 93 height 31
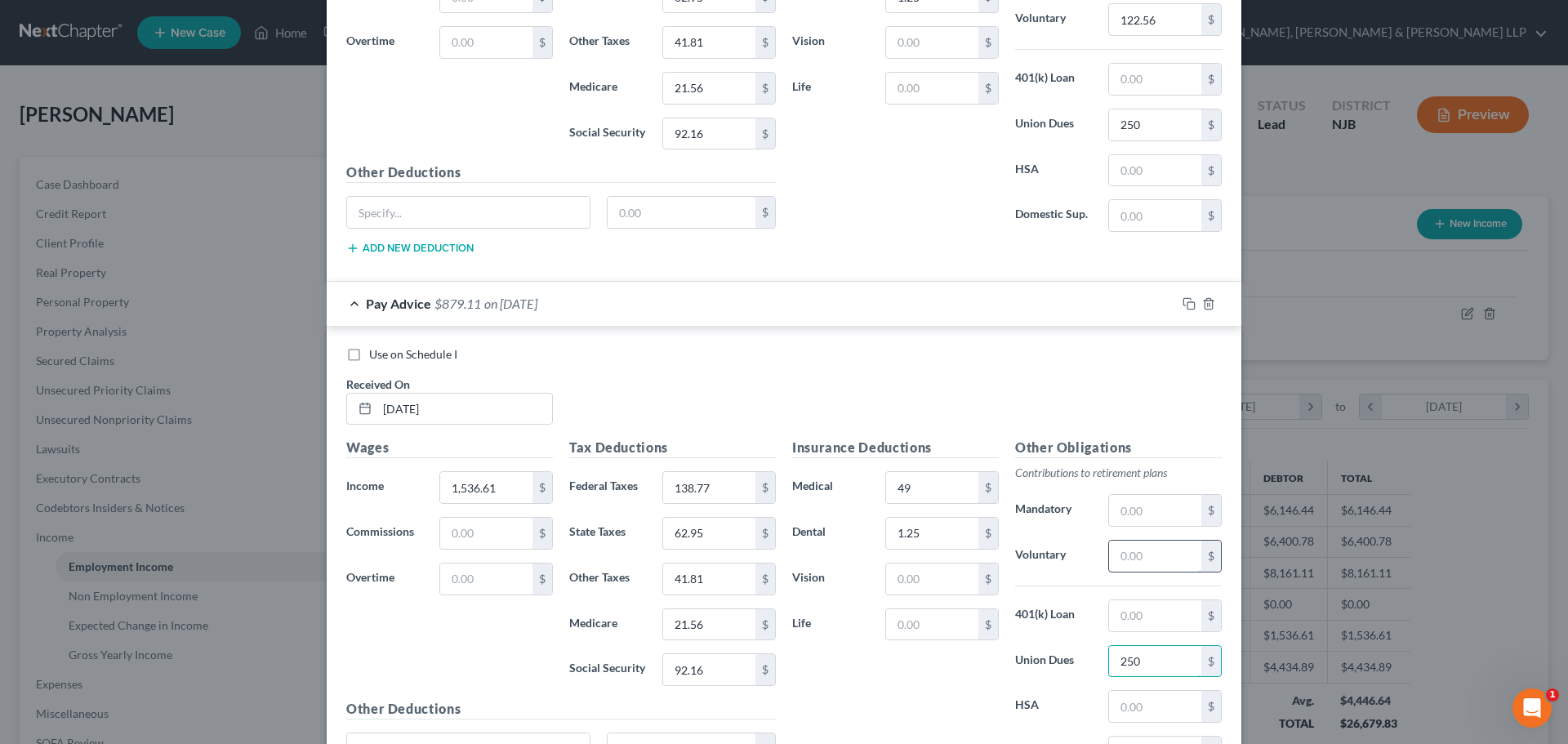
type input "250"
click at [1157, 553] on input "text" at bounding box center [1155, 556] width 93 height 31
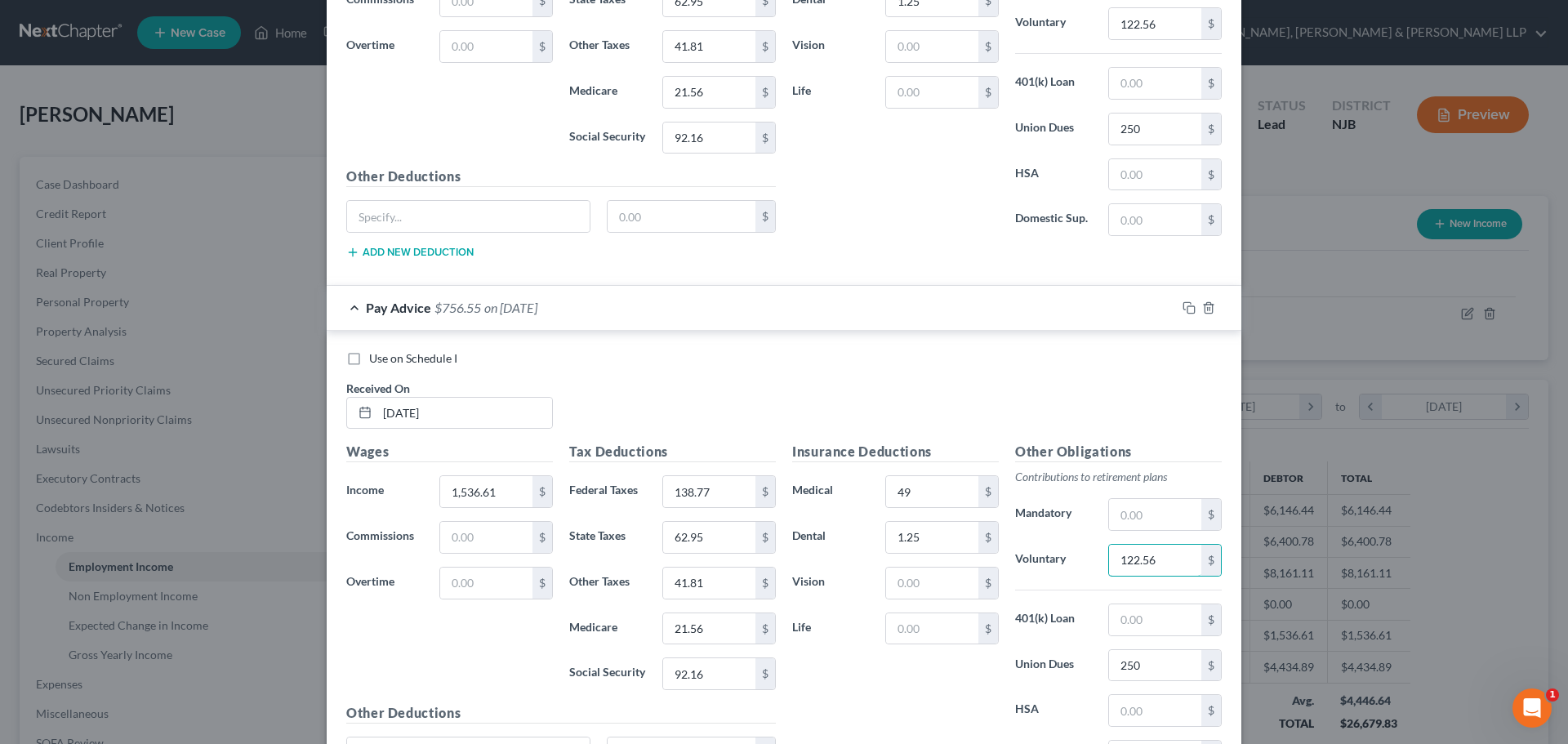
scroll to position [2797, 0]
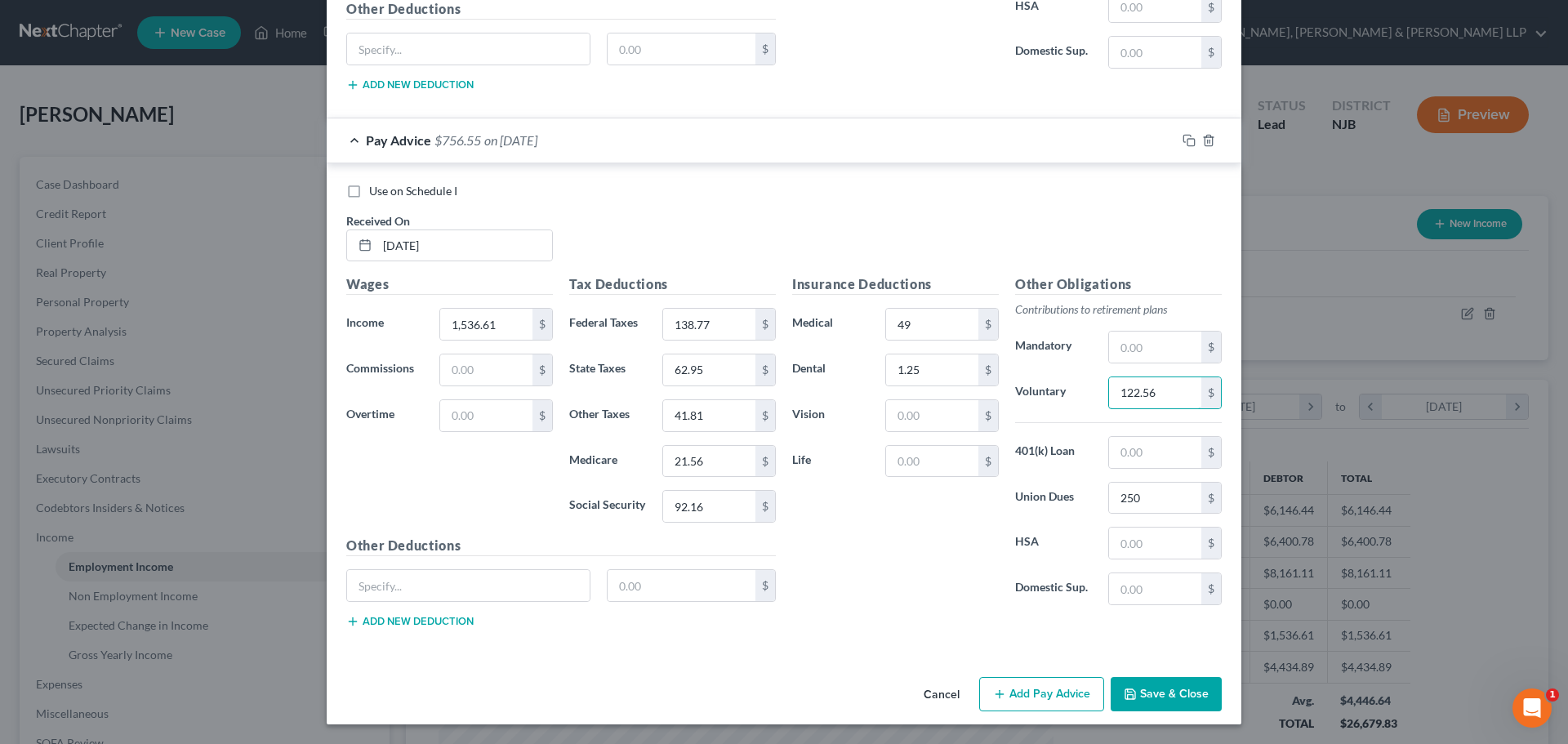
type input "122.56"
click at [1015, 702] on button "Add Pay Advice" at bounding box center [1041, 694] width 125 height 34
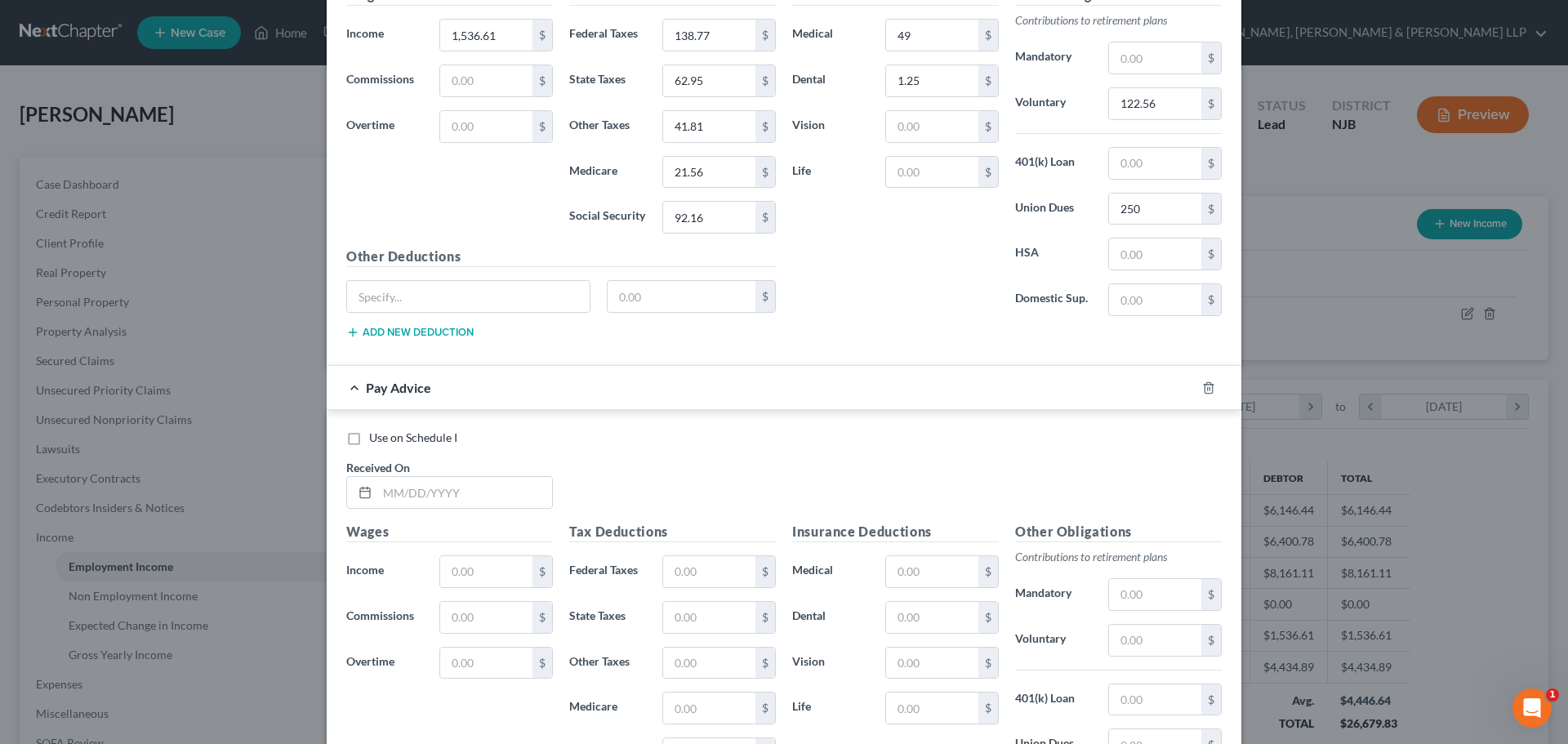
scroll to position [3123, 0]
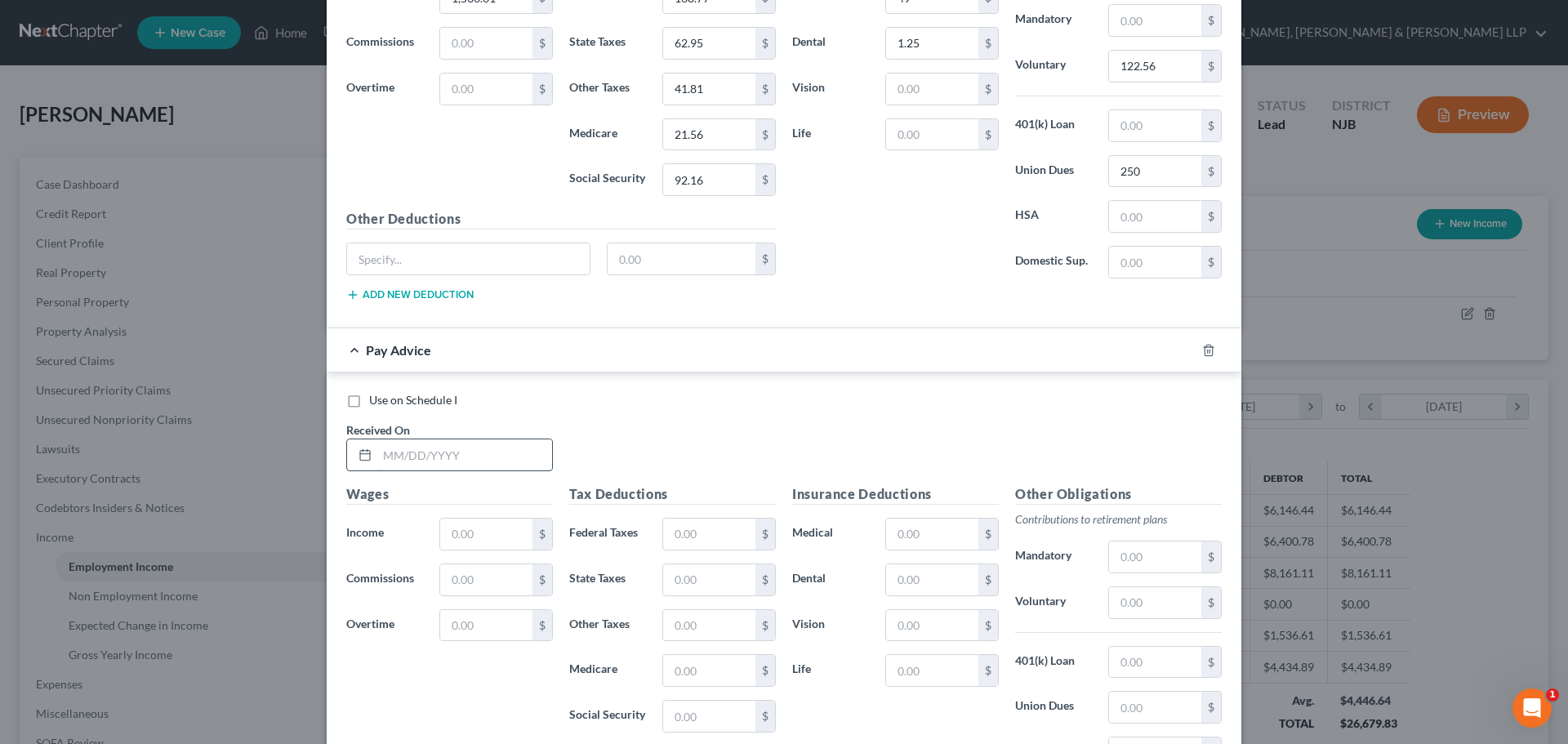
click at [450, 454] on input "text" at bounding box center [464, 455] width 175 height 31
type input "[DATE]"
click at [450, 529] on input "text" at bounding box center [486, 534] width 93 height 31
type input "1,434.94"
click at [694, 528] on input "text" at bounding box center [709, 534] width 93 height 31
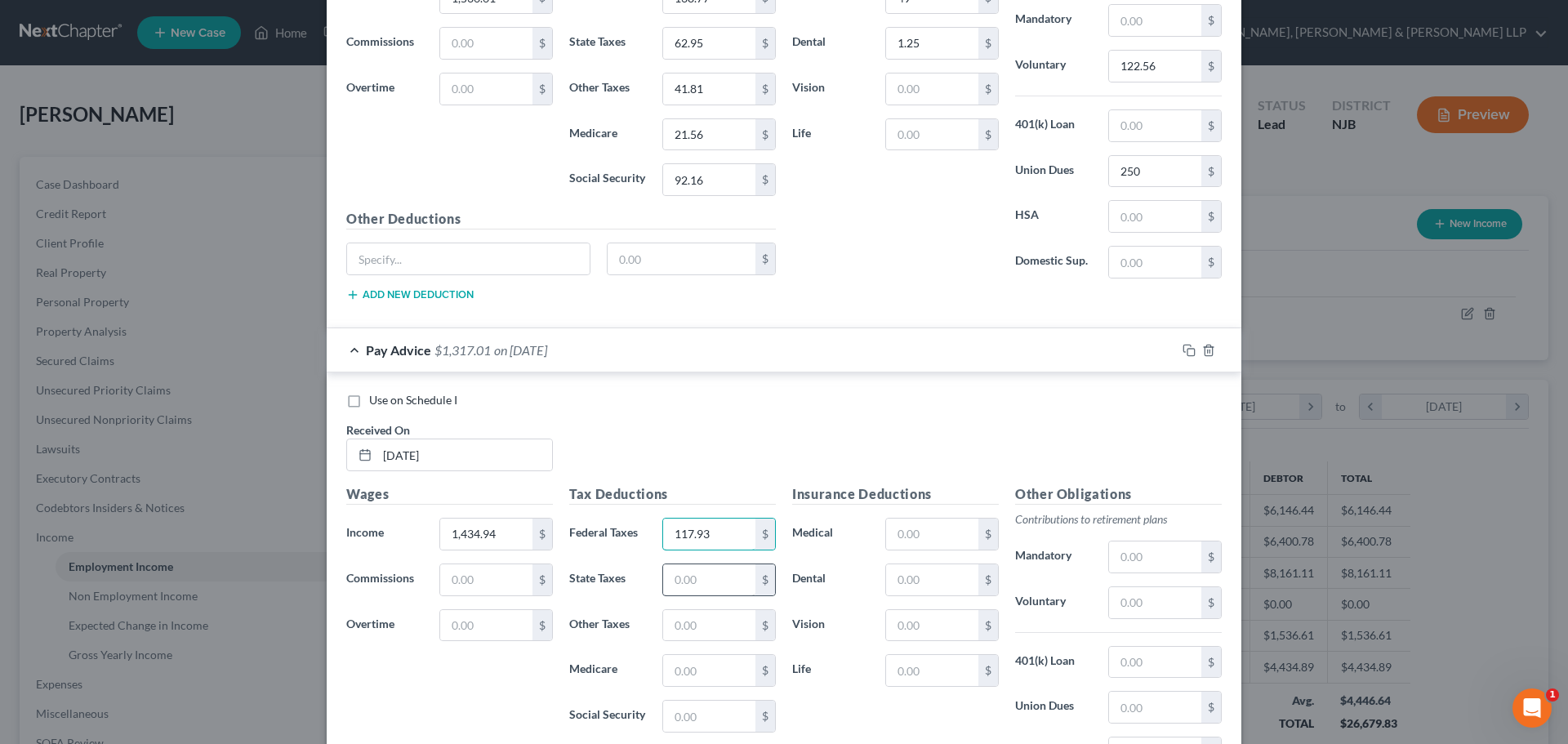
type input "117.93"
click at [689, 587] on input "text" at bounding box center [709, 579] width 93 height 31
type input "55.89"
click at [679, 680] on input "text" at bounding box center [709, 670] width 93 height 31
type input "20.06"
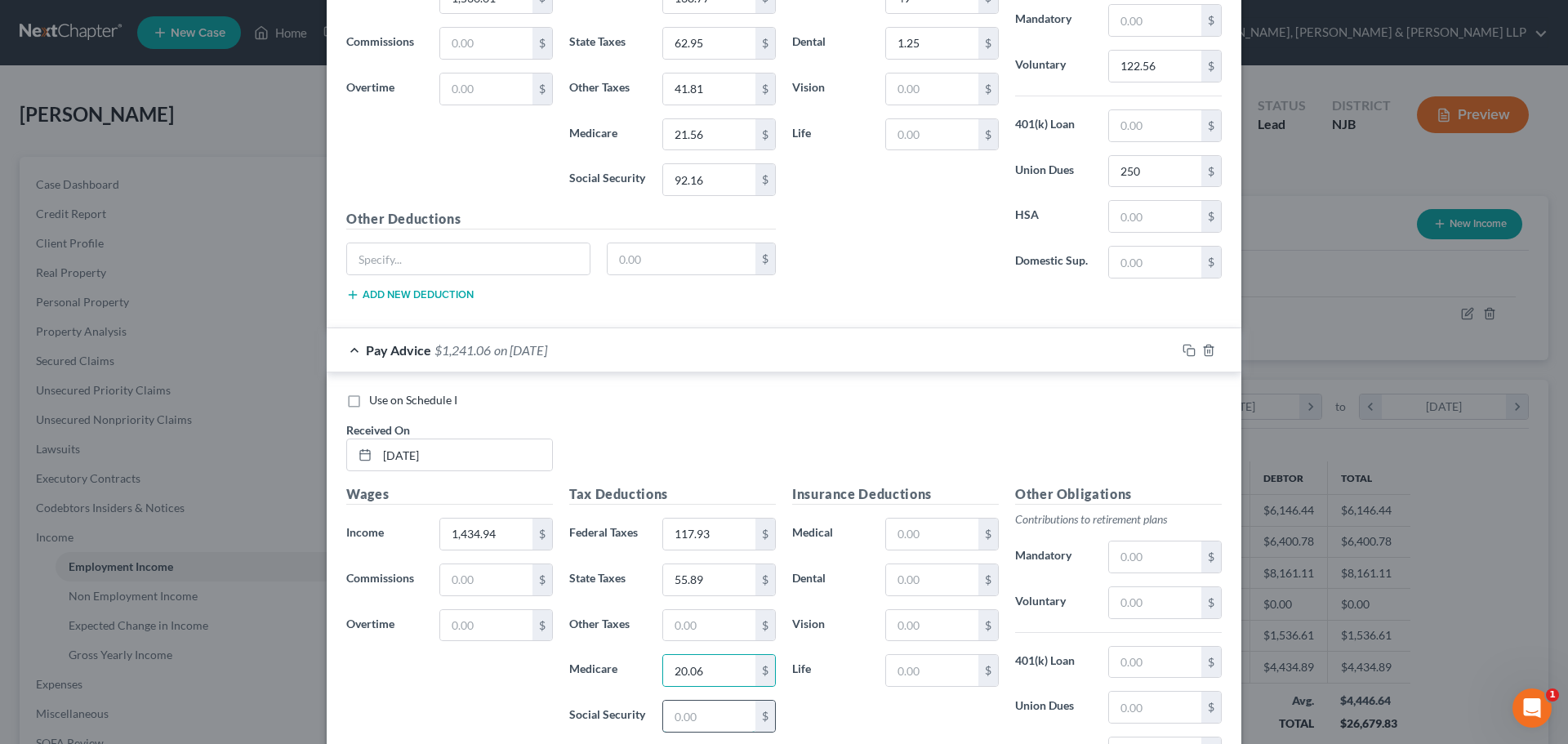
click at [695, 719] on input "text" at bounding box center [709, 716] width 93 height 31
type input "85.80"
click at [694, 628] on input "text" at bounding box center [709, 625] width 93 height 31
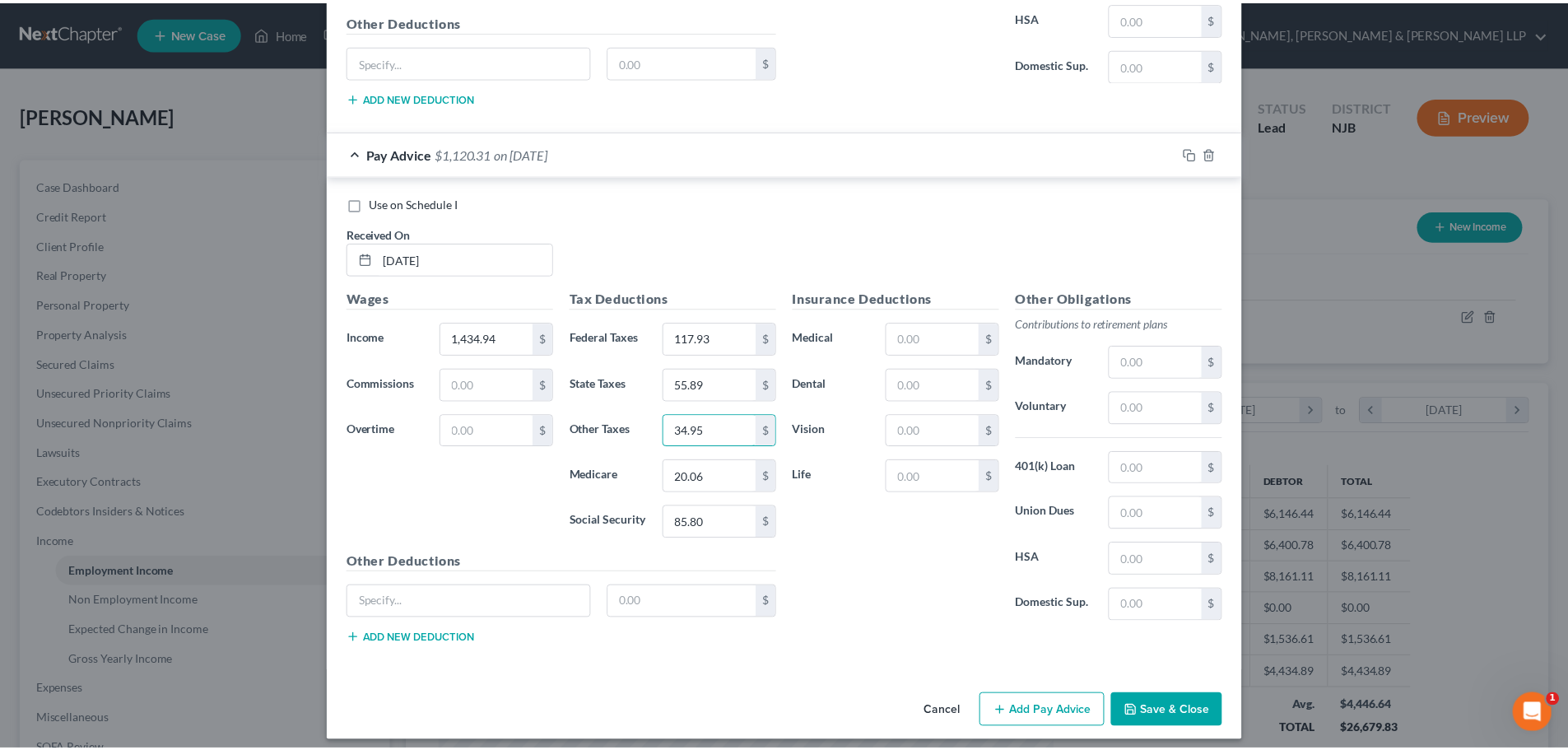
scroll to position [3359, 0]
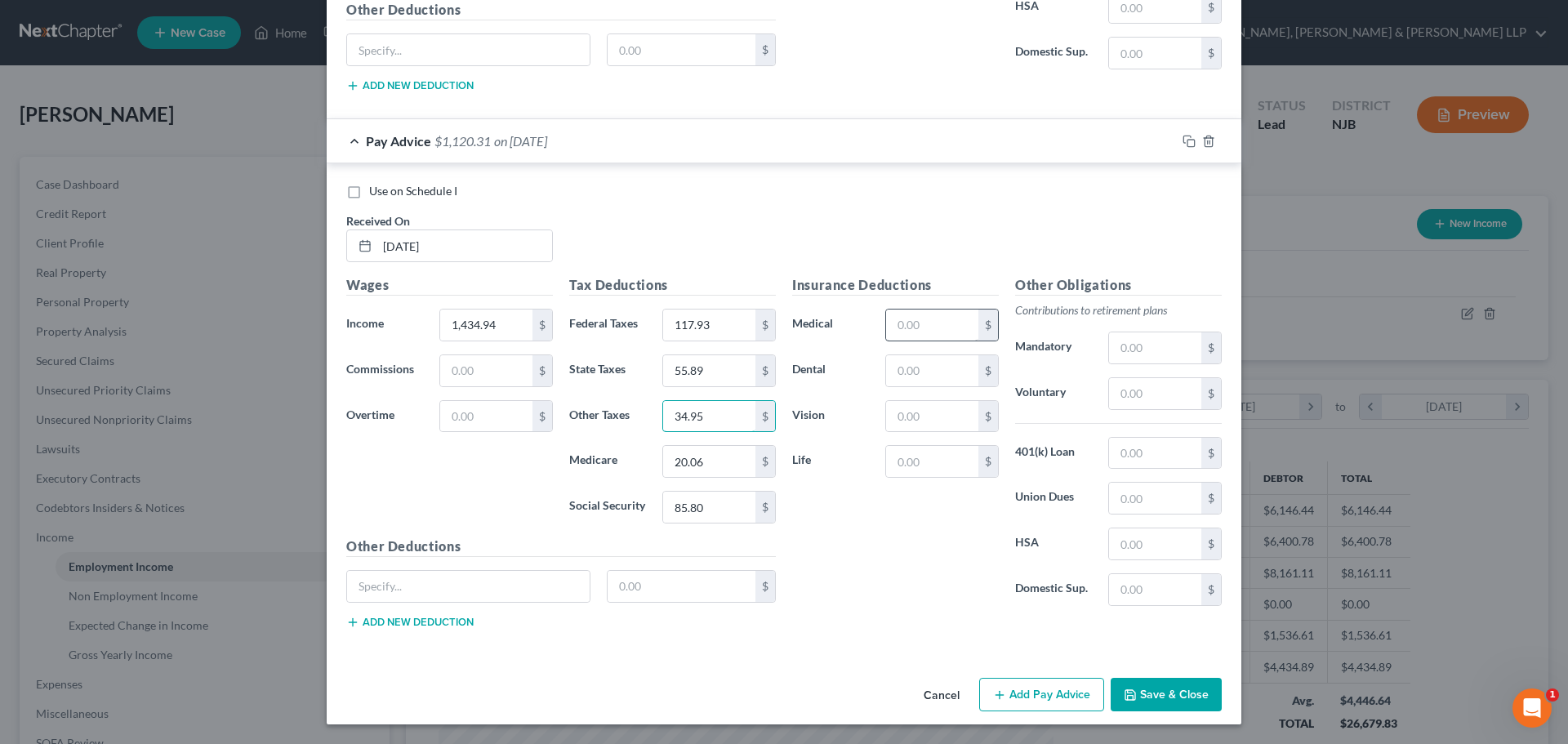
type input "34.95"
click at [922, 327] on input "text" at bounding box center [932, 325] width 93 height 31
type input "49.50"
click at [932, 364] on input "text" at bounding box center [932, 371] width 93 height 31
type input "1.50"
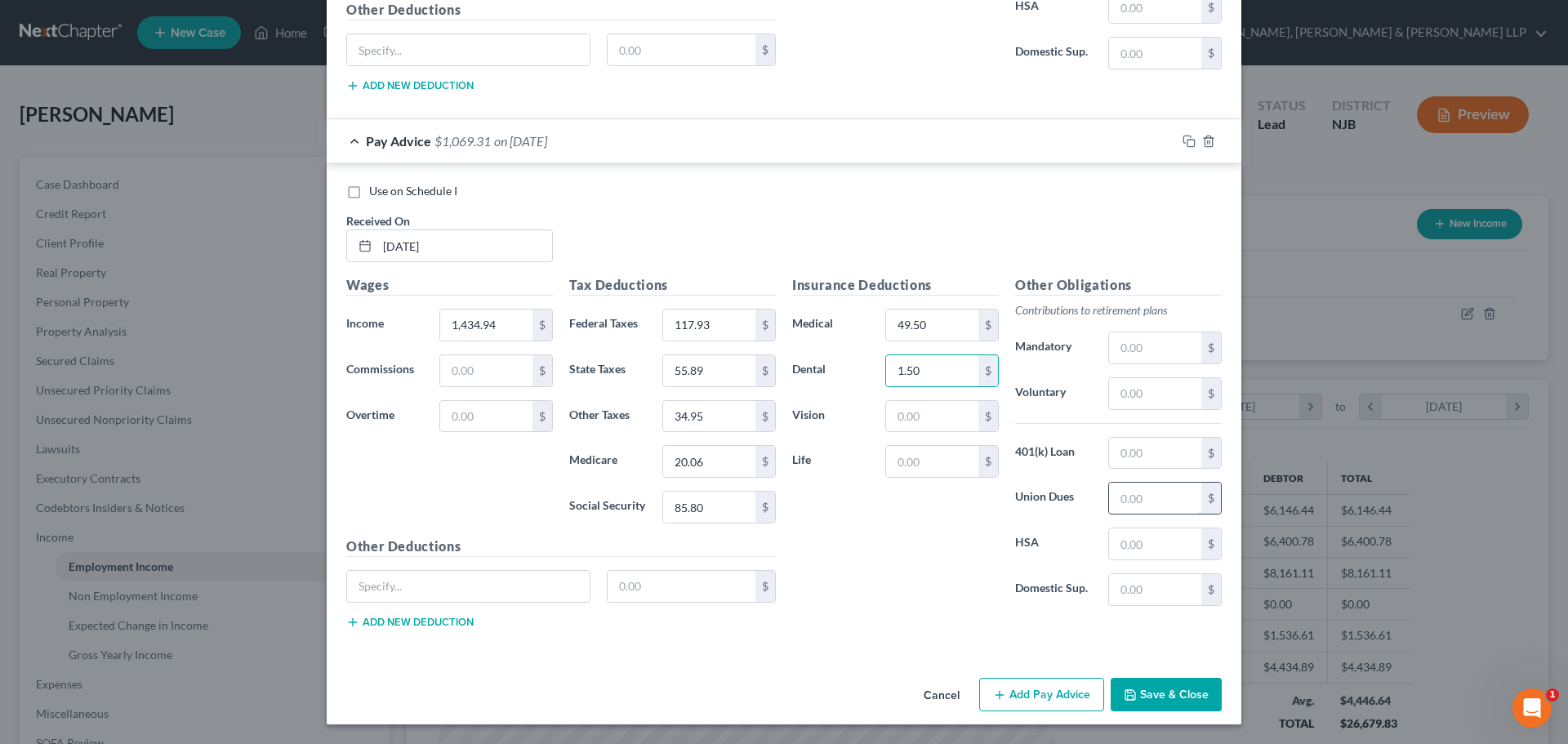
click at [1134, 508] on input "text" at bounding box center [1155, 498] width 93 height 31
type input "250"
click at [1122, 399] on input "text" at bounding box center [1155, 393] width 93 height 31
click at [1163, 392] on input "124.80" at bounding box center [1155, 393] width 93 height 31
type input "1"
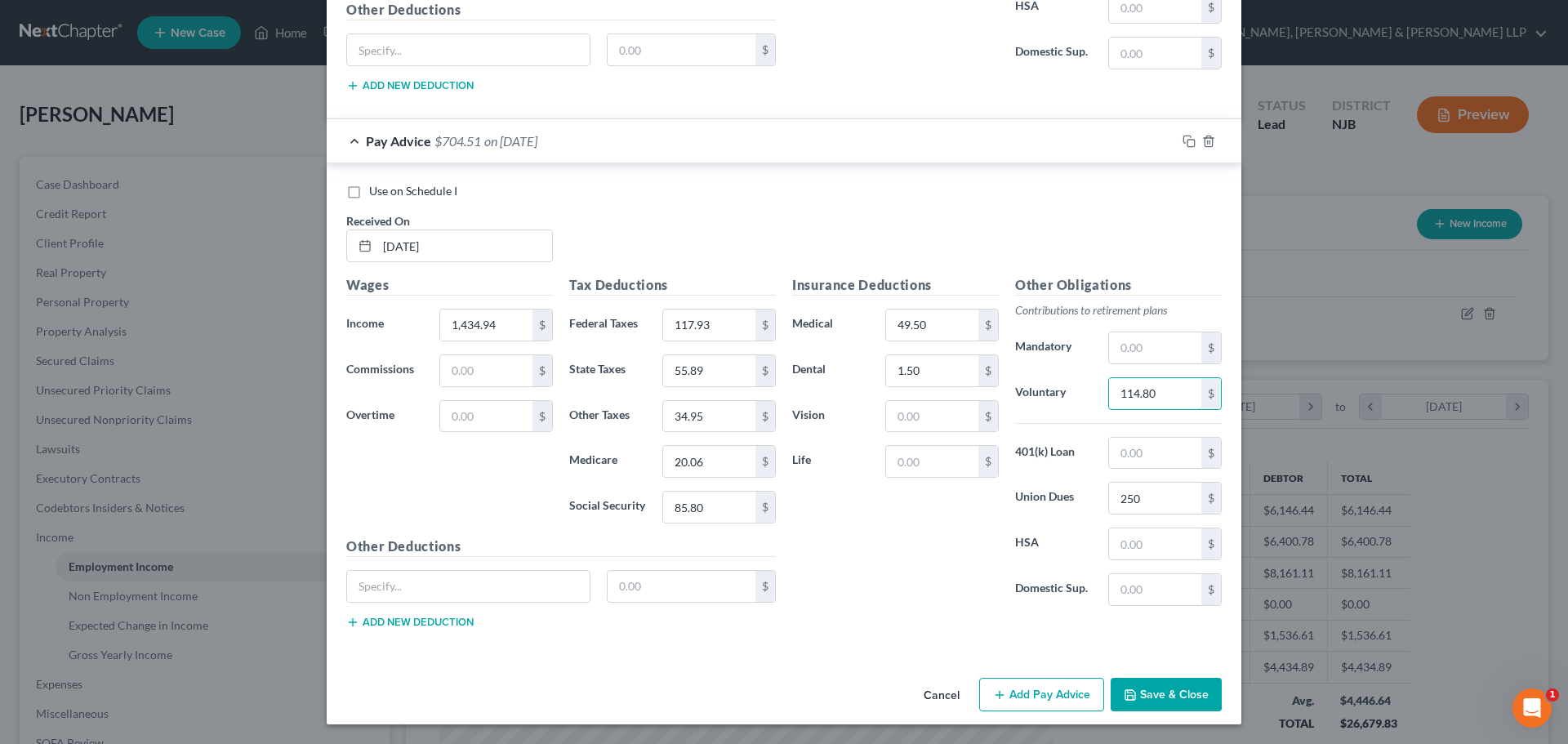
type input "114.80"
click at [1164, 683] on button "Save & Close" at bounding box center [1166, 695] width 111 height 34
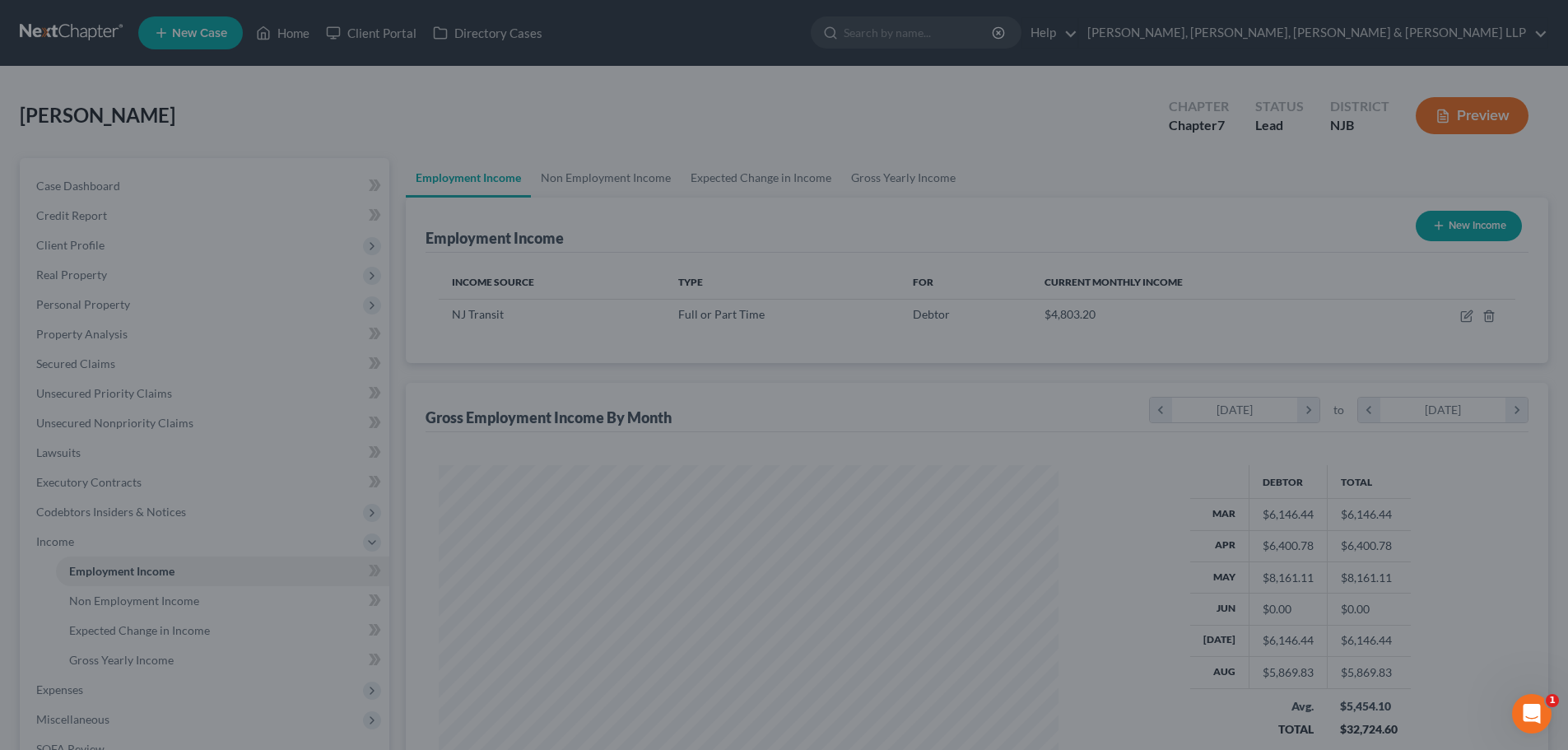
scroll to position [822924, 822320]
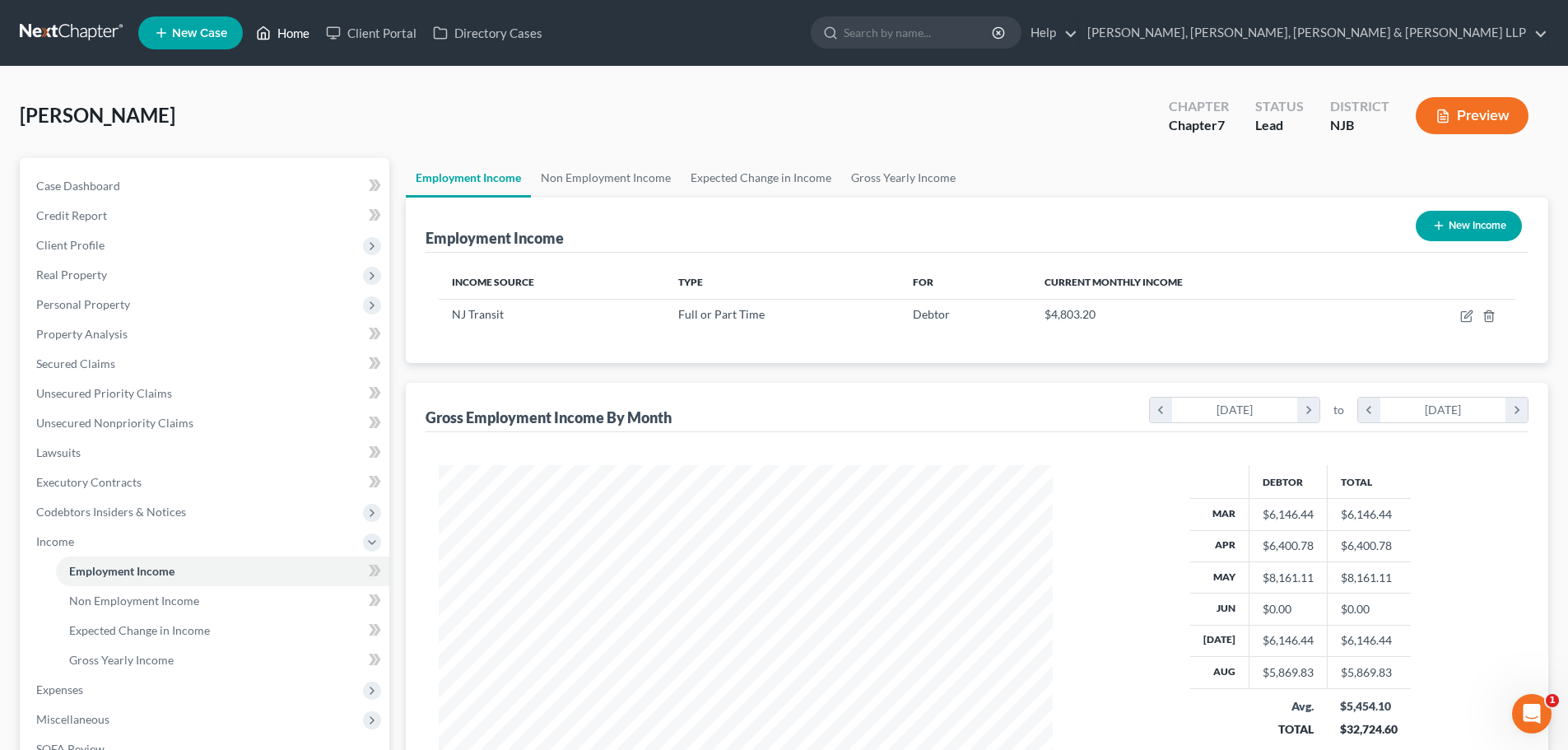
click at [291, 36] on link "Home" at bounding box center [283, 32] width 70 height 29
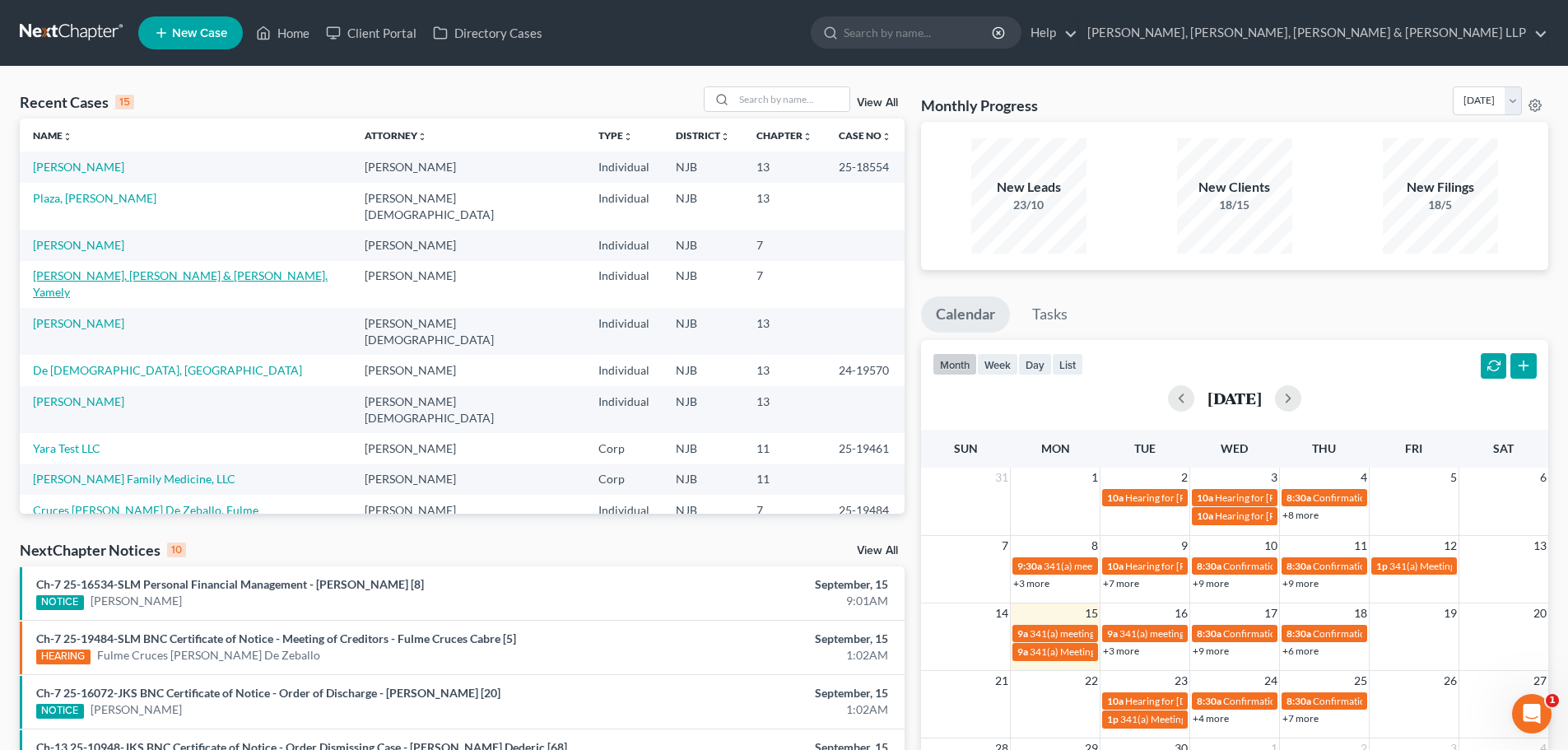
click at [110, 269] on link "[PERSON_NAME], [PERSON_NAME] & [PERSON_NAME], Yamely" at bounding box center [180, 284] width 294 height 30
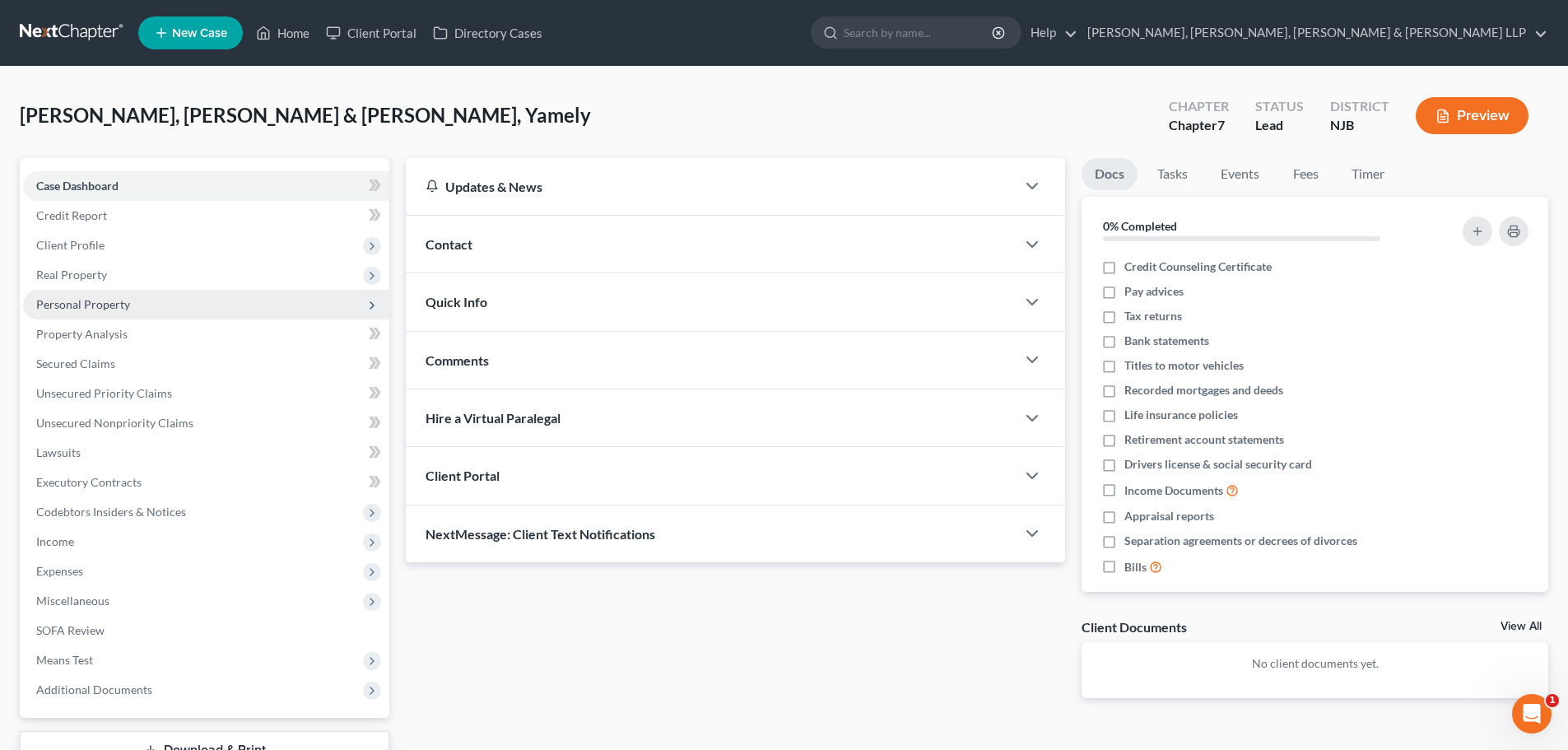
click at [116, 305] on span "Personal Property" at bounding box center [83, 304] width 93 height 14
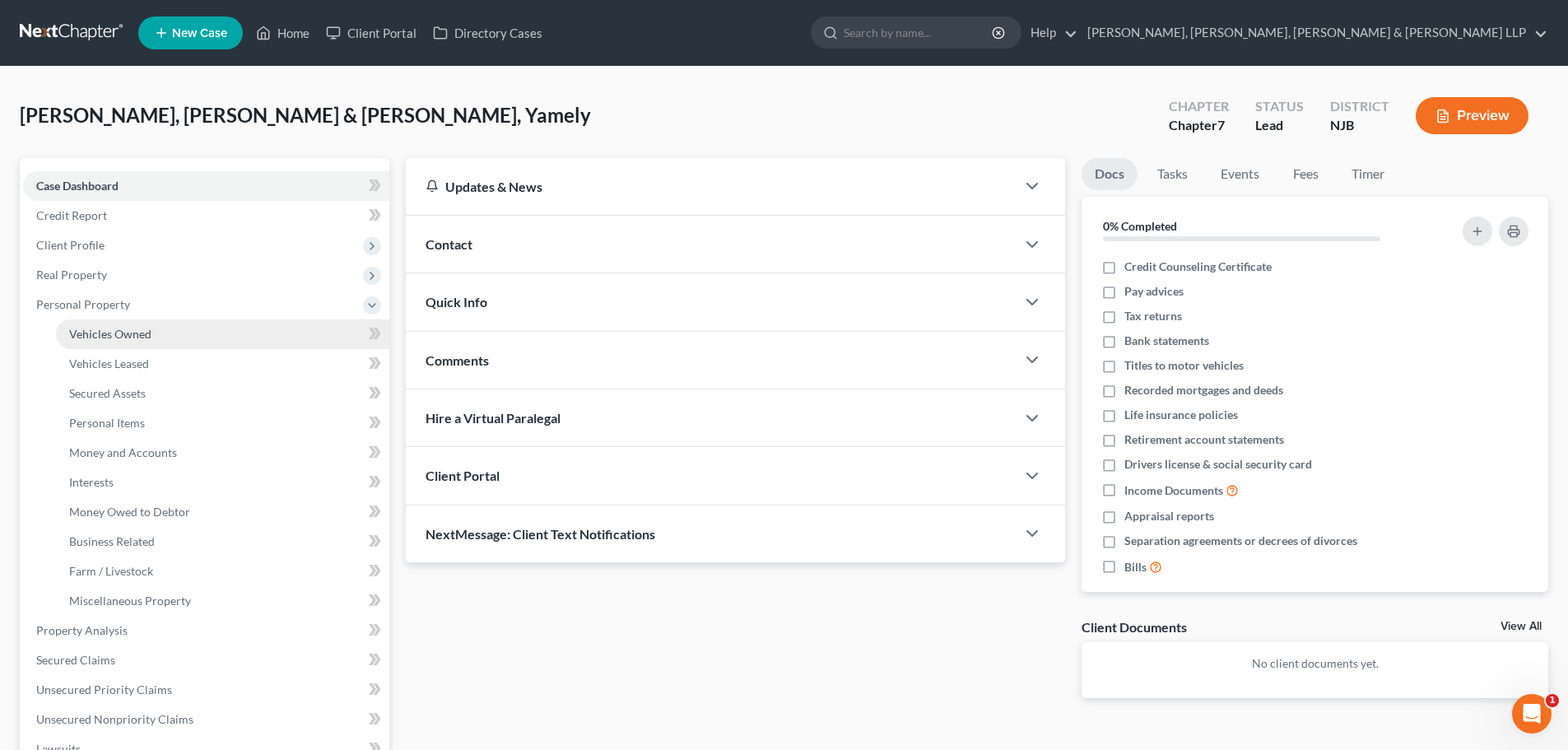
click at [140, 320] on link "Vehicles Owned" at bounding box center [222, 334] width 334 height 29
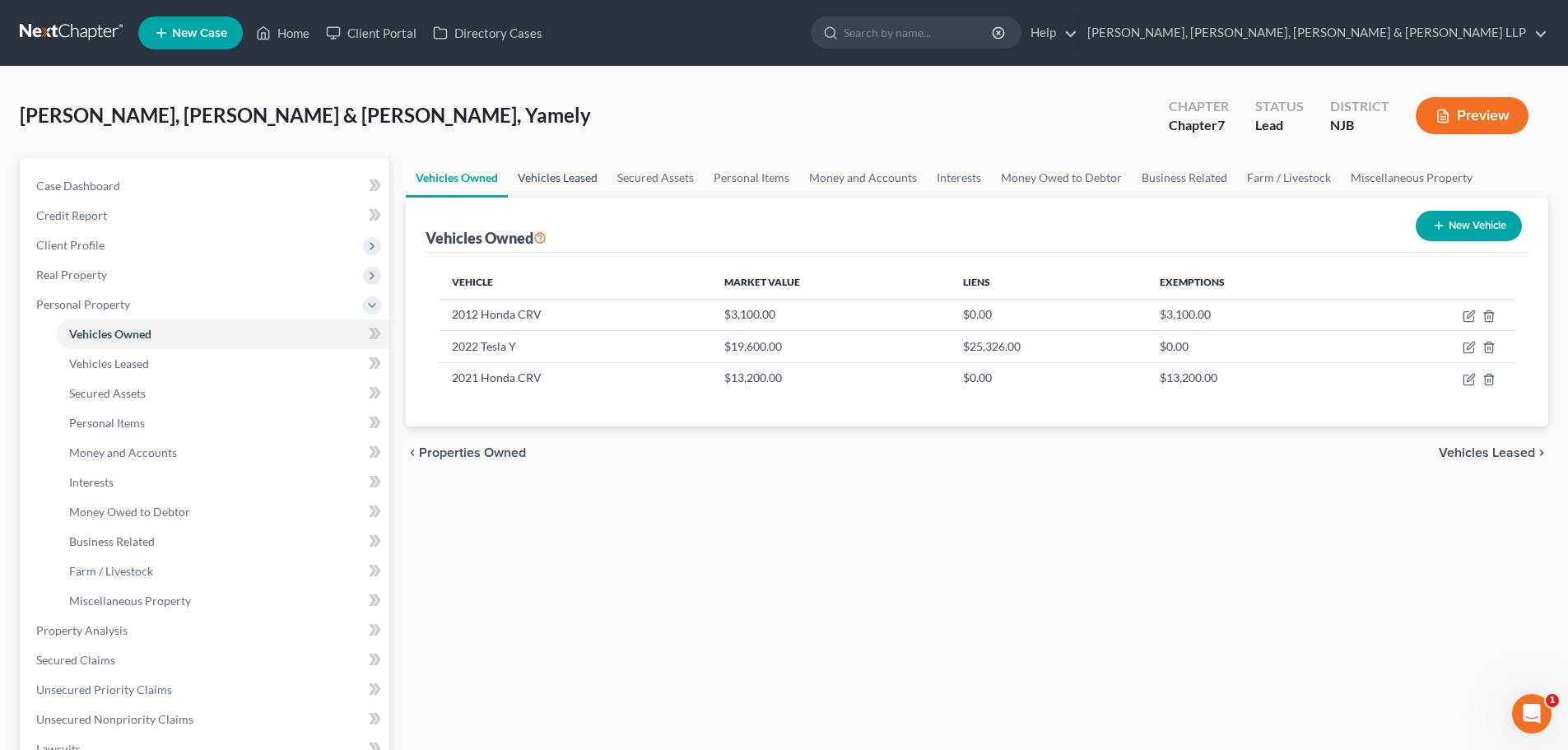
click at [578, 174] on link "Vehicles Leased" at bounding box center [558, 178] width 100 height 39
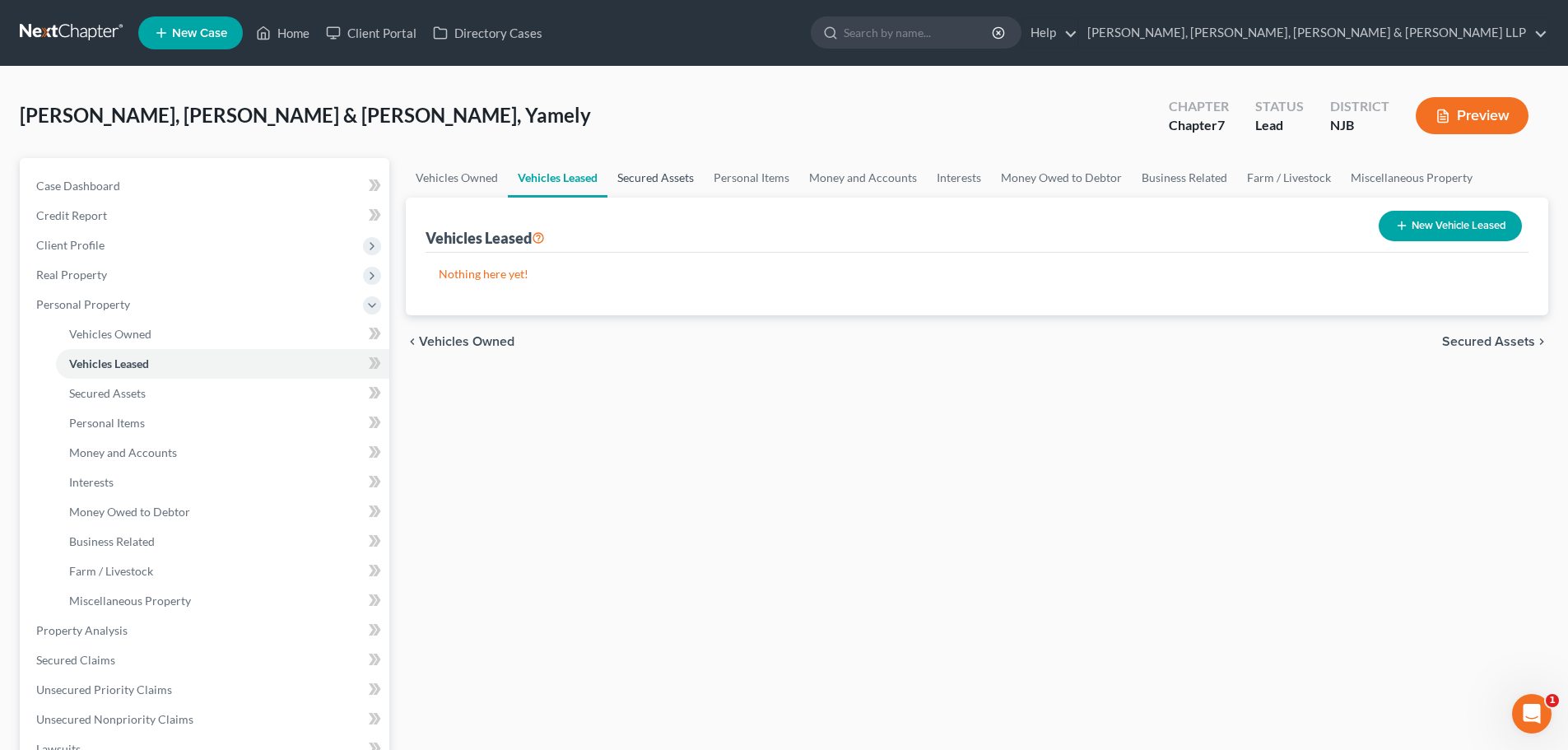
click at [666, 178] on link "Secured Assets" at bounding box center [655, 178] width 96 height 39
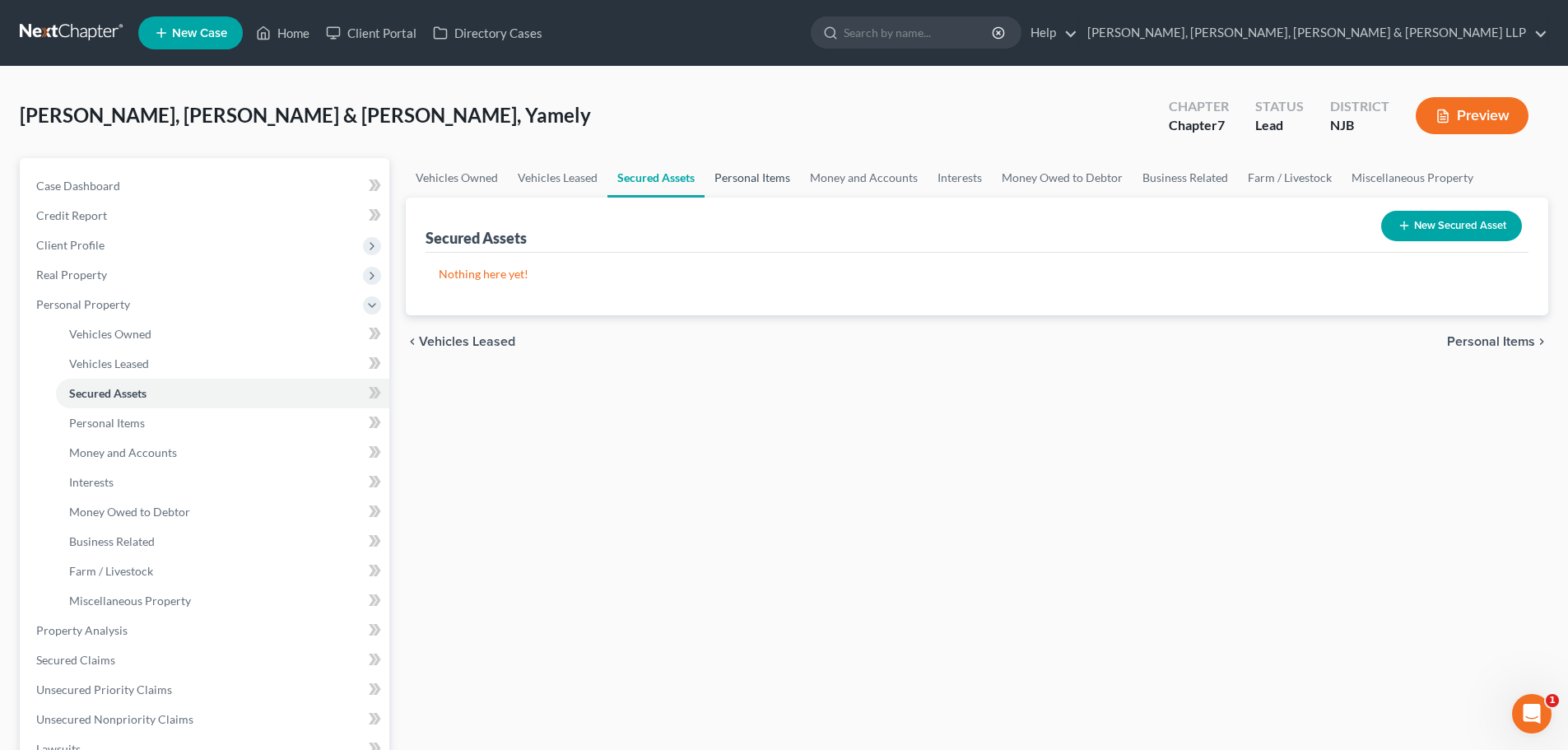
click at [752, 173] on link "Personal Items" at bounding box center [752, 178] width 95 height 39
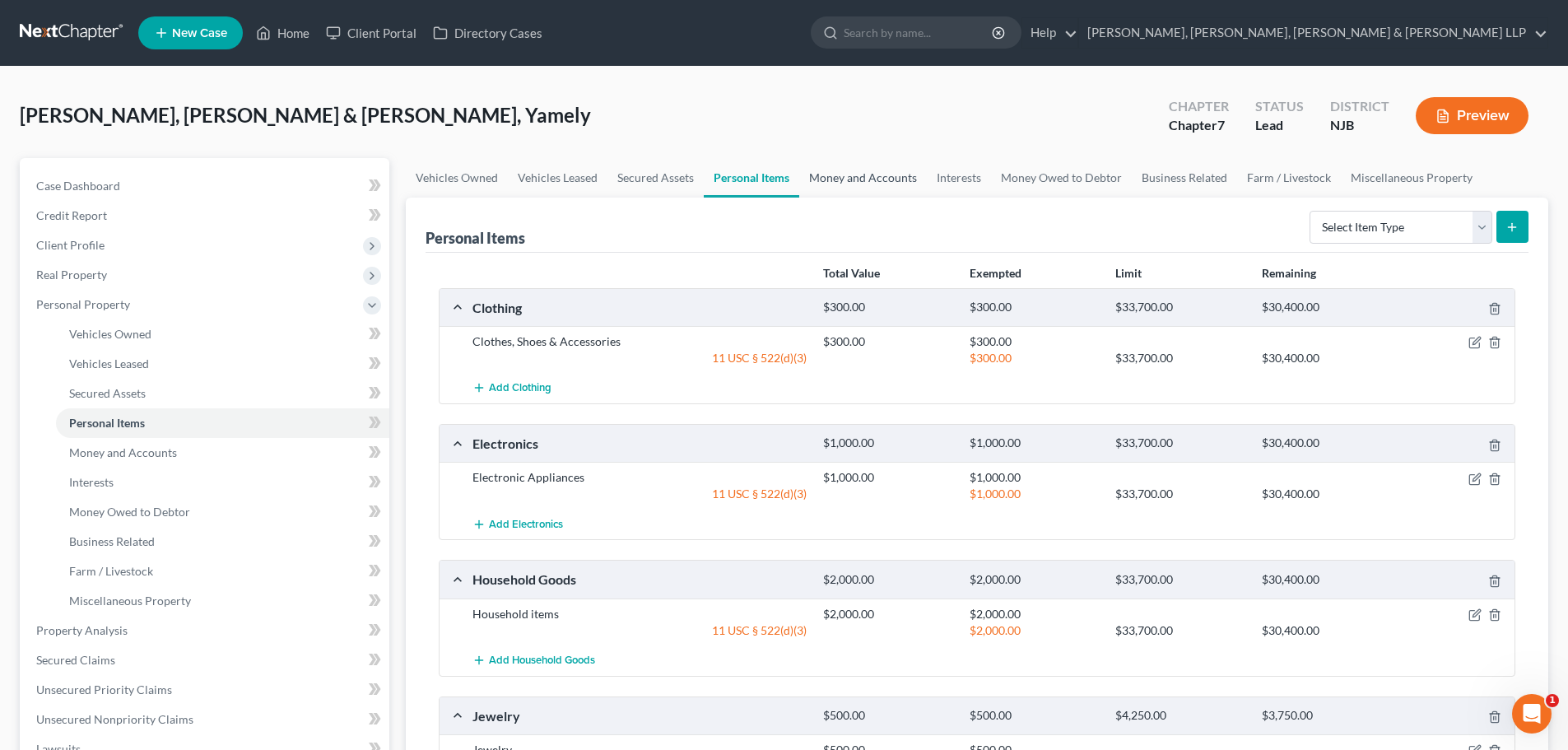
click at [845, 179] on link "Money and Accounts" at bounding box center [862, 178] width 127 height 39
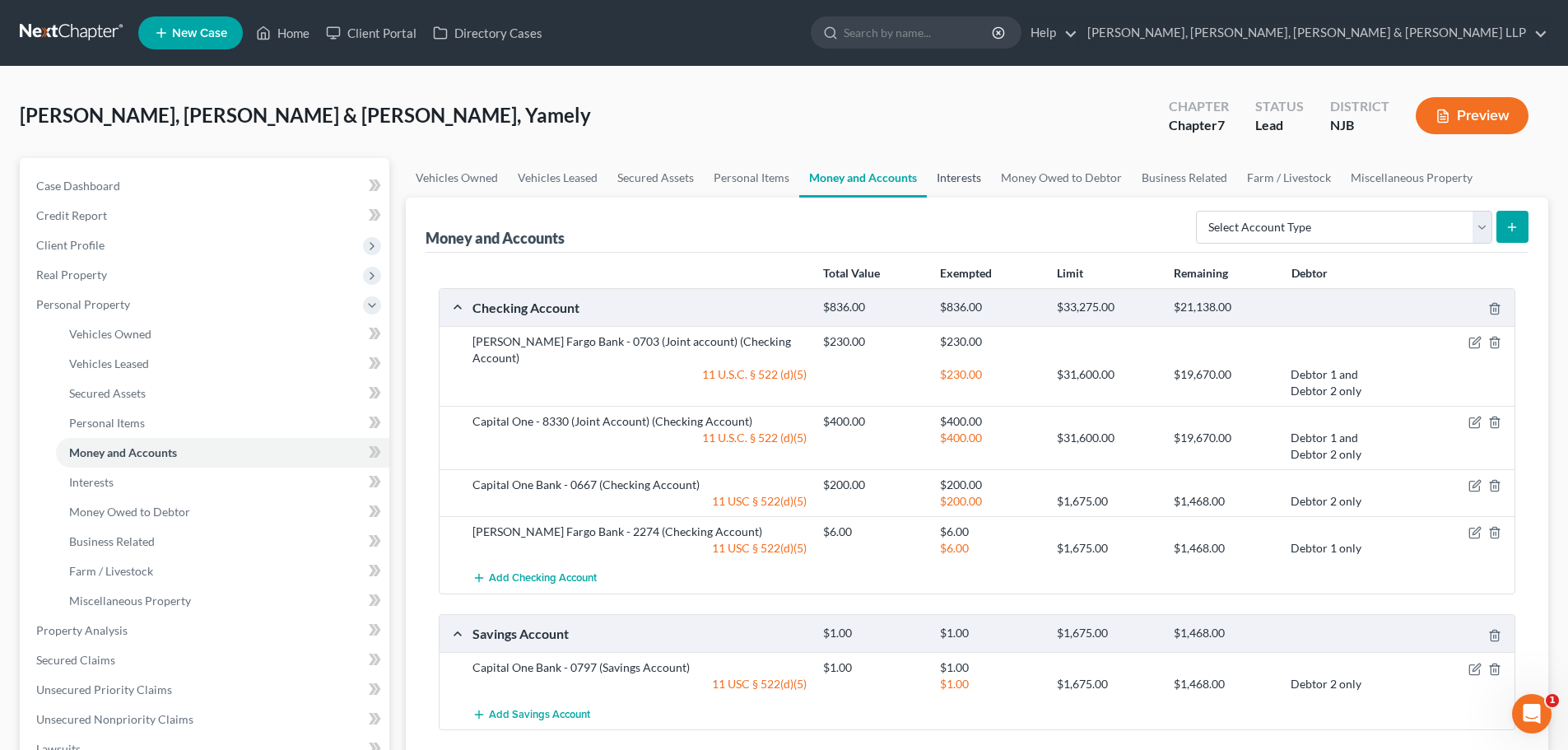
click at [965, 173] on link "Interests" at bounding box center [959, 178] width 64 height 39
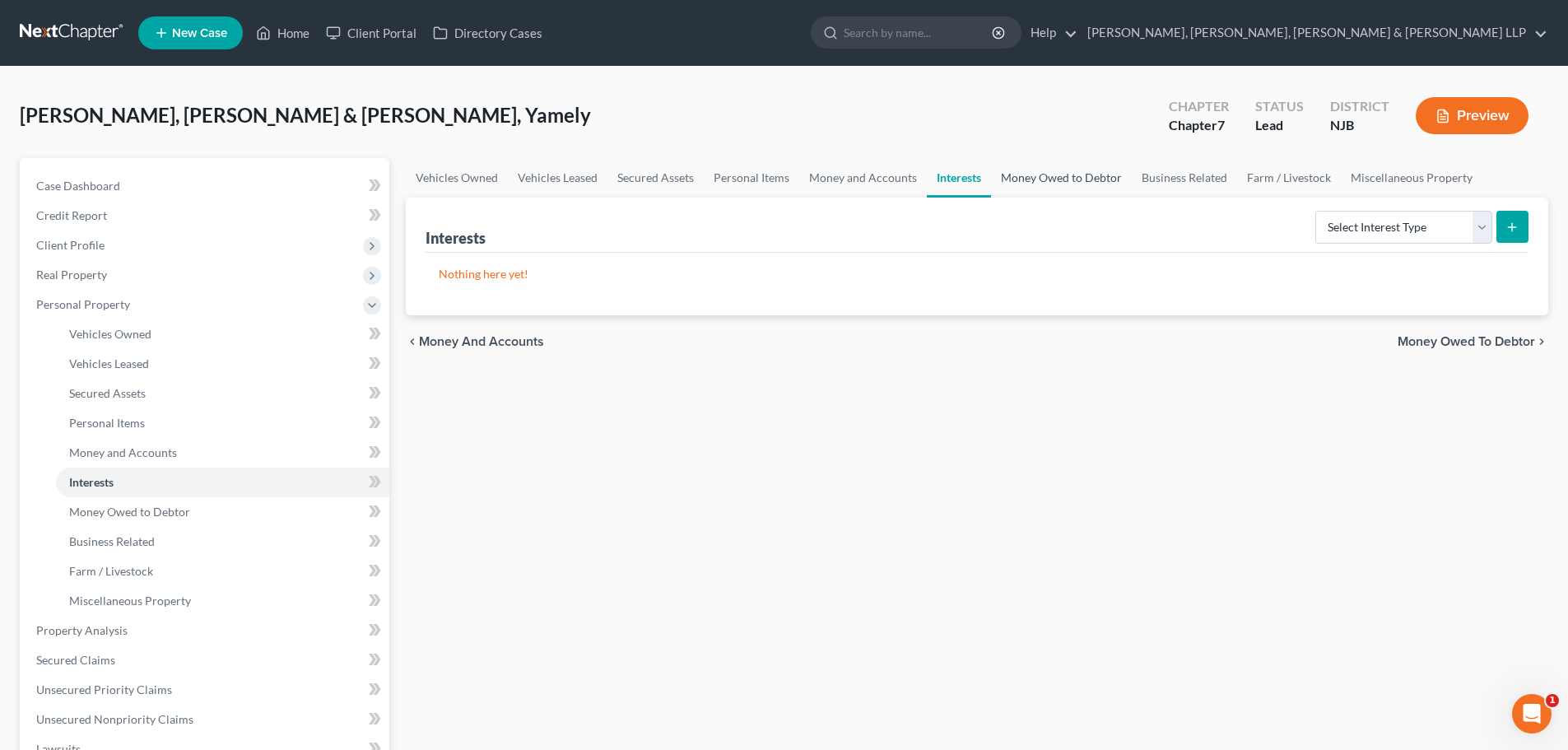
click at [1077, 170] on link "Money Owed to Debtor" at bounding box center [1061, 178] width 141 height 39
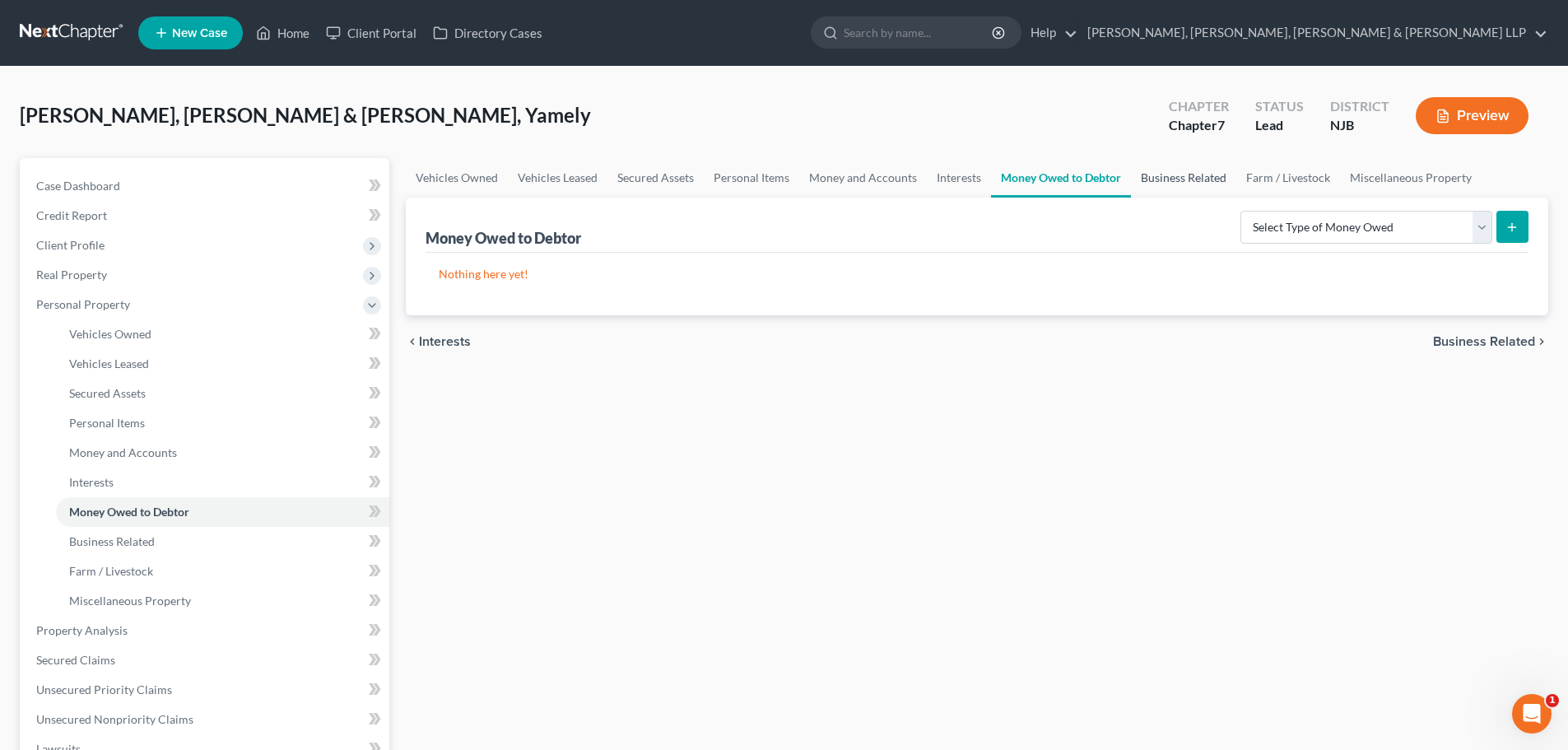
click at [1148, 170] on link "Business Related" at bounding box center [1183, 178] width 105 height 39
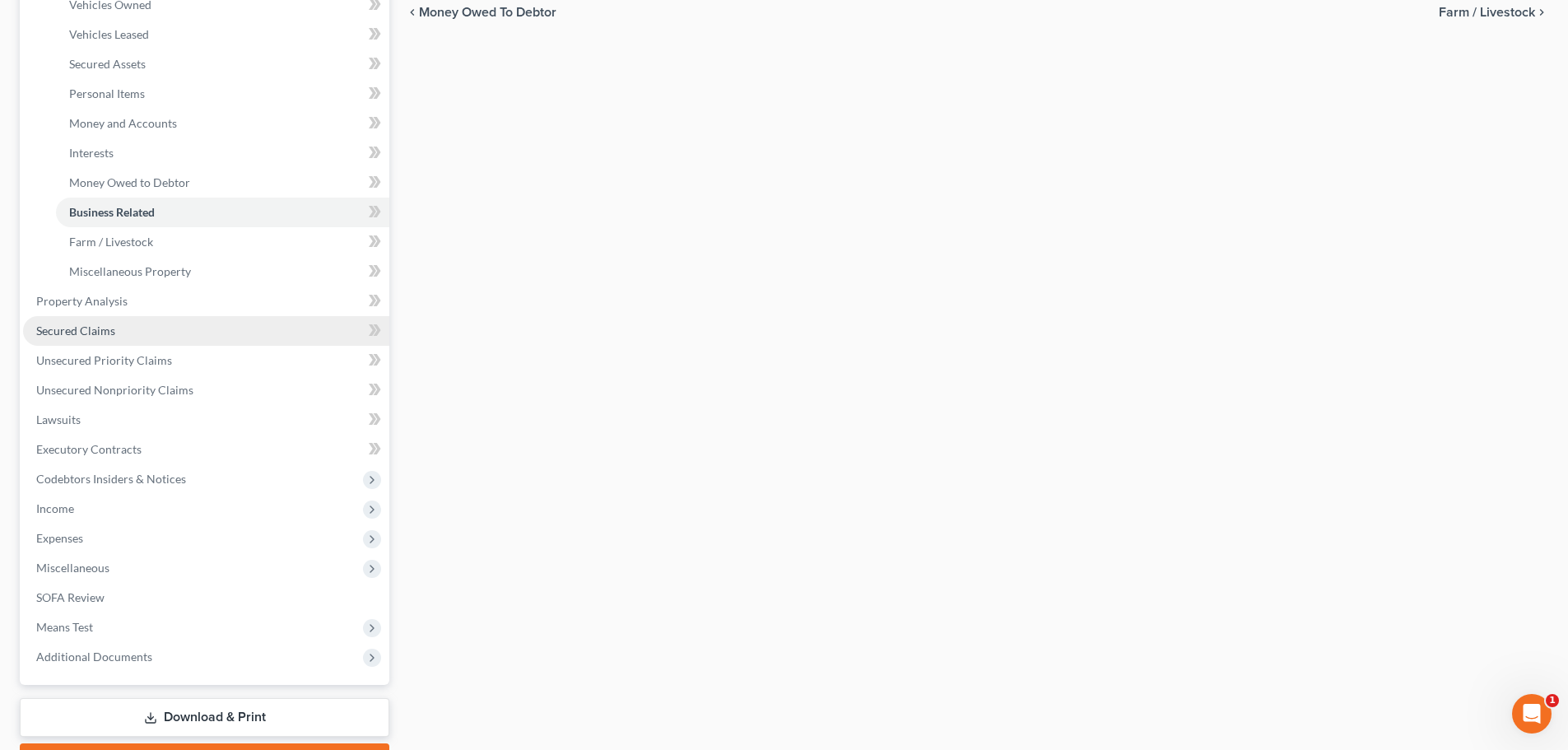
click at [99, 336] on span "Secured Claims" at bounding box center [76, 331] width 79 height 14
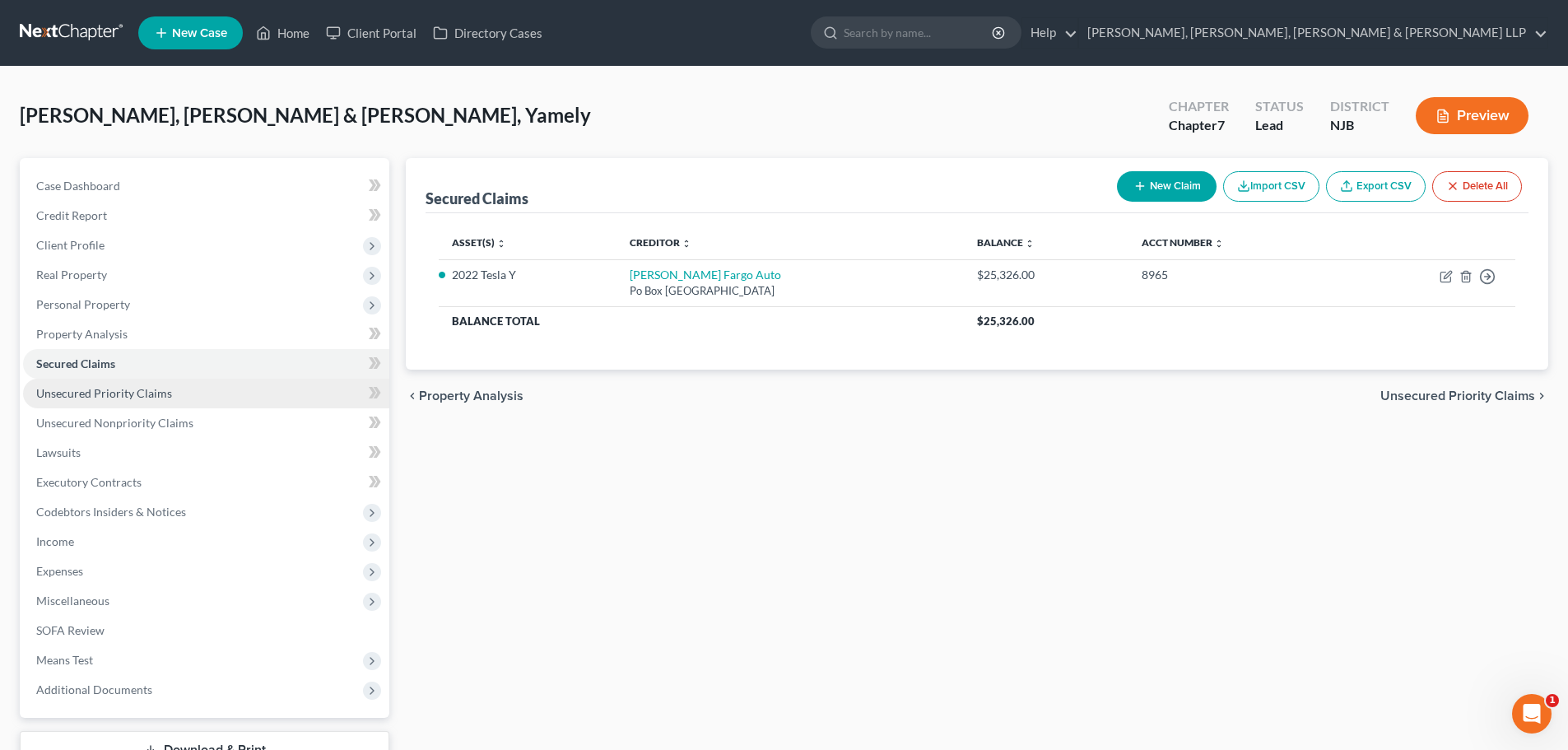
click at [123, 391] on span "Unsecured Priority Claims" at bounding box center [104, 393] width 136 height 14
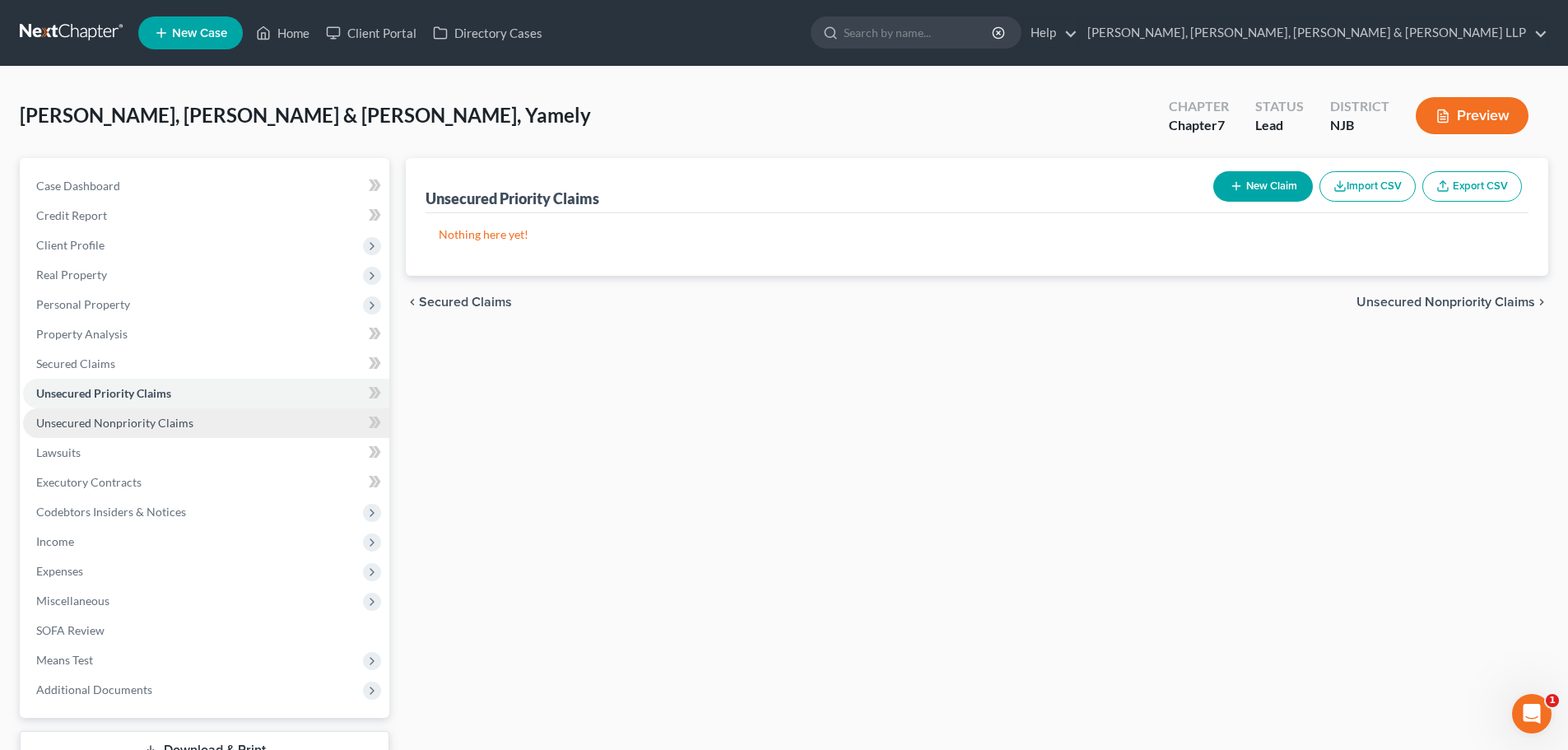
click at [126, 408] on link "Unsecured Nonpriority Claims" at bounding box center [206, 423] width 366 height 29
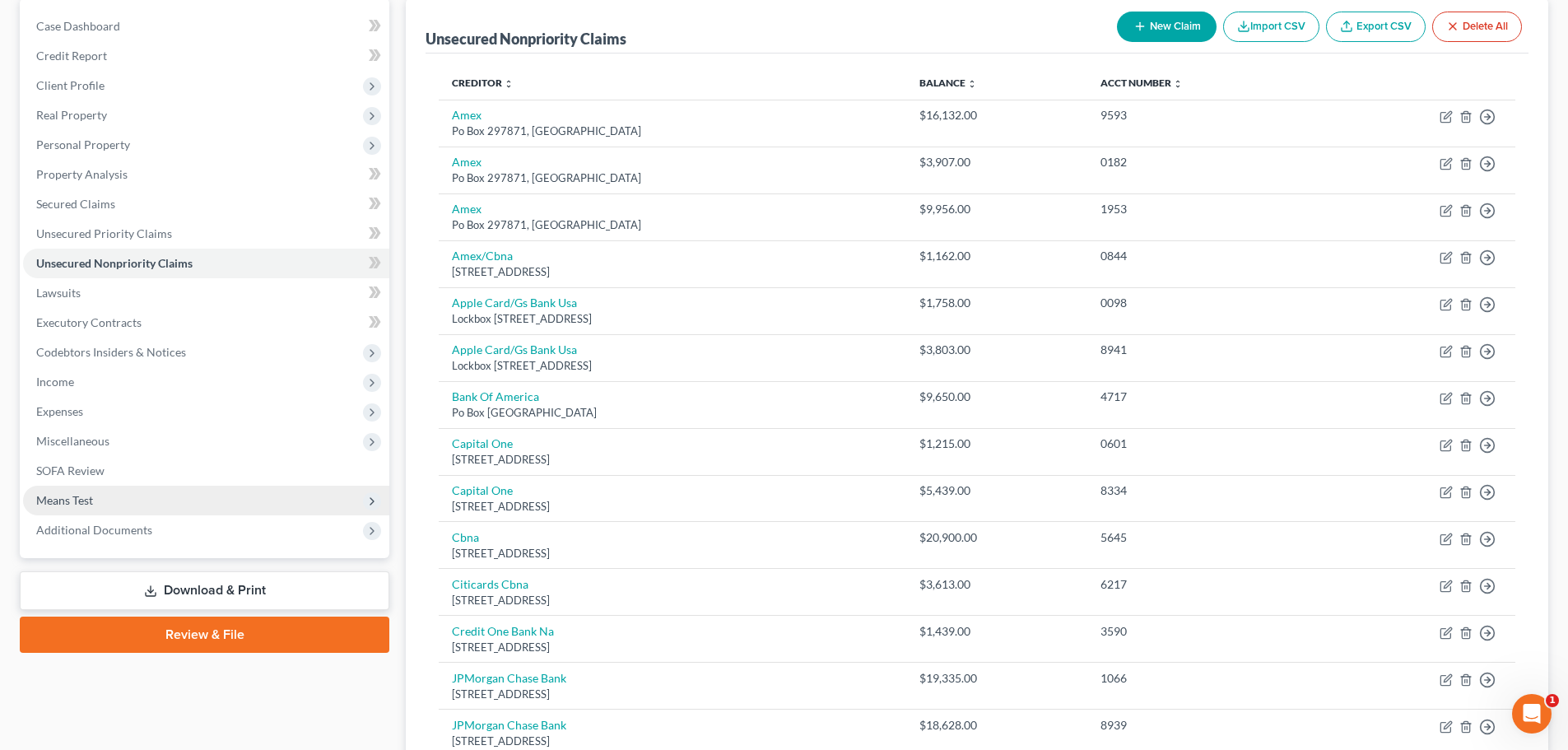
scroll to position [165, 0]
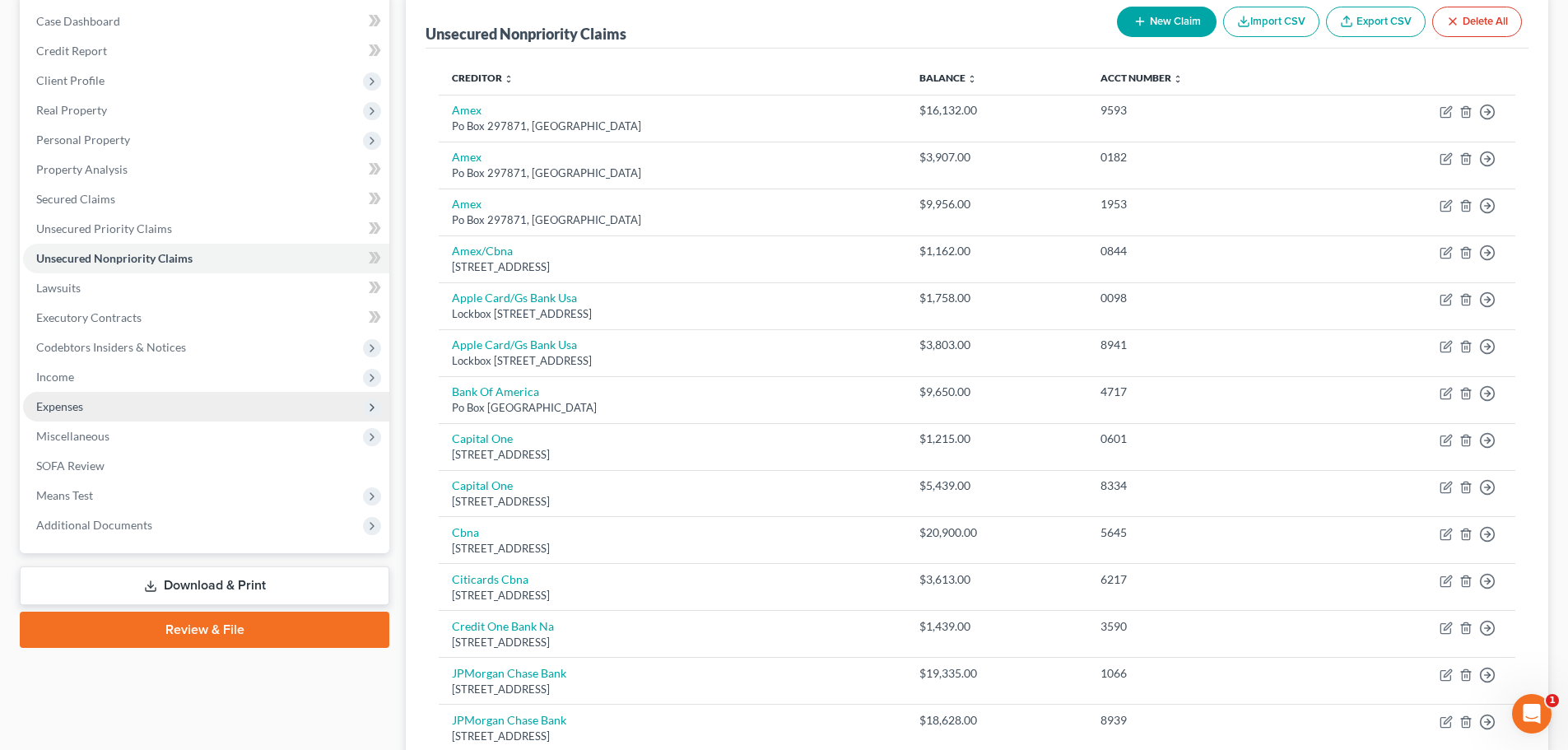
click at [101, 416] on span "Expenses" at bounding box center [206, 406] width 366 height 29
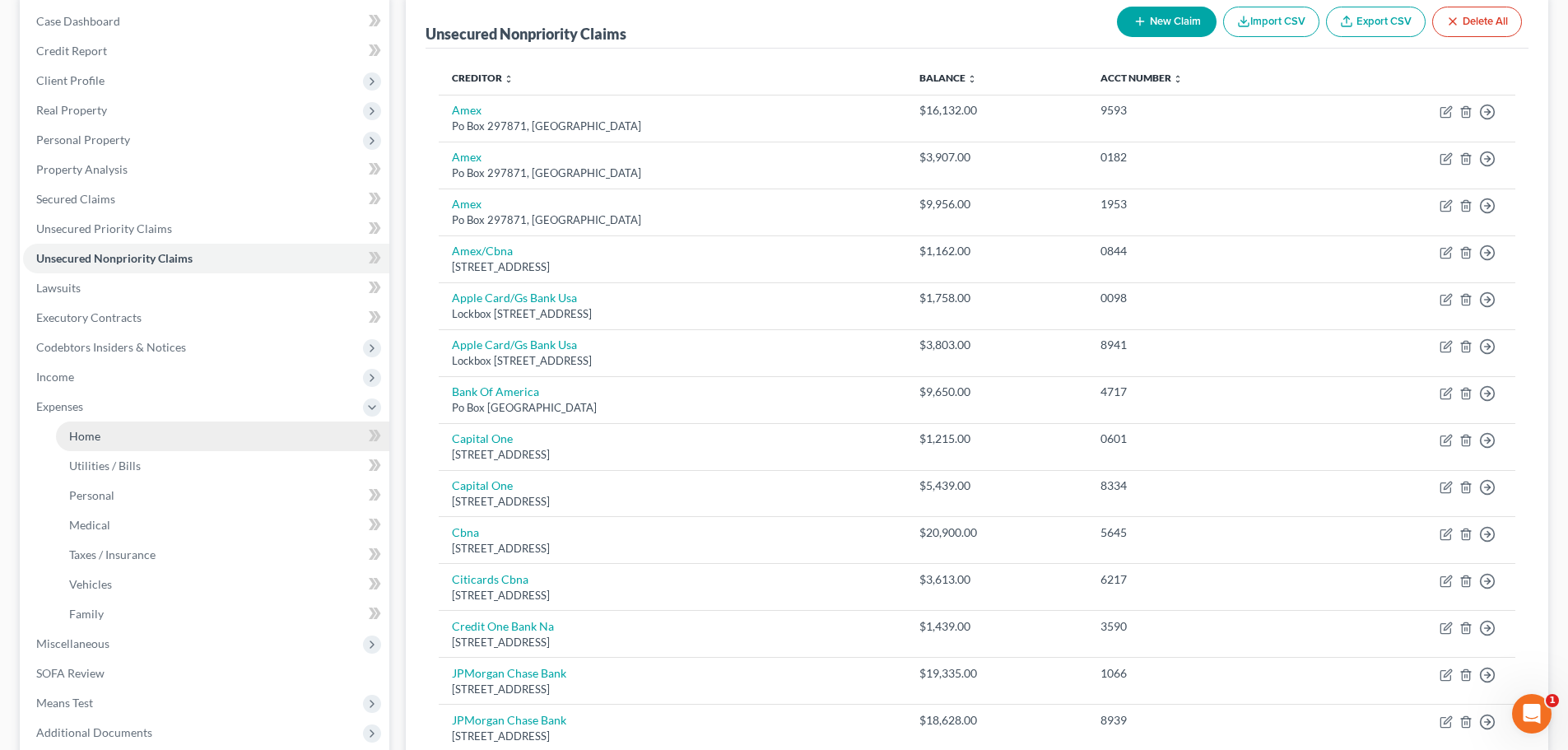
click at [101, 428] on link "Home" at bounding box center [222, 436] width 334 height 29
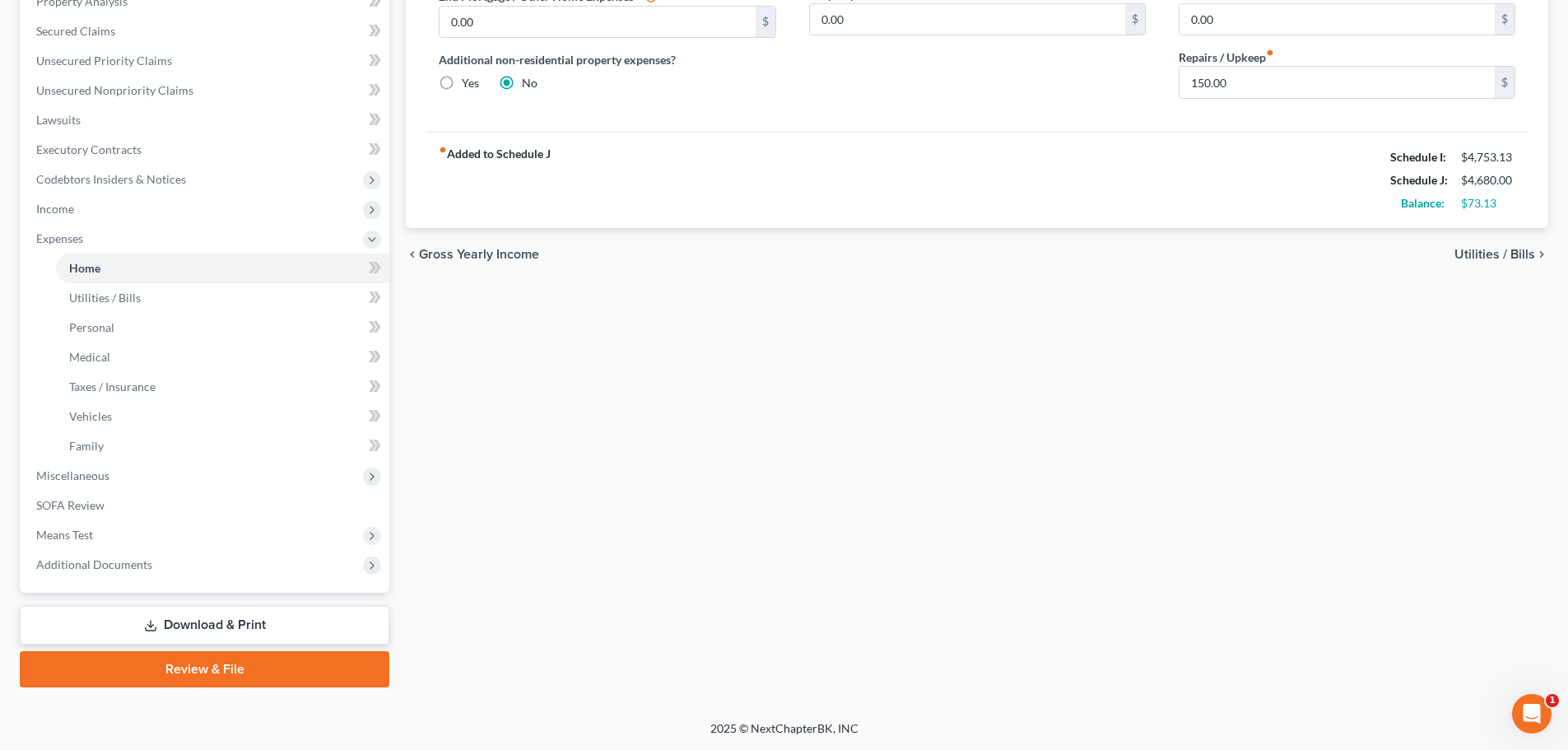
click at [265, 629] on link "Download & Print" at bounding box center [204, 625] width 369 height 38
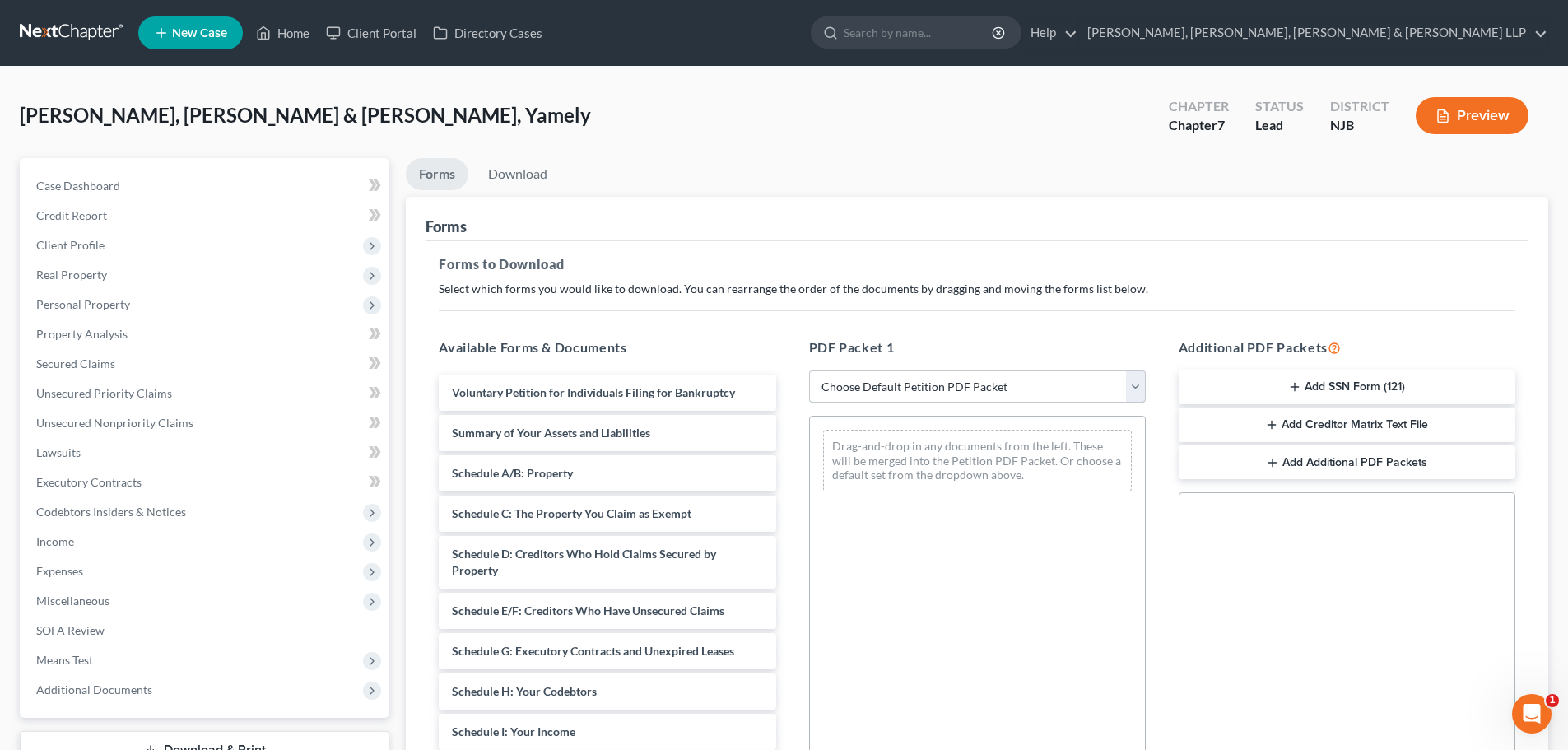
click at [856, 371] on select "Choose Default Petition PDF Packet Complete Bankruptcy Petition (all forms and …" at bounding box center [977, 386] width 336 height 33
select select "0"
click at [809, 370] on select "Choose Default Petition PDF Packet Complete Bankruptcy Petition (all forms and …" at bounding box center [977, 386] width 336 height 33
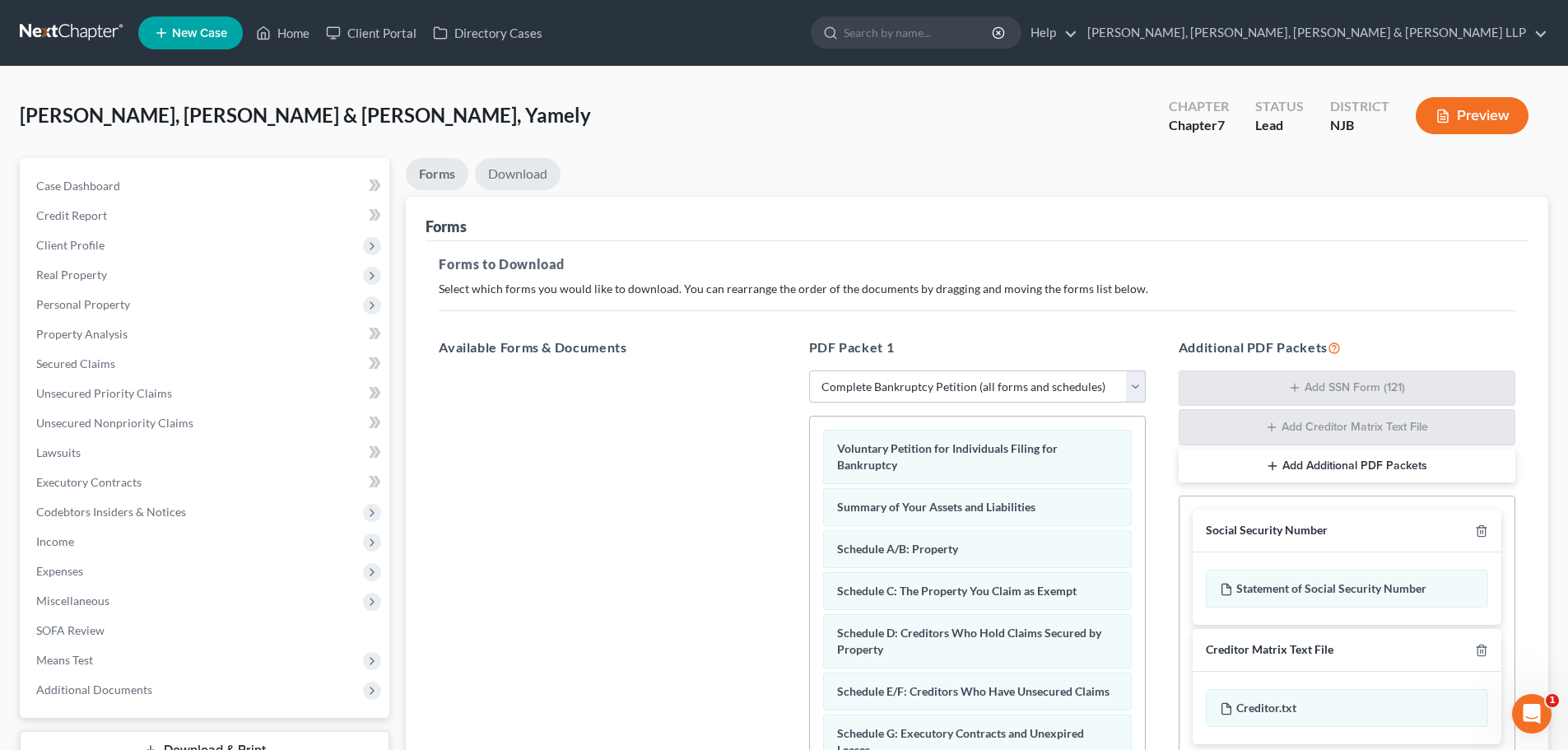
click at [523, 173] on link "Download" at bounding box center [518, 174] width 85 height 32
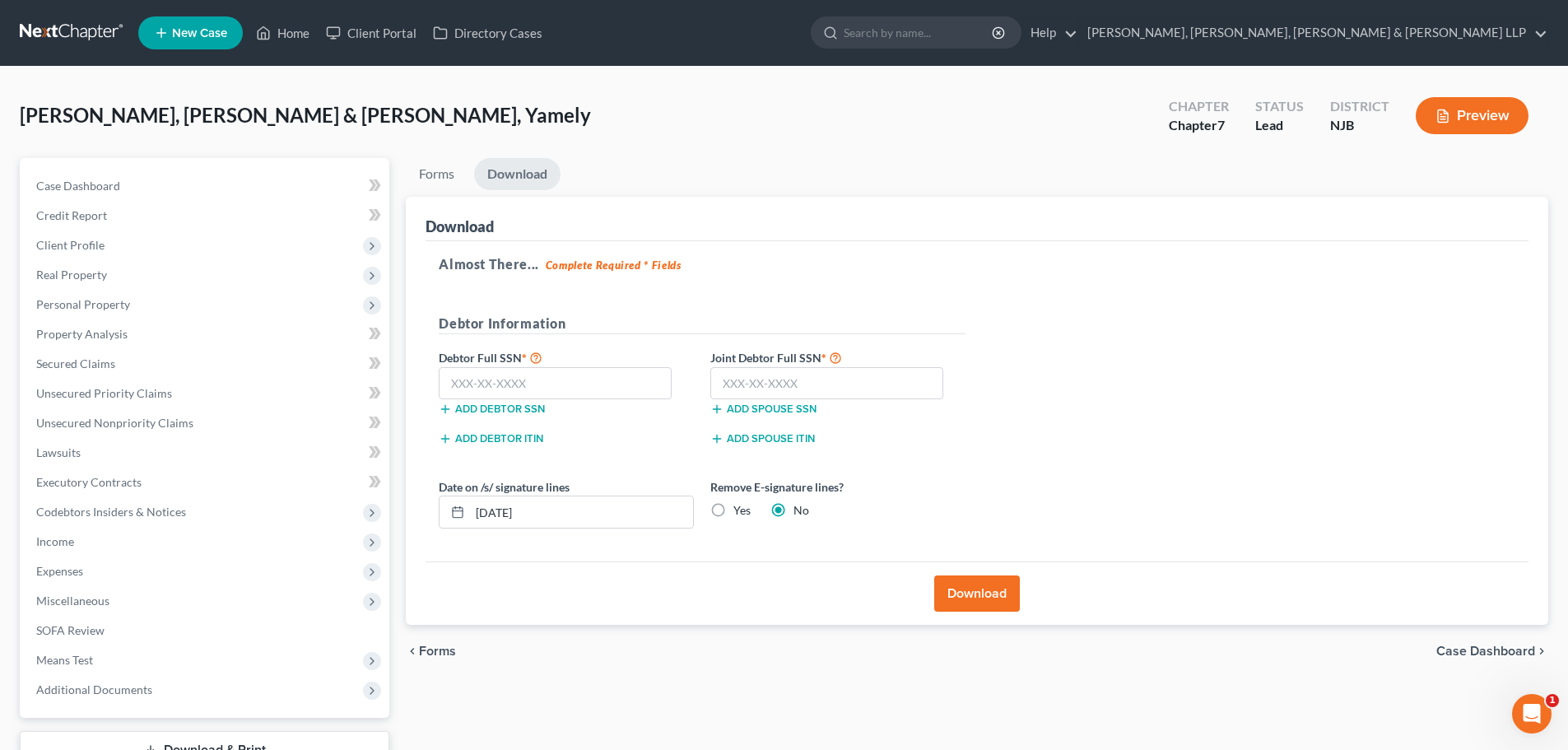
click at [733, 510] on label "Yes" at bounding box center [741, 510] width 17 height 17
click at [740, 510] on input "Yes" at bounding box center [745, 507] width 11 height 11
radio input "true"
radio input "false"
click at [503, 390] on input "text" at bounding box center [555, 383] width 233 height 33
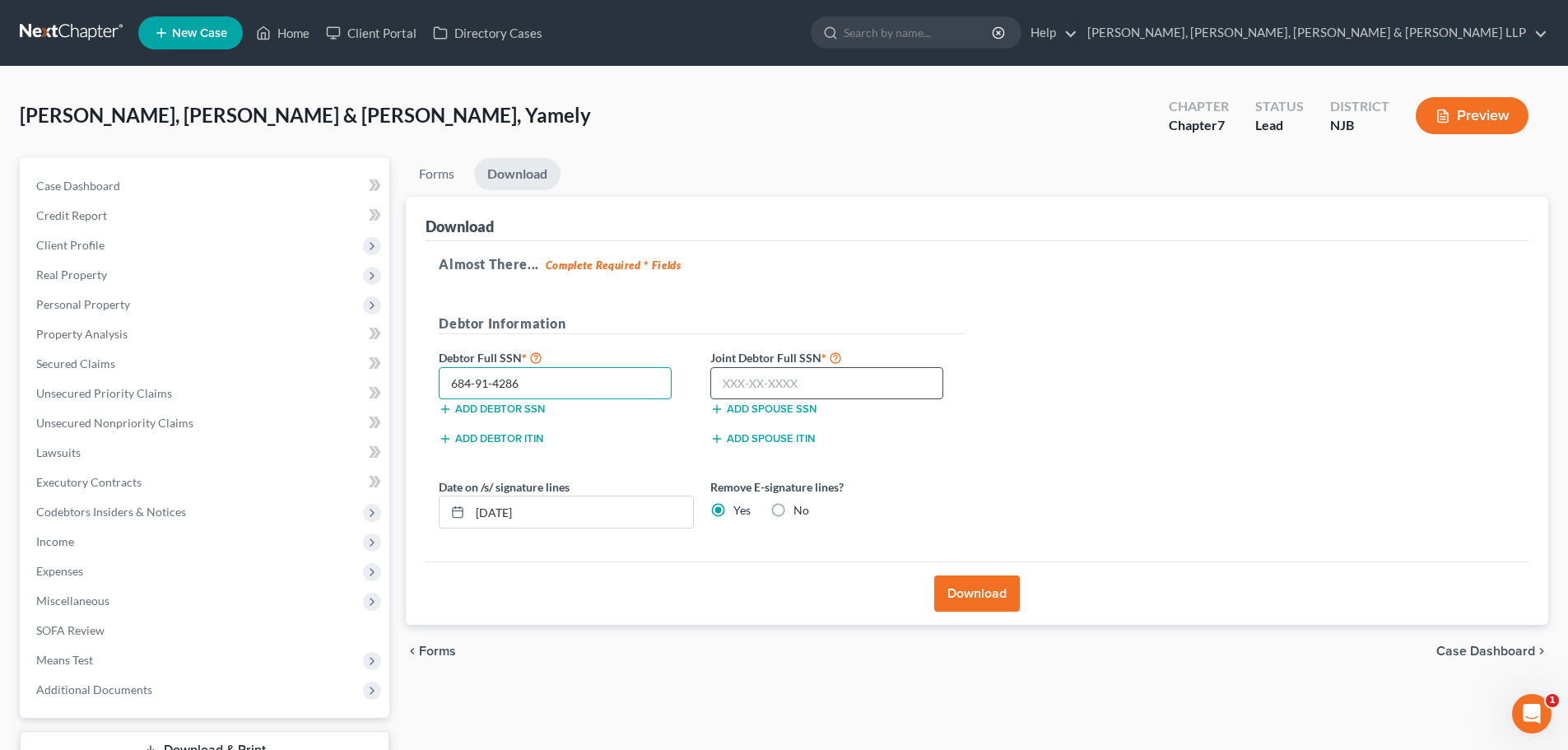
type input "684-91-4286"
click at [784, 385] on input "text" at bounding box center [827, 383] width 233 height 33
type input "819-58-1160"
click at [967, 587] on button "Download" at bounding box center [977, 593] width 85 height 36
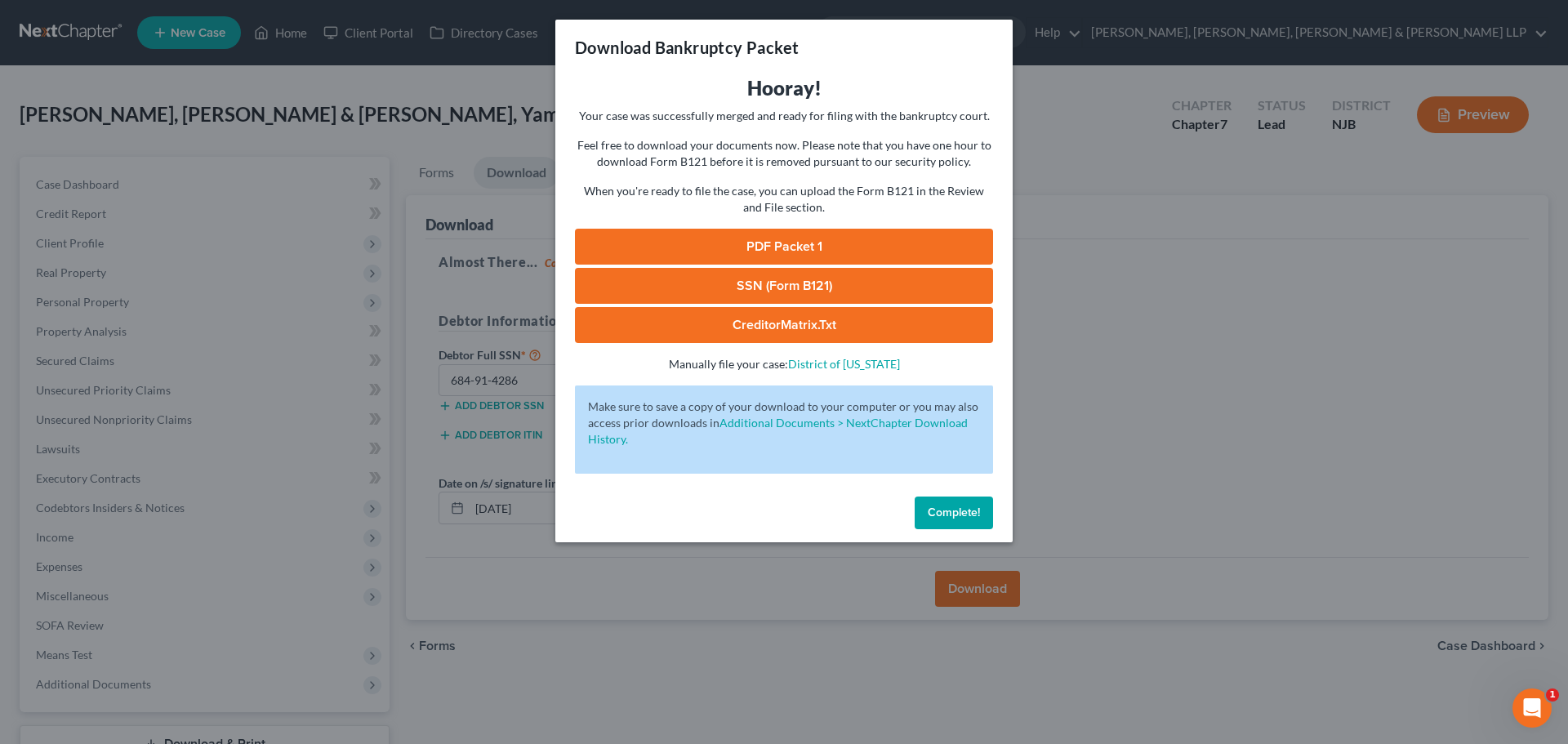
click at [778, 226] on div "Hooray! Your case was successfully merged and ready for filing with the bankrup…" at bounding box center [784, 223] width 418 height 297
click at [852, 244] on link "PDF Packet 1" at bounding box center [784, 246] width 418 height 36
click at [805, 281] on link "SSN (Form B121)" at bounding box center [784, 286] width 418 height 36
click at [394, 62] on div "Download Bankruptcy Packet Hooray! Your case was successfully merged and ready …" at bounding box center [784, 372] width 1568 height 744
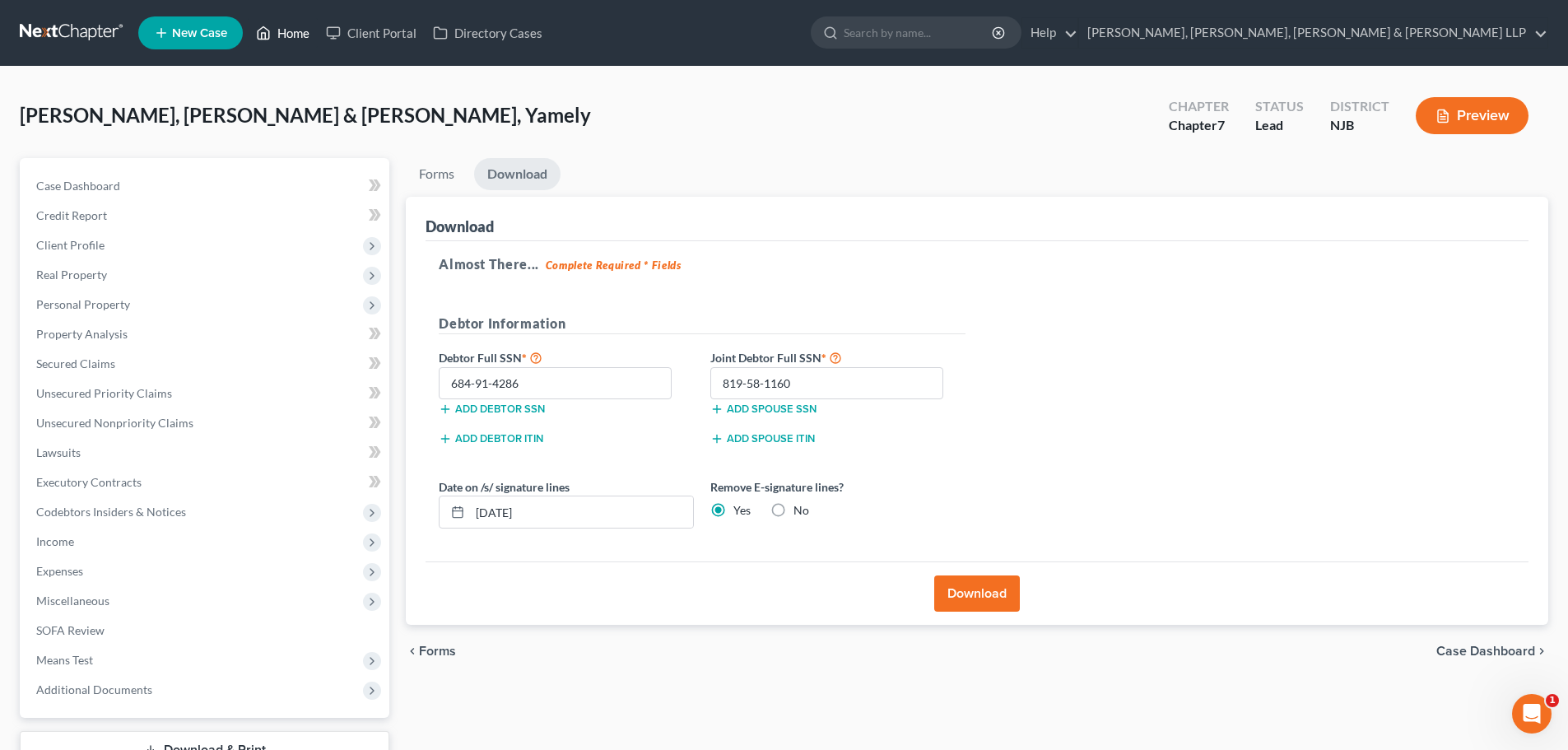
click at [311, 34] on link "Home" at bounding box center [283, 32] width 70 height 29
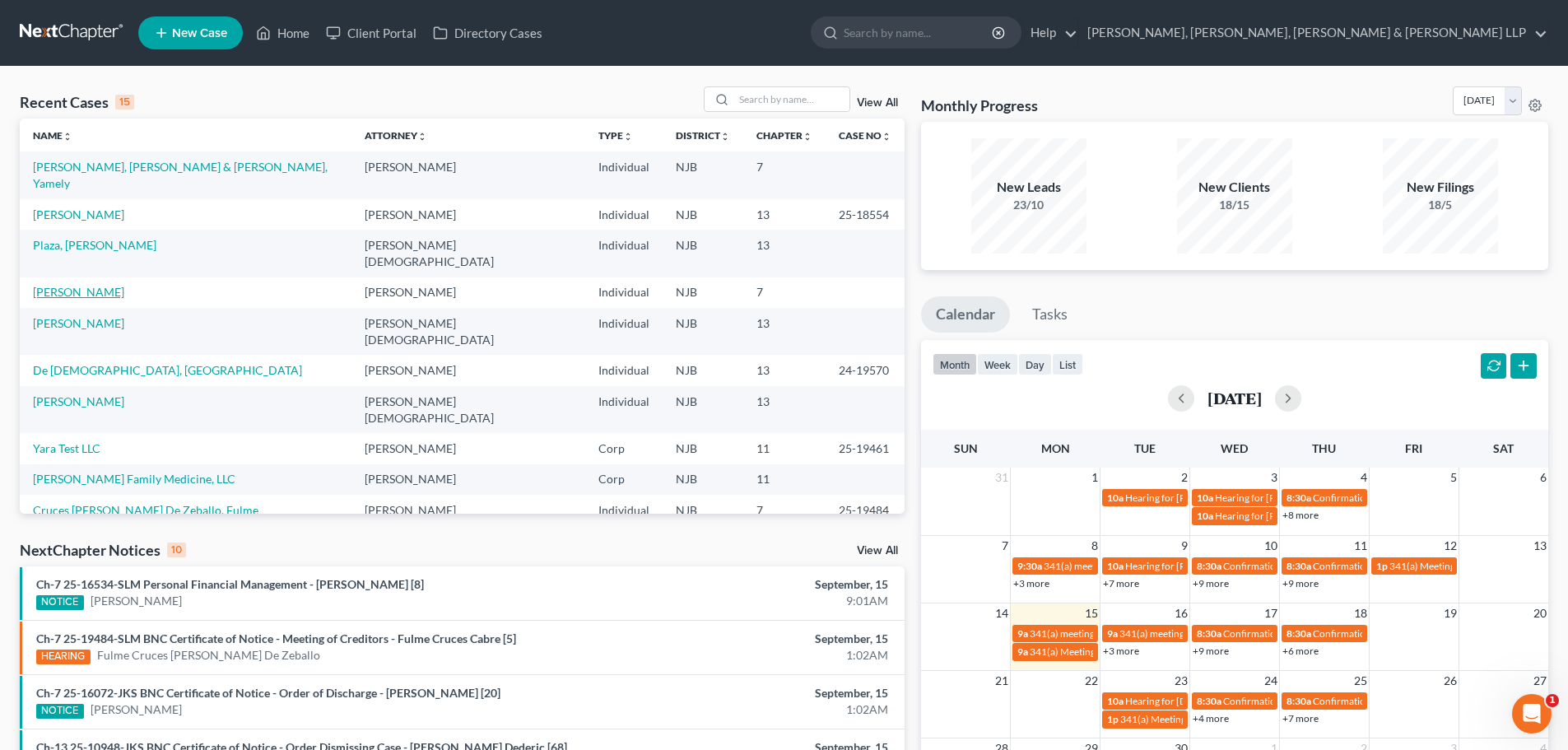
click at [71, 285] on link "[PERSON_NAME]" at bounding box center [78, 292] width 92 height 14
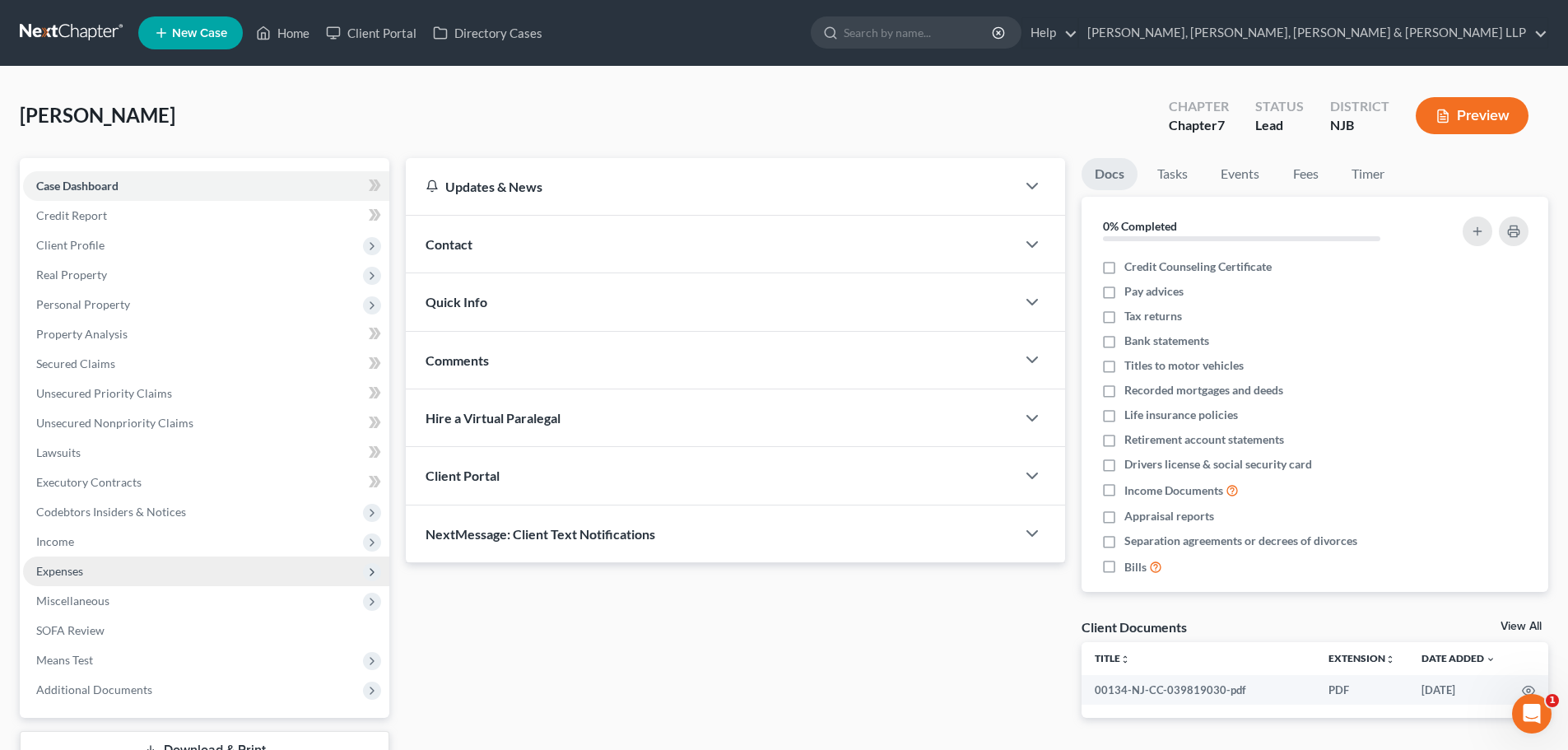
click at [99, 570] on span "Expenses" at bounding box center [206, 571] width 366 height 29
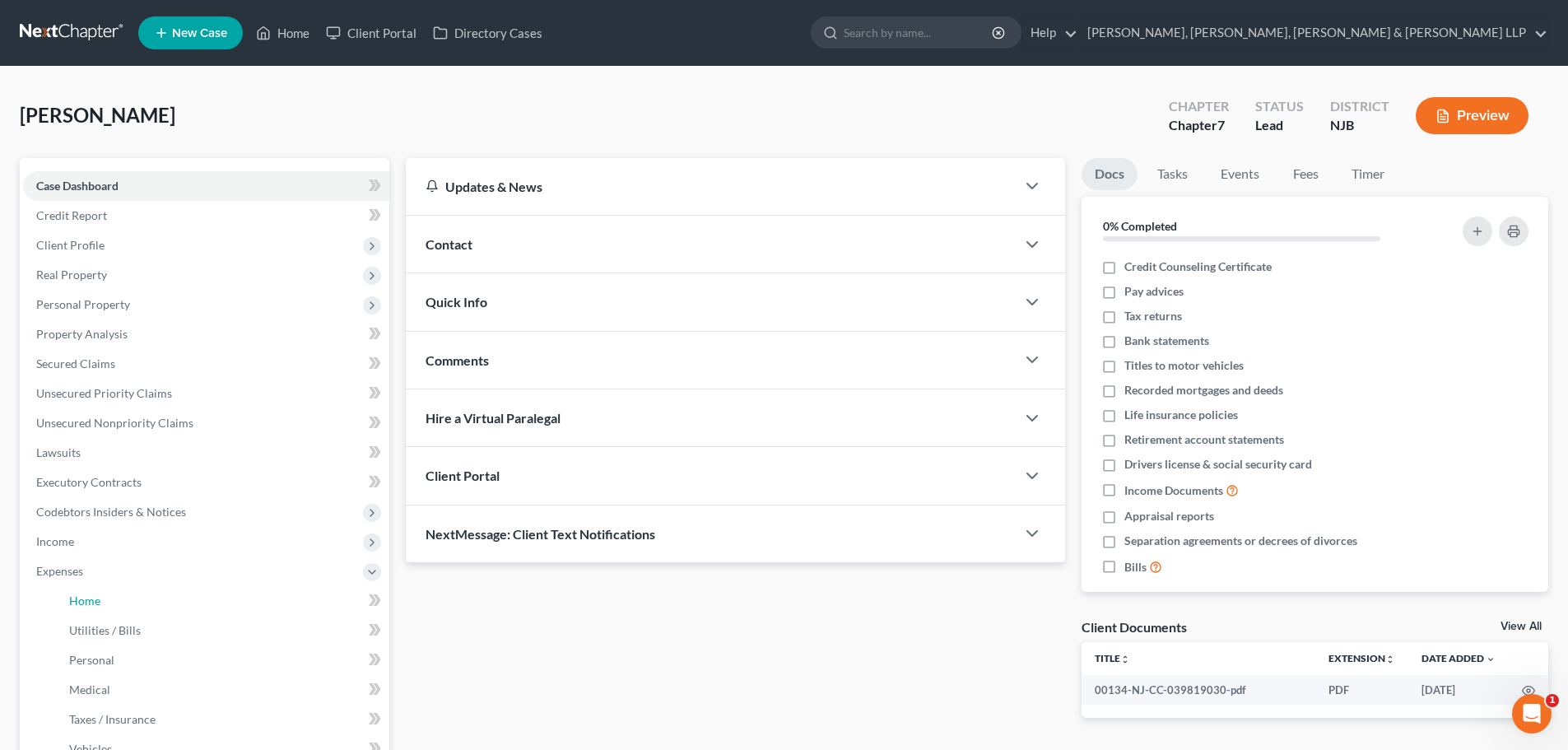
click at [88, 596] on span "Home" at bounding box center [84, 601] width 31 height 14
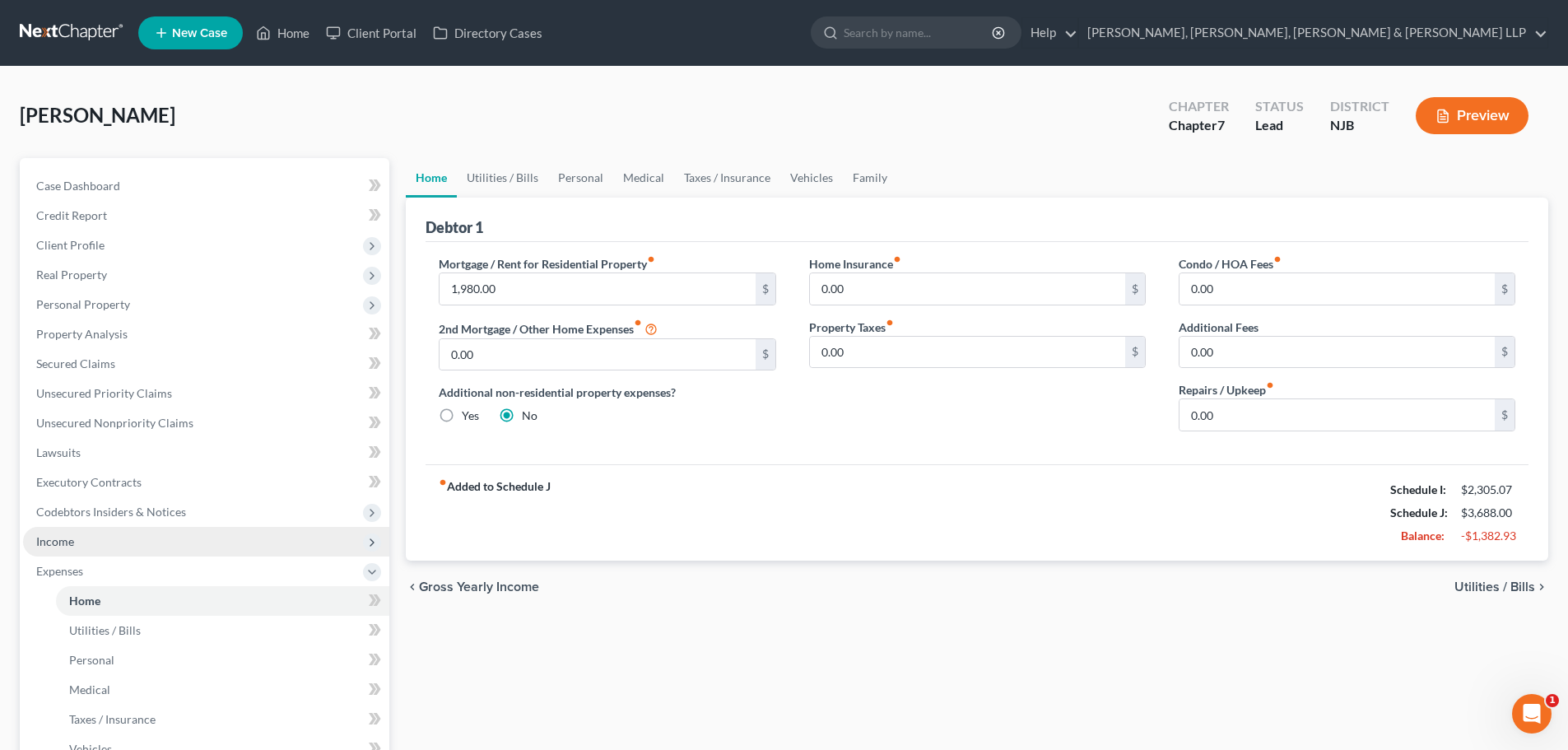
click at [108, 552] on span "Income" at bounding box center [206, 541] width 366 height 29
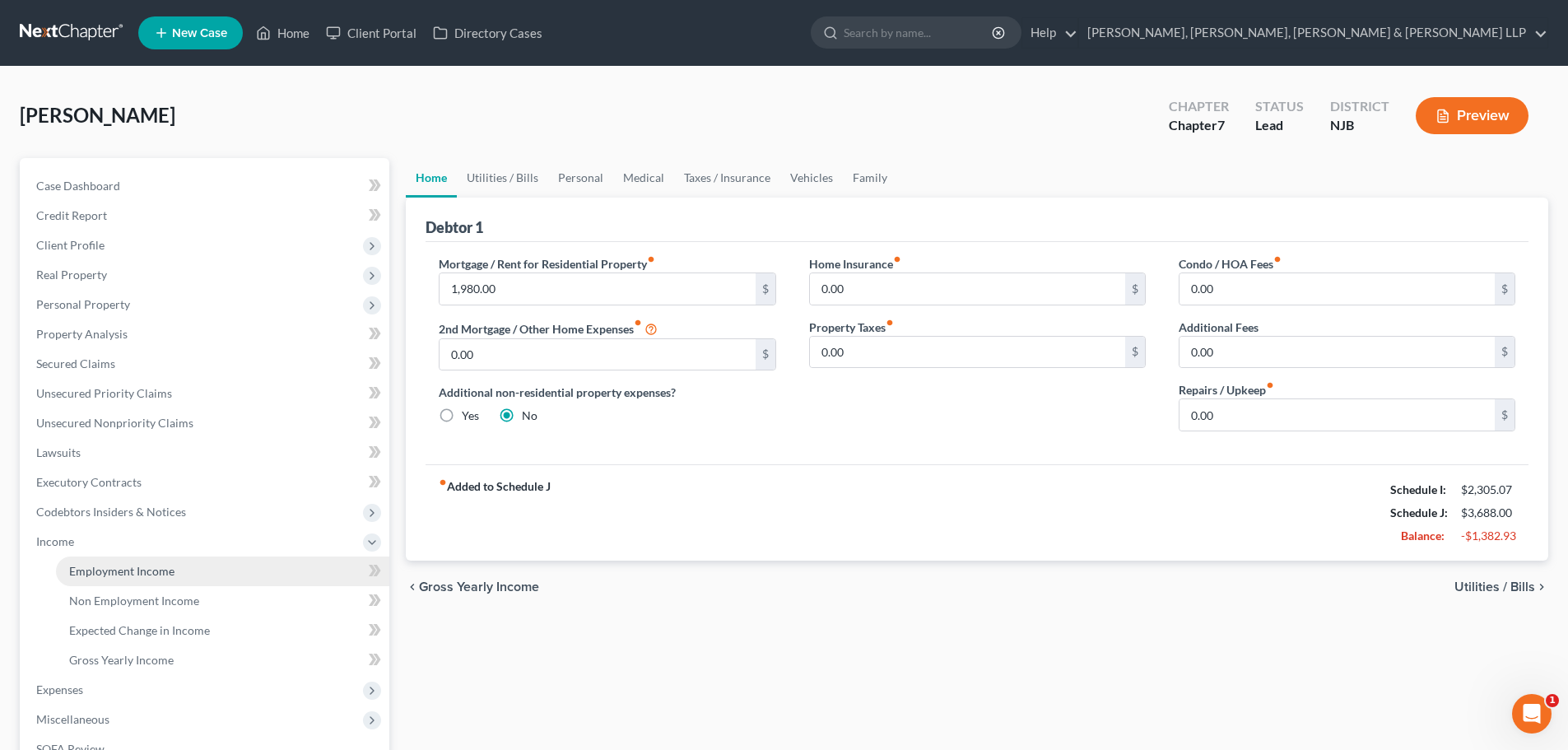
click at [109, 561] on link "Employment Income" at bounding box center [222, 571] width 334 height 29
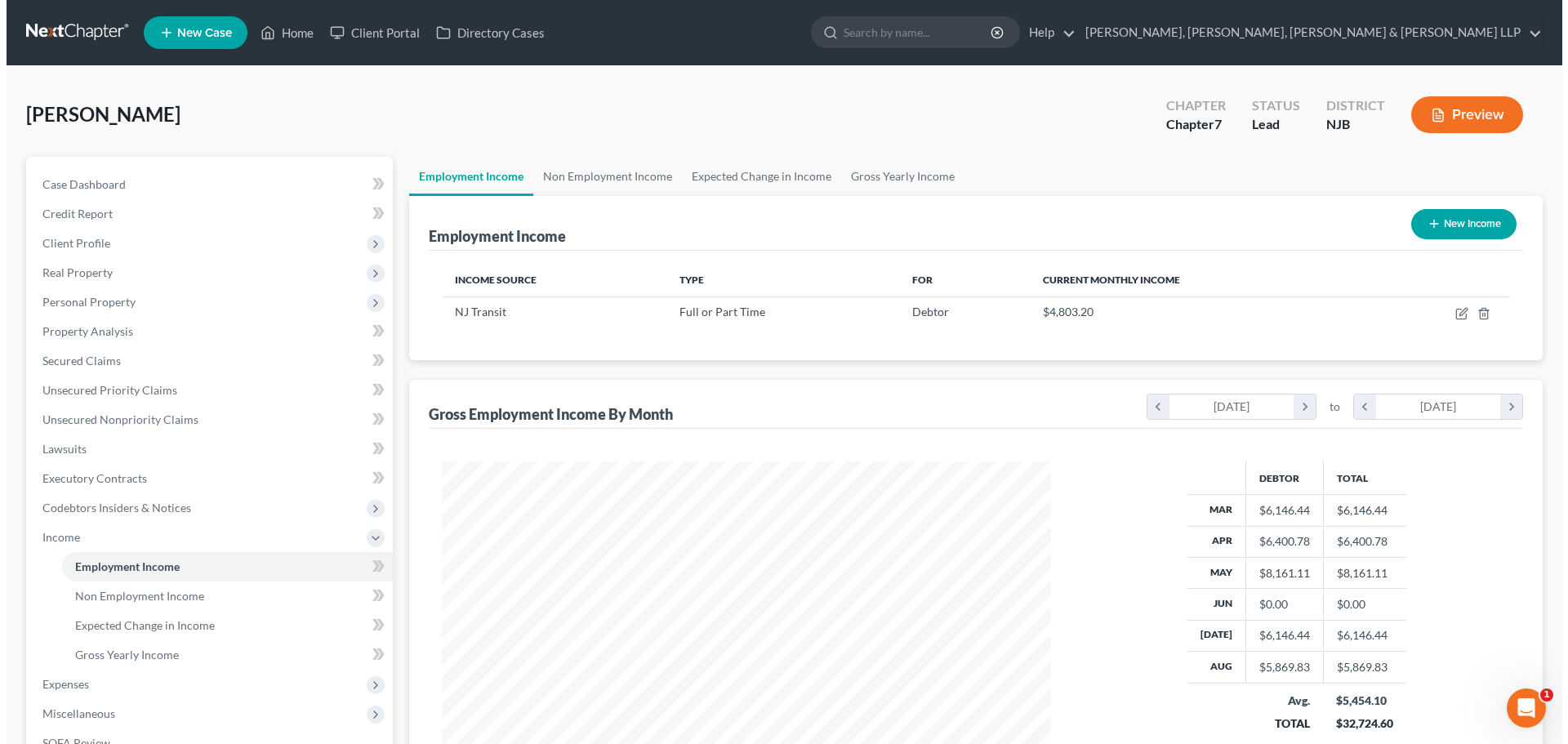
scroll to position [304, 641]
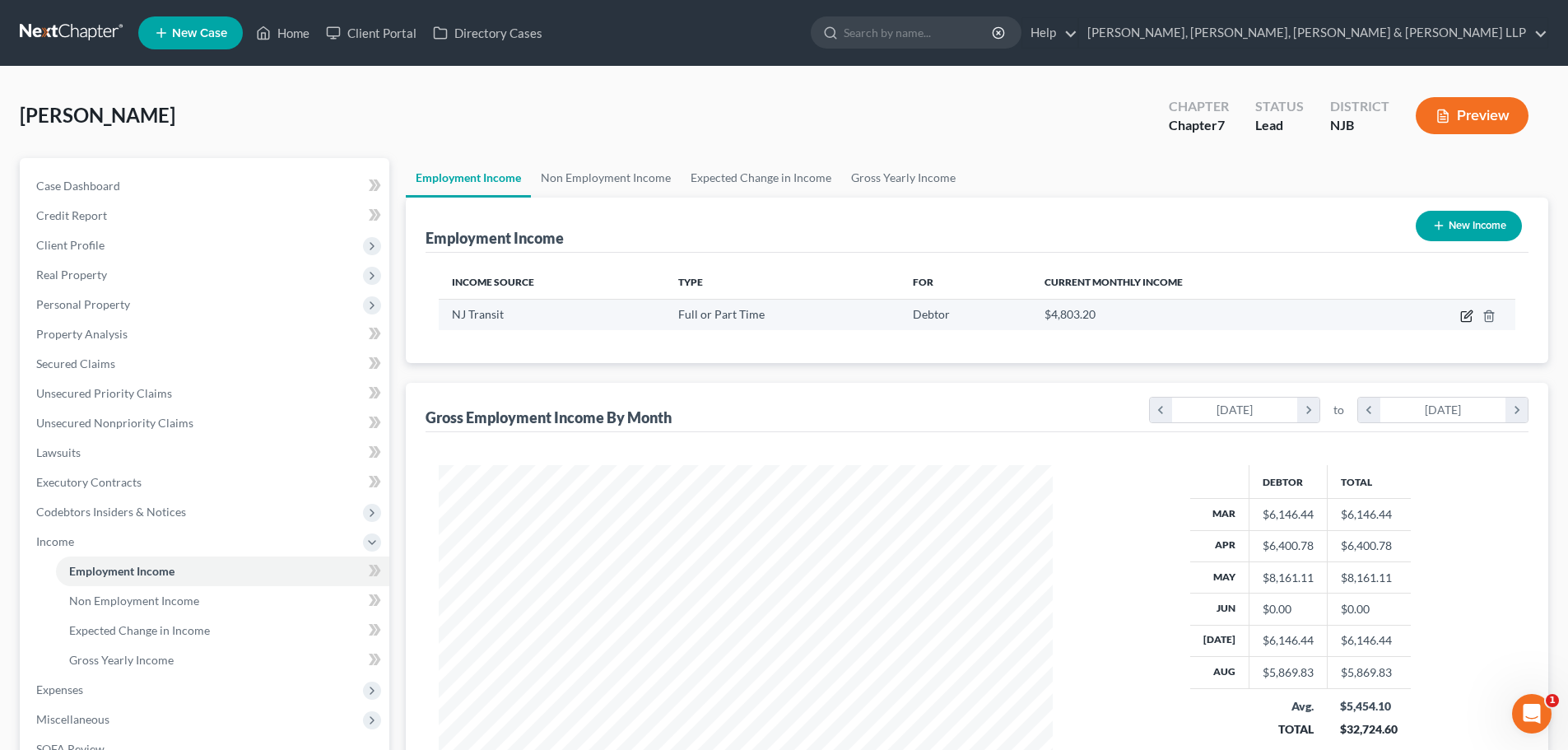
click at [1460, 313] on icon "button" at bounding box center [1465, 317] width 10 height 10
select select "0"
select select "33"
select select "3"
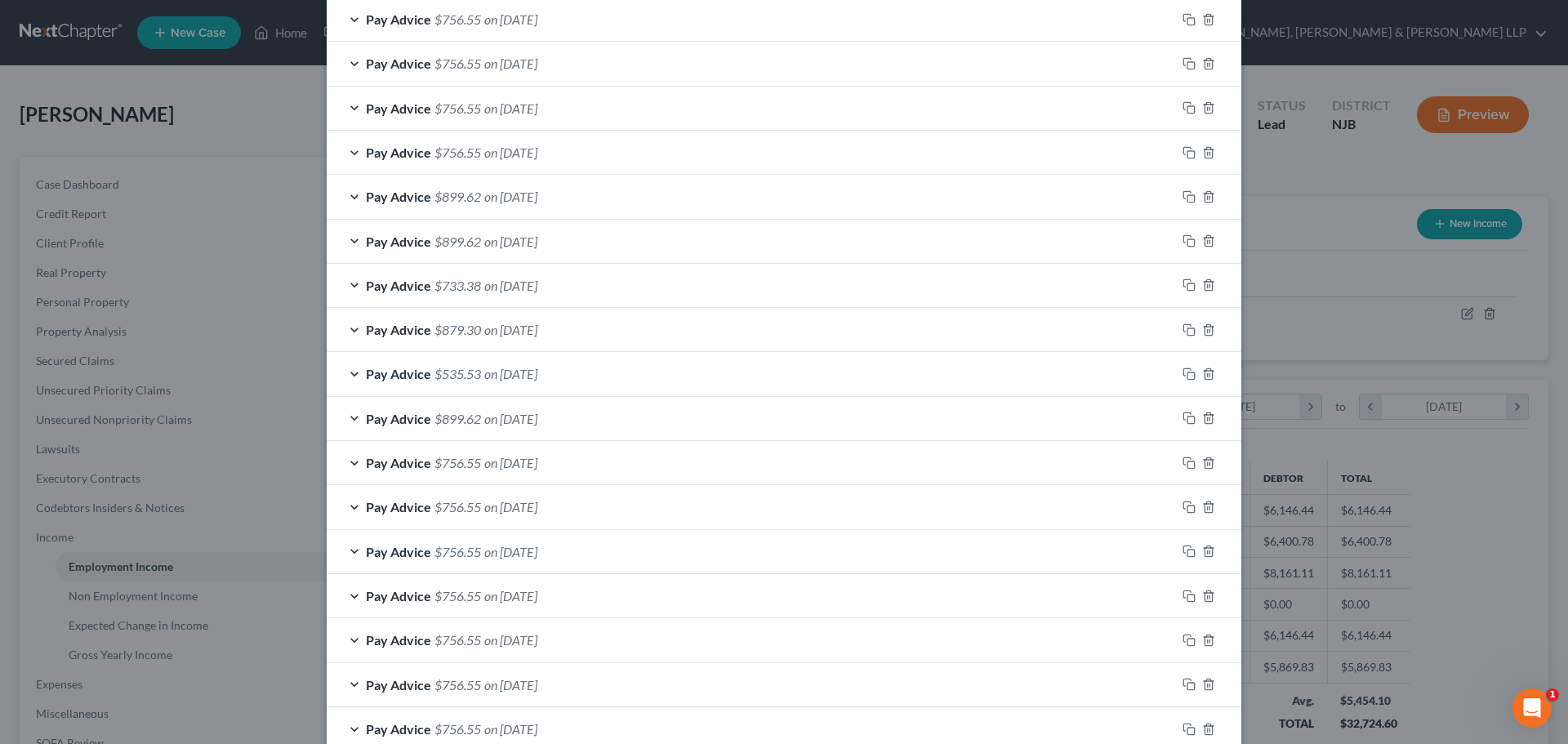
scroll to position [874, 0]
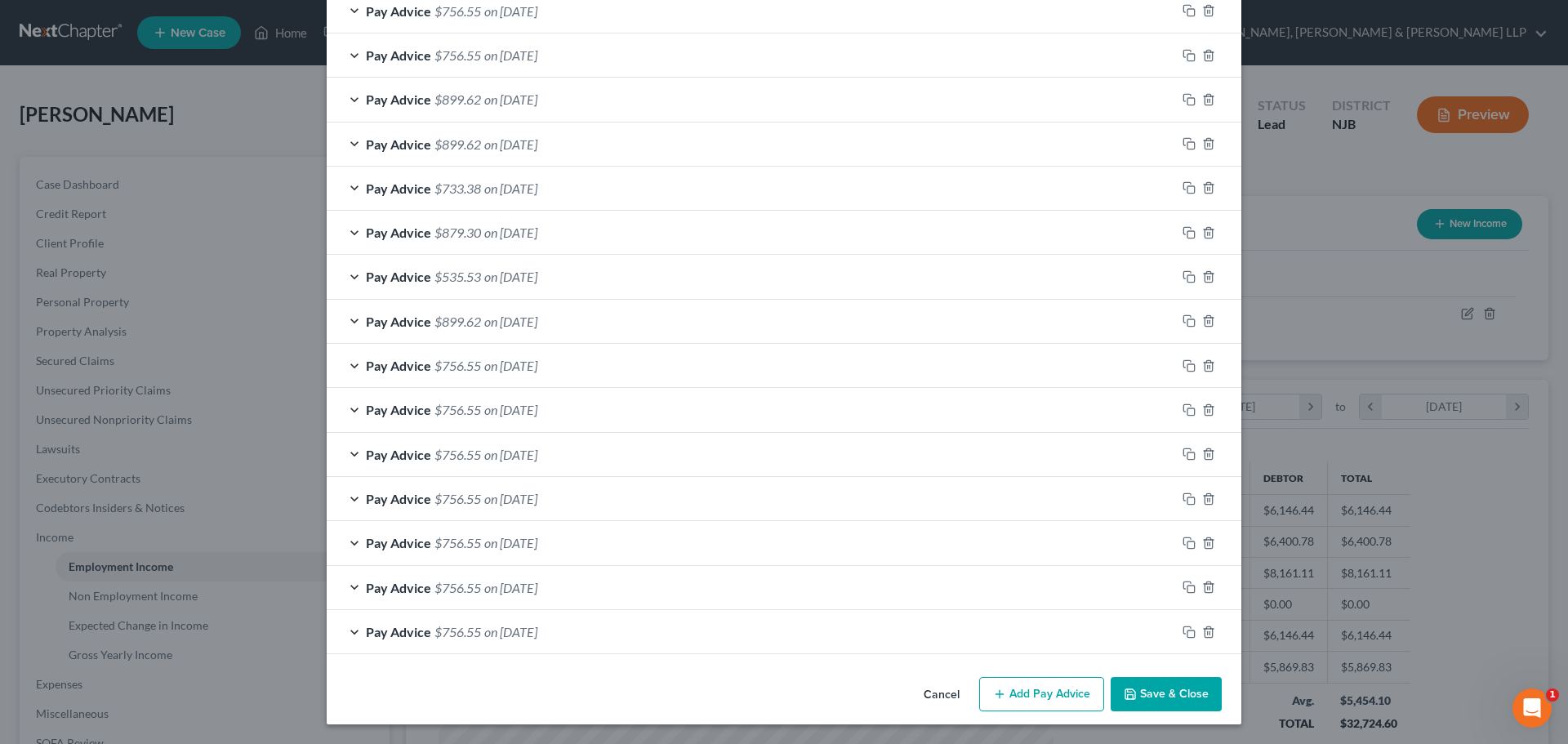
click at [1047, 695] on button "Add Pay Advice" at bounding box center [1041, 694] width 125 height 34
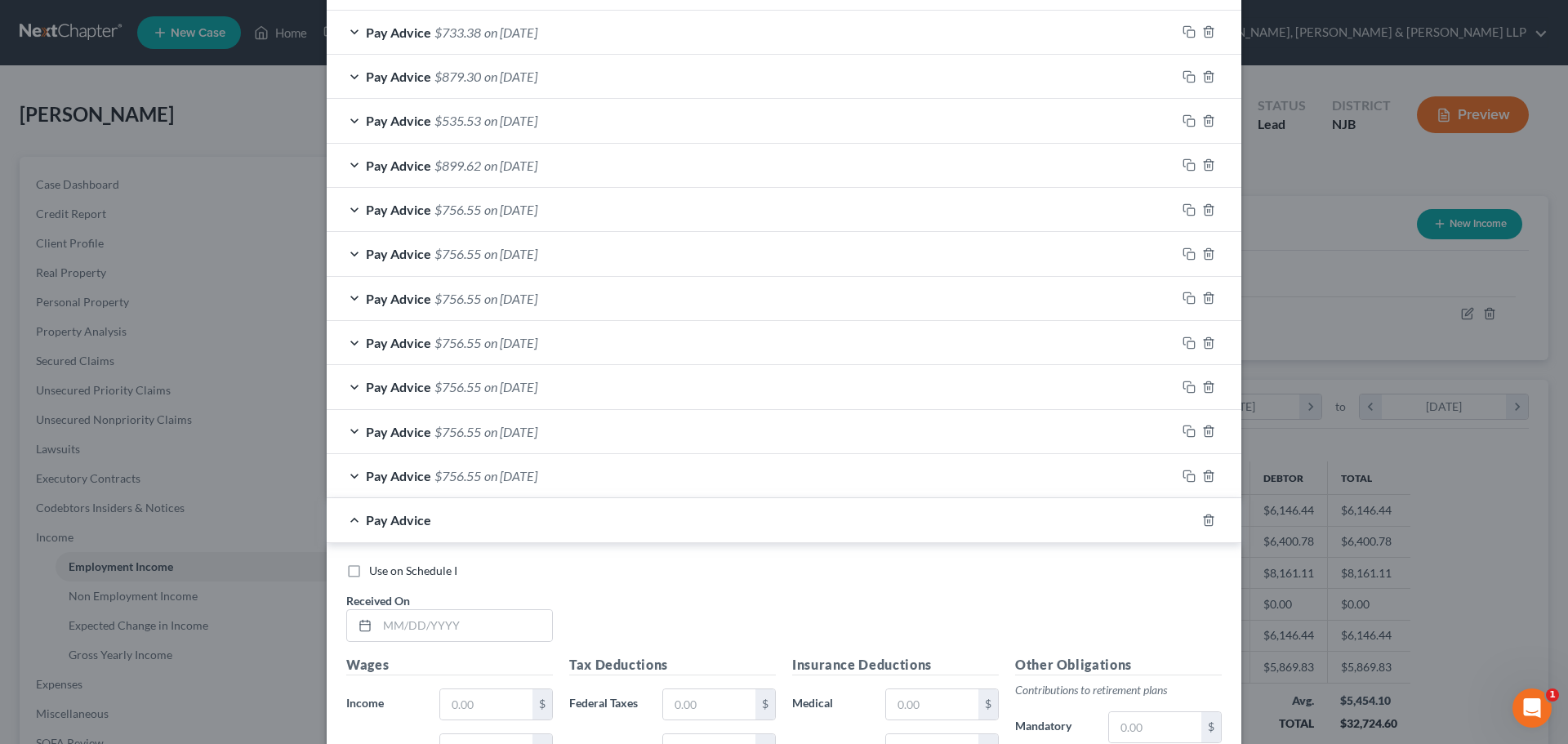
scroll to position [1037, 0]
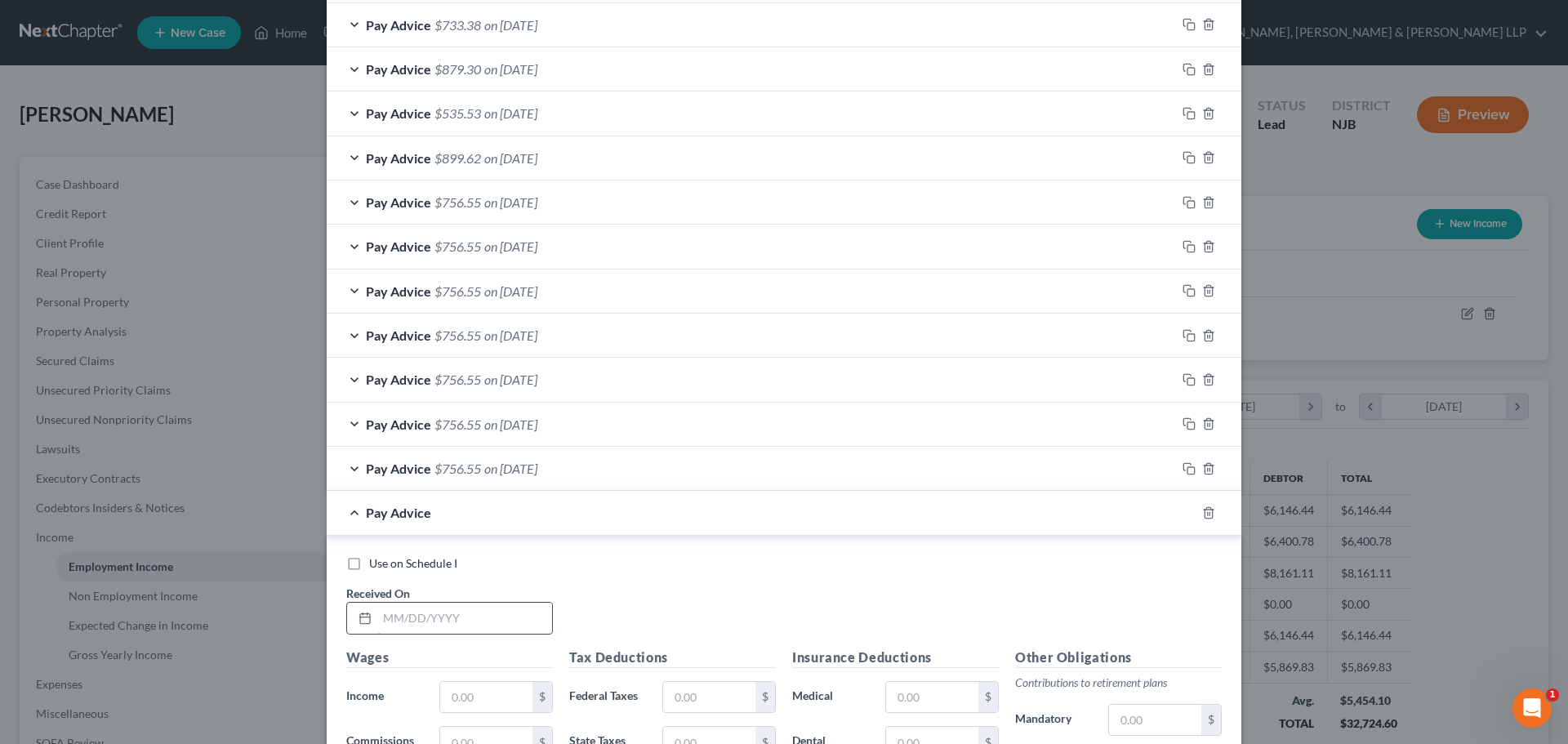
click at [491, 613] on input "text" at bounding box center [464, 618] width 175 height 31
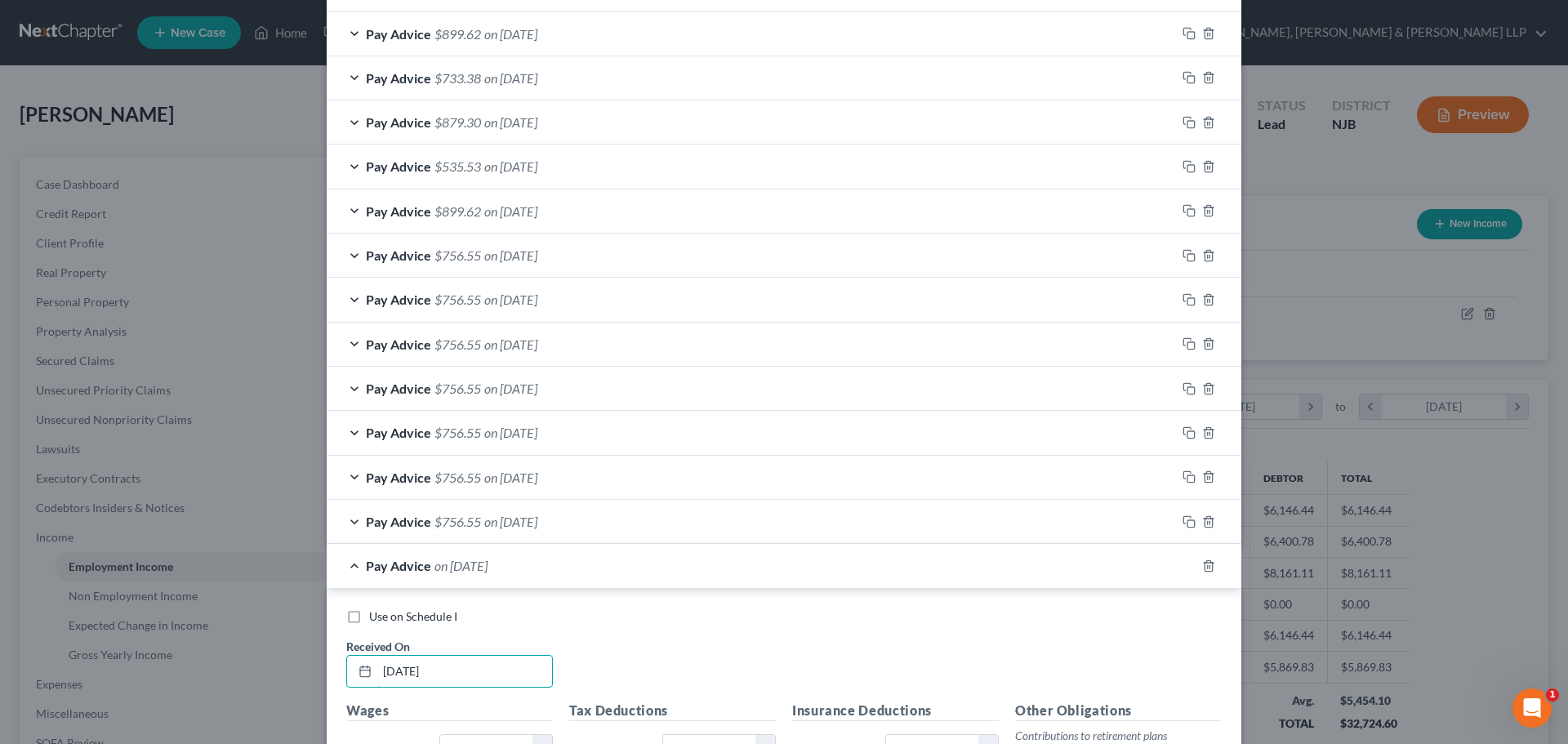
scroll to position [956, 0]
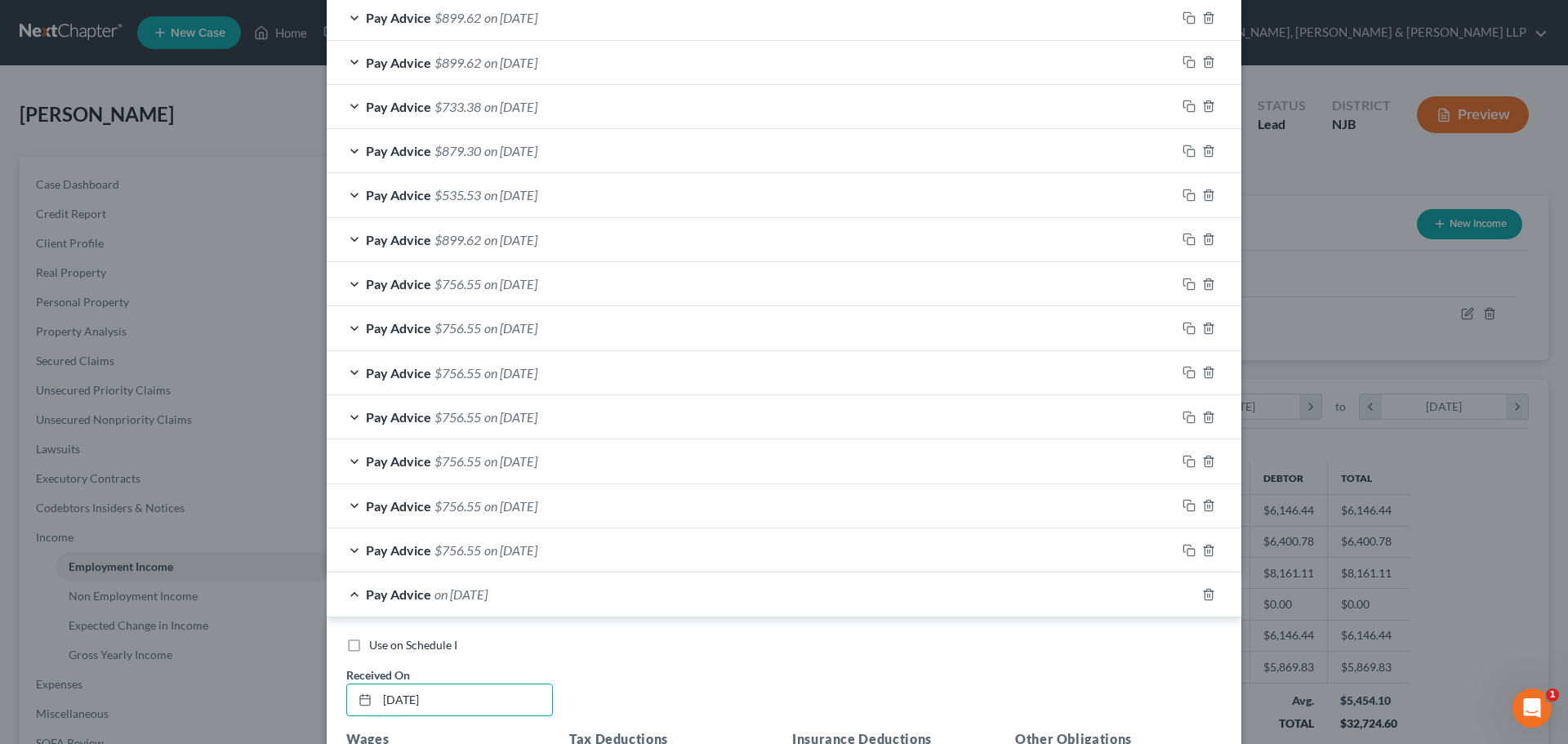
type input "[DATE]"
click at [484, 70] on span "on [DATE]" at bounding box center [511, 63] width 53 height 16
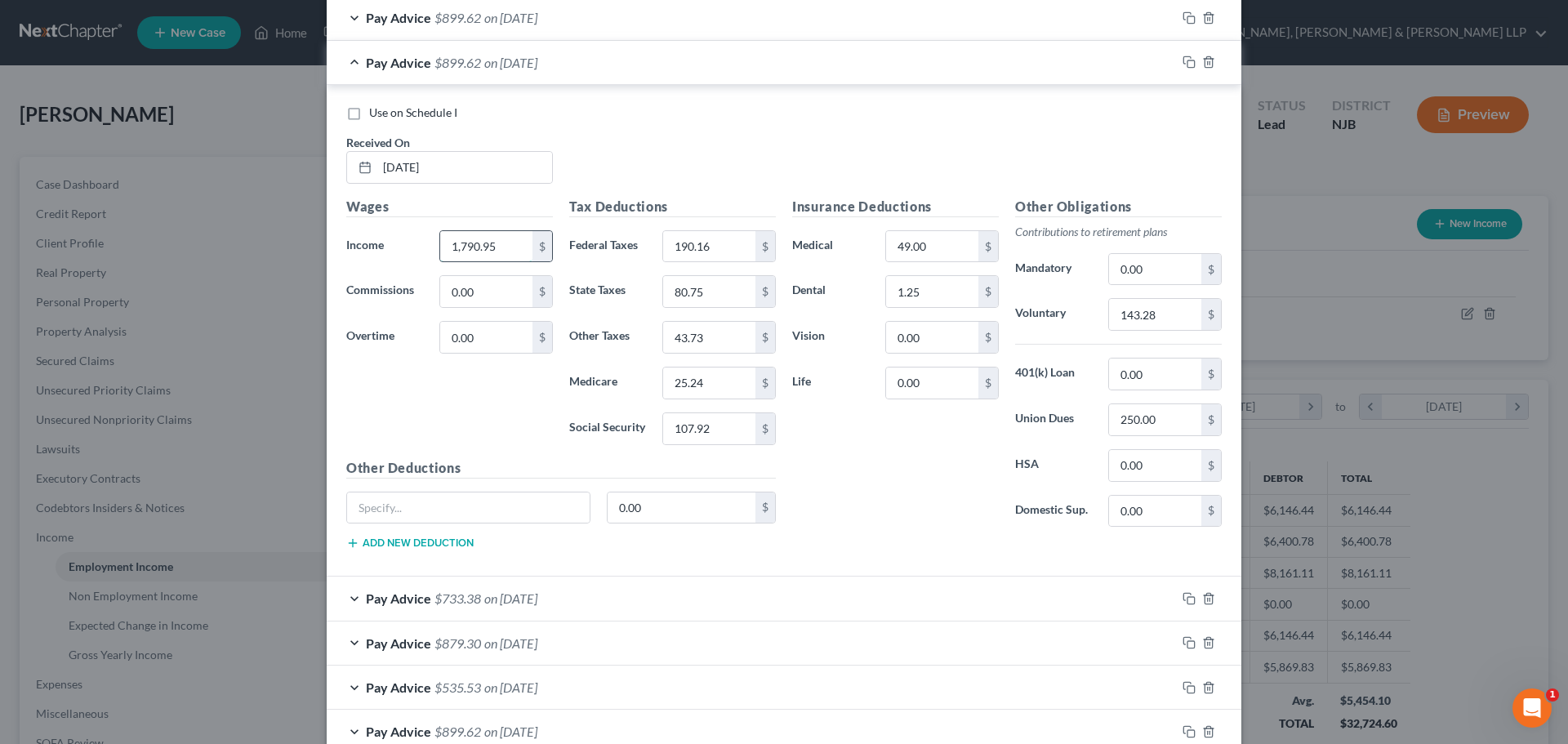
click at [505, 255] on input "1,790.95" at bounding box center [486, 246] width 93 height 31
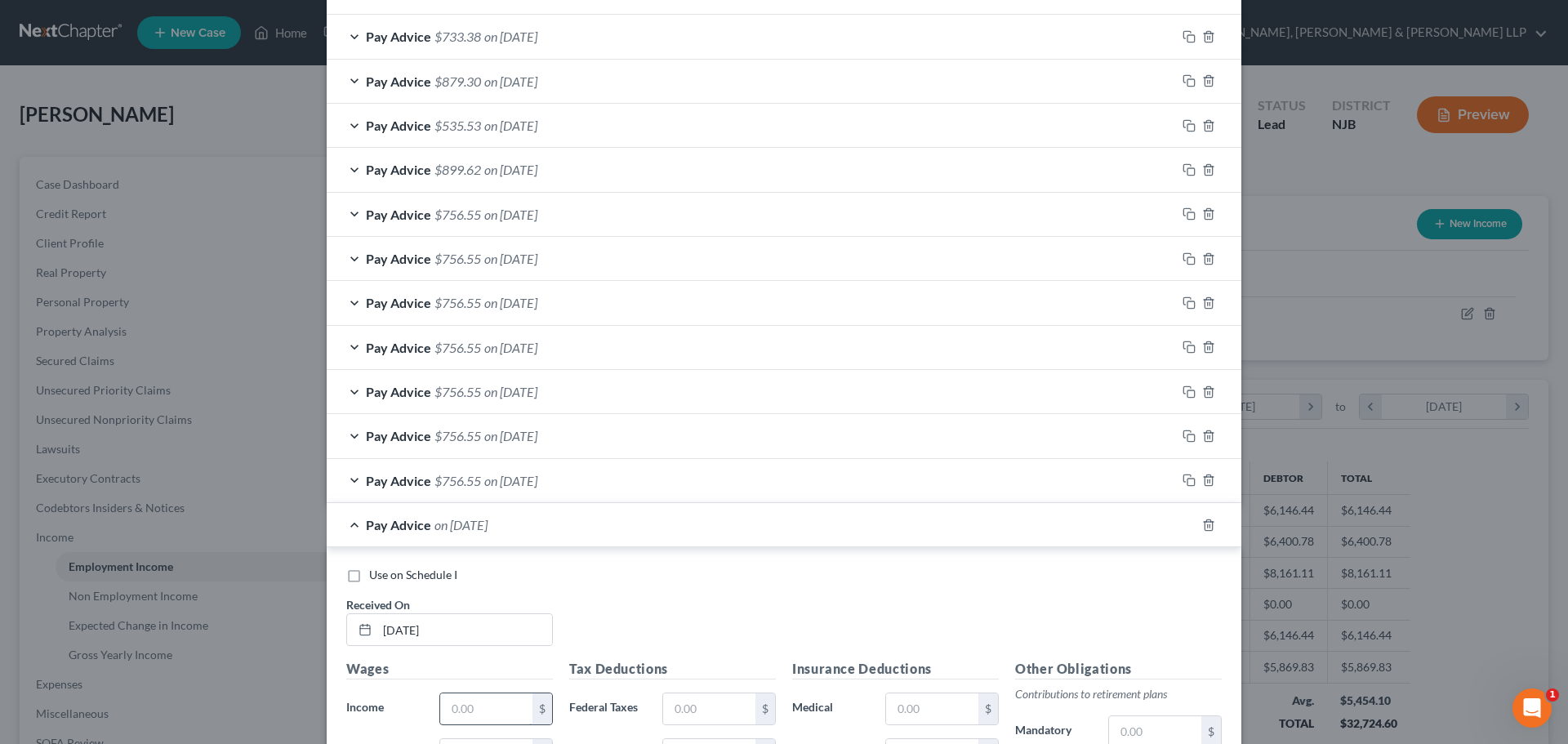
scroll to position [1690, 0]
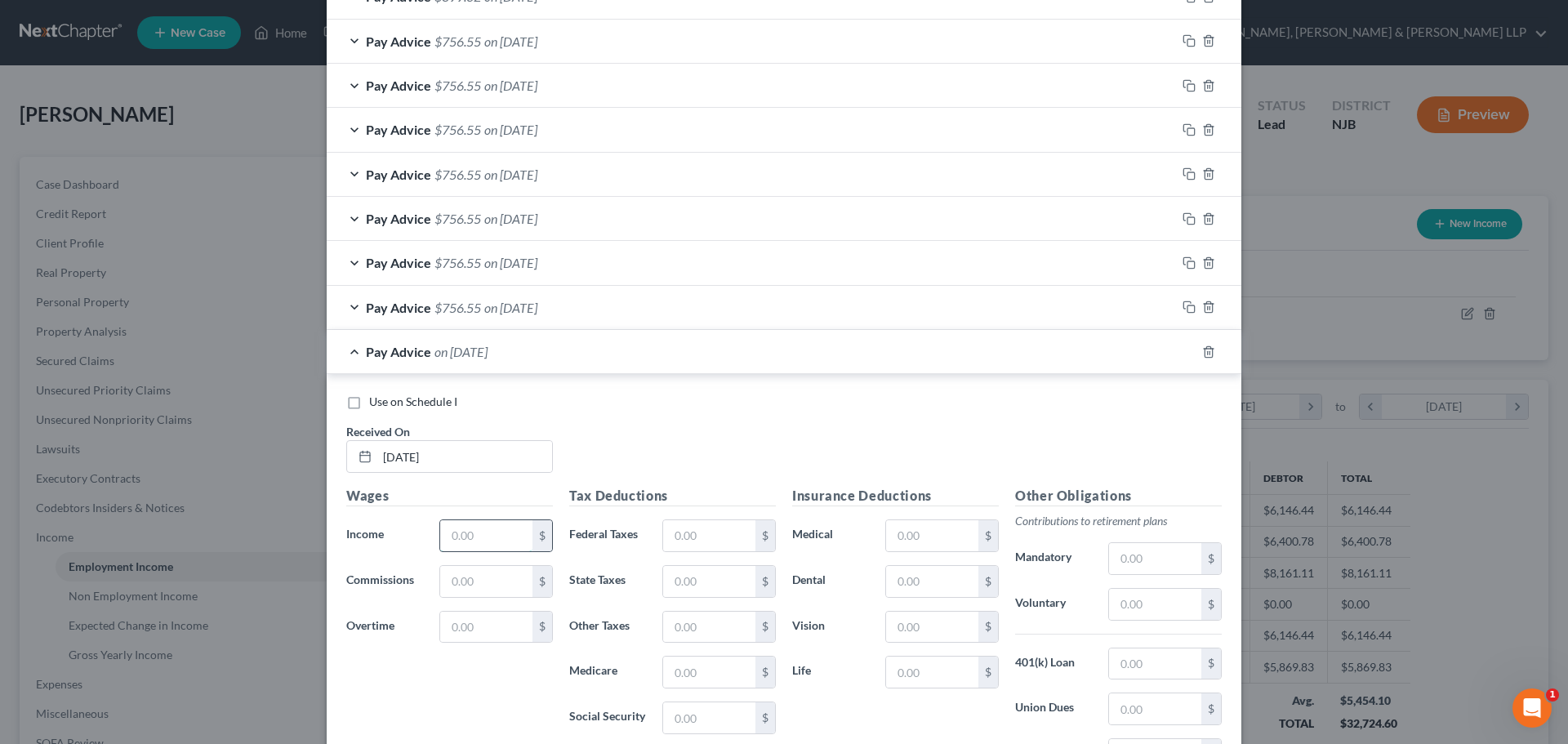
drag, startPoint x: 476, startPoint y: 531, endPoint x: 503, endPoint y: 525, distance: 27.7
click at [476, 531] on input "text" at bounding box center [486, 535] width 93 height 31
paste input "1,790.95"
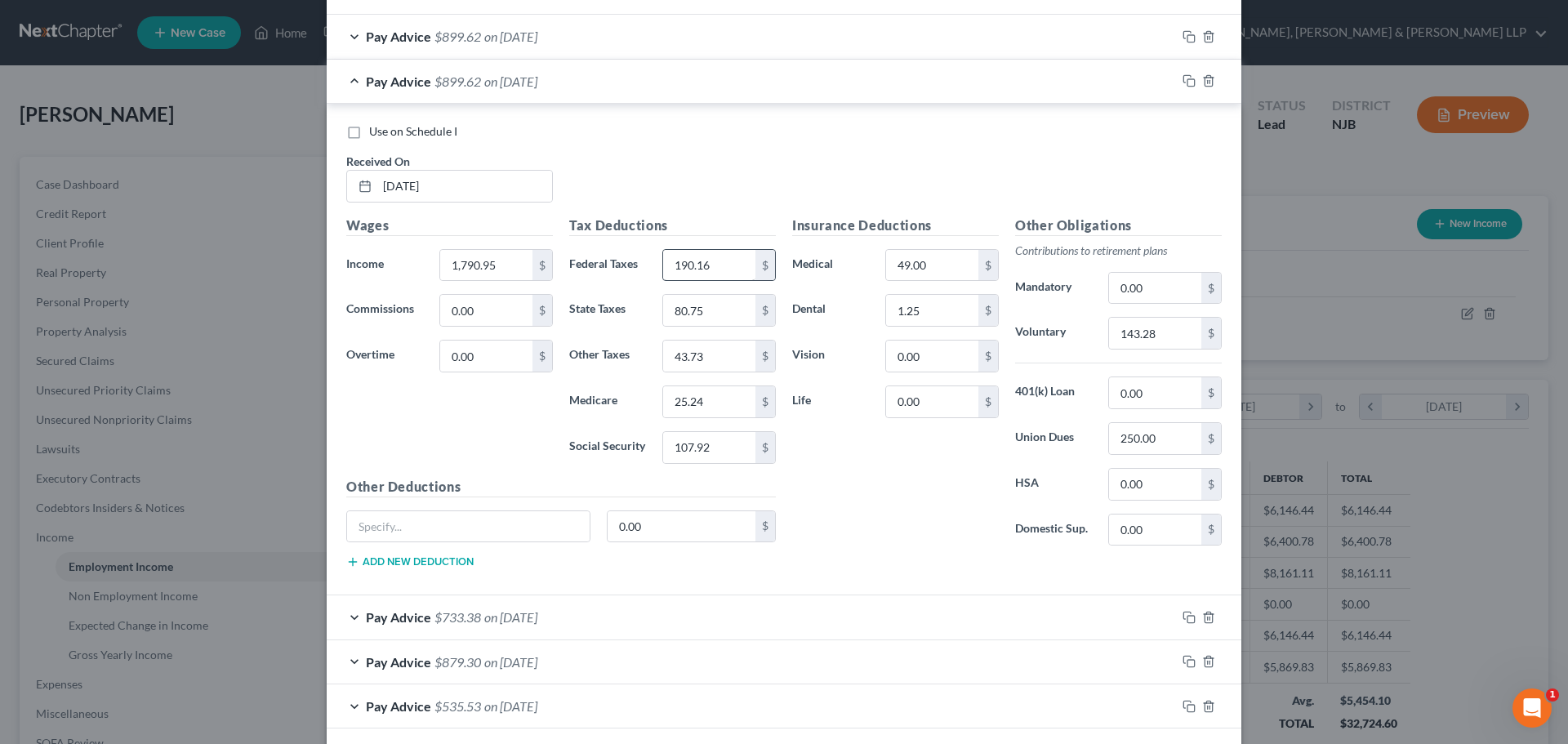
scroll to position [874, 0]
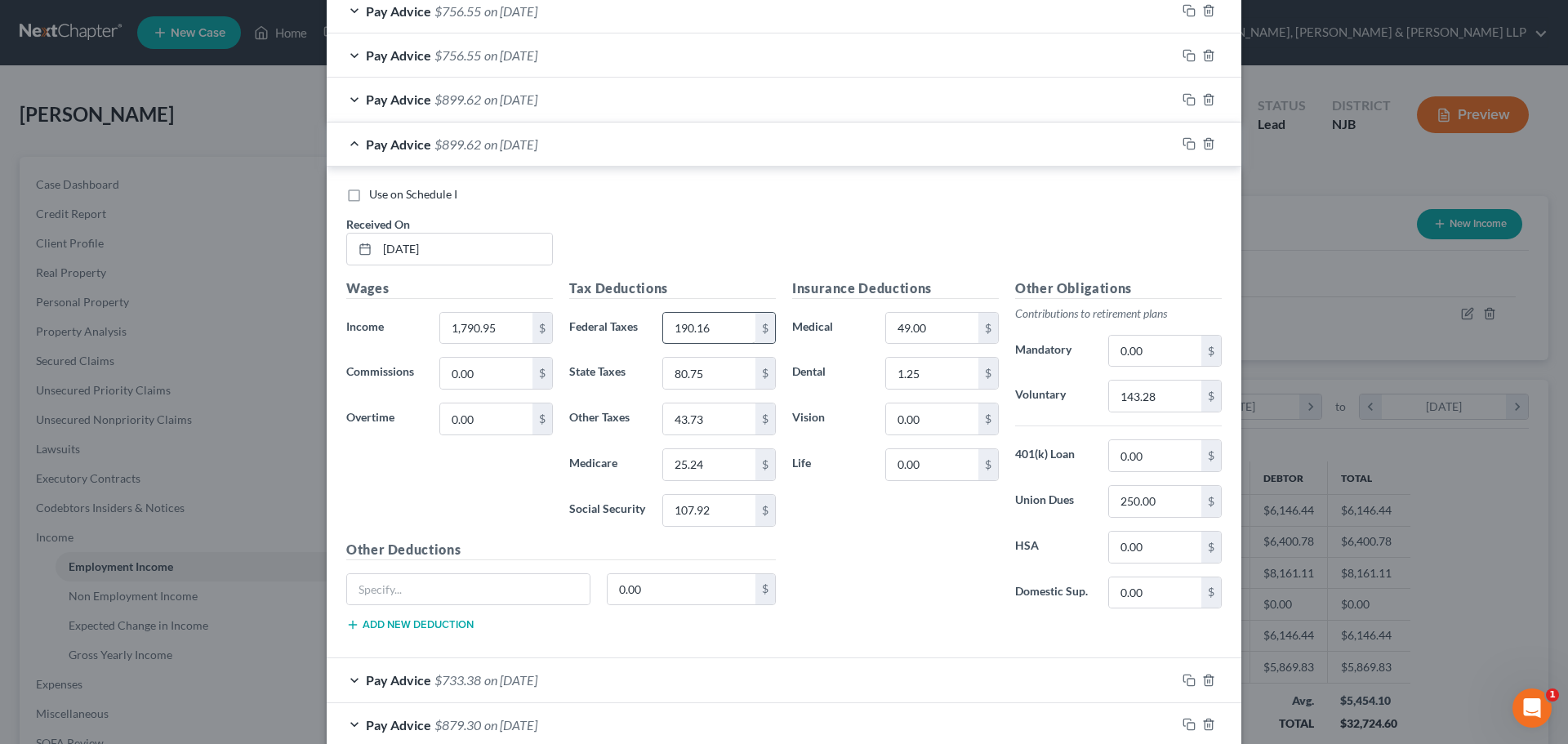
type input "1,790.95"
click at [711, 331] on input "190.16" at bounding box center [709, 327] width 93 height 31
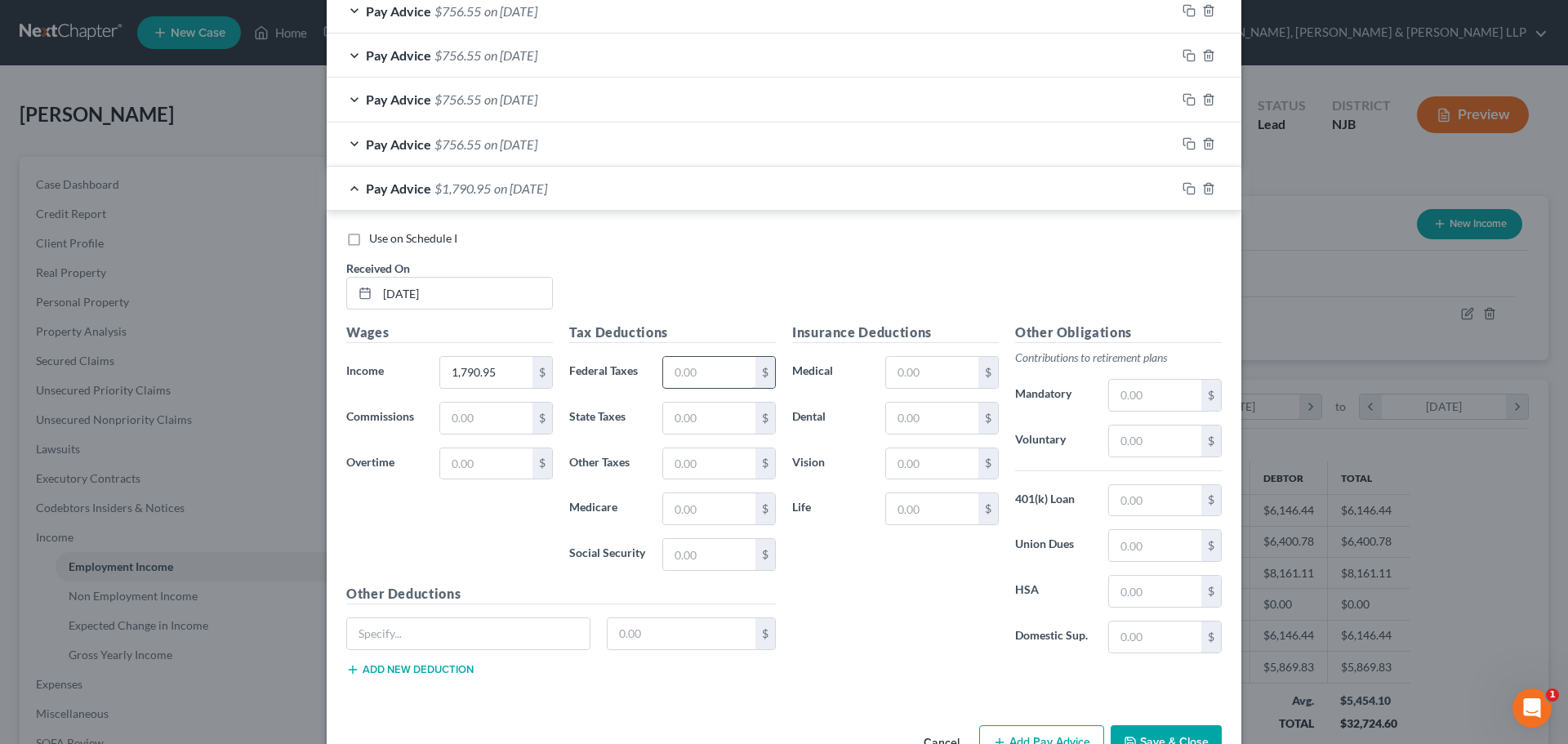
click at [689, 380] on input "text" at bounding box center [709, 372] width 93 height 31
paste input "190.16"
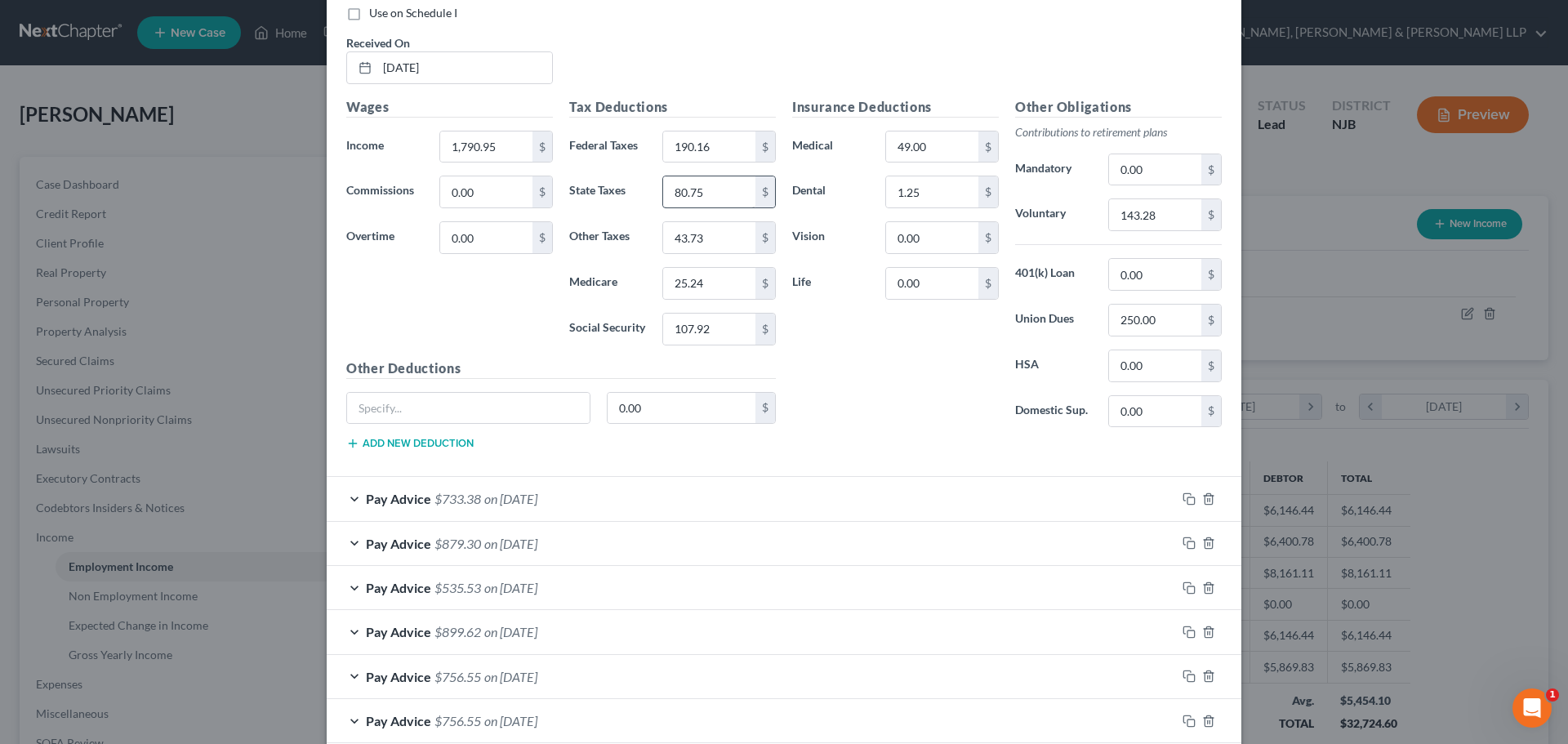
scroll to position [1037, 0]
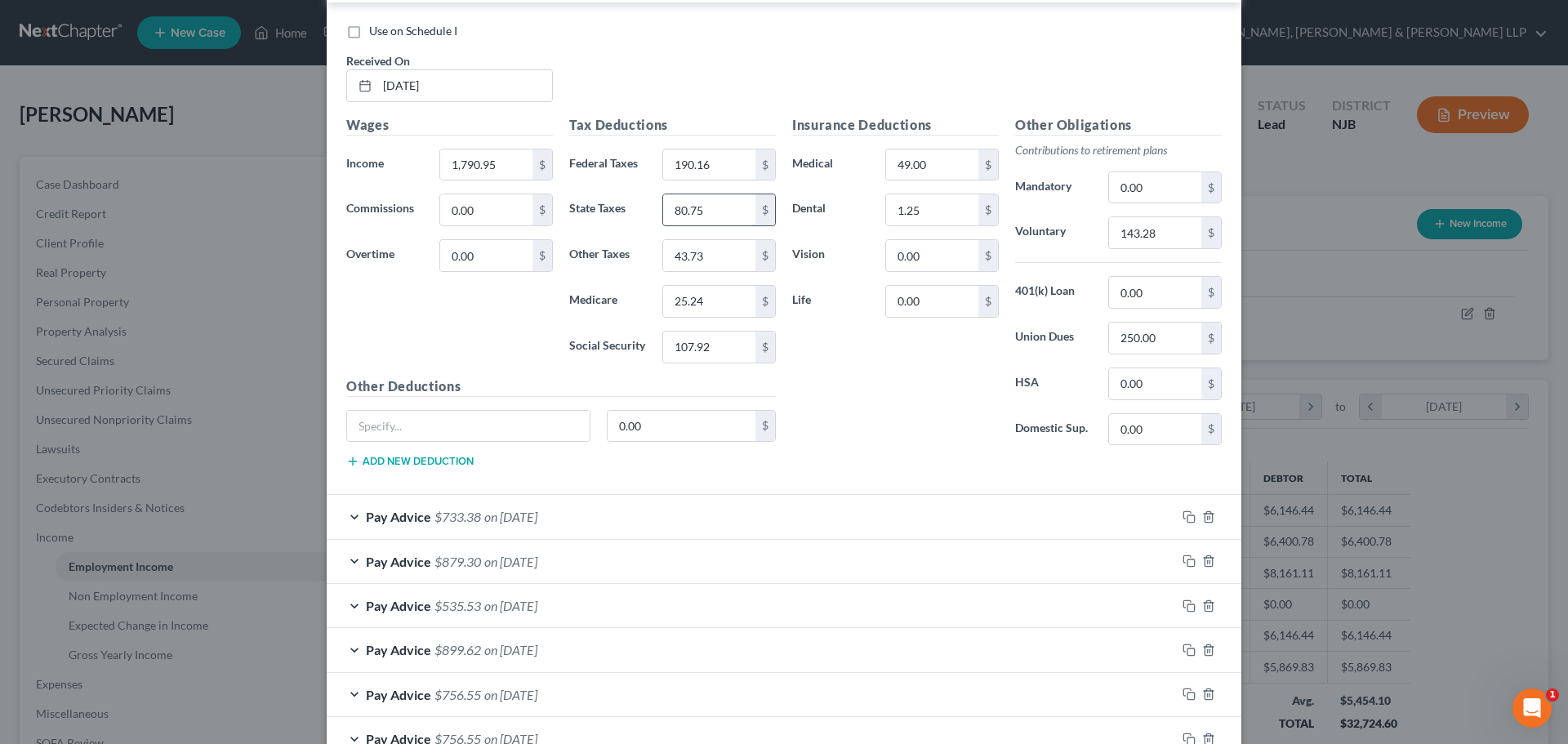
type input "190.16"
click at [706, 216] on input "80.75" at bounding box center [709, 209] width 93 height 31
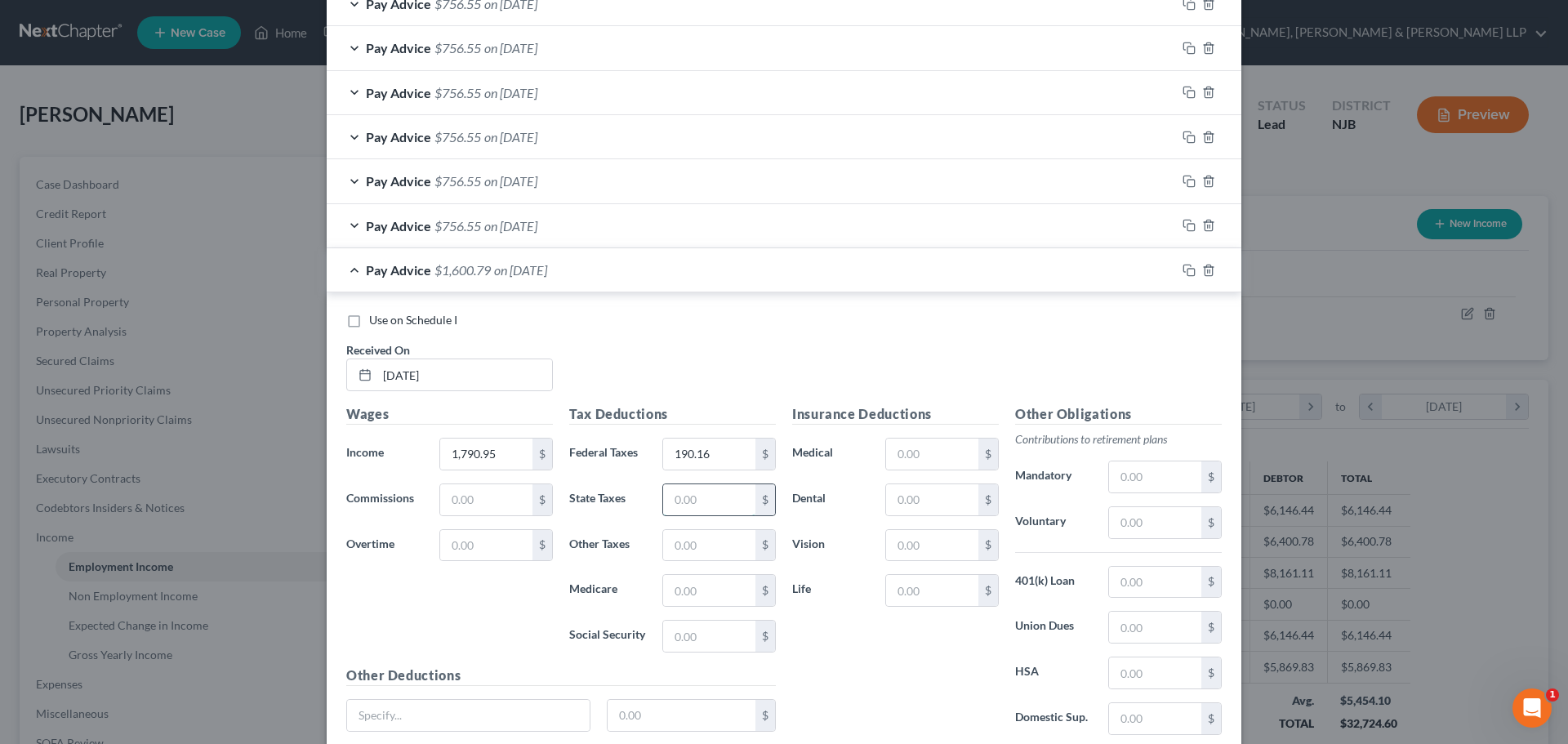
click at [692, 510] on input "text" at bounding box center [709, 500] width 93 height 31
paste input "80.75"
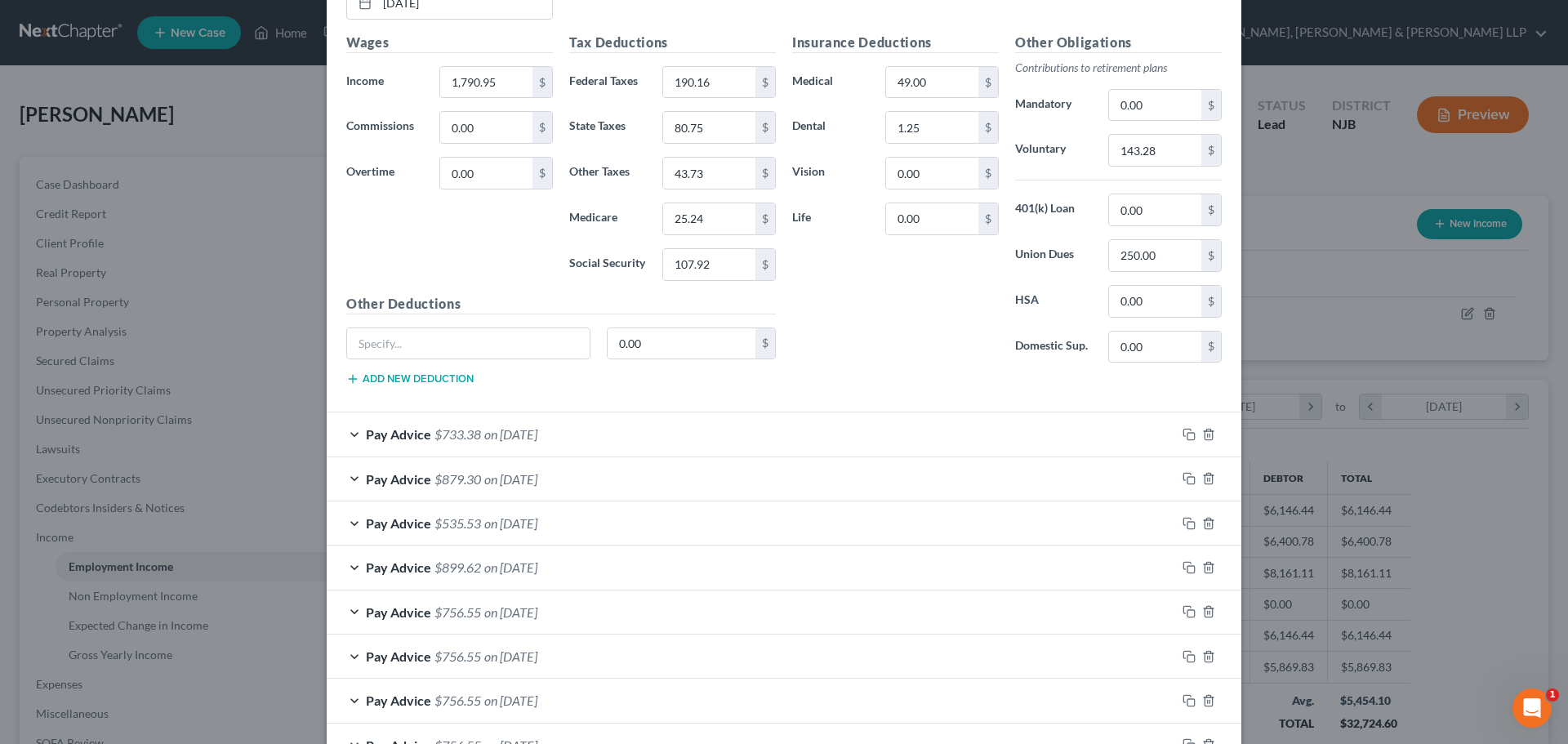
scroll to position [1119, 0]
type input "80.75"
click at [704, 178] on input "43.73" at bounding box center [709, 174] width 93 height 31
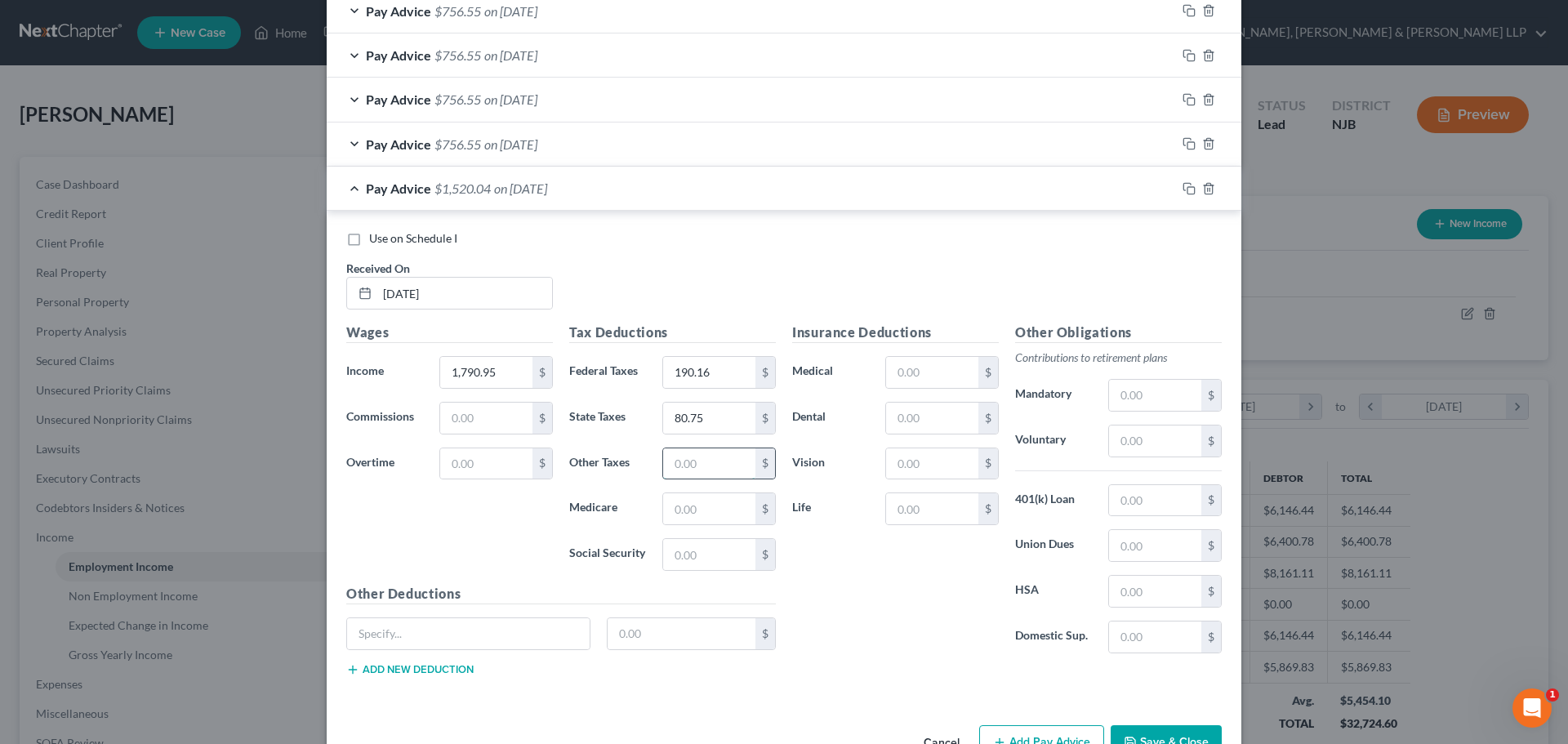
click at [715, 451] on input "text" at bounding box center [709, 463] width 93 height 31
paste input "43.73"
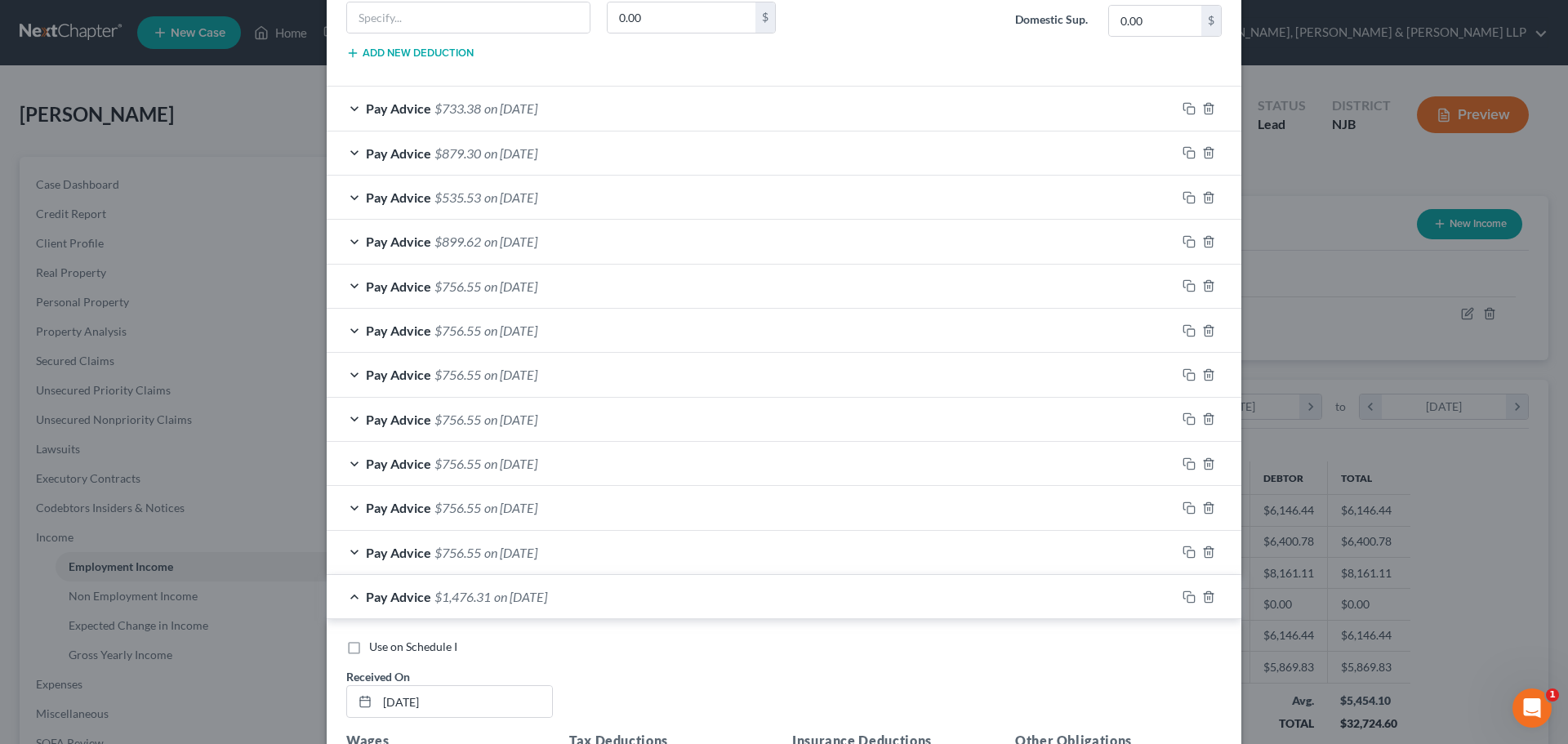
scroll to position [956, 0]
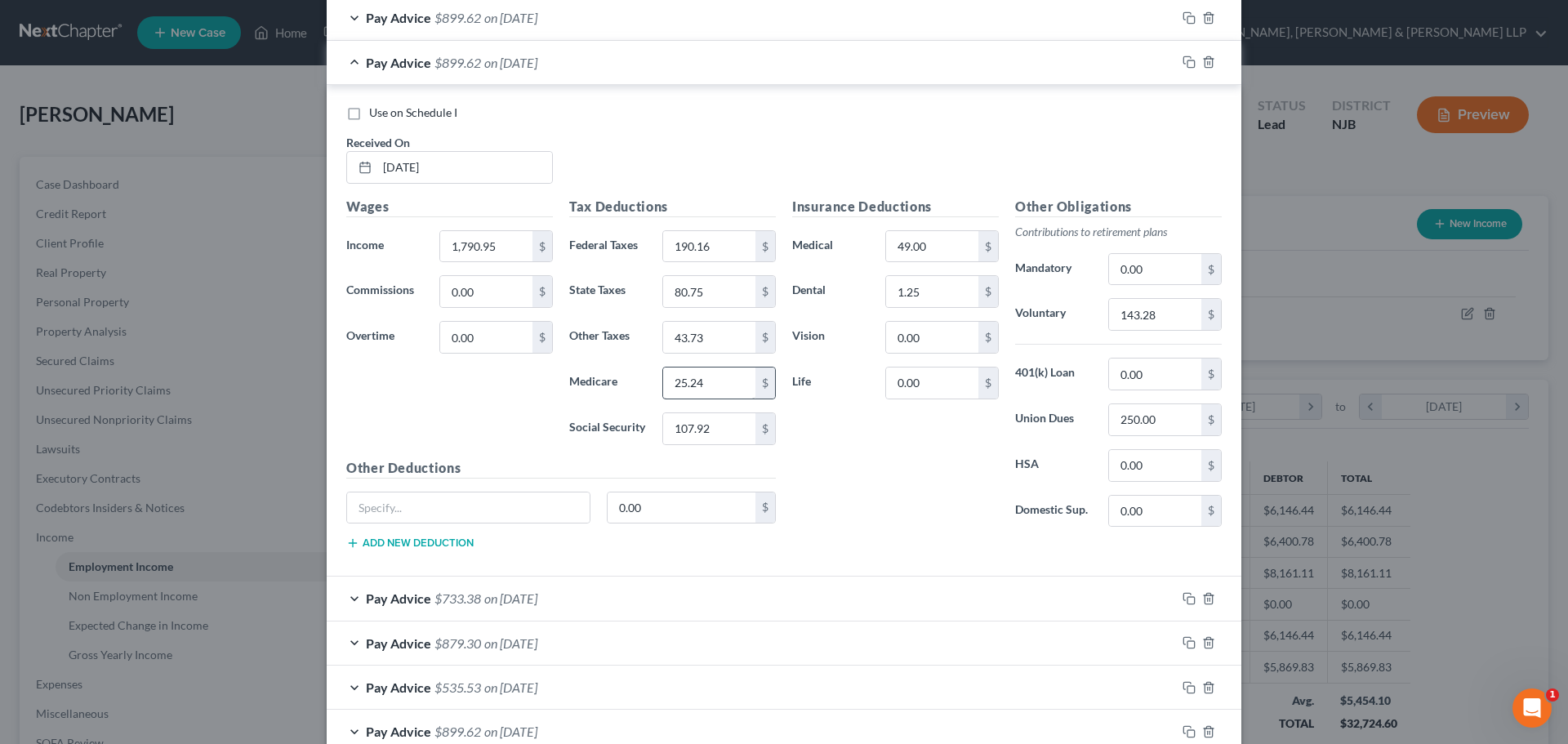
type input "43.73"
click at [716, 381] on input "25.24" at bounding box center [709, 382] width 93 height 31
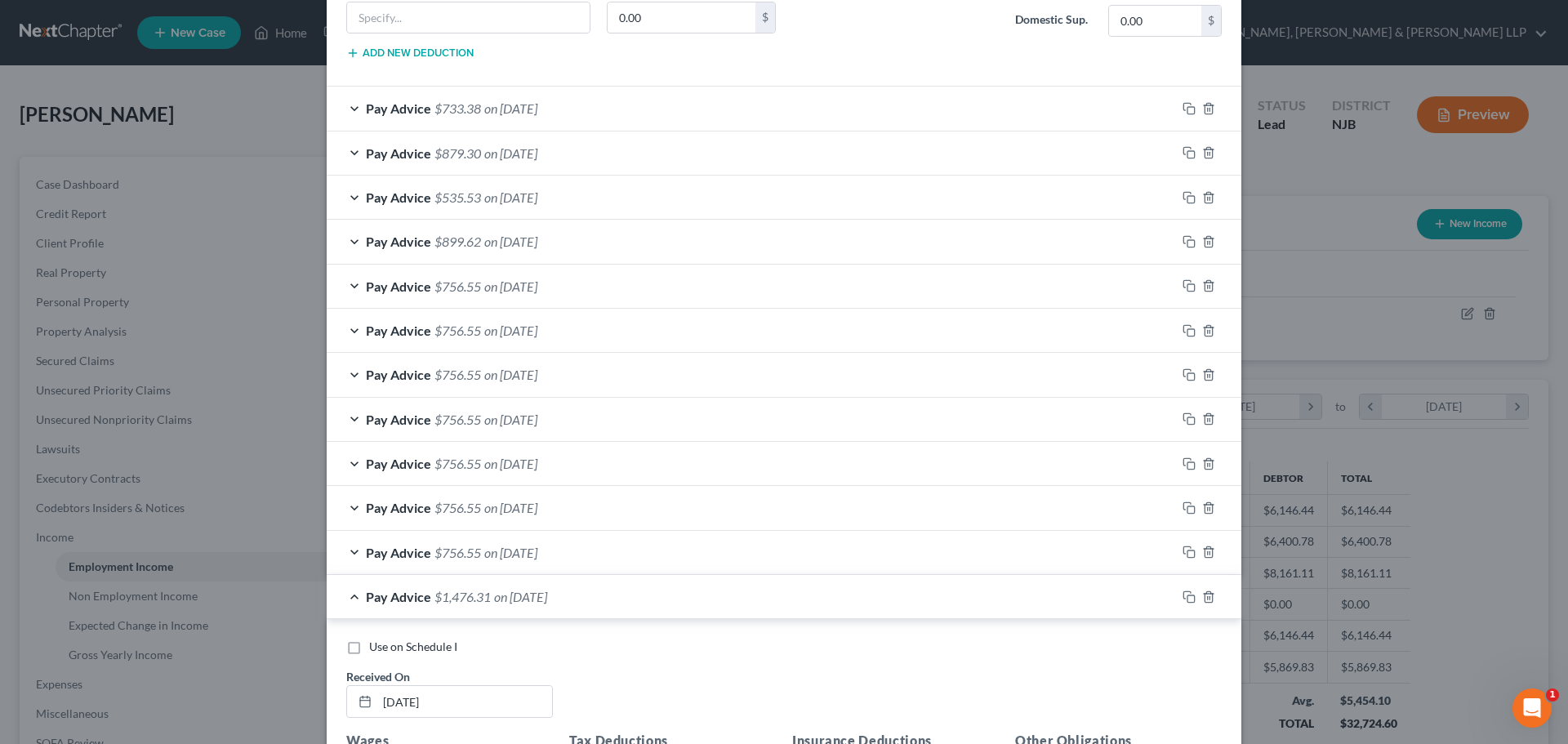
scroll to position [1772, 0]
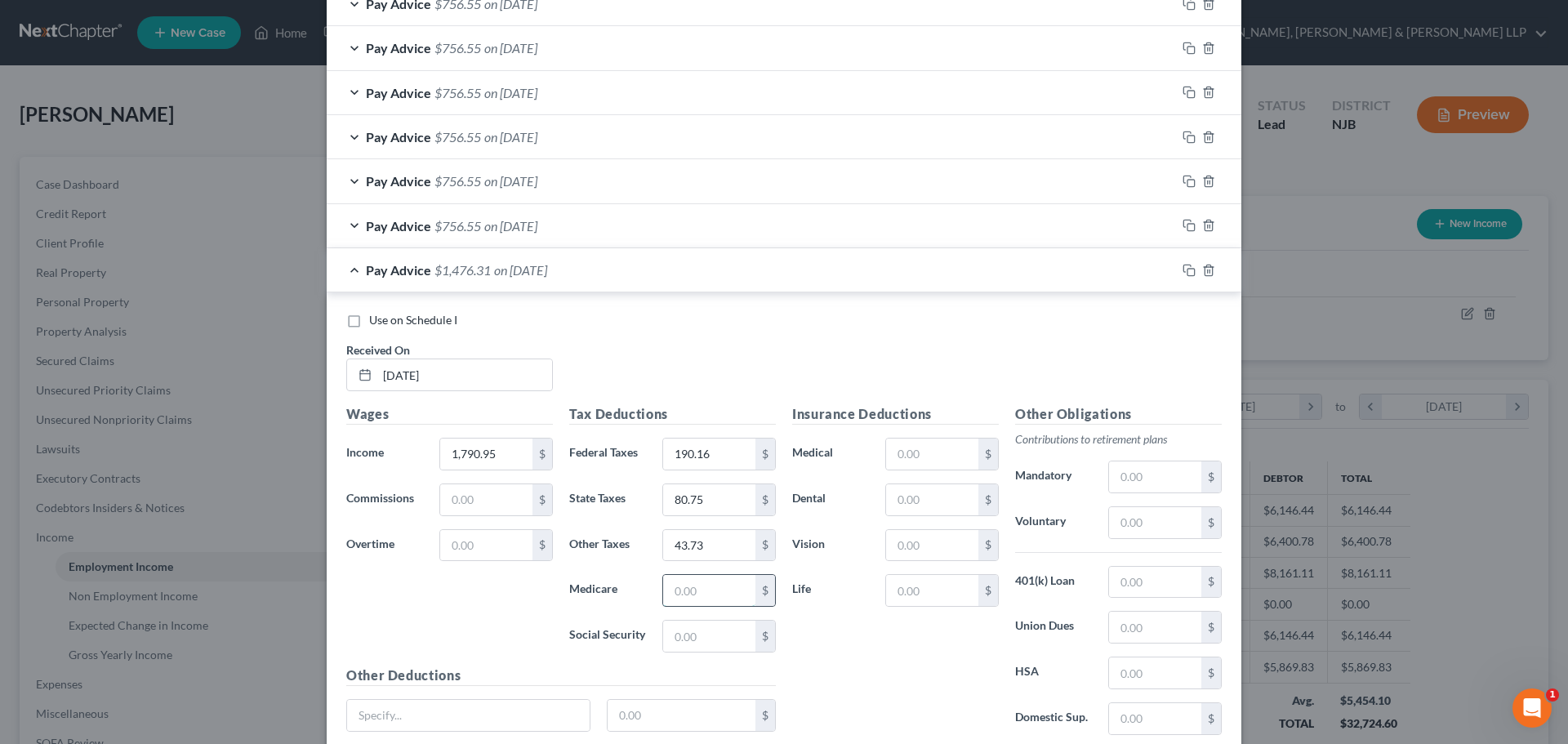
click at [697, 577] on input "text" at bounding box center [709, 590] width 93 height 31
paste input "25.24"
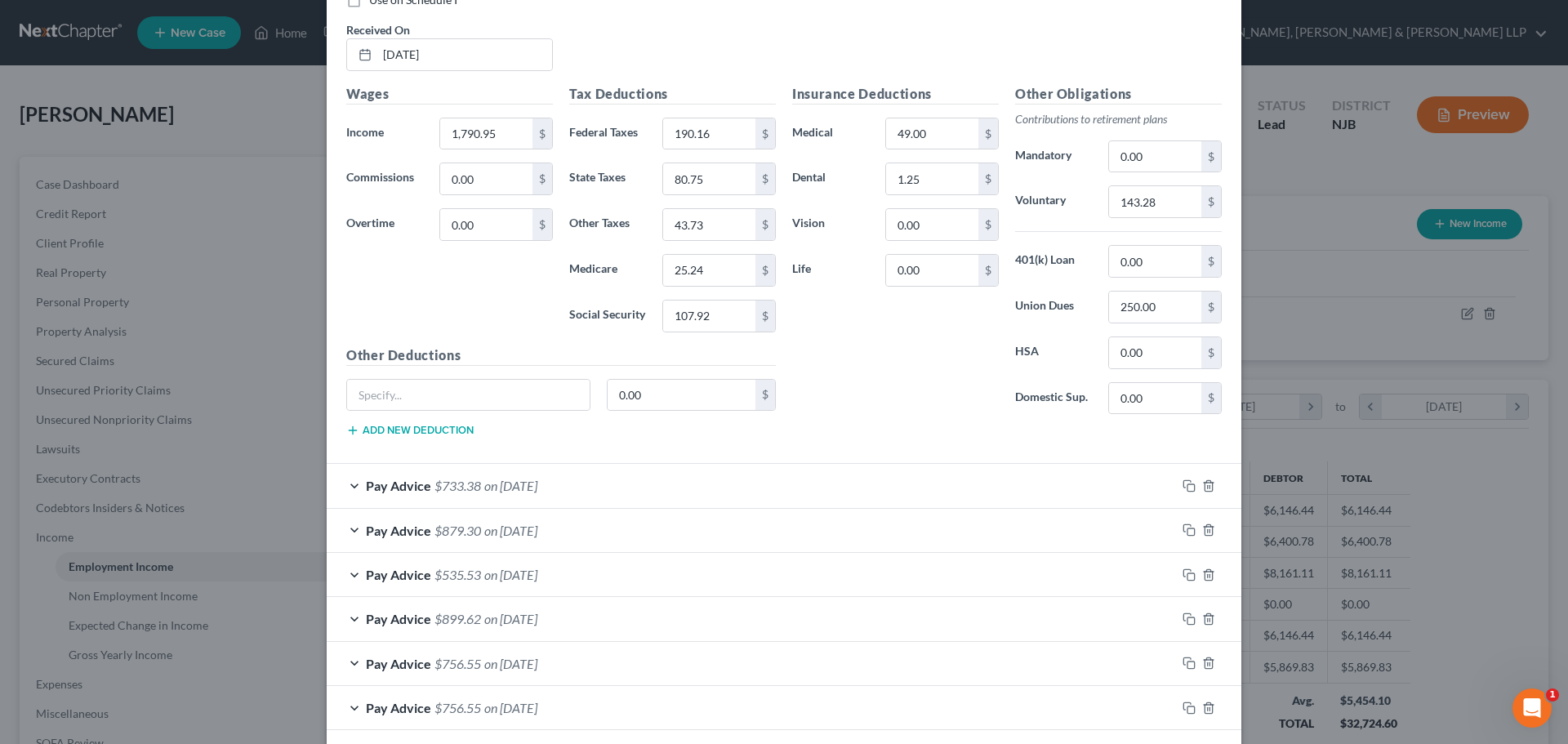
scroll to position [874, 0]
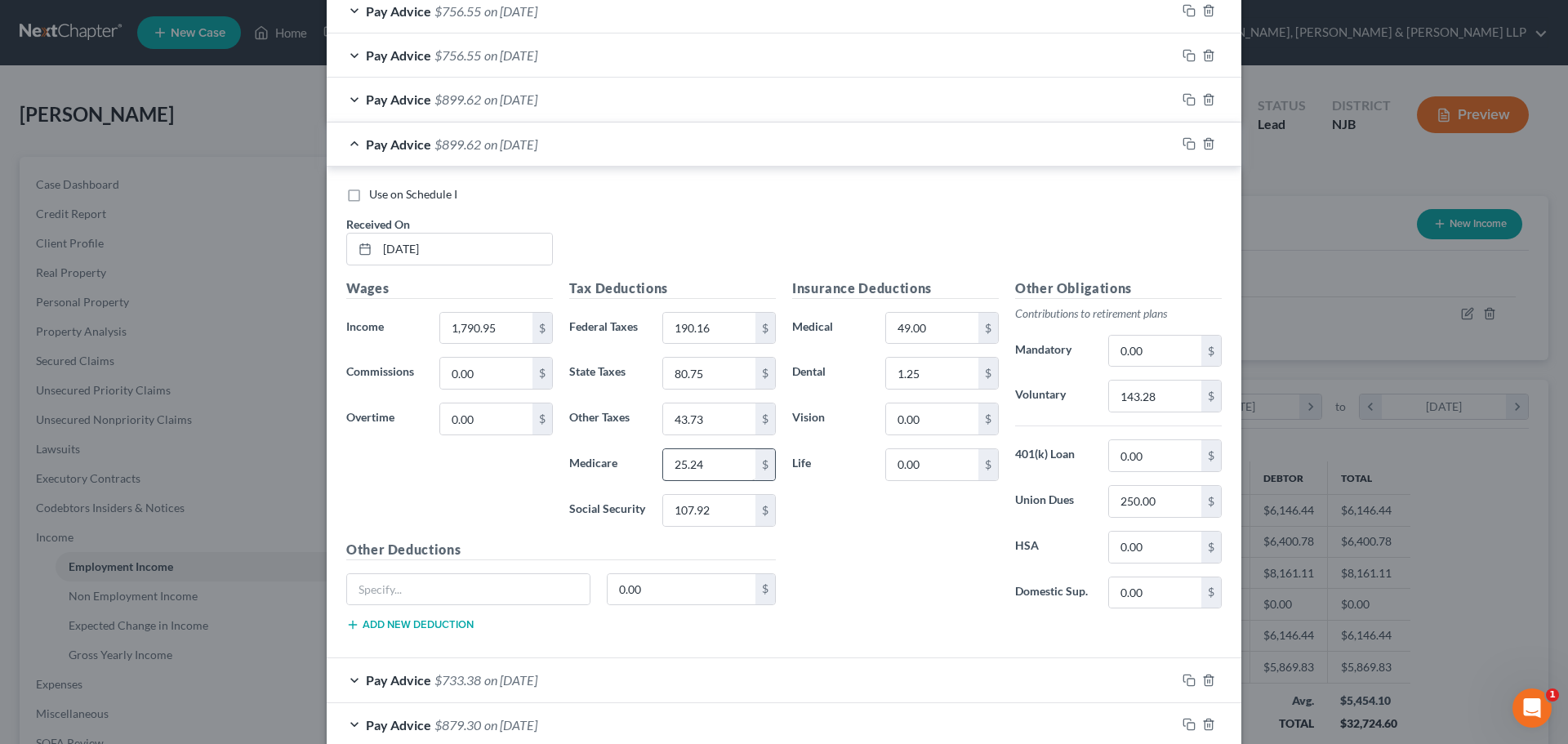
type input "25.24"
click at [716, 473] on input "25.24" at bounding box center [709, 464] width 93 height 31
click at [716, 507] on input "107.92" at bounding box center [709, 510] width 93 height 31
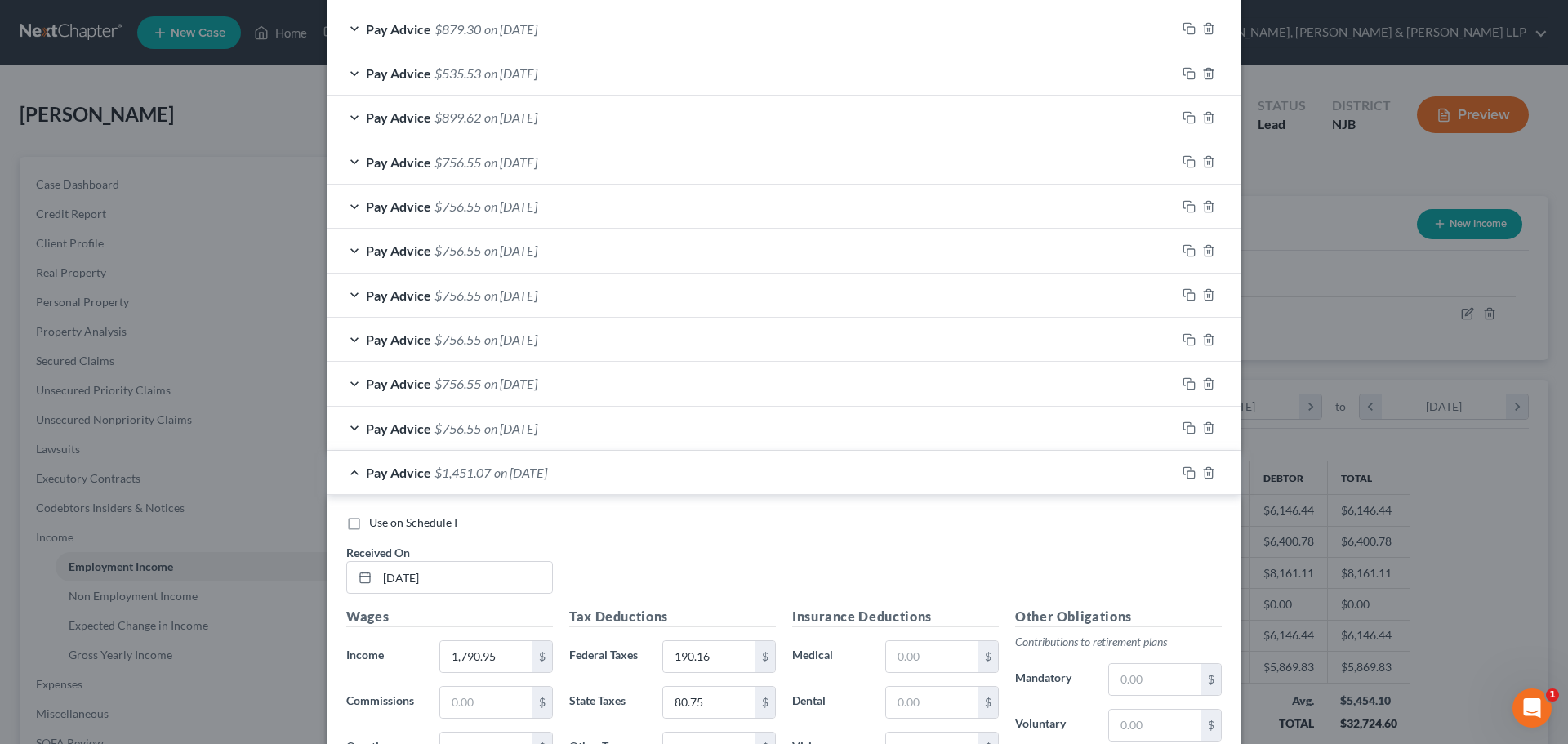
scroll to position [1772, 0]
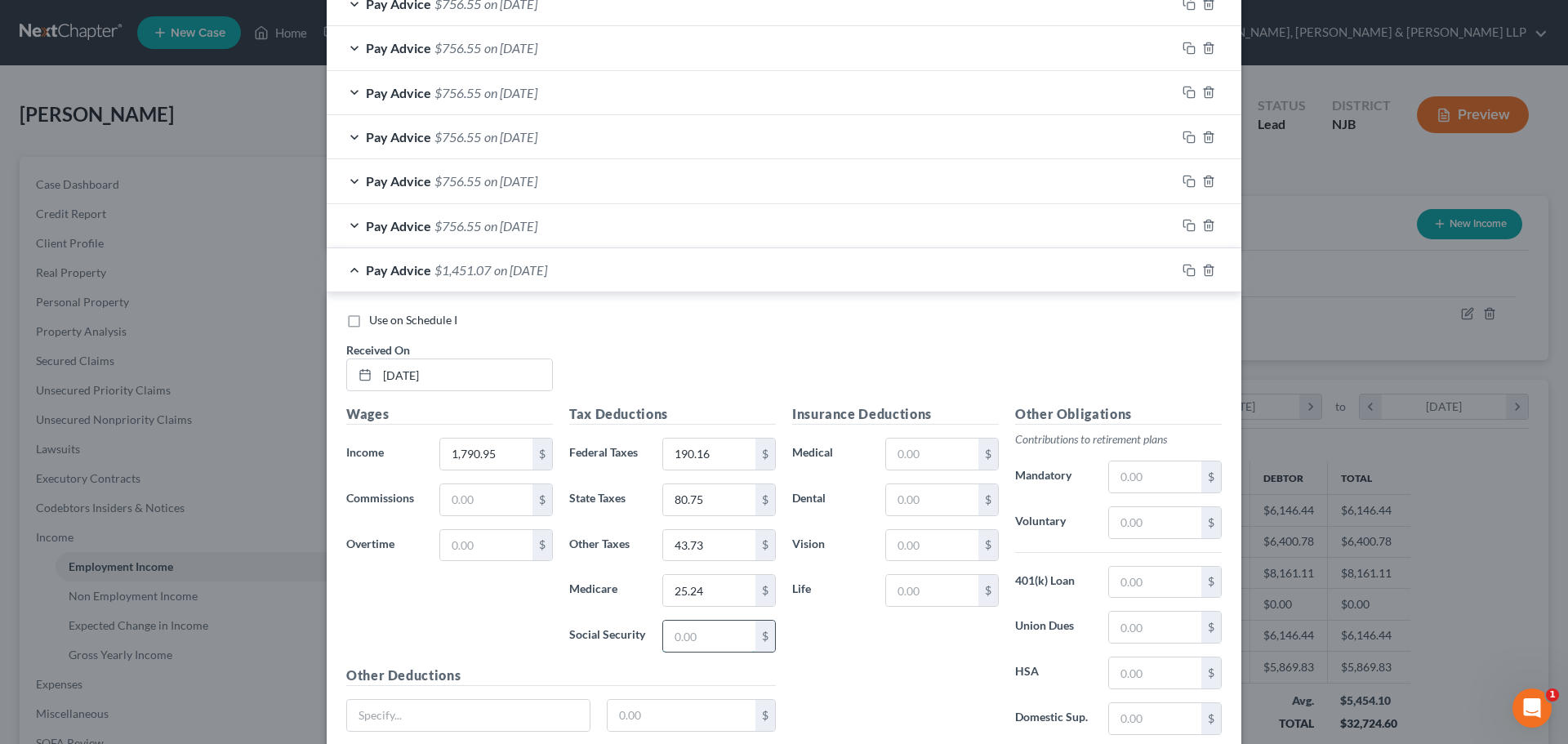
click at [695, 632] on input "text" at bounding box center [709, 635] width 93 height 31
paste input "107.92"
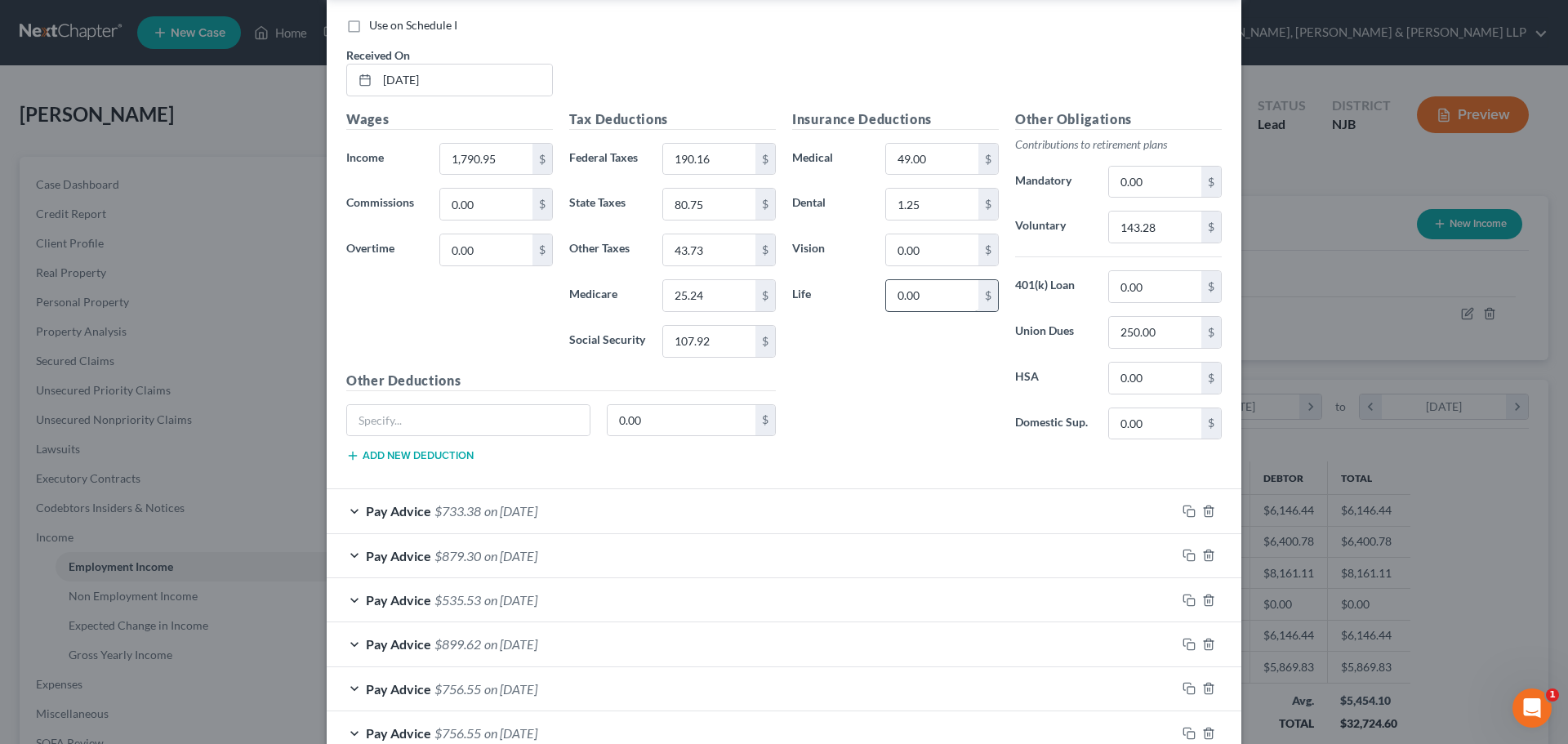
scroll to position [1037, 0]
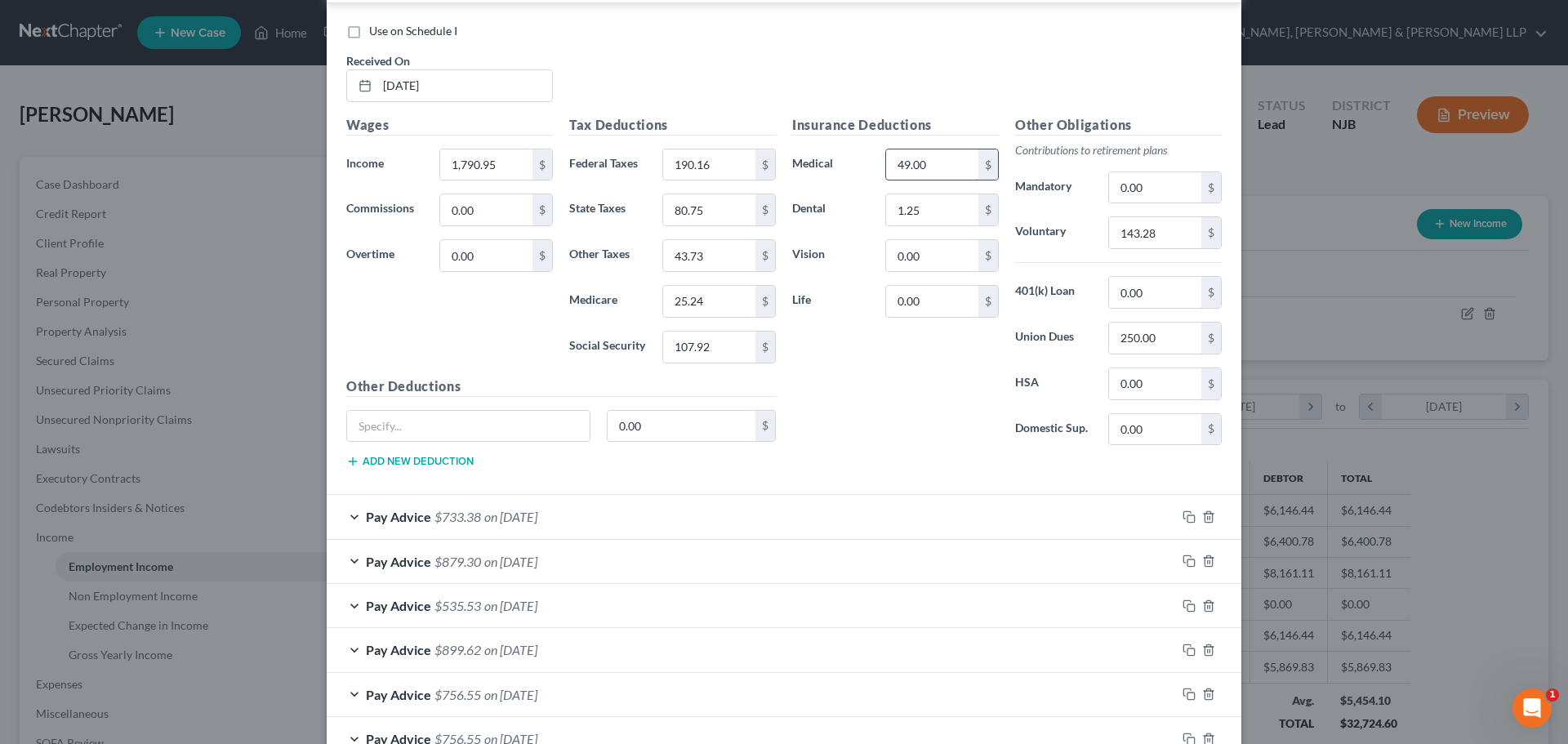
type input "107.92"
click at [948, 167] on input "49.00" at bounding box center [932, 164] width 93 height 31
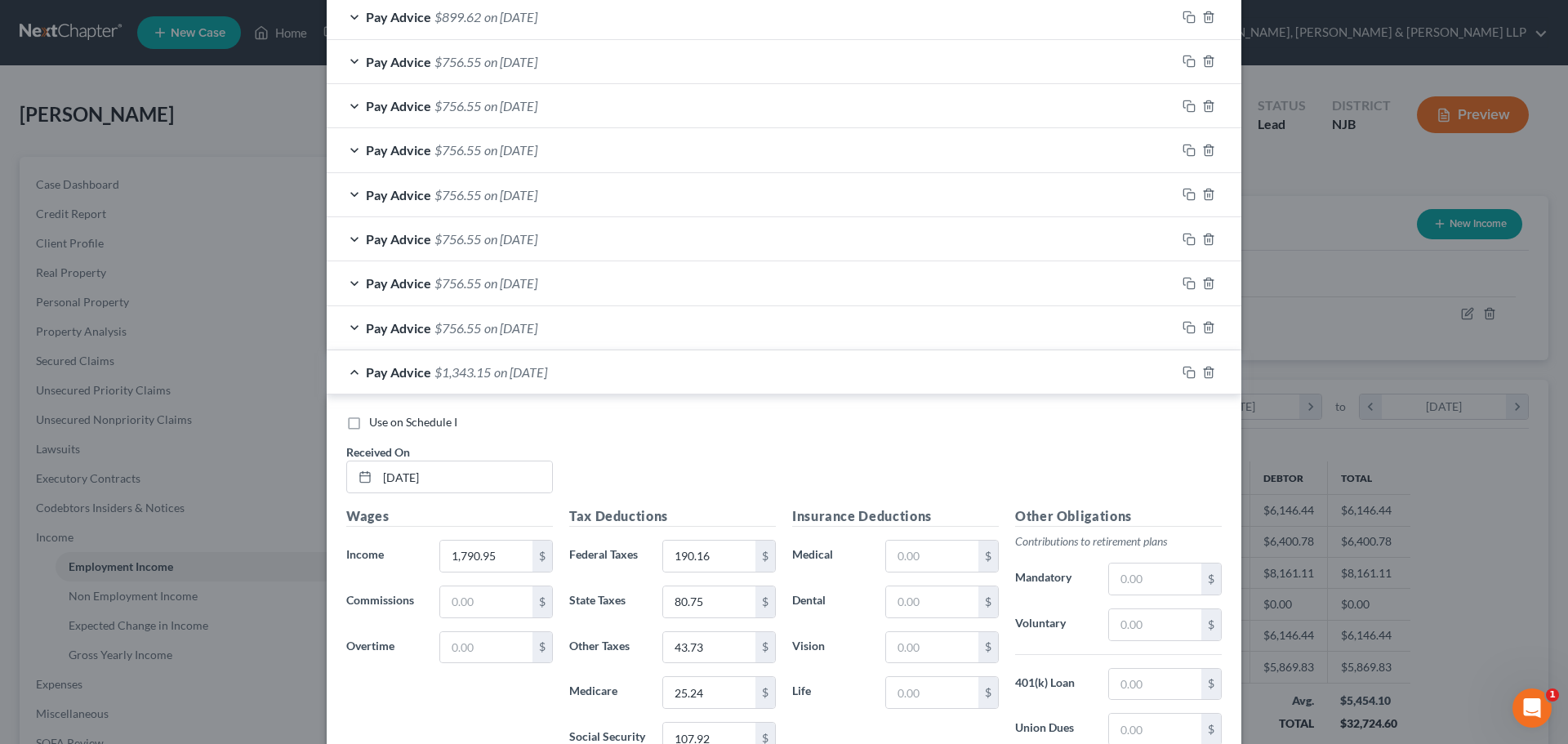
scroll to position [1901, 0]
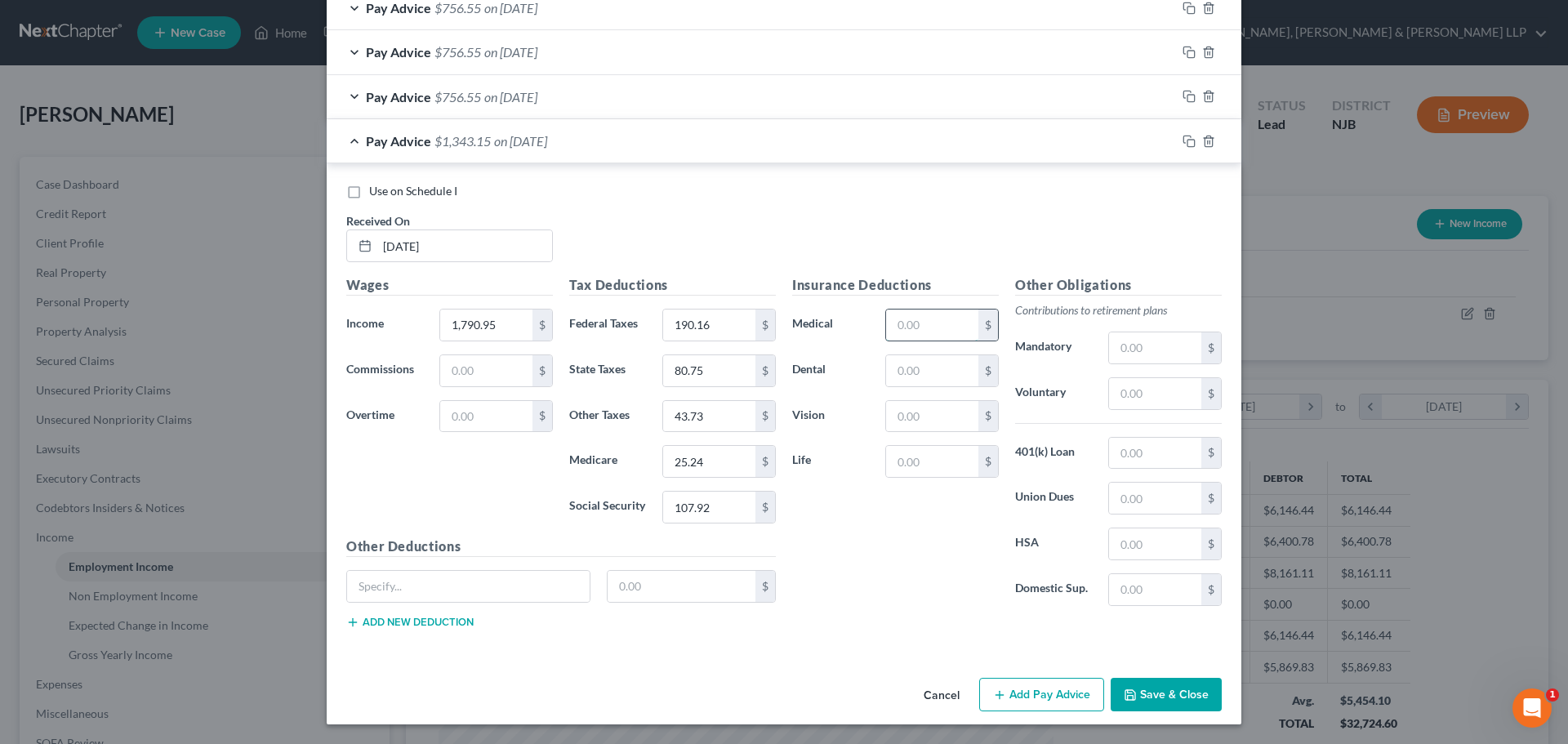
drag, startPoint x: 918, startPoint y: 312, endPoint x: 913, endPoint y: 323, distance: 12.1
click at [918, 312] on input "text" at bounding box center [932, 325] width 93 height 31
paste input "49.00"
type input "49.00"
click at [894, 378] on input "text" at bounding box center [932, 371] width 93 height 31
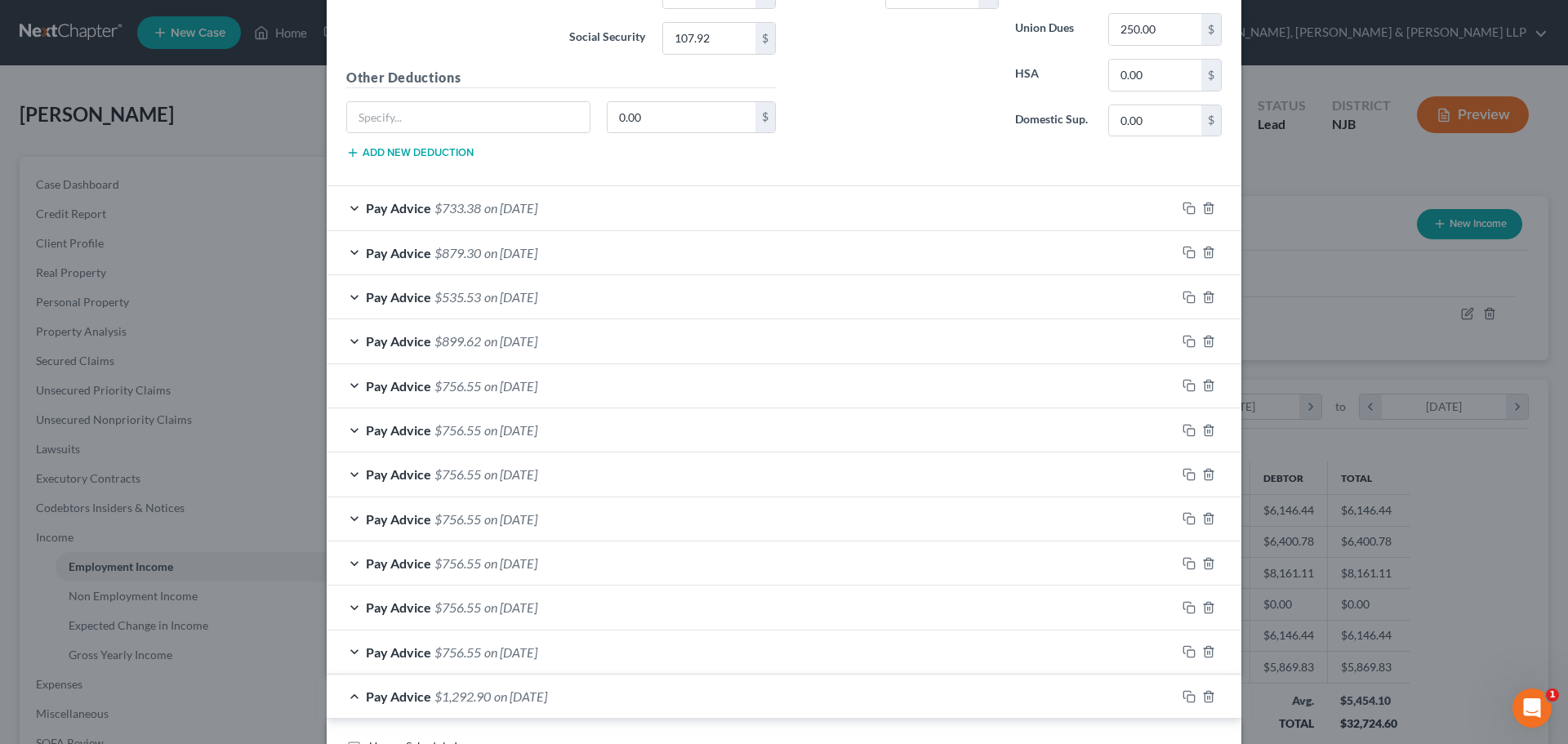
scroll to position [1085, 0]
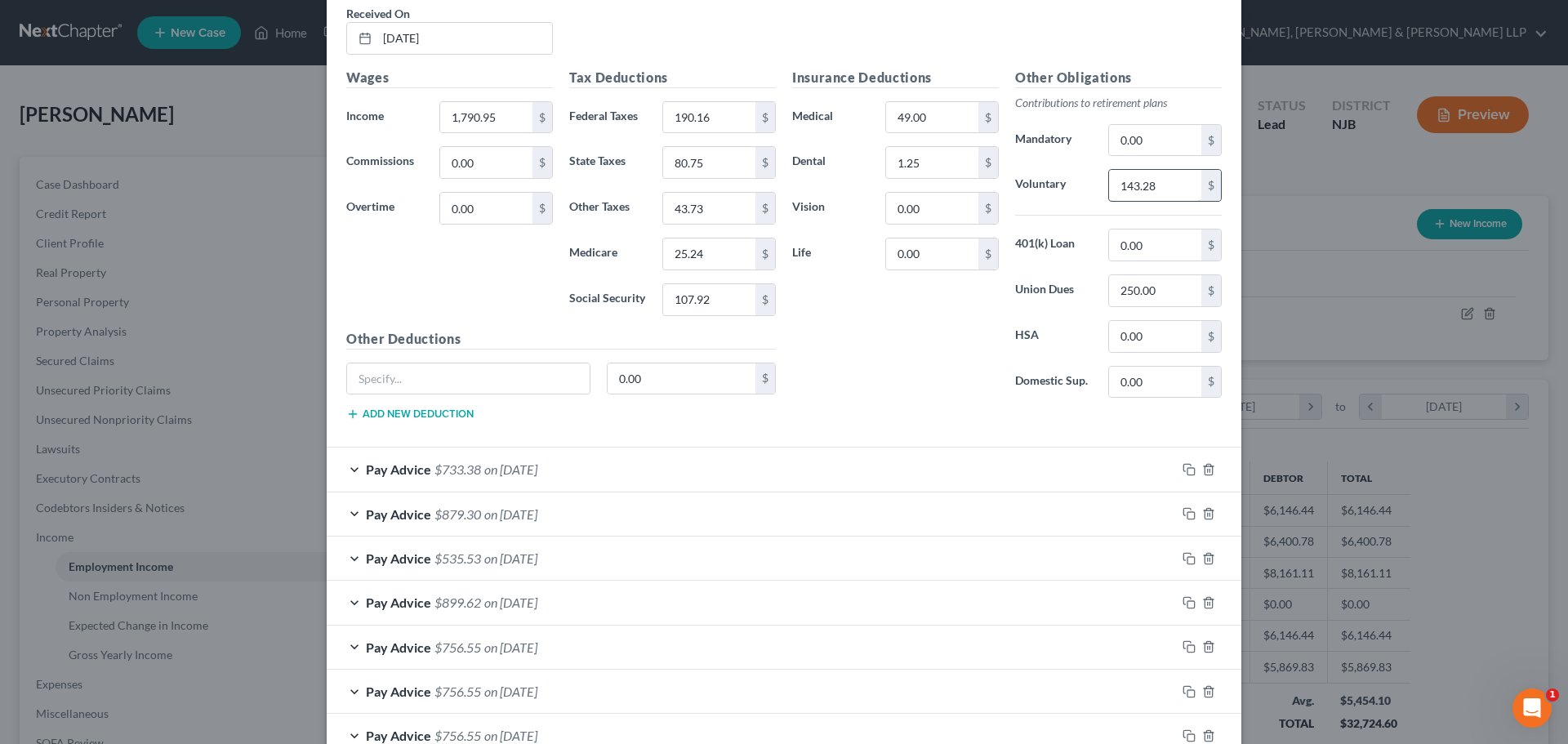
type input "1.25"
click at [1165, 191] on input "143.28" at bounding box center [1155, 184] width 93 height 31
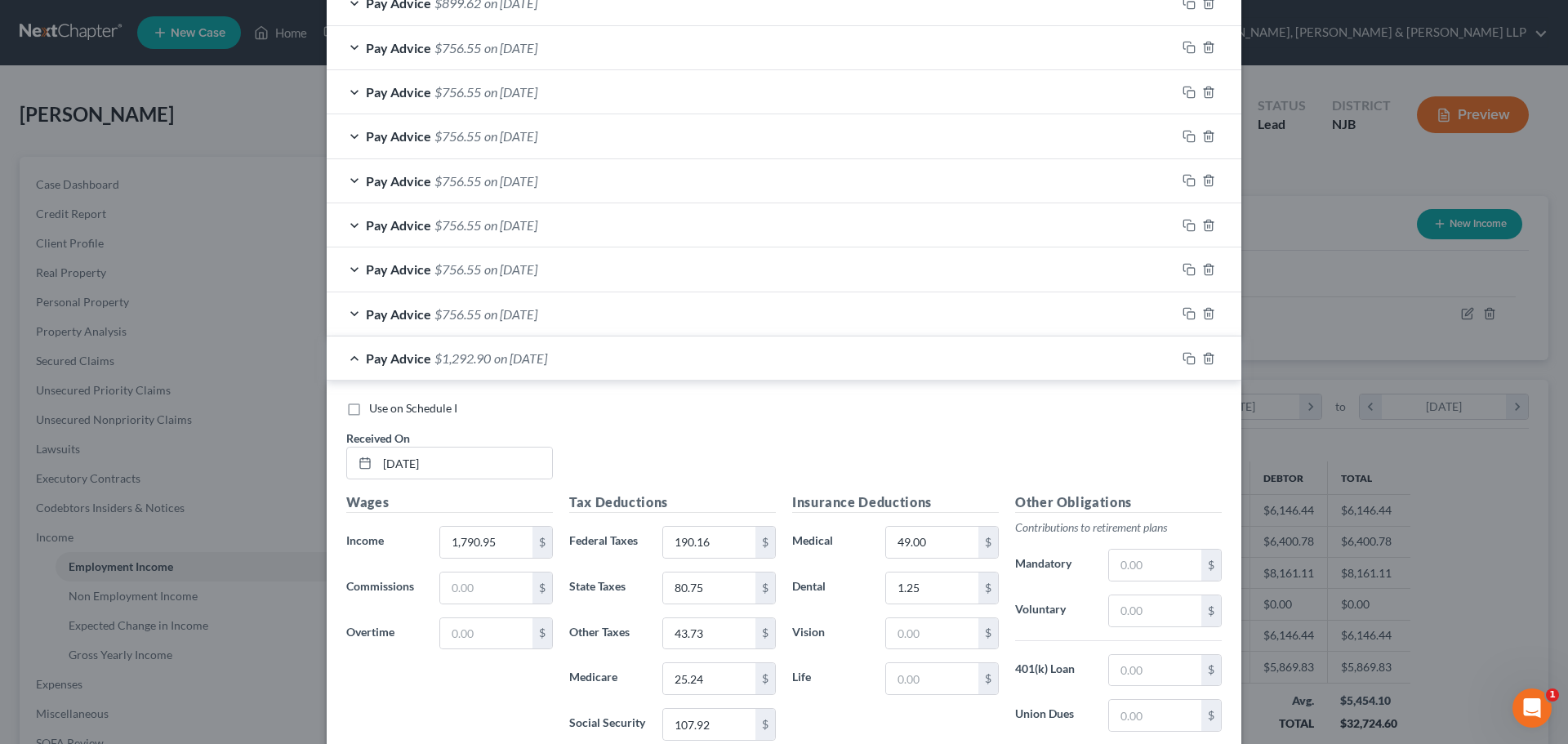
scroll to position [1901, 0]
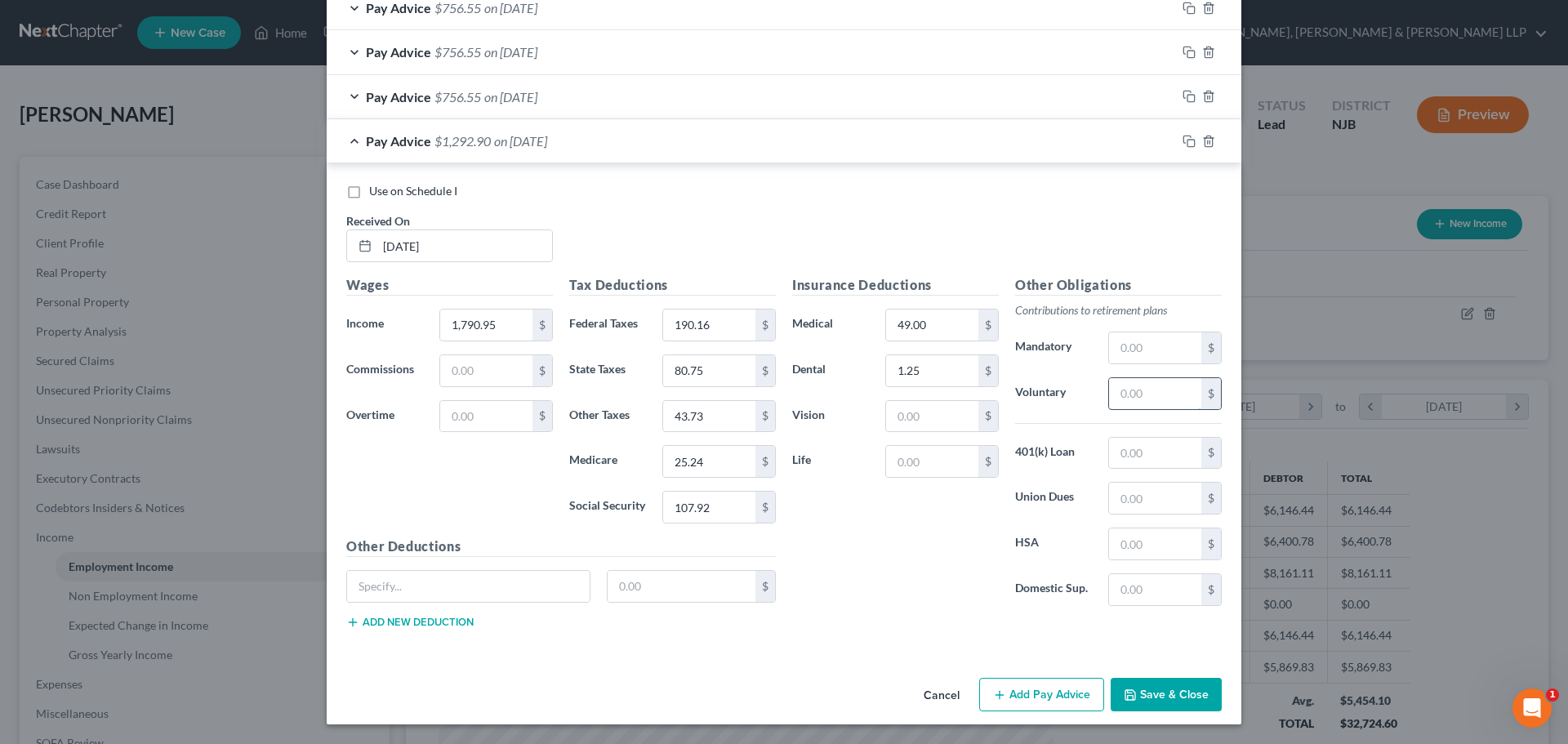
click at [1146, 404] on input "text" at bounding box center [1155, 393] width 93 height 31
paste input "143.28"
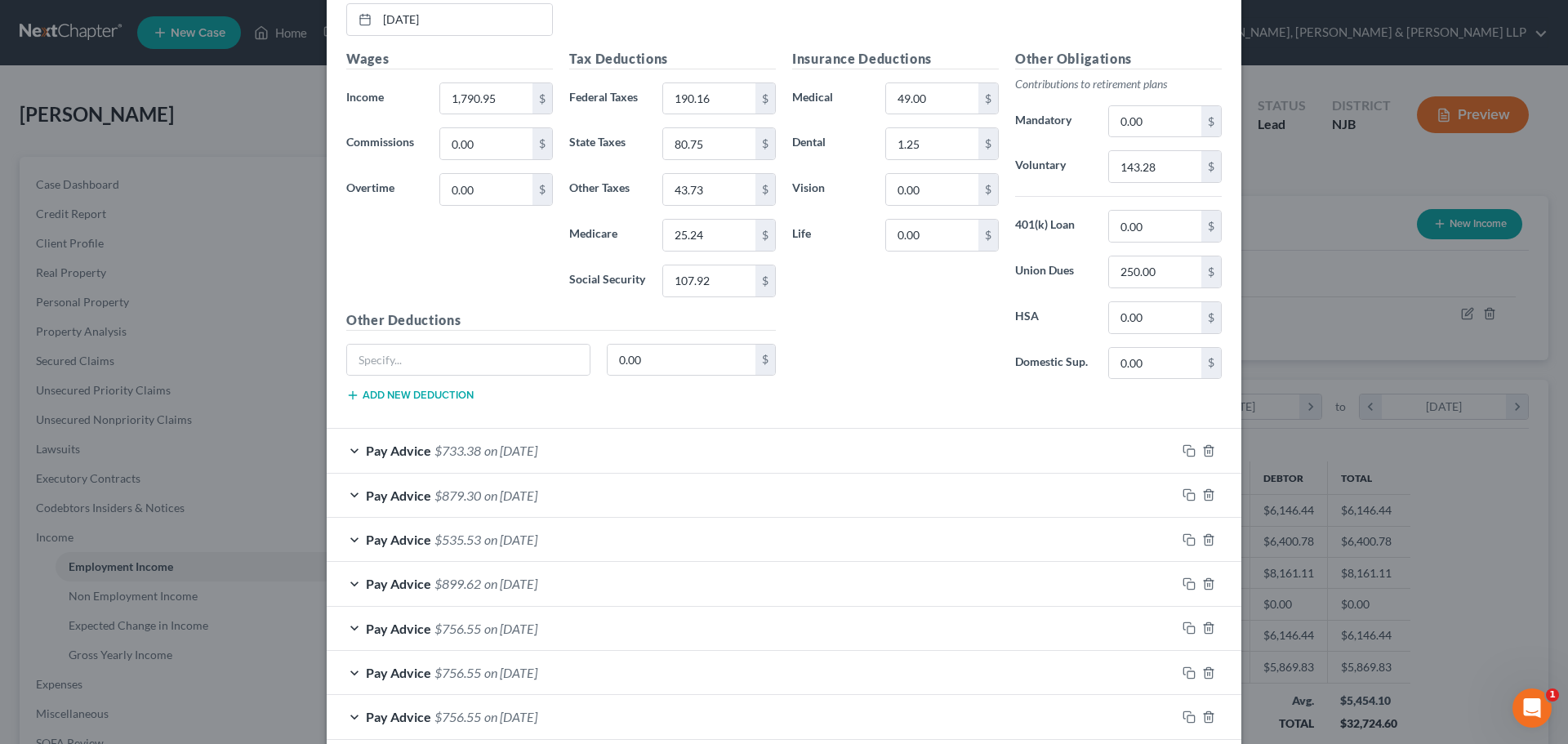
scroll to position [1085, 0]
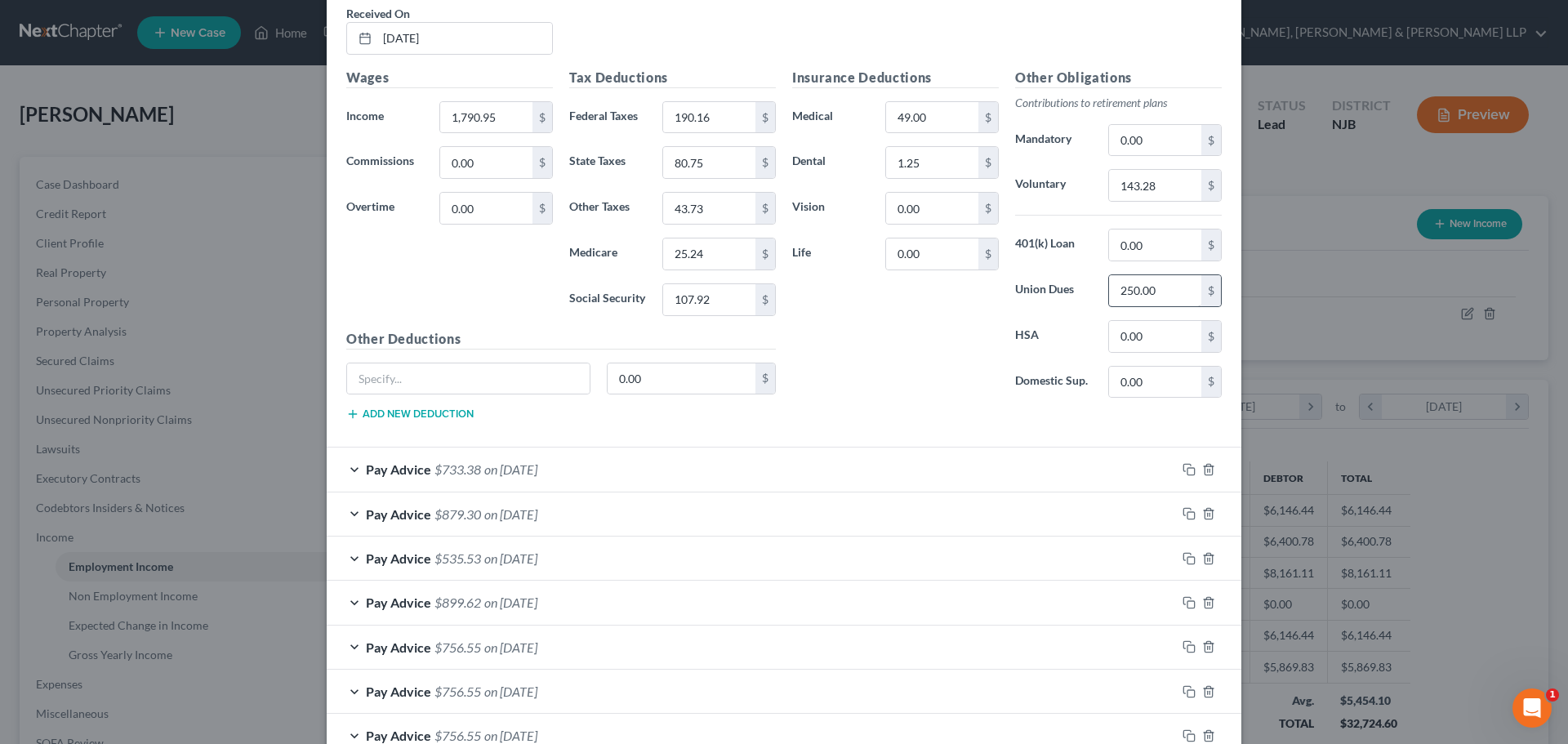
type input "143.28"
click at [1157, 290] on input "250.00" at bounding box center [1155, 290] width 93 height 31
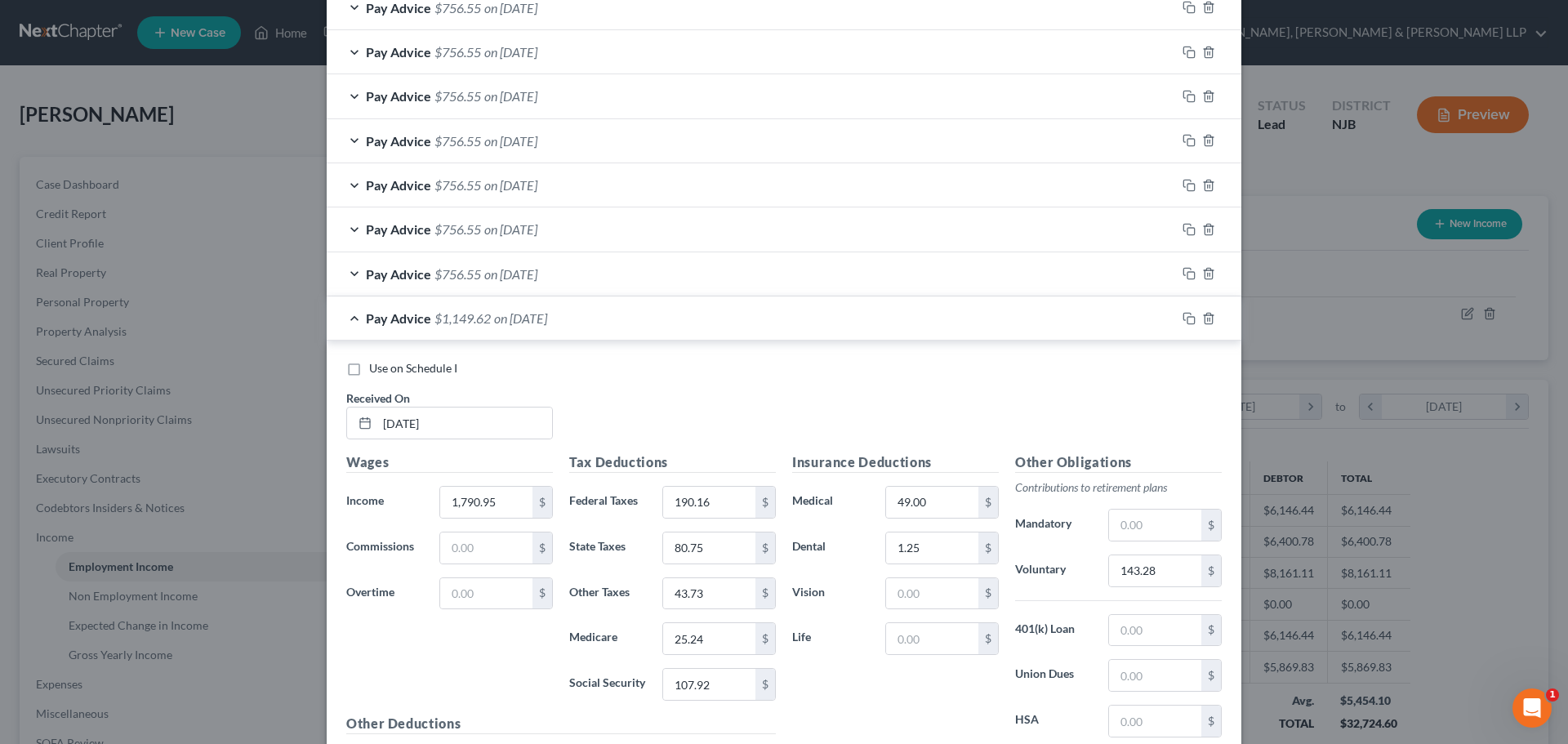
scroll to position [1901, 0]
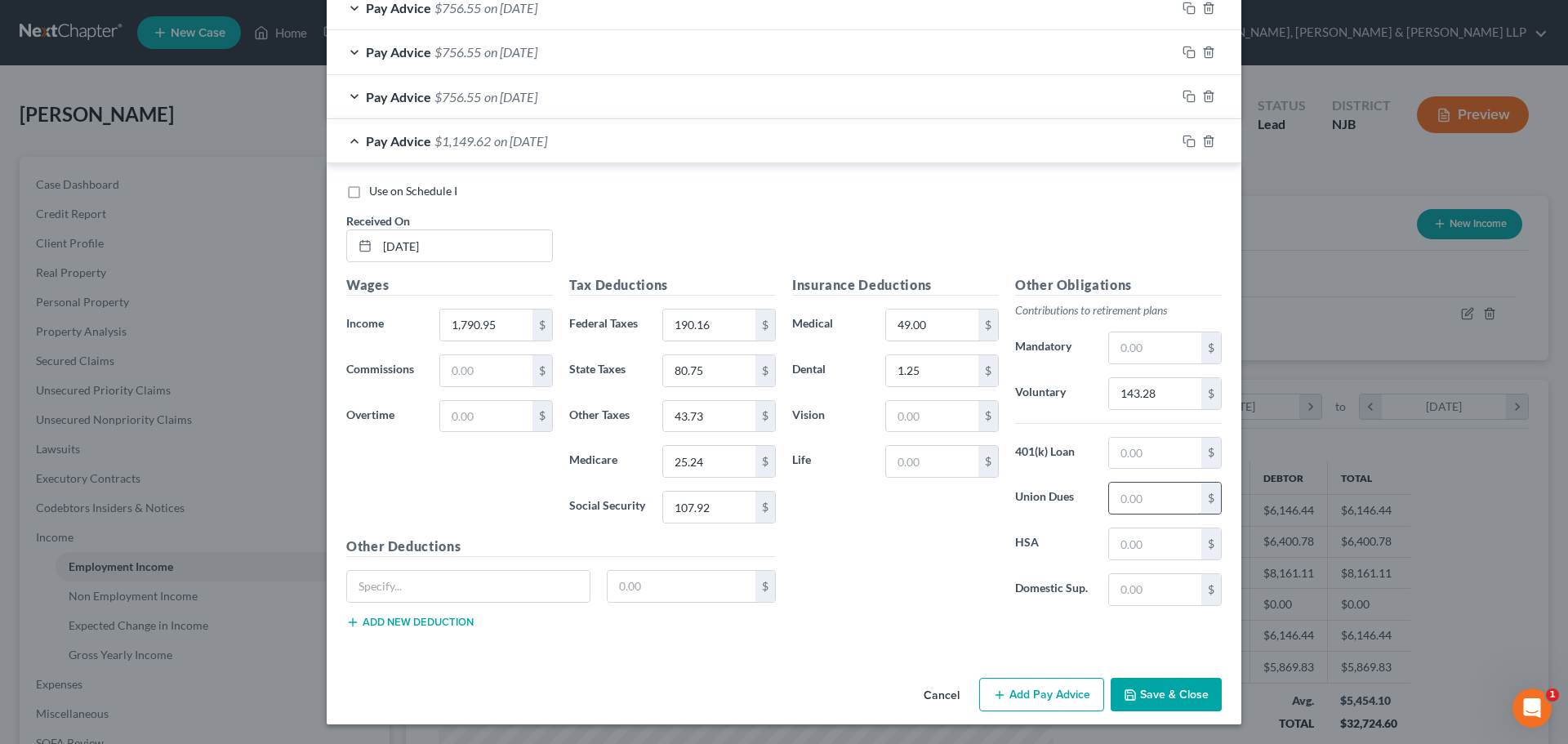
click at [1143, 504] on input "text" at bounding box center [1155, 498] width 93 height 31
paste input "250.00"
type input "250.00"
click at [1040, 694] on button "Add Pay Advice" at bounding box center [1041, 695] width 125 height 34
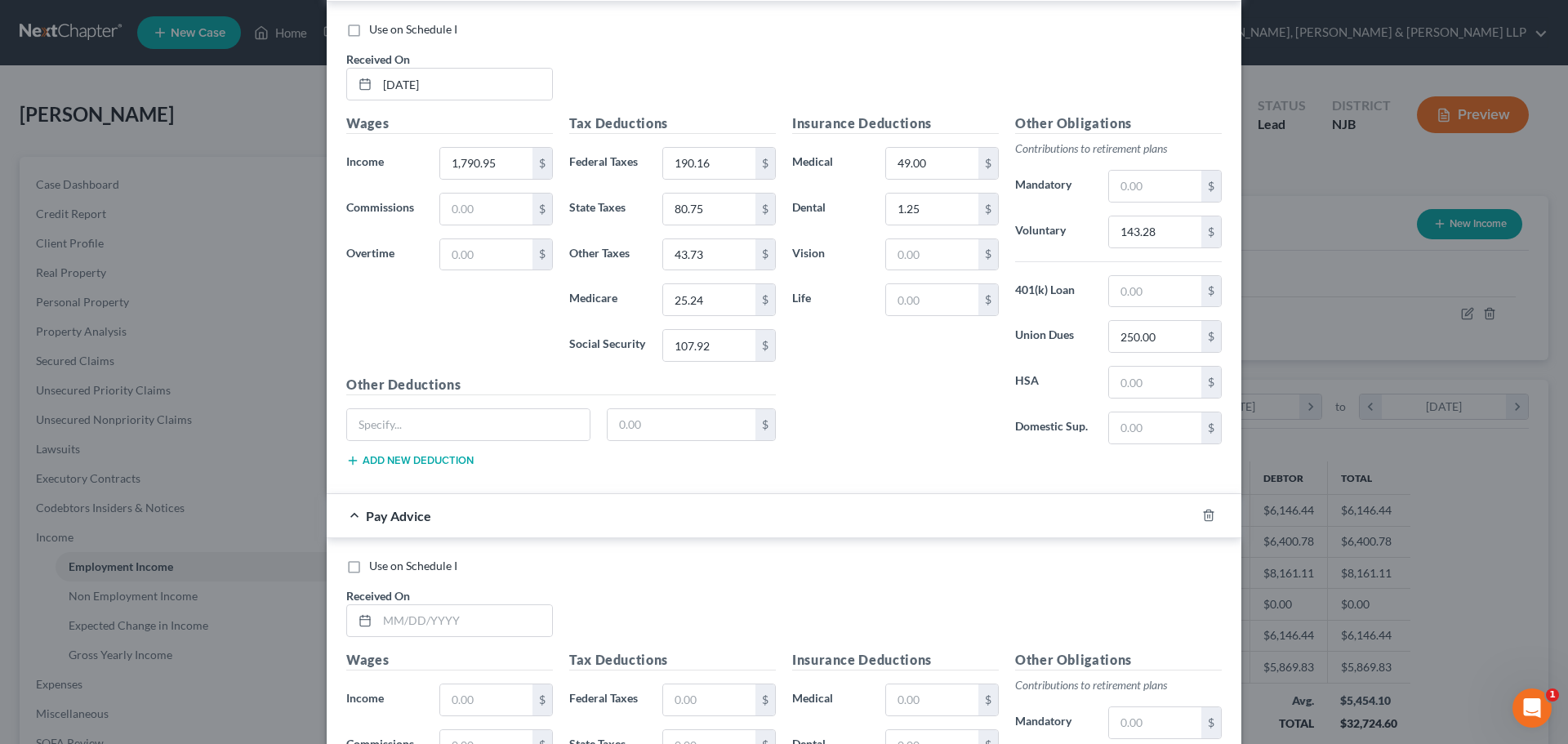
scroll to position [2064, 0]
click at [508, 620] on input "text" at bounding box center [464, 619] width 175 height 31
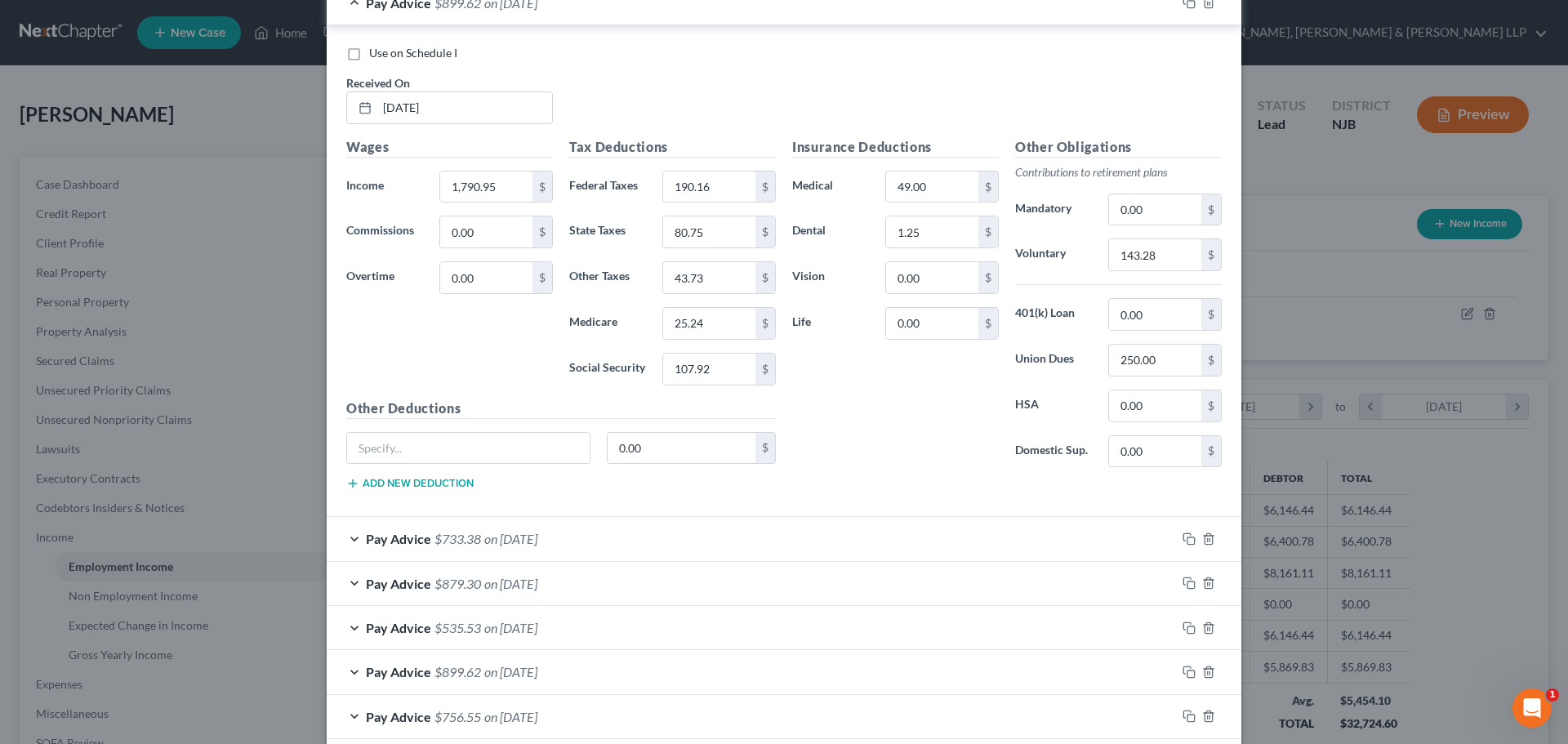
scroll to position [1003, 0]
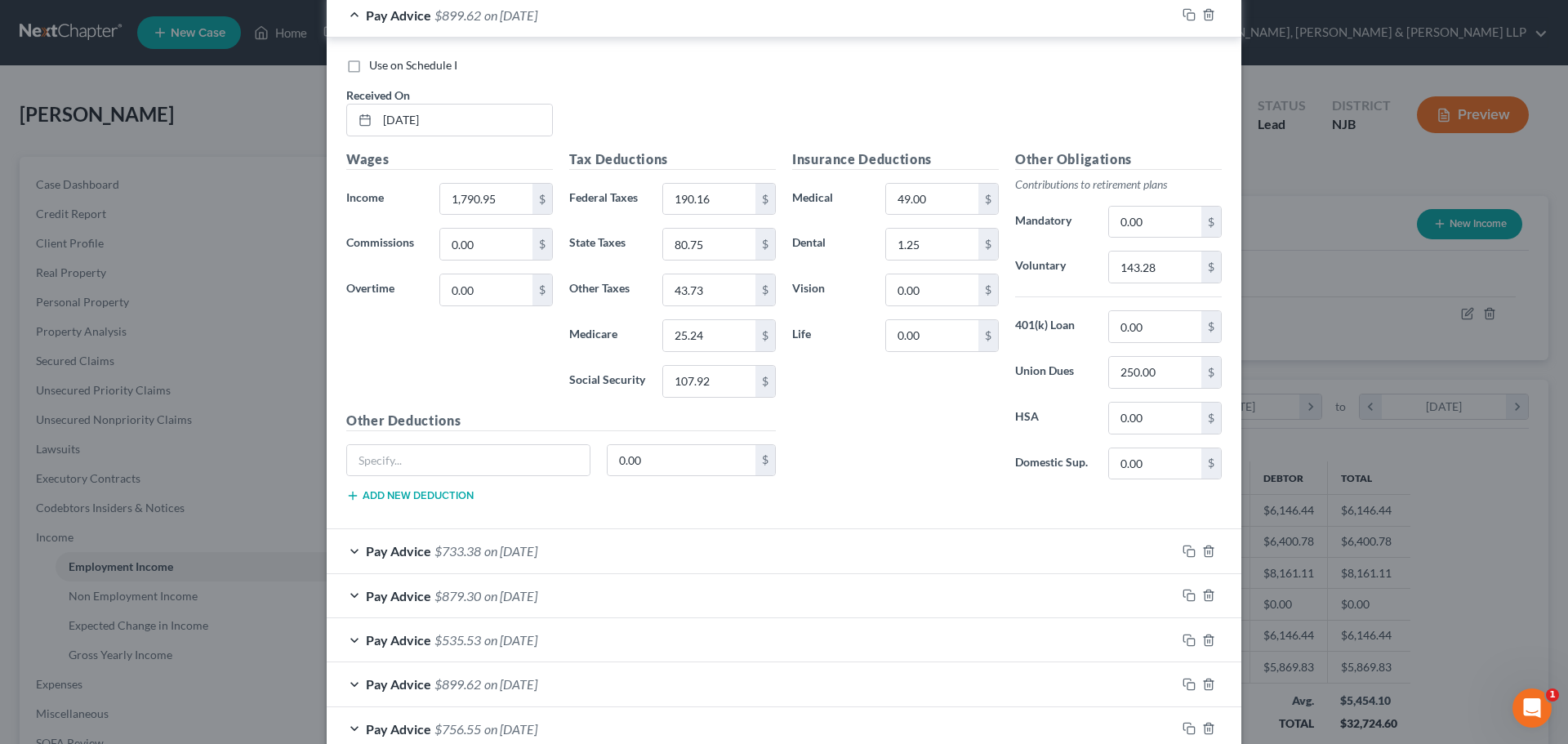
type input "[DATE]"
click at [521, 563] on div "Pay Advice $733.38 on [DATE]" at bounding box center [751, 551] width 849 height 43
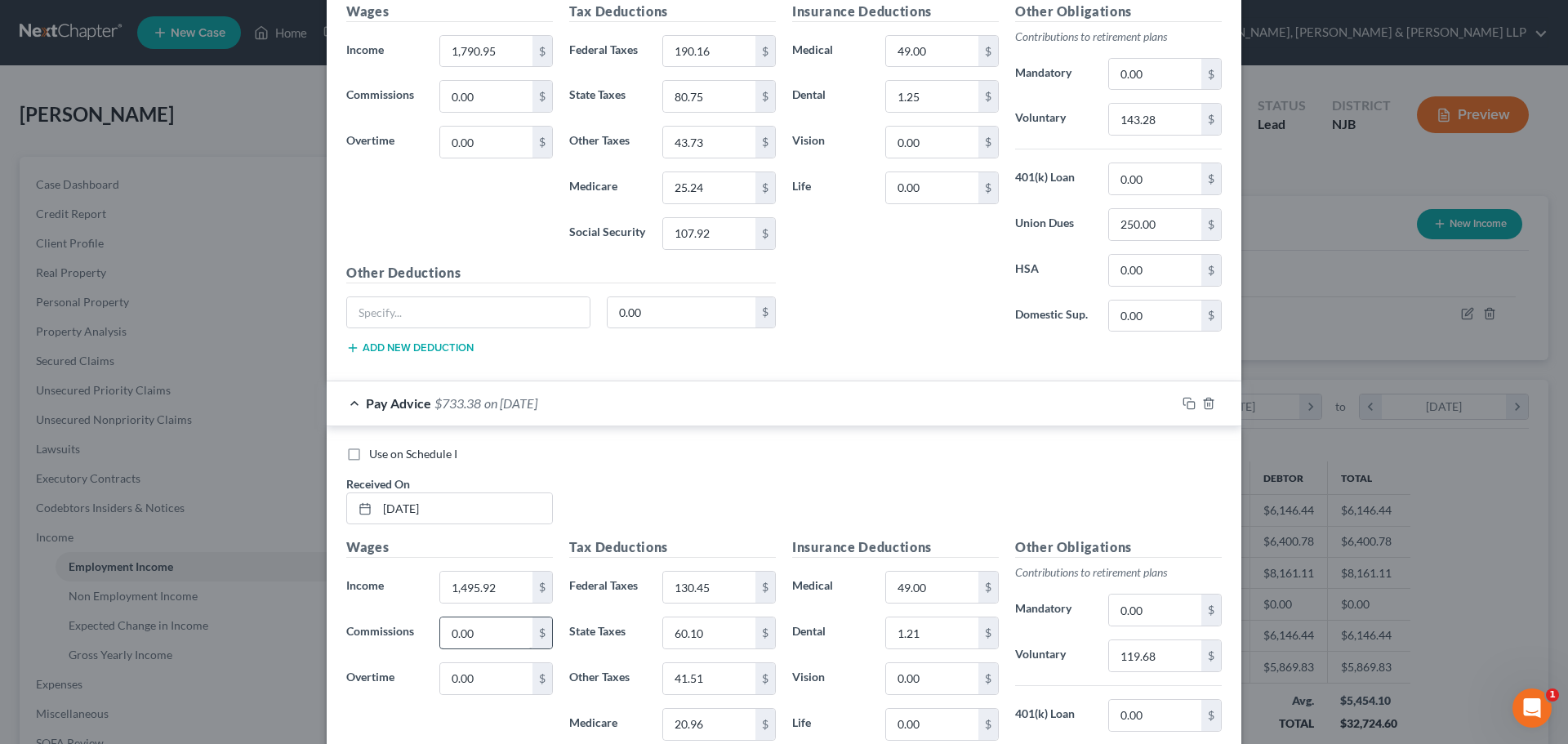
scroll to position [1166, 0]
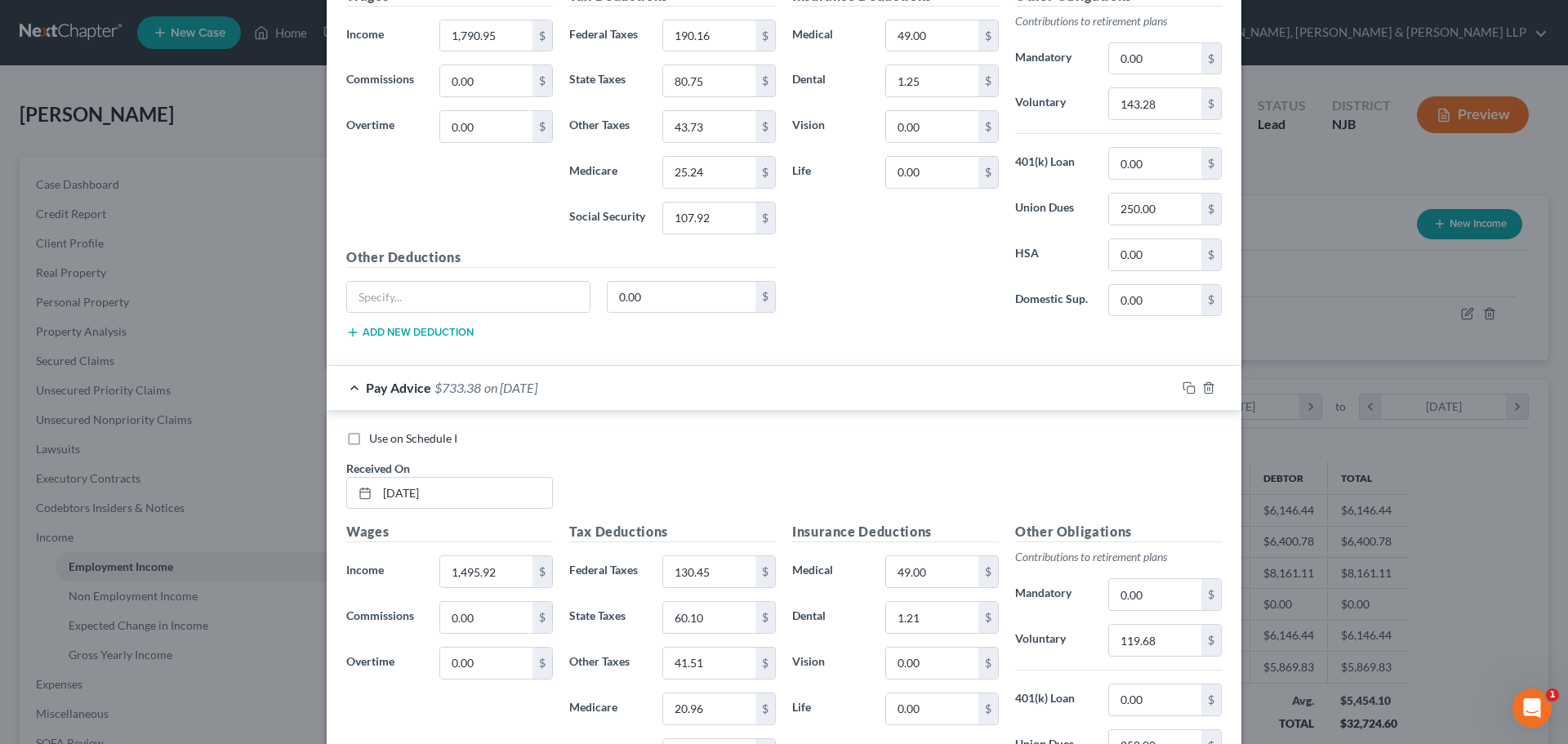
click at [501, 591] on div "Wages Income * 1,495.92 $ Commissions 0.00 $ Overtime 0.00 $" at bounding box center [449, 652] width 223 height 261
click at [505, 578] on input "1,495.92" at bounding box center [486, 571] width 93 height 31
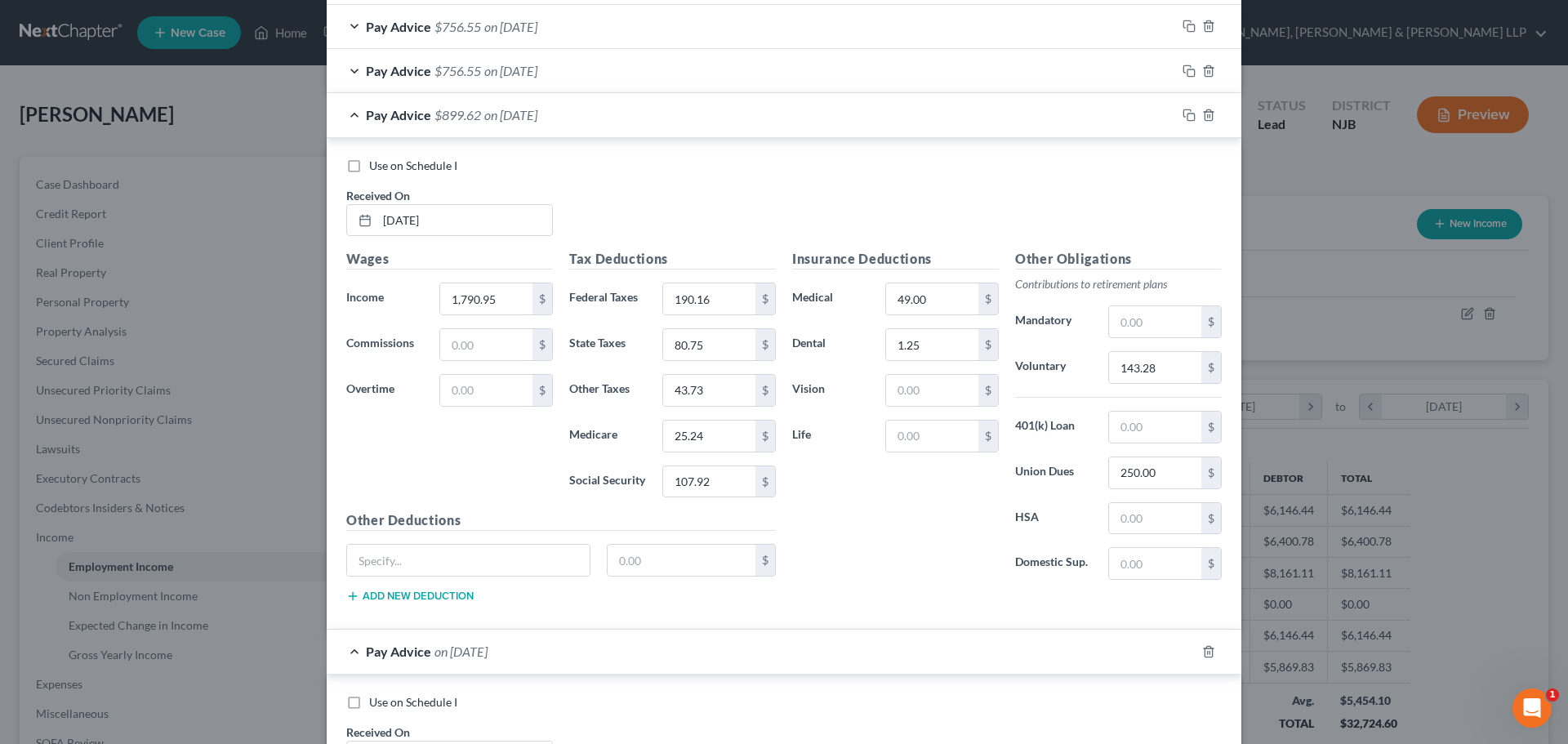
scroll to position [2636, 0]
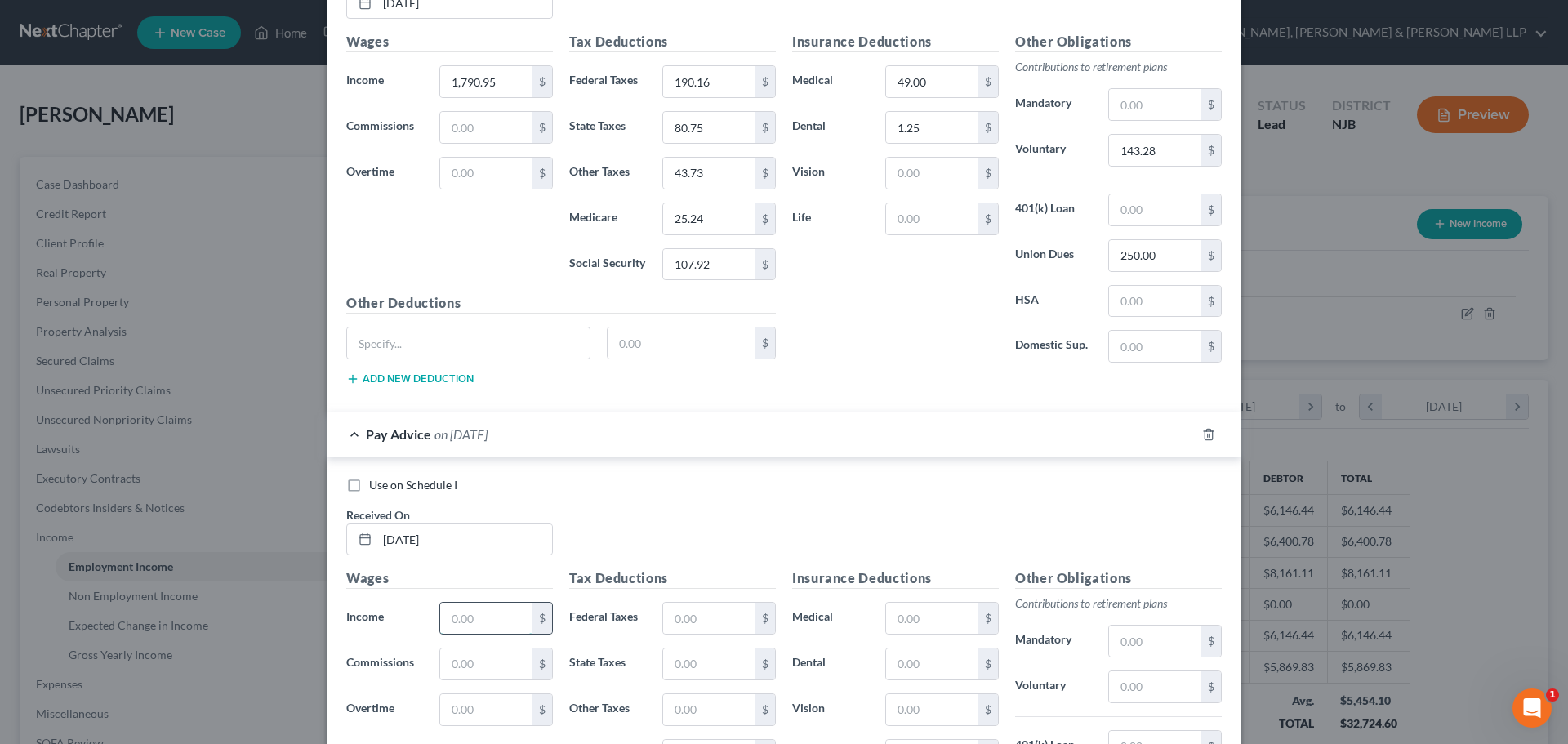
click at [484, 623] on input "text" at bounding box center [486, 618] width 93 height 31
paste input "1,495.92"
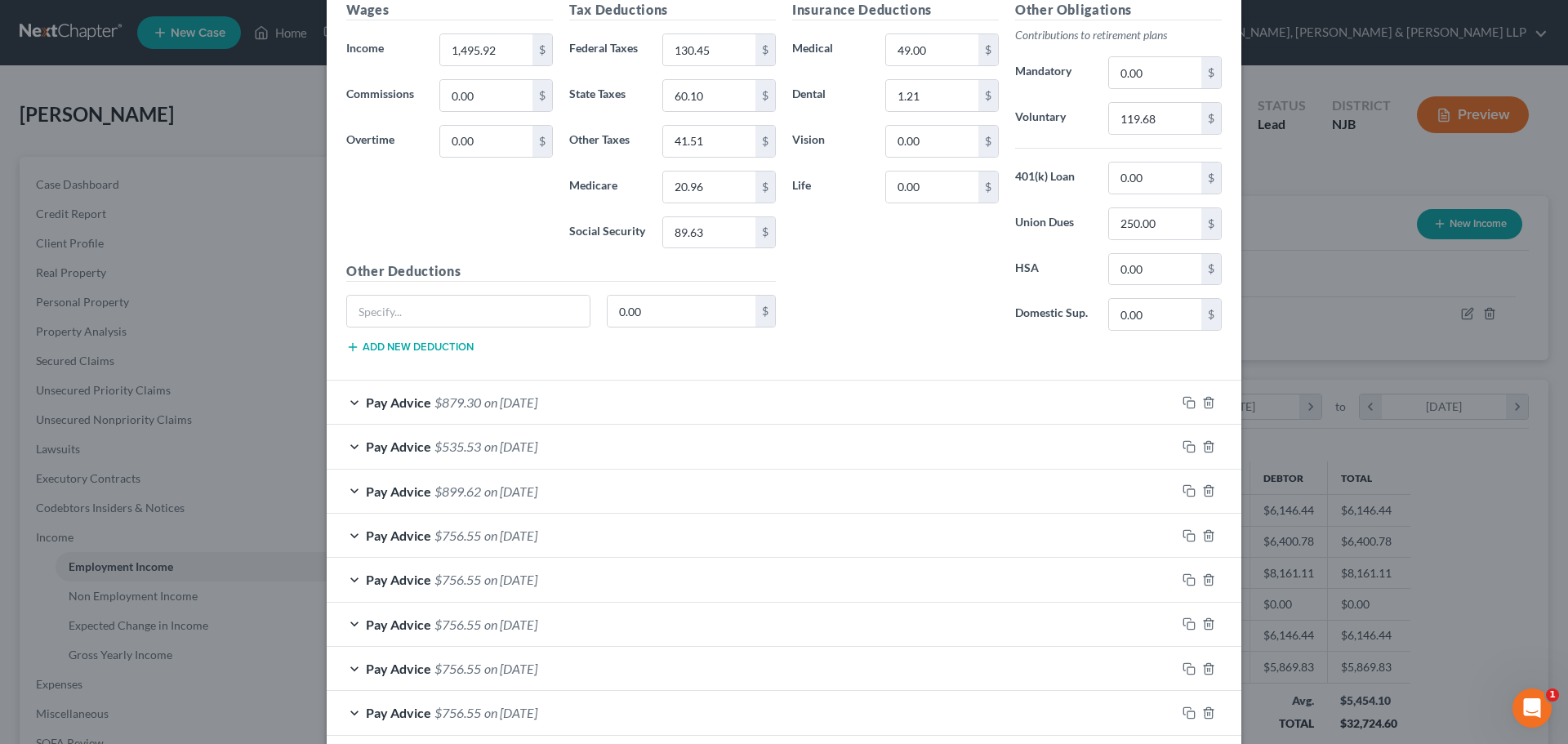
scroll to position [1657, 0]
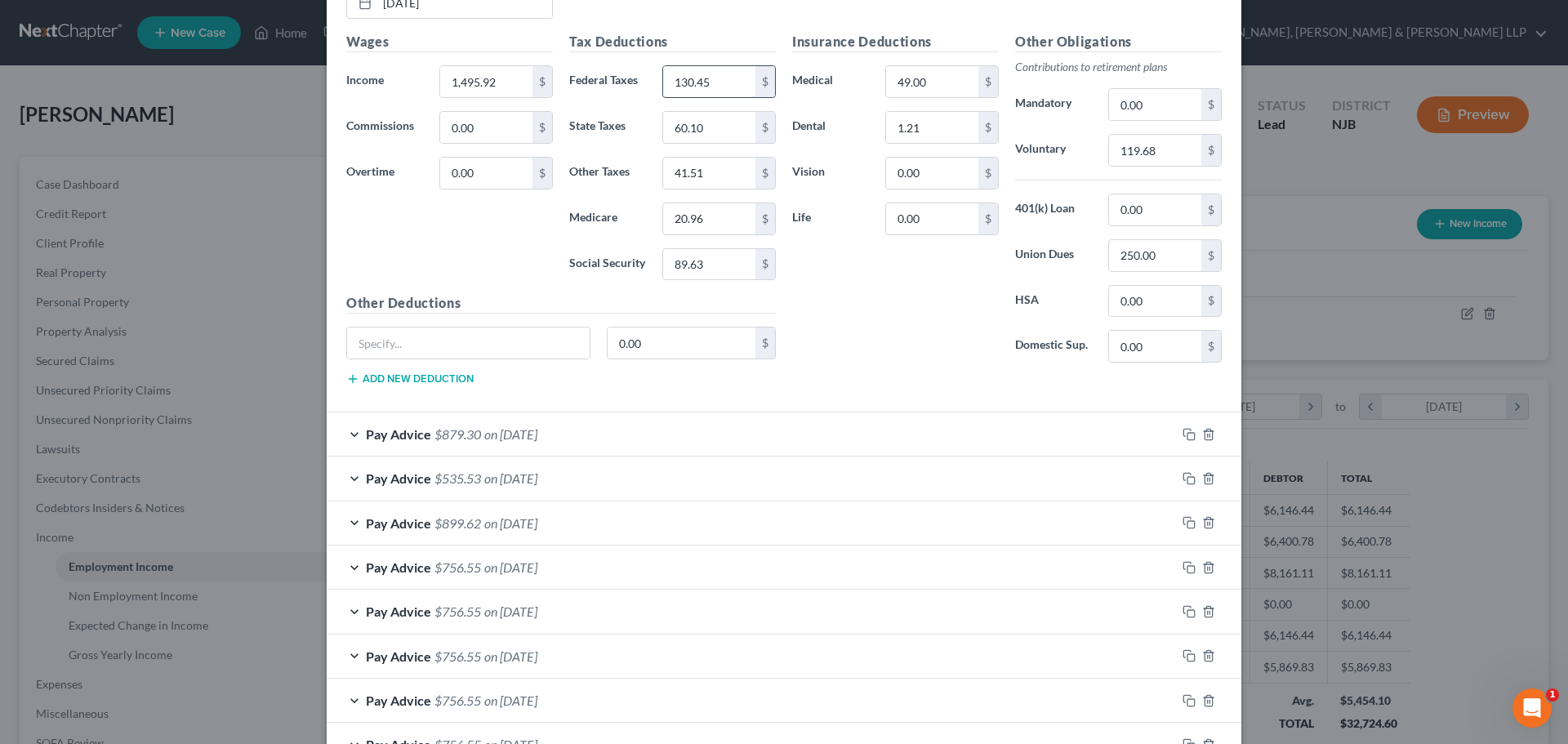
type input "1,495.92"
click at [708, 73] on input "130.45" at bounding box center [709, 81] width 93 height 31
click at [712, 125] on input "60.10" at bounding box center [709, 127] width 93 height 31
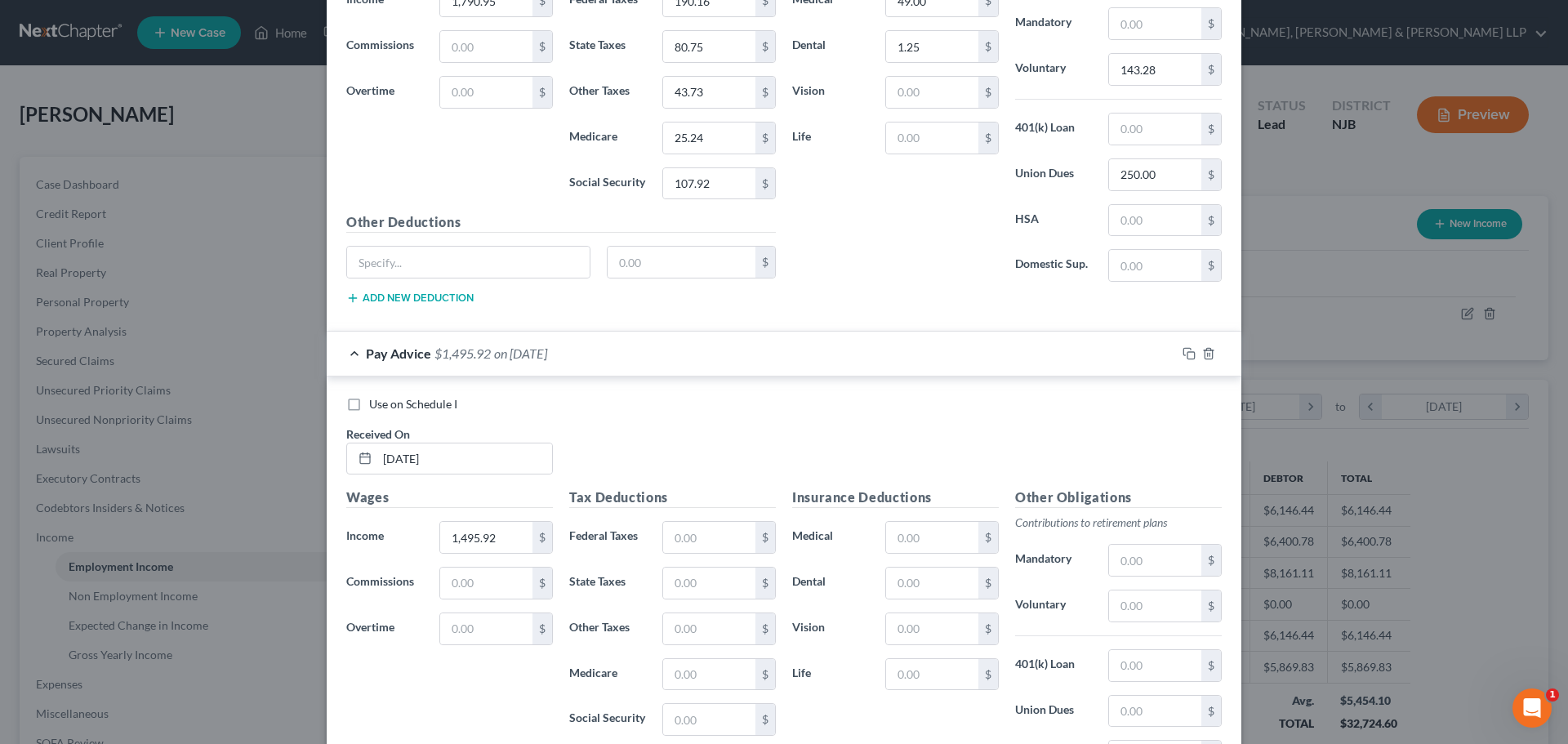
scroll to position [2717, 0]
drag, startPoint x: 715, startPoint y: 573, endPoint x: 709, endPoint y: 566, distance: 9.2
click at [715, 573] on input "text" at bounding box center [709, 582] width 93 height 31
paste input "60.10"
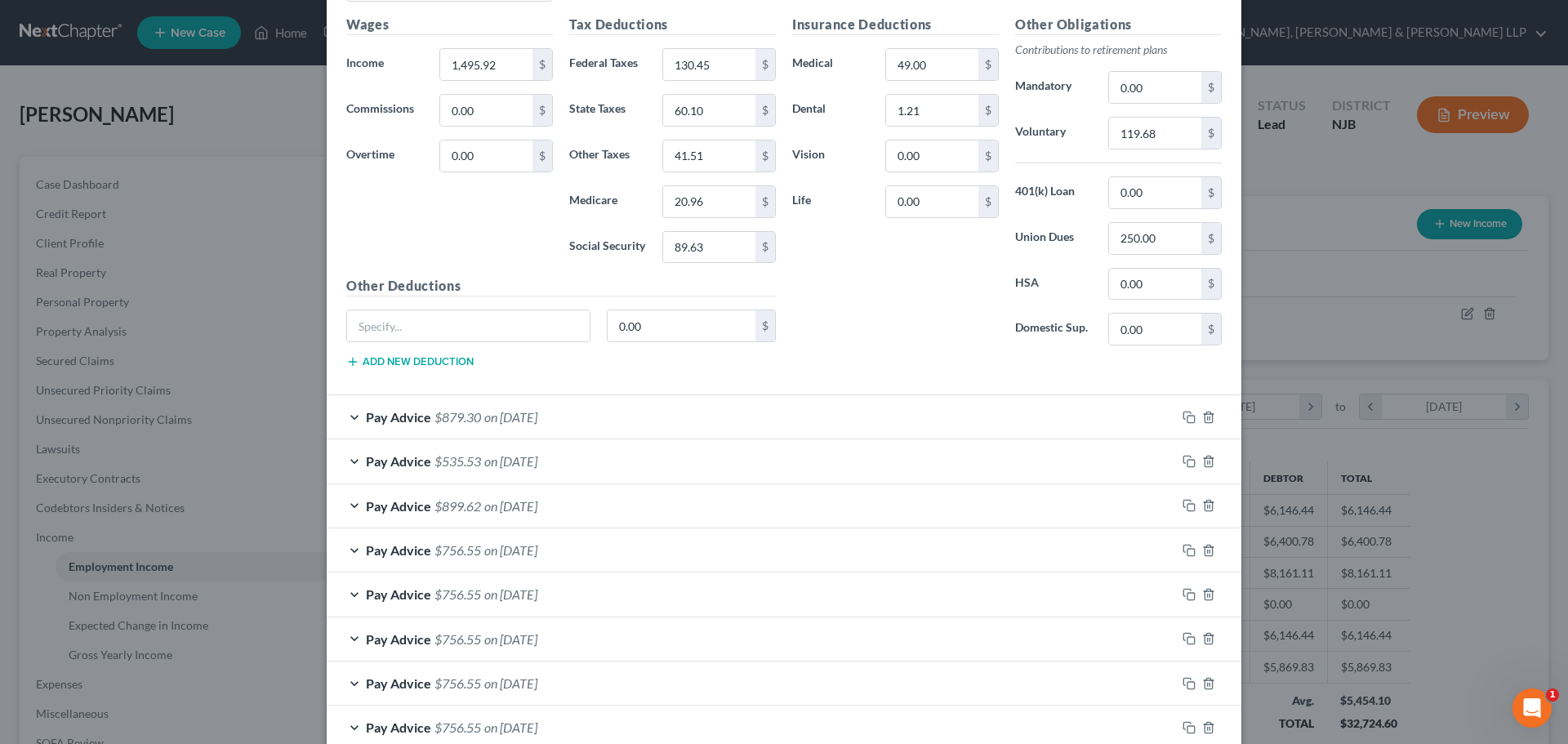
scroll to position [1657, 0]
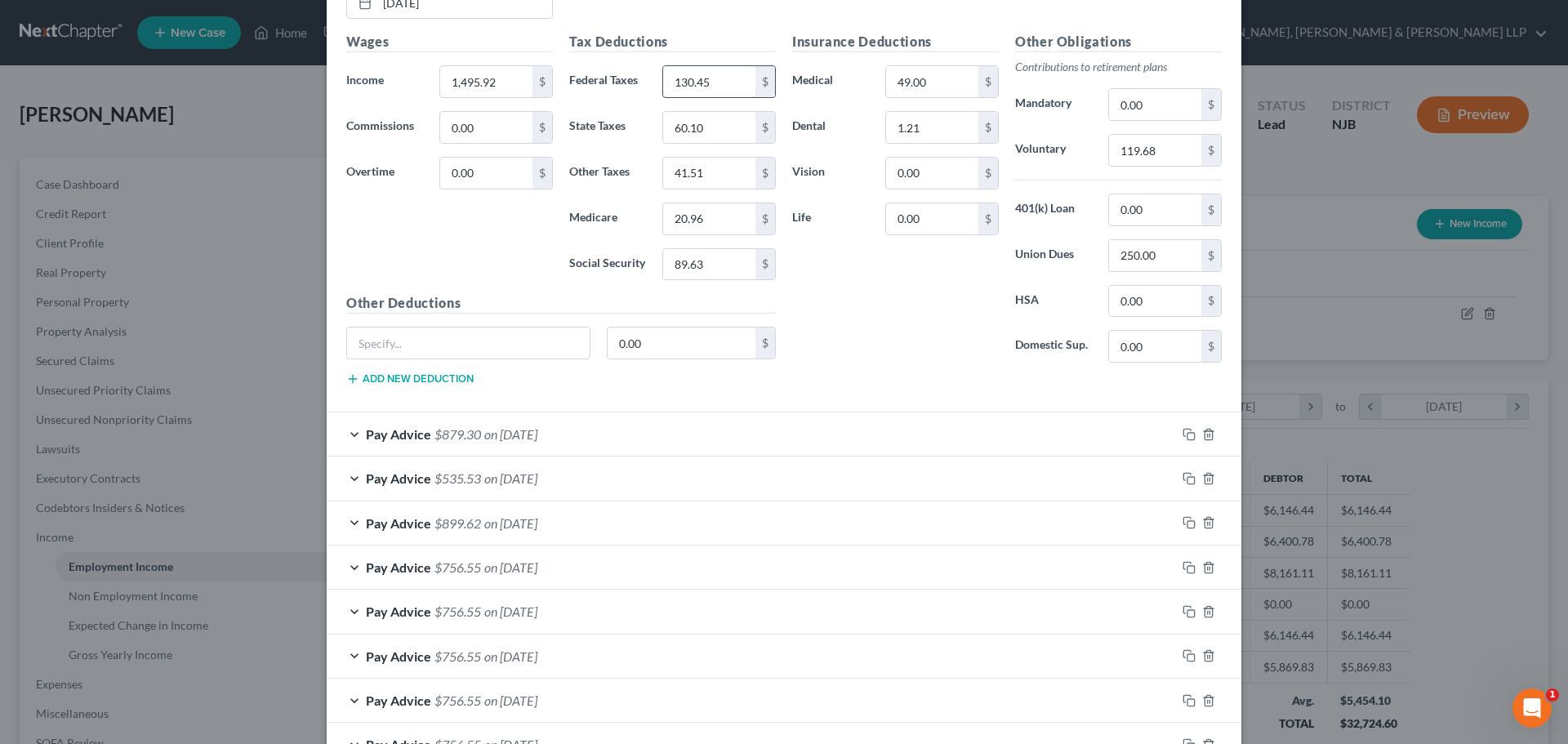
type input "60.10"
click at [718, 77] on input "130.45" at bounding box center [709, 81] width 93 height 31
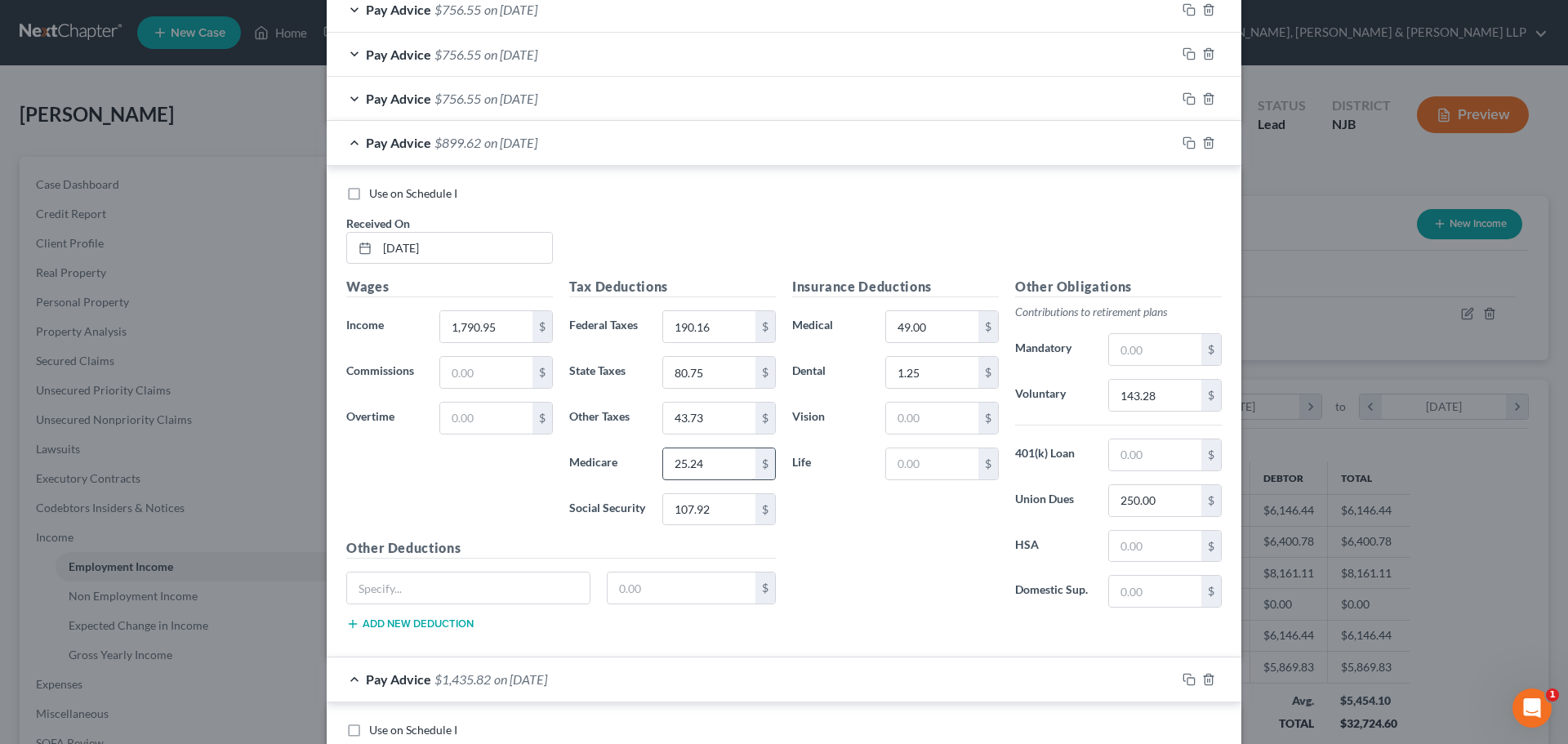
scroll to position [2636, 0]
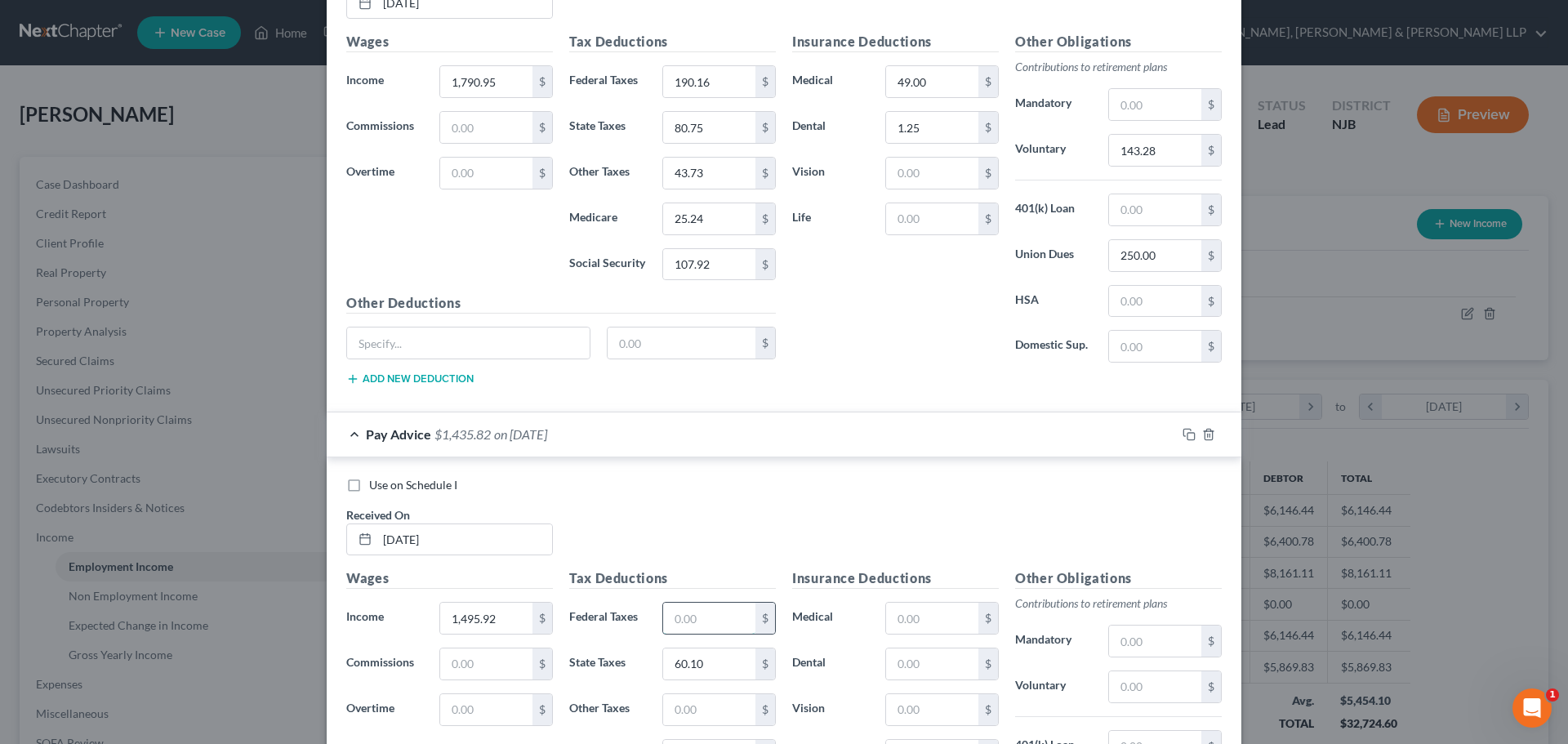
click at [704, 618] on input "text" at bounding box center [709, 618] width 93 height 31
paste input "130.45"
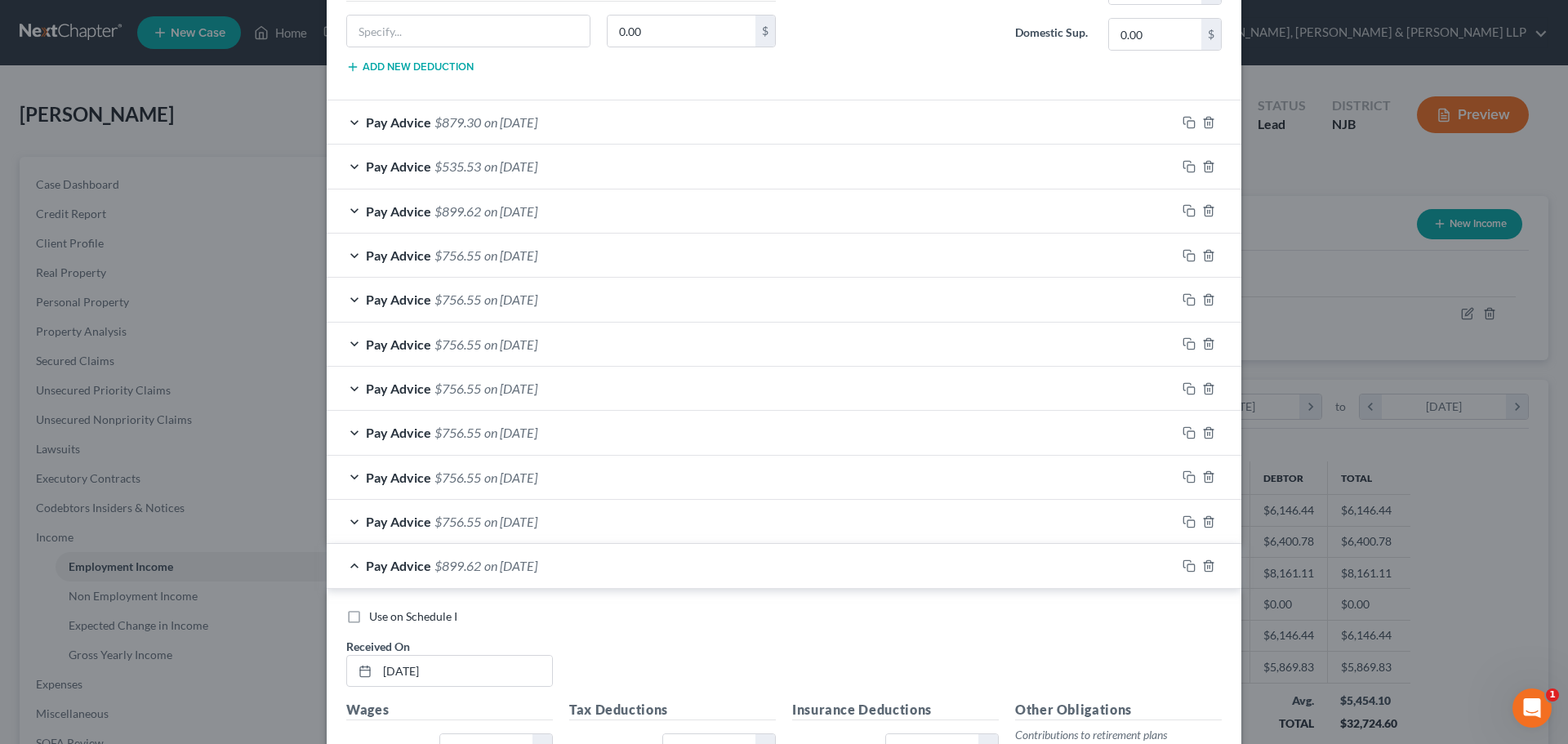
scroll to position [1657, 0]
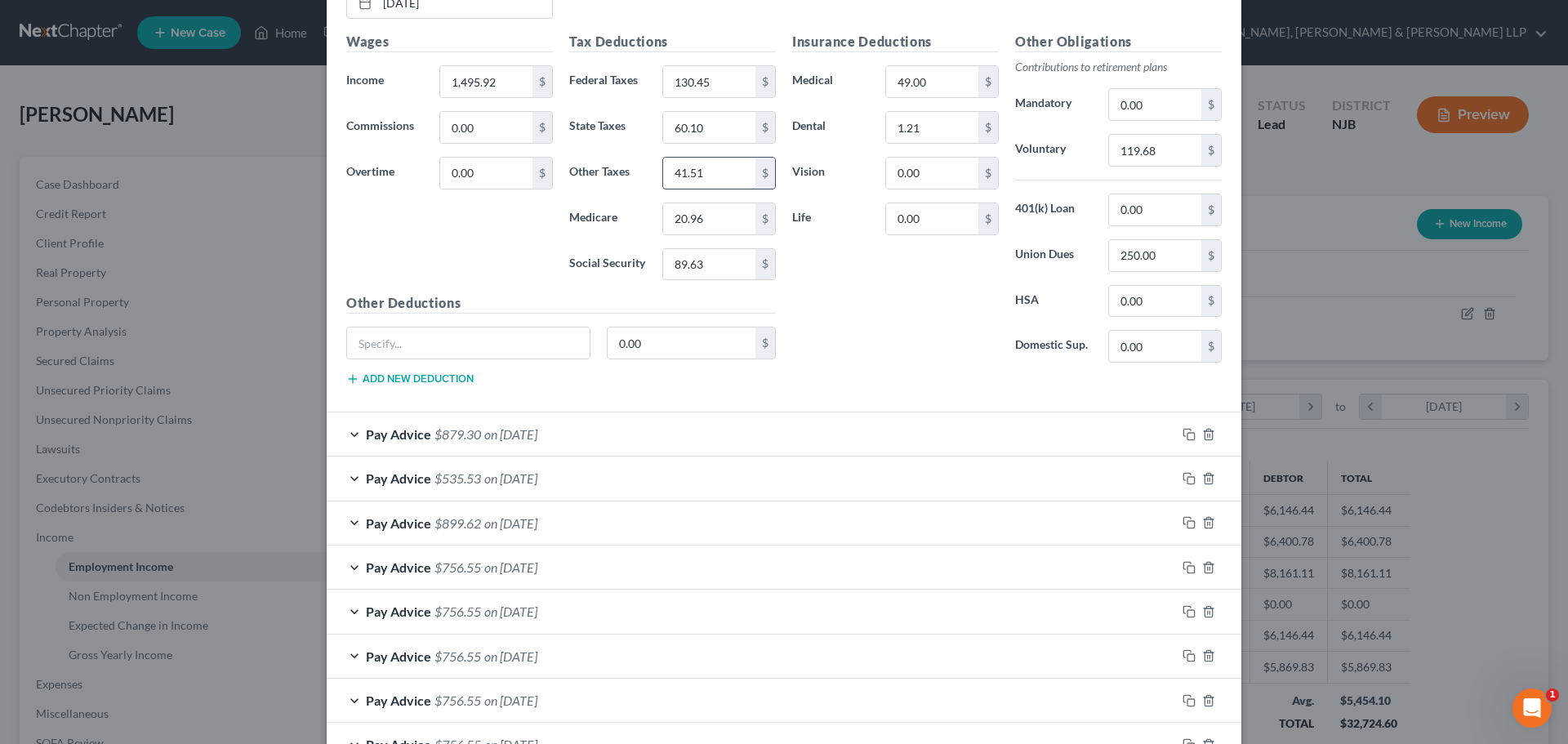
type input "130.45"
click at [707, 178] on input "41.51" at bounding box center [709, 173] width 93 height 31
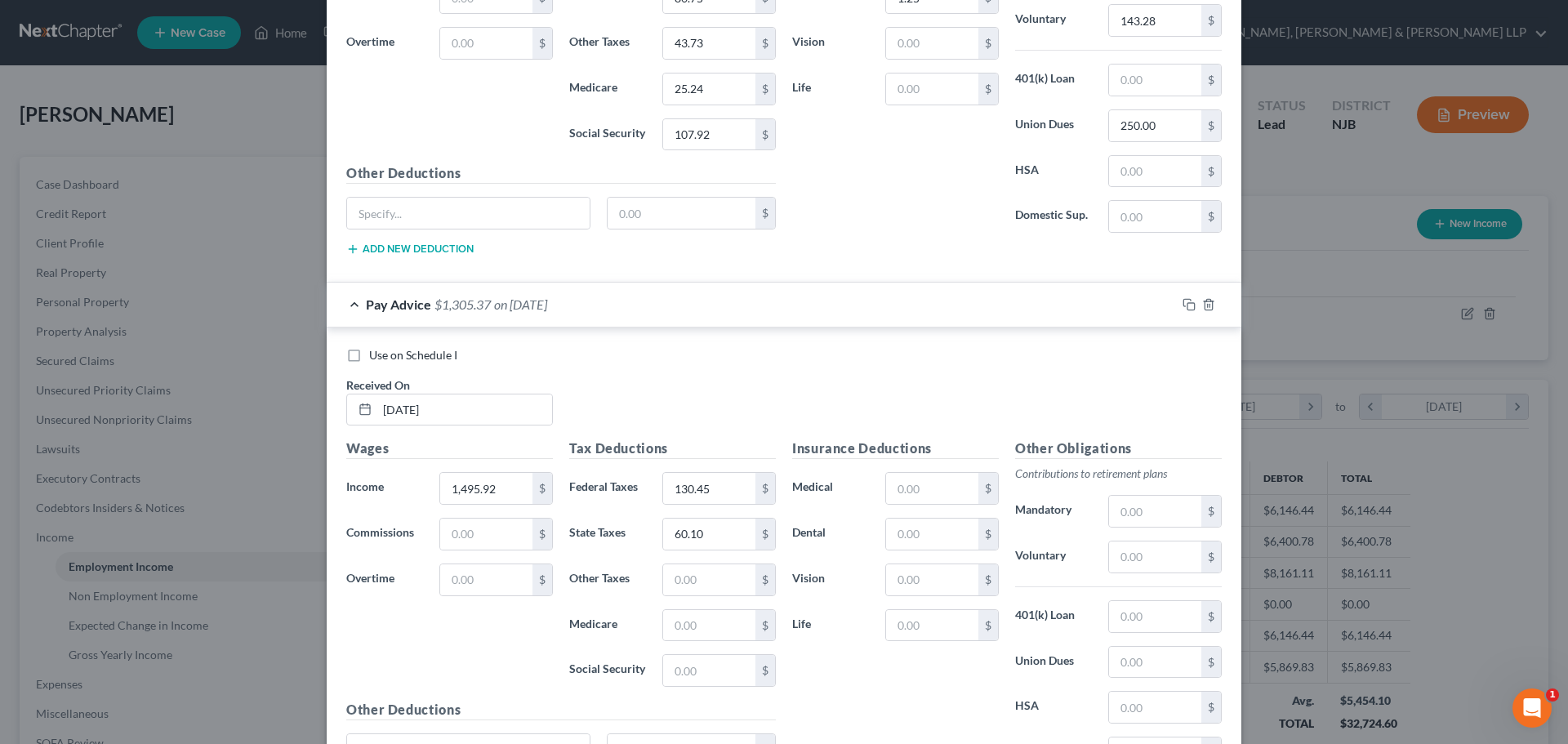
scroll to position [2799, 0]
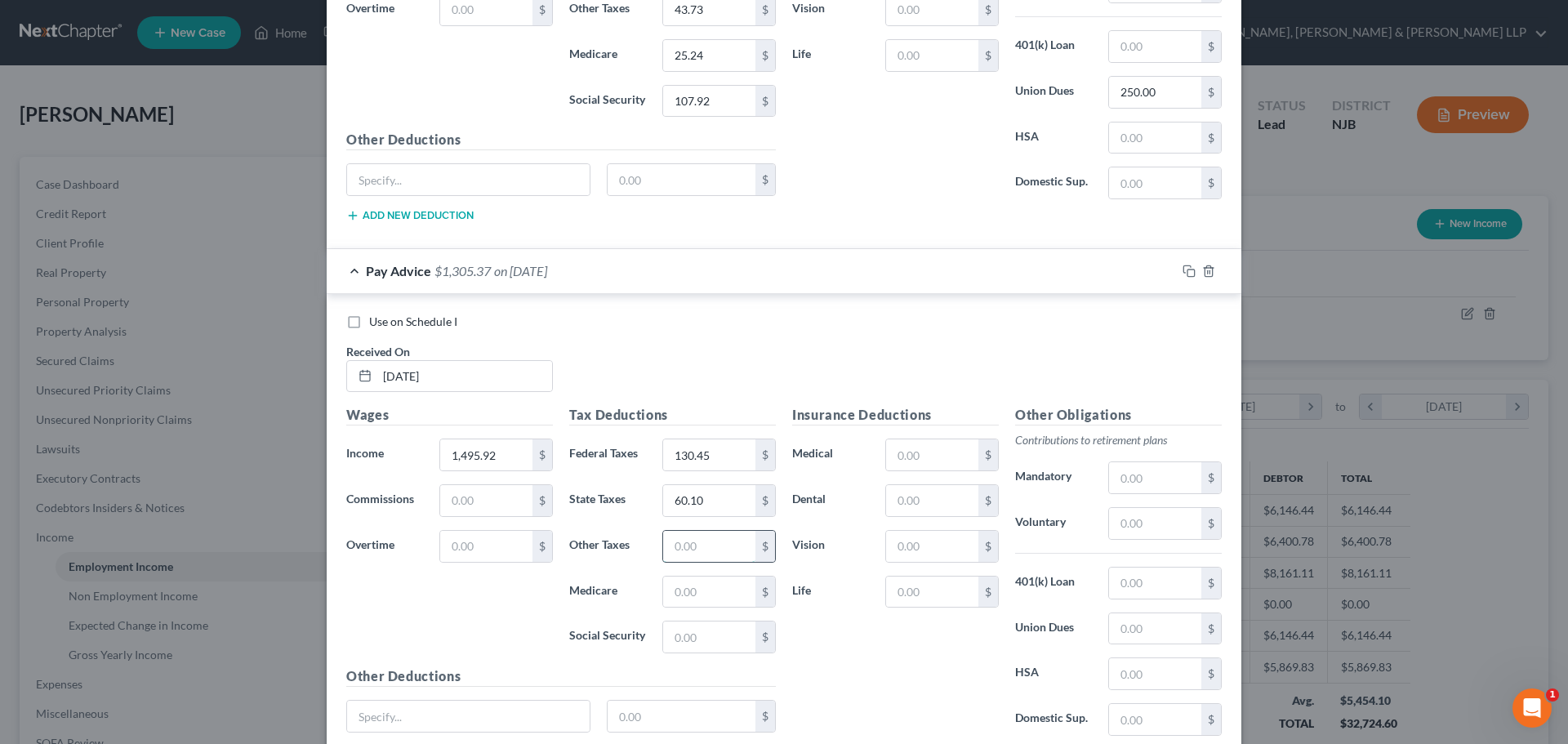
click at [699, 555] on input "text" at bounding box center [709, 545] width 93 height 31
paste input "41.51"
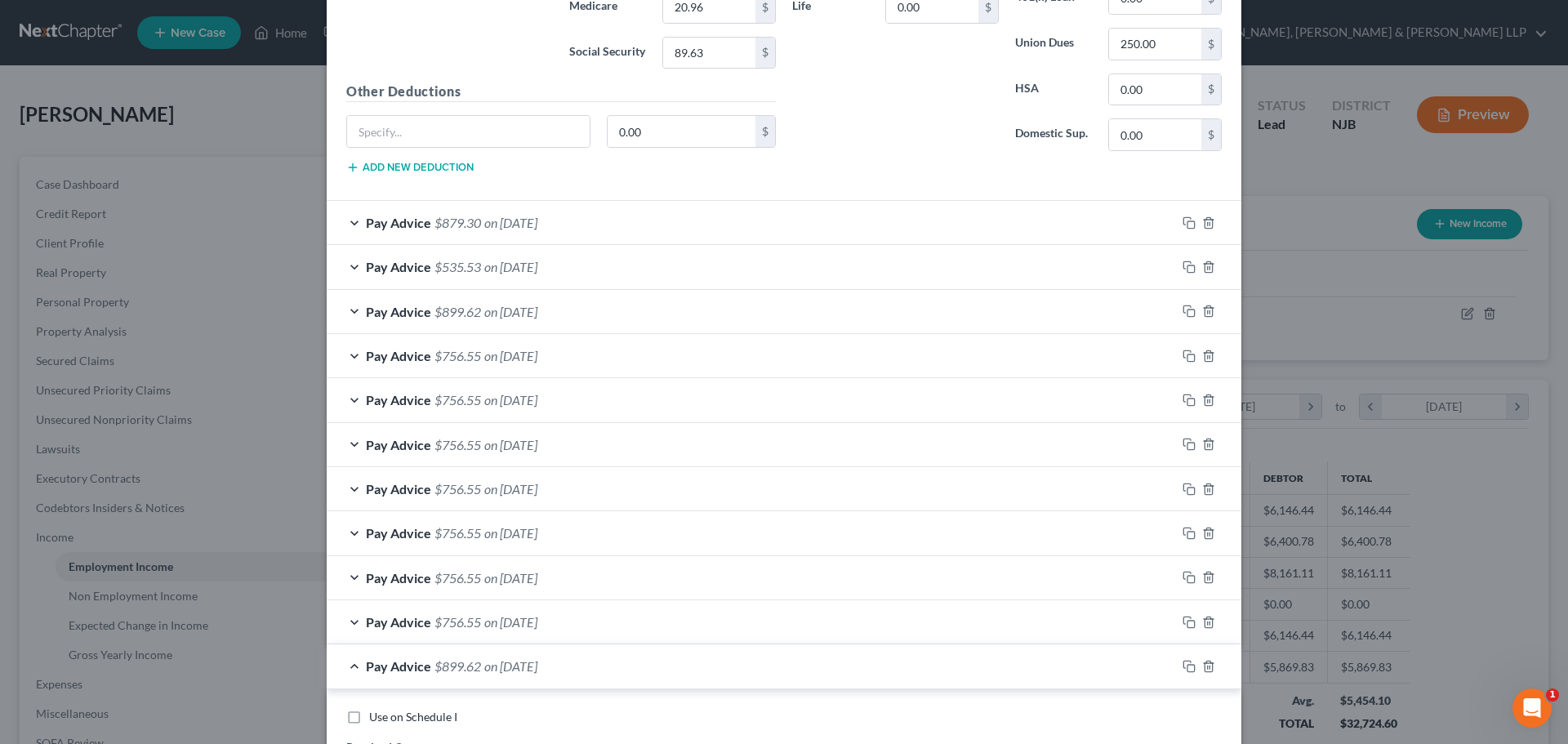
scroll to position [1574, 0]
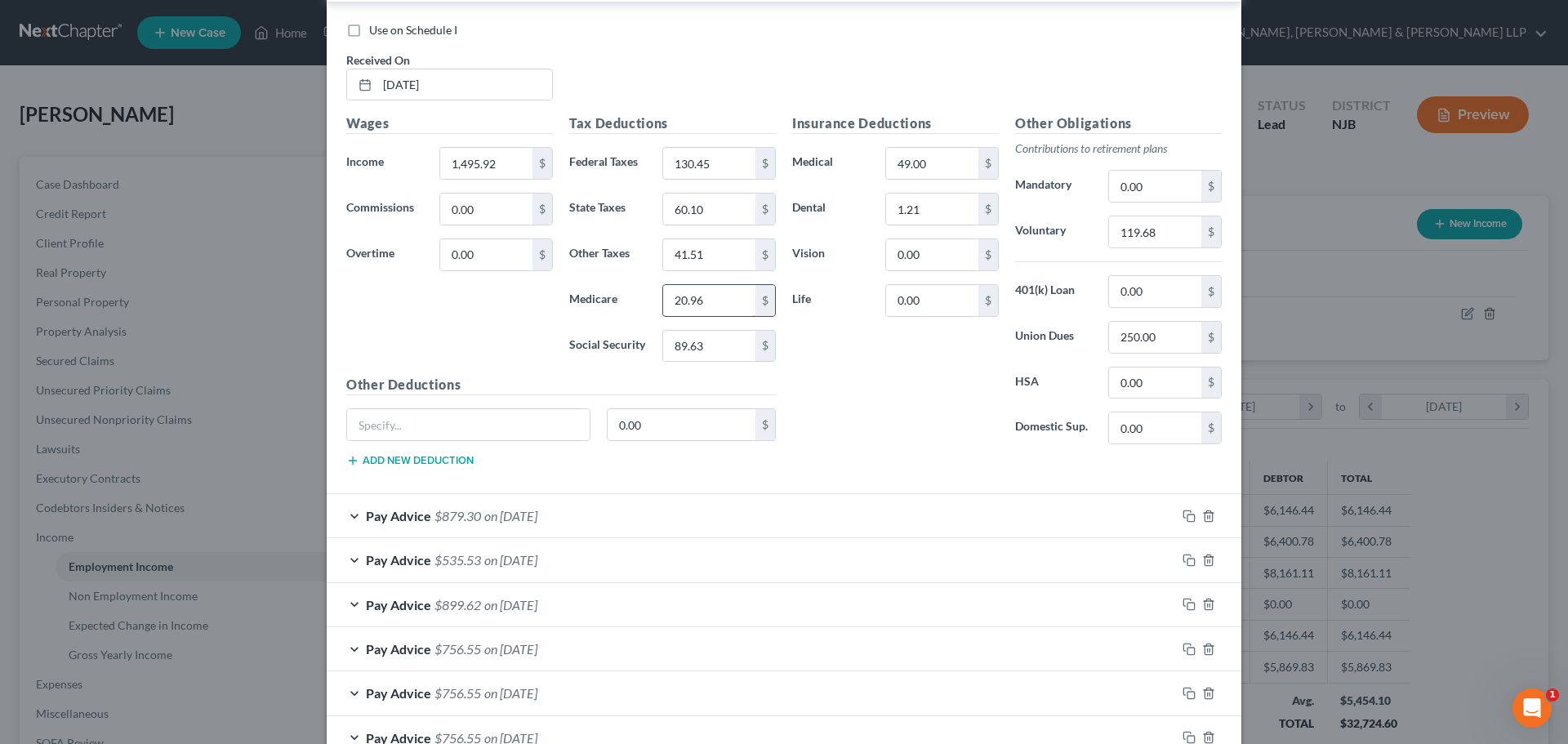
type input "41.51"
click at [694, 297] on input "20.96" at bounding box center [709, 300] width 93 height 31
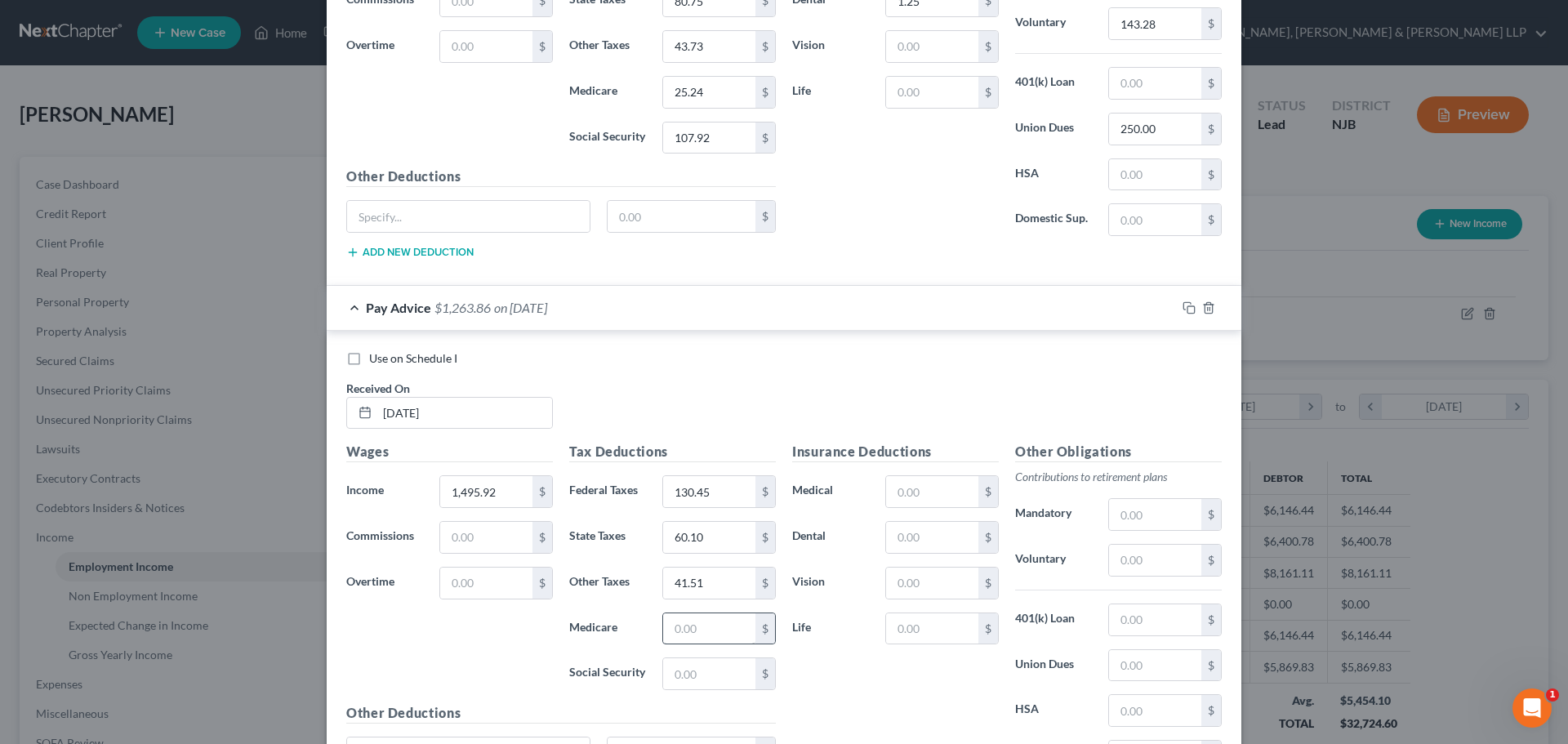
scroll to position [2930, 0]
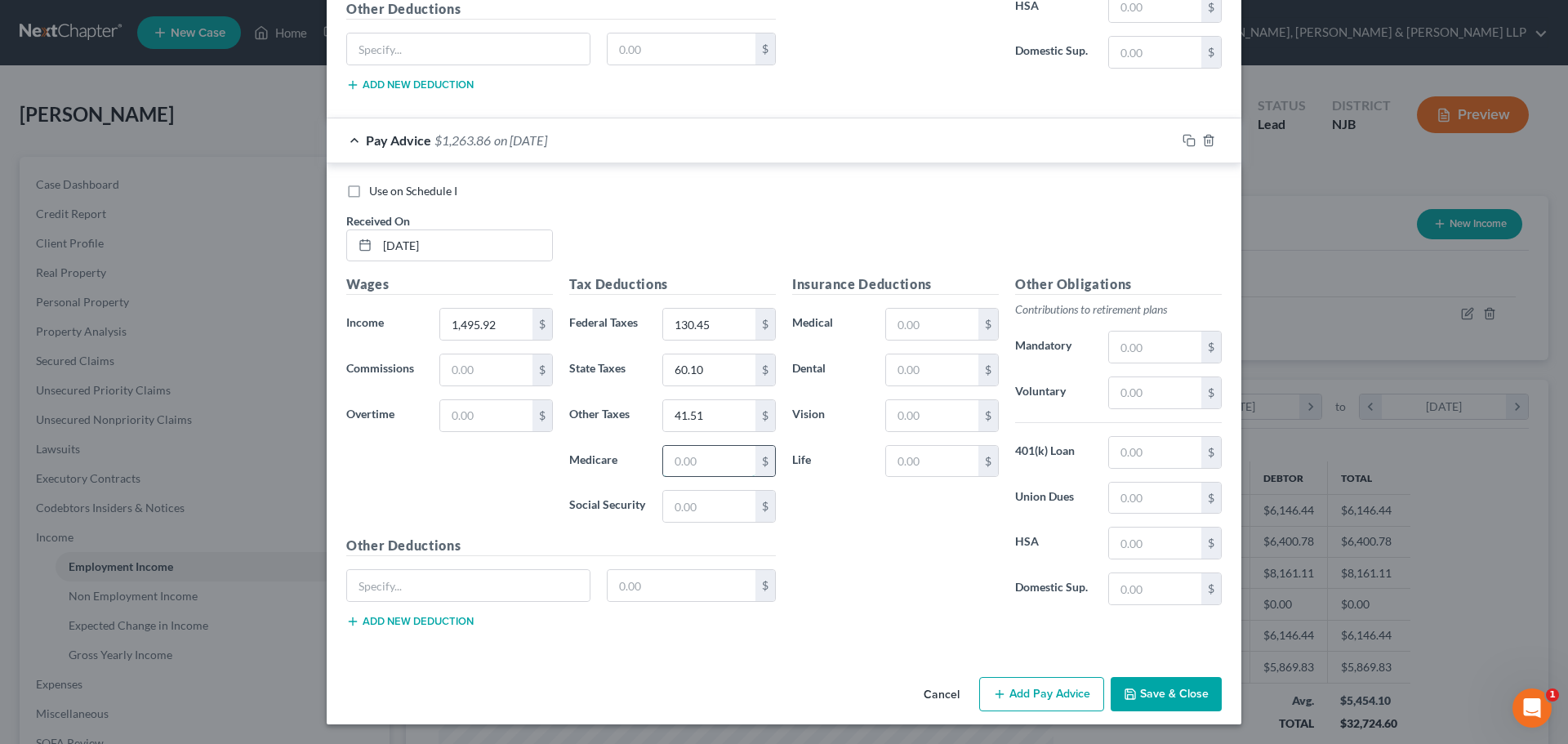
click at [695, 470] on input "text" at bounding box center [709, 461] width 93 height 31
paste input "20.96"
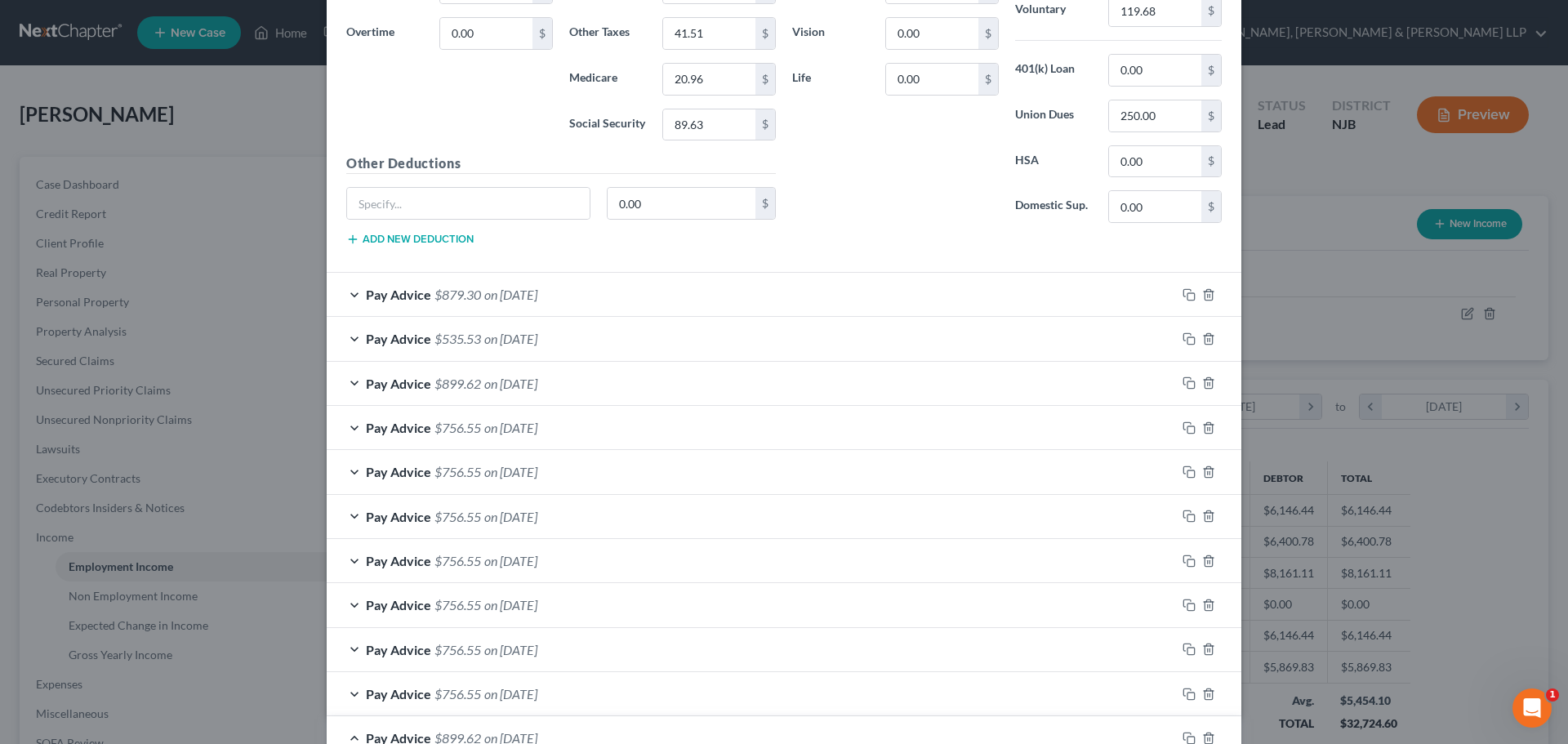
scroll to position [1787, 0]
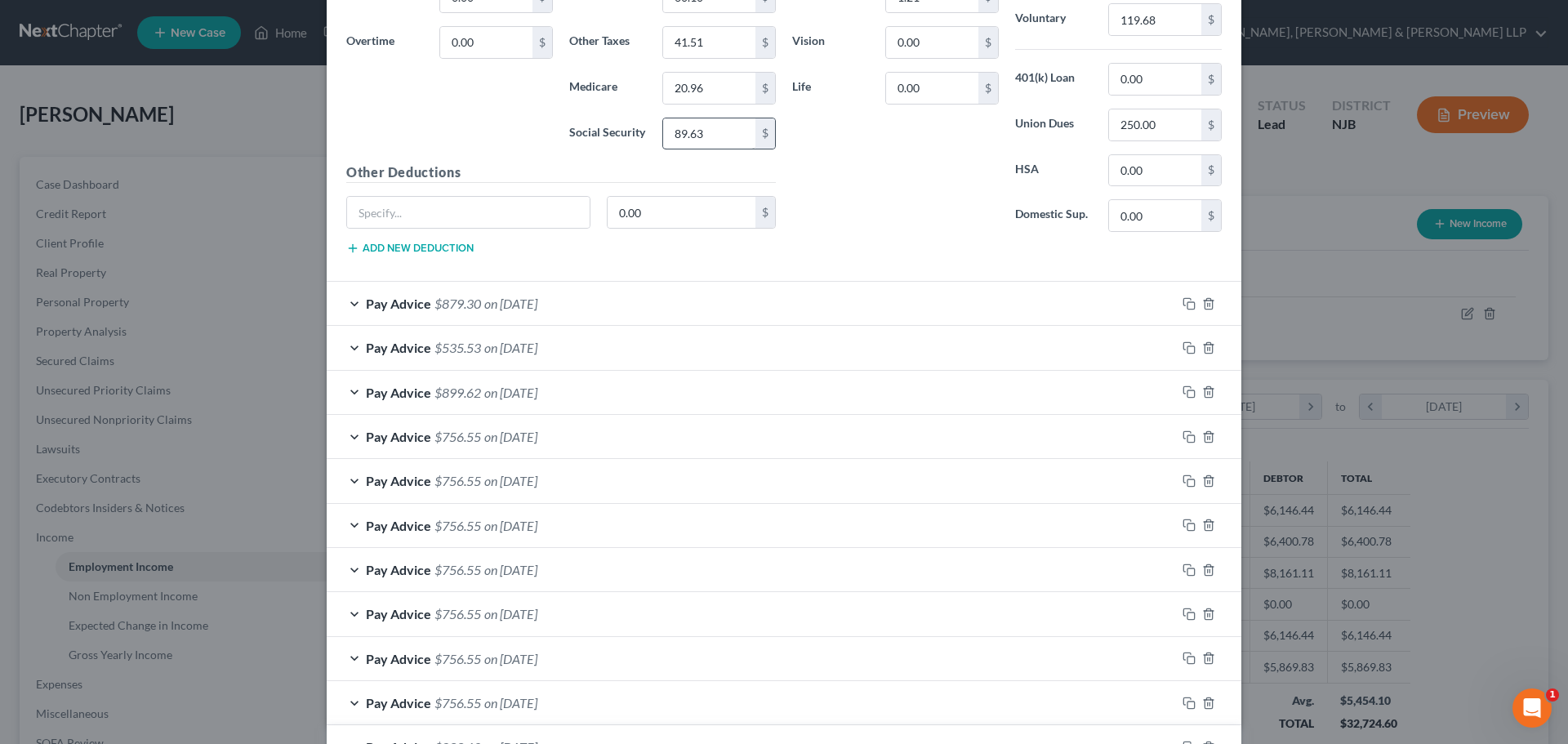
type input "20.96"
click at [699, 131] on input "89.63" at bounding box center [709, 133] width 93 height 31
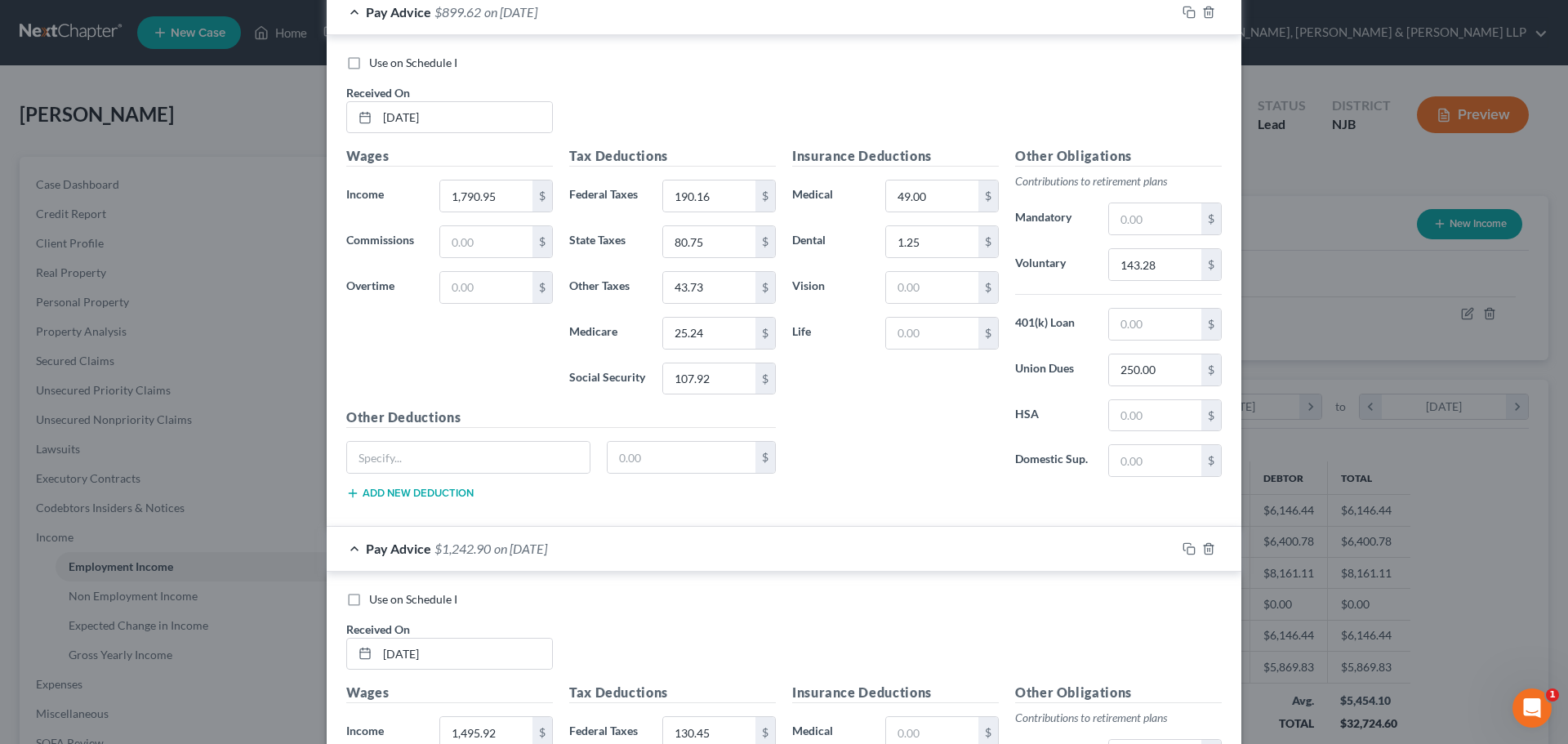
scroll to position [2930, 0]
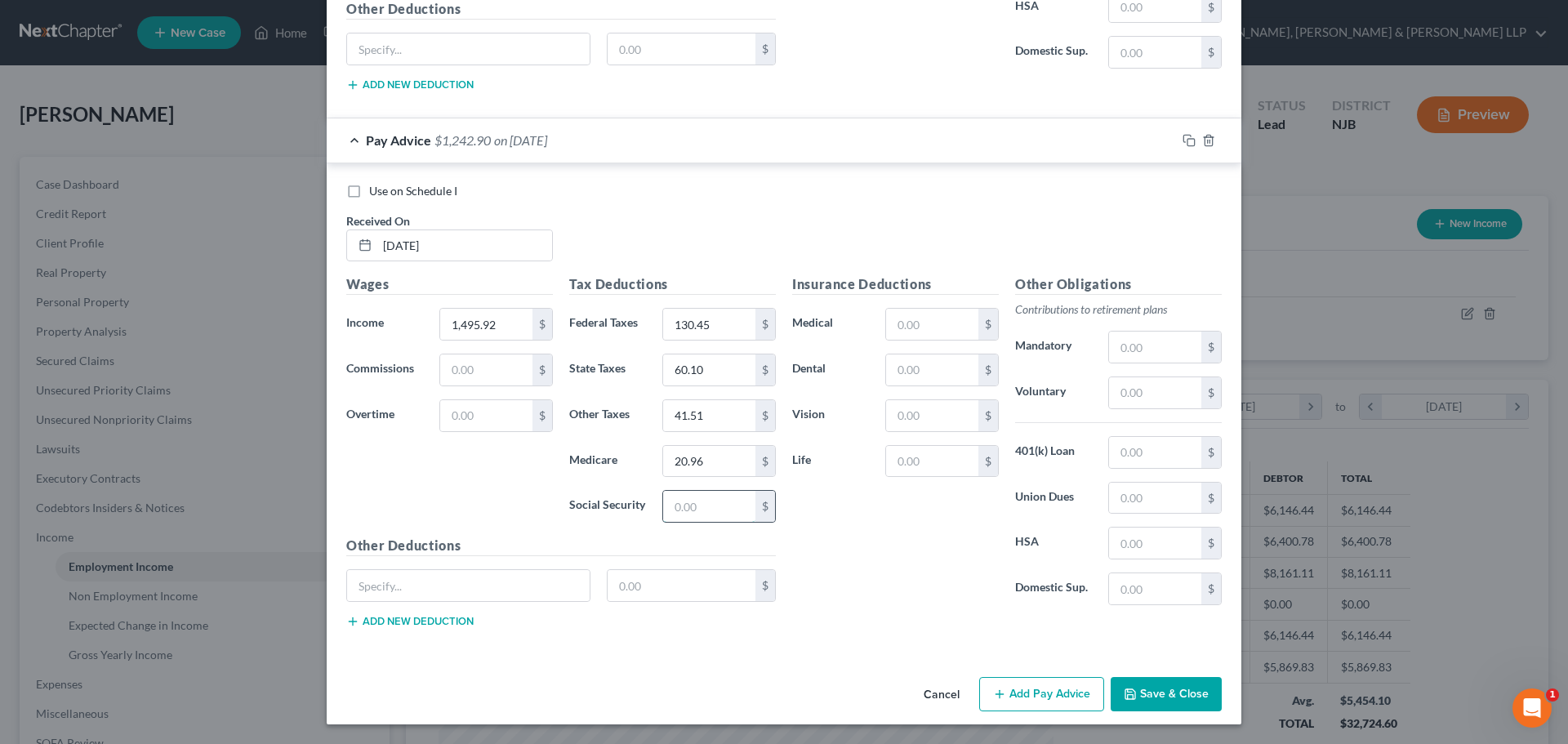
drag, startPoint x: 704, startPoint y: 508, endPoint x: 707, endPoint y: 517, distance: 9.5
click at [704, 508] on input "text" at bounding box center [709, 506] width 93 height 31
paste input "89.63"
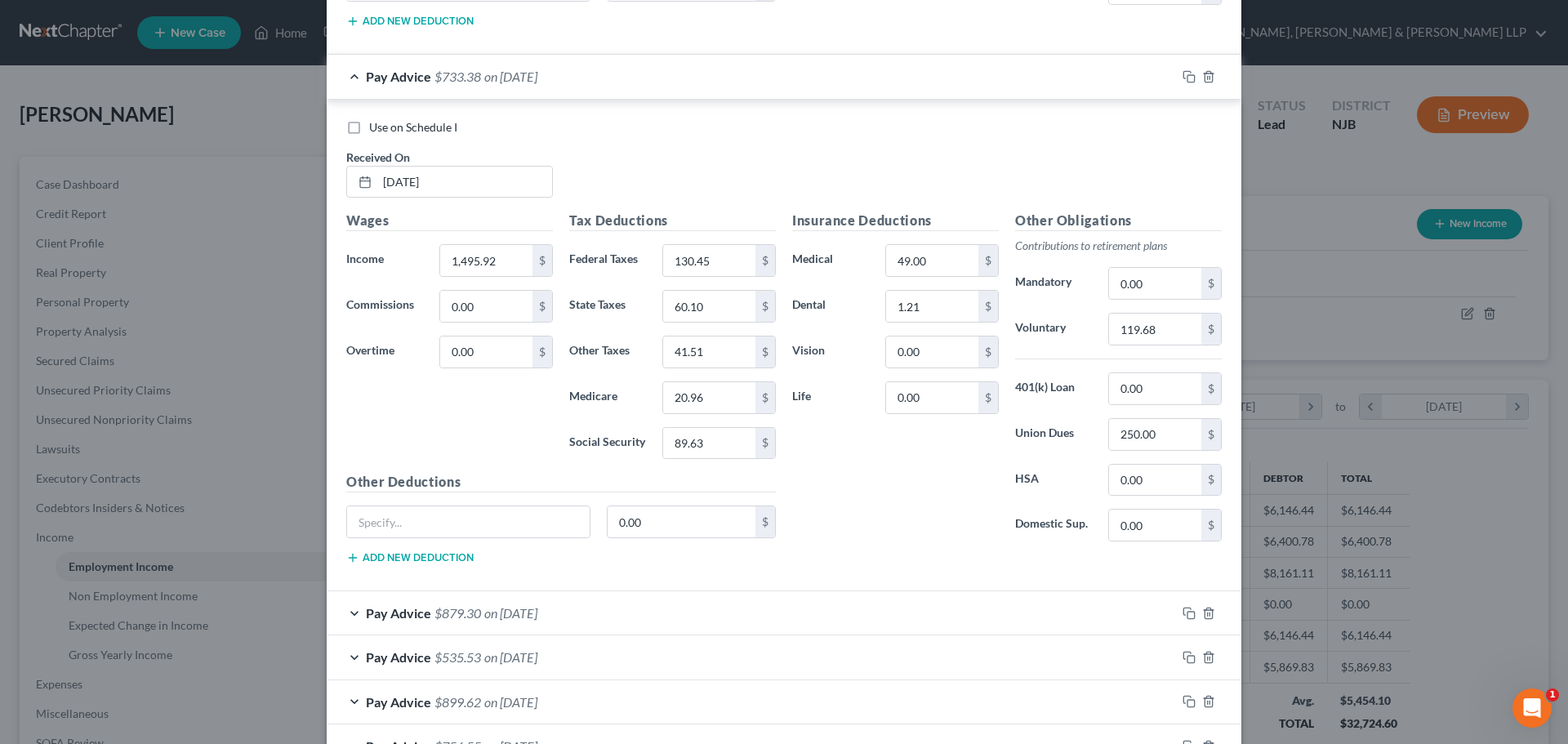
scroll to position [1460, 0]
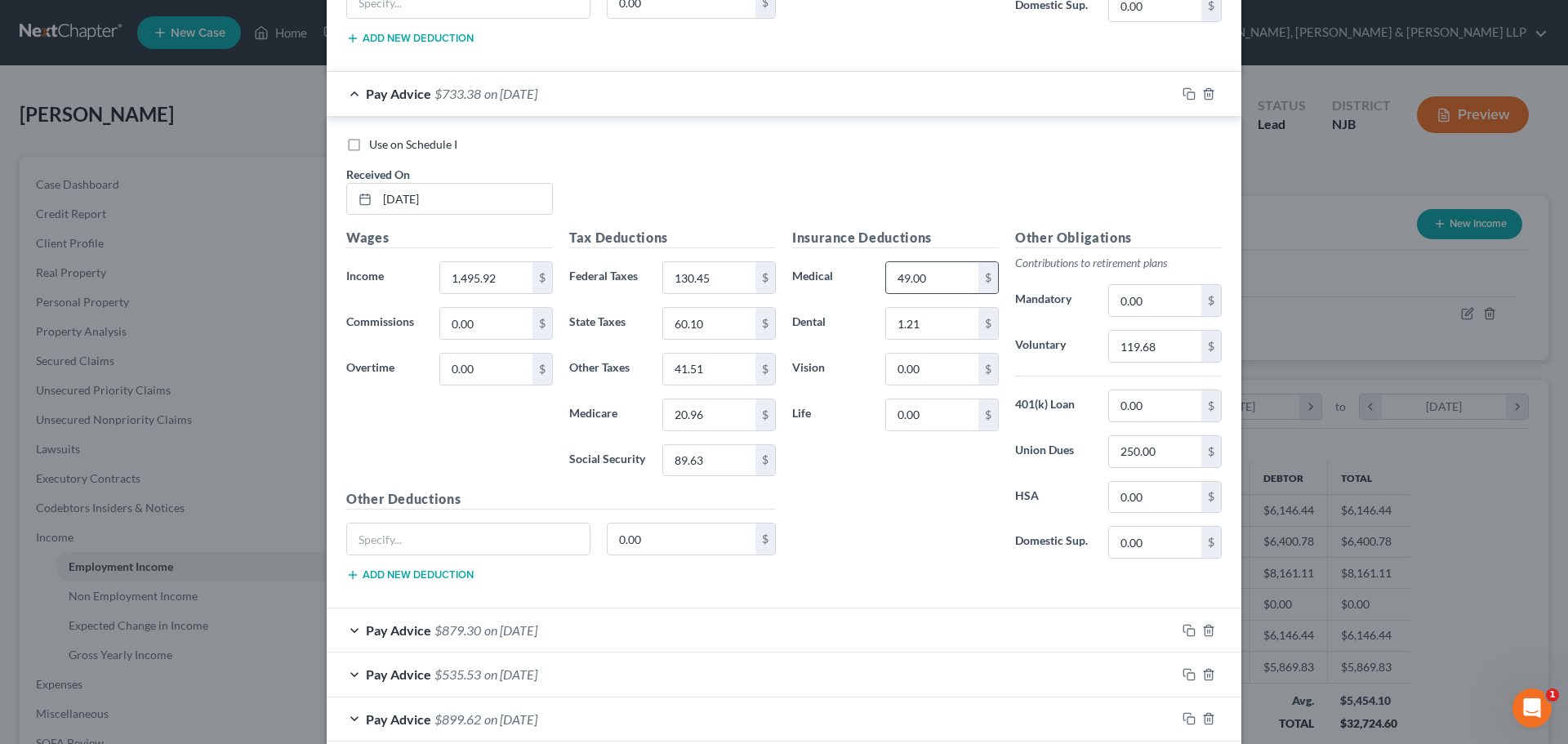
type input "89.63"
click at [943, 287] on input "49.00" at bounding box center [932, 277] width 93 height 31
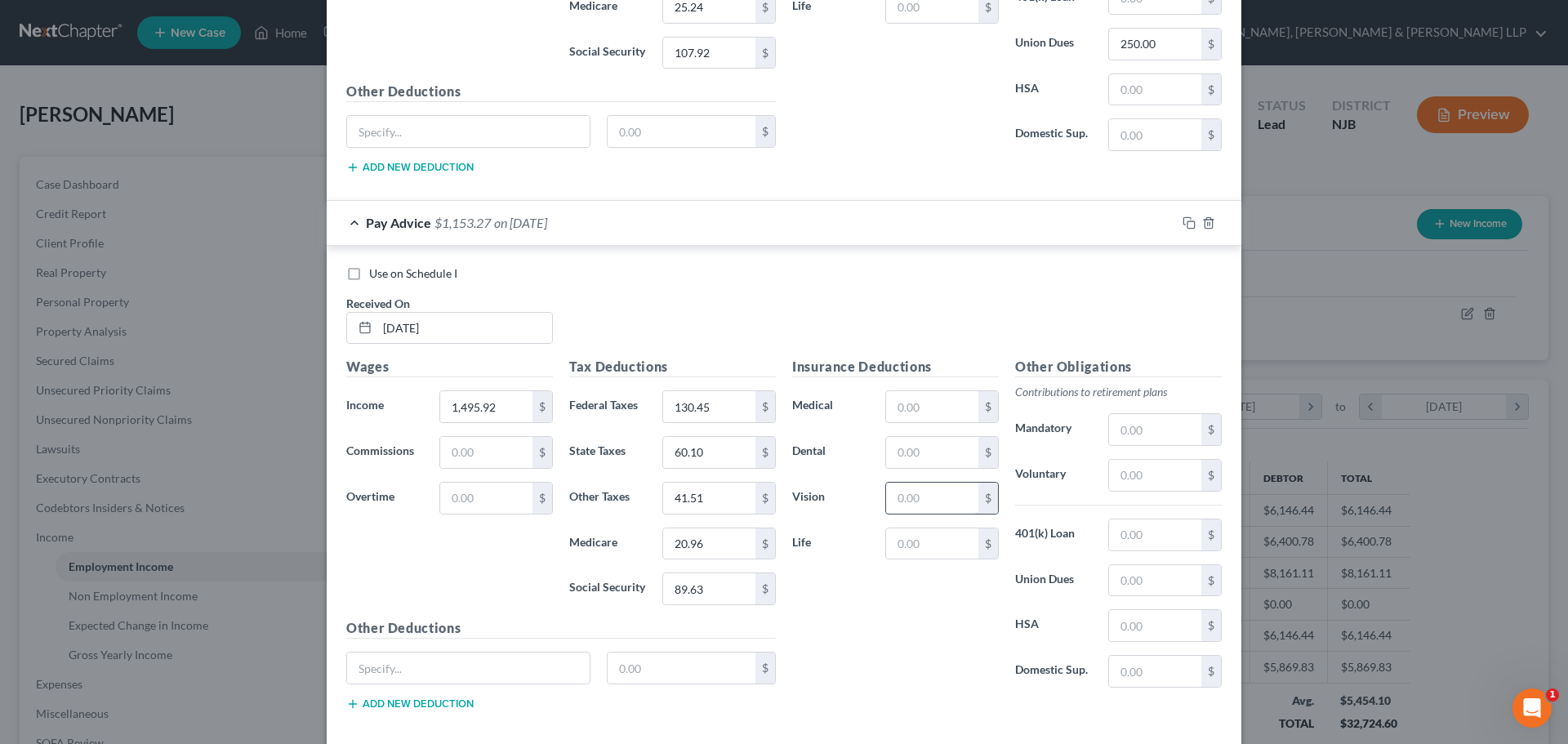
scroll to position [2848, 0]
click at [898, 408] on input "text" at bounding box center [932, 405] width 93 height 31
paste input "49.00"
type input "49.00"
click at [898, 455] on input "text" at bounding box center [932, 451] width 93 height 31
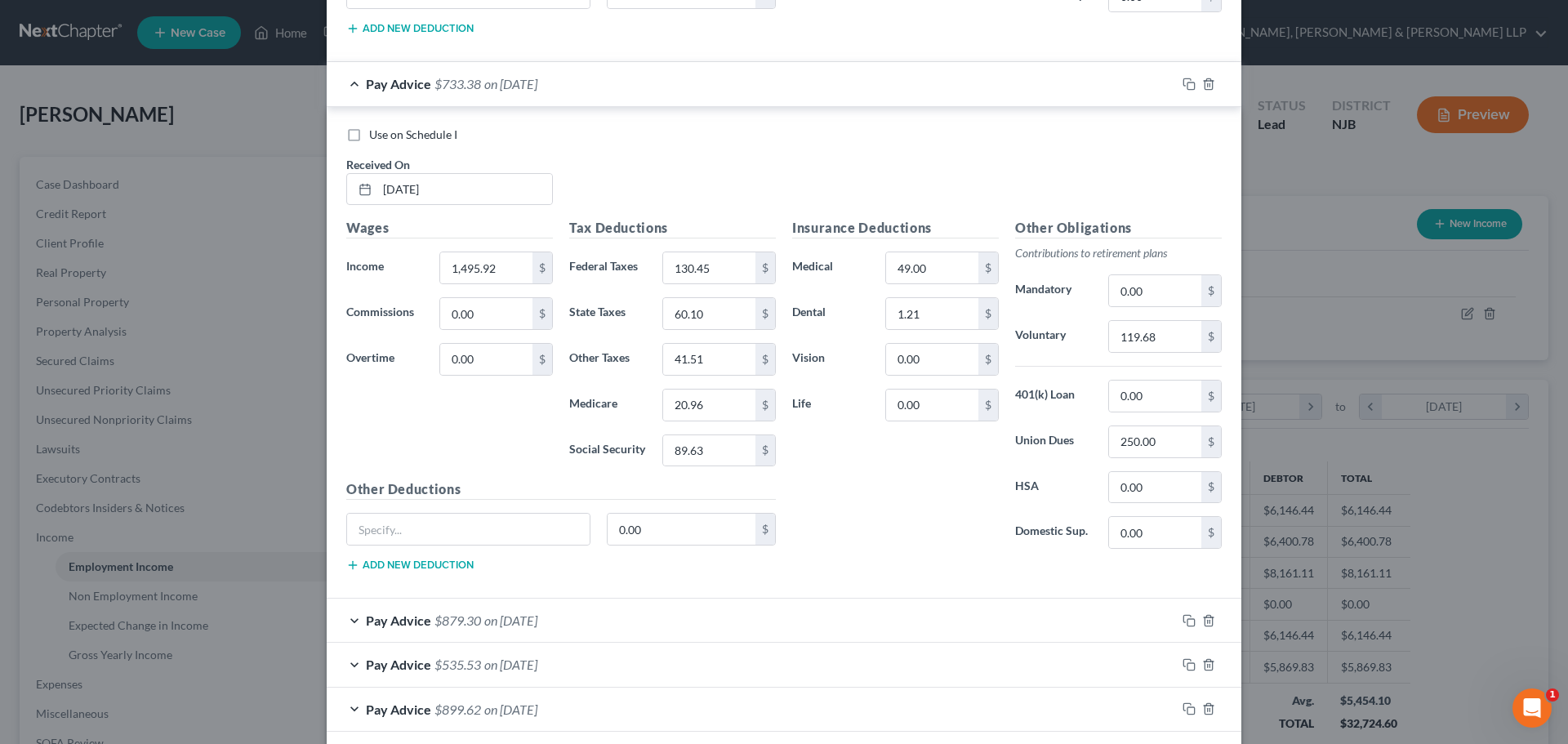
scroll to position [1460, 0]
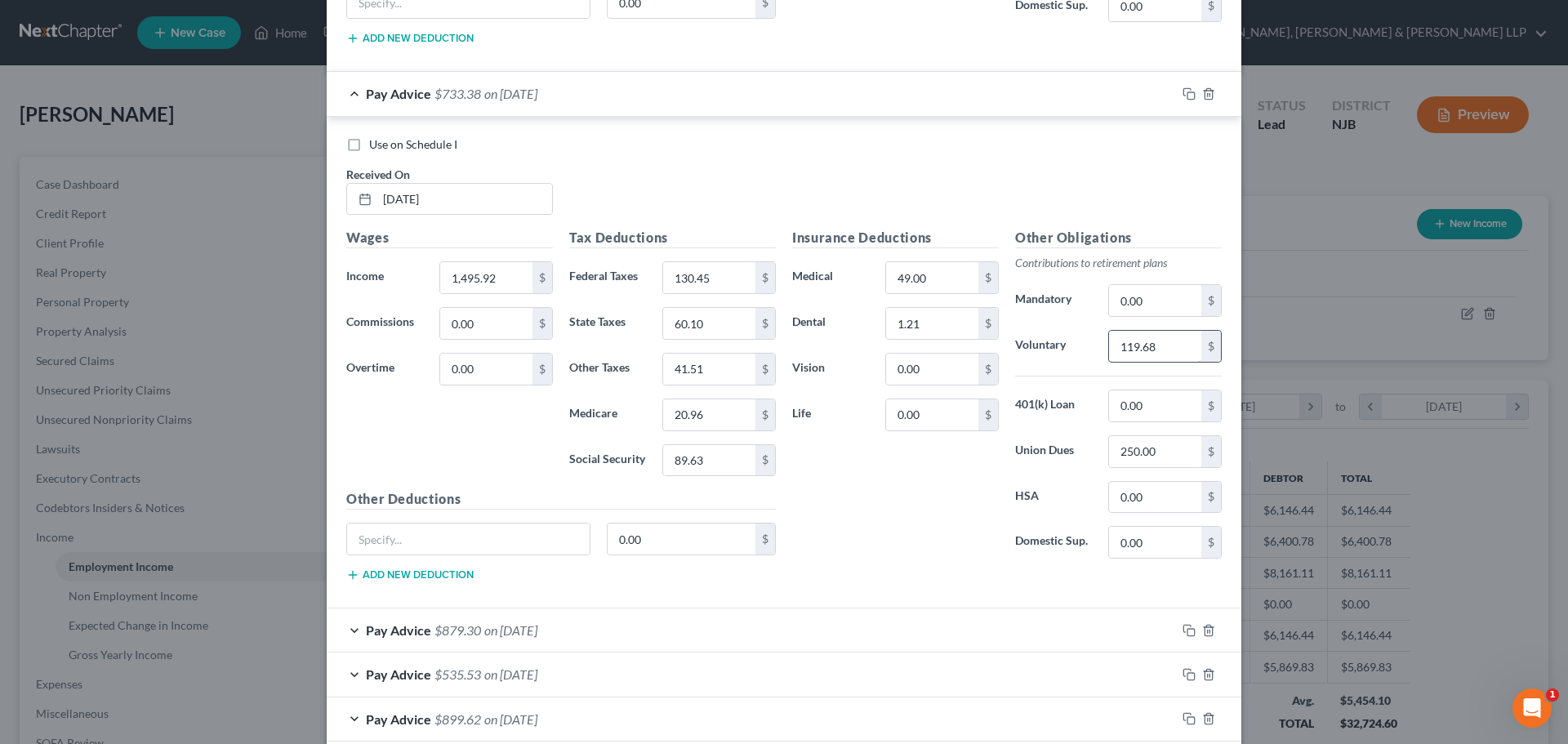
type input "1.25"
drag, startPoint x: 1159, startPoint y: 340, endPoint x: 1160, endPoint y: 348, distance: 8.1
click at [1159, 340] on input "119.68" at bounding box center [1155, 346] width 93 height 31
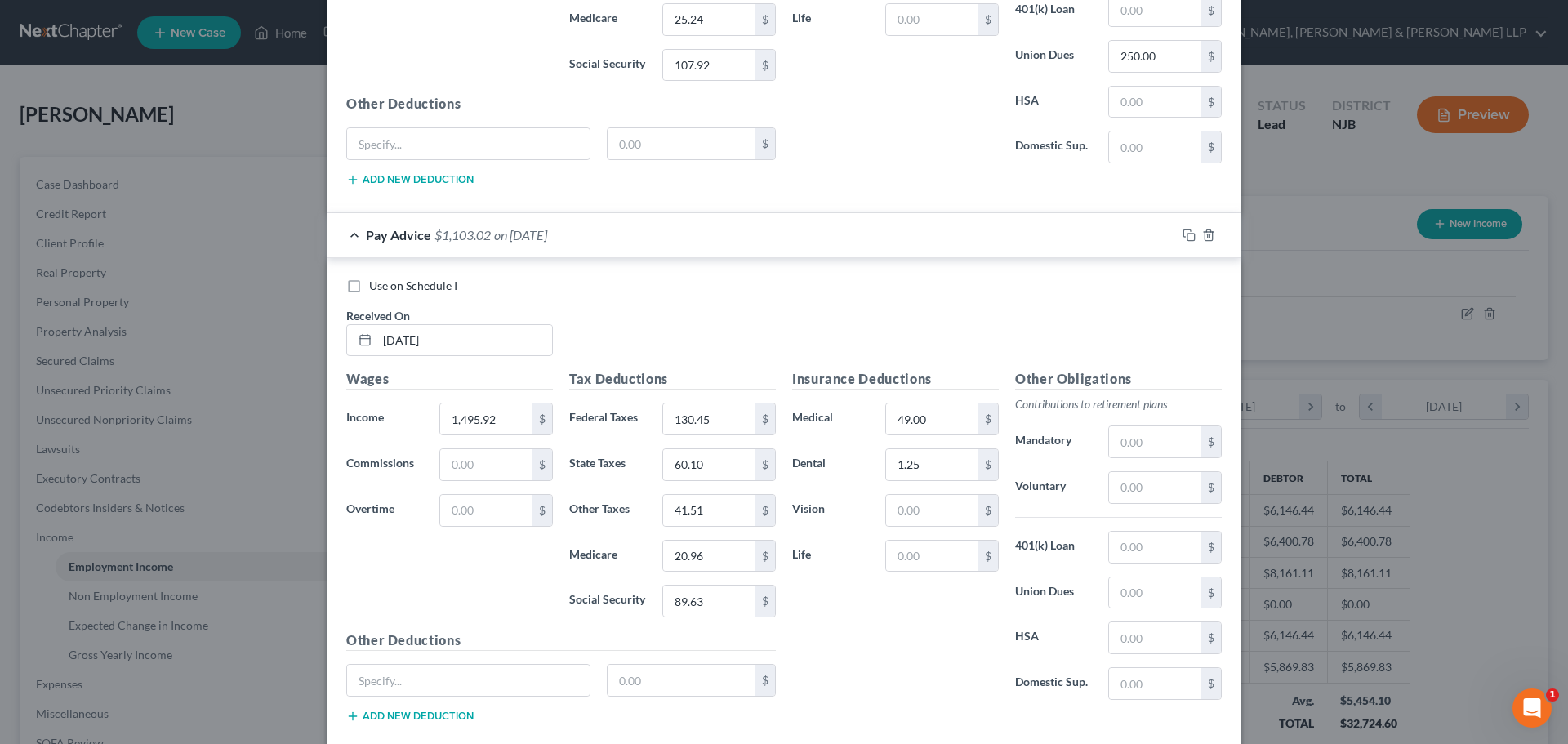
scroll to position [2848, 0]
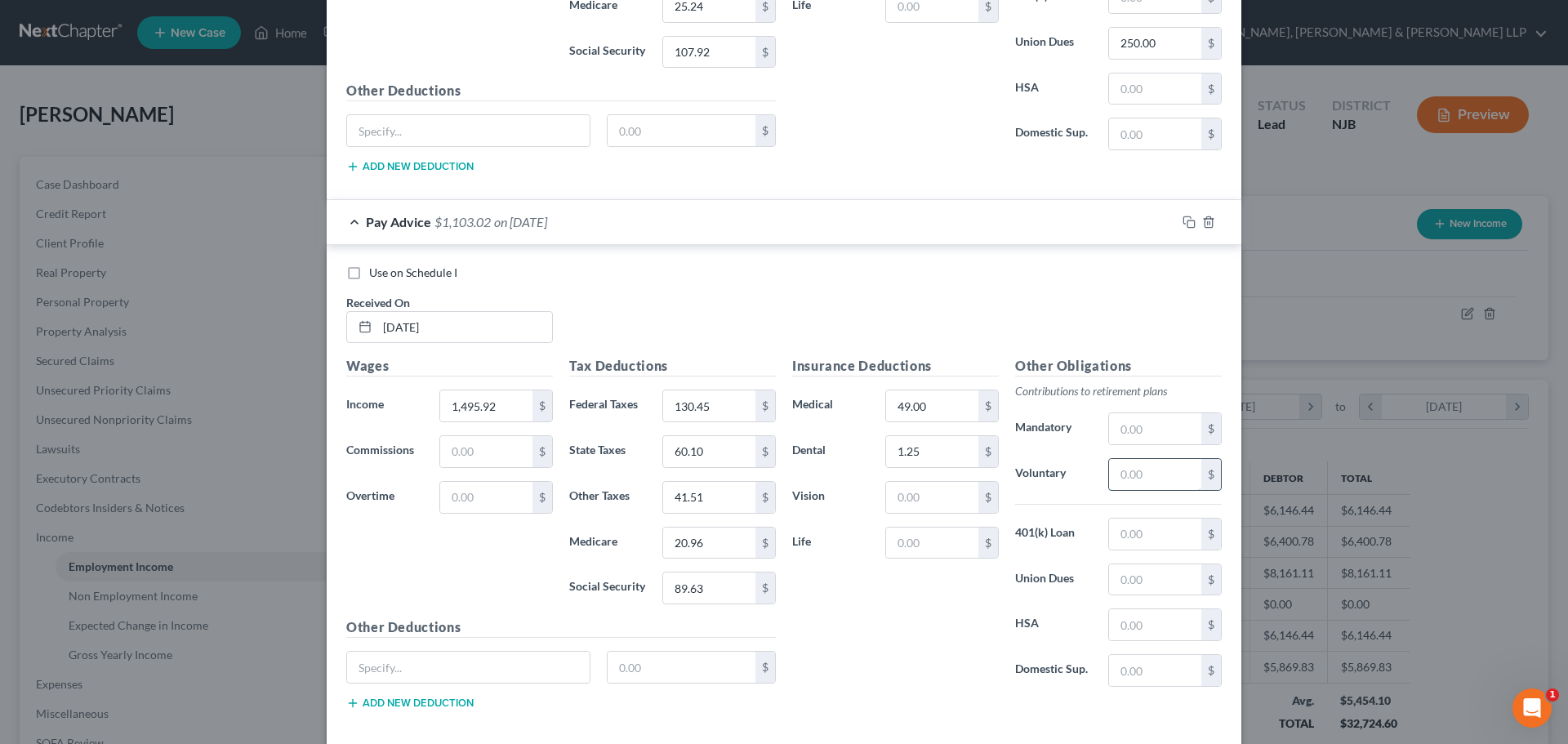
click at [1138, 467] on input "text" at bounding box center [1155, 474] width 93 height 31
paste input "119.68"
type input "119.68"
click at [1118, 585] on input "text" at bounding box center [1155, 579] width 93 height 31
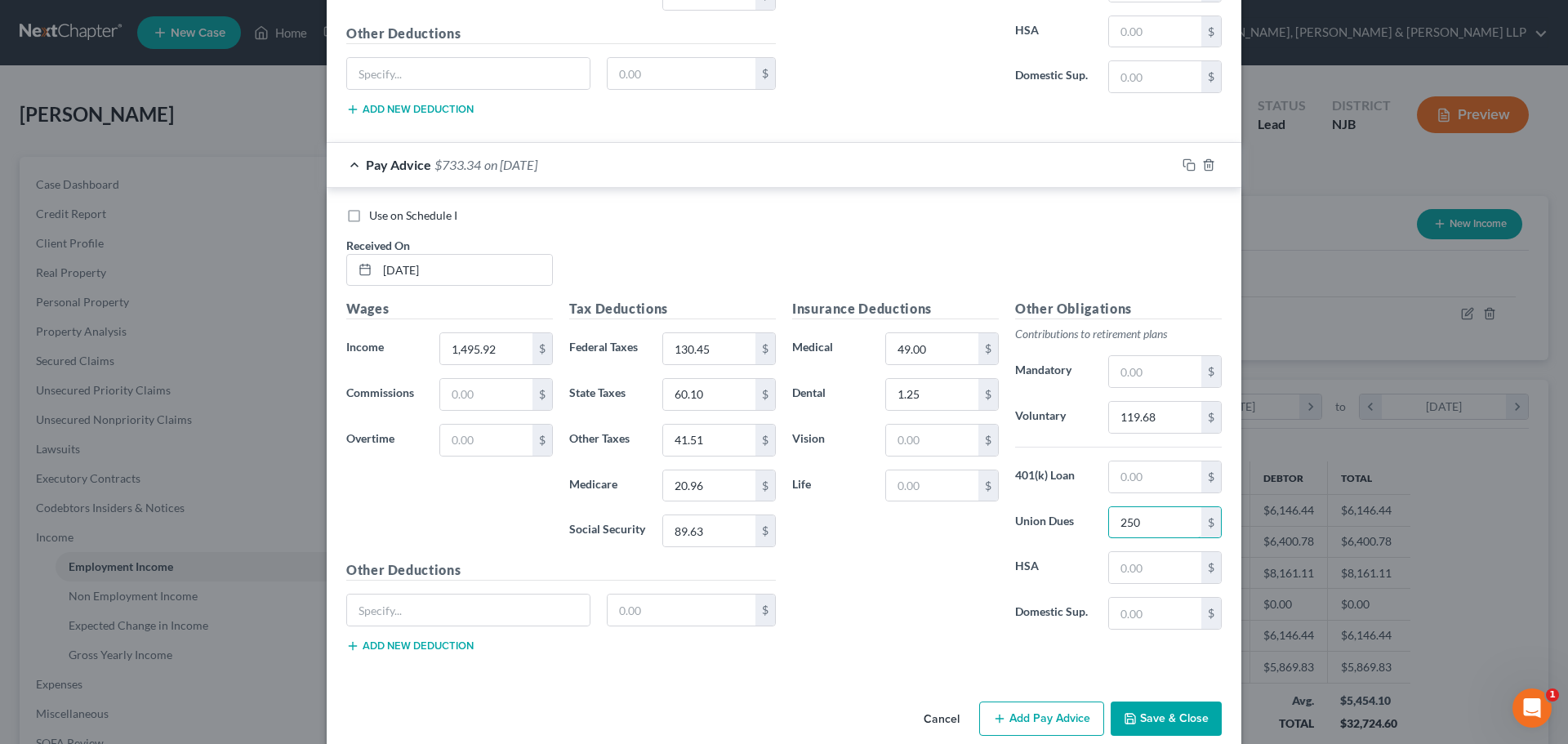
scroll to position [2930, 0]
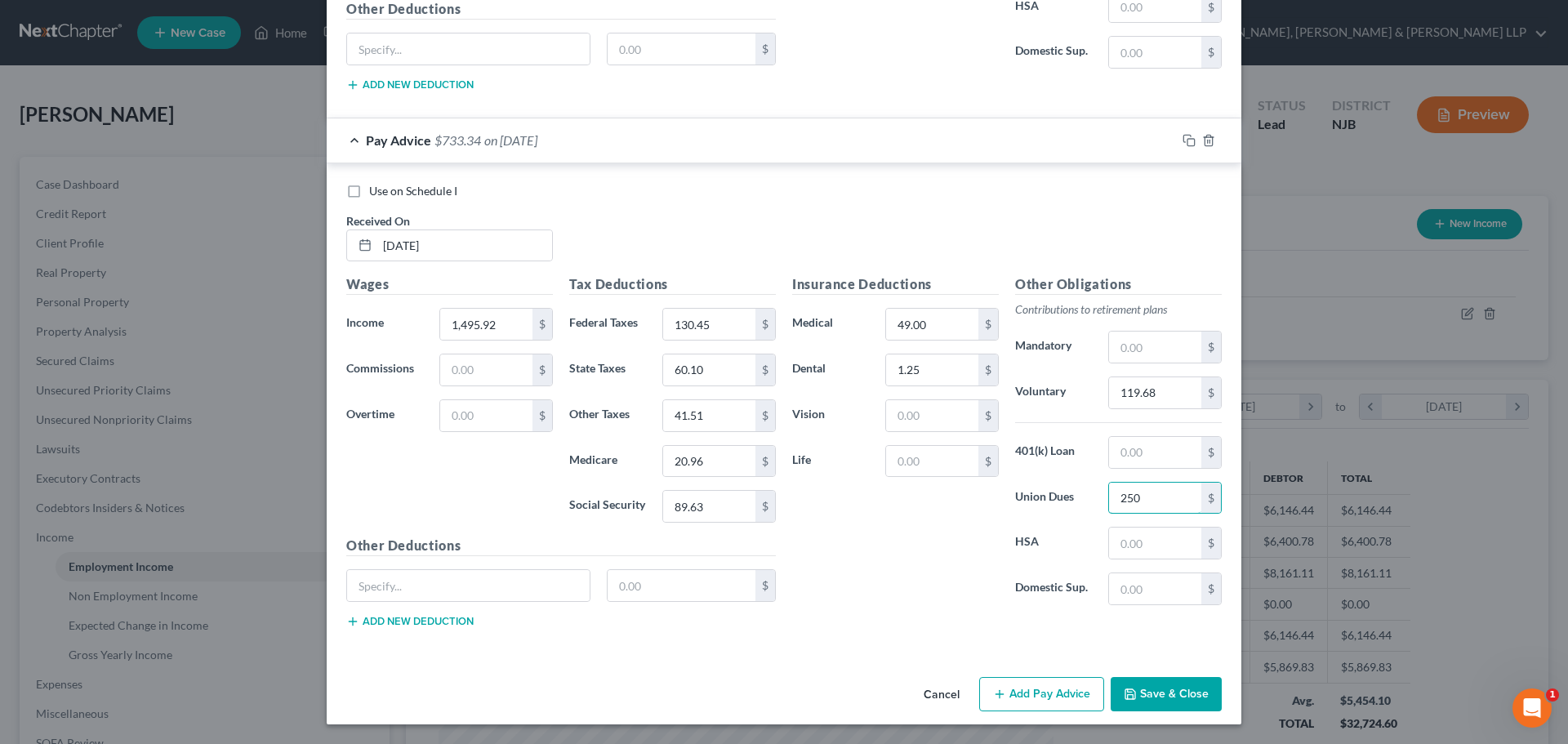
type input "250"
click at [1069, 700] on button "Add Pay Advice" at bounding box center [1041, 694] width 125 height 34
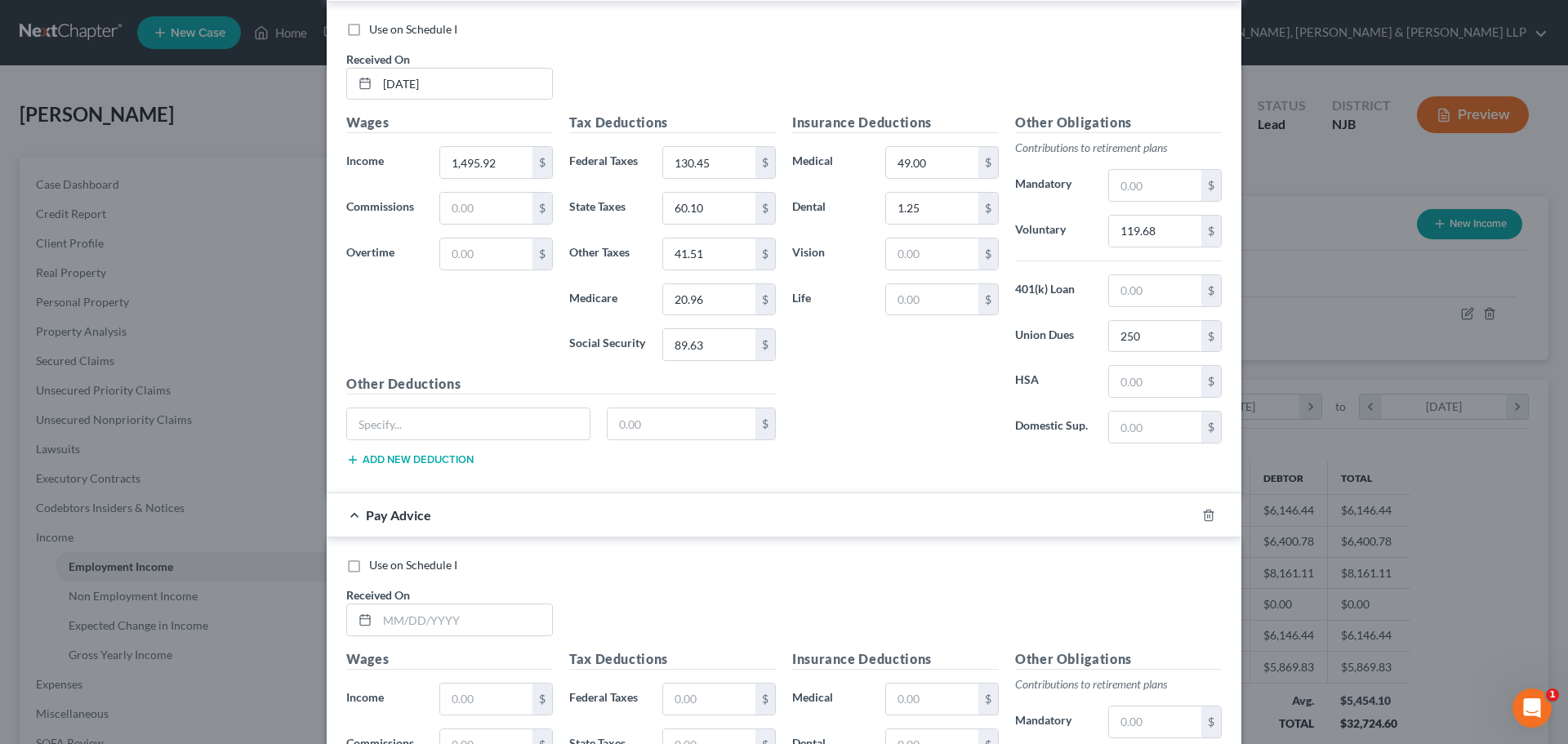
scroll to position [3093, 0]
click at [454, 613] on input "text" at bounding box center [464, 618] width 175 height 31
type input "[DATE]"
click at [506, 167] on input "1,495.92" at bounding box center [486, 161] width 93 height 31
click at [474, 690] on input "text" at bounding box center [486, 697] width 93 height 31
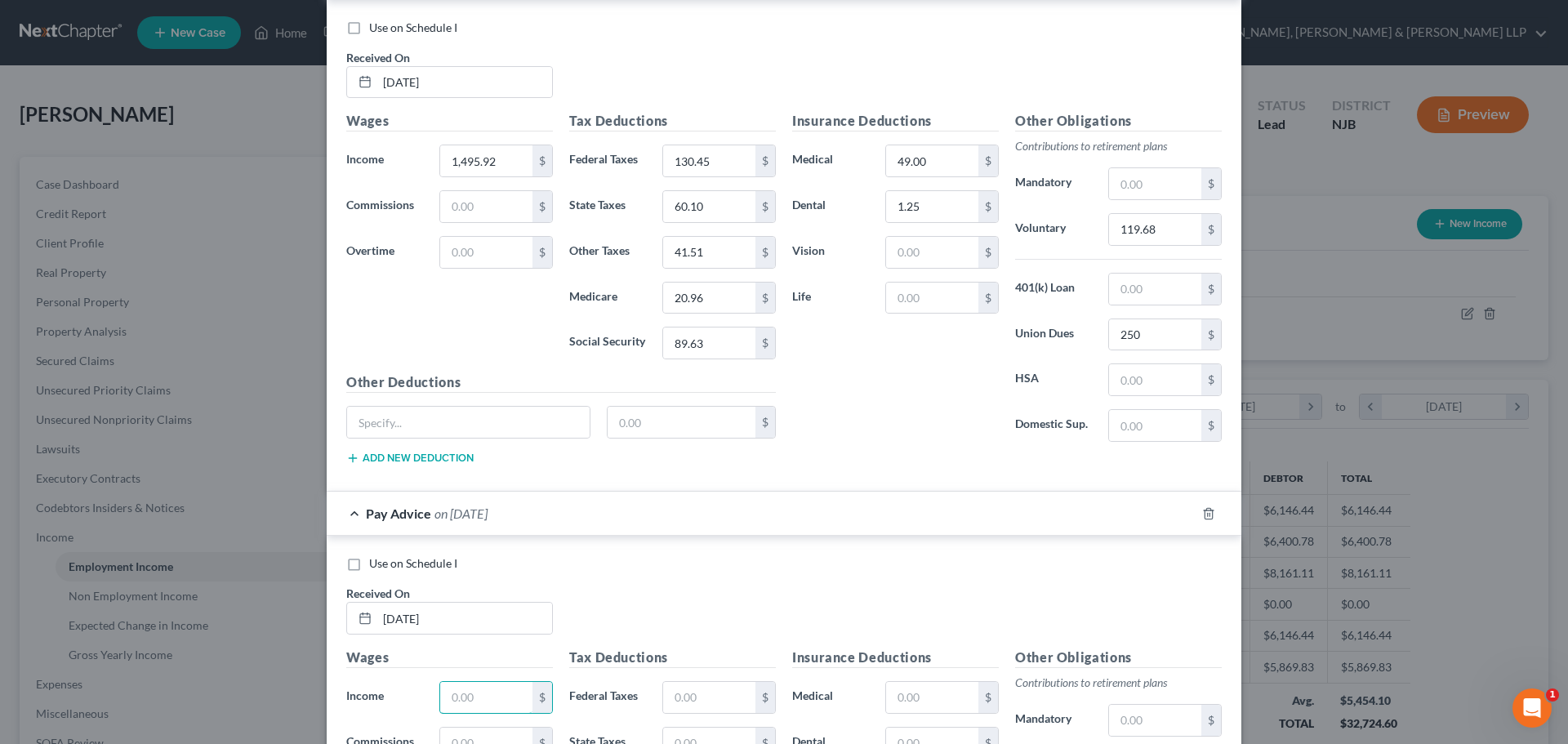
paste input "1,495.92"
type input "1,495.92"
click at [709, 164] on input "130.45" at bounding box center [709, 161] width 93 height 31
click at [699, 701] on input "text" at bounding box center [709, 697] width 93 height 31
paste input "130.45"
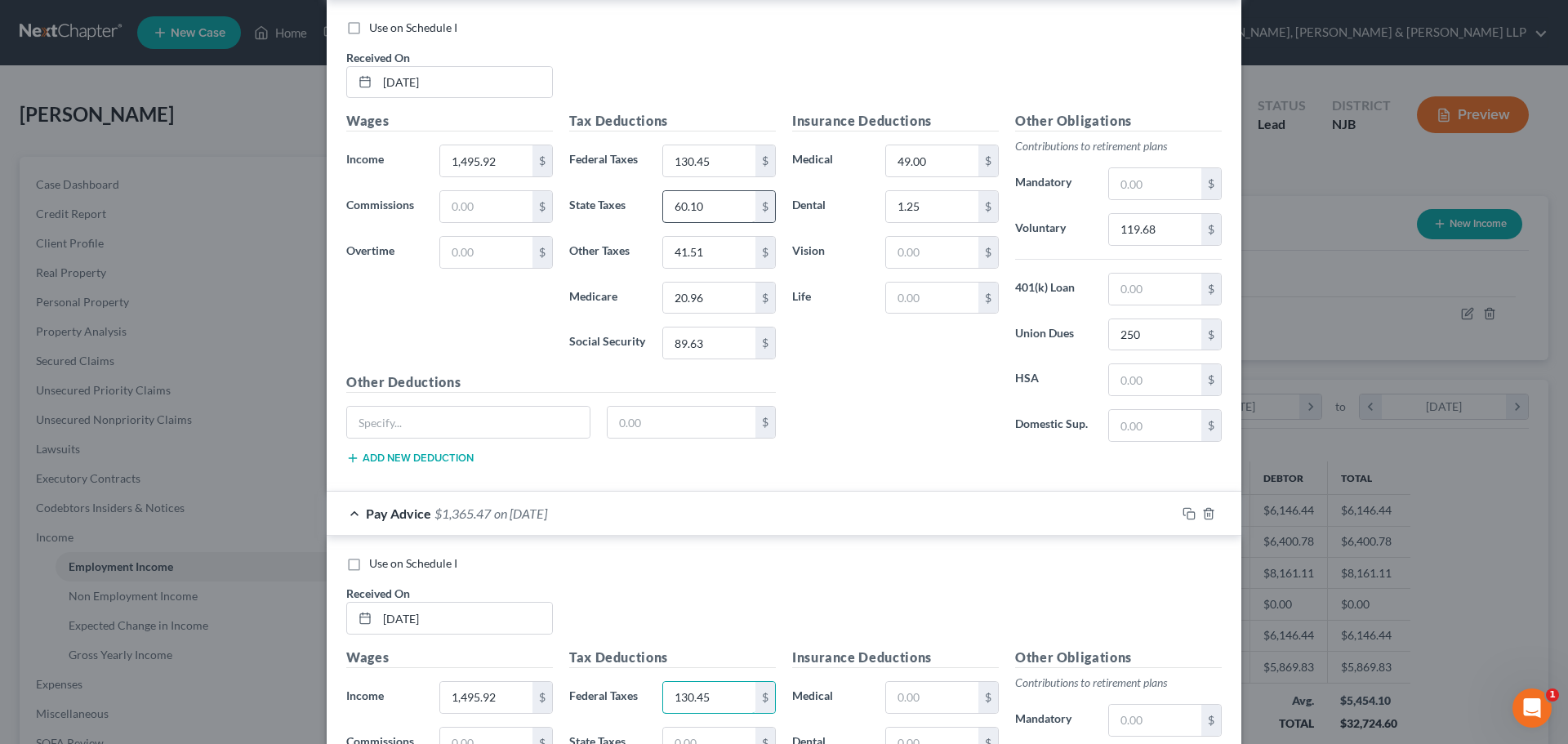
type input "130.45"
click at [715, 207] on input "60.10" at bounding box center [709, 207] width 93 height 31
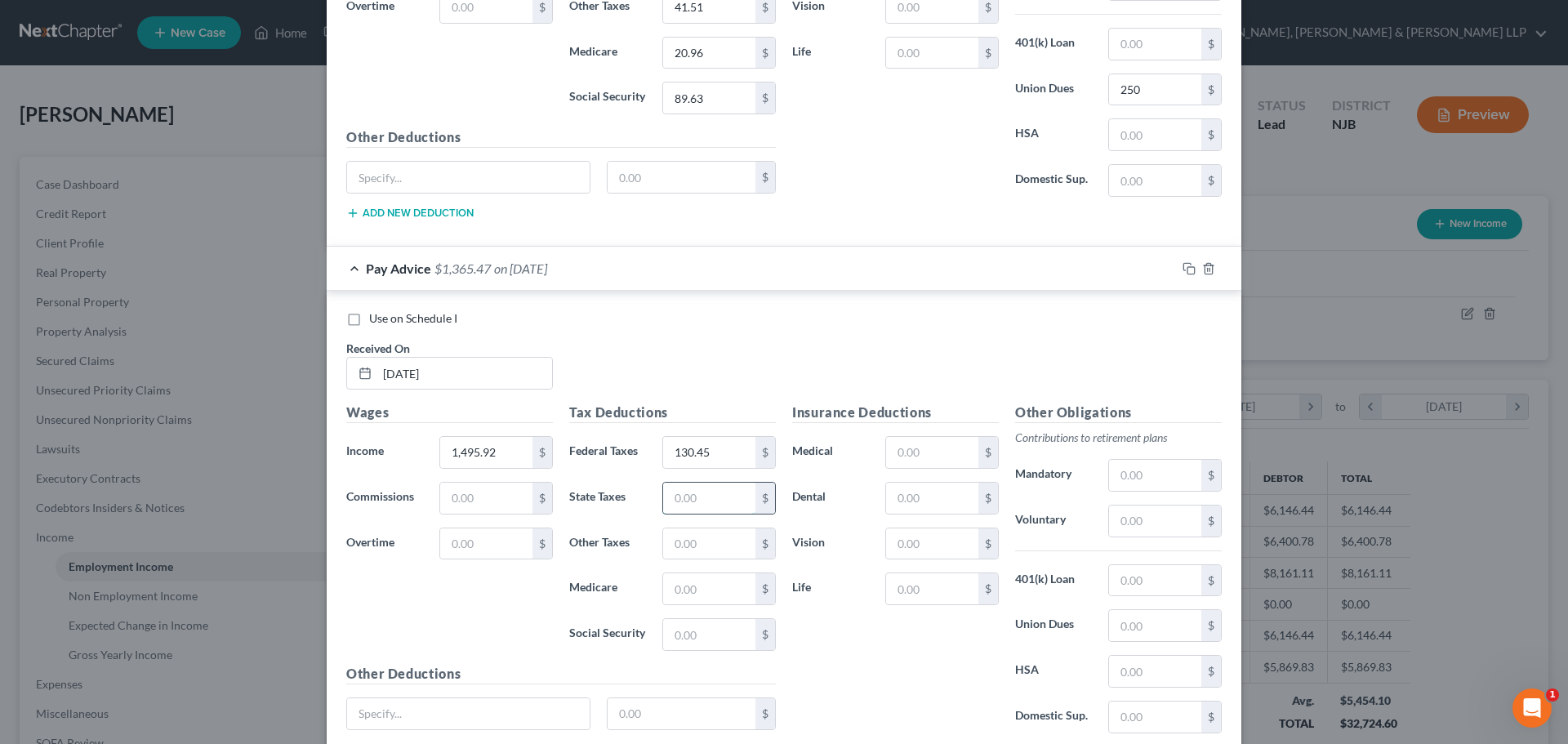
click at [717, 500] on input "text" at bounding box center [709, 498] width 93 height 31
paste input "60.10"
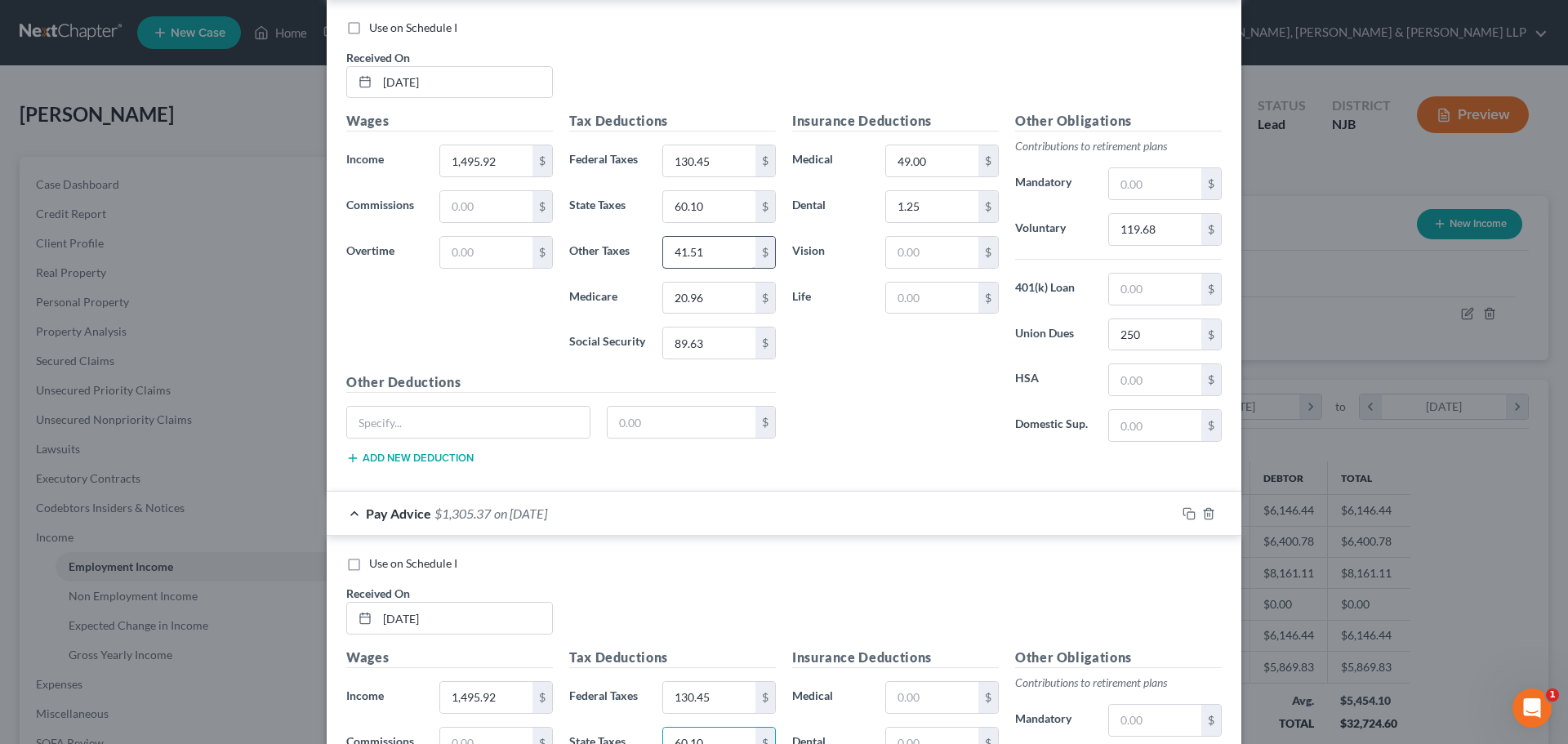
type input "60.10"
click at [706, 256] on input "41.51" at bounding box center [709, 252] width 93 height 31
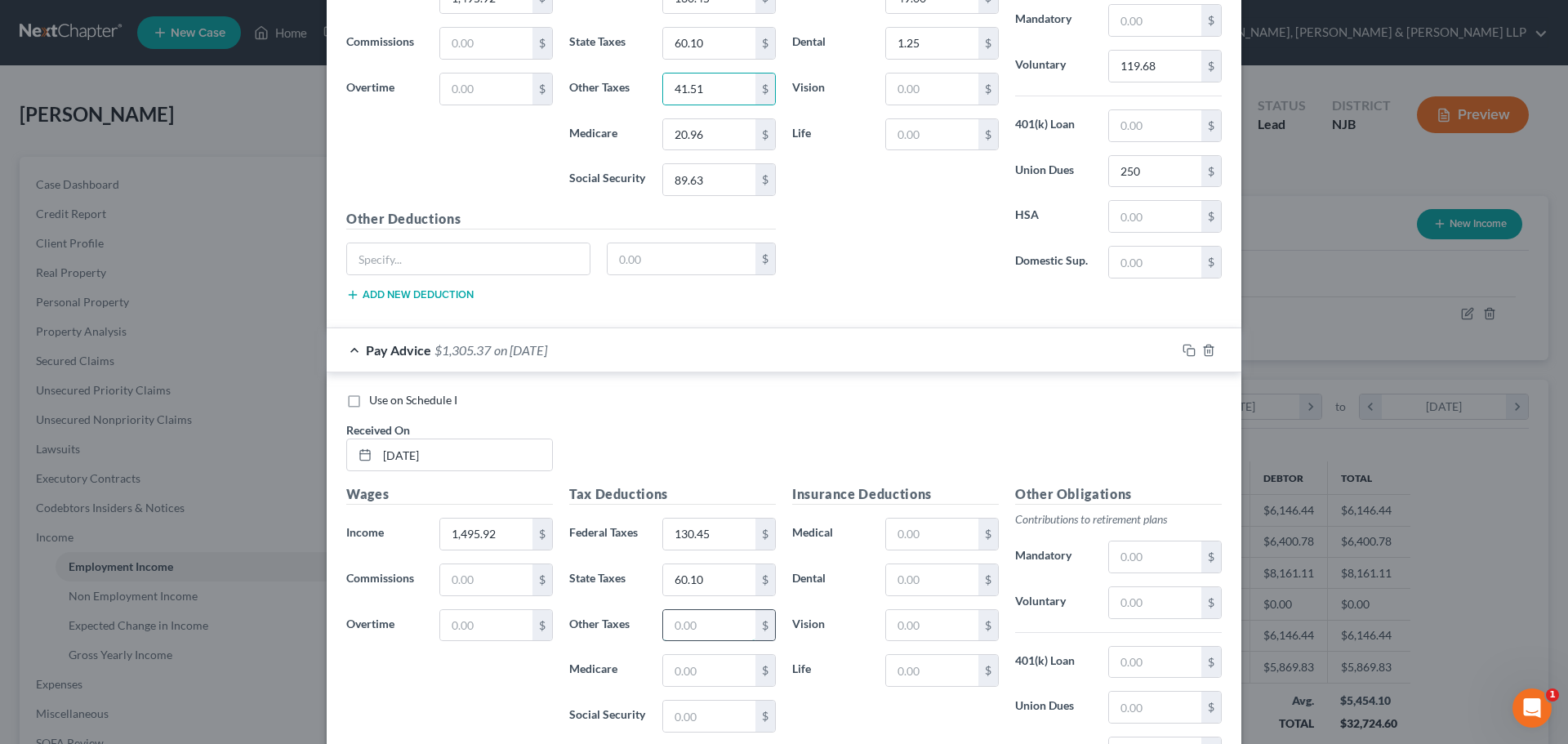
click at [706, 618] on input "text" at bounding box center [709, 625] width 93 height 31
paste input "41.51"
type input "41.51"
click at [706, 131] on input "20.96" at bounding box center [709, 134] width 93 height 31
click at [708, 673] on input "text" at bounding box center [709, 670] width 93 height 31
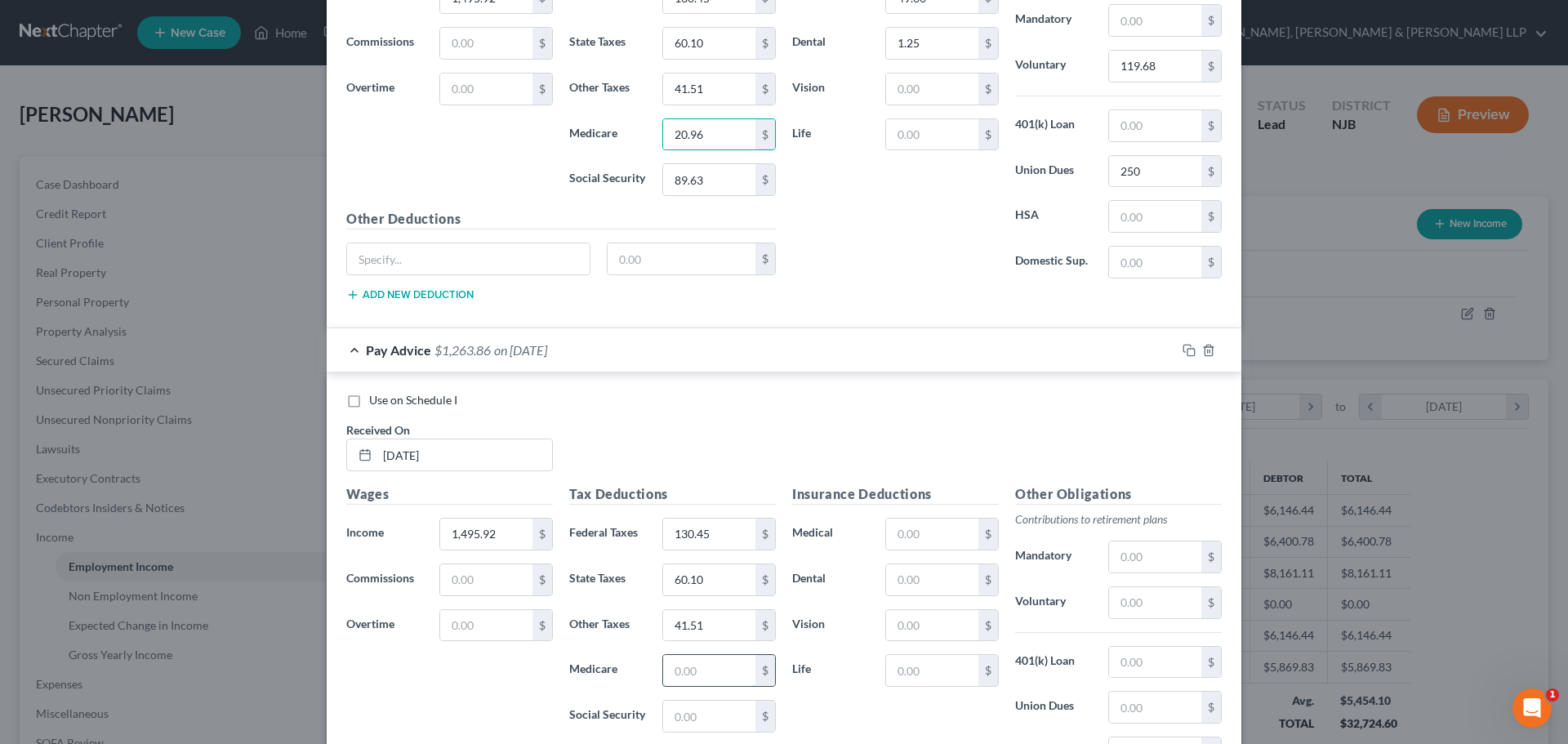
paste input "20.96"
type input "20.96"
click at [723, 185] on input "89.63" at bounding box center [709, 179] width 93 height 31
click at [705, 719] on input "text" at bounding box center [709, 716] width 93 height 31
paste input "89.63"
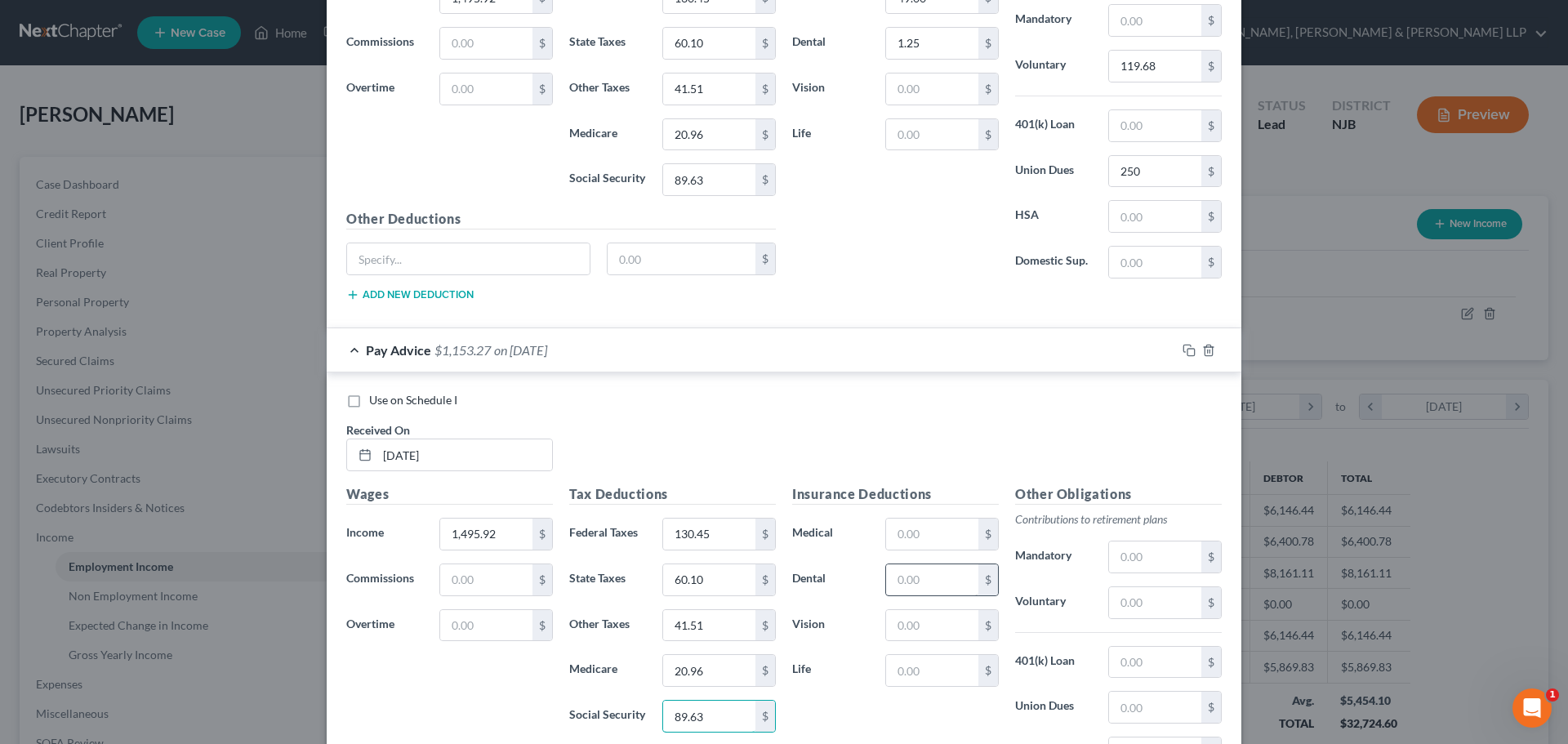
type input "89.63"
click at [912, 586] on input "text" at bounding box center [932, 579] width 93 height 31
type input "1.25"
click at [914, 545] on input "text" at bounding box center [932, 534] width 93 height 31
type input "49"
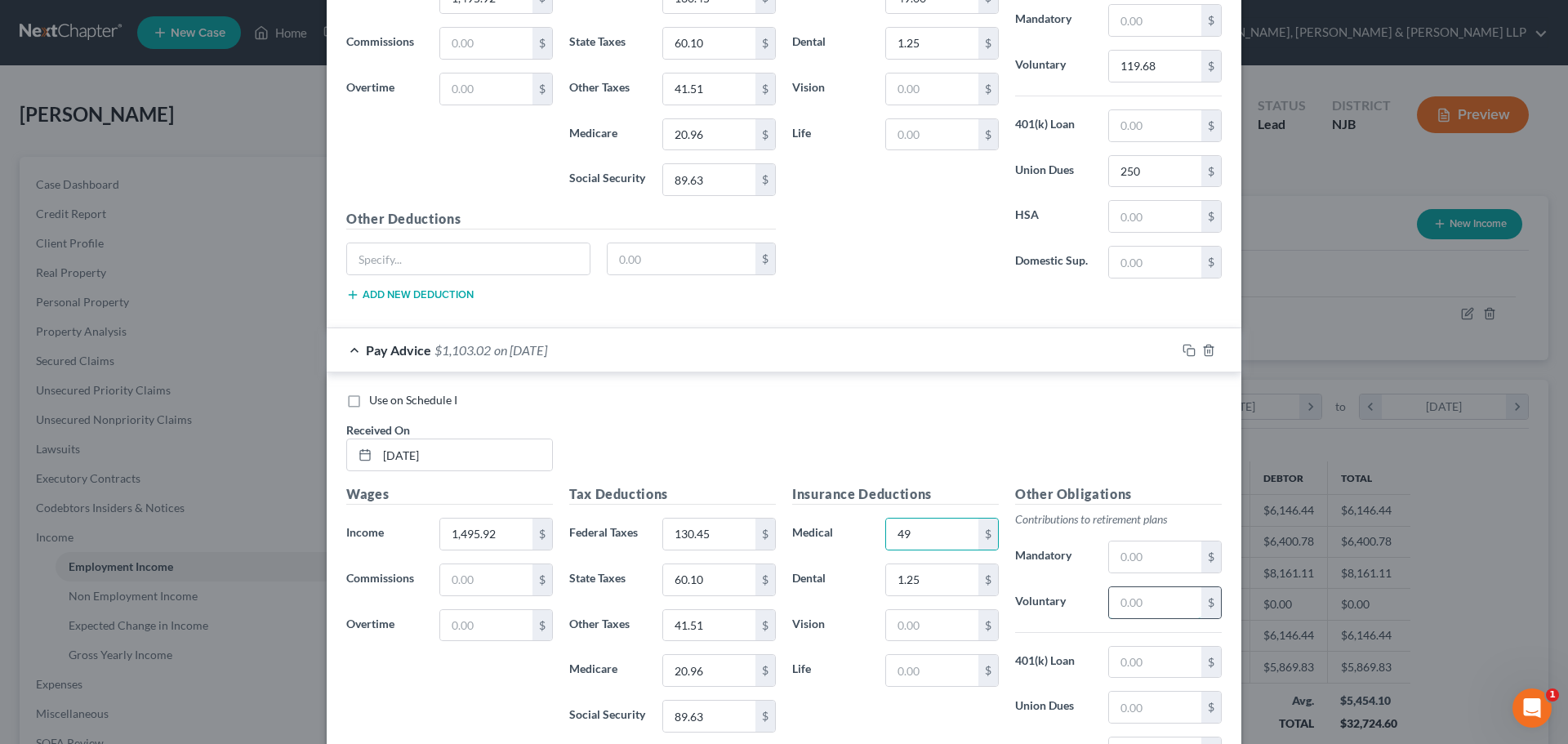
click at [1161, 611] on input "text" at bounding box center [1155, 602] width 93 height 31
type input "119.68"
click at [1139, 703] on input "text" at bounding box center [1155, 707] width 93 height 31
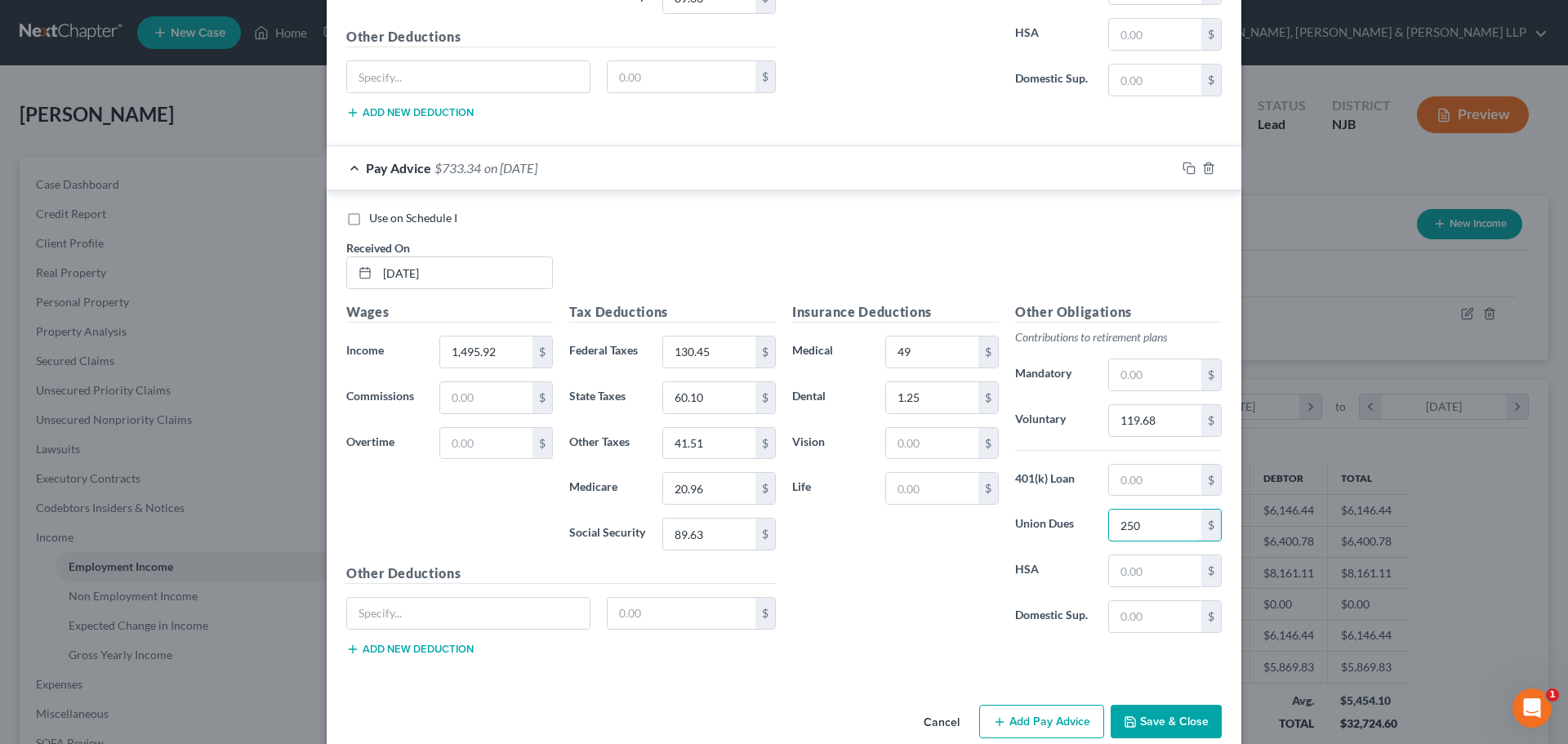
scroll to position [3466, 0]
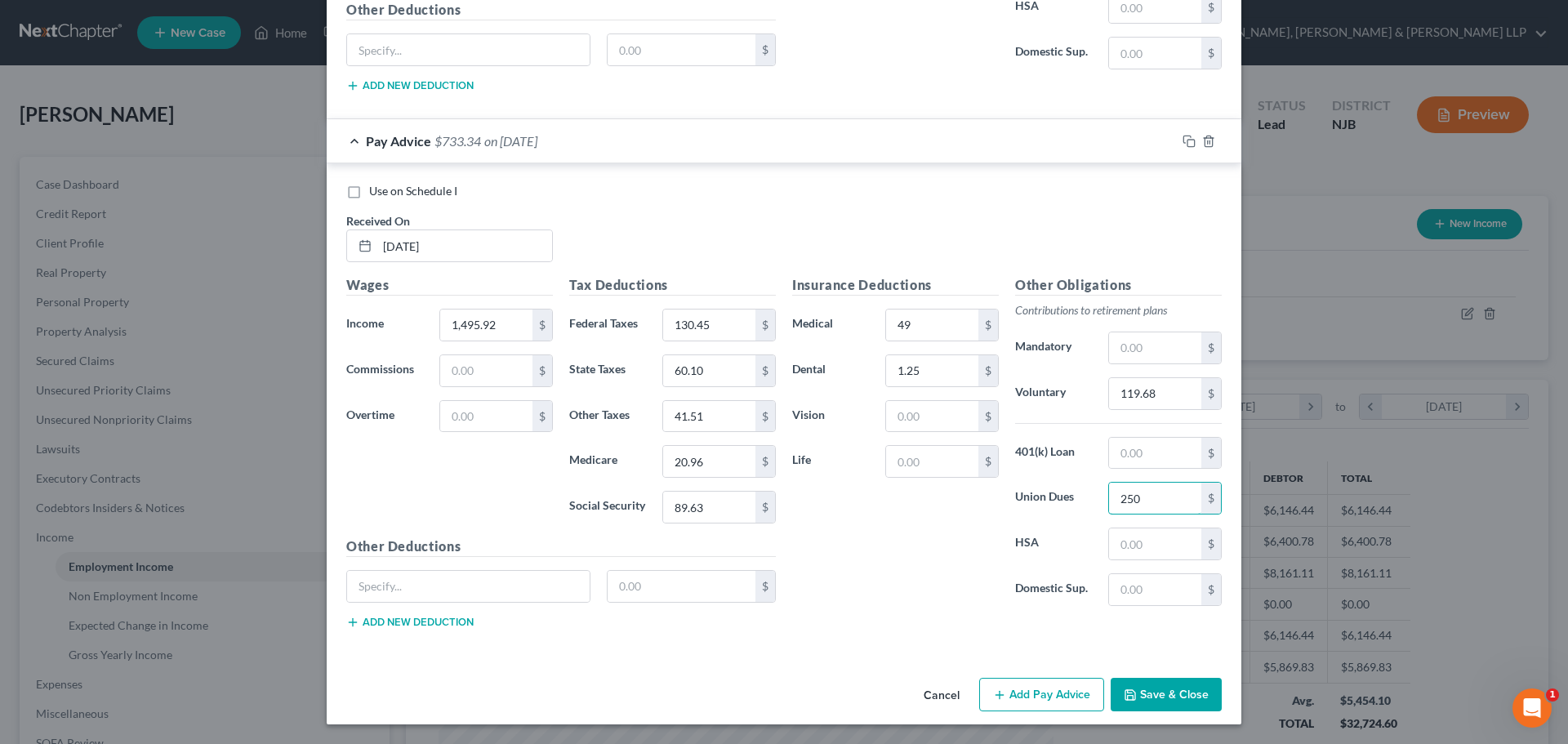
type input "250"
click at [1037, 698] on button "Add Pay Advice" at bounding box center [1041, 695] width 125 height 34
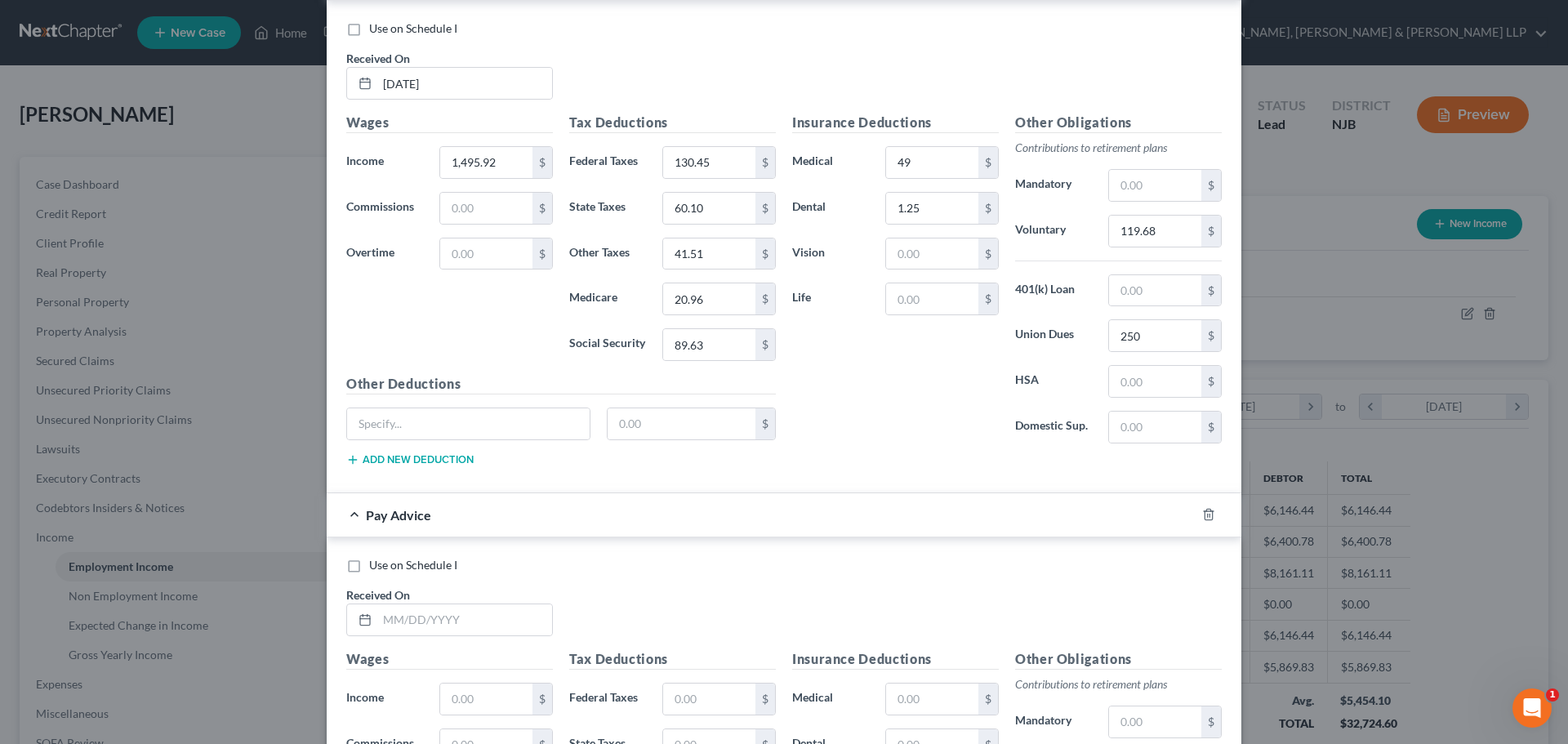
scroll to position [3629, 0]
click at [450, 612] on input "text" at bounding box center [464, 619] width 175 height 31
type input "[DATE]"
click at [506, 152] on input "1,495.92" at bounding box center [486, 162] width 93 height 31
drag, startPoint x: 496, startPoint y: 693, endPoint x: 491, endPoint y: 681, distance: 13.0
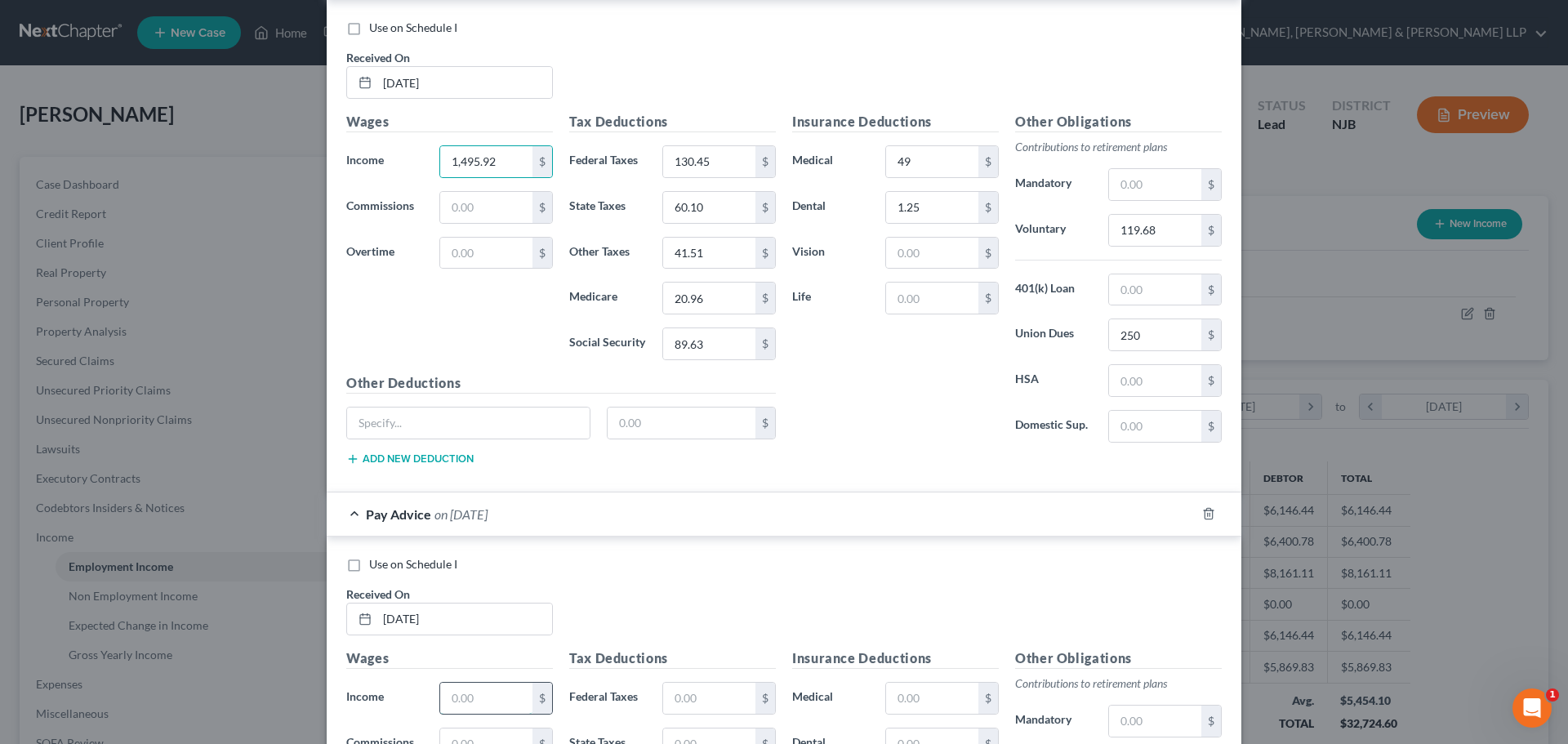
click at [495, 694] on input "text" at bounding box center [486, 698] width 93 height 31
paste input "1,495.92"
type input "1,495.92"
click at [711, 162] on input "130.45" at bounding box center [709, 162] width 93 height 31
click at [689, 711] on input "text" at bounding box center [709, 698] width 93 height 31
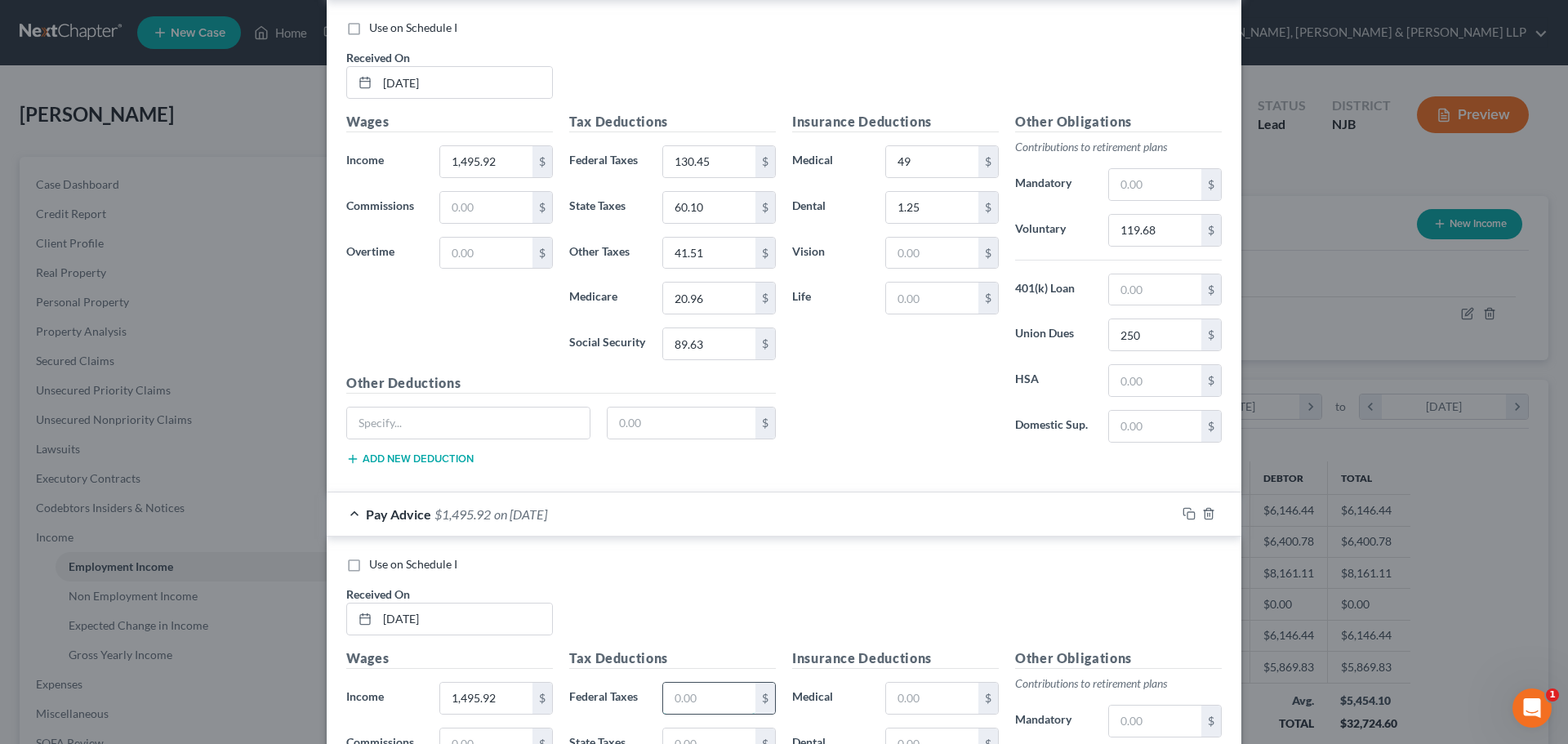
paste input "130.45"
type input "130.45"
click at [713, 208] on input "60.10" at bounding box center [709, 207] width 93 height 31
click at [689, 740] on input "text" at bounding box center [709, 743] width 93 height 31
paste input "60.10"
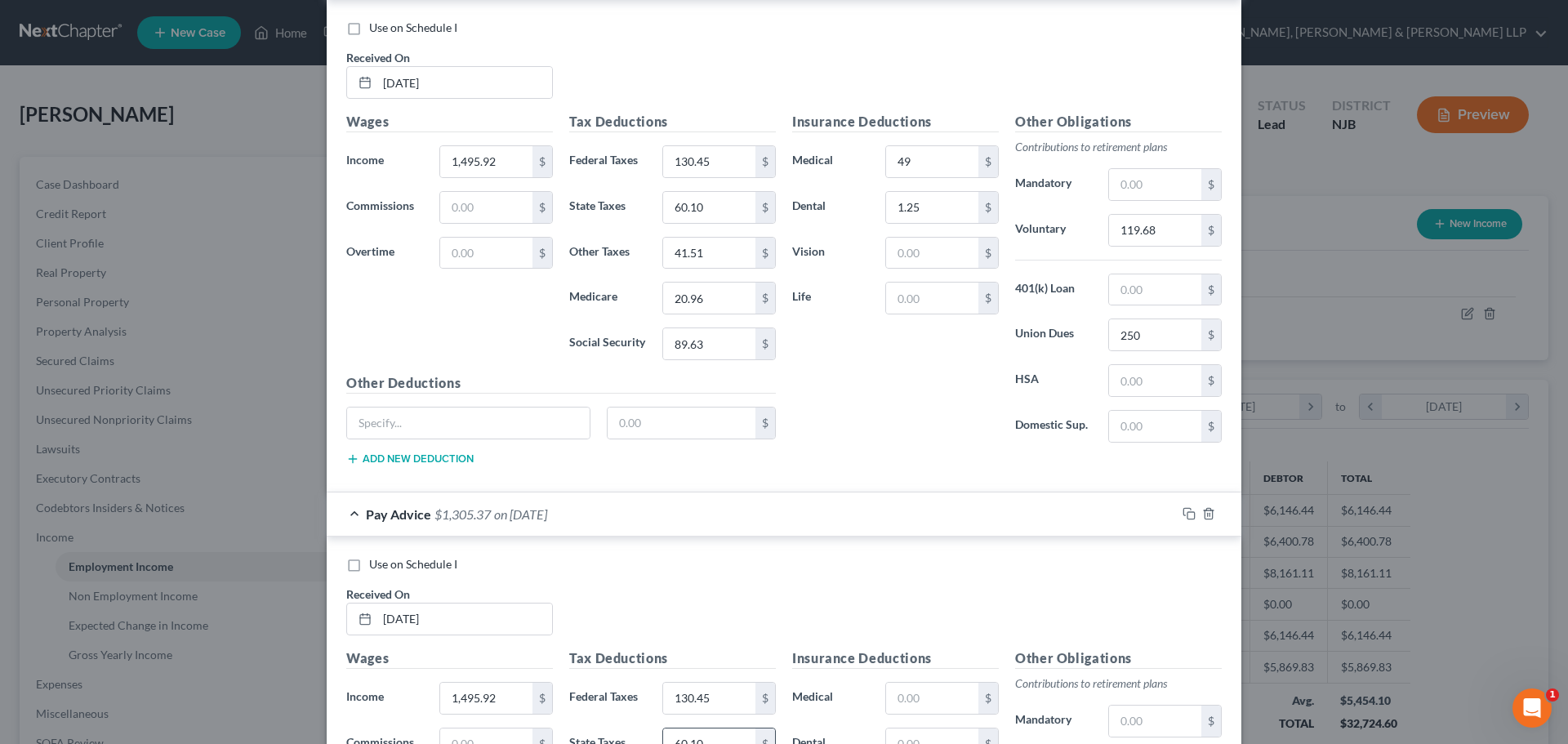
scroll to position [3636, 0]
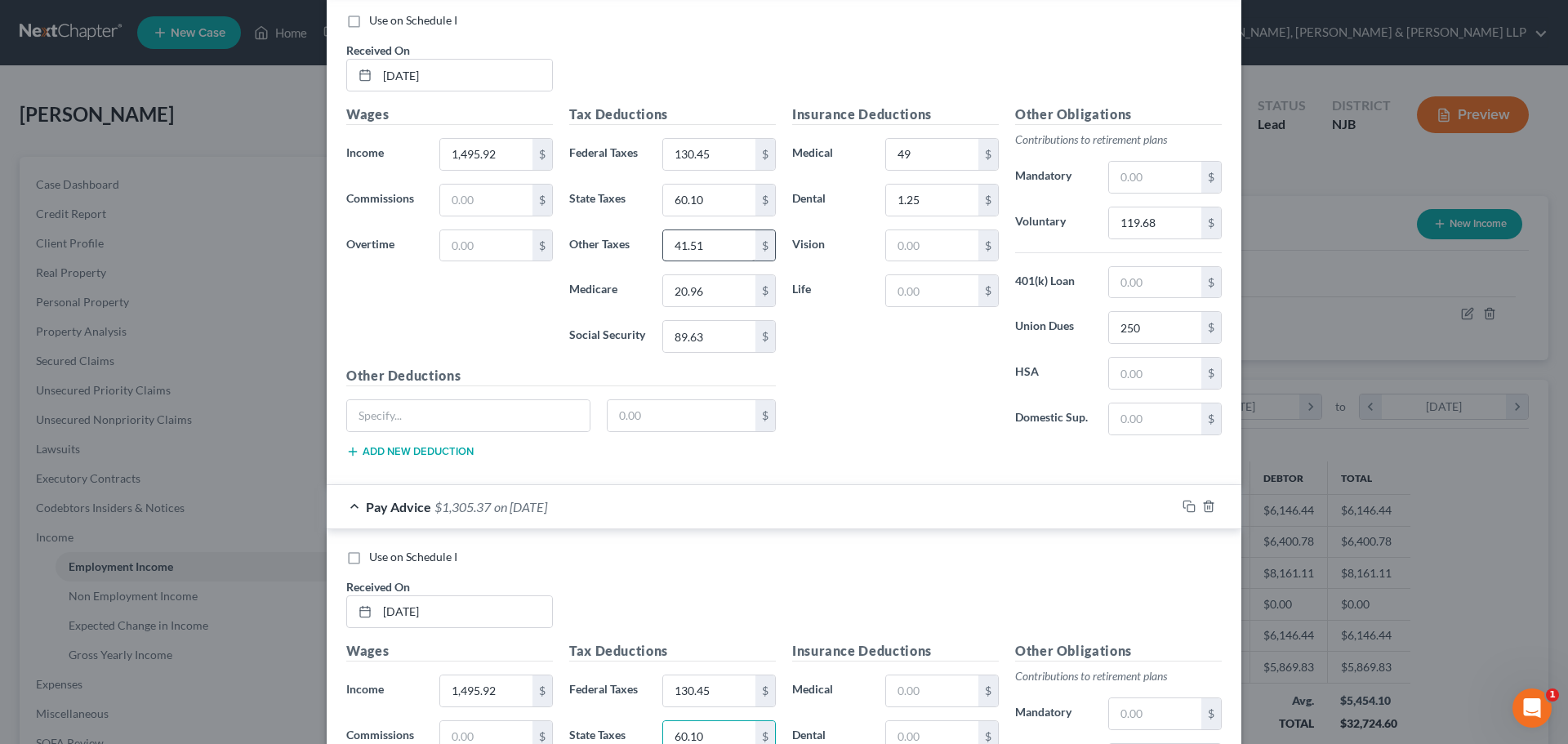
type input "60.10"
click at [691, 253] on input "41.51" at bounding box center [709, 245] width 93 height 31
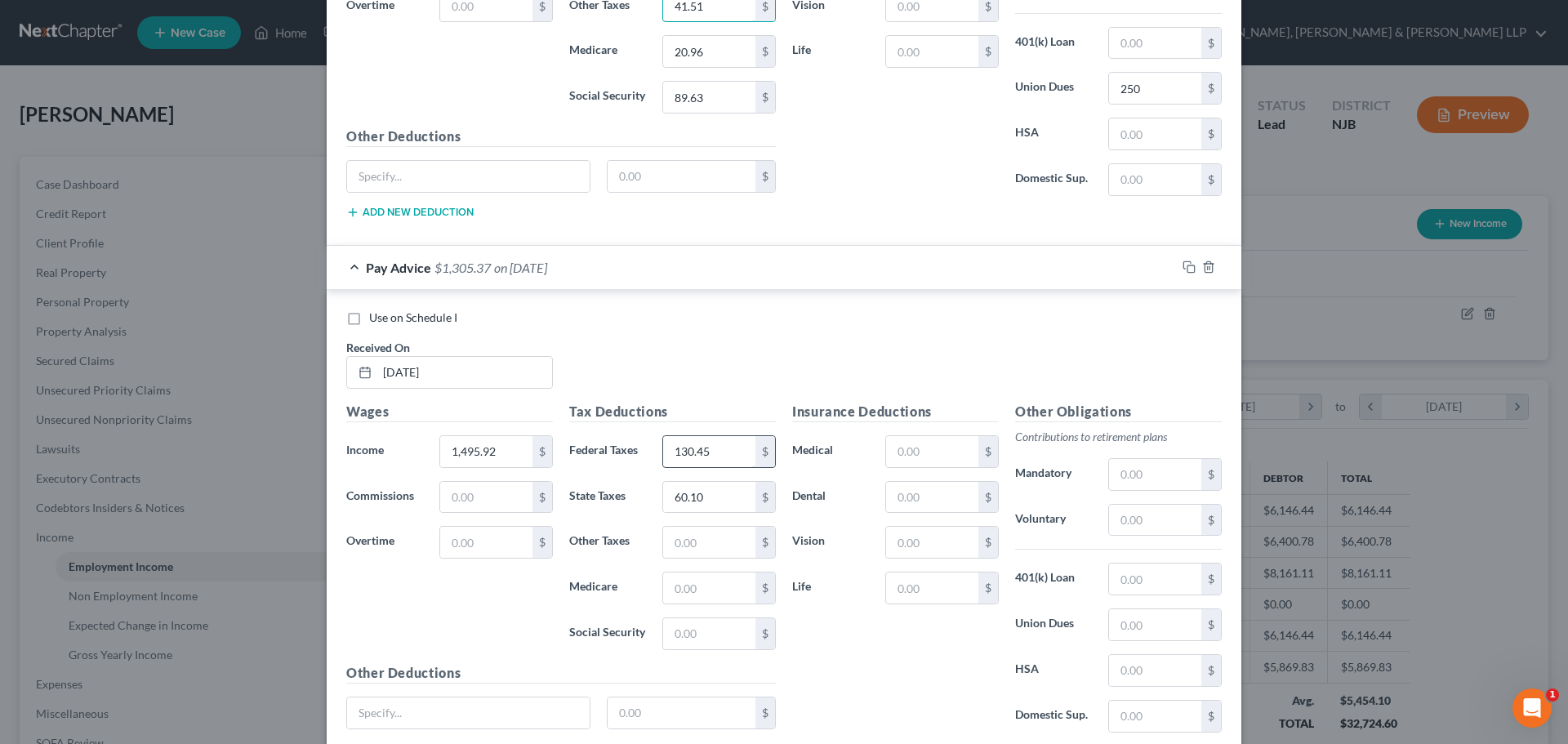
scroll to position [3882, 0]
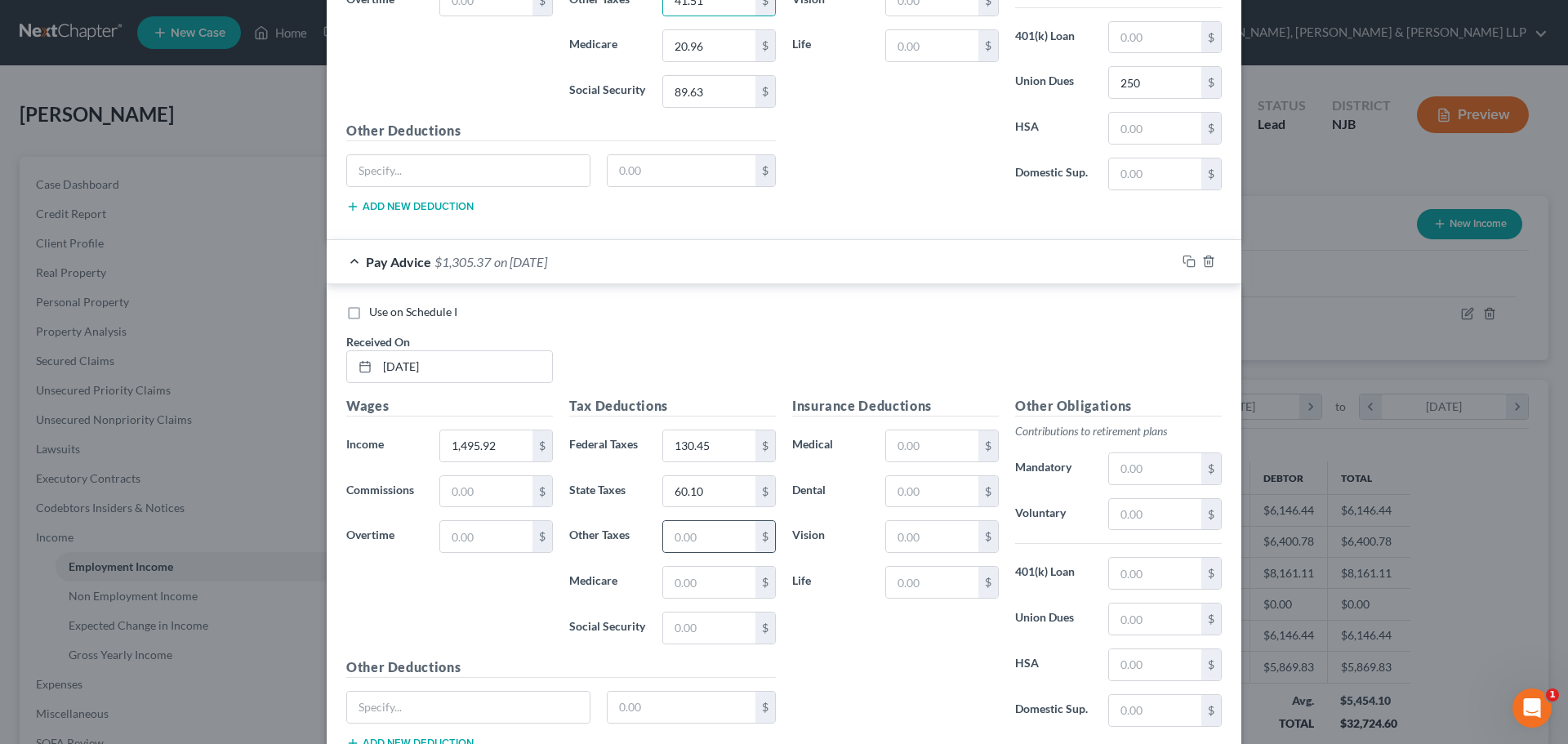
click at [693, 552] on div "$" at bounding box center [718, 536] width 114 height 33
click at [693, 541] on input "text" at bounding box center [709, 536] width 93 height 31
paste input "41.51"
type input "41.51"
click at [694, 42] on input "20.96" at bounding box center [709, 45] width 93 height 31
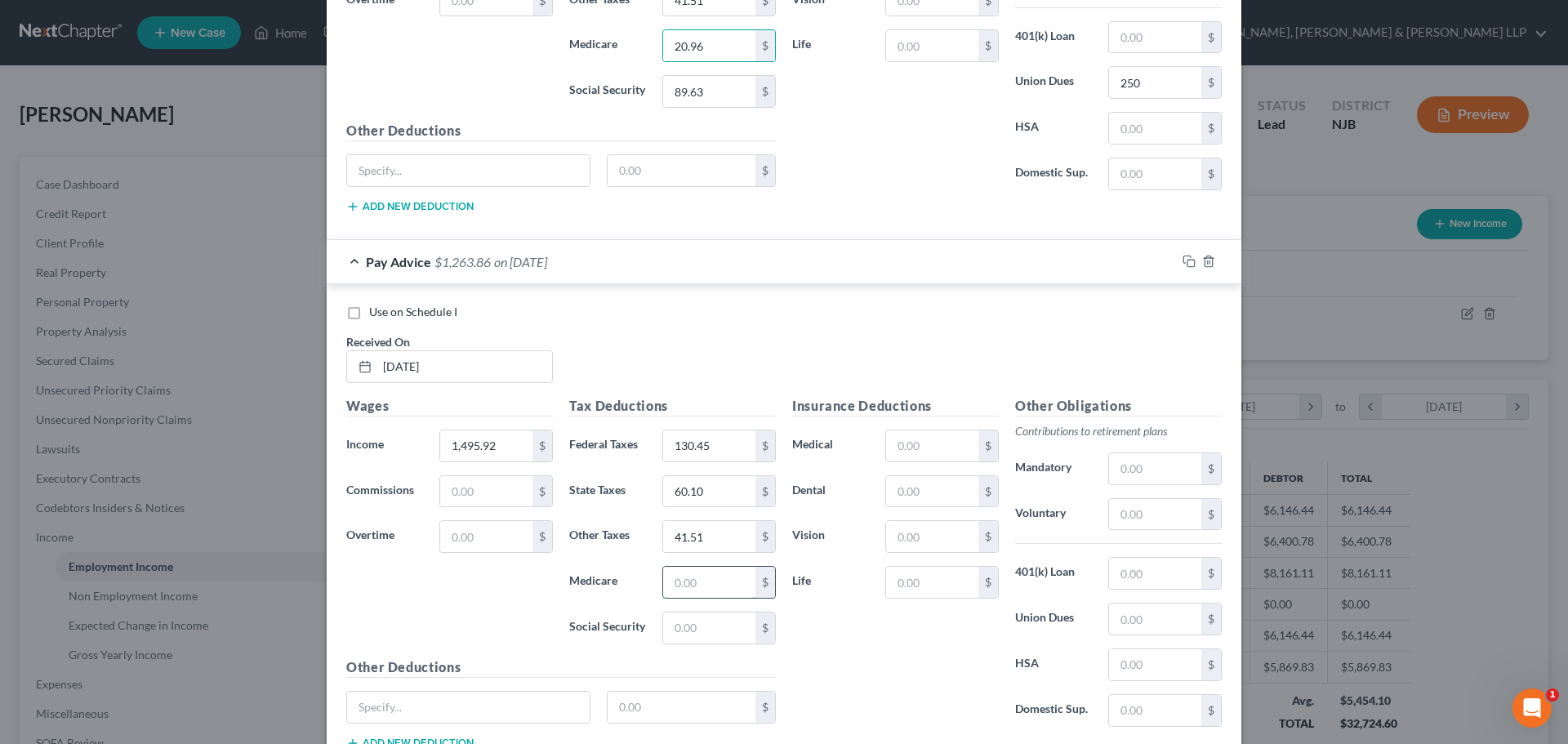
click at [716, 574] on input "text" at bounding box center [709, 582] width 93 height 31
paste input "20.96"
type input "20.96"
click at [719, 97] on input "89.63" at bounding box center [709, 91] width 93 height 31
click at [681, 643] on input "text" at bounding box center [709, 628] width 93 height 31
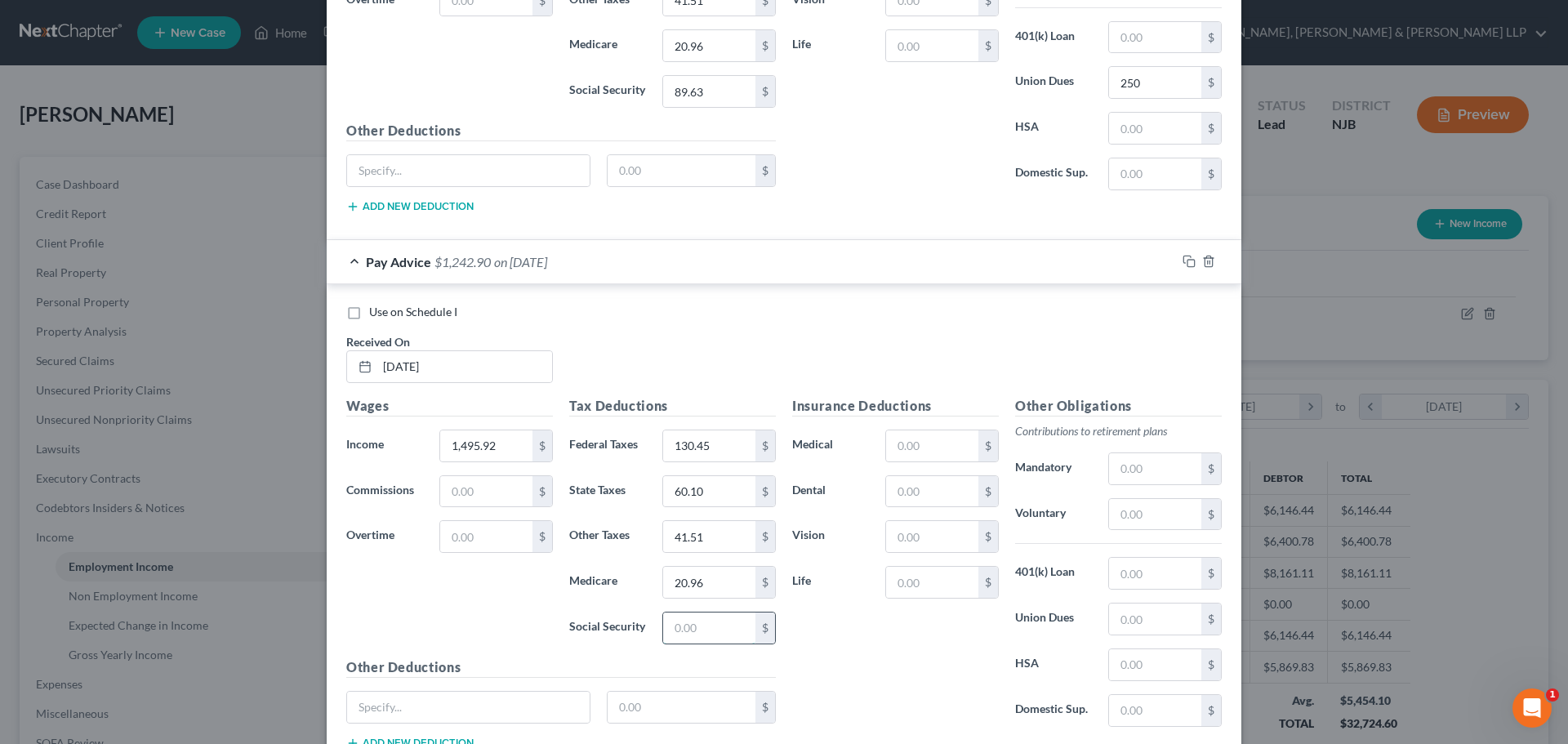
paste input "89.63"
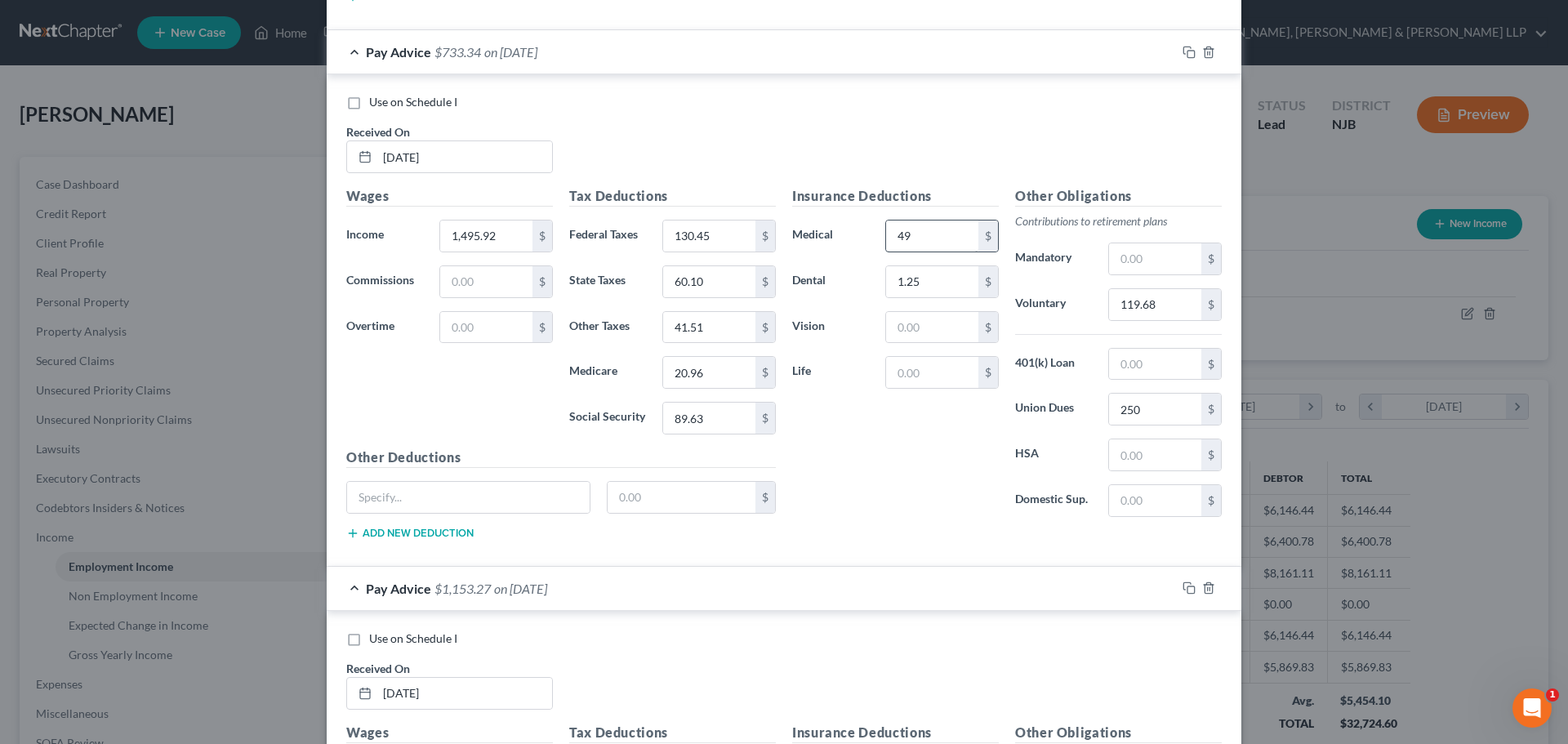
type input "89.63"
click at [932, 229] on input "49" at bounding box center [932, 236] width 93 height 31
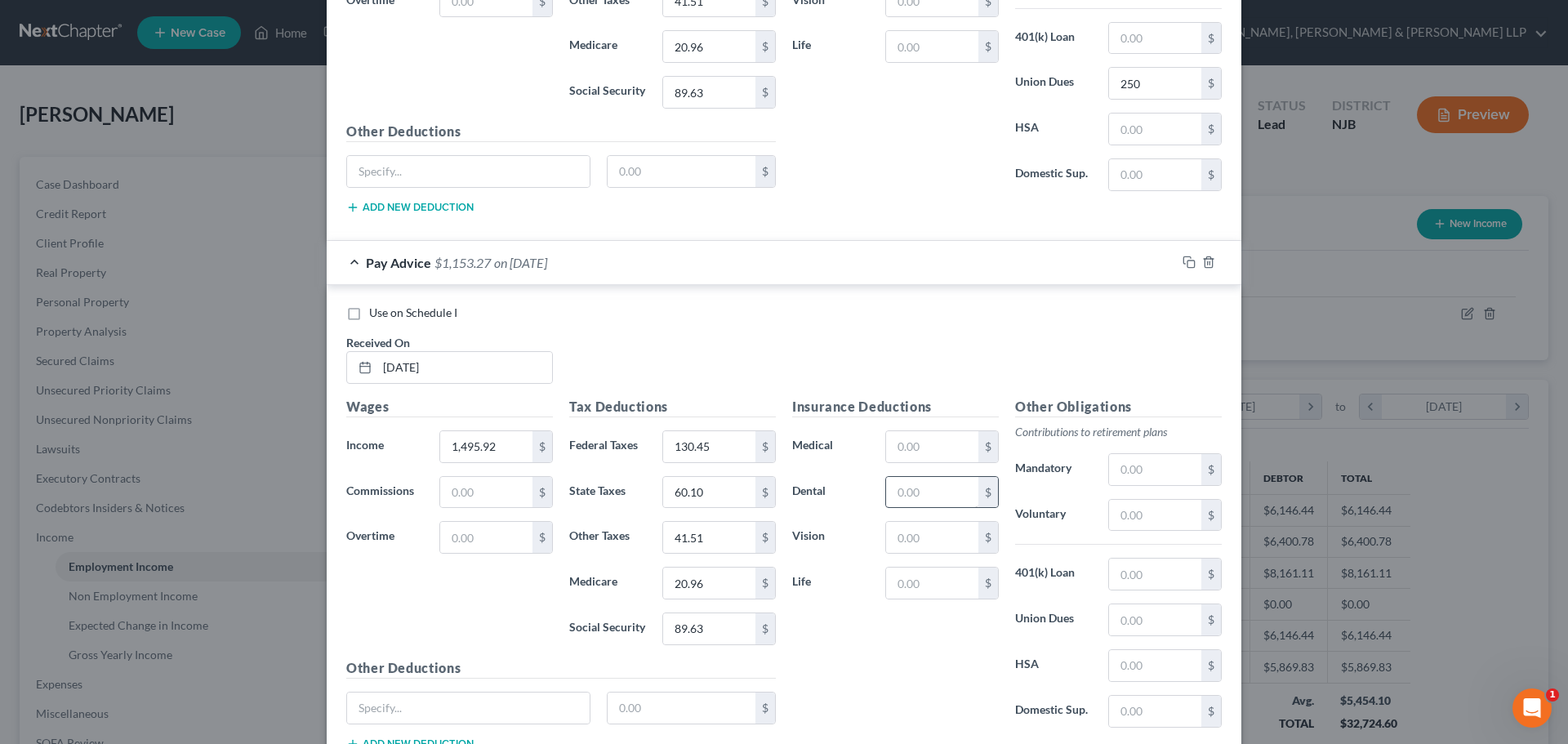
scroll to position [3882, 0]
click at [912, 454] on input "text" at bounding box center [932, 446] width 93 height 31
paste input "49"
type input "49"
click at [901, 490] on input "text" at bounding box center [932, 491] width 93 height 31
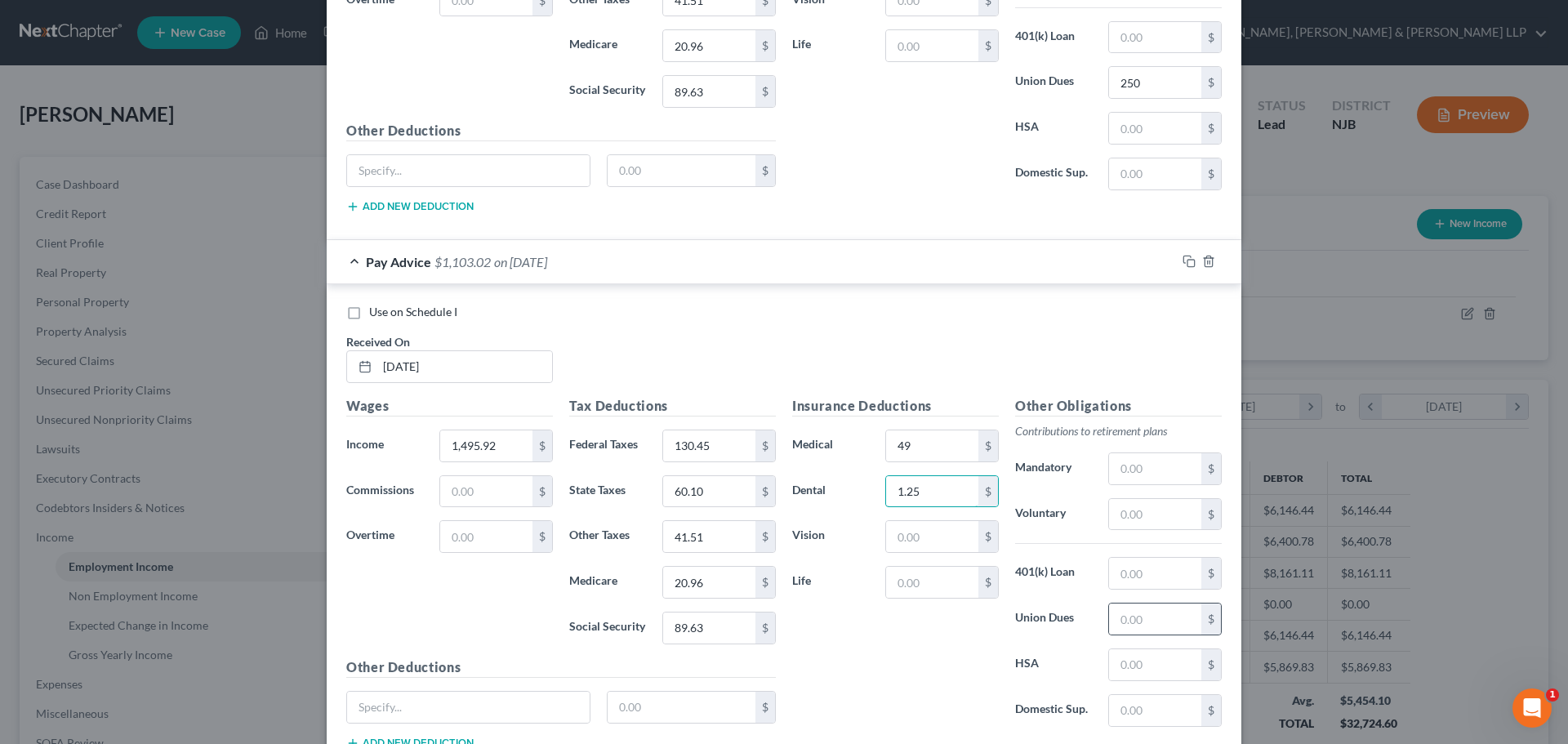
type input "1.25"
click at [1125, 635] on div "$" at bounding box center [1165, 619] width 114 height 33
click at [1141, 618] on input "text" at bounding box center [1155, 619] width 93 height 31
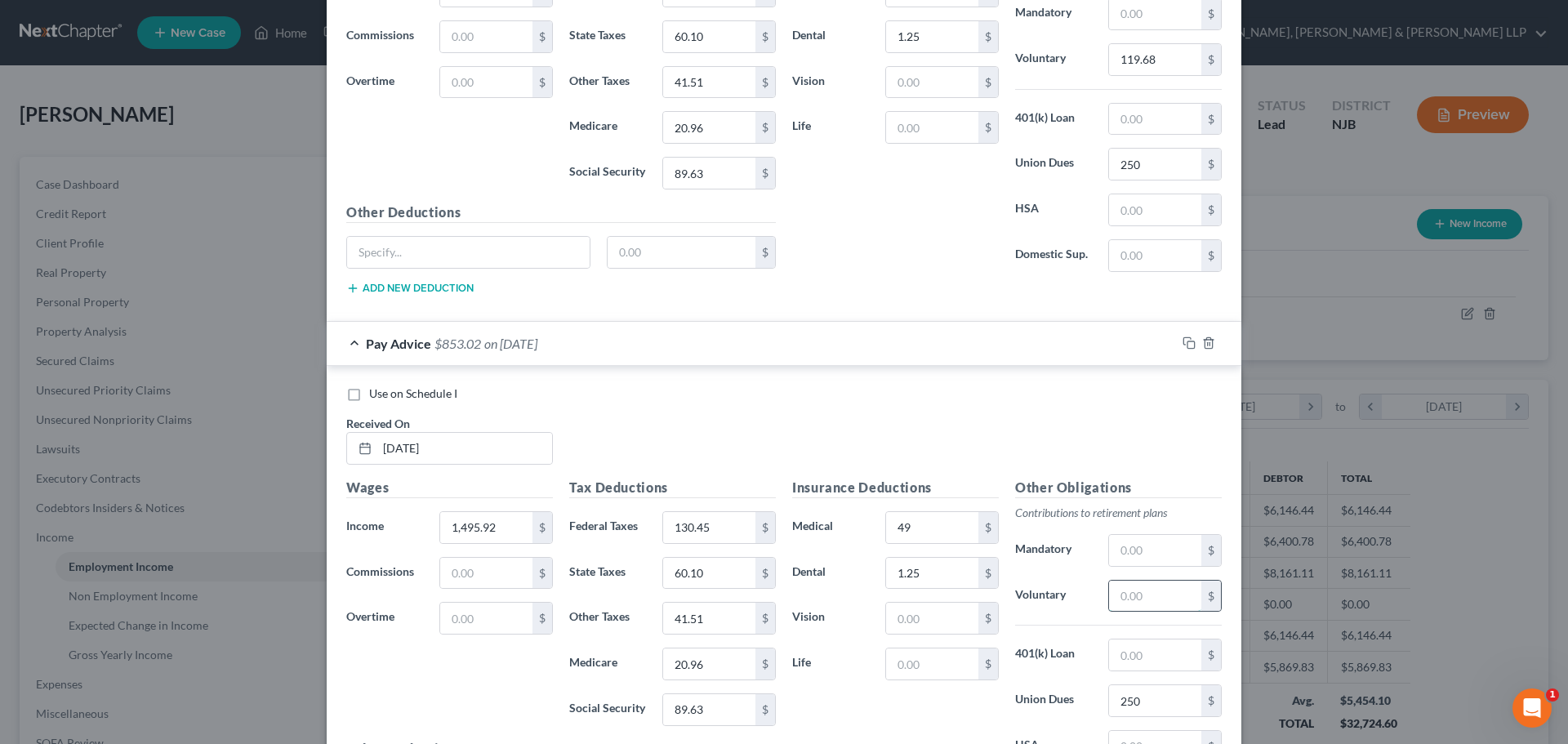
click at [1135, 589] on input "text" at bounding box center [1155, 596] width 93 height 31
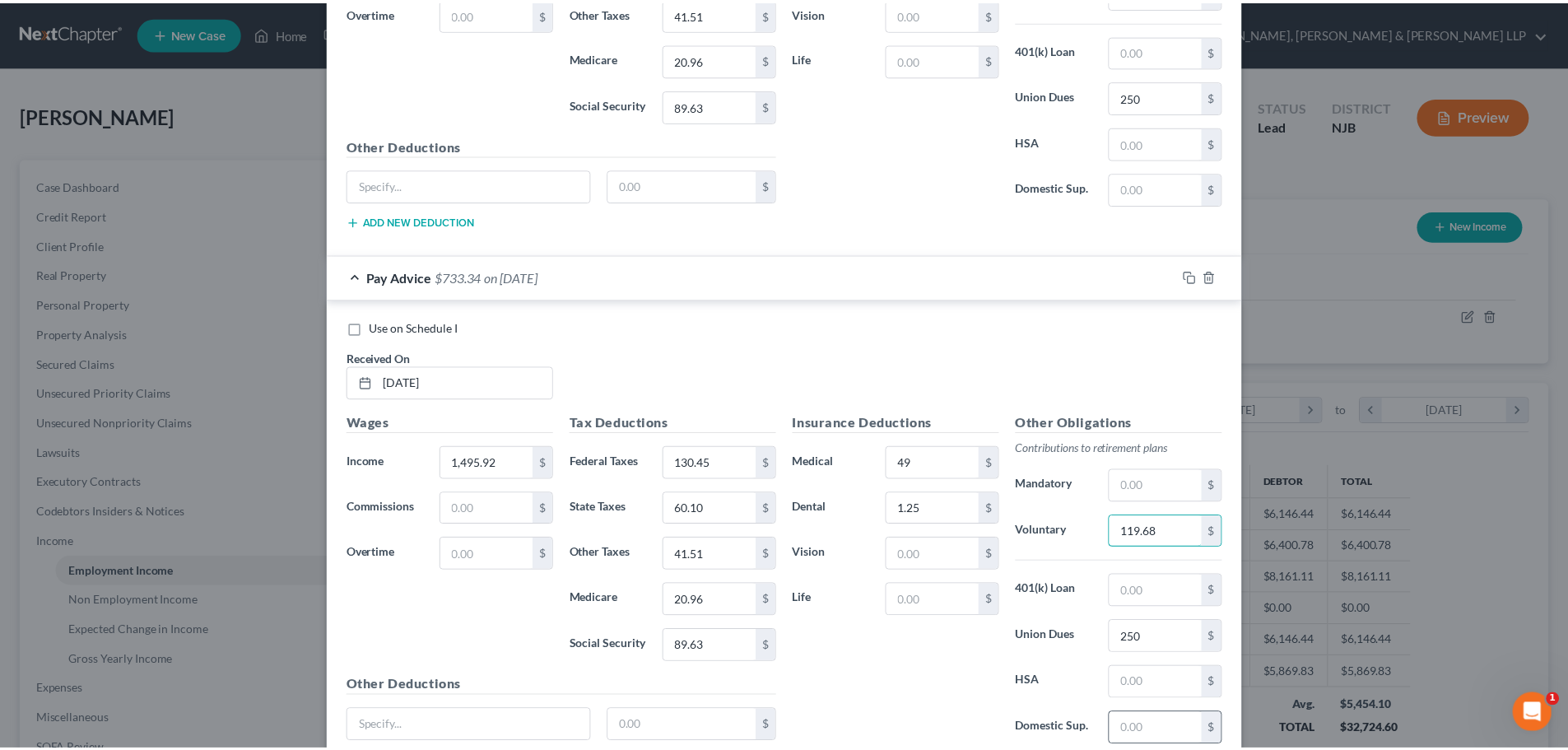
scroll to position [4035, 0]
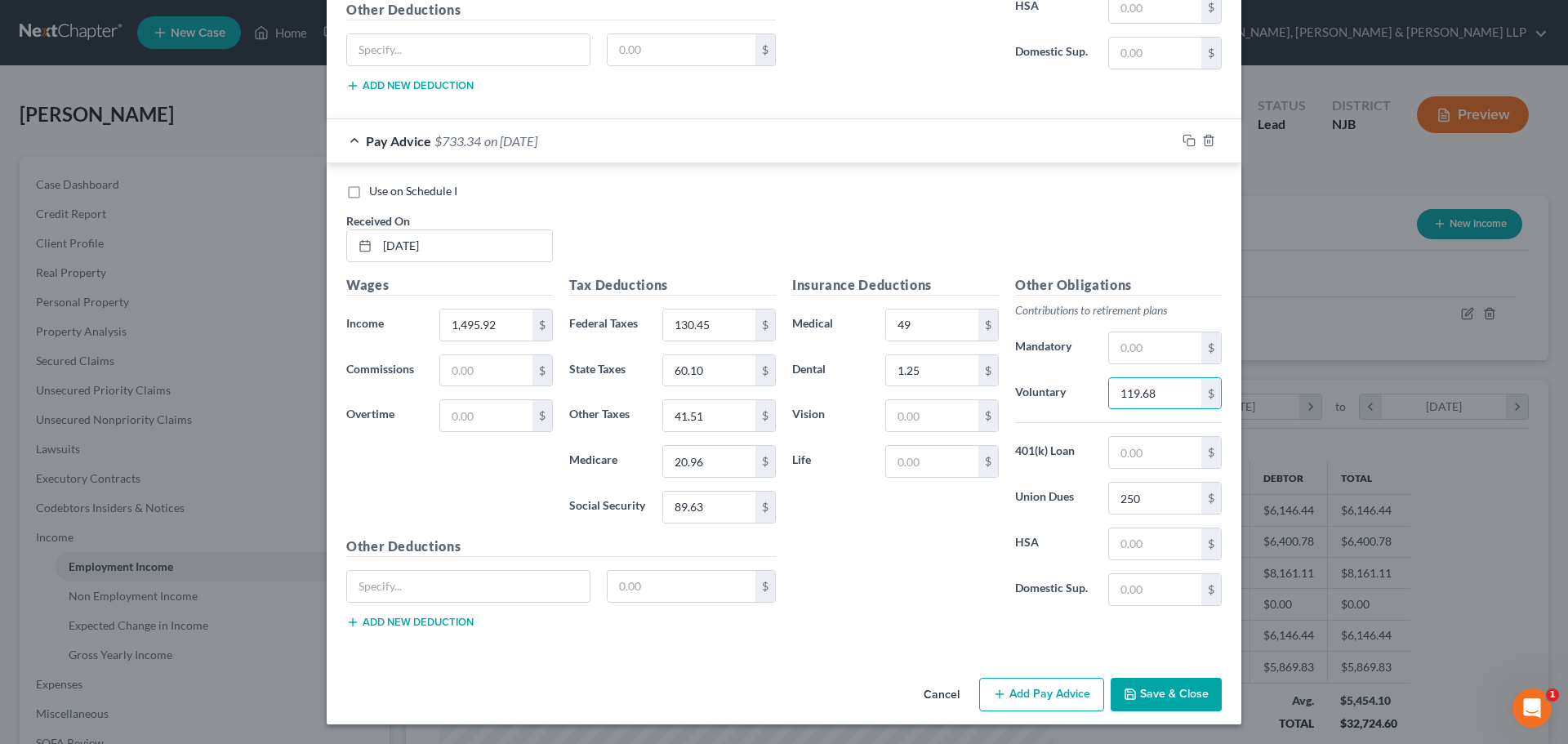
click at [1185, 688] on button "Save & Close" at bounding box center [1166, 695] width 111 height 34
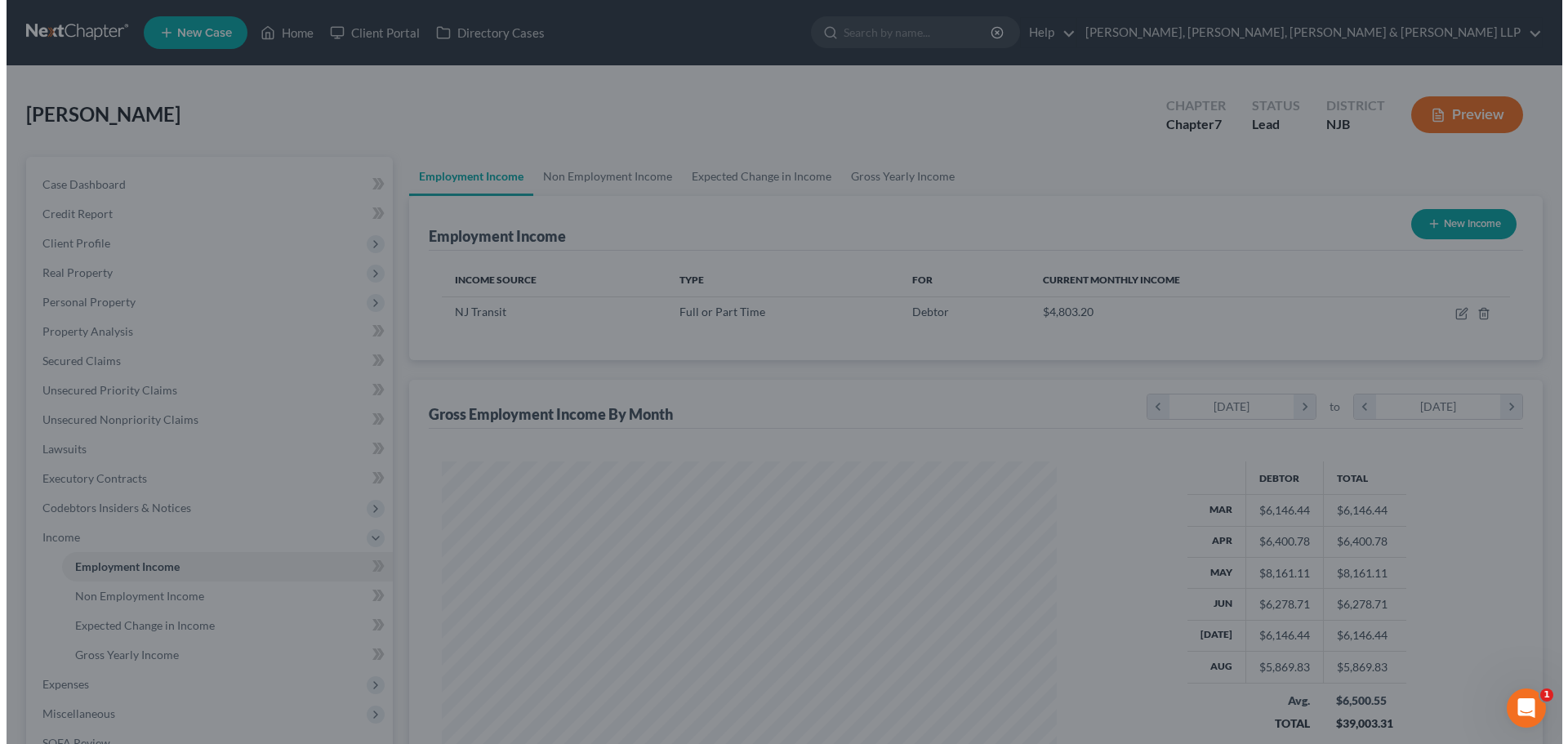
scroll to position [816341, 815841]
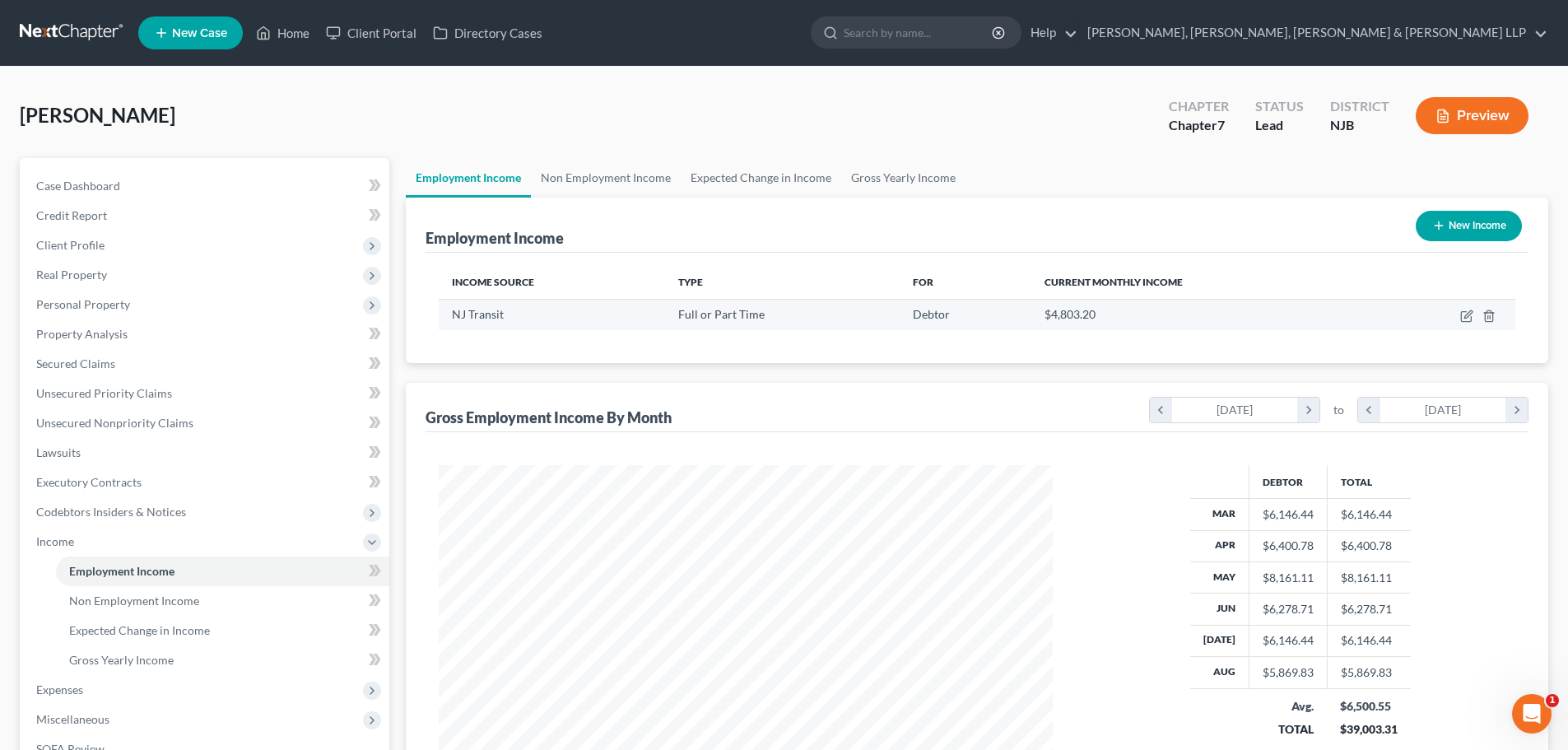
click at [1459, 316] on td at bounding box center [1443, 314] width 142 height 31
click at [1465, 316] on icon "button" at bounding box center [1467, 314] width 7 height 7
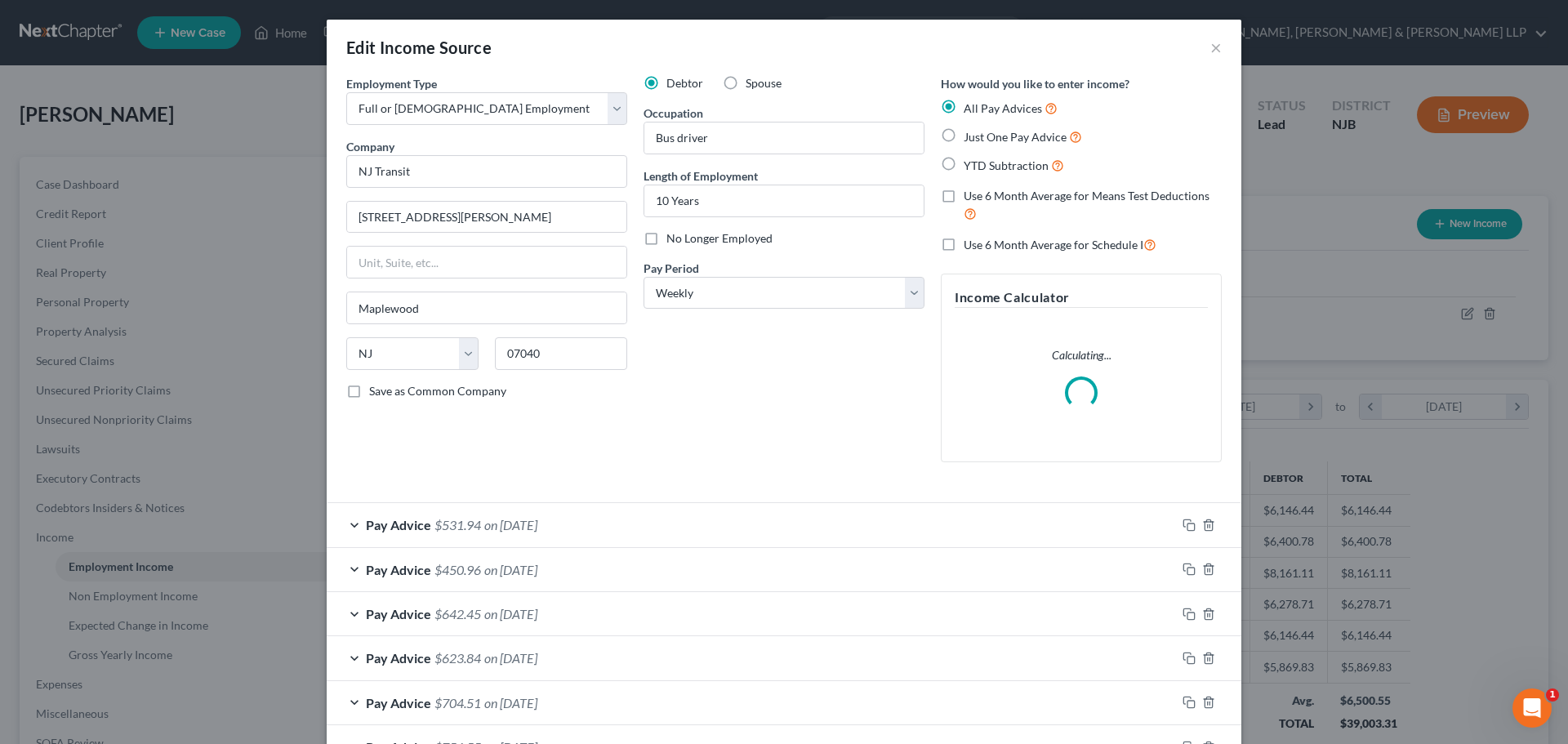
scroll to position [307, 648]
click at [964, 243] on label "Use 6 Month Average for Schedule I" at bounding box center [1060, 244] width 192 height 19
click at [970, 243] on input "Use 6 Month Average for Schedule I" at bounding box center [975, 240] width 11 height 11
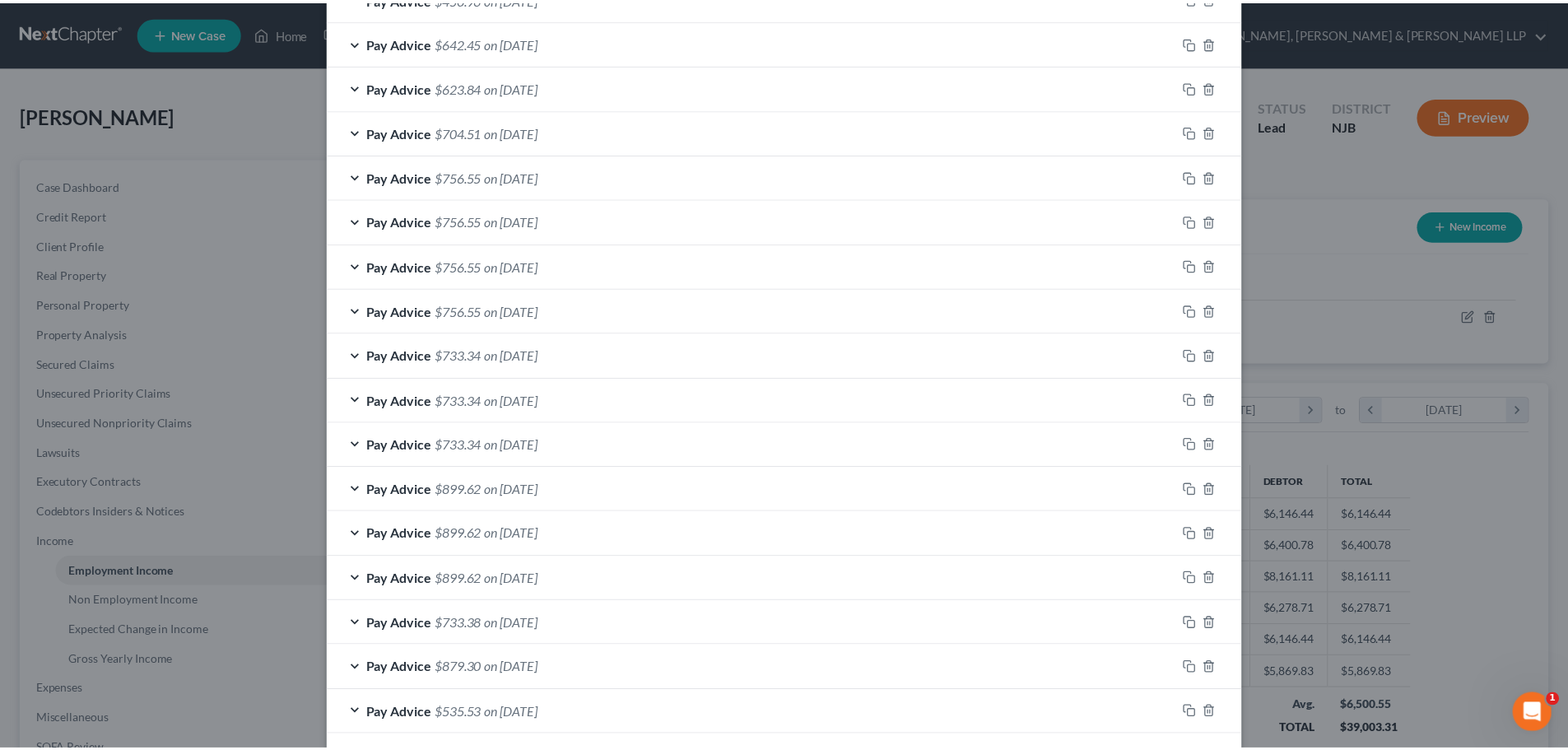
scroll to position [1010, 0]
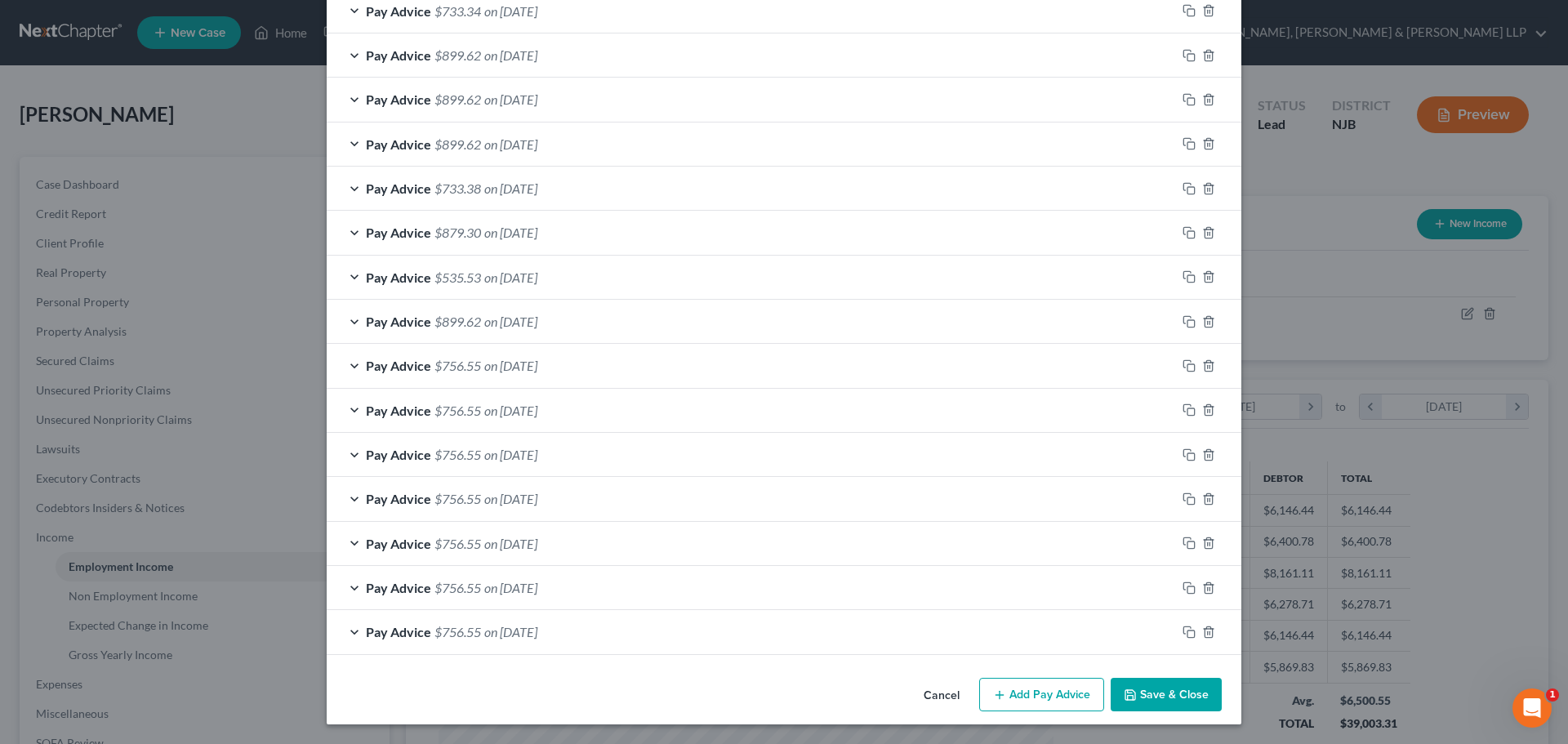
click at [1144, 689] on button "Save & Close" at bounding box center [1166, 695] width 111 height 34
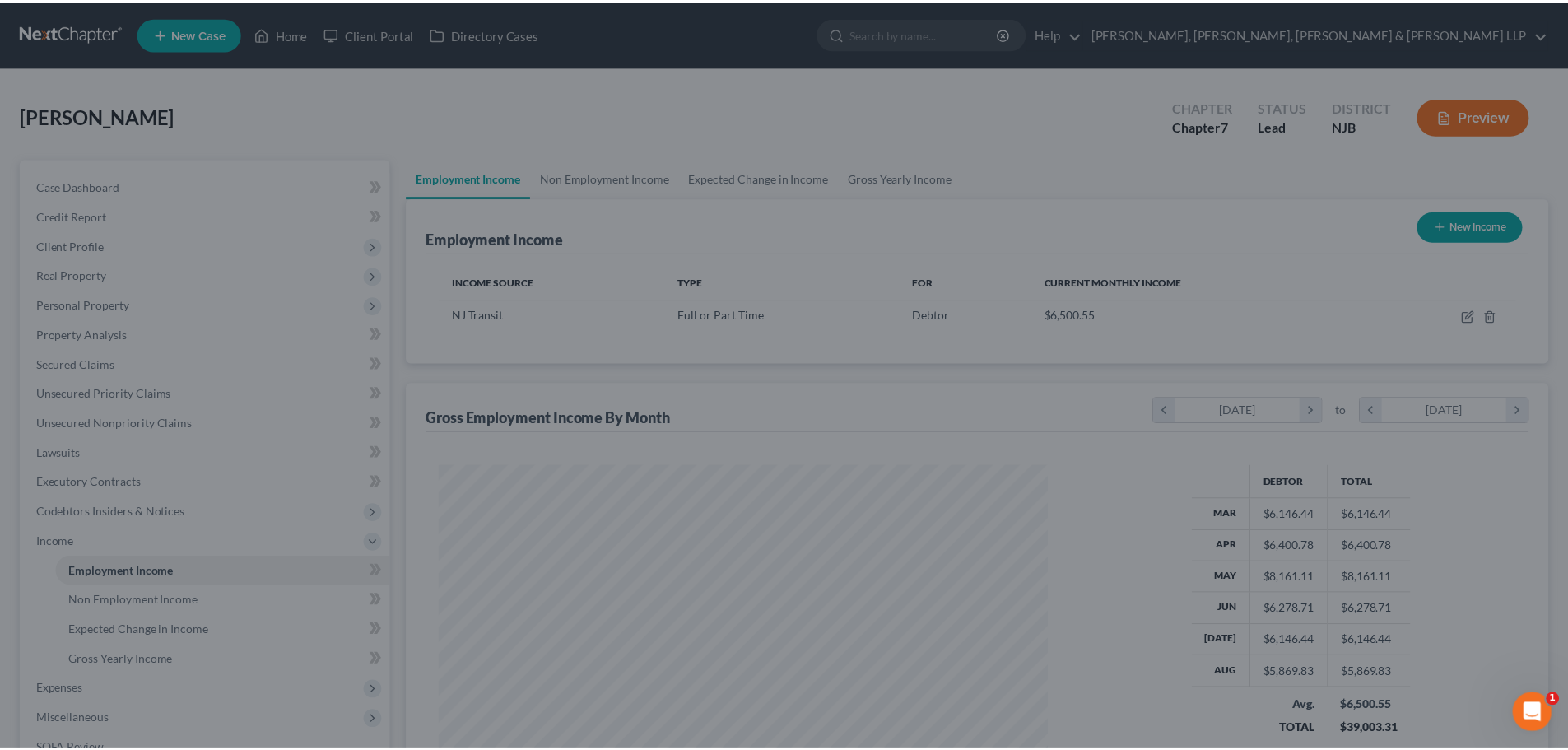
scroll to position [822924, 822320]
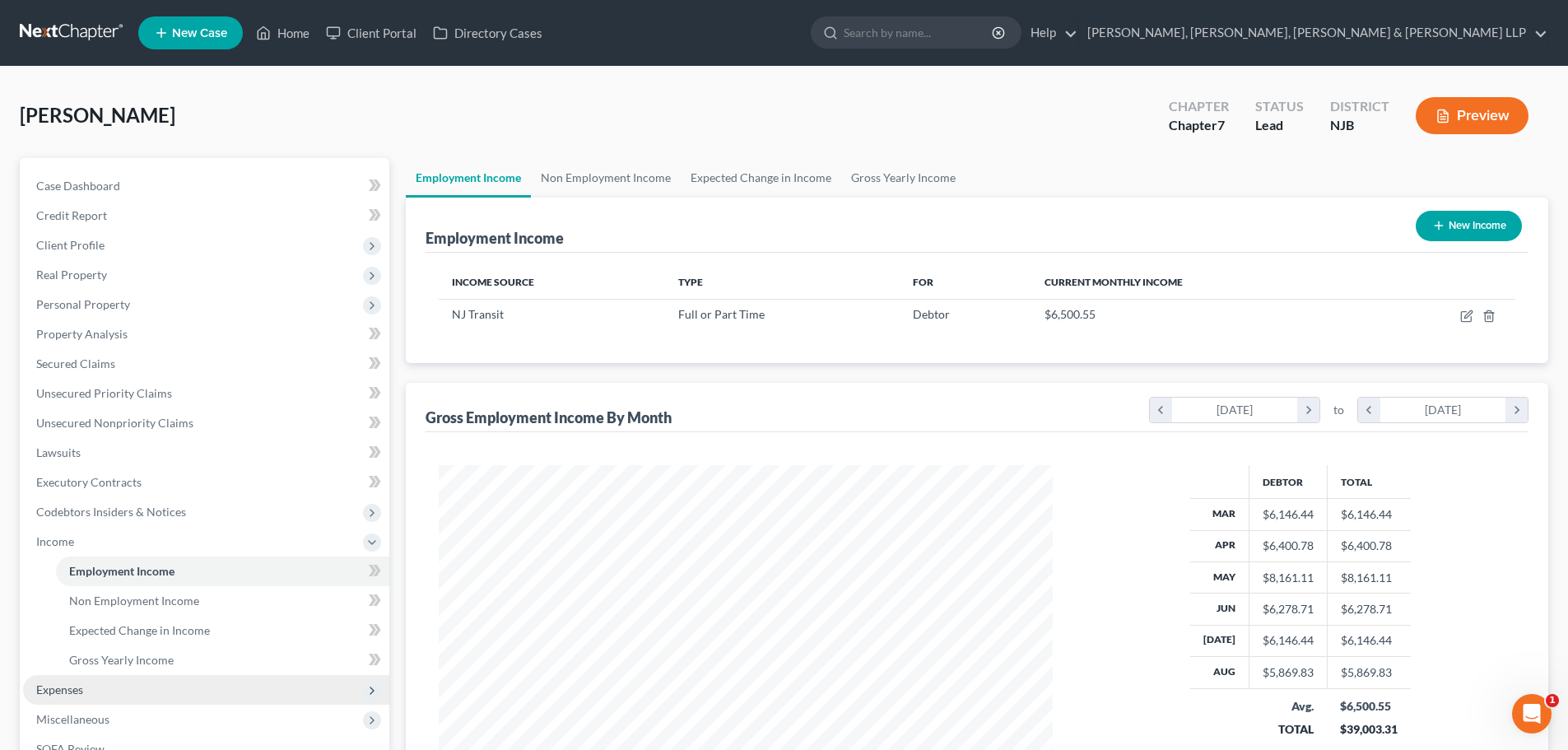
click at [89, 691] on span "Expenses" at bounding box center [206, 690] width 366 height 29
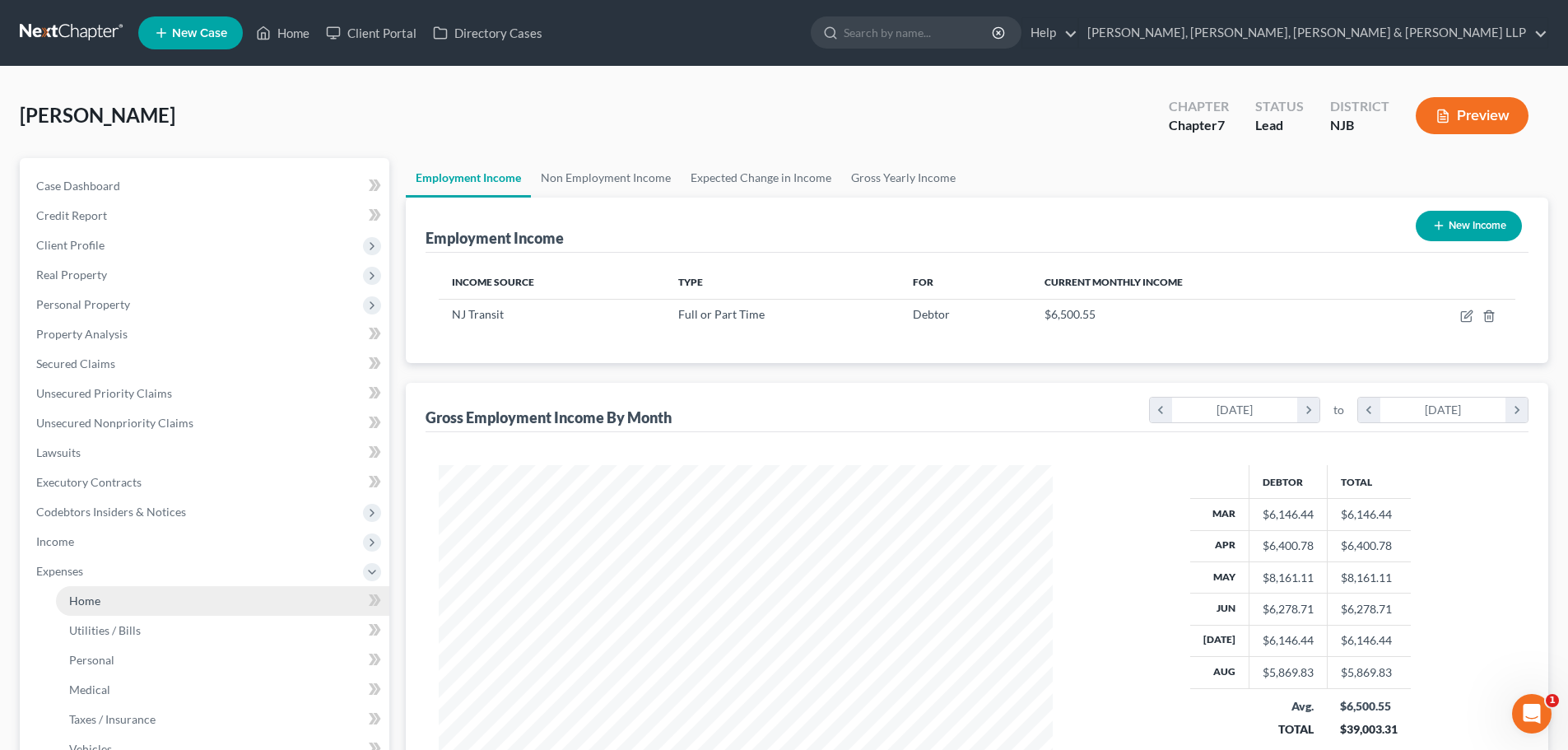
click at [84, 612] on link "Home" at bounding box center [222, 601] width 334 height 29
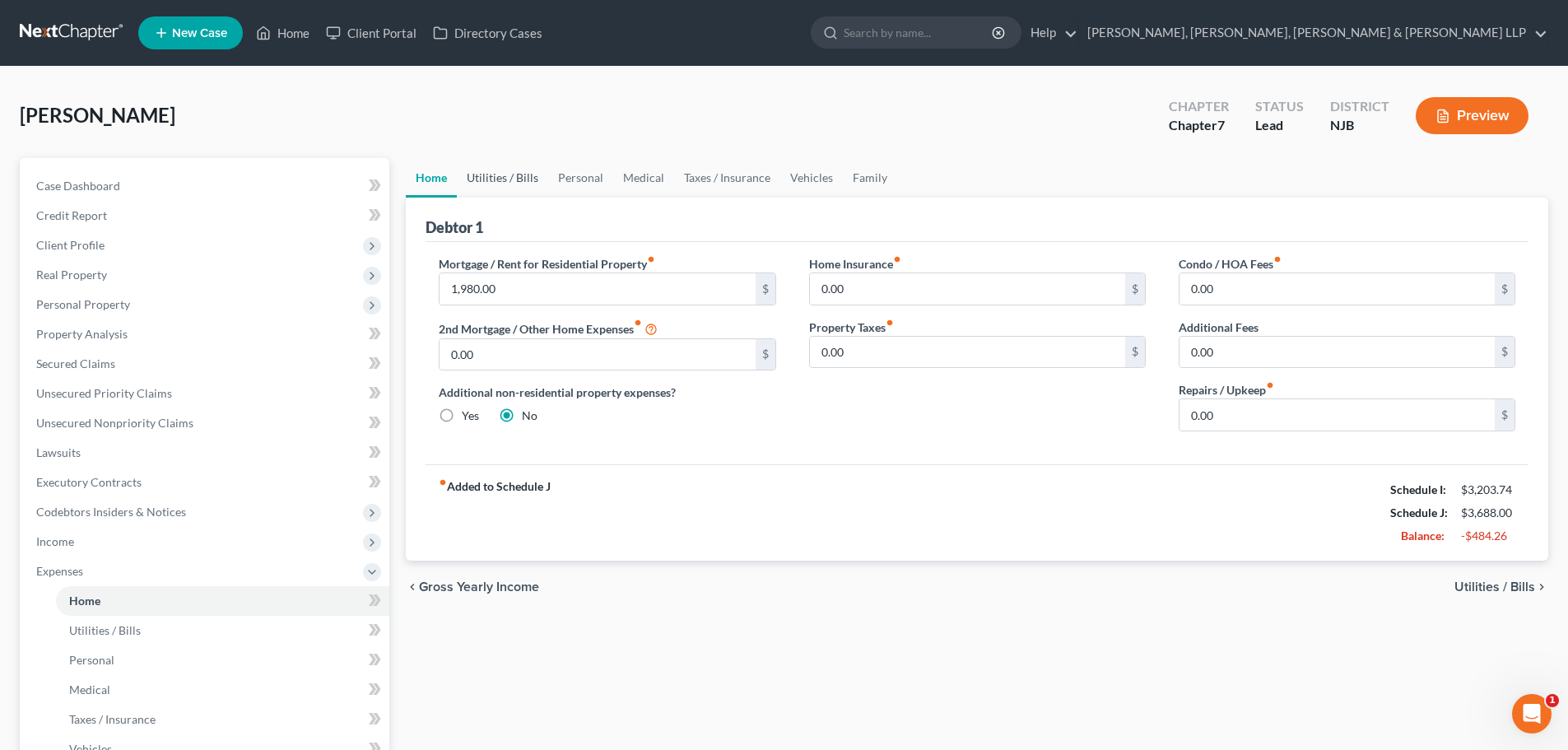
drag, startPoint x: 502, startPoint y: 181, endPoint x: 520, endPoint y: 177, distance: 18.4
click at [502, 180] on link "Utilities / Bills" at bounding box center [503, 178] width 92 height 39
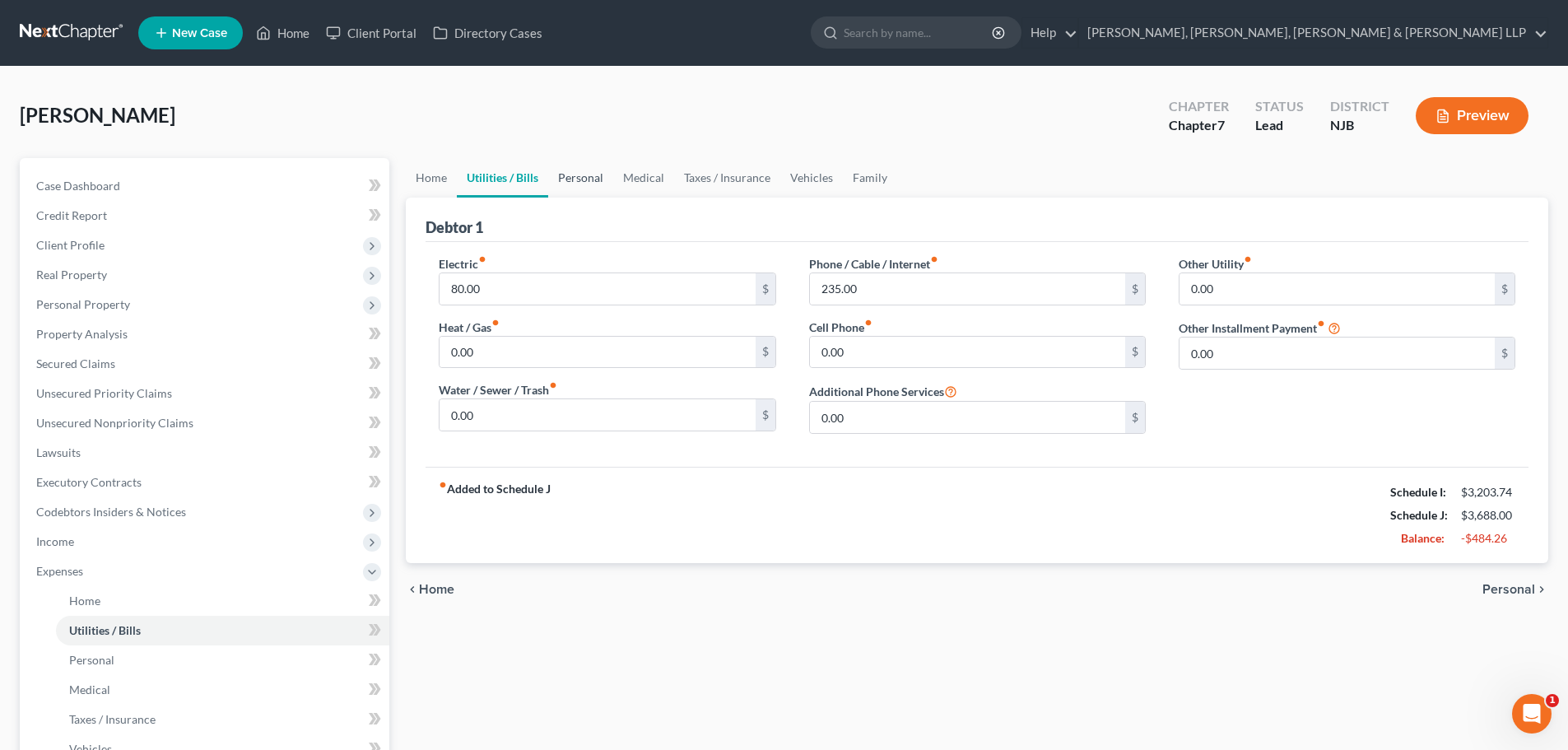
click at [577, 177] on link "Personal" at bounding box center [580, 178] width 65 height 39
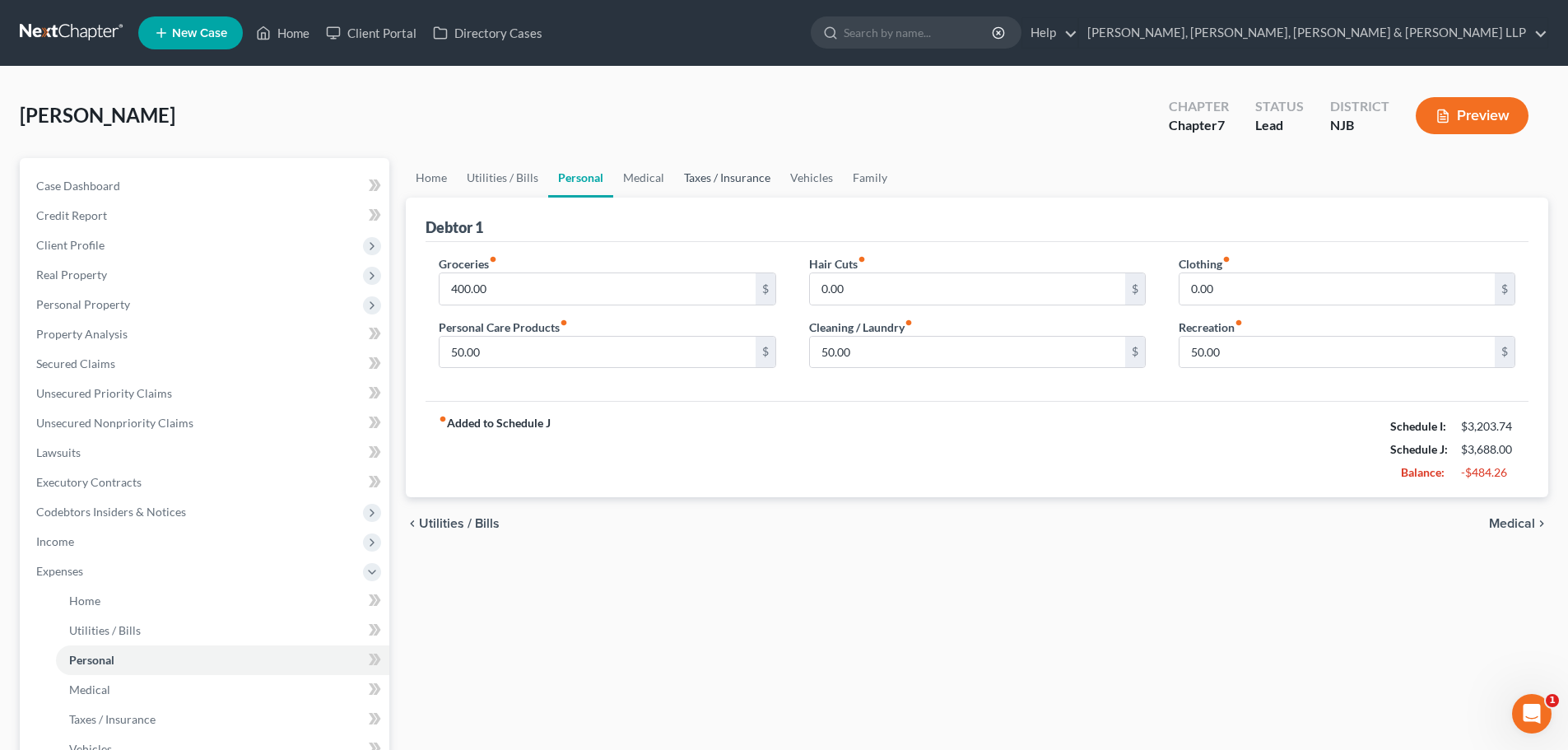
click at [681, 181] on link "Taxes / Insurance" at bounding box center [727, 178] width 106 height 39
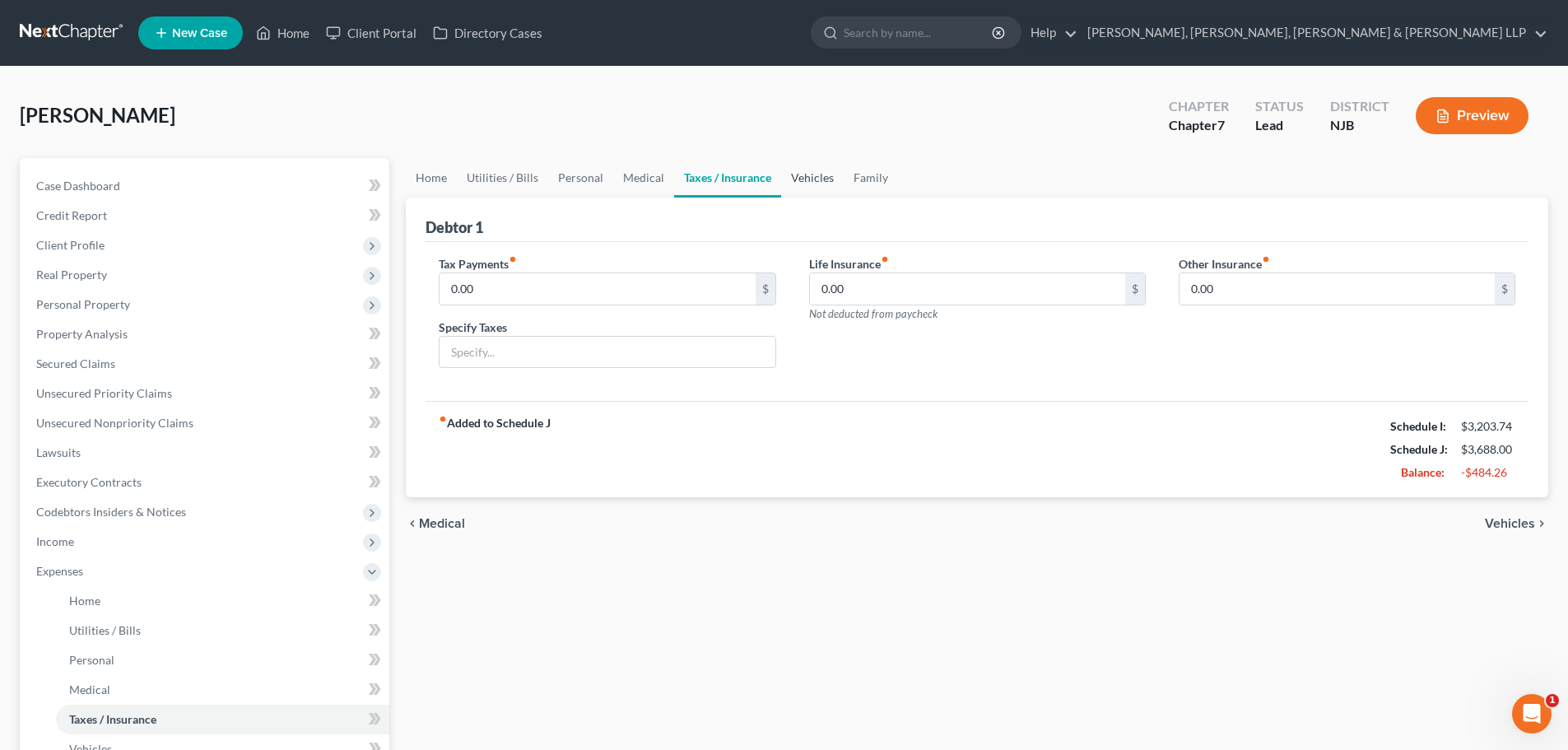
click at [803, 179] on link "Vehicles" at bounding box center [812, 178] width 62 height 39
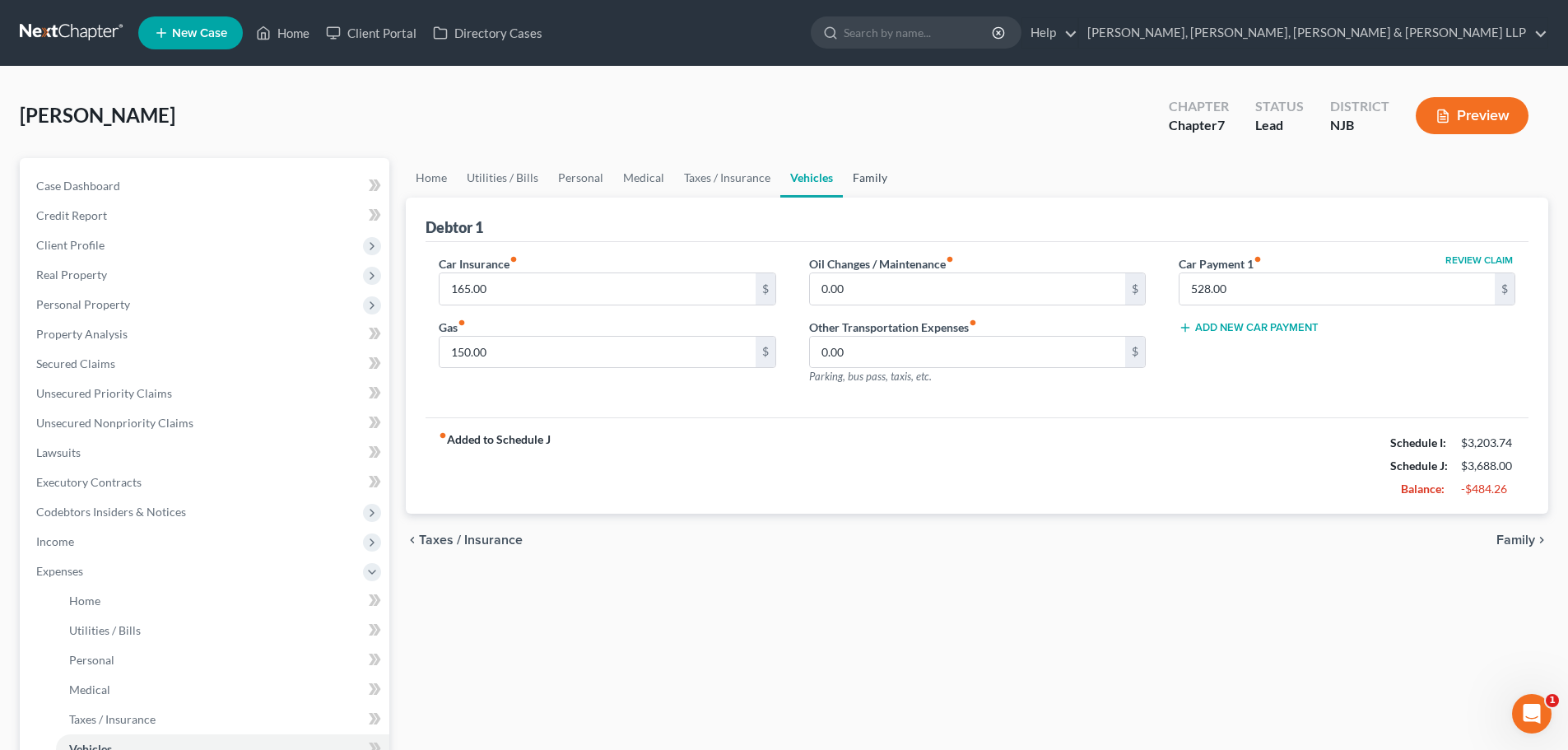
click at [858, 179] on link "Family" at bounding box center [870, 178] width 54 height 39
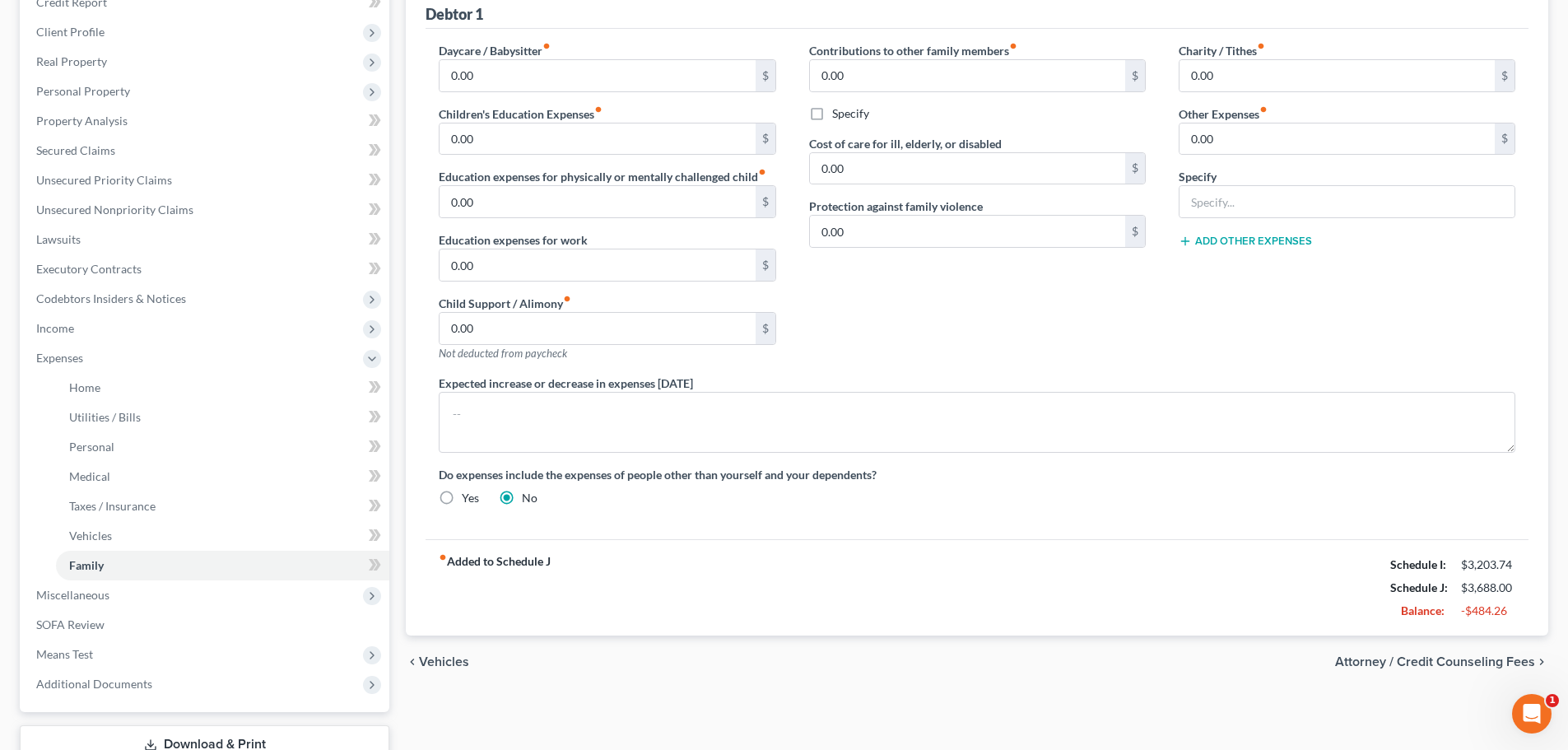
scroll to position [247, 0]
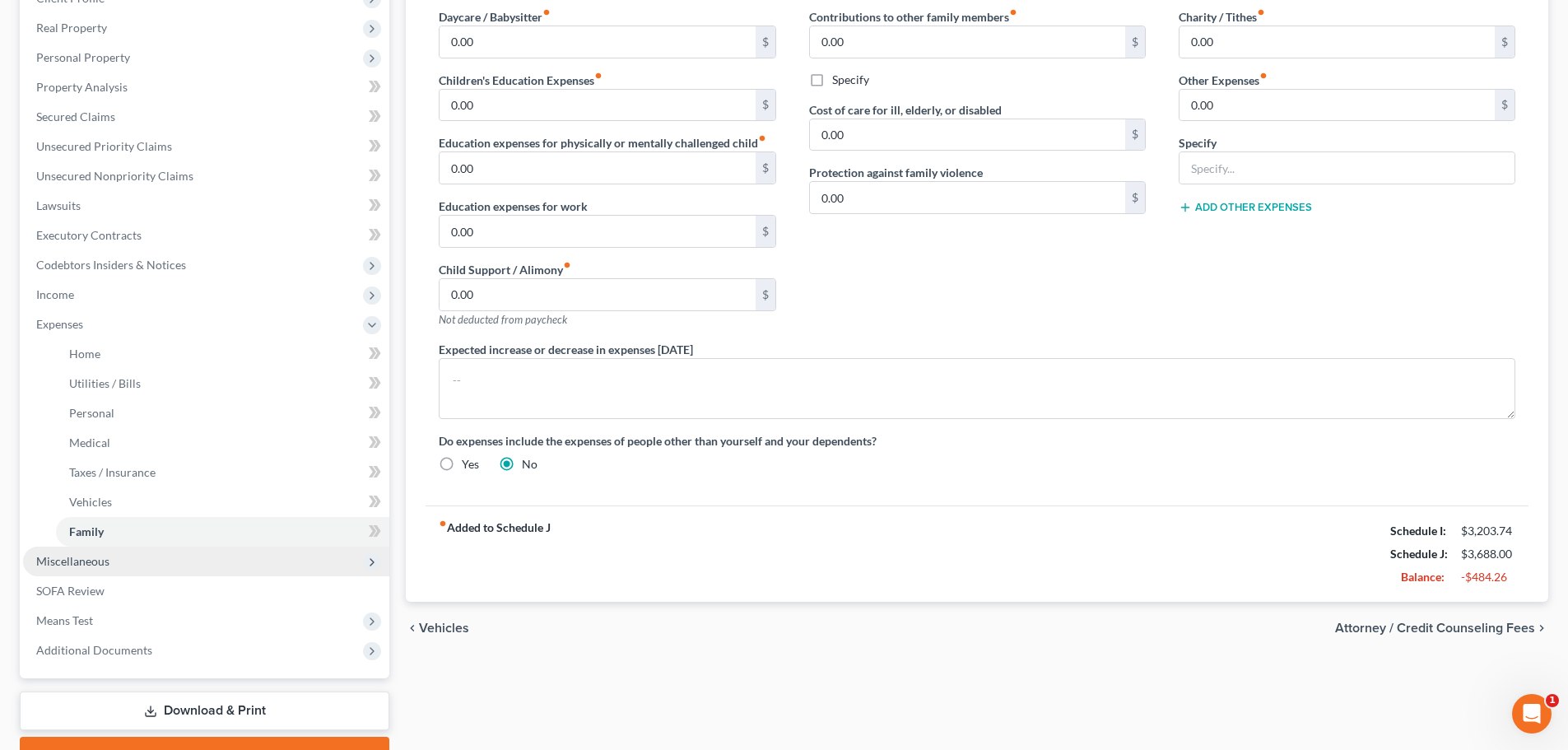
click at [97, 565] on span "Miscellaneous" at bounding box center [73, 561] width 73 height 14
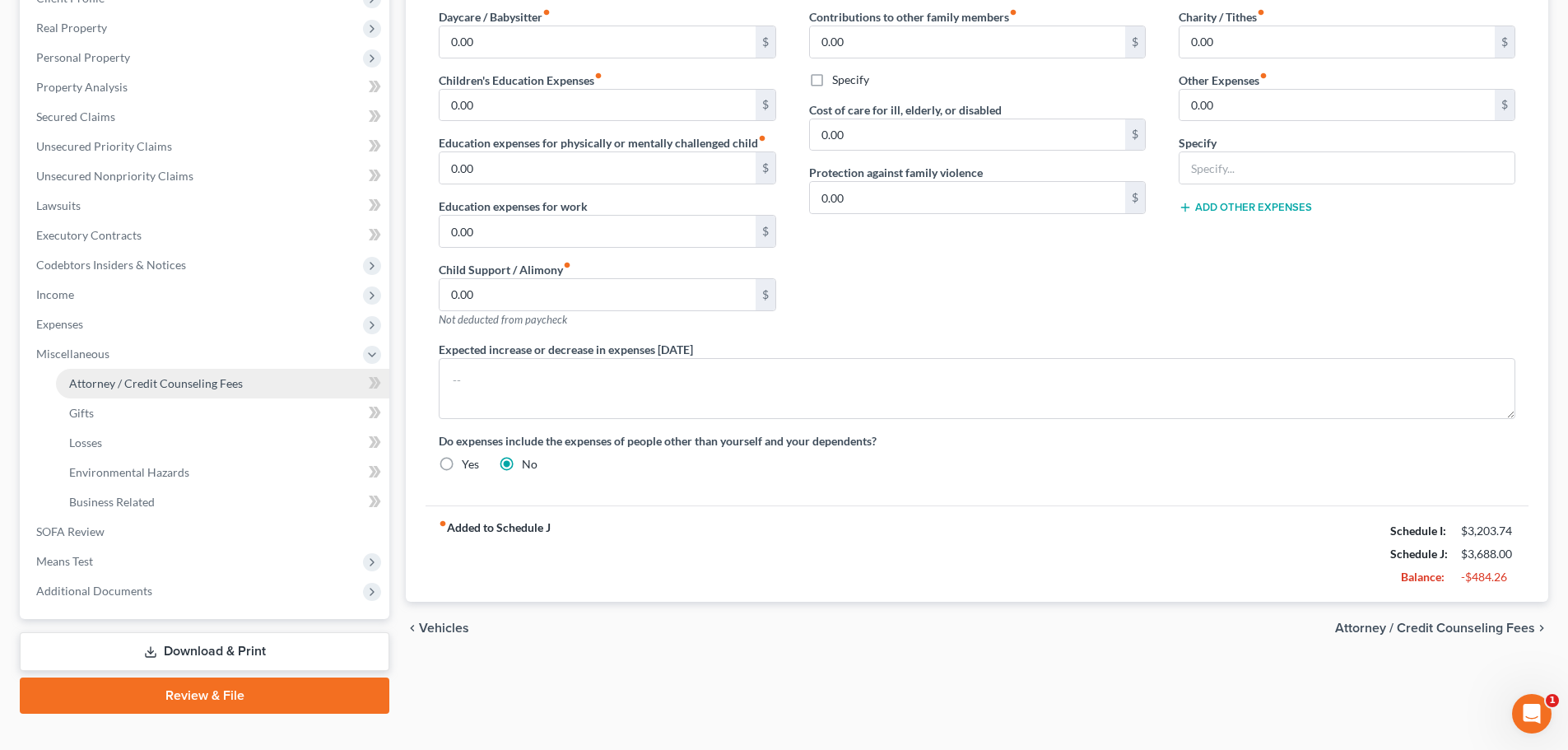
click at [229, 376] on span "Attorney / Credit Counseling Fees" at bounding box center [156, 383] width 173 height 14
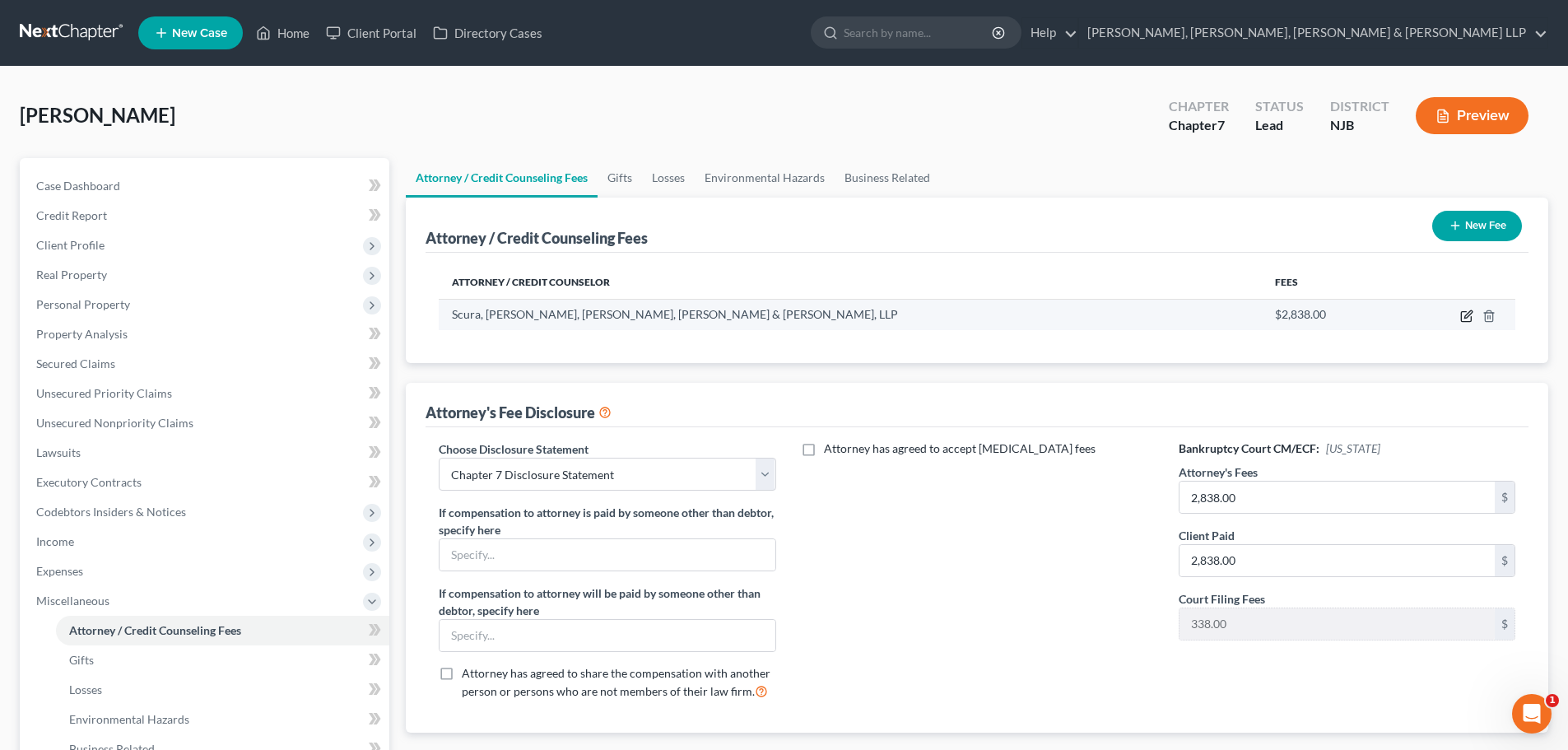
click at [1466, 314] on icon "button" at bounding box center [1467, 316] width 13 height 13
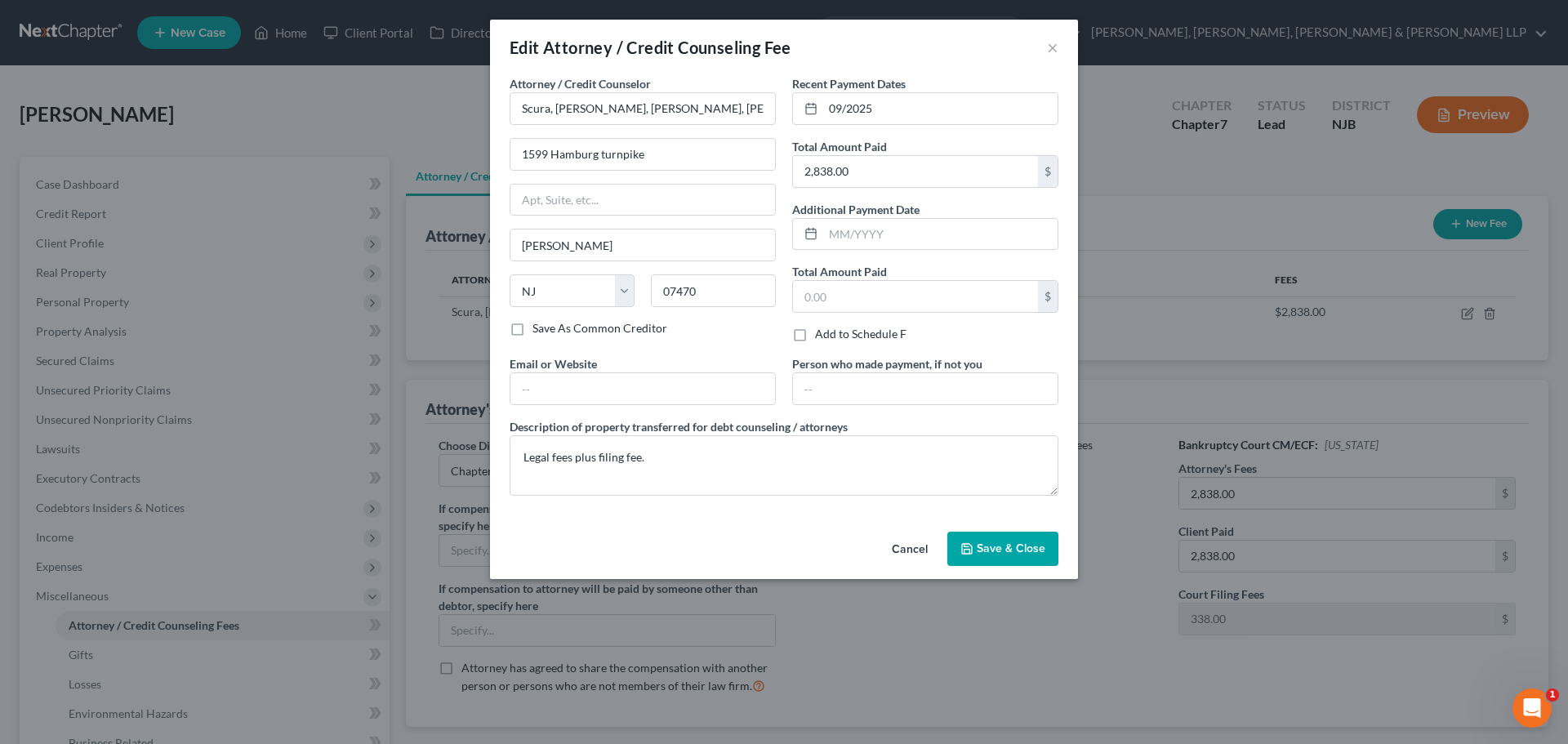
click at [1017, 537] on button "Save & Close" at bounding box center [1002, 548] width 111 height 34
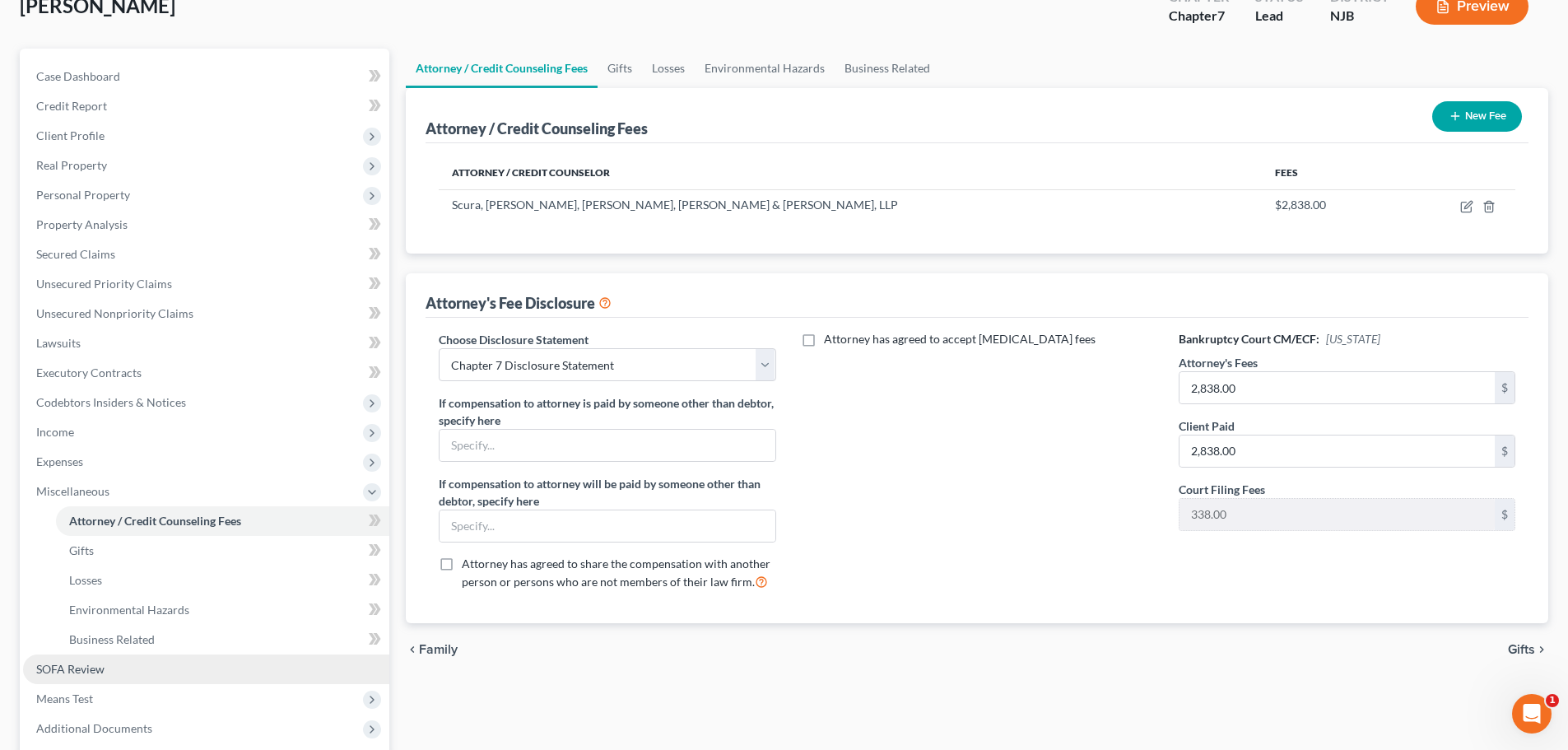
scroll to position [273, 0]
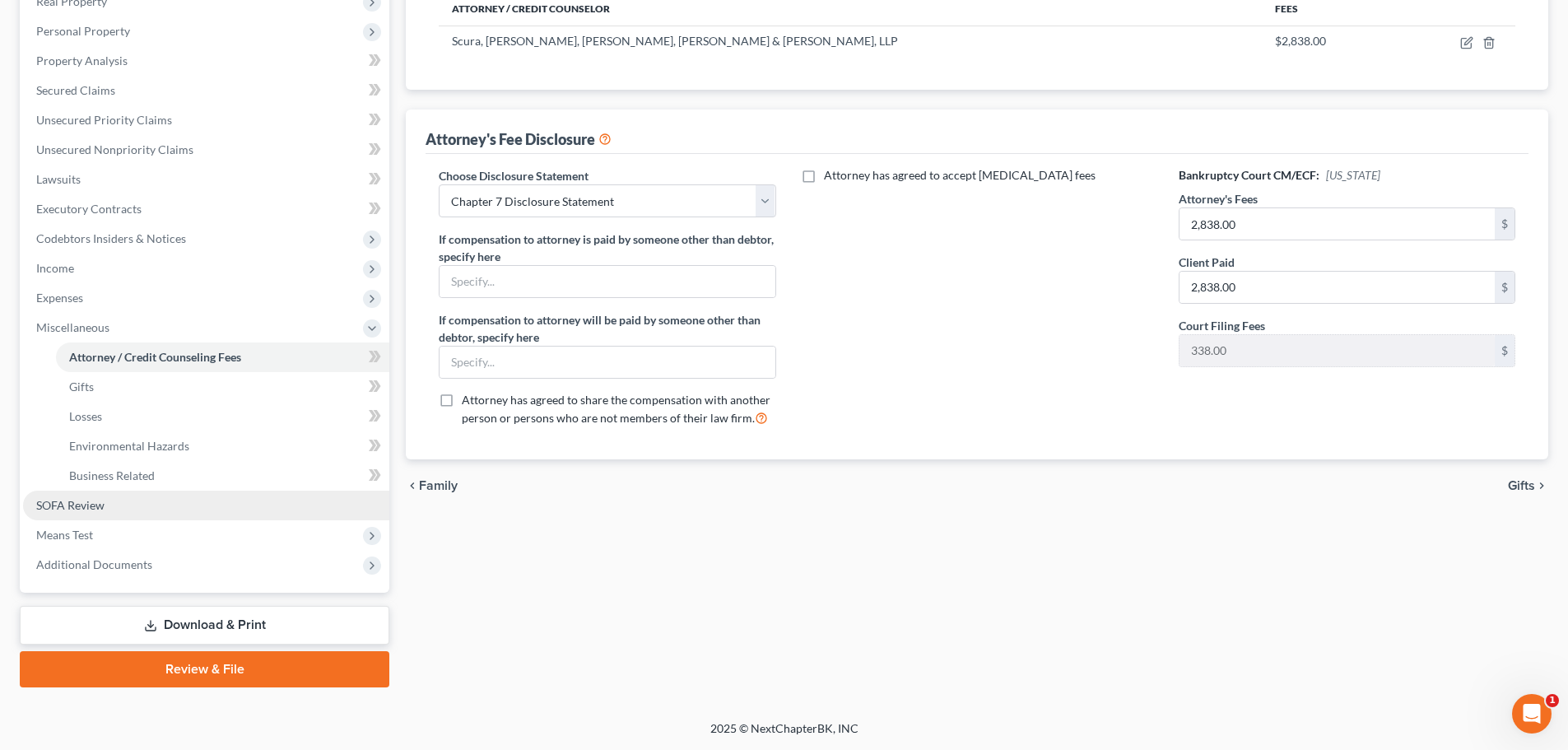
click at [114, 504] on link "SOFA Review" at bounding box center [206, 504] width 366 height 29
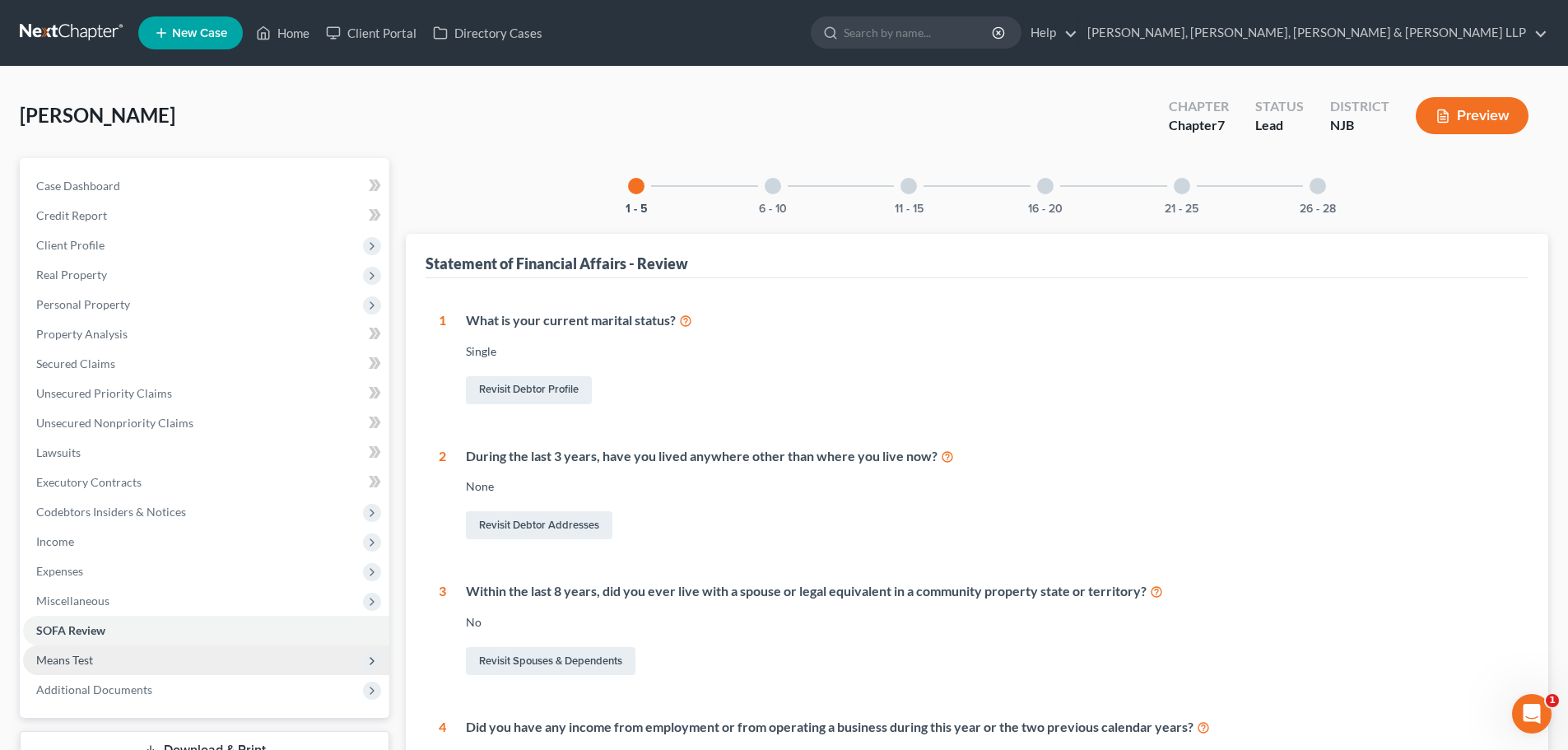
click at [117, 658] on span "Means Test" at bounding box center [206, 659] width 366 height 29
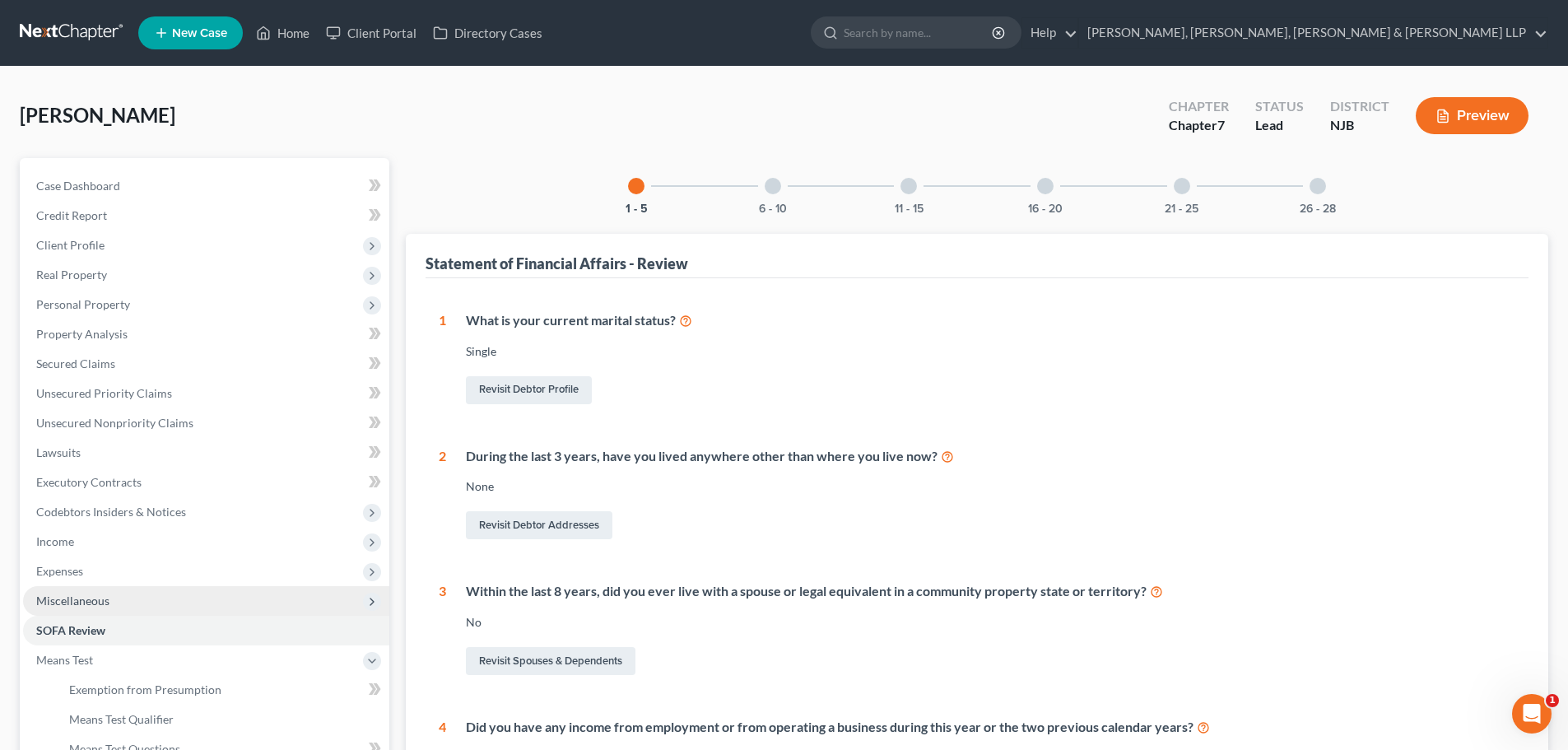
click at [110, 594] on span "Miscellaneous" at bounding box center [206, 601] width 366 height 29
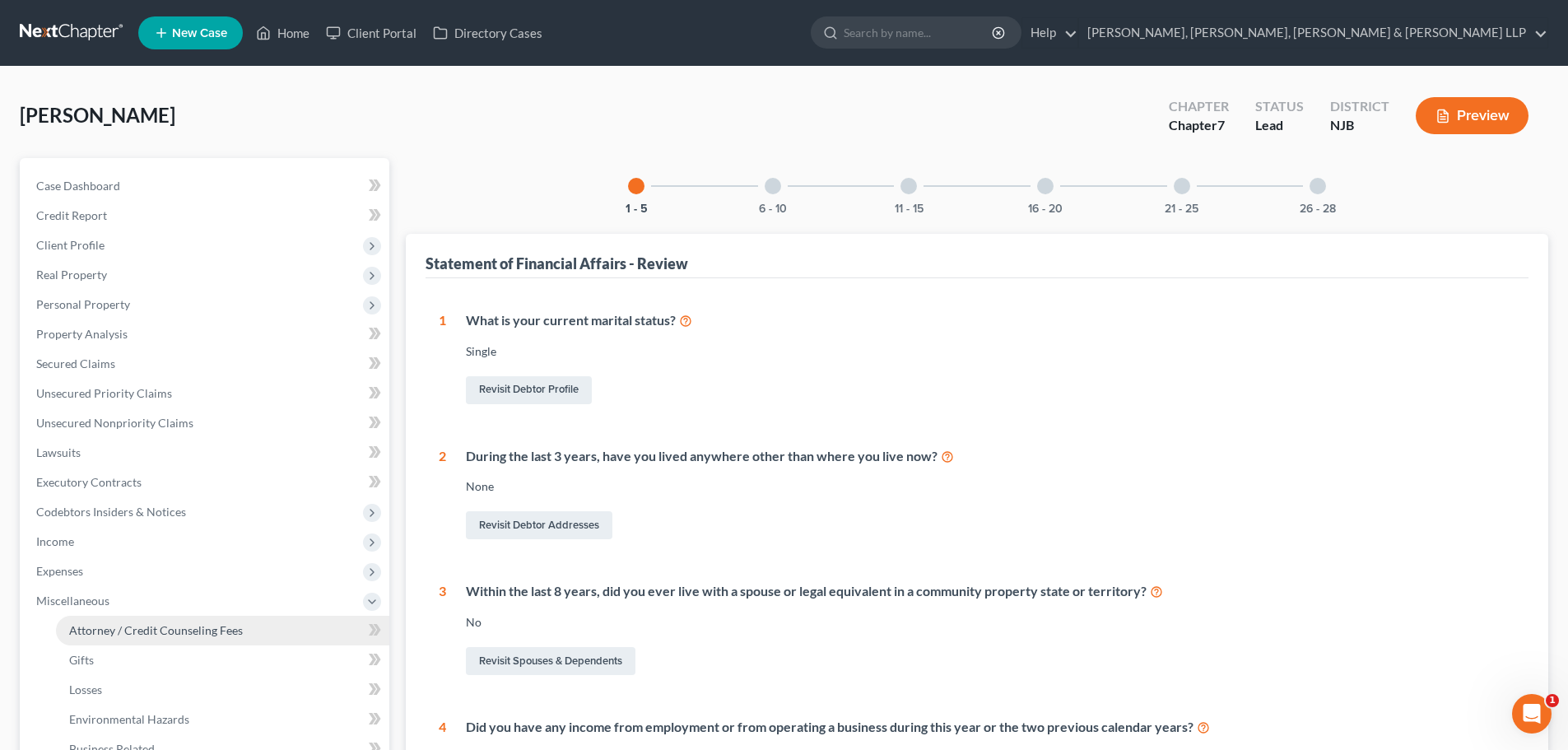
click at [130, 625] on span "Attorney / Credit Counseling Fees" at bounding box center [156, 630] width 173 height 14
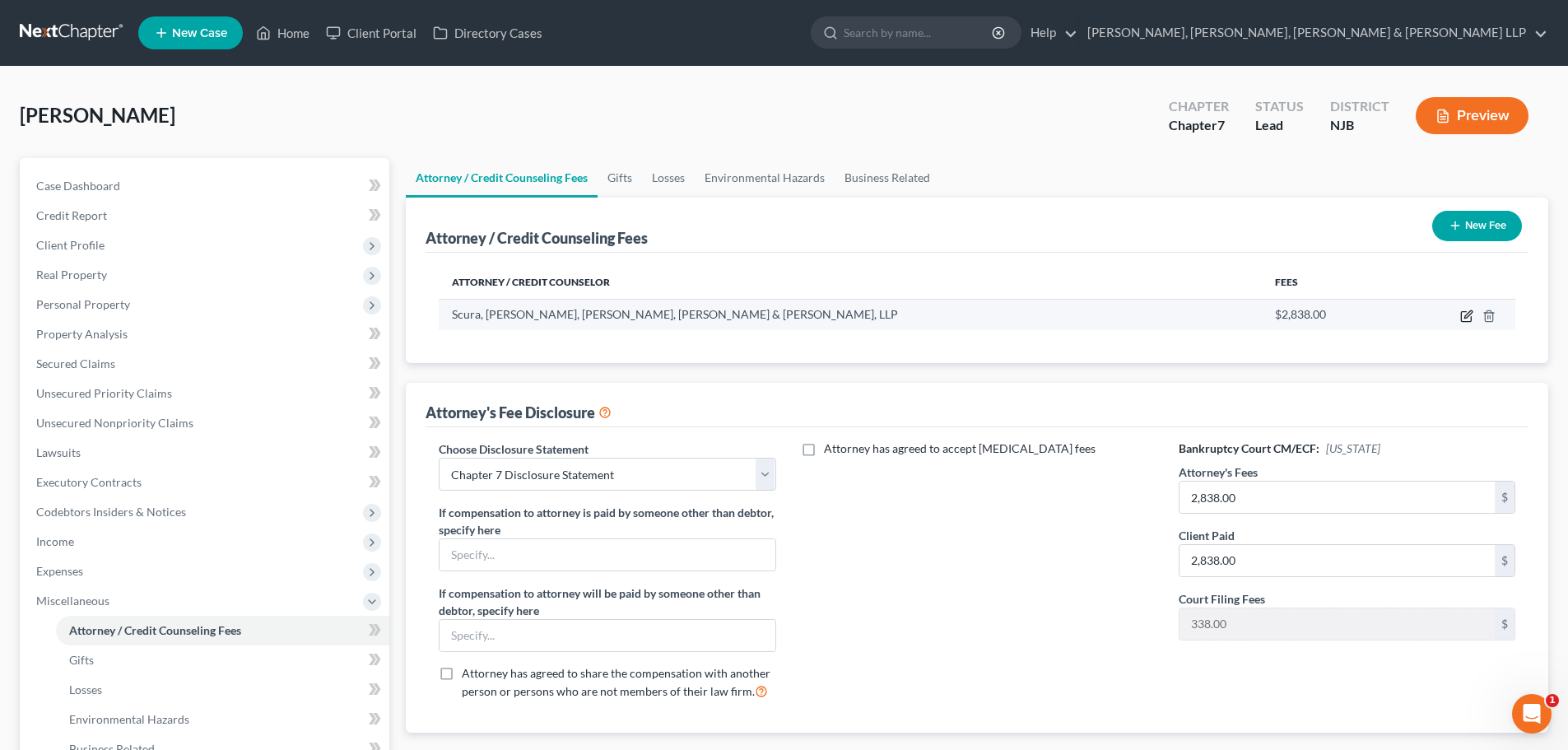
click at [1469, 318] on icon "button" at bounding box center [1467, 316] width 13 height 13
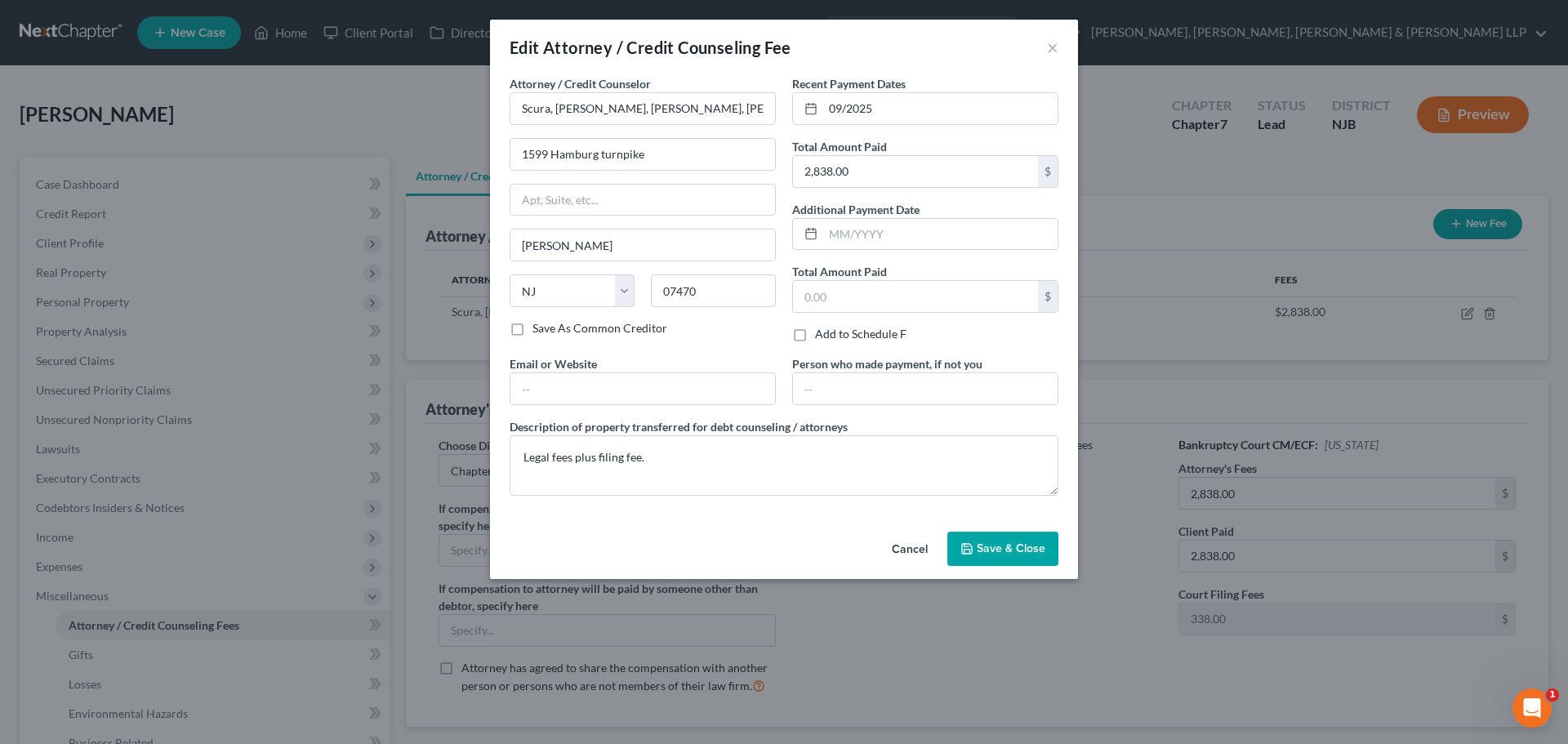
click at [1012, 534] on button "Save & Close" at bounding box center [1002, 548] width 111 height 34
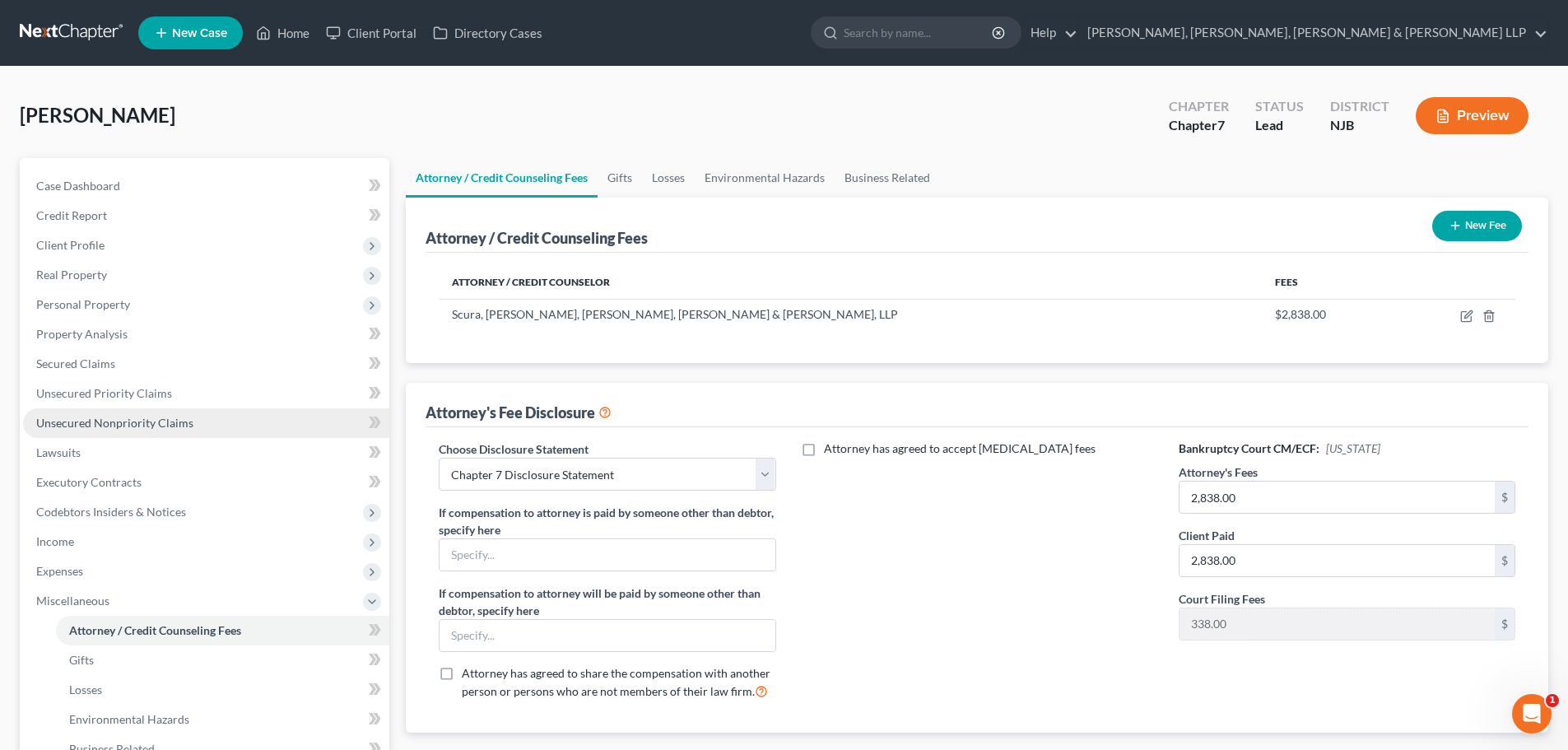
click at [143, 431] on link "Unsecured Nonpriority Claims" at bounding box center [206, 423] width 366 height 29
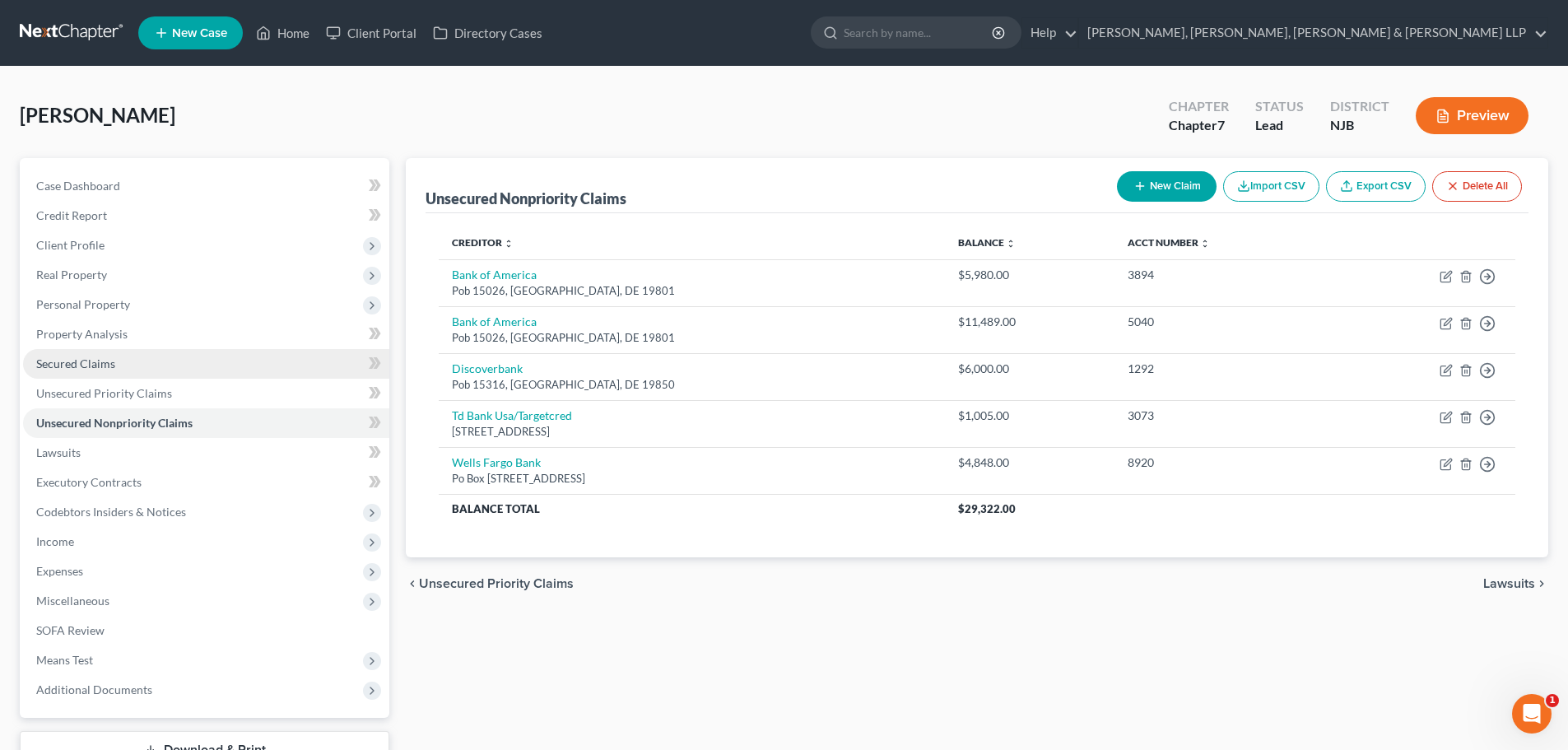
click at [198, 359] on link "Secured Claims" at bounding box center [206, 363] width 366 height 29
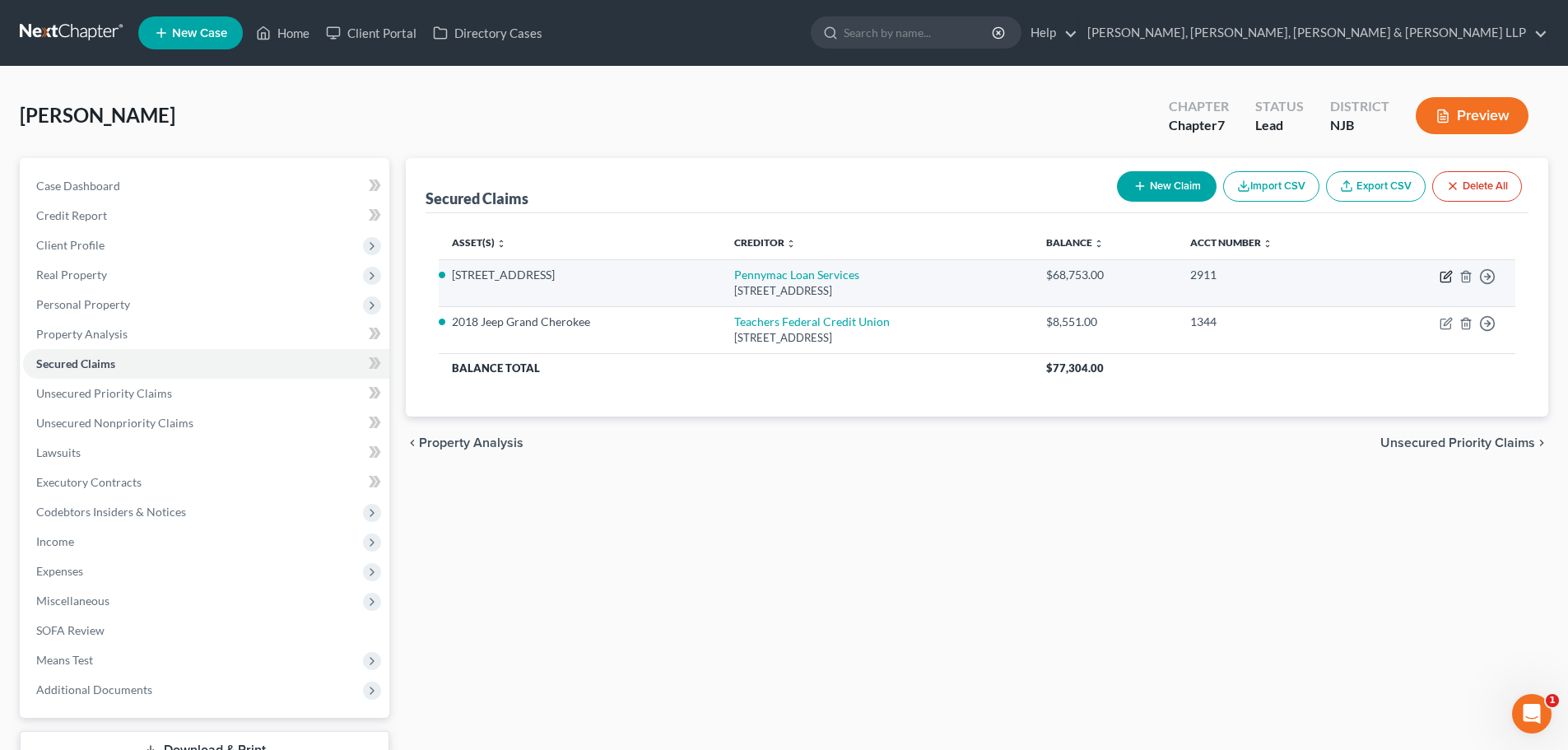
click at [1451, 275] on icon "button" at bounding box center [1445, 277] width 13 height 13
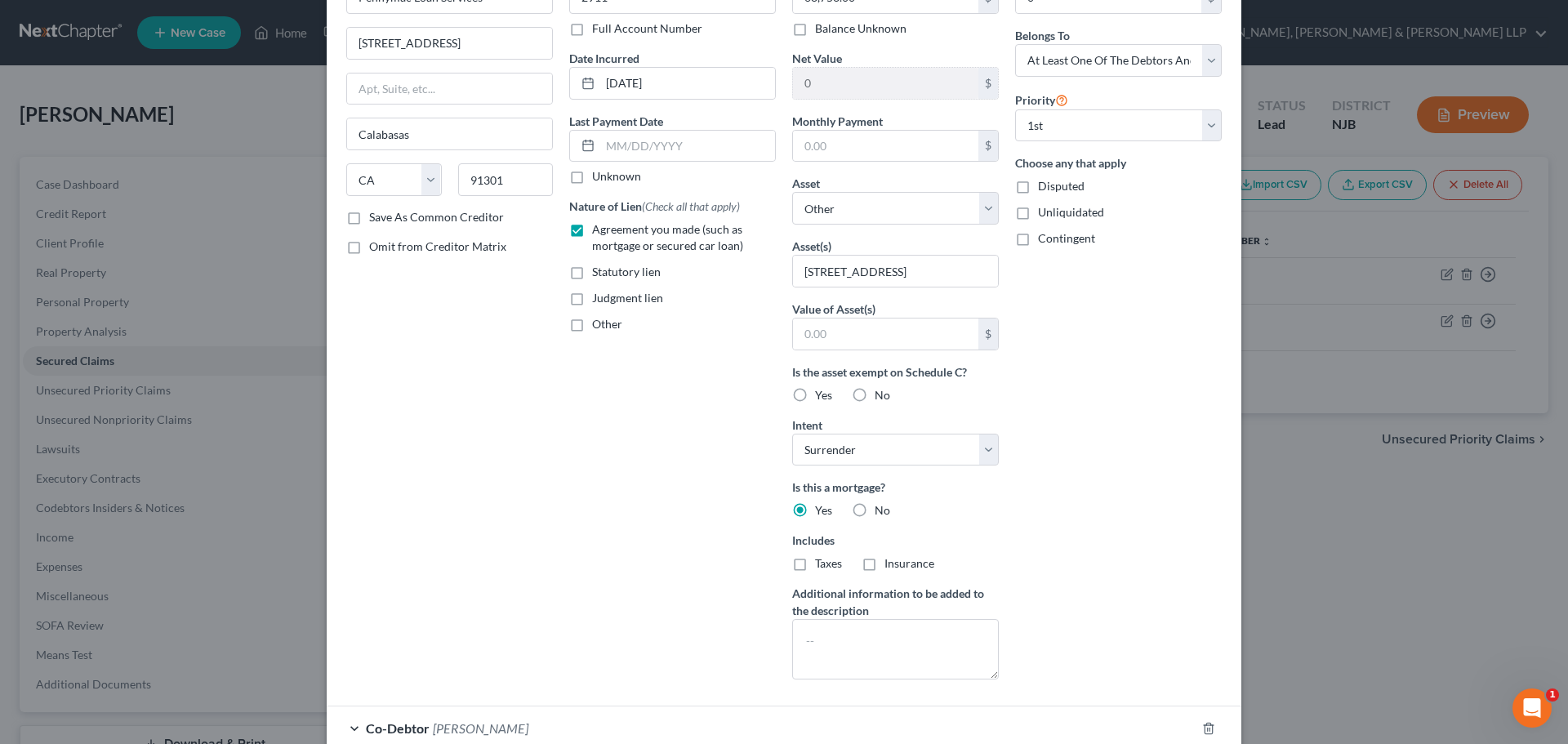
scroll to position [255, 0]
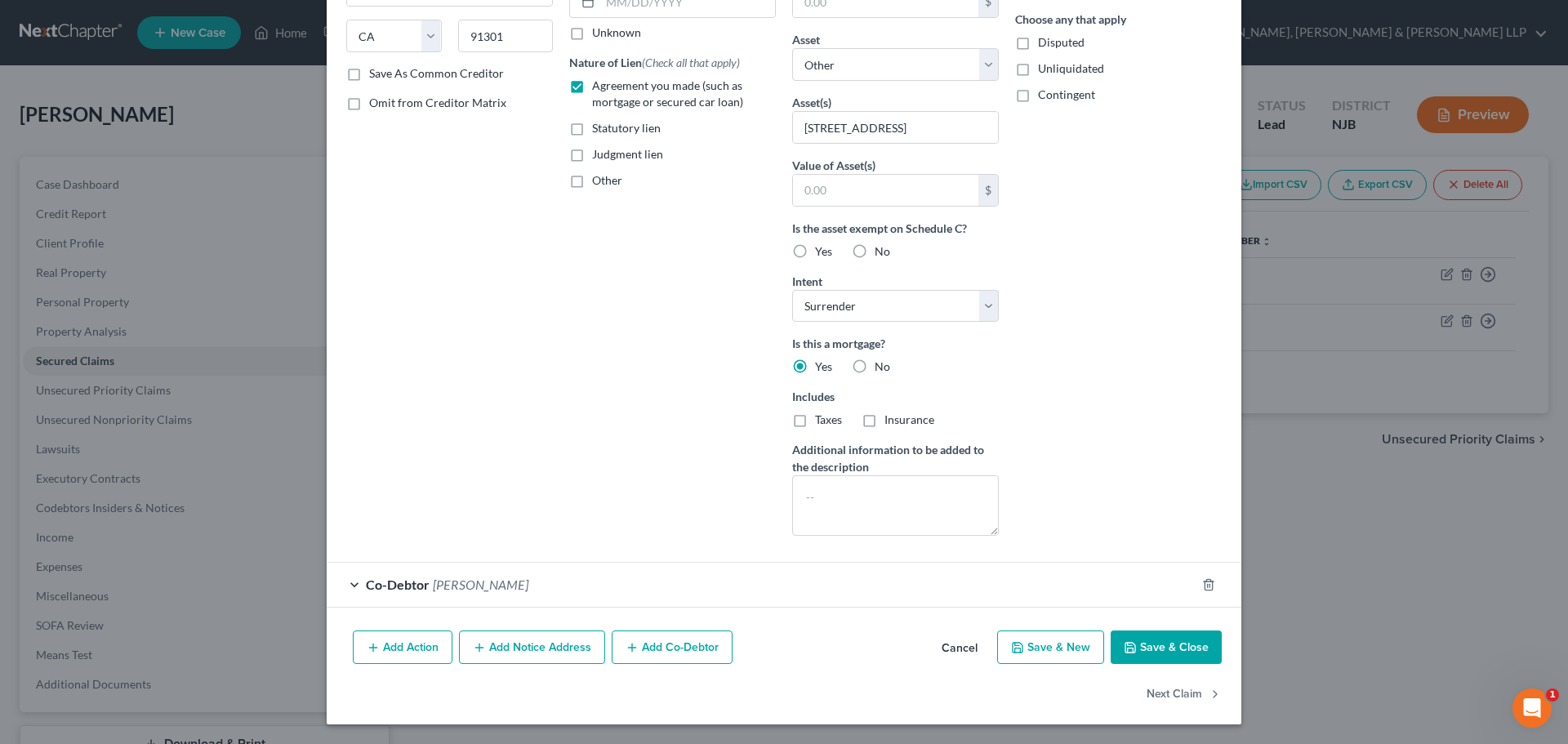
click at [1138, 638] on button "Save & Close" at bounding box center [1166, 647] width 111 height 34
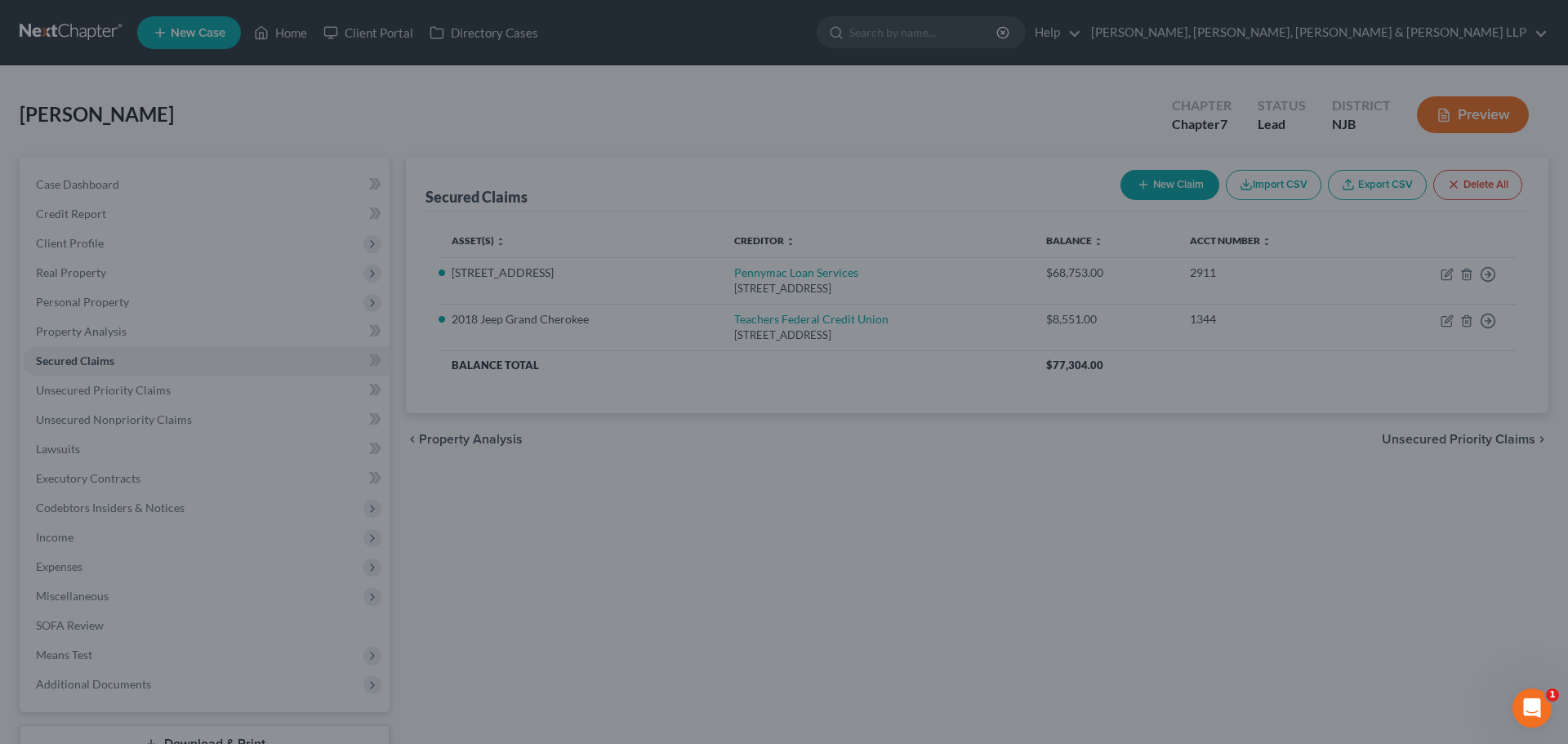
scroll to position [76, 0]
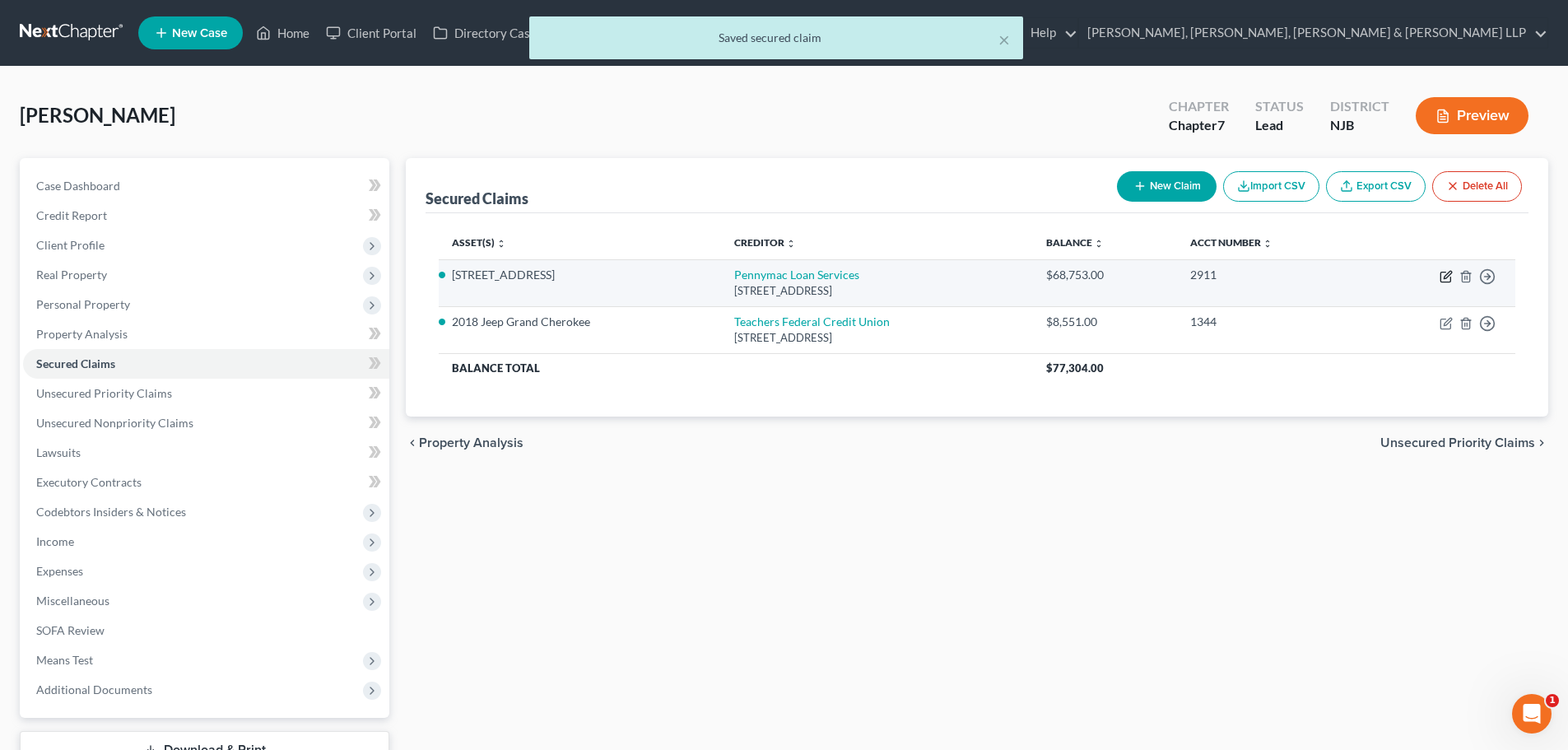
click at [1442, 272] on icon "button" at bounding box center [1444, 277] width 10 height 10
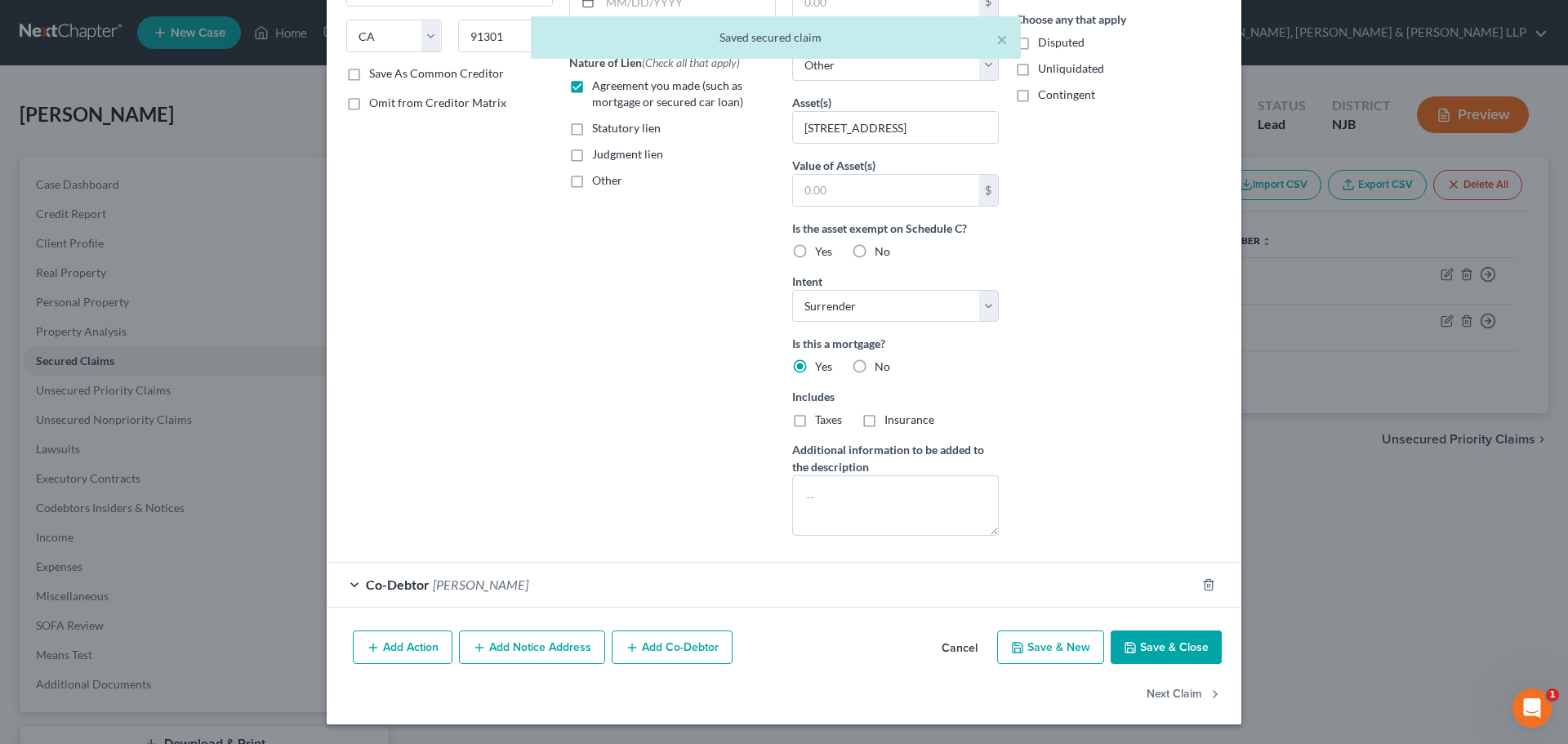
click at [1151, 647] on button "Save & Close" at bounding box center [1166, 647] width 111 height 34
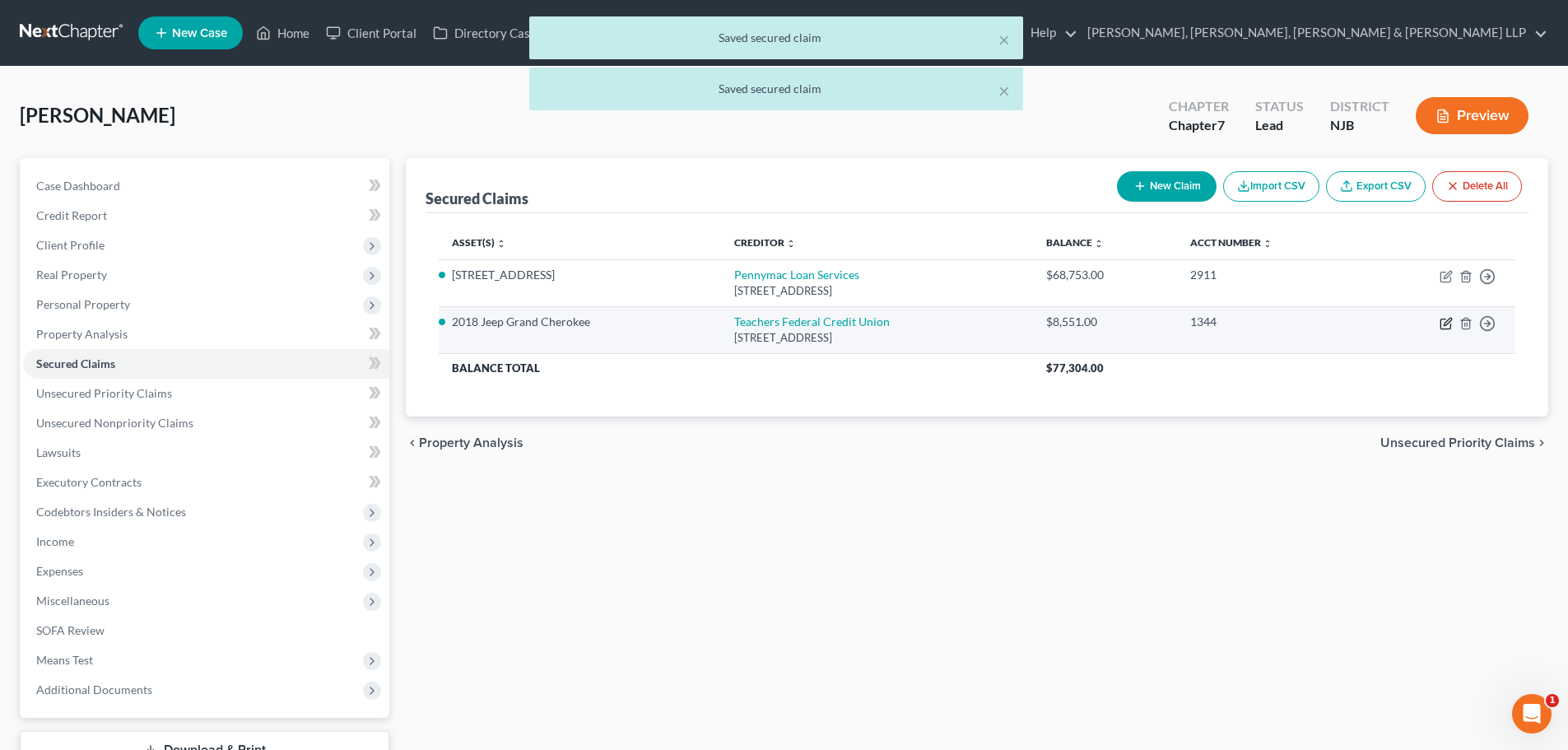
click at [1447, 326] on icon "button" at bounding box center [1445, 323] width 13 height 13
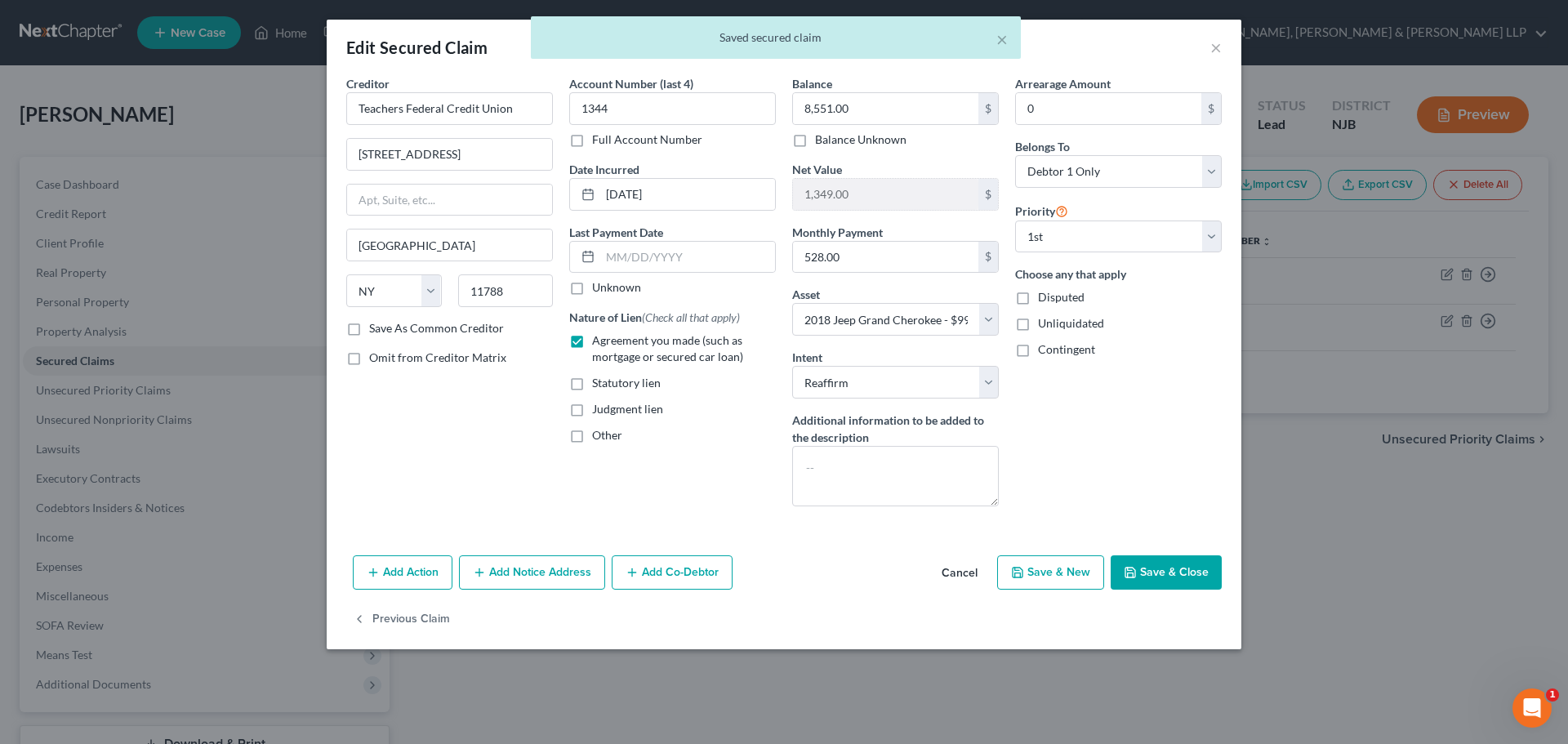
click at [1138, 567] on button "Save & Close" at bounding box center [1166, 572] width 111 height 34
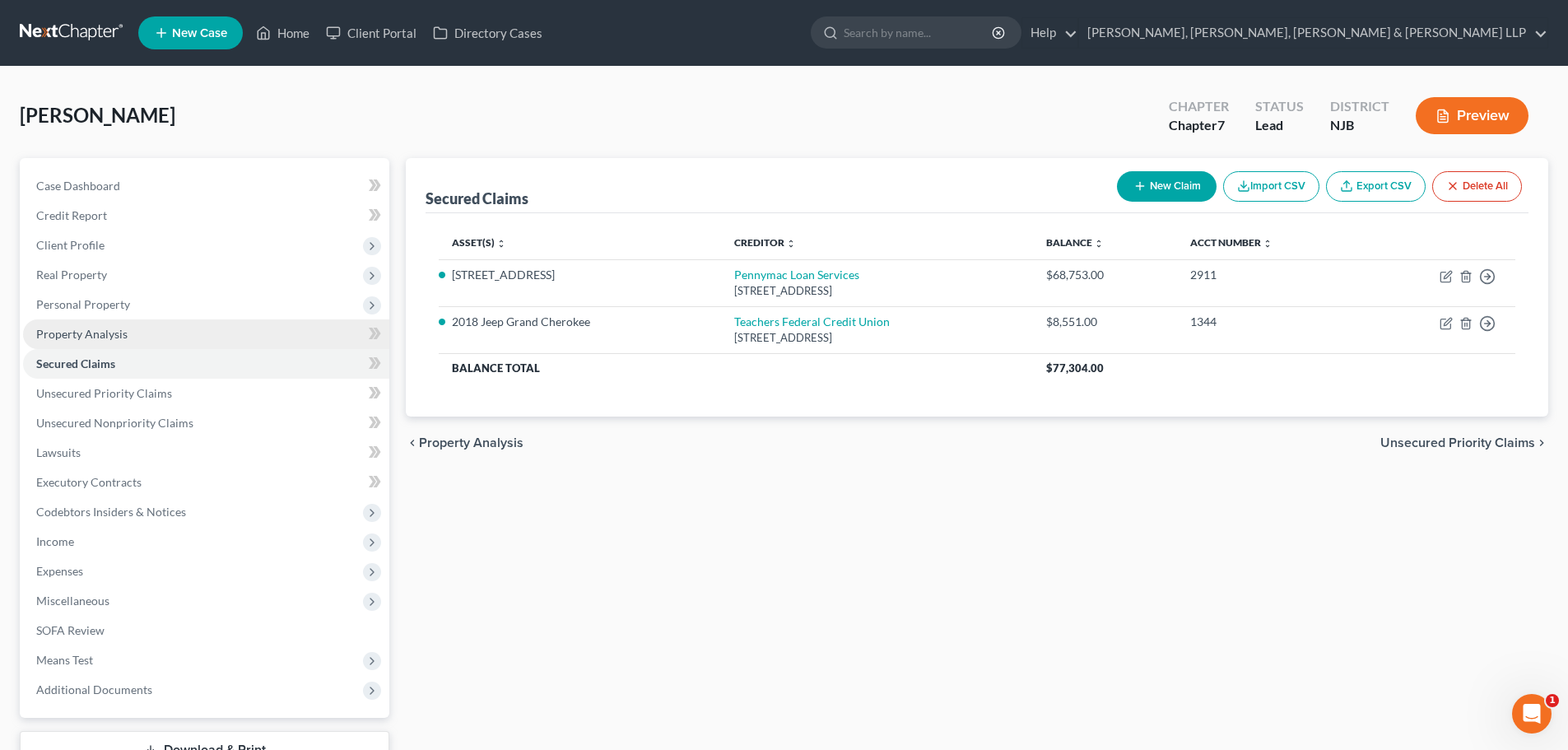
drag, startPoint x: 117, startPoint y: 307, endPoint x: 133, endPoint y: 327, distance: 25.6
click at [117, 307] on span "Personal Property" at bounding box center [83, 304] width 93 height 14
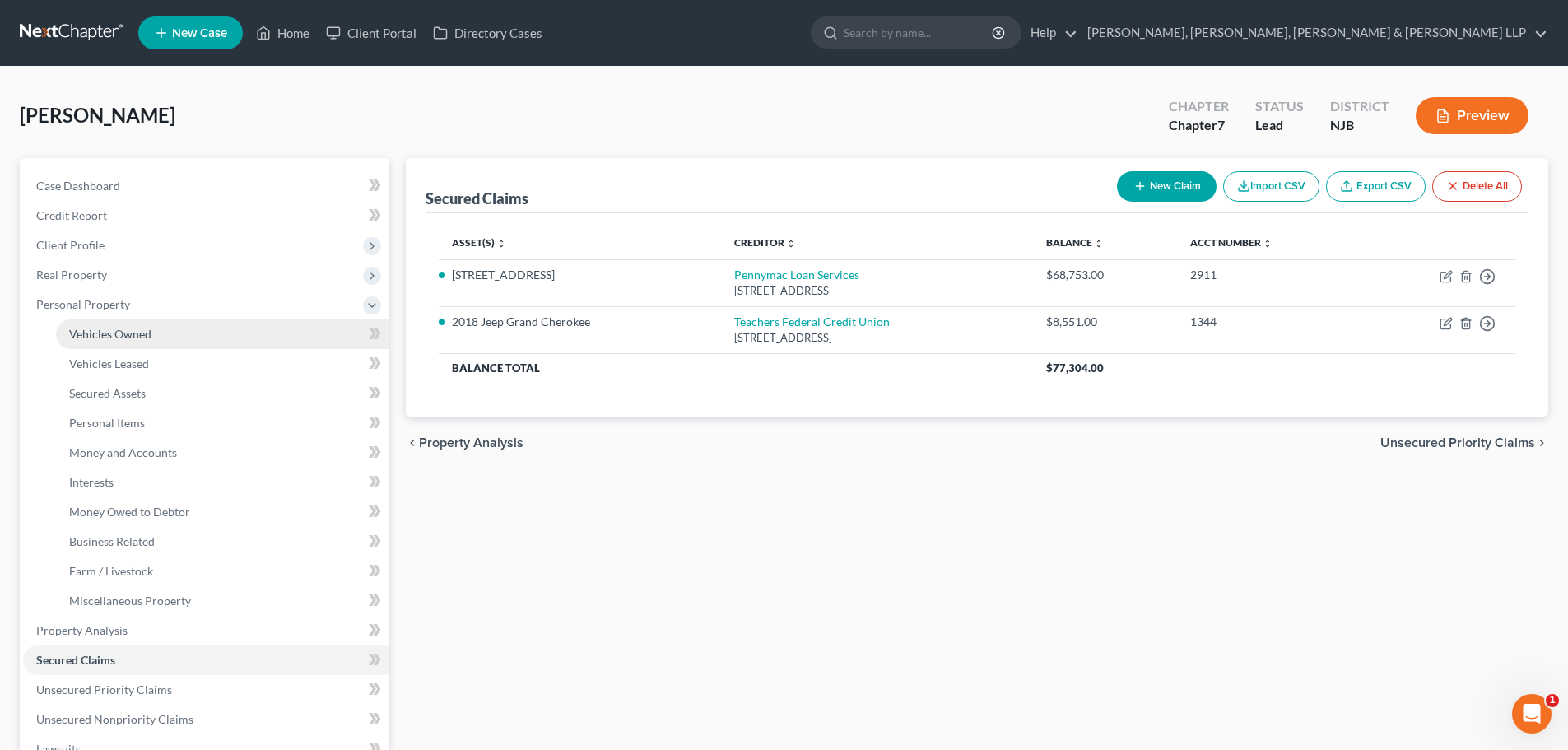
click at [137, 336] on span "Vehicles Owned" at bounding box center [110, 334] width 83 height 14
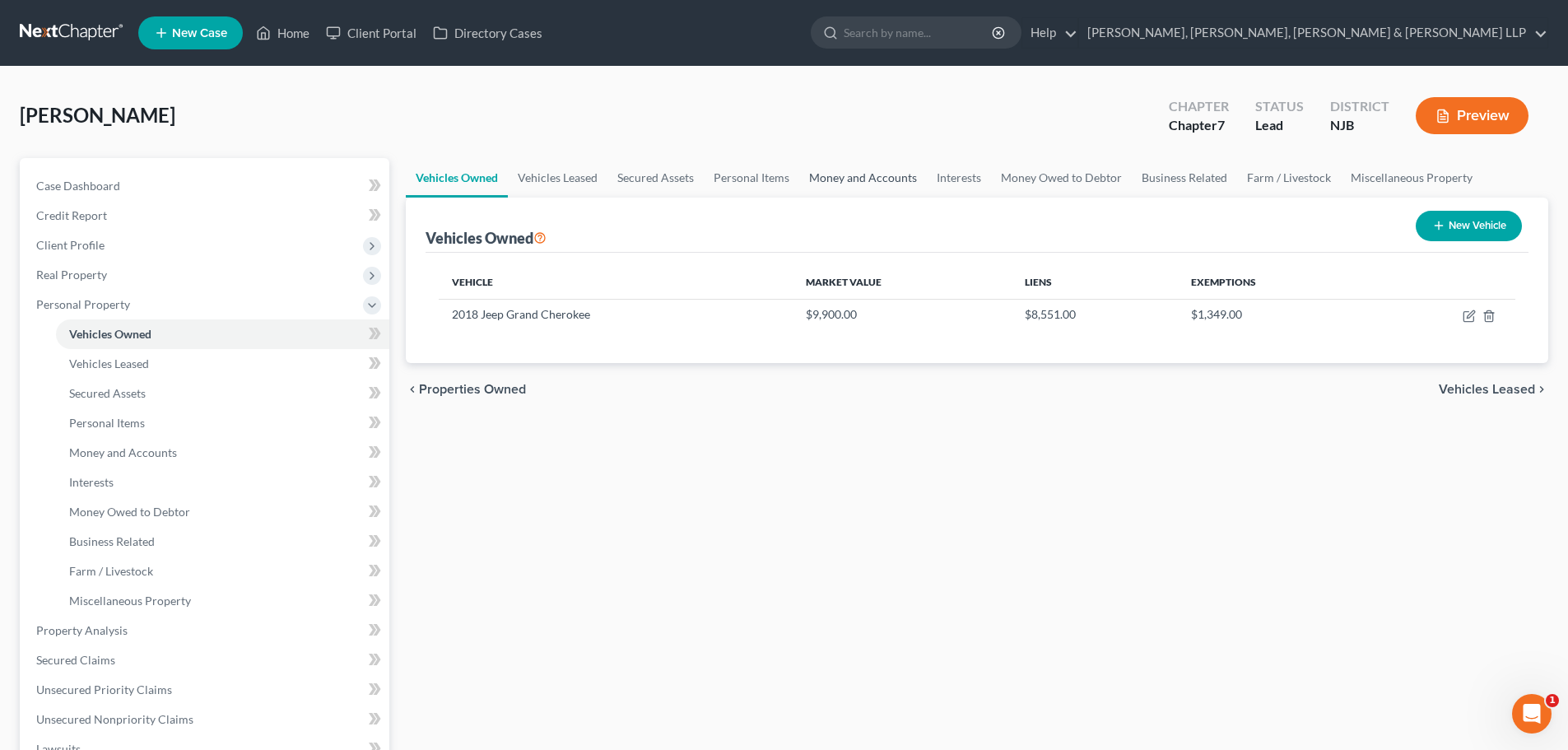
click at [865, 181] on link "Money and Accounts" at bounding box center [862, 178] width 127 height 39
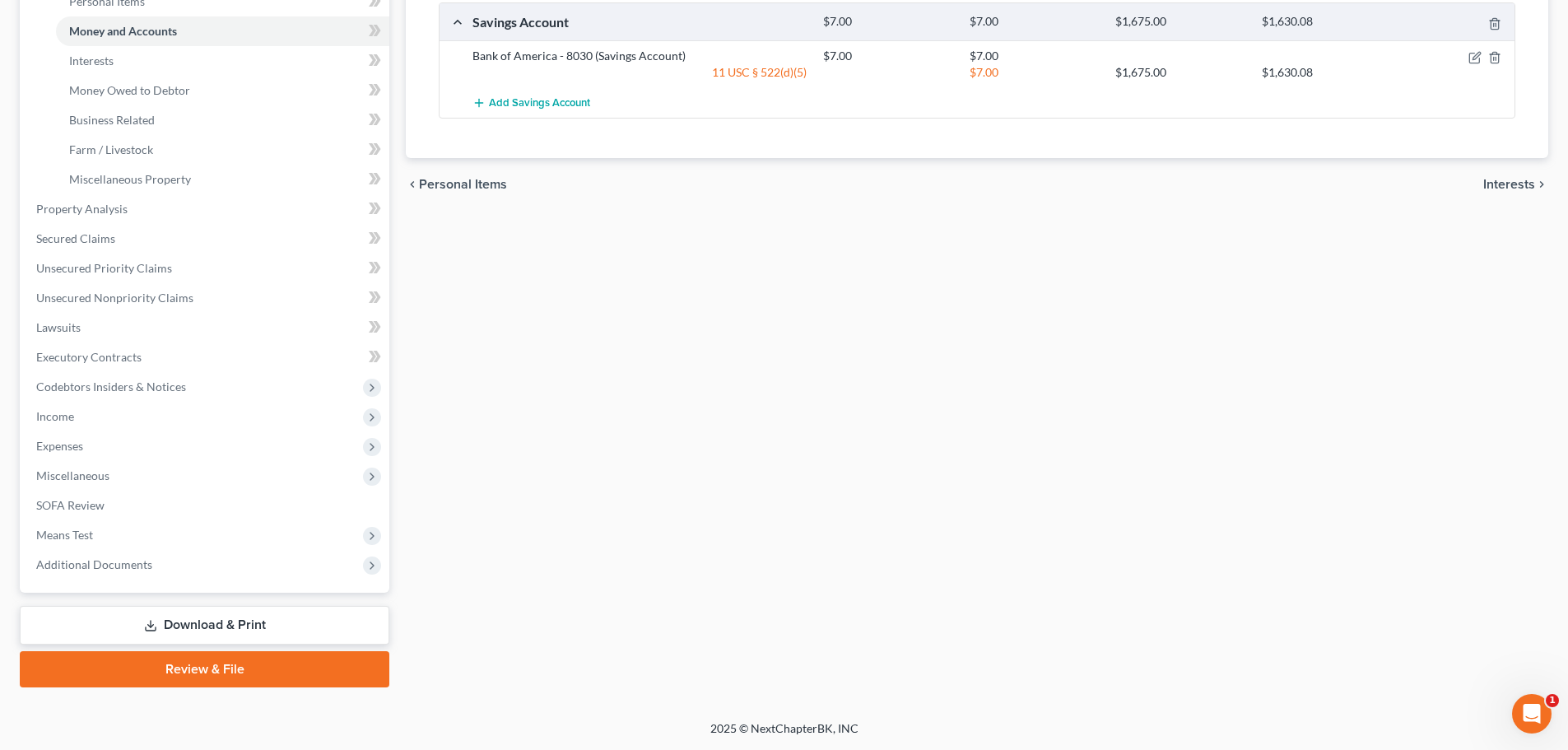
click at [170, 658] on link "Review & File" at bounding box center [204, 669] width 369 height 36
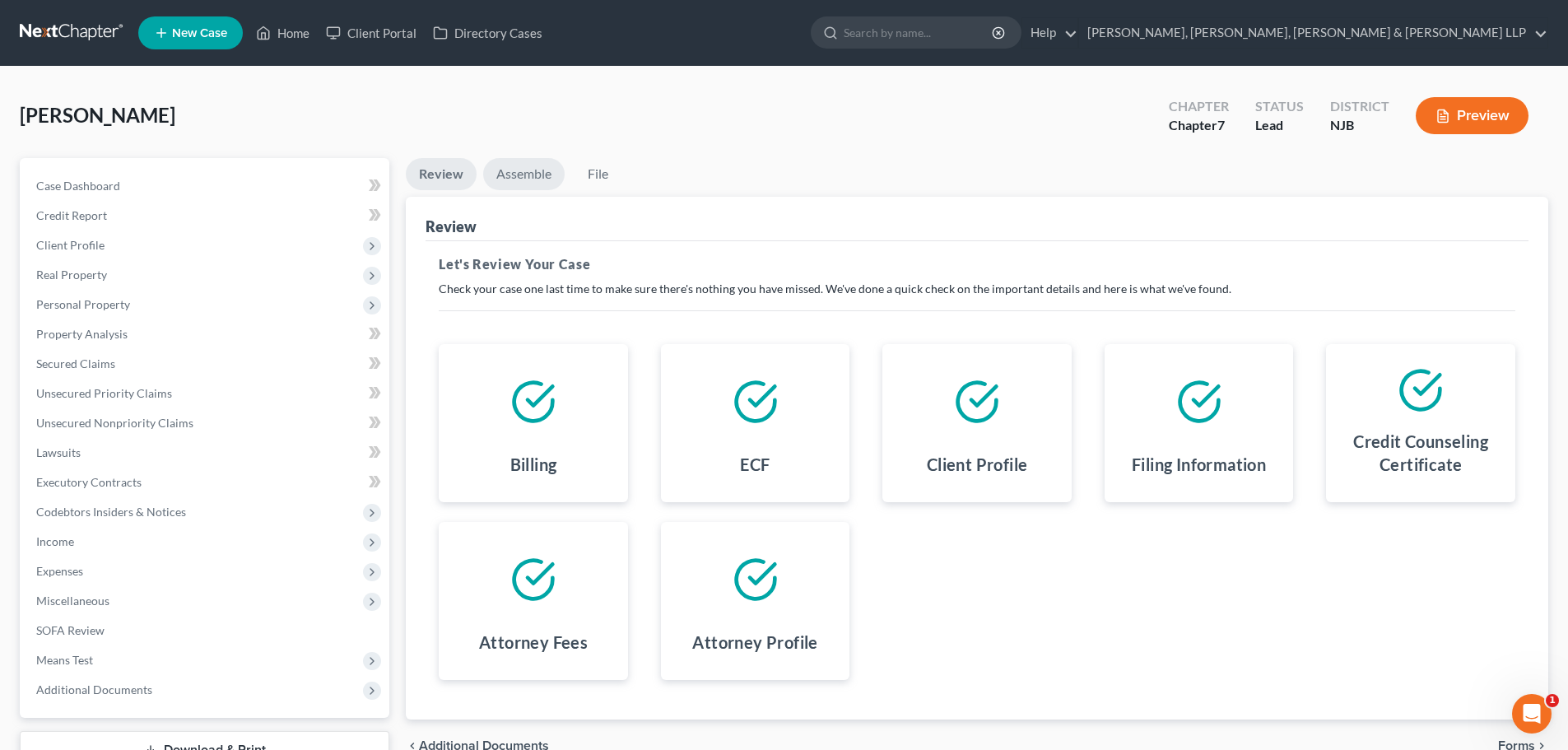
click at [543, 181] on link "Assemble" at bounding box center [524, 174] width 82 height 32
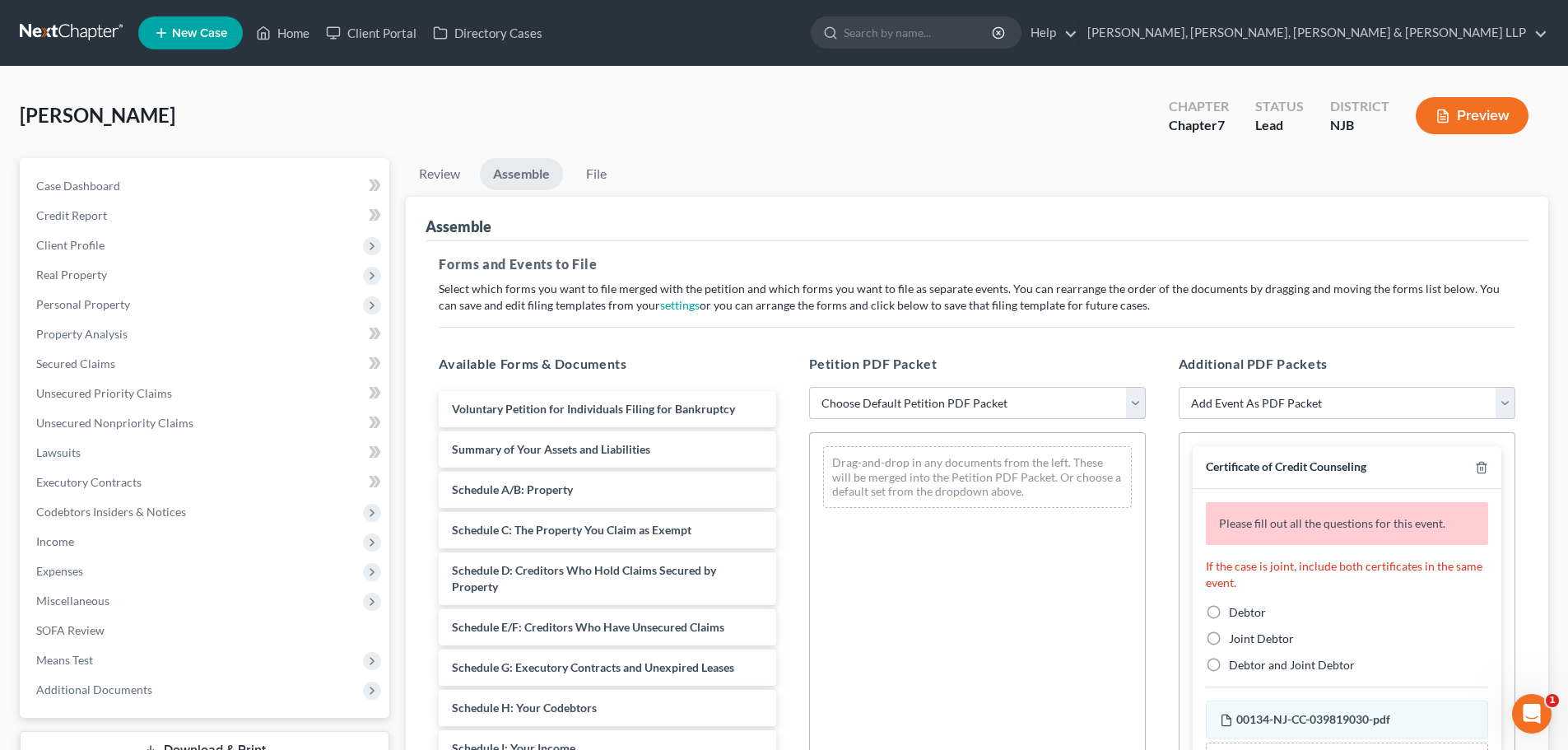
drag, startPoint x: 870, startPoint y: 407, endPoint x: 876, endPoint y: 416, distance: 10.8
click at [870, 407] on select "Choose Default Petition PDF Packet Complete Bankruptcy Petition (all forms and …" at bounding box center [977, 403] width 336 height 33
click at [809, 387] on select "Choose Default Petition PDF Packet Complete Bankruptcy Petition (all forms and …" at bounding box center [977, 403] width 336 height 33
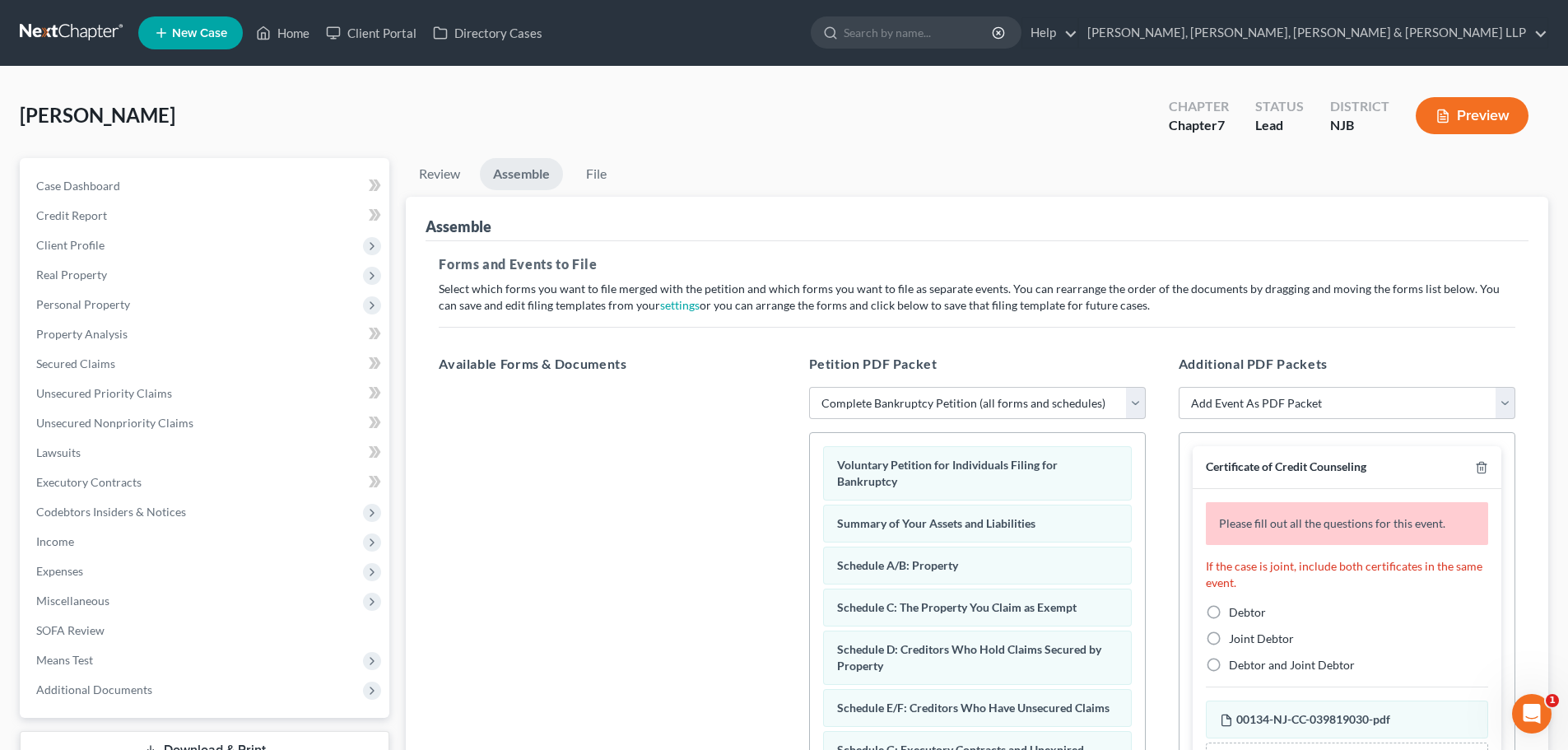
click at [1228, 612] on label "Debtor" at bounding box center [1247, 612] width 37 height 17
click at [1235, 612] on input "Debtor" at bounding box center [1241, 609] width 11 height 11
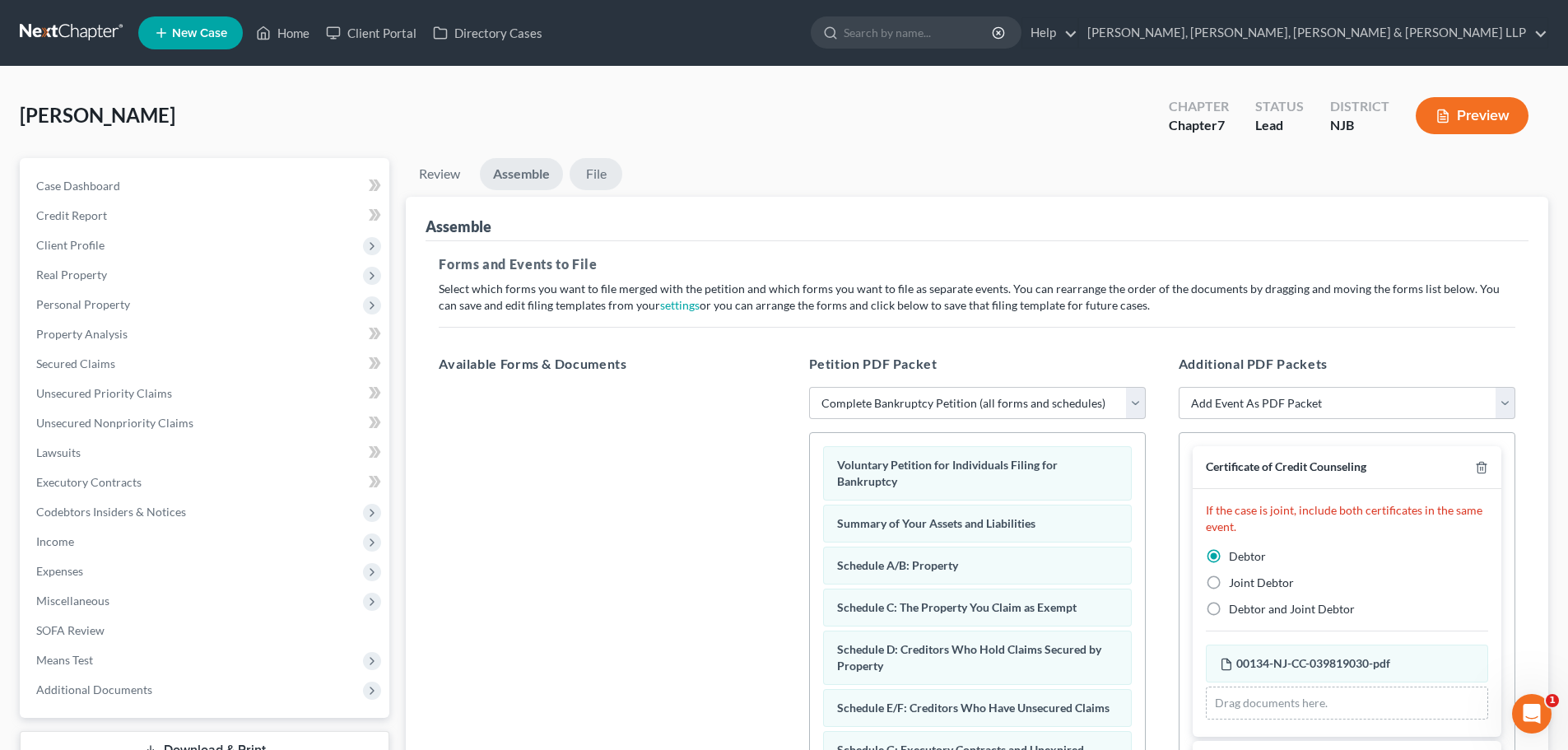
click at [590, 171] on link "File" at bounding box center [595, 174] width 52 height 32
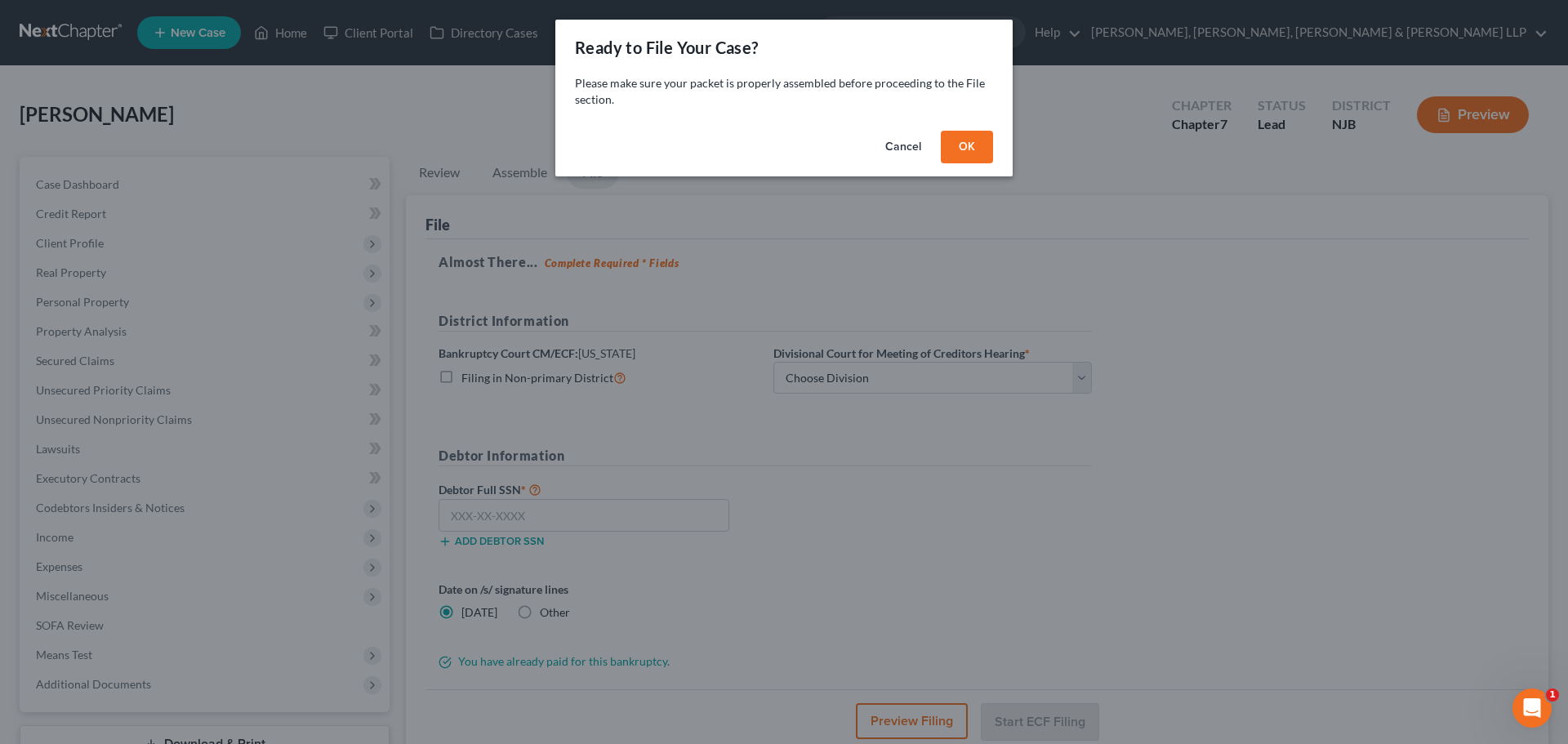
click at [966, 147] on button "OK" at bounding box center [966, 147] width 52 height 33
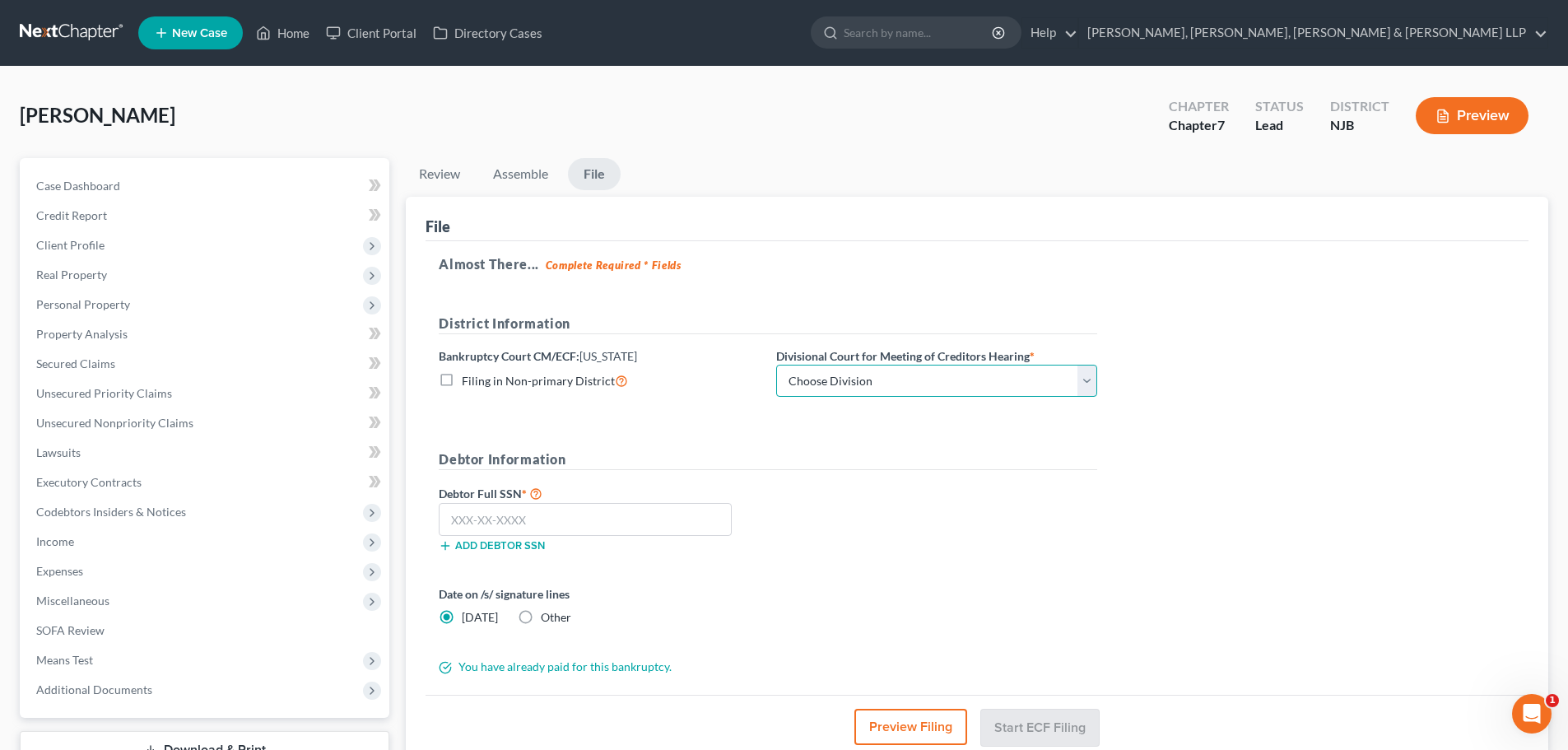
drag, startPoint x: 840, startPoint y: 365, endPoint x: 835, endPoint y: 390, distance: 25.5
click at [840, 365] on select "Choose Division [GEOGRAPHIC_DATA] [GEOGRAPHIC_DATA]/[GEOGRAPHIC_DATA] [GEOGRAPH…" at bounding box center [937, 381] width 321 height 33
click at [776, 365] on select "Choose Division [GEOGRAPHIC_DATA] [GEOGRAPHIC_DATA]/[GEOGRAPHIC_DATA] [GEOGRAPH…" at bounding box center [937, 381] width 321 height 33
click at [537, 173] on link "Assemble" at bounding box center [520, 174] width 82 height 32
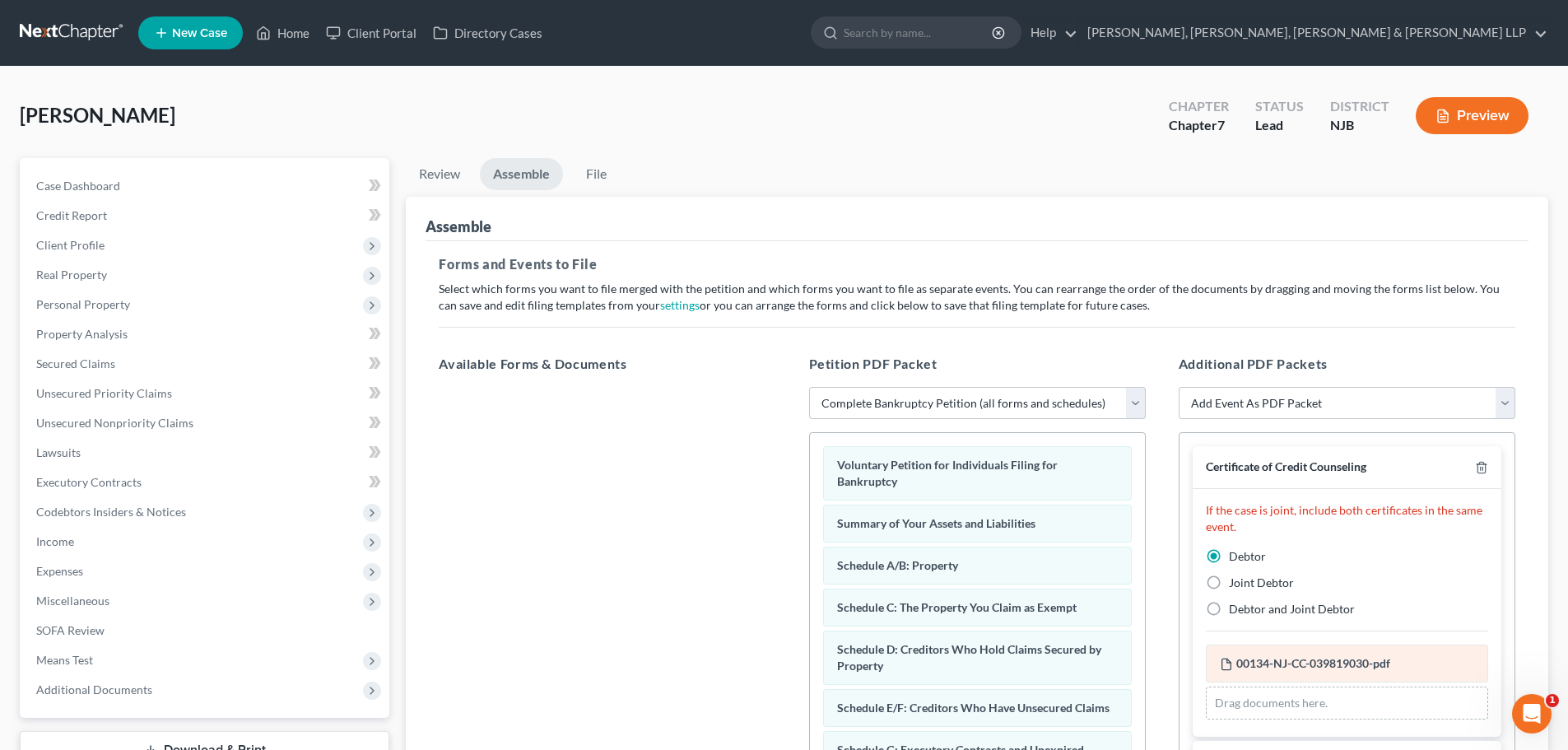
click at [1276, 649] on div "00134-NJ-CC-039819030-pdf Amended 00134-NJ-CC-039819030-pdf" at bounding box center [1347, 664] width 282 height 38
click at [1276, 657] on span "00134-NJ-CC-039819030-pdf" at bounding box center [1313, 663] width 154 height 14
click at [1276, 657] on span "00134-NJ-CC-039819030-pdf" at bounding box center [1313, 663] width 154 height 14
click at [1471, 119] on button "Preview" at bounding box center [1472, 116] width 113 height 37
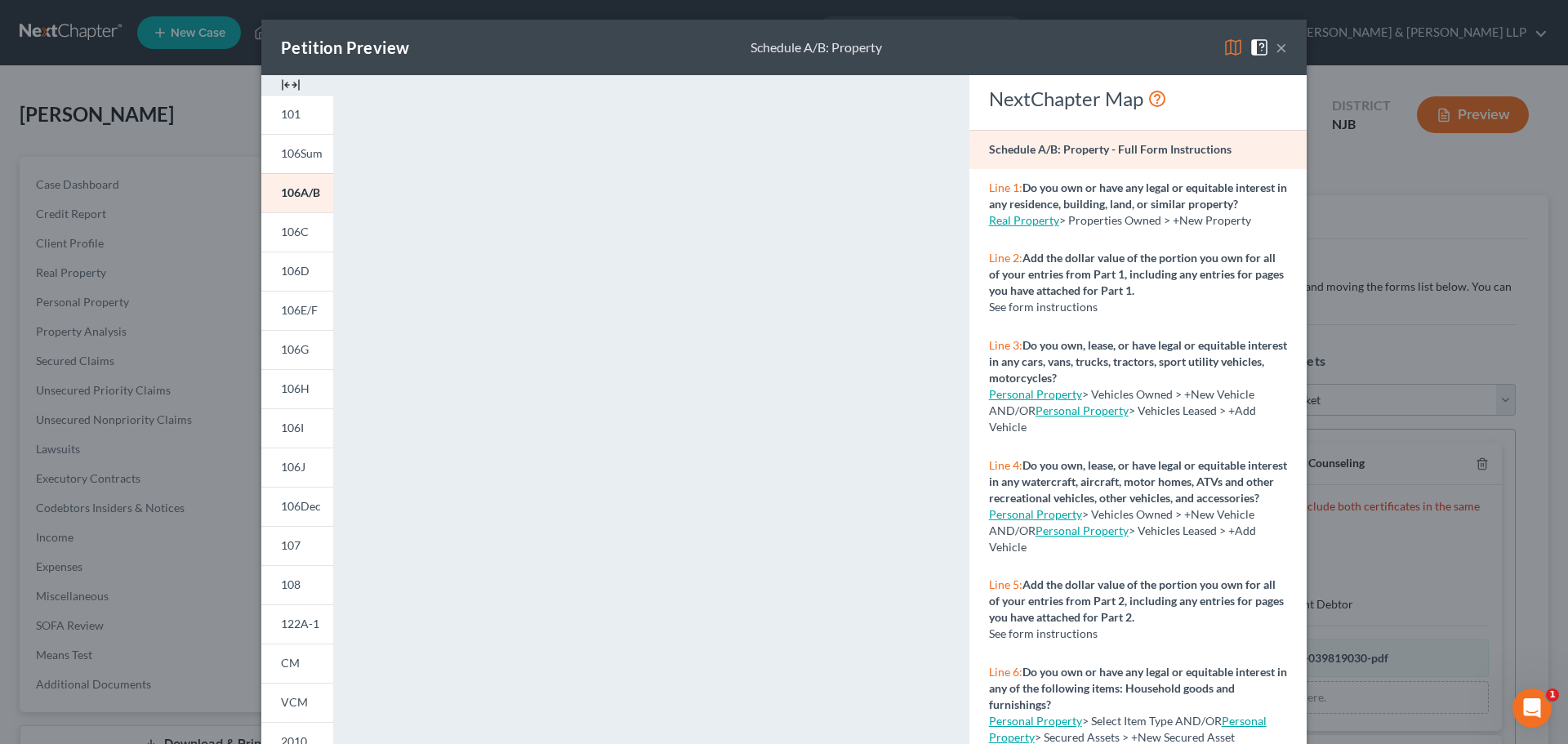
click at [1279, 49] on button "×" at bounding box center [1280, 48] width 11 height 19
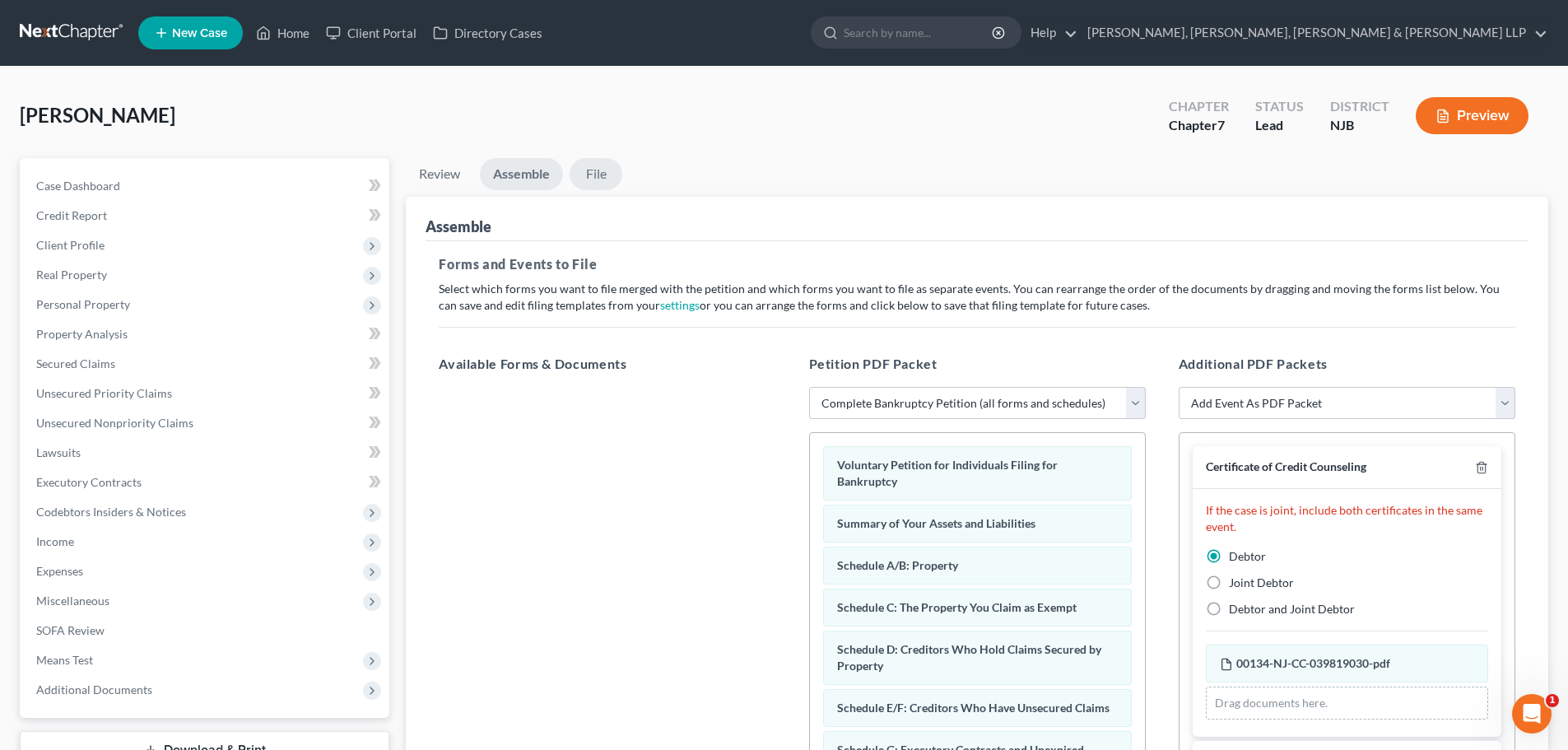
click at [596, 173] on link "File" at bounding box center [595, 174] width 52 height 32
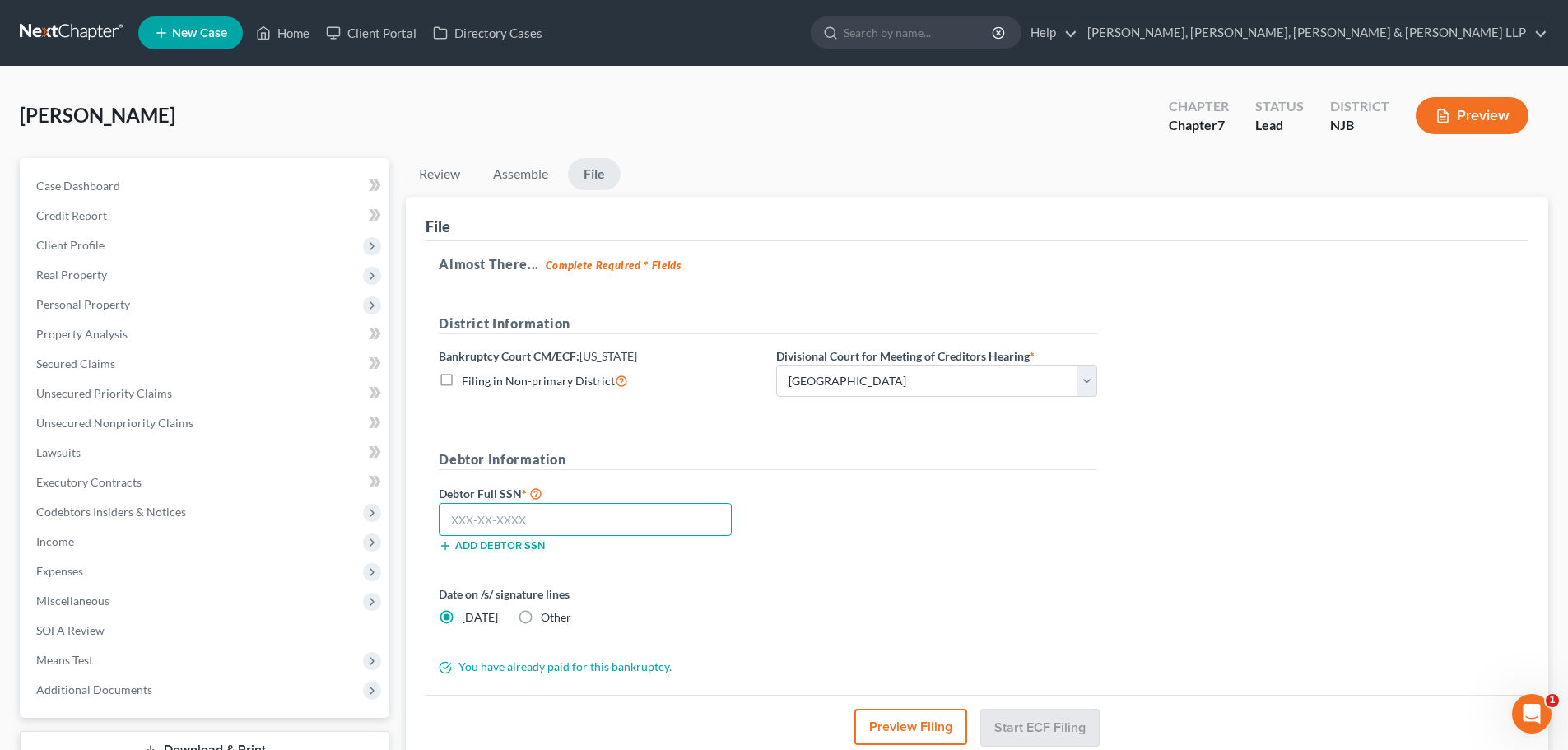
click at [472, 530] on input "text" at bounding box center [584, 519] width 293 height 33
click at [470, 524] on input "text" at bounding box center [584, 519] width 293 height 33
click at [1072, 723] on button "Start ECF Filing" at bounding box center [1040, 727] width 117 height 36
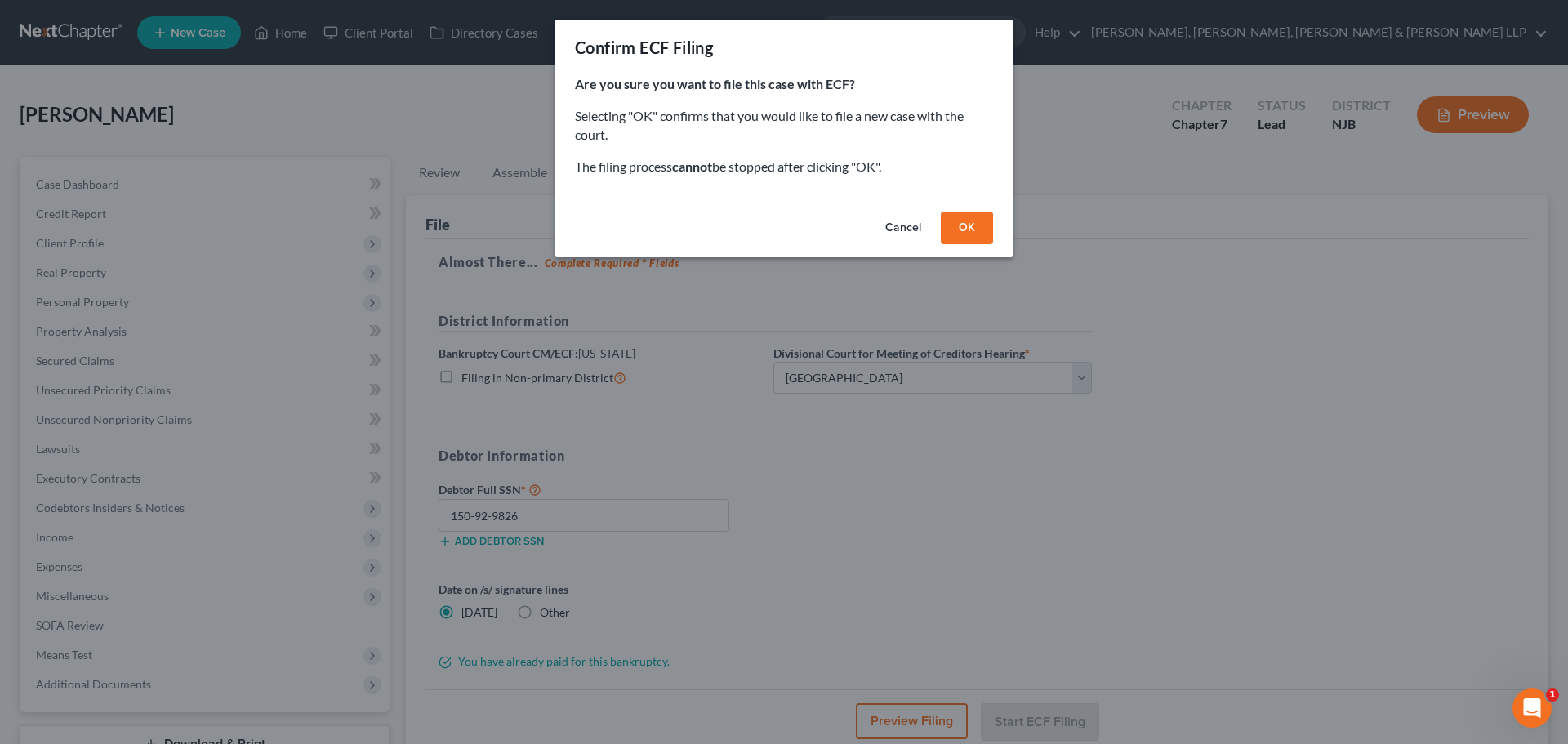
click at [976, 230] on button "OK" at bounding box center [966, 228] width 52 height 33
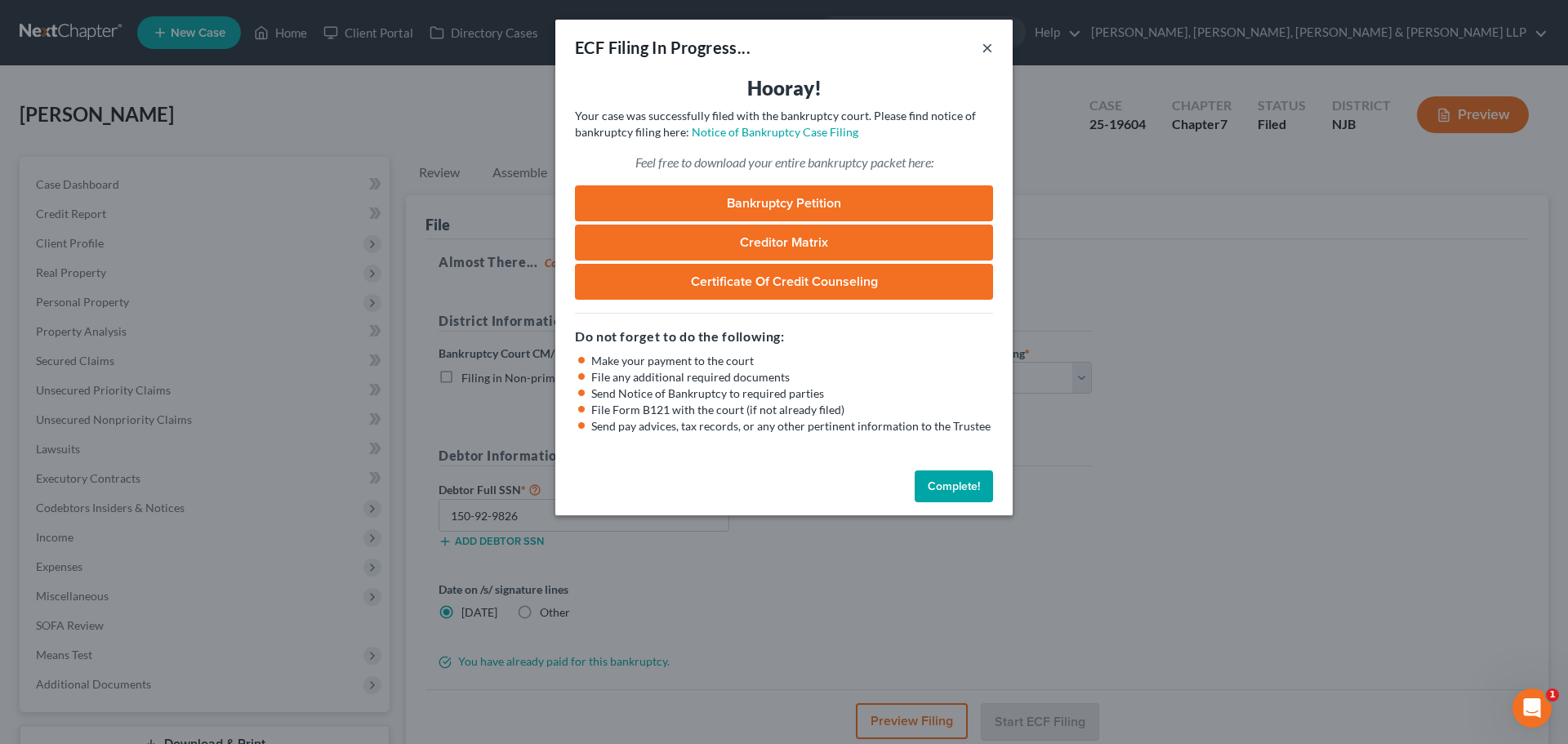
click at [985, 47] on button "×" at bounding box center [987, 48] width 11 height 19
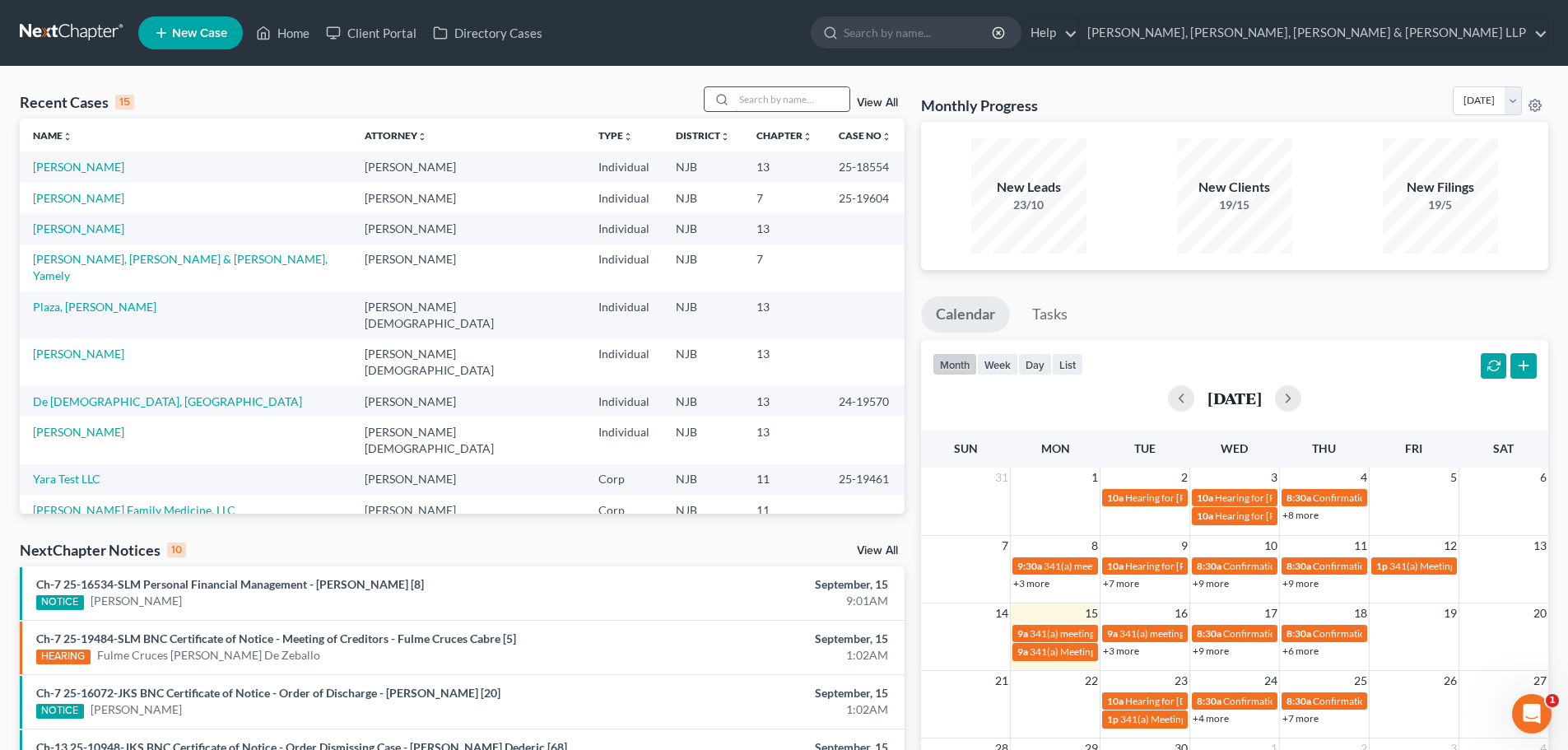
click at [766, 101] on input "search" at bounding box center [792, 99] width 116 height 24
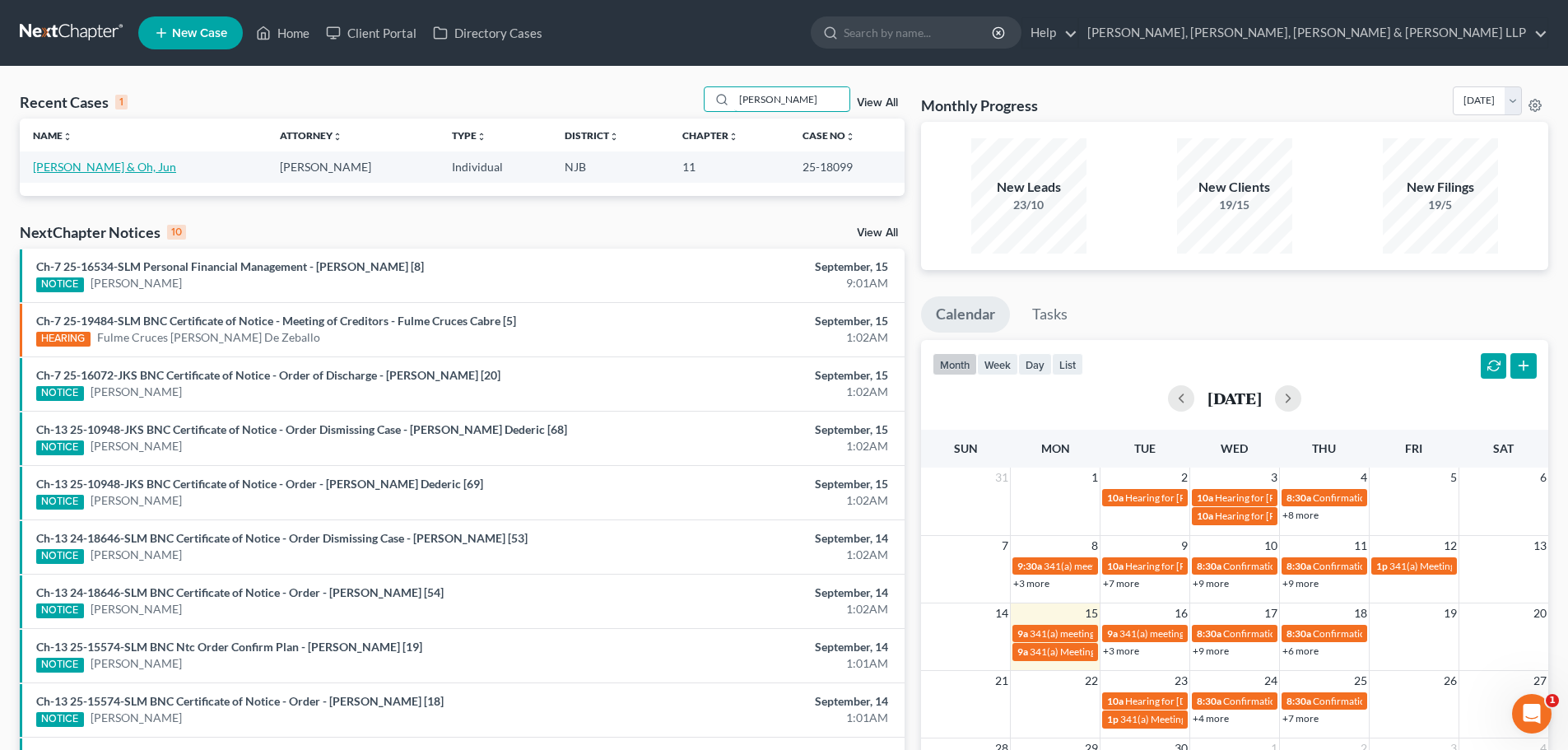
type input "soo kang"
click at [100, 162] on link "[PERSON_NAME] & Oh, Jun" at bounding box center [104, 167] width 143 height 14
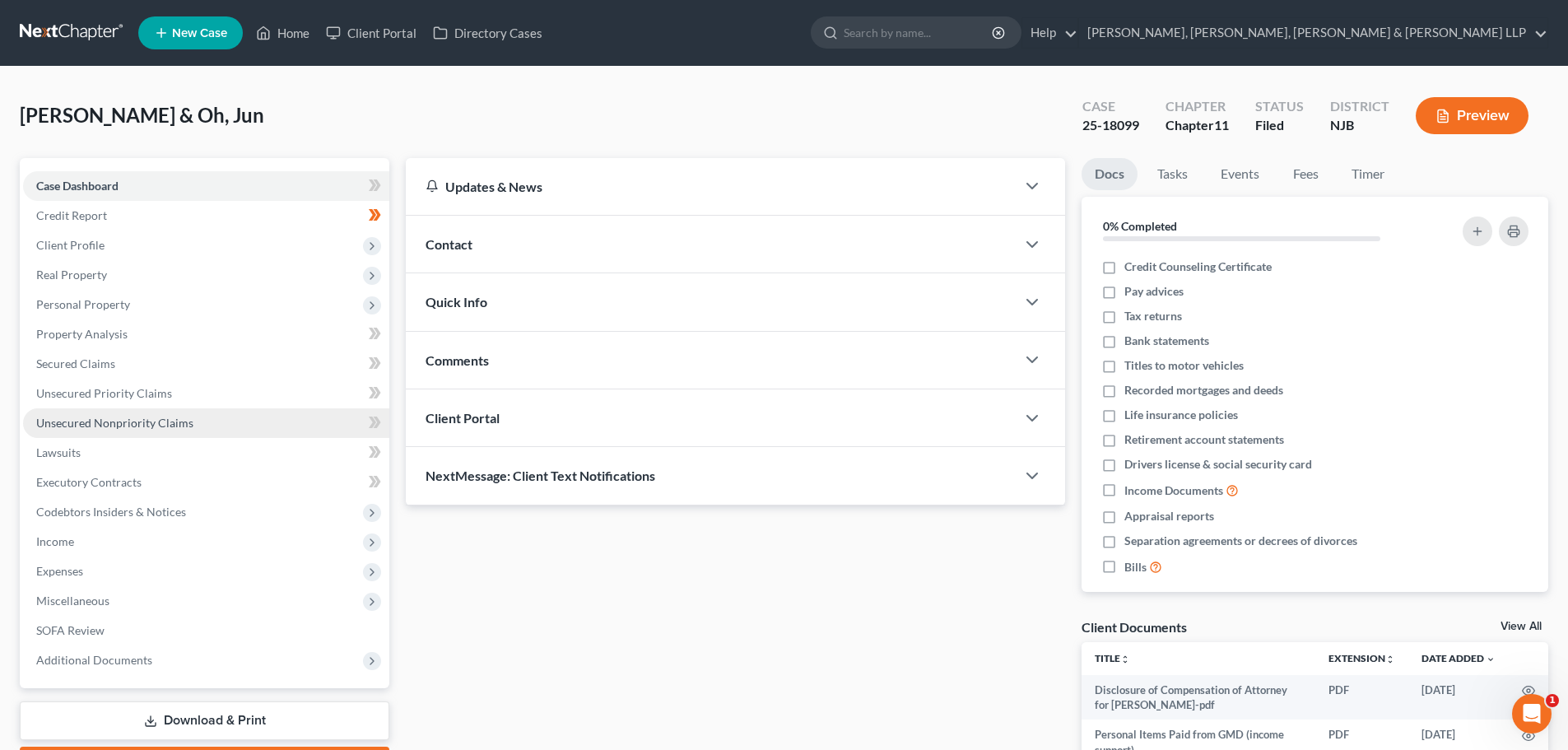
click at [150, 433] on link "Unsecured Nonpriority Claims" at bounding box center [206, 423] width 366 height 29
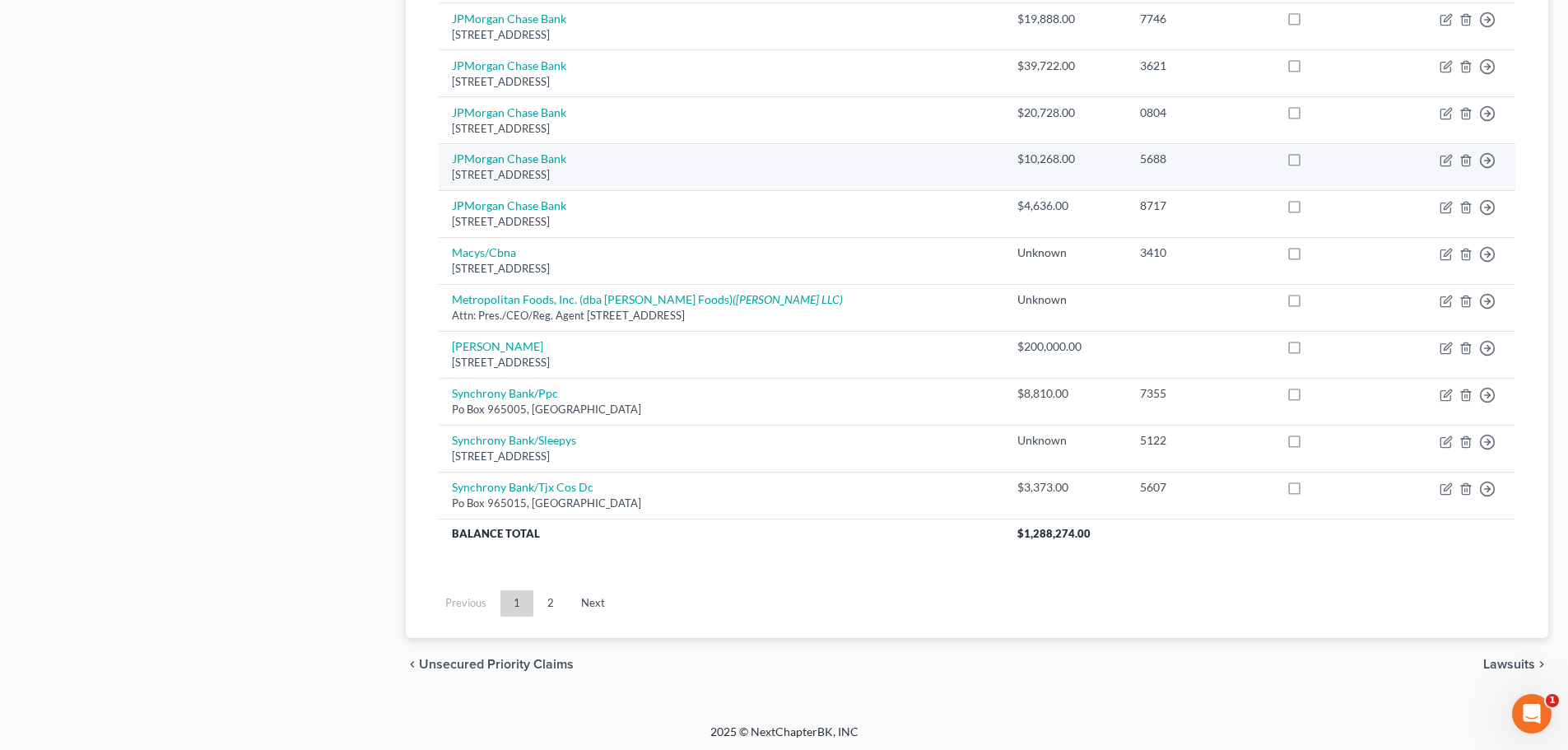
scroll to position [1156, 0]
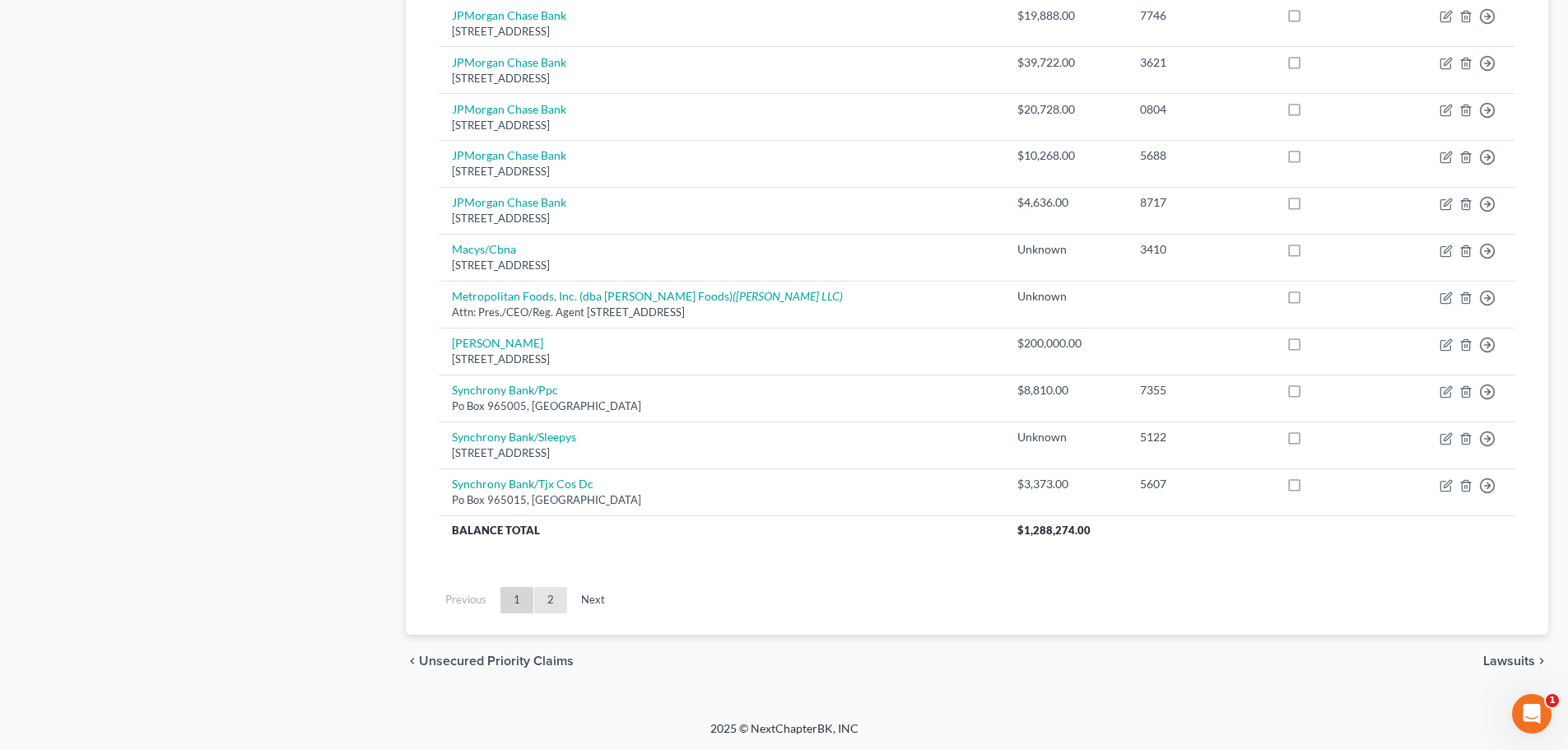
click at [541, 596] on link "2" at bounding box center [551, 601] width 33 height 27
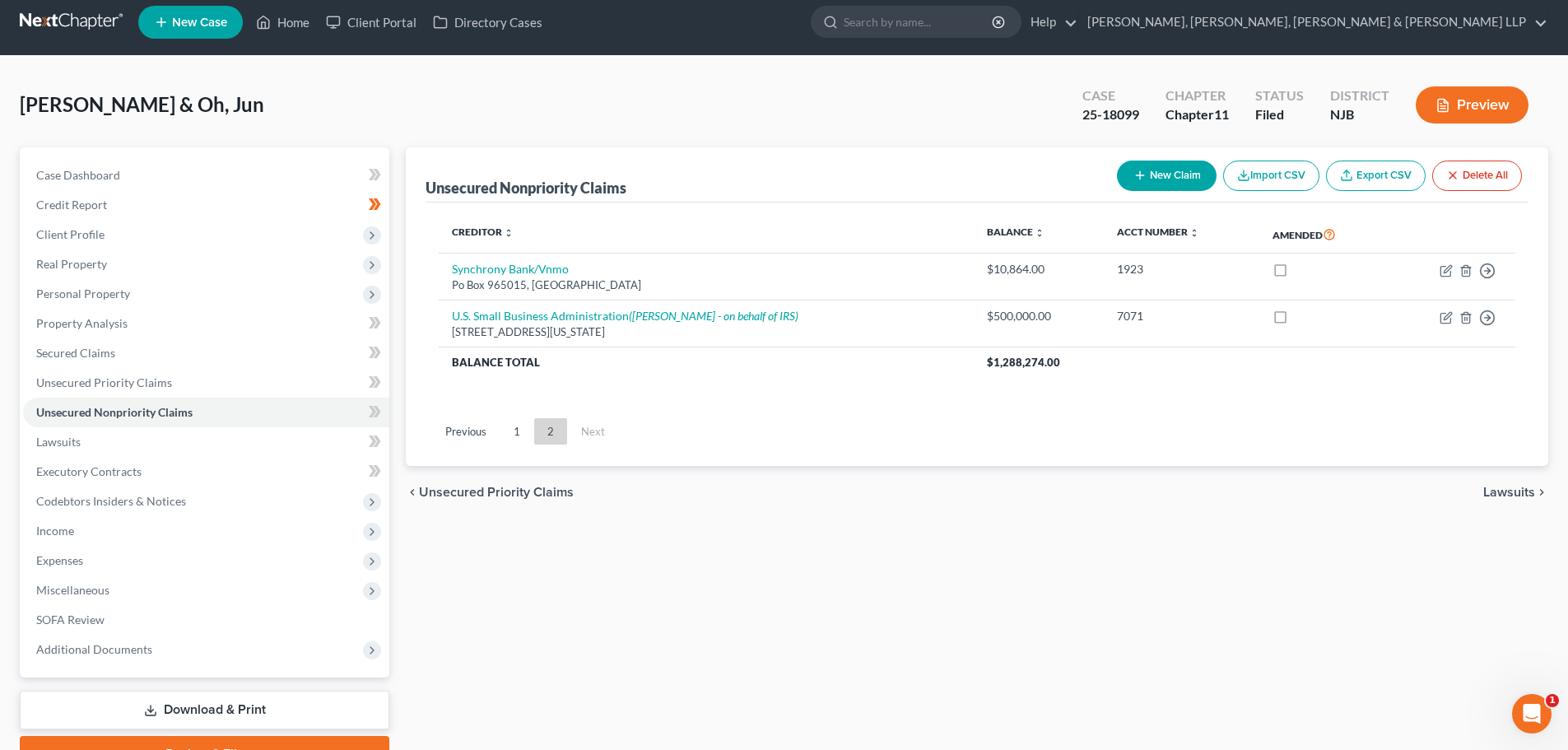
scroll to position [0, 0]
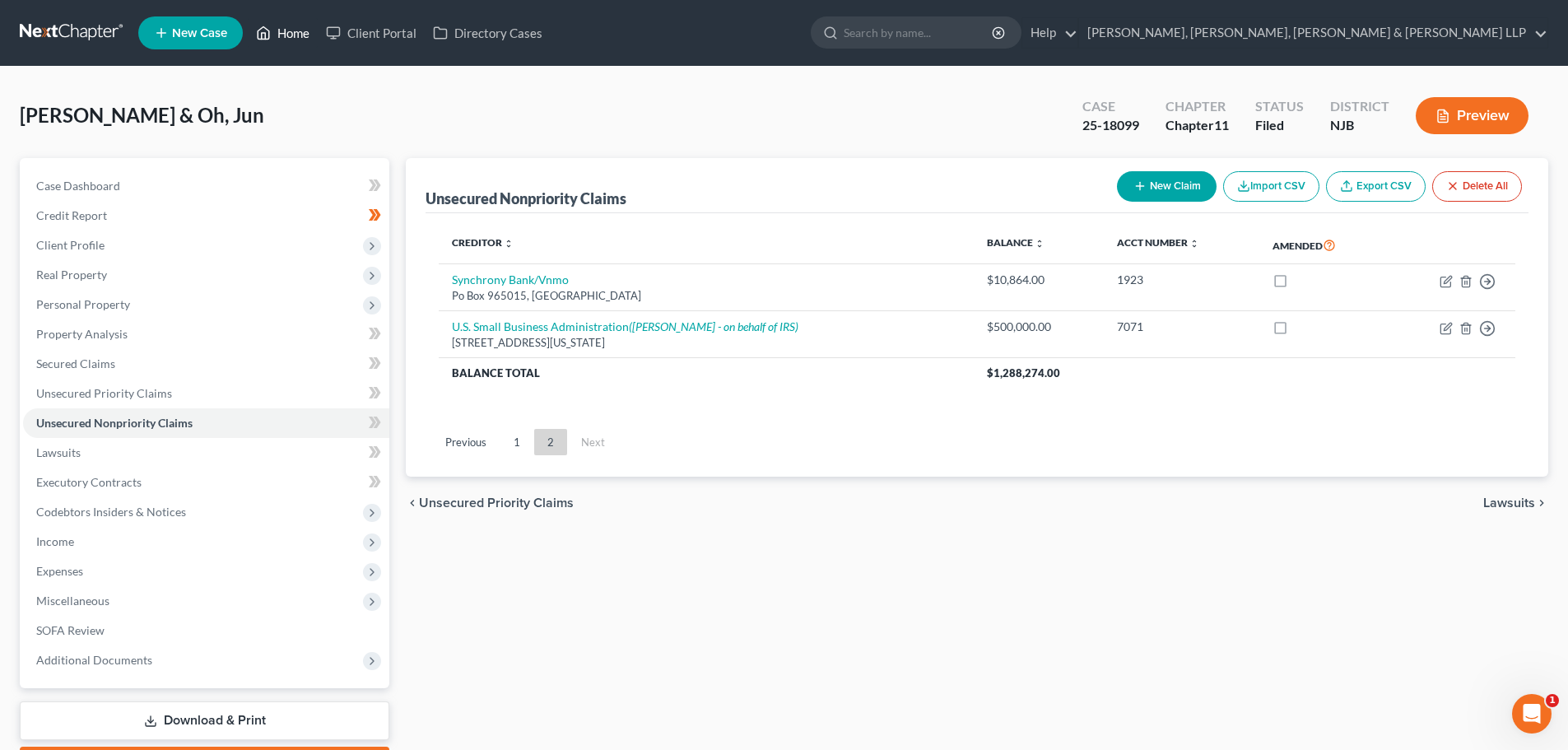
click at [295, 25] on link "Home" at bounding box center [283, 32] width 70 height 29
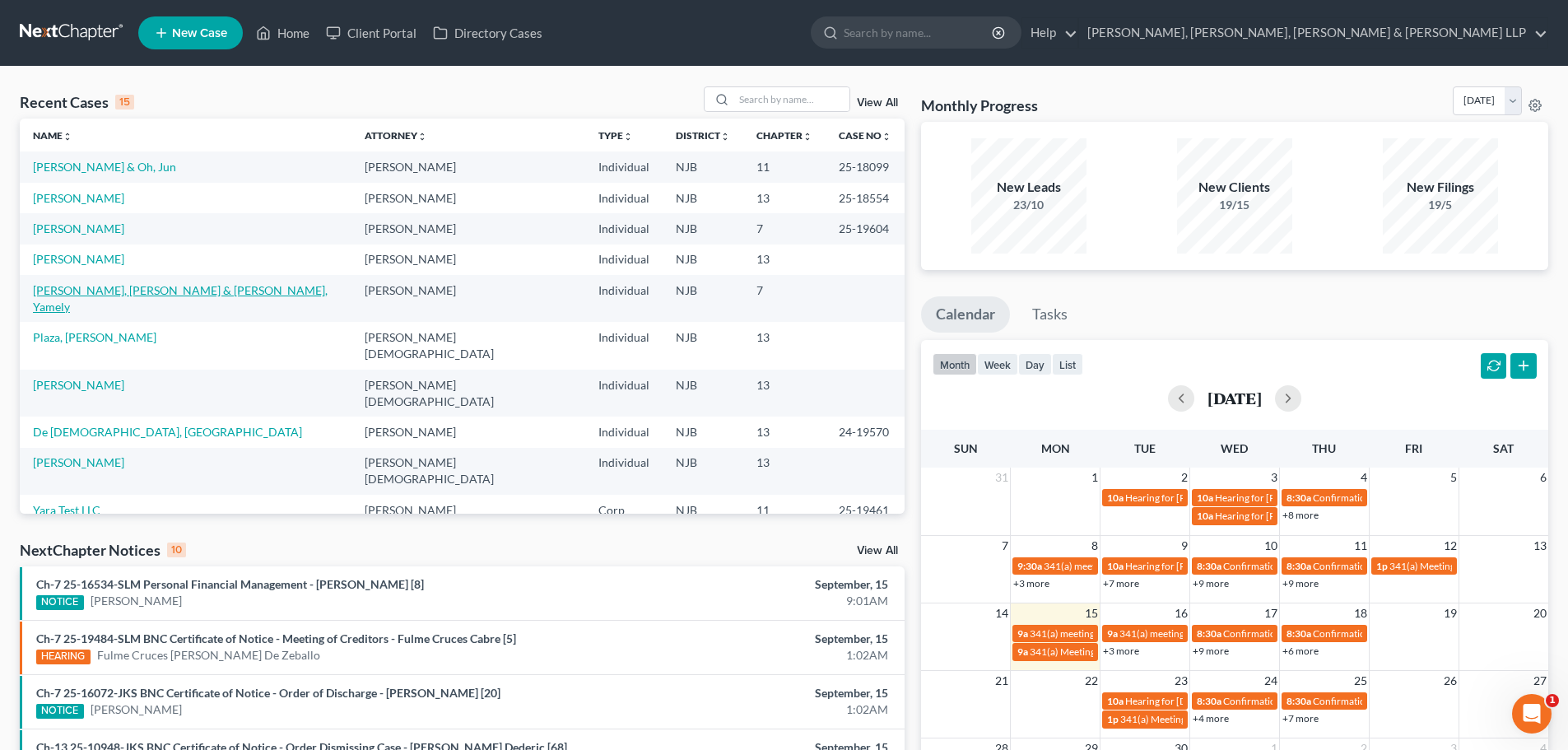
click at [99, 288] on link "[PERSON_NAME], [PERSON_NAME] & [PERSON_NAME], Yamely" at bounding box center [180, 298] width 294 height 30
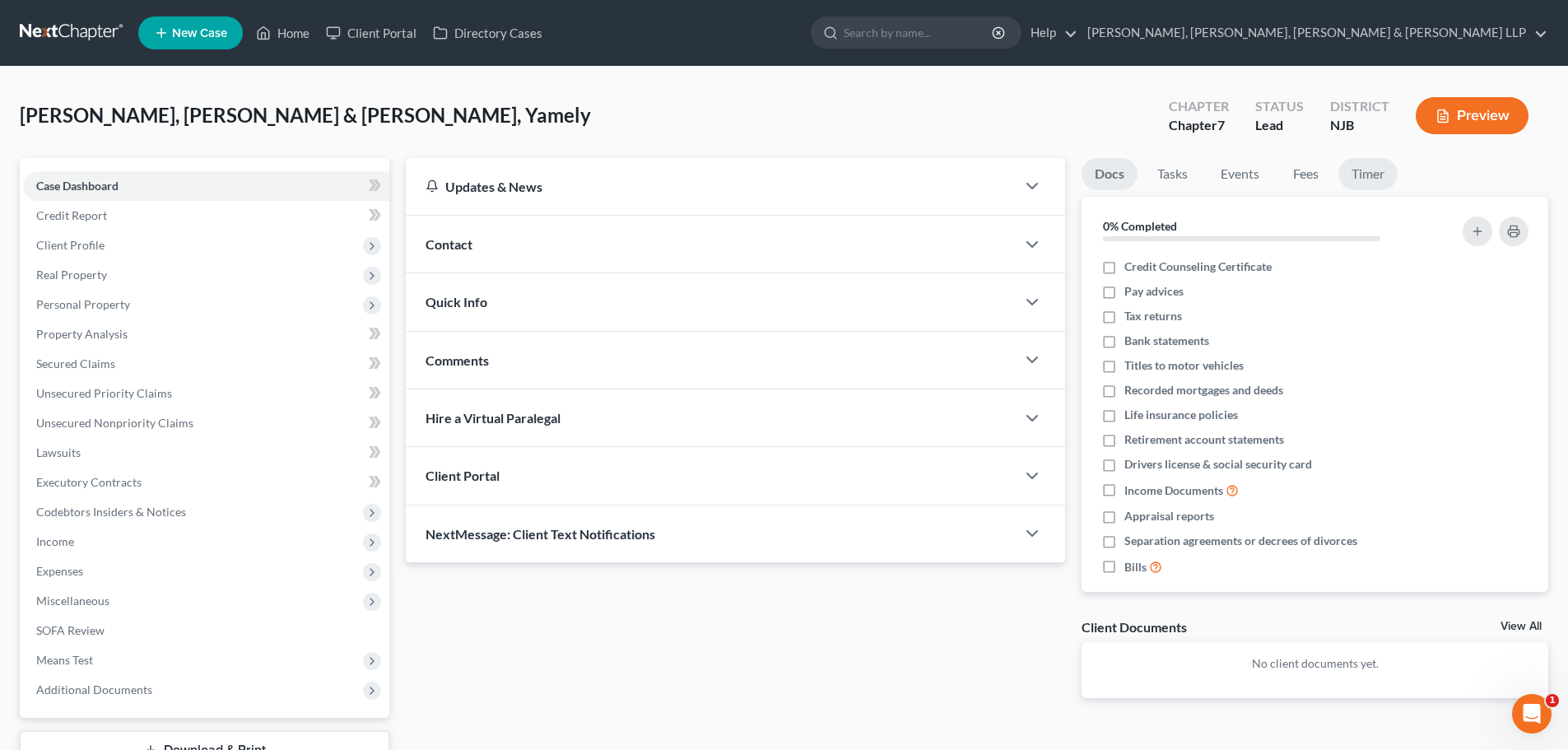
click at [1371, 180] on link "Timer" at bounding box center [1368, 174] width 60 height 32
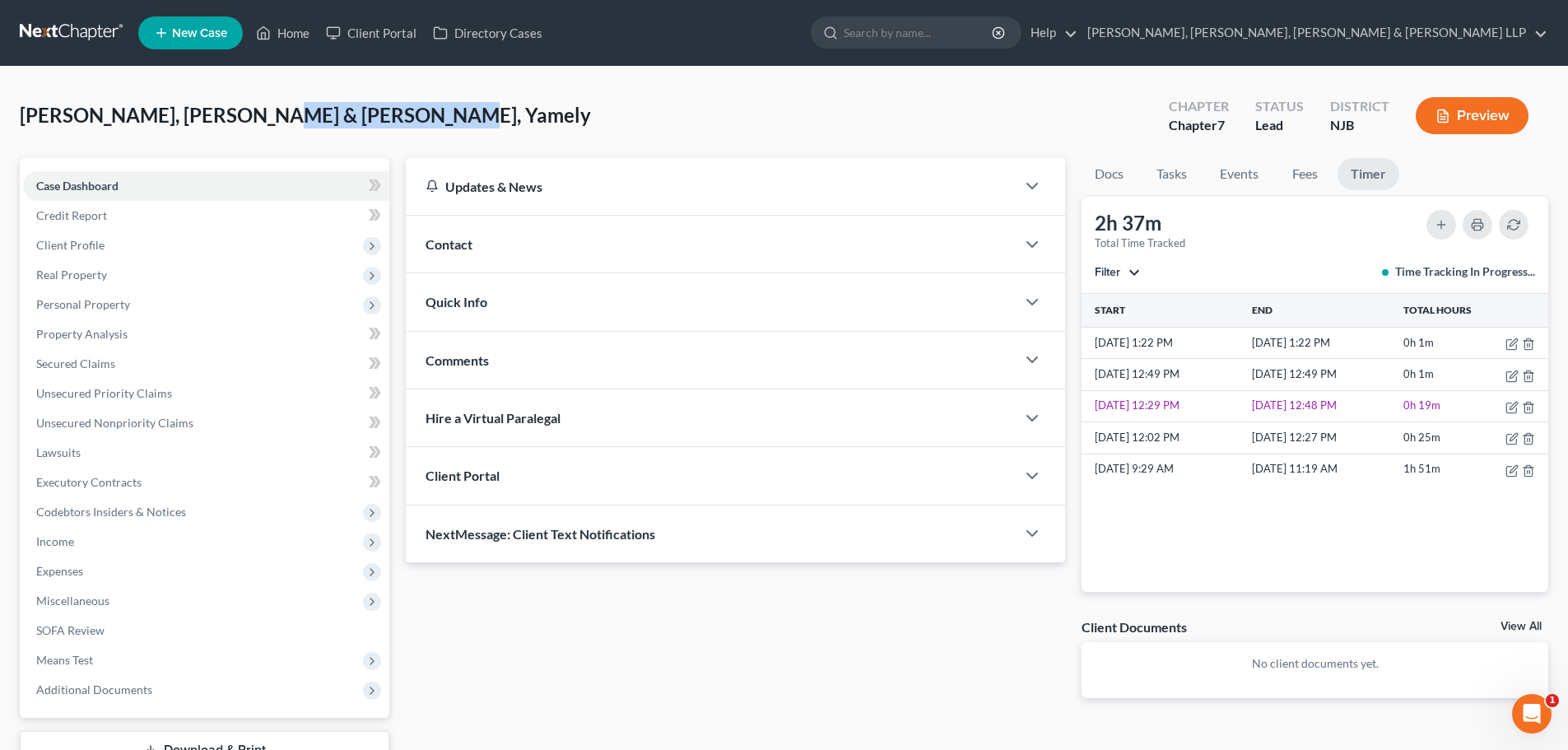
drag, startPoint x: 250, startPoint y: 117, endPoint x: 406, endPoint y: 116, distance: 156.0
click at [406, 116] on span "[PERSON_NAME], [PERSON_NAME] & [PERSON_NAME], Yamely" at bounding box center [305, 115] width 571 height 24
click at [100, 426] on span "Unsecured Nonpriority Claims" at bounding box center [115, 423] width 157 height 14
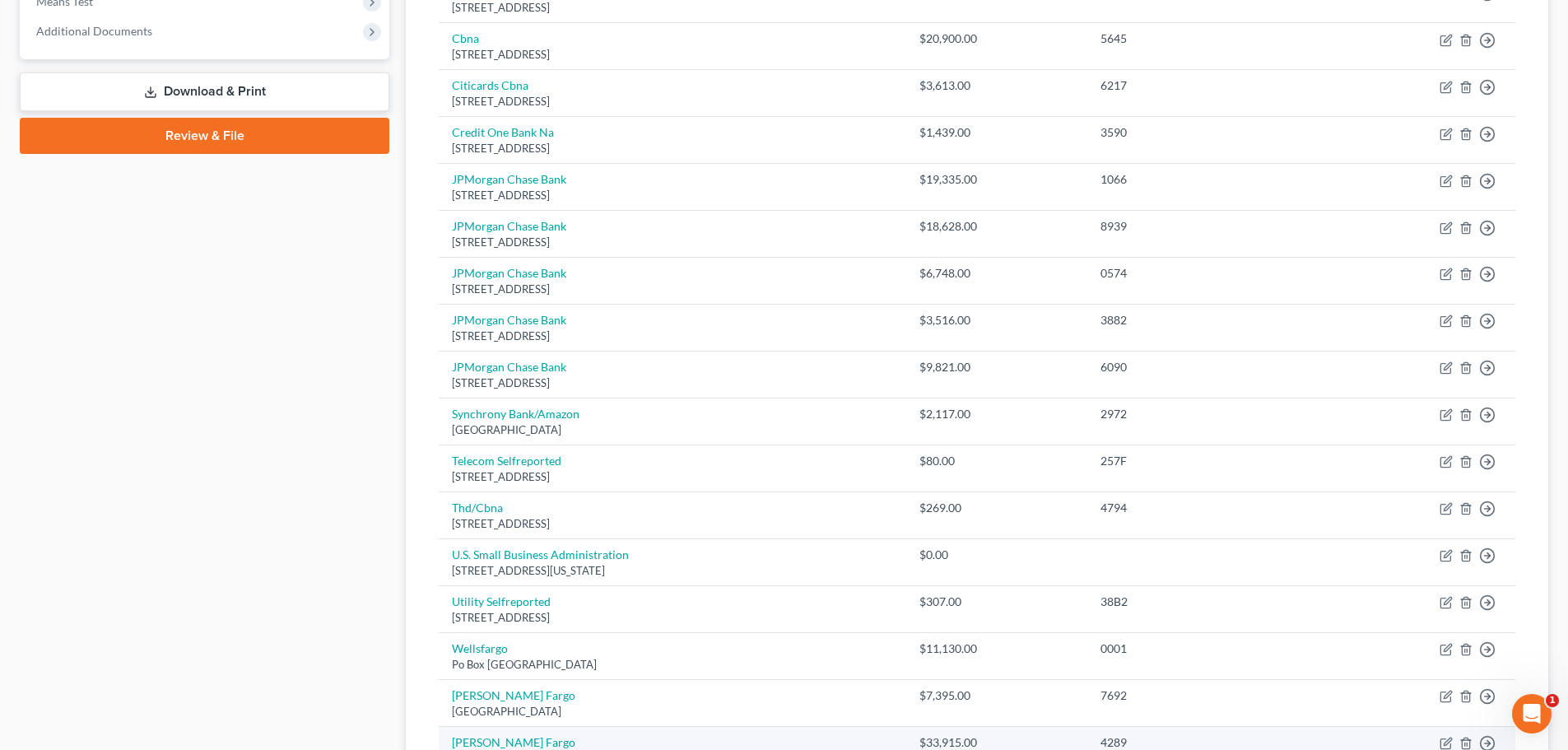
scroll to position [860, 0]
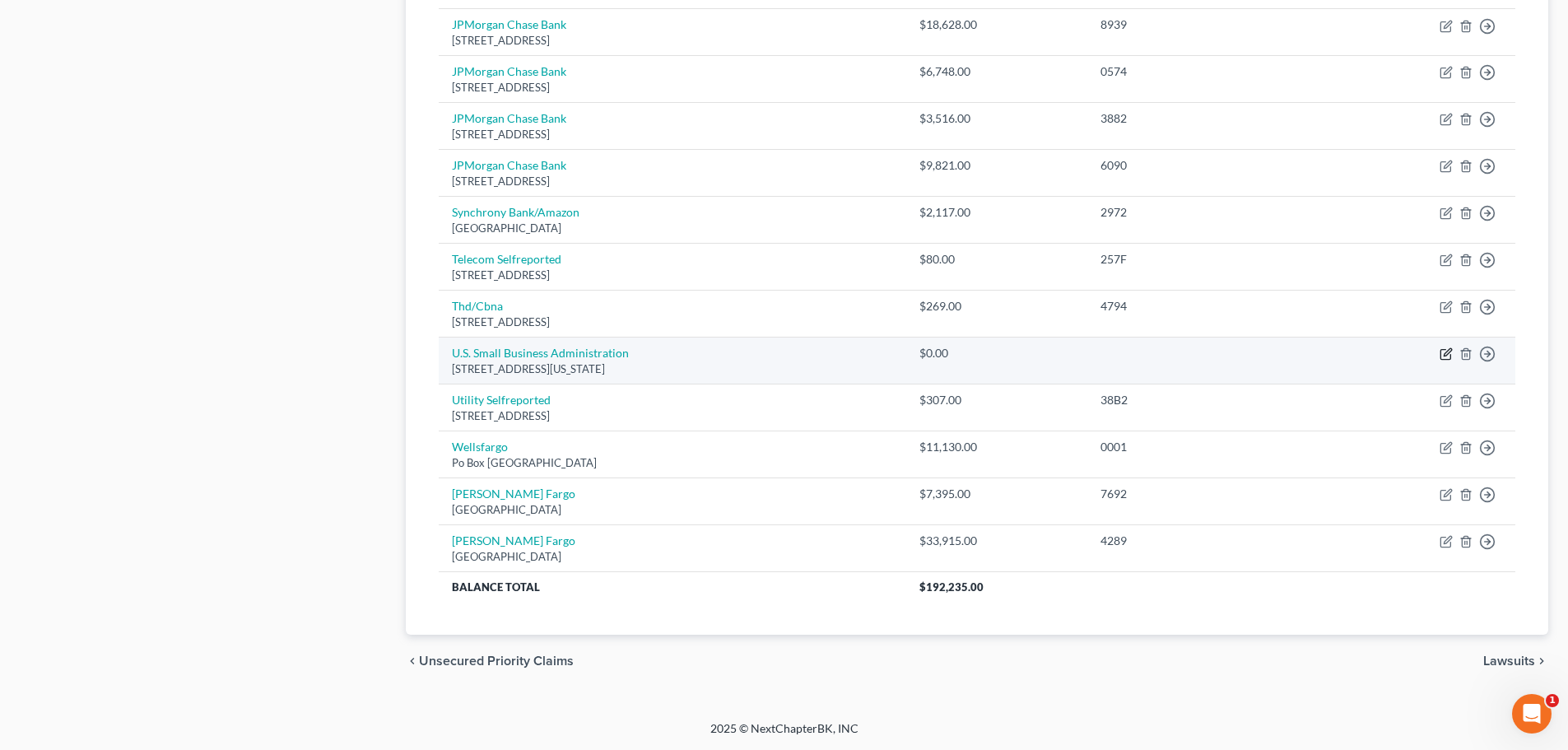
click at [1450, 353] on icon "button" at bounding box center [1445, 353] width 13 height 13
select select "8"
select select "10"
select select "2"
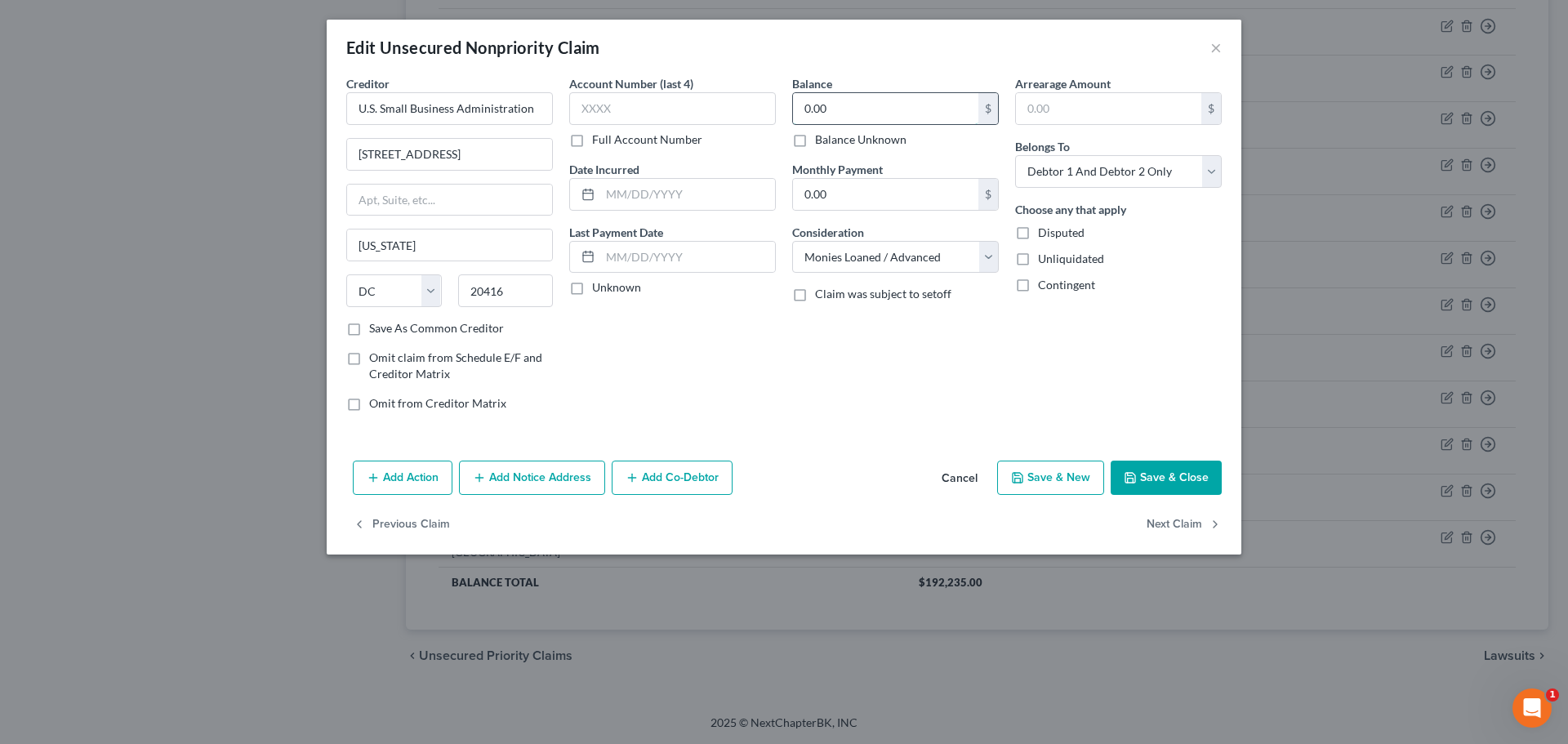
click at [849, 122] on input "0.00" at bounding box center [885, 108] width 185 height 31
type input "160,000.00"
click at [1152, 472] on button "Save & Close" at bounding box center [1166, 477] width 111 height 34
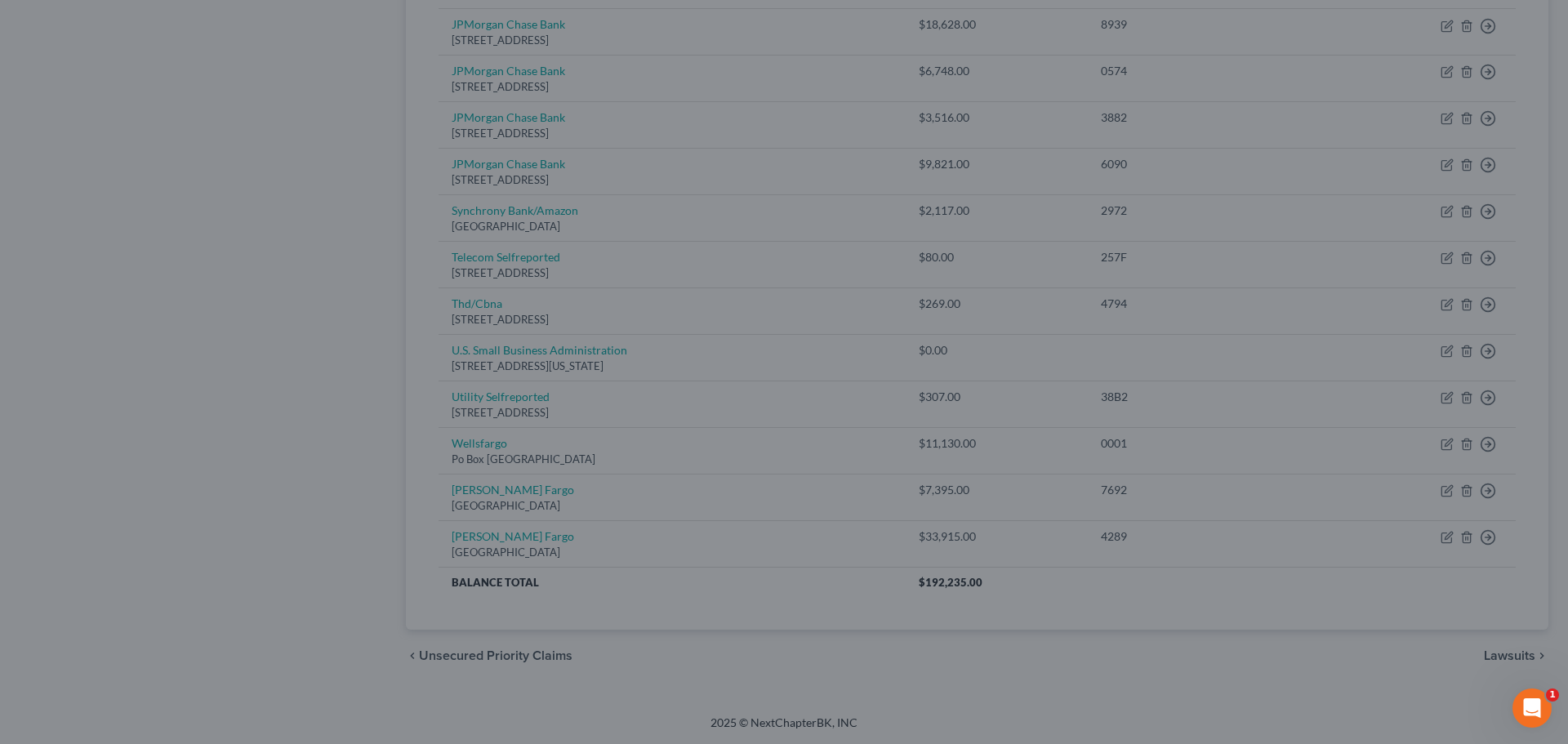
type input "0"
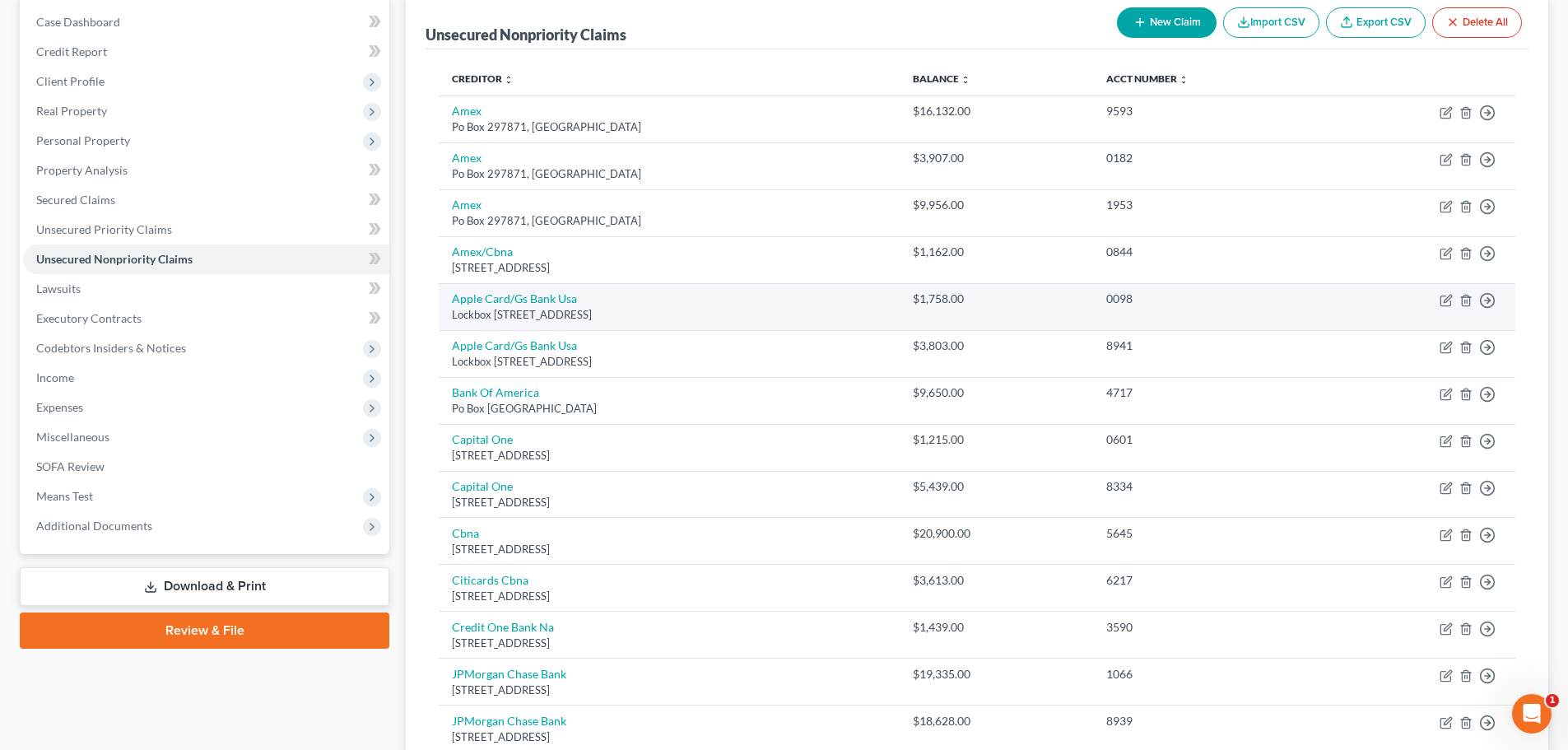
scroll to position [0, 0]
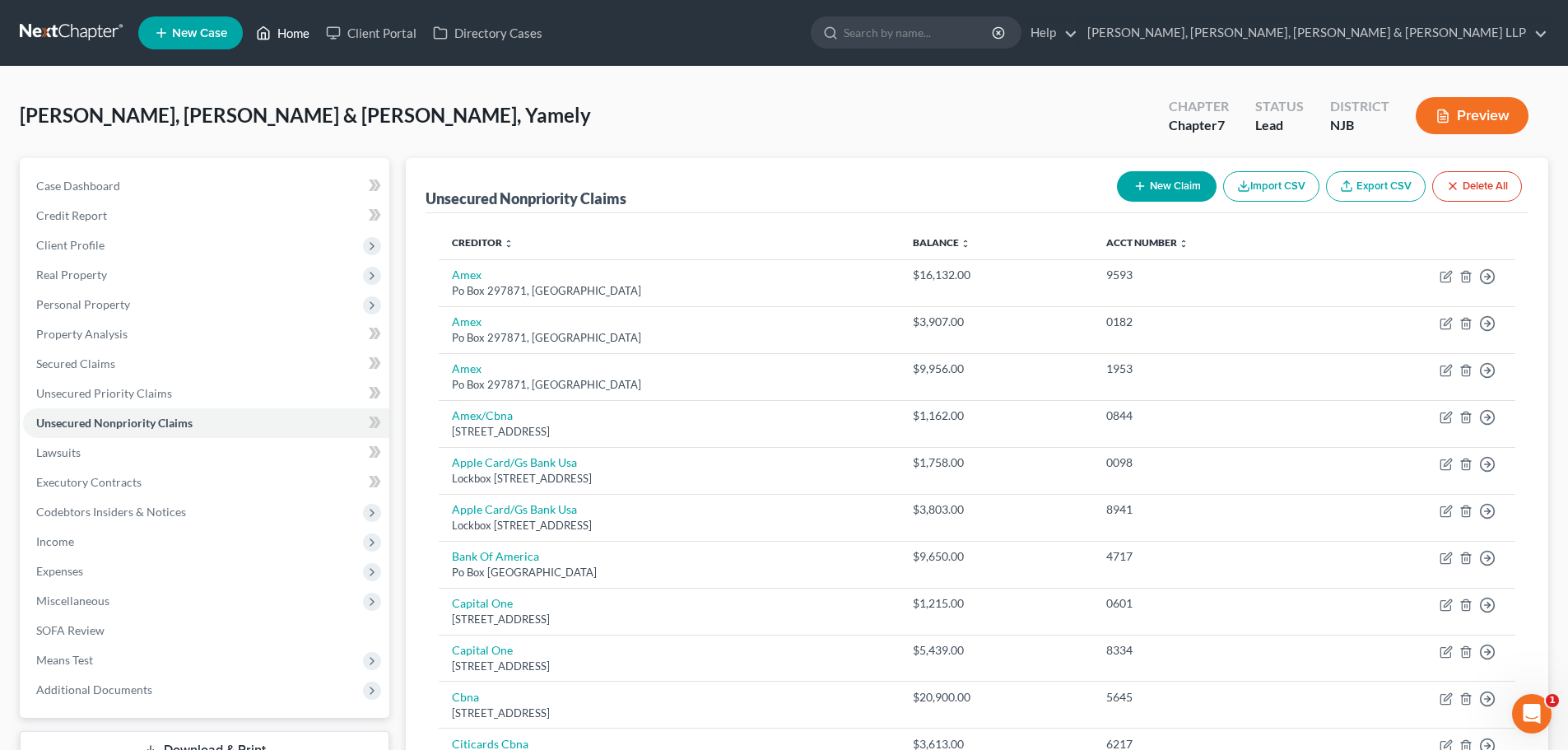
click at [296, 30] on link "Home" at bounding box center [283, 32] width 70 height 29
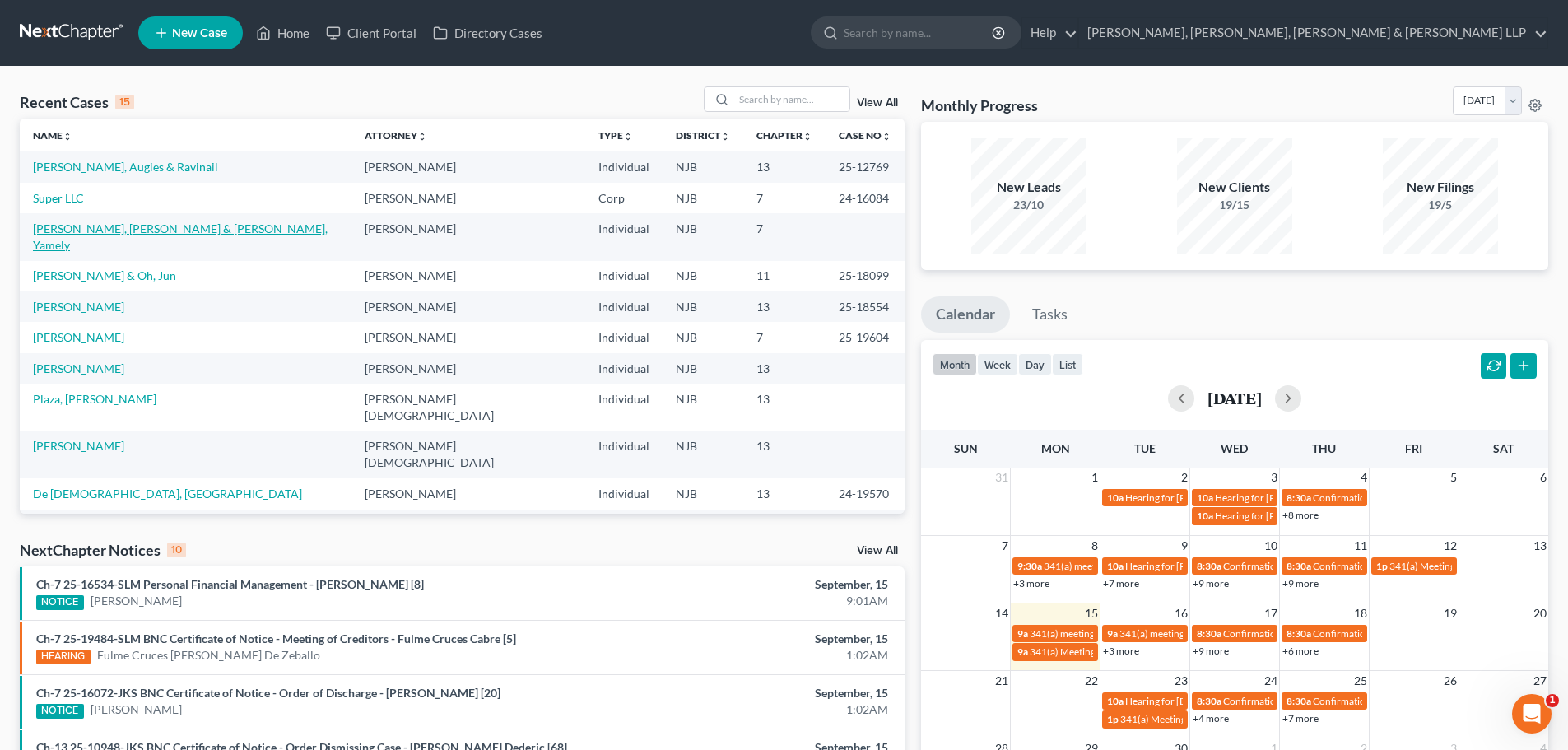
click at [177, 225] on link "[PERSON_NAME], [PERSON_NAME] & [PERSON_NAME], Yamely" at bounding box center [180, 237] width 294 height 30
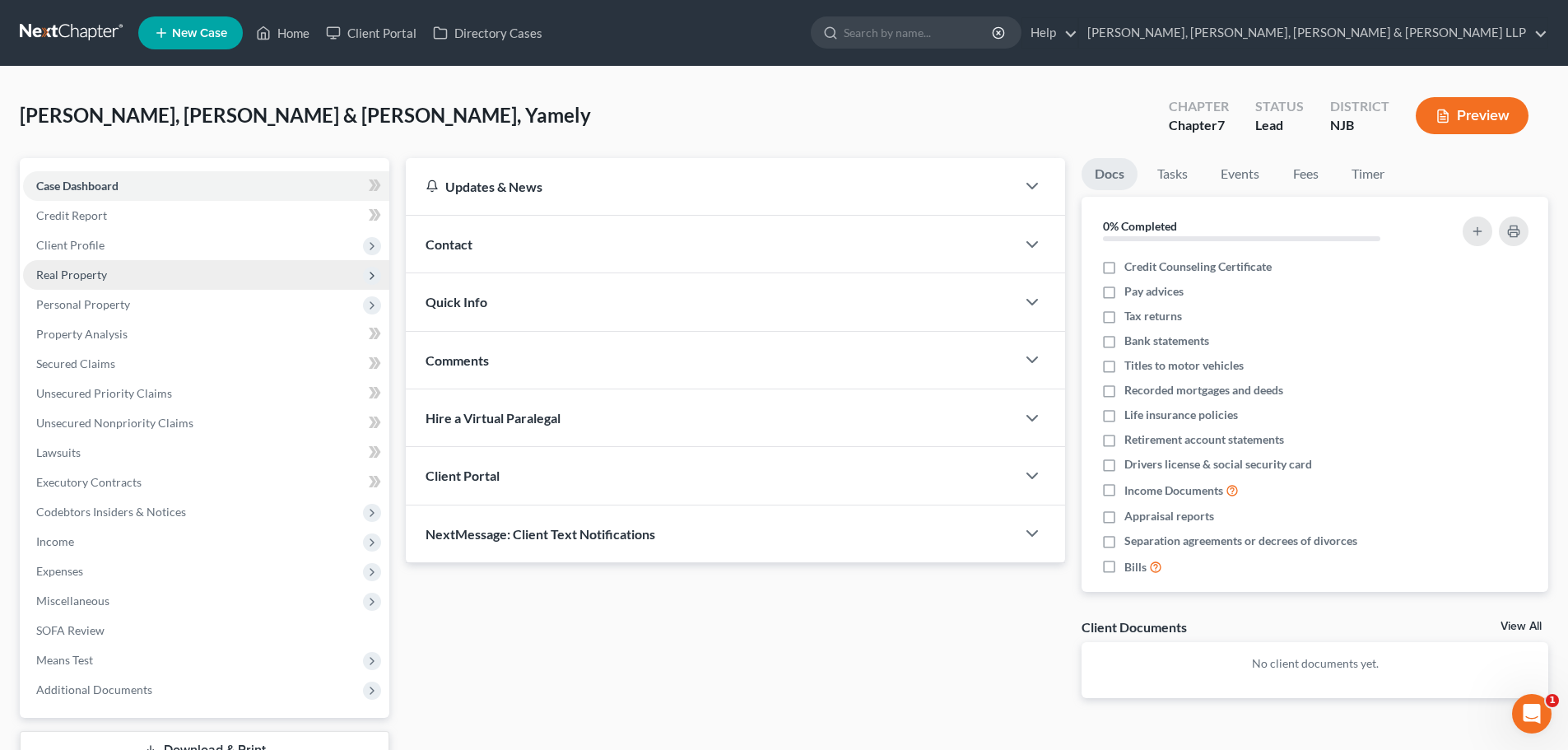
click at [155, 281] on span "Real Property" at bounding box center [206, 274] width 366 height 29
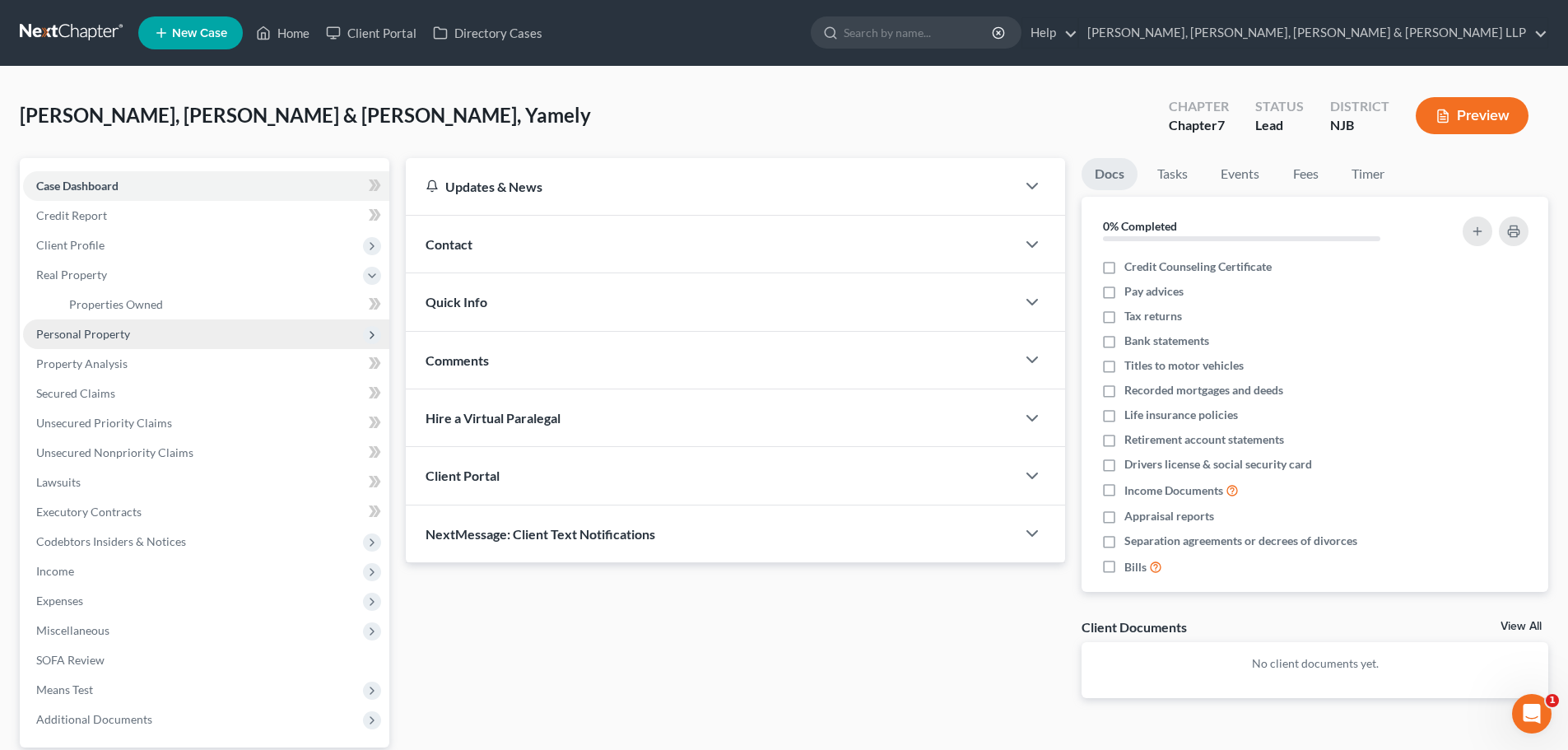
click at [139, 339] on span "Personal Property" at bounding box center [206, 334] width 366 height 29
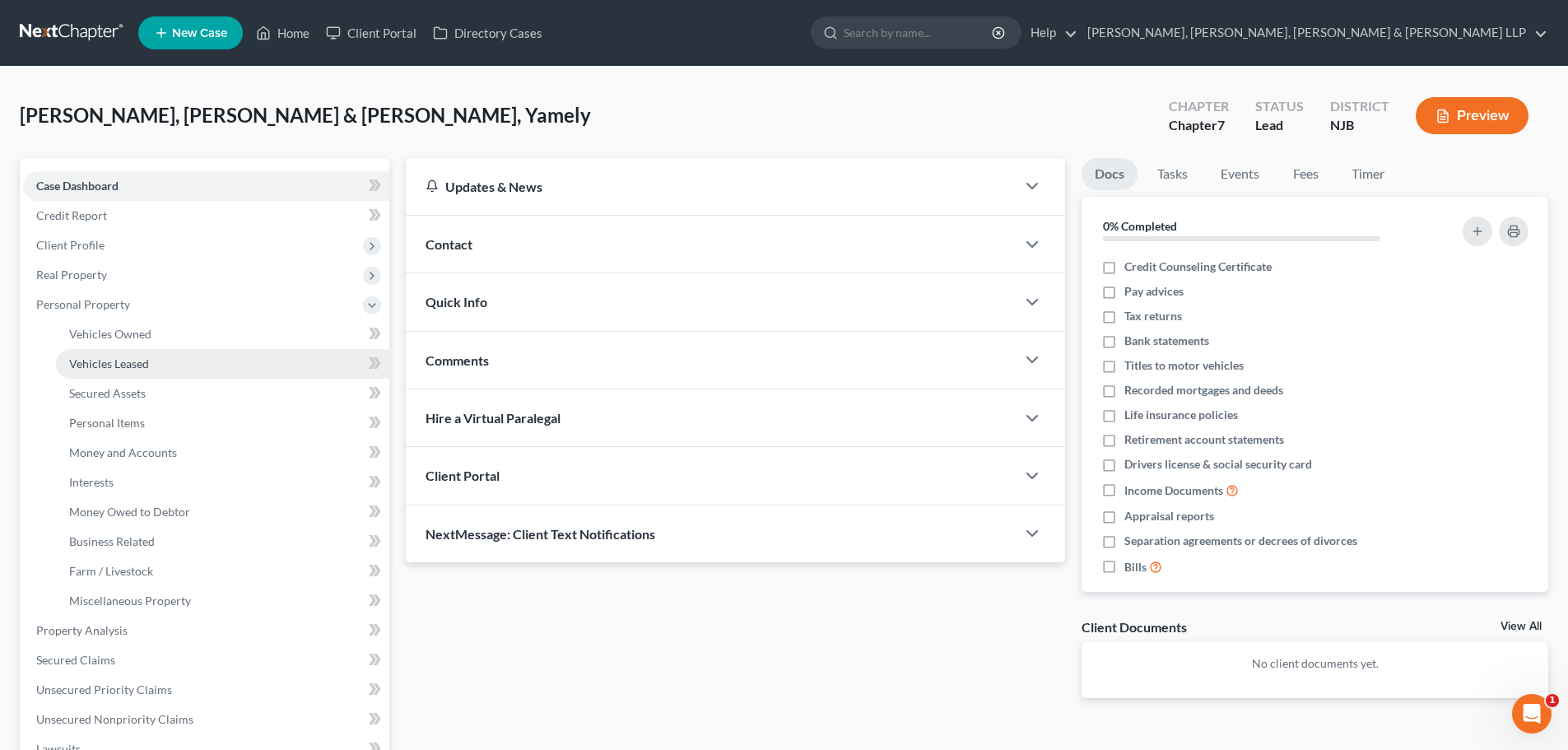
click at [133, 359] on span "Vehicles Leased" at bounding box center [109, 364] width 80 height 14
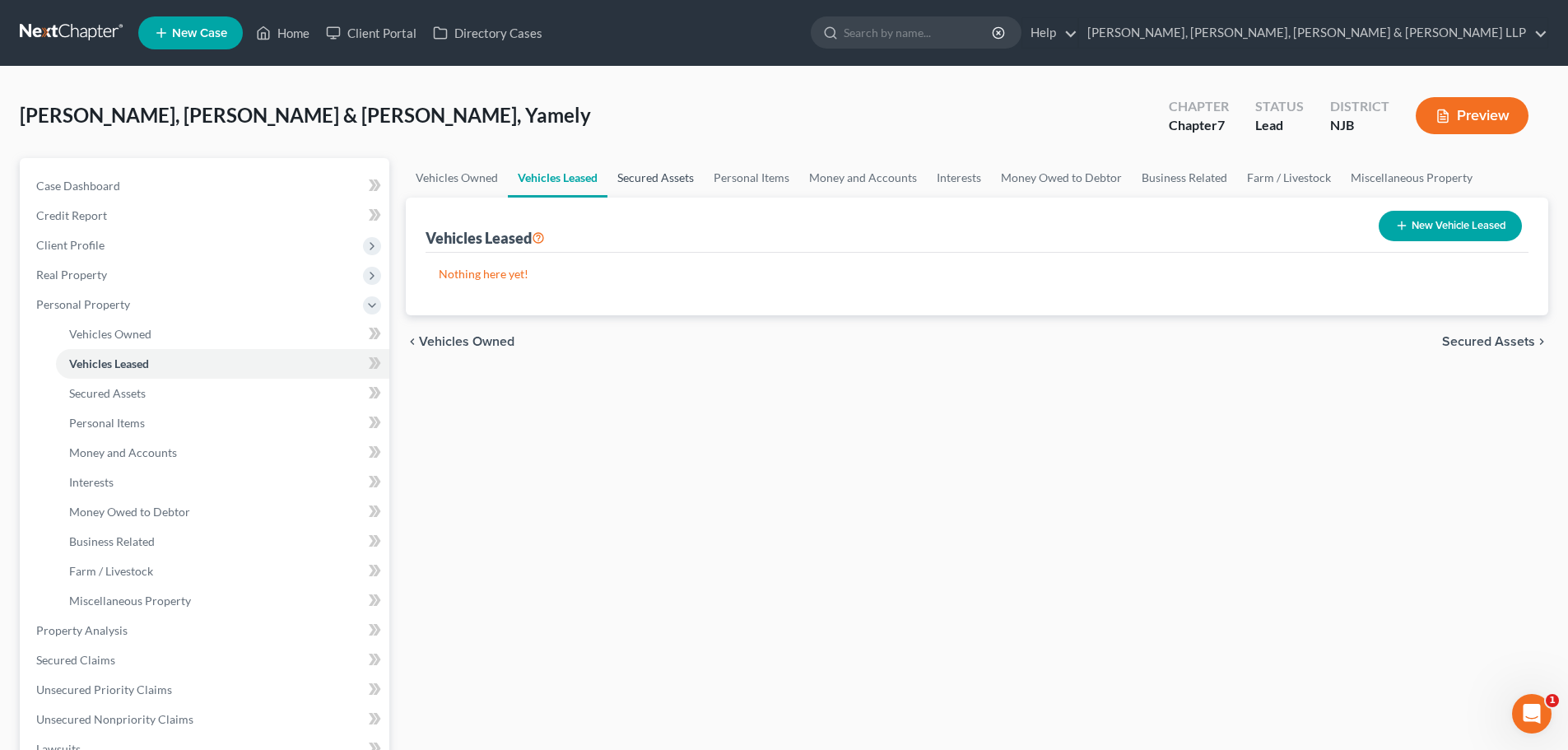
click at [651, 184] on link "Secured Assets" at bounding box center [655, 178] width 96 height 39
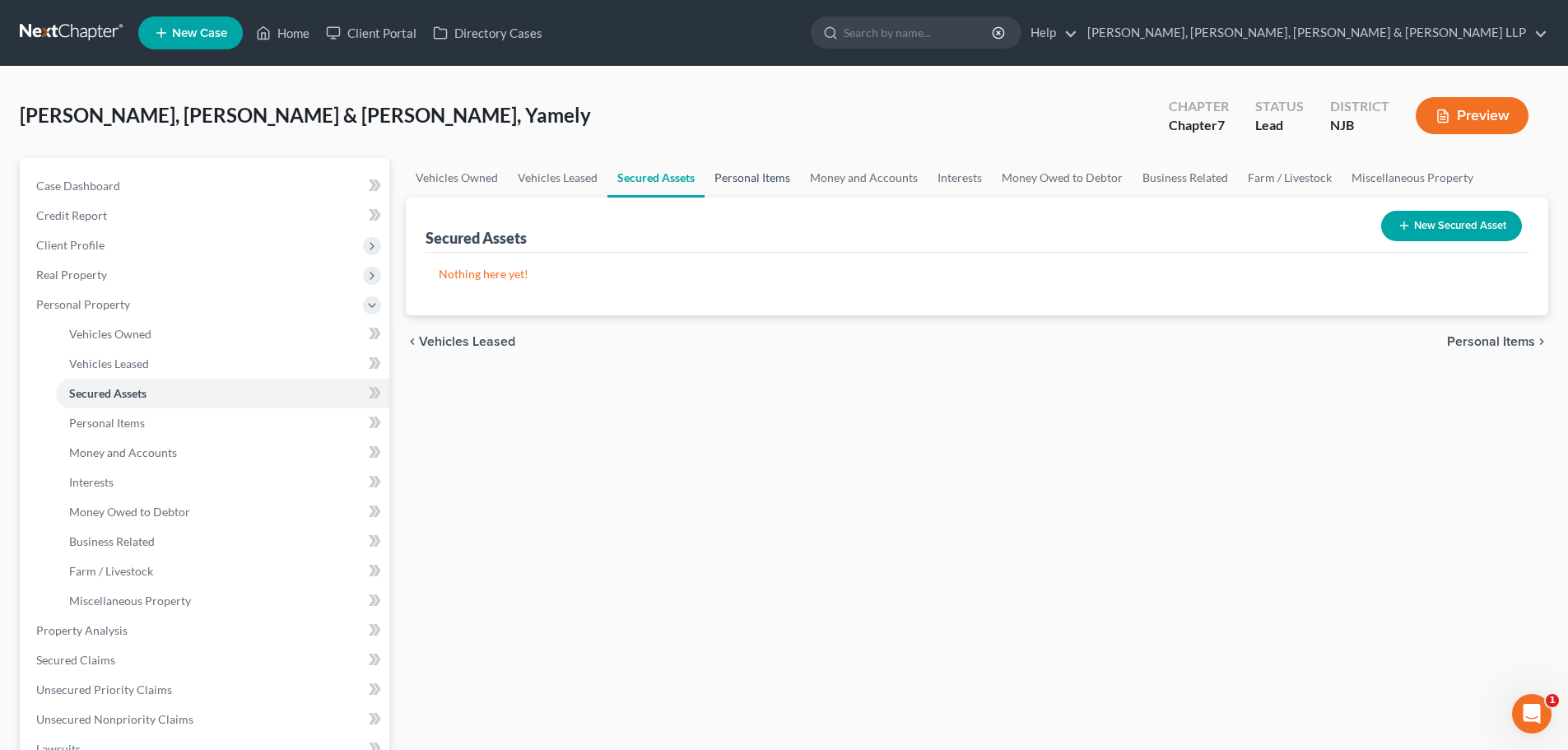
click at [740, 178] on link "Personal Items" at bounding box center [752, 178] width 95 height 39
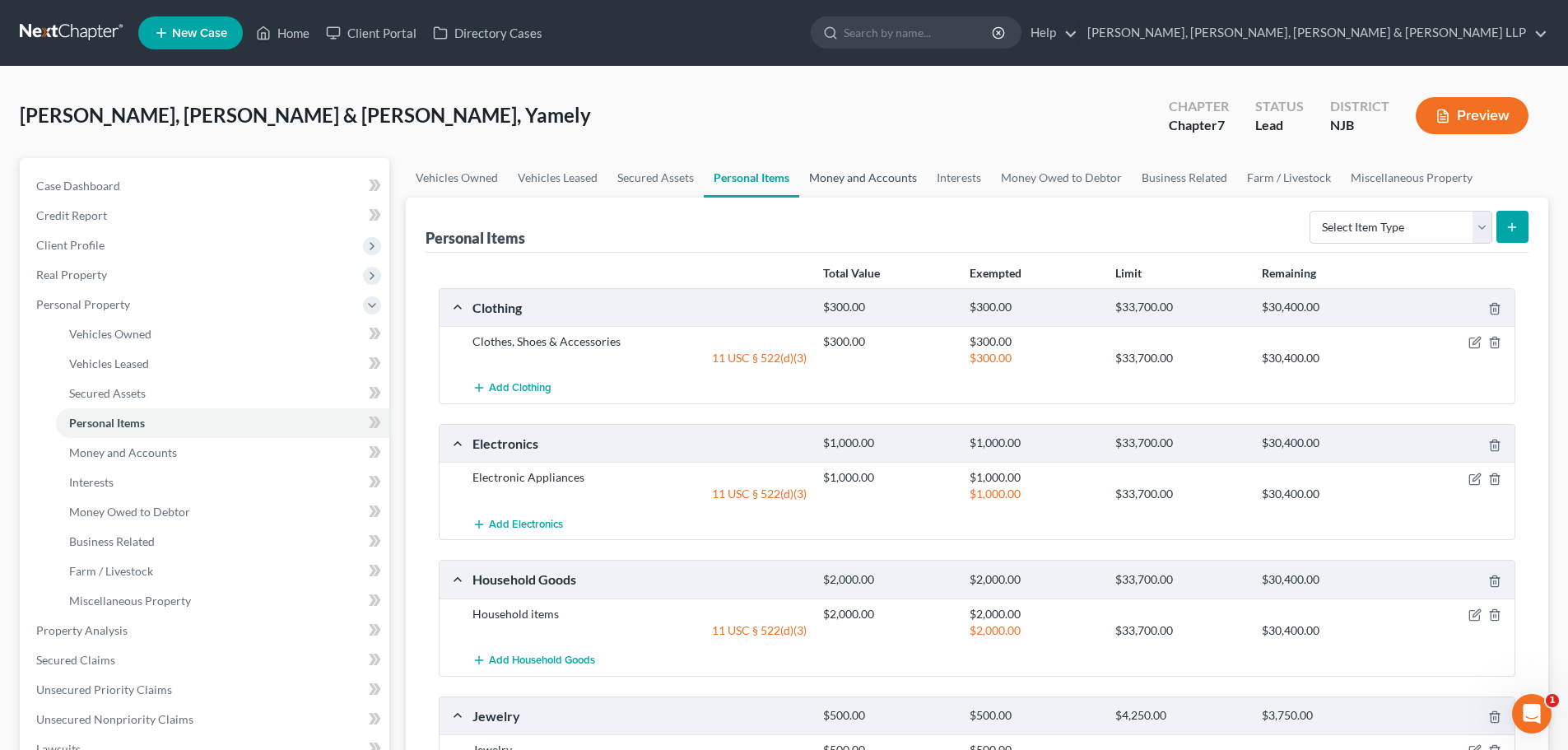
click at [885, 181] on link "Money and Accounts" at bounding box center [862, 178] width 127 height 39
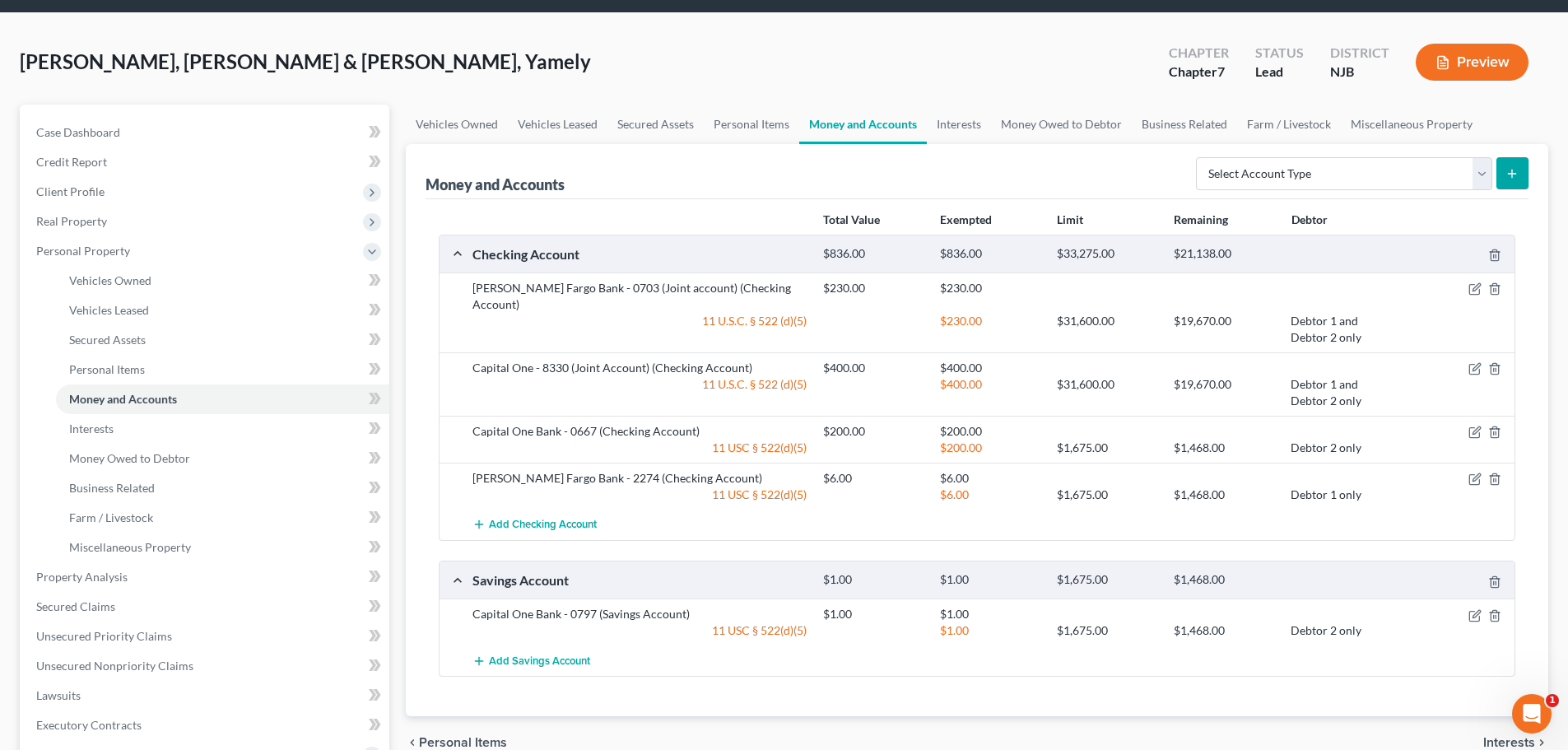
scroll to position [83, 0]
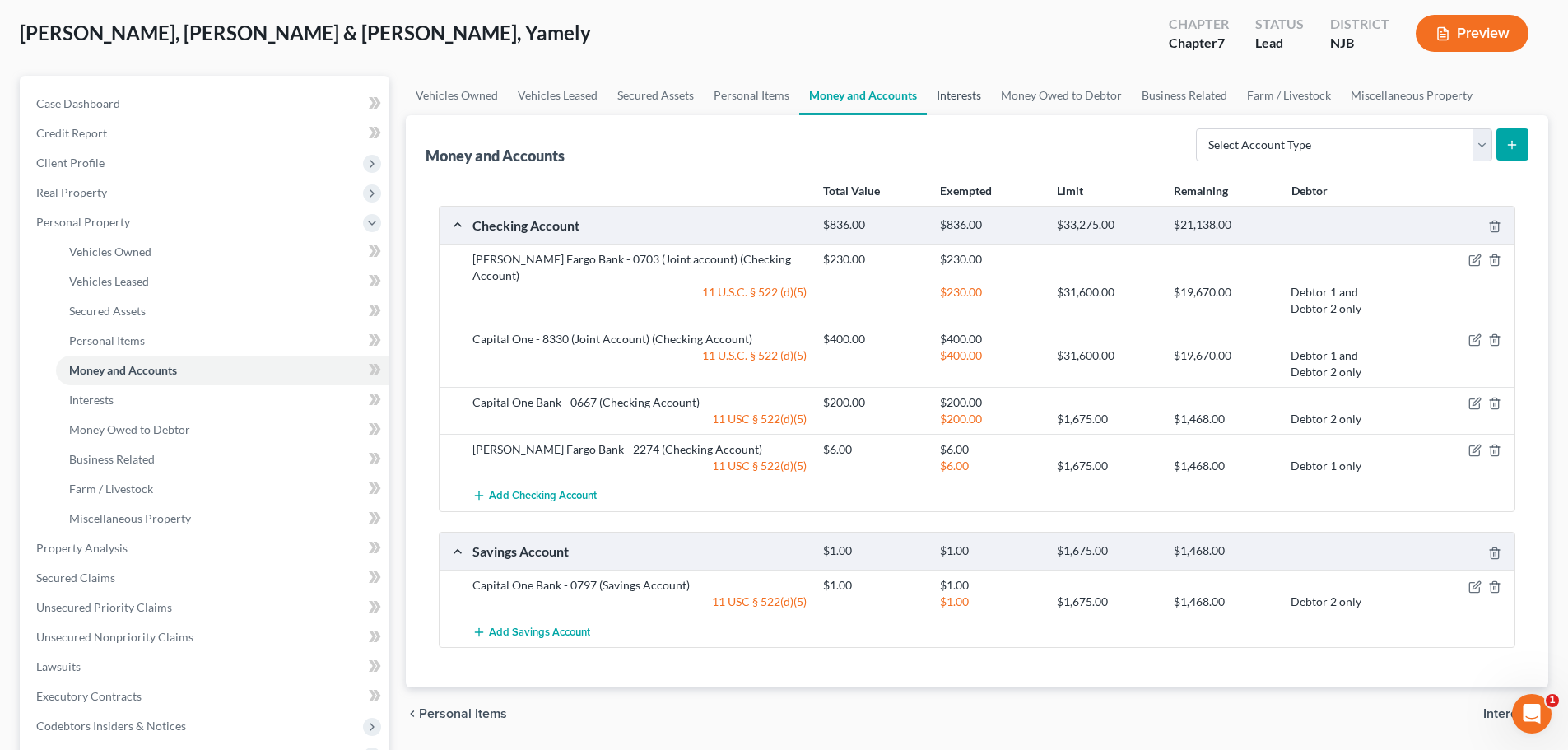
click at [939, 82] on link "Interests" at bounding box center [959, 95] width 64 height 39
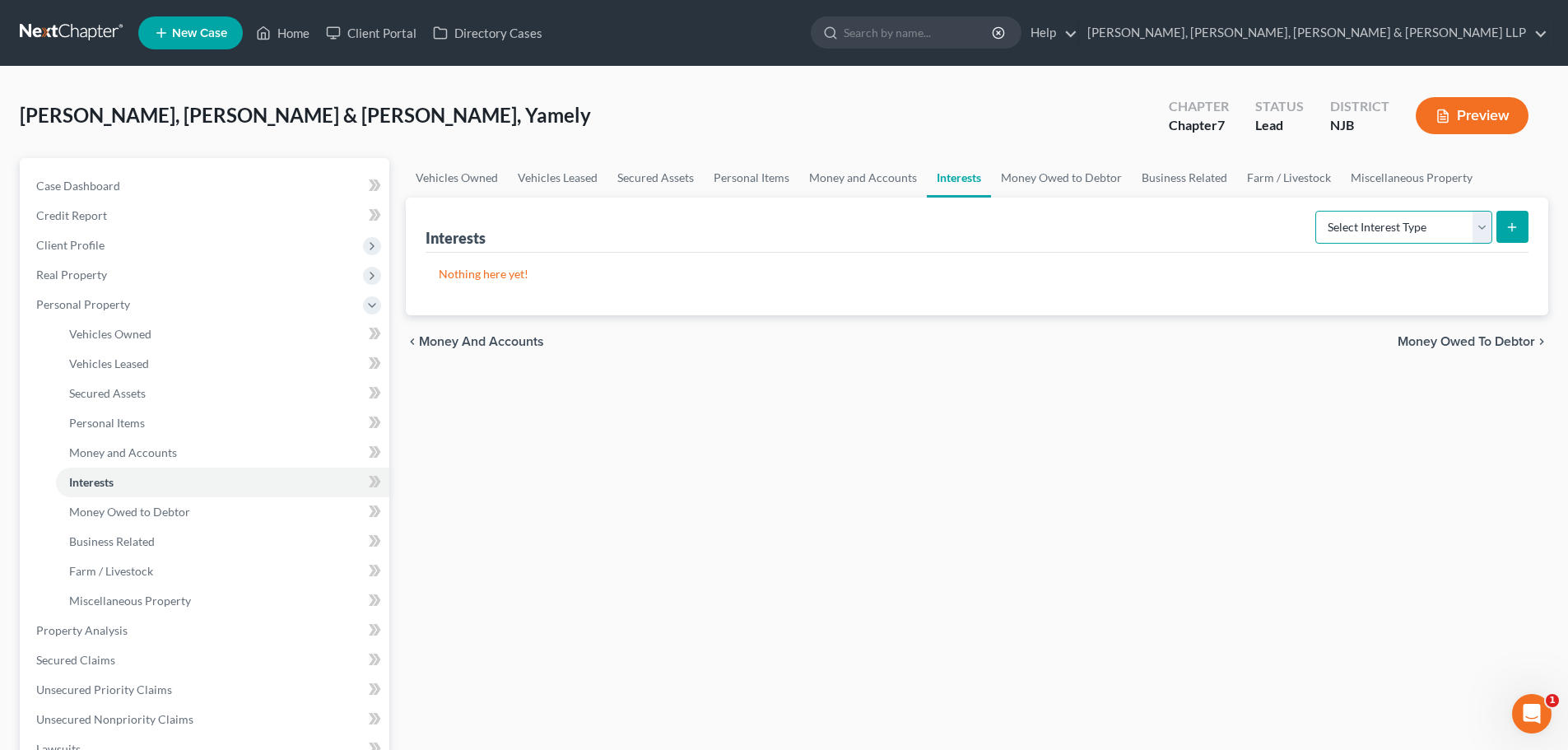
click at [1360, 234] on select "Select Interest Type 401K Annuity Bond Education IRA Government Bond Government…" at bounding box center [1403, 227] width 177 height 33
click at [1047, 183] on link "Money Owed to Debtor" at bounding box center [1061, 178] width 141 height 39
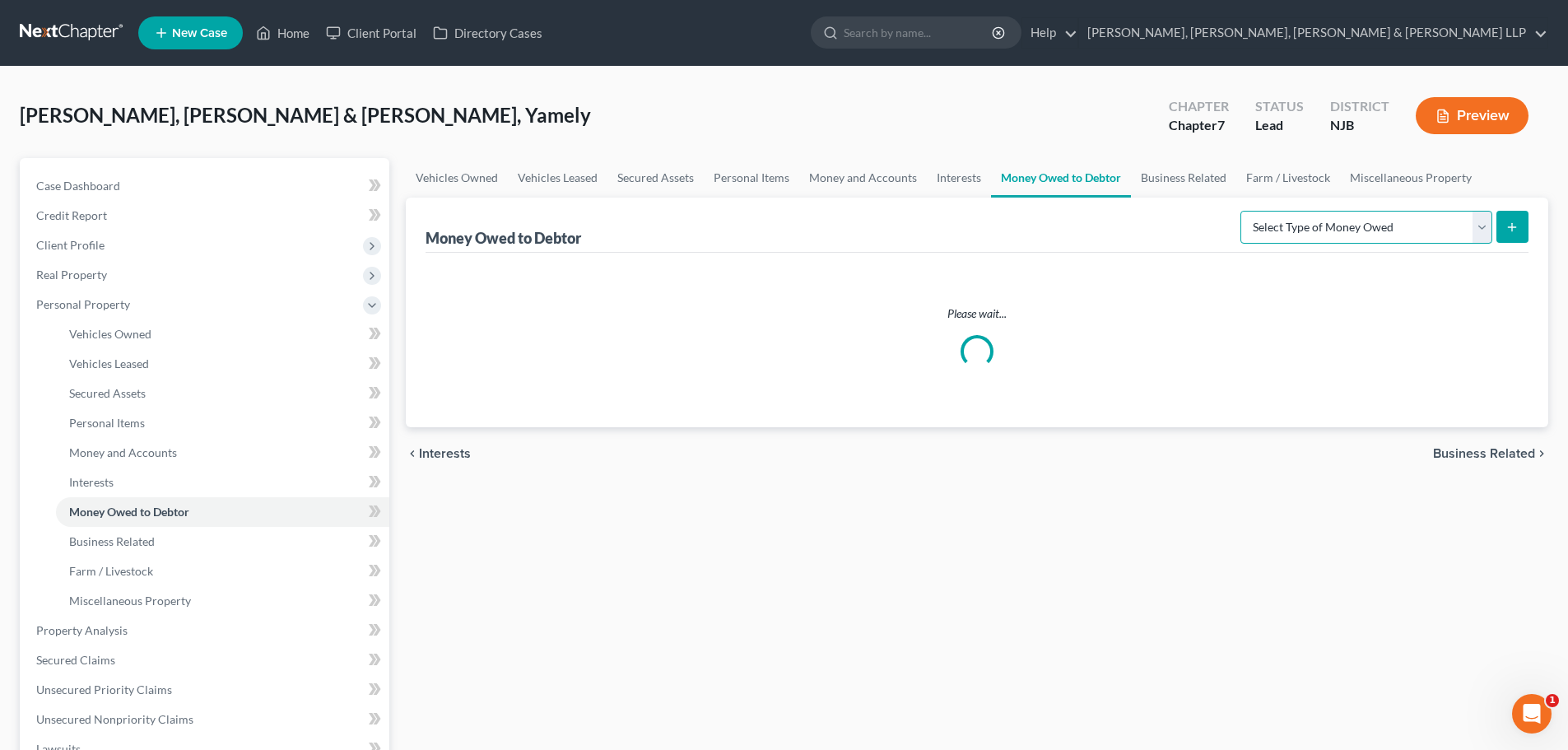
click at [1387, 234] on select "Select Type of Money Owed Accounts Receivable Alimony Child Support Claims Agai…" at bounding box center [1365, 227] width 252 height 33
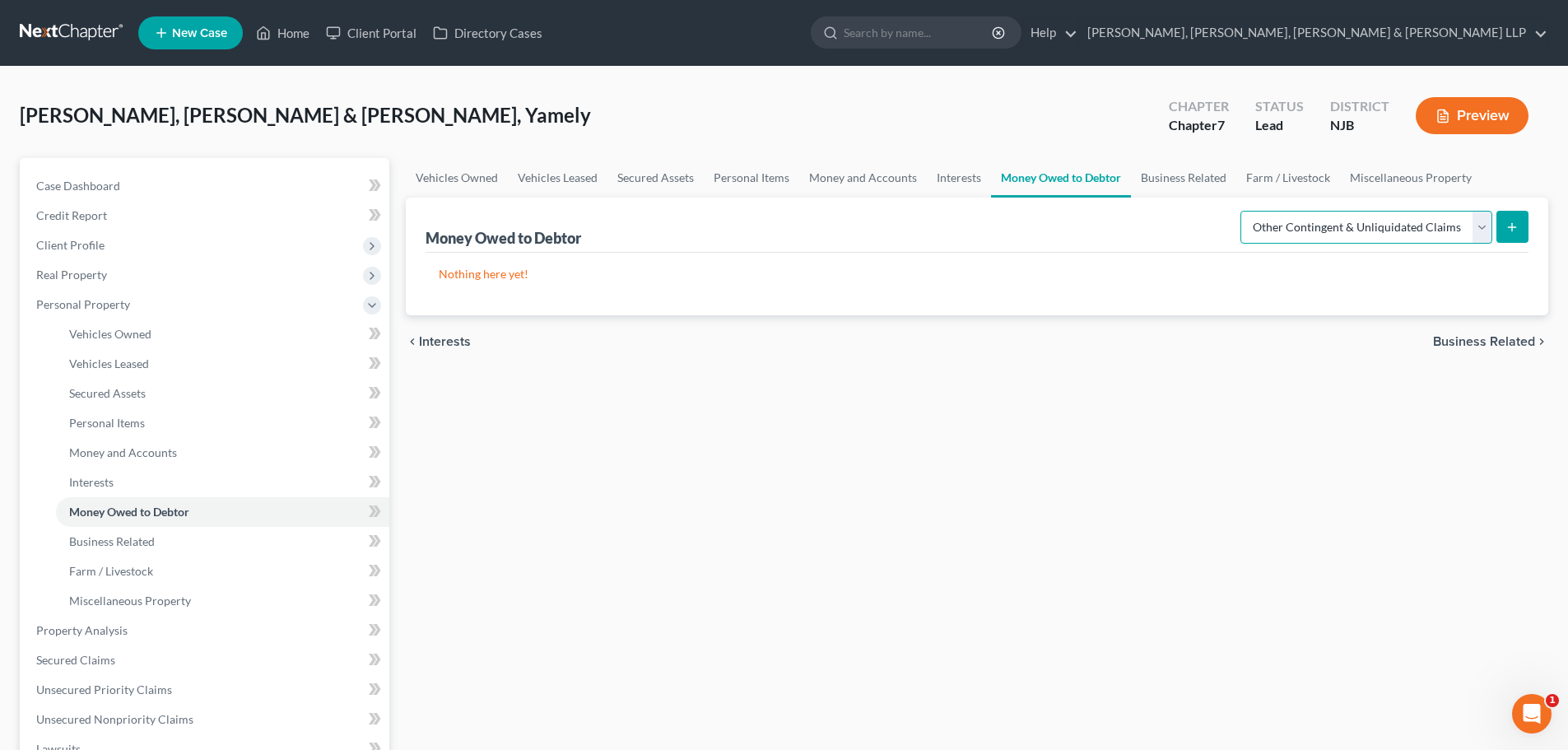
click at [1242, 211] on select "Select Type of Money Owed Accounts Receivable Alimony Child Support Claims Agai…" at bounding box center [1365, 227] width 252 height 33
click at [1455, 231] on select "Select Type of Money Owed Accounts Receivable Alimony Child Support Claims Agai…" at bounding box center [1365, 227] width 252 height 33
click at [1242, 211] on select "Select Type of Money Owed Accounts Receivable Alimony Child Support Claims Agai…" at bounding box center [1365, 227] width 252 height 33
click at [1315, 217] on select "Select Type of Money Owed Accounts Receivable Alimony Child Support Claims Agai…" at bounding box center [1365, 227] width 252 height 33
select select "claims_against_third_parties"
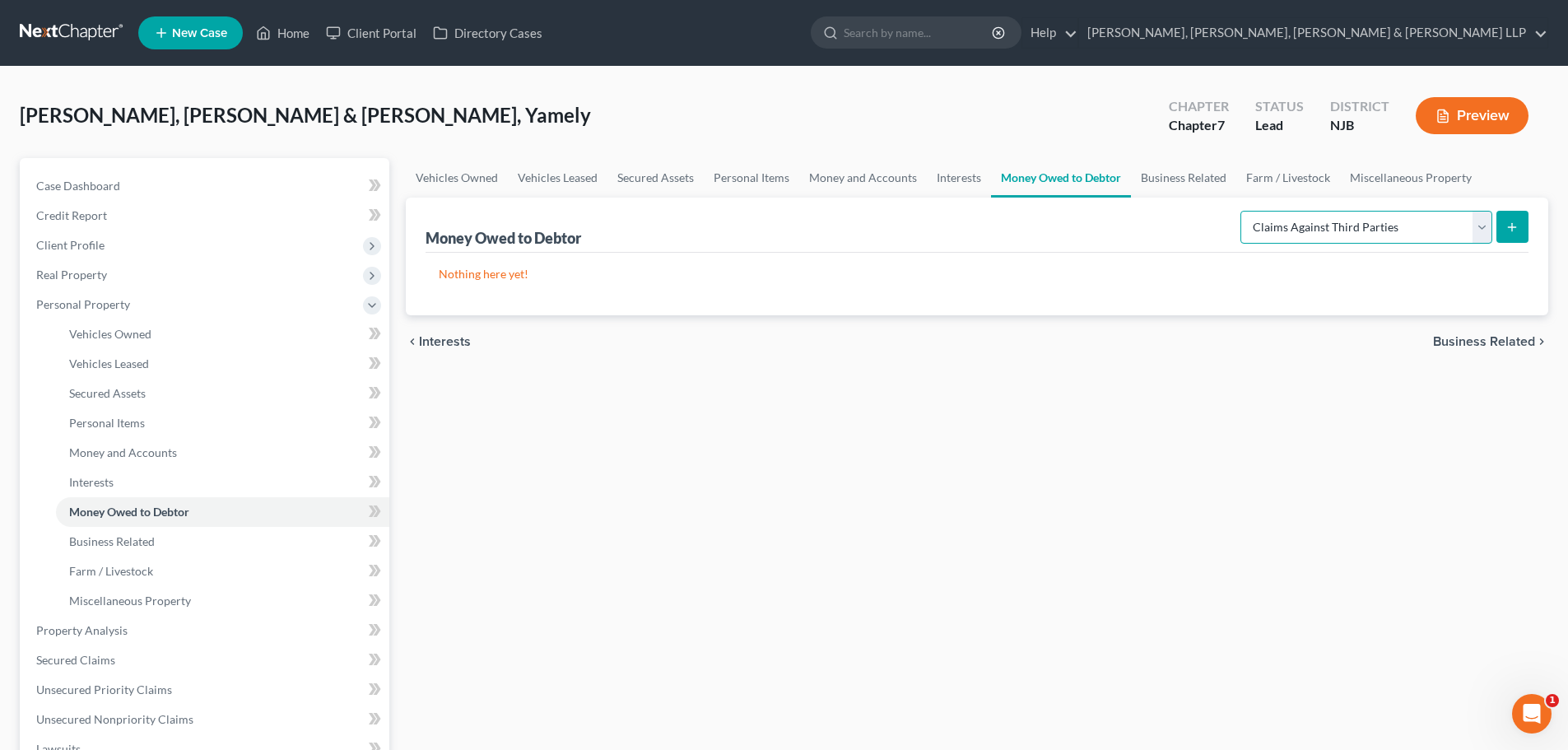
click at [1242, 211] on select "Select Type of Money Owed Accounts Receivable Alimony Child Support Claims Agai…" at bounding box center [1365, 227] width 252 height 33
click at [1514, 221] on icon "submit" at bounding box center [1511, 227] width 13 height 13
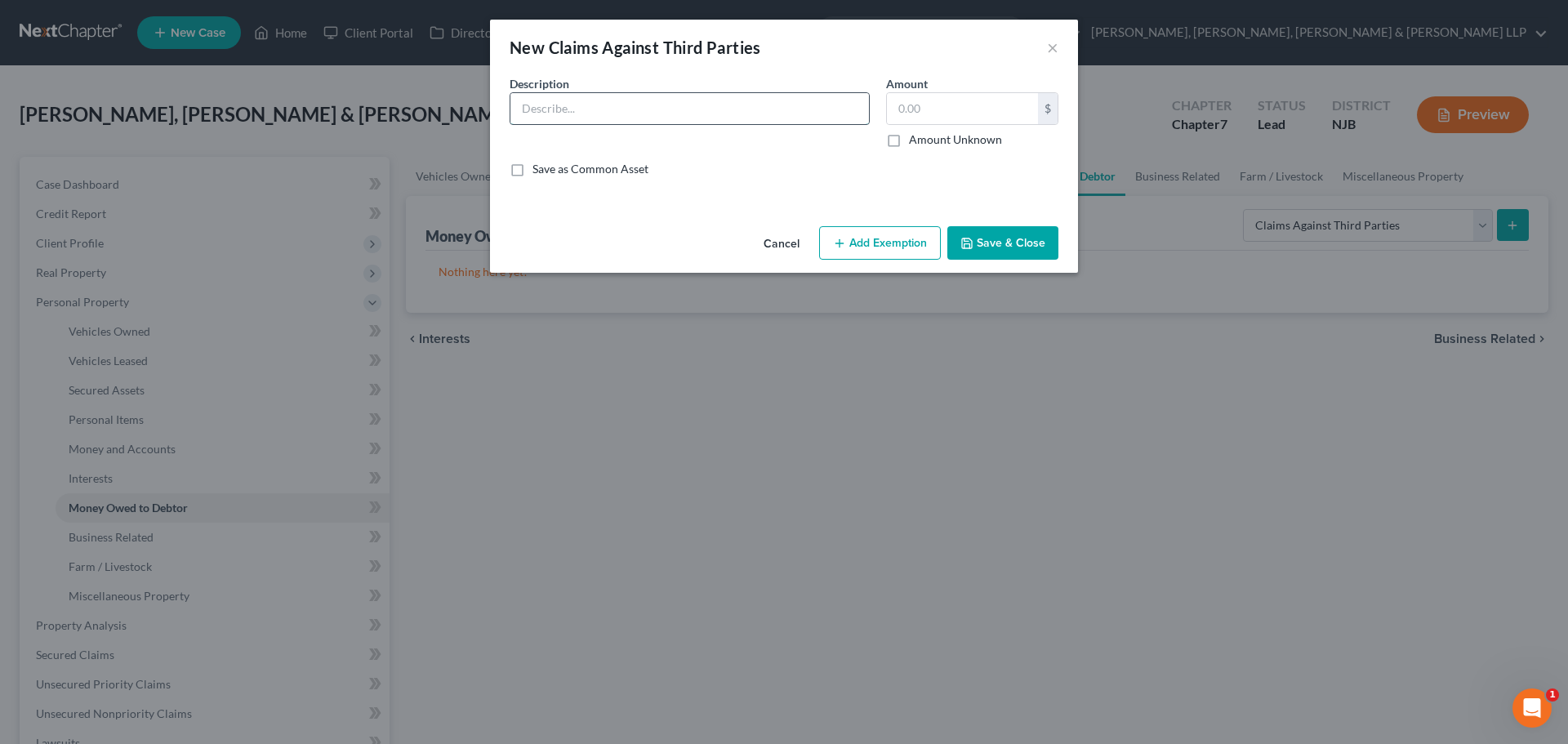
click at [813, 115] on input "text" at bounding box center [689, 108] width 358 height 31
type input "Personal Injury case"
click at [938, 104] on input "text" at bounding box center [962, 108] width 151 height 31
type input "40,000"
click at [870, 244] on button "Add Exemption" at bounding box center [880, 243] width 122 height 34
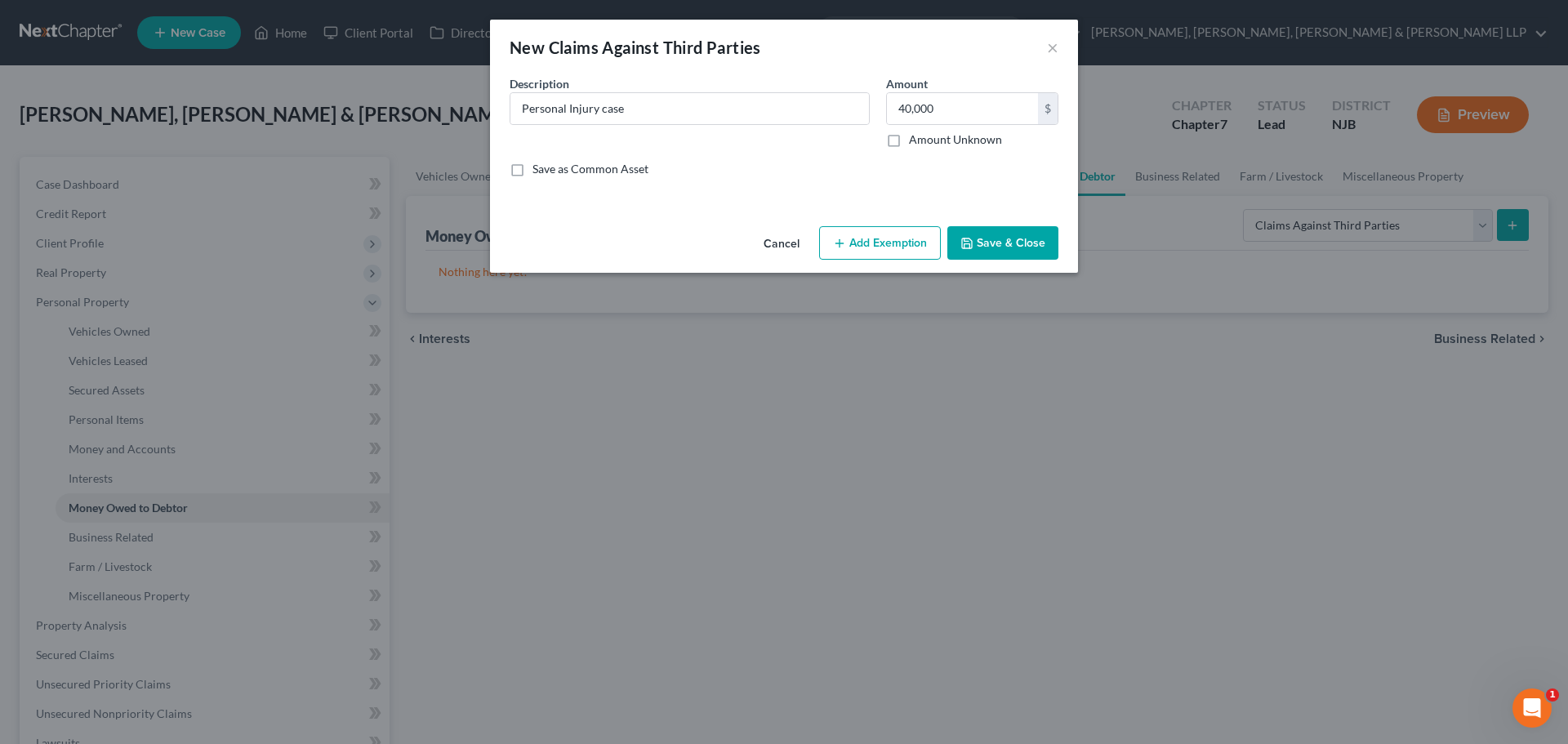
select select "2"
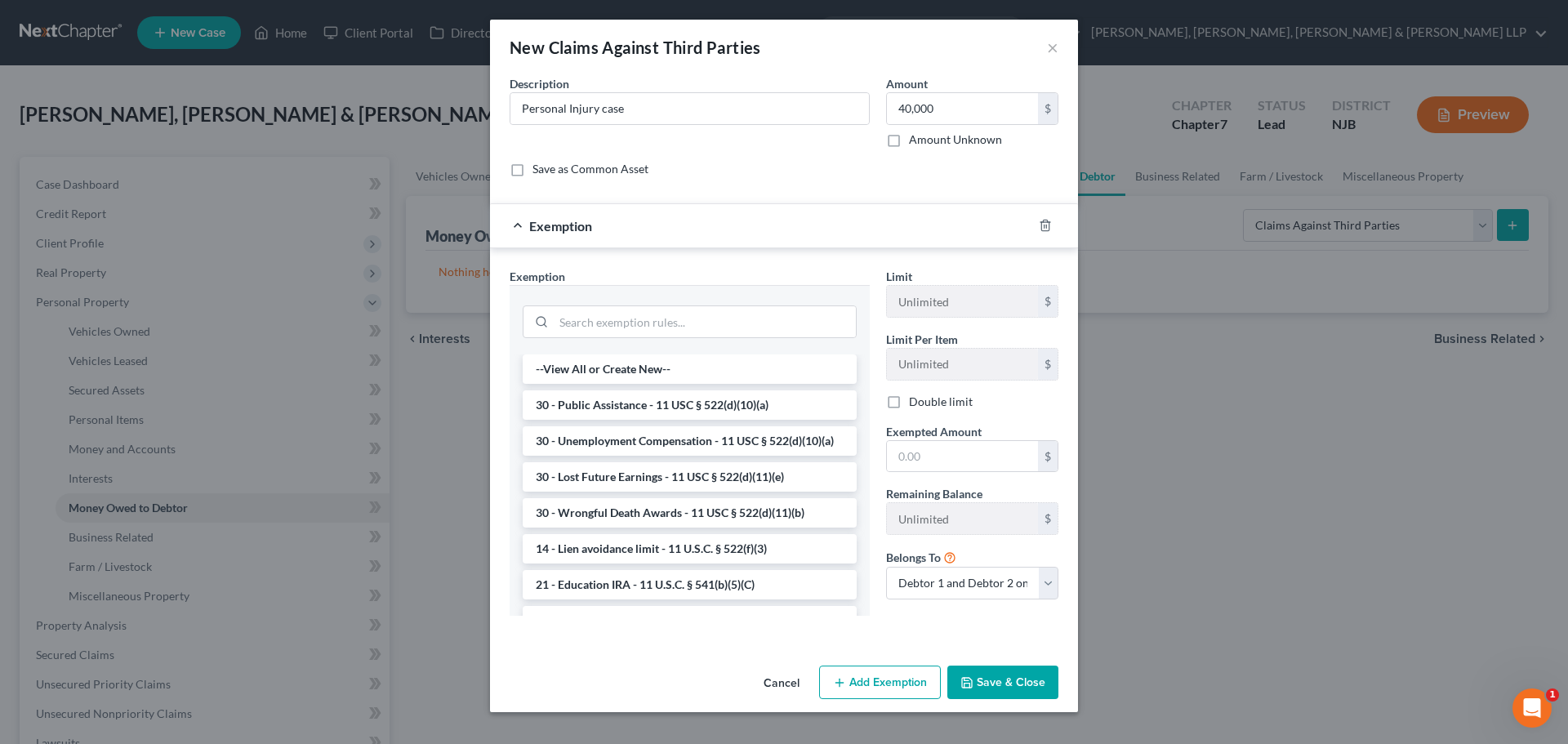
click at [909, 402] on label "Double limit" at bounding box center [941, 402] width 64 height 17
click at [915, 402] on input "Double limit" at bounding box center [920, 399] width 11 height 11
checkbox input "true"
click at [757, 319] on input "search" at bounding box center [704, 321] width 302 height 31
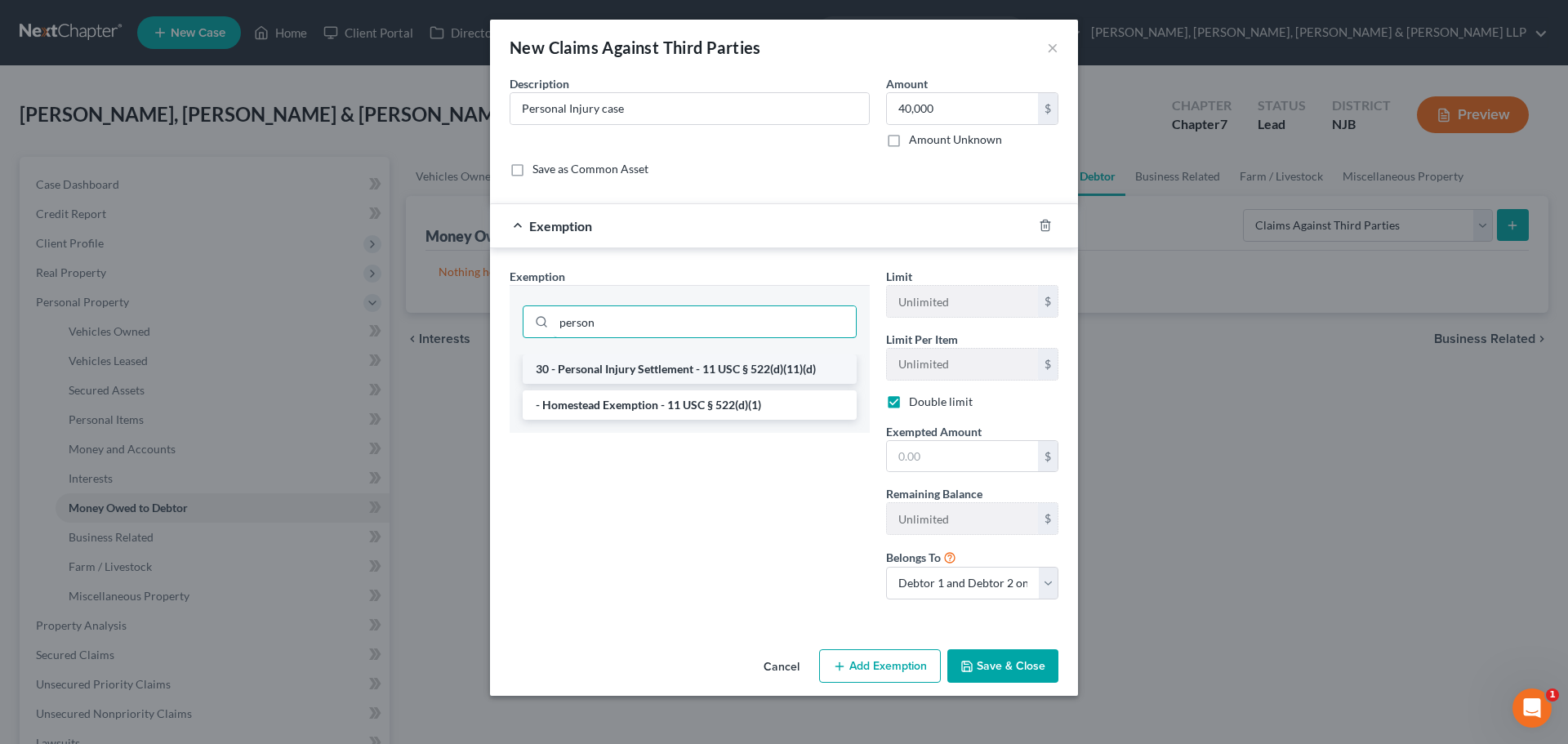
type input "person"
click at [753, 362] on li "30 - Personal Injury Settlement - 11 USC § 522(d)(11)(d)" at bounding box center [689, 369] width 334 height 29
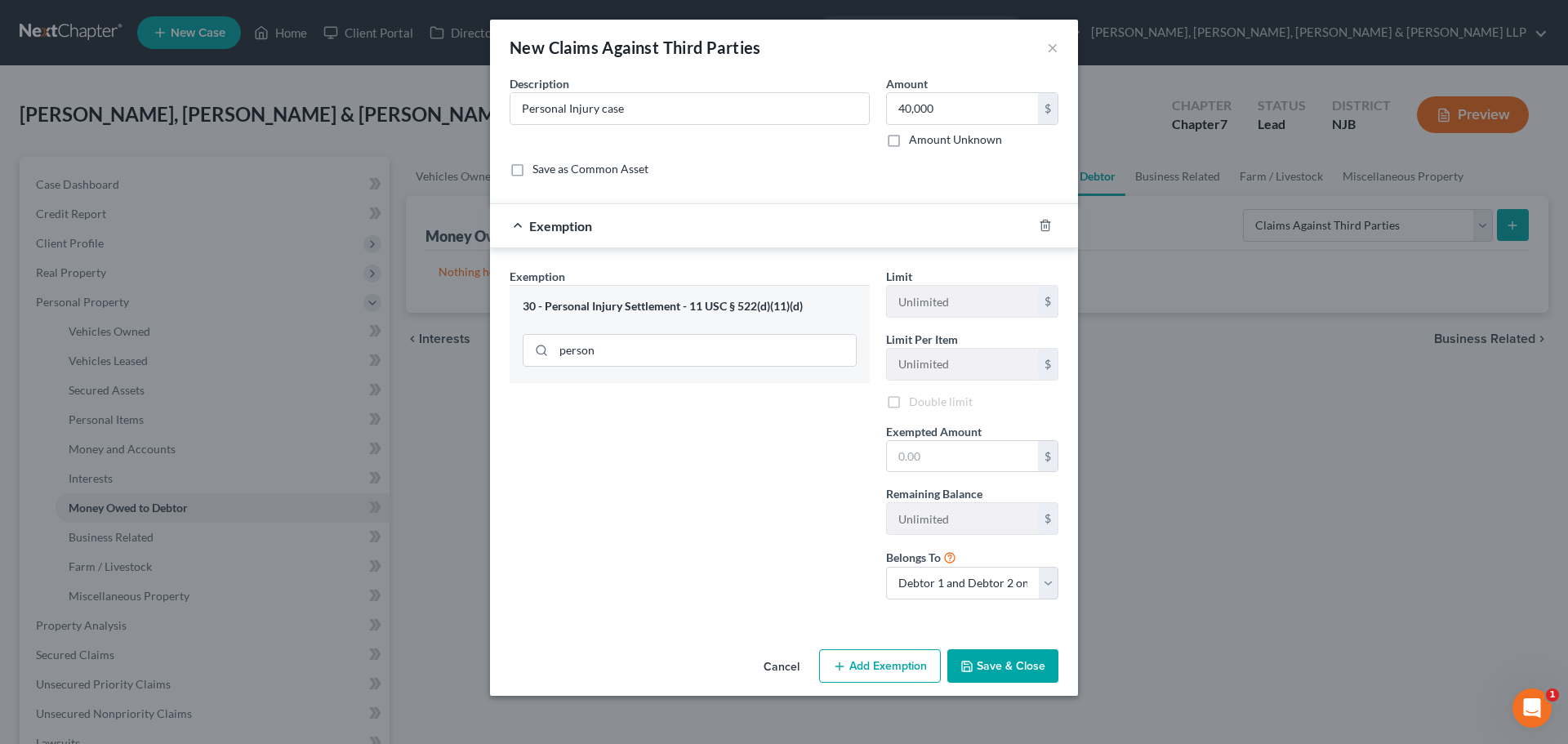
checkbox input "false"
click at [942, 462] on input "text" at bounding box center [962, 456] width 151 height 31
type input "31,575.00"
click at [909, 402] on label "Double limit" at bounding box center [941, 402] width 64 height 17
click at [915, 402] on input "Double limit" at bounding box center [920, 399] width 11 height 11
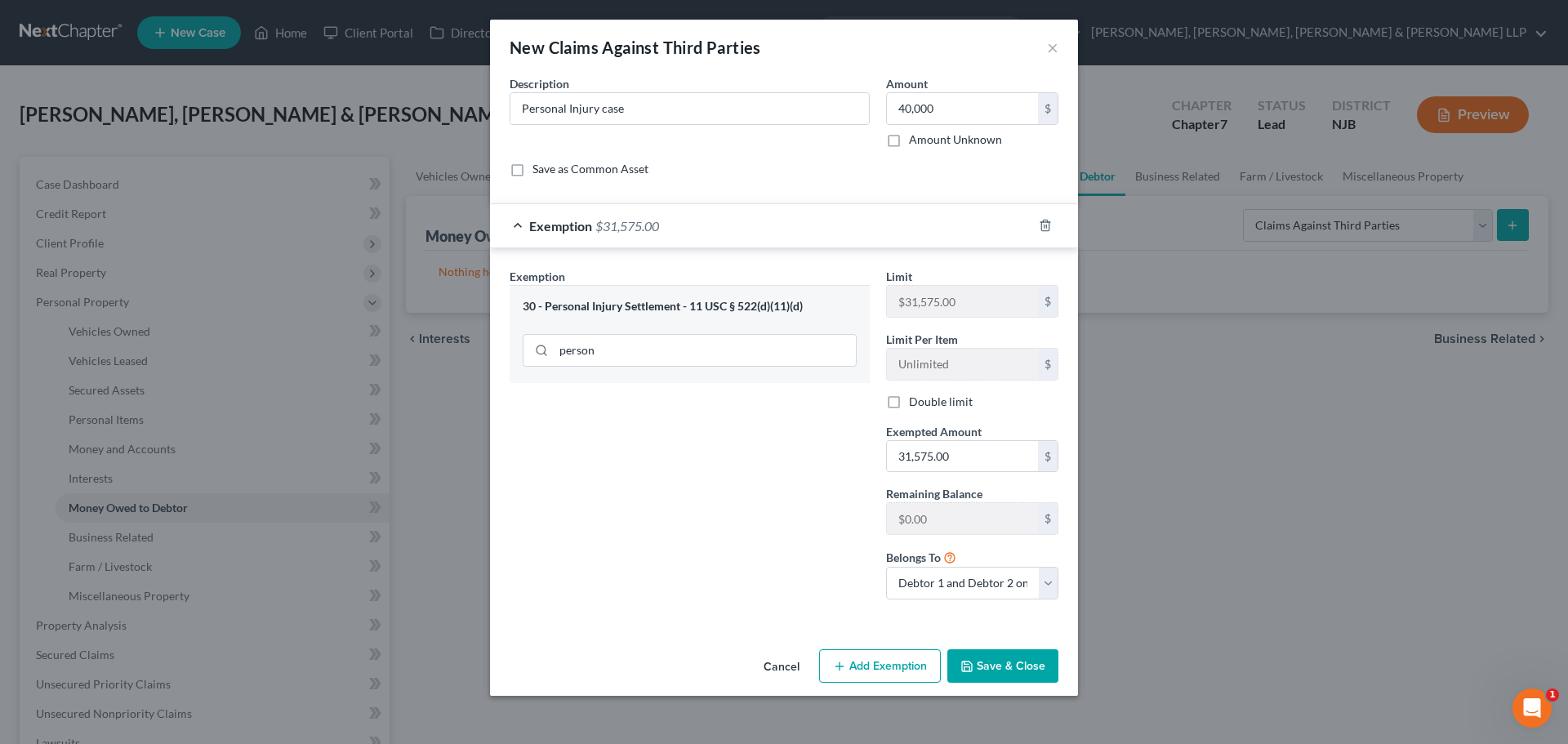
checkbox input "true"
click at [984, 459] on input "31,575.00" at bounding box center [962, 456] width 151 height 31
type input "40,000.00"
click at [1002, 665] on button "Save & Close" at bounding box center [1002, 666] width 111 height 34
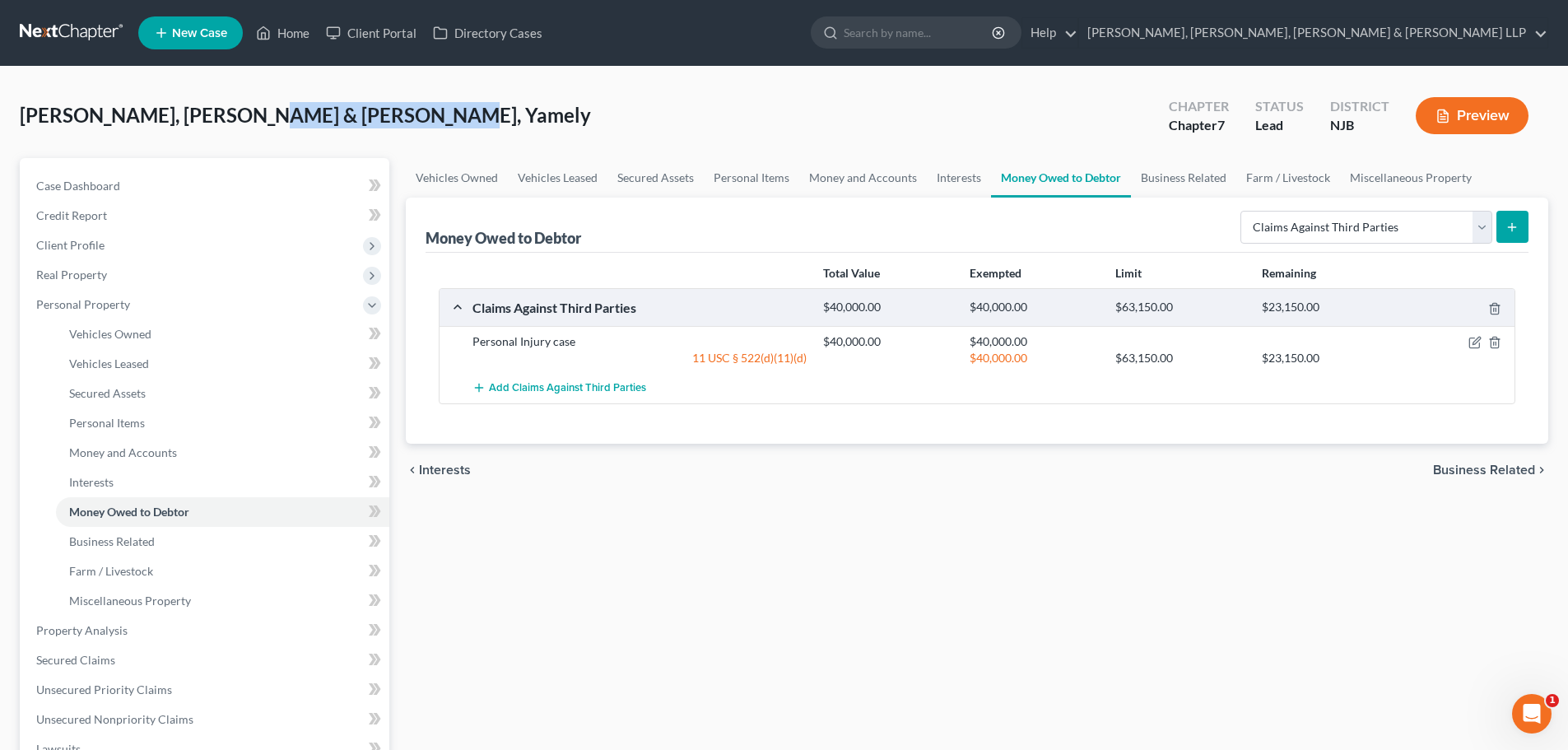
drag, startPoint x: 406, startPoint y: 113, endPoint x: 245, endPoint y: 112, distance: 161.0
click at [245, 112] on span "[PERSON_NAME], [PERSON_NAME] & [PERSON_NAME], Yamely" at bounding box center [305, 115] width 571 height 24
copy span "Garcia Gratereaux"
click at [302, 35] on link "Home" at bounding box center [283, 32] width 70 height 29
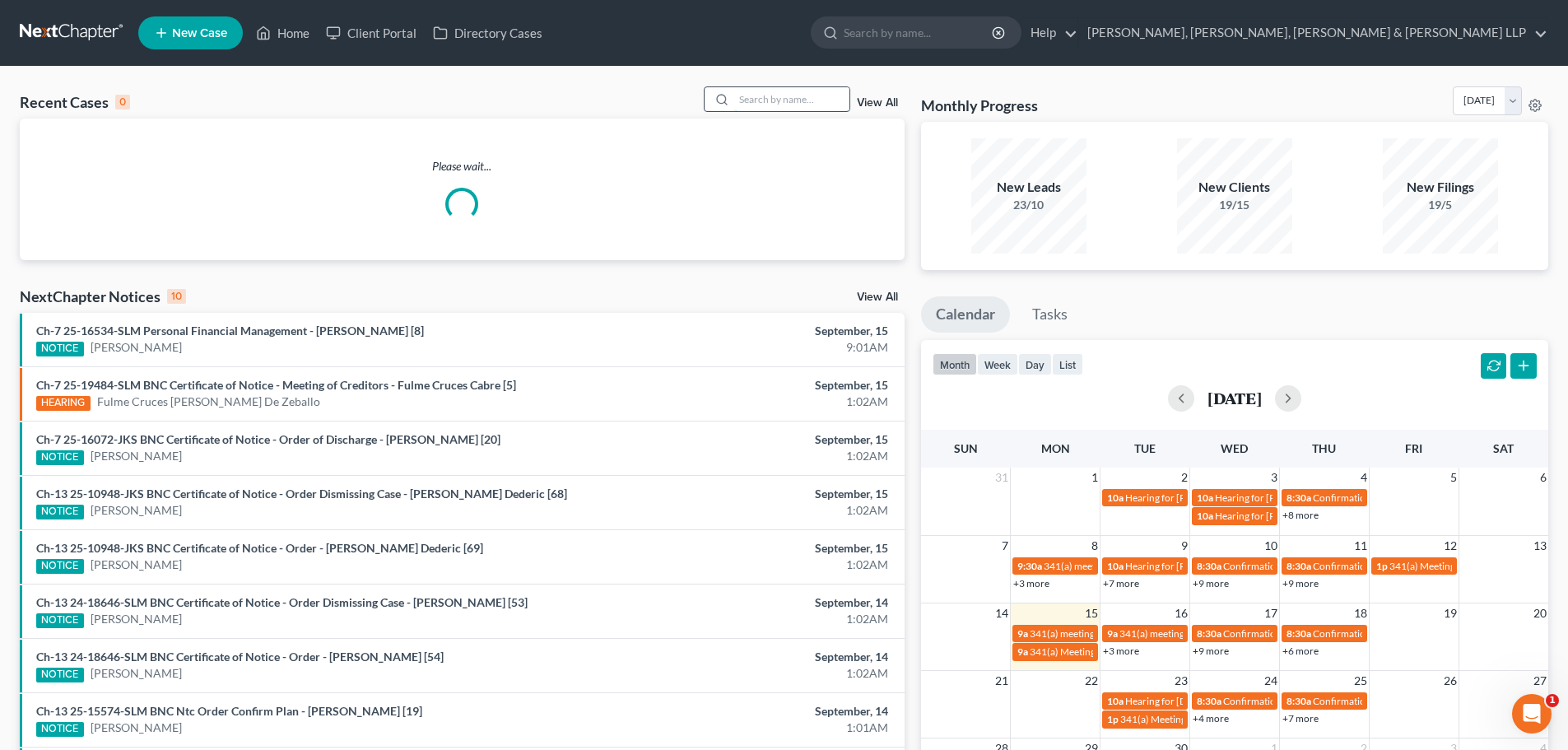
click at [769, 101] on input "search" at bounding box center [792, 99] width 116 height 24
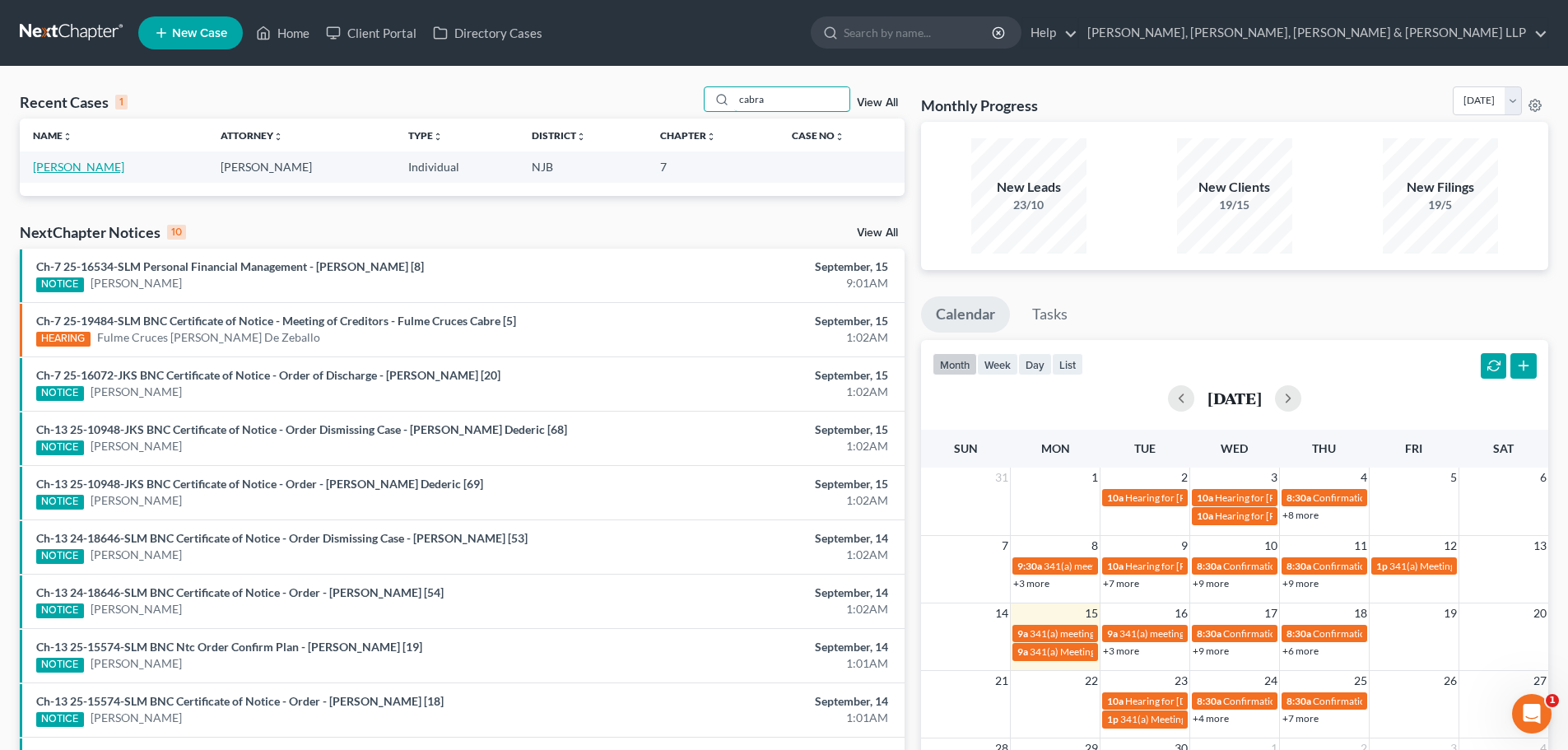
type input "cabra"
click at [77, 166] on link "Cabral, Leonel" at bounding box center [78, 167] width 92 height 14
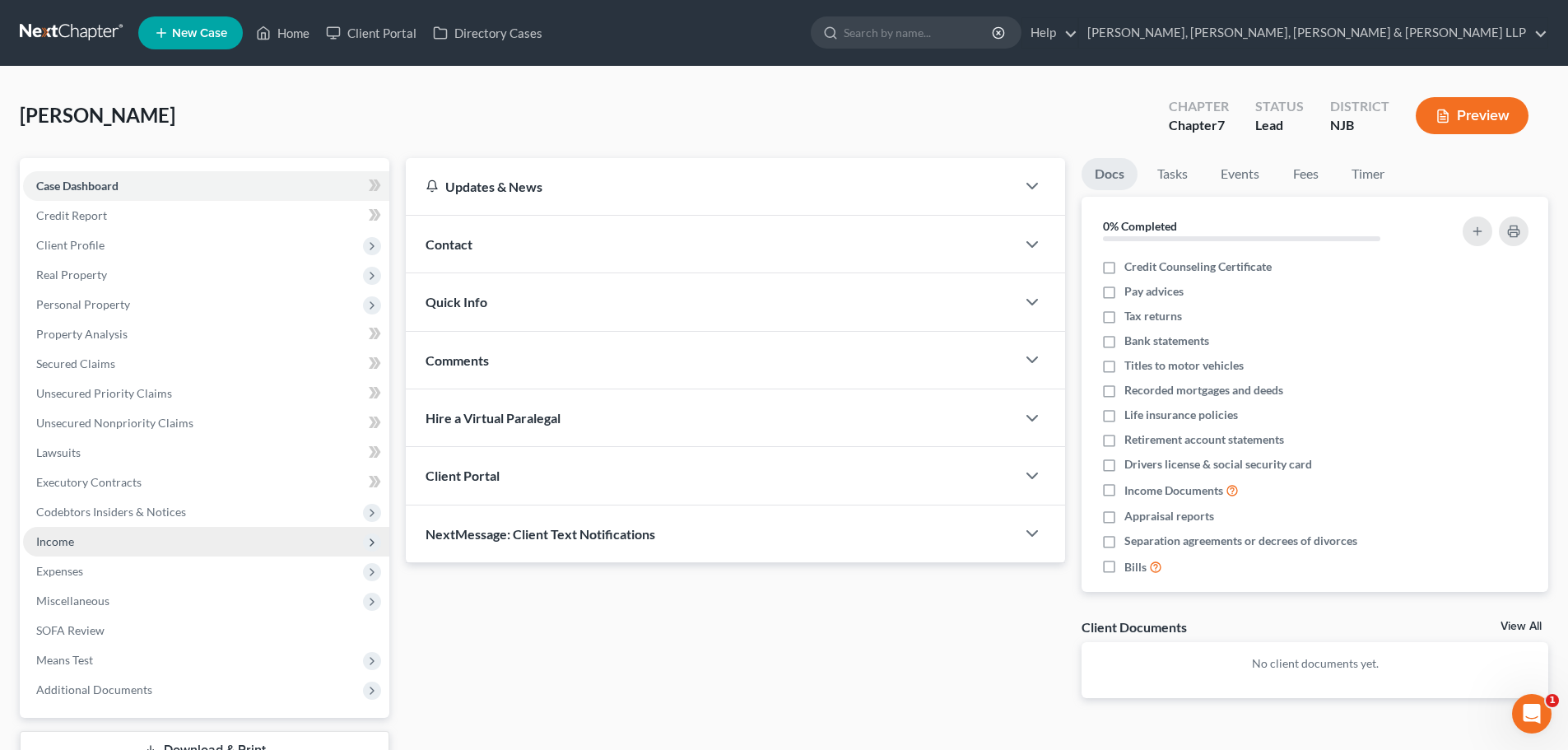
click at [102, 547] on span "Income" at bounding box center [206, 541] width 366 height 29
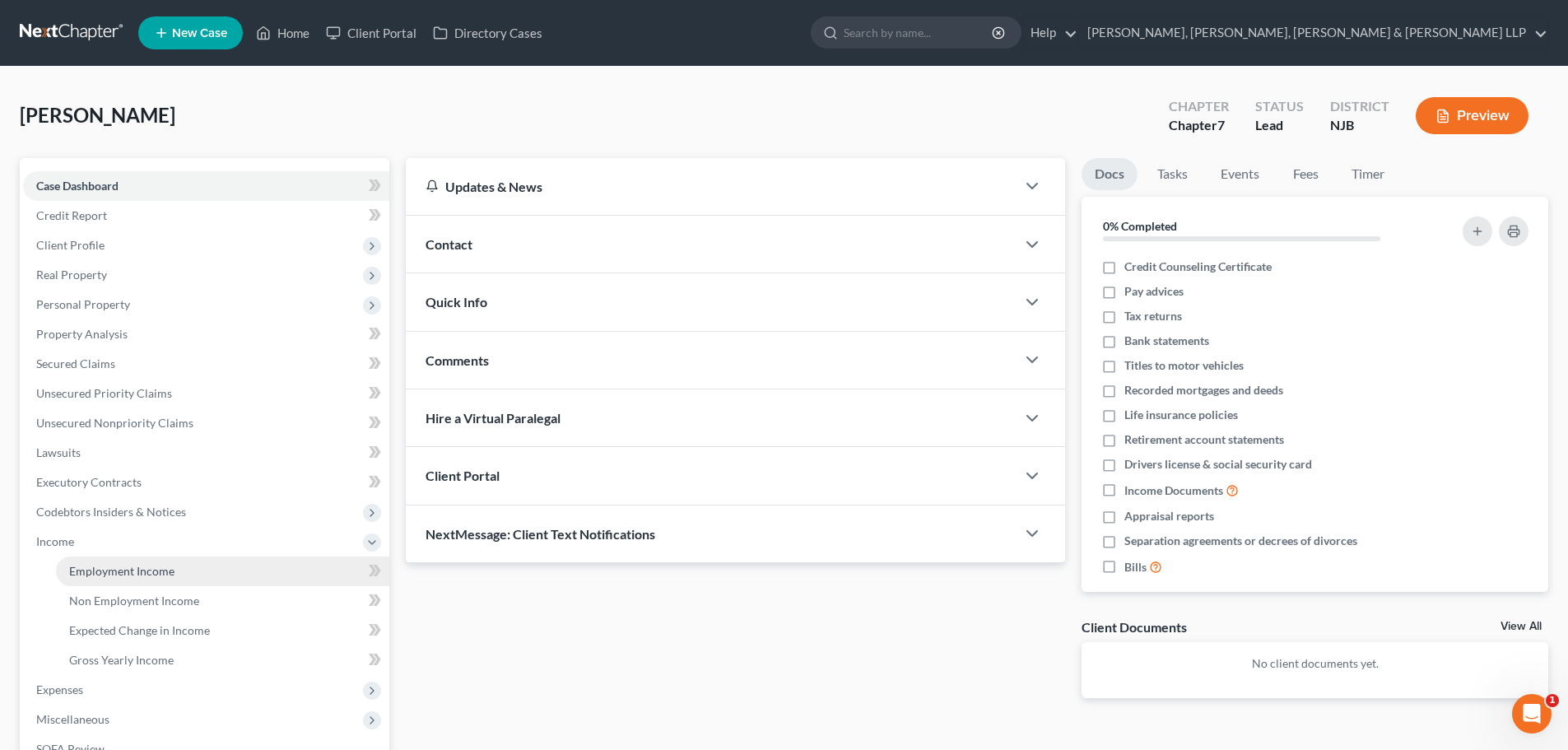
drag, startPoint x: 121, startPoint y: 568, endPoint x: 223, endPoint y: 516, distance: 114.5
click at [122, 568] on span "Employment Income" at bounding box center [122, 571] width 105 height 14
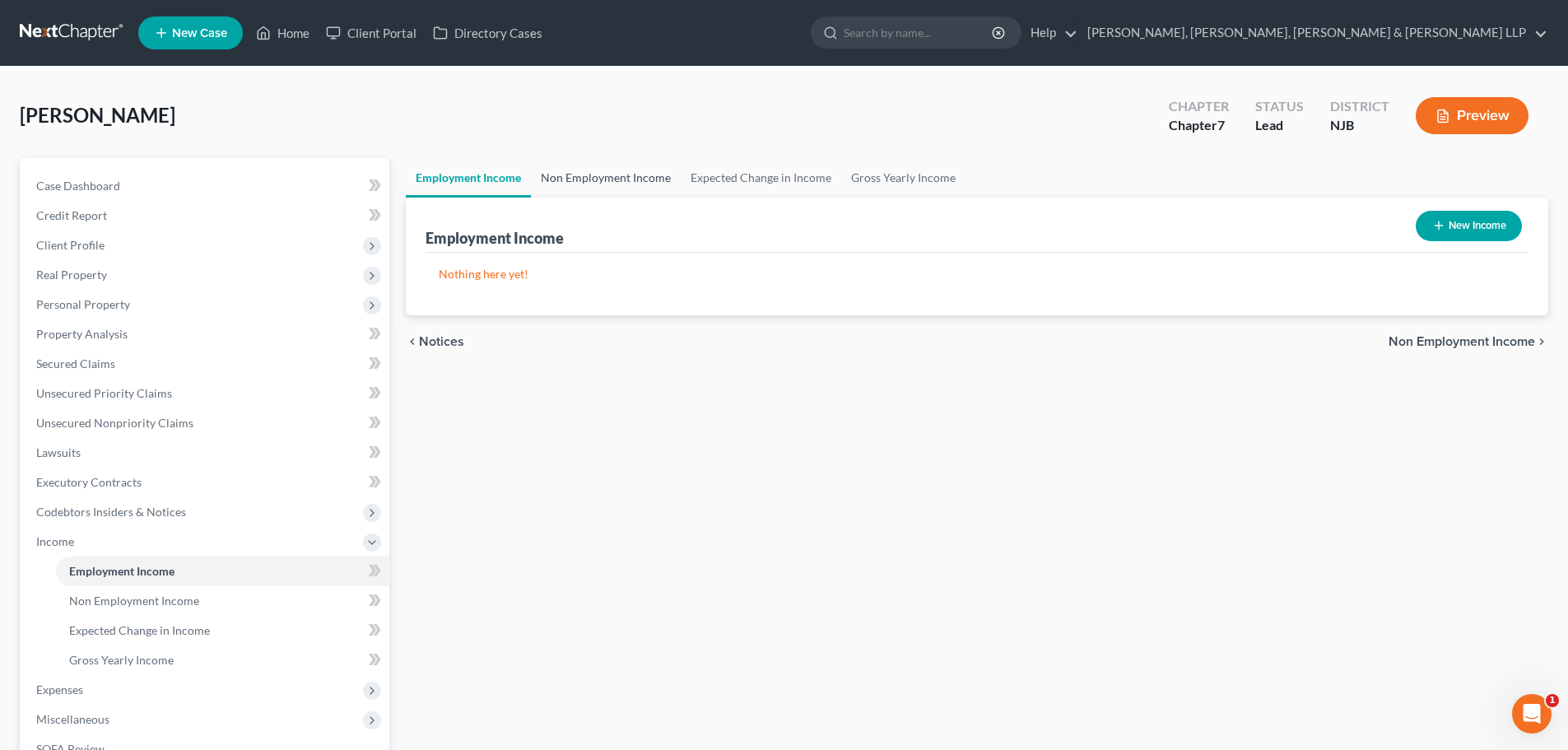
drag, startPoint x: 609, startPoint y: 176, endPoint x: 766, endPoint y: 176, distance: 157.0
click at [610, 175] on link "Non Employment Income" at bounding box center [606, 178] width 149 height 39
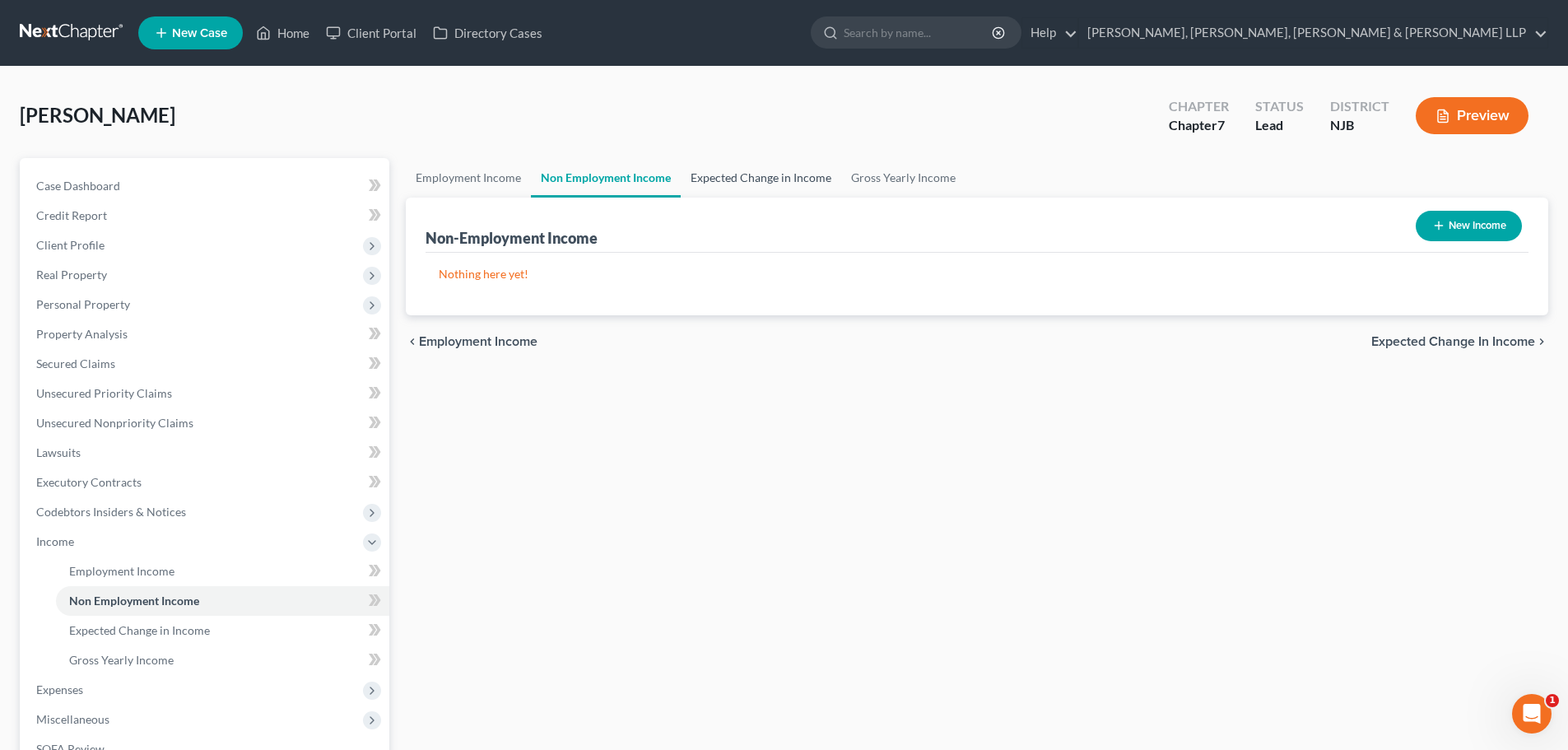
click at [768, 176] on link "Expected Change in Income" at bounding box center [760, 178] width 160 height 39
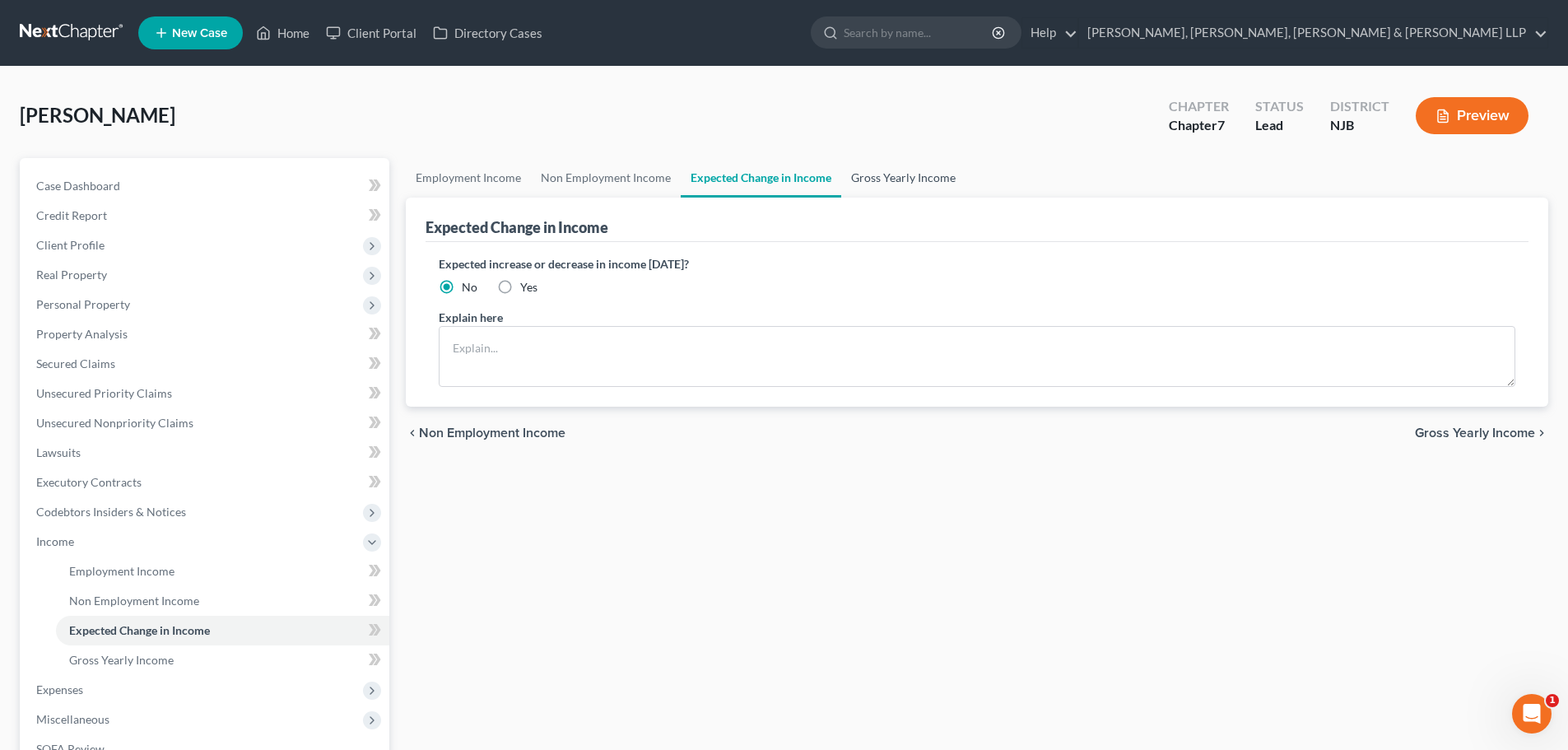
click at [897, 173] on link "Gross Yearly Income" at bounding box center [904, 178] width 125 height 39
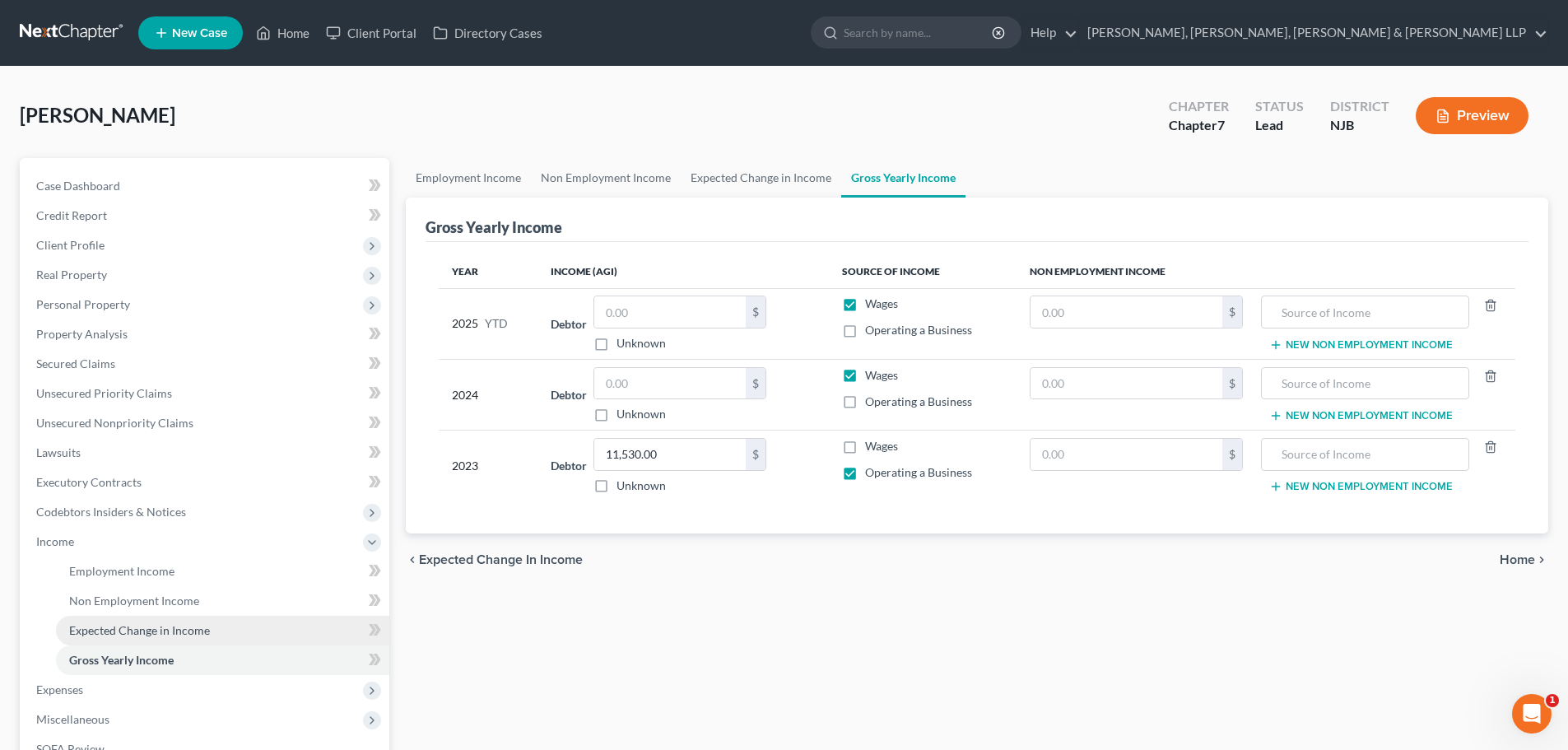
scroll to position [244, 0]
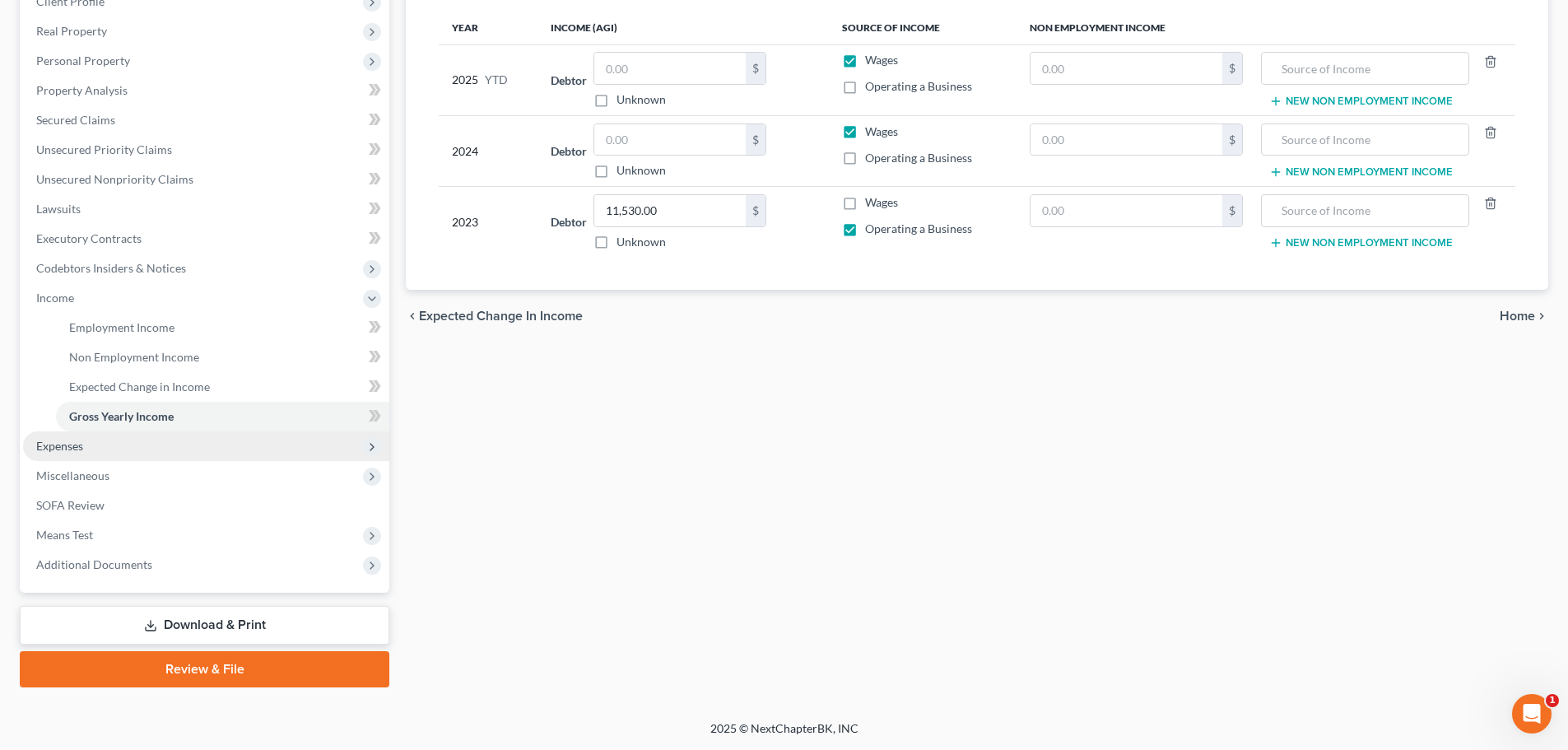
click at [115, 455] on span "Expenses" at bounding box center [206, 446] width 366 height 29
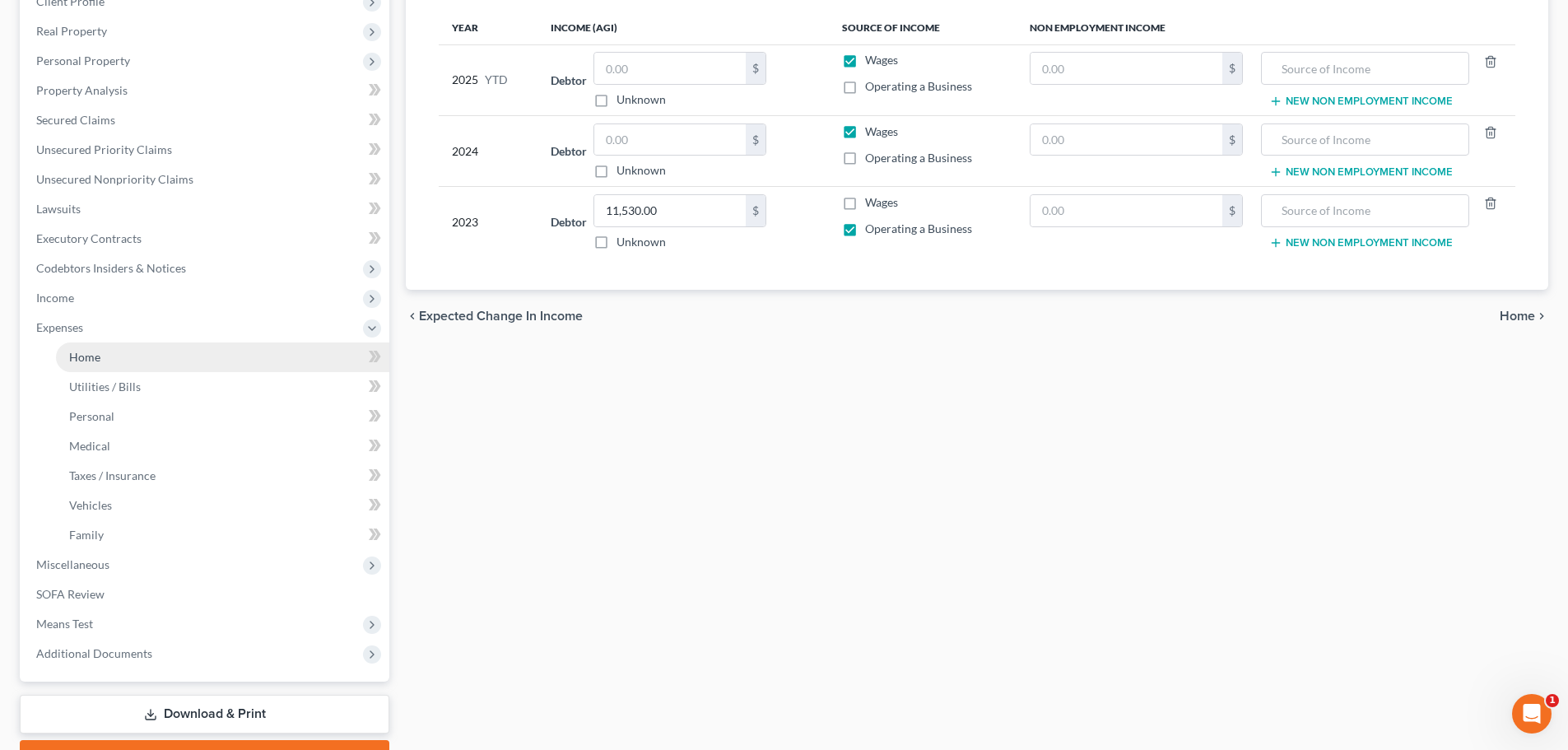
click at [93, 357] on span "Home" at bounding box center [84, 357] width 31 height 14
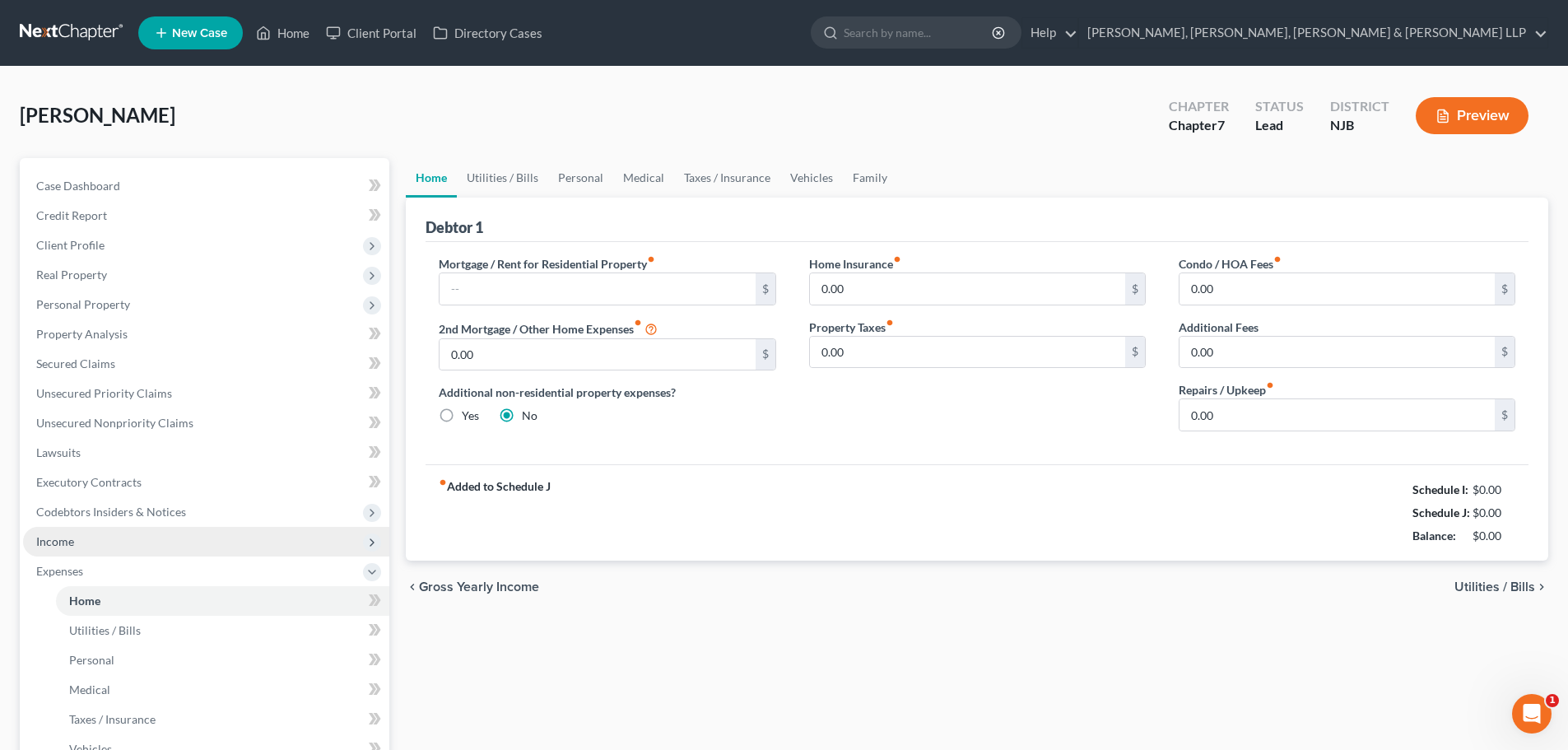
click at [97, 543] on span "Income" at bounding box center [206, 541] width 366 height 29
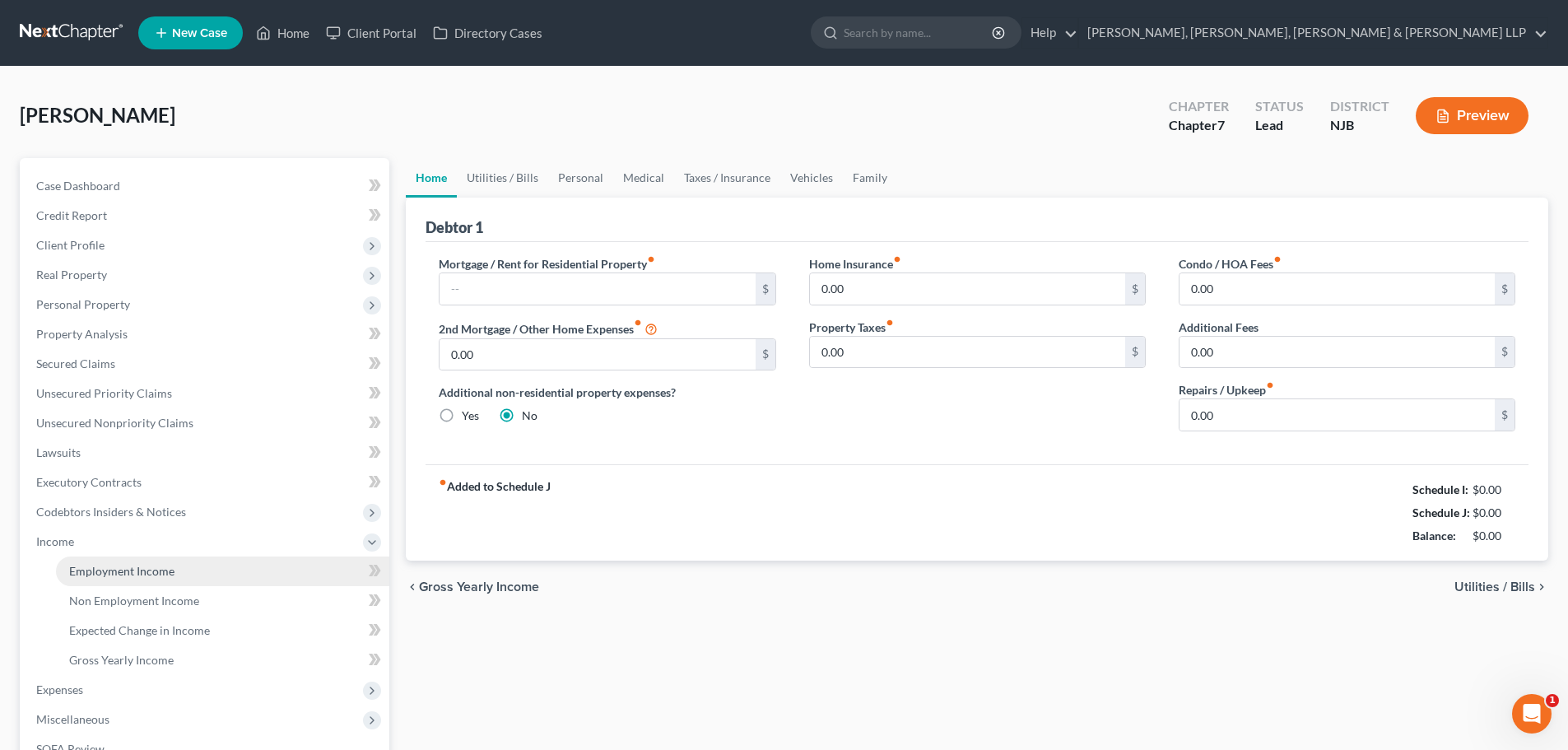
click at [156, 561] on link "Employment Income" at bounding box center [222, 571] width 334 height 29
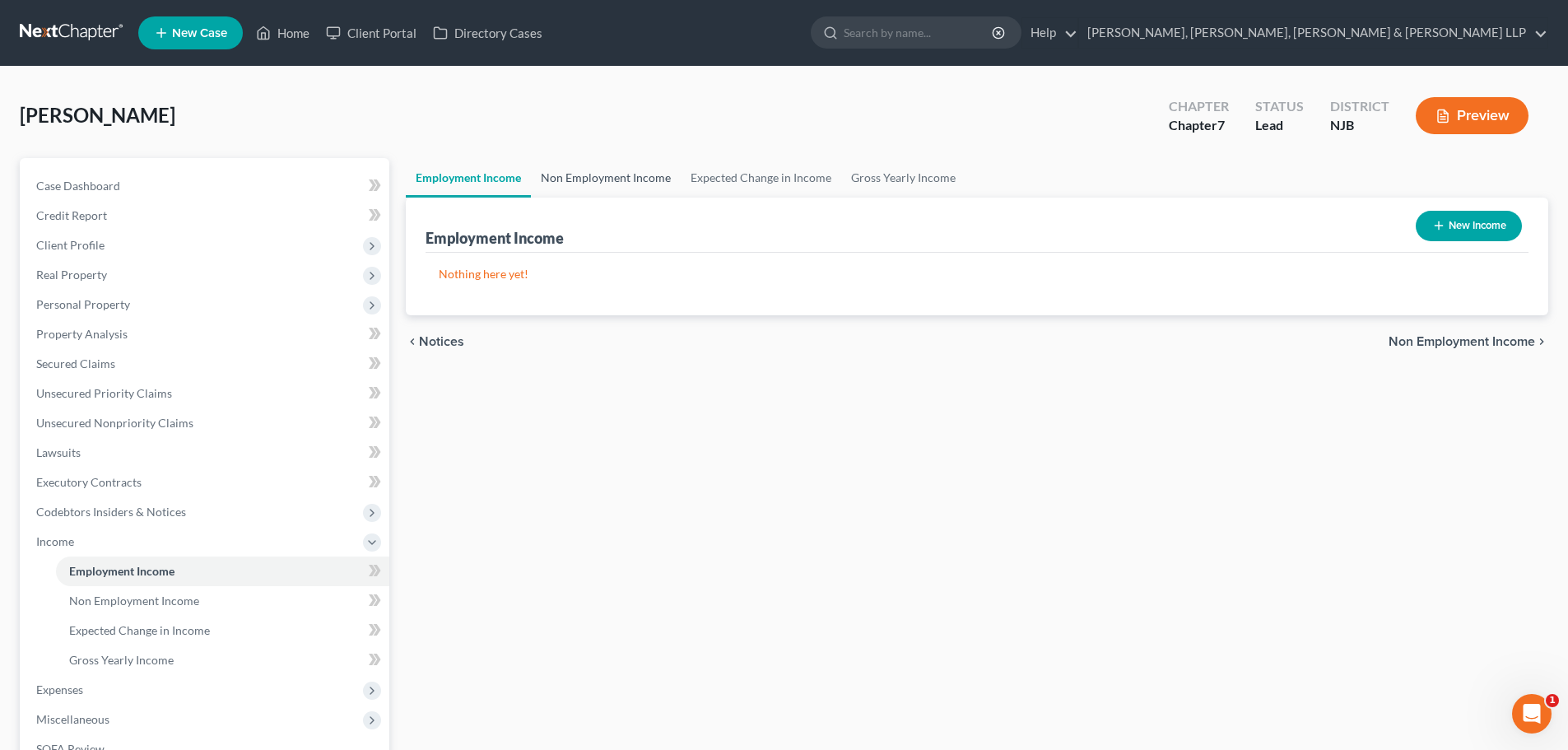
click at [582, 175] on link "Non Employment Income" at bounding box center [606, 178] width 149 height 39
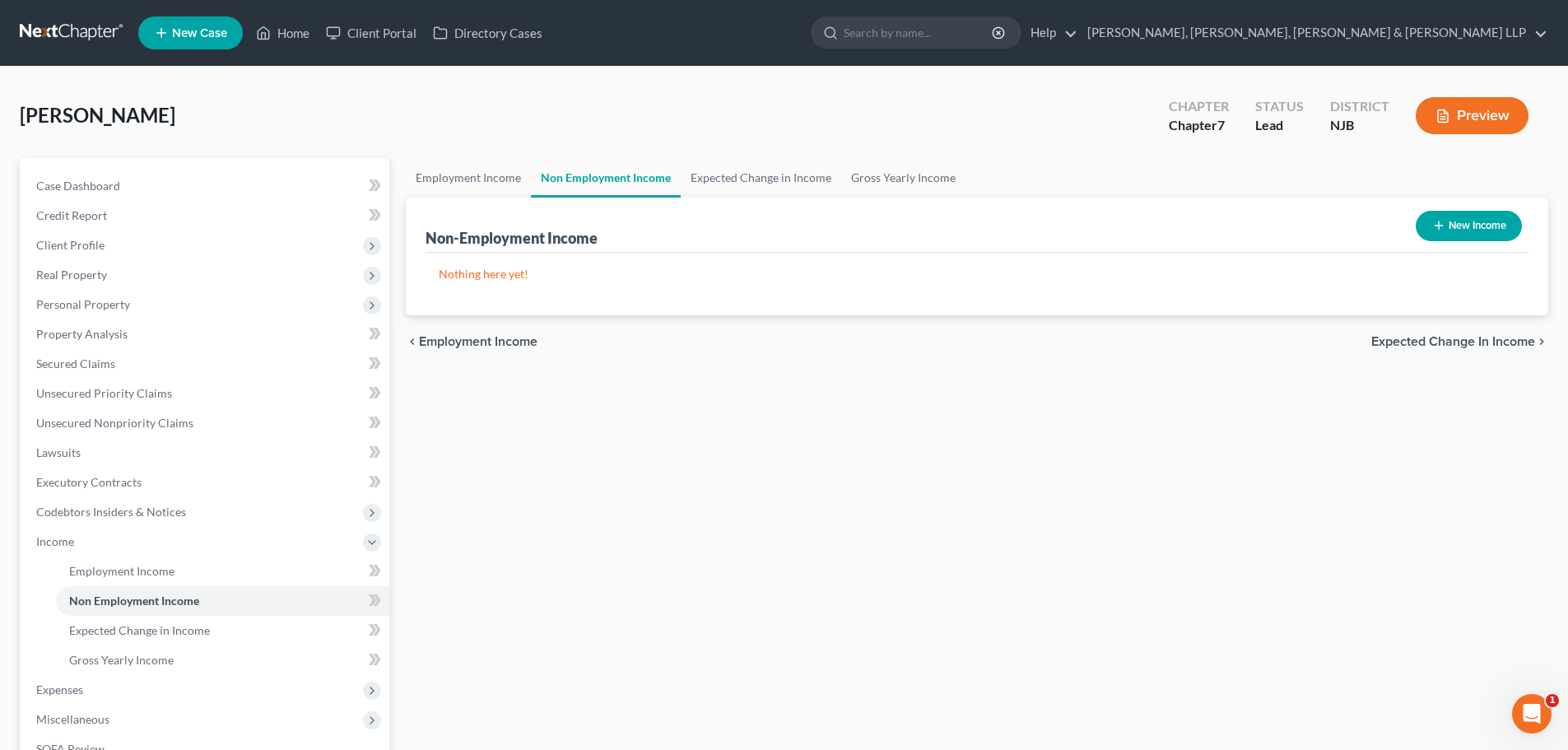
click at [1435, 222] on icon "button" at bounding box center [1438, 225] width 13 height 13
select select "0"
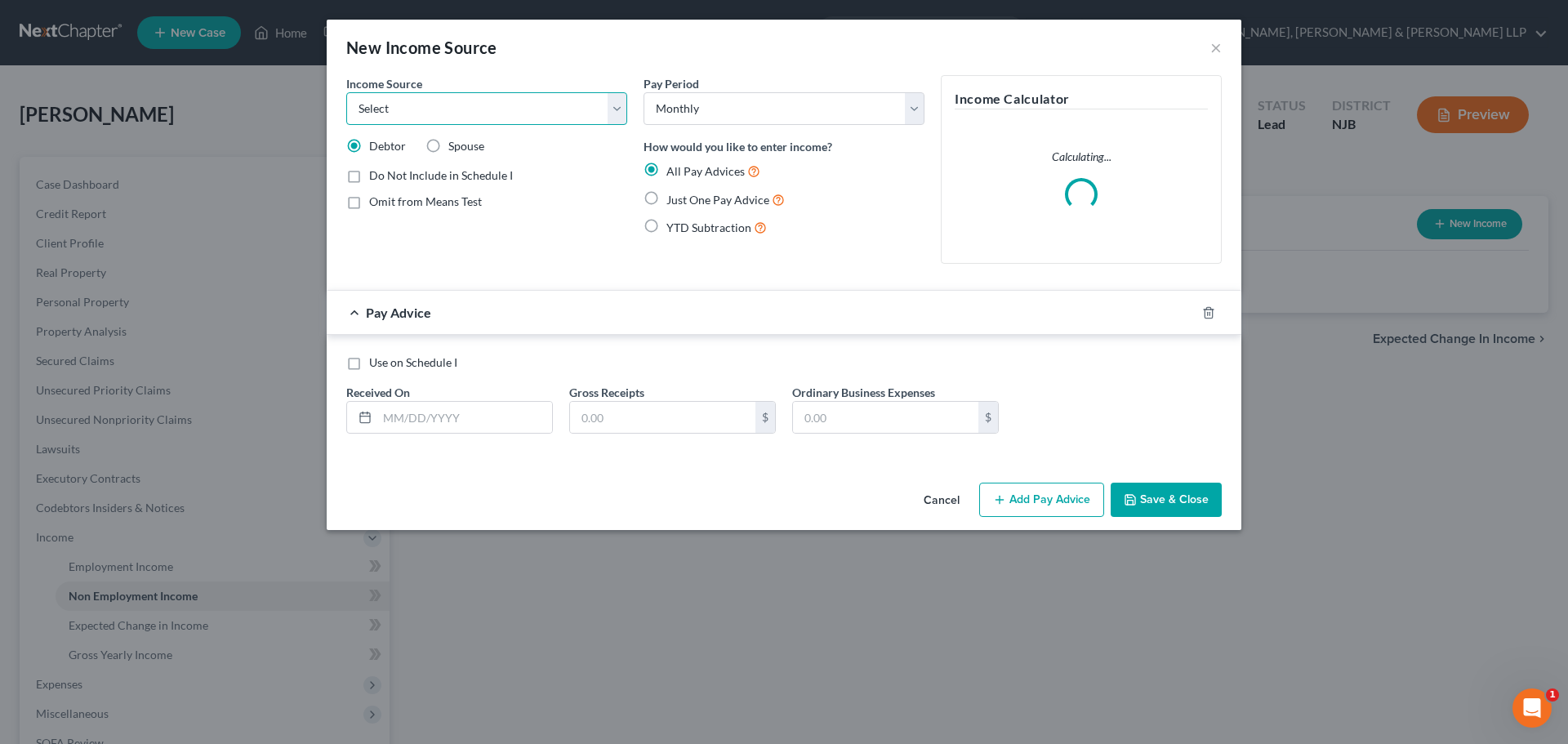
click at [452, 101] on select "Select Unemployment Disability (from employer) Pension Retirement Social Securi…" at bounding box center [486, 109] width 281 height 33
click at [1216, 49] on button "×" at bounding box center [1215, 48] width 11 height 19
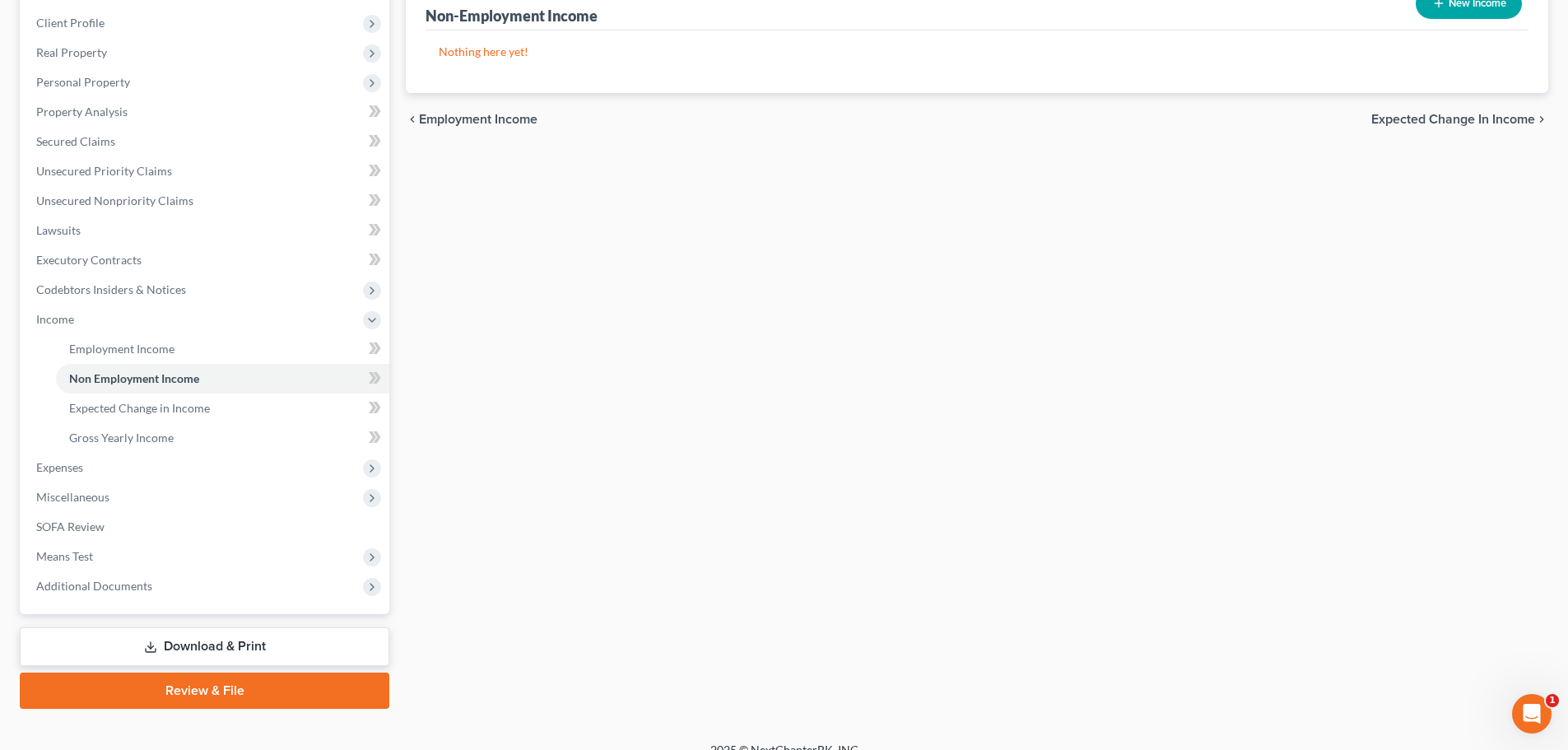
scroll to position [244, 0]
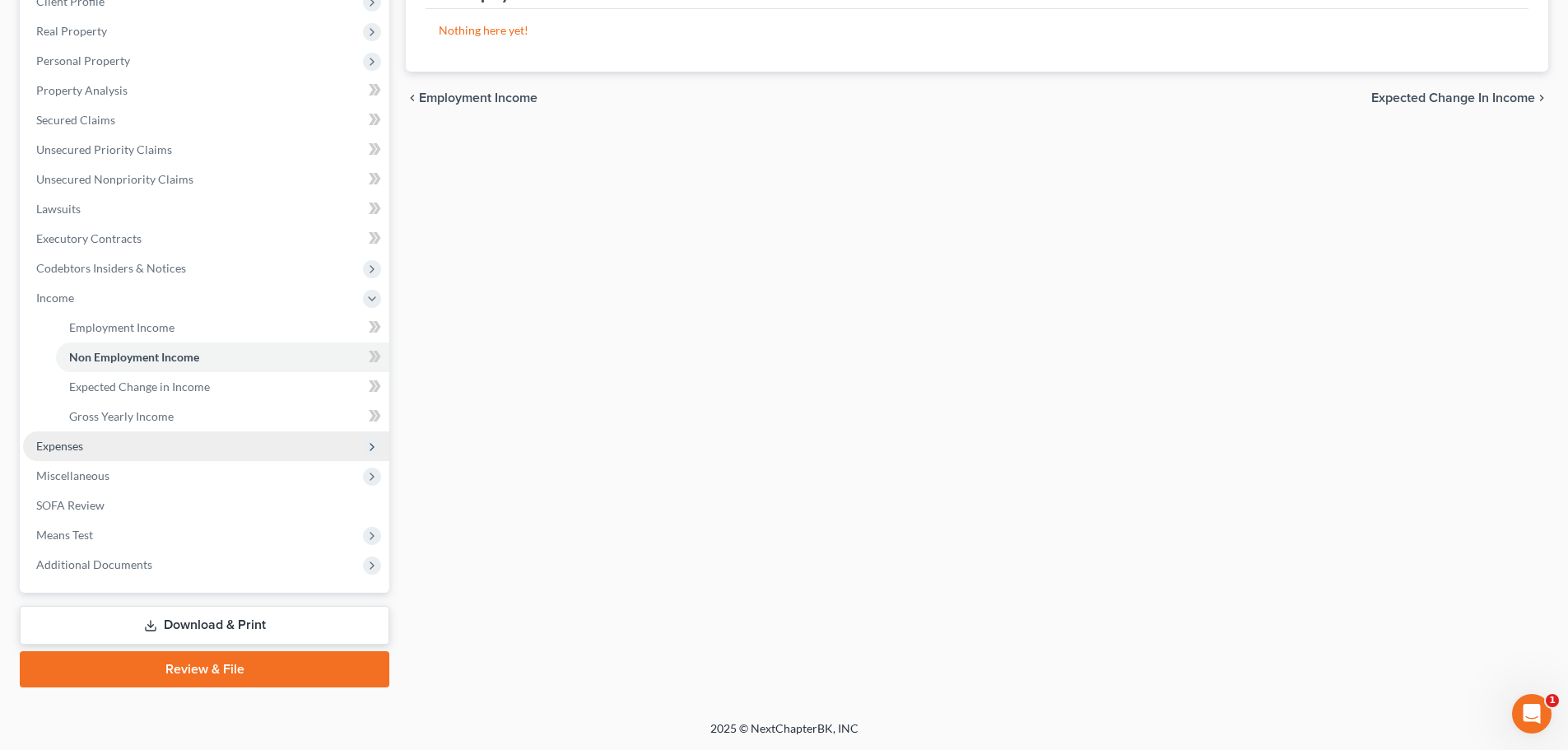
click at [83, 451] on span "Expenses" at bounding box center [60, 446] width 47 height 14
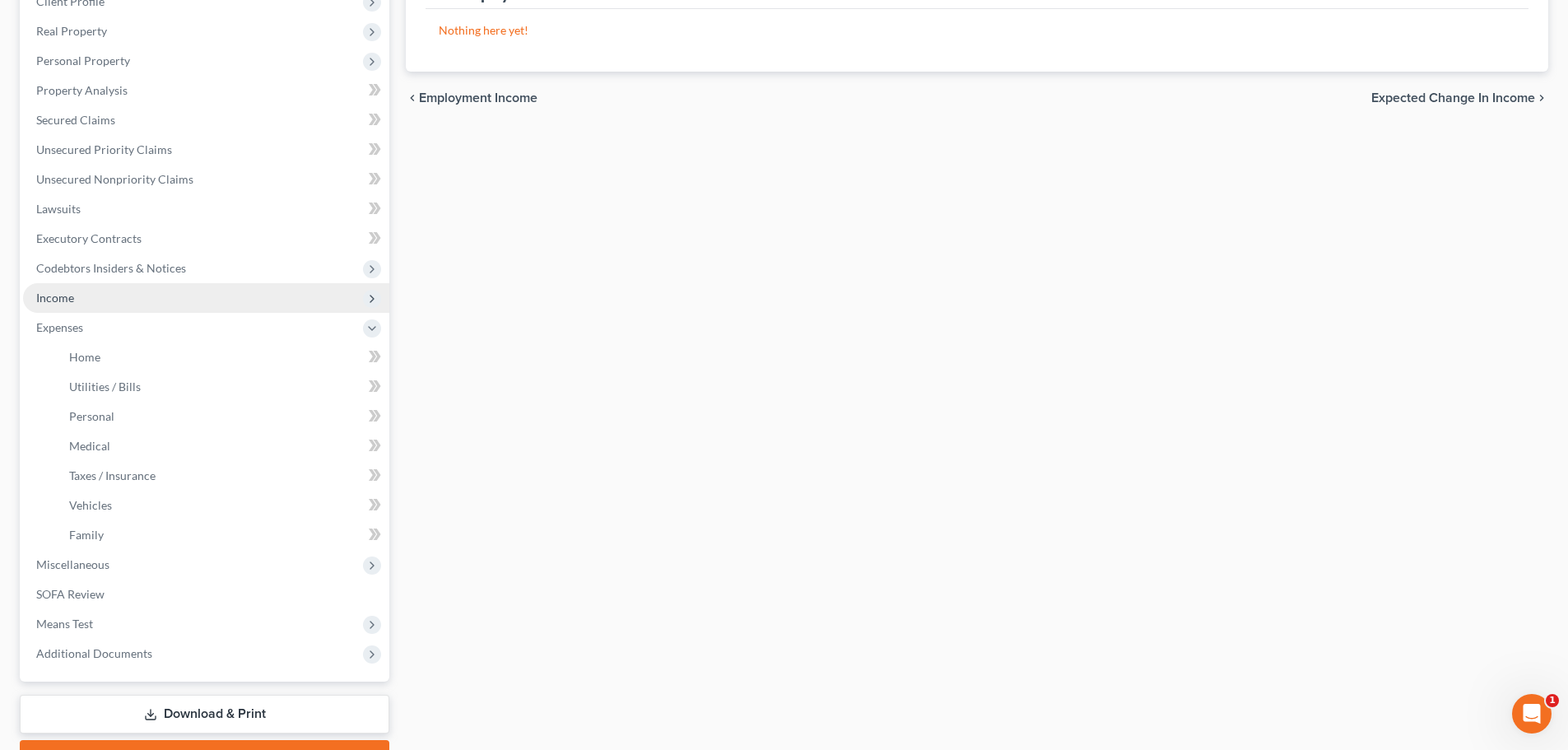
click at [125, 309] on span "Income" at bounding box center [206, 297] width 366 height 29
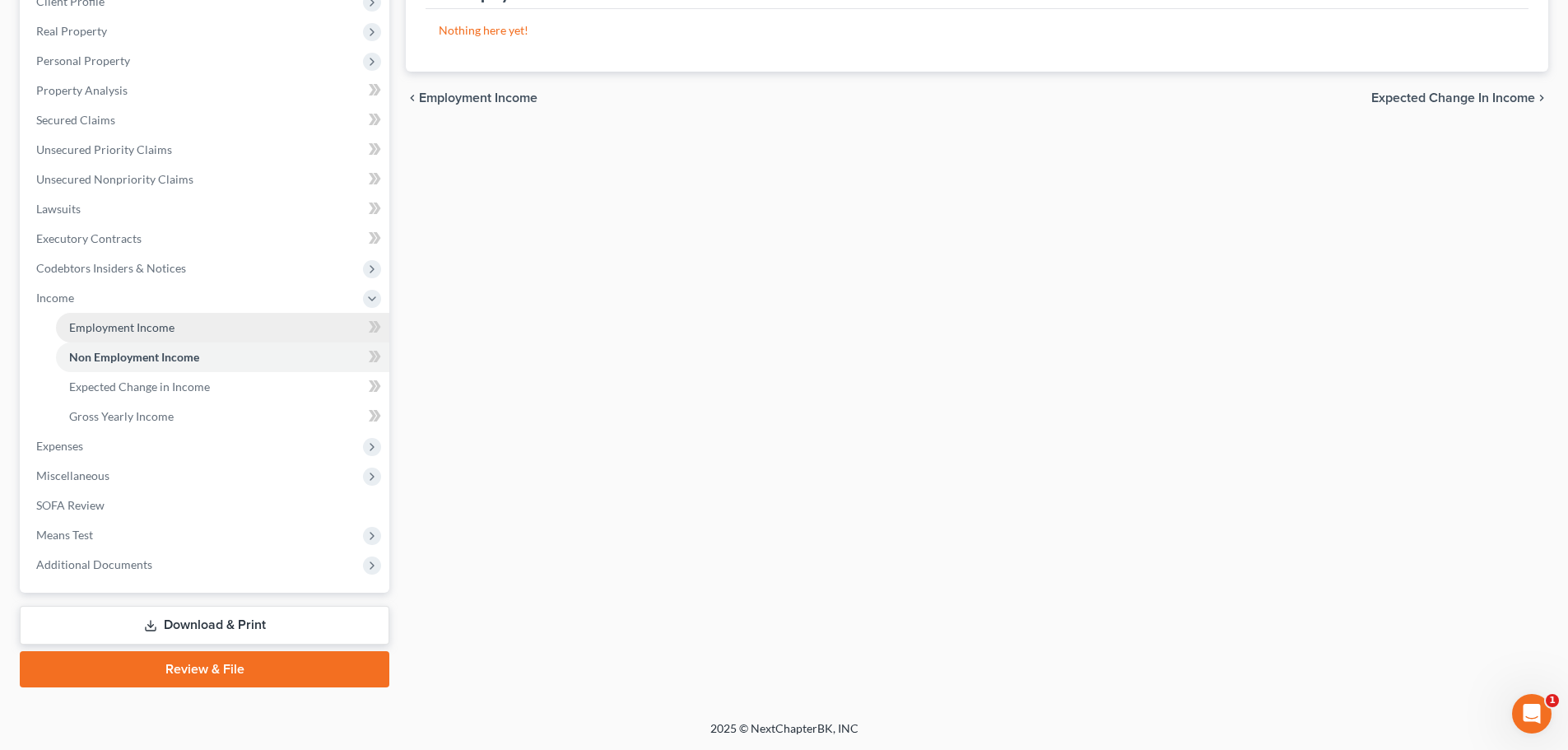
click at [117, 327] on span "Employment Income" at bounding box center [122, 327] width 105 height 14
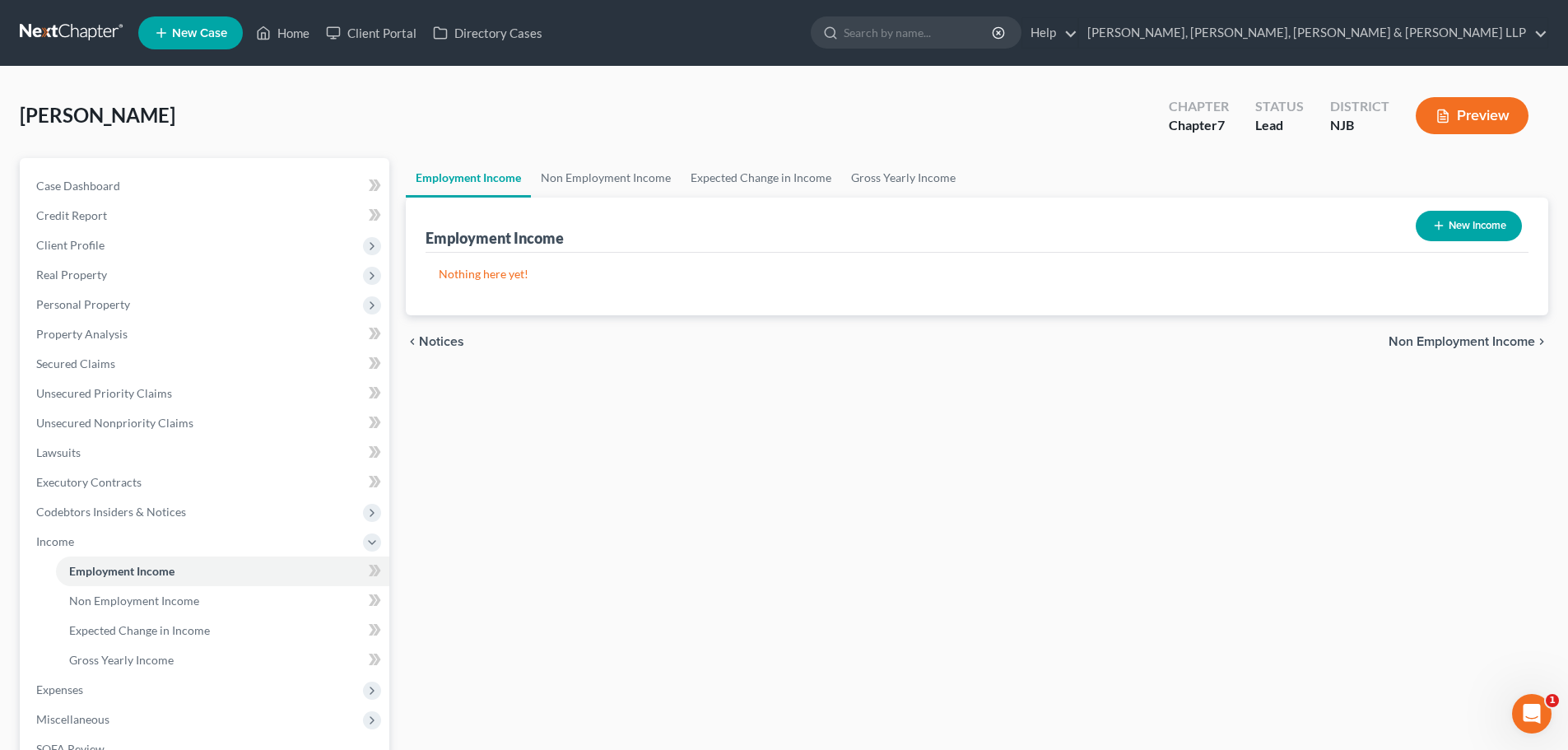
click at [1473, 226] on button "New Income" at bounding box center [1468, 226] width 106 height 30
select select "0"
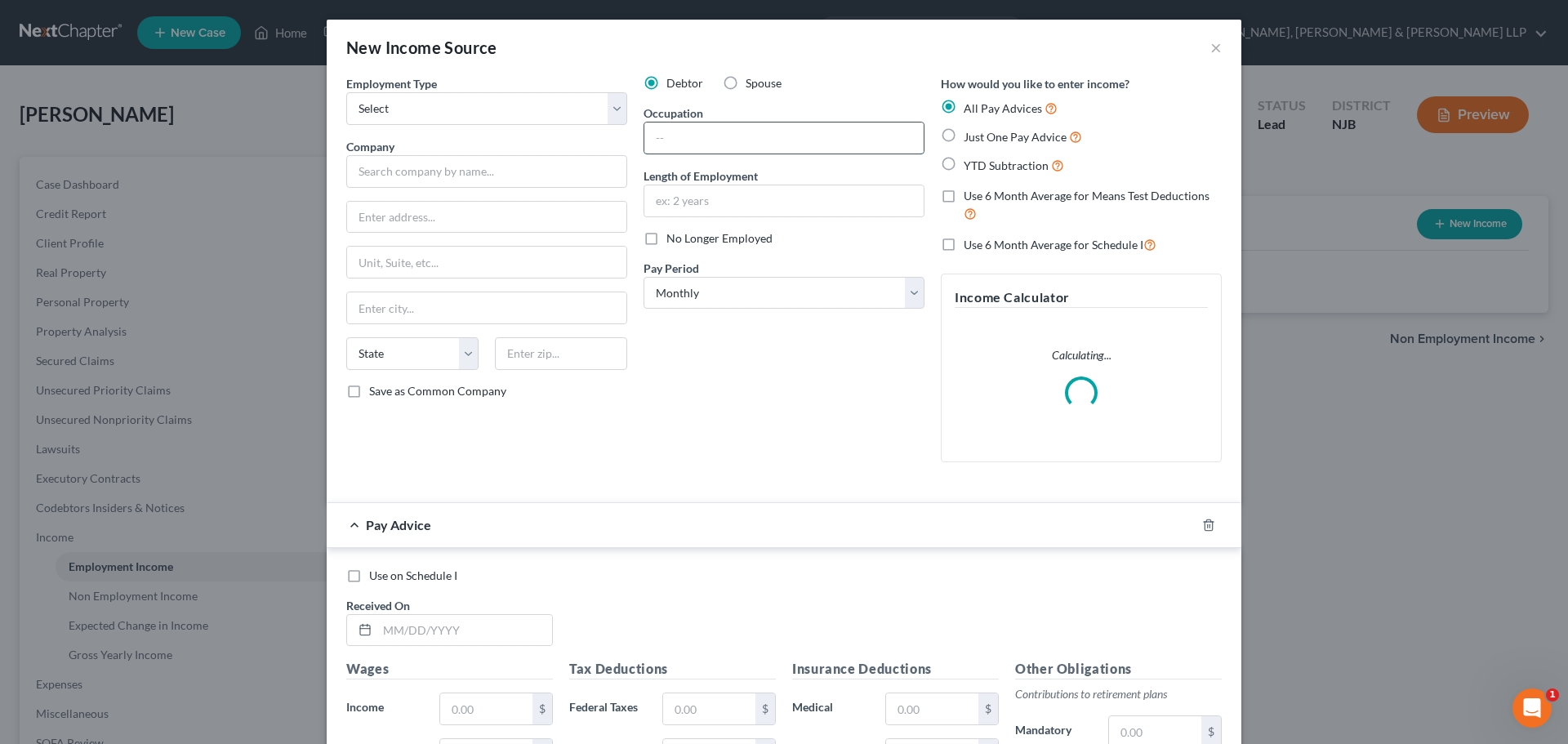
click at [729, 146] on input "text" at bounding box center [784, 138] width 279 height 31
drag, startPoint x: 597, startPoint y: 94, endPoint x: 559, endPoint y: 124, distance: 48.4
click at [596, 94] on select "Select Full or Part Time Employment Self Employment" at bounding box center [486, 109] width 281 height 33
select select "1"
click at [346, 93] on select "Select Full or Part Time Employment Self Employment" at bounding box center [486, 109] width 281 height 33
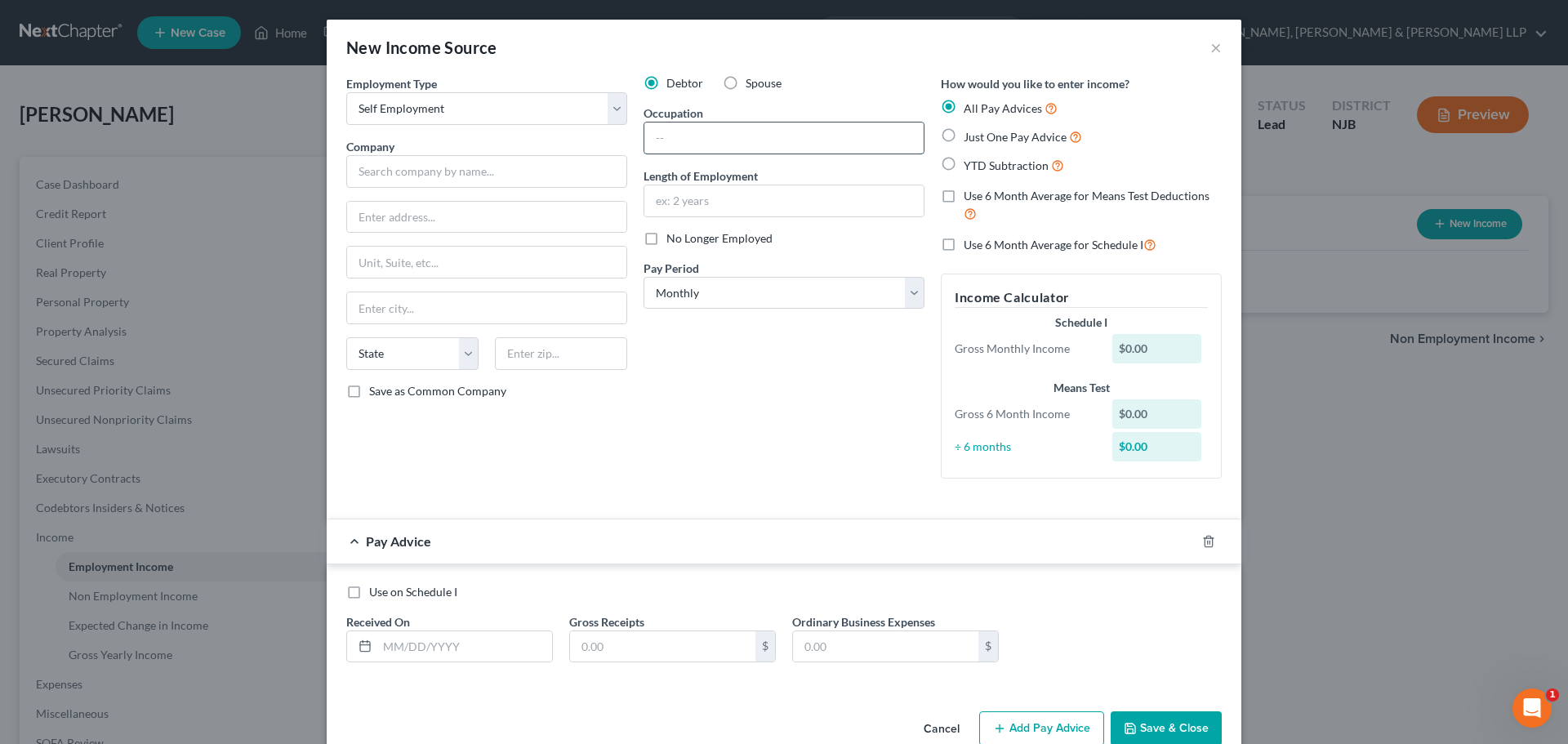
click at [671, 137] on input "text" at bounding box center [784, 138] width 279 height 31
type input "Landscapping"
click at [697, 199] on input "text" at bounding box center [784, 200] width 279 height 31
type input "6 Months"
drag, startPoint x: 719, startPoint y: 142, endPoint x: 727, endPoint y: 137, distance: 9.4
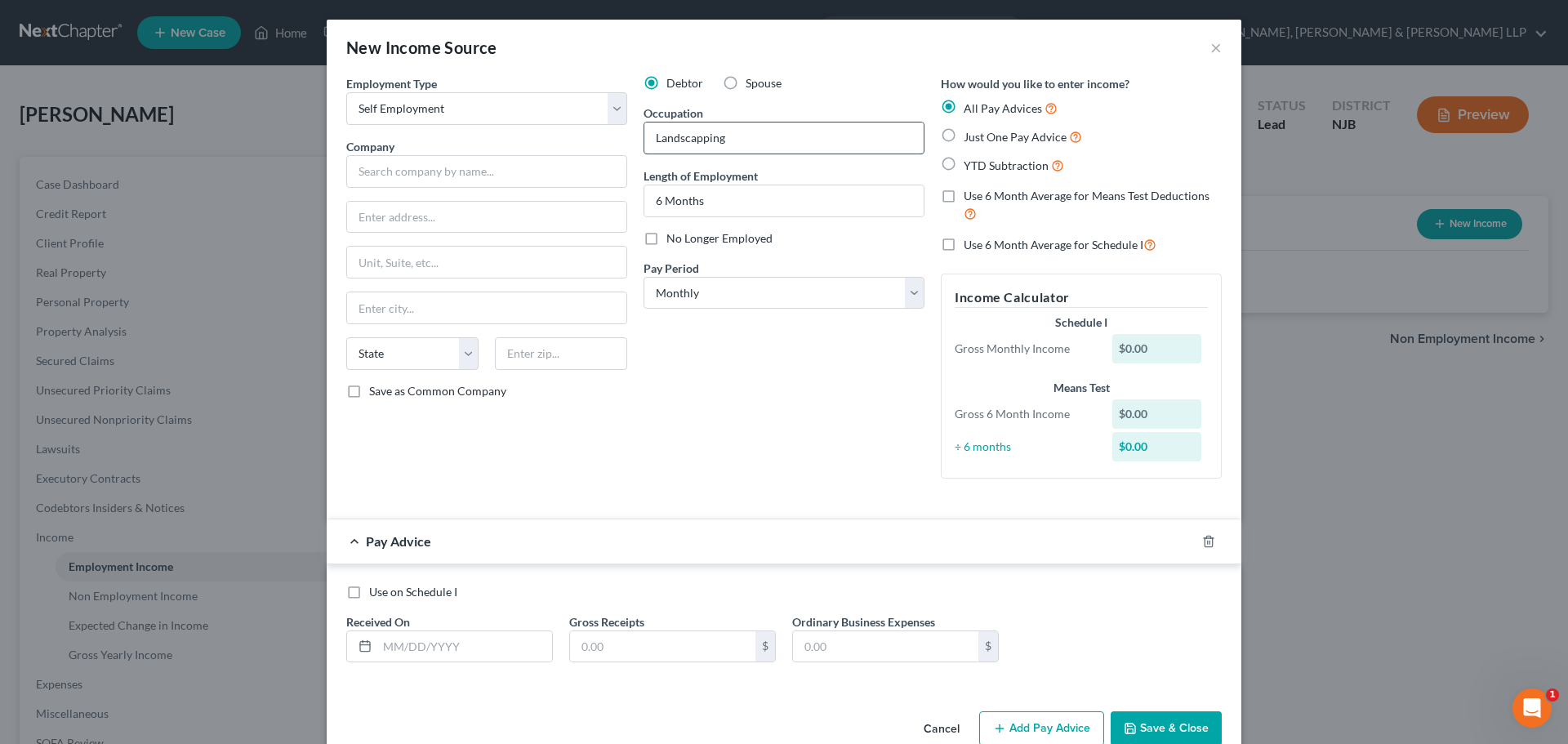
click at [719, 140] on input "Landscapping" at bounding box center [784, 138] width 279 height 31
click at [1210, 52] on button "×" at bounding box center [1215, 48] width 11 height 19
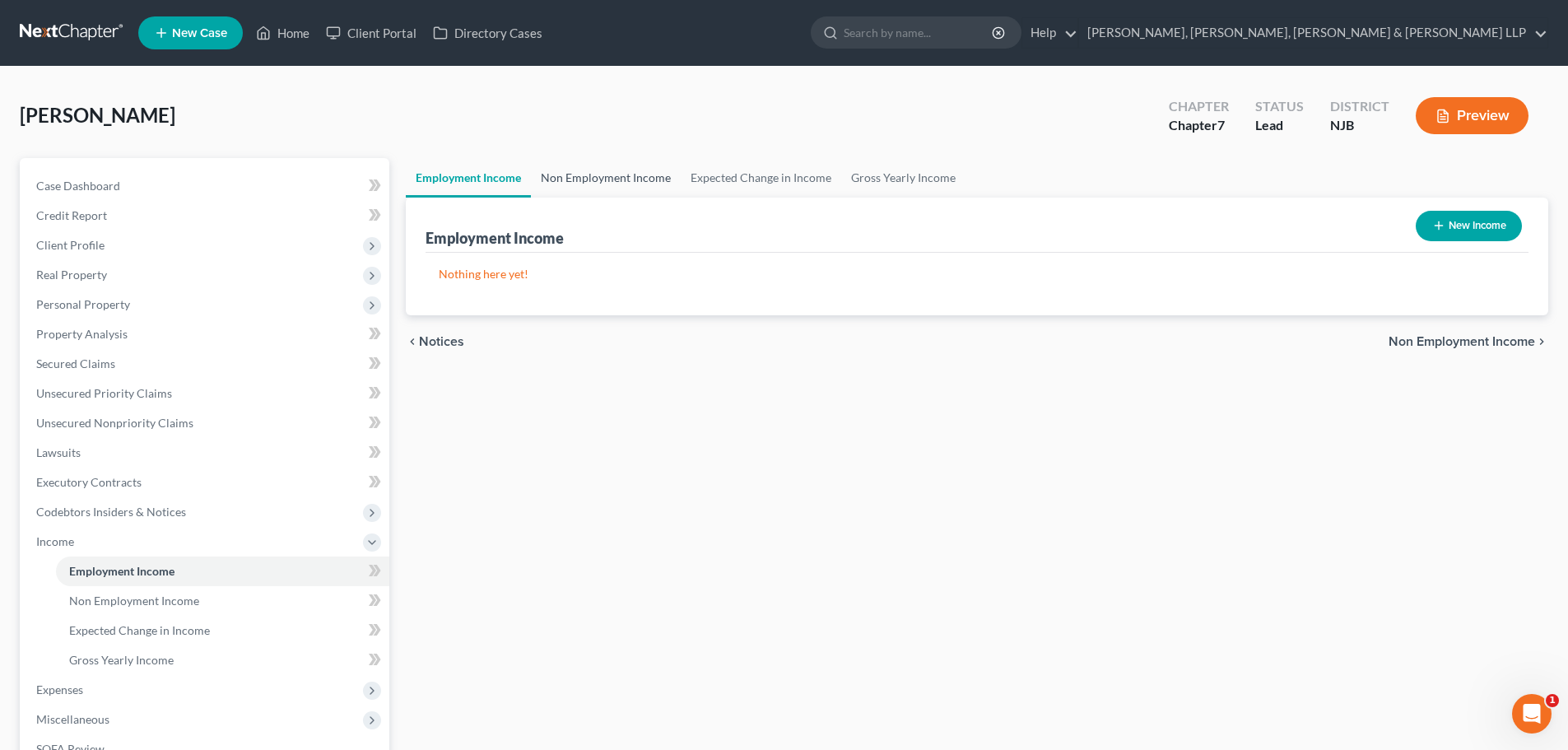
click at [636, 172] on link "Non Employment Income" at bounding box center [606, 178] width 149 height 39
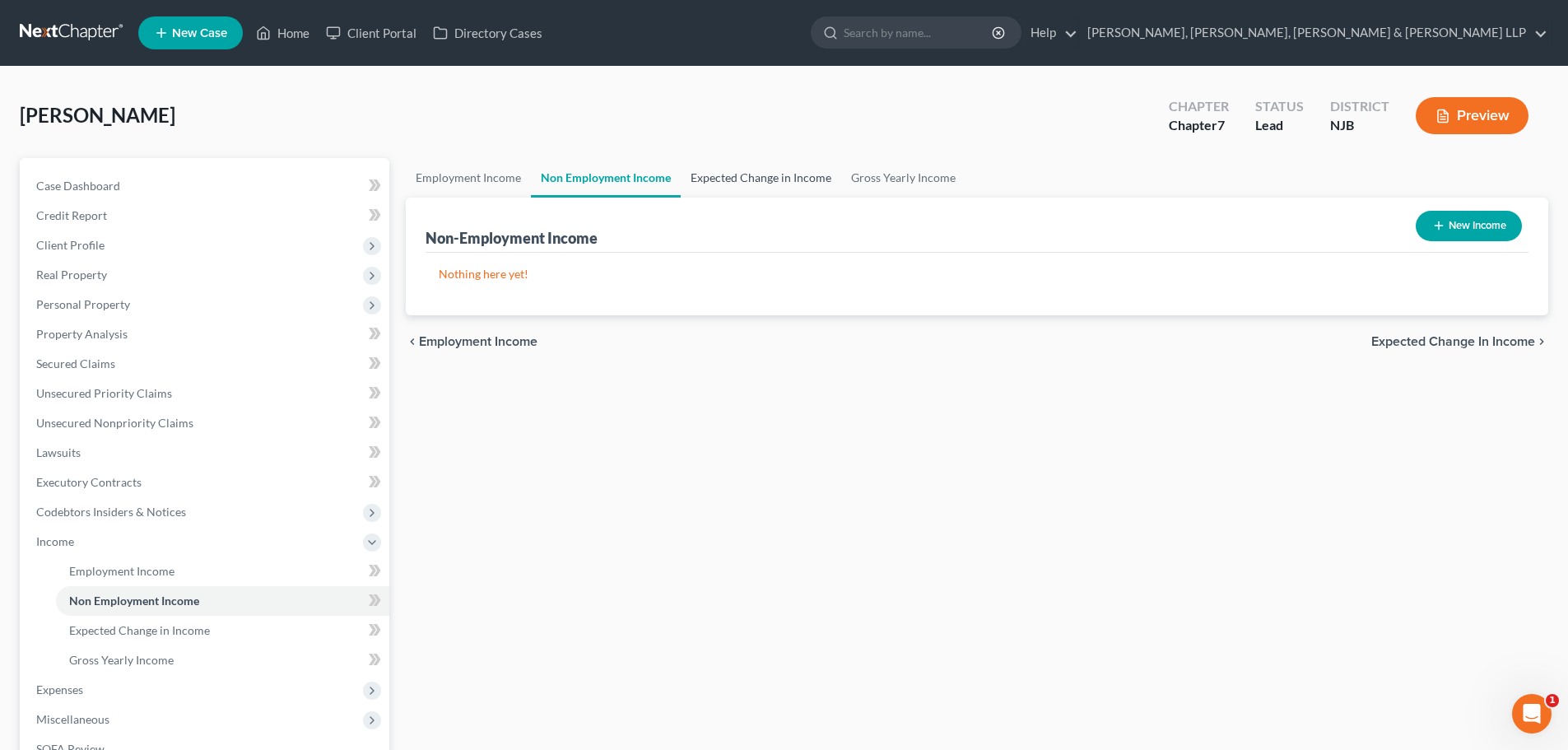
click at [780, 181] on link "Expected Change in Income" at bounding box center [760, 178] width 160 height 39
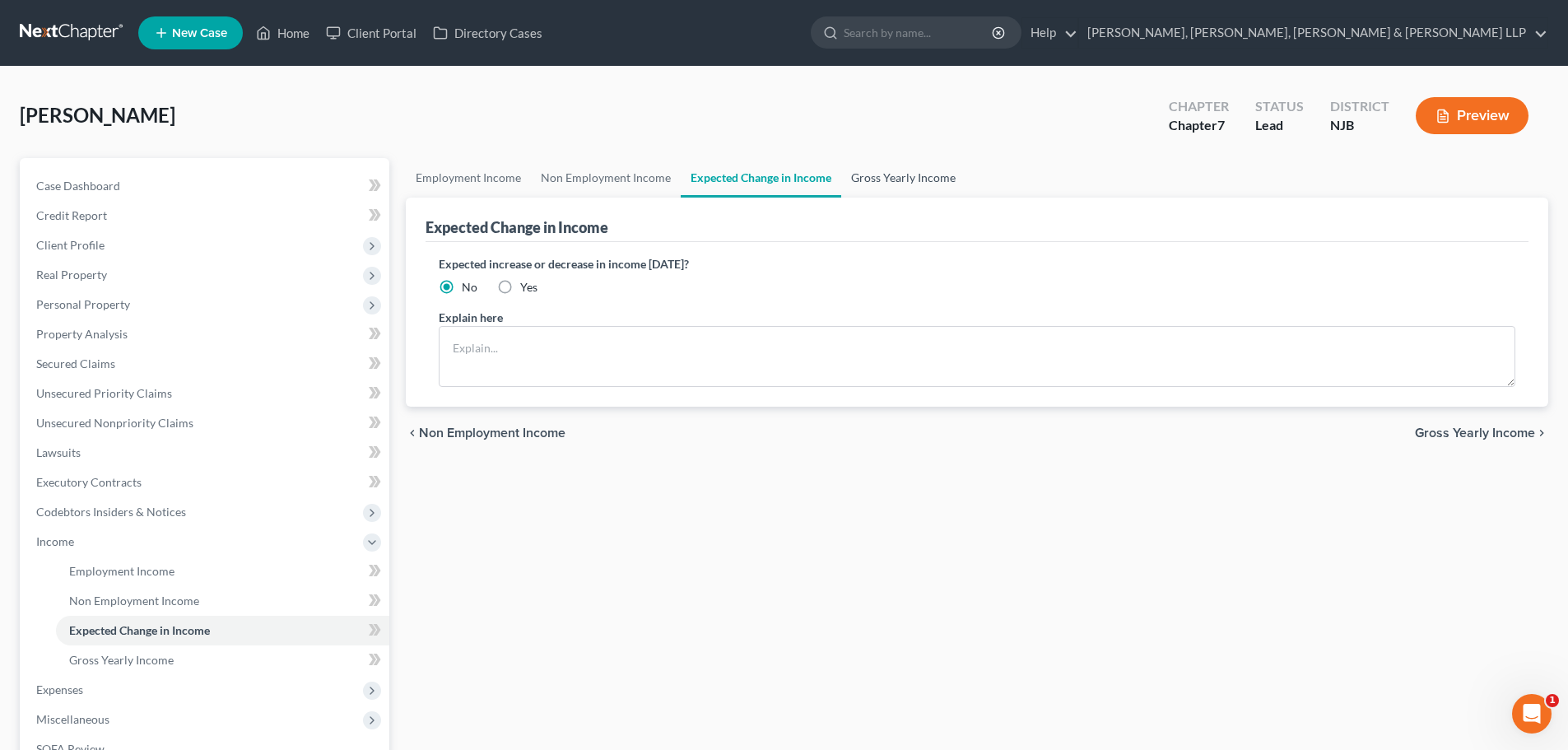
click at [907, 181] on link "Gross Yearly Income" at bounding box center [904, 178] width 125 height 39
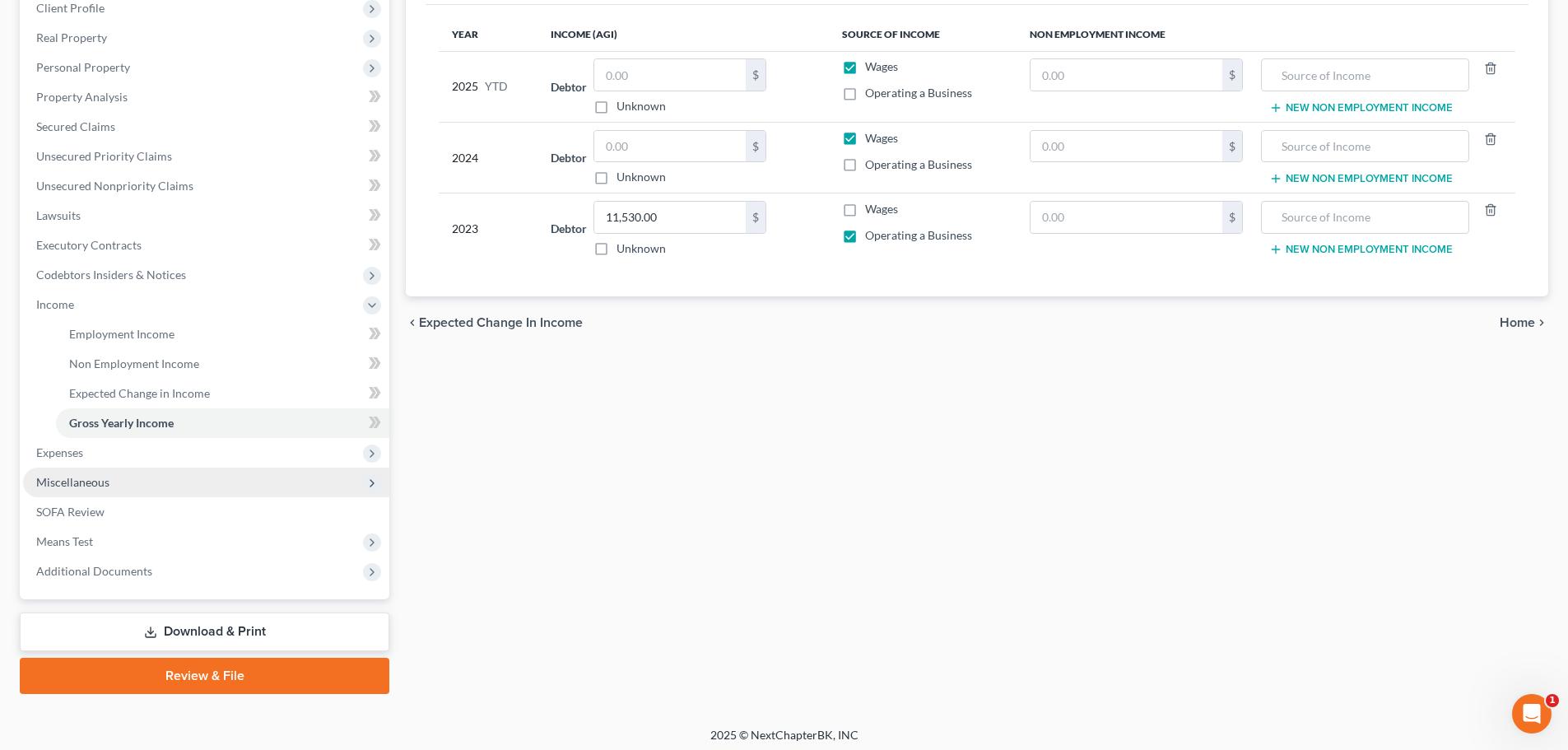
scroll to position [244, 0]
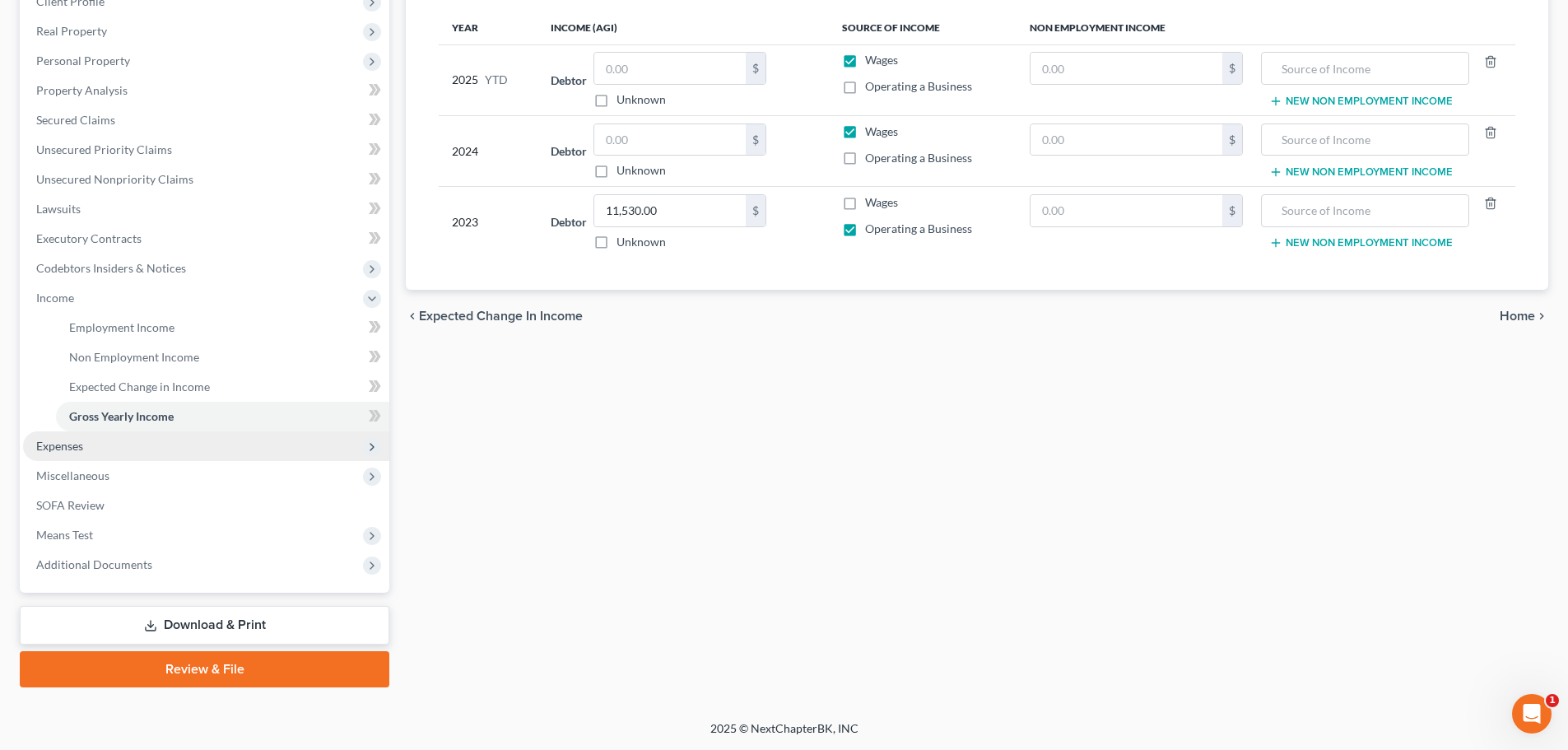
click at [93, 451] on span "Expenses" at bounding box center [206, 446] width 366 height 29
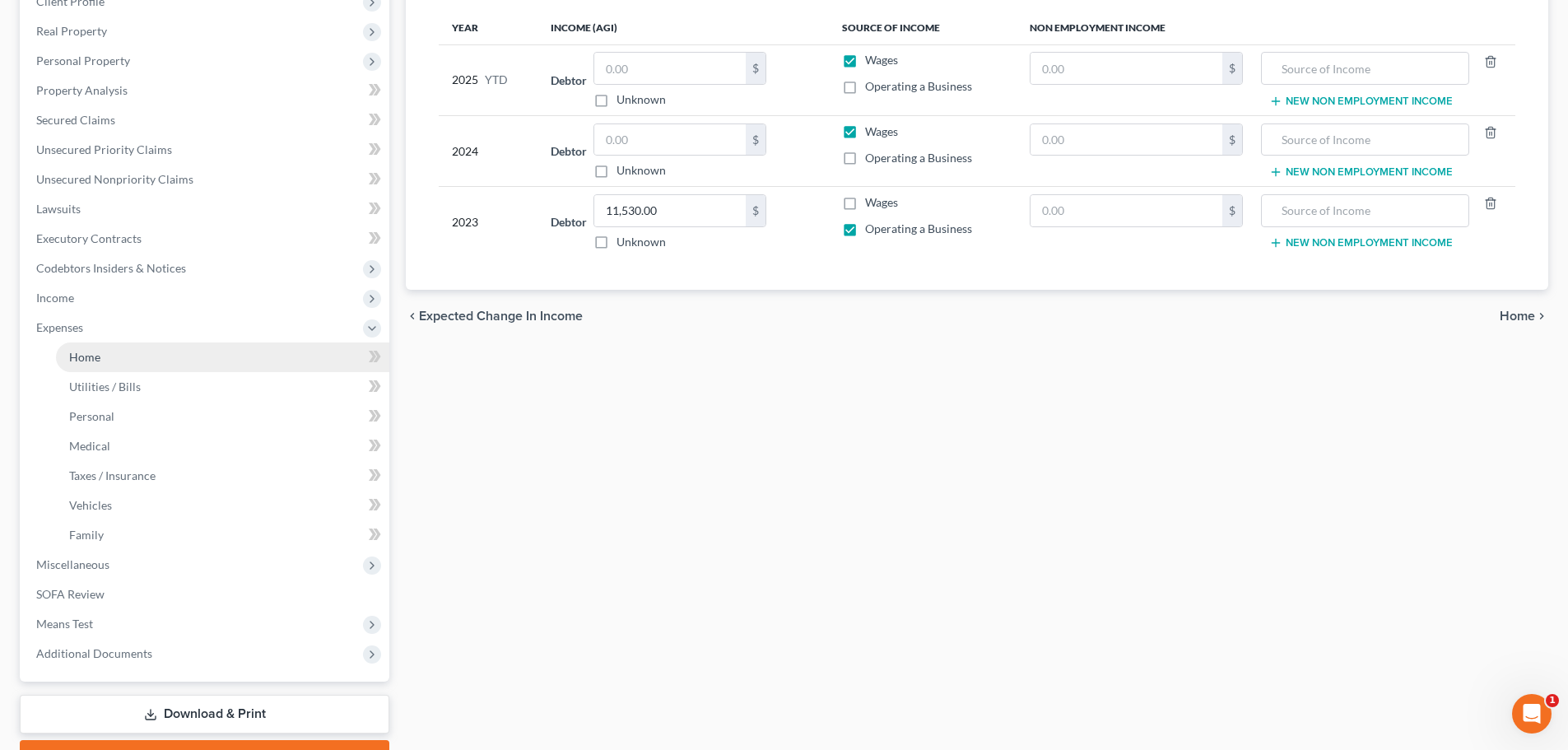
click at [127, 359] on link "Home" at bounding box center [222, 357] width 334 height 29
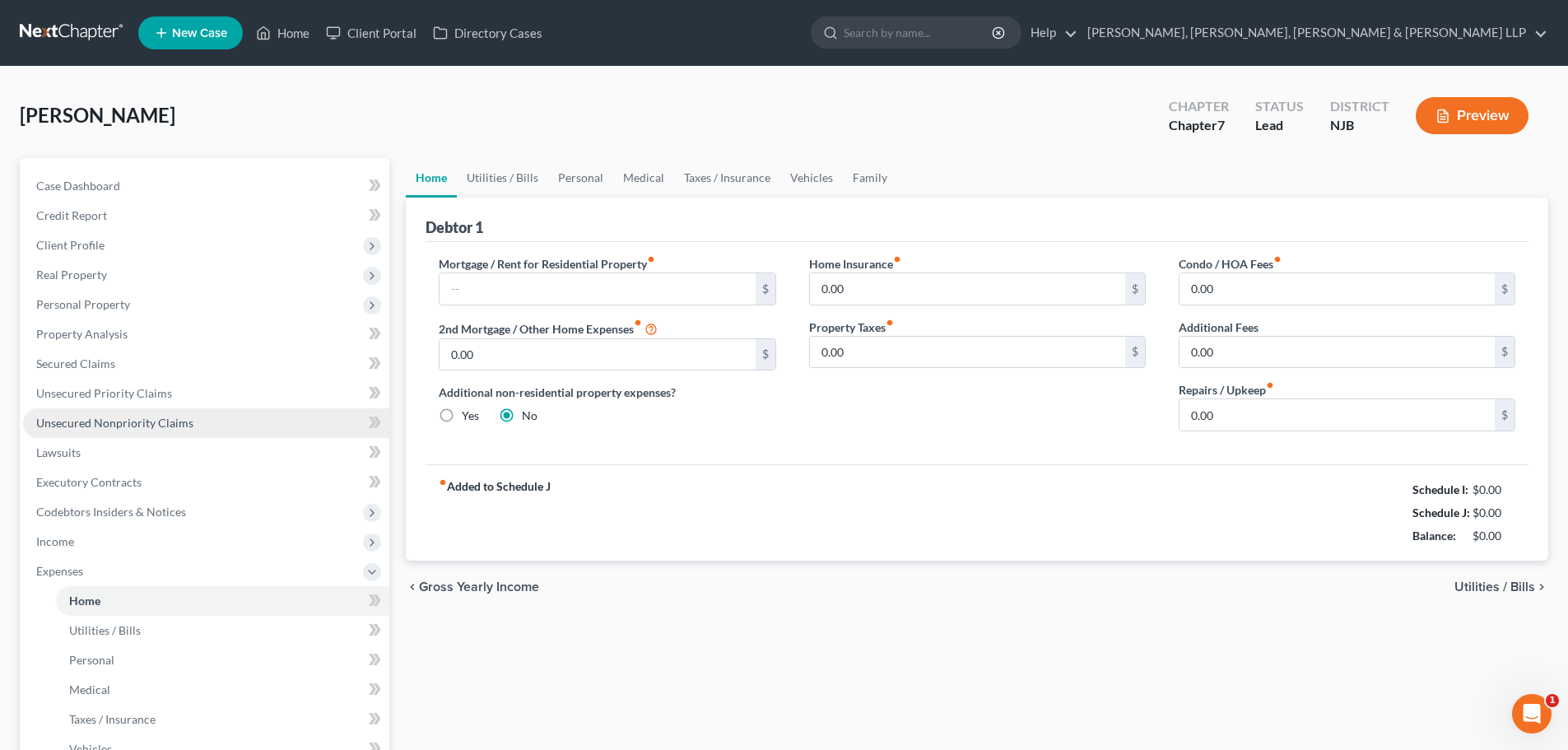
click at [141, 416] on span "Unsecured Nonpriority Claims" at bounding box center [115, 423] width 157 height 14
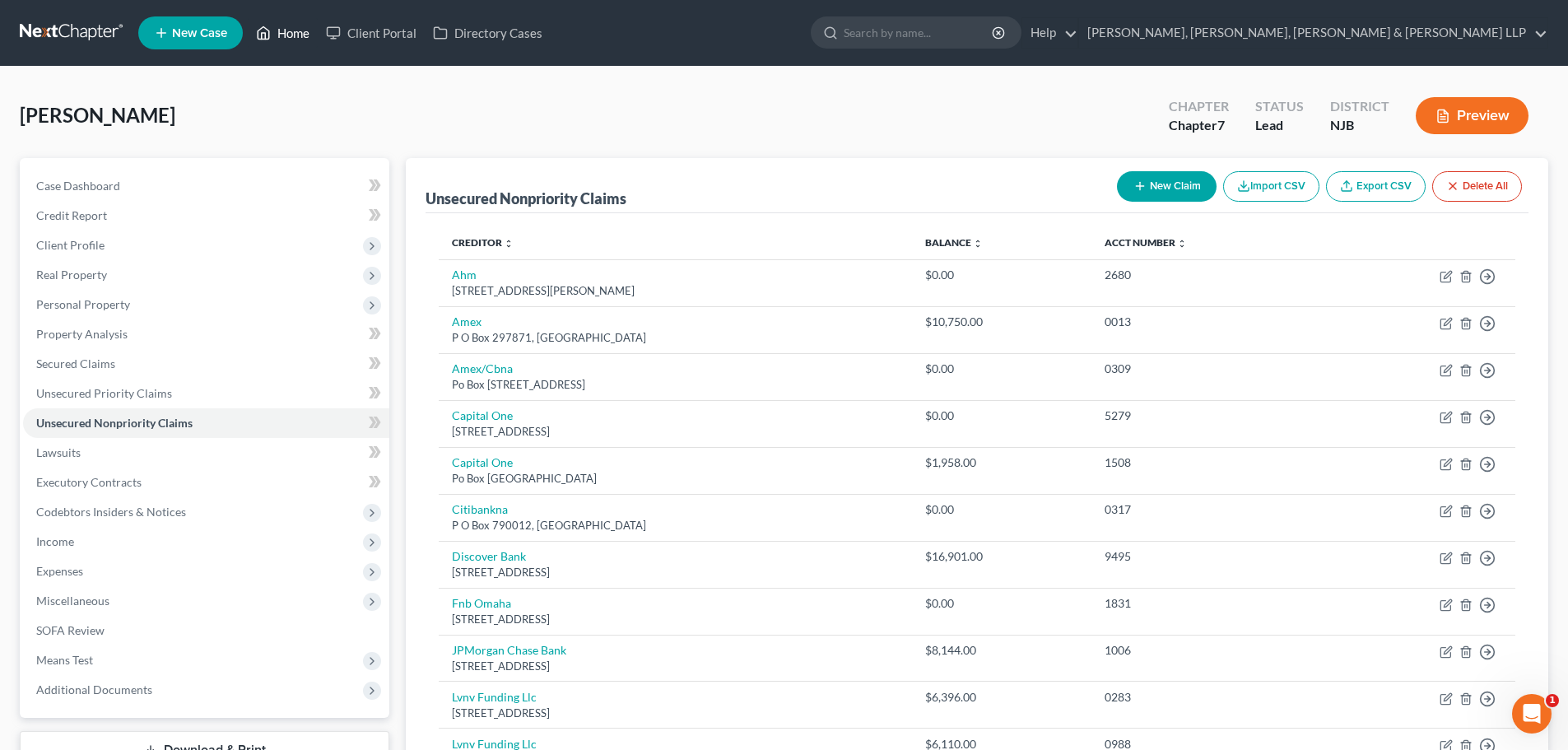
click at [294, 40] on link "Home" at bounding box center [283, 32] width 70 height 29
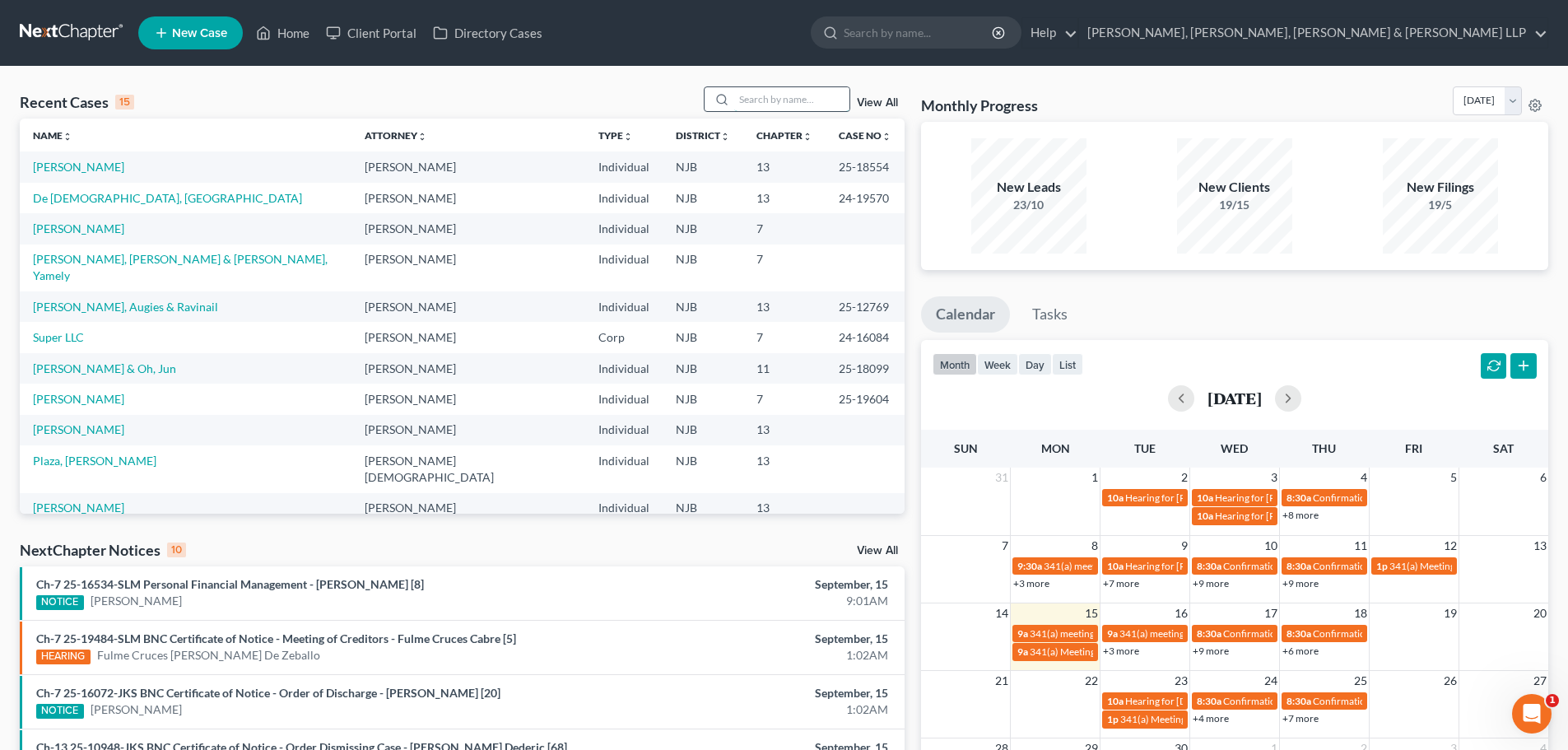
click at [812, 94] on input "search" at bounding box center [792, 99] width 116 height 24
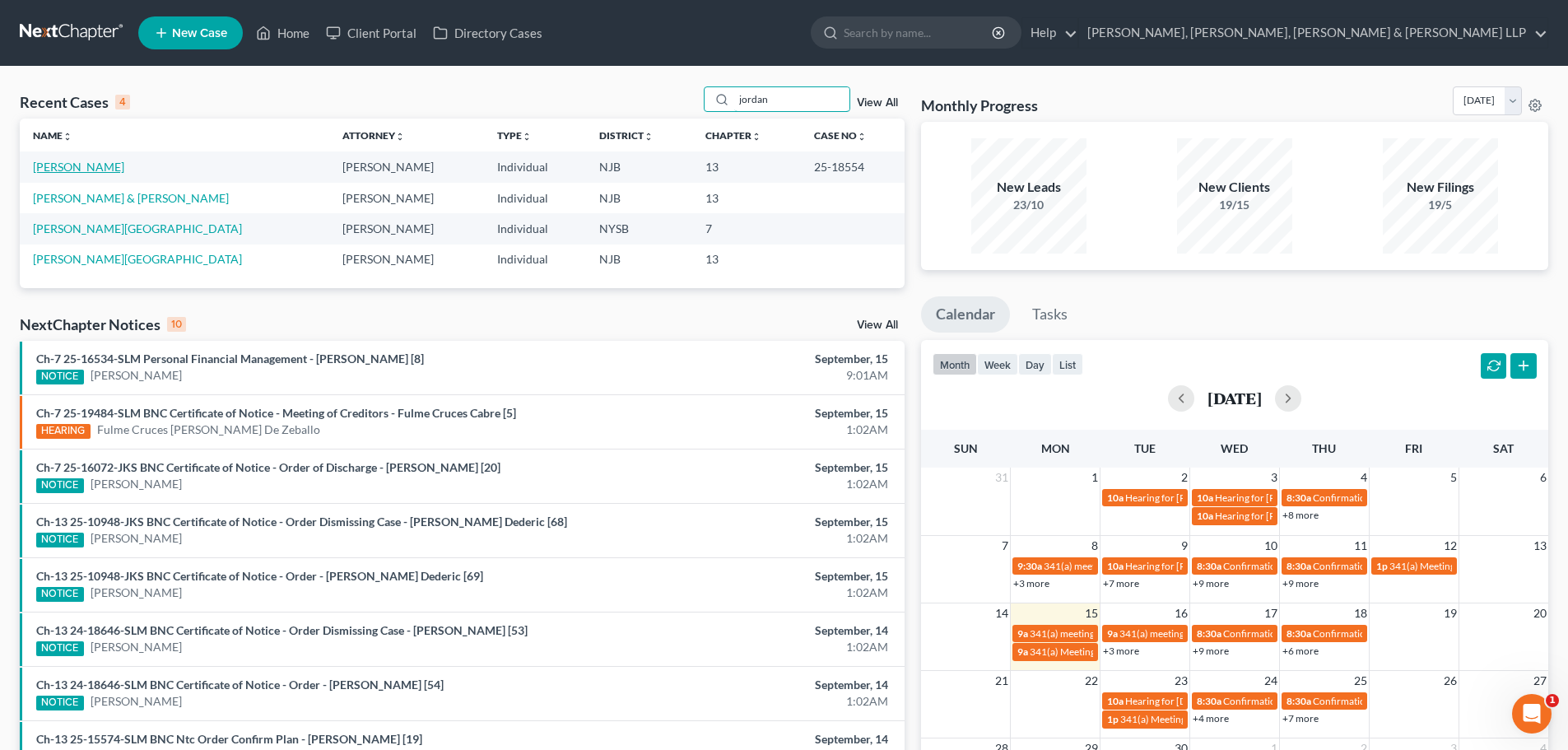
type input "jordan"
click at [96, 170] on link "[PERSON_NAME]" at bounding box center [78, 167] width 92 height 14
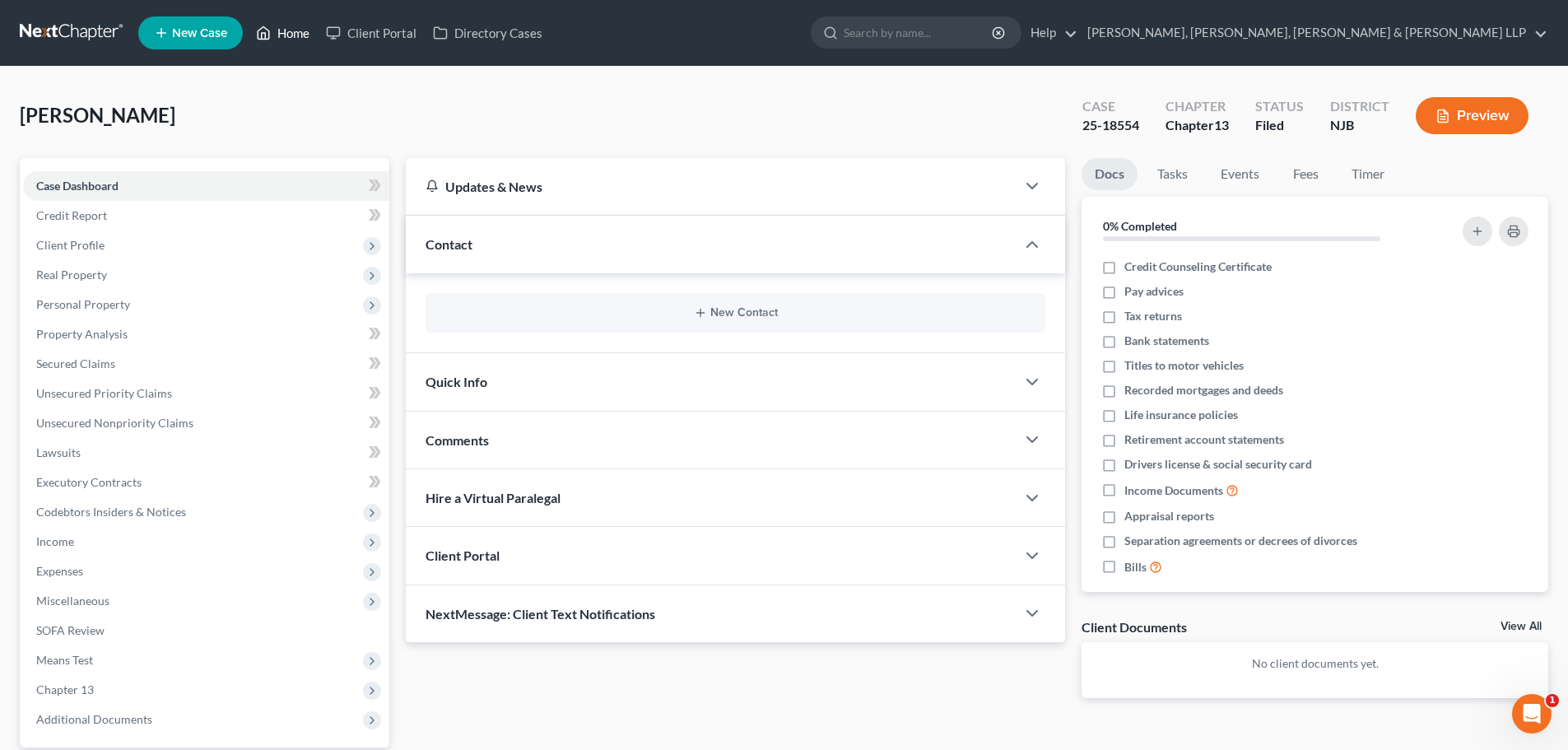
click at [306, 29] on link "Home" at bounding box center [283, 32] width 70 height 29
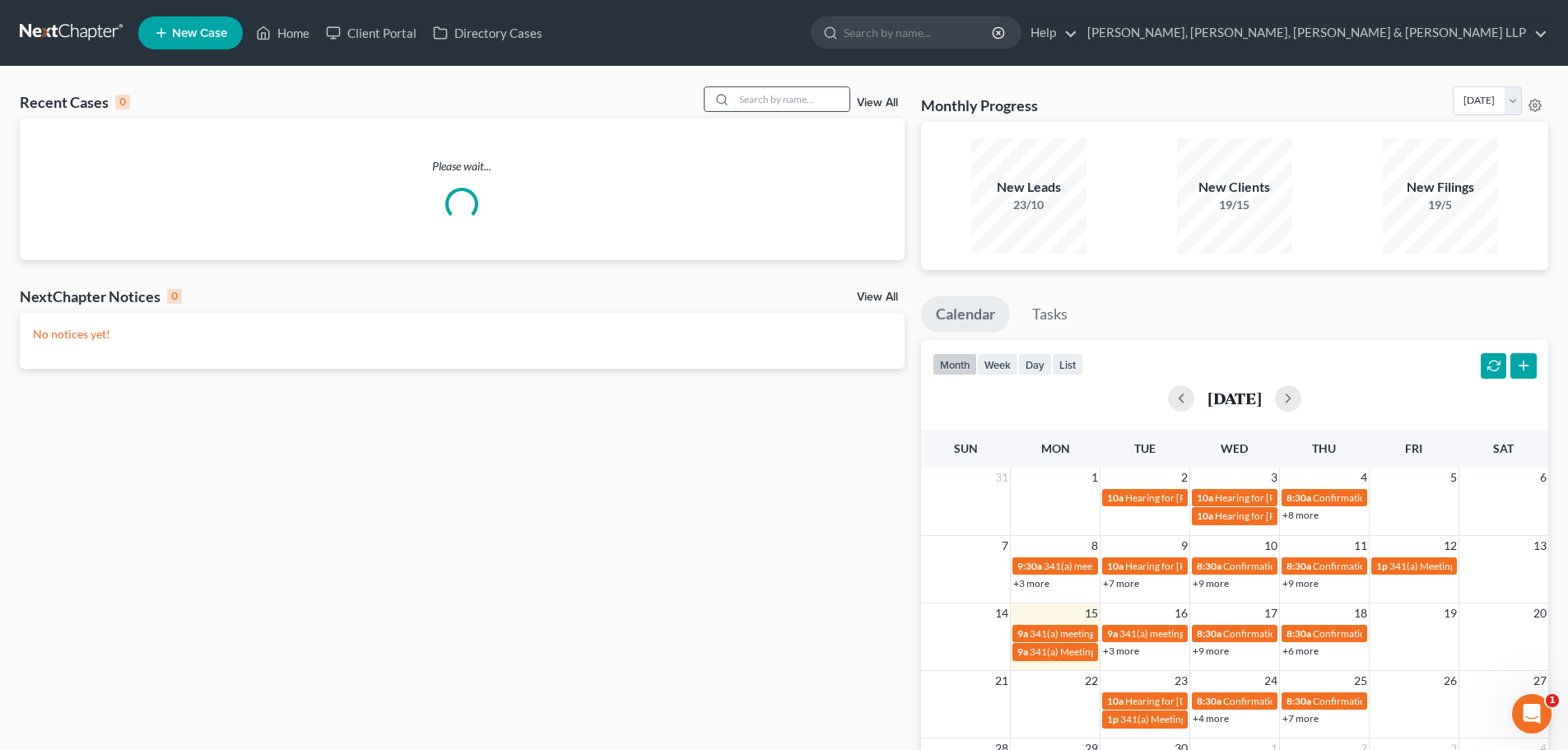
click at [810, 105] on input "search" at bounding box center [792, 99] width 116 height 24
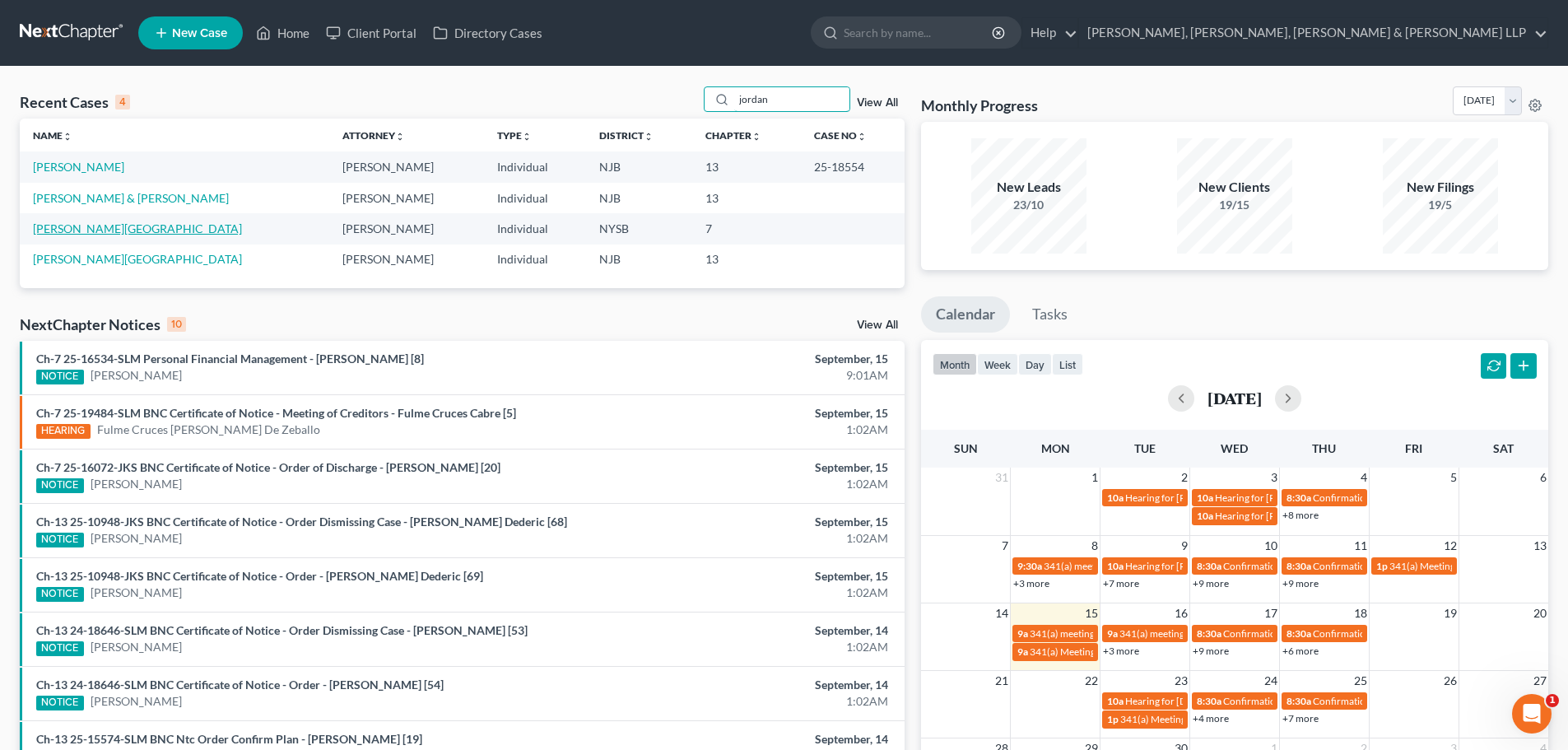
type input "jordan"
click at [84, 230] on link "Hahn, Jordan" at bounding box center [137, 229] width 209 height 14
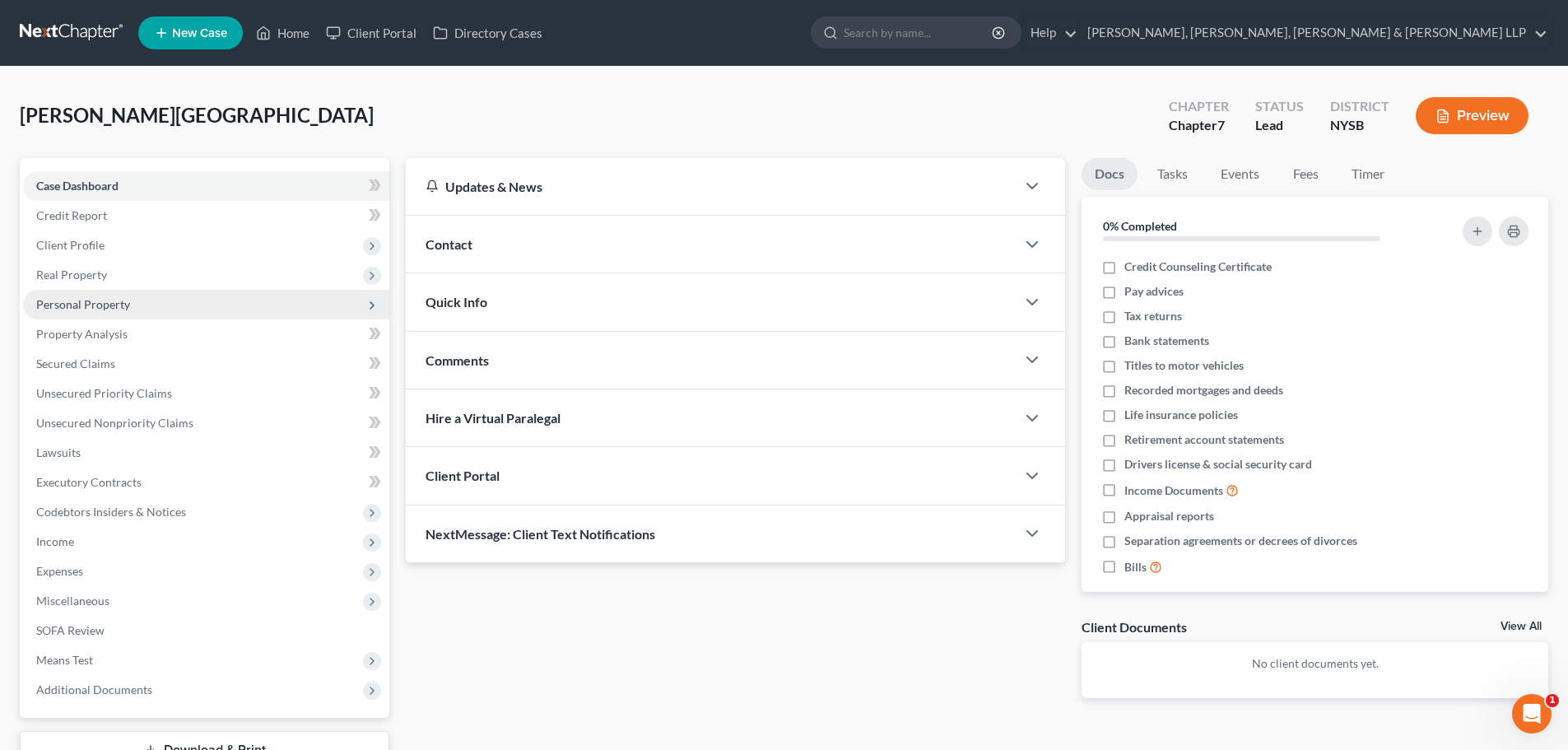
click at [144, 314] on span "Personal Property" at bounding box center [206, 304] width 366 height 29
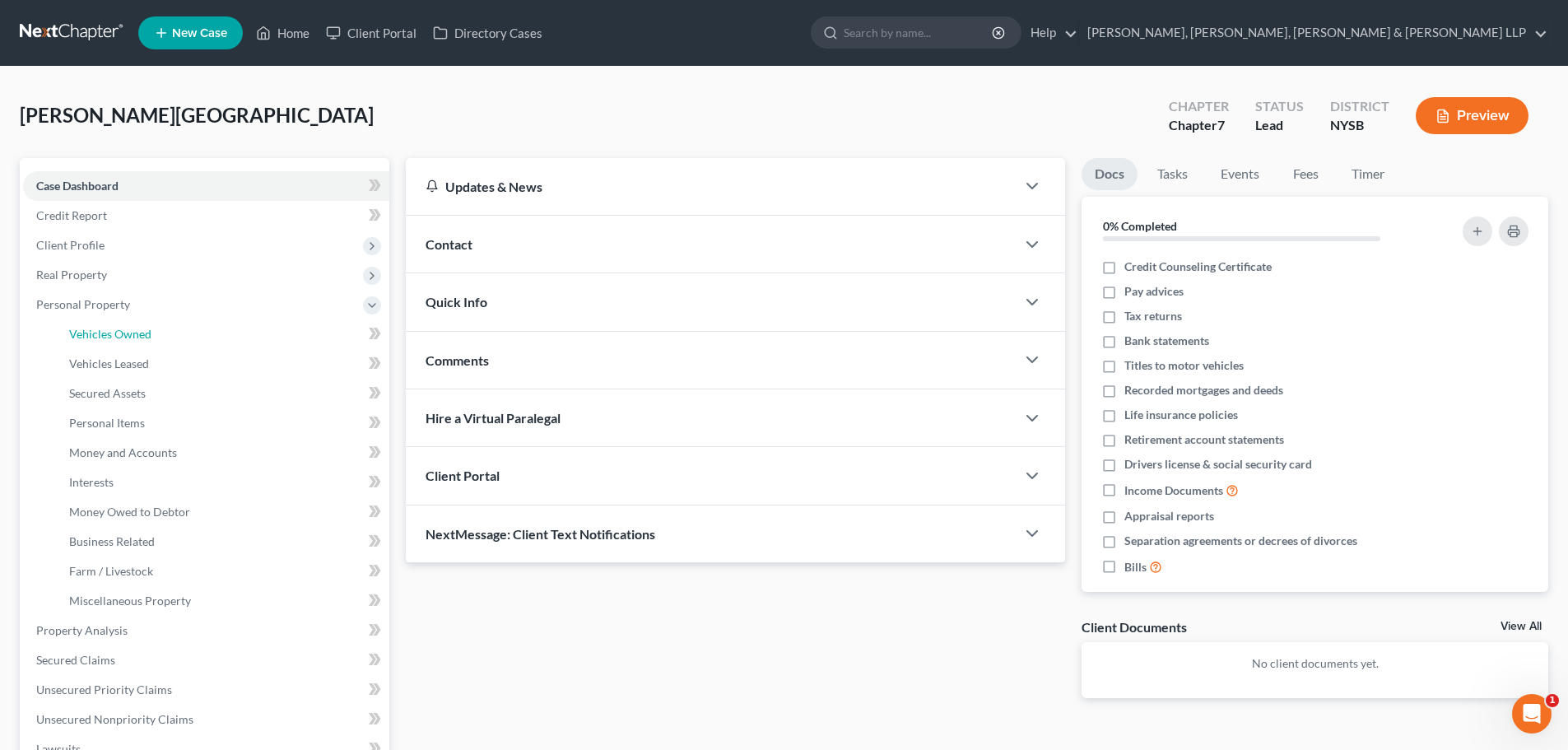
drag, startPoint x: 149, startPoint y: 326, endPoint x: 699, endPoint y: 237, distance: 557.2
click at [149, 327] on span "Vehicles Owned" at bounding box center [110, 334] width 83 height 14
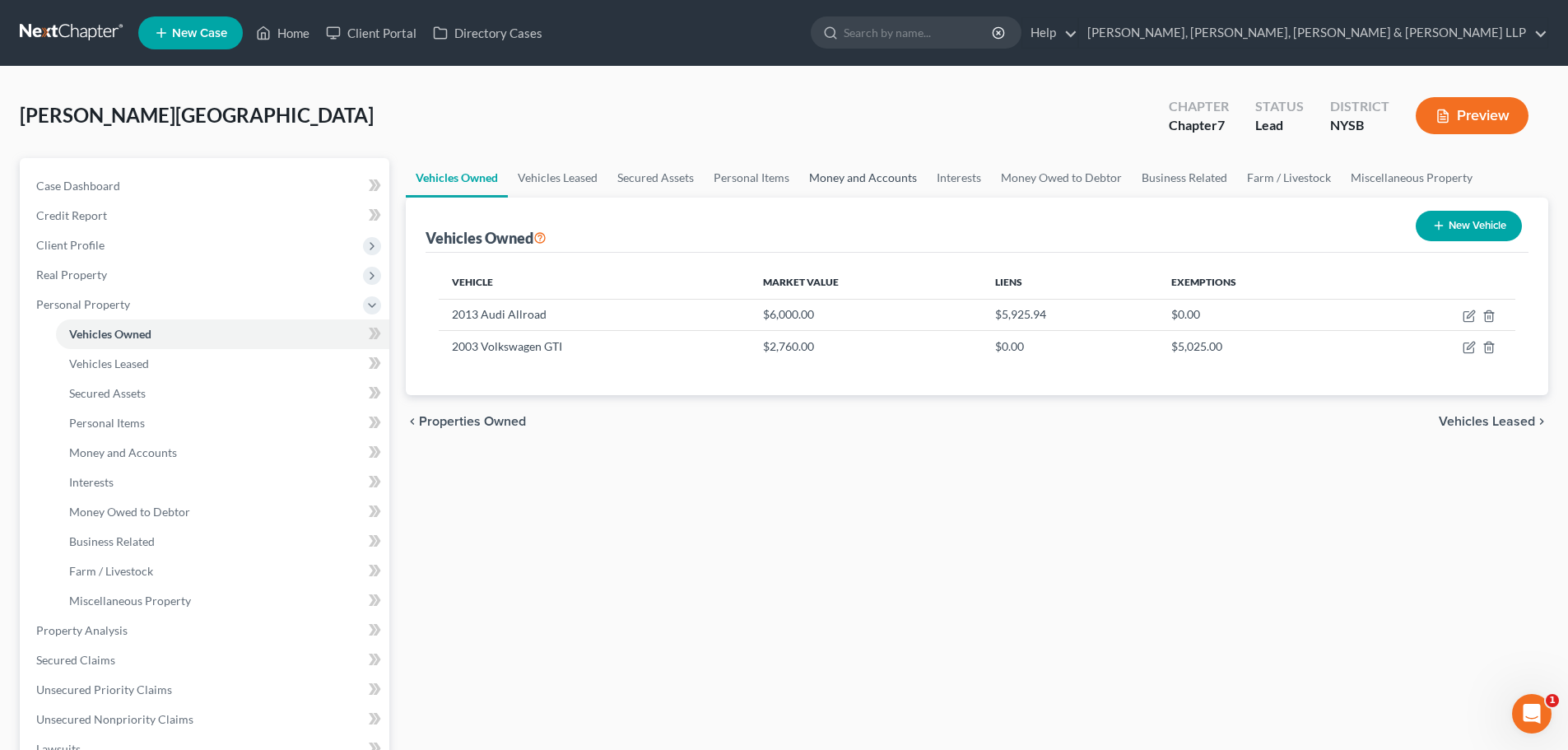
click at [872, 185] on link "Money and Accounts" at bounding box center [862, 178] width 127 height 39
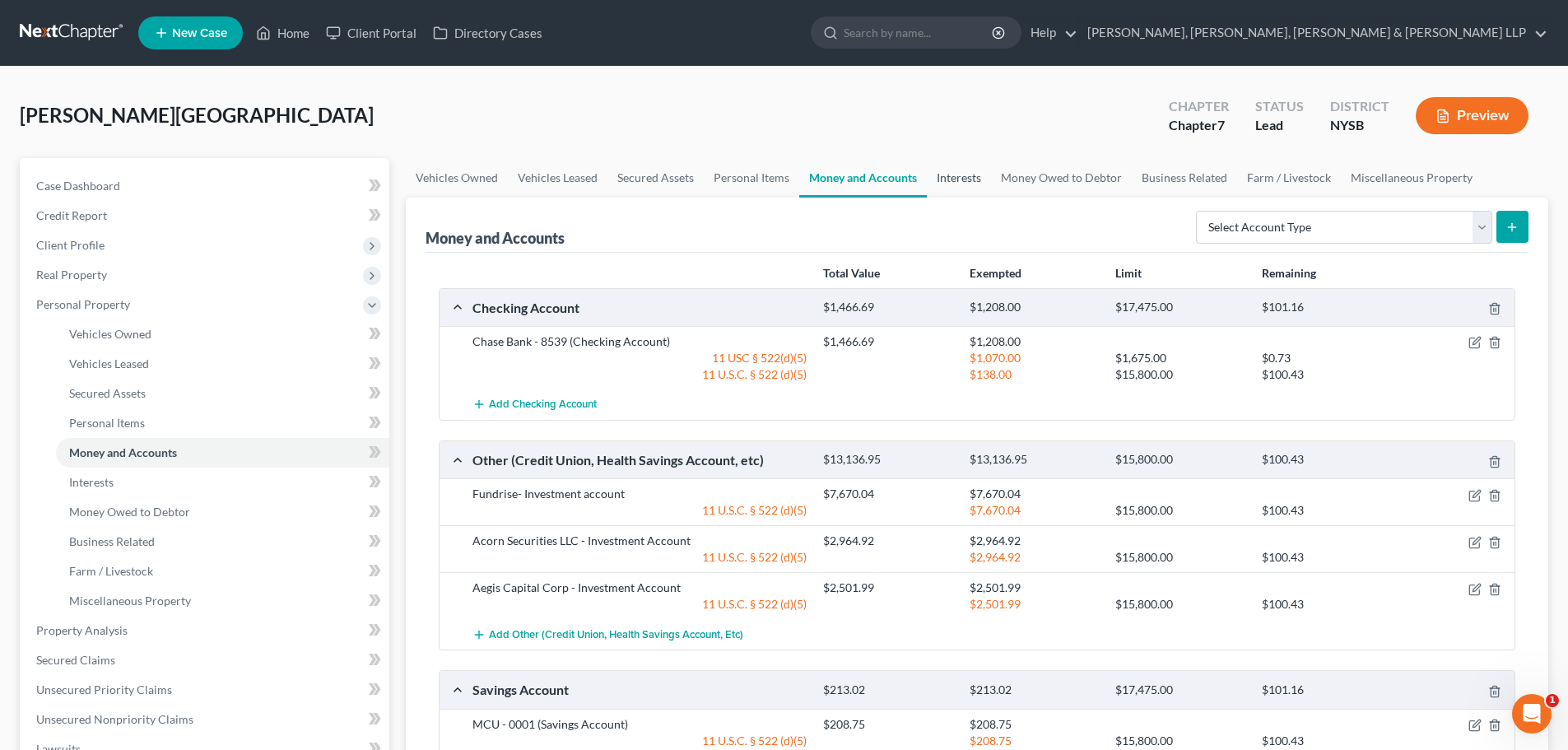
click at [963, 173] on link "Interests" at bounding box center [959, 178] width 64 height 39
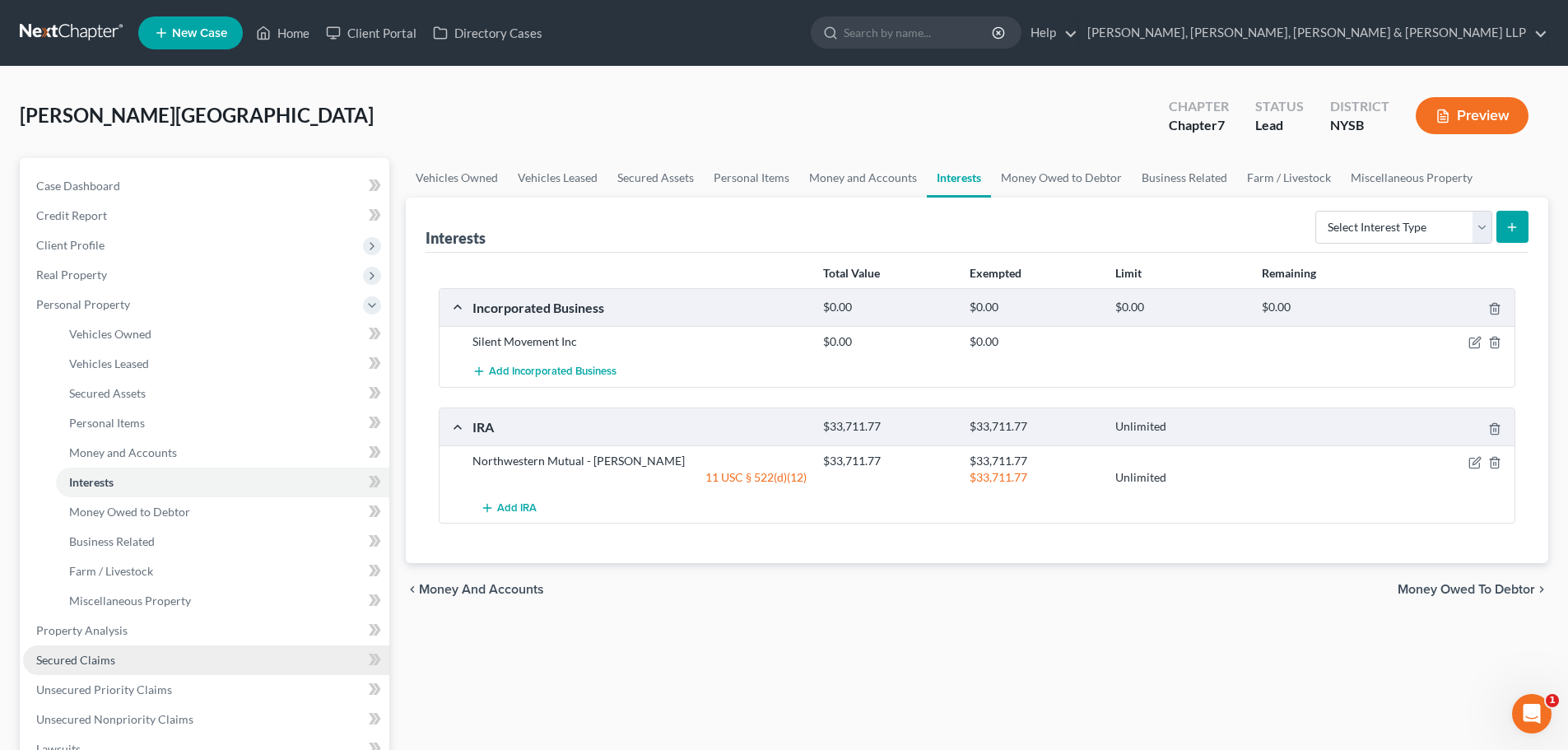
click at [126, 654] on link "Secured Claims" at bounding box center [206, 659] width 366 height 29
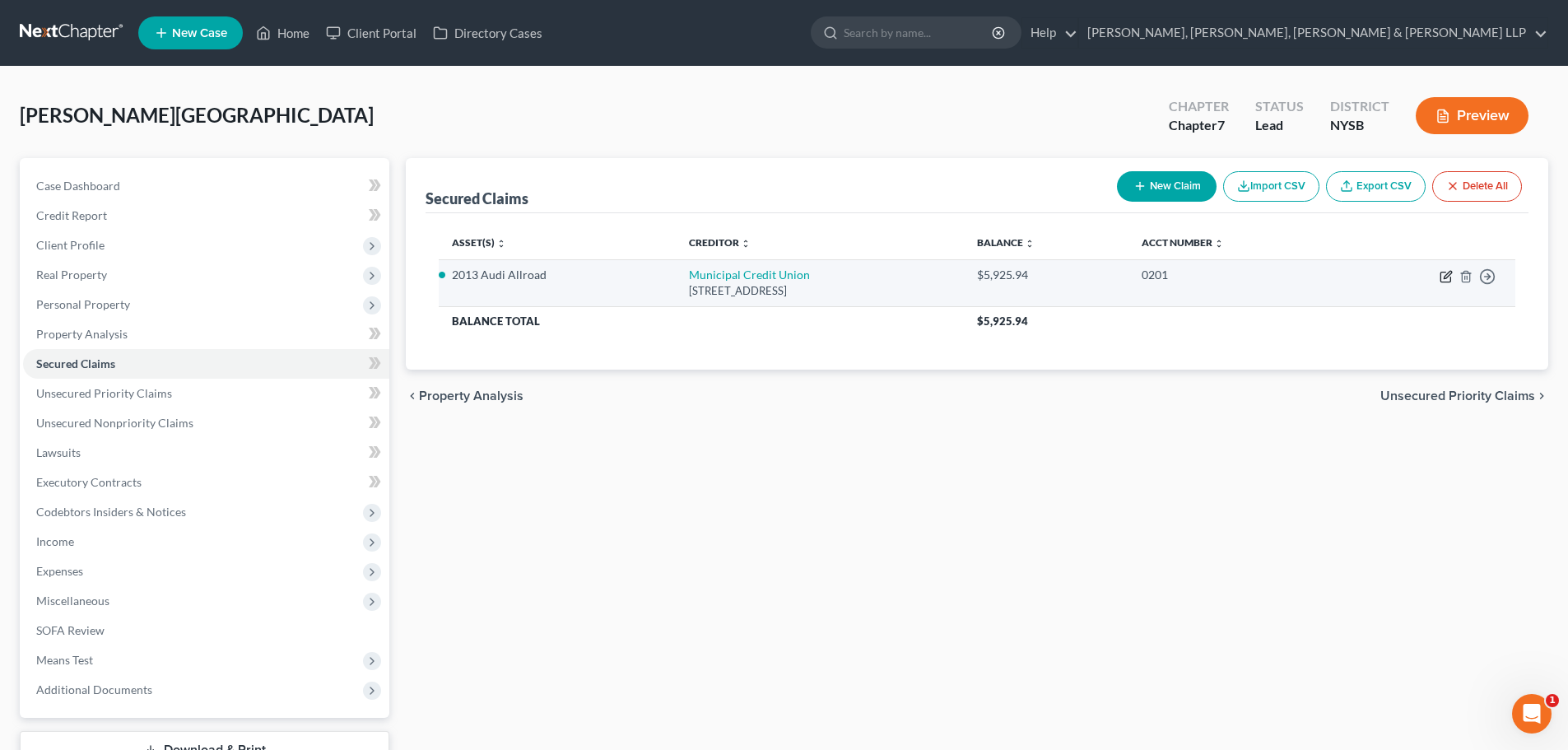
click at [1442, 277] on icon "button" at bounding box center [1445, 277] width 13 height 13
select select "35"
select select "2"
select select "0"
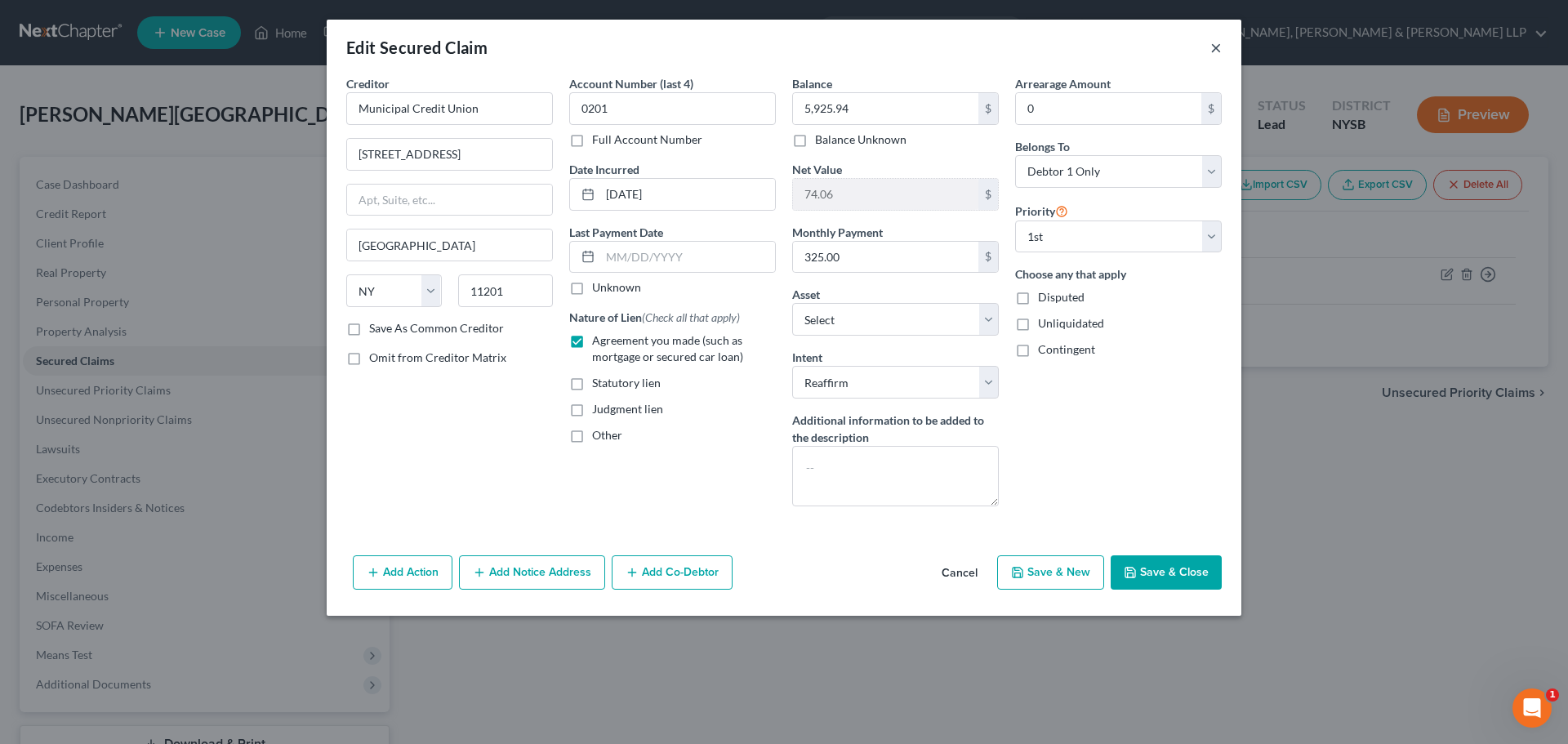
click at [1211, 49] on button "×" at bounding box center [1215, 48] width 11 height 19
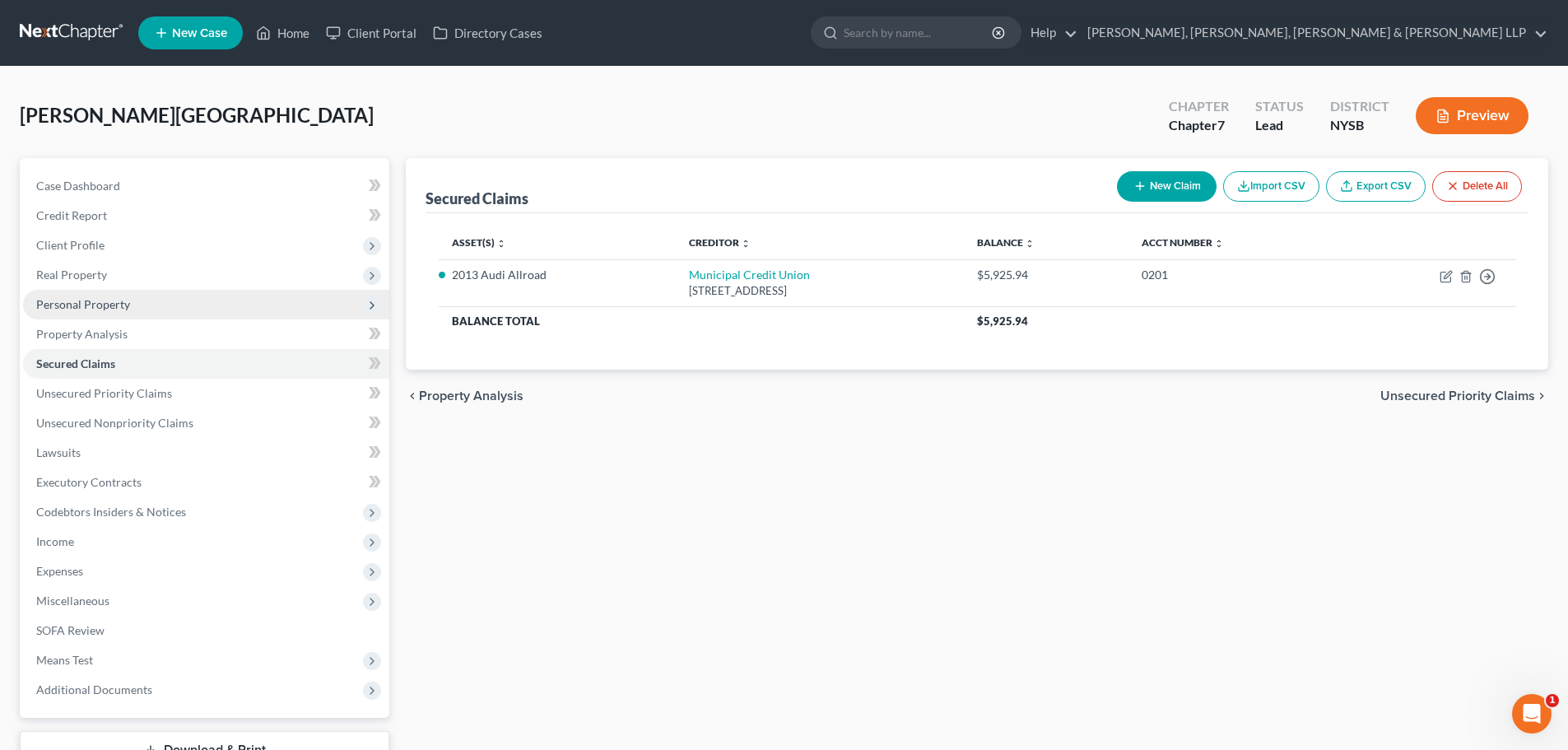
click at [135, 307] on span "Personal Property" at bounding box center [206, 304] width 366 height 29
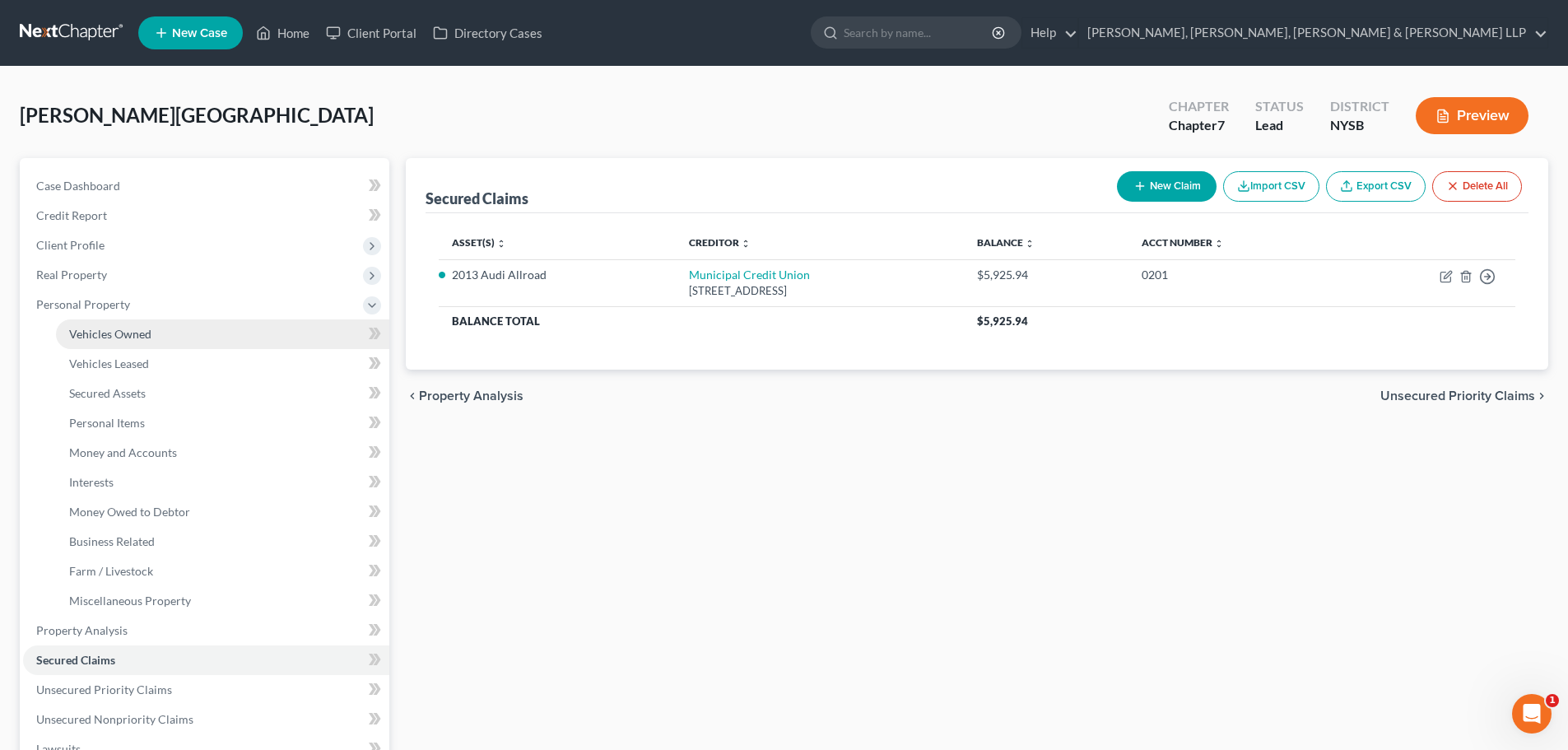
click at [127, 325] on link "Vehicles Owned" at bounding box center [222, 334] width 334 height 29
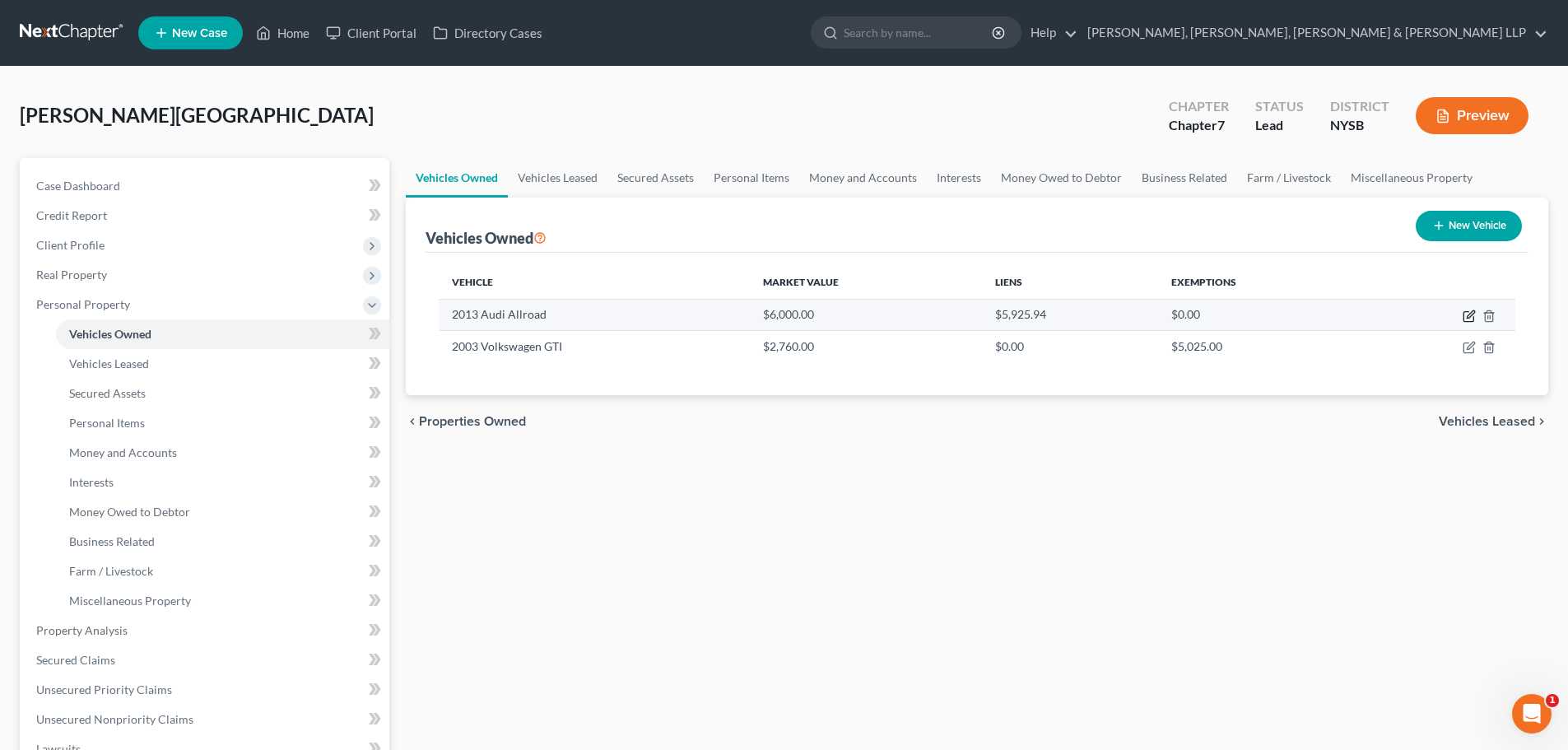
click at [1467, 314] on icon "button" at bounding box center [1468, 316] width 13 height 13
select select "0"
select select "13"
select select "2"
select select "0"
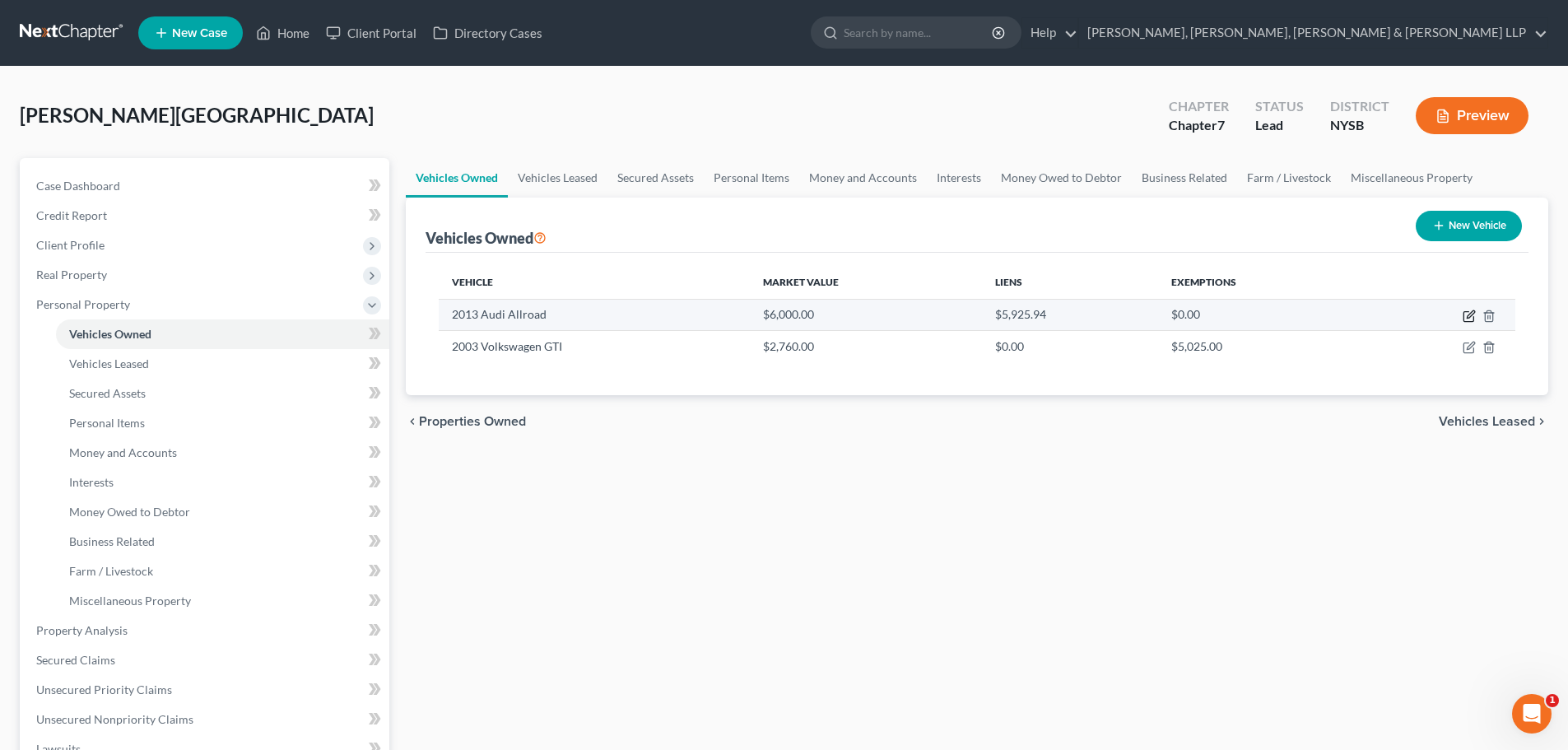
select select "35"
select select "0"
select select "2"
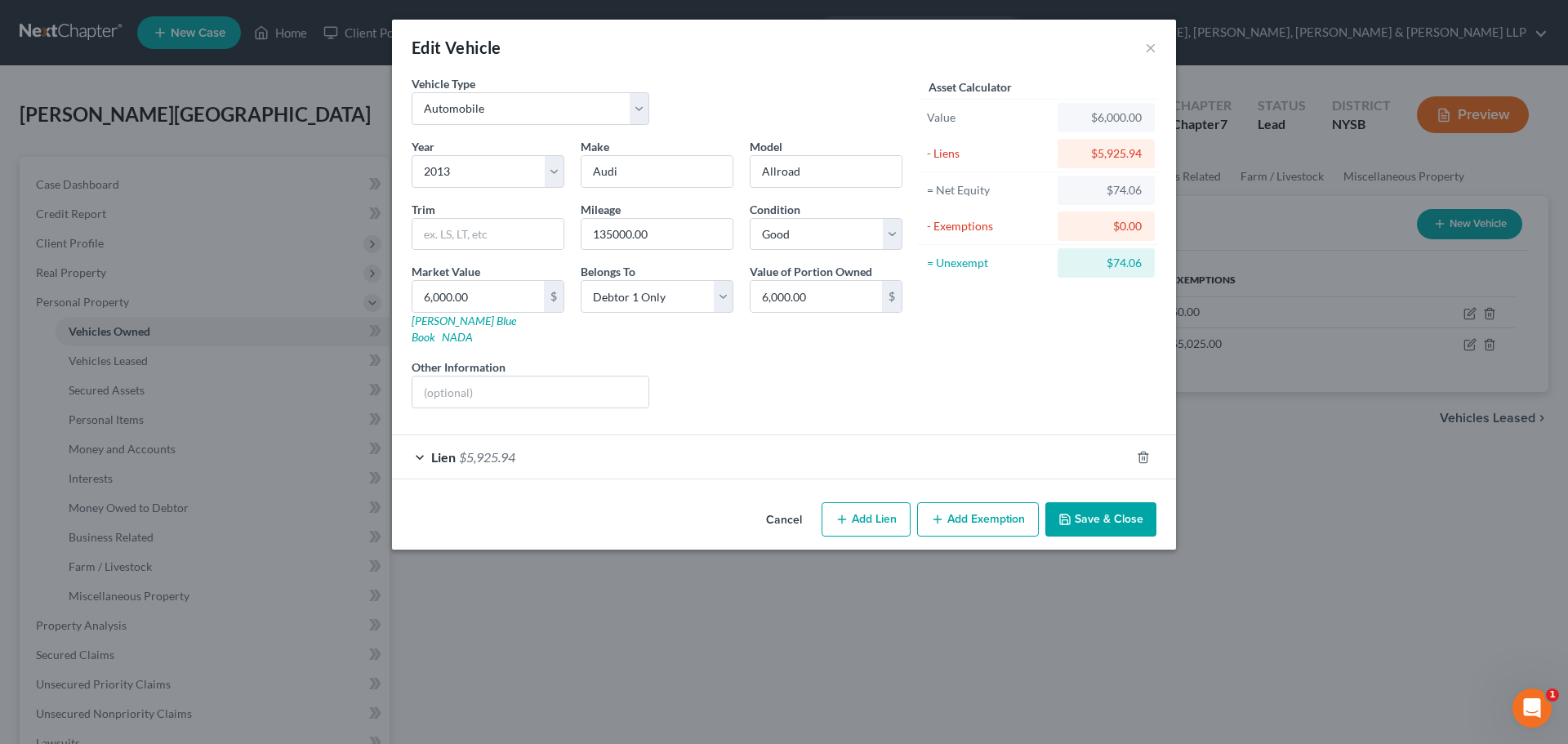
click at [706, 435] on div "Lien $5,925.94" at bounding box center [761, 456] width 738 height 43
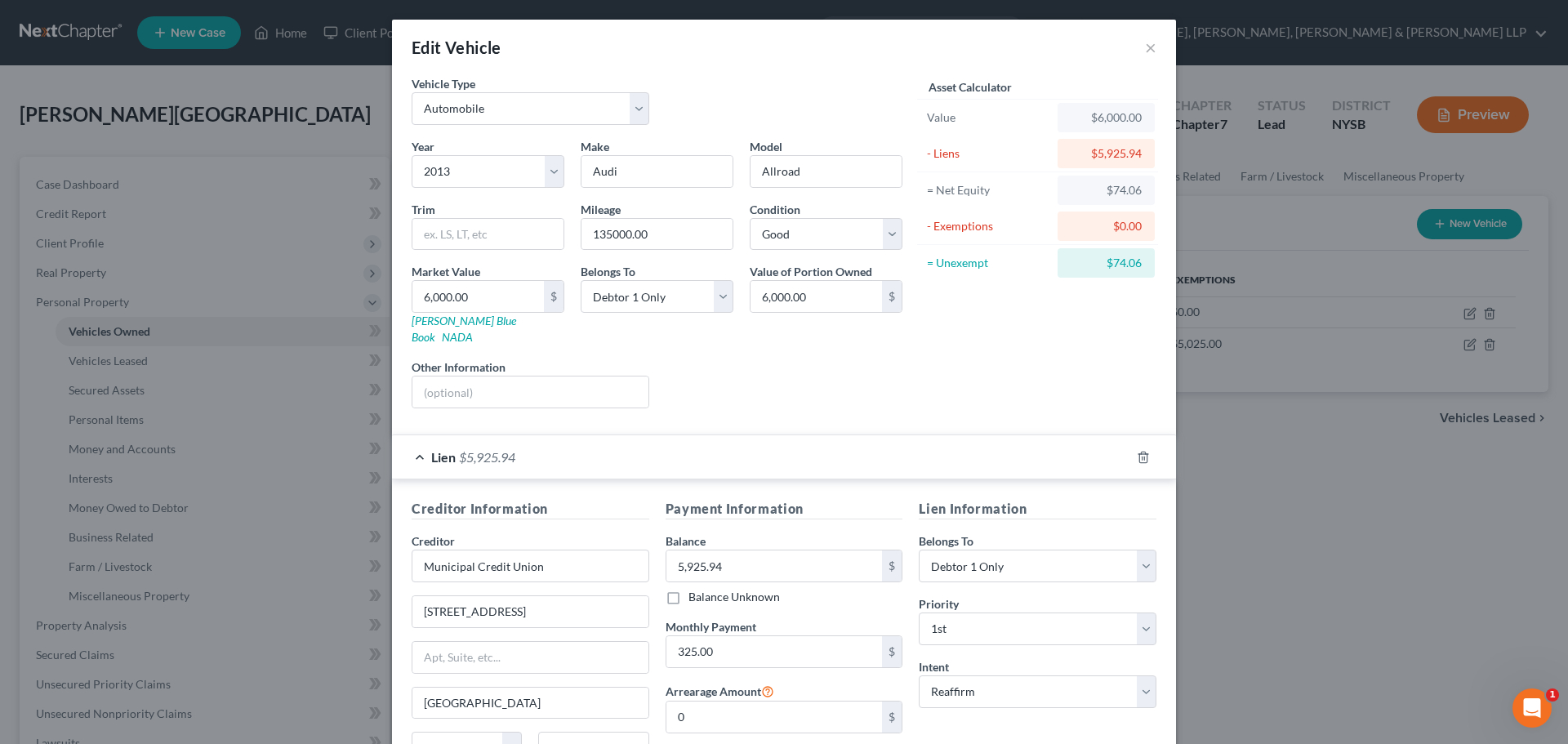
scroll to position [82, 0]
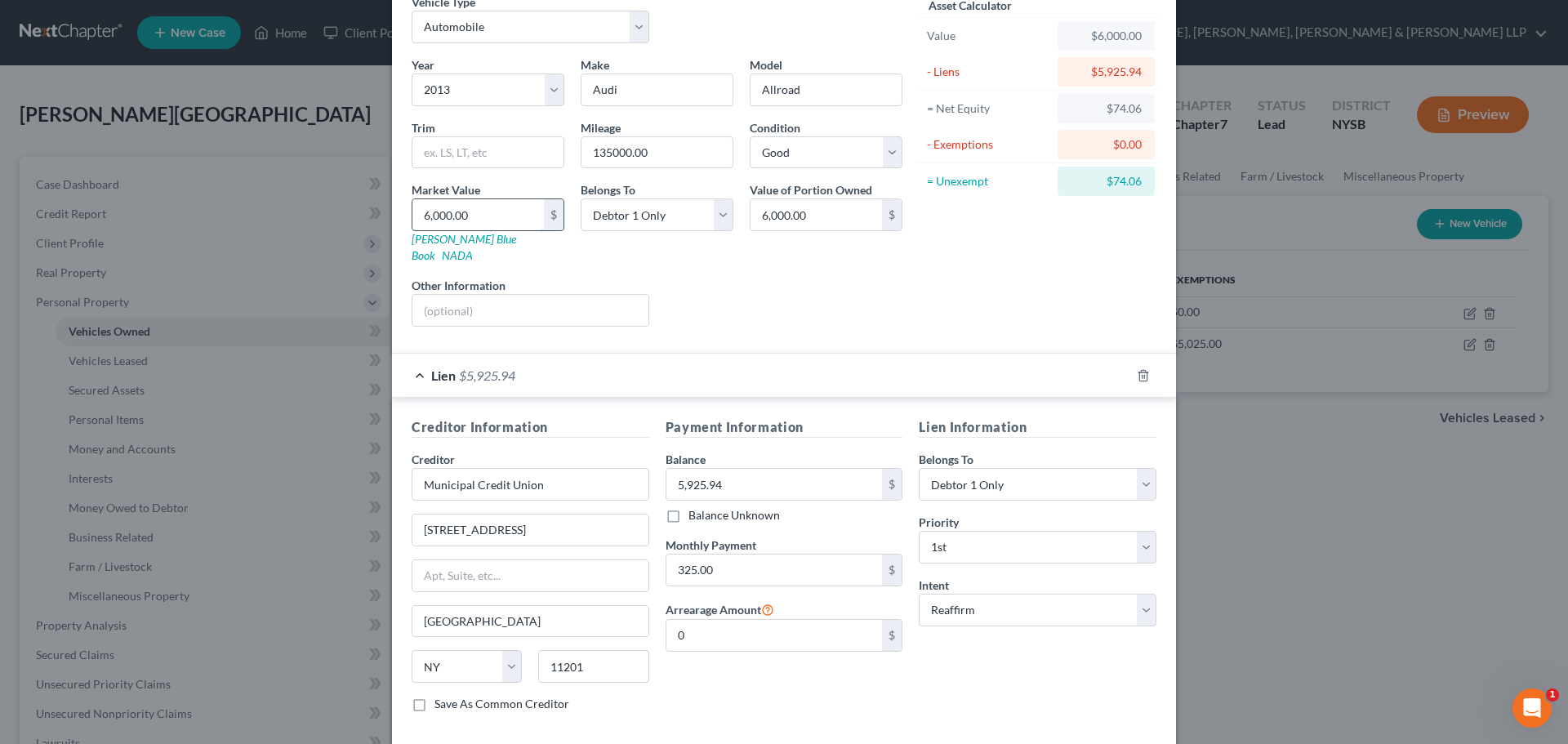
click at [484, 221] on input "6,000.00" at bounding box center [477, 214] width 131 height 31
type input "5"
type input "5.00"
type input "58"
type input "58.00"
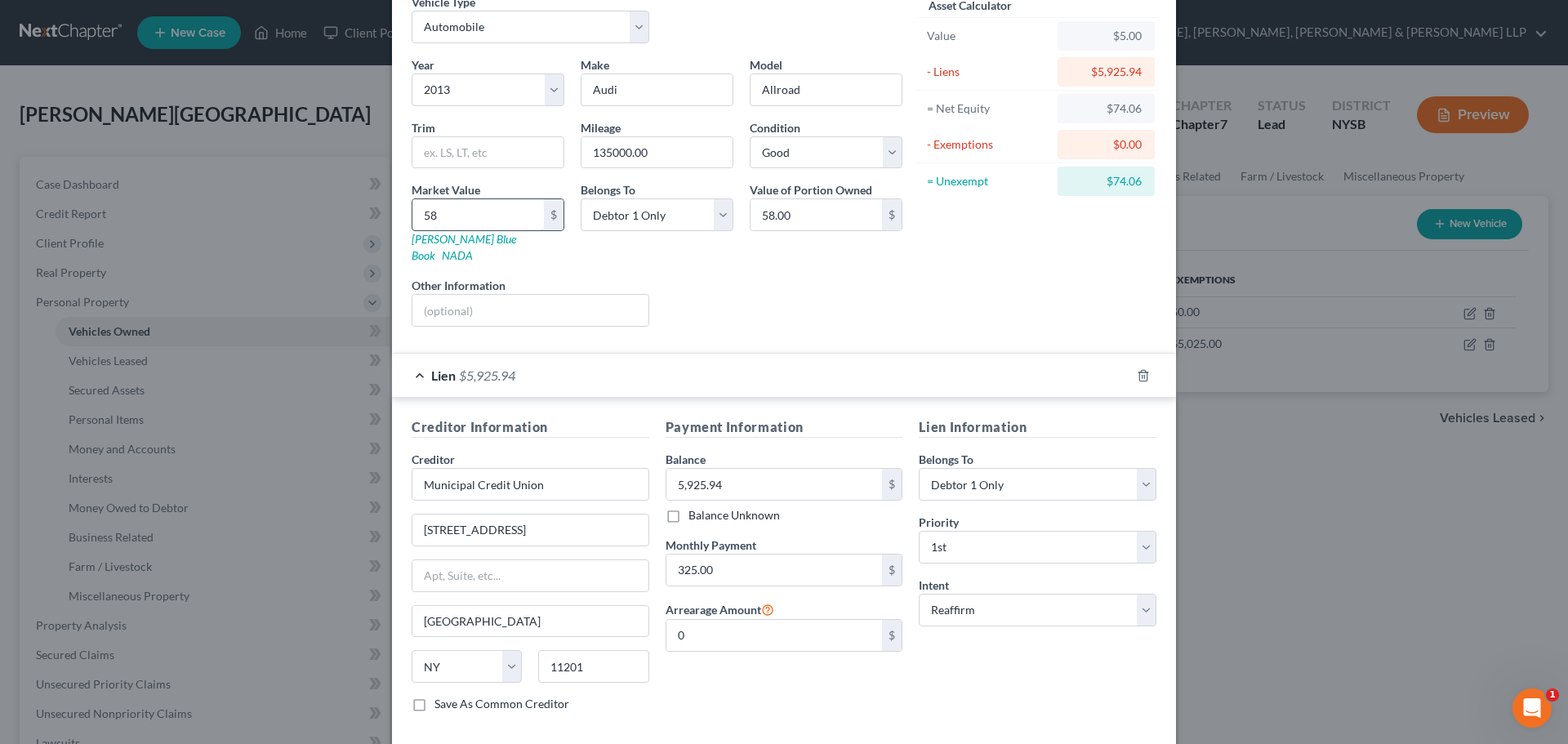
type input "580"
type input "580.00"
type input "5800"
type input "5,800.00"
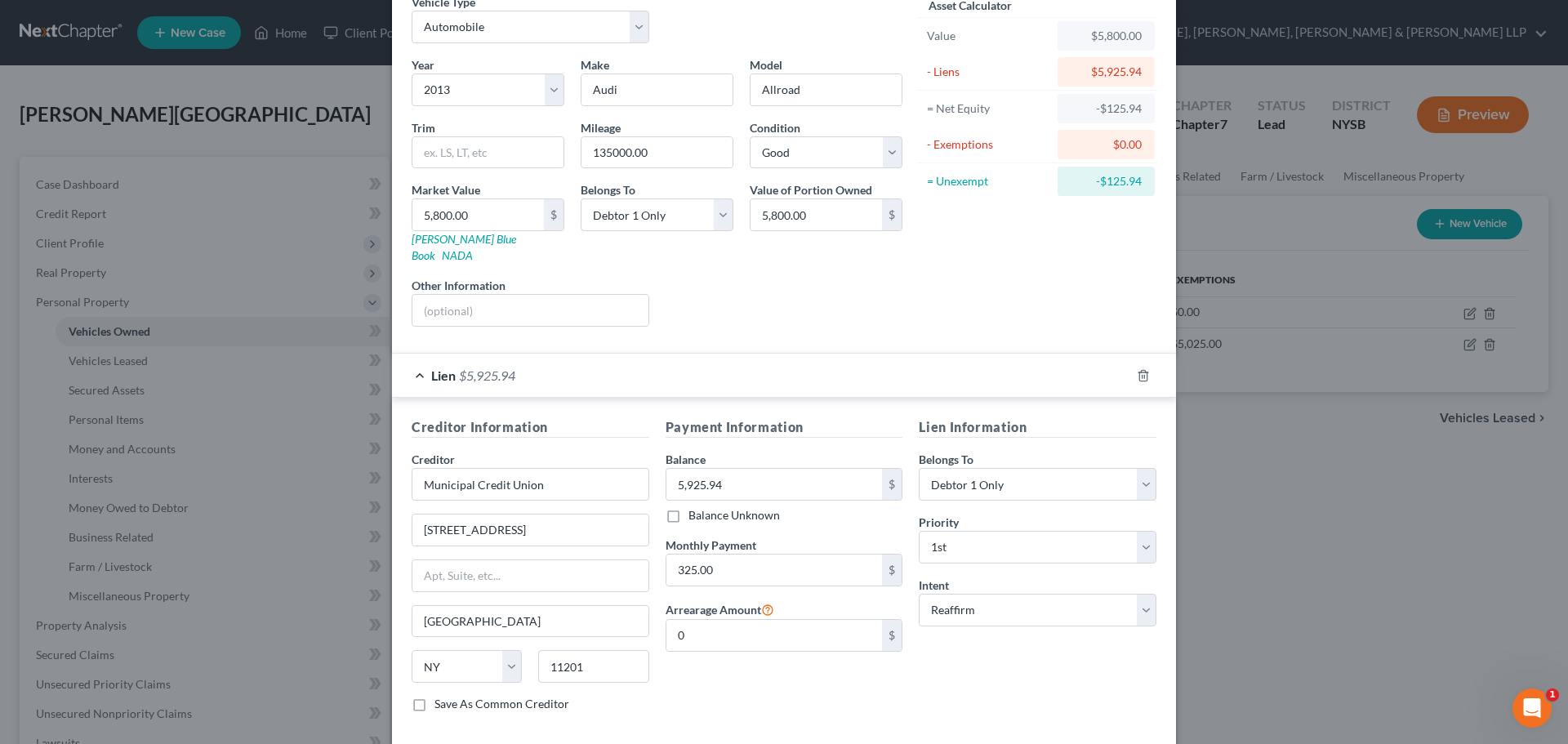
click at [515, 355] on div "Lien $5,925.94" at bounding box center [761, 375] width 738 height 43
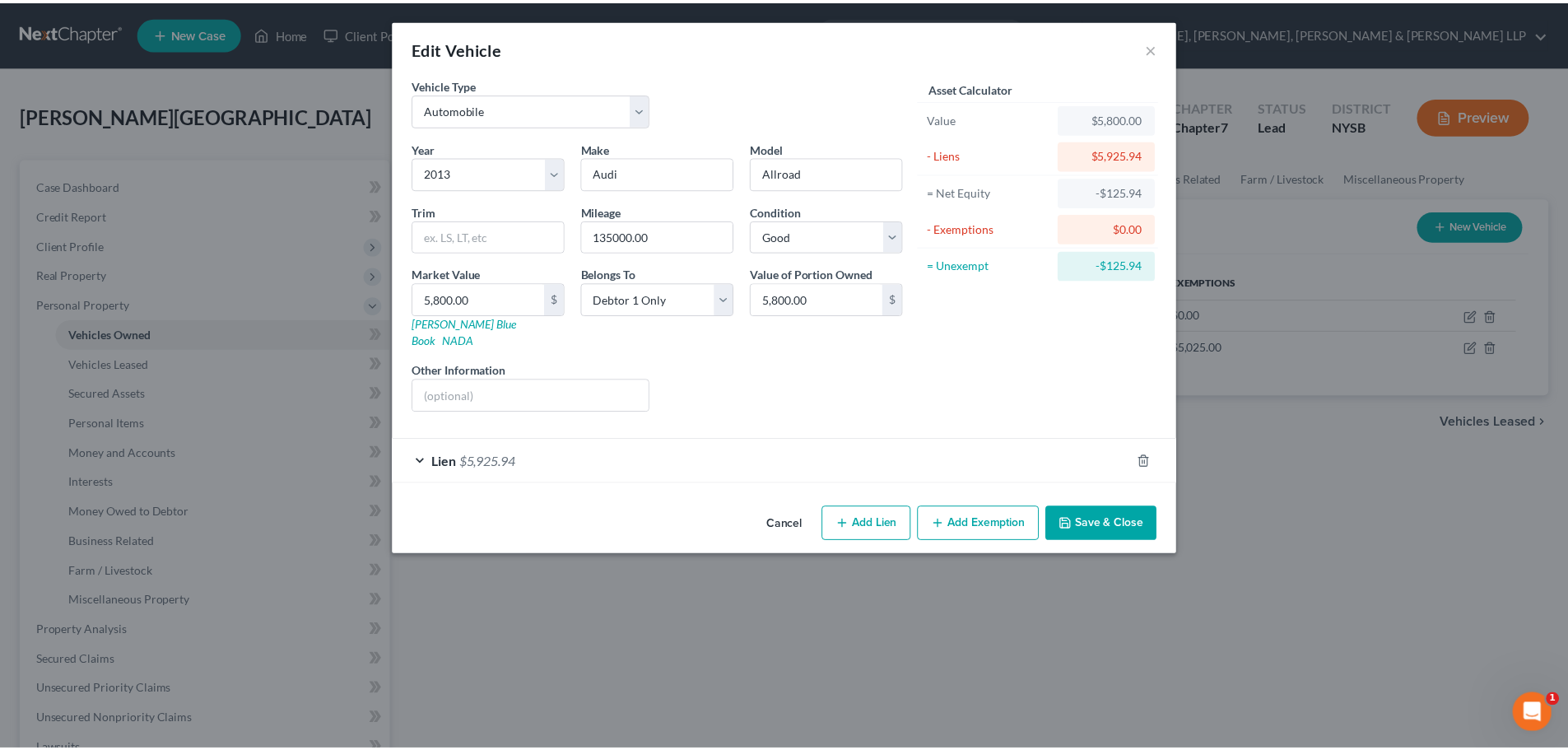
scroll to position [0, 0]
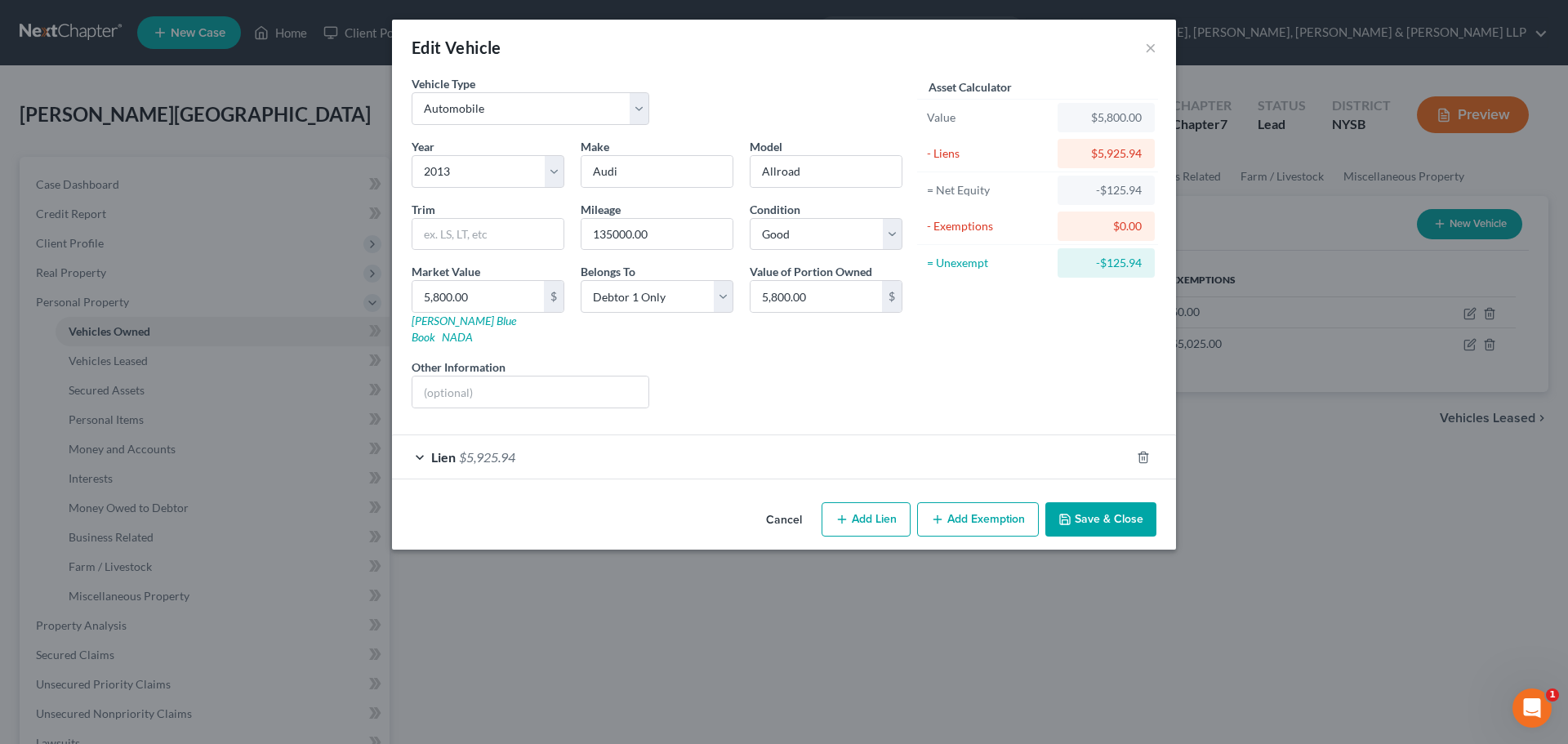
click at [1140, 511] on button "Save & Close" at bounding box center [1100, 519] width 111 height 34
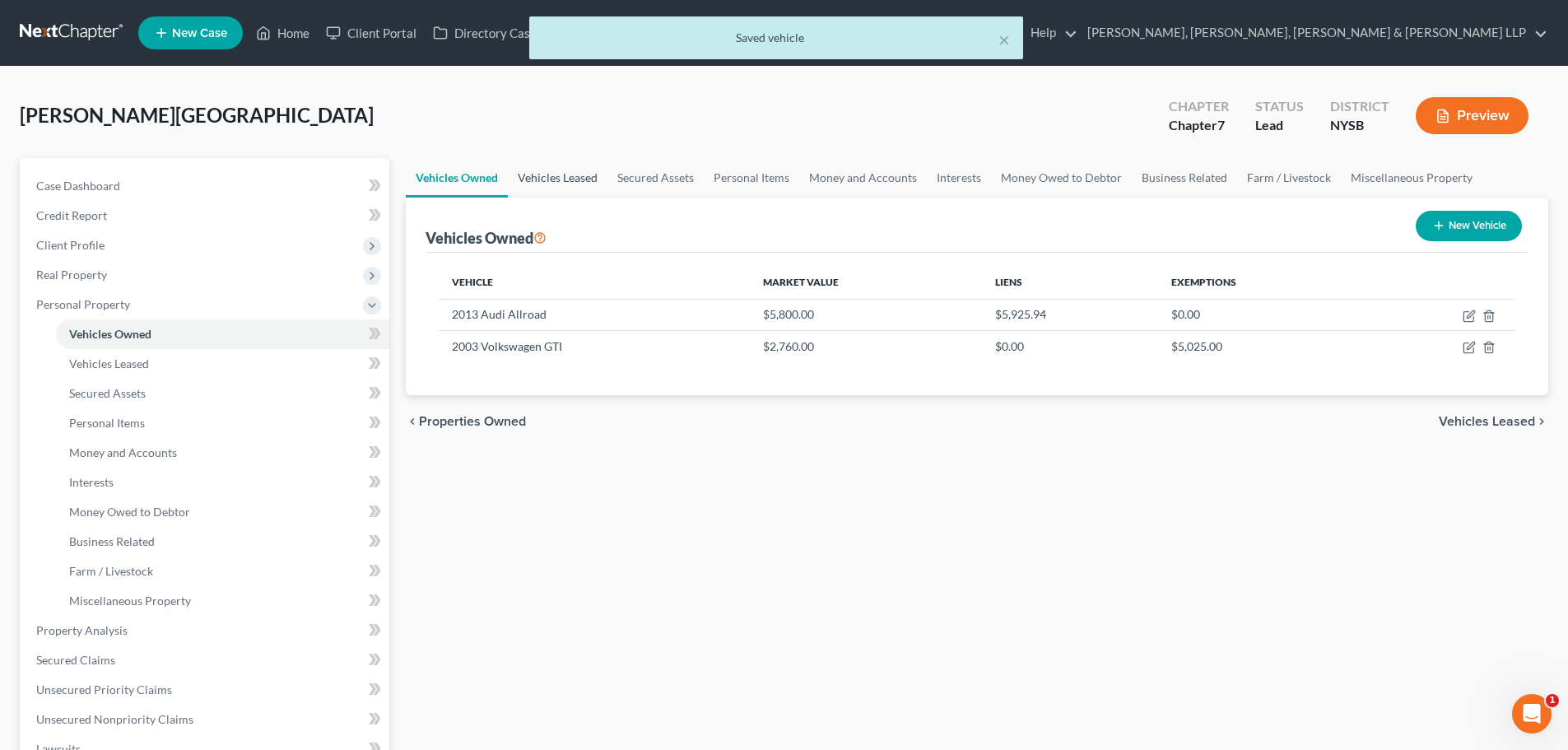
click at [559, 181] on link "Vehicles Leased" at bounding box center [558, 178] width 100 height 39
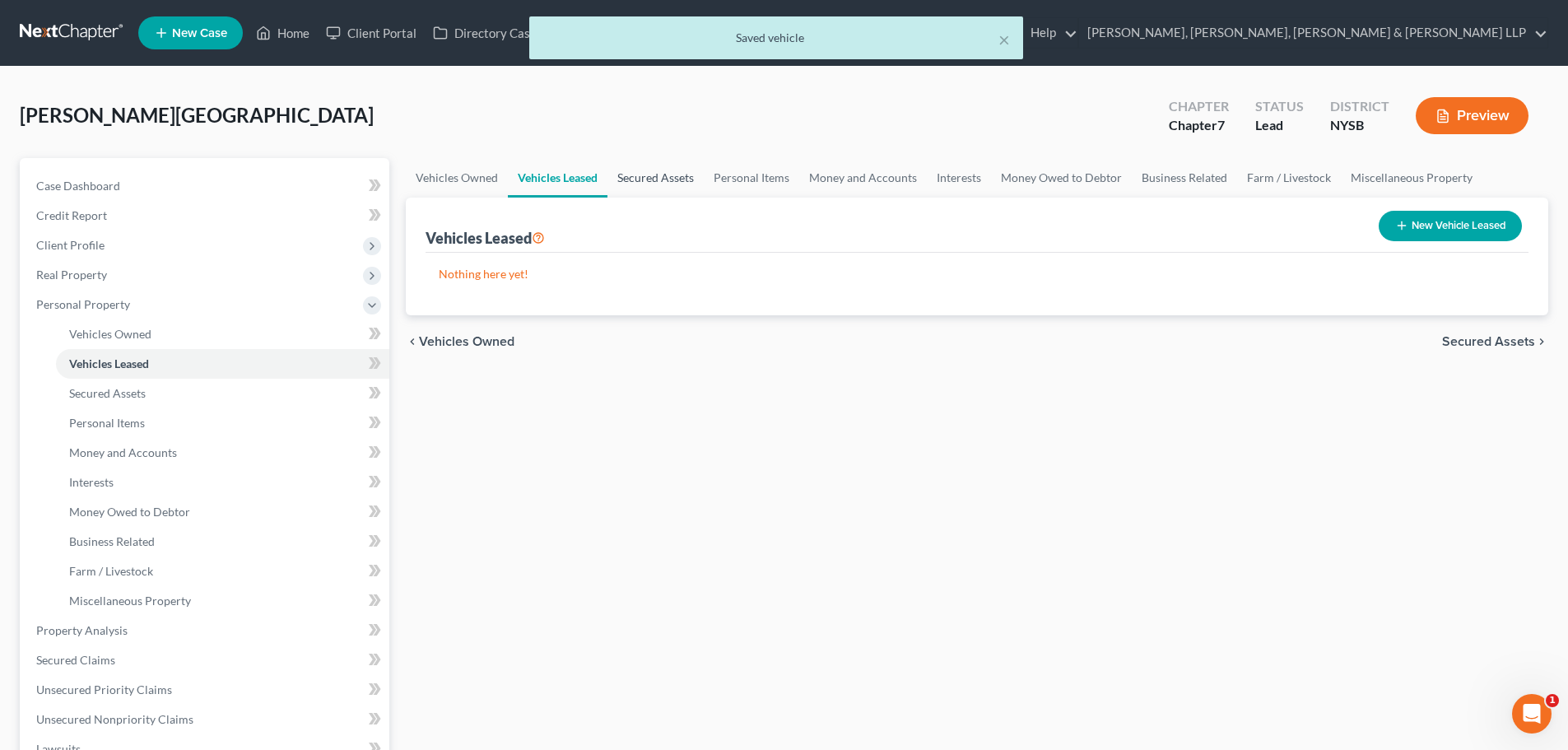
click at [665, 179] on link "Secured Assets" at bounding box center [655, 178] width 96 height 39
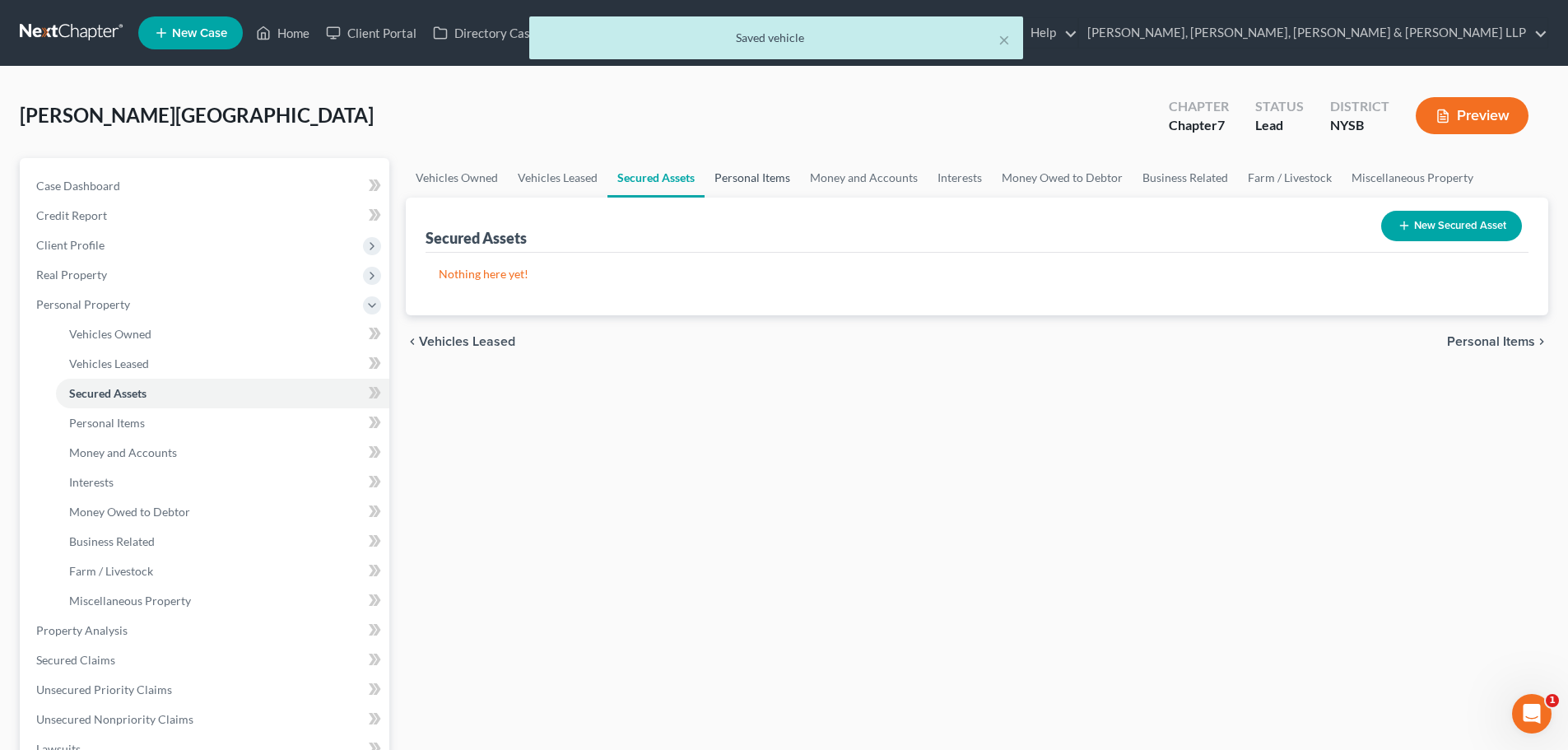
click at [748, 179] on link "Personal Items" at bounding box center [752, 178] width 95 height 39
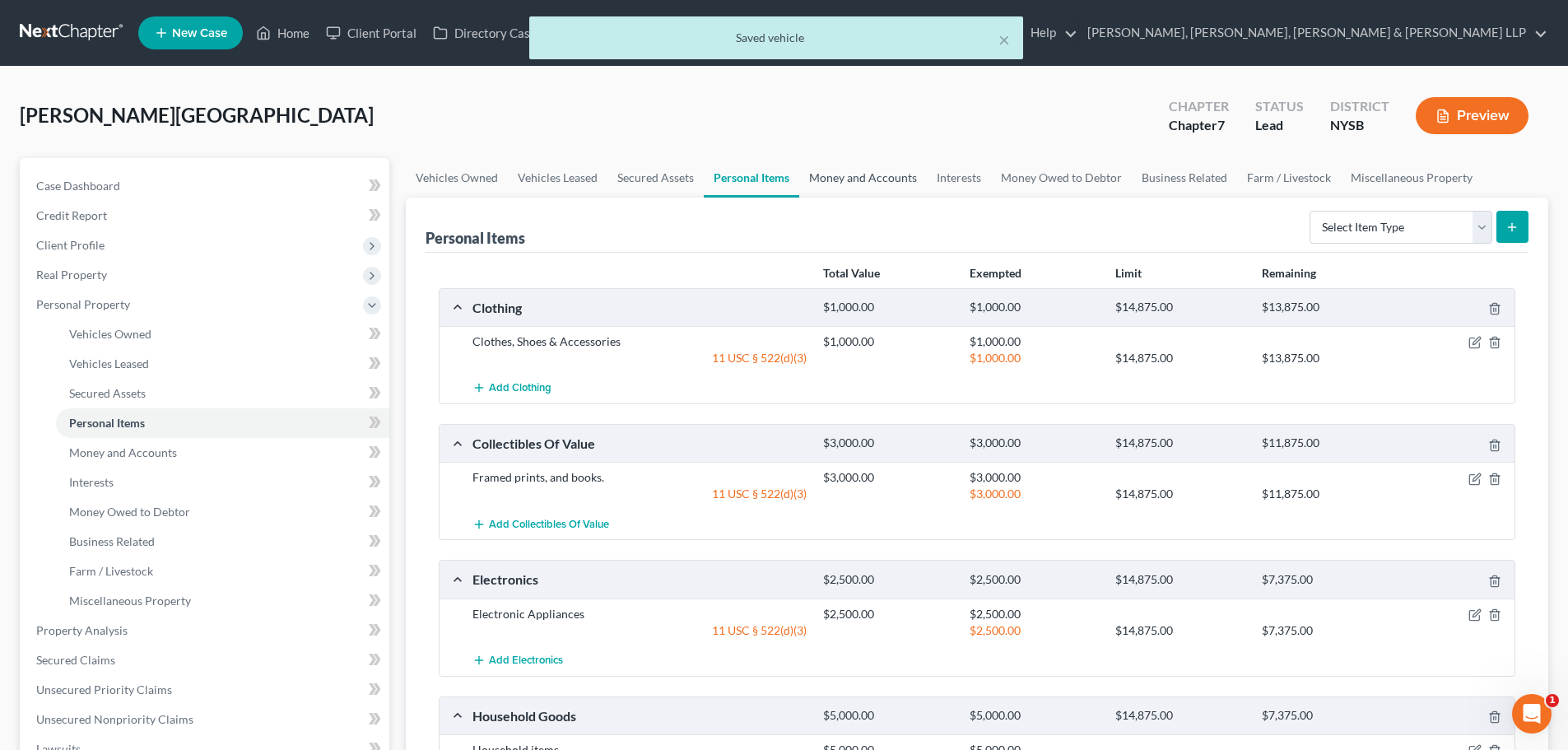
click at [864, 181] on link "Money and Accounts" at bounding box center [862, 178] width 127 height 39
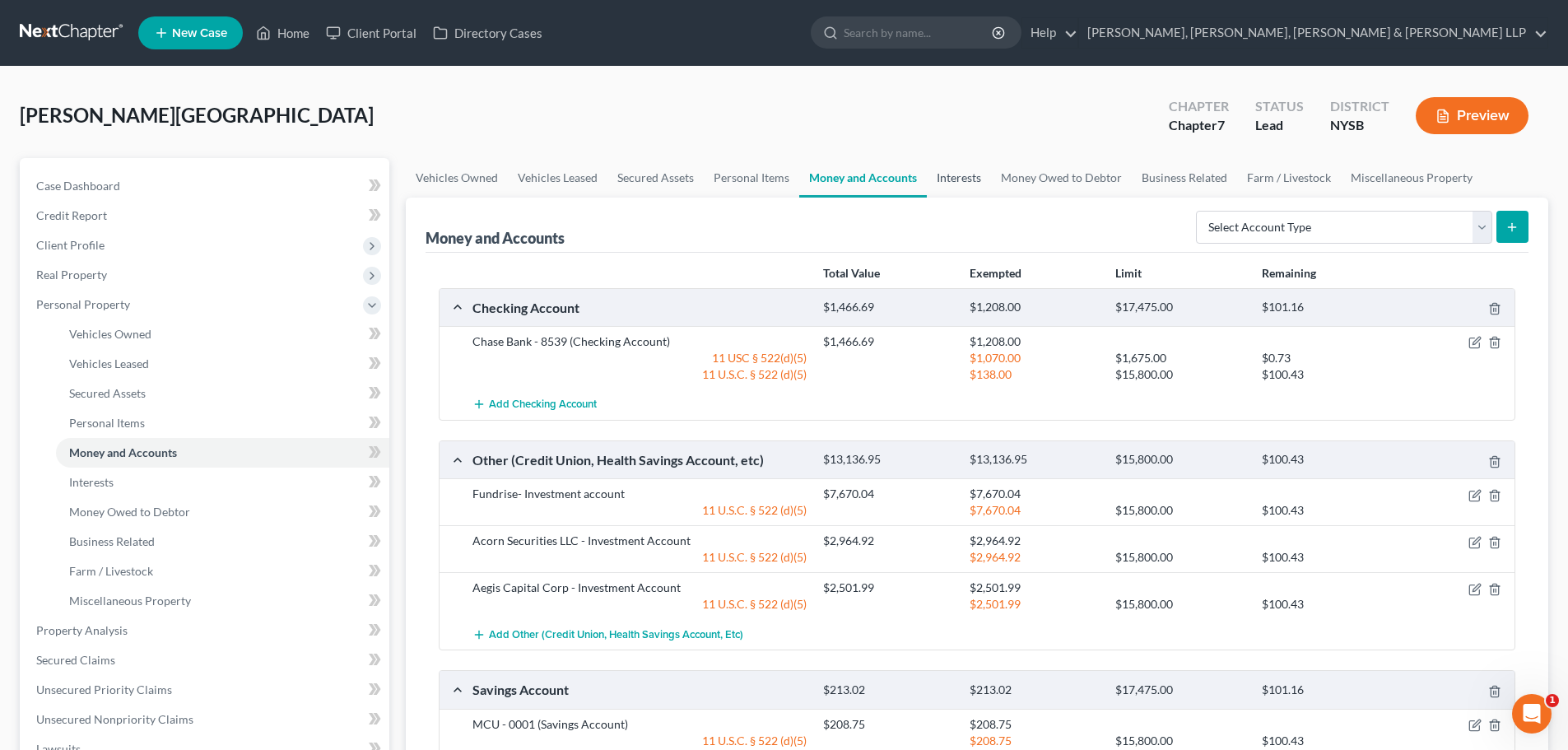
click at [954, 181] on link "Interests" at bounding box center [959, 178] width 64 height 39
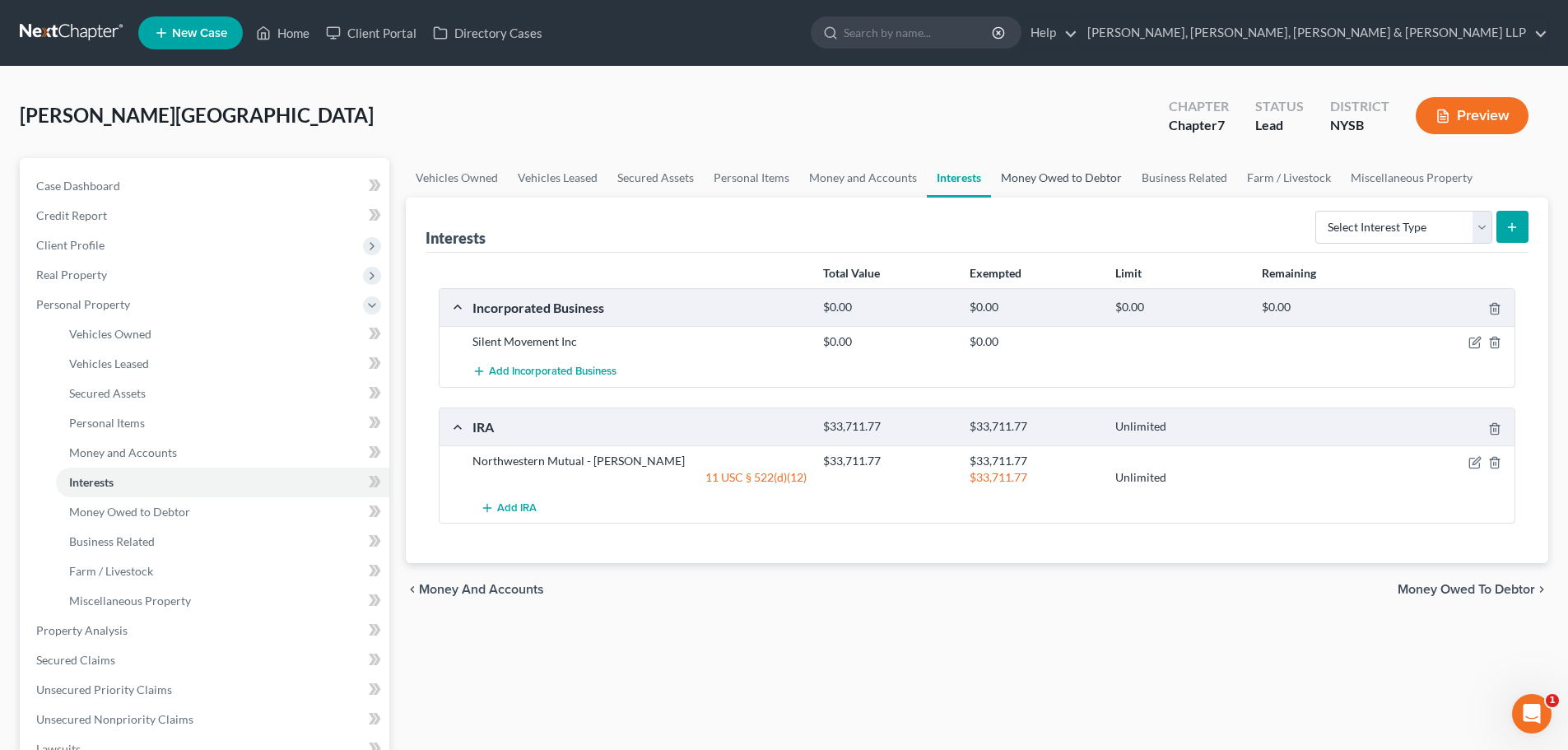
click at [1034, 181] on link "Money Owed to Debtor" at bounding box center [1061, 178] width 141 height 39
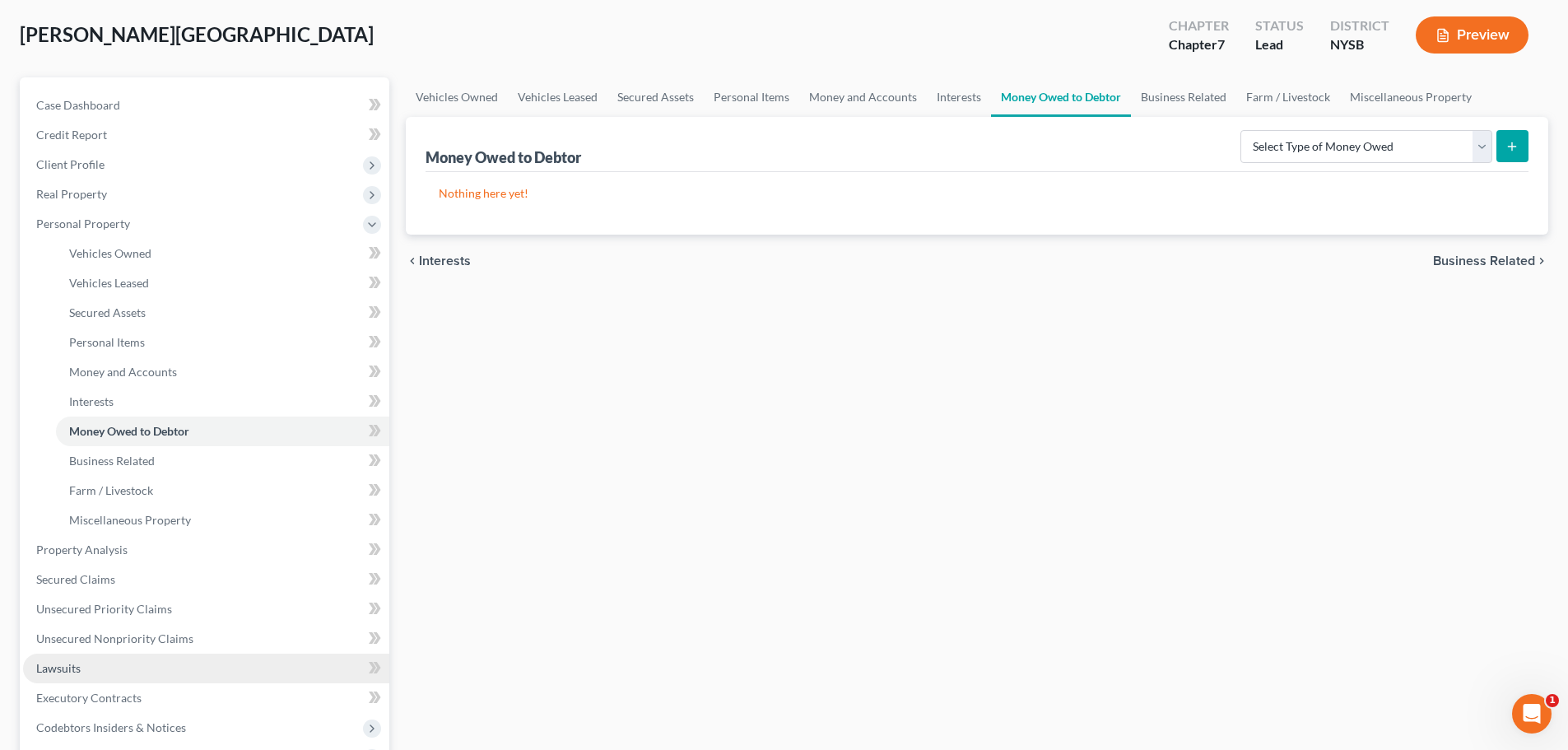
scroll to position [165, 0]
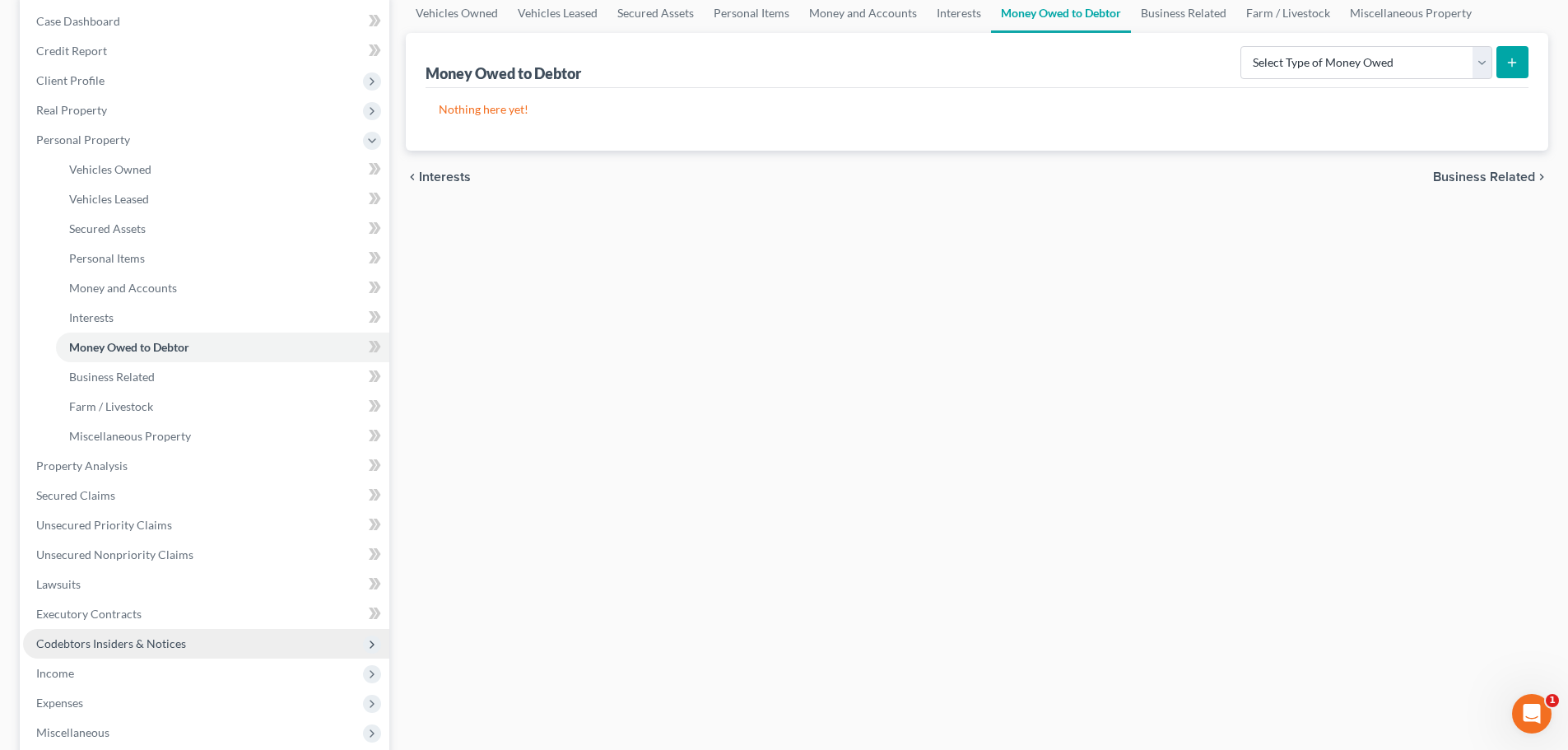
click at [160, 640] on span "Codebtors Insiders & Notices" at bounding box center [111, 643] width 149 height 14
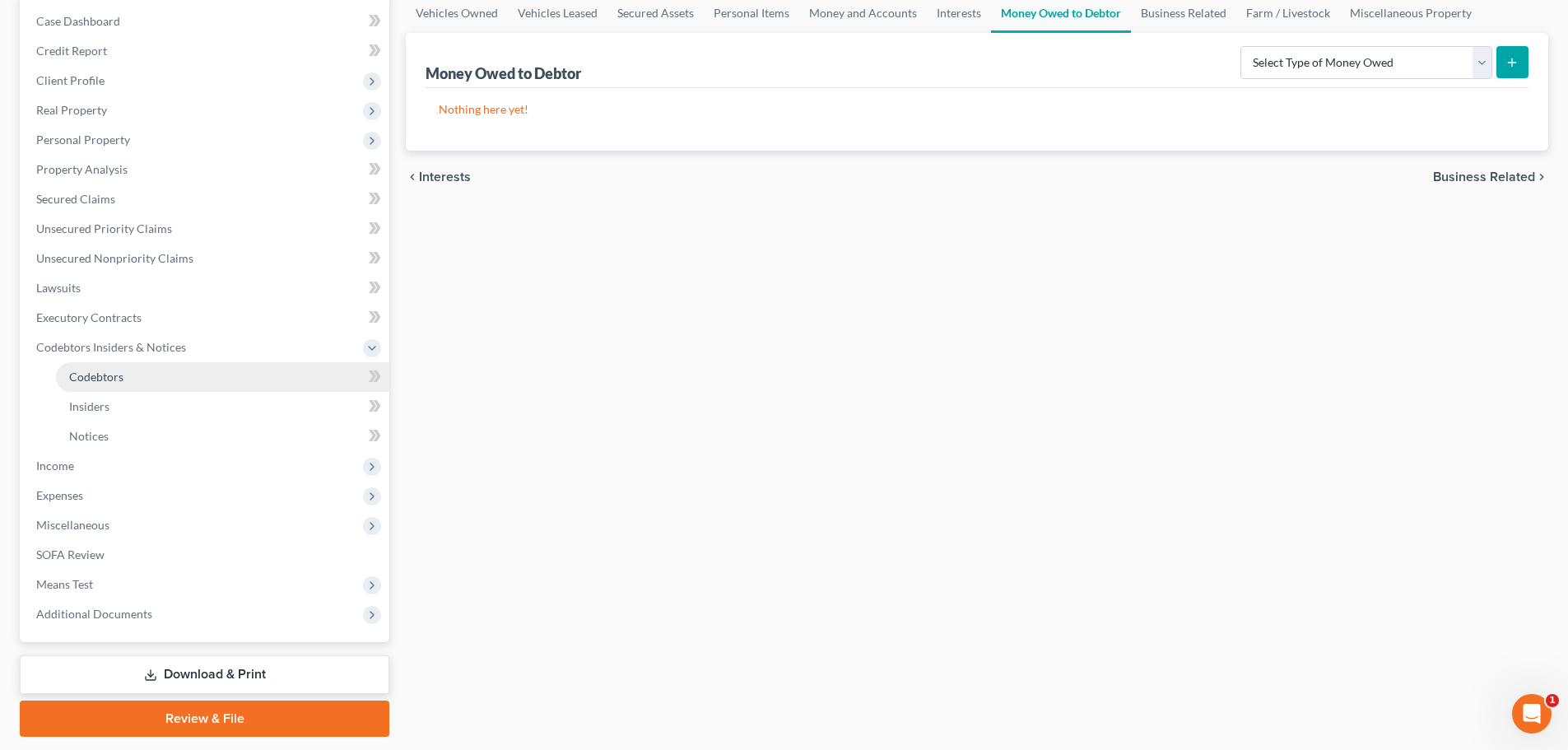
click at [122, 379] on span "Codebtors" at bounding box center [96, 376] width 54 height 14
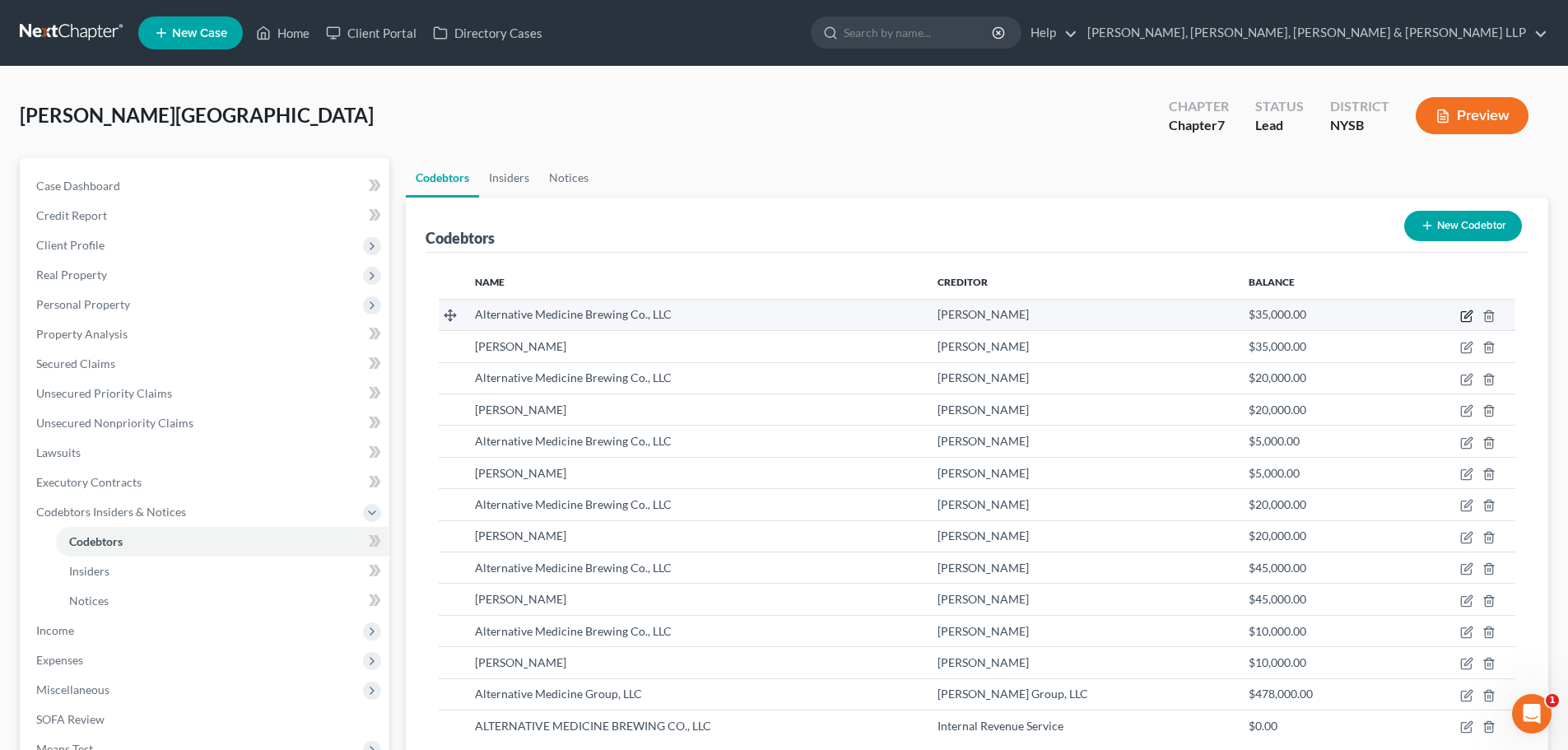
click at [1467, 317] on icon "button" at bounding box center [1467, 316] width 13 height 13
select select "35"
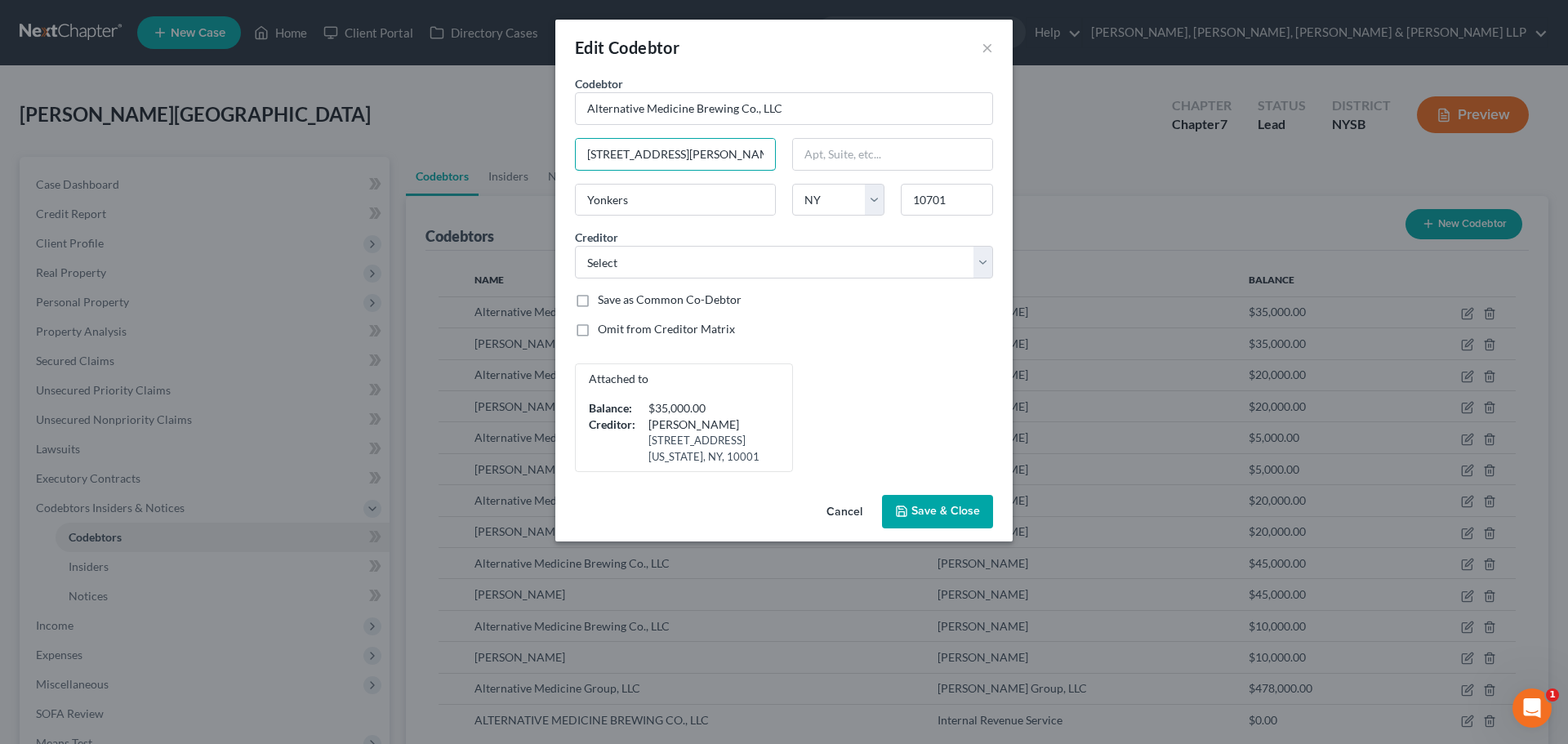
drag, startPoint x: 730, startPoint y: 160, endPoint x: 553, endPoint y: 156, distance: 177.0
click at [553, 156] on div "Edit Codebtor × Codebtor * Alternative Medicine Brewing Co., LLC Codebtor * Alt…" at bounding box center [784, 372] width 1568 height 744
click at [934, 505] on span "Save & Close" at bounding box center [946, 512] width 69 height 14
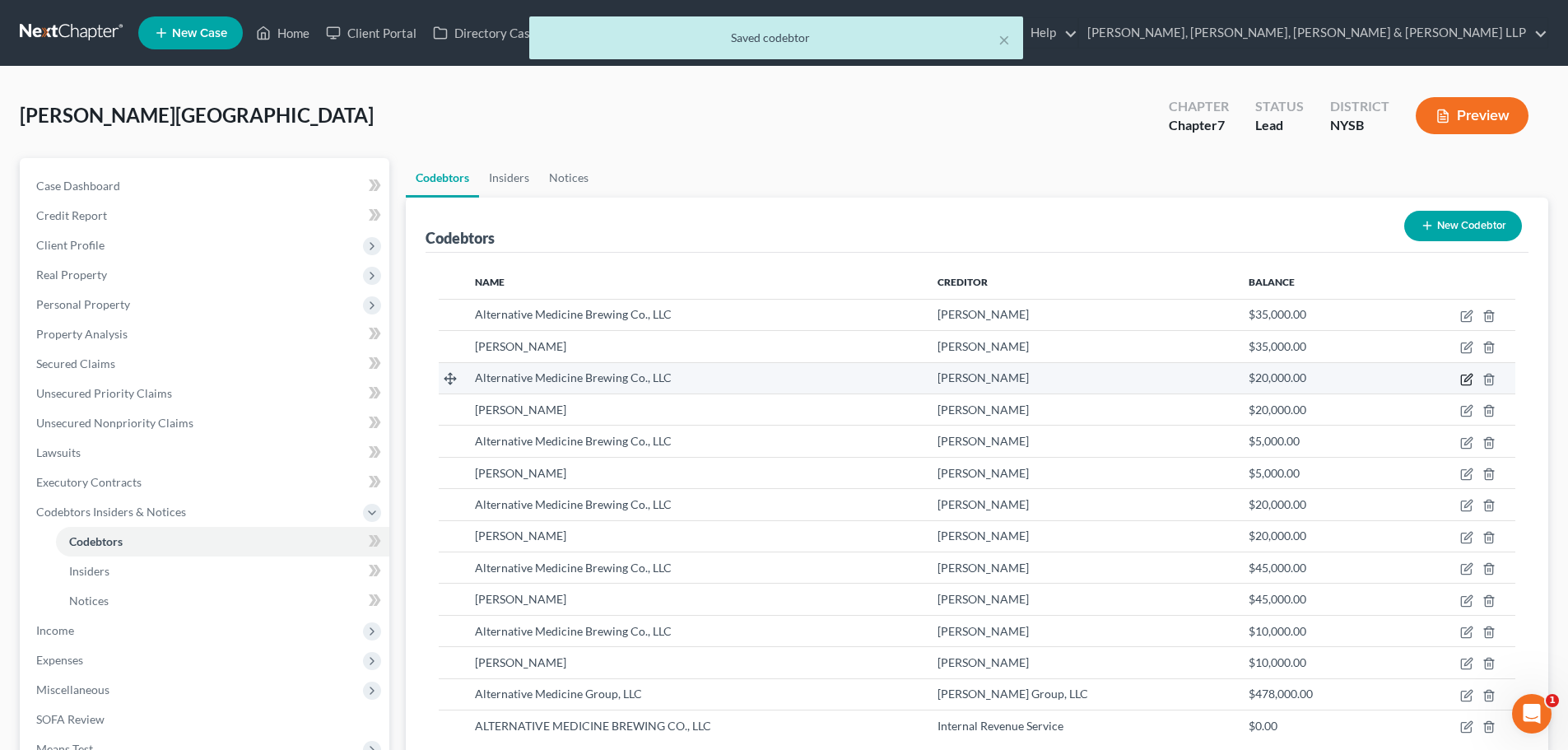
click at [1464, 375] on icon "button" at bounding box center [1465, 379] width 10 height 10
select select "35"
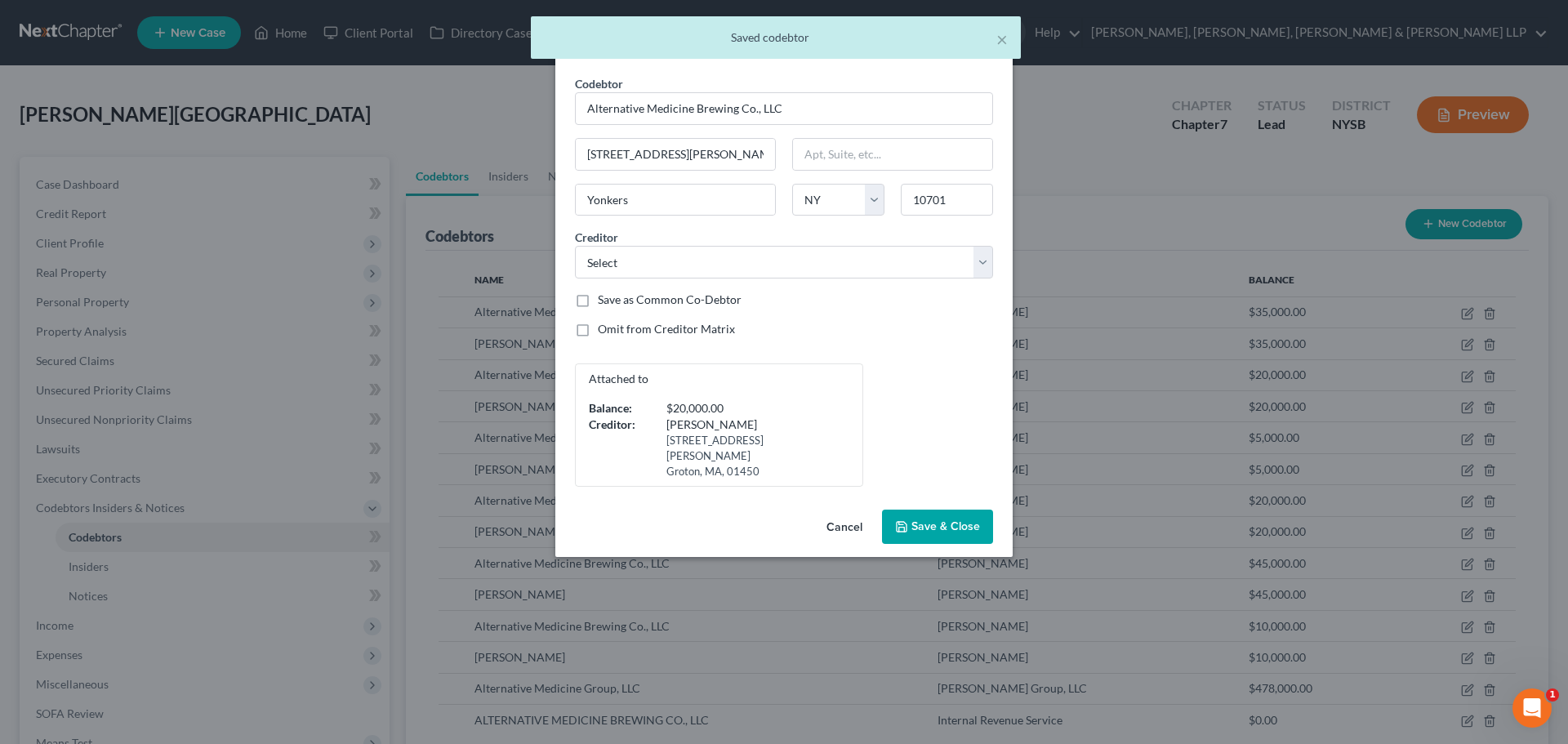
click at [965, 519] on span "Save & Close" at bounding box center [946, 526] width 69 height 14
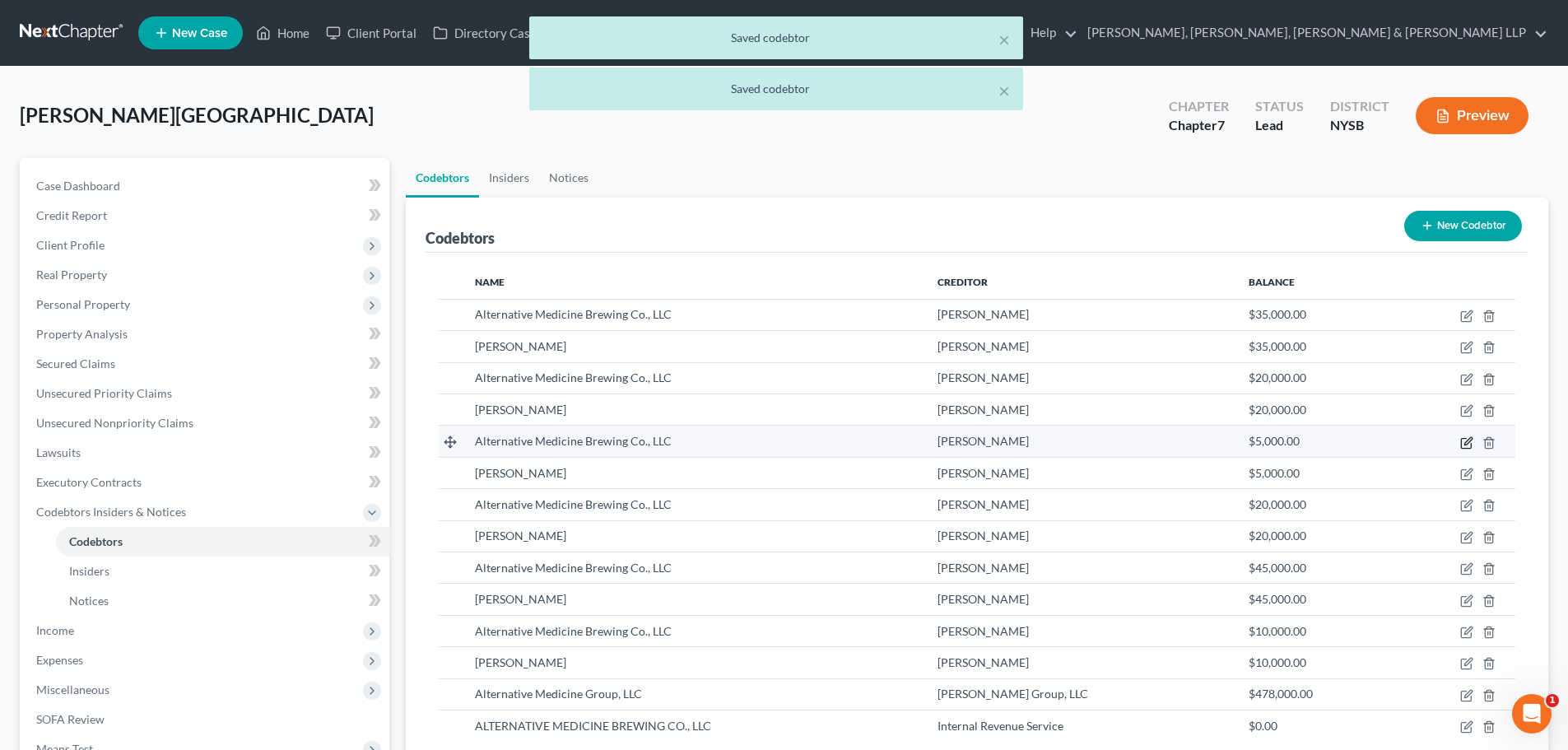
click at [1467, 440] on icon "button" at bounding box center [1467, 442] width 13 height 13
select select "35"
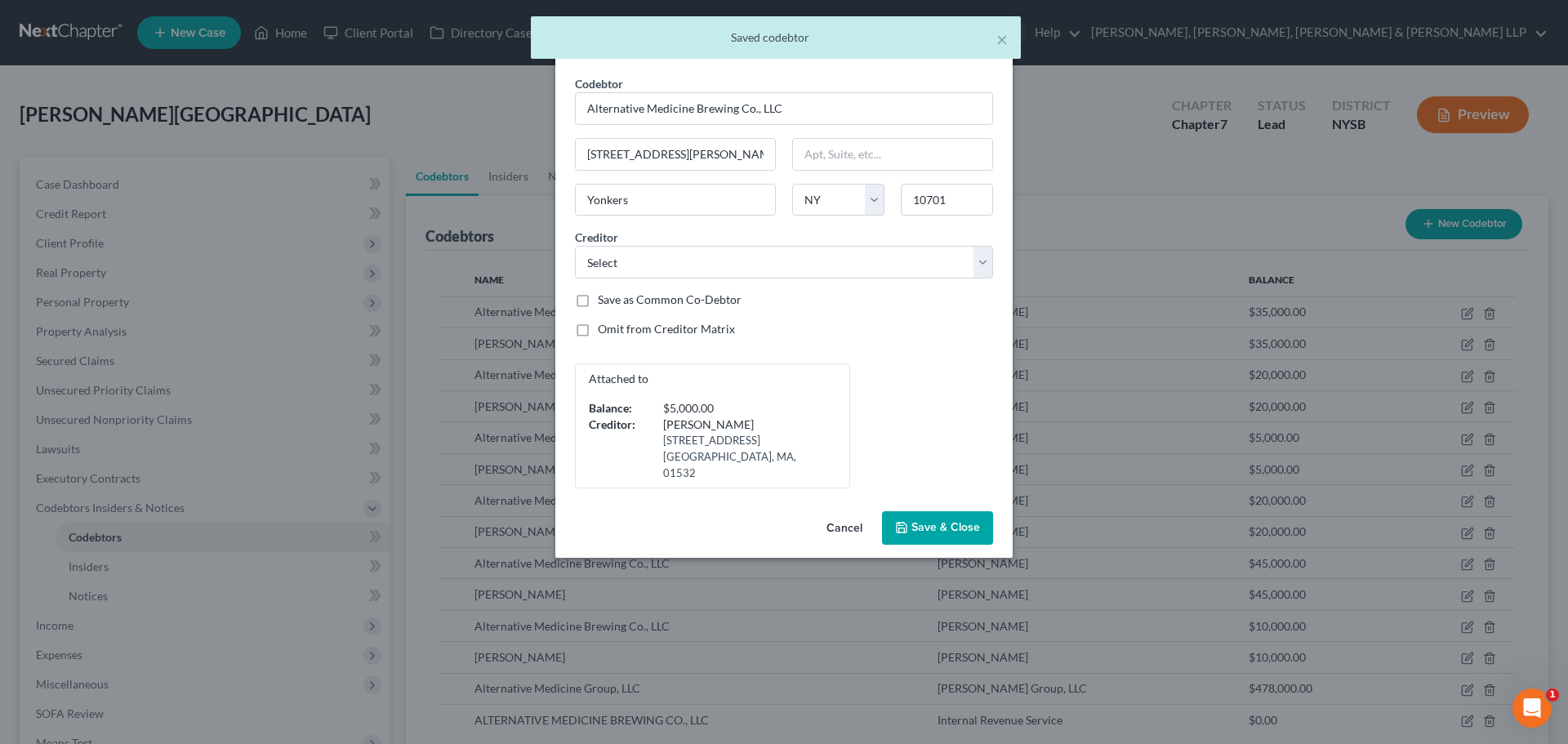
click at [958, 521] on span "Save & Close" at bounding box center [946, 528] width 69 height 14
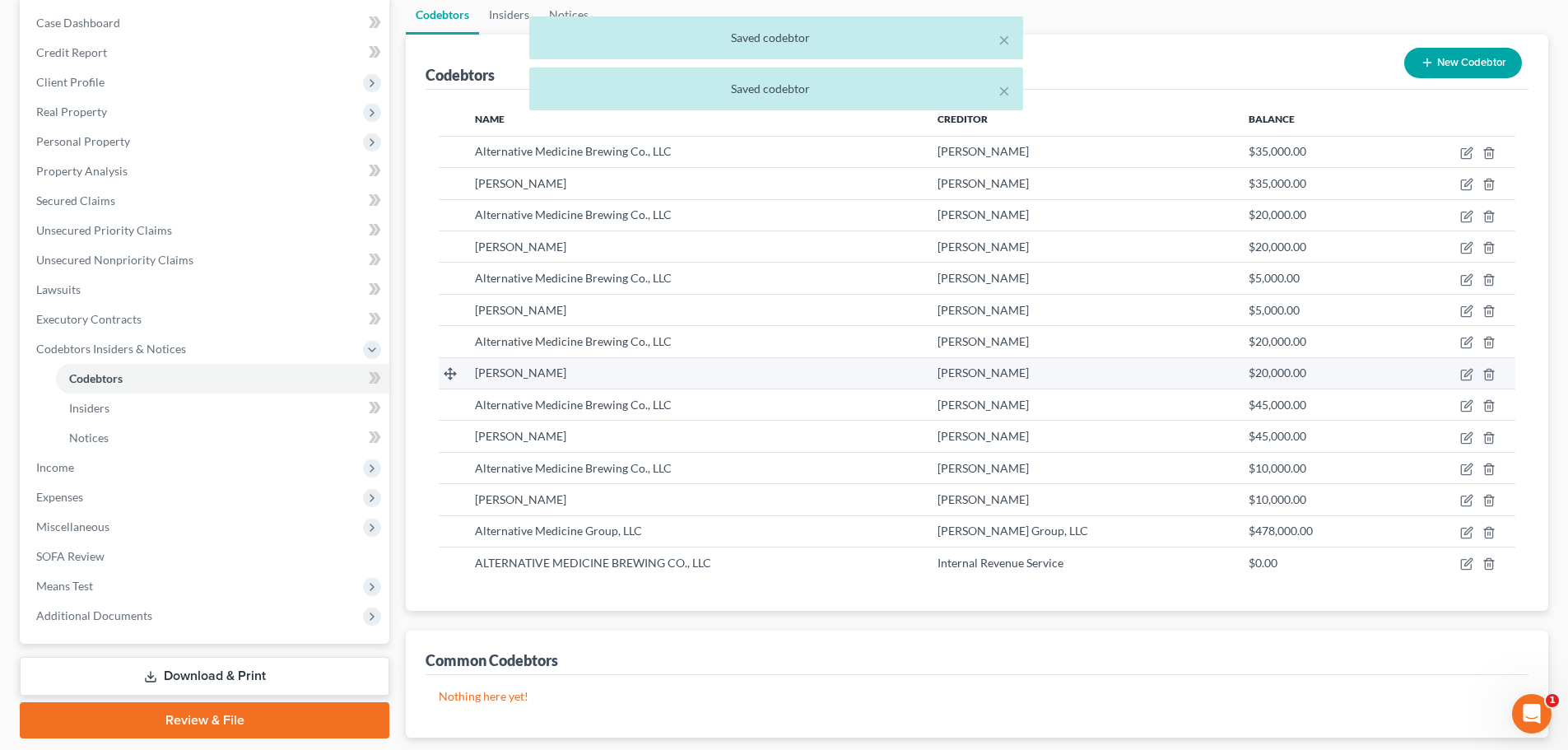
scroll to position [165, 0]
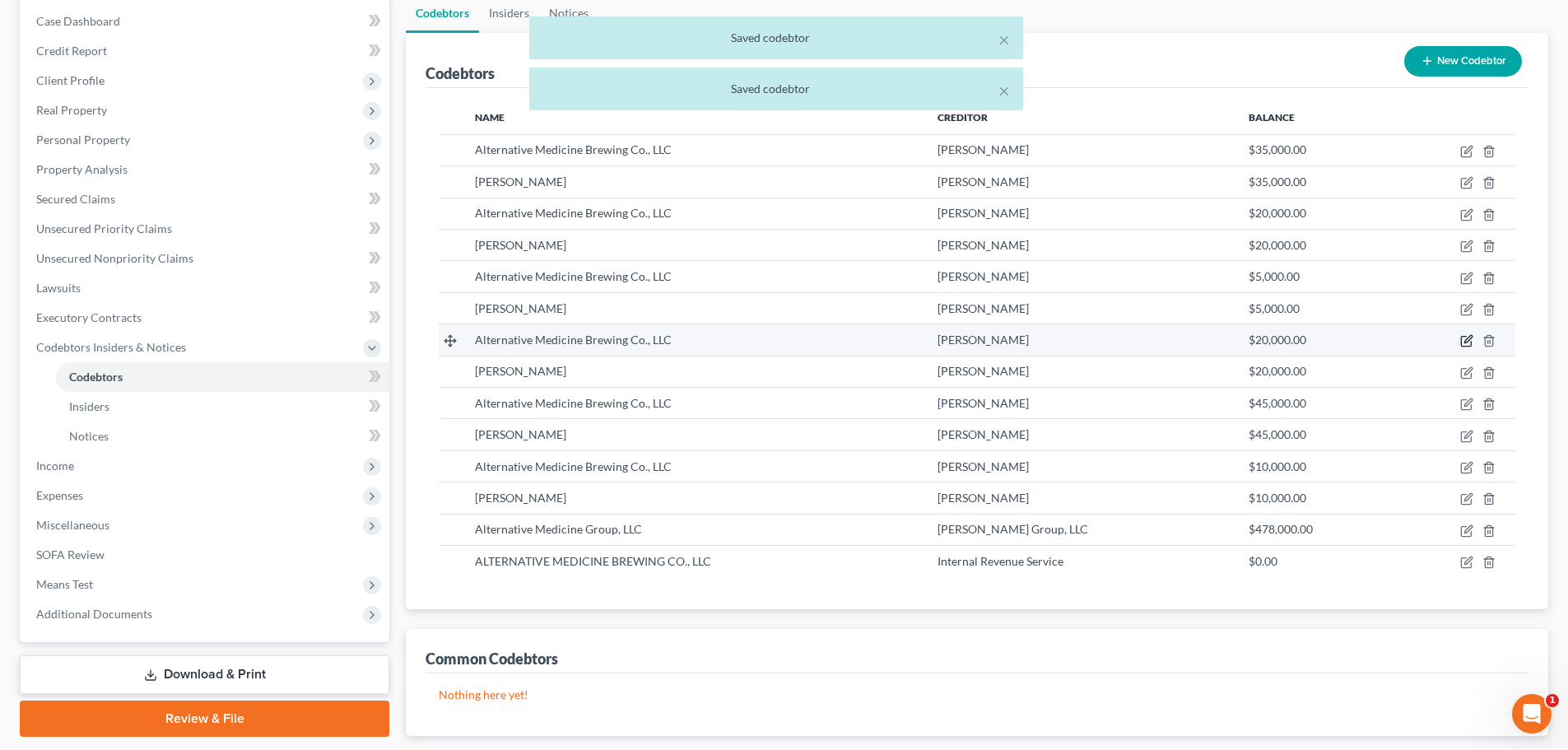
click at [1468, 336] on icon "button" at bounding box center [1467, 341] width 13 height 13
select select "35"
select select "14"
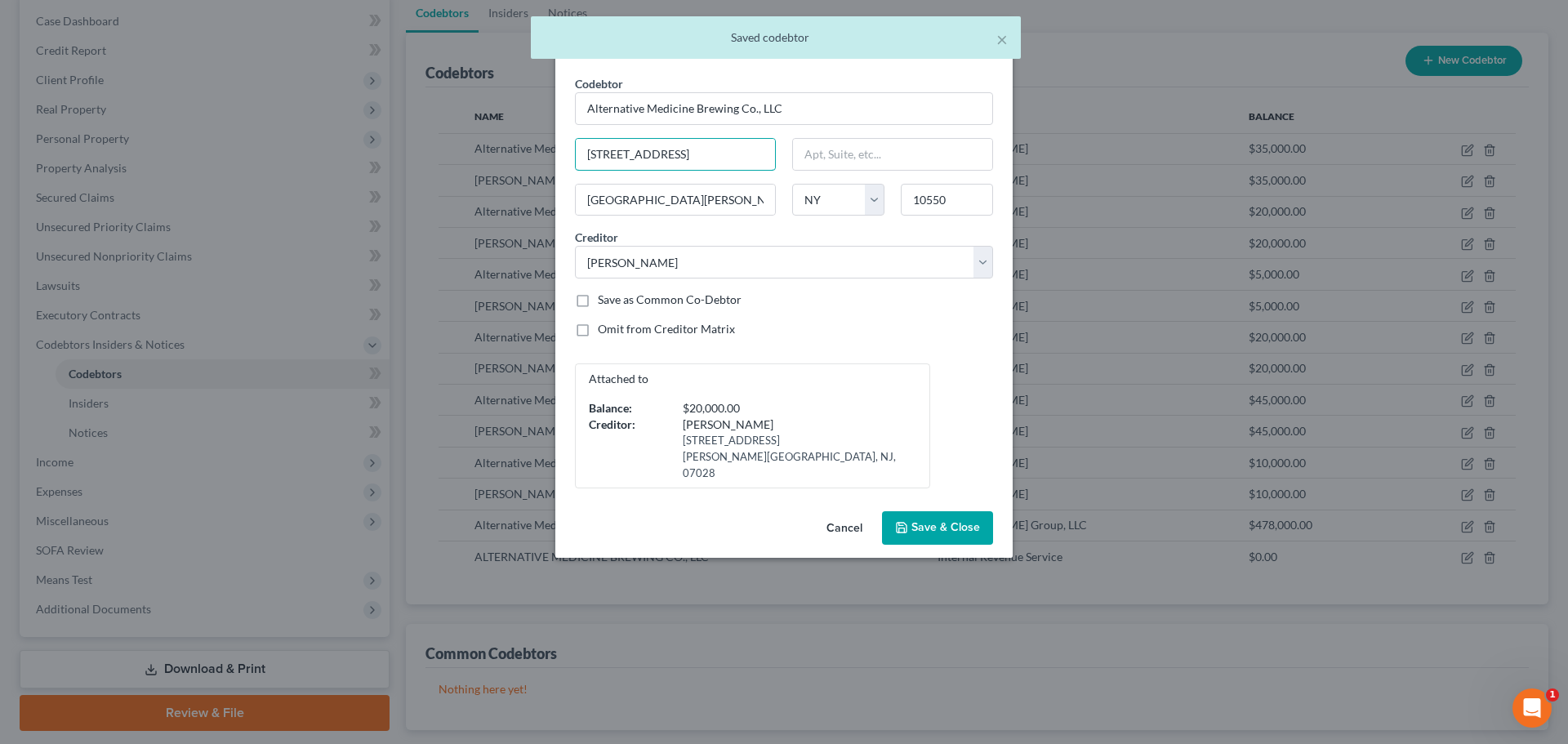
drag, startPoint x: 738, startPoint y: 159, endPoint x: 499, endPoint y: 158, distance: 239.0
click at [499, 158] on div "Edit Codebtor × Codebtor * Alternative Medicine Brewing Co., LLC Codebtor * Alt…" at bounding box center [784, 372] width 1568 height 744
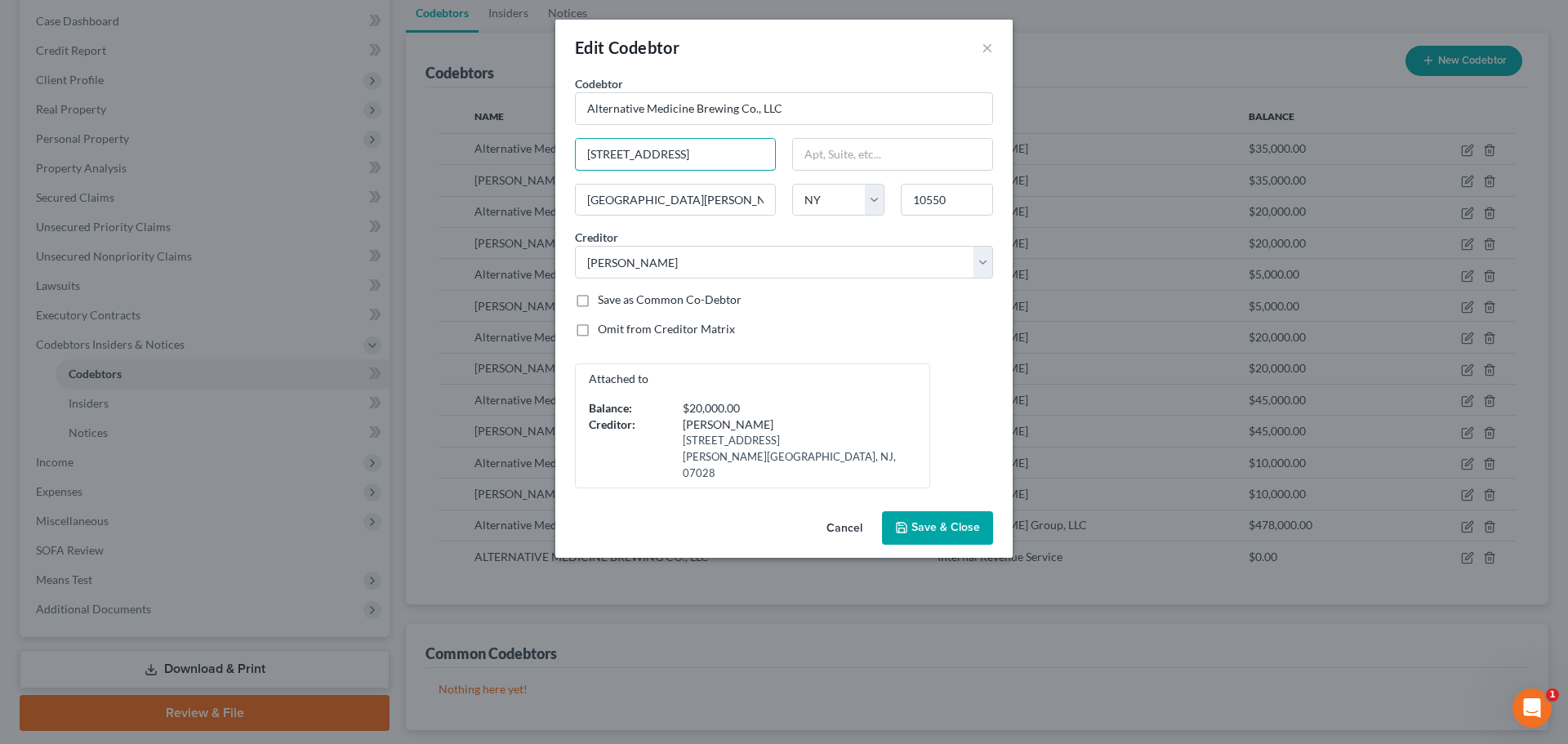
paste input "189 Shonnard Terrace"
type input "189 Shonnard Terrace"
drag, startPoint x: 964, startPoint y: 196, endPoint x: 877, endPoint y: 200, distance: 87.1
click at [877, 200] on div "Codebtor * Alternative Medicine Brewing Co., LLC Codebtor * Alternative Medicin…" at bounding box center [784, 282] width 434 height 413
type input "10701"
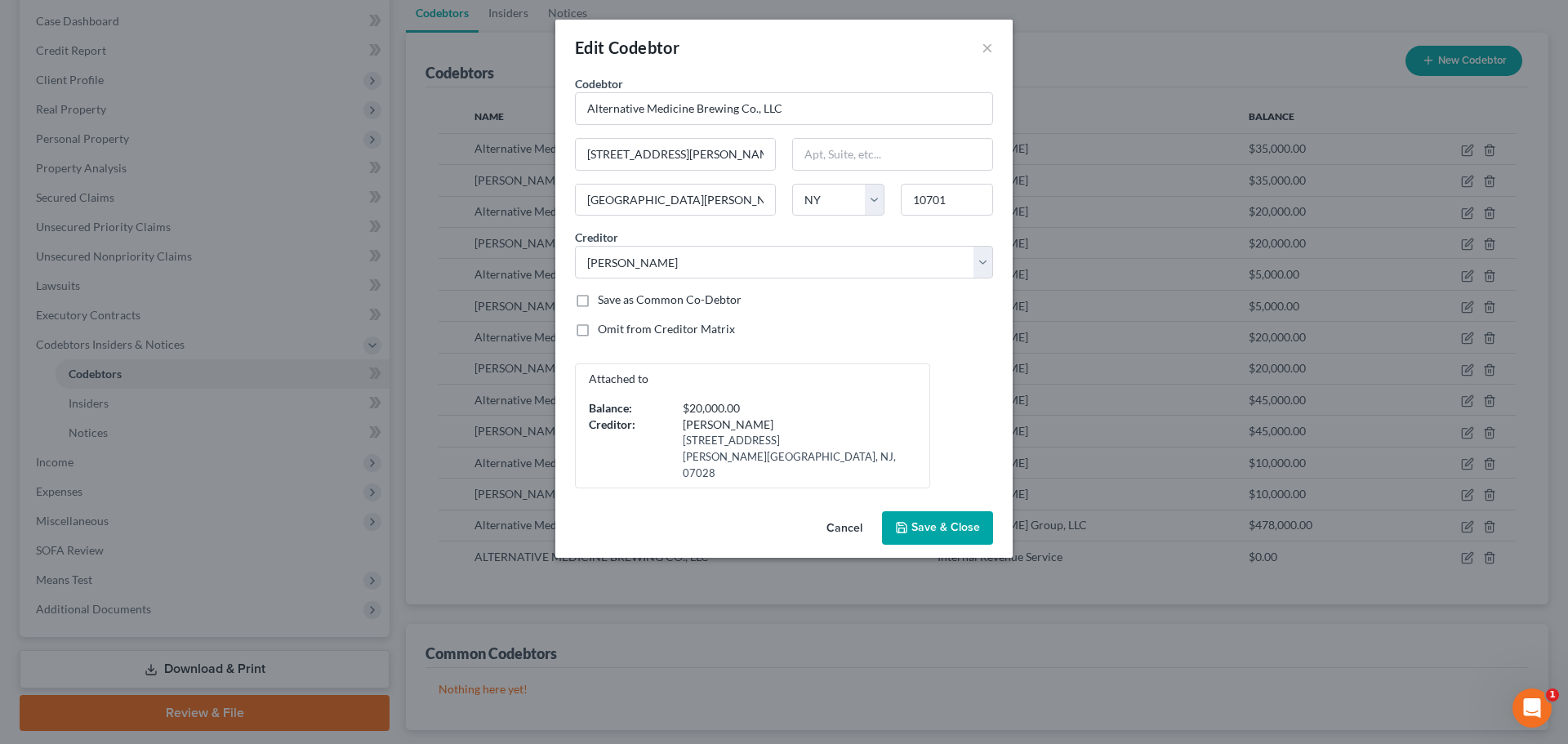
type input "Yonkers"
click at [876, 129] on div "Codebtor * Alternative Medicine Brewing Co., LLC Codebtor * Alternative Medicin…" at bounding box center [784, 282] width 434 height 413
click at [952, 505] on div "Cancel Save & Close" at bounding box center [784, 531] width 457 height 54
click at [950, 521] on span "Save & Close" at bounding box center [946, 528] width 69 height 14
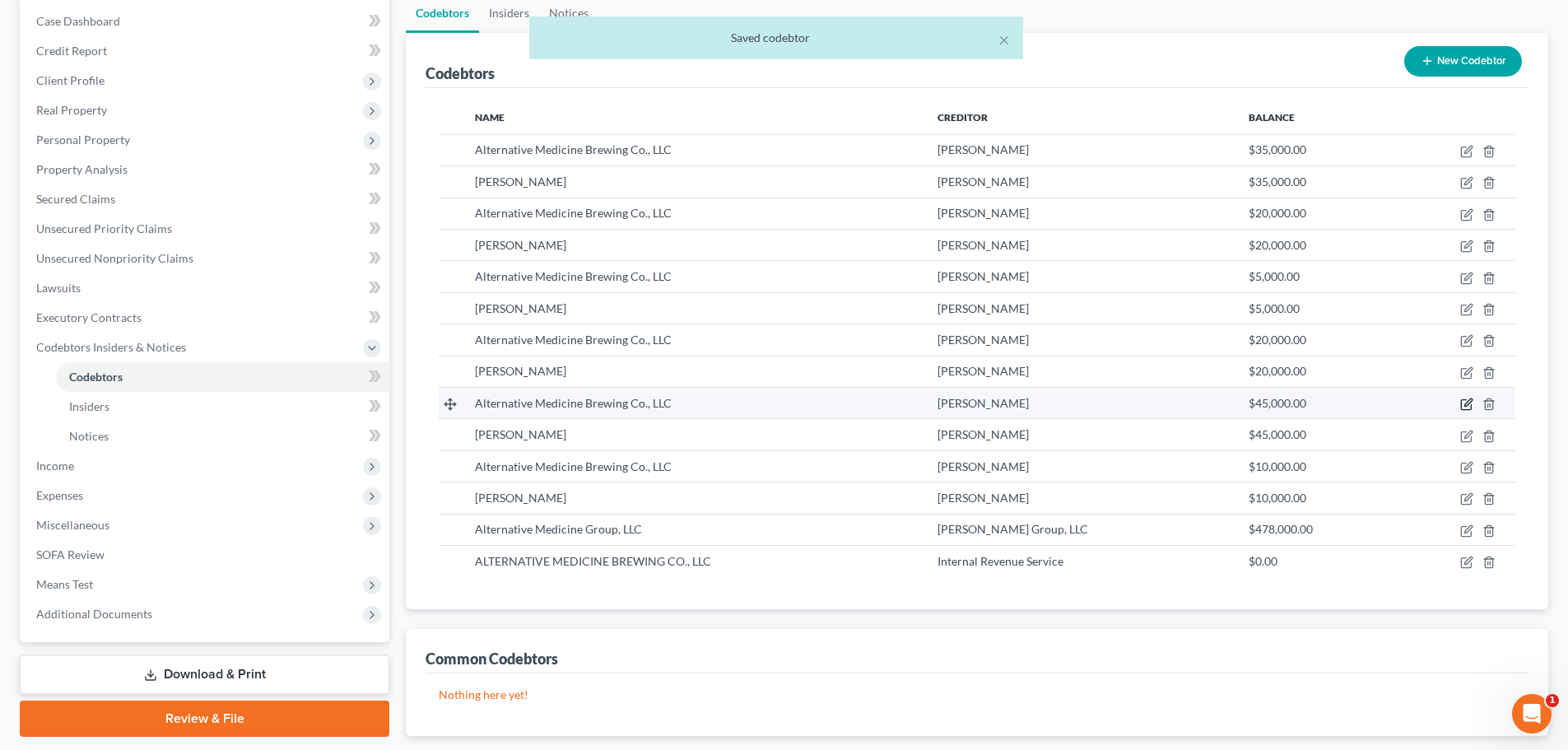
click at [1469, 399] on icon "button" at bounding box center [1467, 404] width 13 height 13
select select "35"
select select "6"
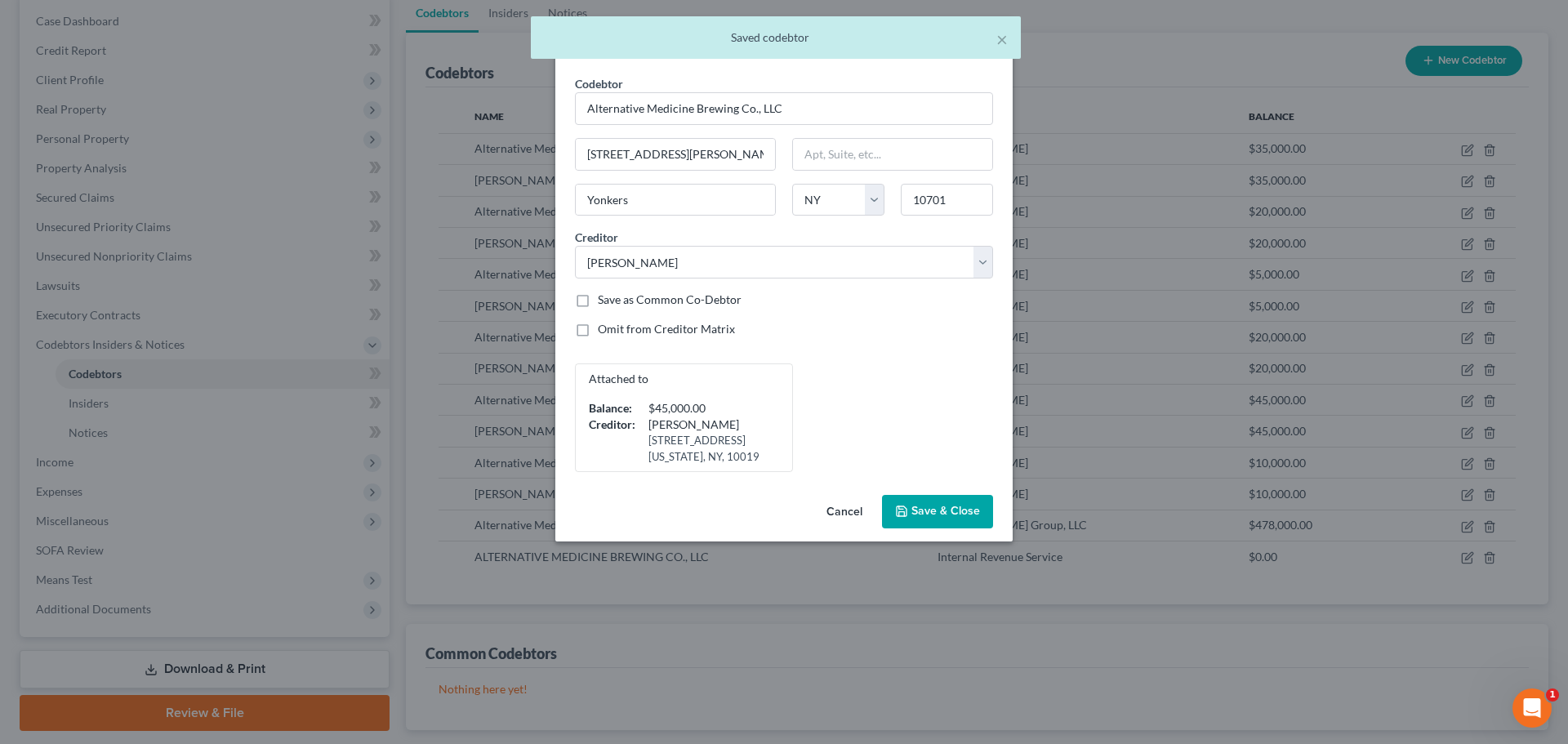
click at [959, 511] on span "Save & Close" at bounding box center [946, 512] width 69 height 14
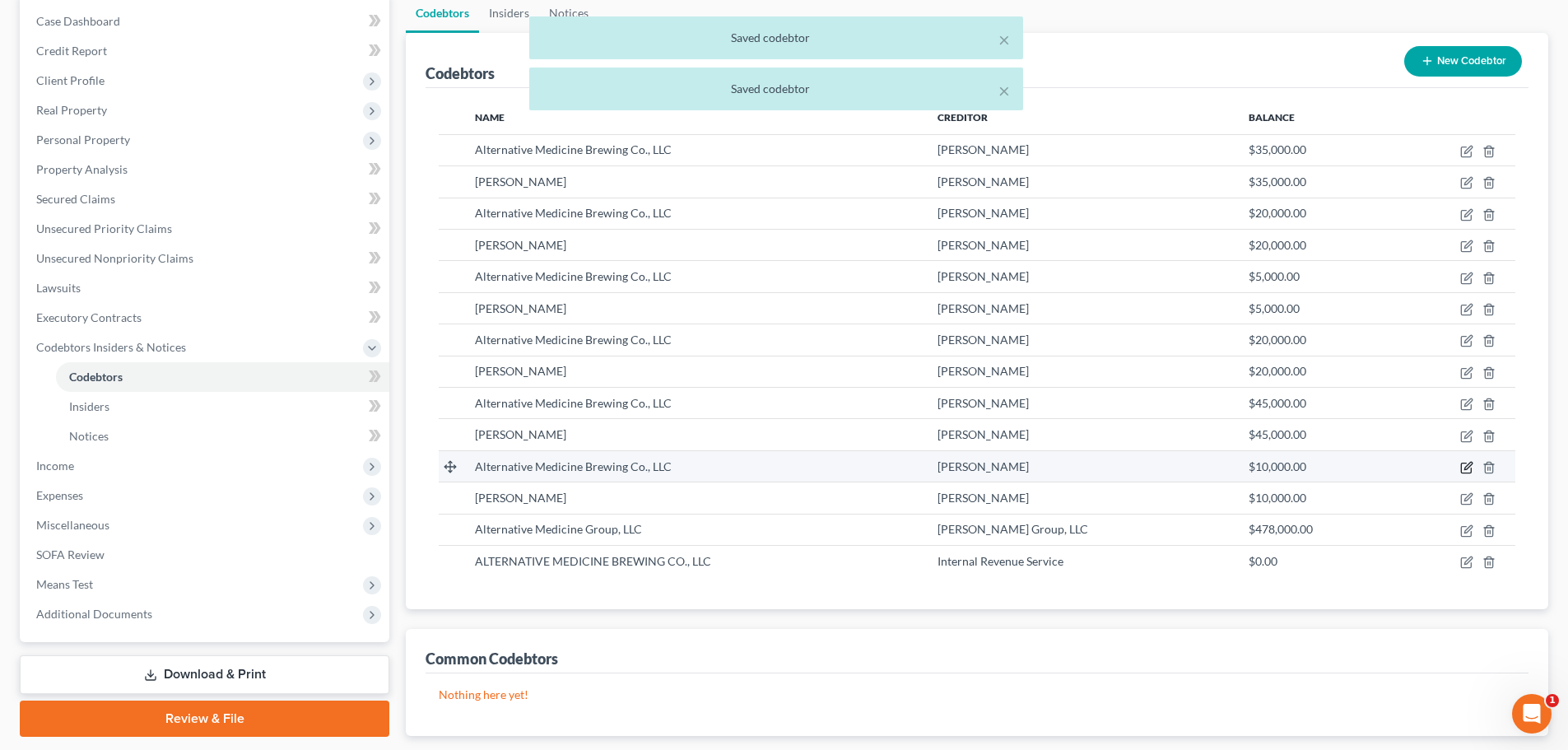
click at [1467, 467] on icon "button" at bounding box center [1467, 467] width 13 height 13
select select "35"
select select "7"
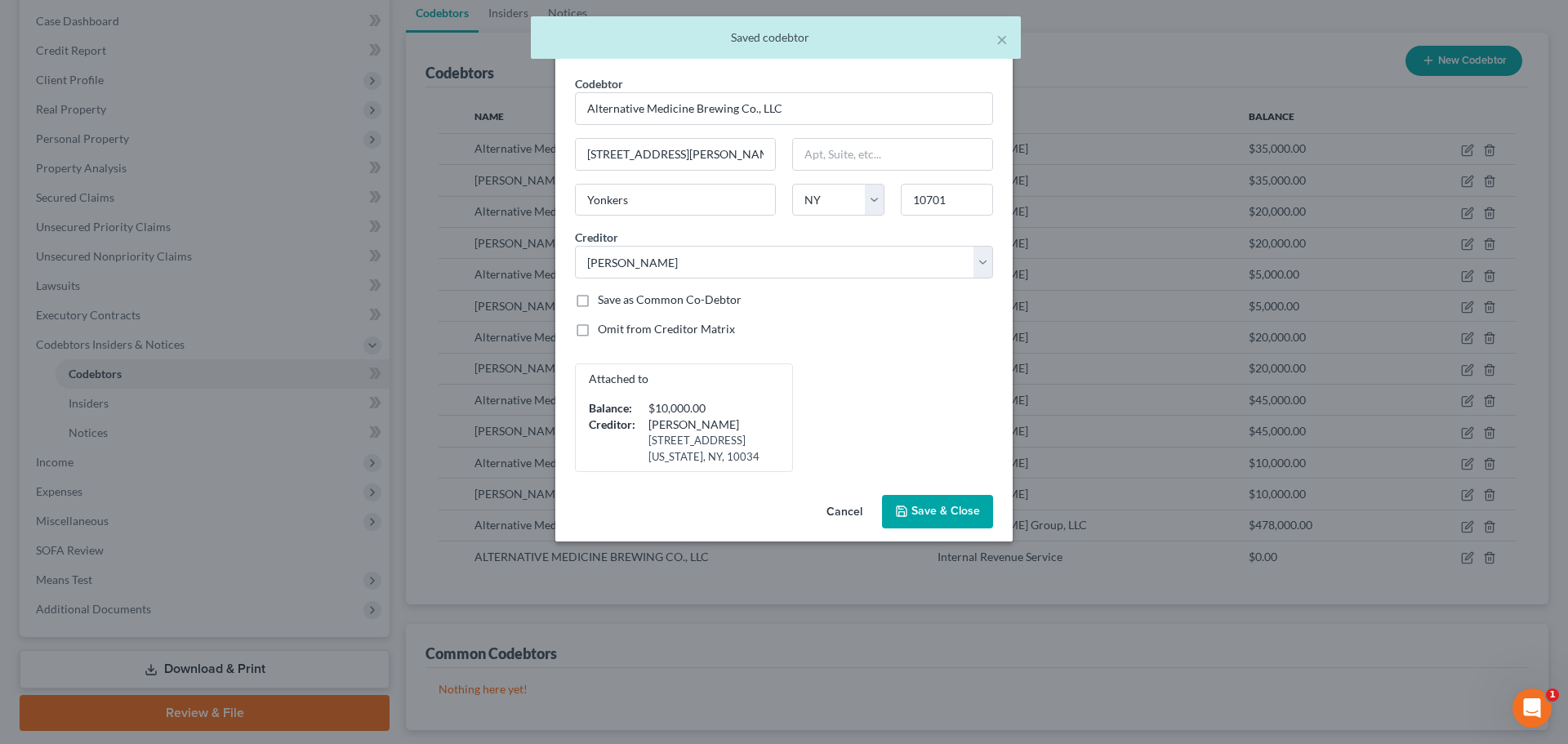
click at [943, 505] on span "Save & Close" at bounding box center [946, 512] width 69 height 14
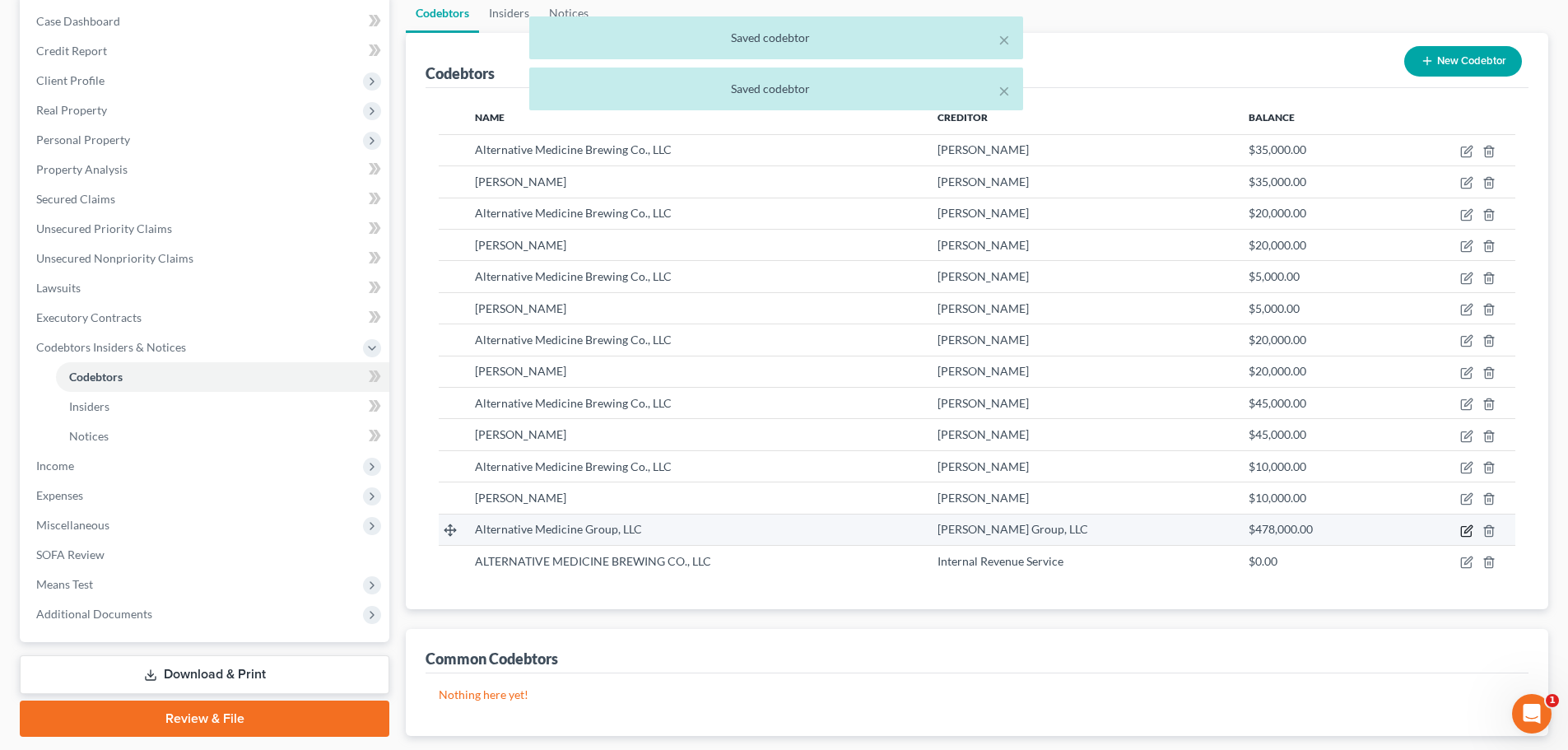
click at [1469, 529] on icon "button" at bounding box center [1467, 530] width 13 height 13
select select "35"
select select "15"
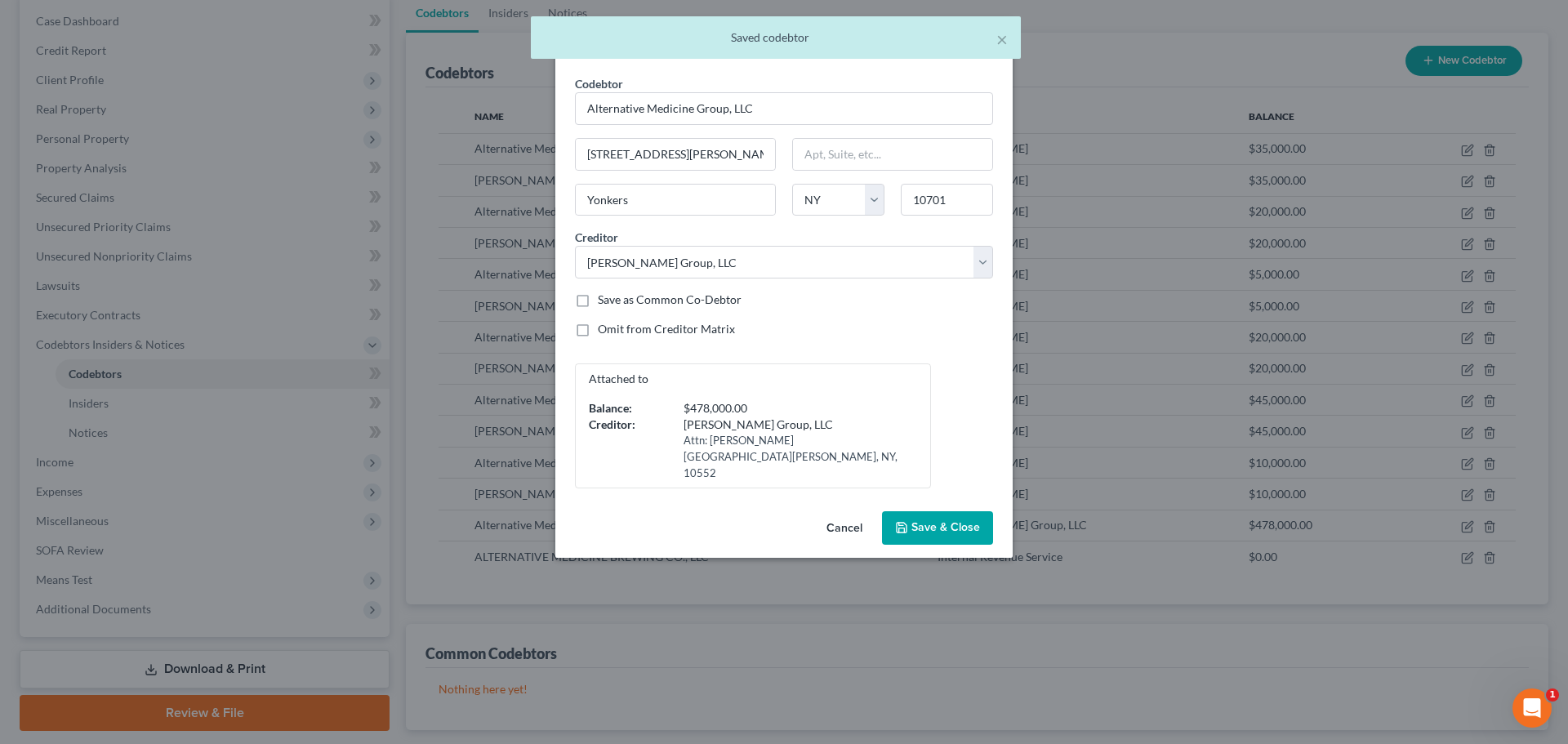
click at [919, 511] on button "Save & Close" at bounding box center [937, 528] width 111 height 34
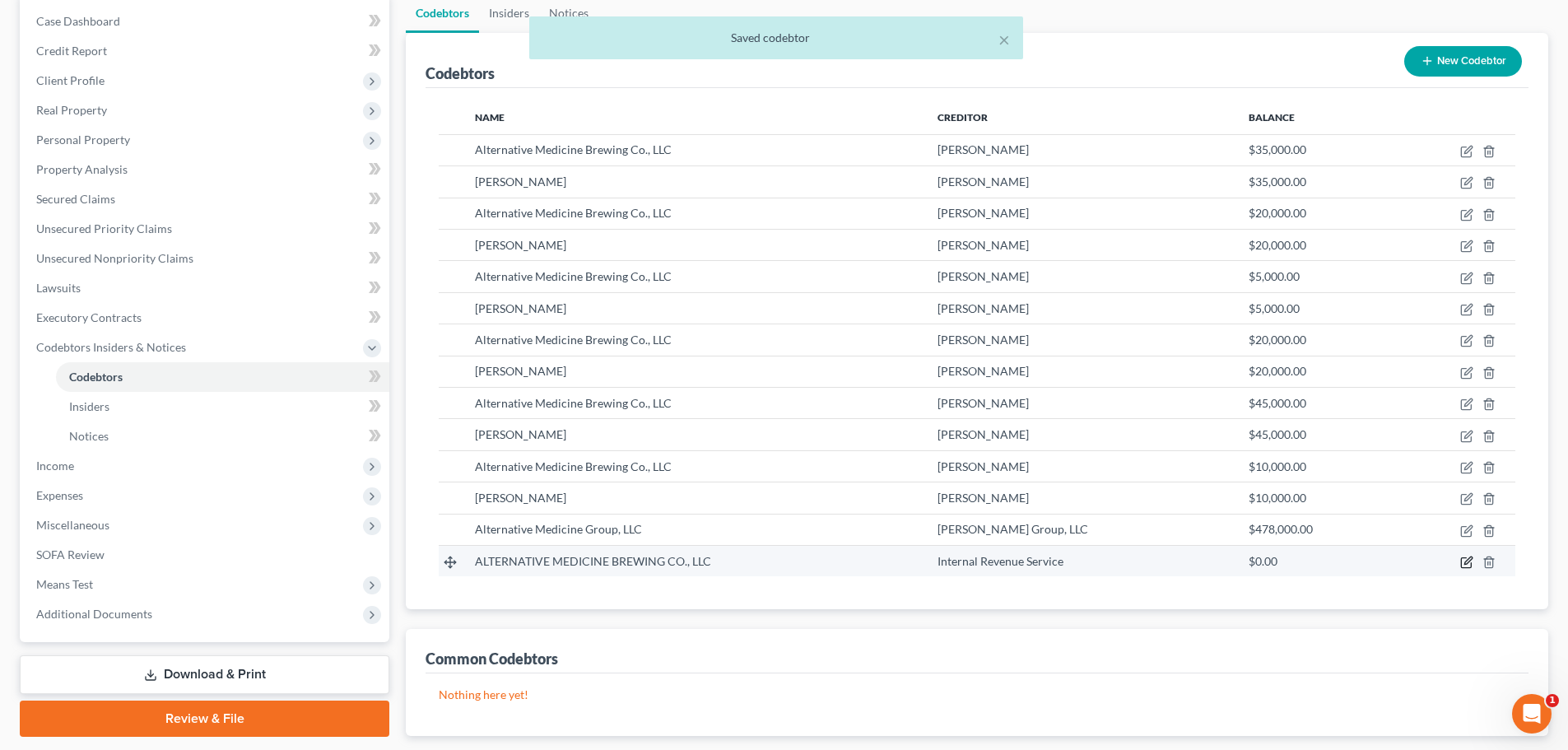
click at [1464, 563] on icon "button" at bounding box center [1467, 562] width 13 height 13
select select "35"
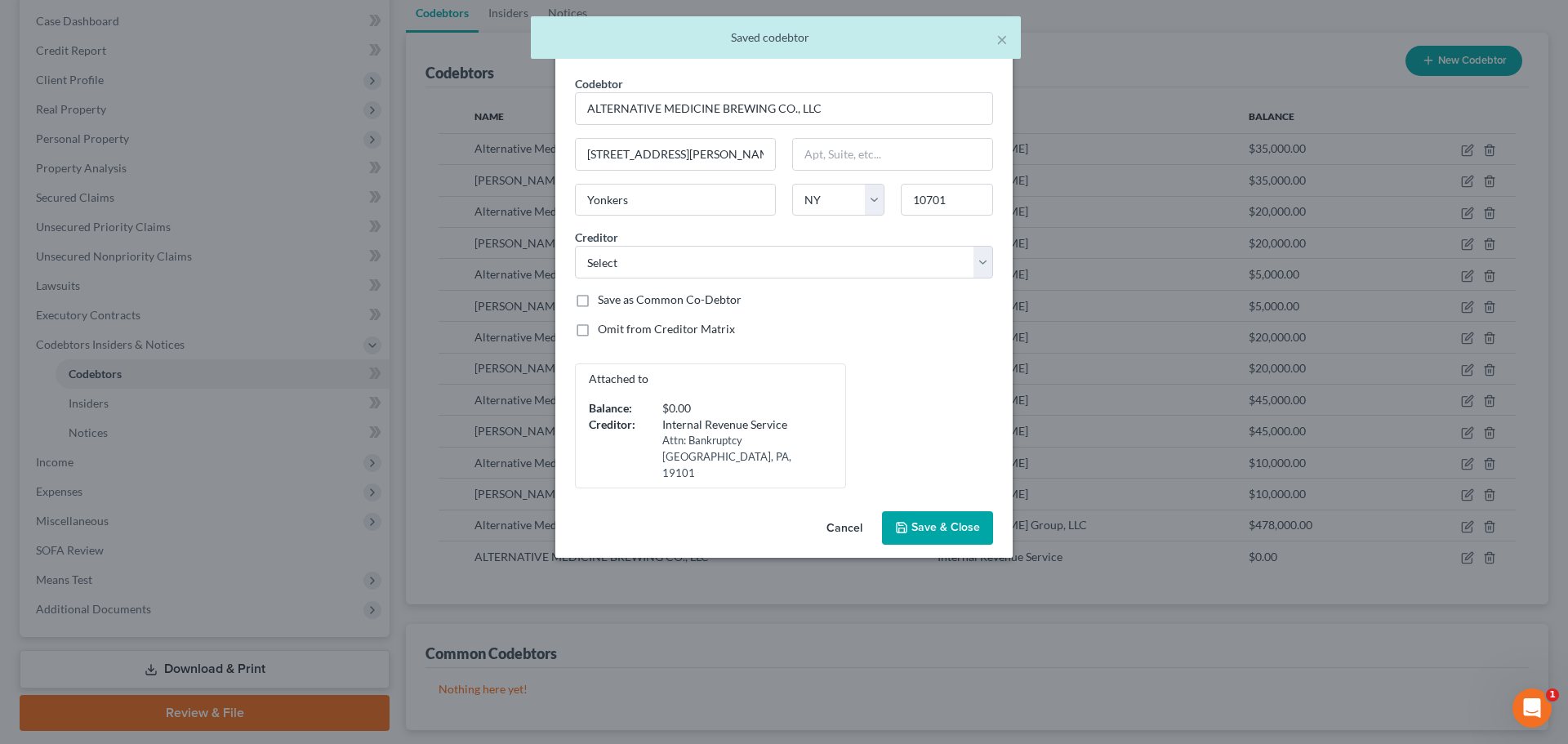
click at [957, 521] on span "Save & Close" at bounding box center [946, 528] width 69 height 14
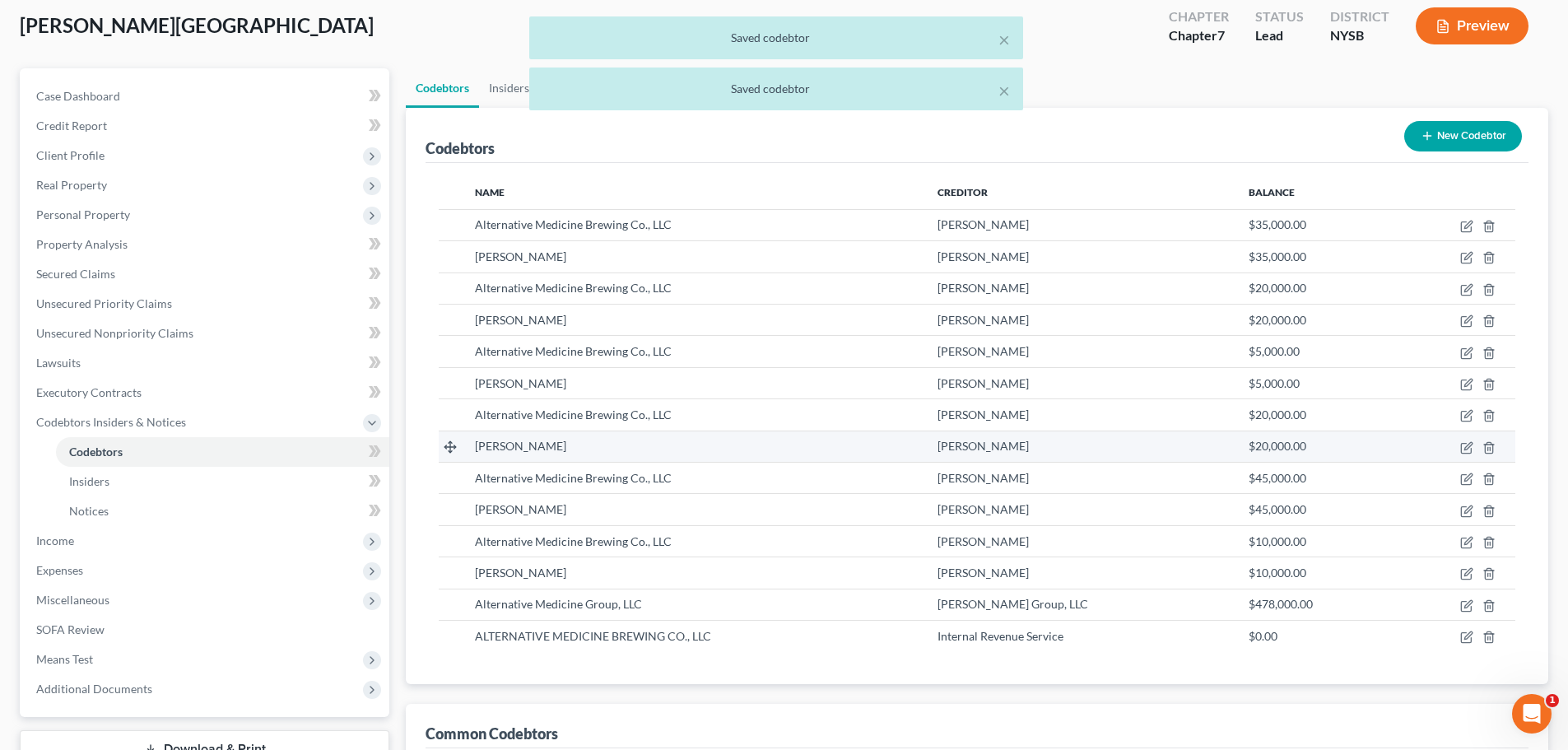
scroll to position [0, 0]
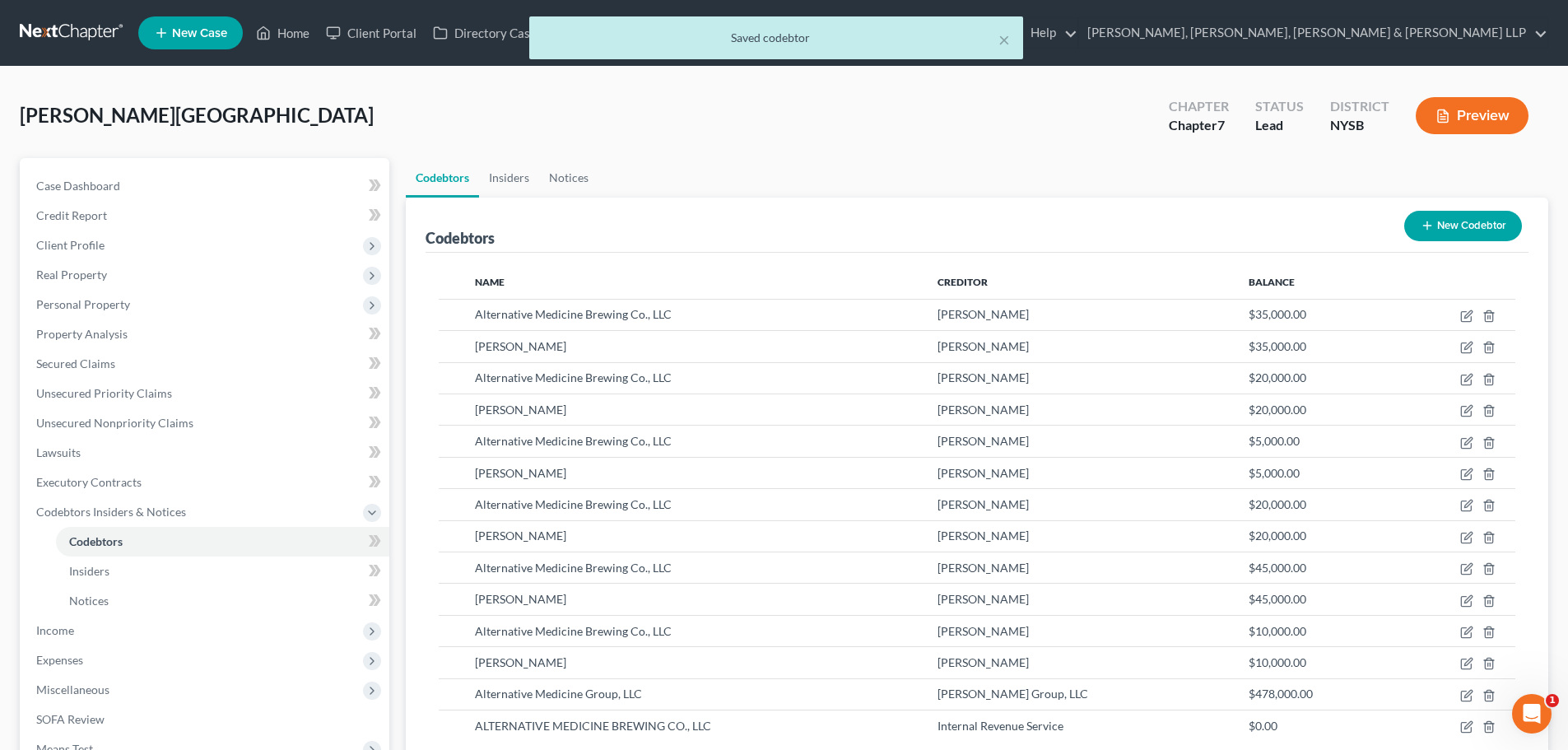
click at [1467, 125] on button "Preview" at bounding box center [1472, 116] width 113 height 37
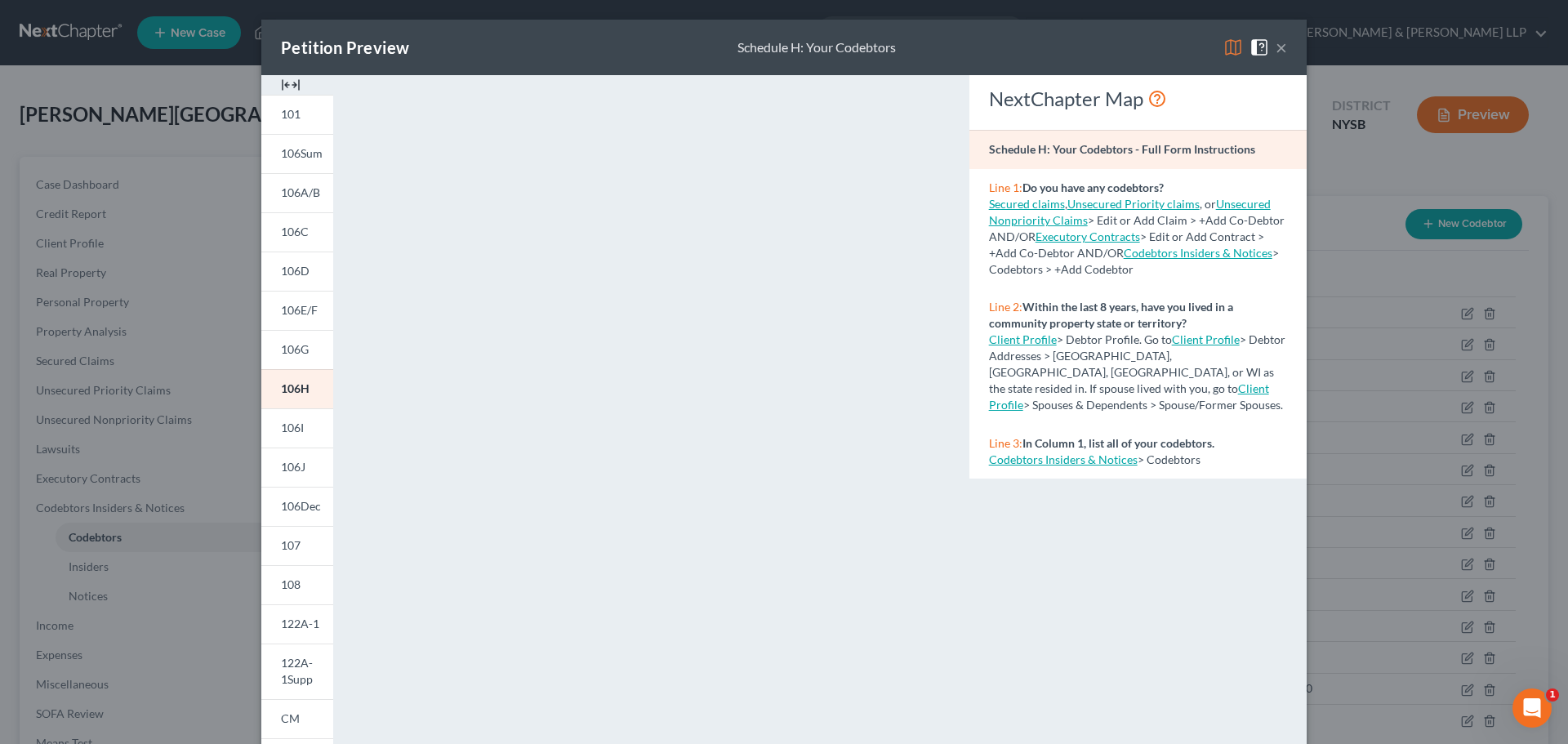
click at [1275, 50] on button "×" at bounding box center [1280, 48] width 11 height 19
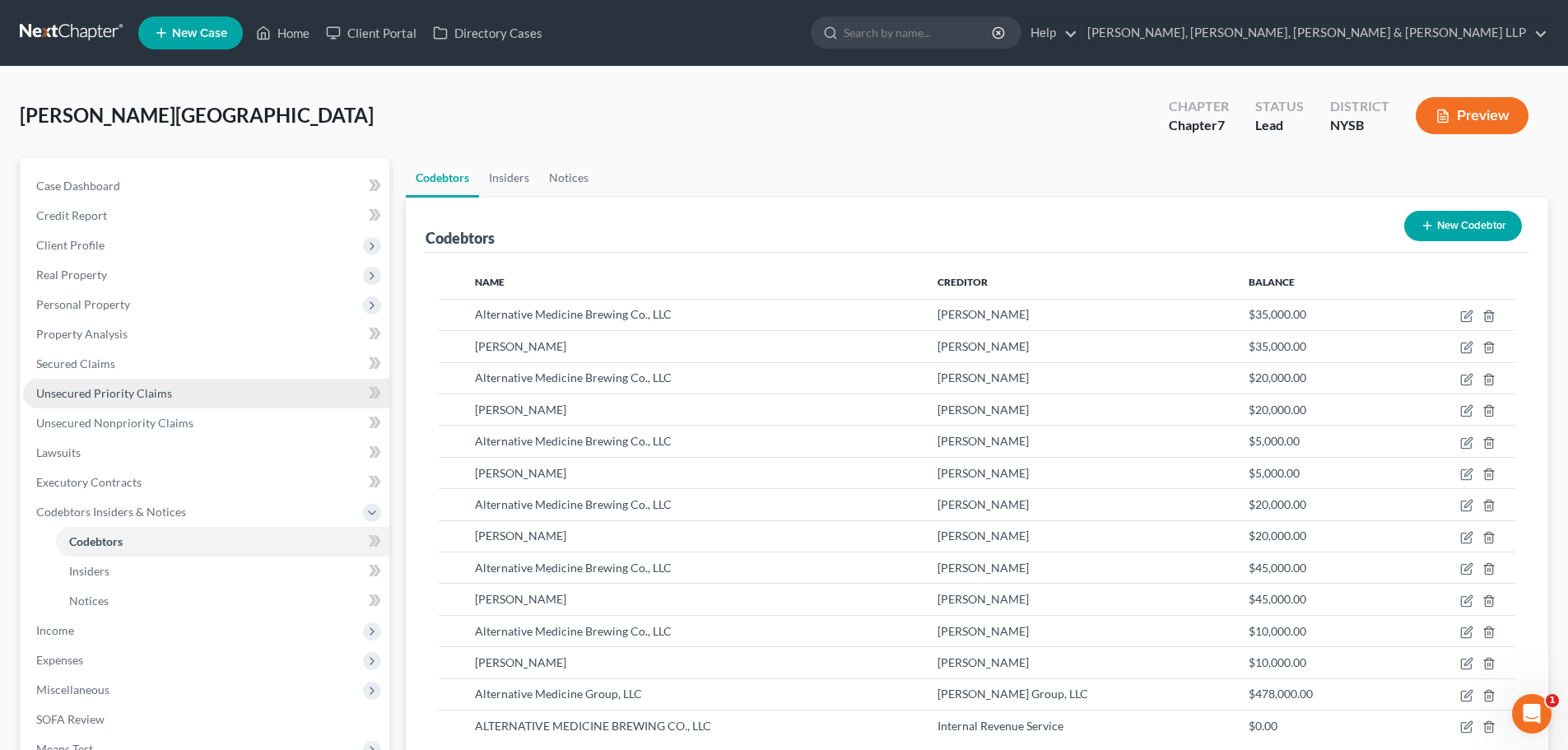
click at [171, 394] on link "Unsecured Priority Claims" at bounding box center [206, 393] width 366 height 29
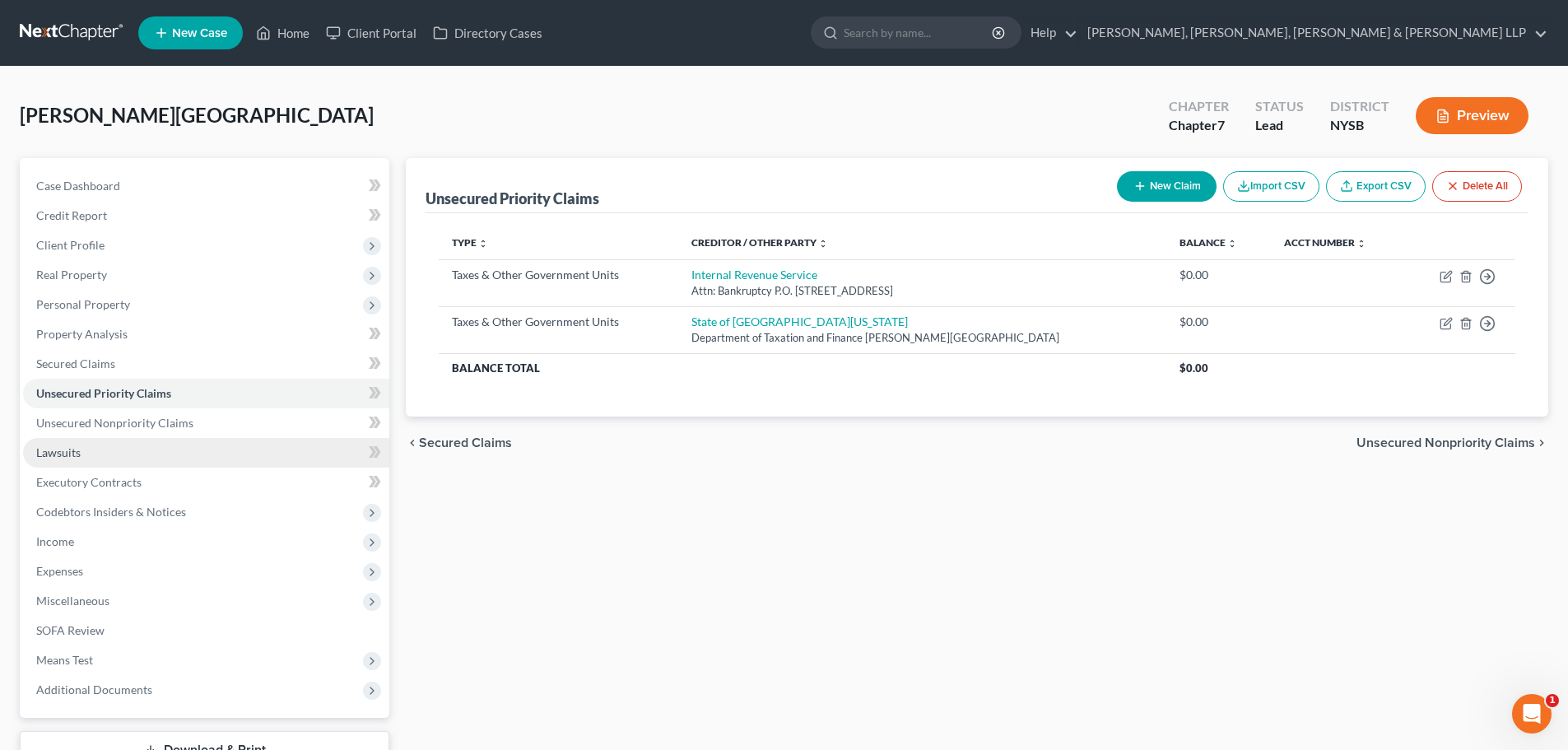
click at [117, 452] on link "Lawsuits" at bounding box center [206, 452] width 366 height 29
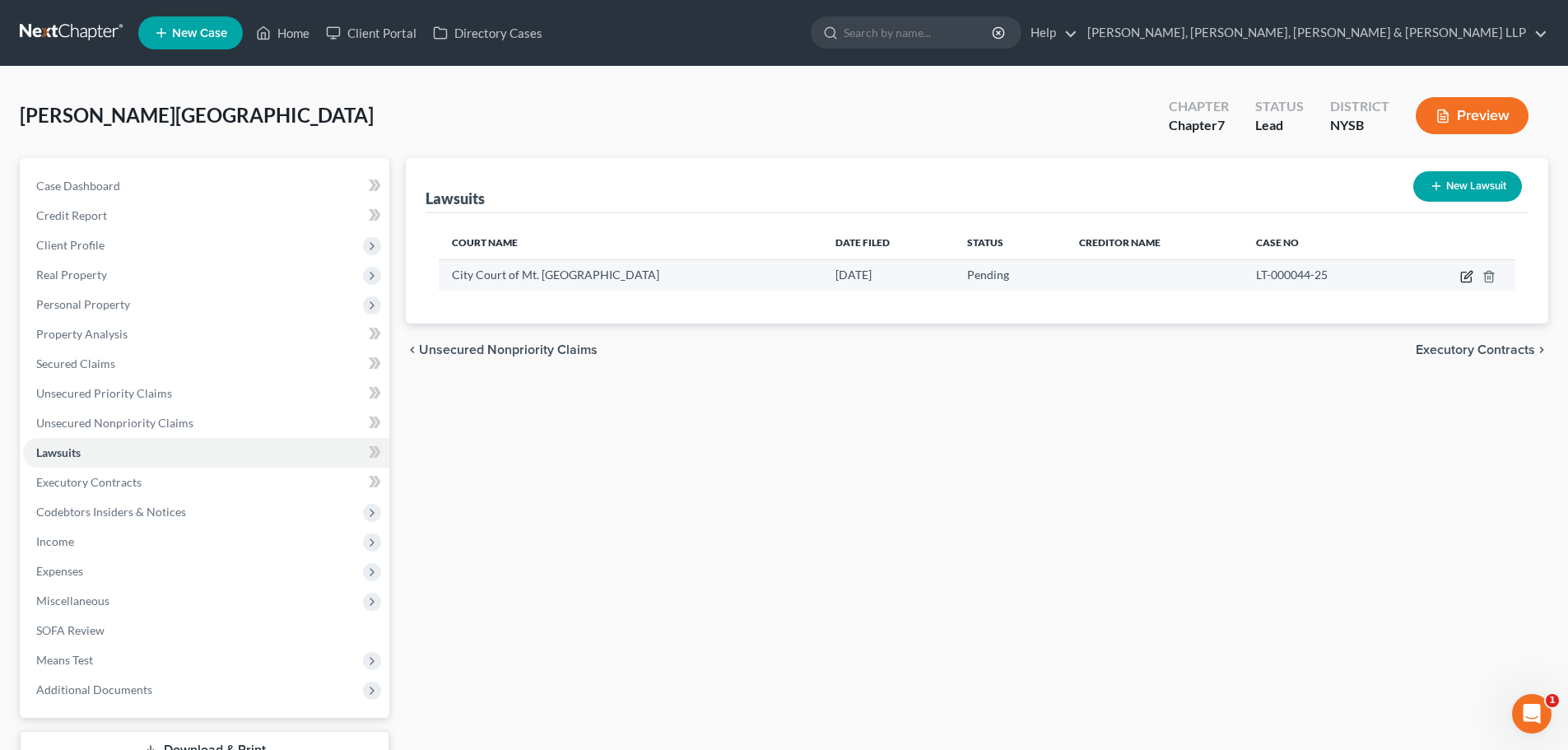
click at [1469, 278] on icon "button" at bounding box center [1467, 277] width 13 height 13
select select "35"
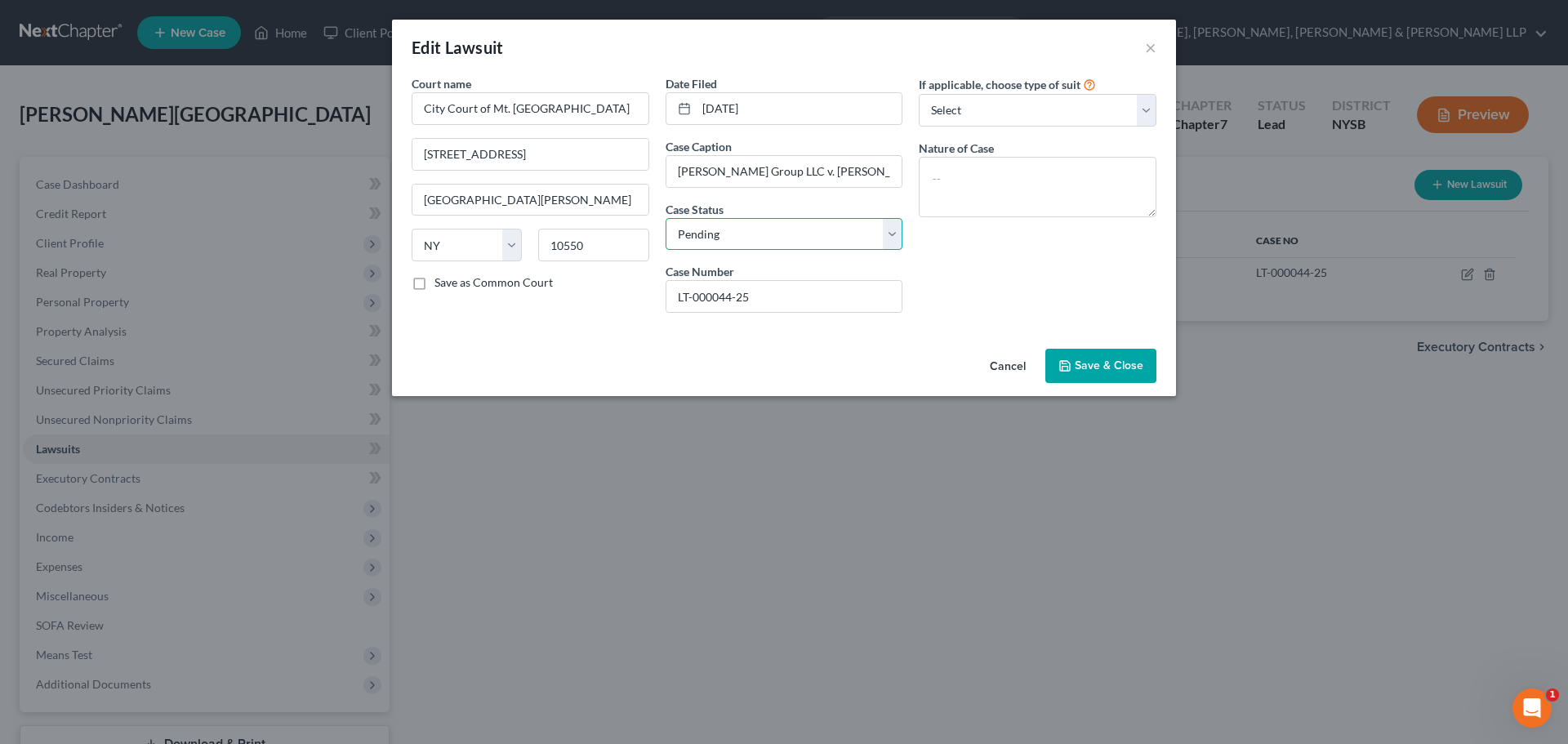
click at [807, 234] on select "Select Pending On Appeal Concluded" at bounding box center [784, 234] width 237 height 33
select select "2"
click at [665, 218] on select "Select Pending On Appeal Concluded" at bounding box center [784, 234] width 237 height 33
click at [1084, 368] on span "Save & Close" at bounding box center [1109, 365] width 69 height 14
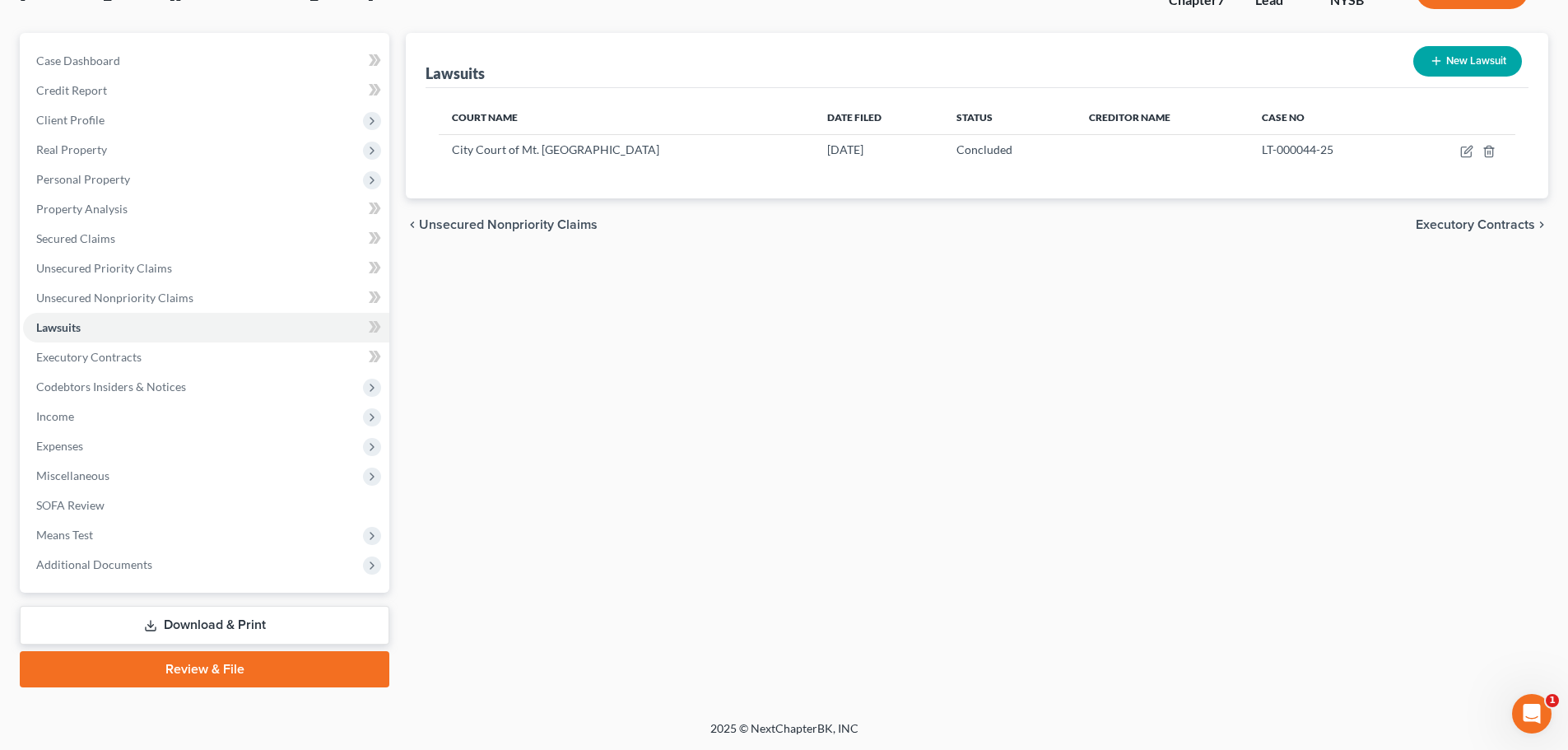
click at [220, 625] on link "Download & Print" at bounding box center [204, 625] width 369 height 38
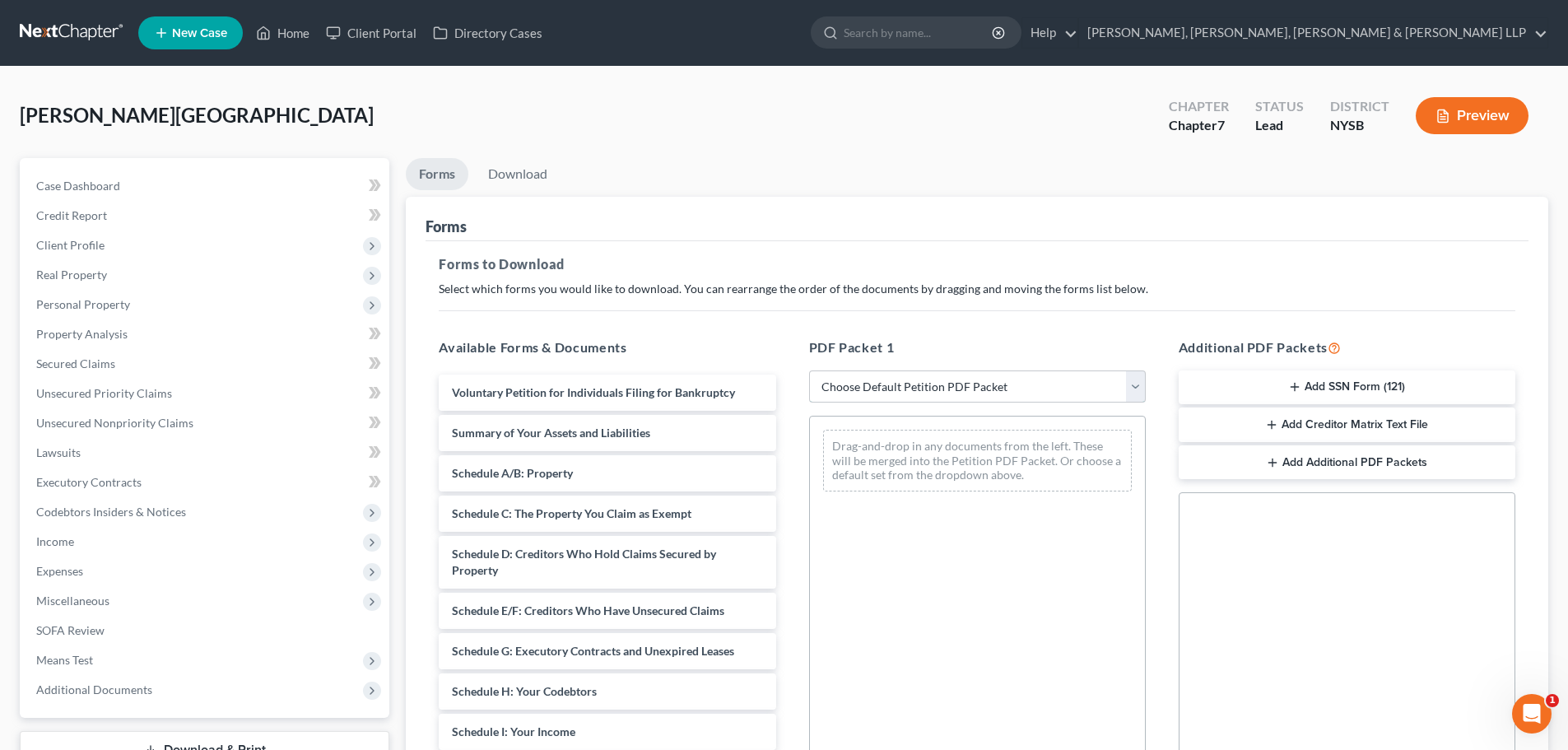
drag, startPoint x: 887, startPoint y: 389, endPoint x: 876, endPoint y: 401, distance: 16.3
click at [887, 389] on select "Choose Default Petition PDF Packet Complete Bankruptcy Petition (all forms and …" at bounding box center [977, 386] width 336 height 33
select select "0"
click at [809, 370] on select "Choose Default Petition PDF Packet Complete Bankruptcy Petition (all forms and …" at bounding box center [977, 386] width 336 height 33
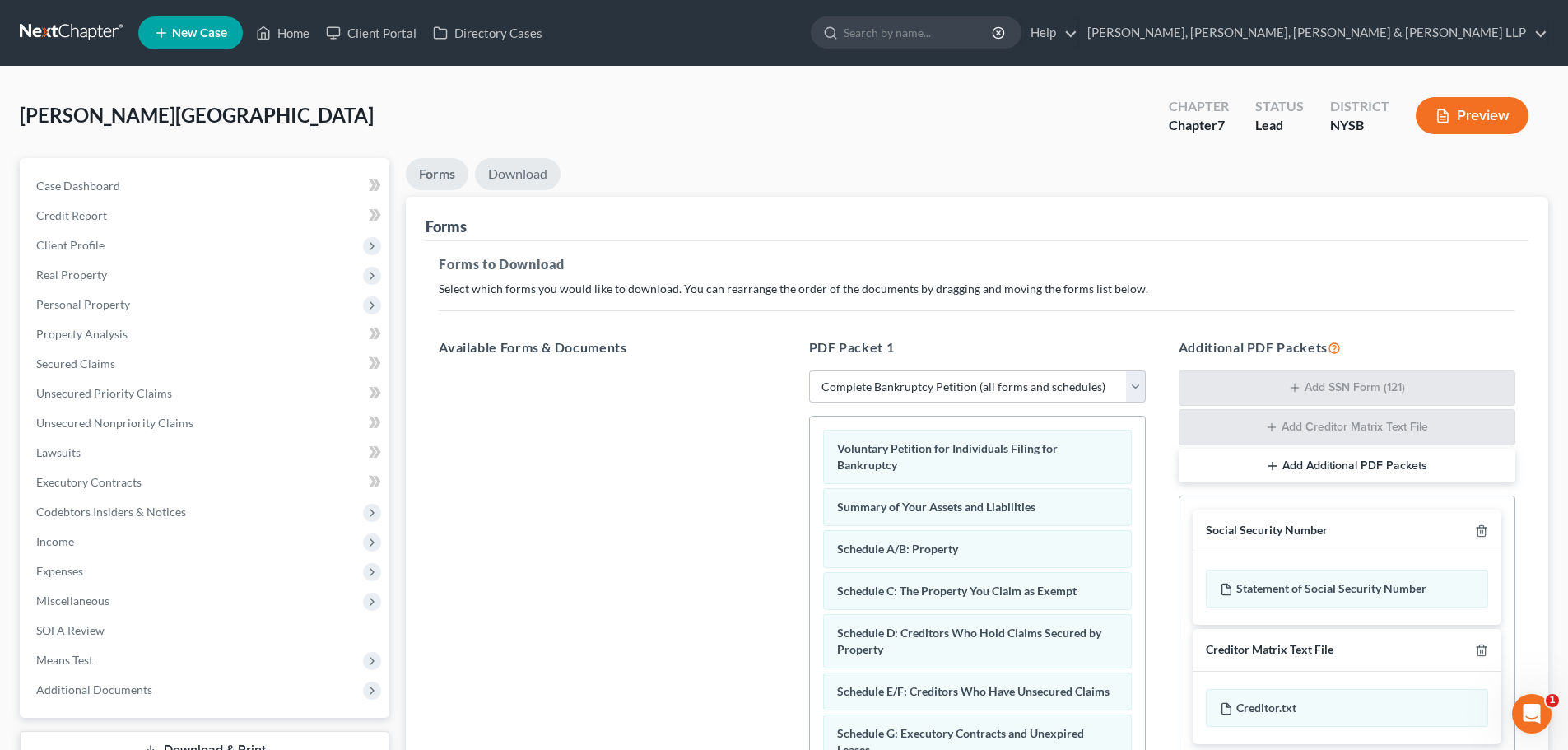
click at [521, 160] on link "Download" at bounding box center [518, 174] width 85 height 32
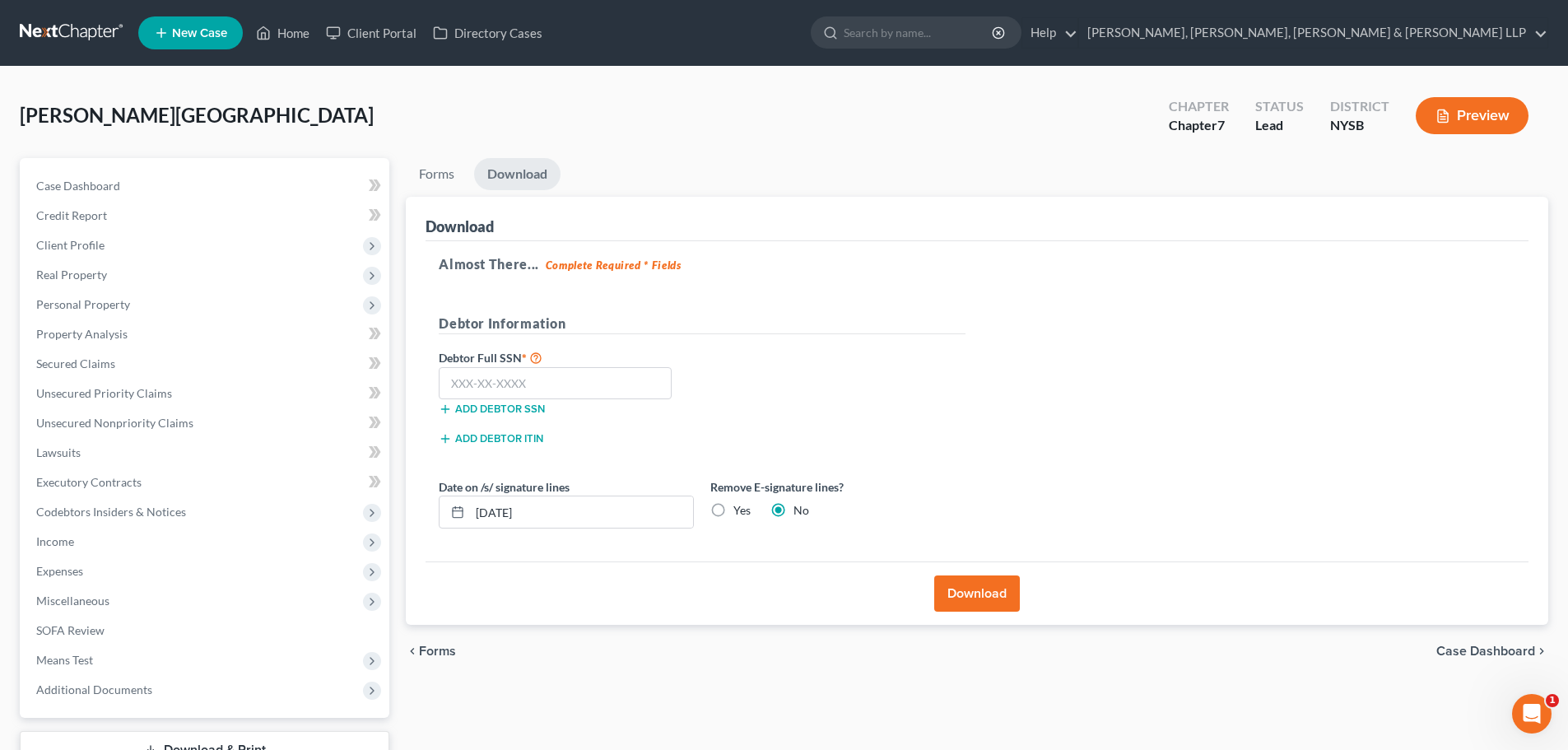
click at [733, 514] on label "Yes" at bounding box center [741, 510] width 17 height 17
click at [740, 512] on input "Yes" at bounding box center [745, 507] width 11 height 11
radio input "true"
radio input "false"
click at [150, 259] on span "Client Profile" at bounding box center [206, 245] width 366 height 29
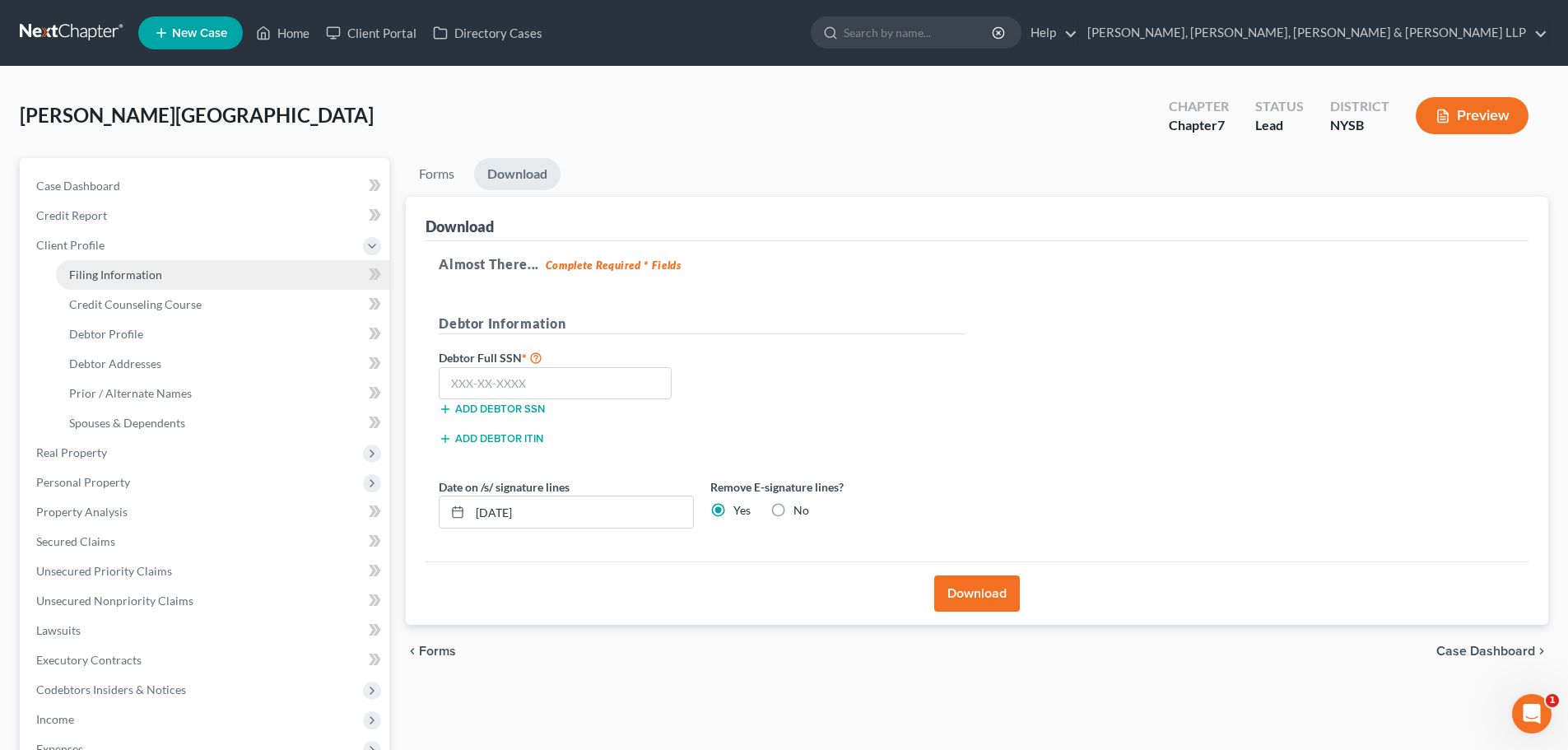
click at [136, 279] on span "Filing Information" at bounding box center [116, 275] width 93 height 14
select select "0"
select select "3"
select select "0"
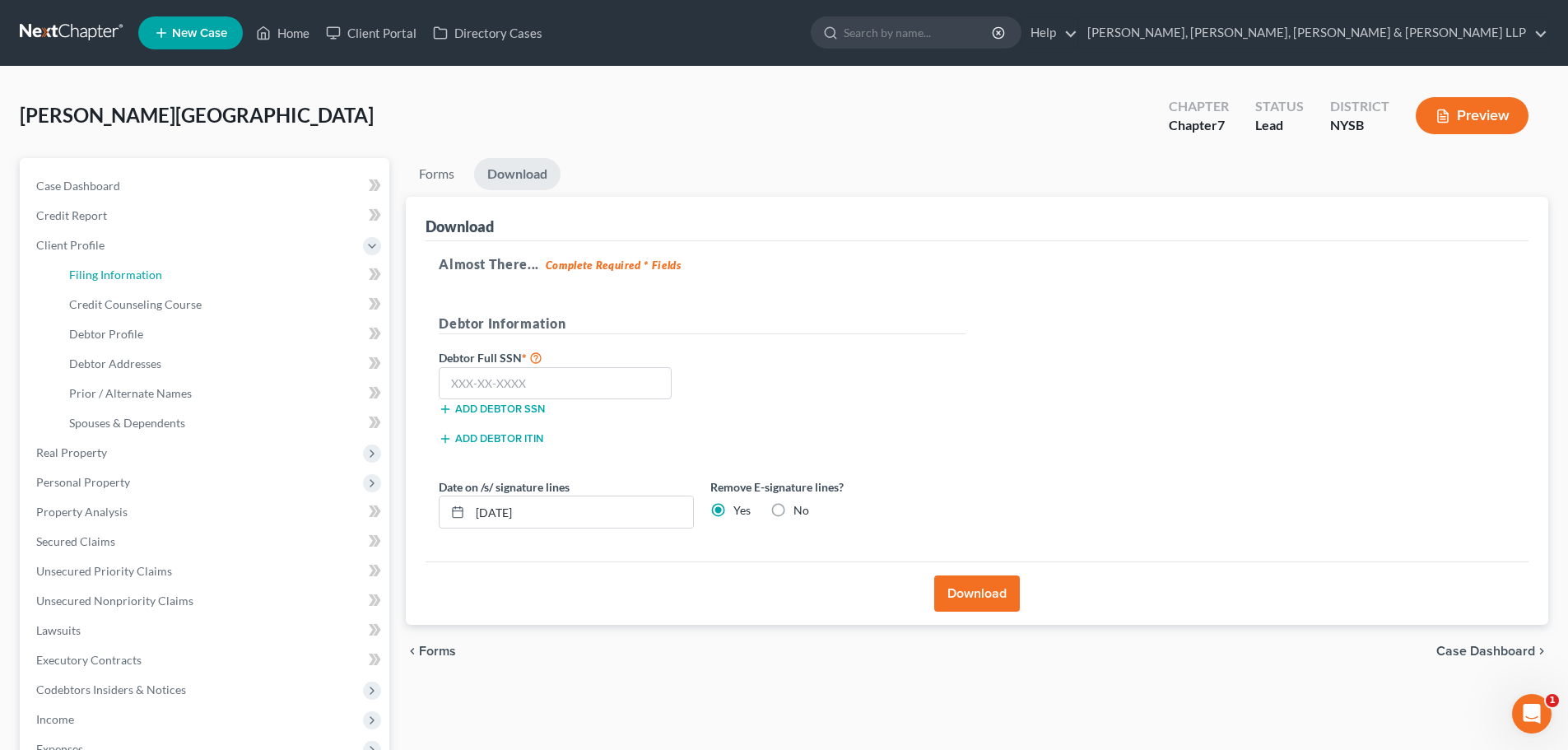
select select "0"
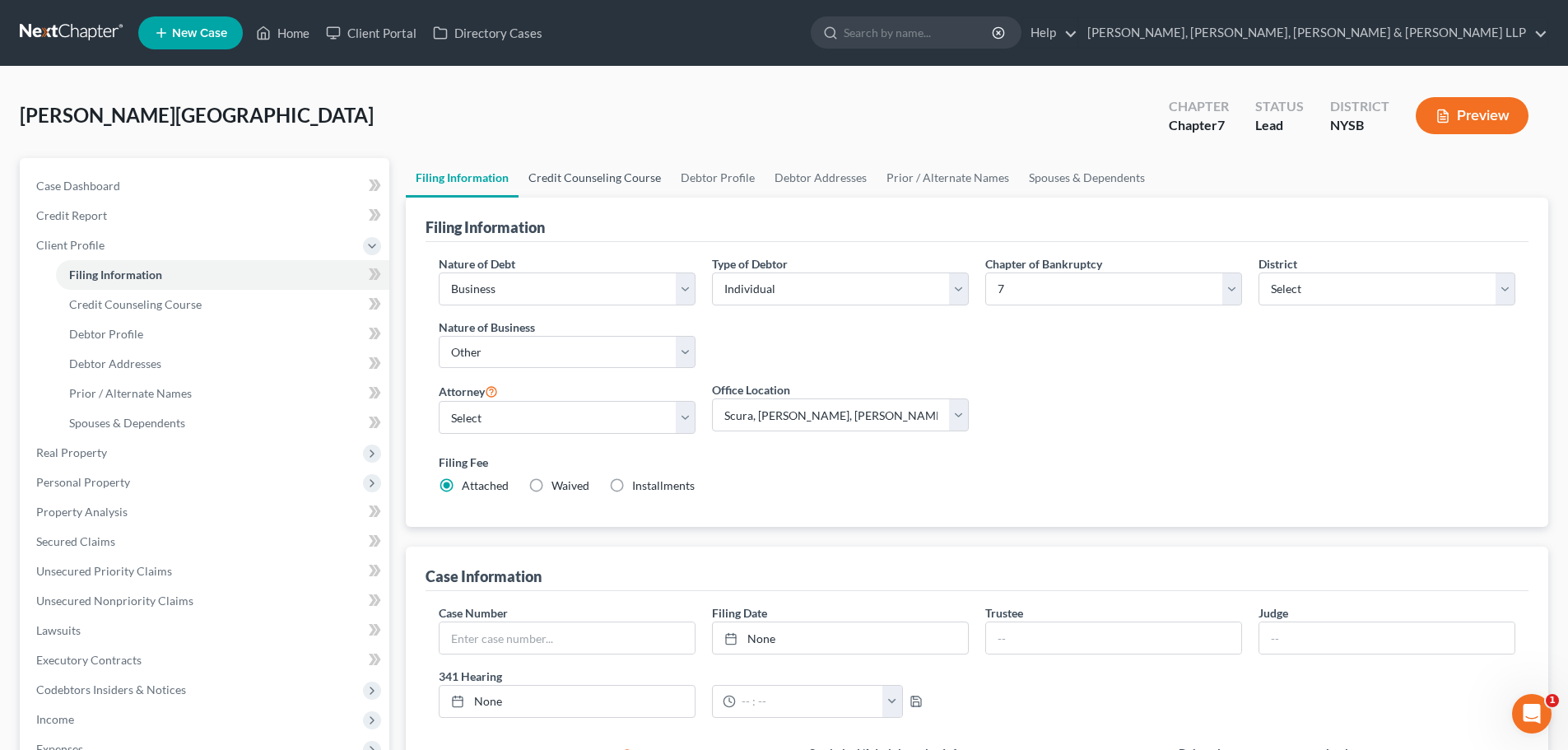
drag, startPoint x: 543, startPoint y: 173, endPoint x: 635, endPoint y: 174, distance: 92.0
click at [543, 173] on link "Credit Counseling Course" at bounding box center [594, 178] width 152 height 39
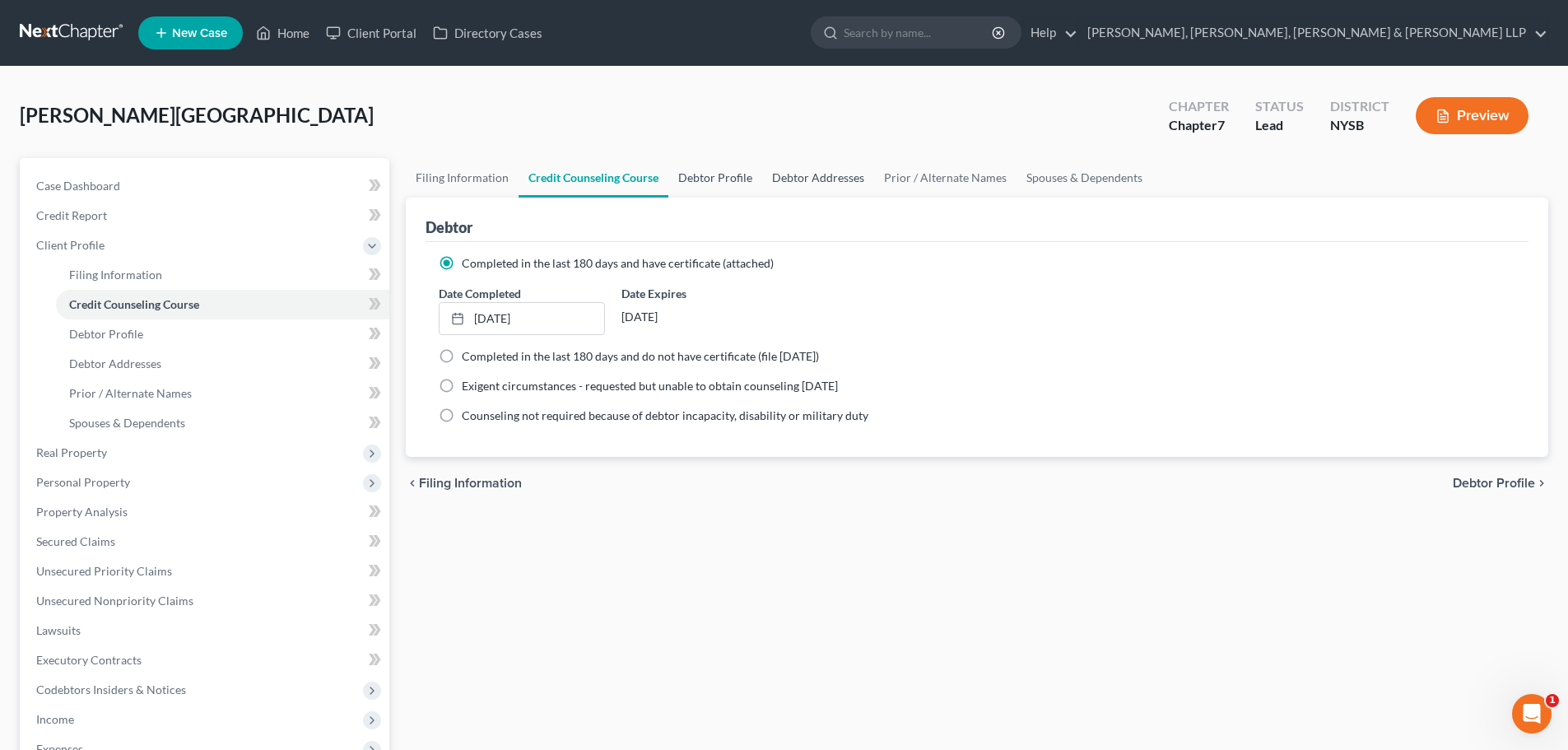
click at [721, 174] on link "Debtor Profile" at bounding box center [714, 178] width 93 height 39
select select "1"
select select "3"
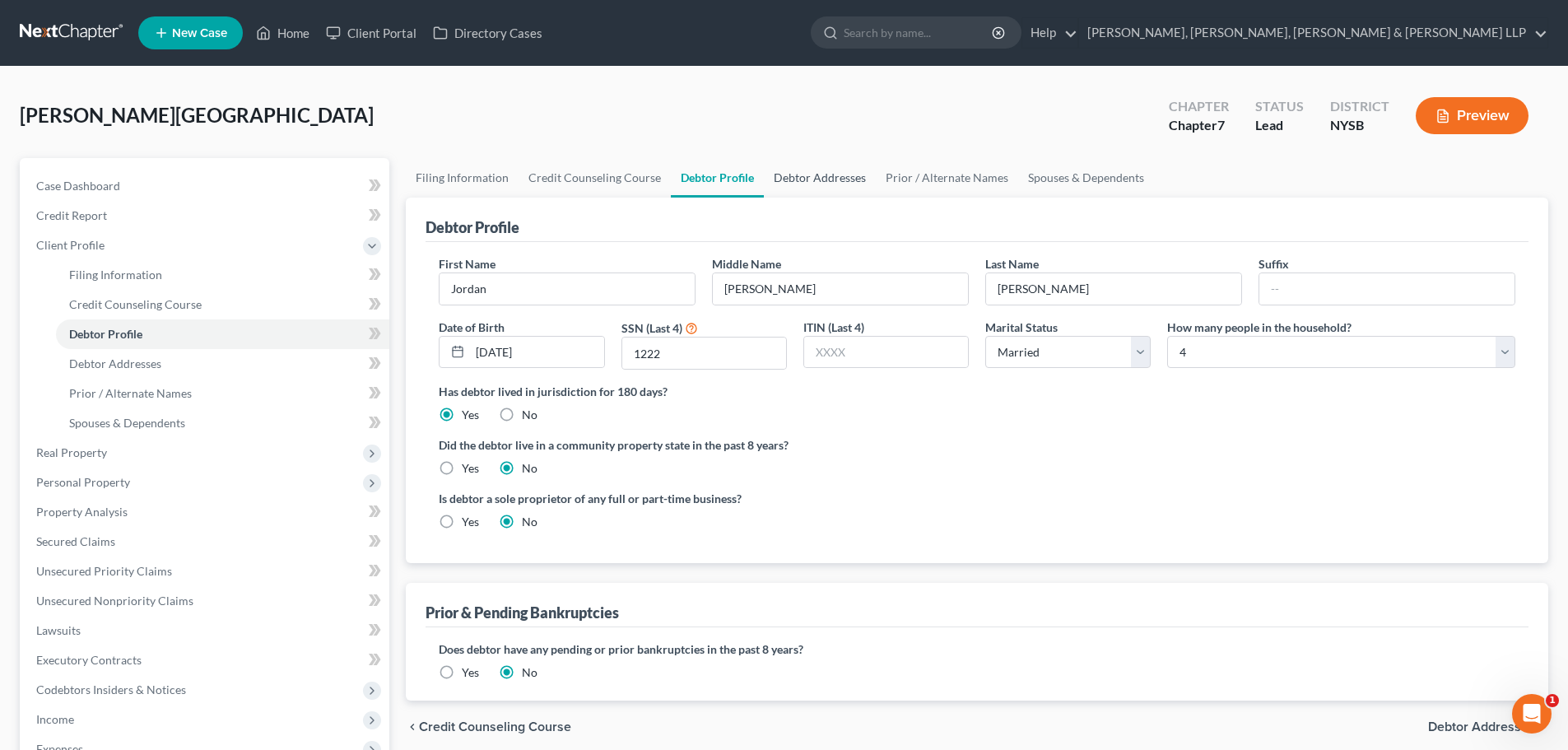
click at [793, 175] on link "Debtor Addresses" at bounding box center [820, 178] width 112 height 39
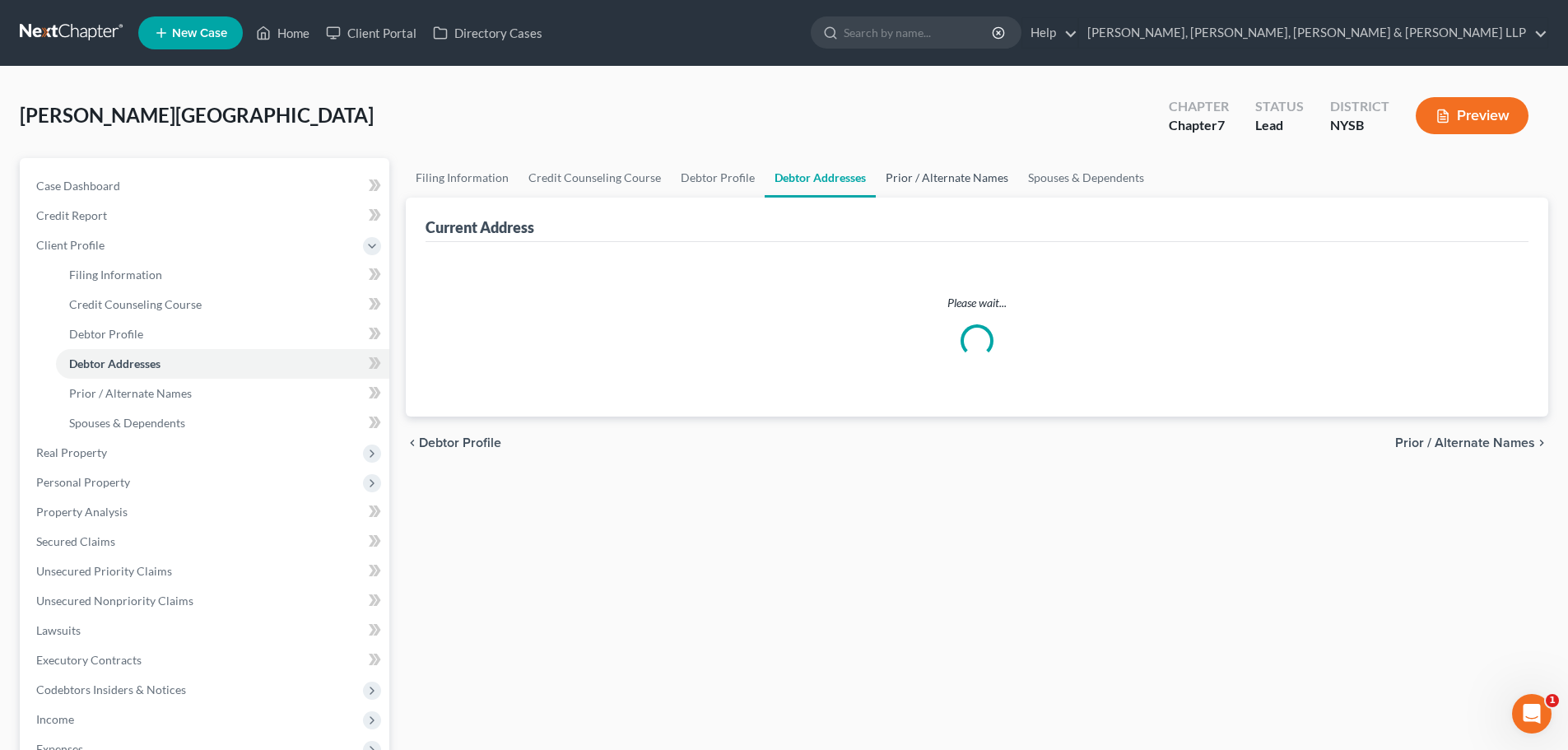
click at [955, 171] on link "Prior / Alternate Names" at bounding box center [947, 178] width 142 height 39
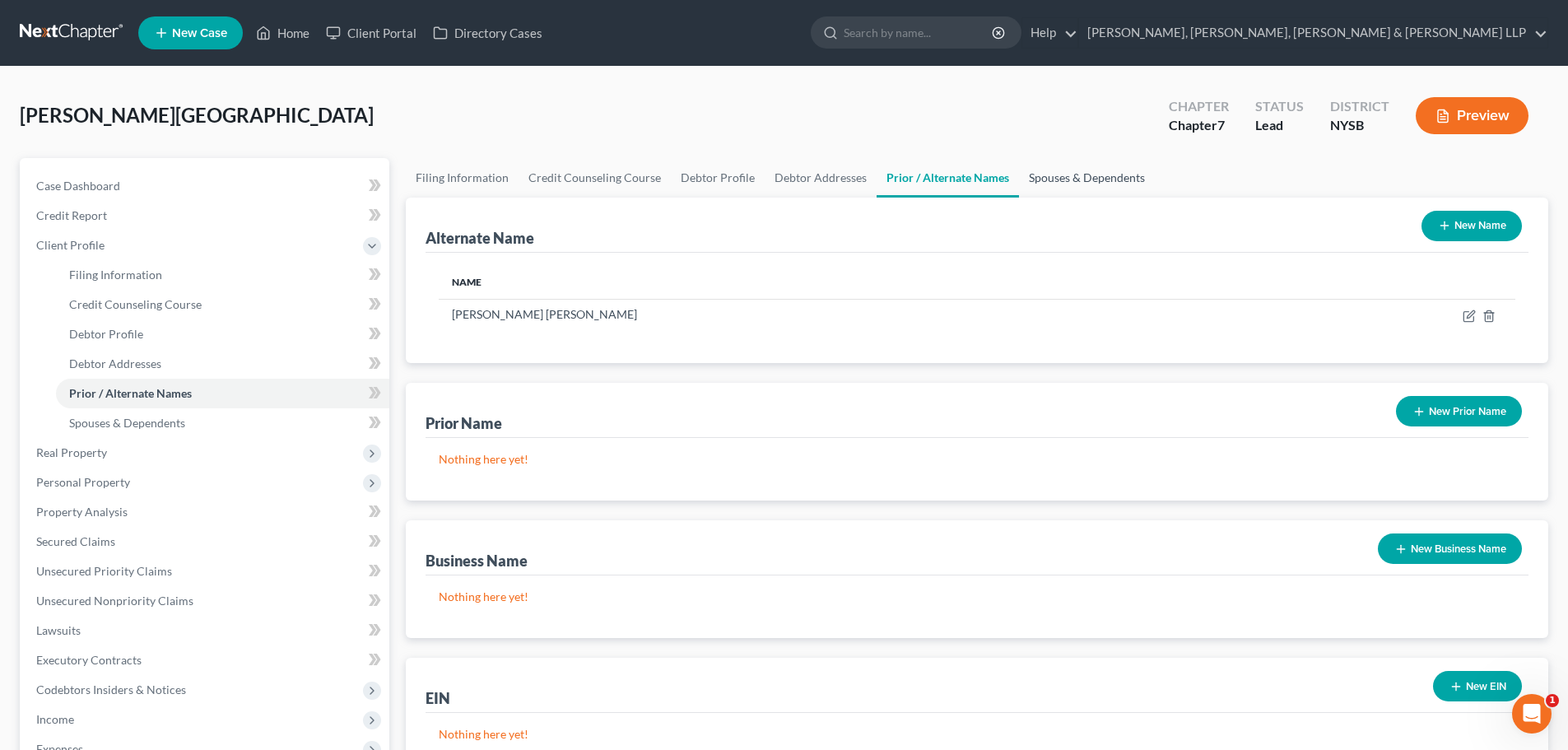
click at [1093, 169] on link "Spouses & Dependents" at bounding box center [1087, 178] width 136 height 39
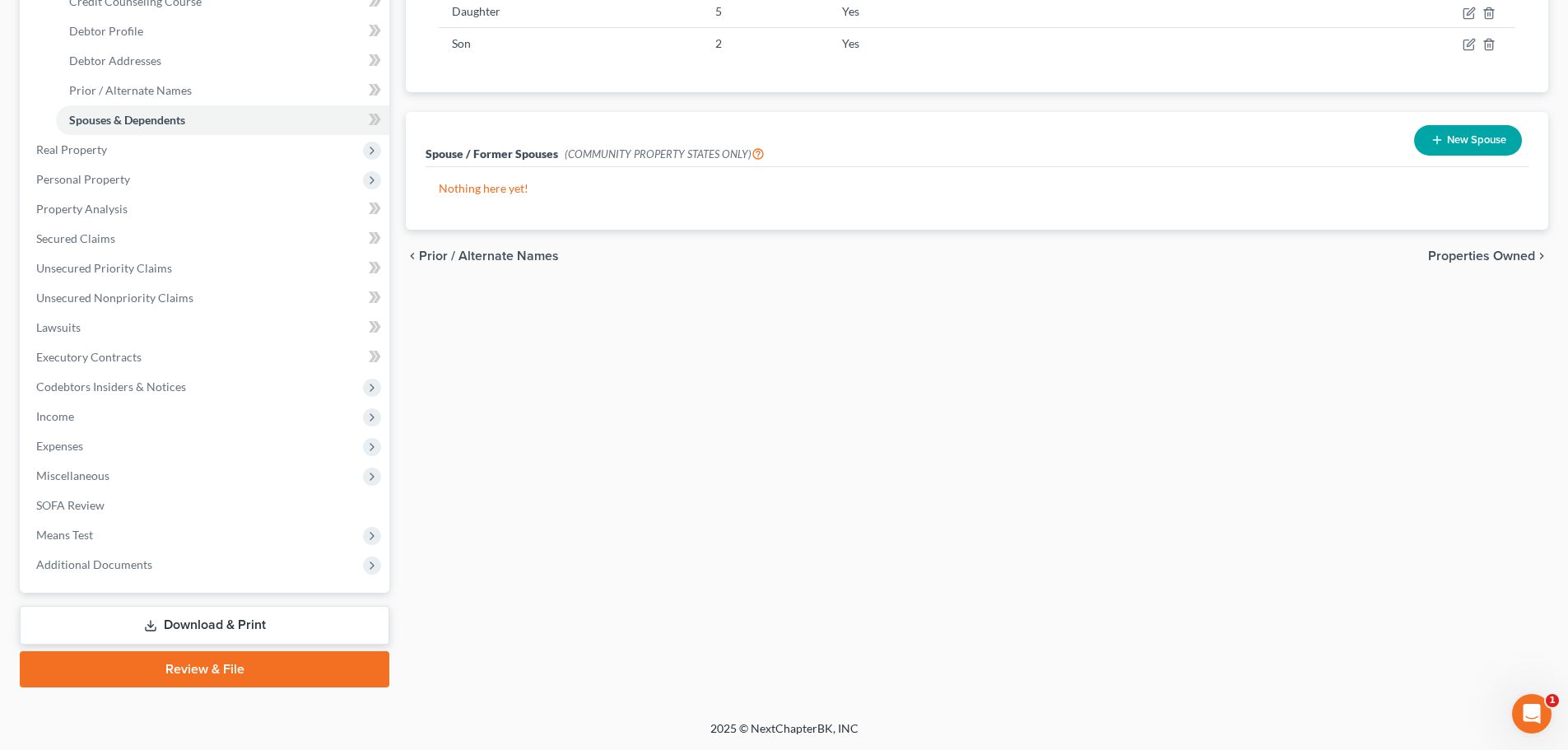
click at [180, 633] on link "Download & Print" at bounding box center [204, 625] width 369 height 38
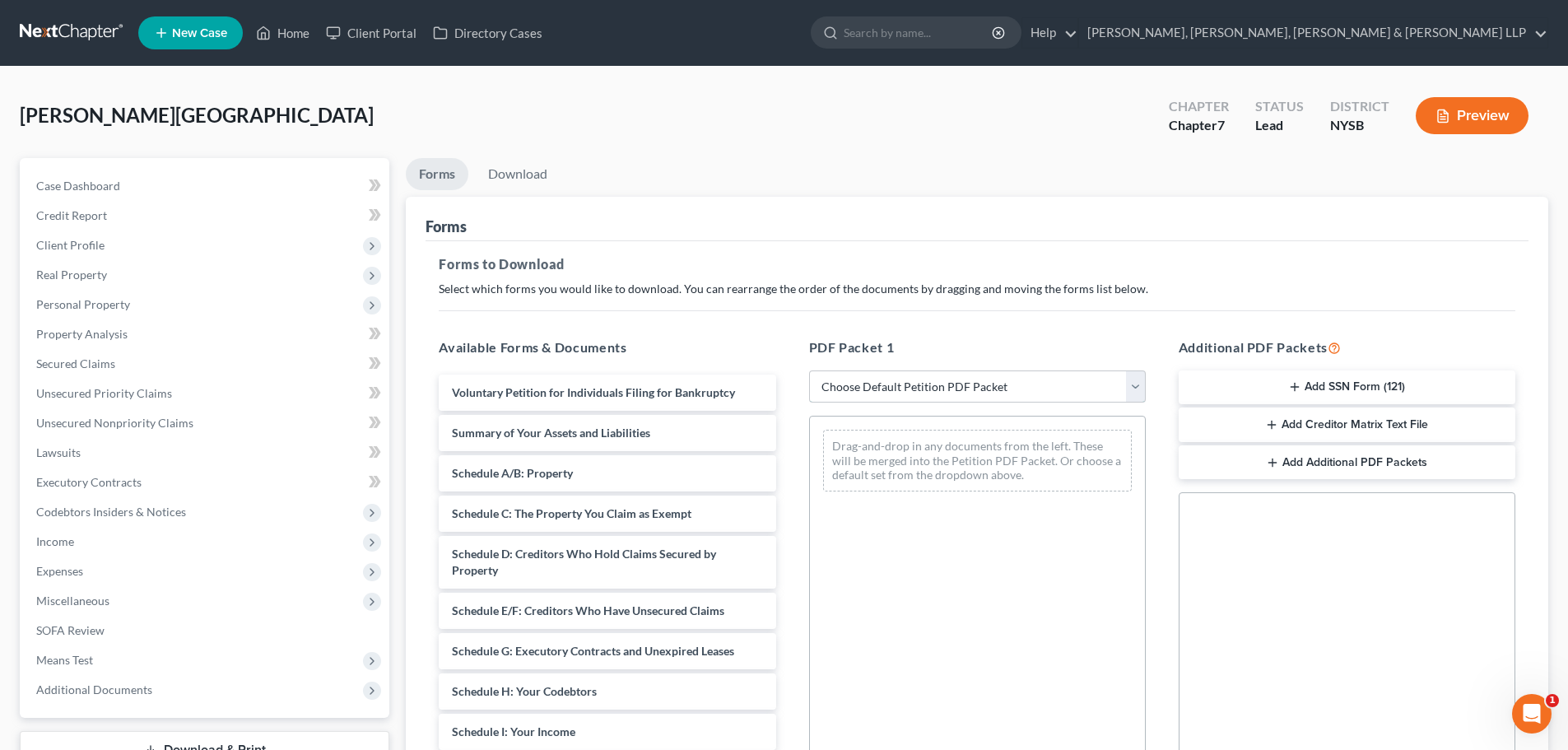
drag, startPoint x: 872, startPoint y: 385, endPoint x: 869, endPoint y: 400, distance: 15.3
click at [872, 386] on select "Choose Default Petition PDF Packet Complete Bankruptcy Petition (all forms and …" at bounding box center [977, 386] width 336 height 33
select select "0"
click at [809, 370] on select "Choose Default Petition PDF Packet Complete Bankruptcy Petition (all forms and …" at bounding box center [977, 386] width 336 height 33
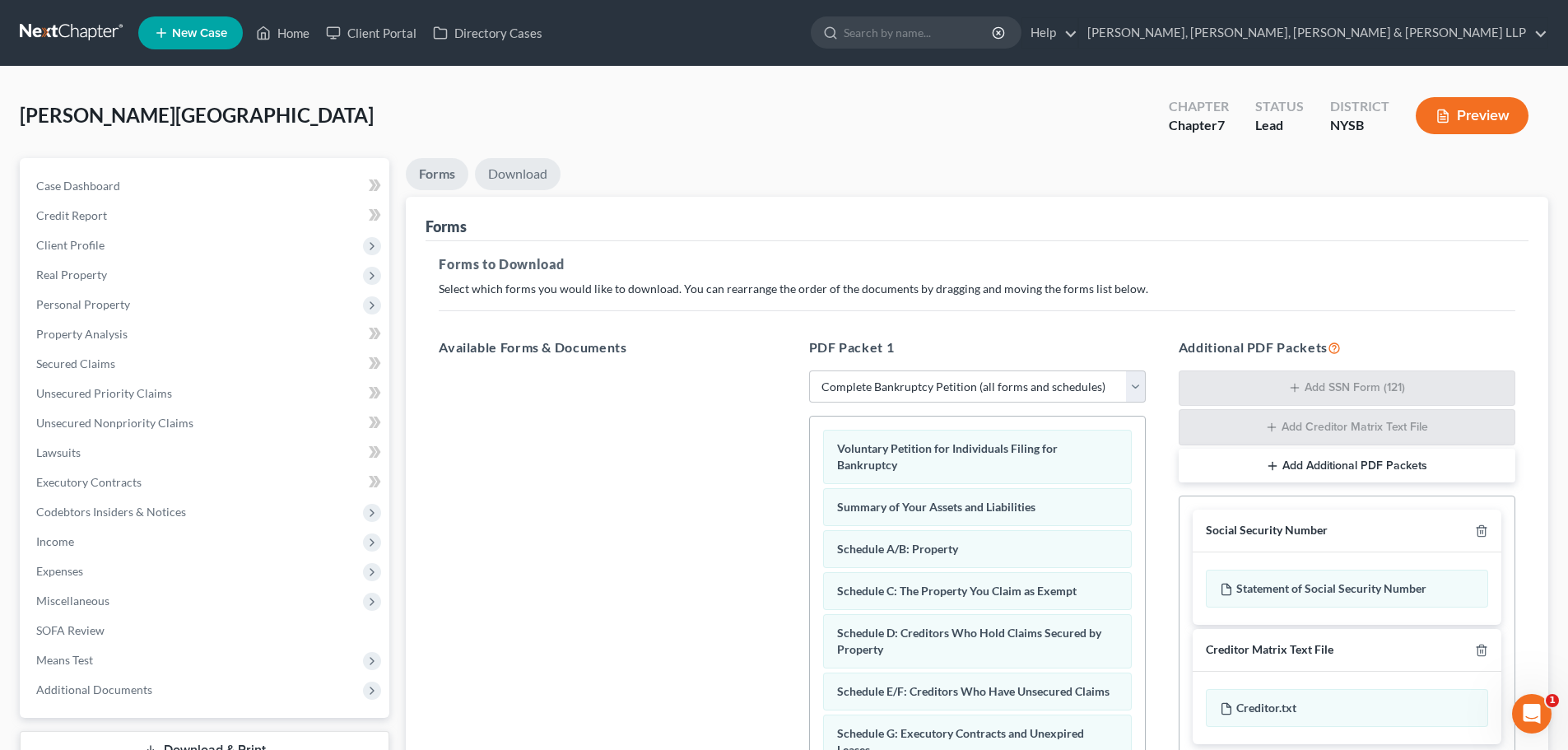
click at [531, 175] on link "Download" at bounding box center [518, 174] width 85 height 32
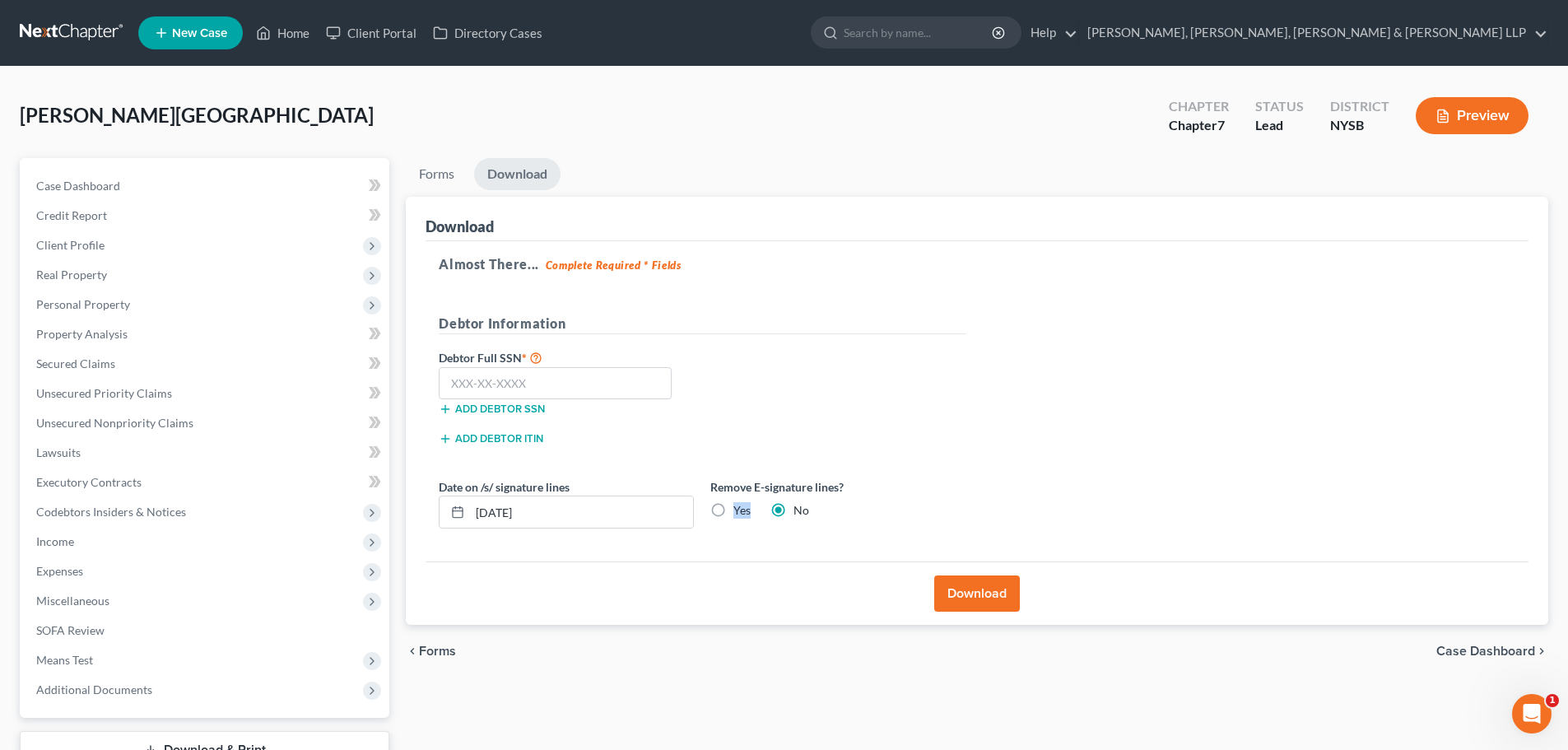
click at [733, 508] on label "Yes" at bounding box center [741, 510] width 17 height 17
click at [740, 508] on input "Yes" at bounding box center [745, 507] width 11 height 11
radio input "true"
radio input "false"
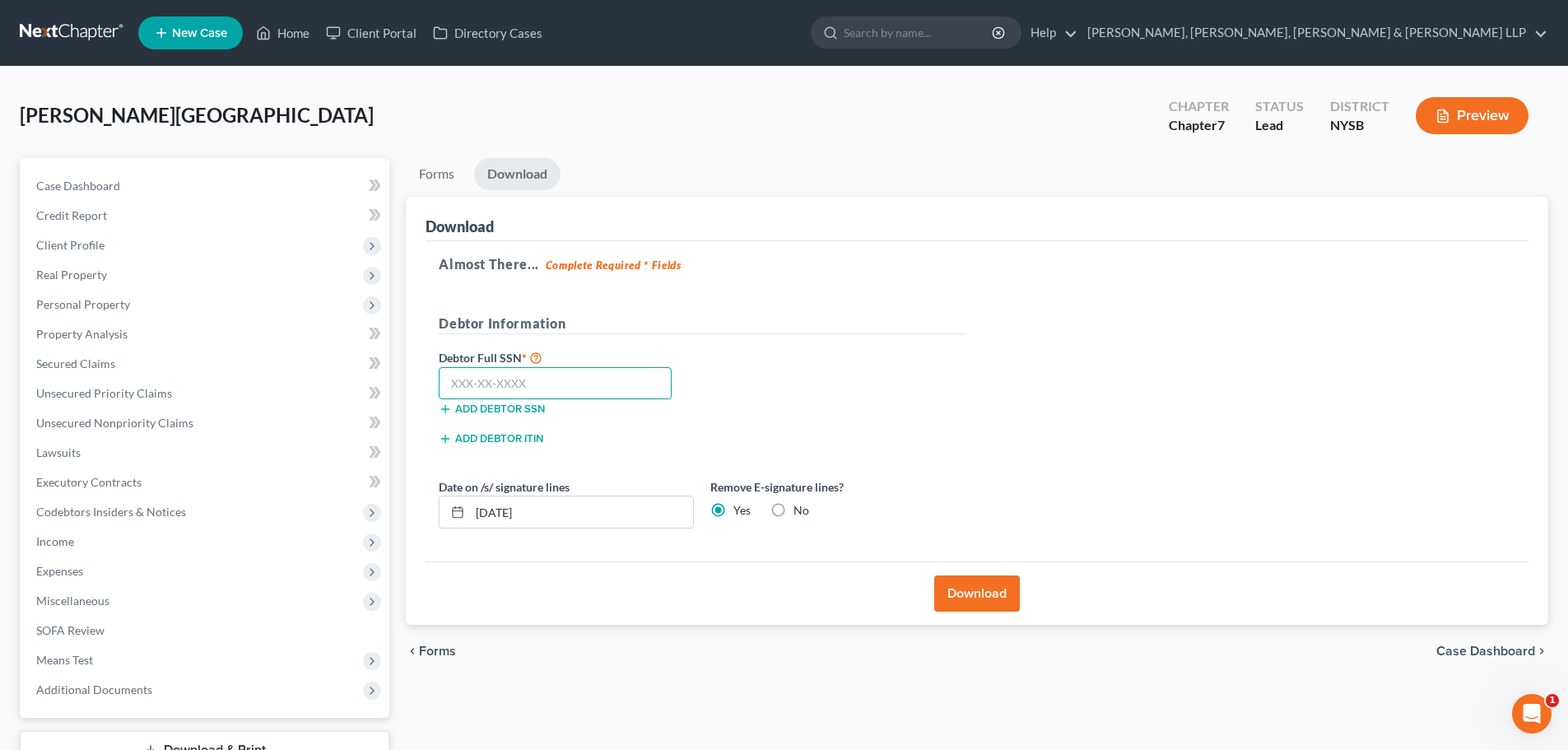
click at [530, 385] on input "text" at bounding box center [555, 383] width 233 height 33
type input "138-84-1222"
click at [994, 593] on button "Download" at bounding box center [977, 593] width 85 height 36
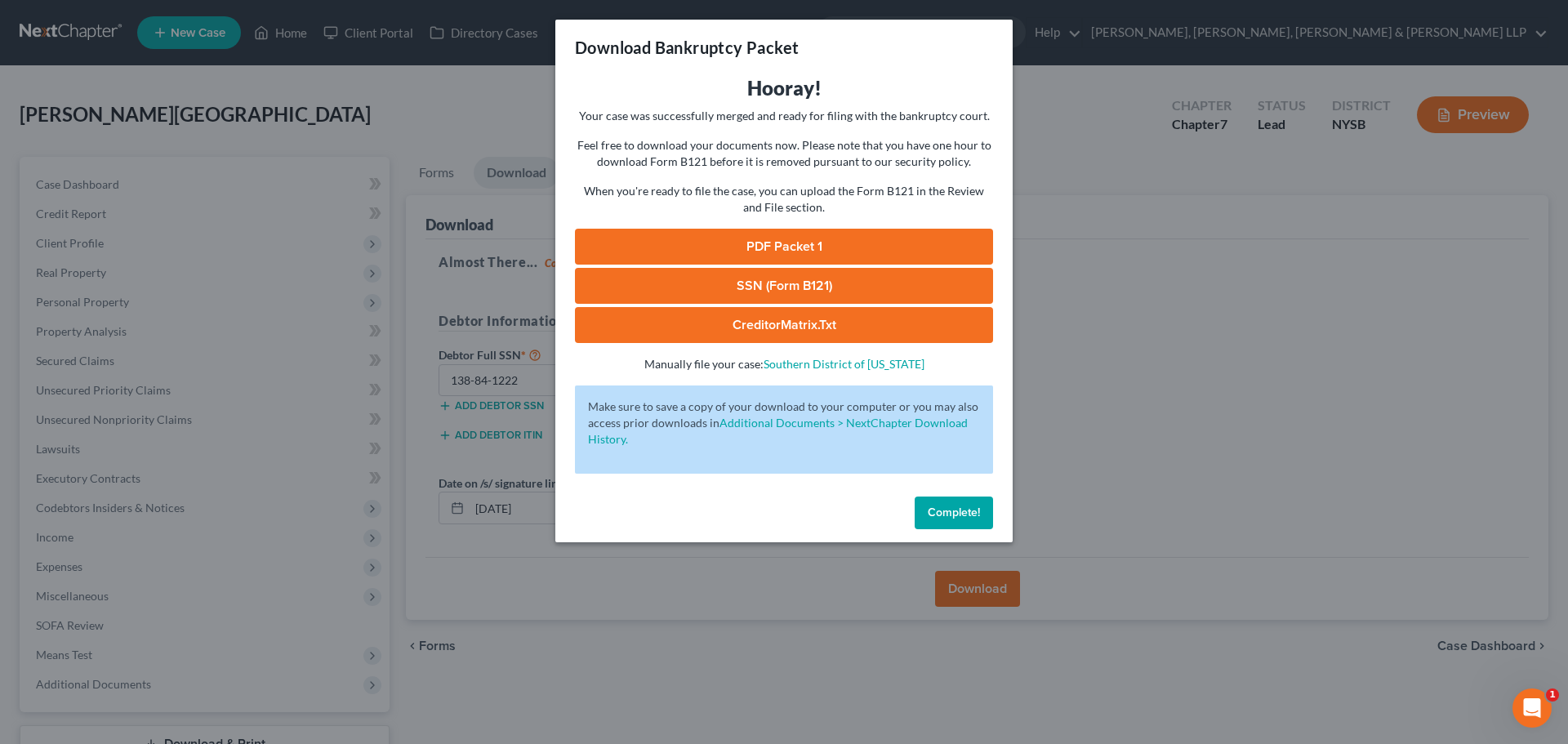
click at [845, 257] on link "PDF Packet 1" at bounding box center [784, 246] width 418 height 36
drag, startPoint x: 812, startPoint y: 287, endPoint x: 897, endPoint y: 275, distance: 85.8
click at [812, 287] on link "SSN (Form B121)" at bounding box center [784, 286] width 418 height 36
click at [446, 221] on div "Download Bankruptcy Packet Hooray! Your case was successfully merged and ready …" at bounding box center [784, 372] width 1568 height 744
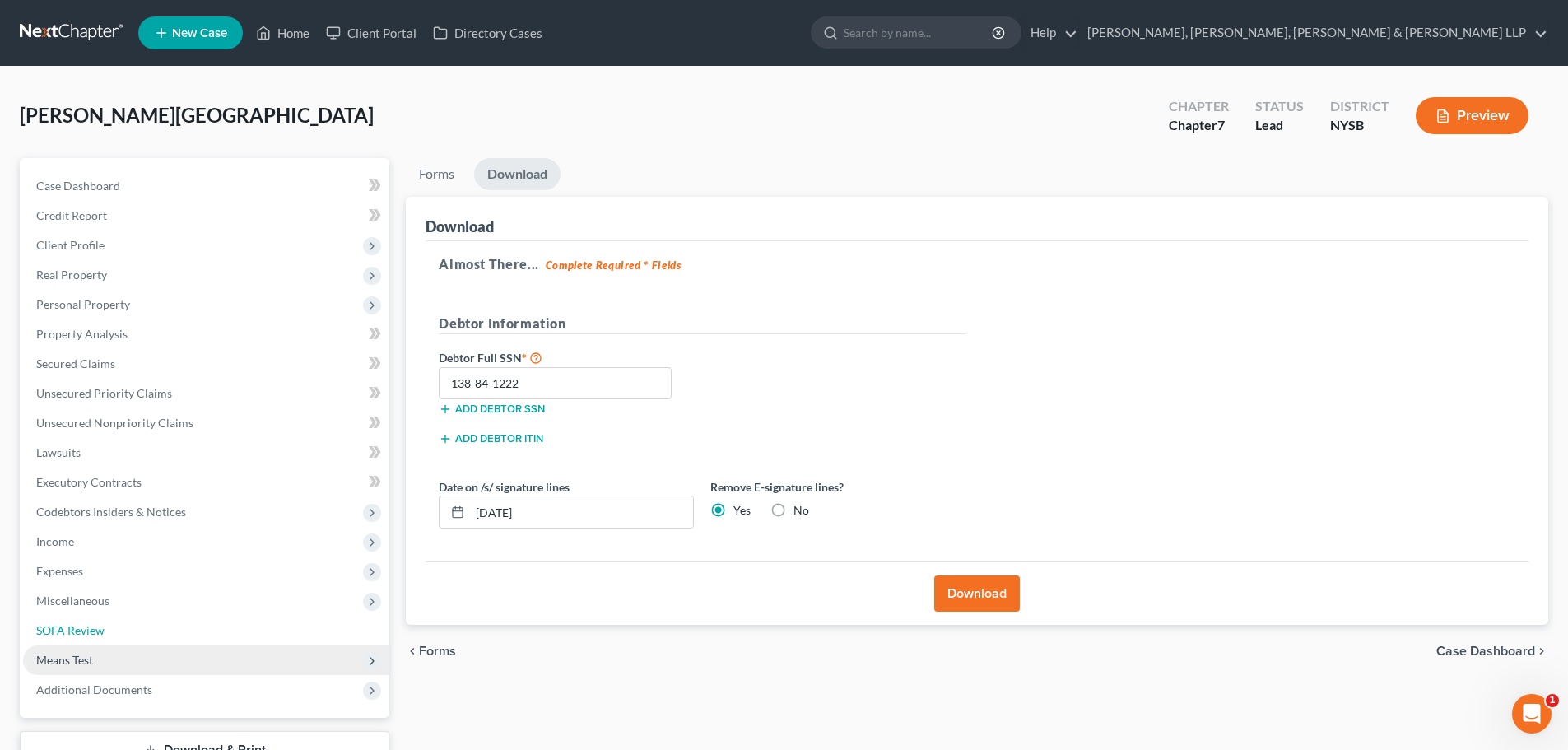
drag, startPoint x: 115, startPoint y: 632, endPoint x: 116, endPoint y: 656, distance: 24.0
click at [115, 632] on link "SOFA Review" at bounding box center [206, 630] width 366 height 29
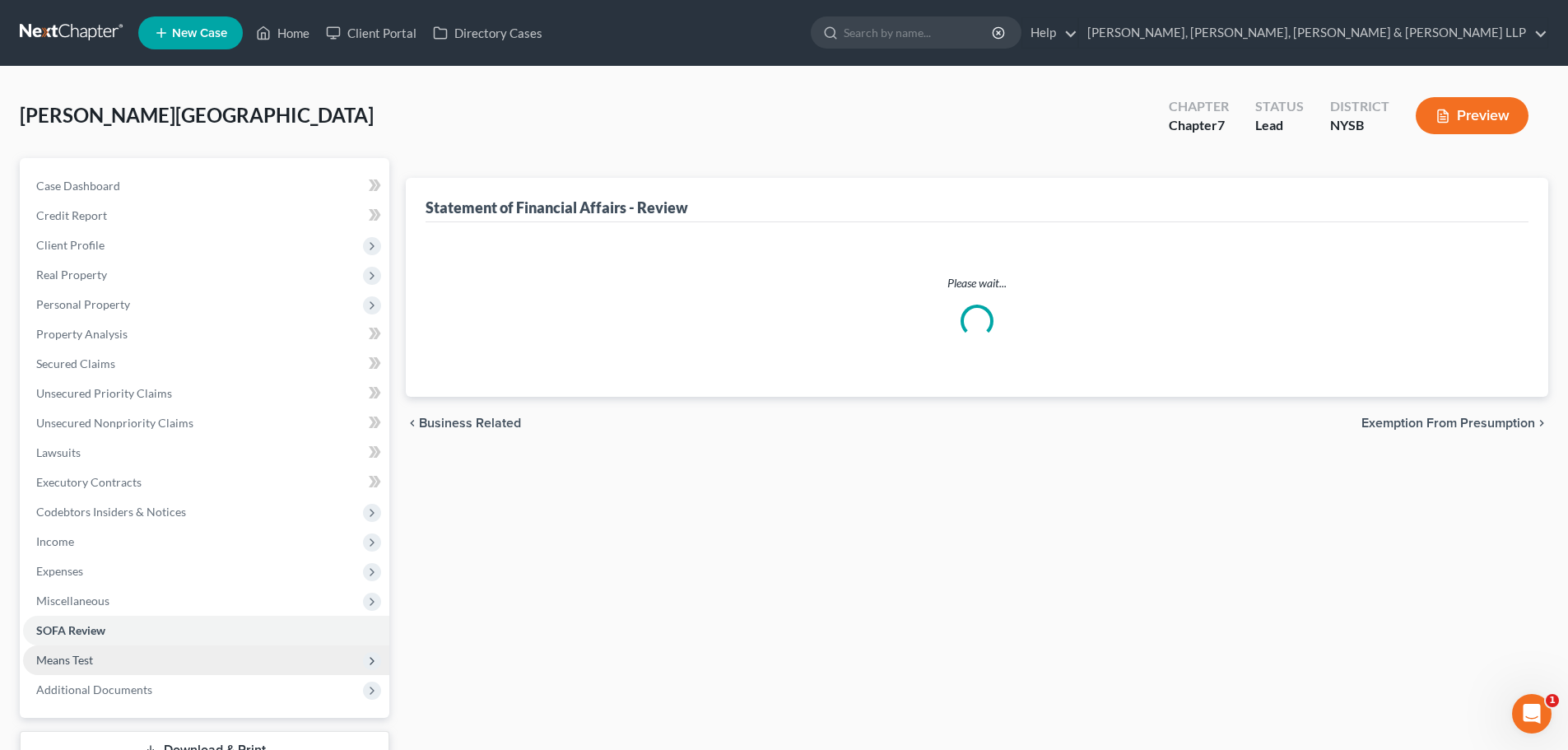
click at [113, 660] on span "Means Test" at bounding box center [206, 659] width 366 height 29
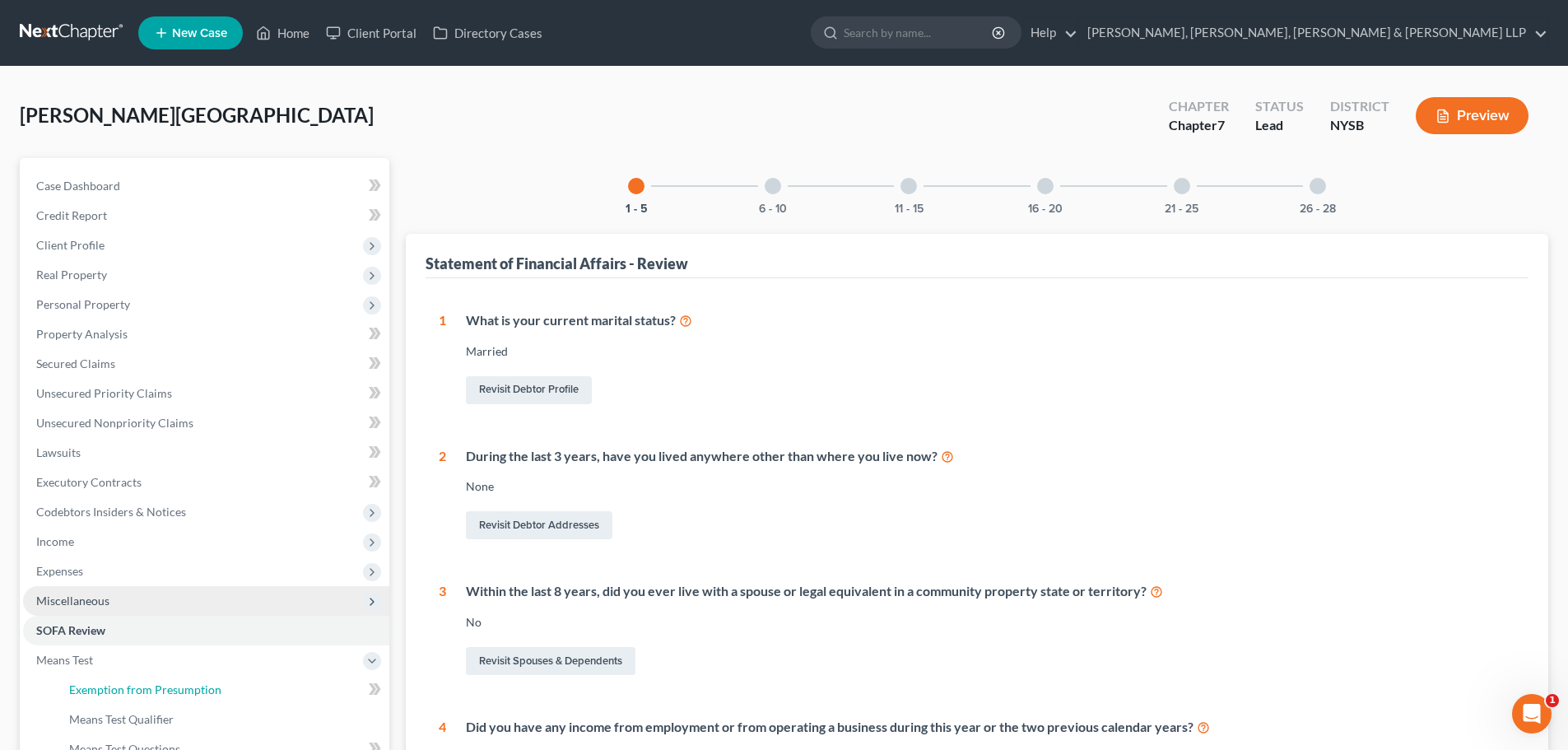
drag, startPoint x: 125, startPoint y: 686, endPoint x: 237, endPoint y: 609, distance: 135.9
click at [126, 686] on span "Exemption from Presumption" at bounding box center [145, 690] width 152 height 14
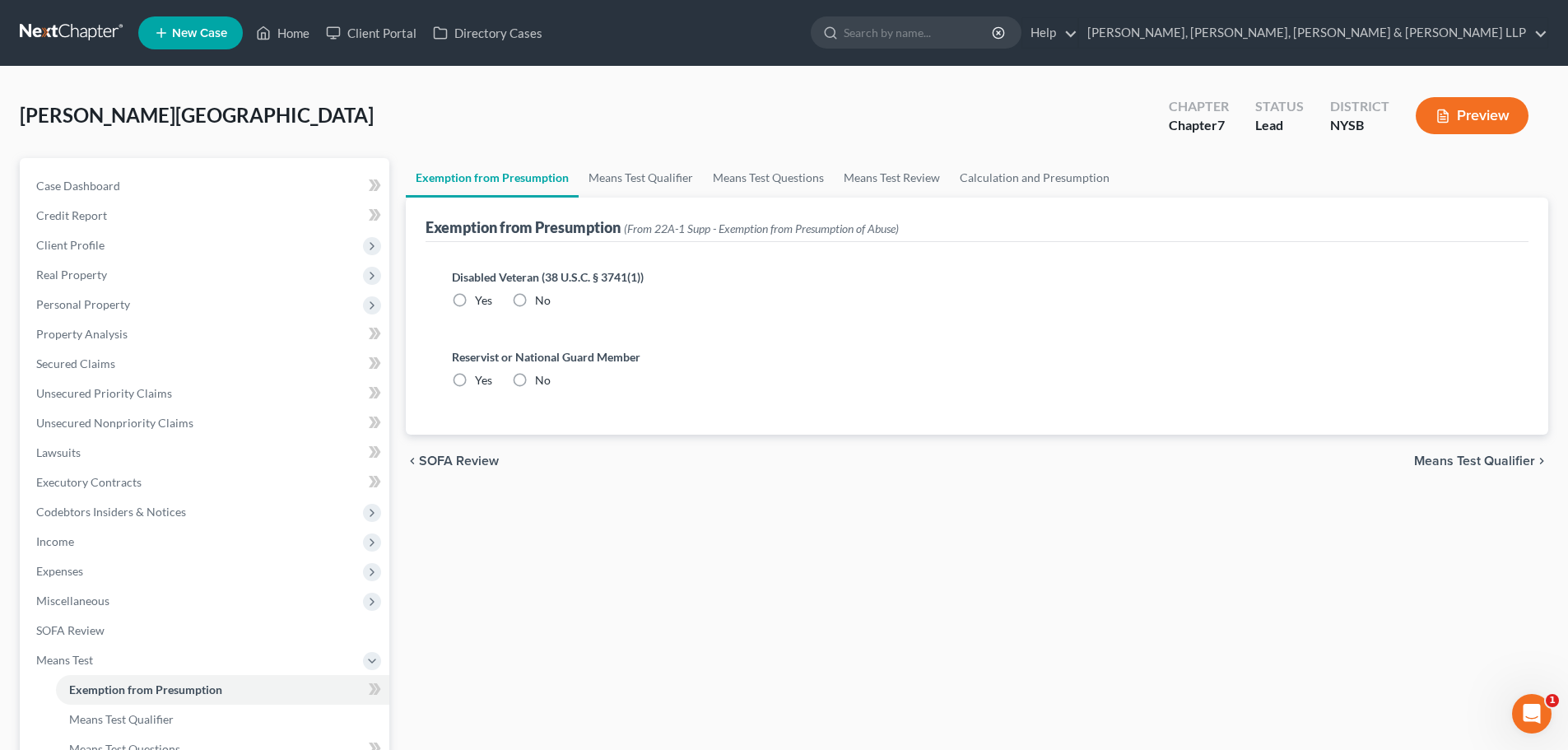
radio input "true"
click at [639, 183] on link "Means Test Qualifier" at bounding box center [640, 178] width 125 height 39
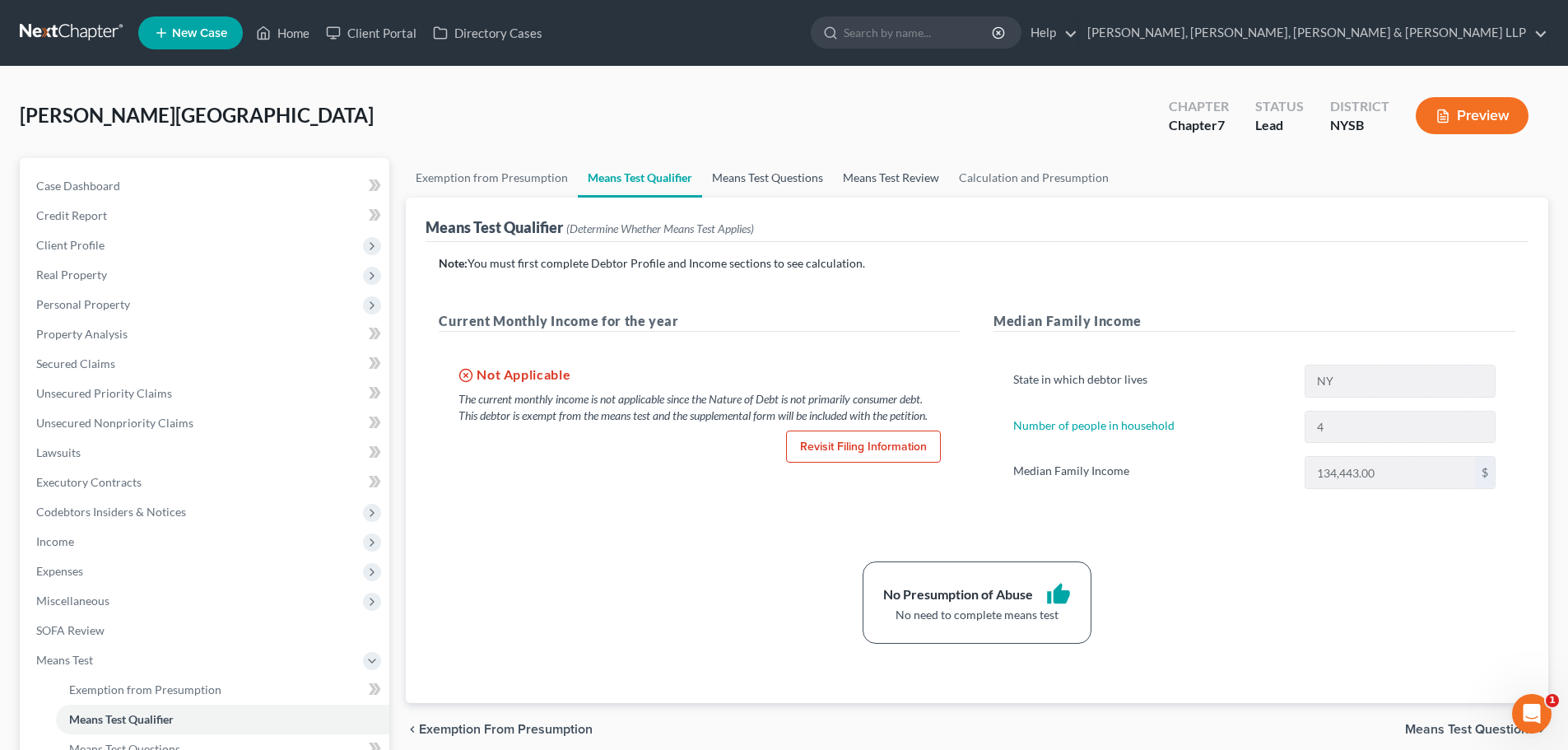
drag, startPoint x: 757, startPoint y: 181, endPoint x: 876, endPoint y: 179, distance: 119.0
click at [757, 181] on link "Means Test Questions" at bounding box center [767, 178] width 131 height 39
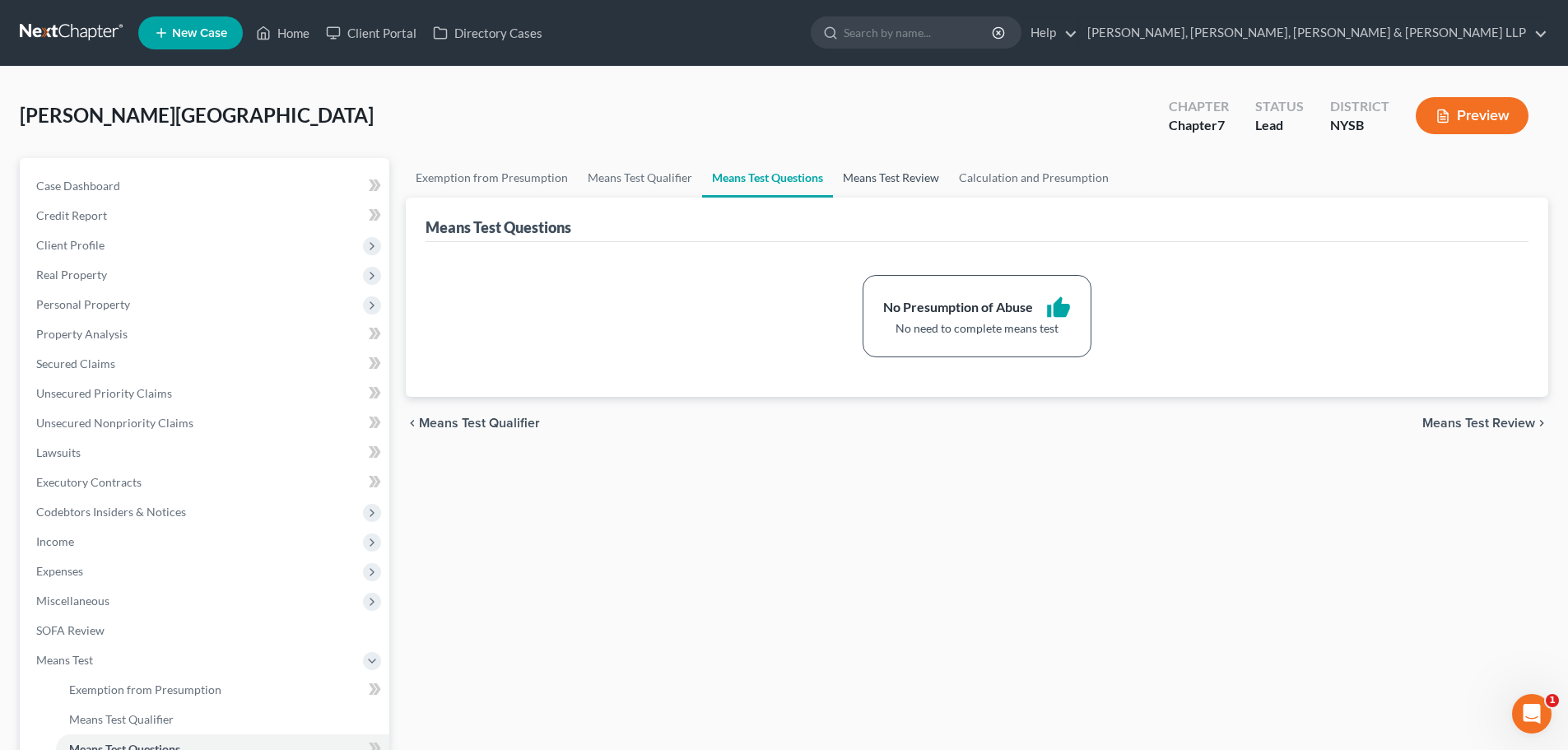
click at [891, 179] on link "Means Test Review" at bounding box center [890, 178] width 116 height 39
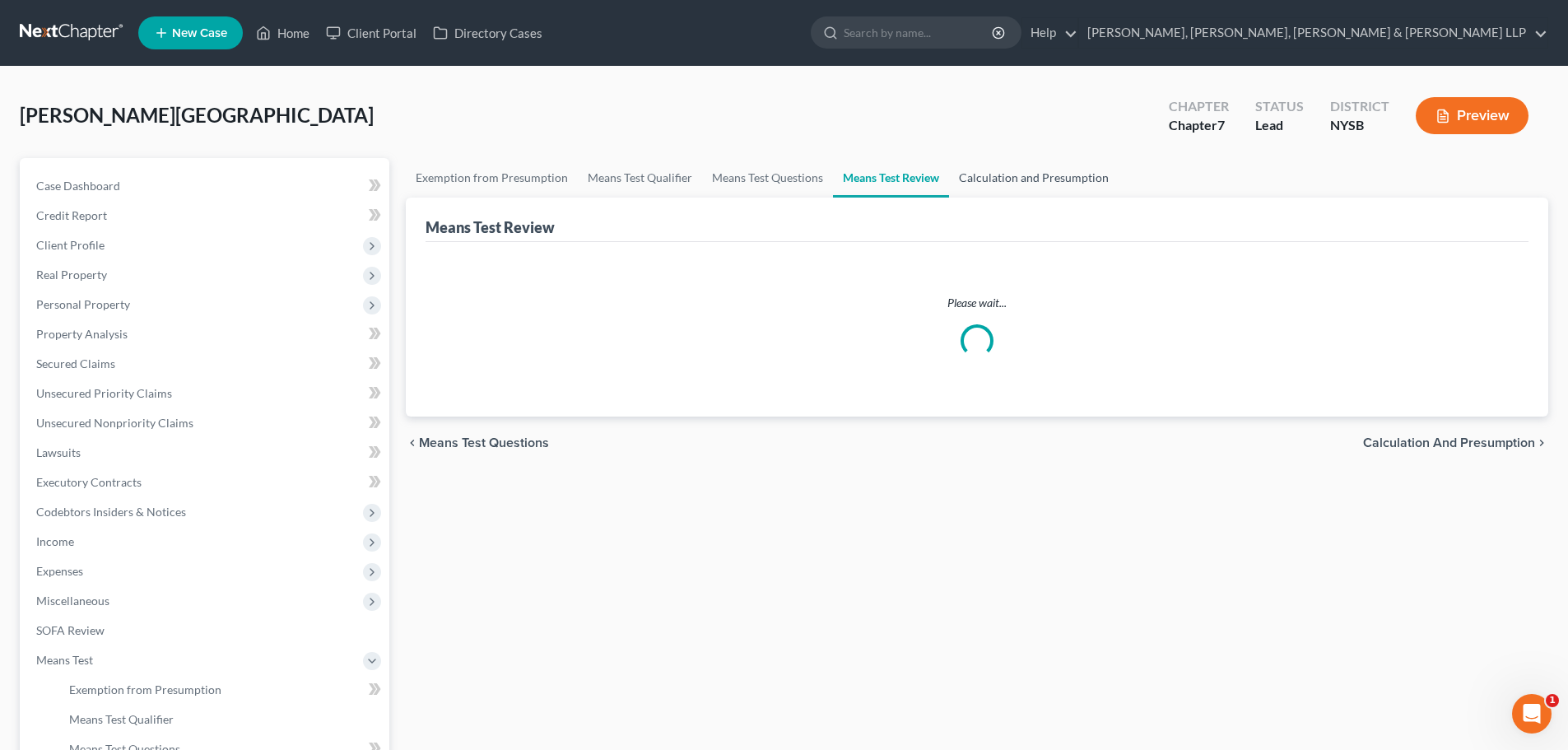
click at [997, 181] on link "Calculation and Presumption" at bounding box center [1033, 178] width 170 height 39
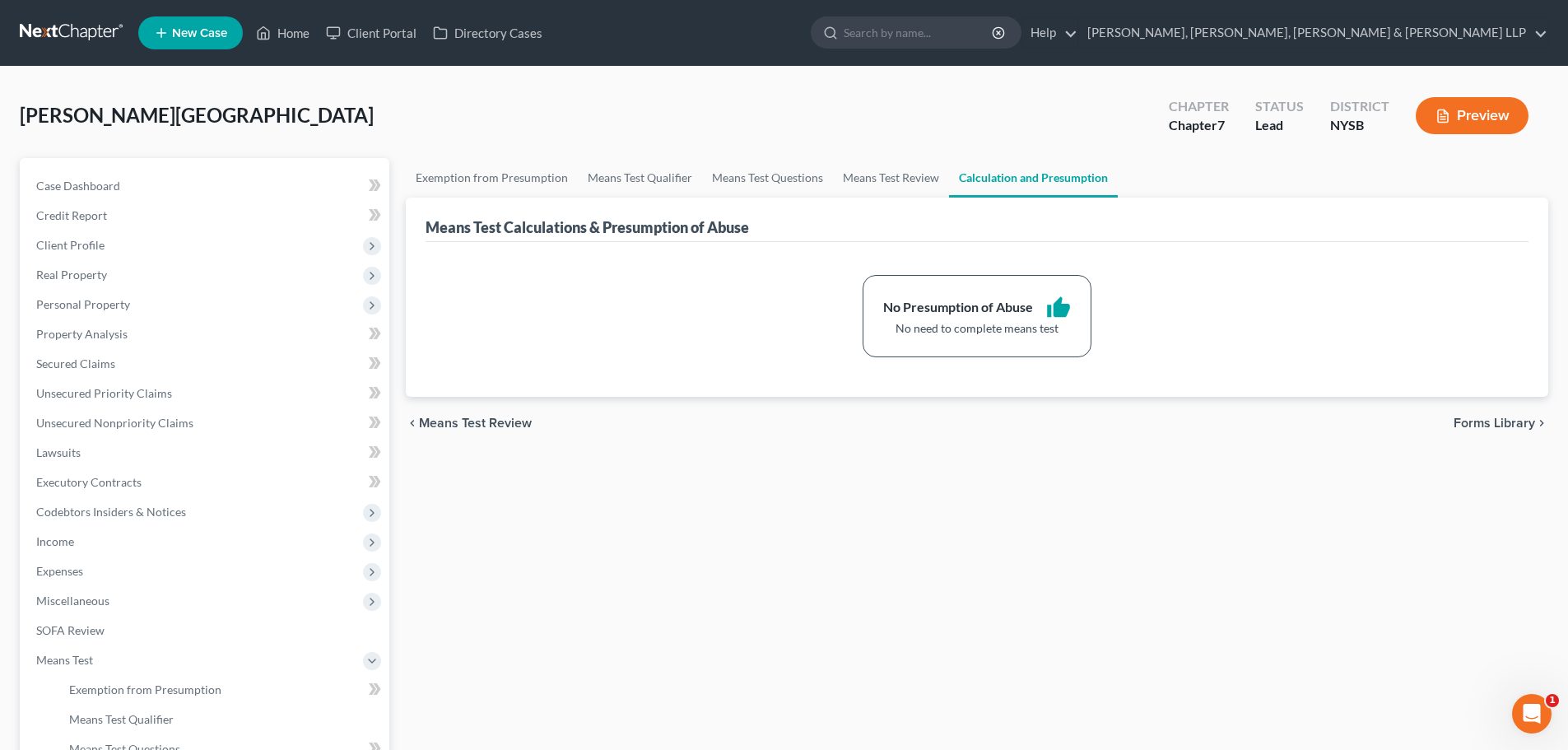
click at [1491, 113] on button "Preview" at bounding box center [1472, 116] width 113 height 37
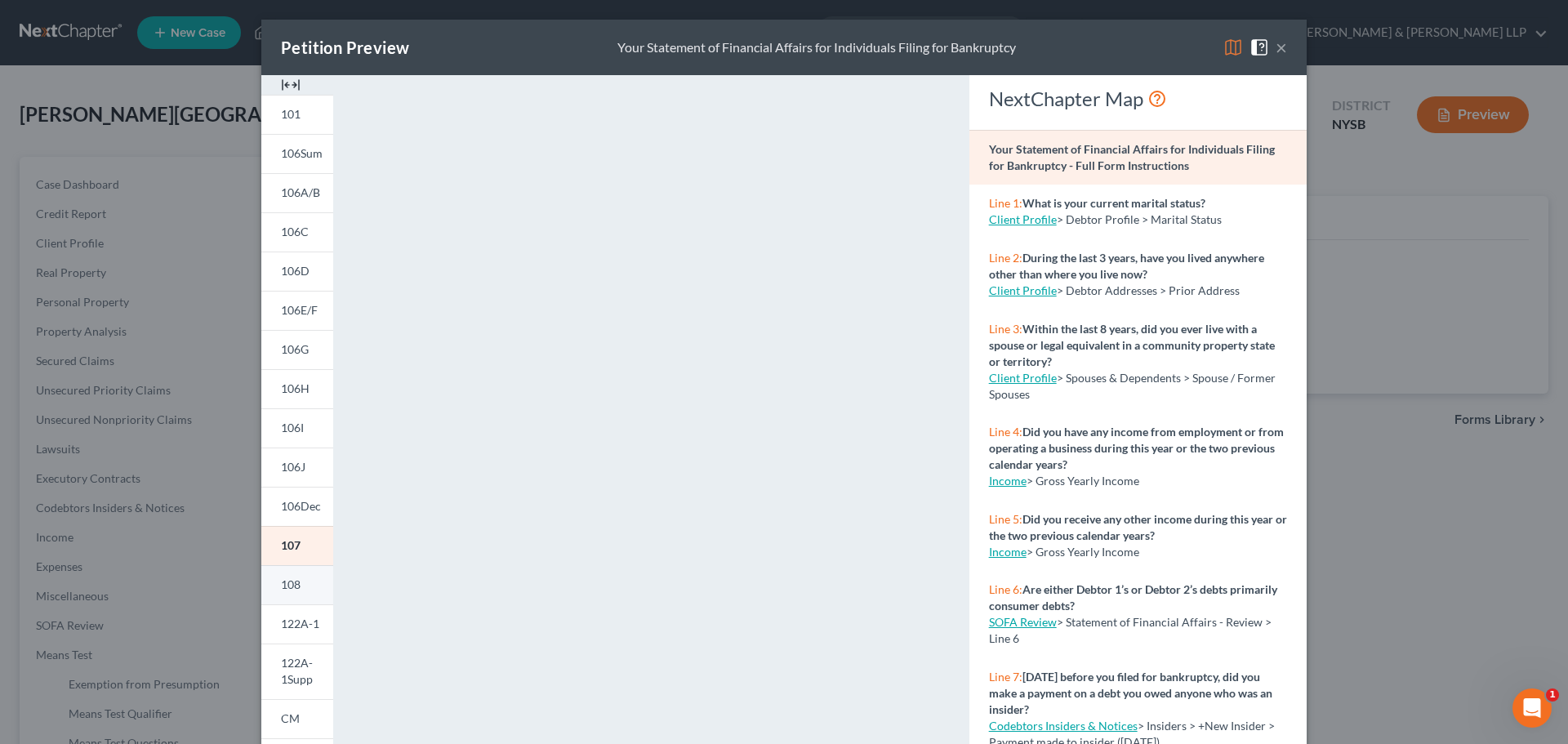
click at [297, 588] on link "108" at bounding box center [296, 584] width 71 height 39
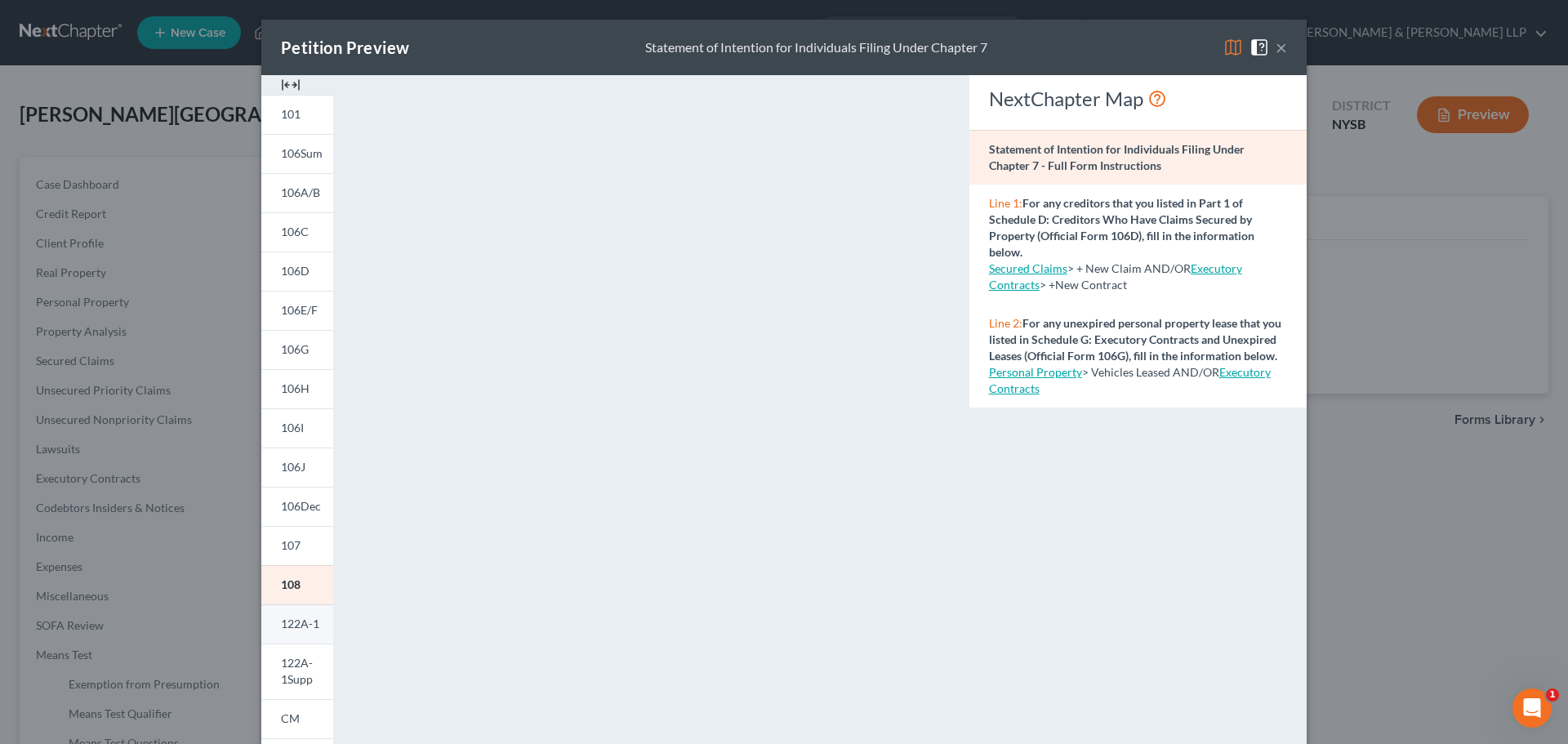
click at [303, 628] on span "122A-1" at bounding box center [299, 624] width 38 height 14
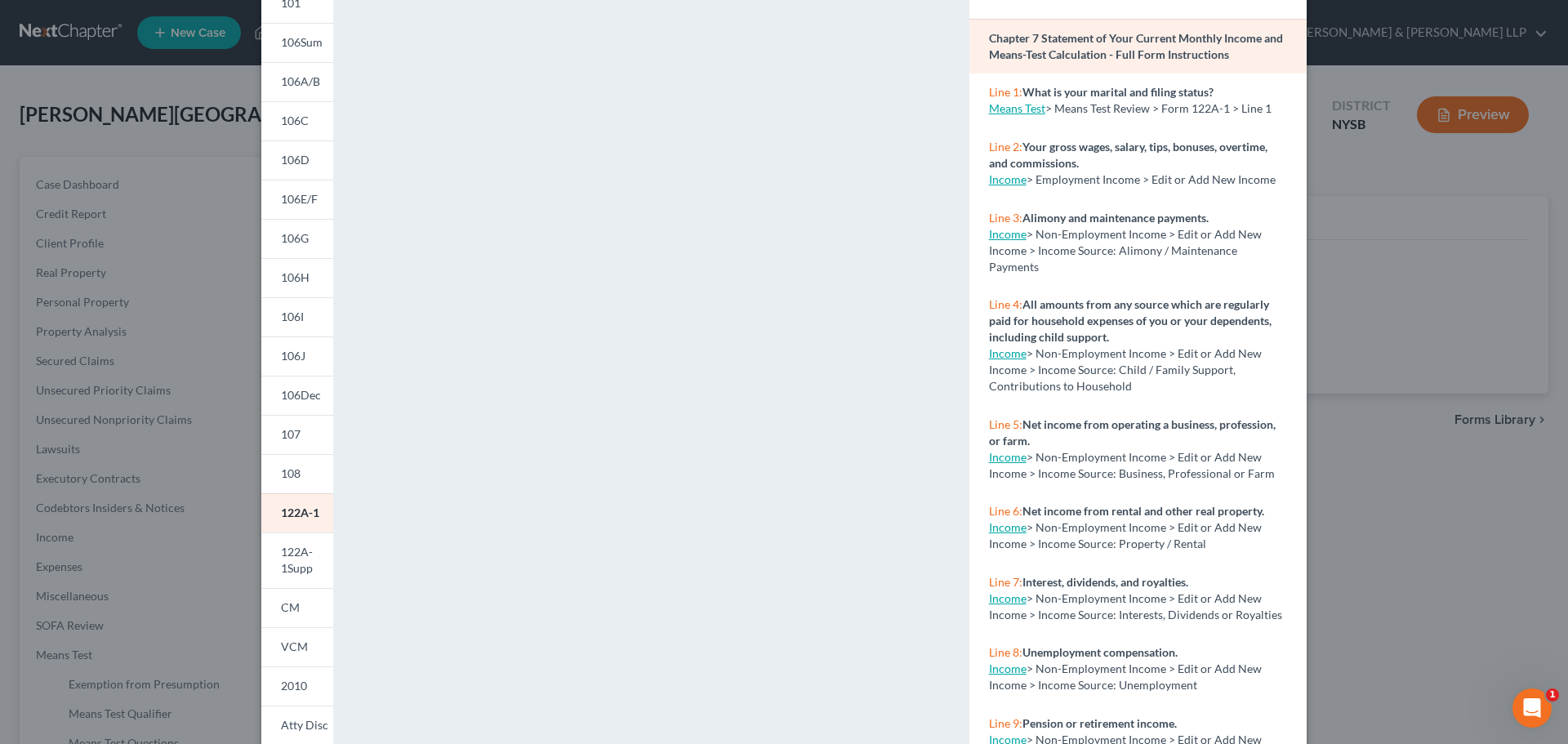
scroll to position [177, 0]
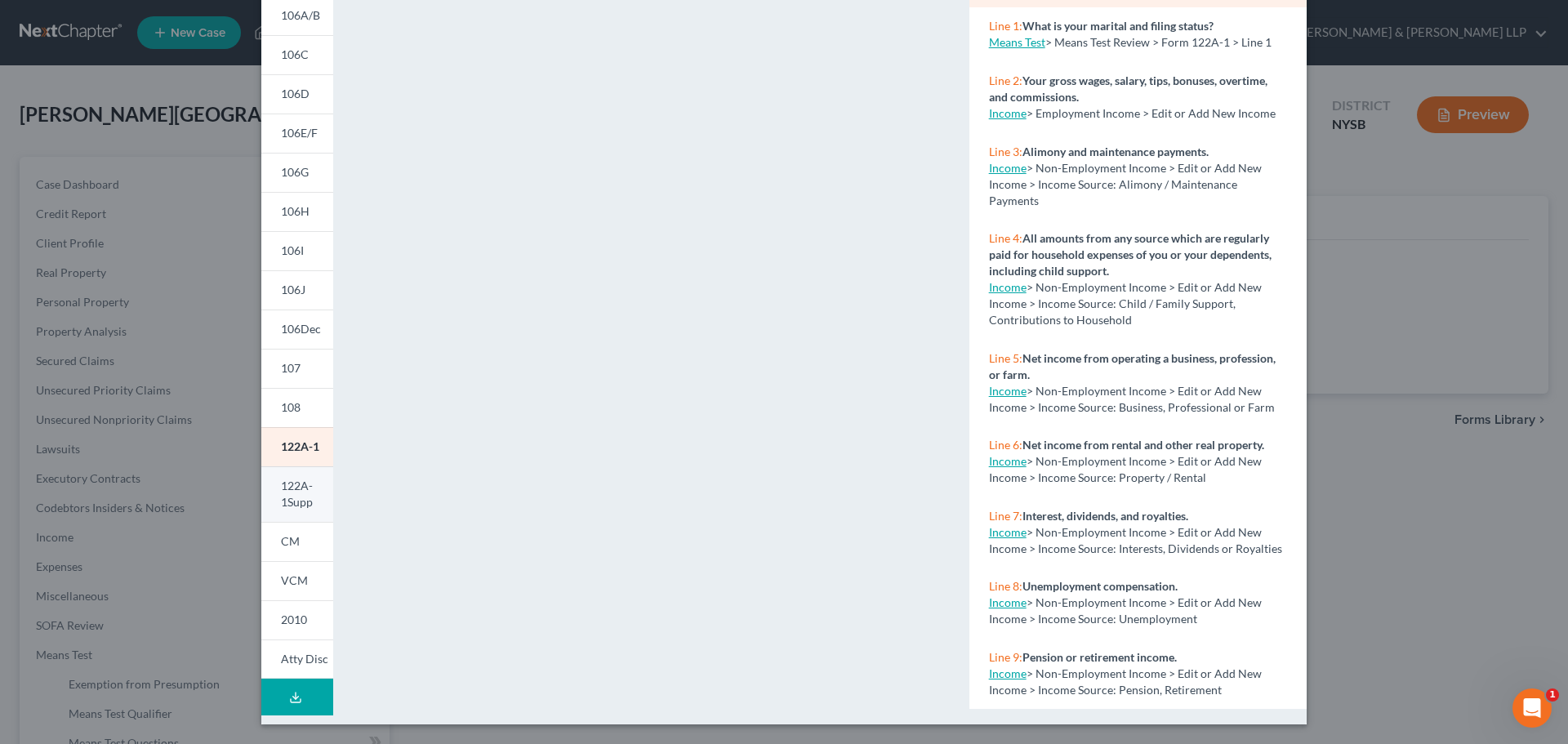
click at [290, 497] on span "122A-1Supp" at bounding box center [296, 493] width 32 height 30
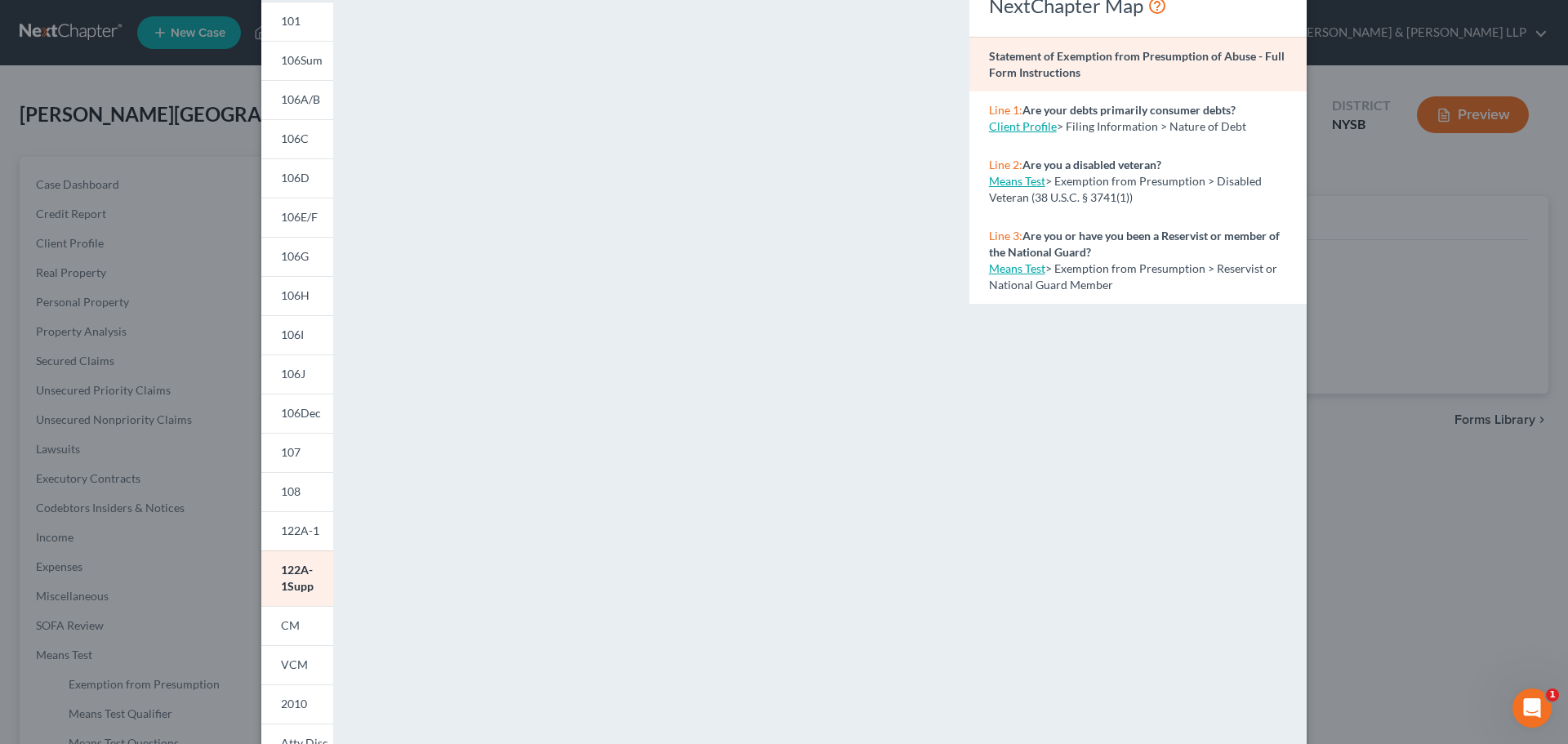
scroll to position [0, 0]
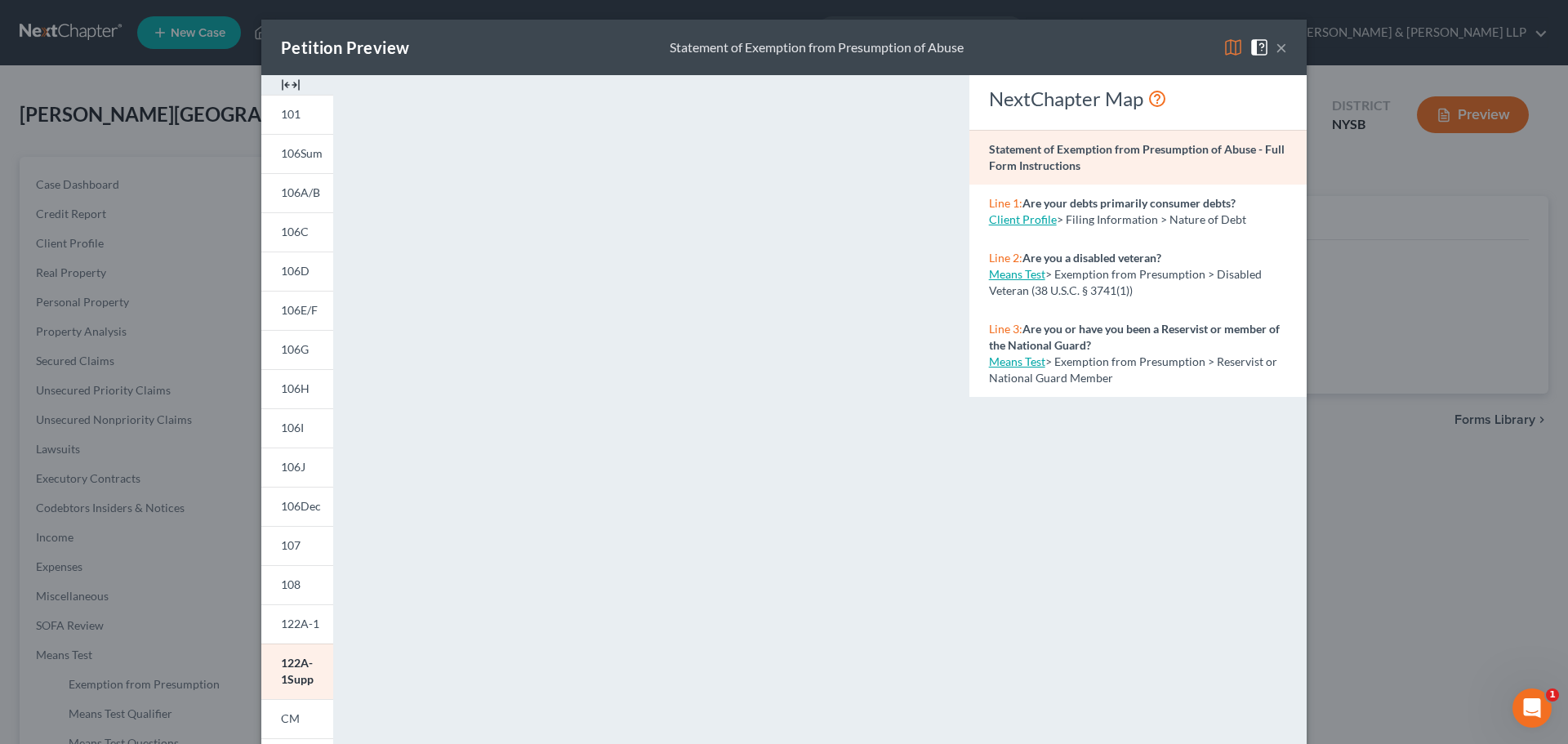
drag, startPoint x: 1272, startPoint y: 49, endPoint x: 1124, endPoint y: 40, distance: 148.3
click at [1275, 48] on button "×" at bounding box center [1280, 48] width 11 height 19
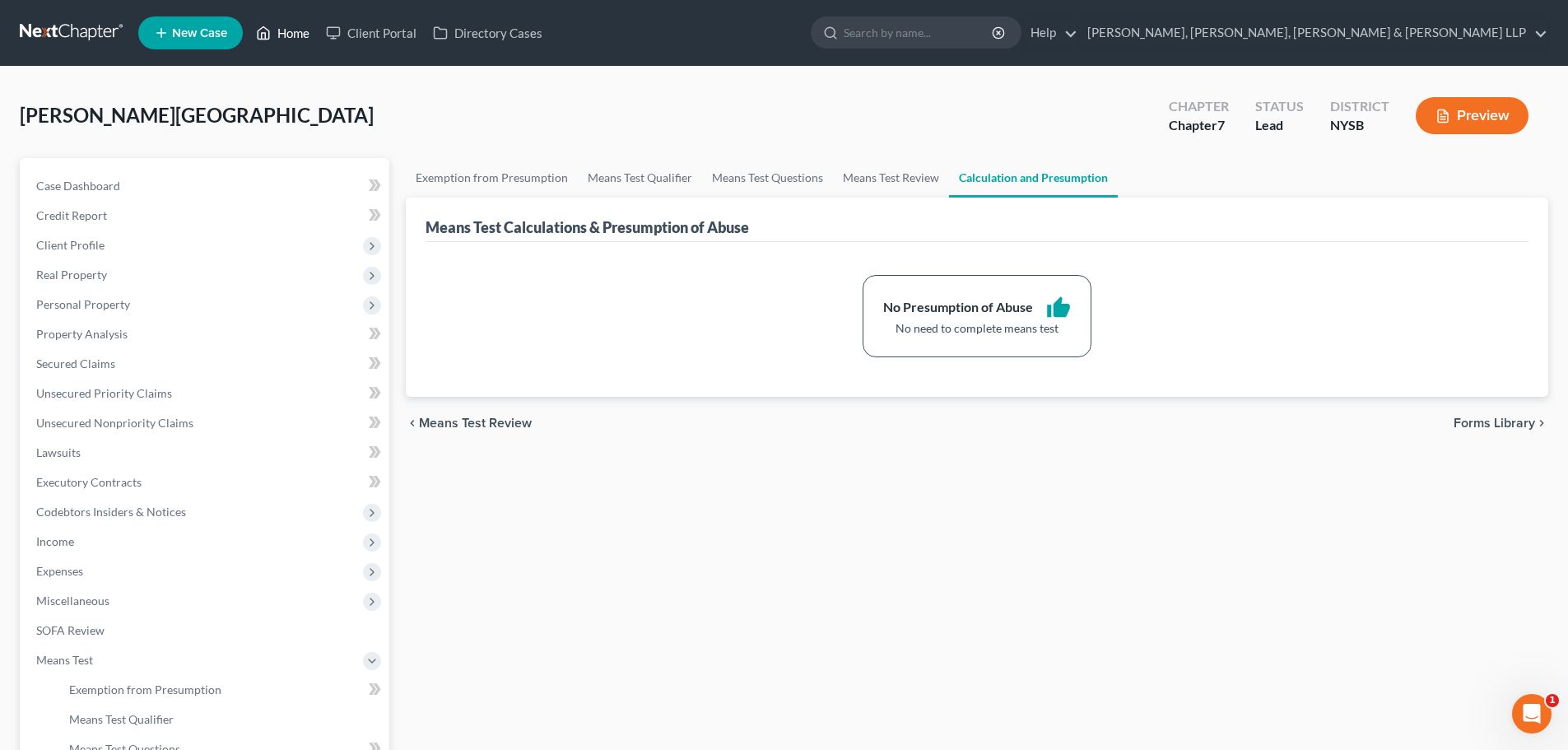
click at [284, 28] on link "Home" at bounding box center [283, 32] width 70 height 29
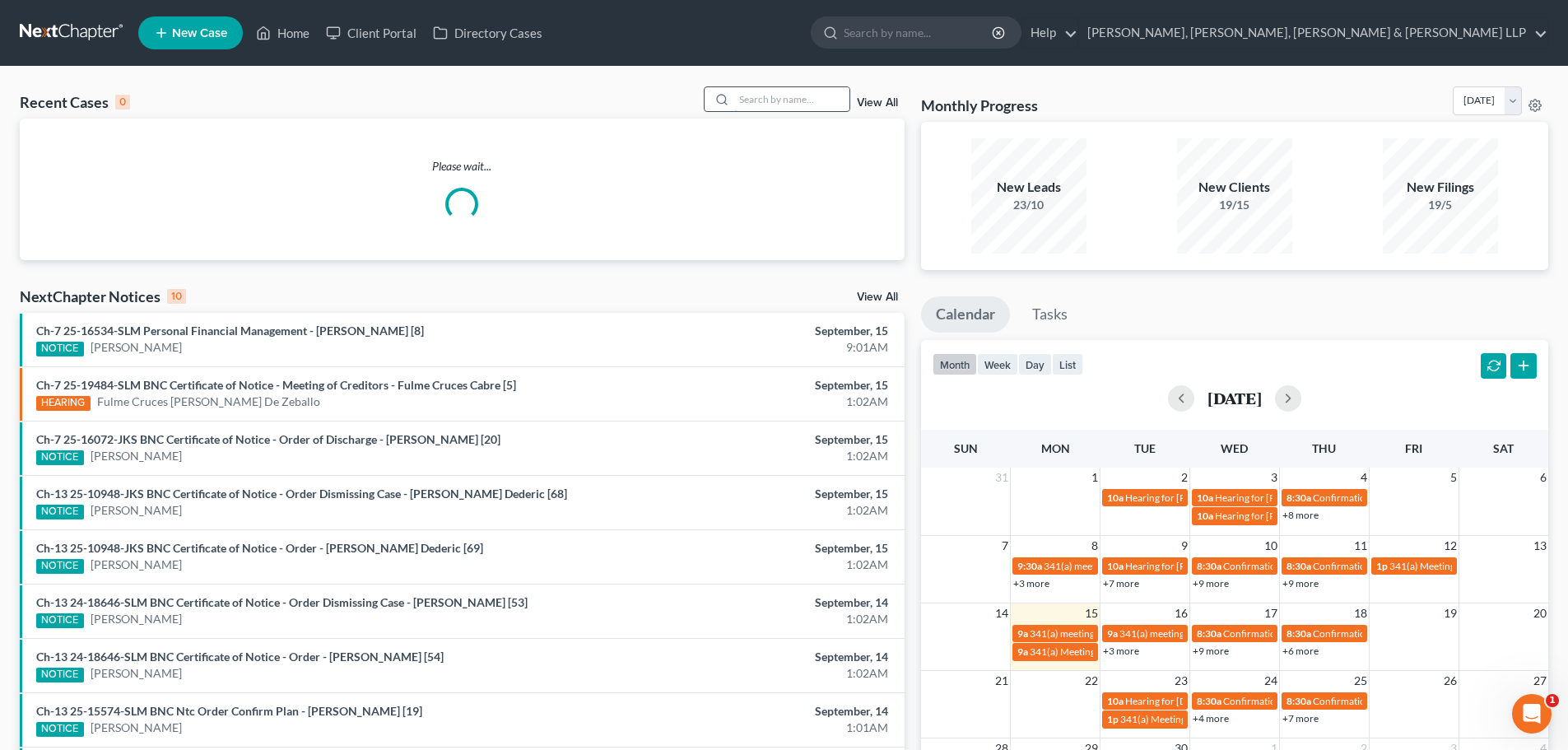
click at [804, 96] on input "search" at bounding box center [792, 99] width 116 height 24
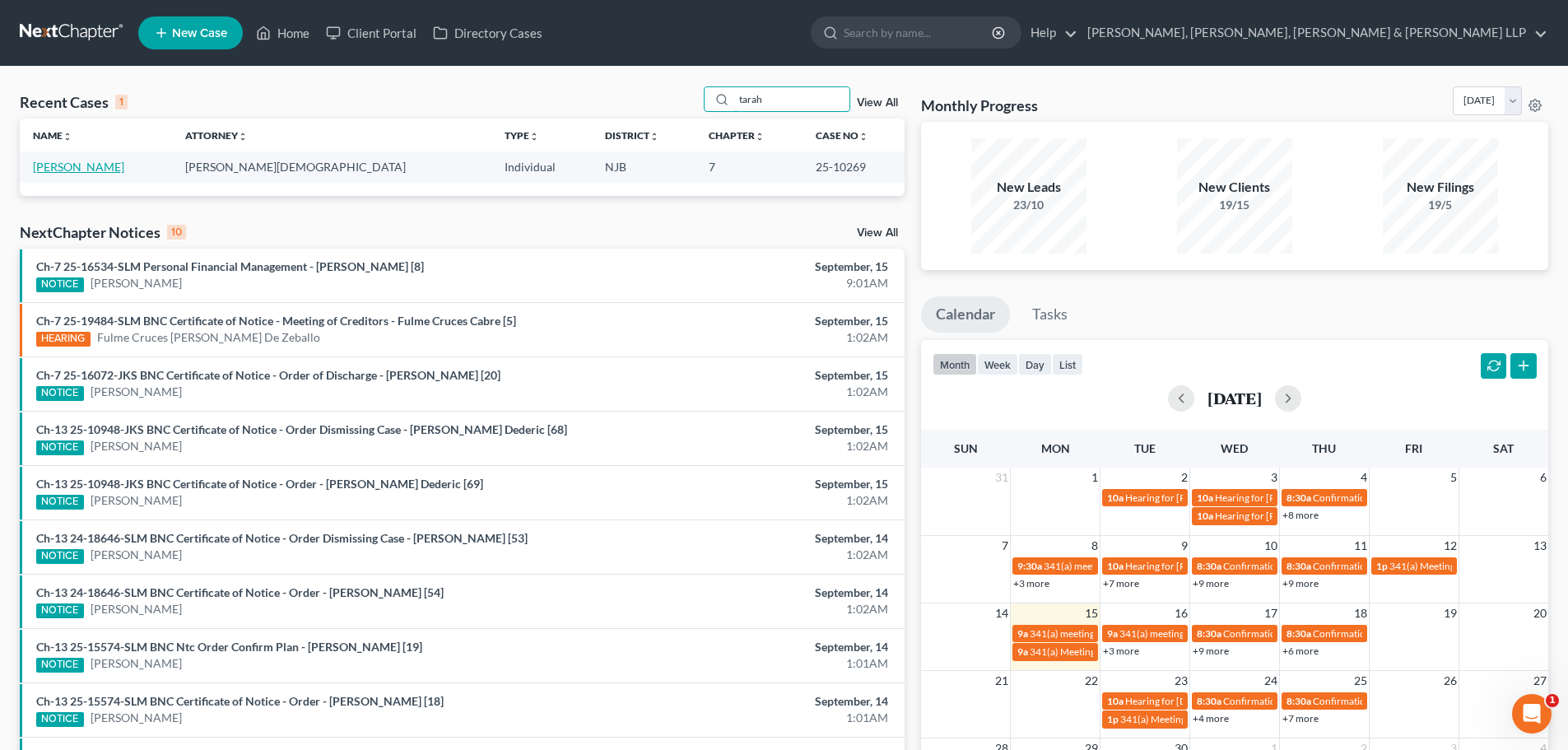
type input "tarah"
click at [78, 171] on link "[PERSON_NAME]" at bounding box center [78, 167] width 92 height 14
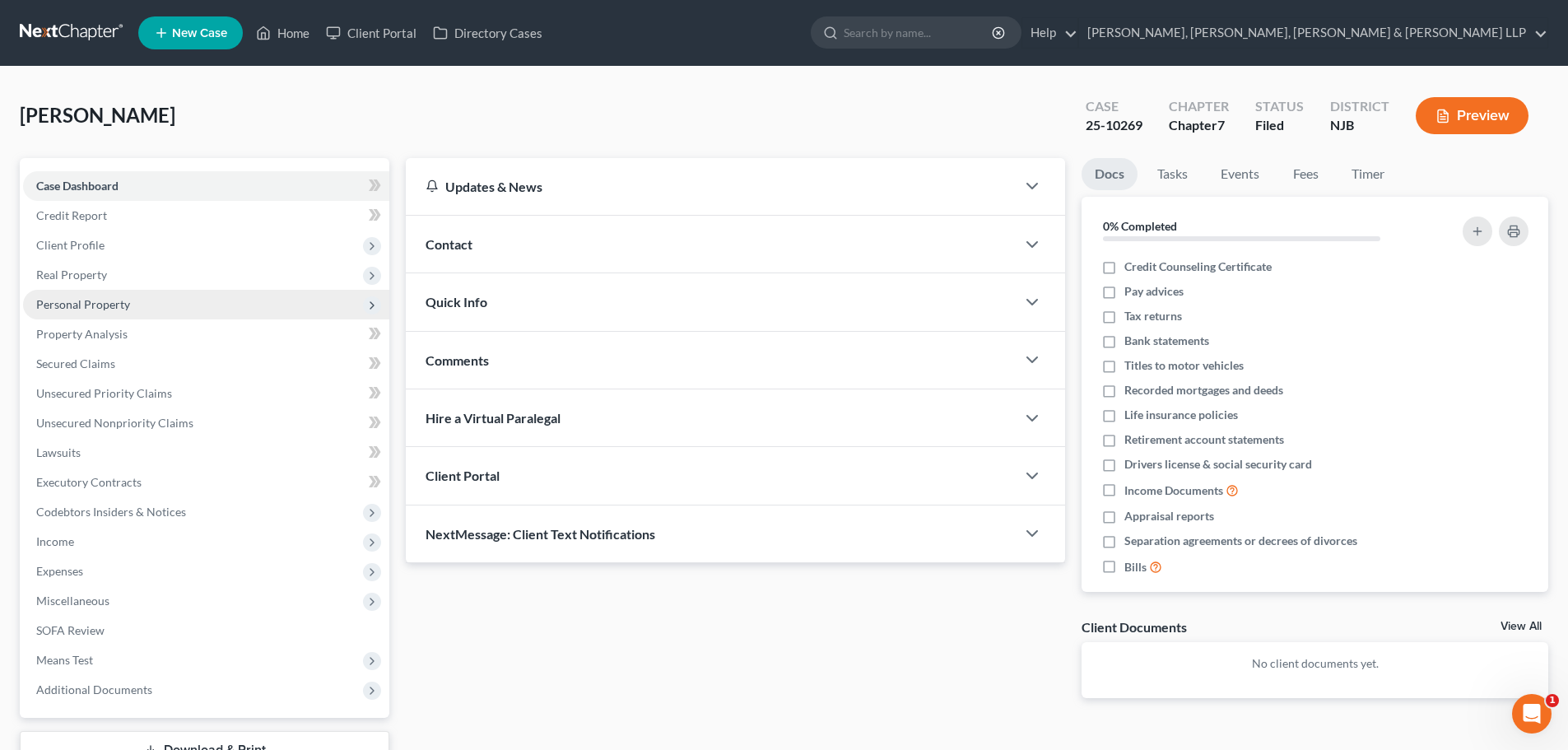
click at [105, 305] on span "Personal Property" at bounding box center [83, 304] width 93 height 14
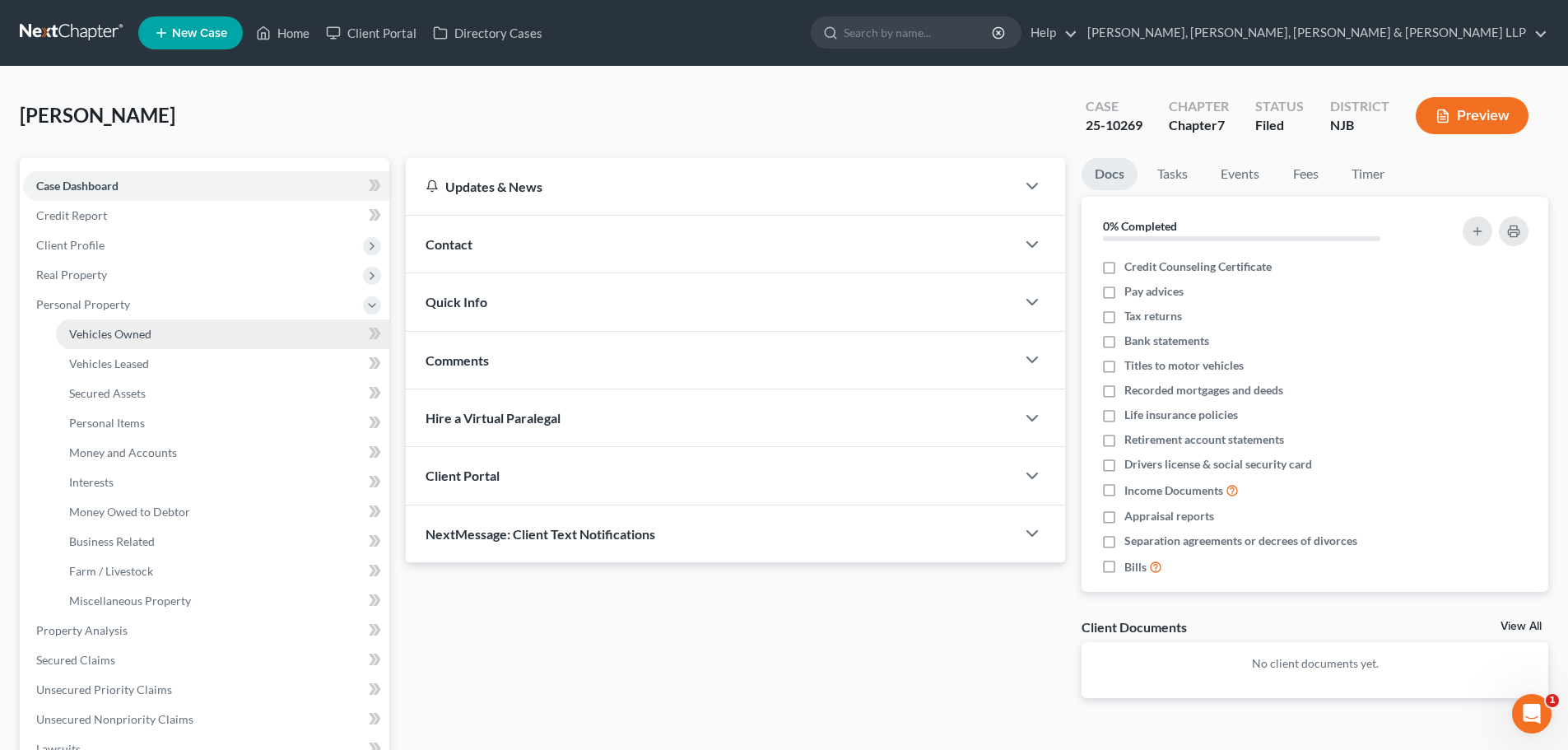
click at [133, 327] on span "Vehicles Owned" at bounding box center [110, 334] width 83 height 14
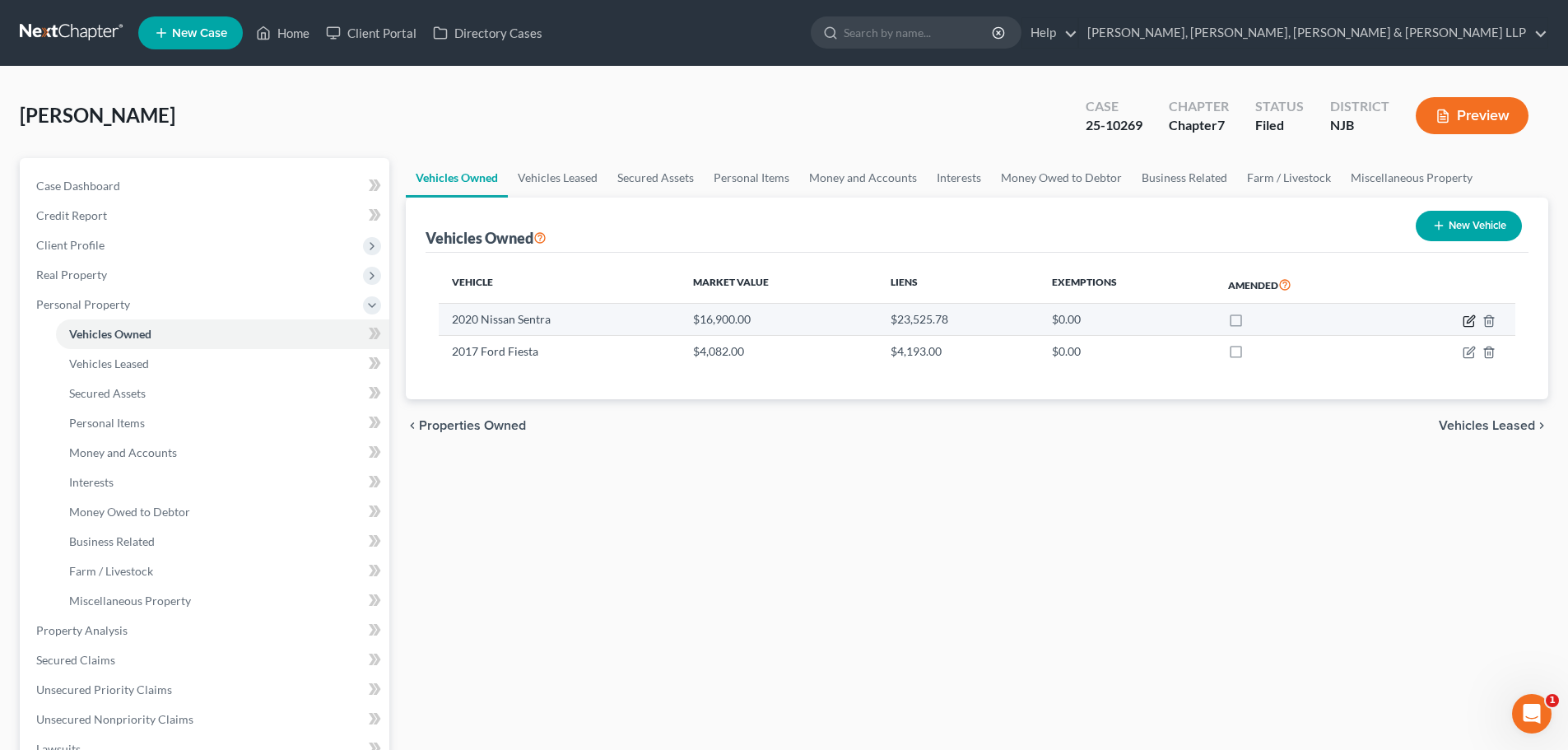
click at [1470, 321] on icon "button" at bounding box center [1470, 319] width 7 height 7
select select "0"
select select "6"
select select "2"
select select "0"
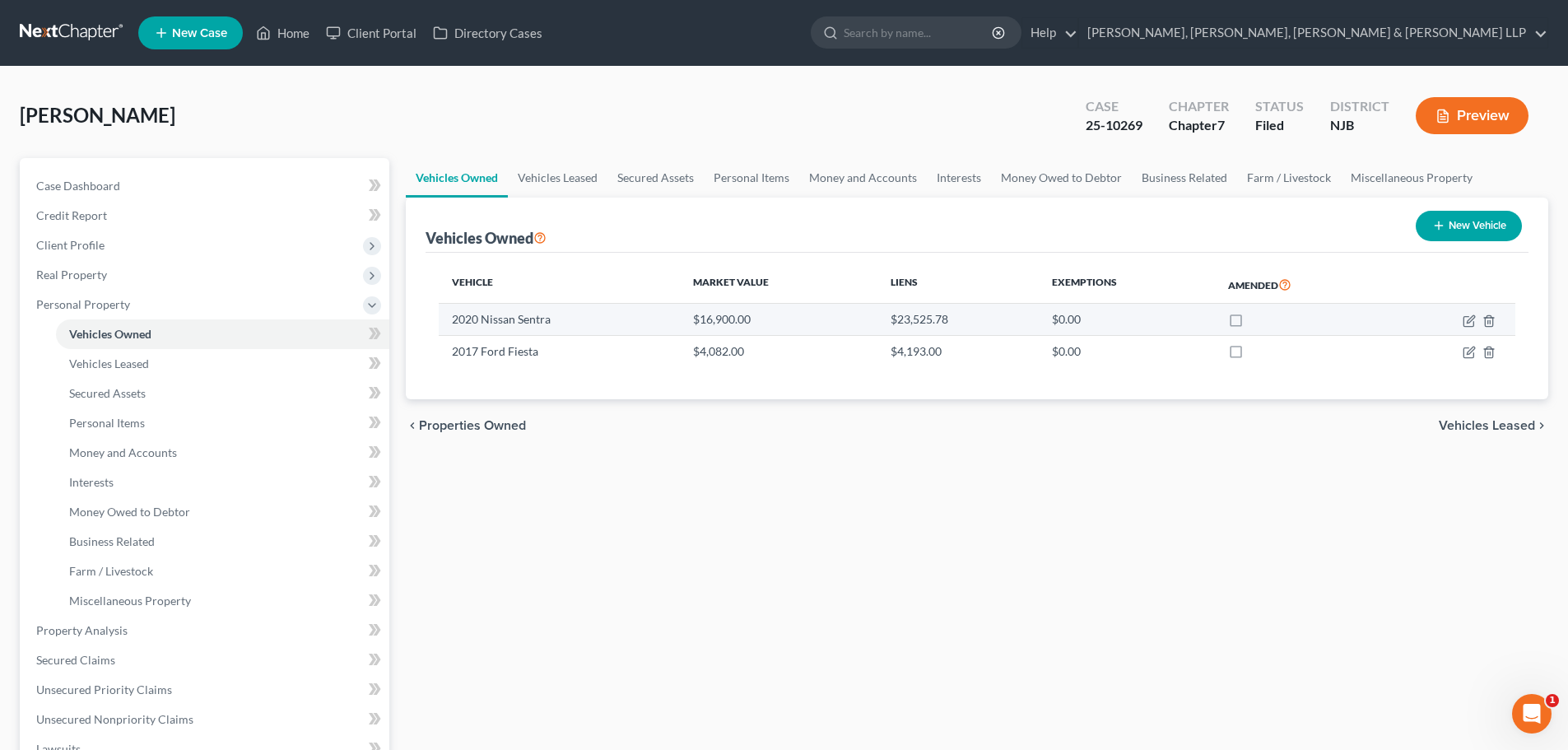
select select "45"
select select "0"
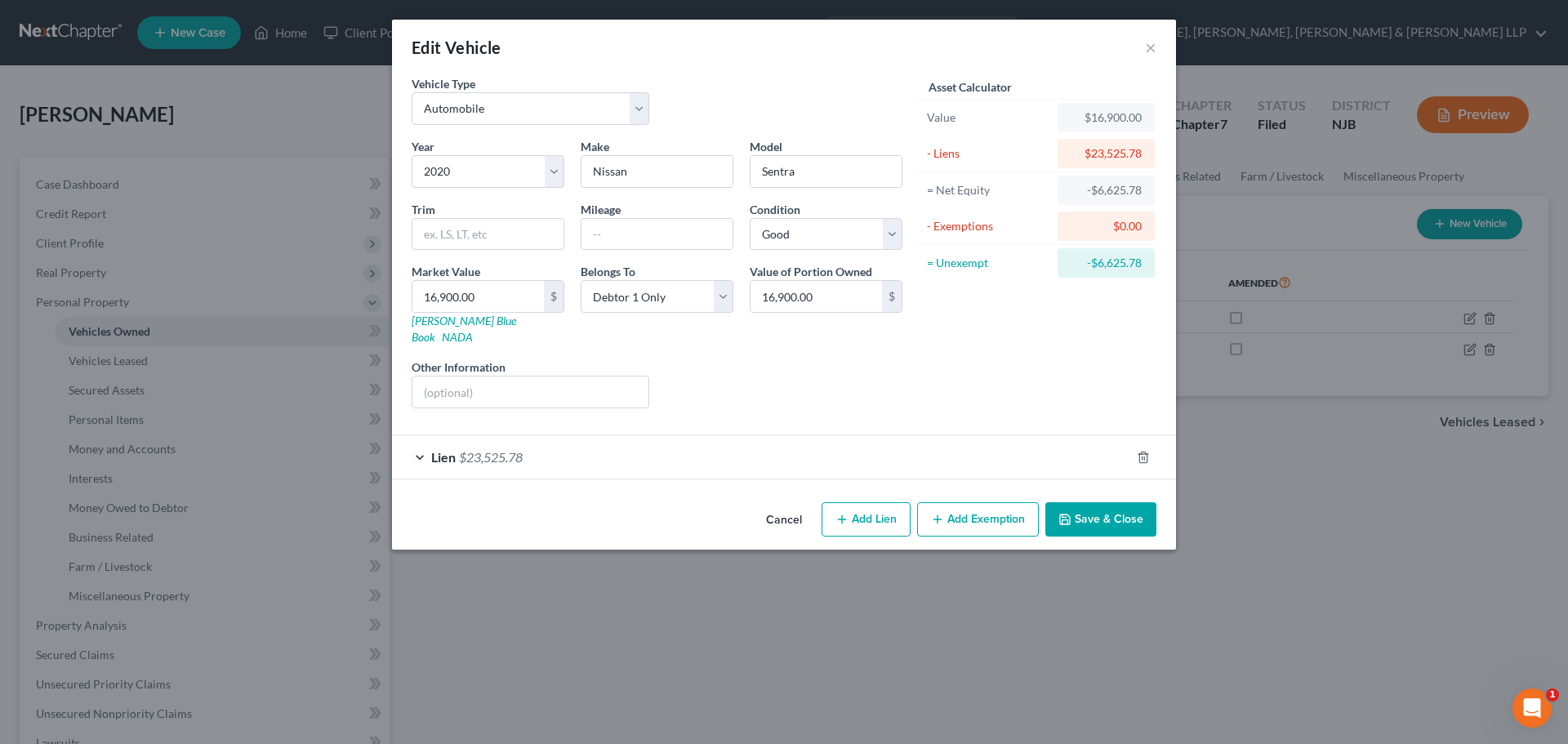
click at [565, 443] on div "Lien $23,525.78" at bounding box center [761, 456] width 738 height 43
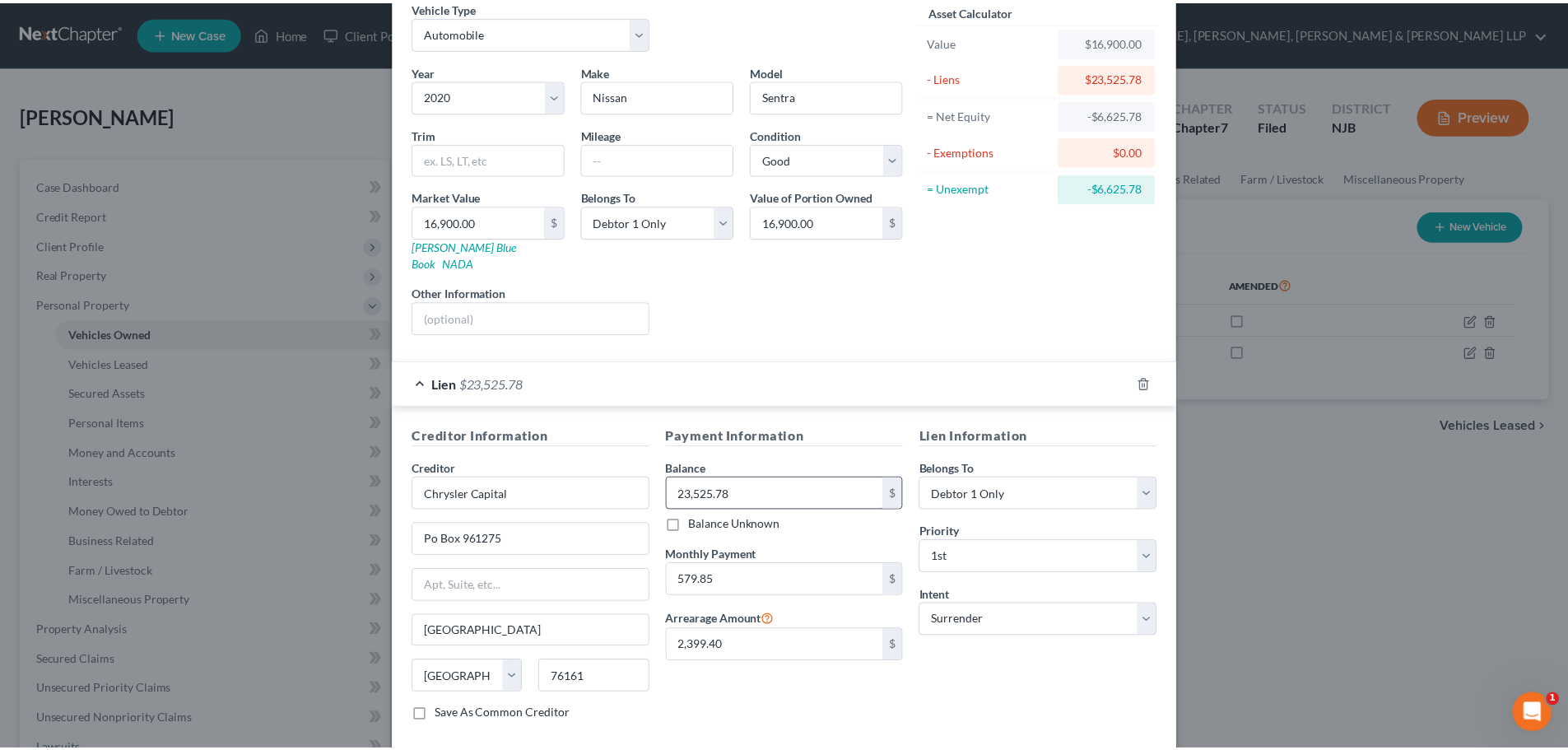
scroll to position [150, 0]
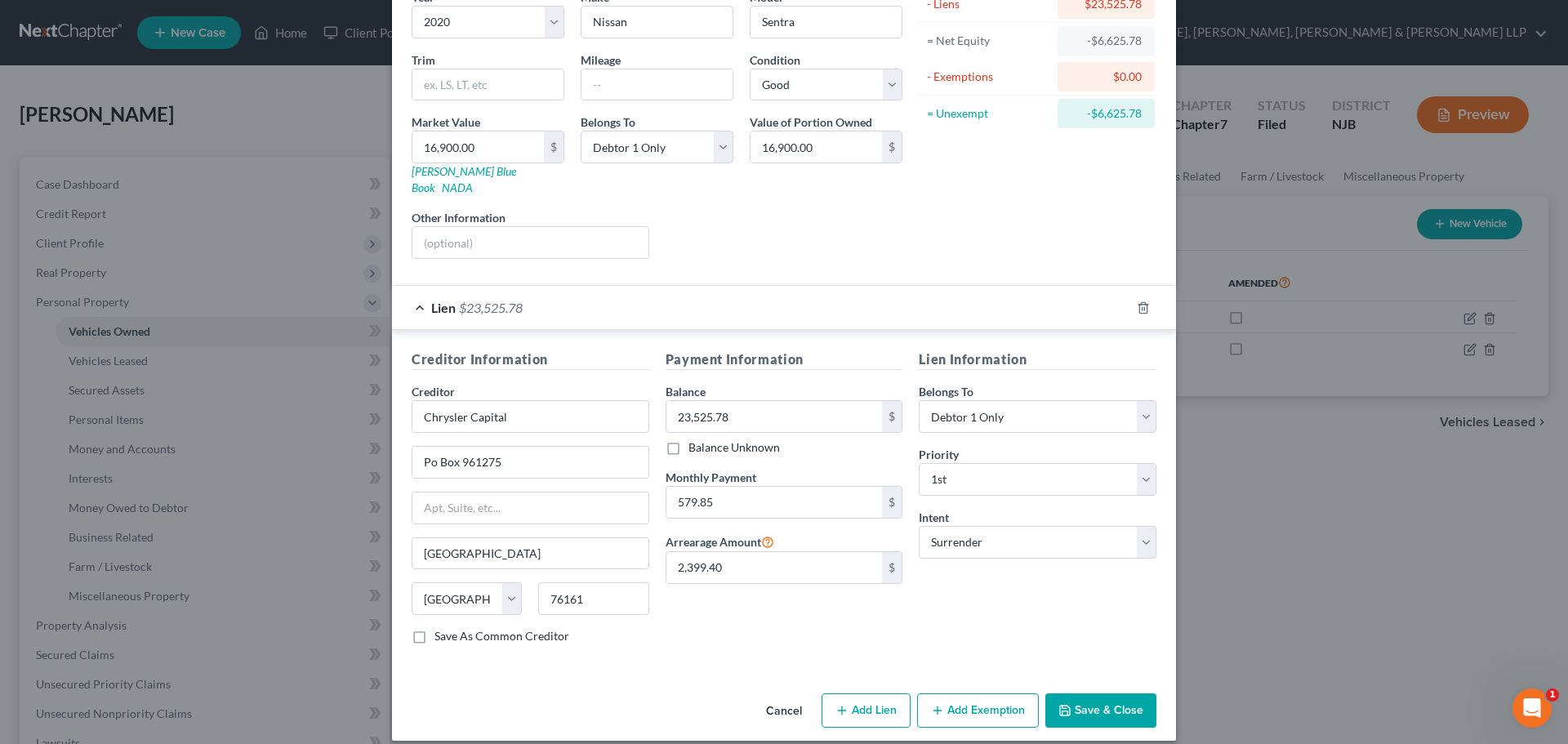
click at [1084, 695] on button "Save & Close" at bounding box center [1100, 710] width 111 height 34
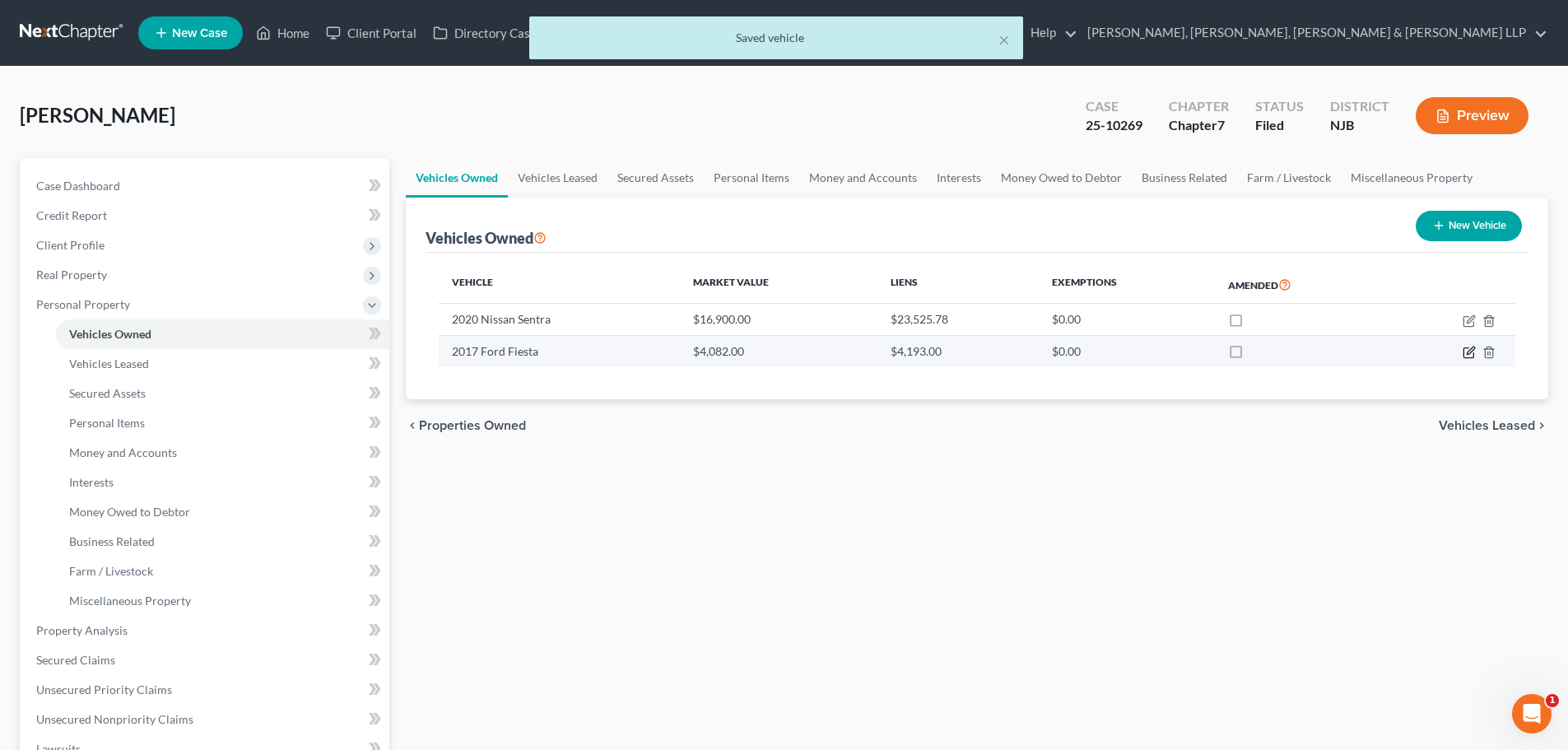
click at [1471, 351] on icon "button" at bounding box center [1468, 352] width 13 height 13
select select "0"
select select "9"
select select "2"
select select "0"
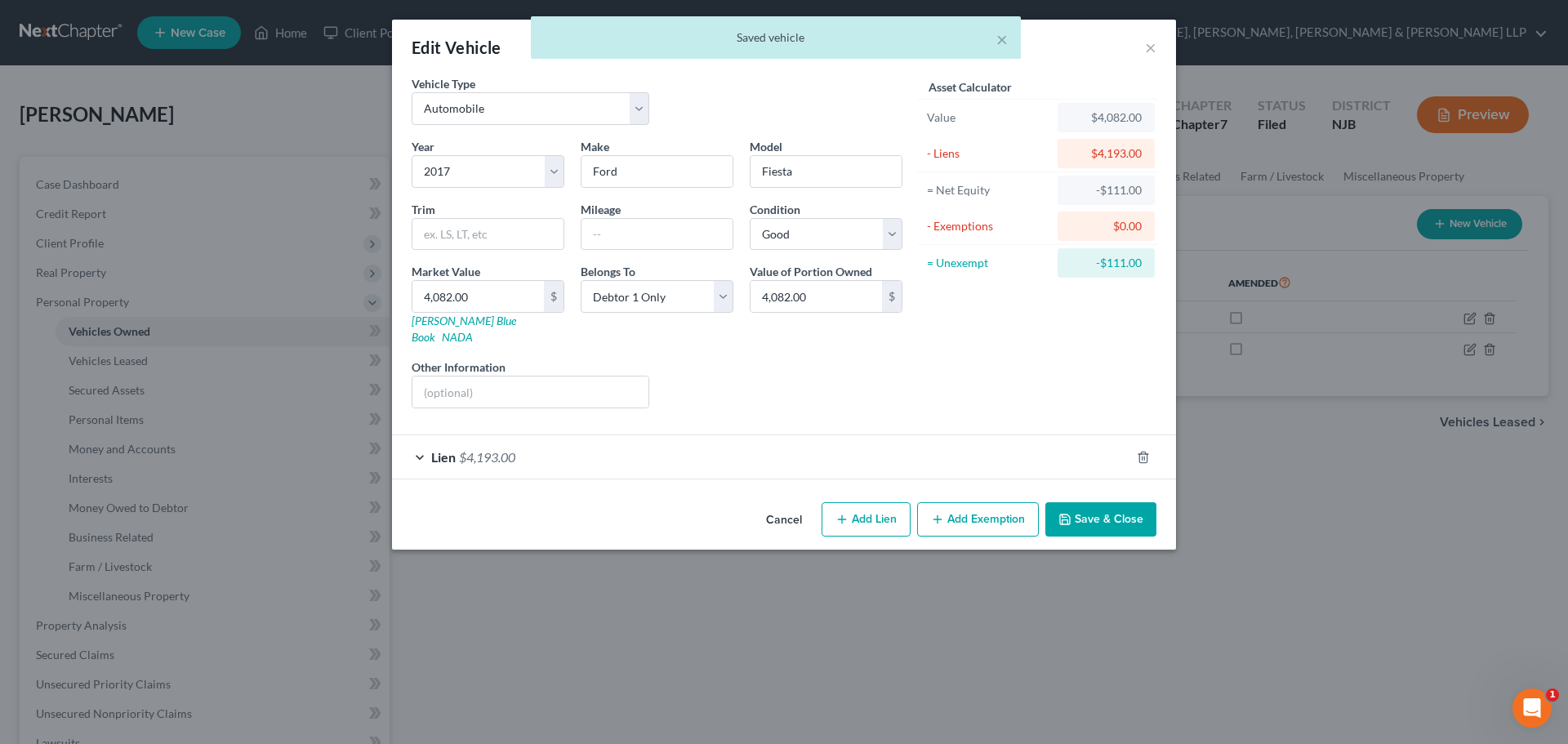
click at [641, 448] on div "Lien $4,193.00" at bounding box center [761, 456] width 738 height 43
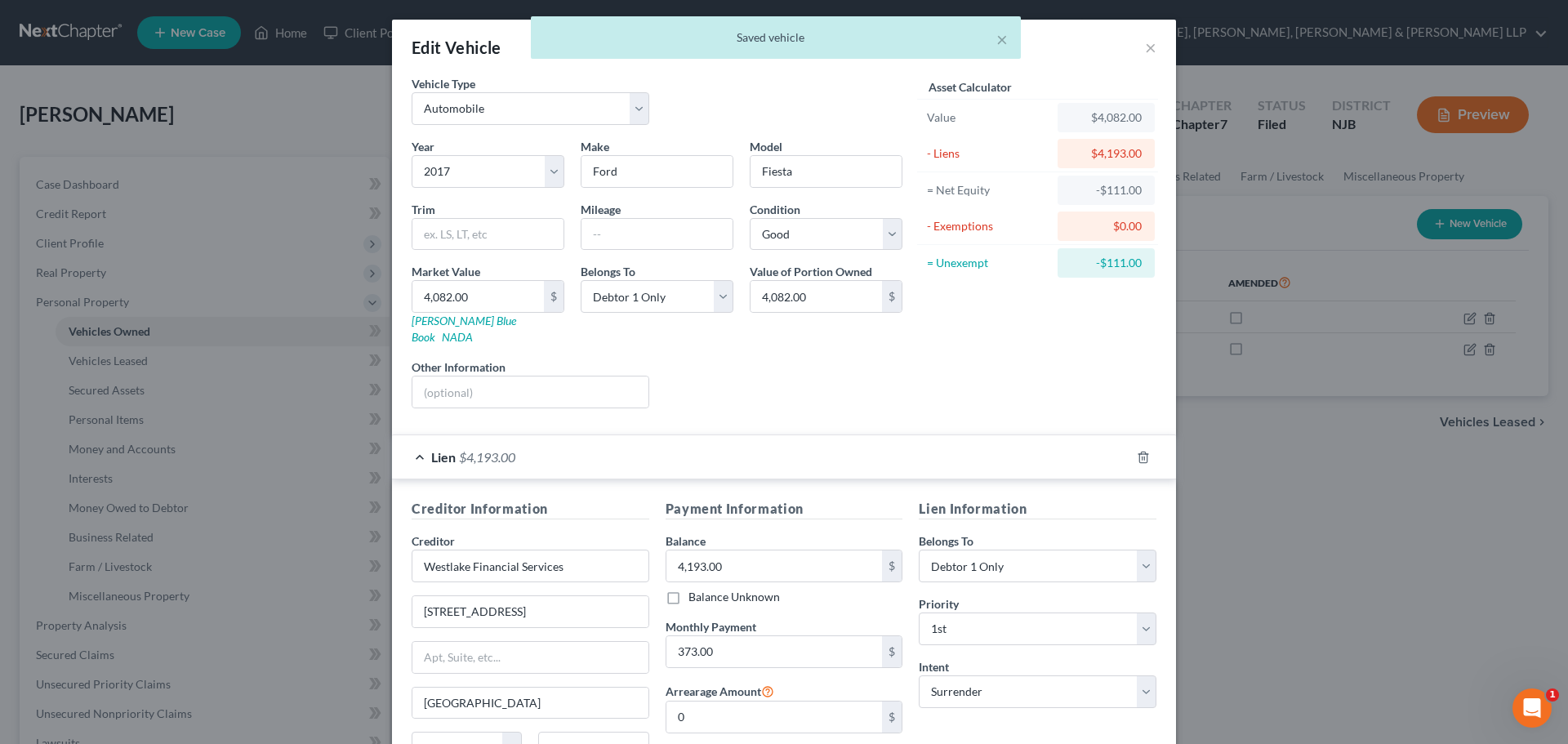
click at [654, 442] on div "Lien $4,193.00" at bounding box center [761, 456] width 738 height 43
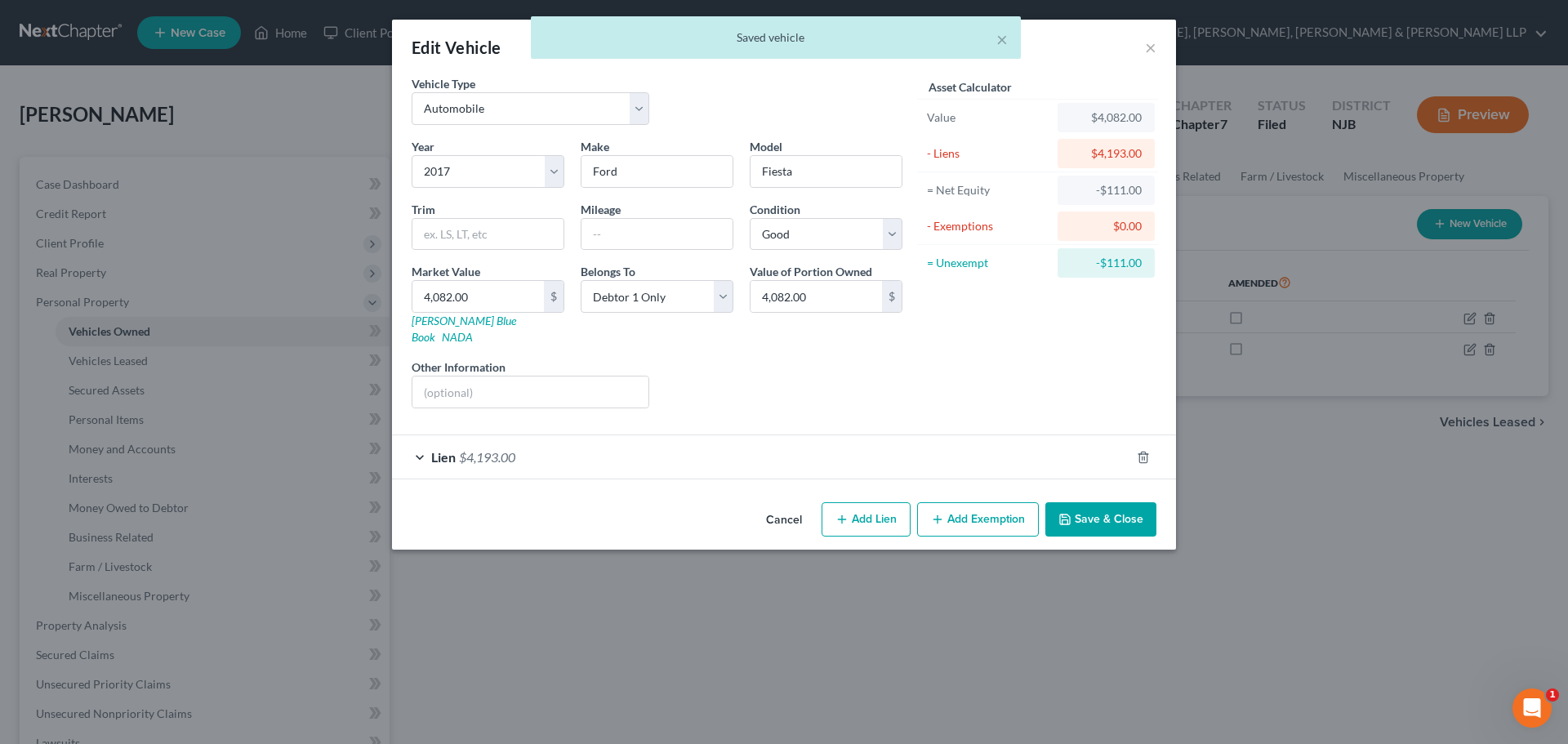
click at [1108, 509] on button "Save & Close" at bounding box center [1100, 519] width 111 height 34
